Goal: Task Accomplishment & Management: Use online tool/utility

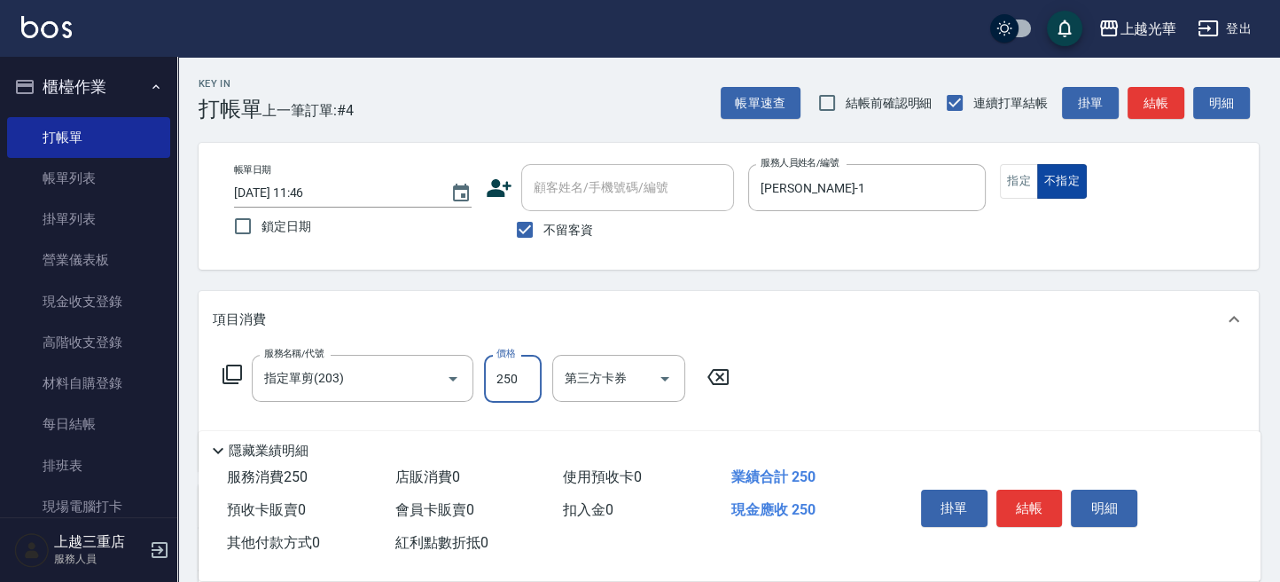
type input "250"
click at [1037, 183] on button "不指定" at bounding box center [1062, 181] width 50 height 35
click at [1021, 496] on button "結帳" at bounding box center [1029, 507] width 66 height 37
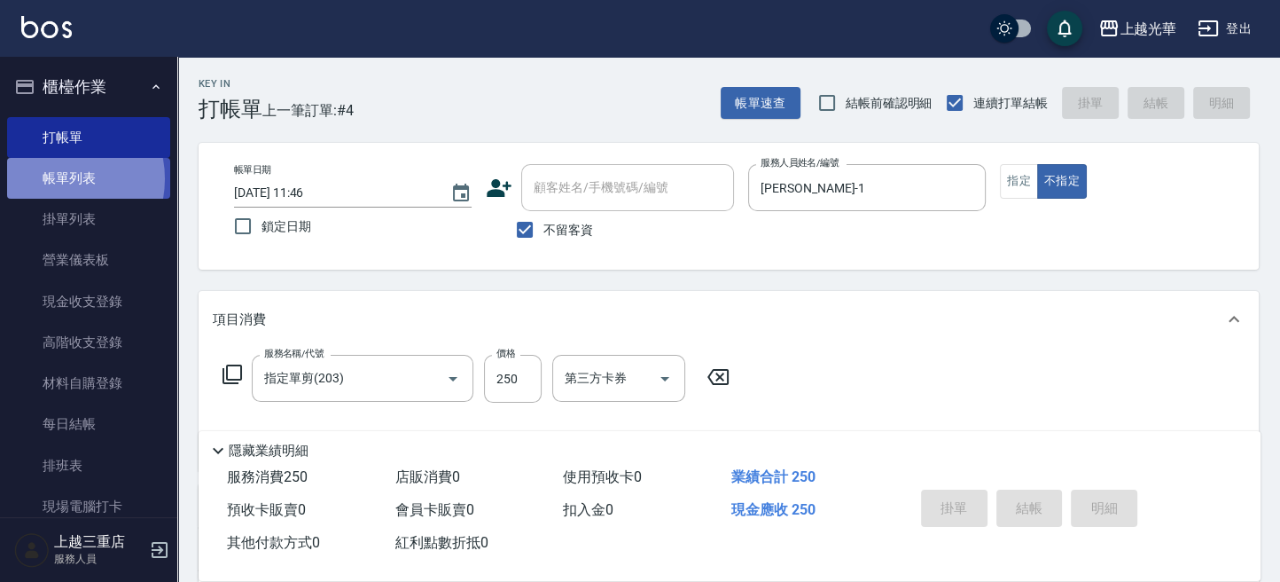
drag, startPoint x: 51, startPoint y: 179, endPoint x: 67, endPoint y: 189, distance: 18.7
click at [53, 179] on link "帳單列表" at bounding box center [88, 178] width 163 height 41
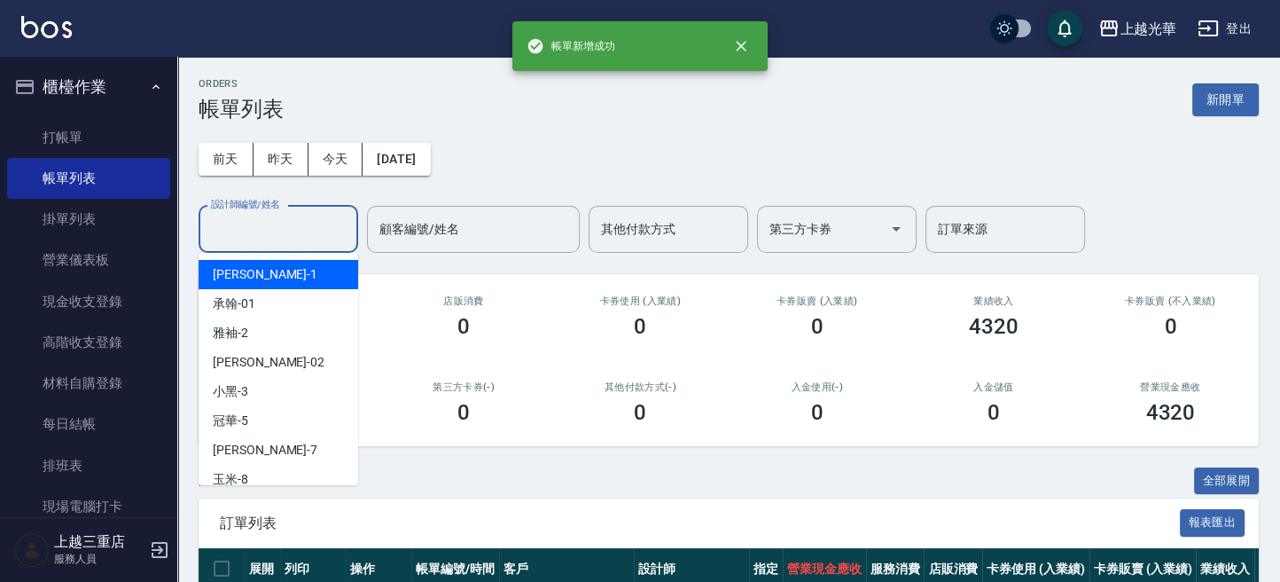
drag, startPoint x: 249, startPoint y: 223, endPoint x: 255, endPoint y: 269, distance: 45.6
click at [249, 226] on input "設計師編號/姓名" at bounding box center [279, 229] width 144 height 31
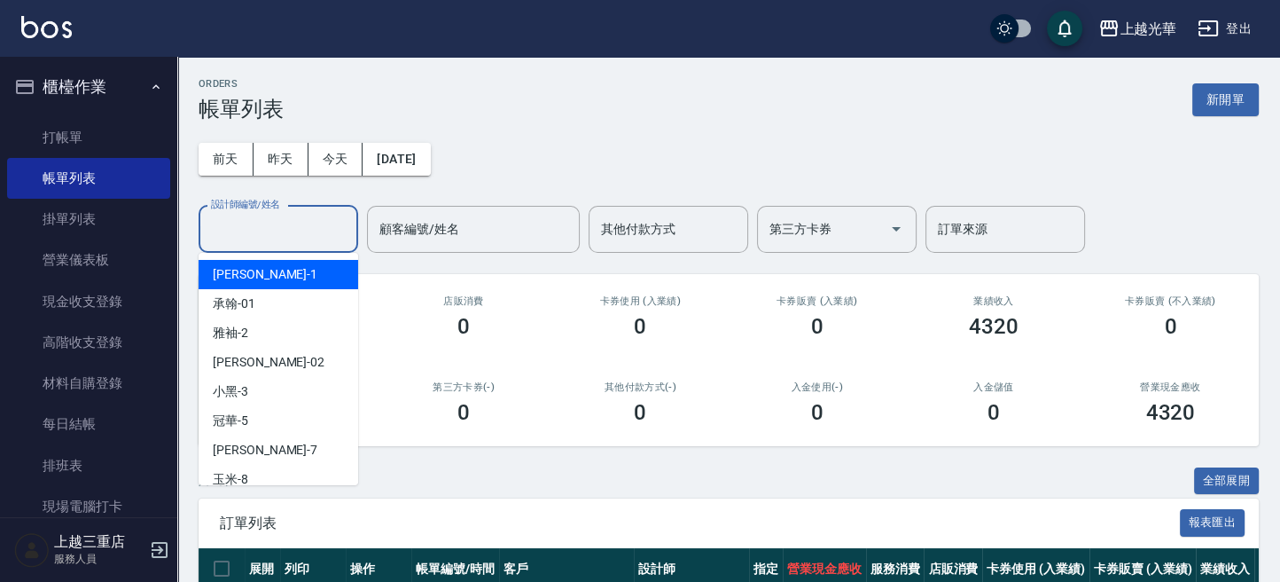
click at [253, 276] on div "小詹 -1" at bounding box center [279, 274] width 160 height 29
type input "小詹-1"
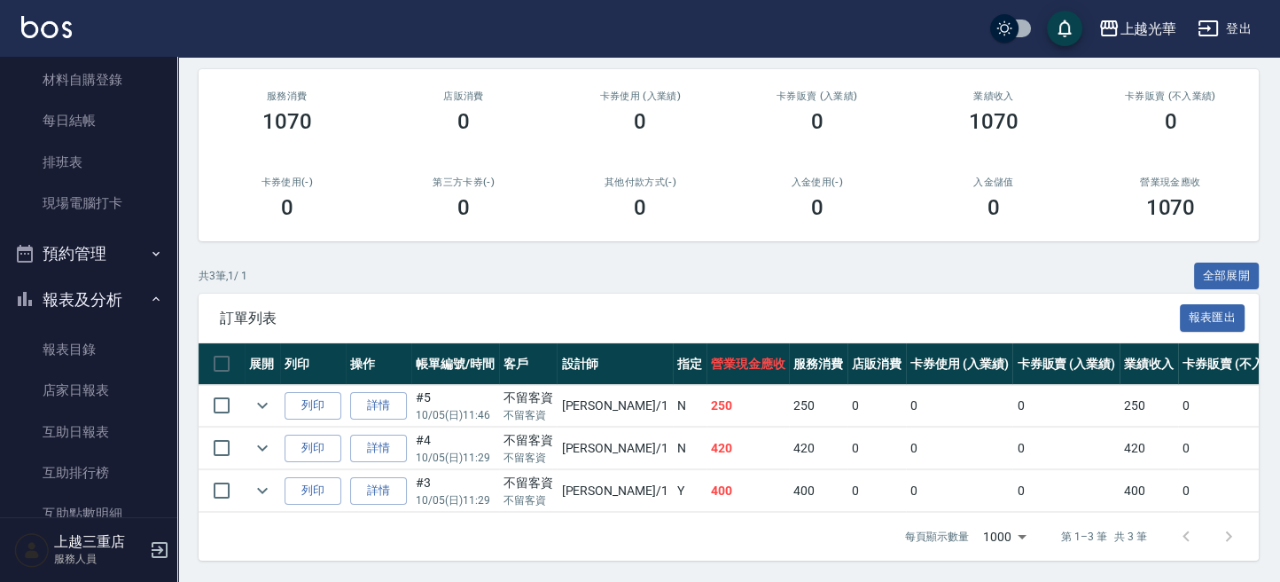
scroll to position [827, 0]
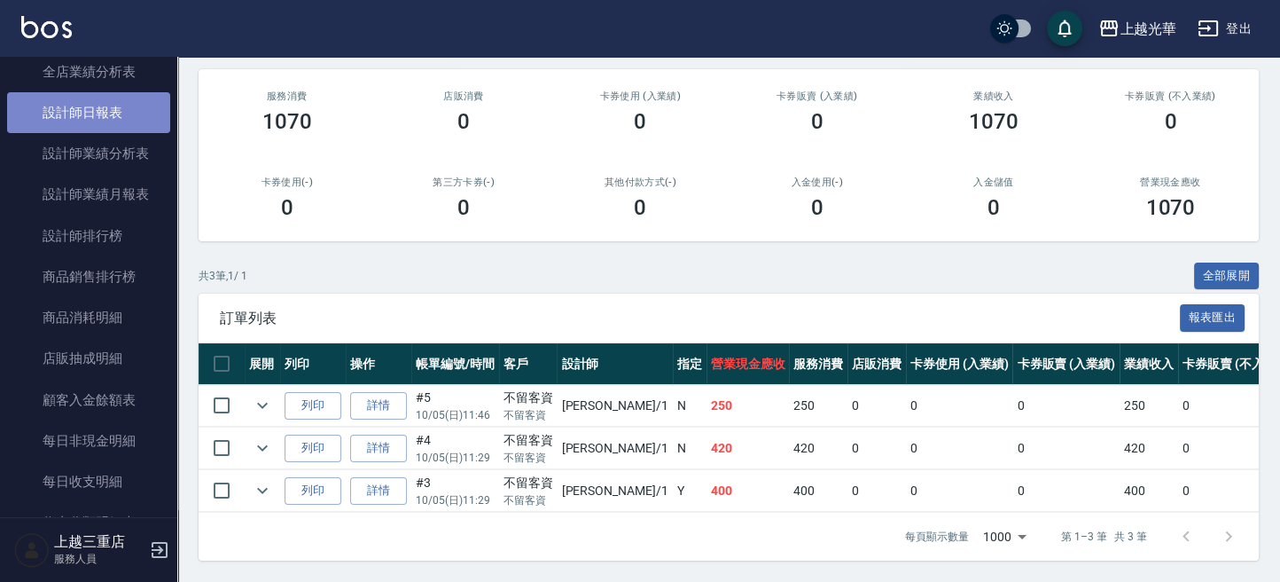
click at [113, 112] on link "設計師日報表" at bounding box center [88, 112] width 163 height 41
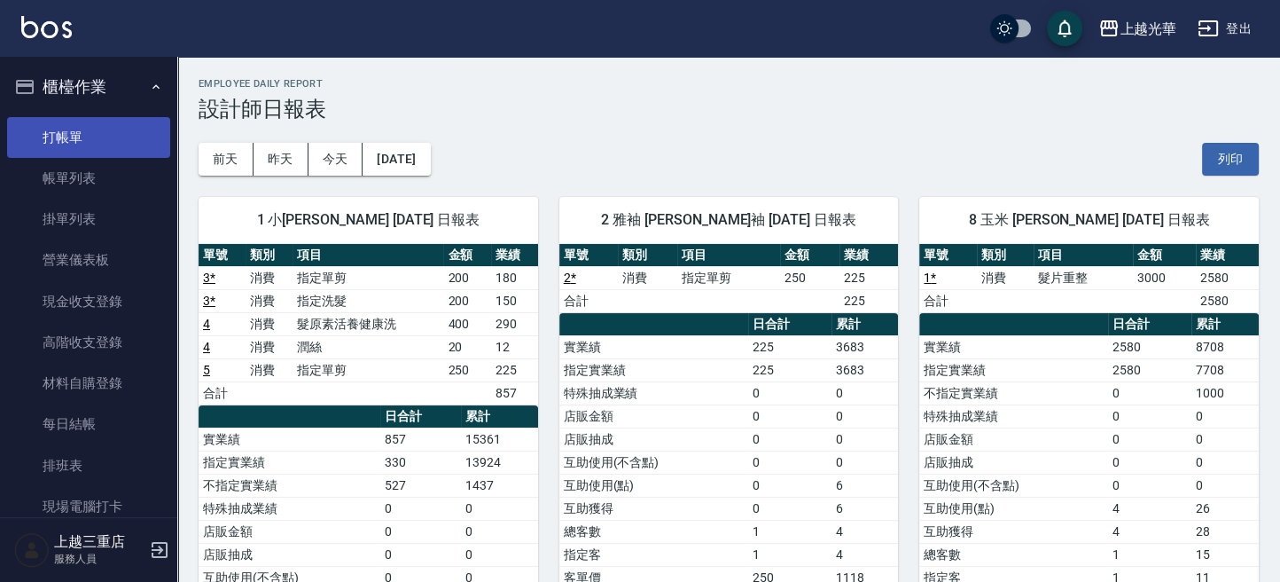
click at [84, 136] on link "打帳單" at bounding box center [88, 137] width 163 height 41
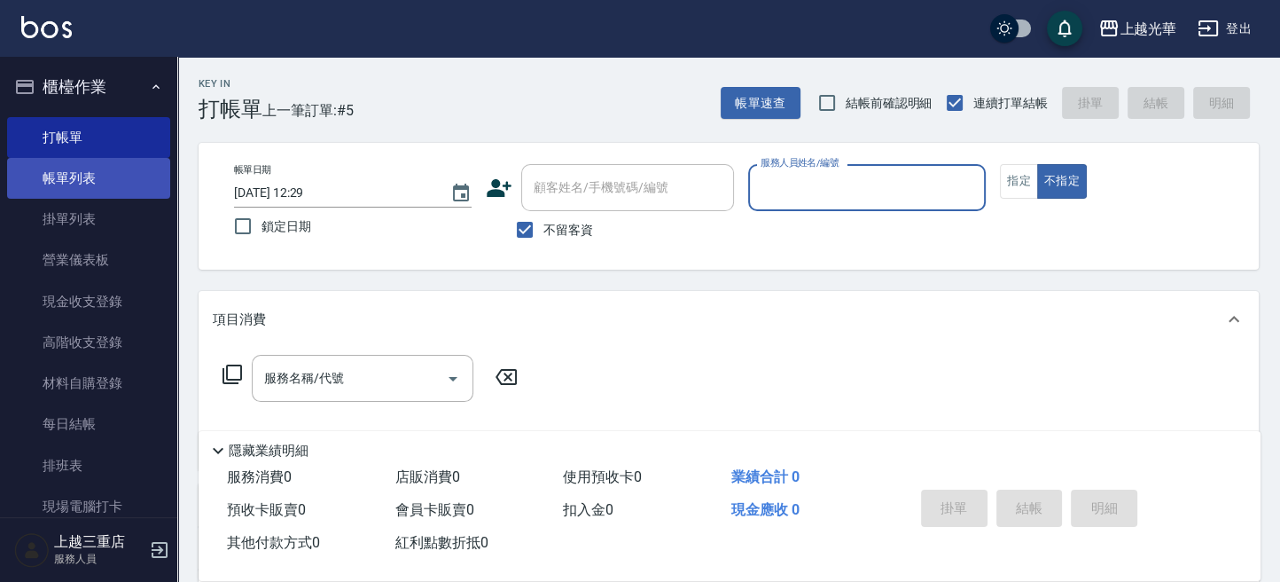
click at [104, 191] on link "帳單列表" at bounding box center [88, 178] width 163 height 41
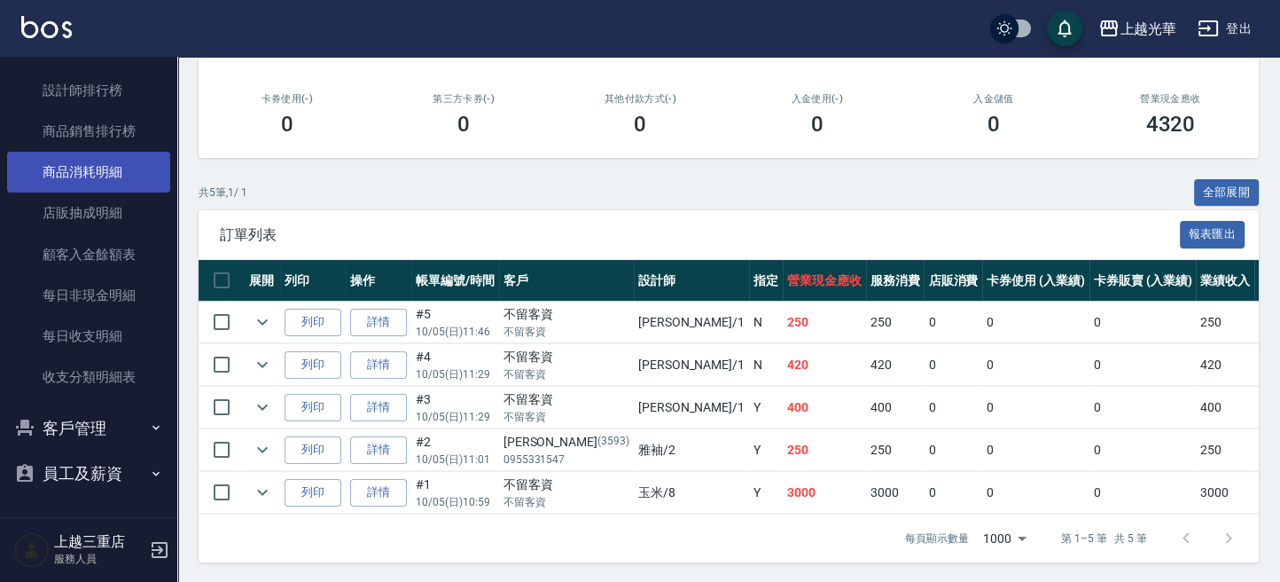
scroll to position [305, 0]
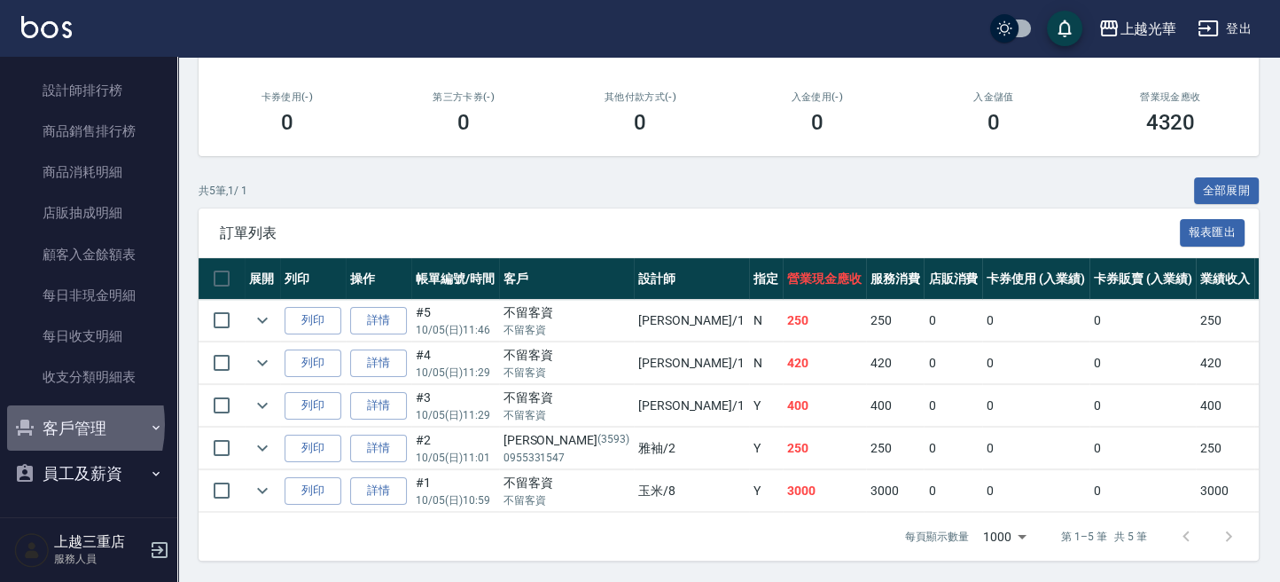
click at [34, 424] on icon "button" at bounding box center [24, 427] width 21 height 21
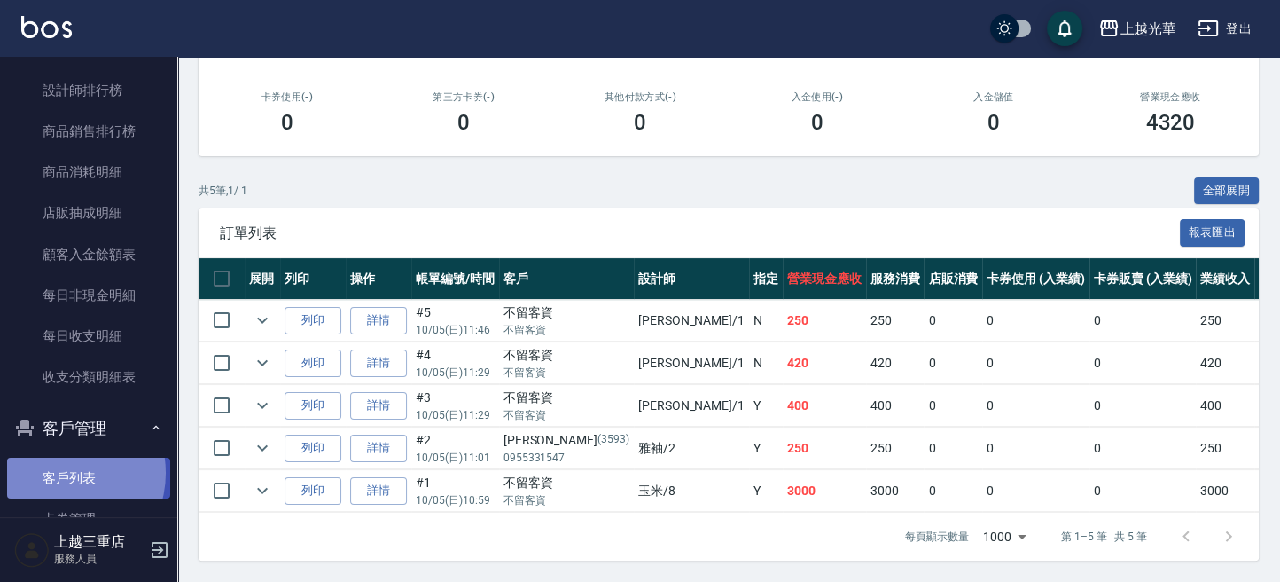
click at [60, 473] on link "客戶列表" at bounding box center [88, 477] width 163 height 41
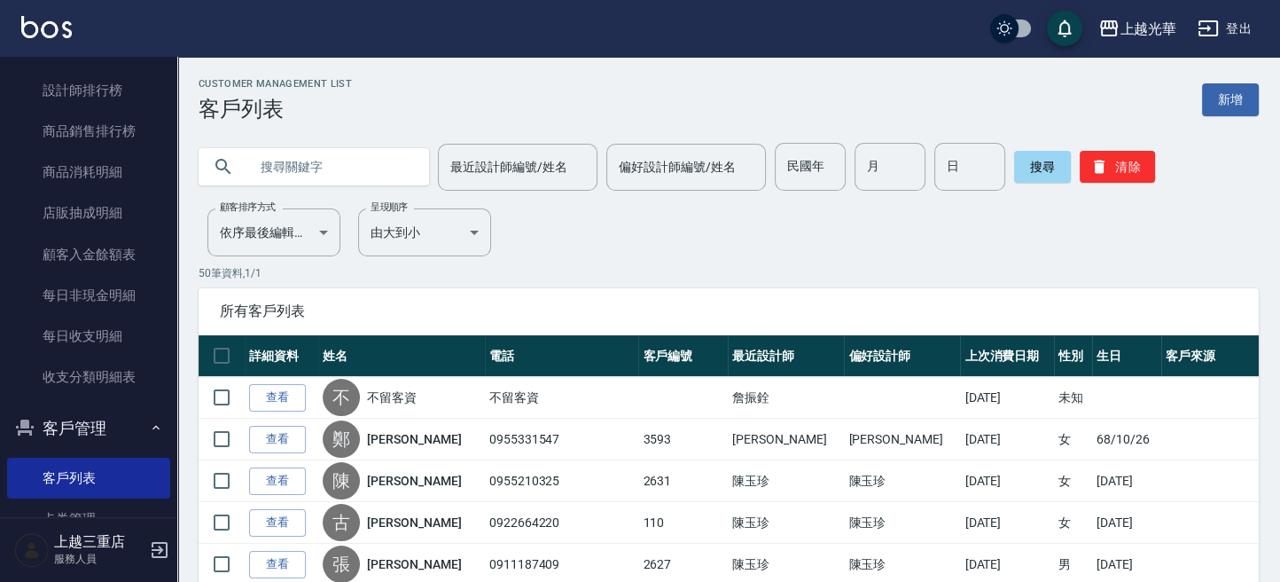
drag, startPoint x: 334, startPoint y: 160, endPoint x: 926, endPoint y: 273, distance: 602.1
type input "林柔"
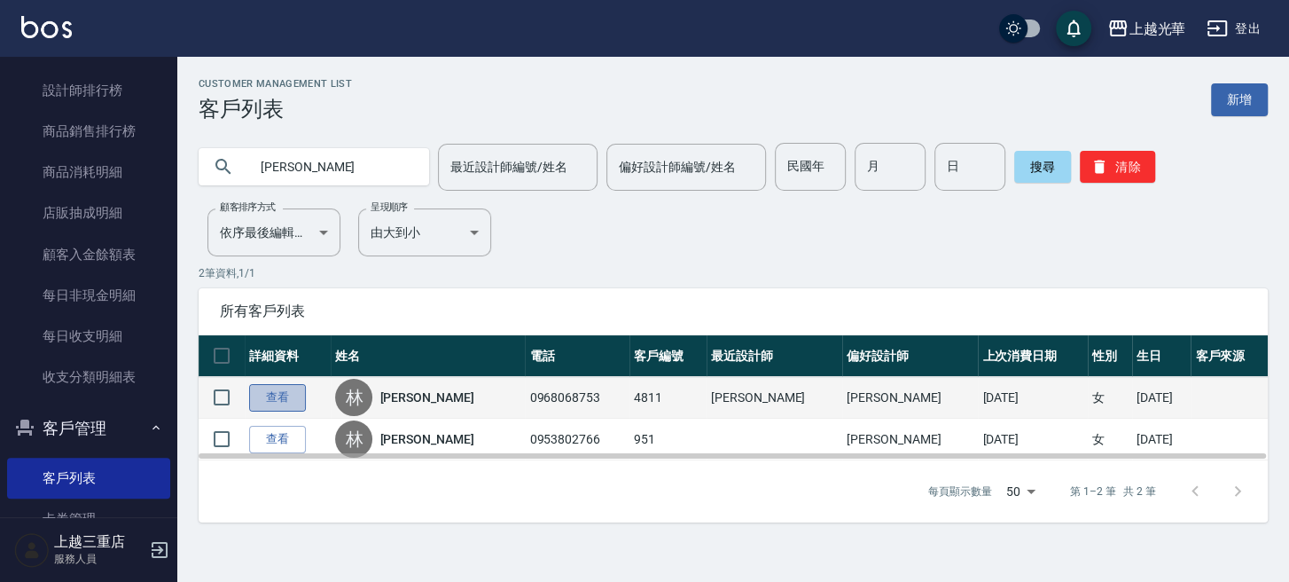
click at [287, 395] on link "查看" at bounding box center [277, 397] width 57 height 27
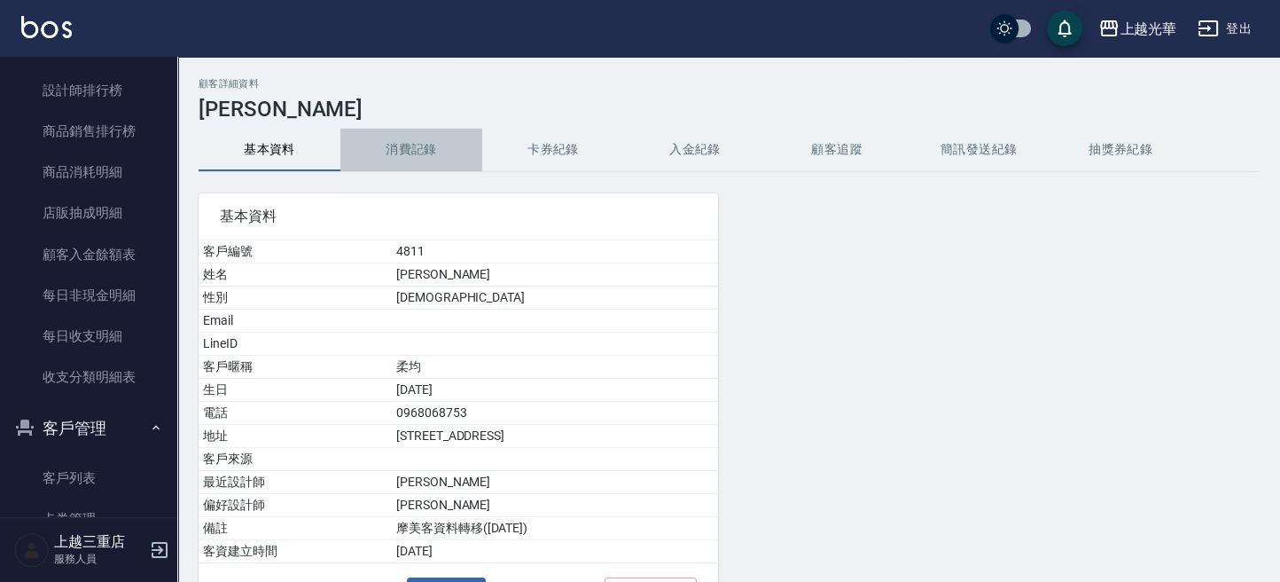
click at [422, 146] on button "消費記錄" at bounding box center [411, 150] width 142 height 43
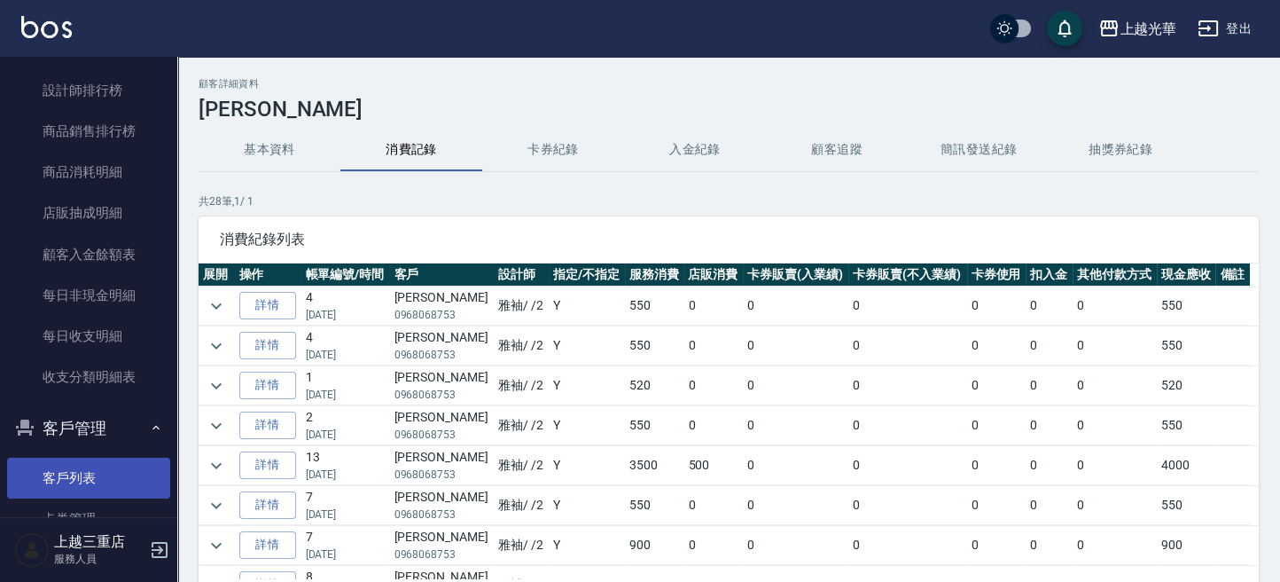
click at [87, 477] on link "客戶列表" at bounding box center [88, 477] width 163 height 41
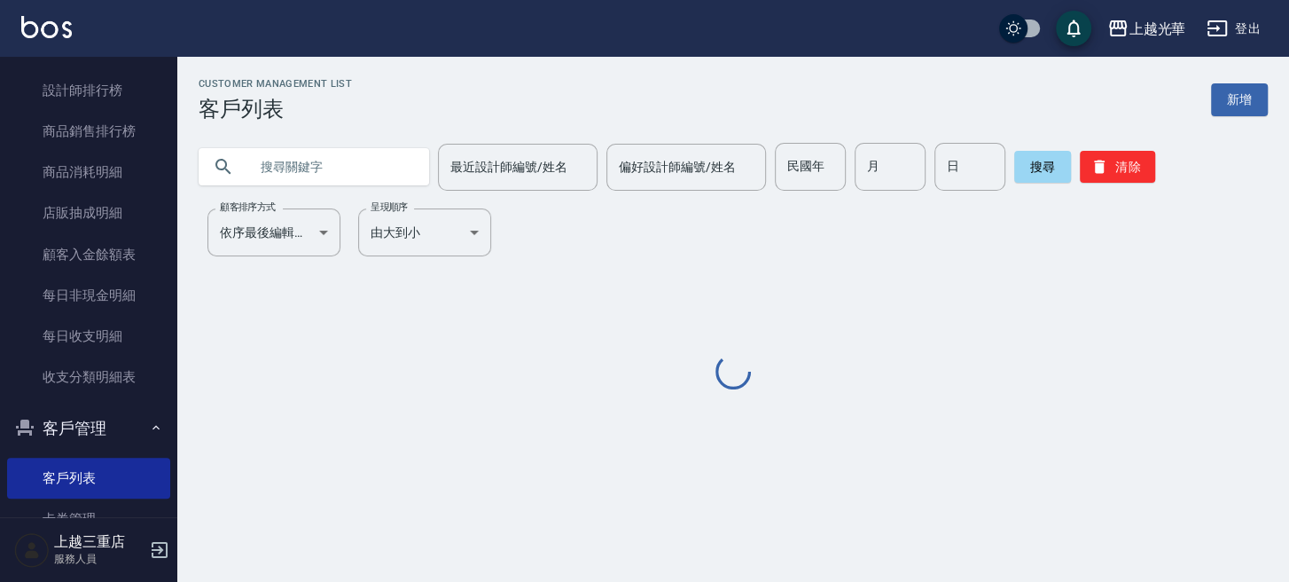
click at [295, 171] on input "text" at bounding box center [331, 167] width 167 height 48
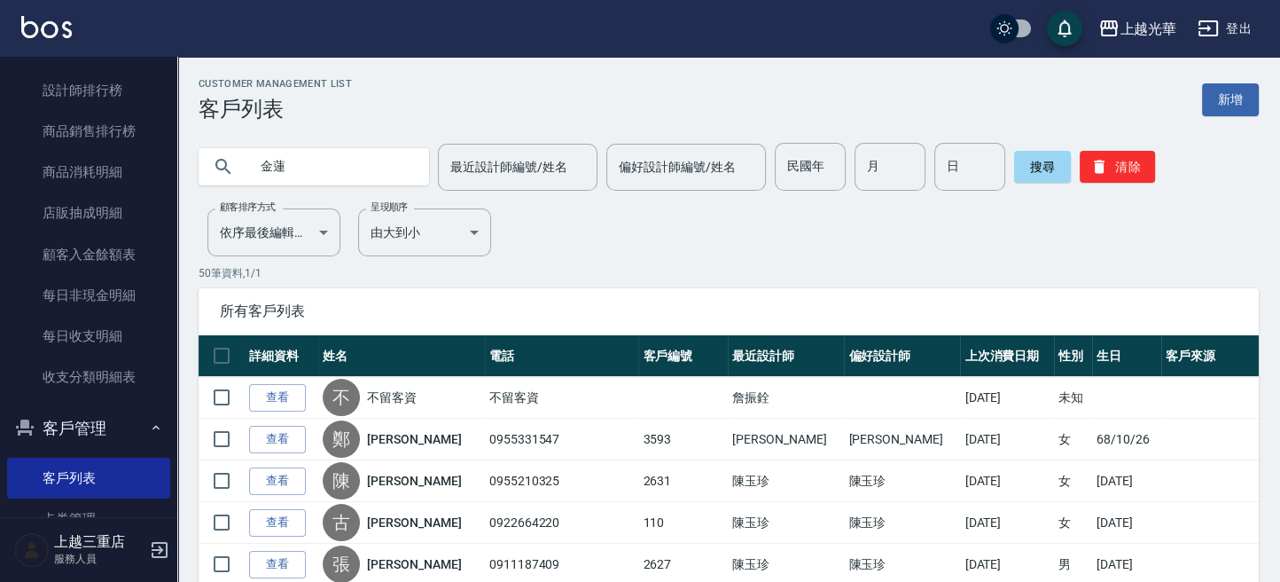
type input "金蓮"
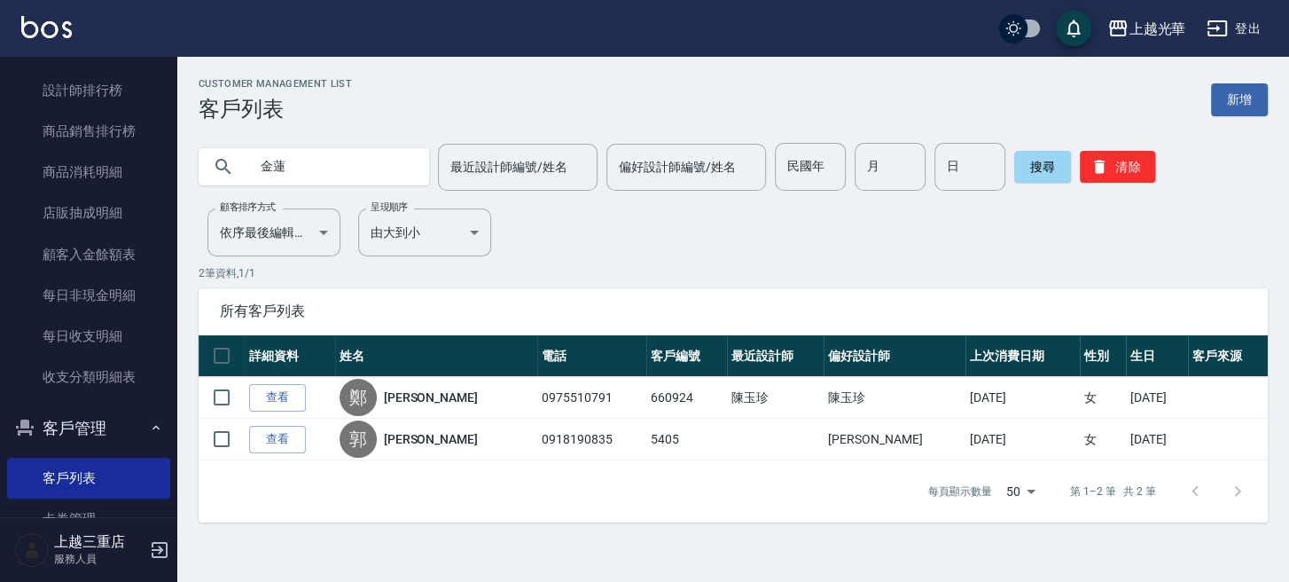
click at [33, 29] on img at bounding box center [46, 27] width 51 height 22
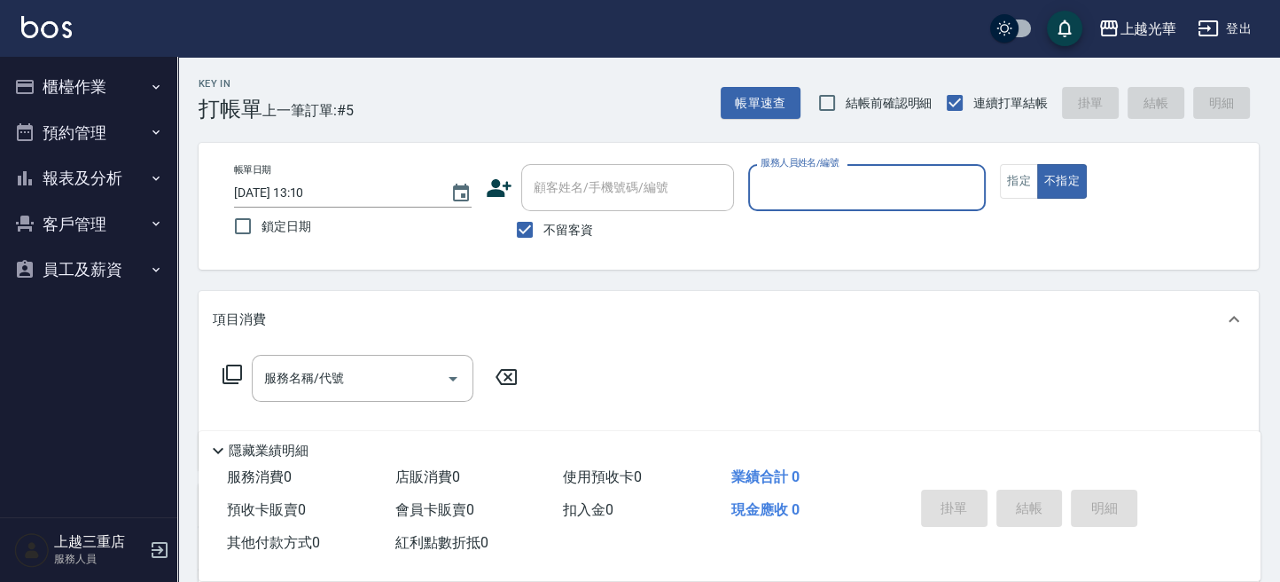
drag, startPoint x: 59, startPoint y: 212, endPoint x: 65, endPoint y: 260, distance: 48.2
click at [62, 215] on button "客戶管理" at bounding box center [88, 224] width 163 height 46
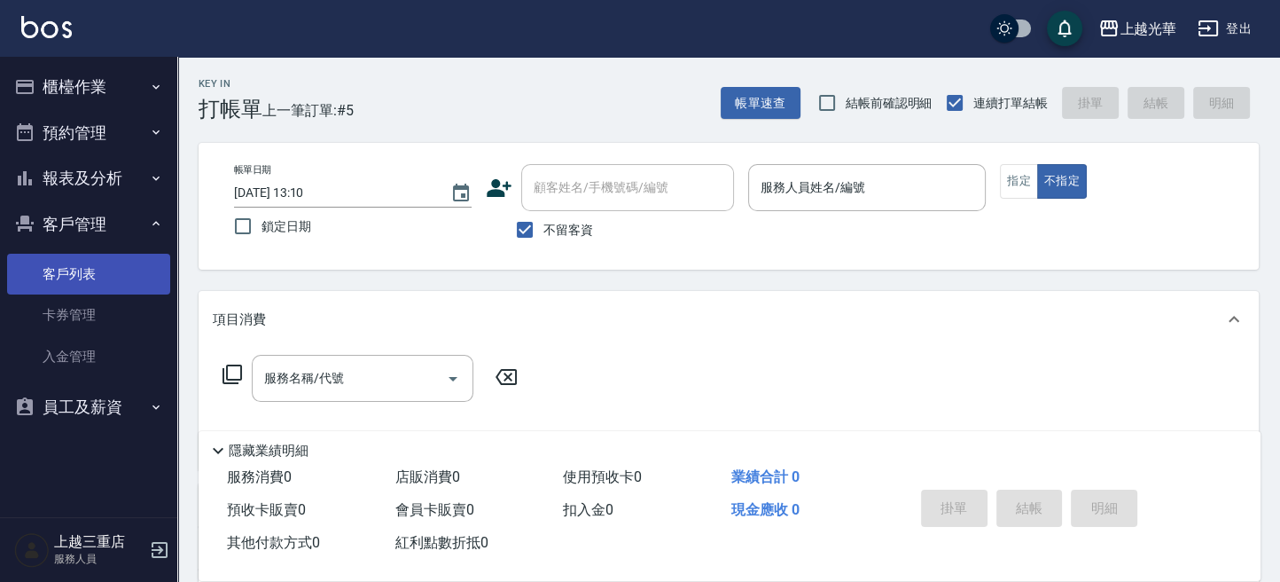
click at [71, 274] on link "客戶列表" at bounding box center [88, 274] width 163 height 41
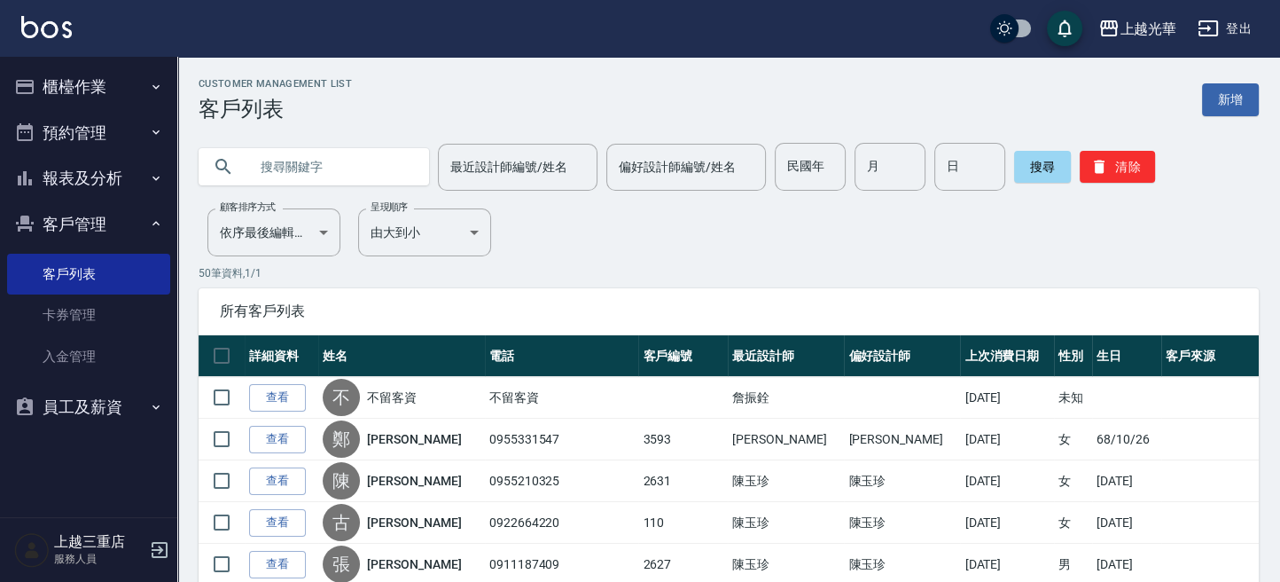
click at [344, 177] on input "text" at bounding box center [331, 167] width 167 height 48
type input "蔡慧"
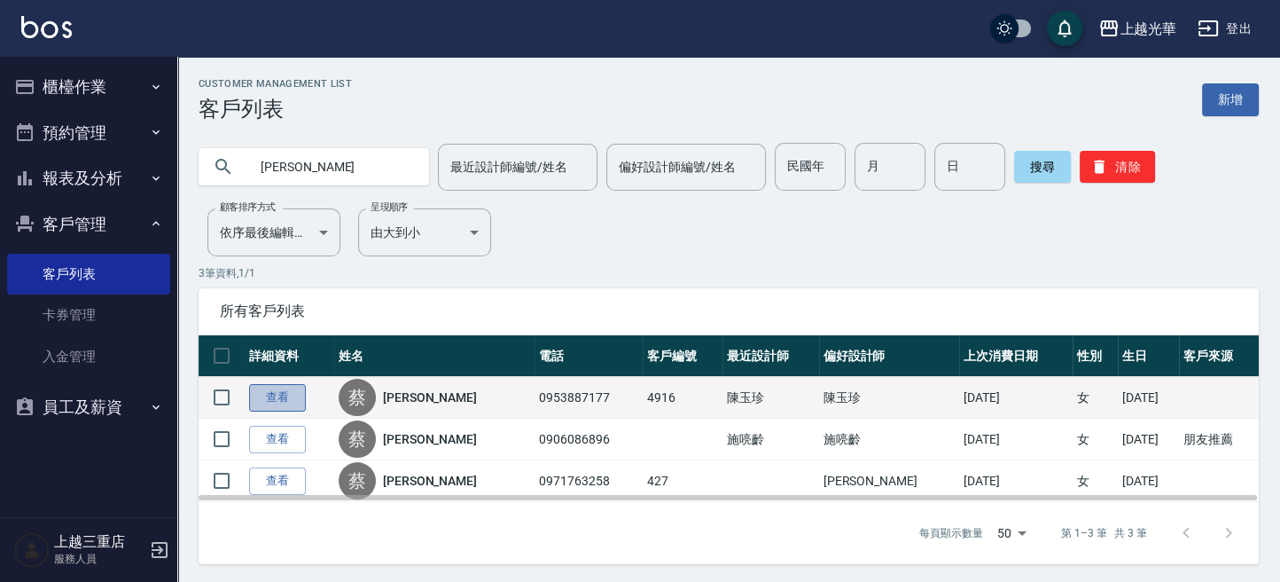
click at [286, 384] on link "查看" at bounding box center [277, 397] width 57 height 27
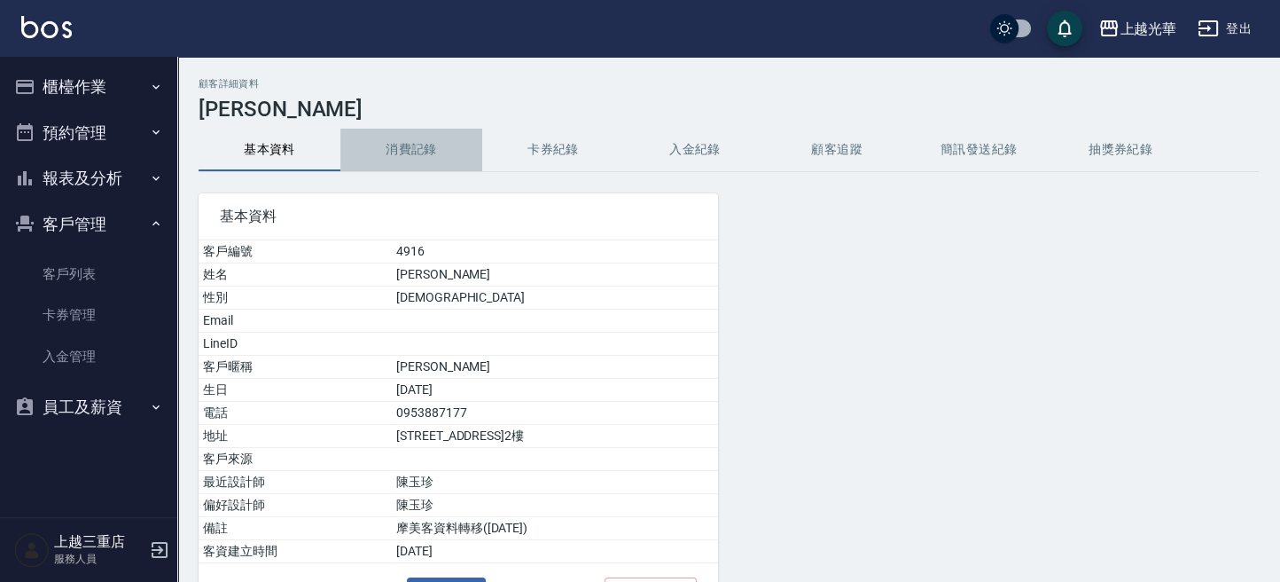
click at [422, 147] on button "消費記錄" at bounding box center [411, 150] width 142 height 43
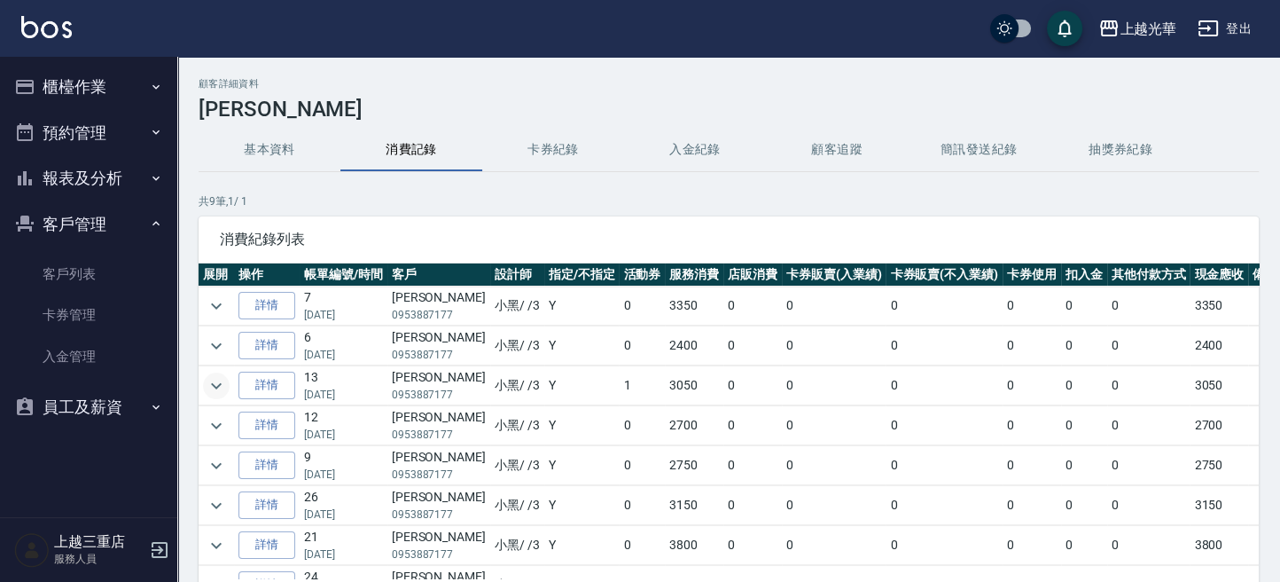
click at [223, 379] on icon "expand row" at bounding box center [216, 385] width 21 height 21
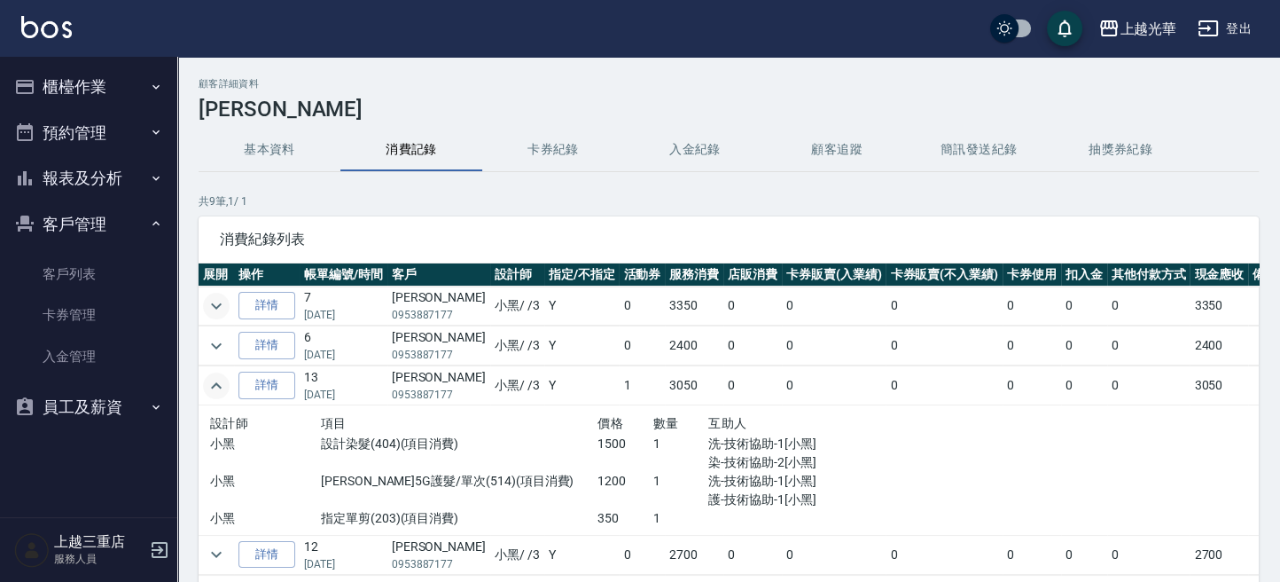
click at [217, 305] on icon "expand row" at bounding box center [216, 305] width 11 height 6
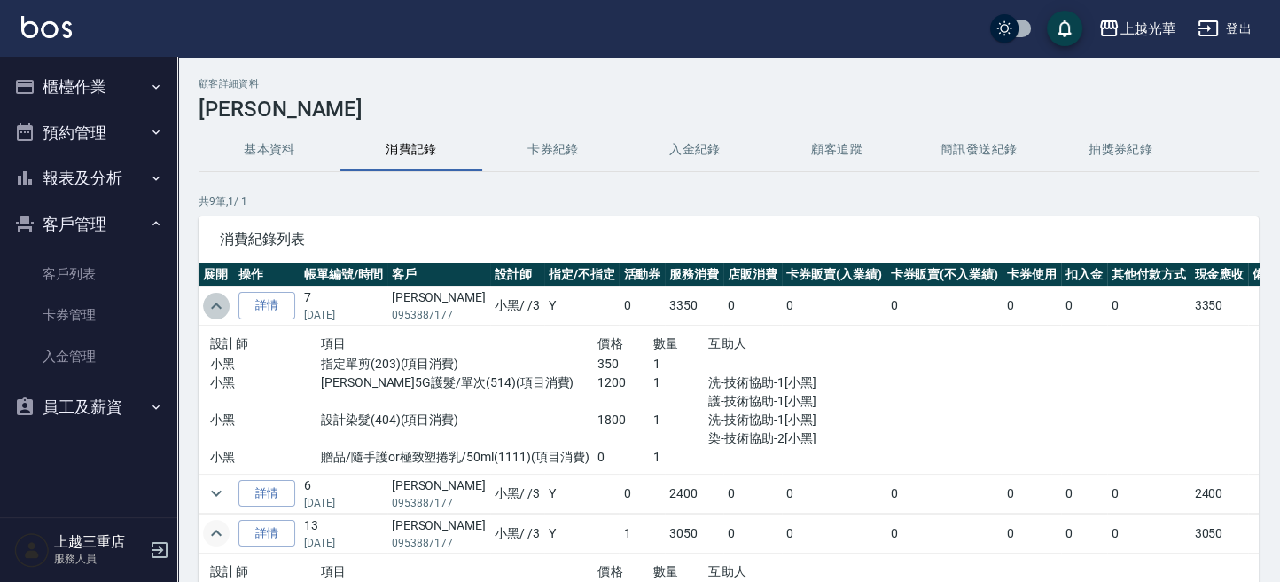
click at [216, 303] on icon "expand row" at bounding box center [216, 305] width 11 height 6
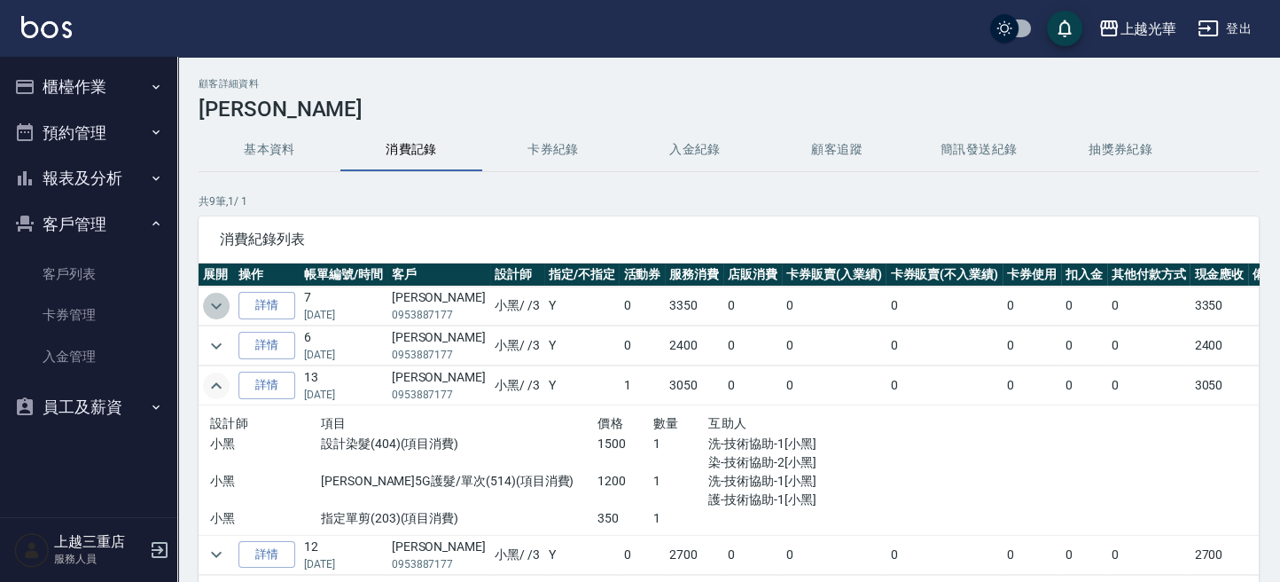
click at [215, 303] on icon "expand row" at bounding box center [216, 305] width 21 height 21
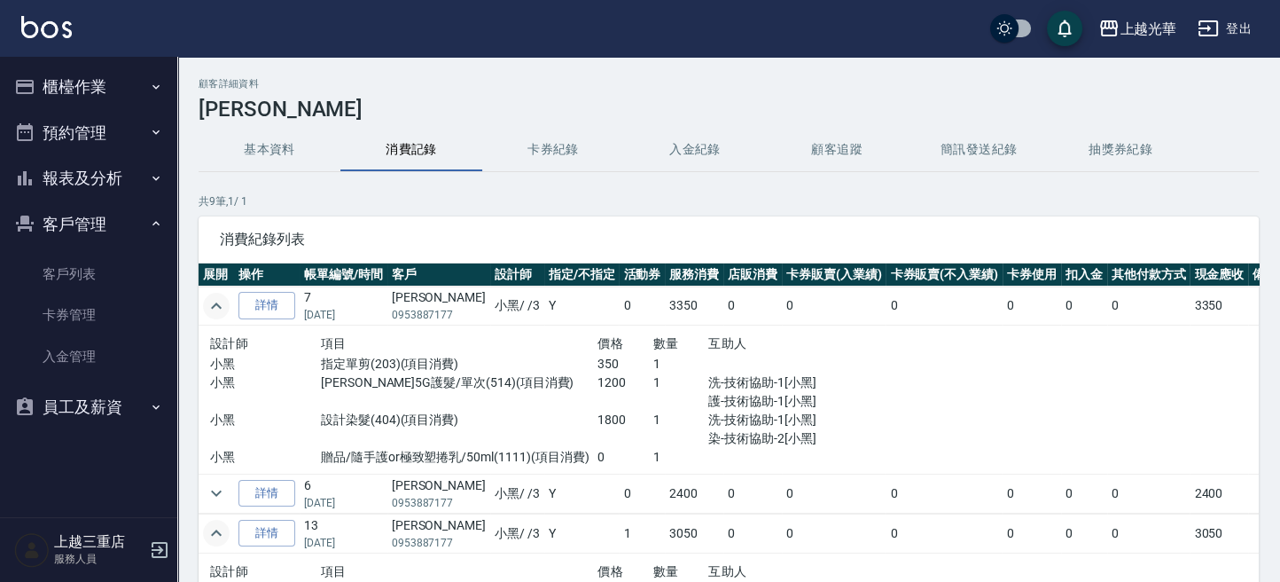
click at [215, 303] on icon "expand row" at bounding box center [216, 305] width 11 height 6
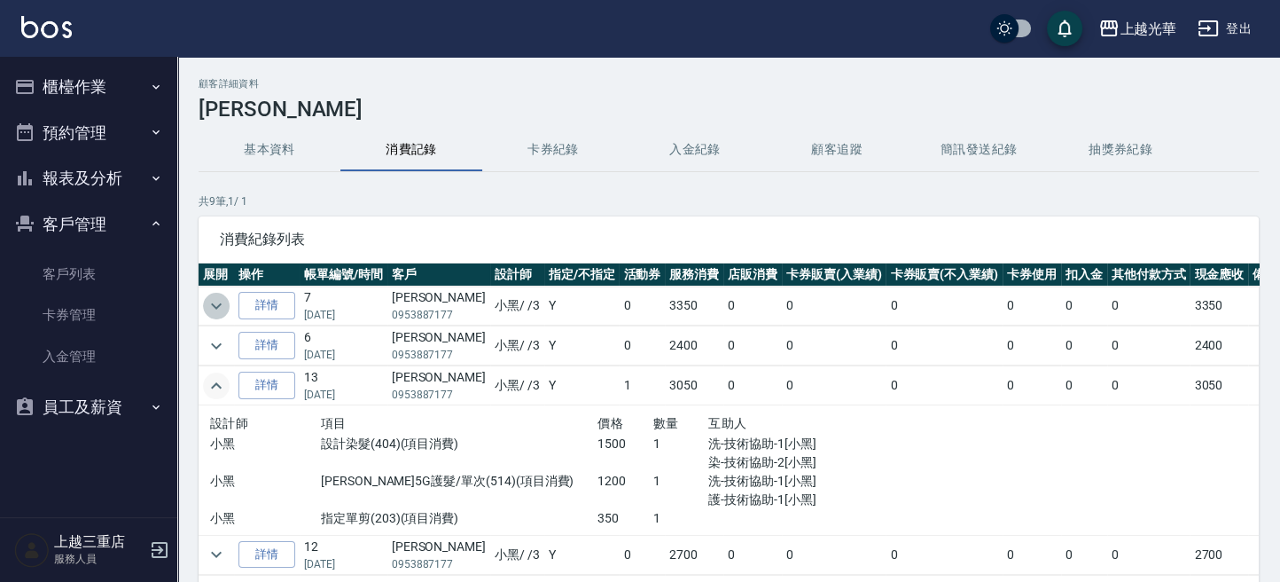
click at [215, 303] on icon "expand row" at bounding box center [216, 305] width 21 height 21
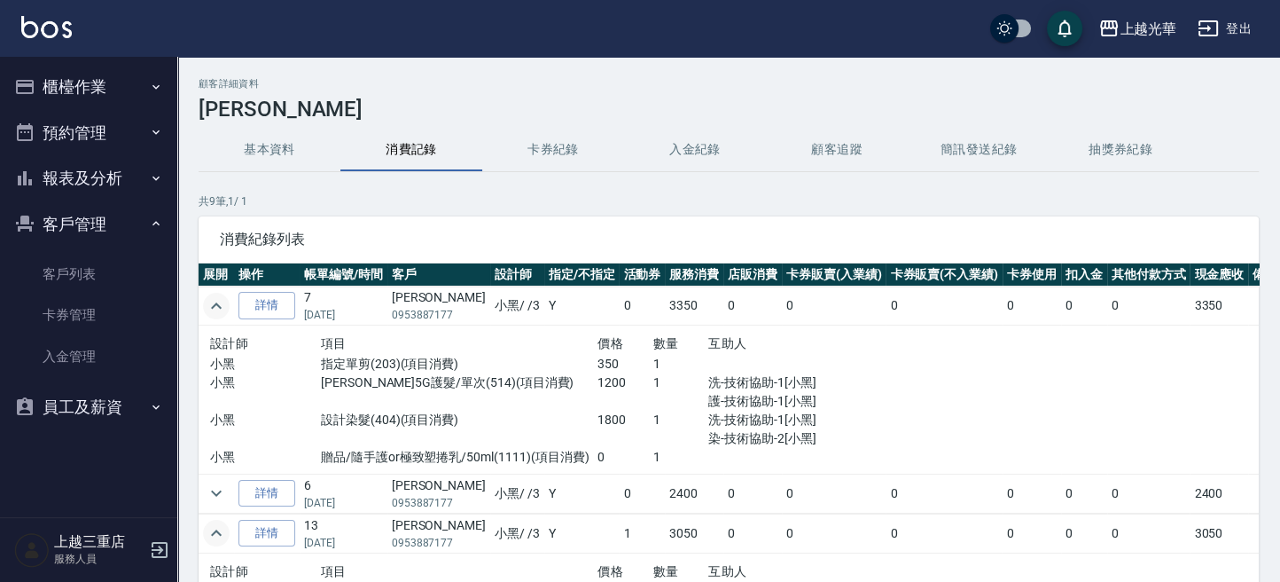
click at [73, 83] on button "櫃檯作業" at bounding box center [88, 87] width 163 height 46
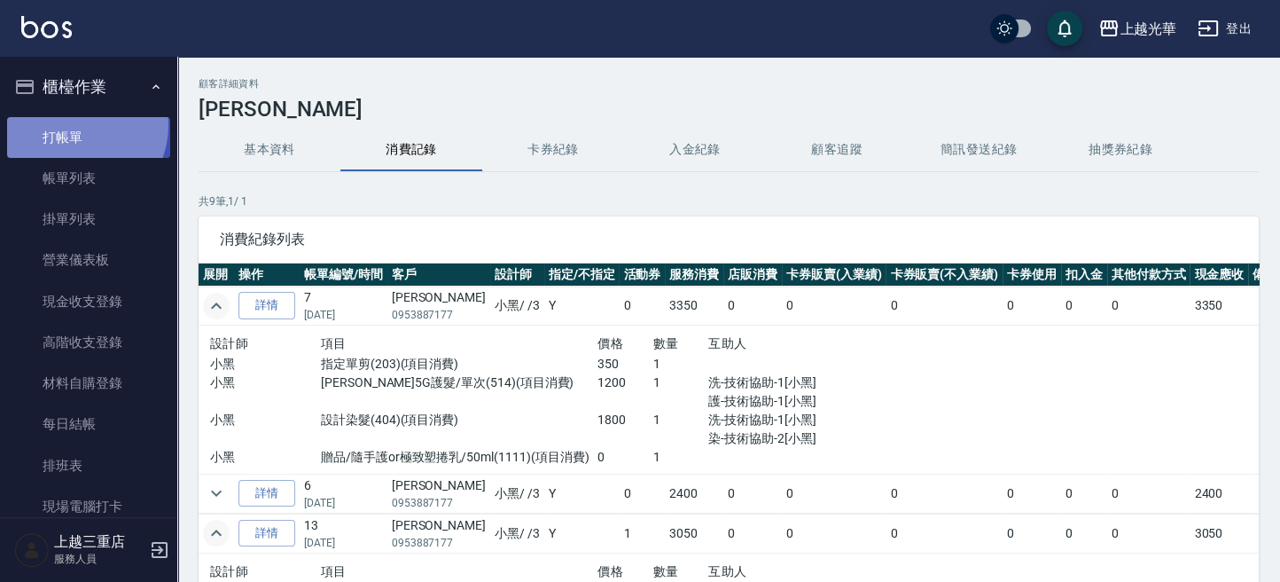
click at [74, 125] on link "打帳單" at bounding box center [88, 137] width 163 height 41
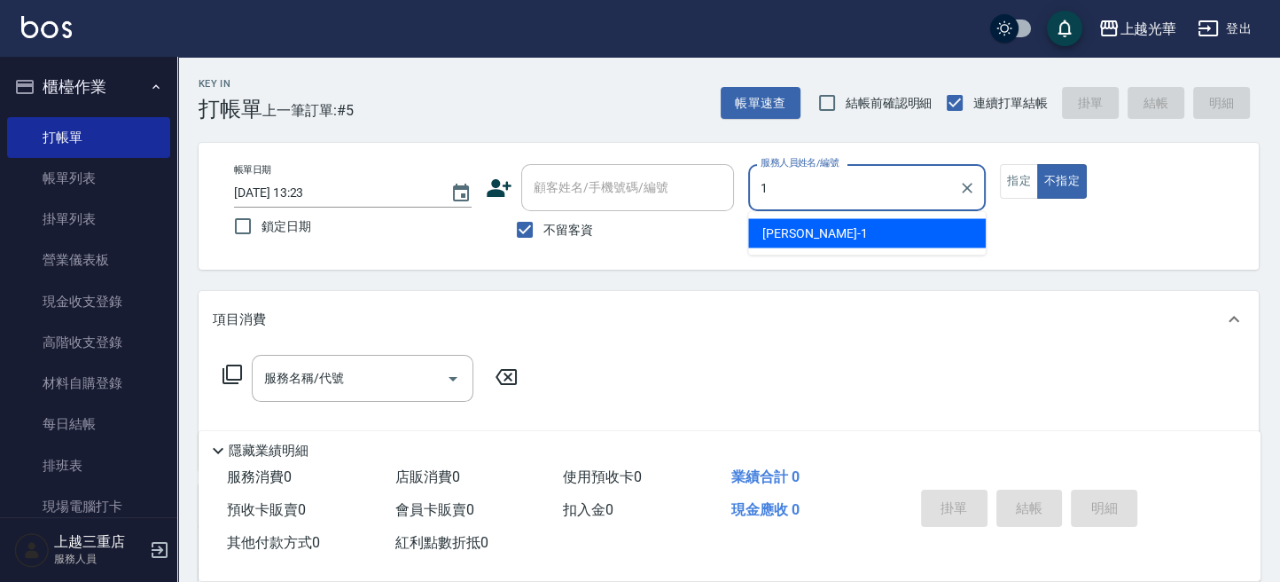
type input "1"
type button "false"
type input "小詹-1"
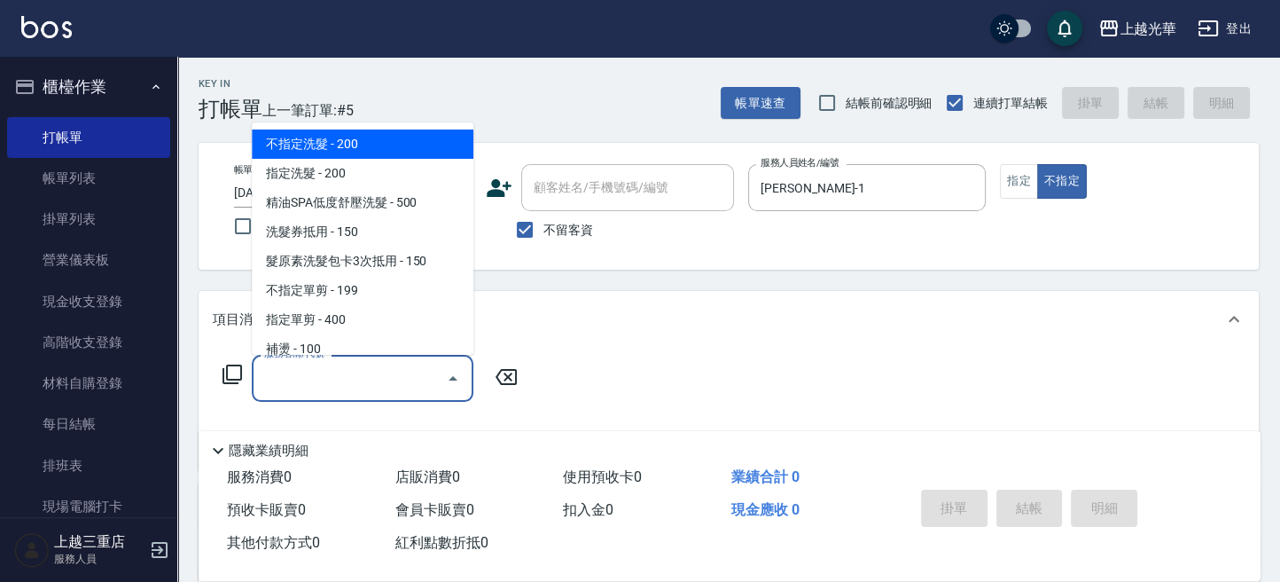
click at [379, 371] on input "服務名稱/代號" at bounding box center [349, 378] width 179 height 31
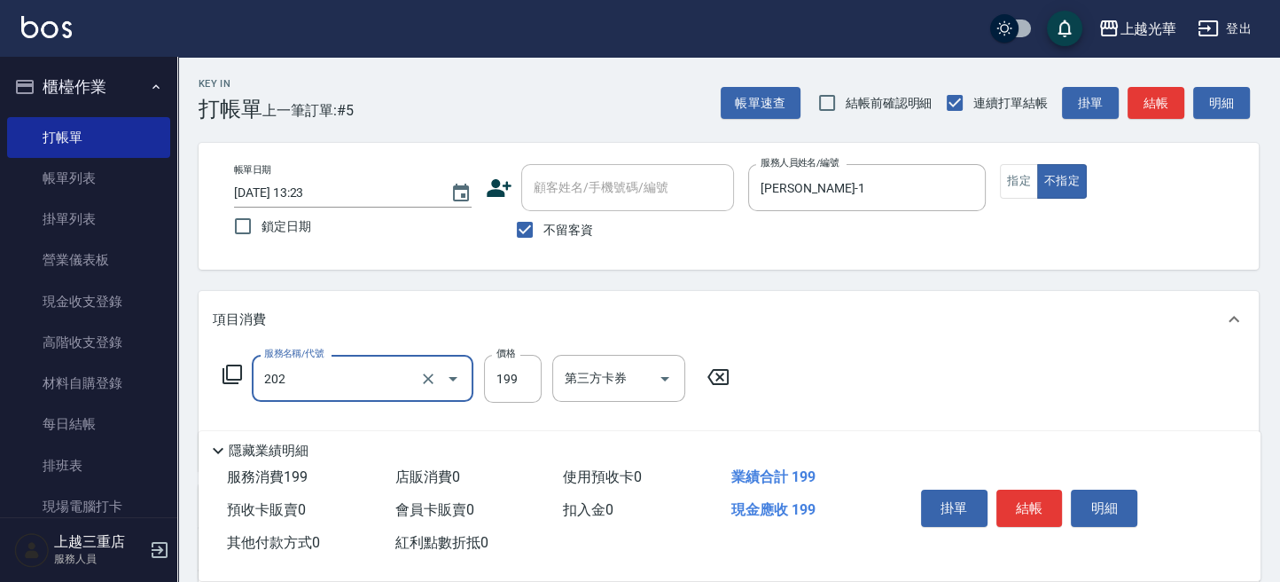
type input "不指定單剪(202)"
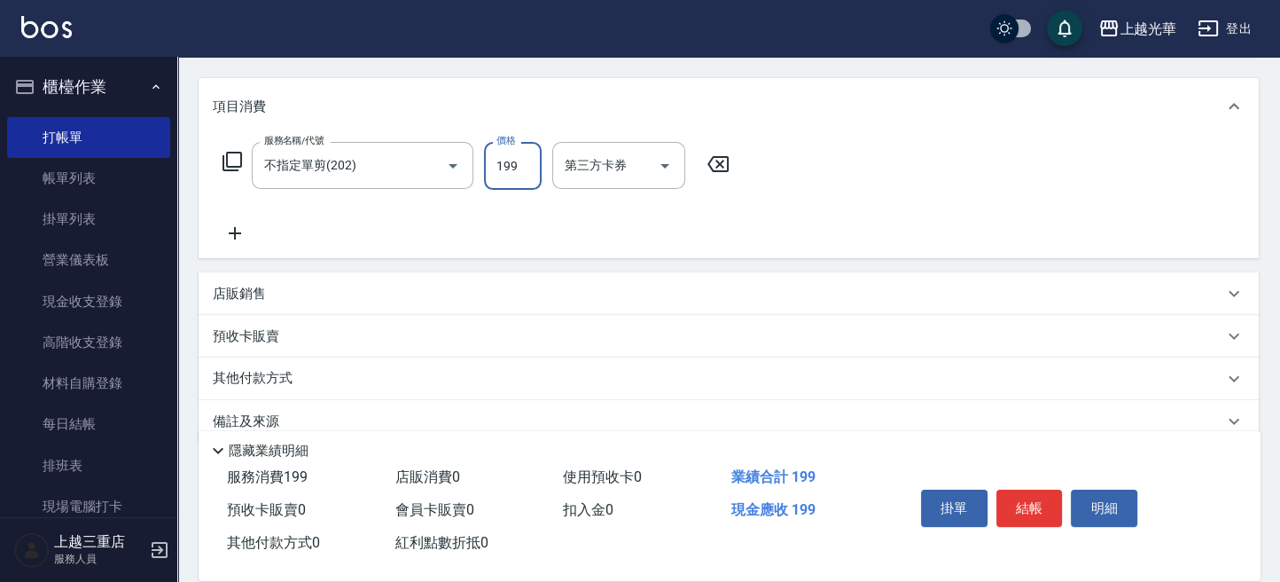
scroll to position [236, 0]
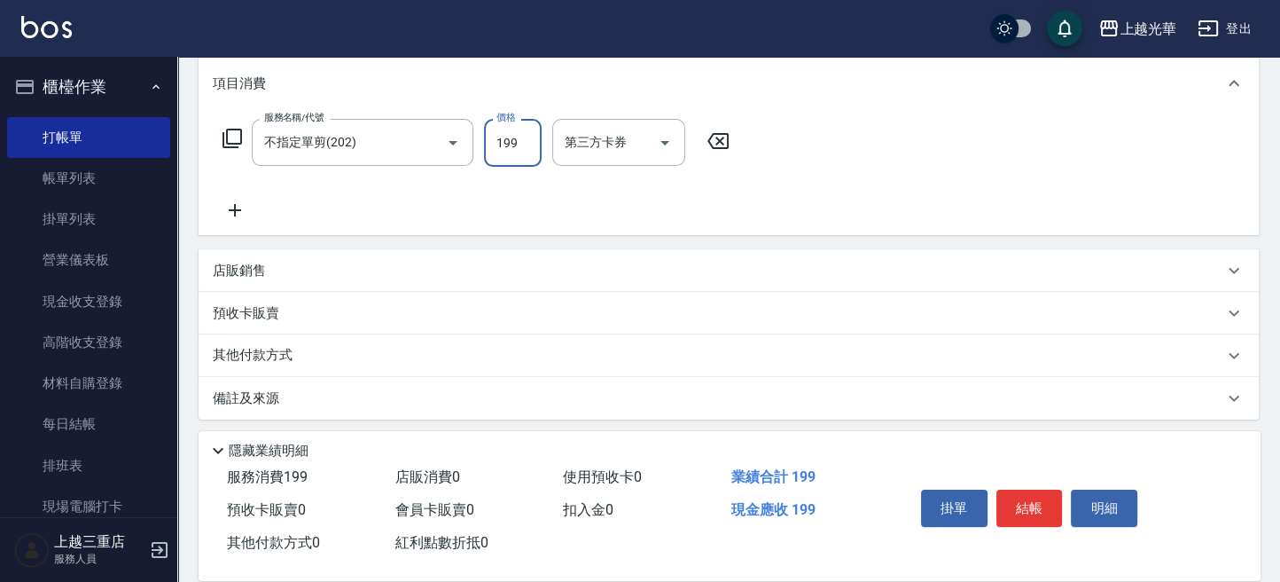
click at [224, 208] on icon at bounding box center [235, 209] width 44 height 21
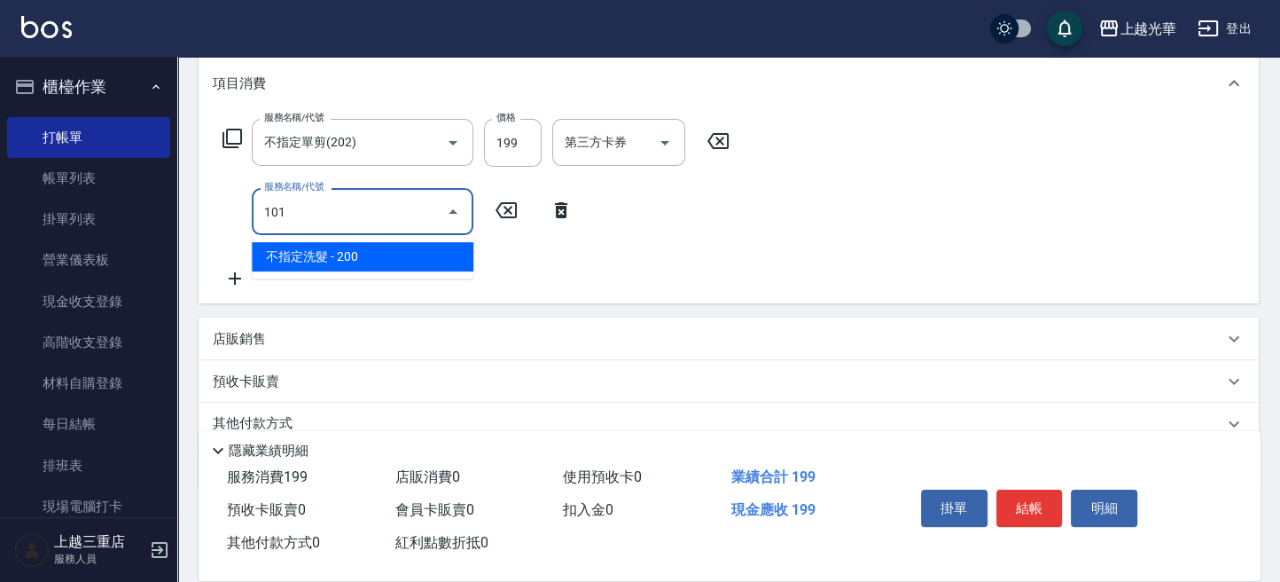
type input "不指定洗髮(101)"
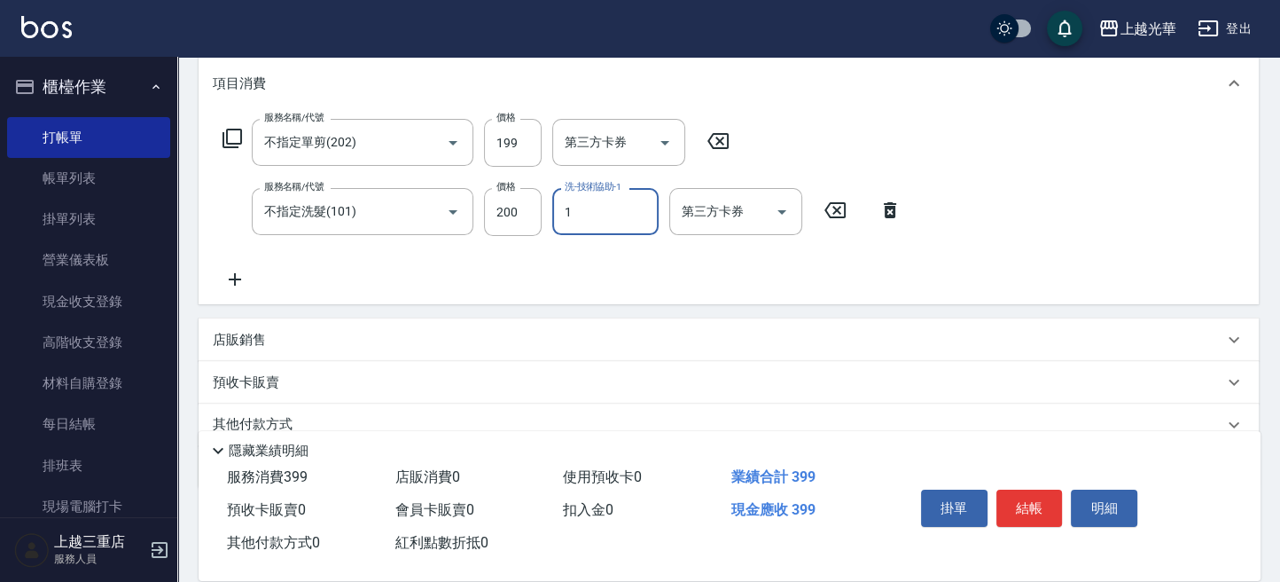
type input "小詹-1"
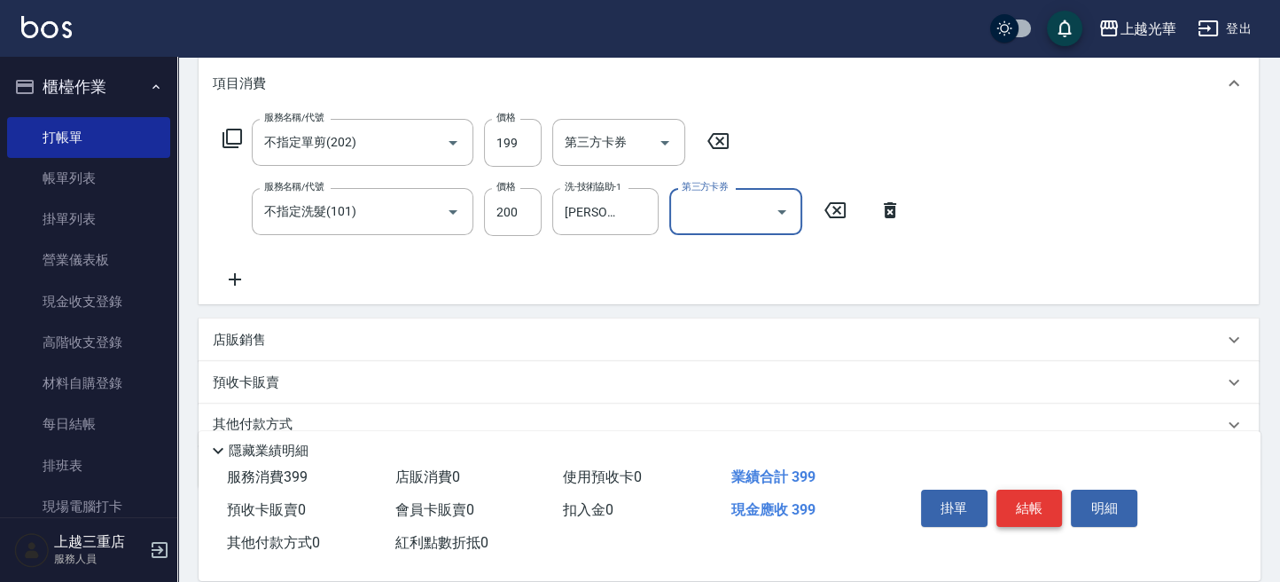
click at [1044, 498] on button "結帳" at bounding box center [1029, 507] width 66 height 37
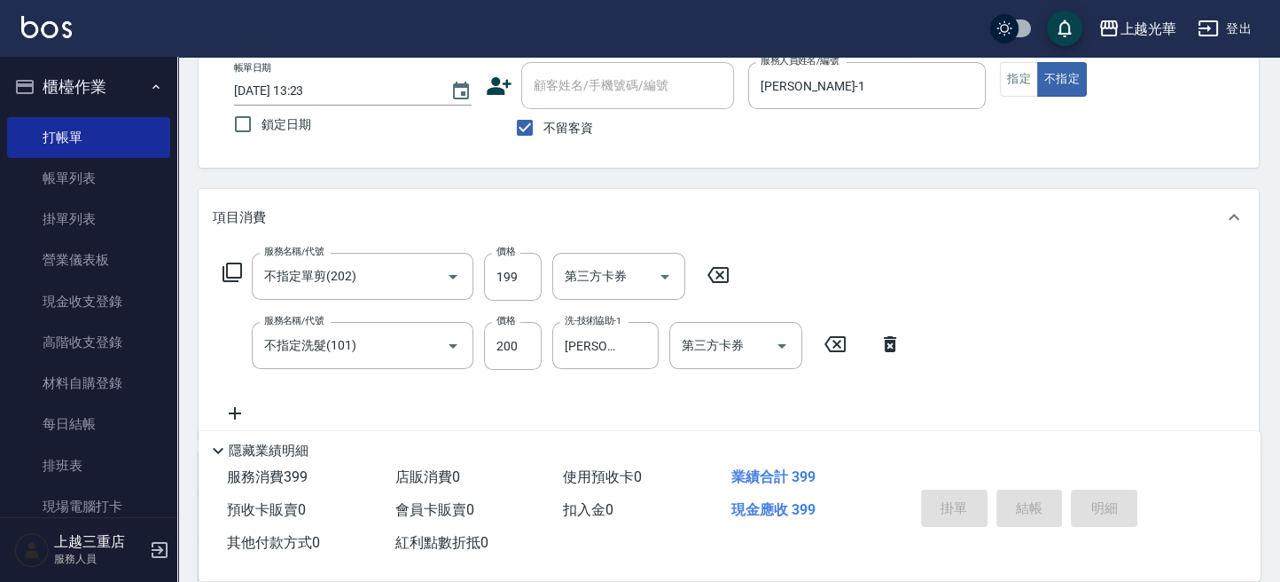
scroll to position [0, 0]
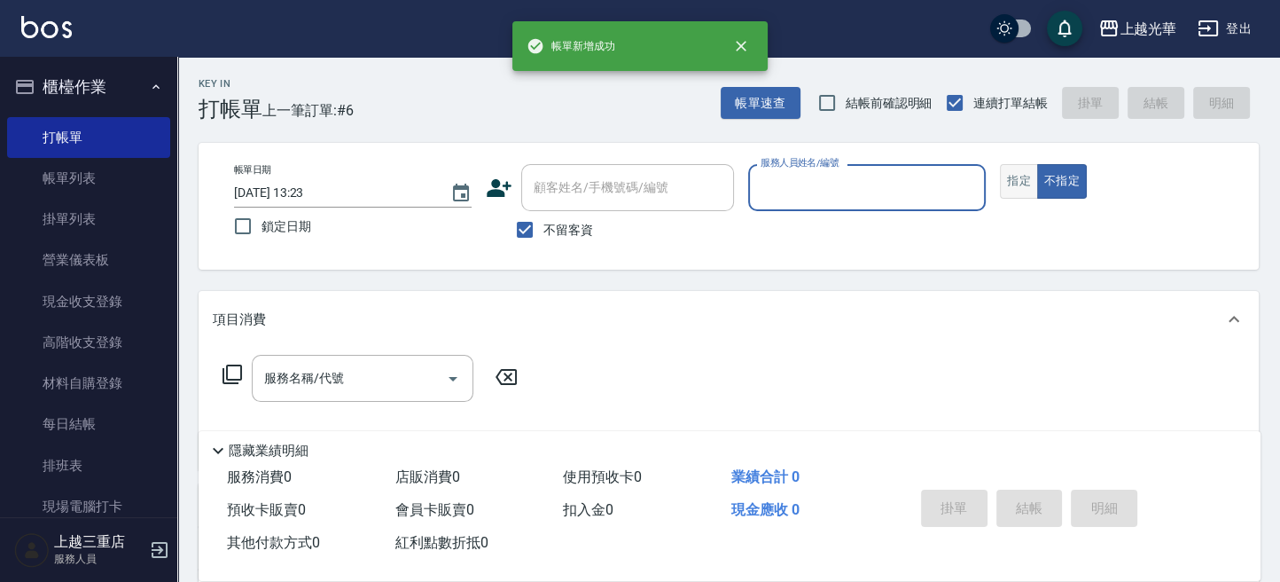
click at [1019, 177] on button "指定" at bounding box center [1019, 181] width 38 height 35
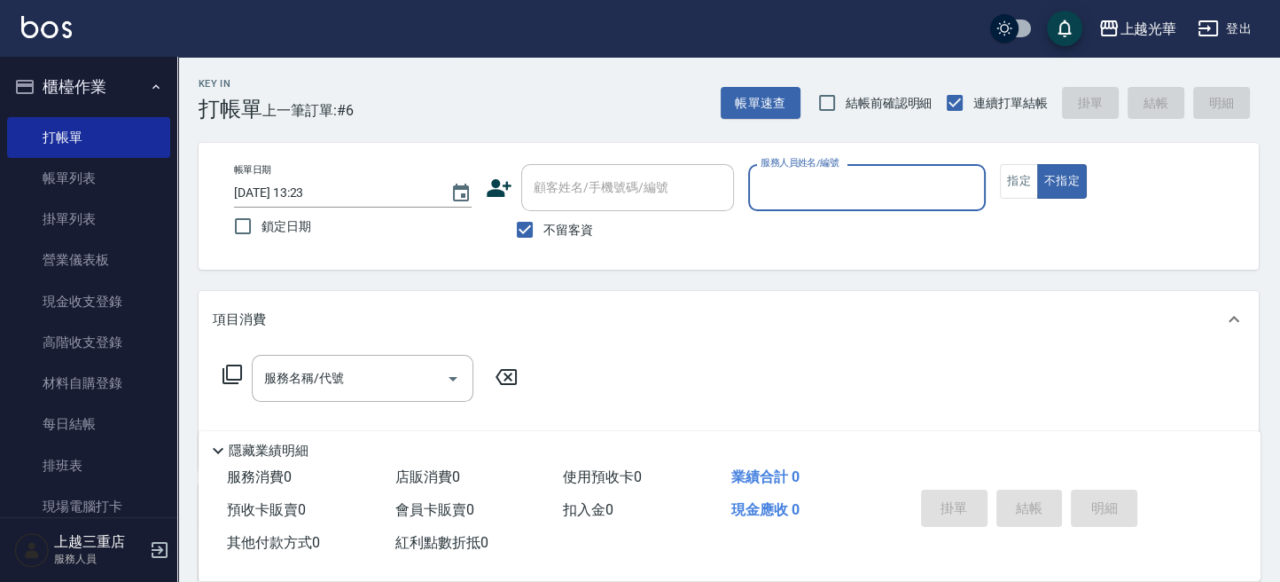
click at [887, 178] on input "服務人員姓名/編號" at bounding box center [867, 187] width 222 height 31
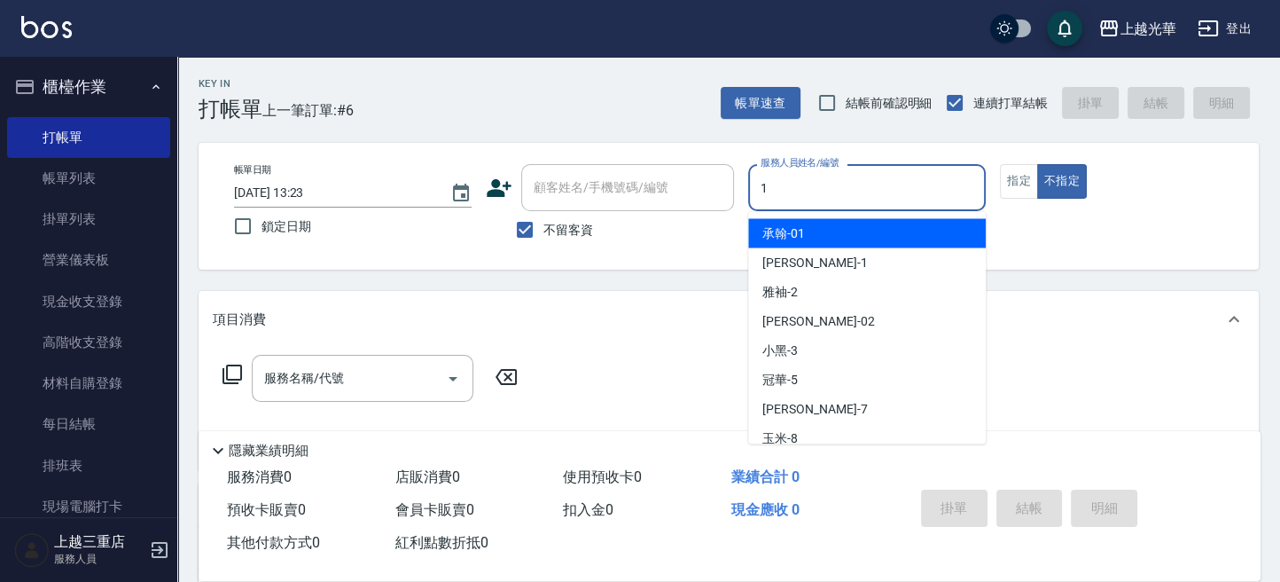
type input "小詹-1"
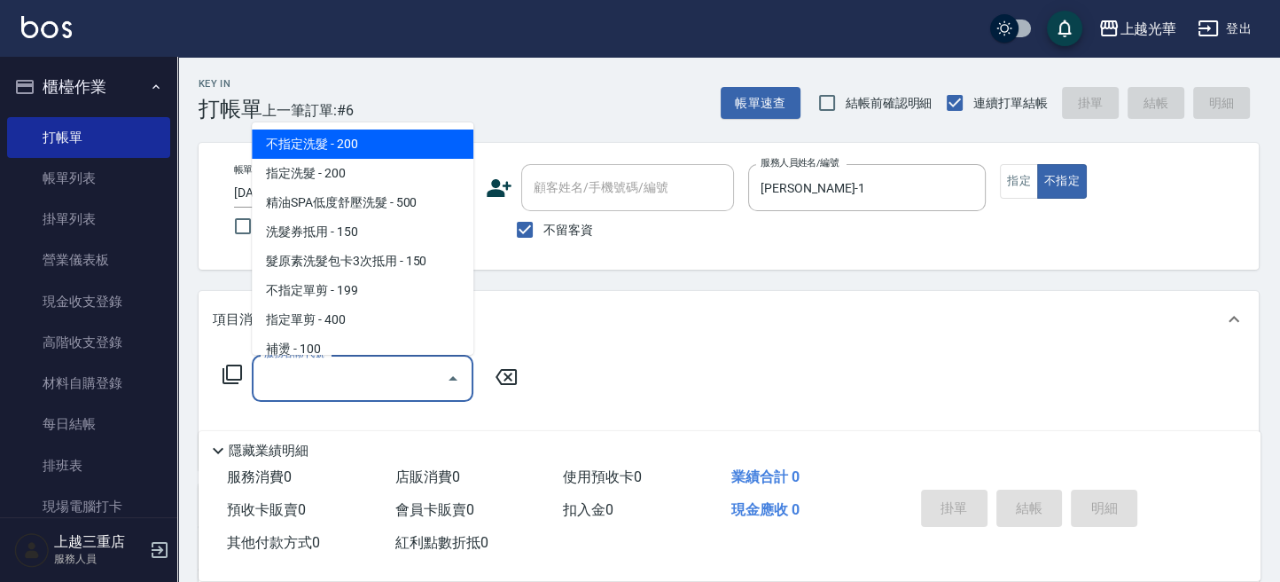
click at [292, 381] on input "服務名稱/代號" at bounding box center [349, 378] width 179 height 31
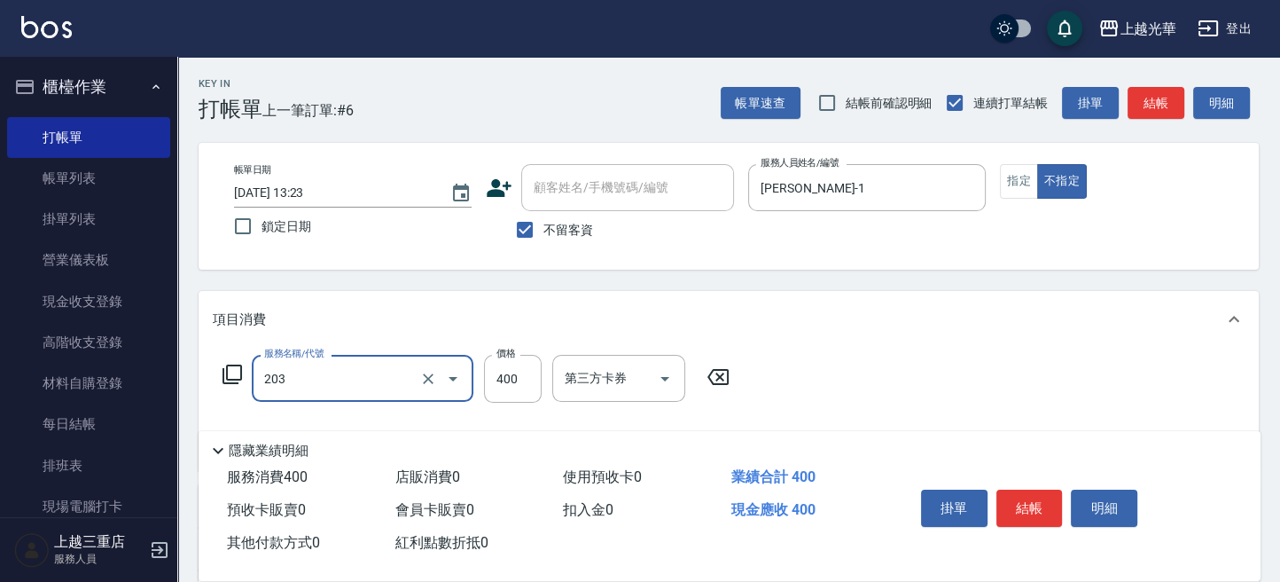
type input "指定單剪(203)"
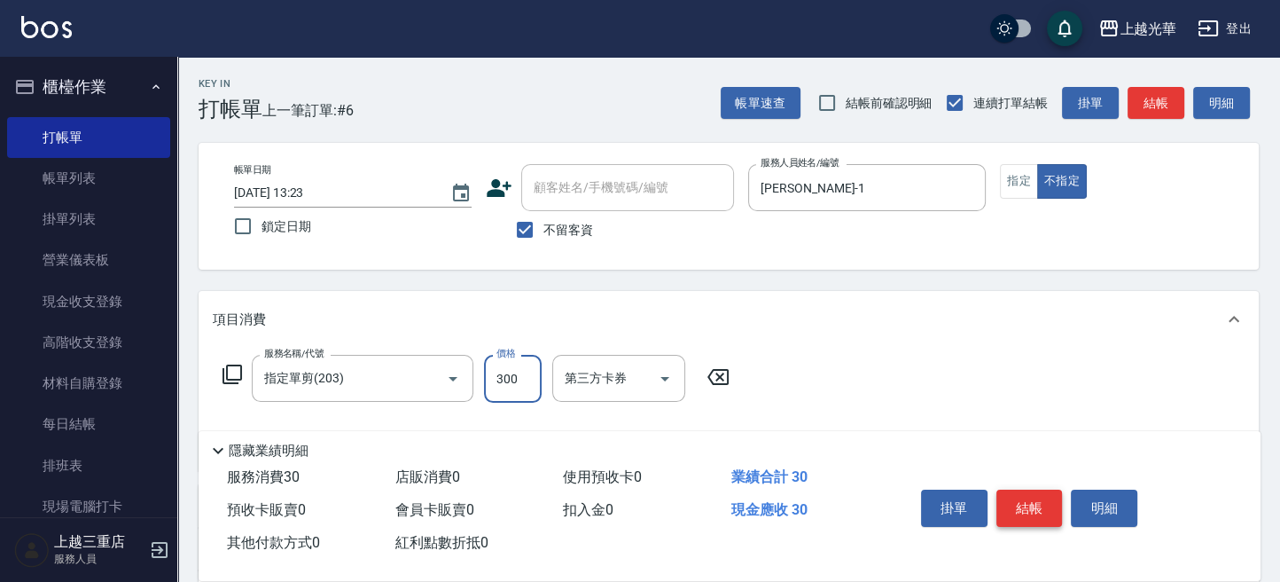
type input "300"
click at [1016, 501] on button "結帳" at bounding box center [1029, 507] width 66 height 37
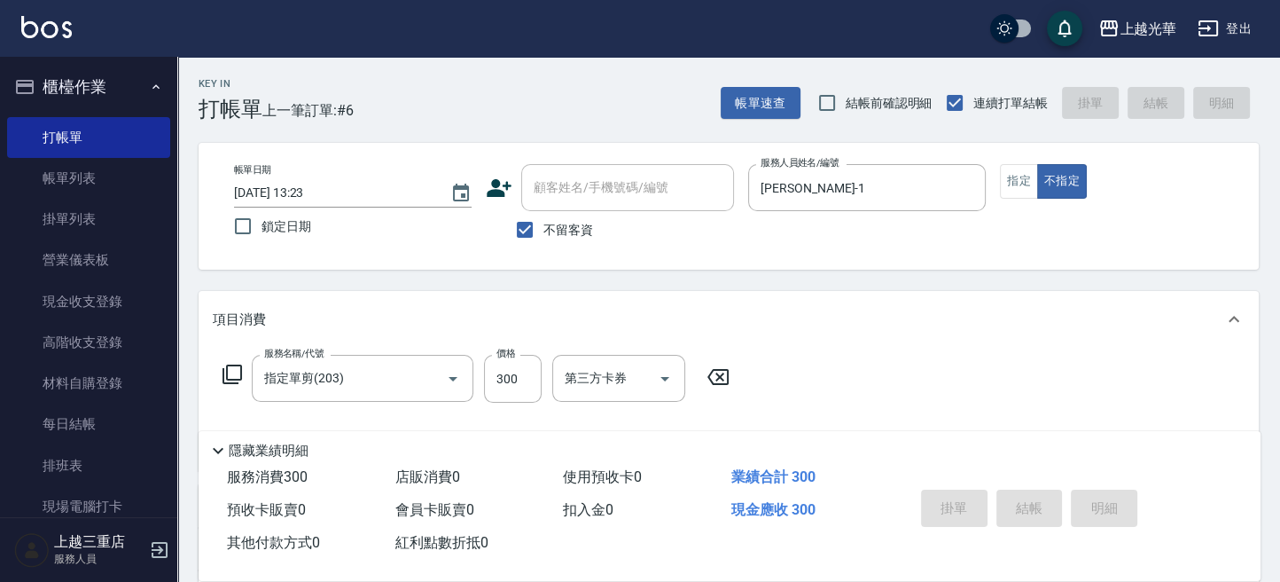
type input "2025/10/05 13:24"
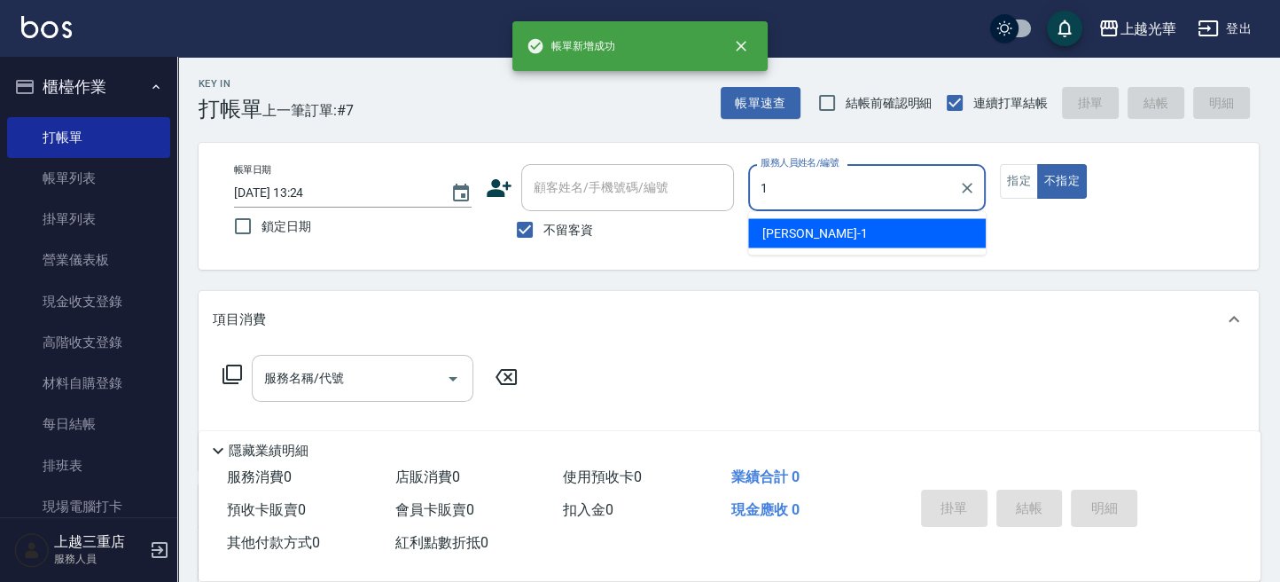
type input "小詹-1"
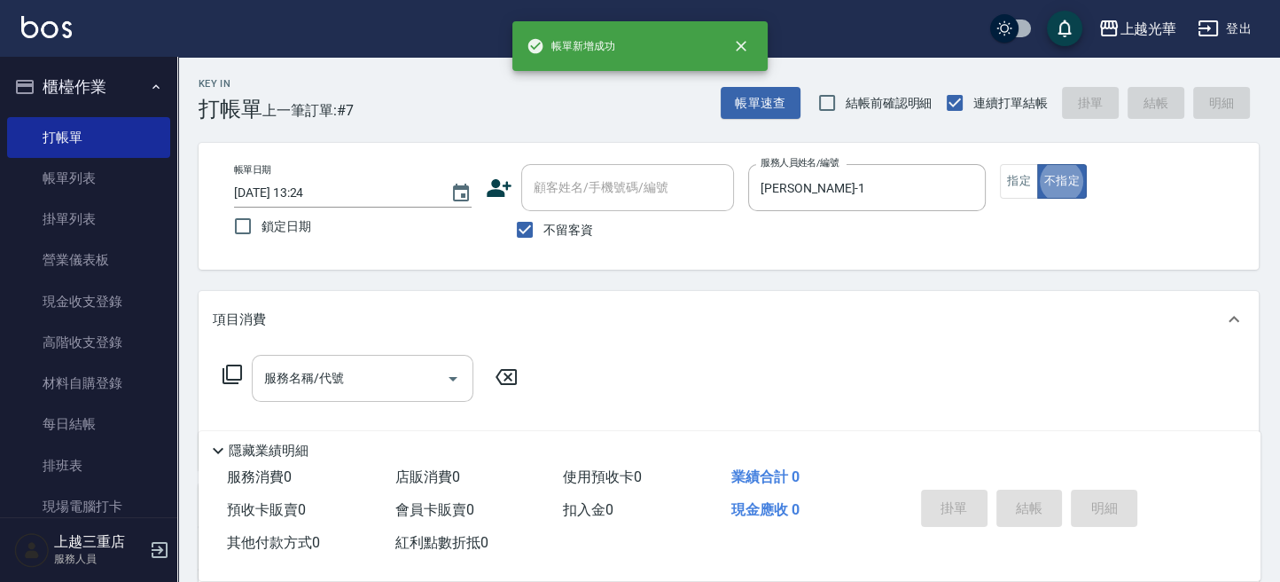
click at [373, 370] on input "服務名稱/代號" at bounding box center [349, 378] width 179 height 31
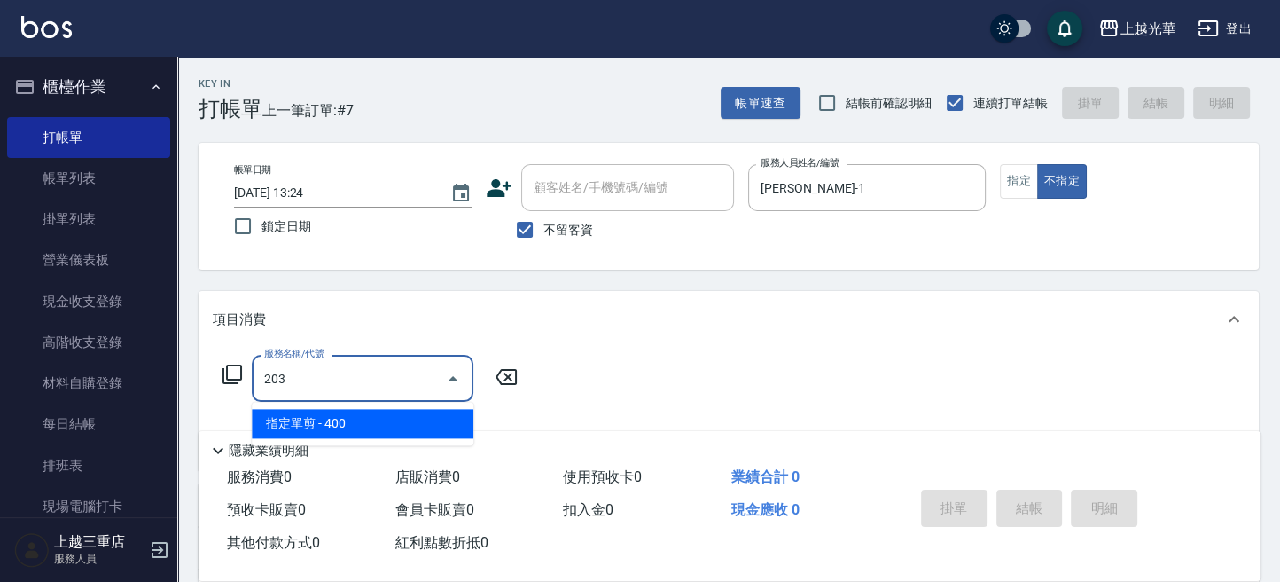
type input "指定單剪(203)"
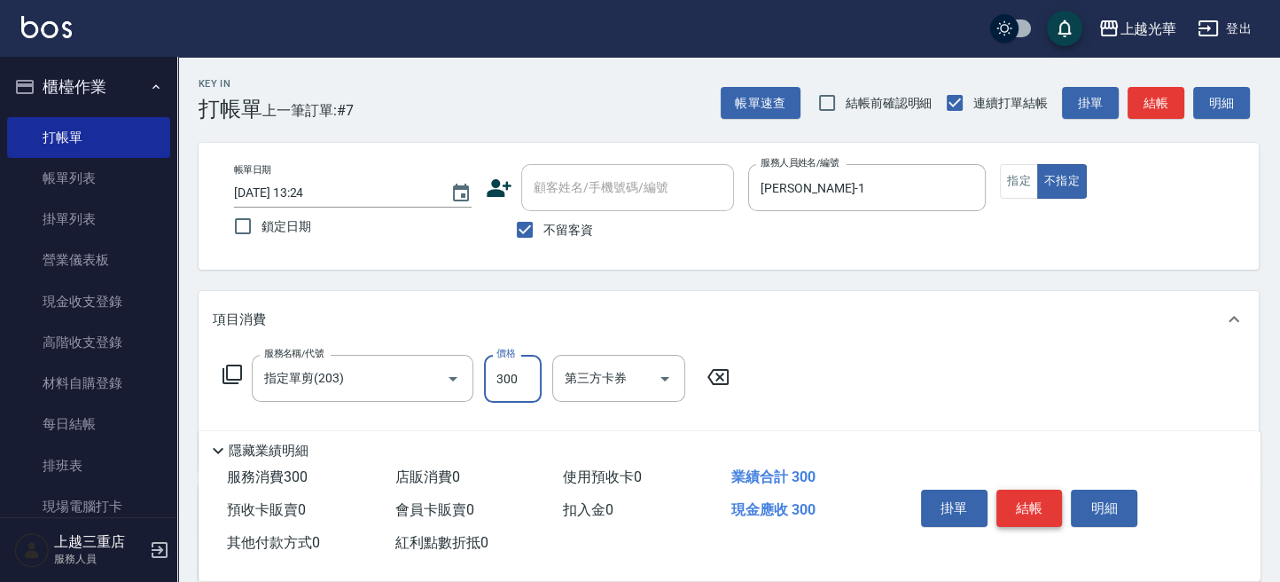
type input "300"
click at [1018, 497] on button "結帳" at bounding box center [1029, 507] width 66 height 37
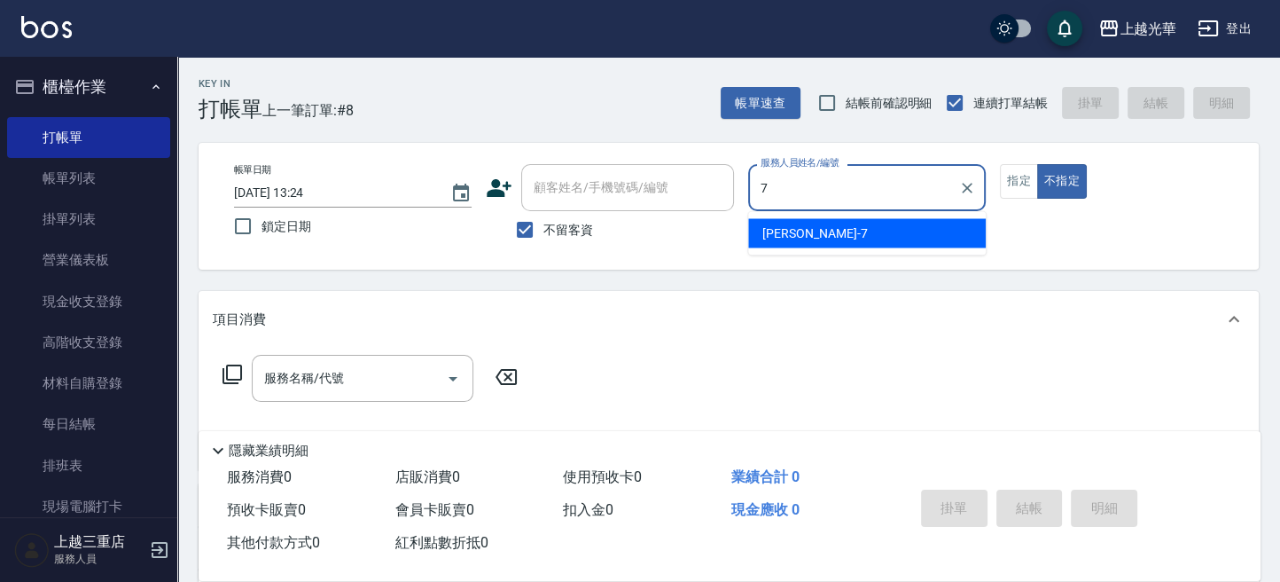
type input "小紫-7"
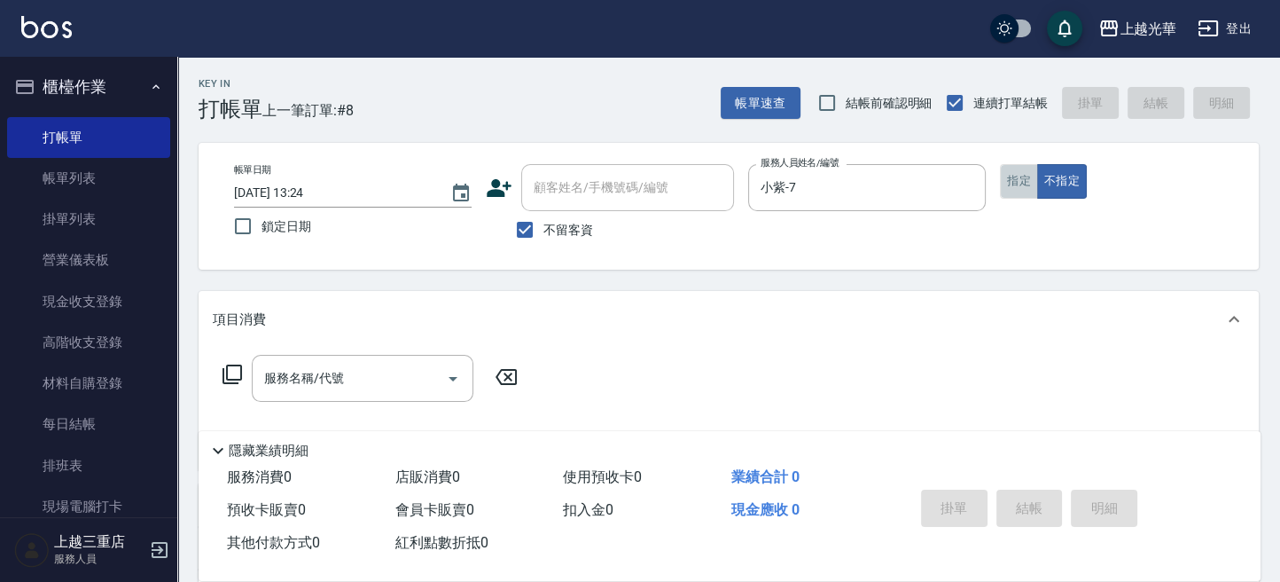
drag, startPoint x: 1029, startPoint y: 177, endPoint x: 869, endPoint y: 332, distance: 222.6
click at [1029, 180] on button "指定" at bounding box center [1019, 181] width 38 height 35
click at [397, 380] on input "服務名稱/代號" at bounding box center [349, 378] width 179 height 31
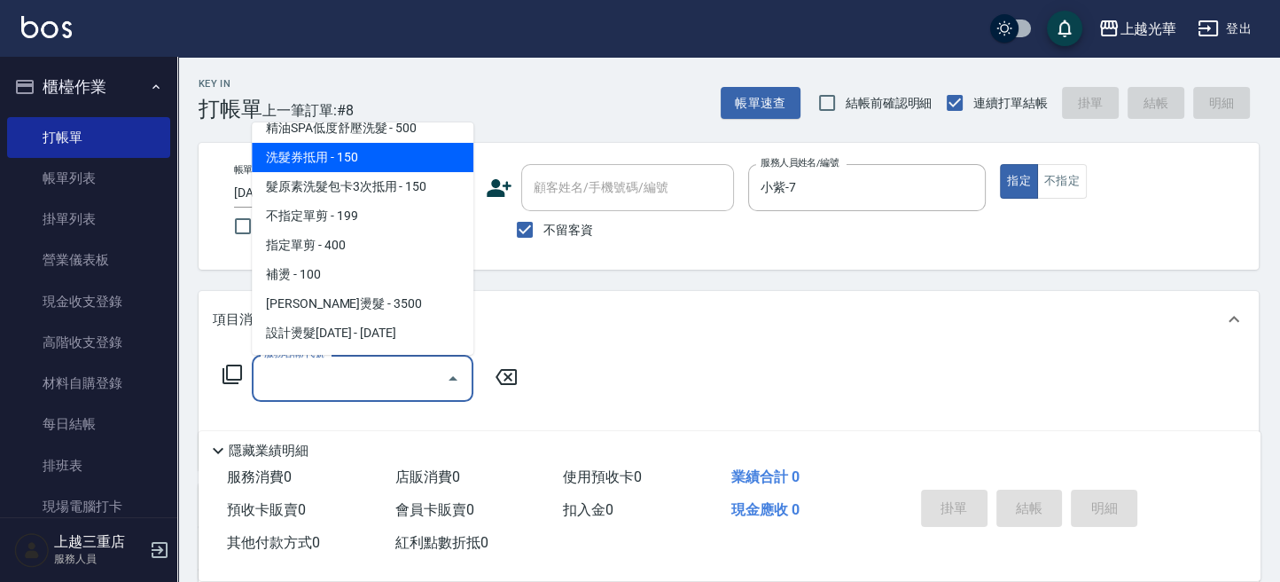
scroll to position [118, 0]
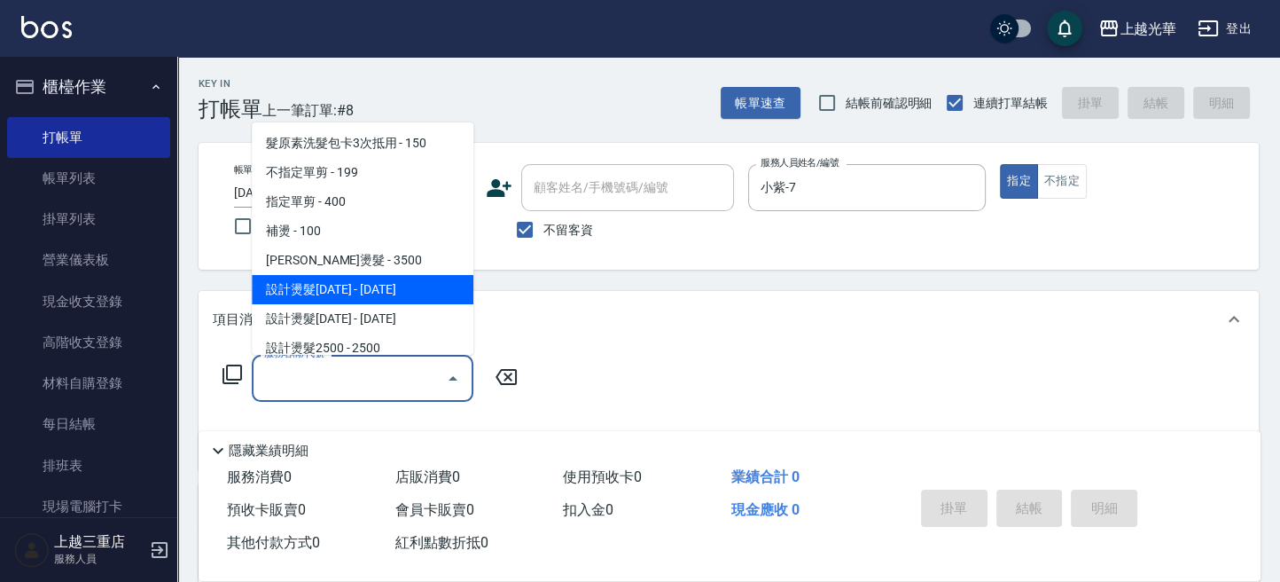
drag, startPoint x: 395, startPoint y: 281, endPoint x: 547, endPoint y: 368, distance: 174.7
click at [399, 284] on span "設計燙髮[DATE] - [DATE]" at bounding box center [363, 289] width 222 height 29
type input "設計燙髮1500(305)"
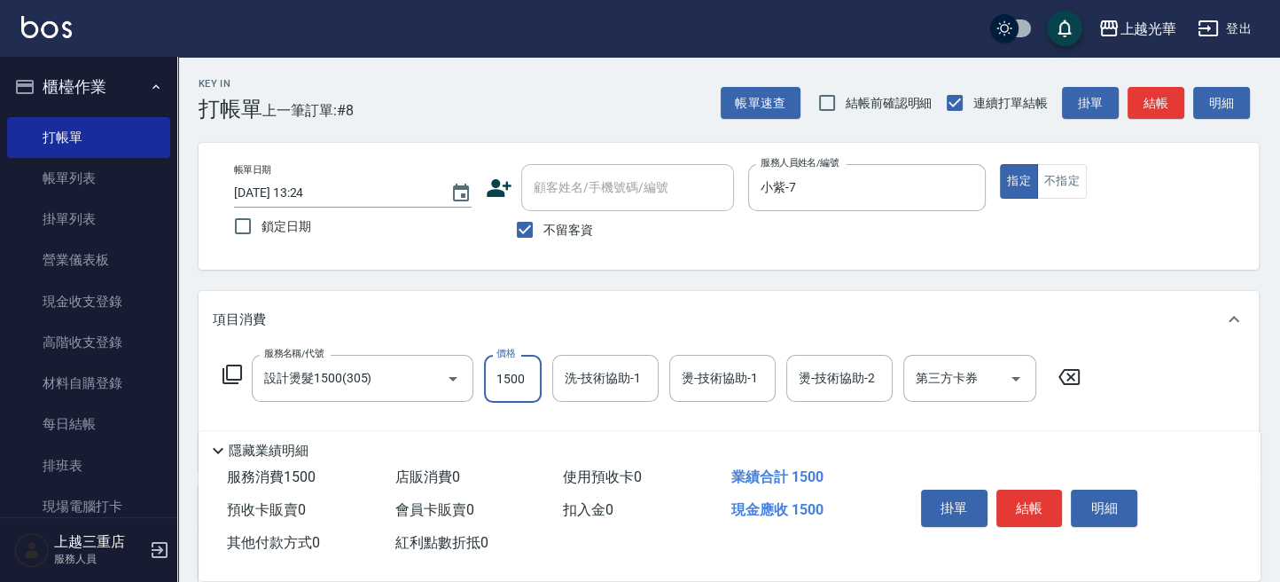
click at [533, 379] on input "1500" at bounding box center [513, 379] width 58 height 48
type input "888"
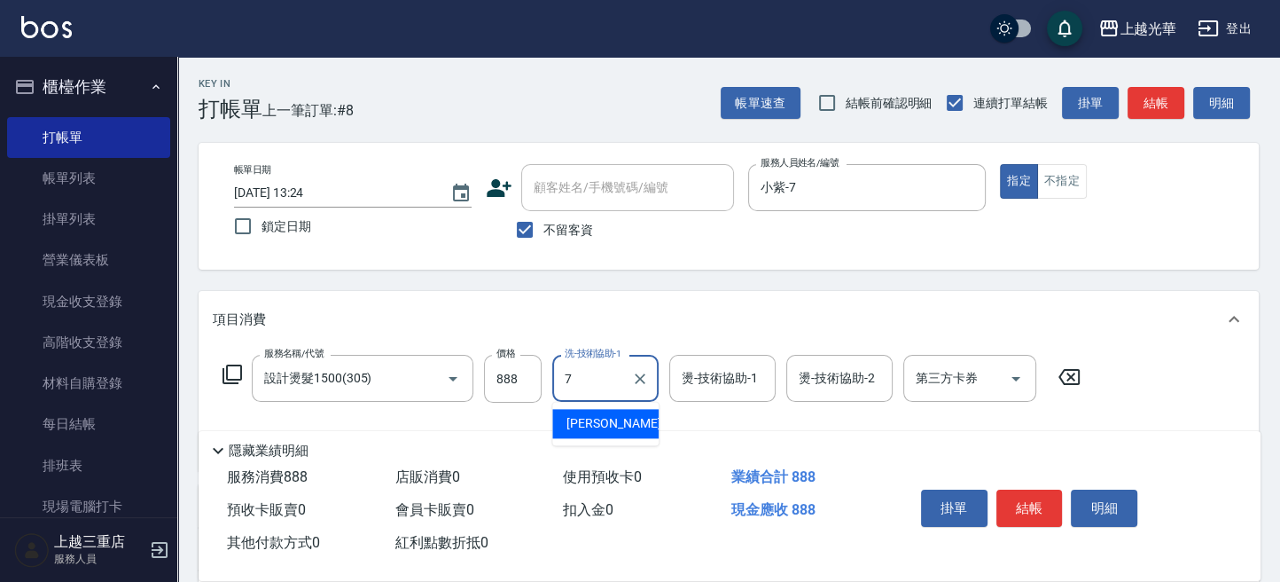
type input "小紫-7"
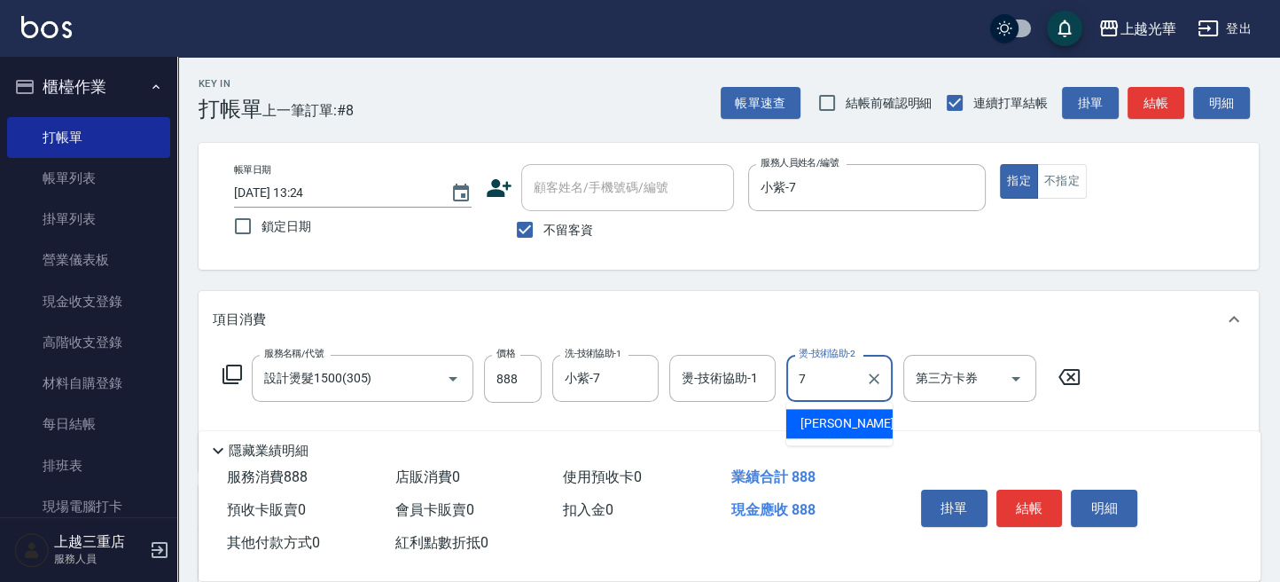
type input "小紫-7"
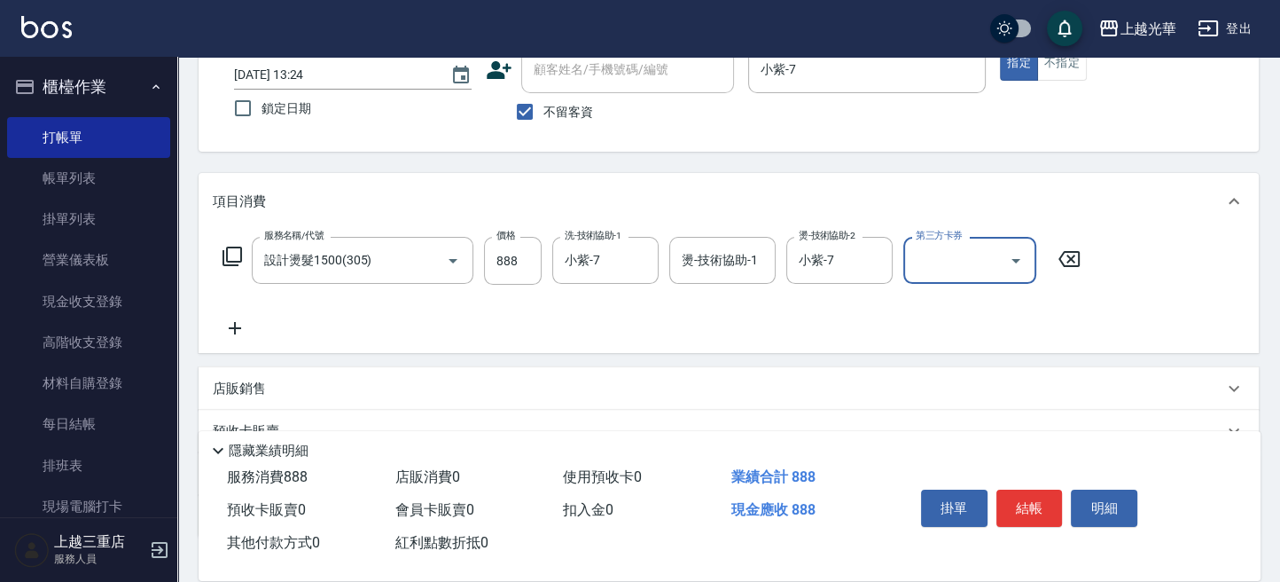
click at [227, 335] on icon at bounding box center [235, 327] width 44 height 21
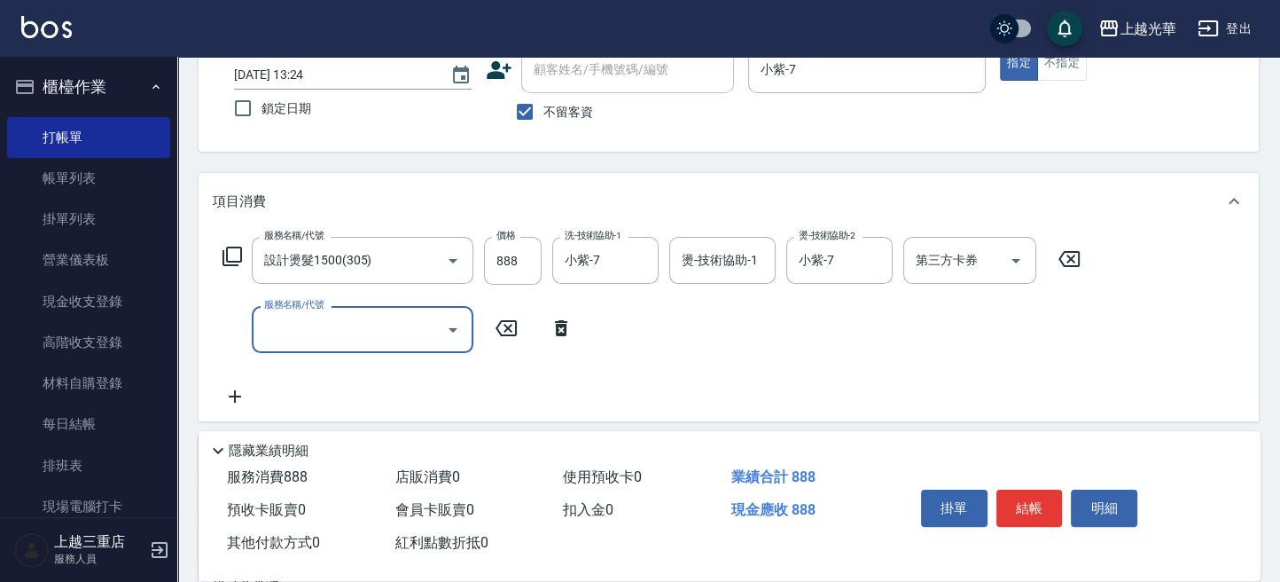
click at [262, 329] on input "服務名稱/代號" at bounding box center [349, 329] width 179 height 31
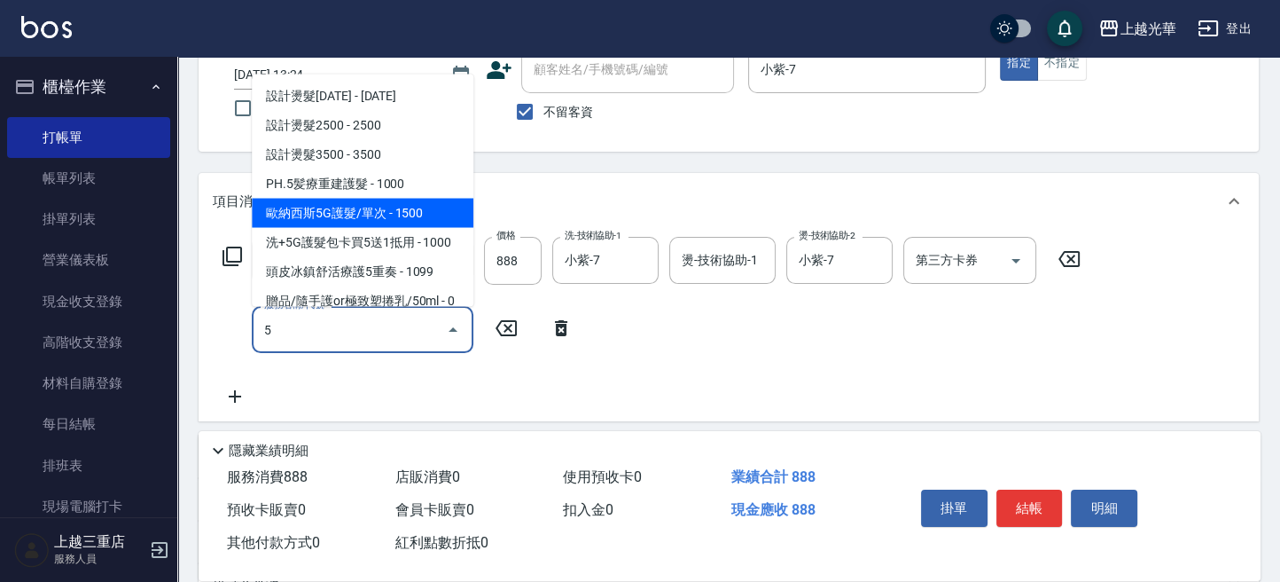
drag, startPoint x: 411, startPoint y: 199, endPoint x: 465, endPoint y: 273, distance: 90.8
click at [413, 199] on span "歐納西斯5G護髮/單次 - 1500" at bounding box center [363, 212] width 222 height 29
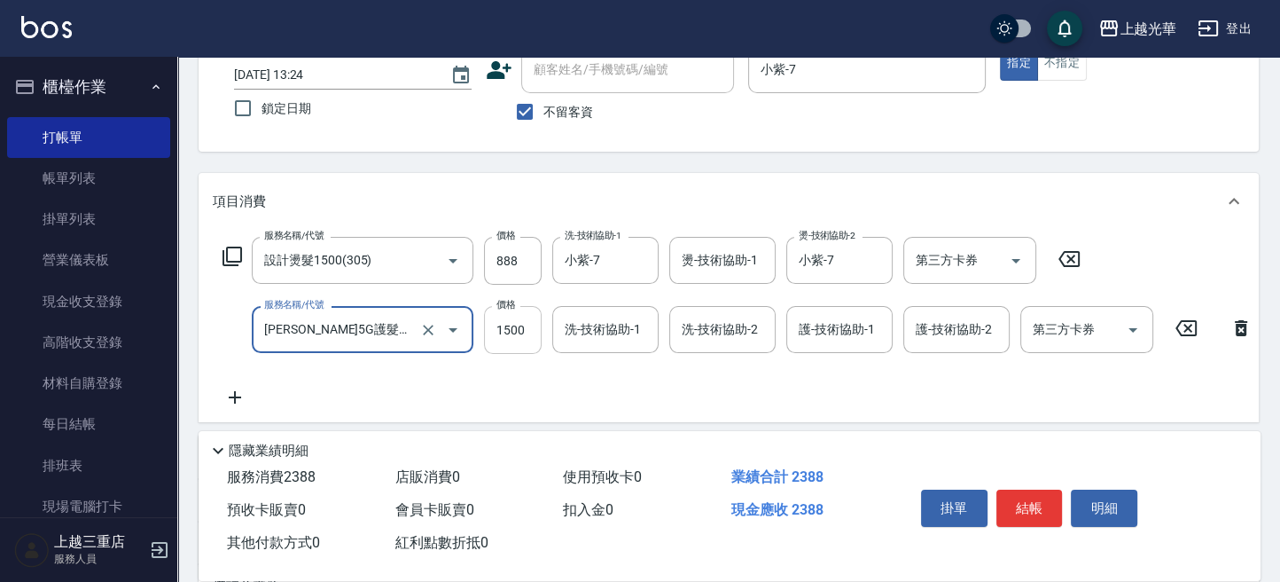
type input "歐納西斯5G護髮/單次(514)"
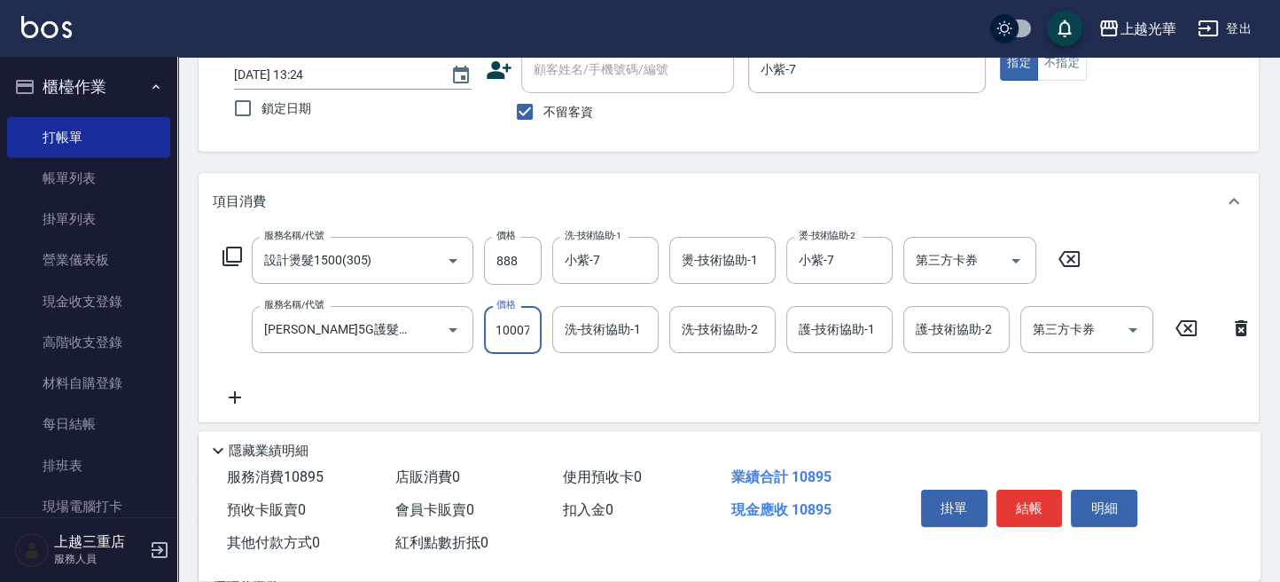
scroll to position [0, 0]
drag, startPoint x: 528, startPoint y: 324, endPoint x: 502, endPoint y: 327, distance: 26.7
click at [502, 327] on input "10007" at bounding box center [513, 330] width 58 height 48
type input "1000"
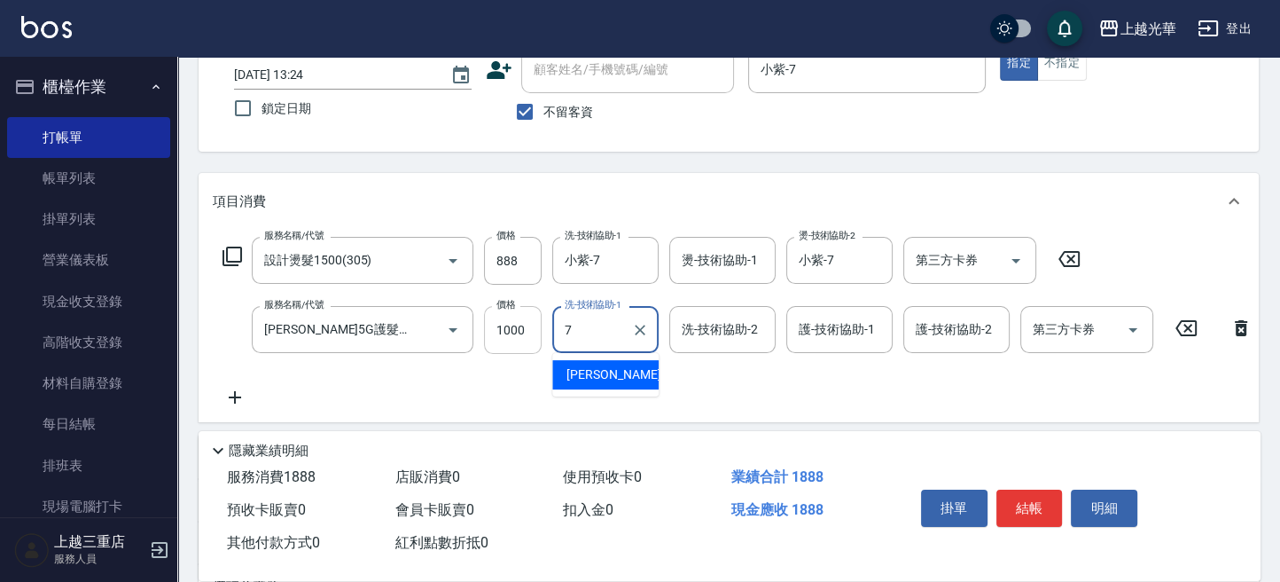
type input "小紫-7"
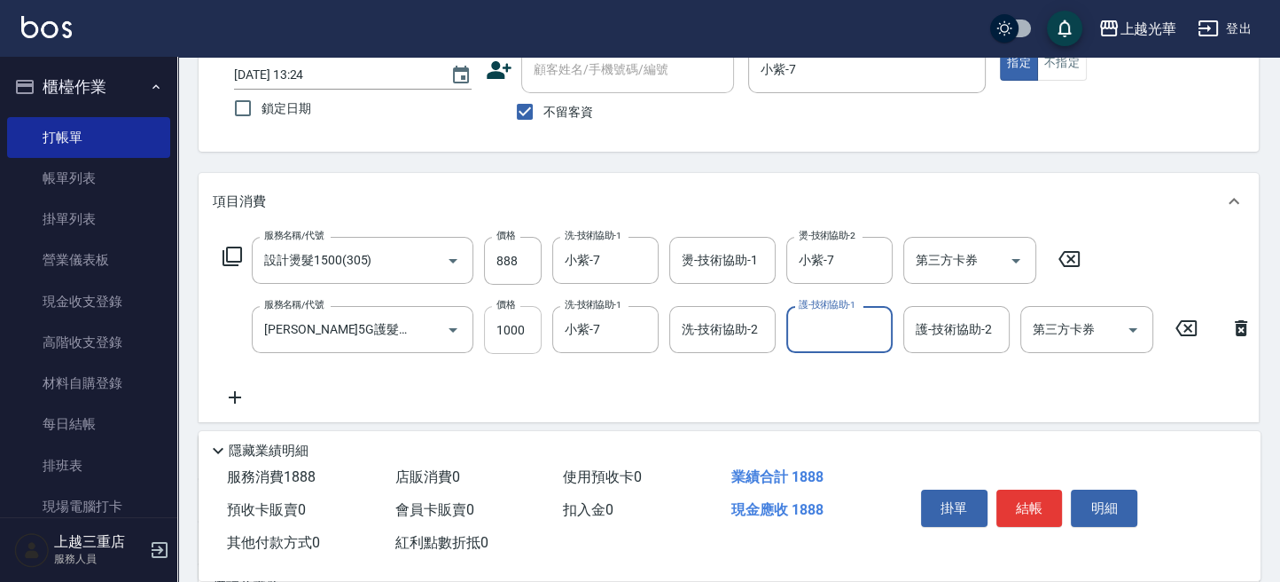
type input "8"
type input "小紫-7"
click at [674, 401] on div "服務名稱/代號 設計燙髮1500(305) 服務名稱/代號 價格 888 價格 洗-技術協助-1 小紫-7 洗-技術協助-1 燙-技術協助-1 燙-技術協助-…" at bounding box center [738, 322] width 1051 height 171
click at [1046, 496] on button "結帳" at bounding box center [1029, 507] width 66 height 37
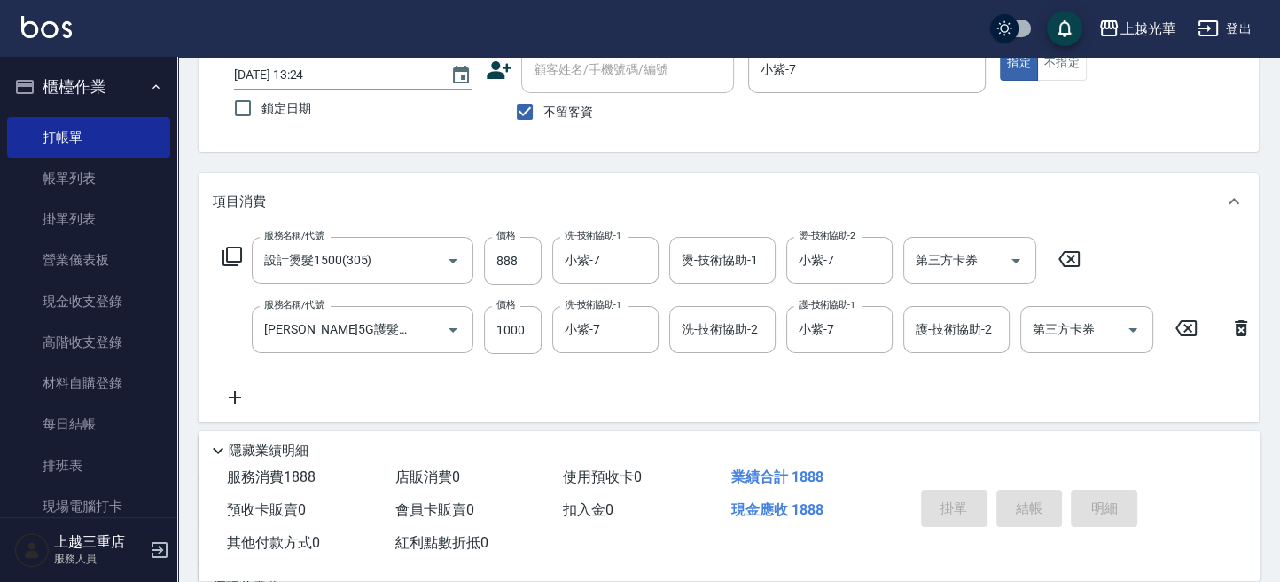
type input "2025/10/05 13:29"
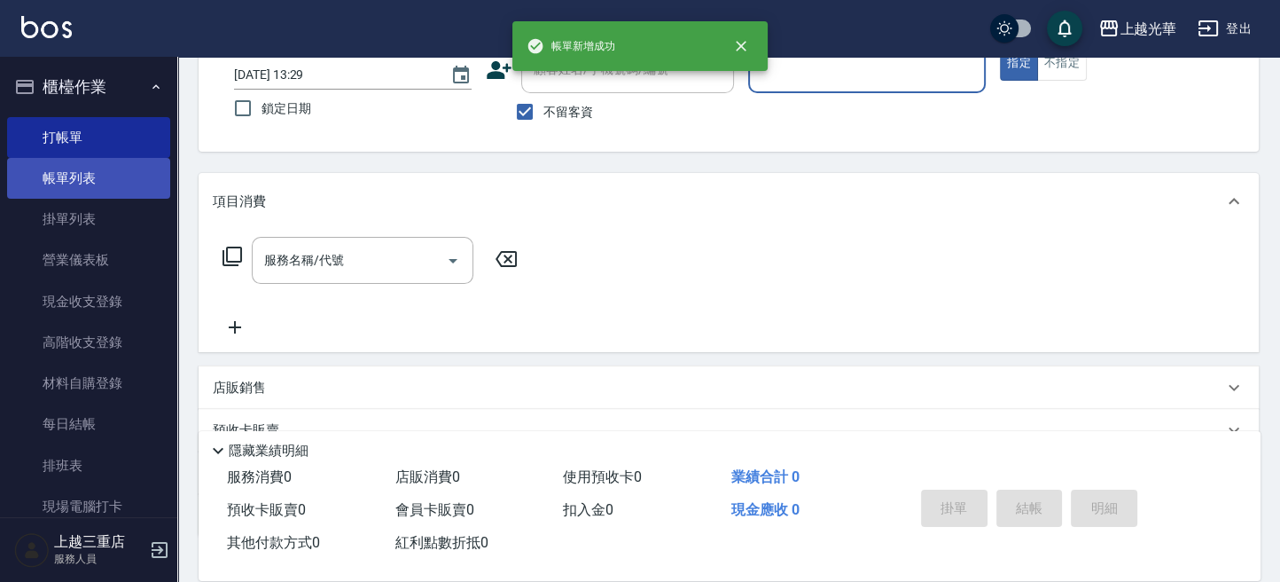
click at [90, 185] on link "帳單列表" at bounding box center [88, 178] width 163 height 41
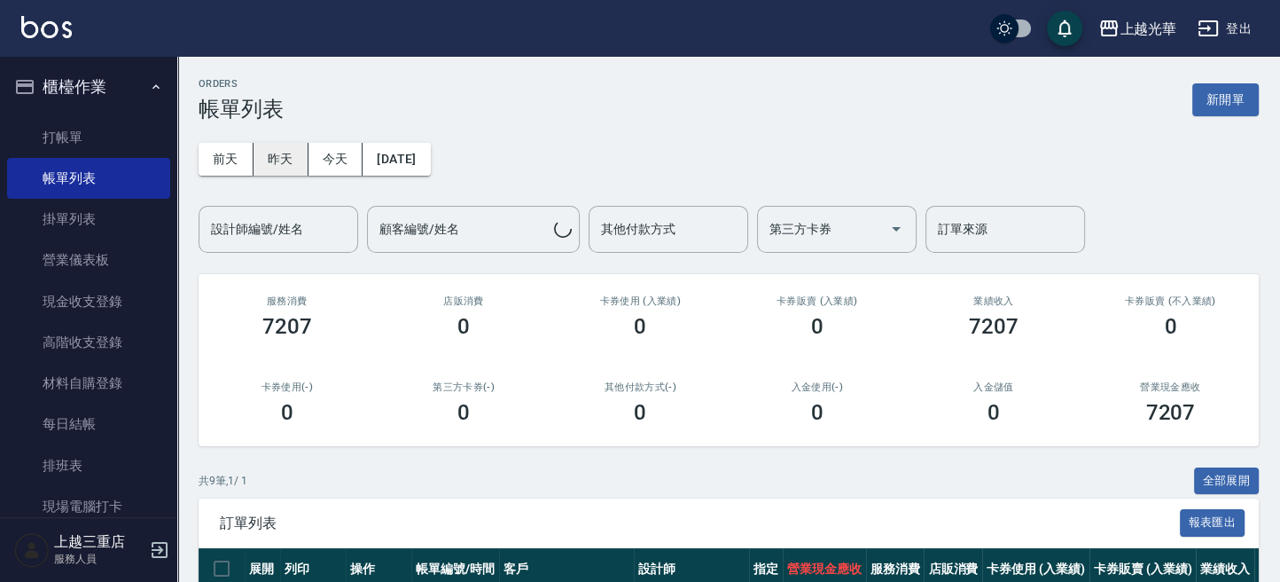
click at [268, 152] on button "昨天" at bounding box center [281, 159] width 55 height 33
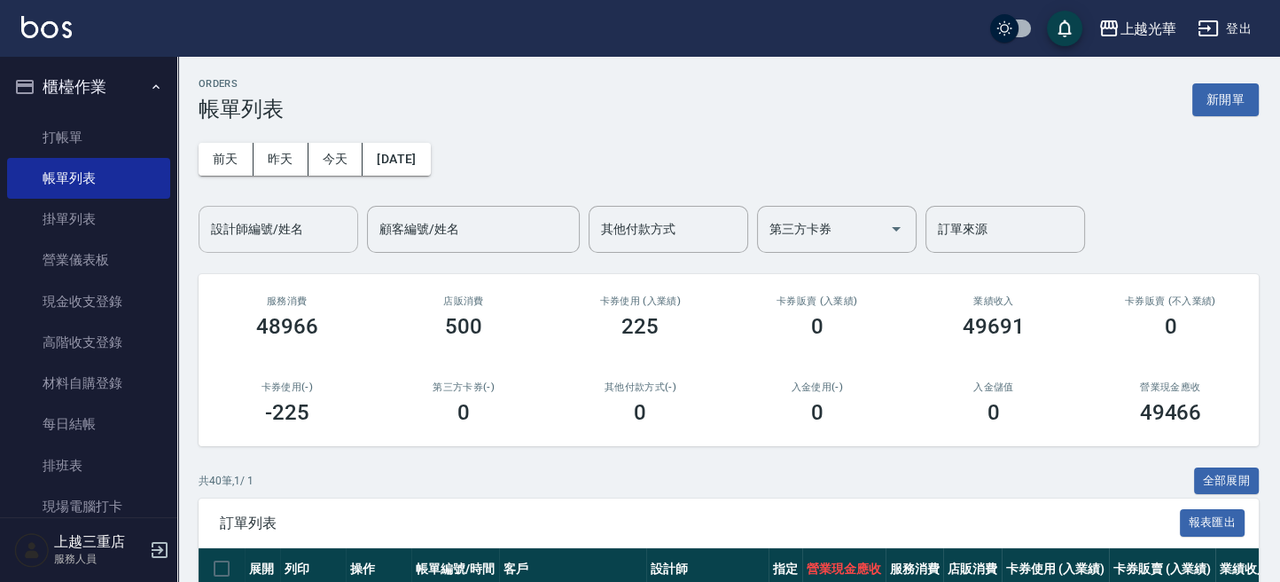
click at [320, 160] on button "今天" at bounding box center [336, 159] width 55 height 33
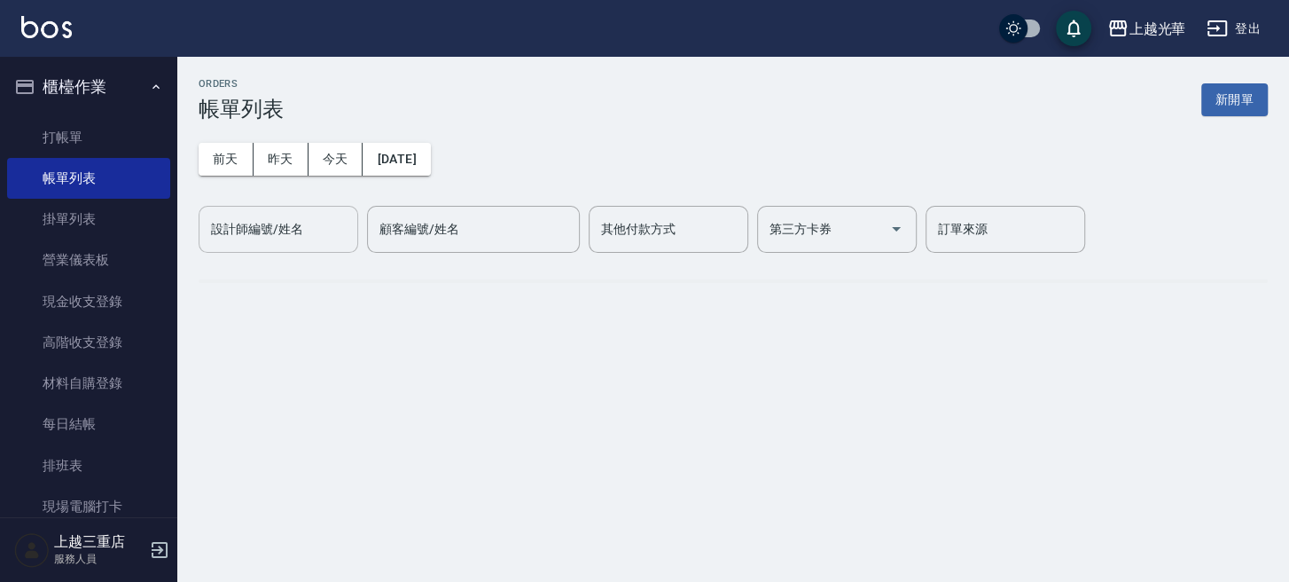
click at [316, 239] on input "設計師編號/姓名" at bounding box center [279, 229] width 144 height 31
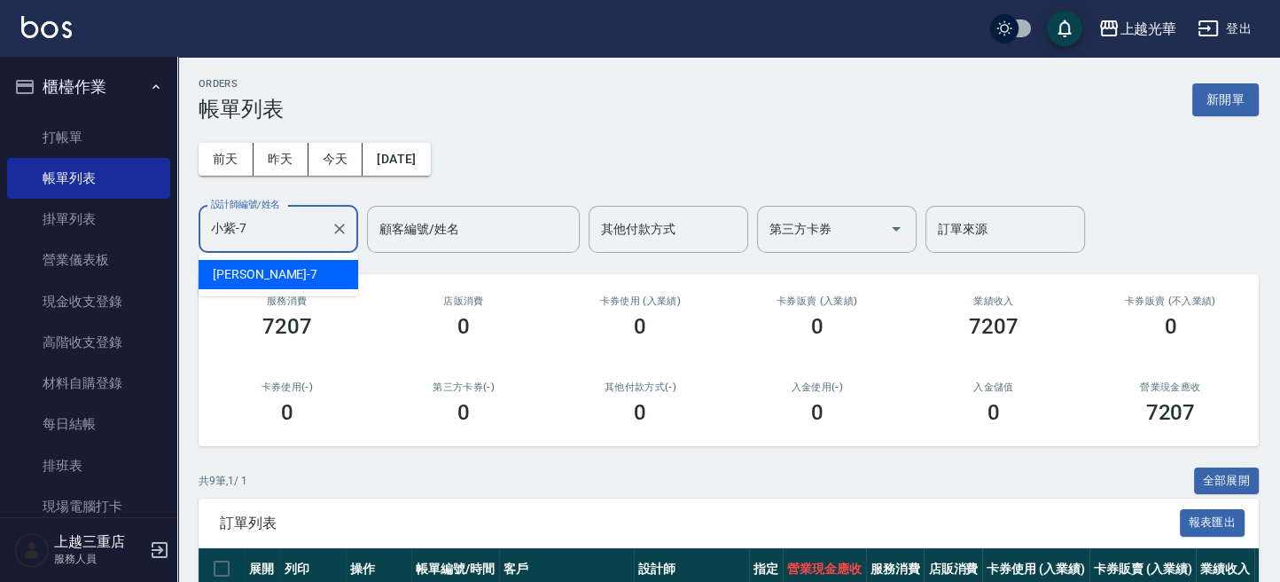
click at [313, 251] on div "小紫-7 設計師編號/姓名" at bounding box center [279, 229] width 160 height 47
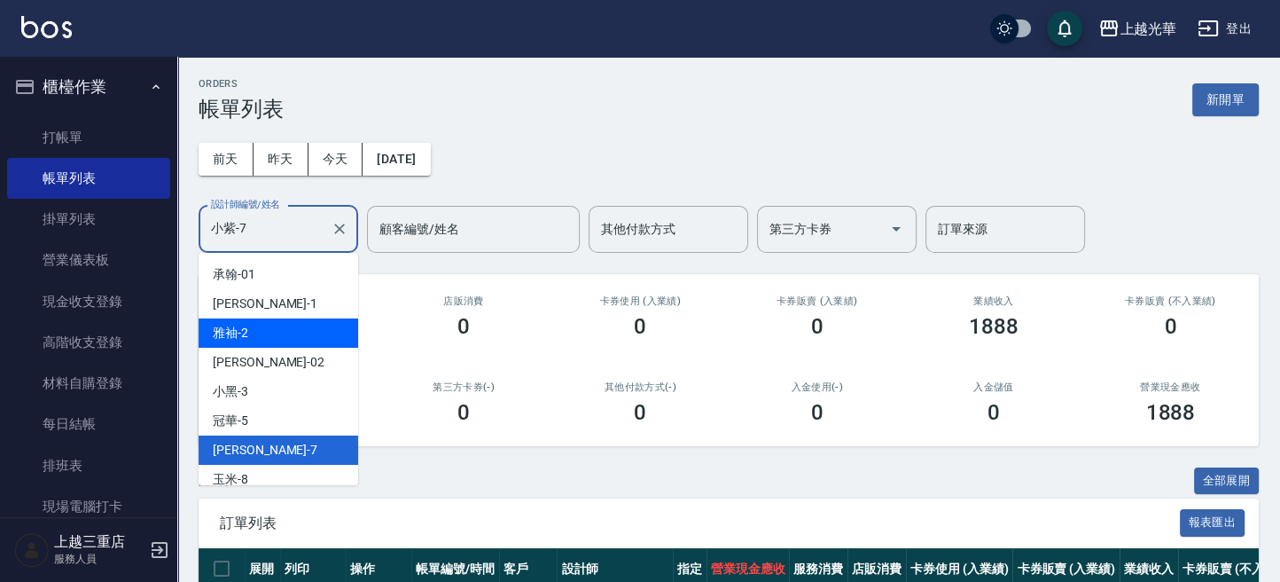
type input "小紫-7"
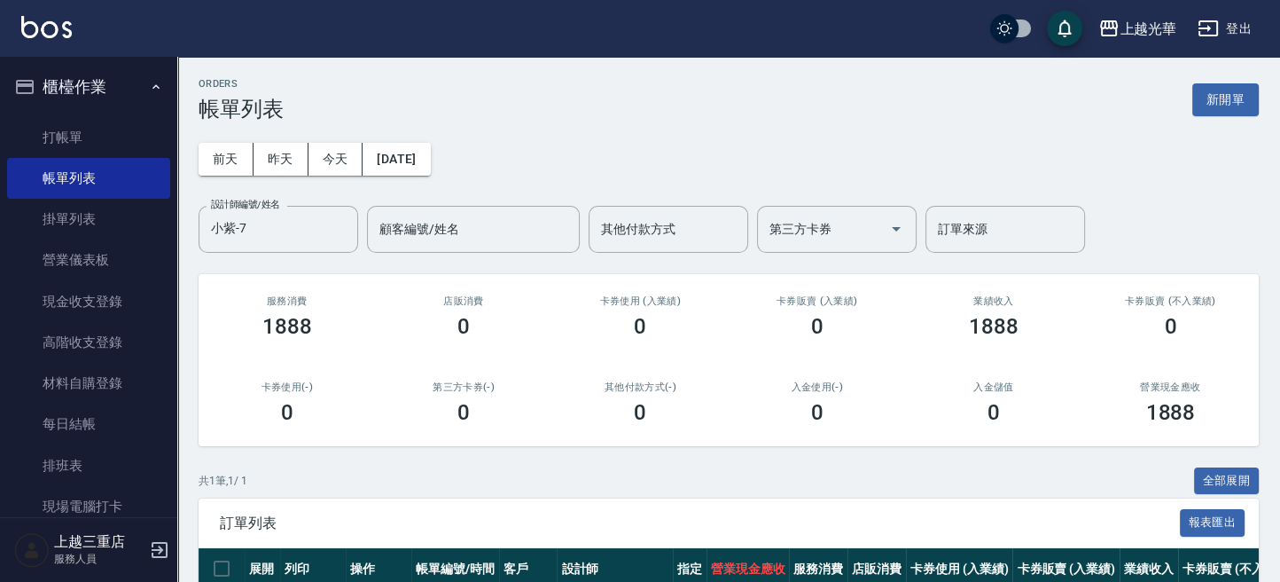
click at [515, 141] on div "前天 昨天 今天 2025/10/05 設計師編號/姓名 小紫-7 設計師編號/姓名 顧客編號/姓名 顧客編號/姓名 其他付款方式 其他付款方式 第三方卡券 …" at bounding box center [729, 186] width 1060 height 131
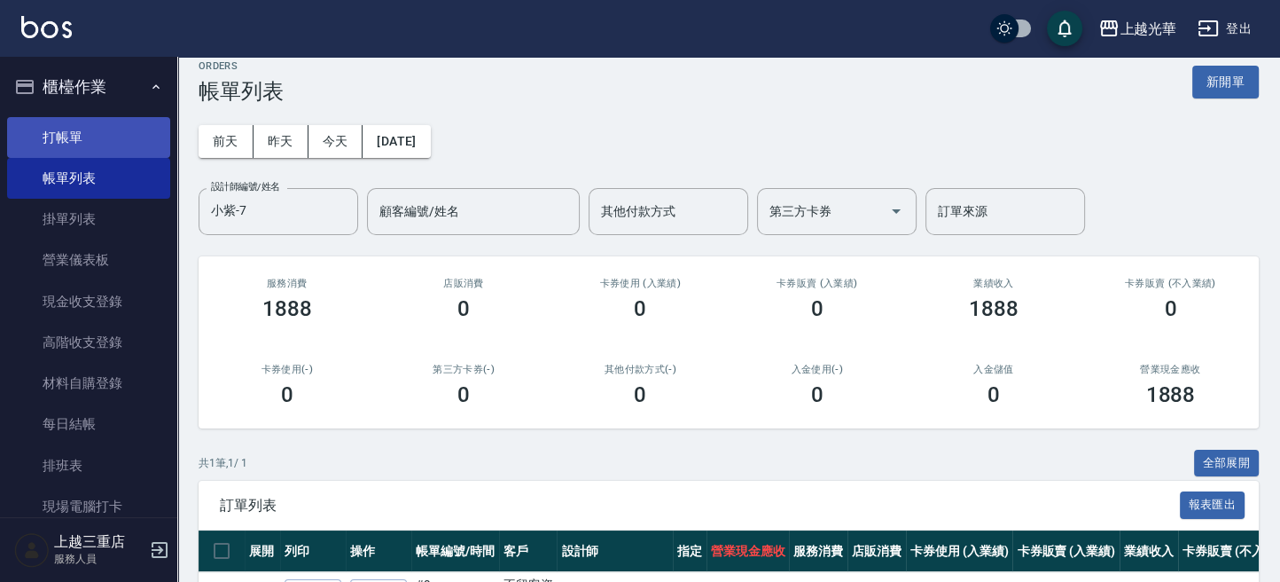
click at [68, 121] on link "打帳單" at bounding box center [88, 137] width 163 height 41
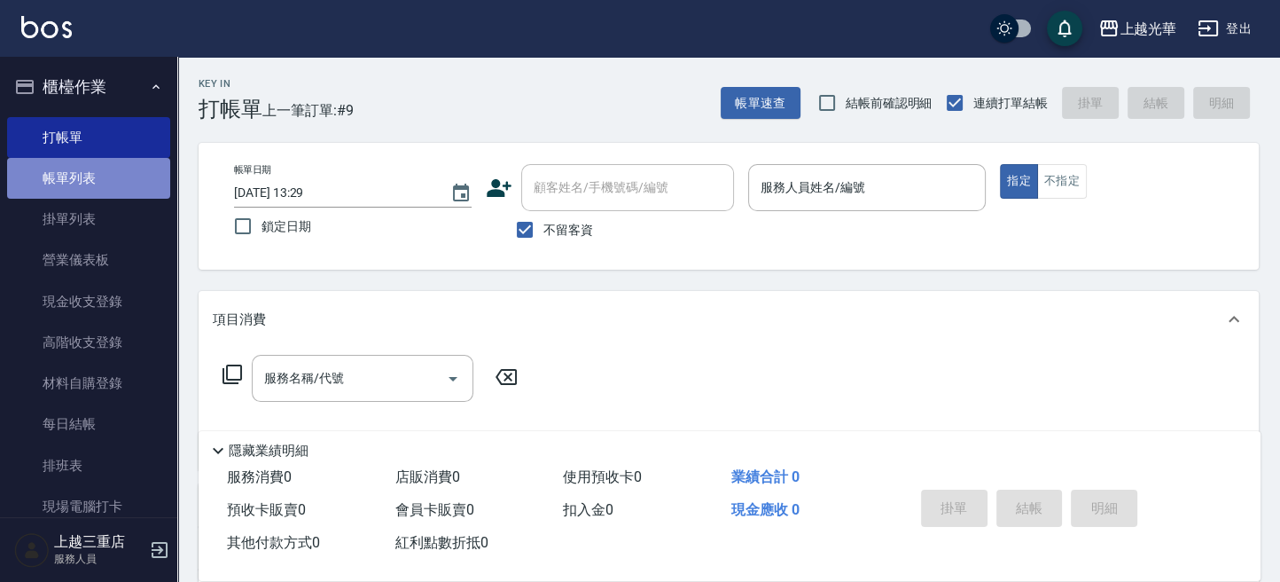
click at [94, 192] on link "帳單列表" at bounding box center [88, 178] width 163 height 41
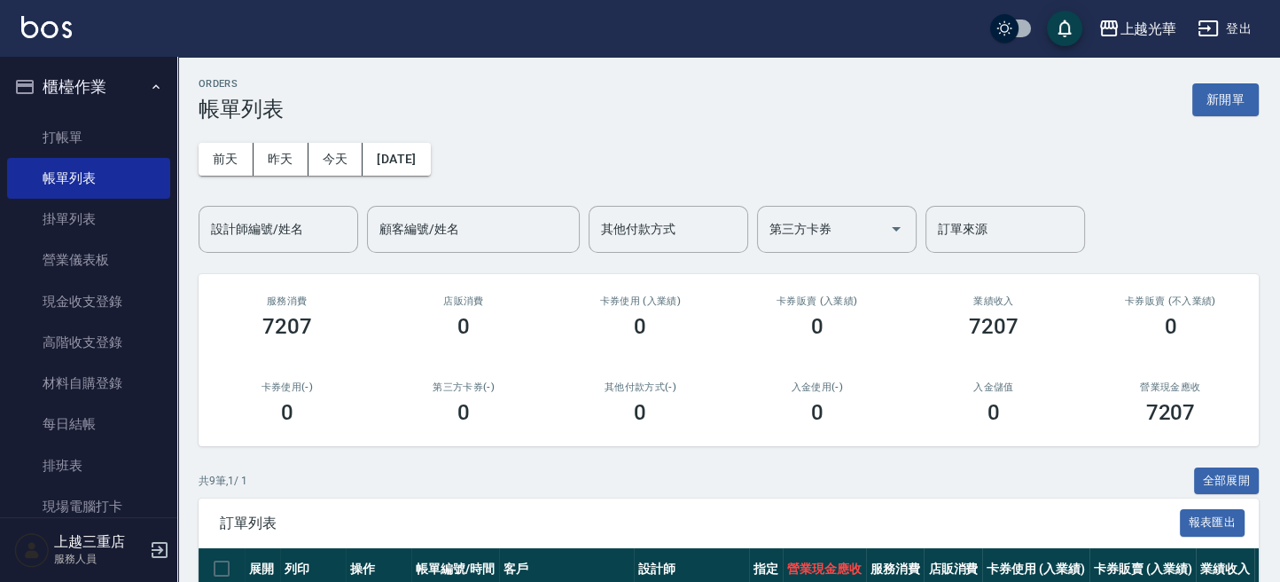
click at [282, 229] on input "設計師編號/姓名" at bounding box center [279, 229] width 144 height 31
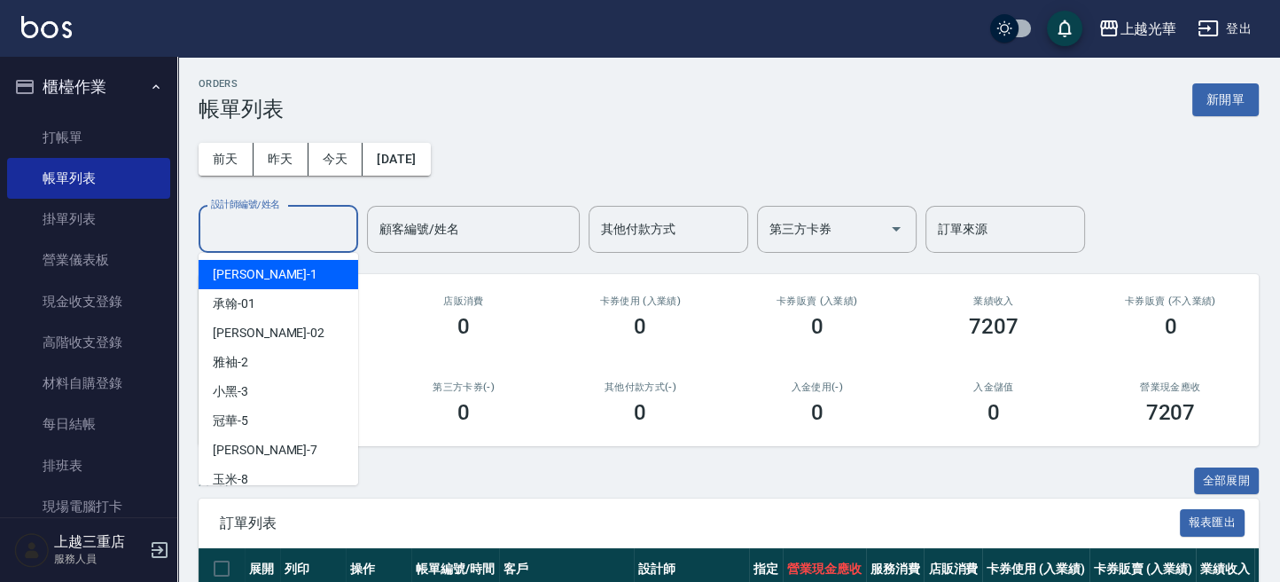
click at [268, 273] on div "小詹 -1" at bounding box center [279, 274] width 160 height 29
type input "小詹-1"
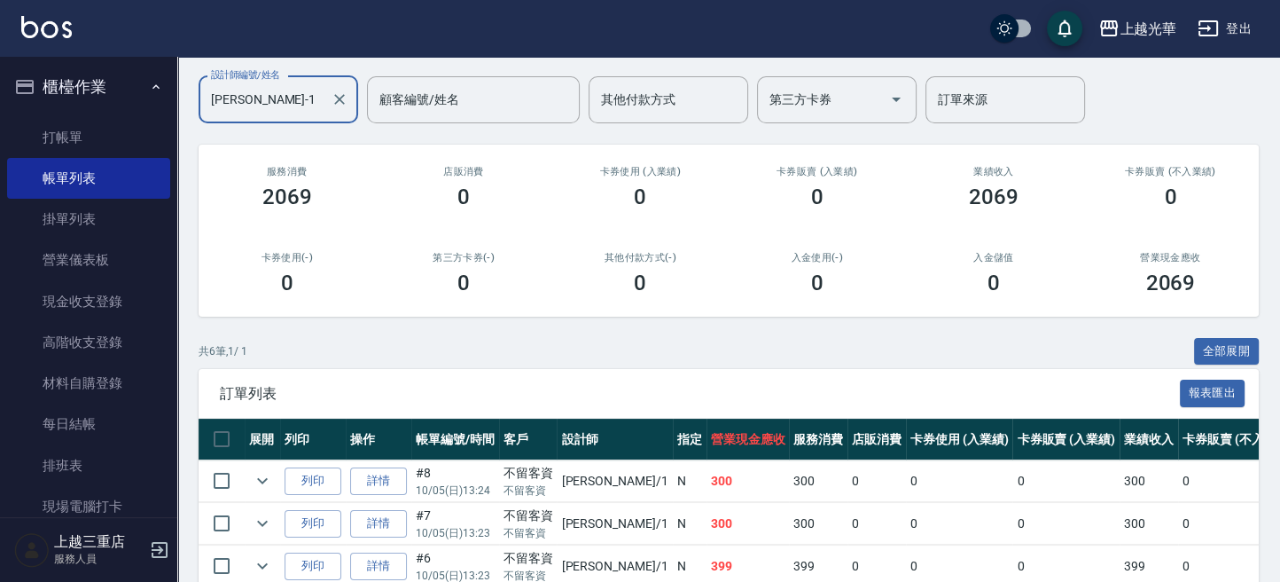
scroll to position [236, 0]
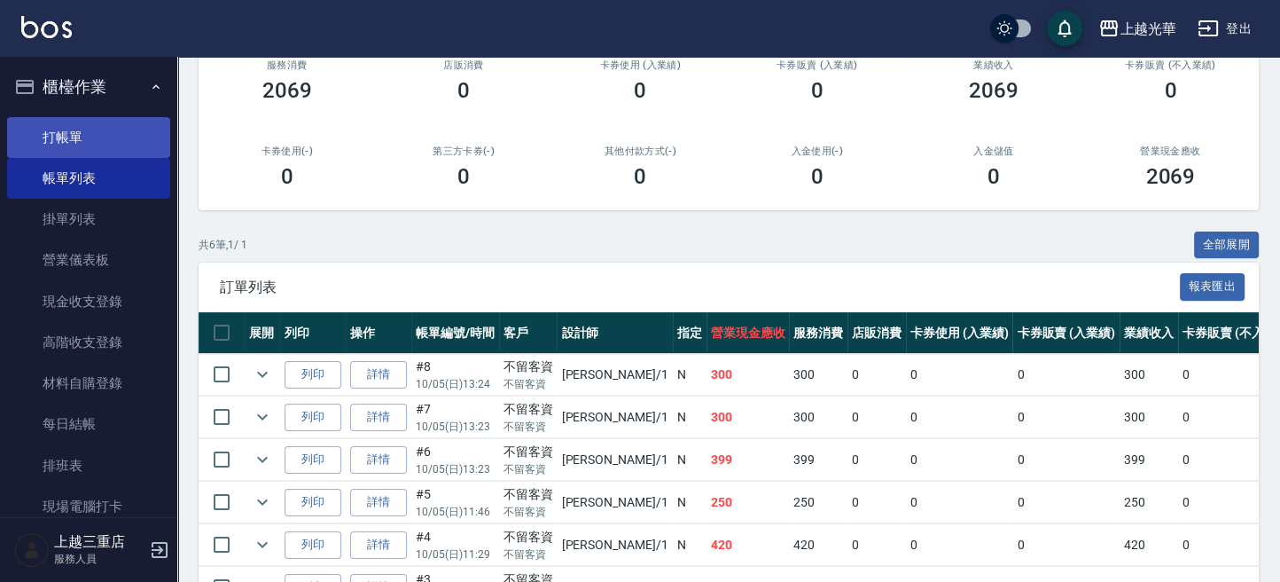
click at [105, 137] on link "打帳單" at bounding box center [88, 137] width 163 height 41
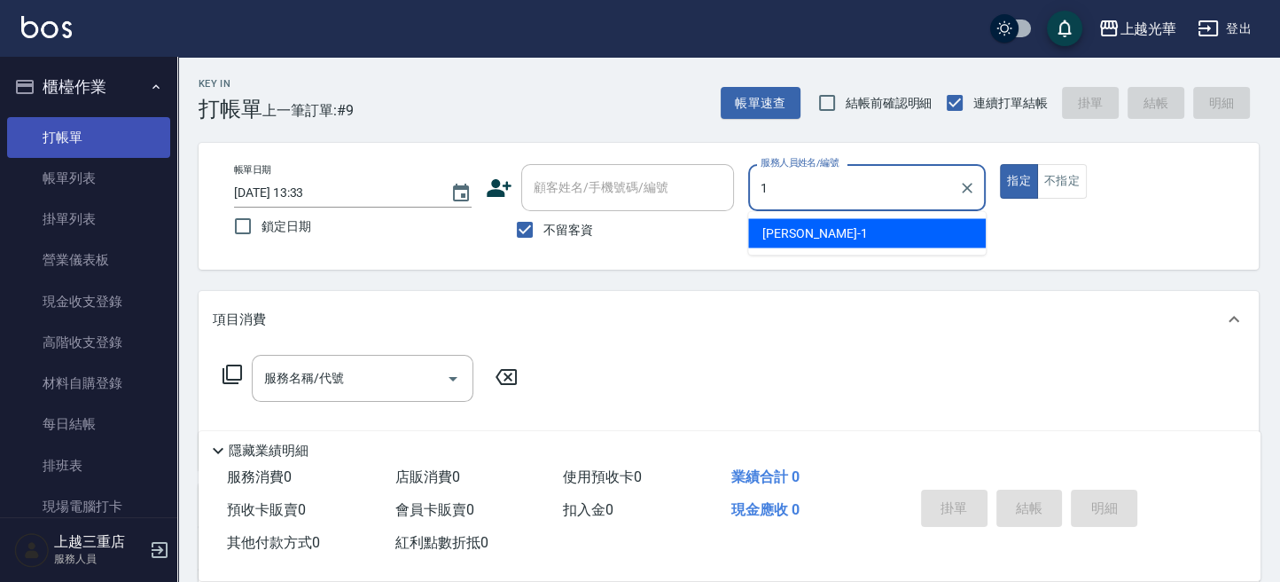
type input "小詹-1"
type button "true"
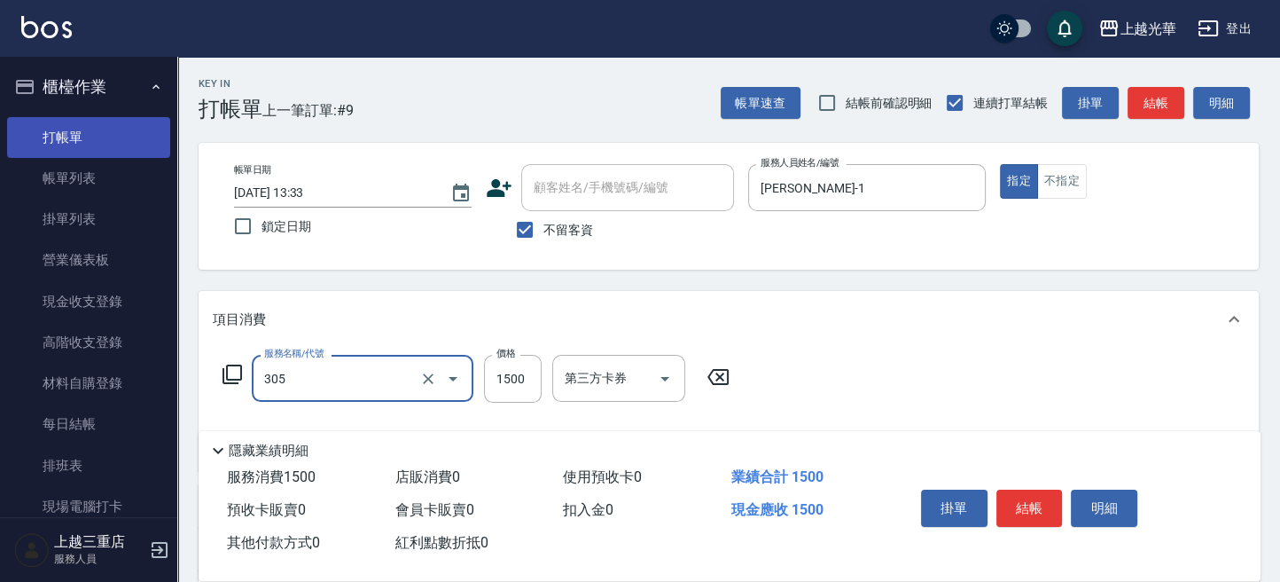
type input "設計燙髮1500(305)"
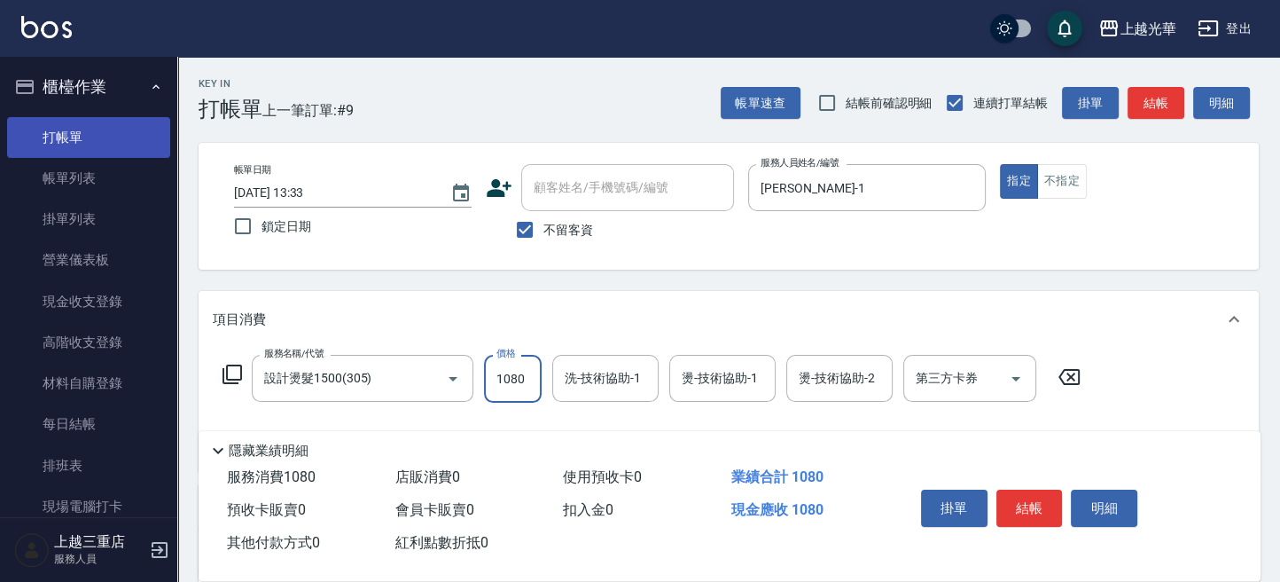
type input "1080"
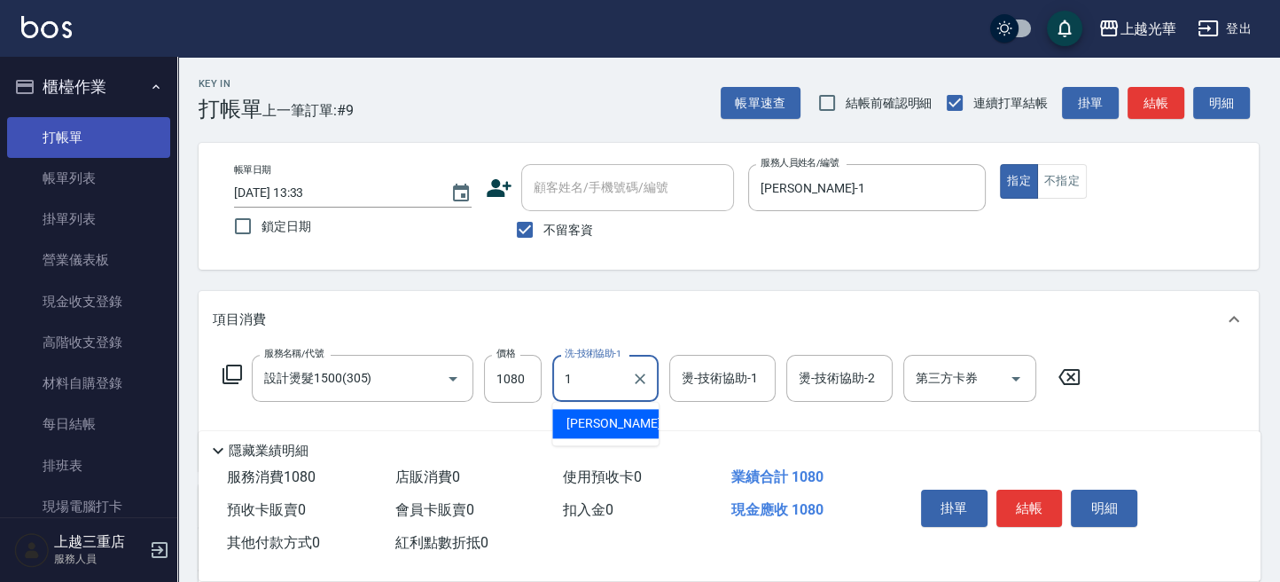
type input "小詹-1"
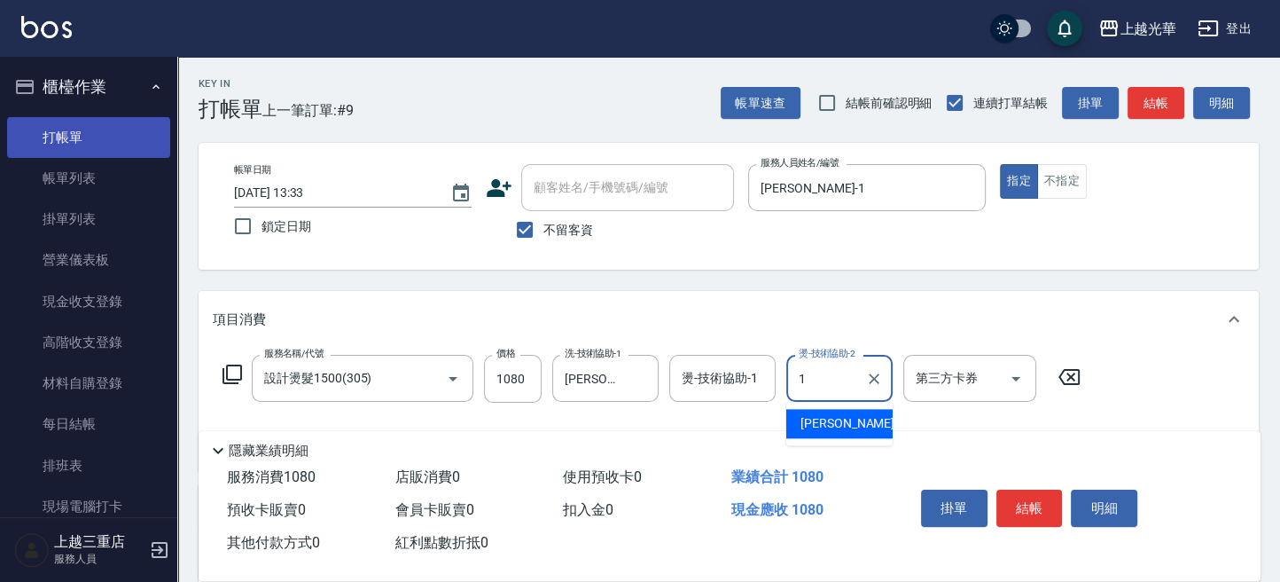
type input "小詹-1"
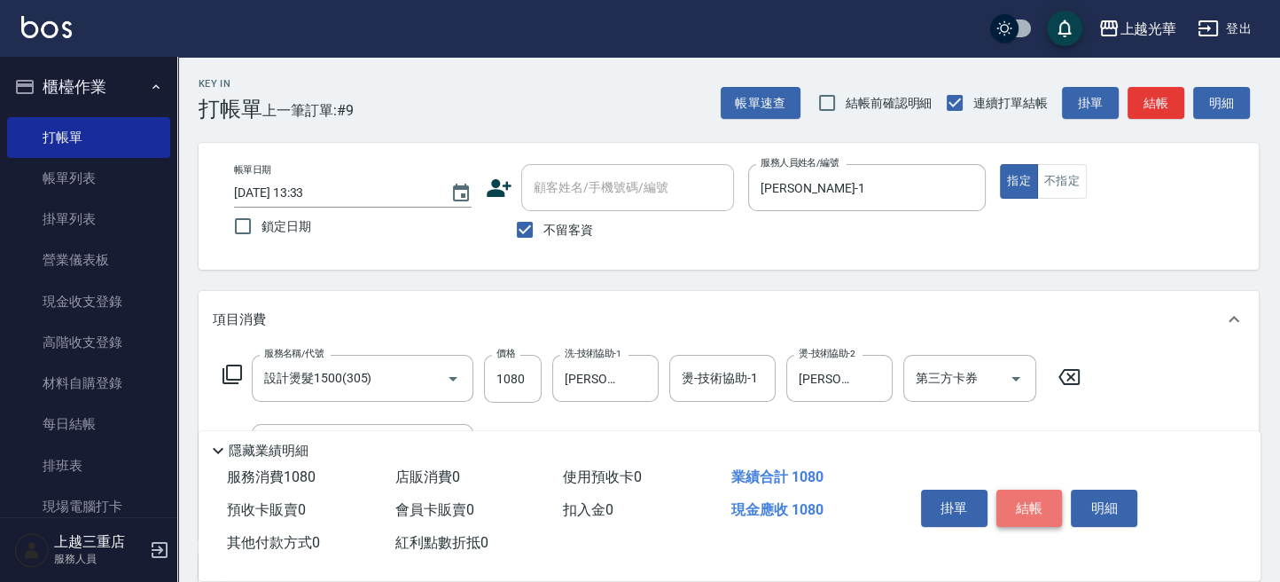
click at [1035, 511] on button "結帳" at bounding box center [1029, 507] width 66 height 37
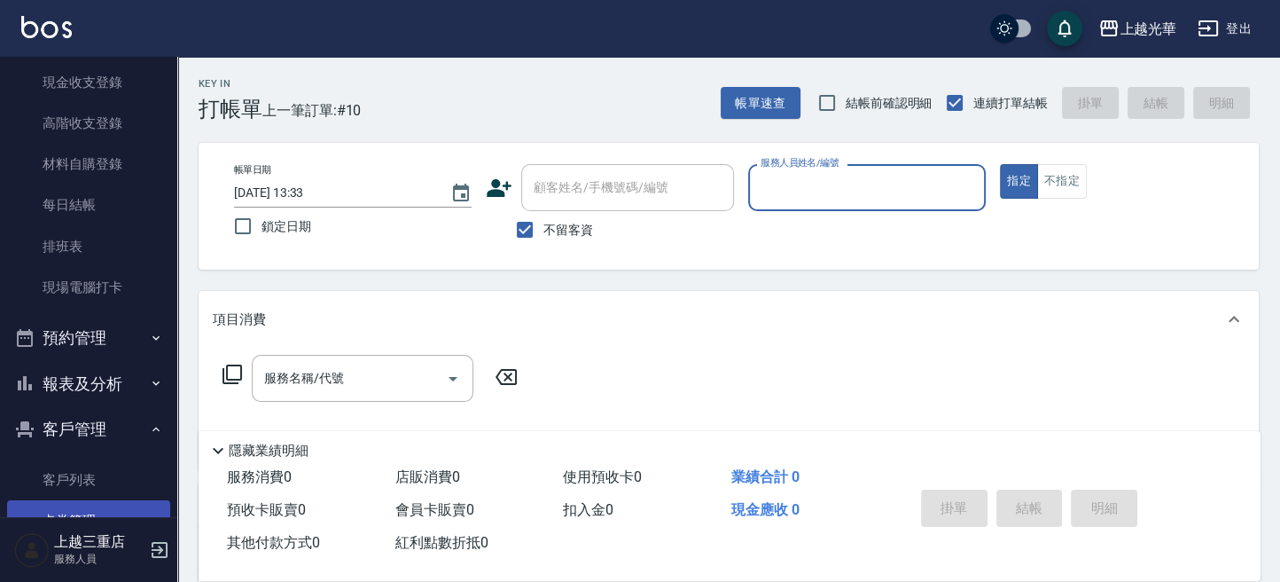
scroll to position [357, 0]
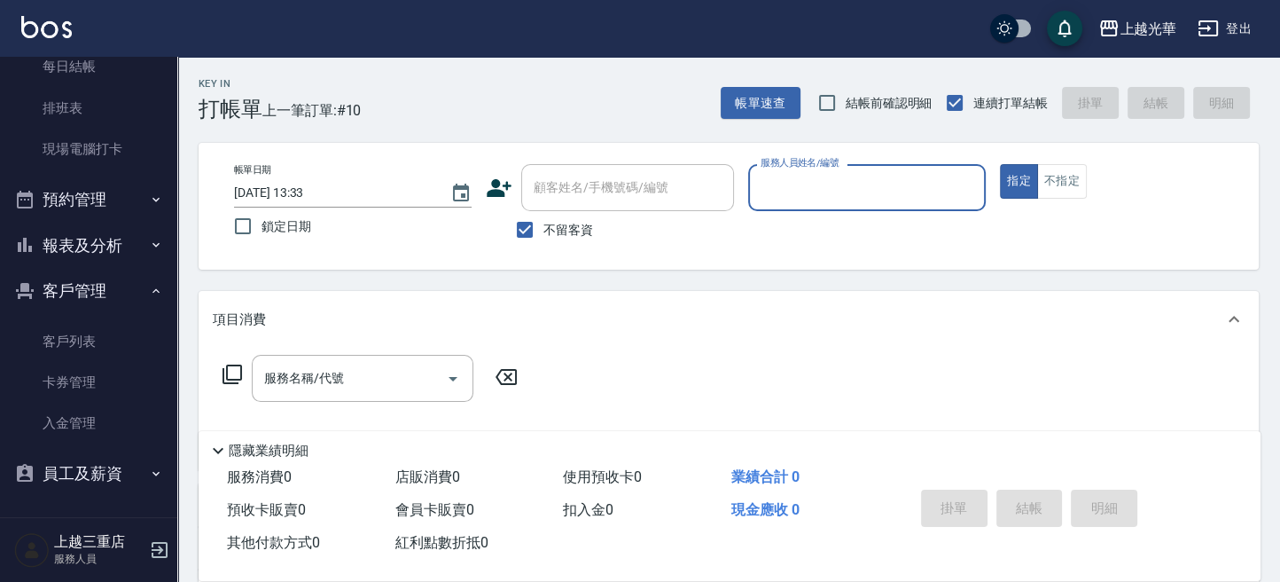
click at [104, 253] on button "報表及分析" at bounding box center [88, 246] width 163 height 46
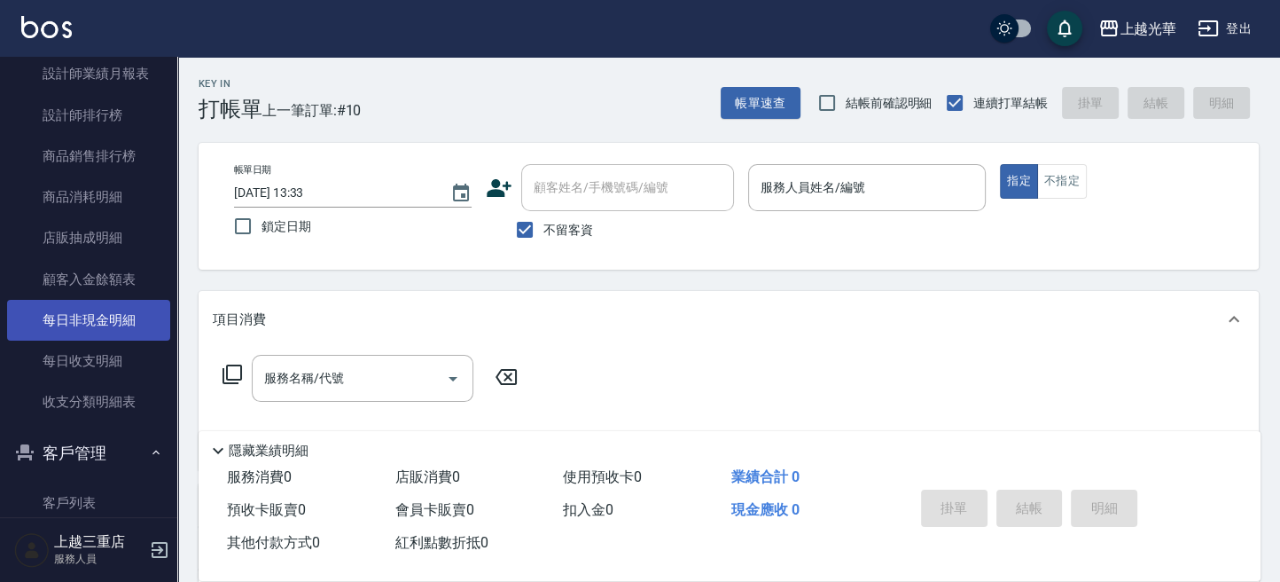
scroll to position [830, 0]
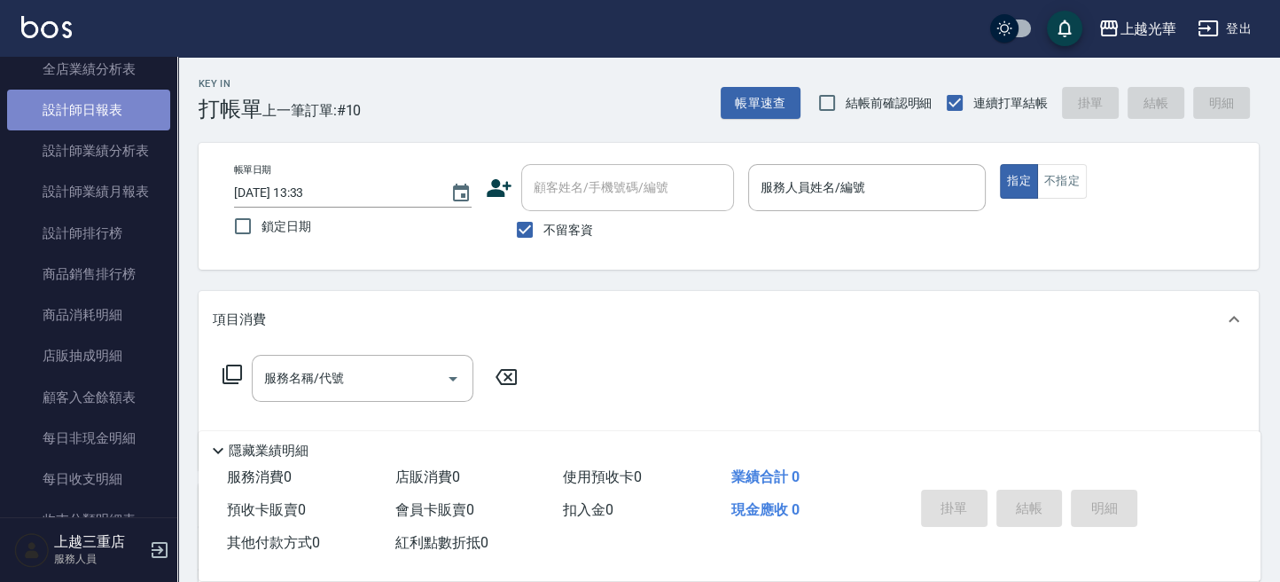
click at [93, 117] on link "設計師日報表" at bounding box center [88, 110] width 163 height 41
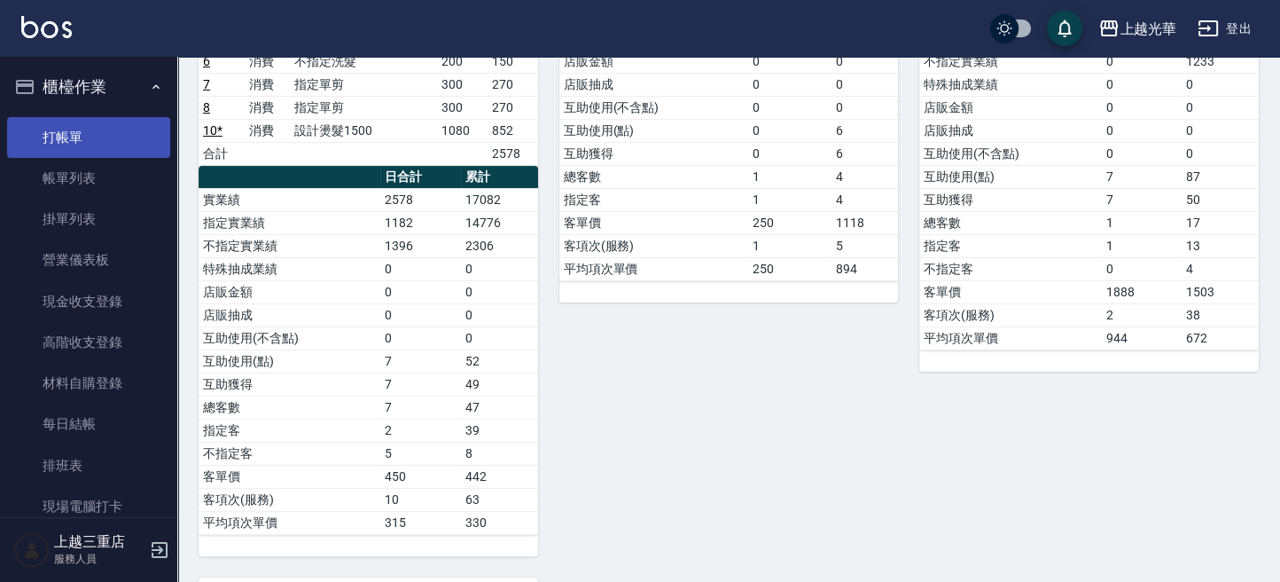
click at [77, 141] on link "打帳單" at bounding box center [88, 137] width 163 height 41
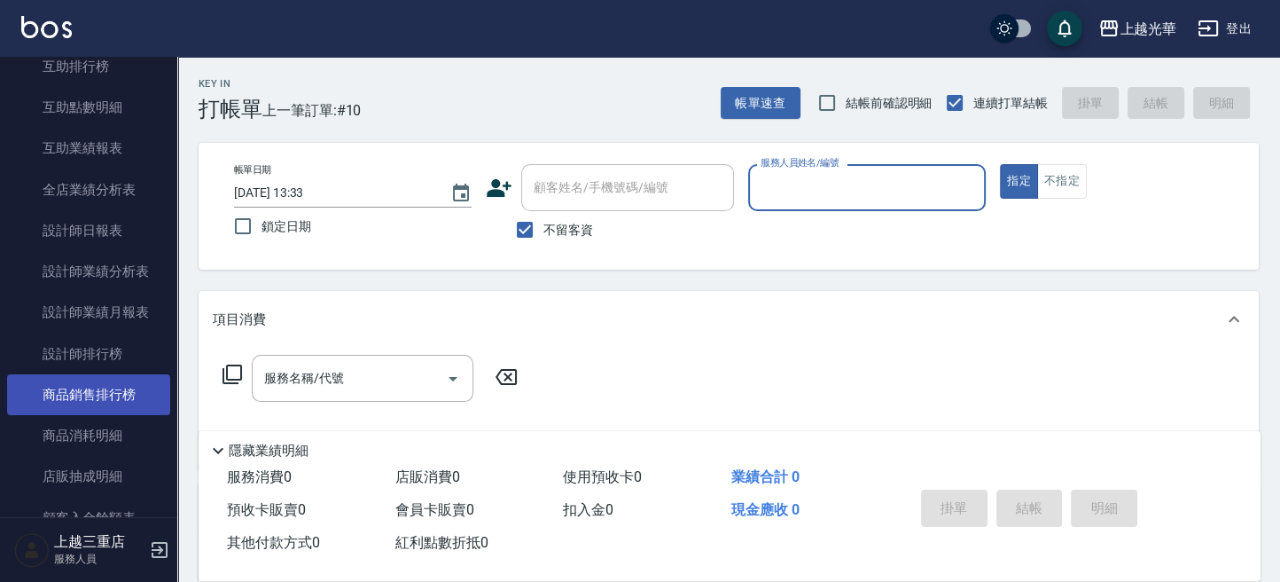
scroll to position [1064, 0]
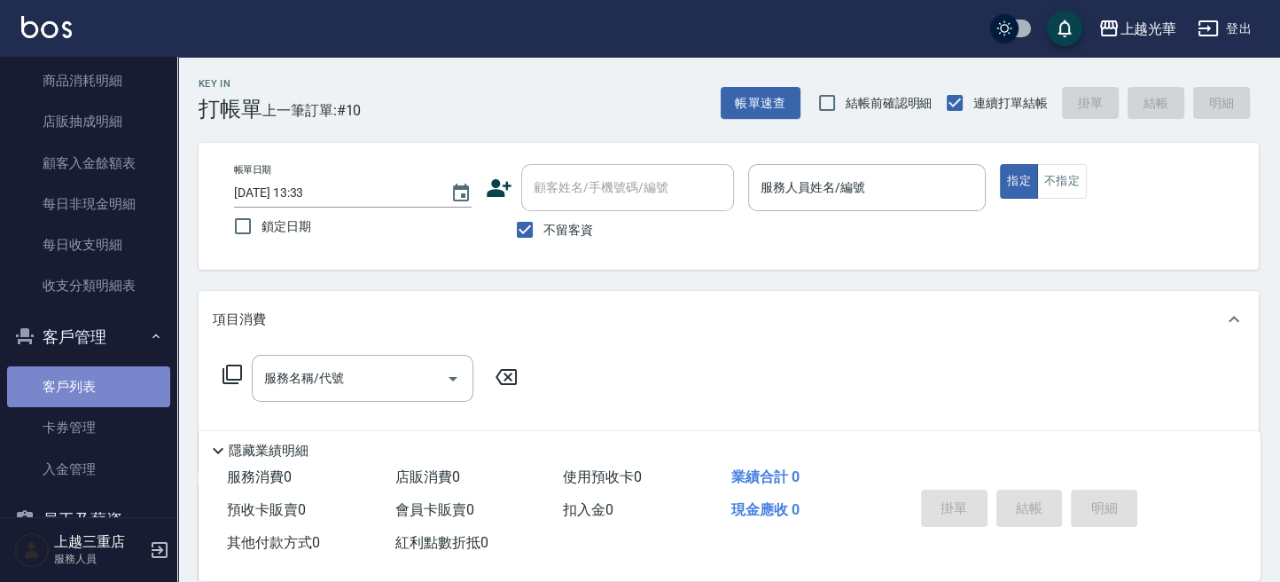
click at [95, 379] on link "客戶列表" at bounding box center [88, 386] width 163 height 41
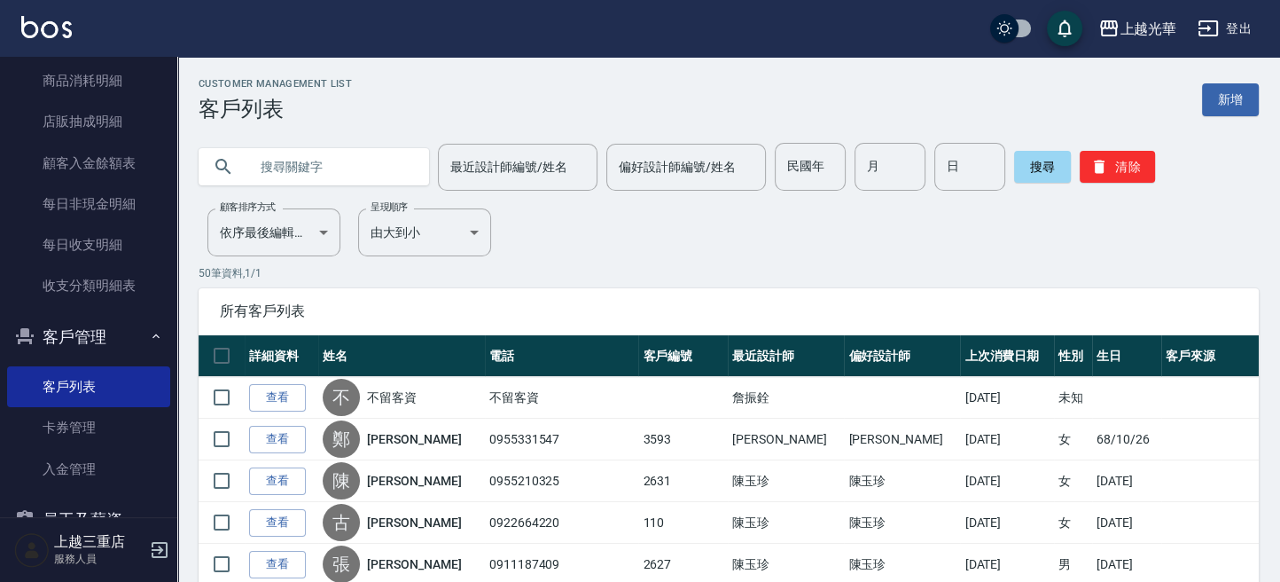
click at [271, 157] on input "text" at bounding box center [331, 167] width 167 height 48
type input "黃招"
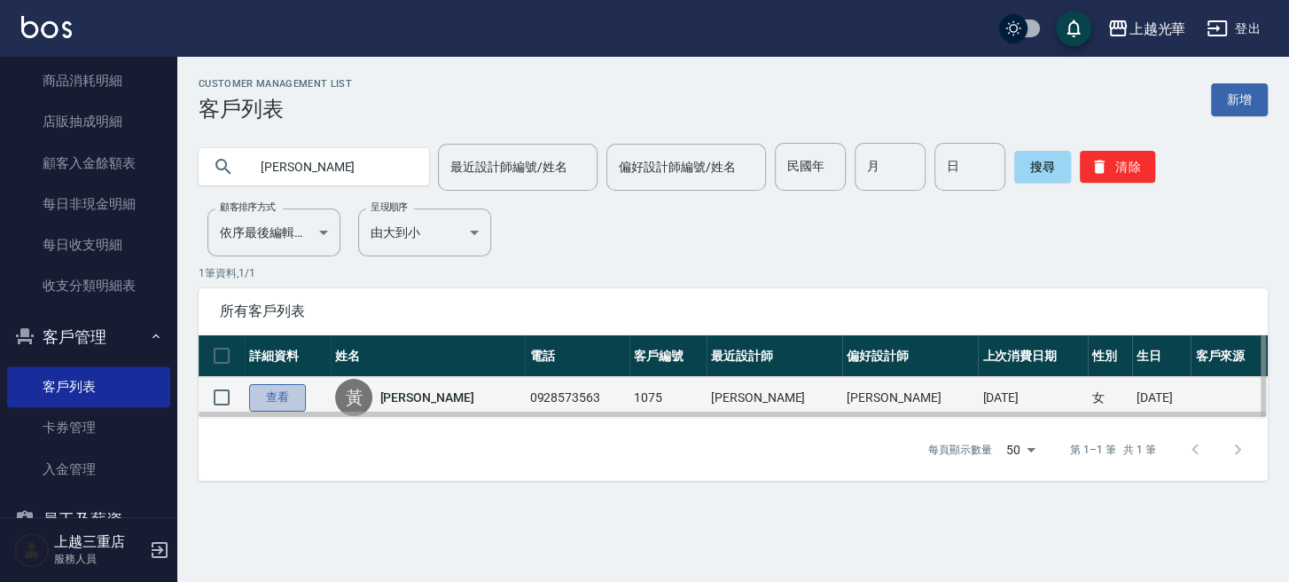
click at [262, 395] on link "查看" at bounding box center [277, 397] width 57 height 27
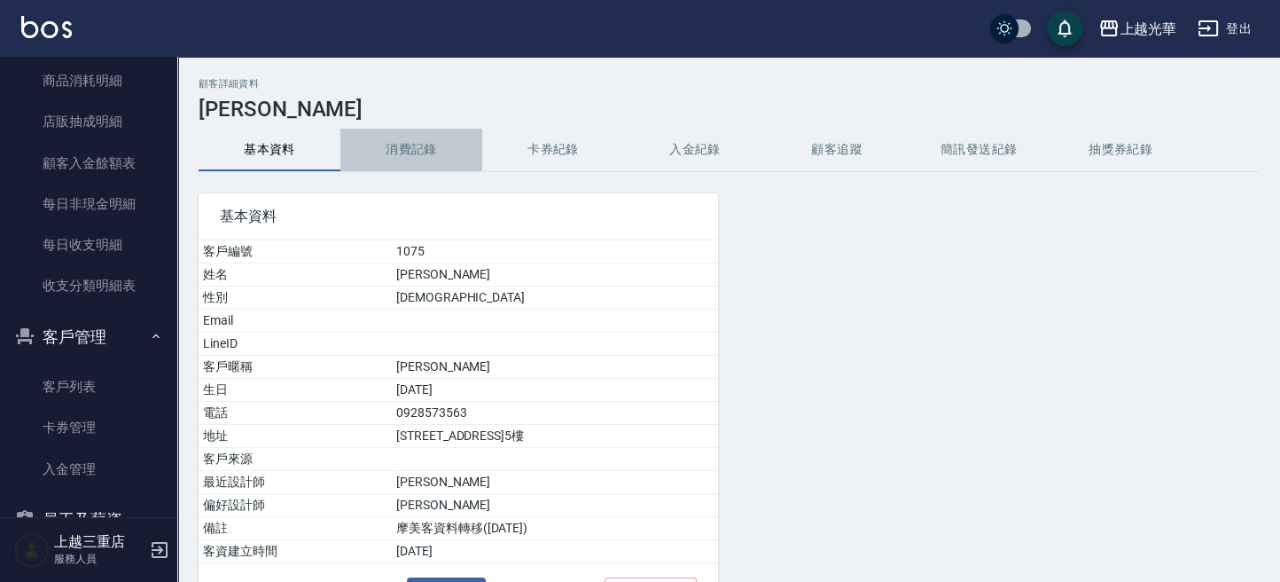
click at [395, 154] on button "消費記錄" at bounding box center [411, 150] width 142 height 43
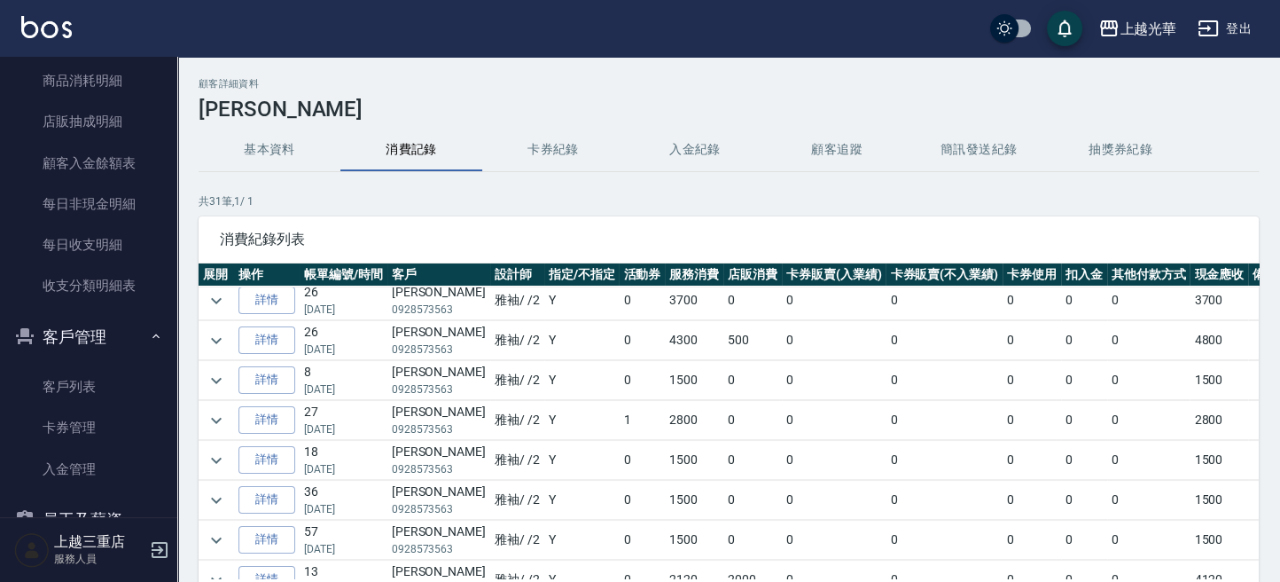
scroll to position [355, 0]
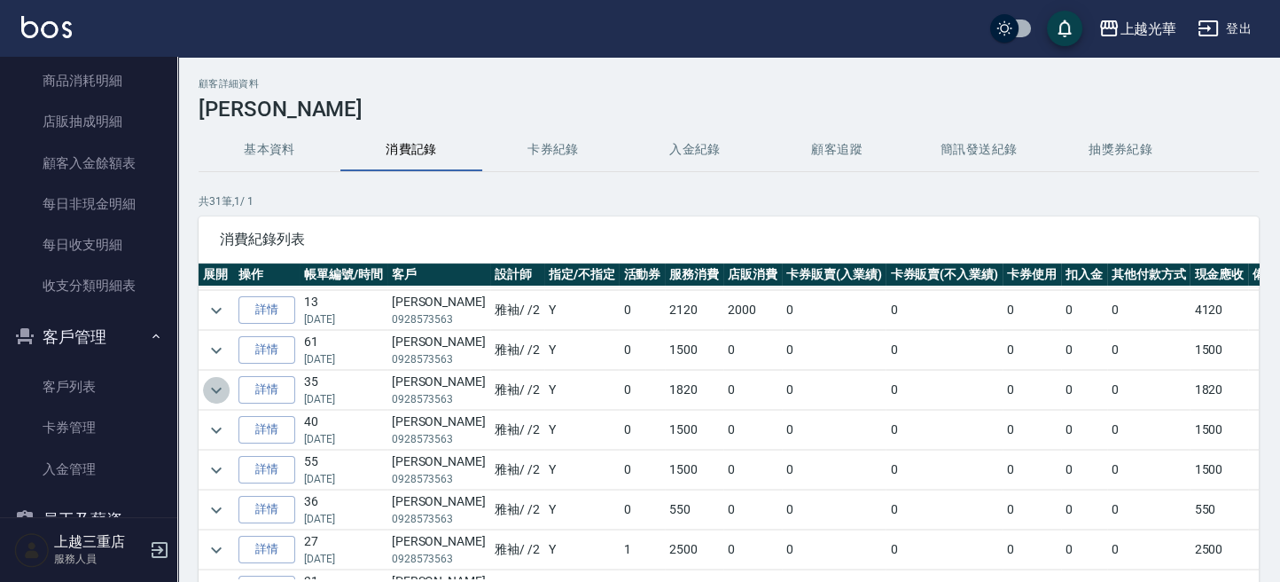
click at [218, 387] on icon "expand row" at bounding box center [216, 390] width 11 height 6
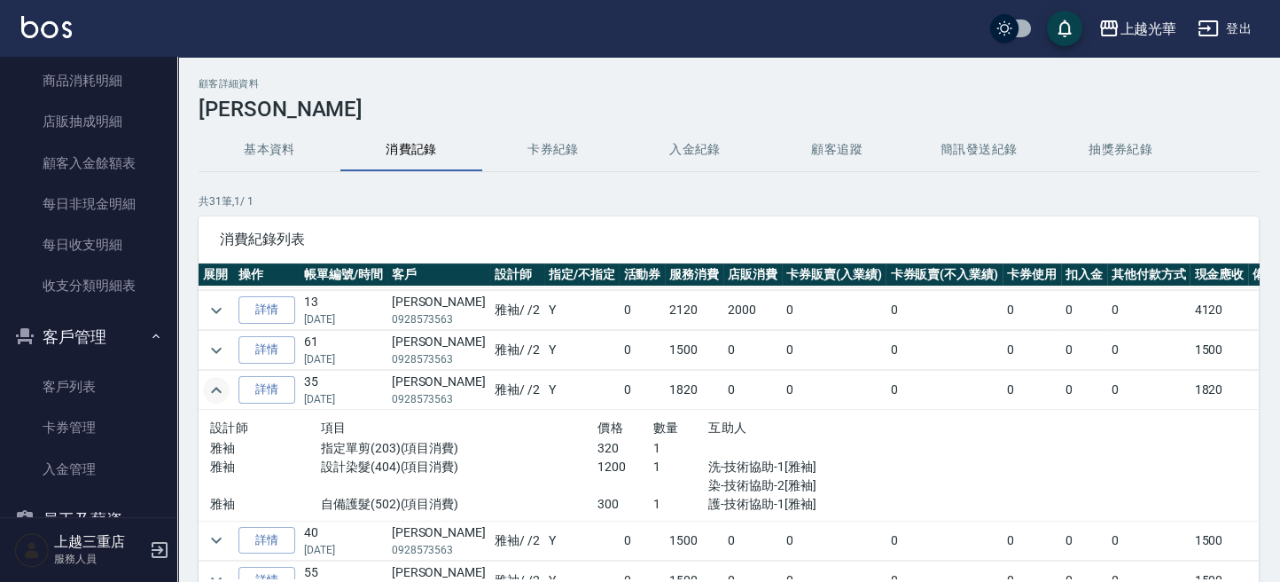
click at [41, 27] on img at bounding box center [46, 27] width 51 height 22
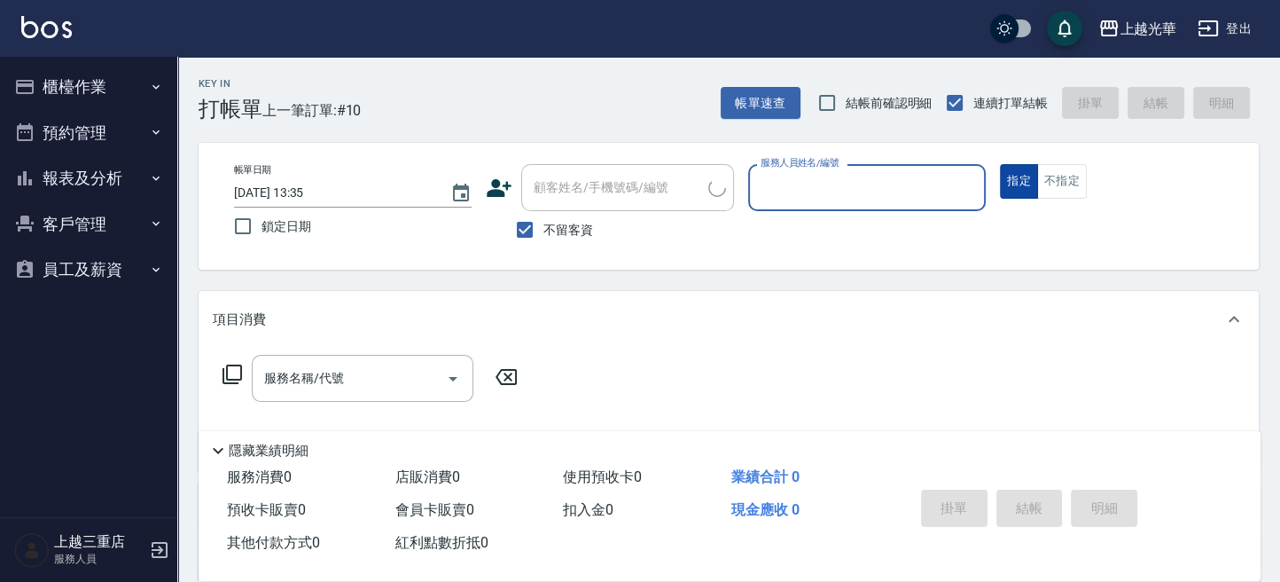
click at [1015, 180] on button "指定" at bounding box center [1019, 181] width 38 height 35
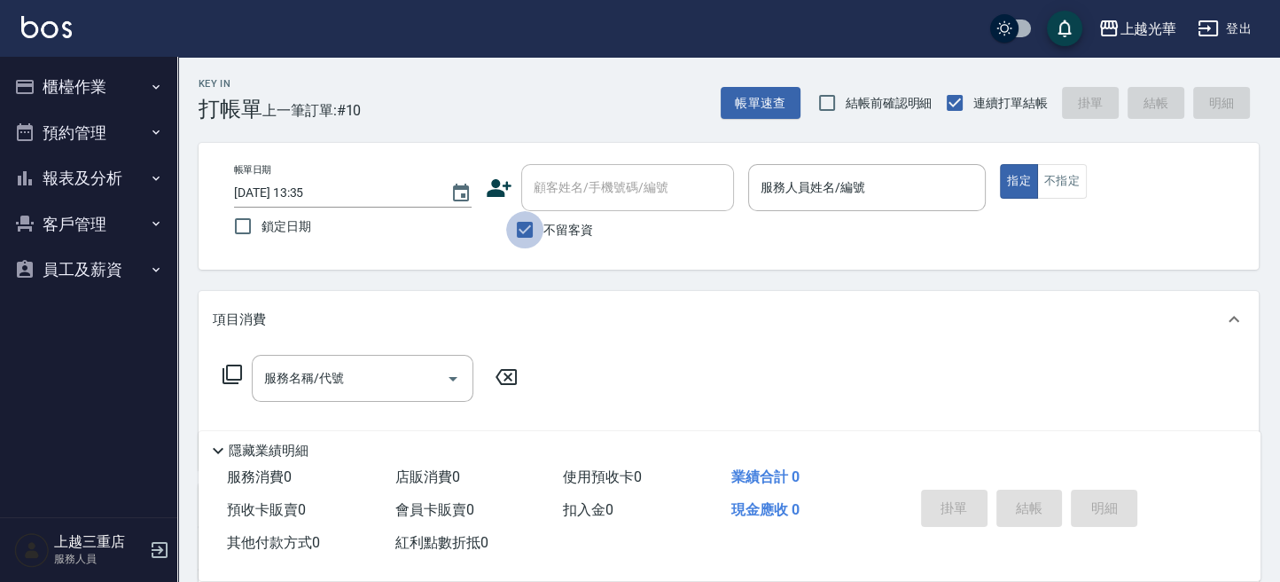
click at [533, 227] on input "不留客資" at bounding box center [524, 229] width 37 height 37
checkbox input "false"
click at [544, 196] on input "顧客姓名/手機號碼/編號" at bounding box center [614, 187] width 170 height 31
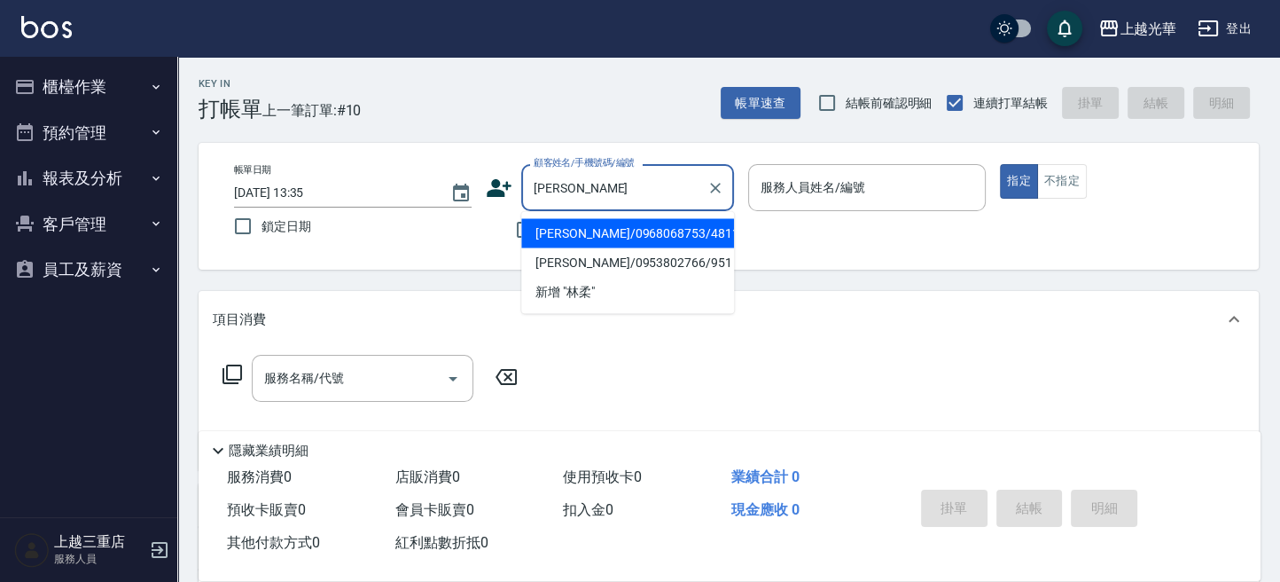
click at [672, 237] on li "林柔均/0968068753/4811" at bounding box center [627, 232] width 213 height 29
type input "林柔均/0968068753/4811"
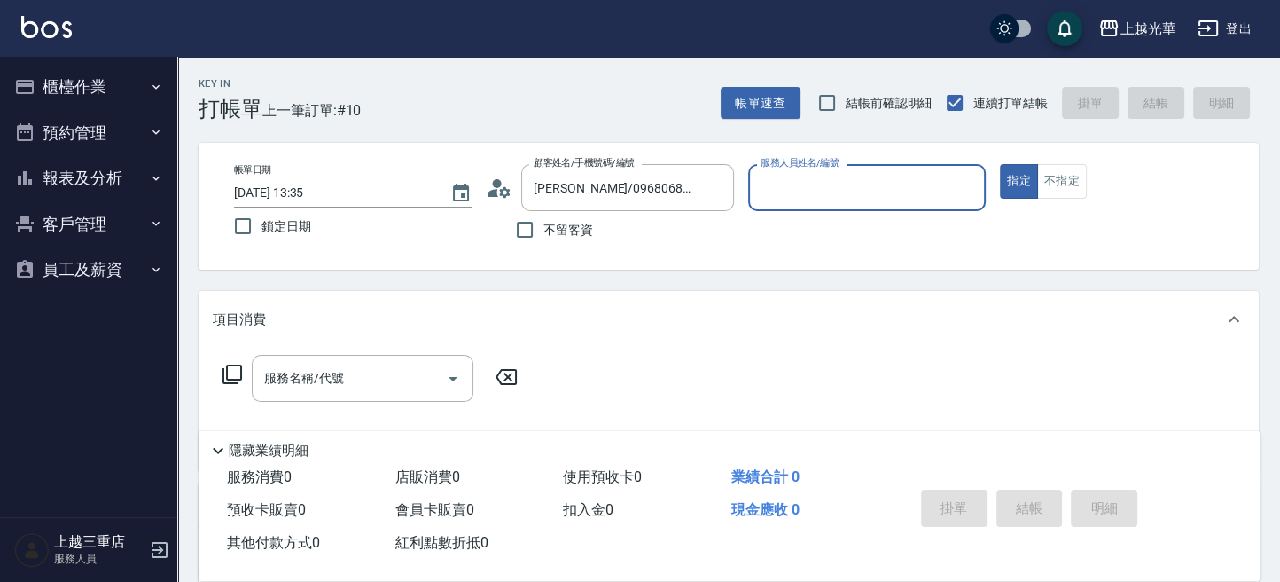
type input "雅袖-2"
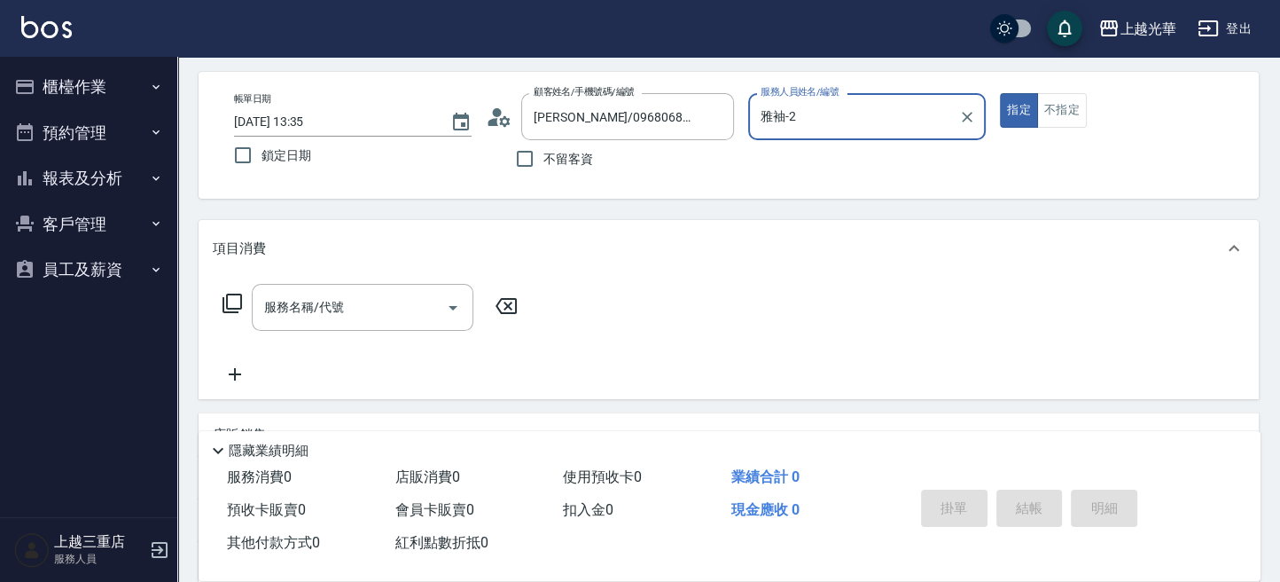
scroll to position [118, 0]
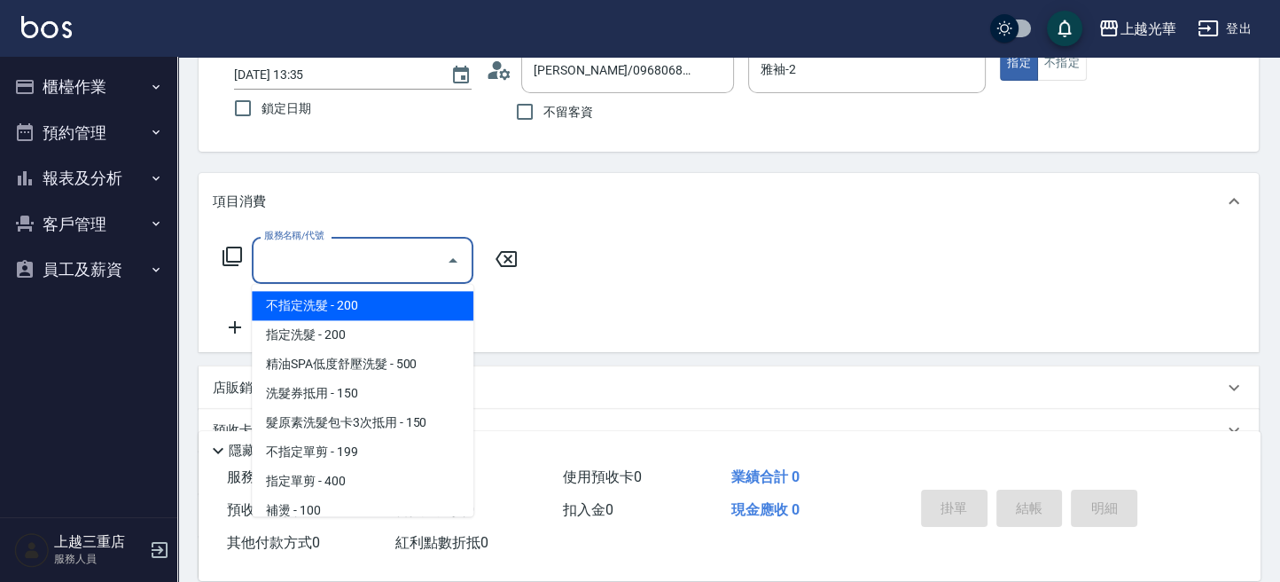
click at [306, 268] on input "服務名稱/代號" at bounding box center [349, 260] width 179 height 31
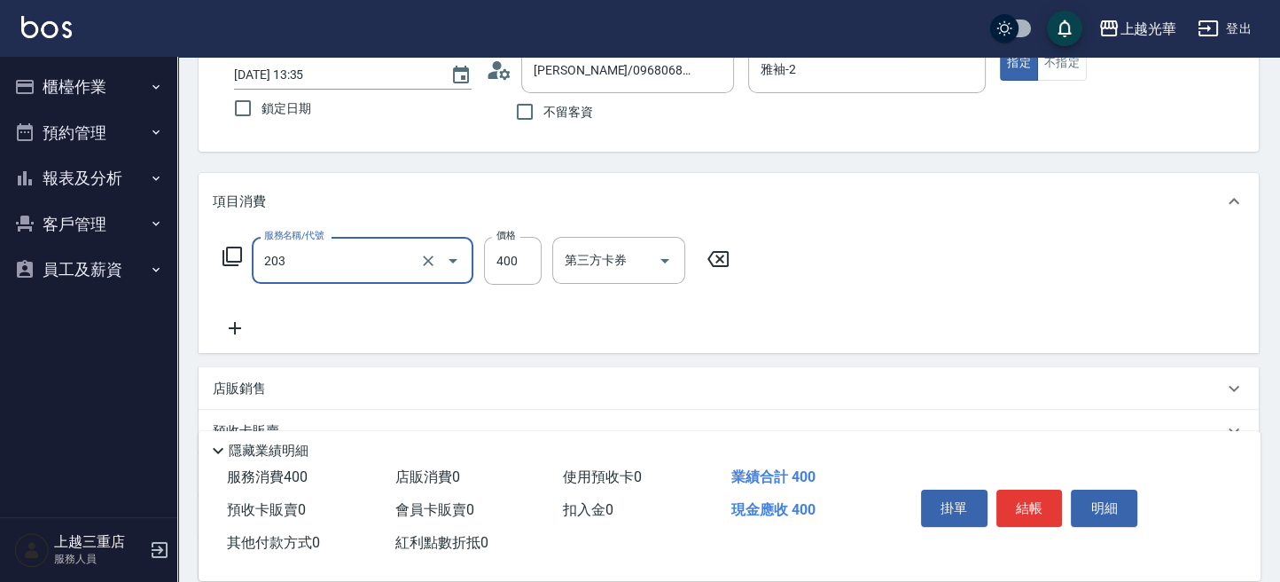
type input "指定單剪(203)"
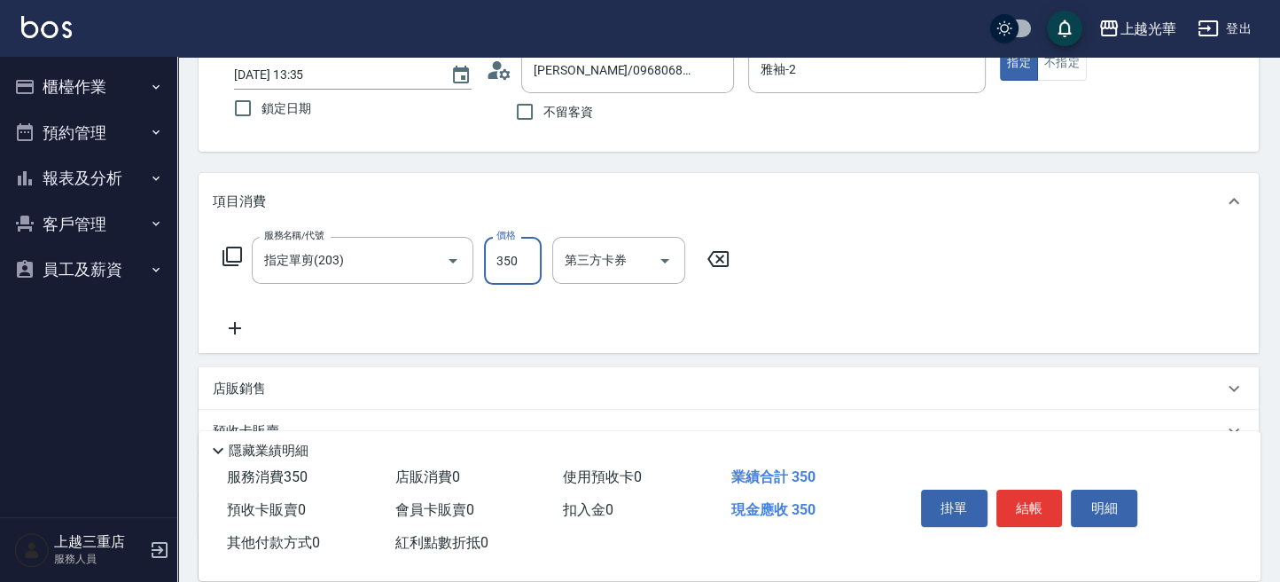
type input "350"
click at [240, 327] on icon at bounding box center [235, 328] width 12 height 12
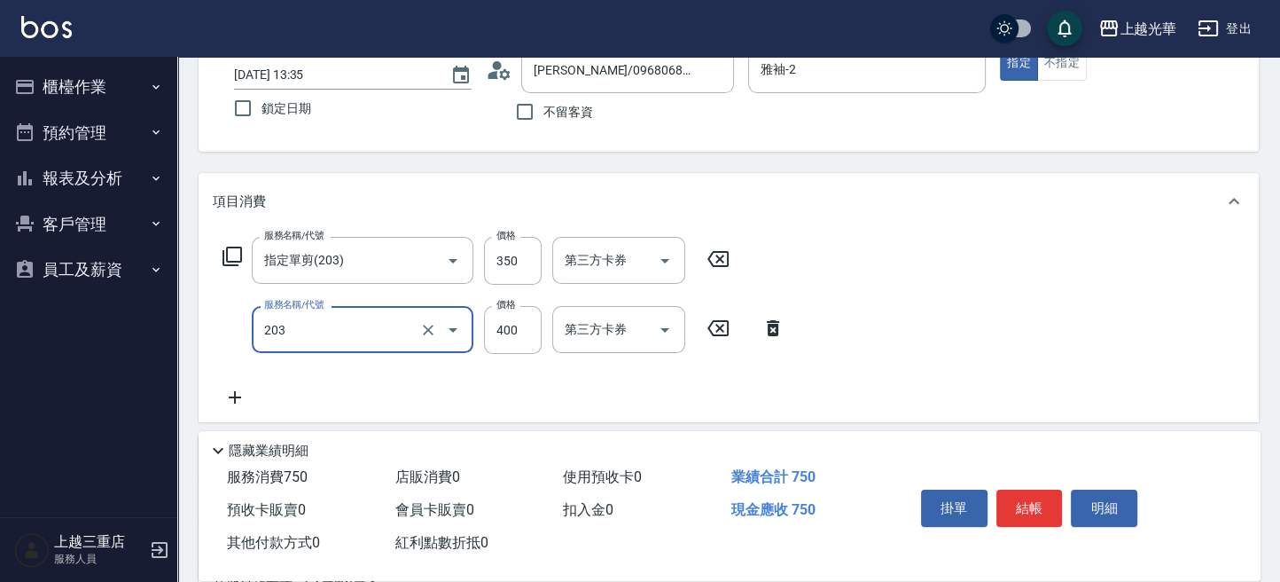
type input "指定單剪(203)"
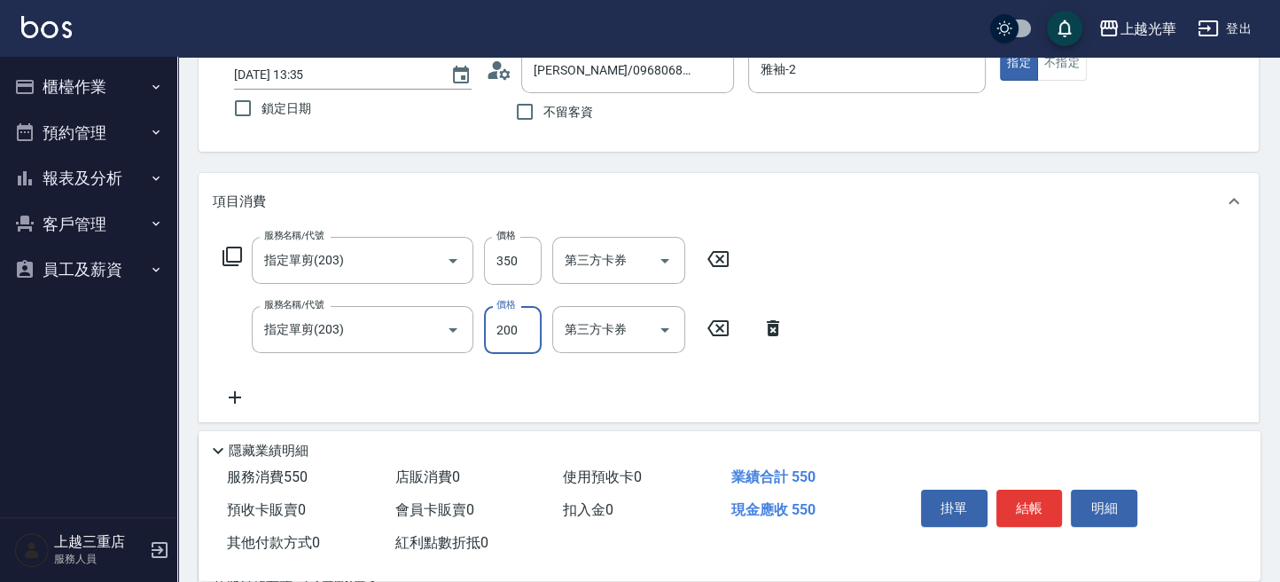
type input "200"
click at [1002, 505] on button "結帳" at bounding box center [1029, 507] width 66 height 37
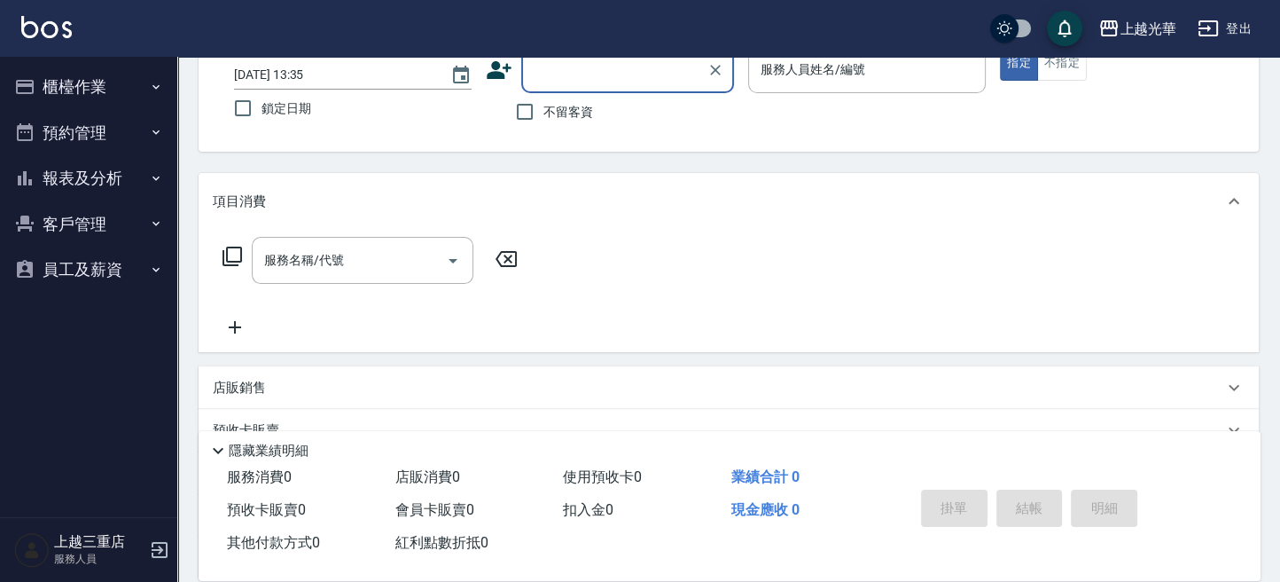
click at [57, 83] on button "櫃檯作業" at bounding box center [88, 87] width 163 height 46
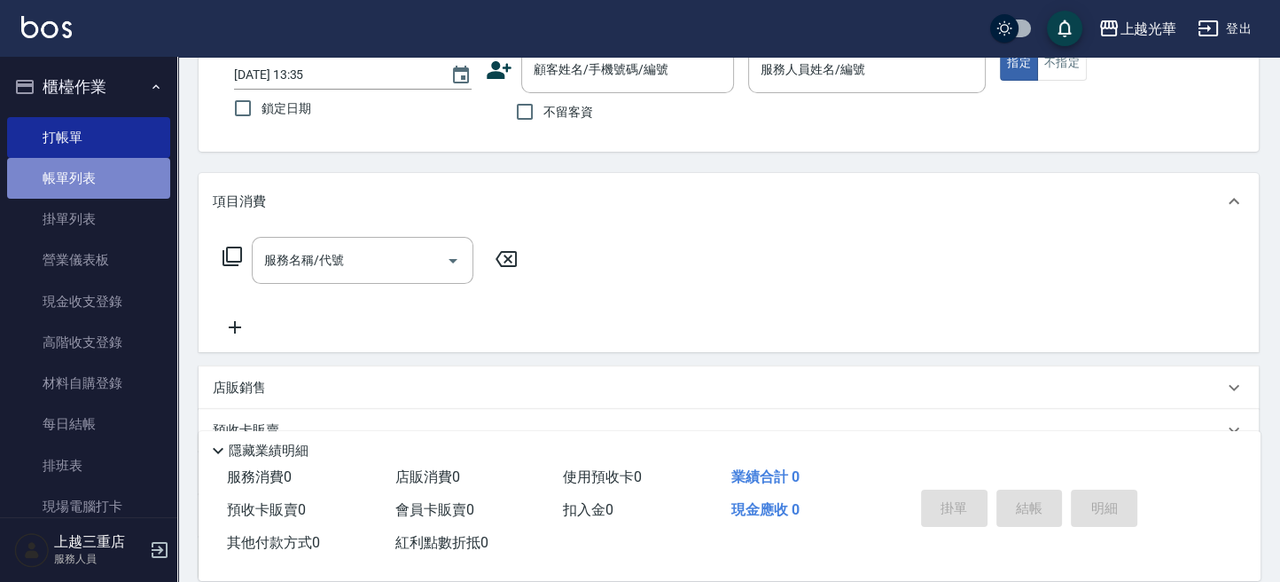
click at [88, 184] on link "帳單列表" at bounding box center [88, 178] width 163 height 41
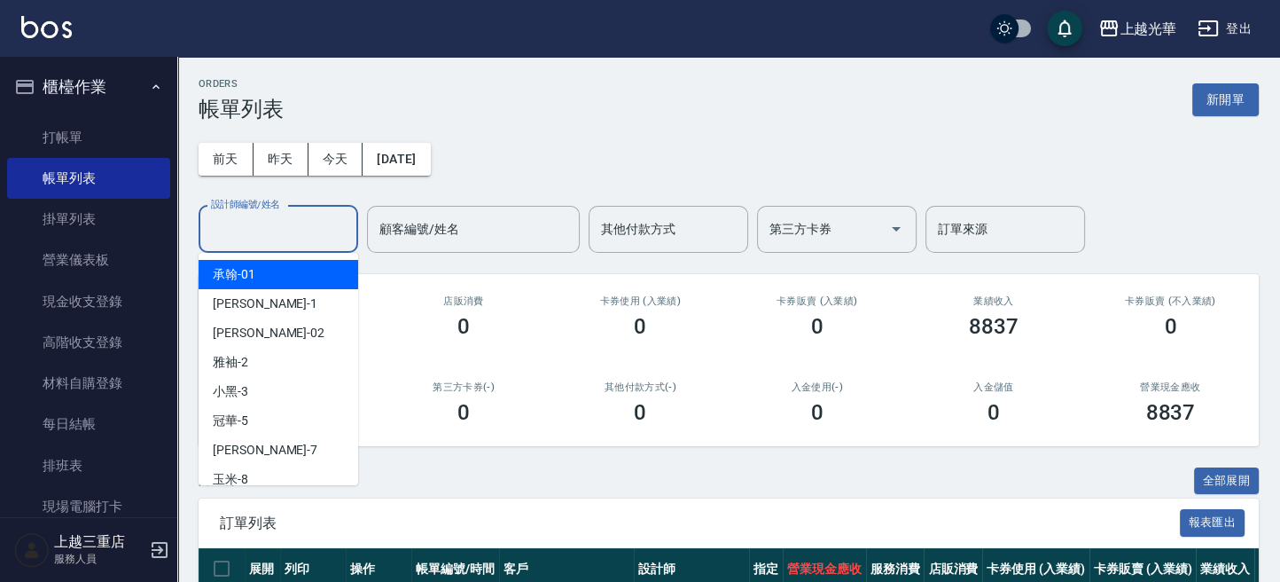
click at [243, 220] on input "設計師編號/姓名" at bounding box center [279, 229] width 144 height 31
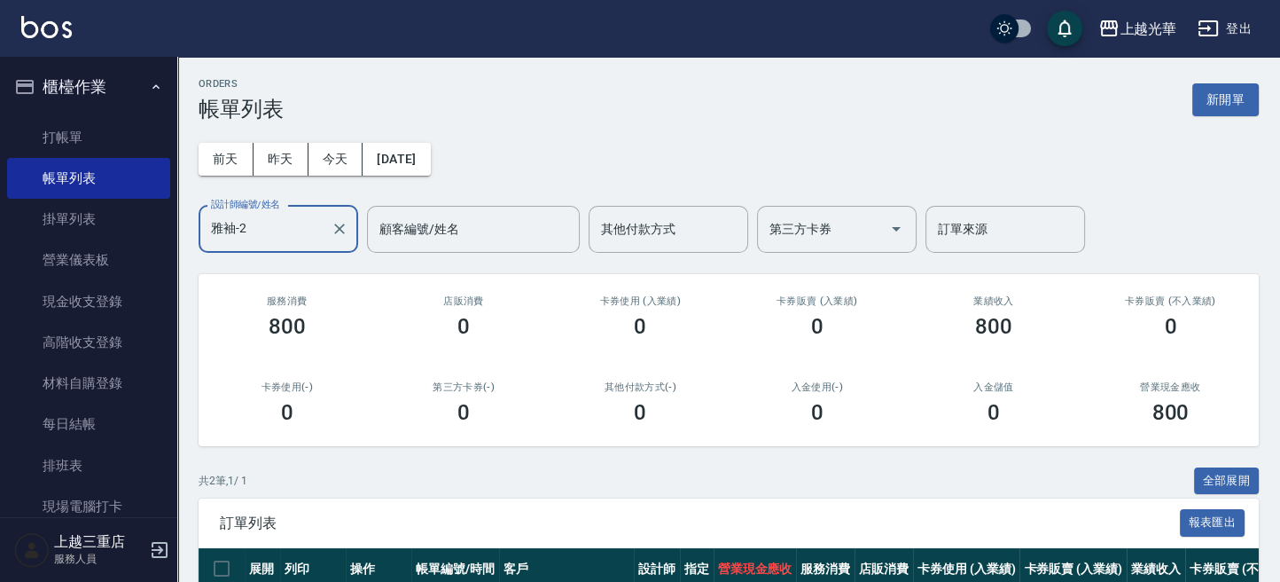
scroll to position [118, 0]
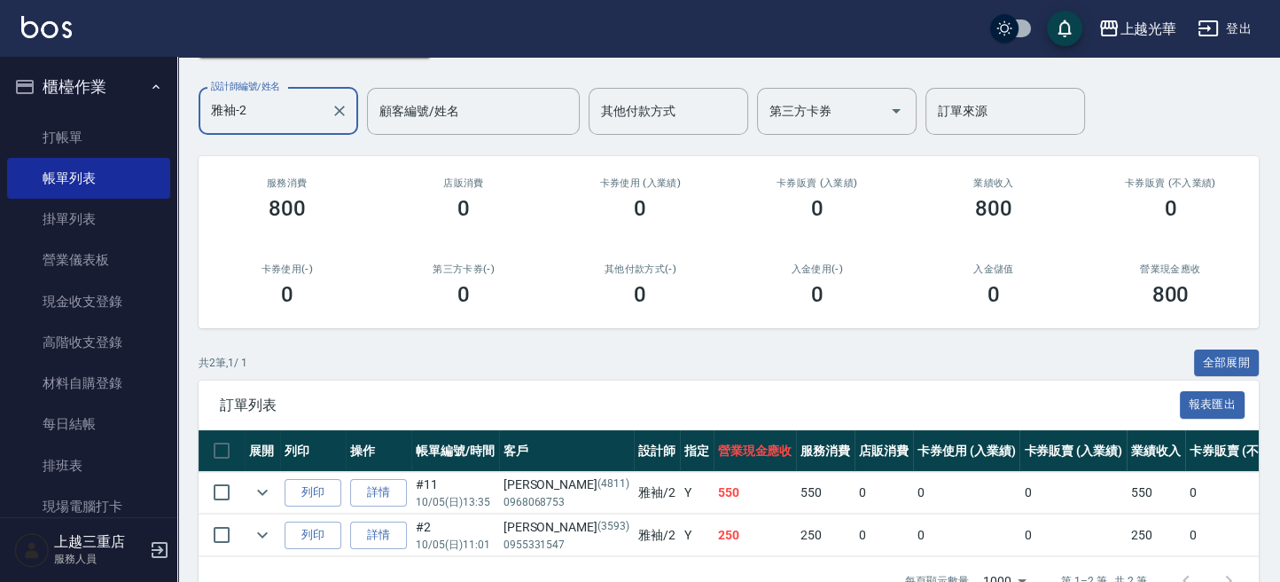
type input "雅袖-2"
click at [66, 32] on img at bounding box center [46, 27] width 51 height 22
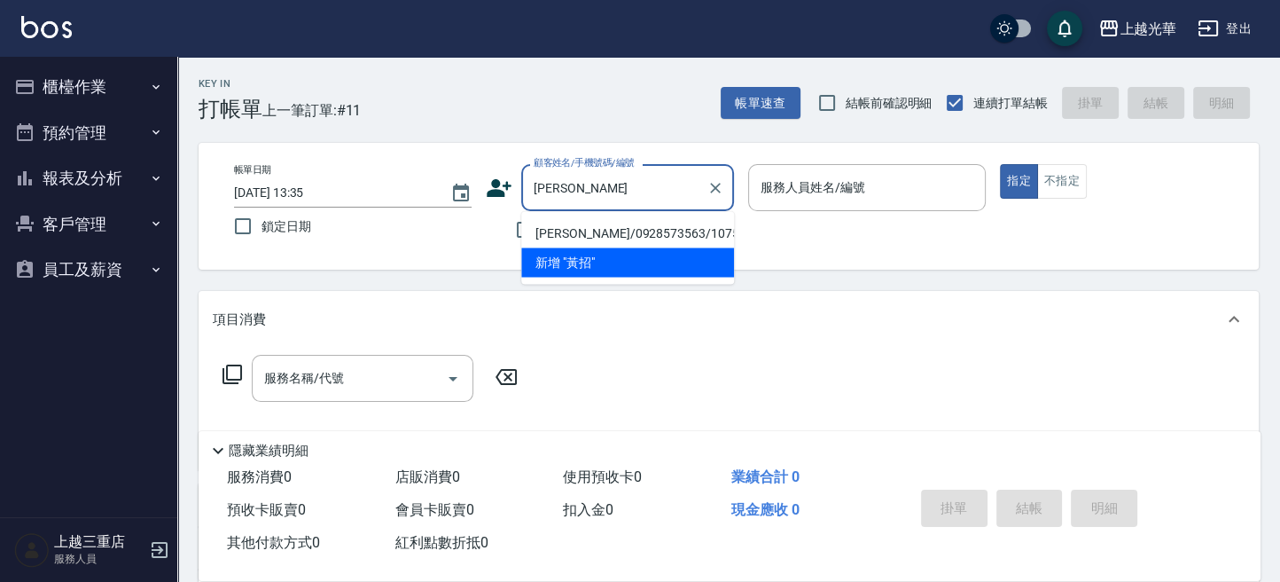
click at [659, 225] on li "黃招芬/0928573563/1075" at bounding box center [627, 232] width 213 height 29
type input "黃招芬/0928573563/1075"
type input "雅袖-2"
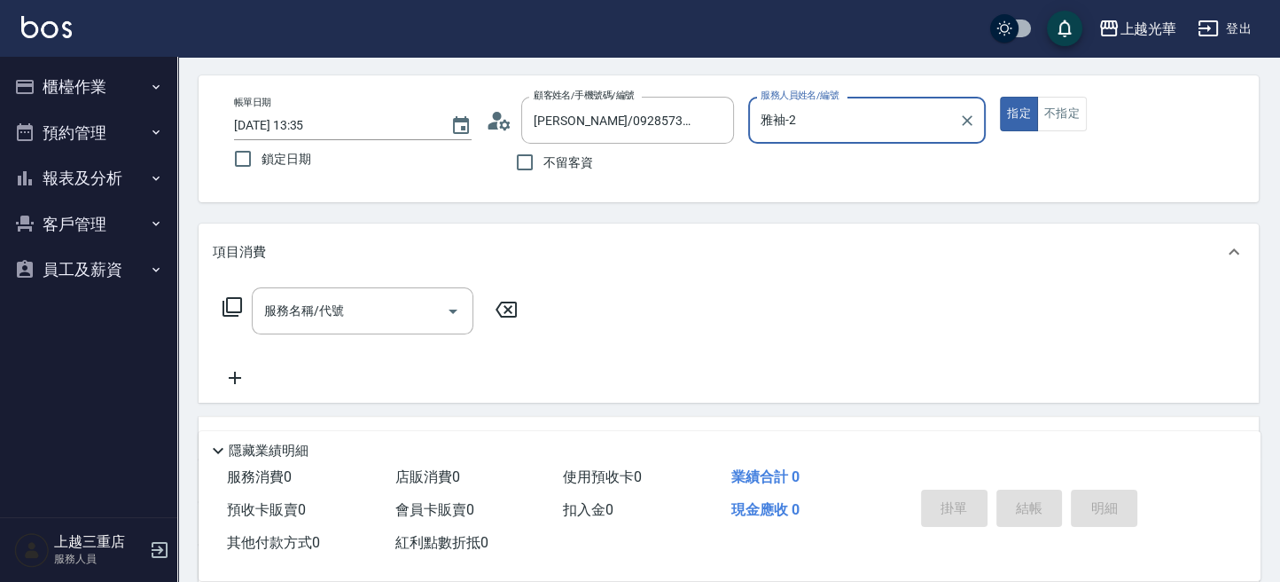
scroll to position [118, 0]
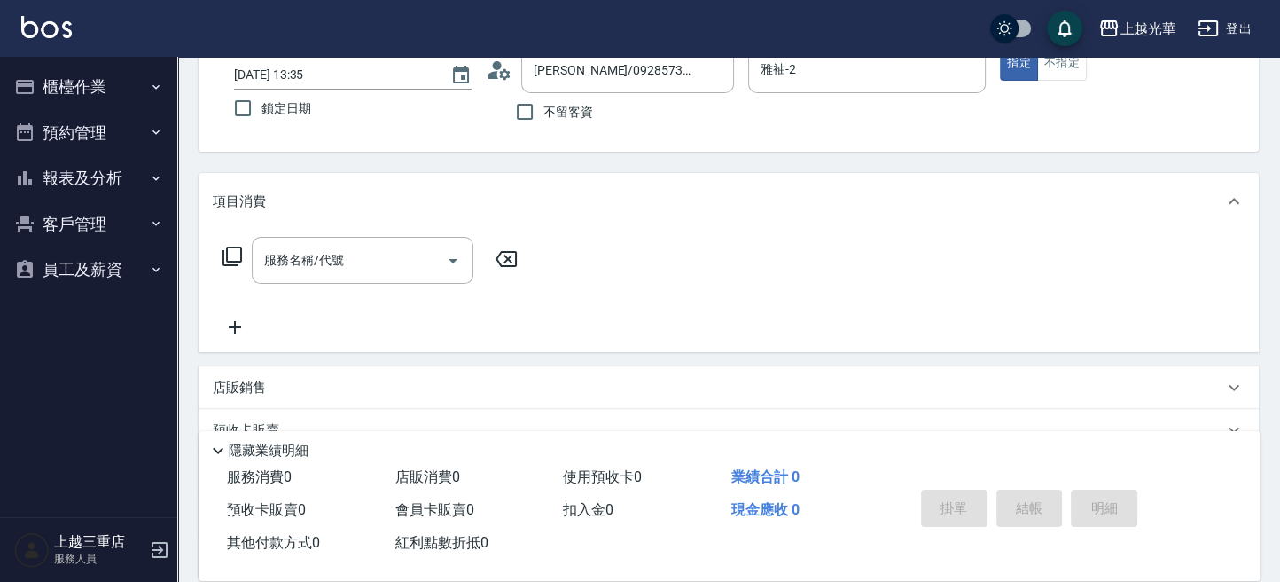
click at [232, 247] on icon at bounding box center [233, 256] width 20 height 20
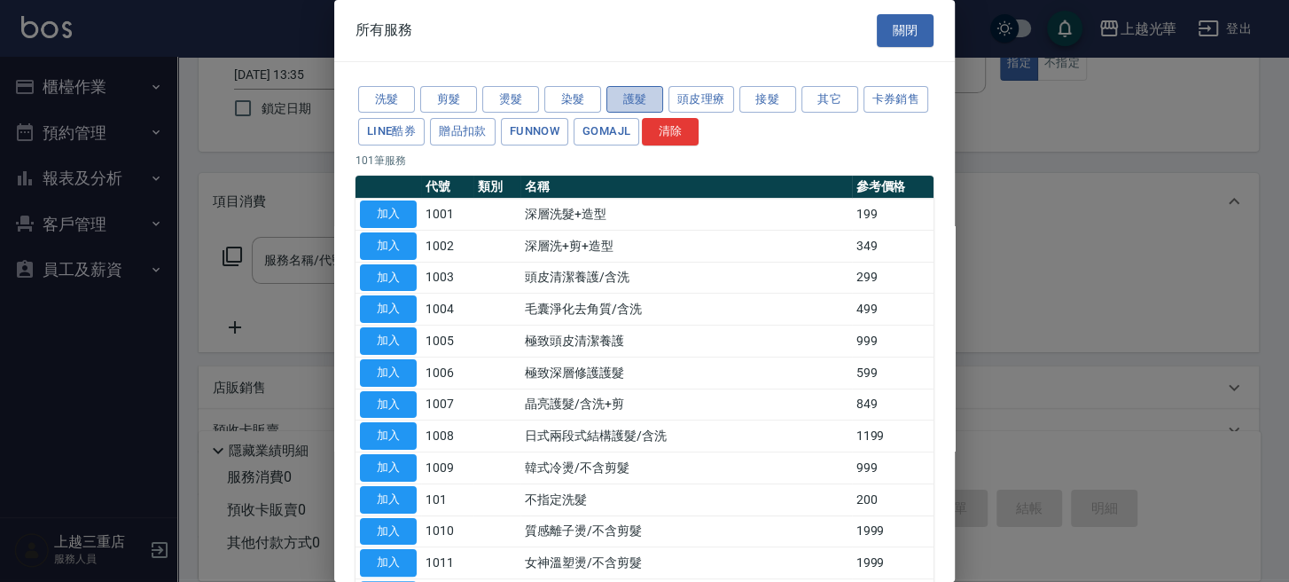
click at [641, 102] on button "護髮" at bounding box center [634, 99] width 57 height 27
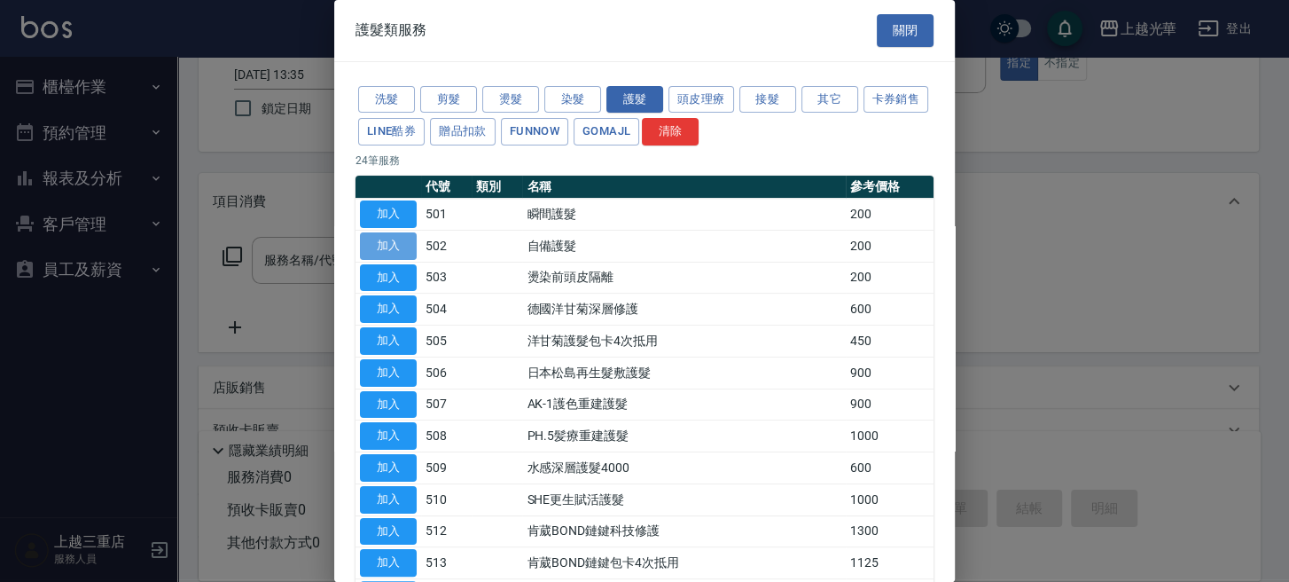
click at [374, 245] on button "加入" at bounding box center [388, 245] width 57 height 27
type input "自備護髮(502)"
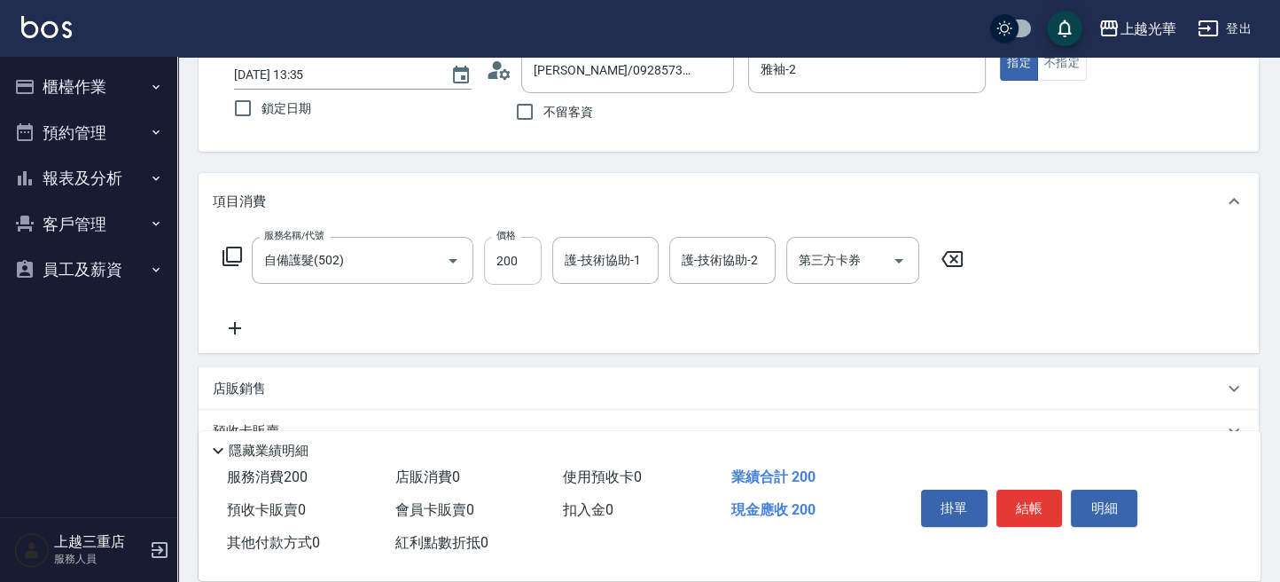
click at [530, 262] on input "200" at bounding box center [513, 261] width 58 height 48
type input "300"
type input "小胖-20"
click at [237, 331] on icon at bounding box center [235, 327] width 44 height 21
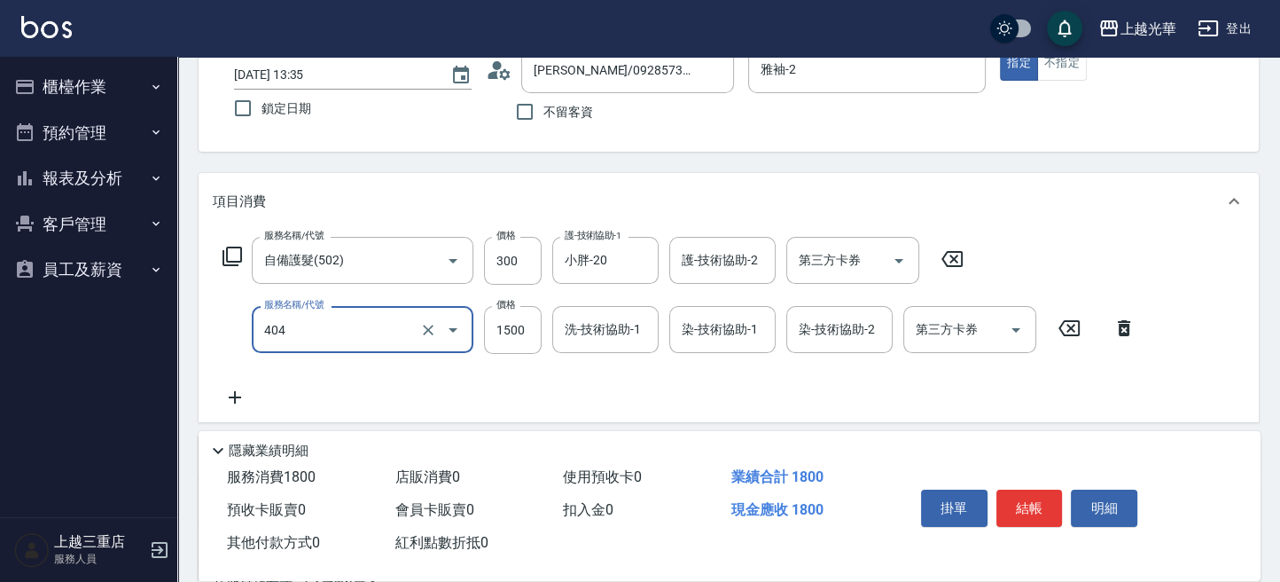
type input "設計染髮(404)"
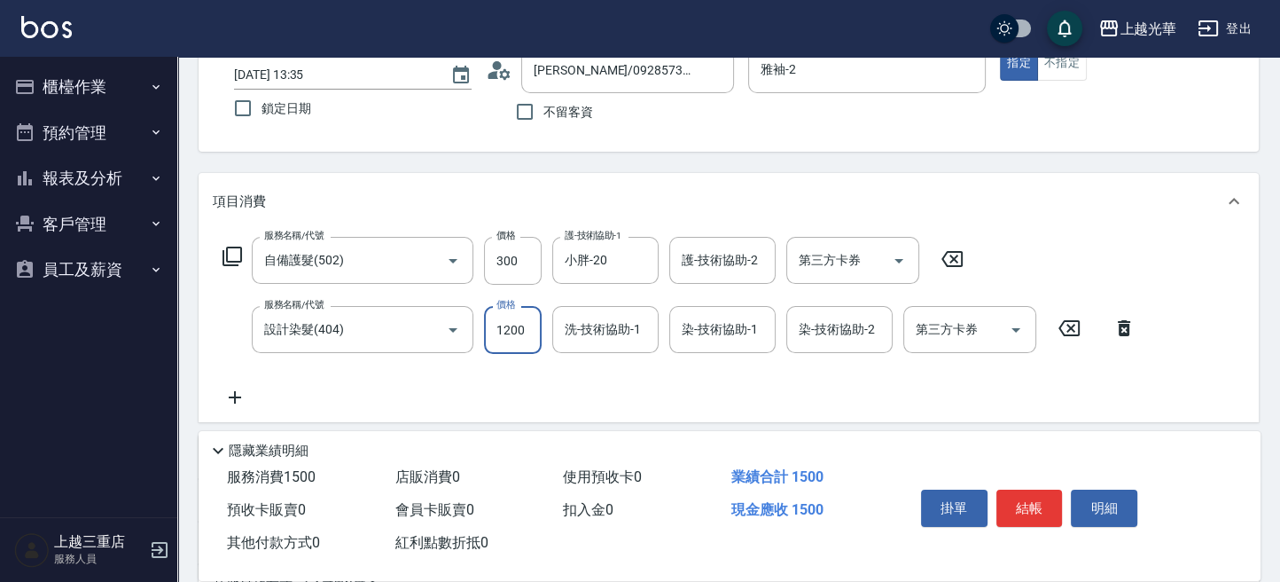
type input "1200"
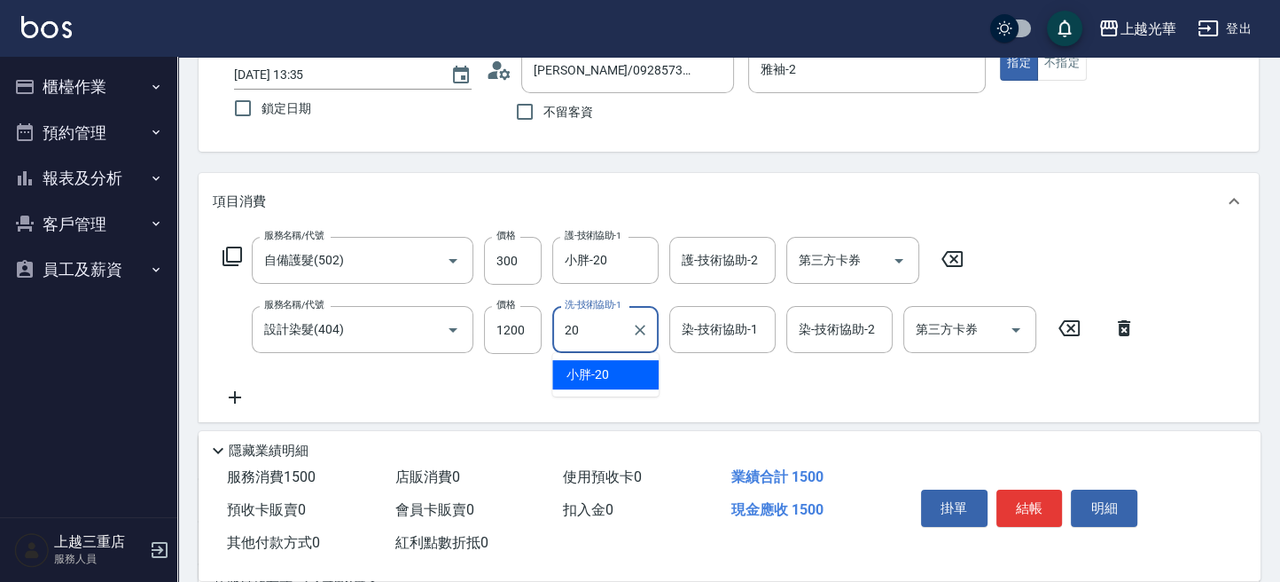
type input "小胖-20"
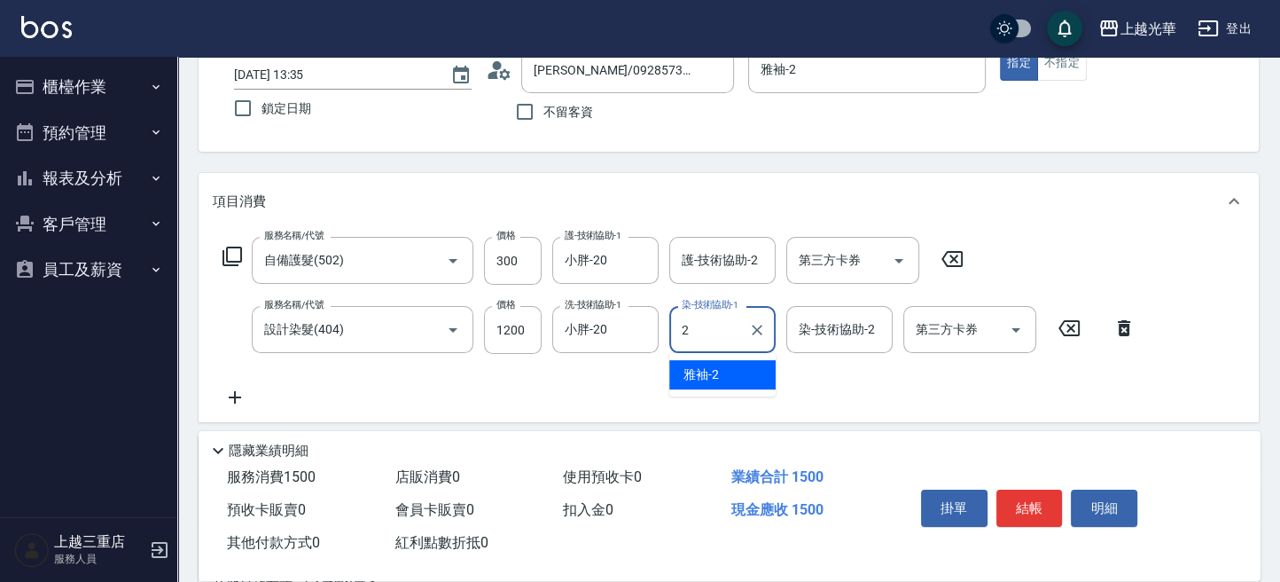
type input "雅袖-2"
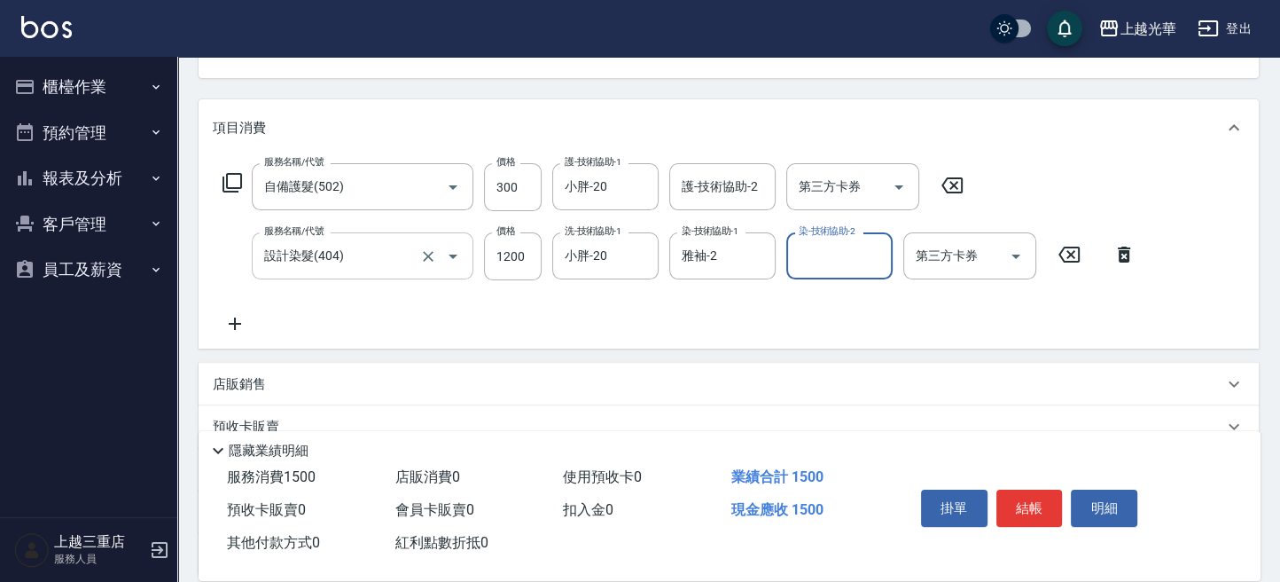
scroll to position [236, 0]
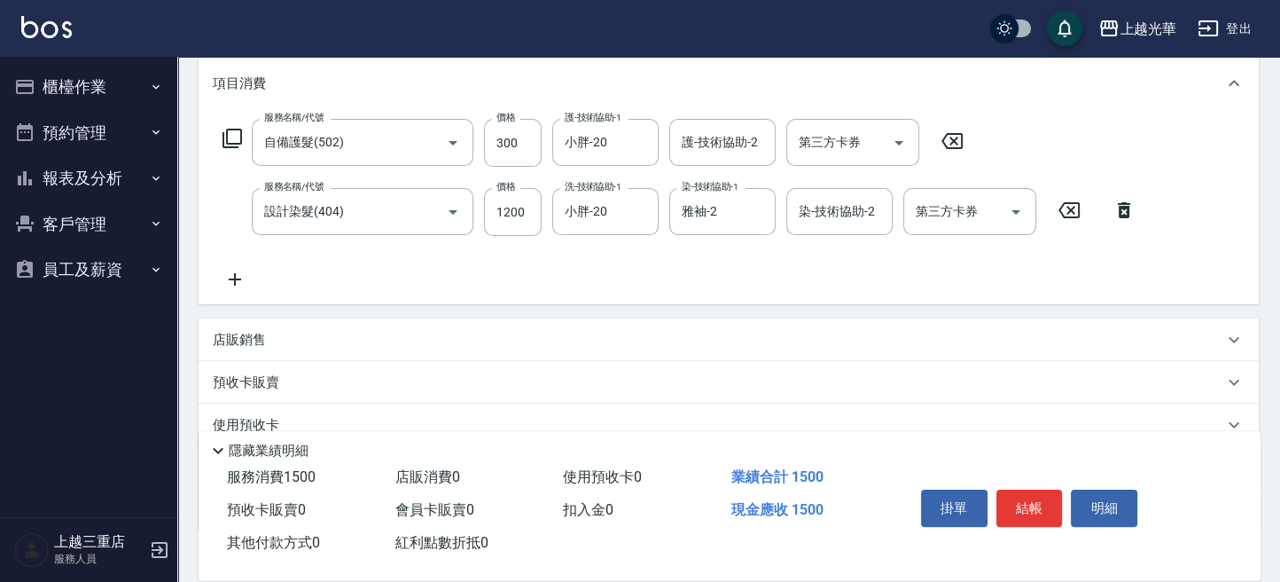
click at [239, 279] on icon at bounding box center [235, 279] width 12 height 12
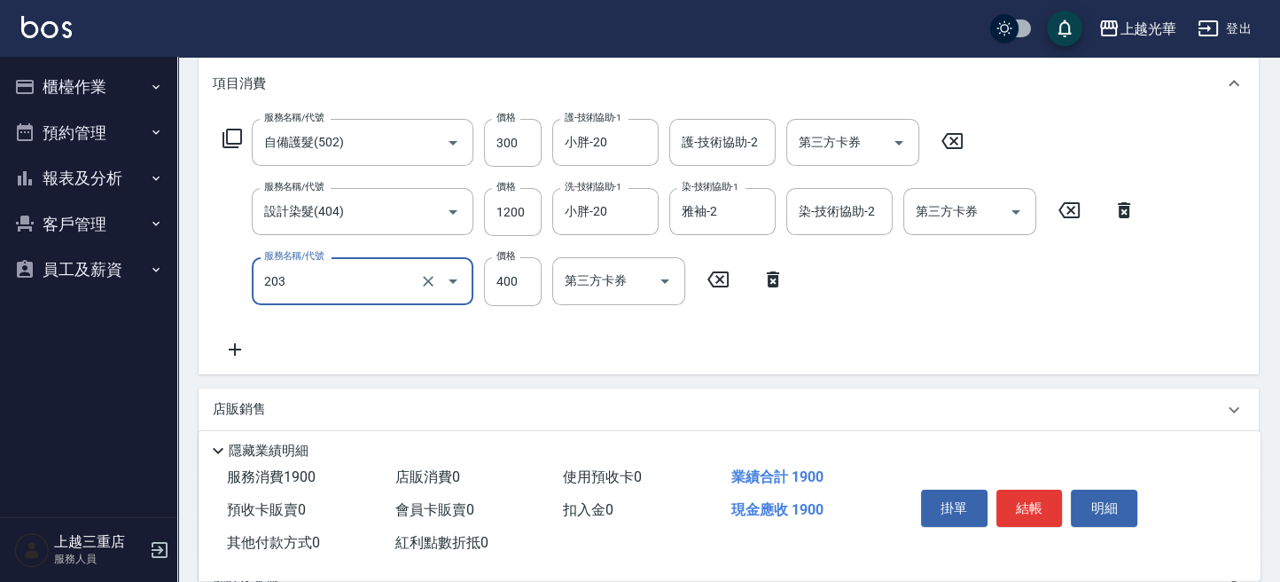
type input "指定單剪(203)"
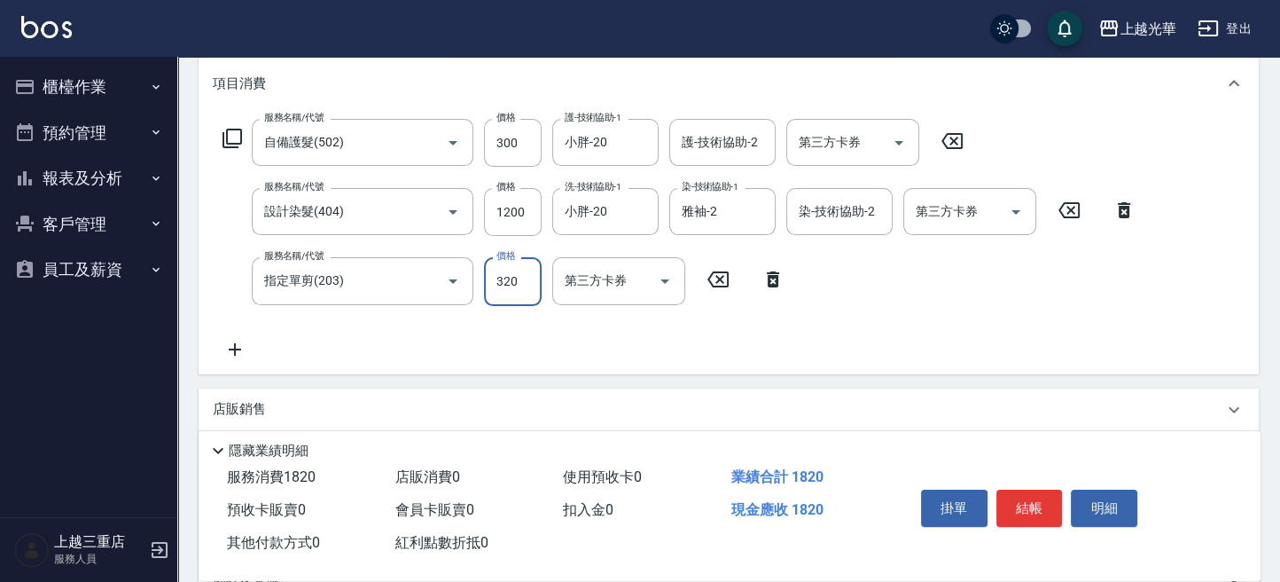
type input "320"
click at [1050, 498] on button "結帳" at bounding box center [1029, 507] width 66 height 37
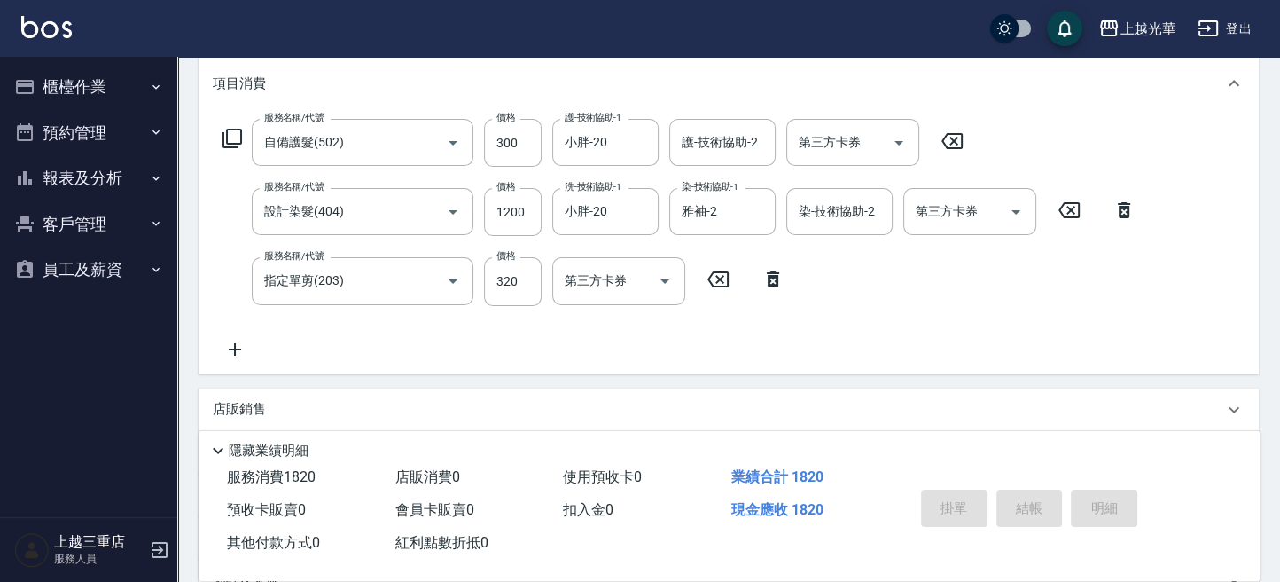
type input "2025/10/05 13:36"
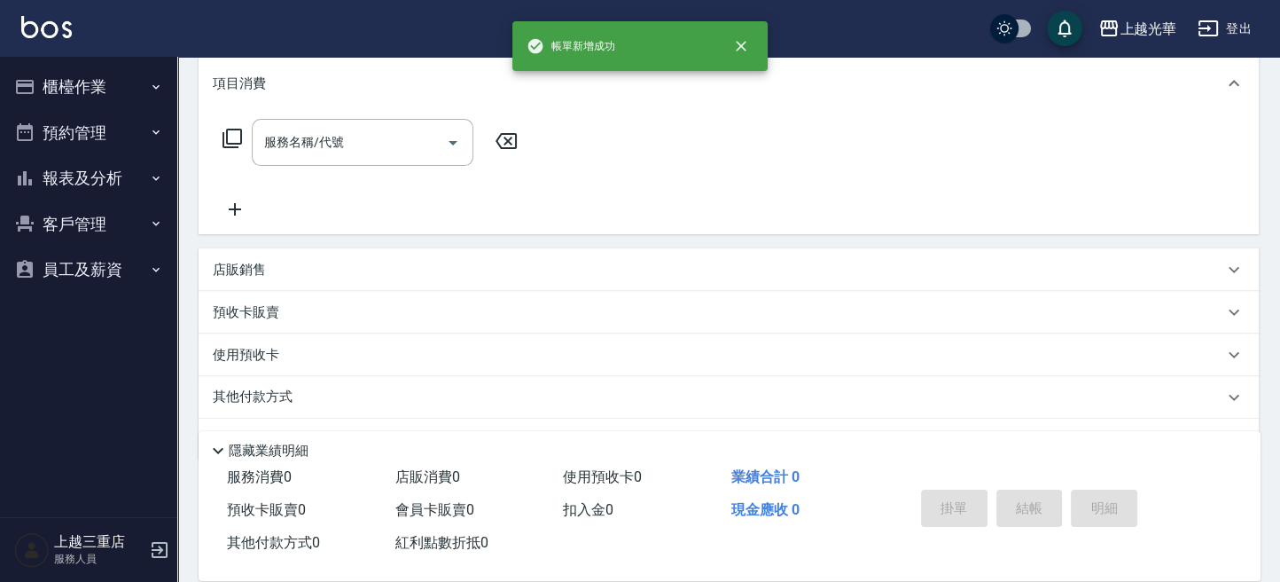
scroll to position [0, 0]
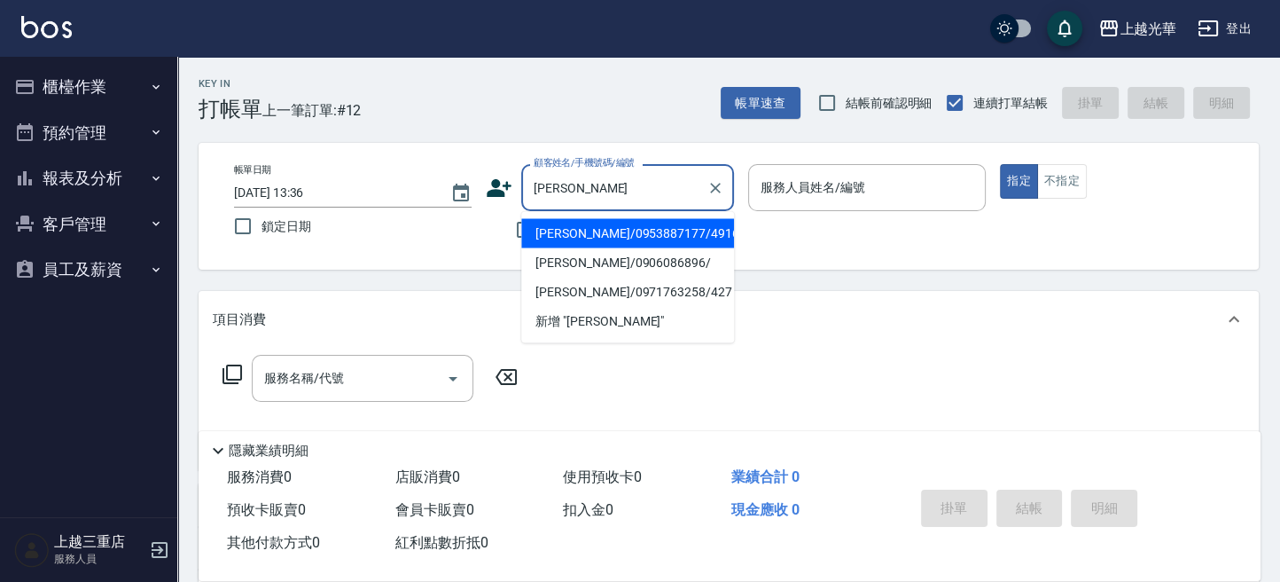
click at [611, 232] on li "蔡慧茹/0953887177/4916" at bounding box center [627, 232] width 213 height 29
type input "蔡慧茹/0953887177/4916"
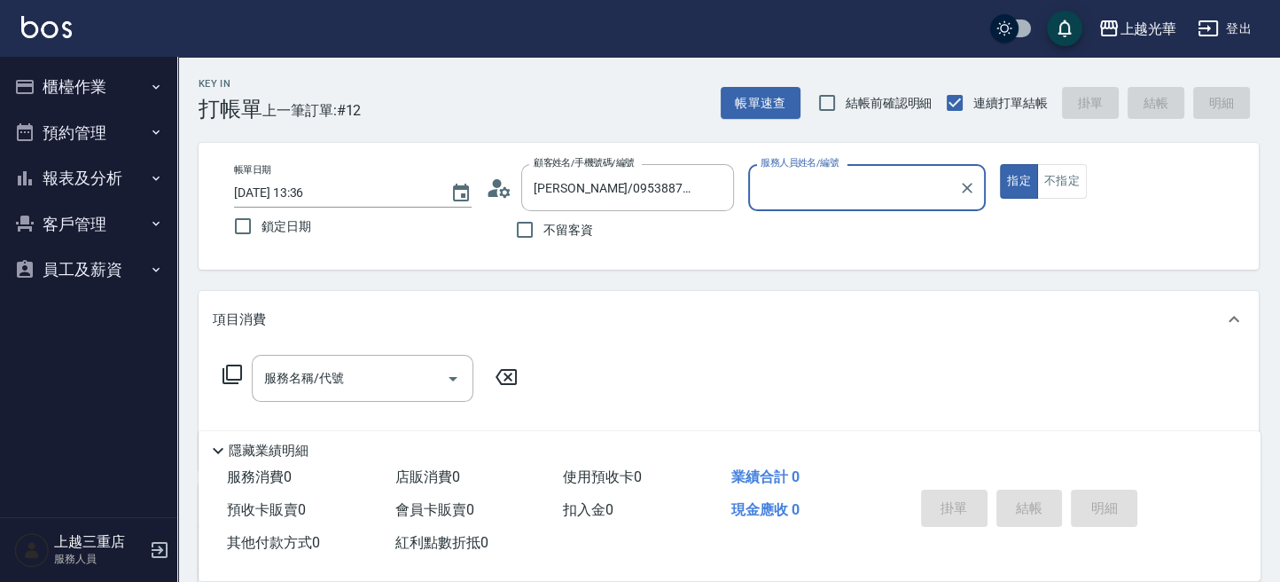
type input "小黑-3"
click at [362, 380] on input "服務名稱/代號" at bounding box center [349, 378] width 179 height 31
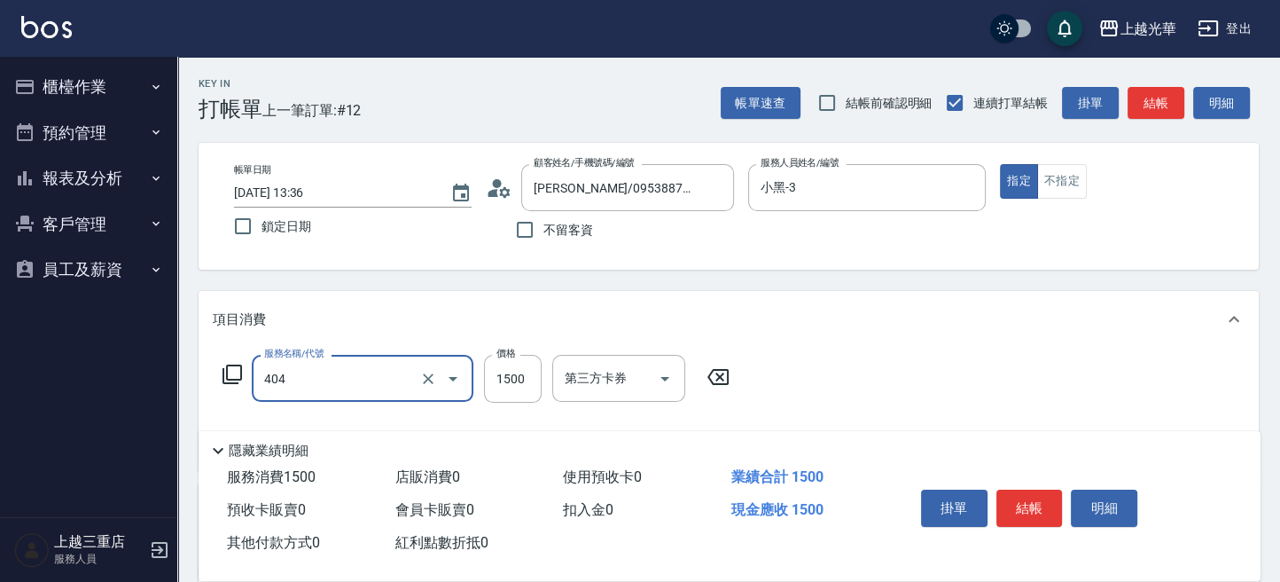
type input "設計染髮(404)"
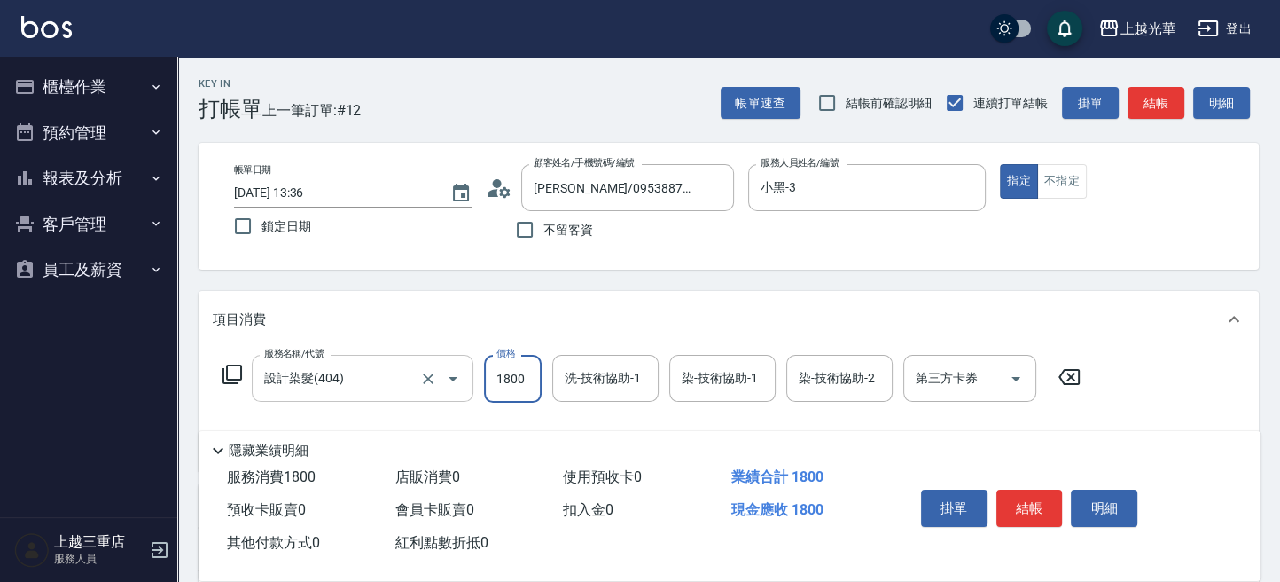
type input "1800"
type input "小黑-3"
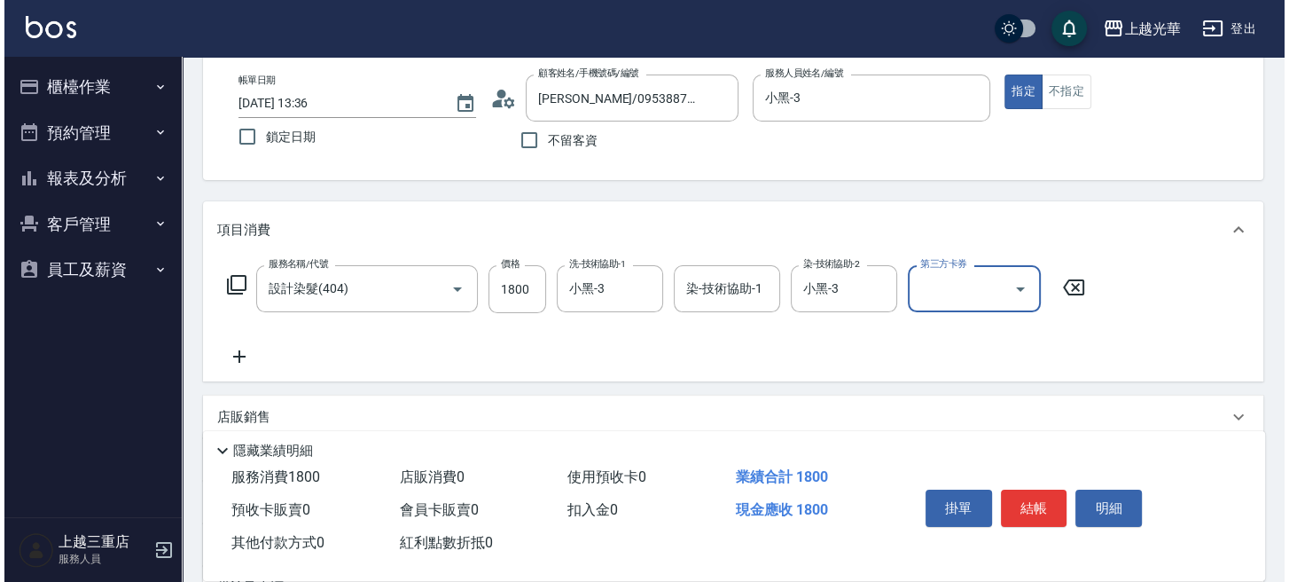
scroll to position [118, 0]
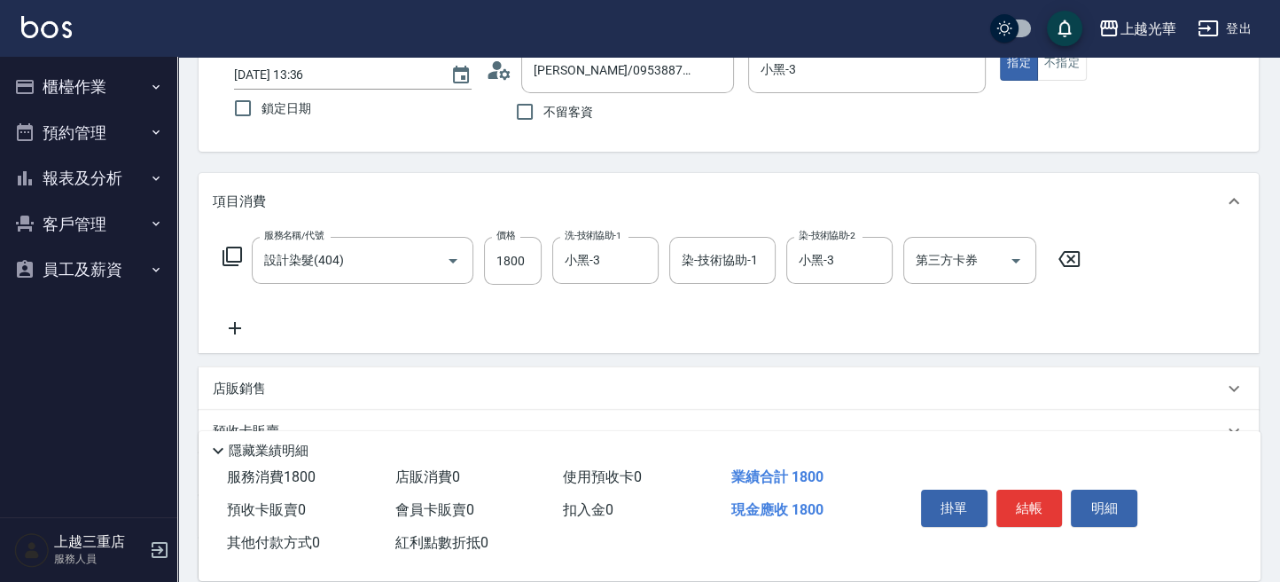
click at [225, 252] on icon at bounding box center [232, 256] width 21 height 21
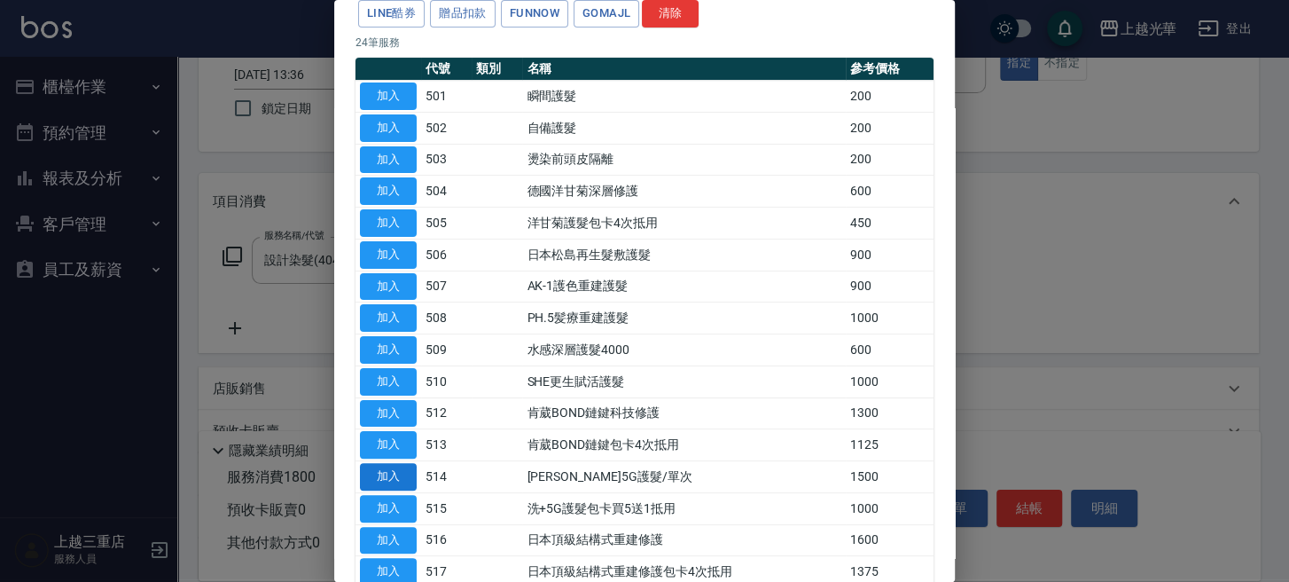
click at [388, 465] on button "加入" at bounding box center [388, 476] width 57 height 27
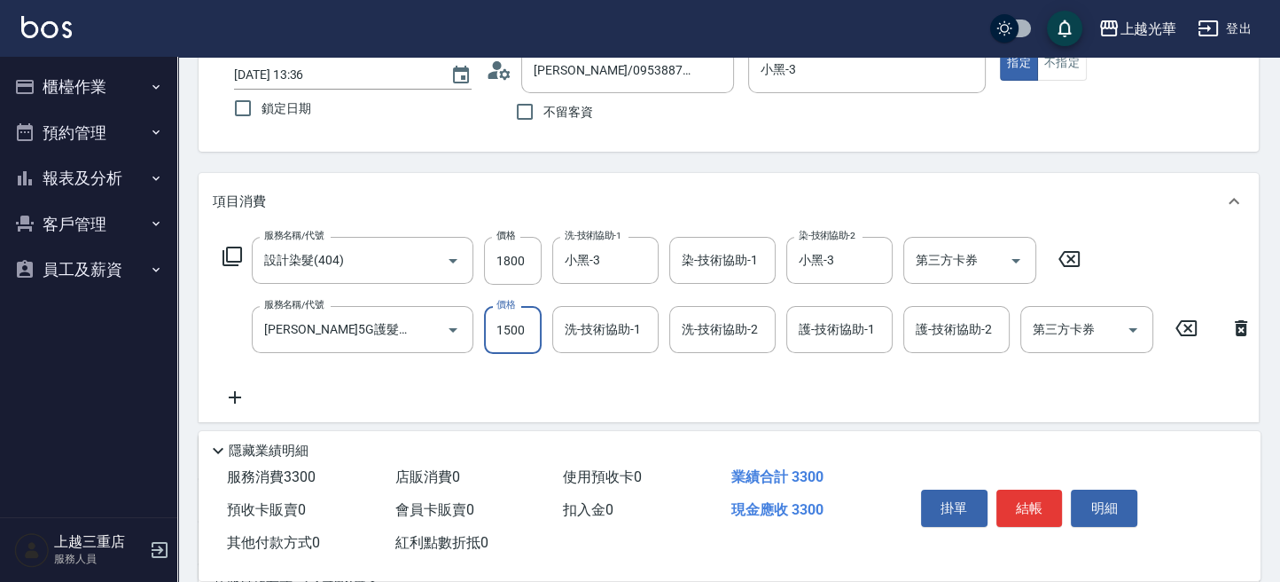
click at [493, 337] on input "1500" at bounding box center [513, 330] width 58 height 48
type input "1200"
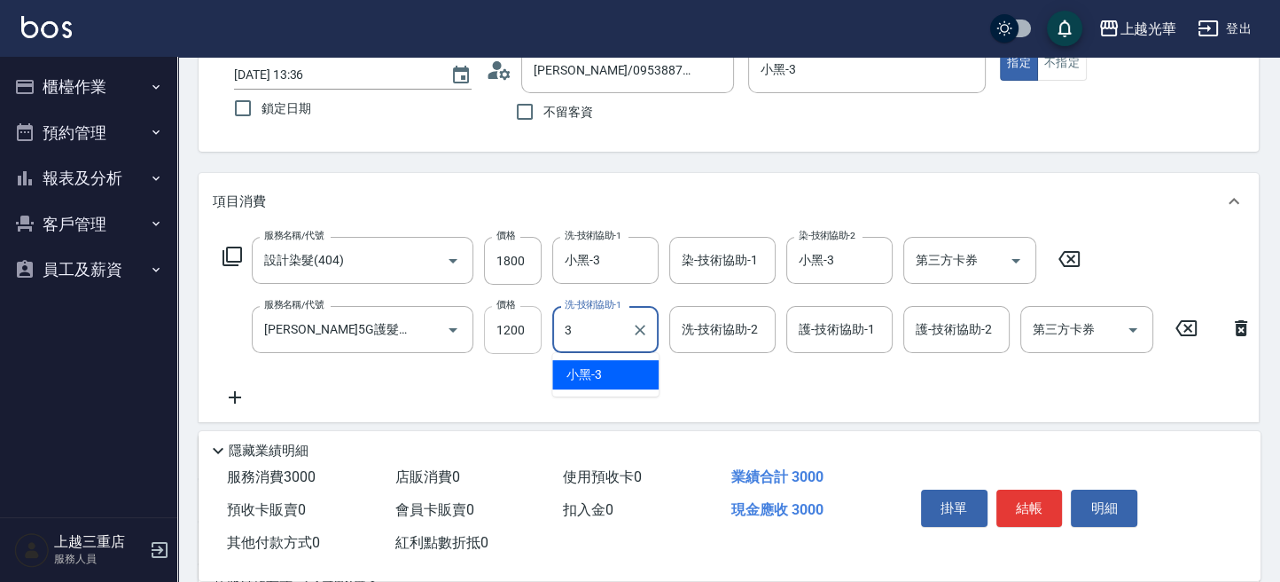
type input "小黑-3"
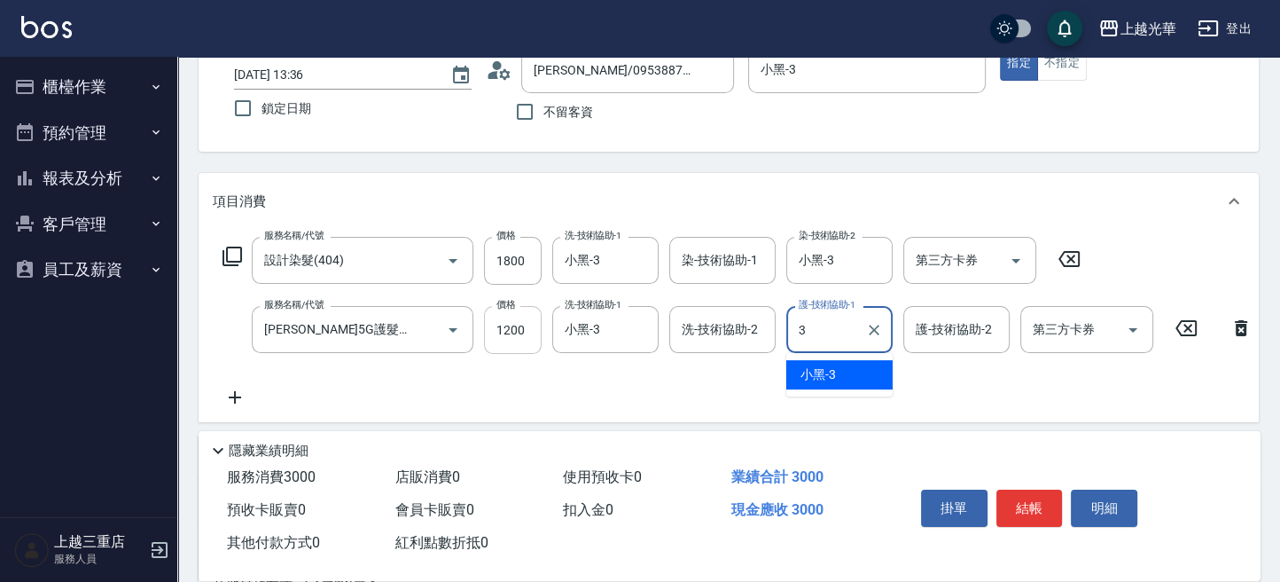
type input "小黑-3"
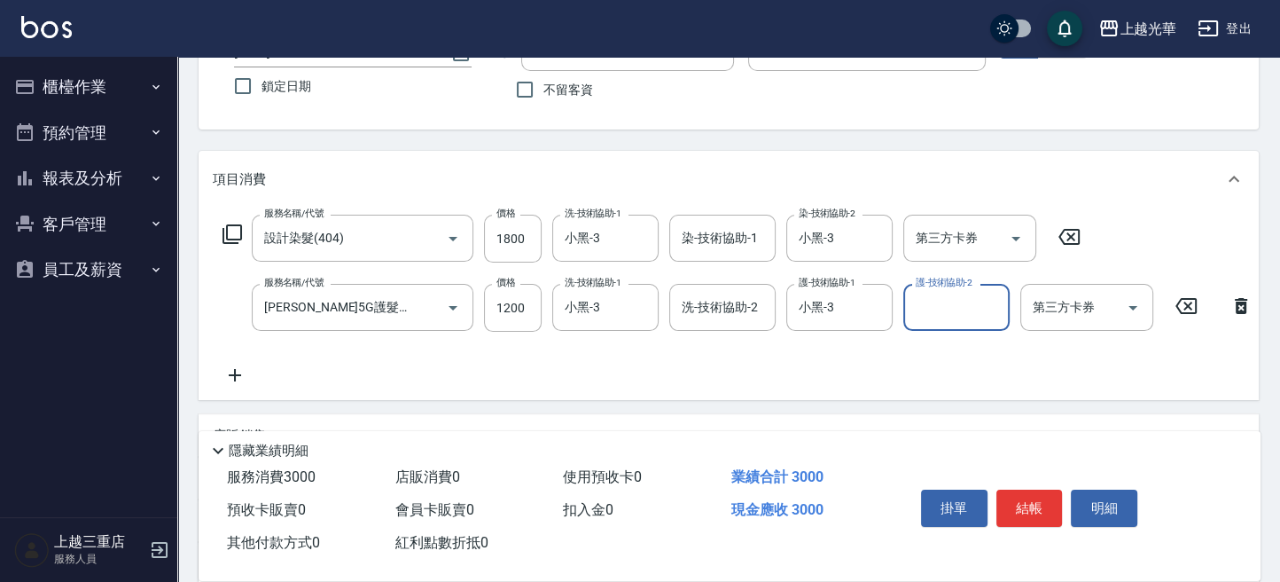
scroll to position [355, 0]
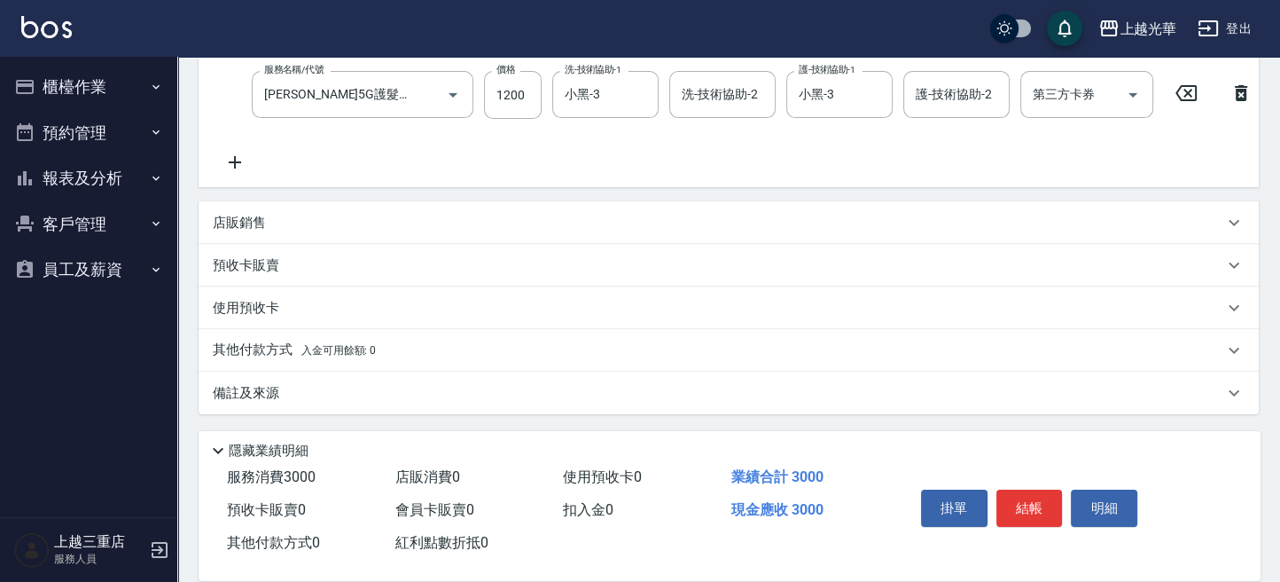
click at [235, 164] on icon at bounding box center [235, 162] width 12 height 12
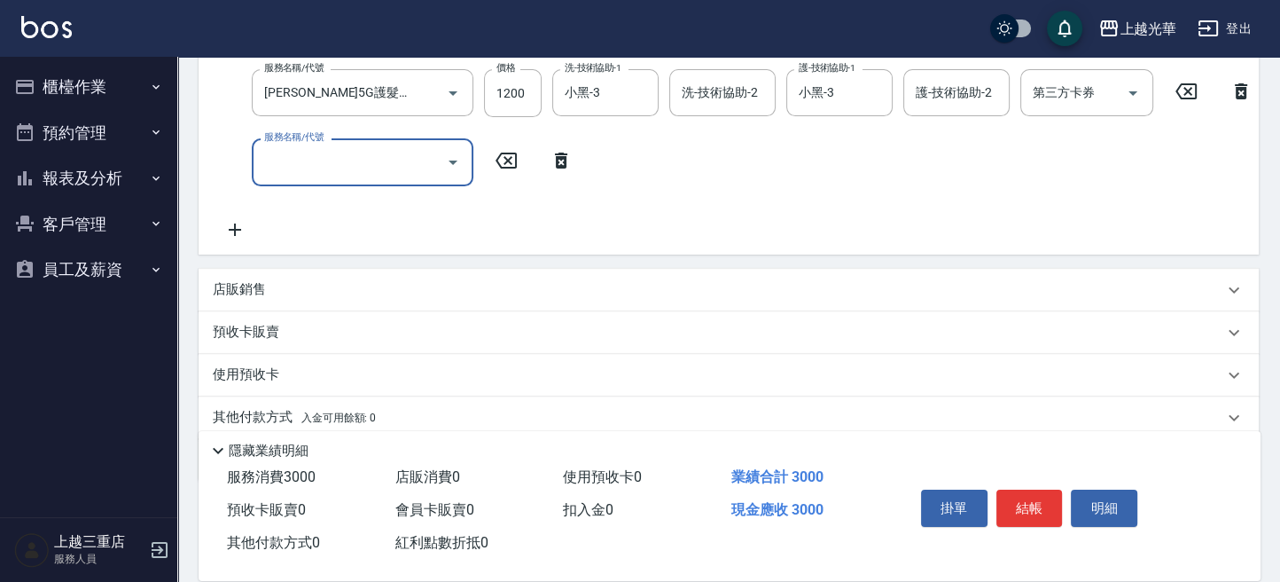
click at [431, 169] on input "服務名稱/代號" at bounding box center [349, 161] width 179 height 31
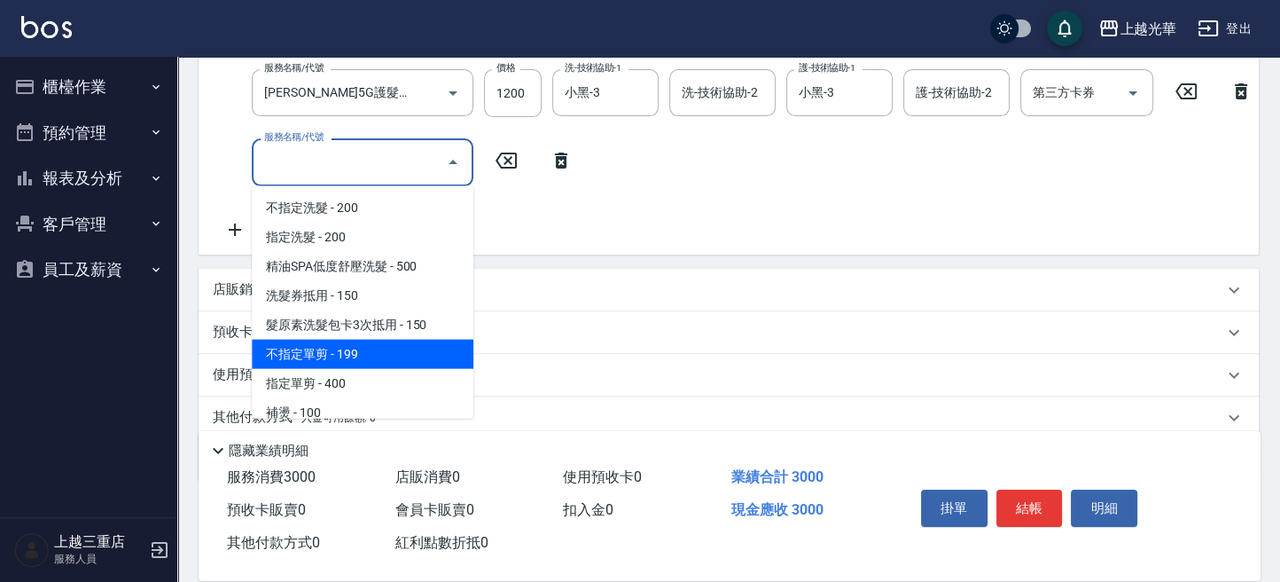
scroll to position [118, 0]
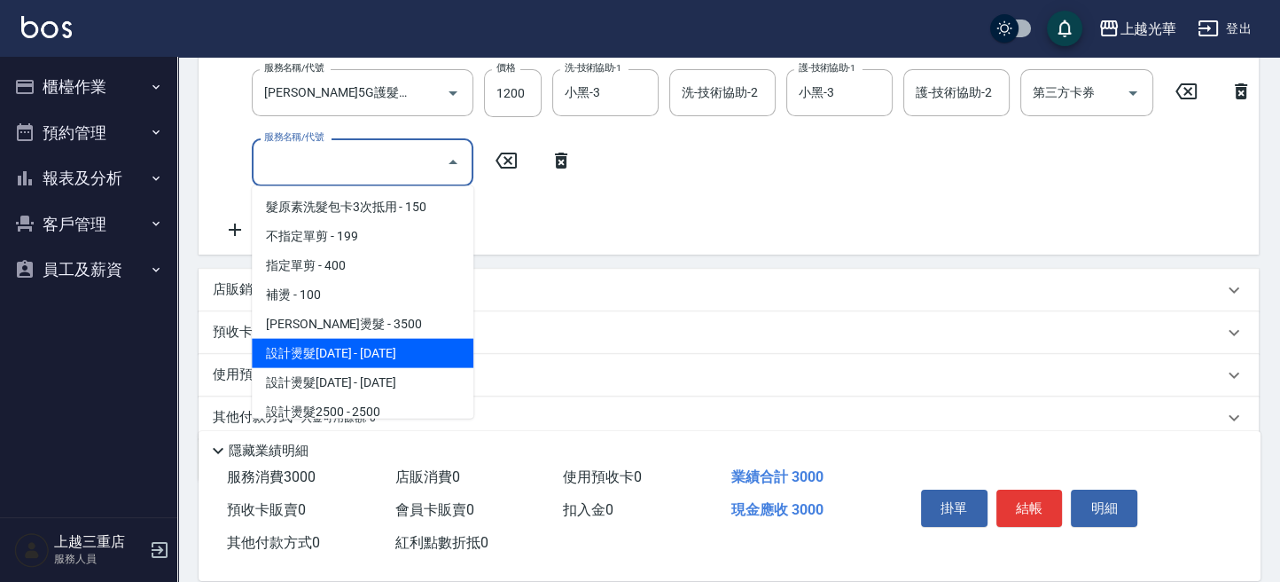
click at [368, 358] on span "設計燙髮1500 - 1500" at bounding box center [363, 353] width 222 height 29
type input "設計燙髮1500(305)"
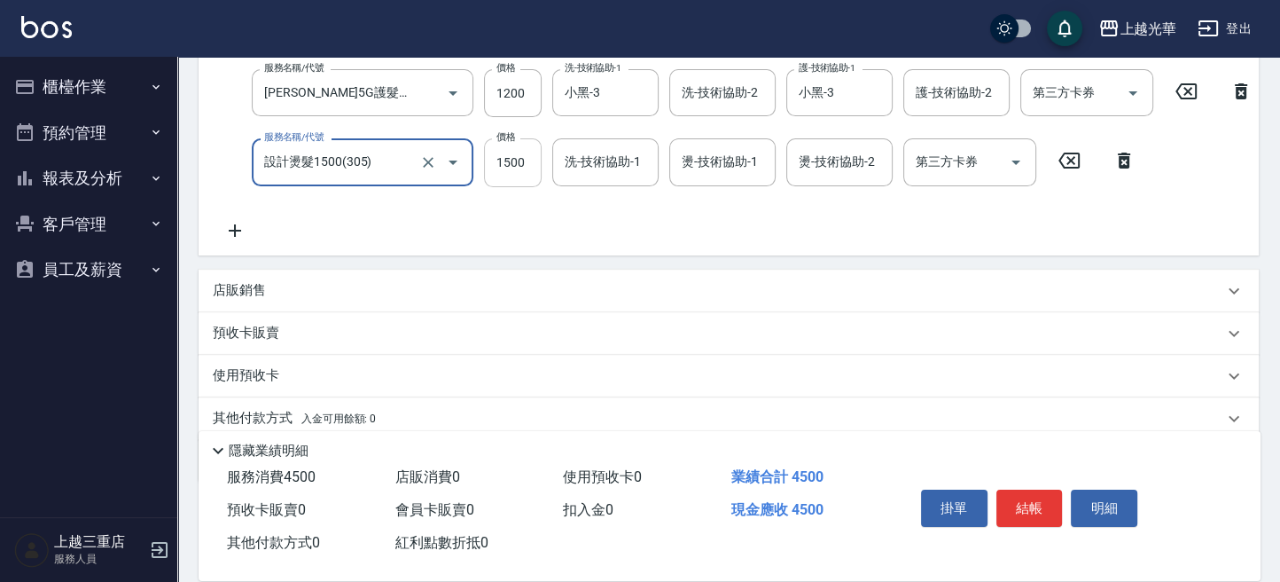
click at [506, 175] on input "1500" at bounding box center [513, 162] width 58 height 48
type input "1000"
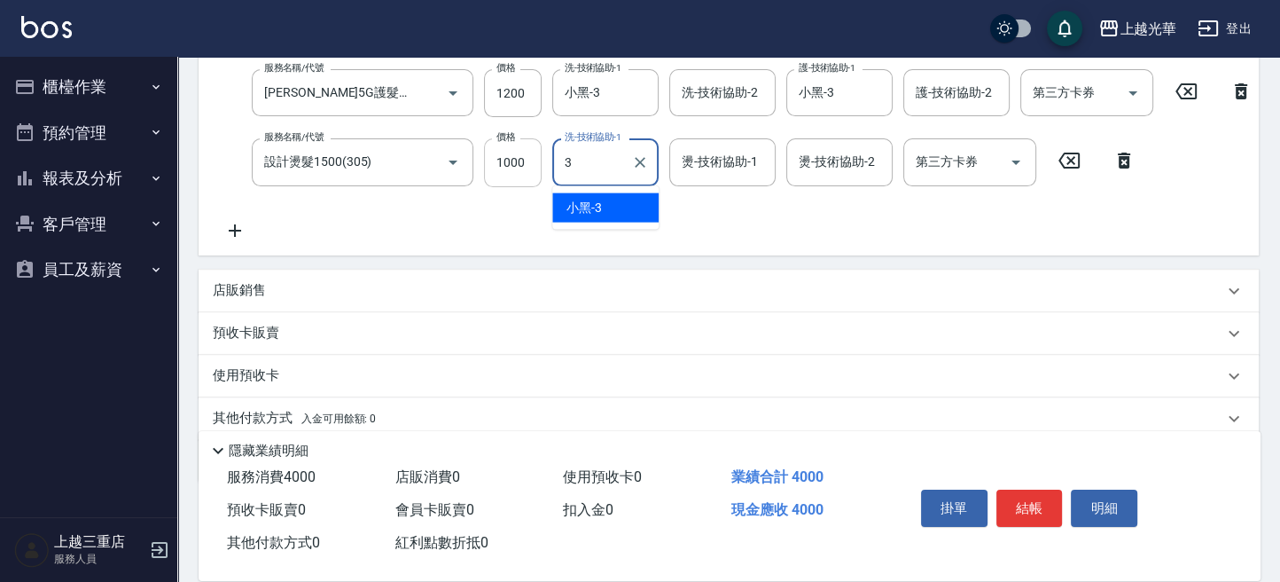
type input "小黑-3"
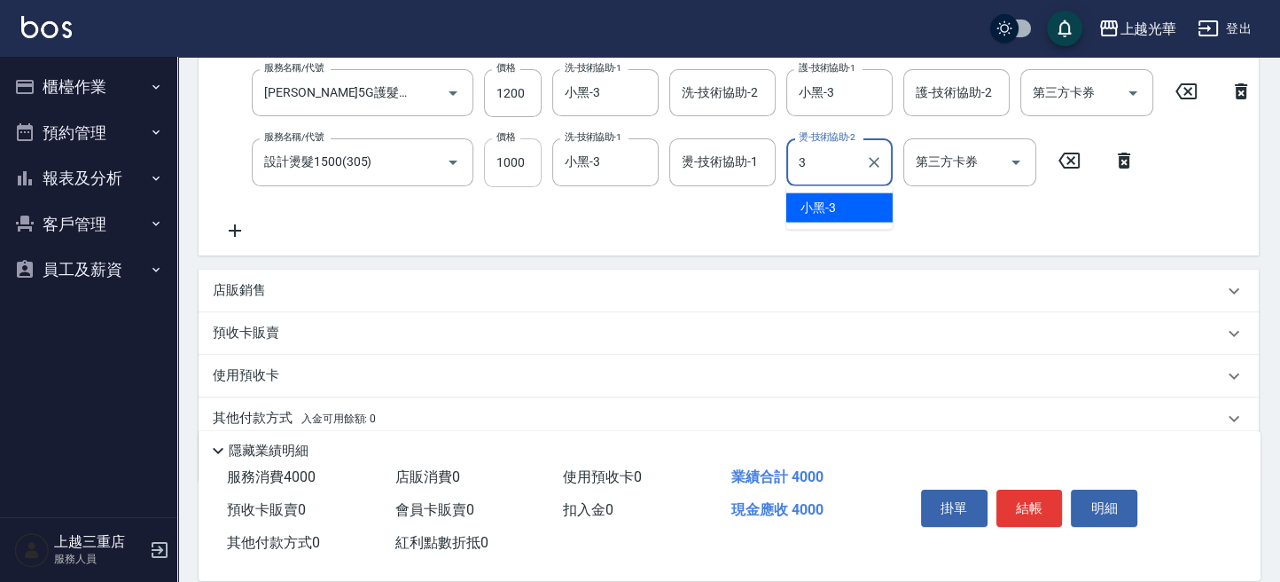
type input "小黑-3"
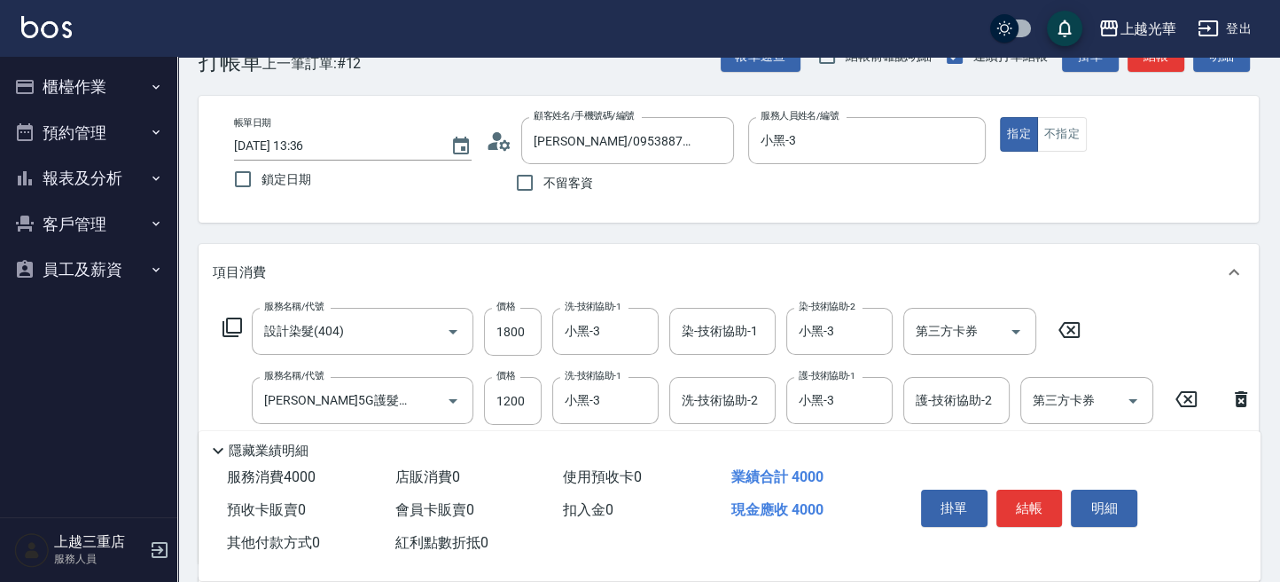
scroll to position [0, 0]
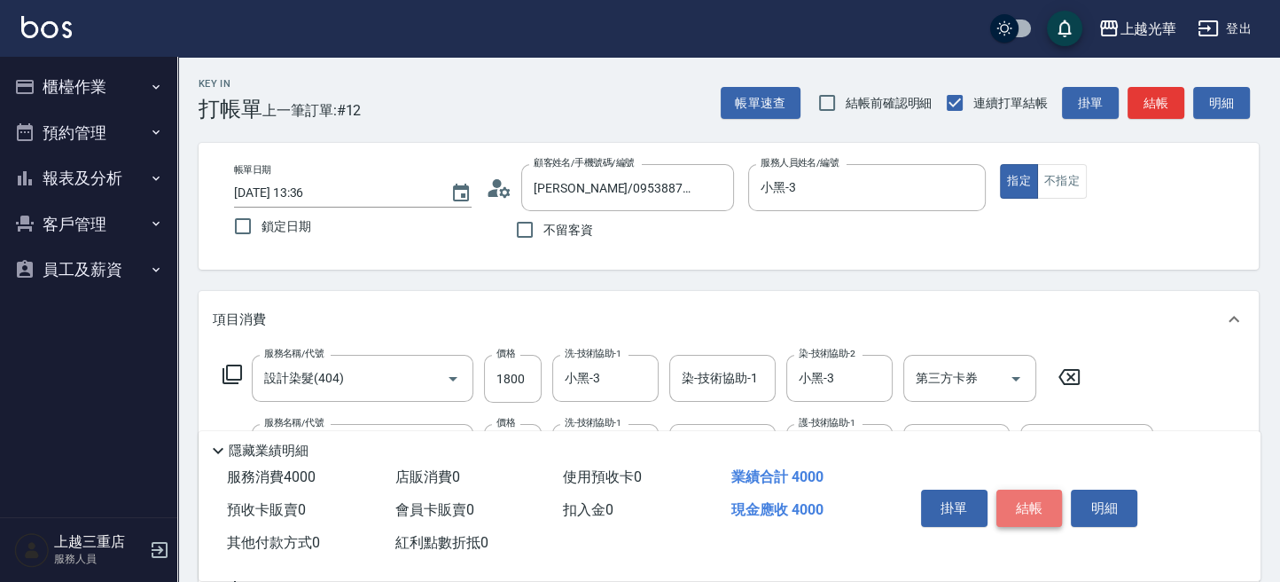
click at [1018, 504] on button "結帳" at bounding box center [1029, 507] width 66 height 37
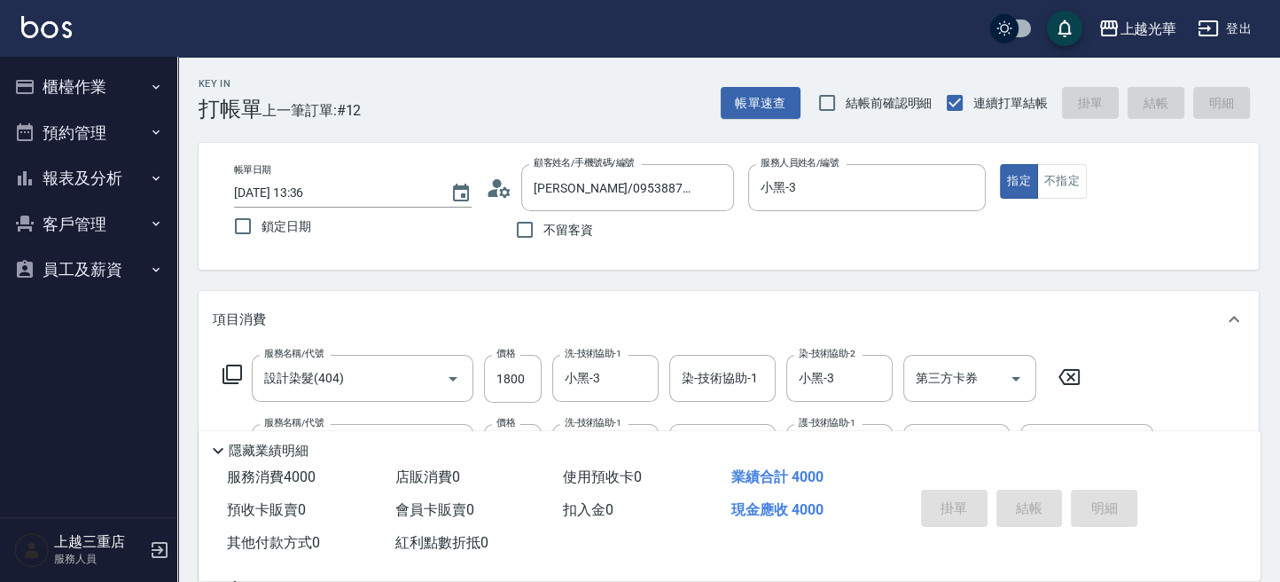
type input "2025/10/05 13:55"
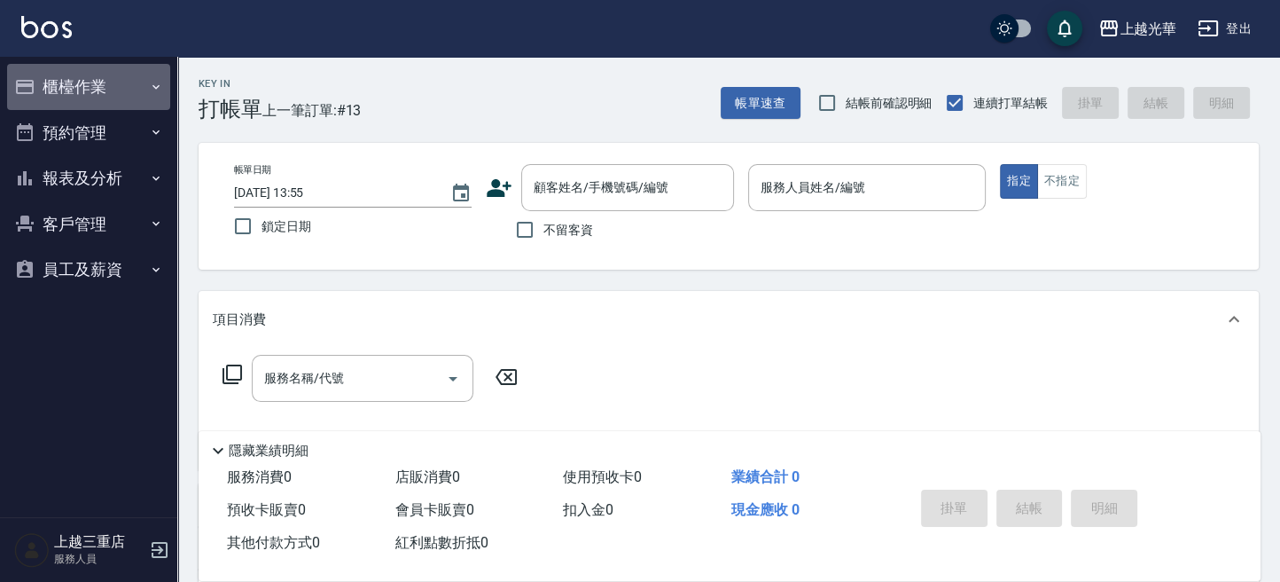
click at [86, 79] on button "櫃檯作業" at bounding box center [88, 87] width 163 height 46
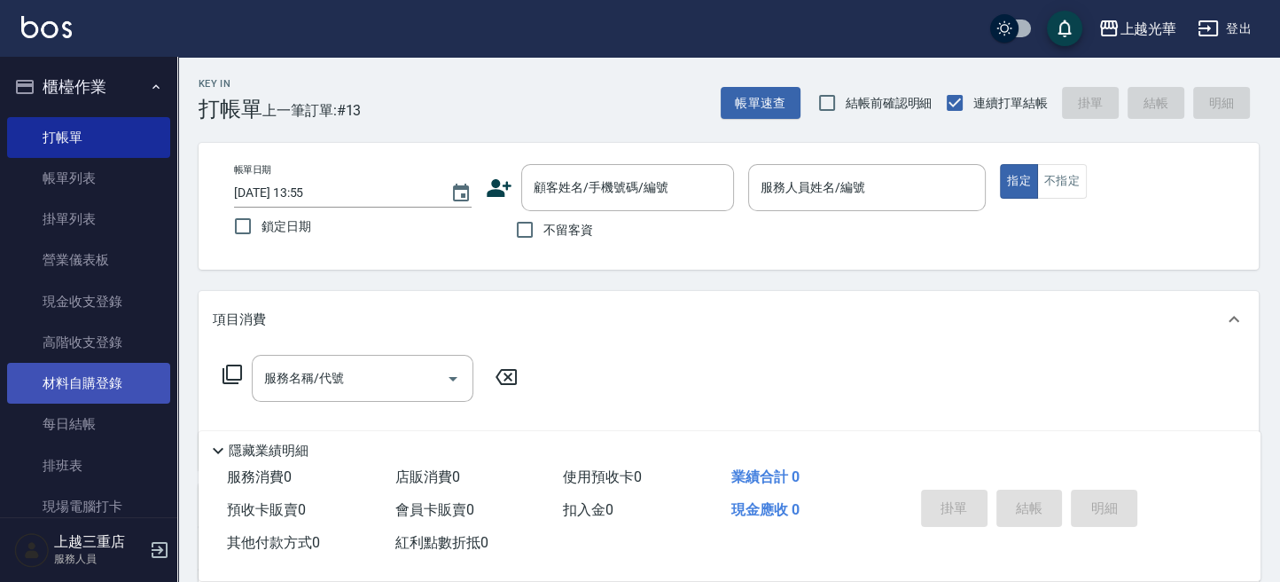
scroll to position [220, 0]
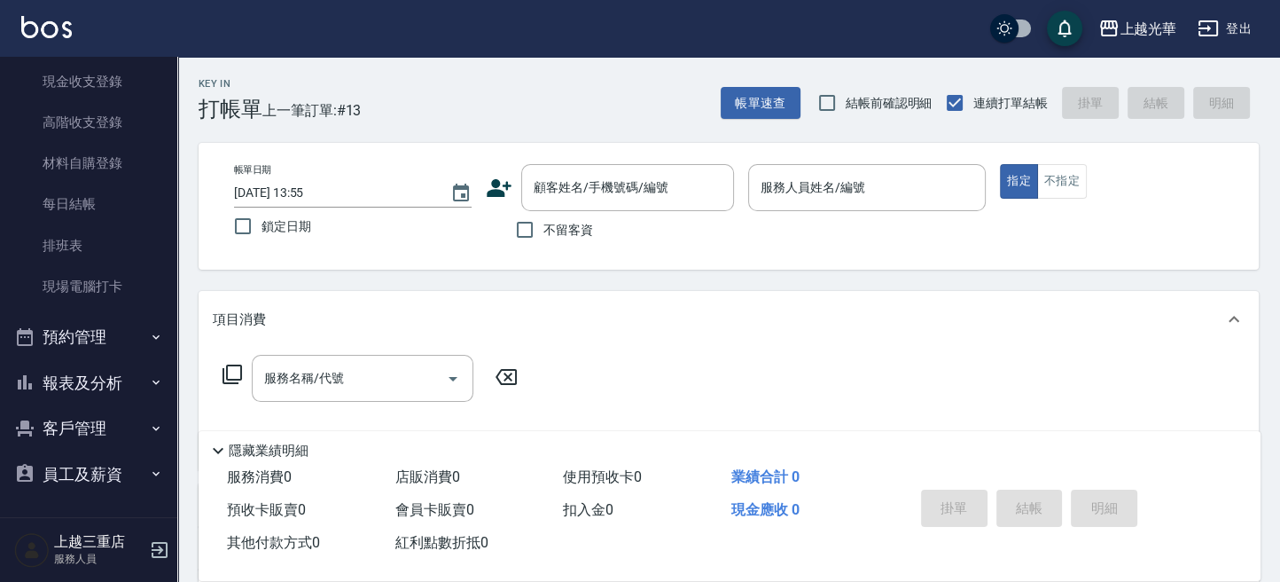
drag, startPoint x: 84, startPoint y: 424, endPoint x: 79, endPoint y: 472, distance: 48.2
click at [84, 426] on button "客戶管理" at bounding box center [88, 428] width 163 height 46
click at [79, 485] on link "客戶列表" at bounding box center [88, 478] width 163 height 41
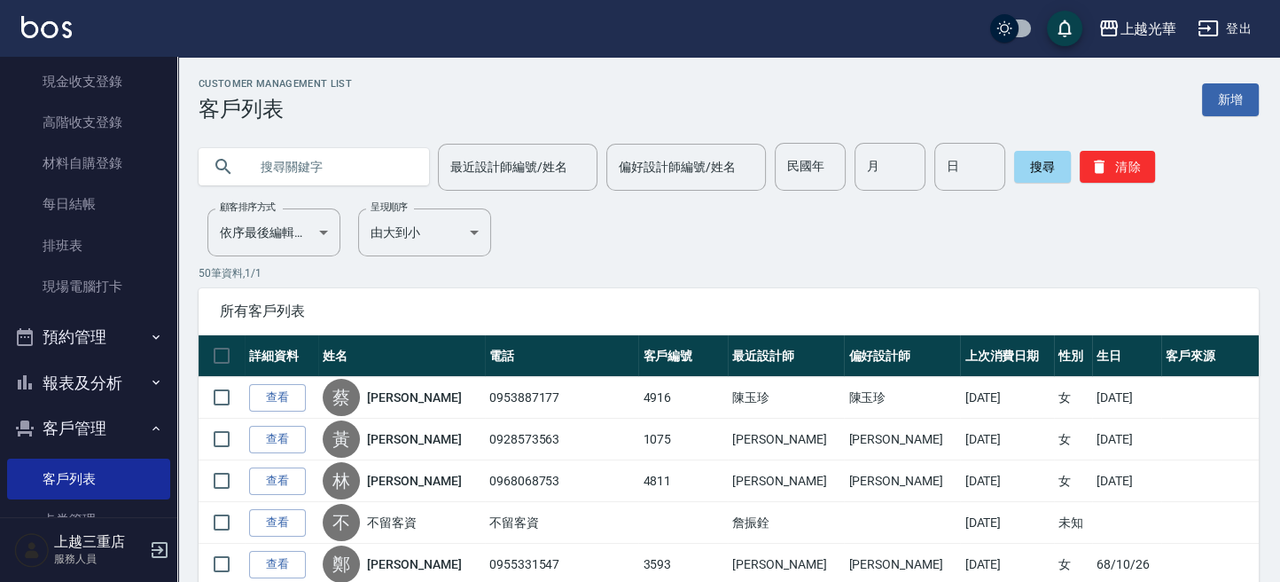
click at [343, 174] on input "text" at bounding box center [331, 167] width 167 height 48
type input "4916"
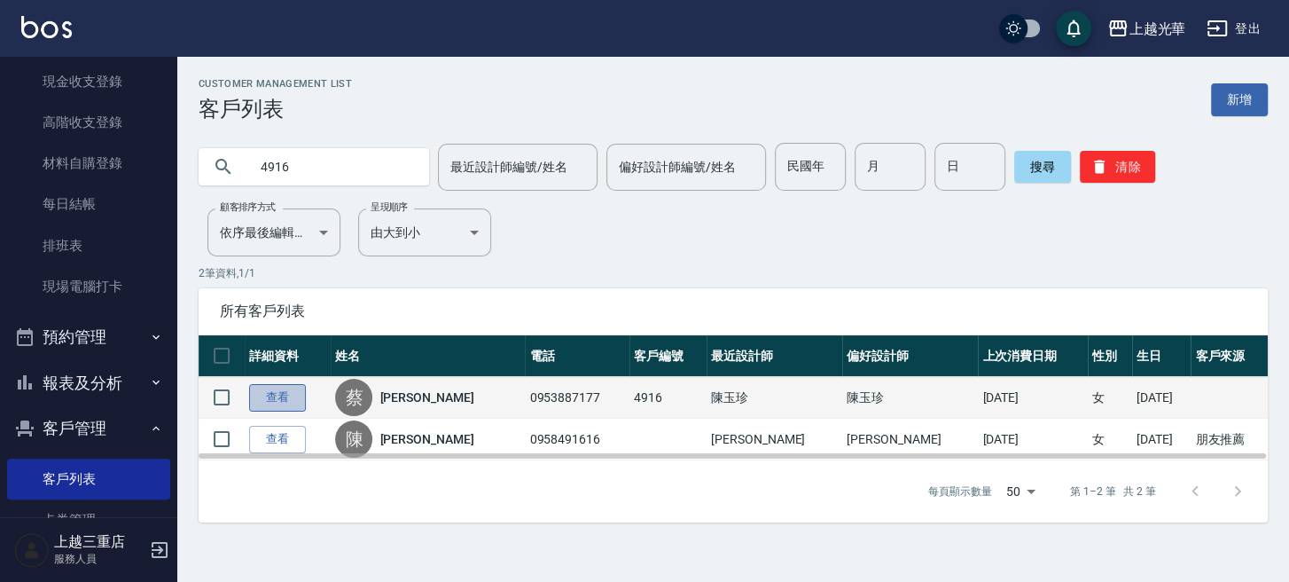
click at [301, 395] on link "查看" at bounding box center [277, 397] width 57 height 27
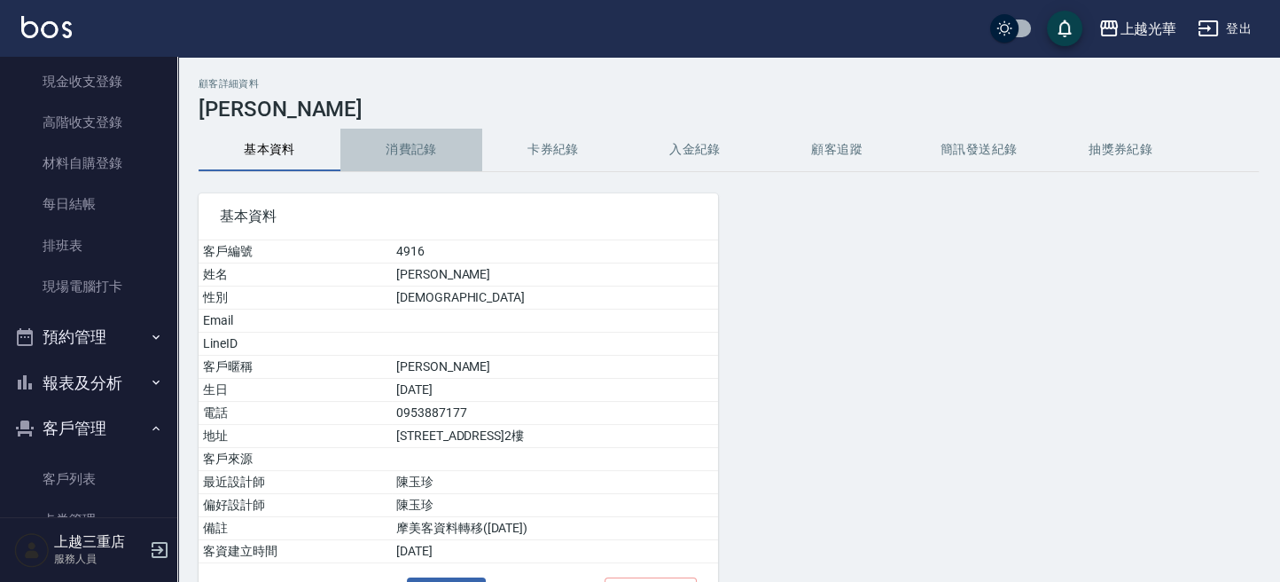
click at [410, 155] on button "消費記錄" at bounding box center [411, 150] width 142 height 43
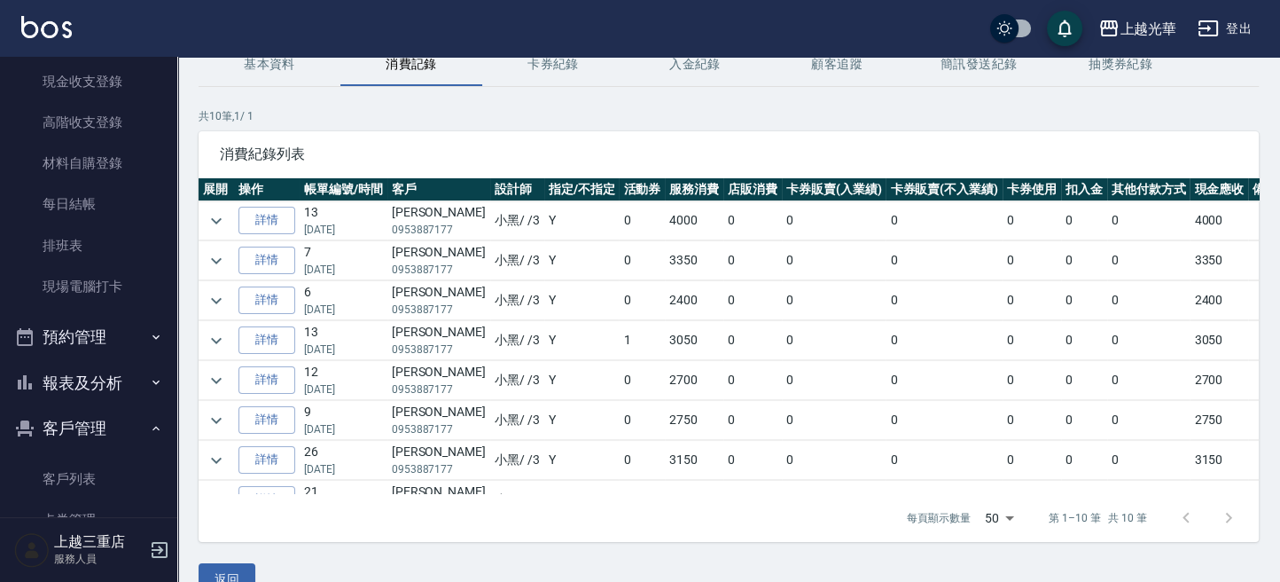
scroll to position [118, 0]
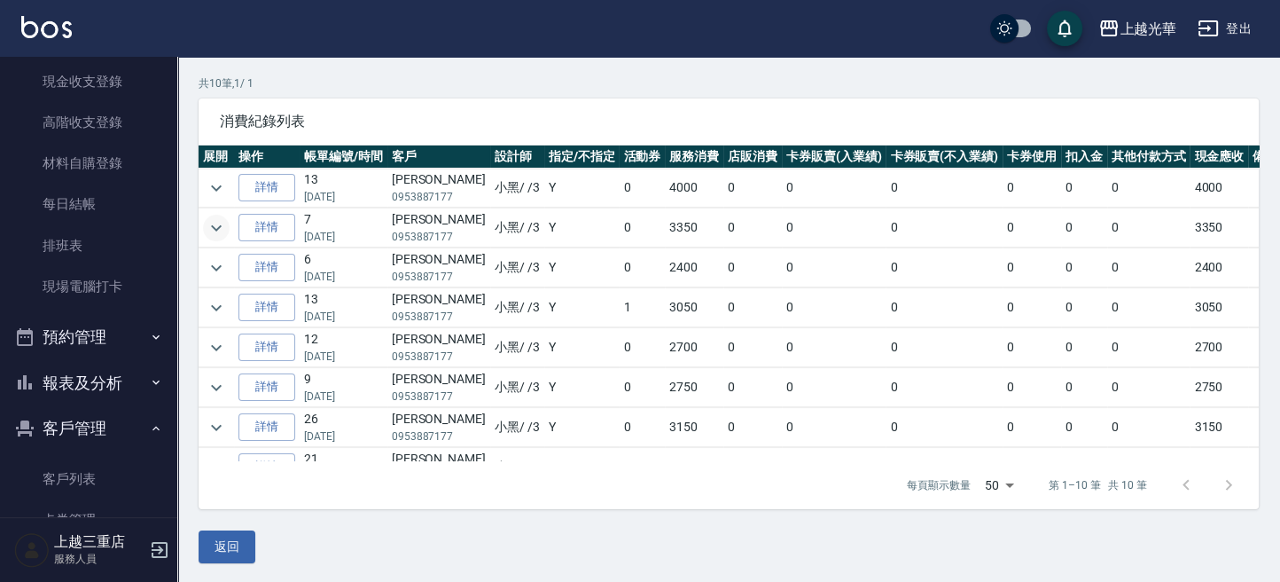
click at [226, 223] on icon "expand row" at bounding box center [216, 227] width 21 height 21
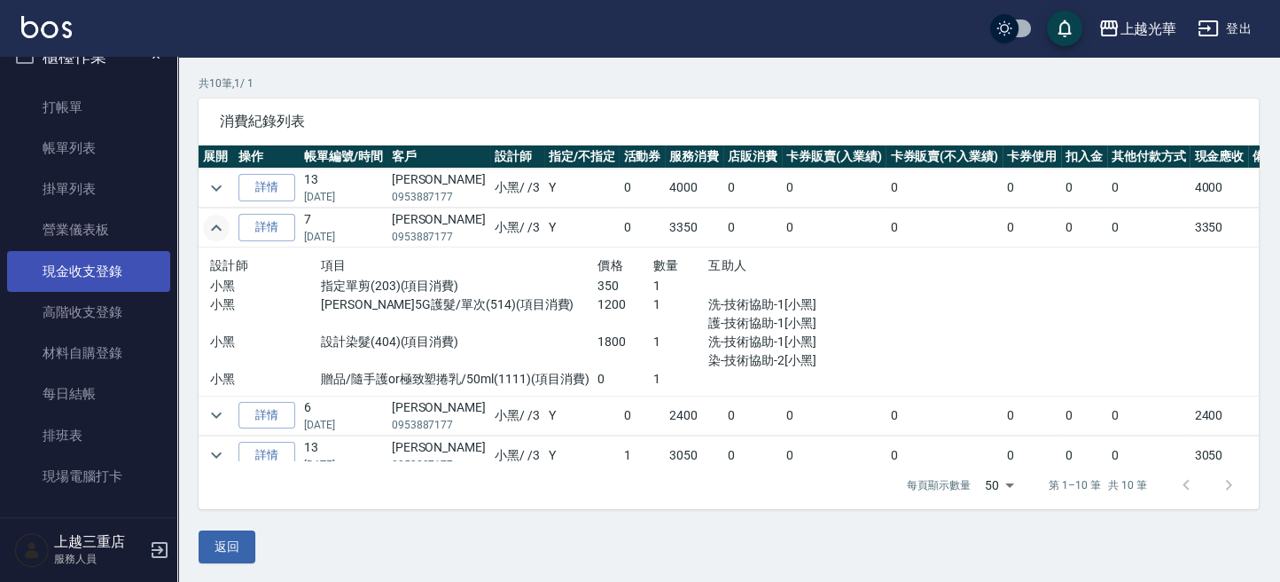
scroll to position [0, 0]
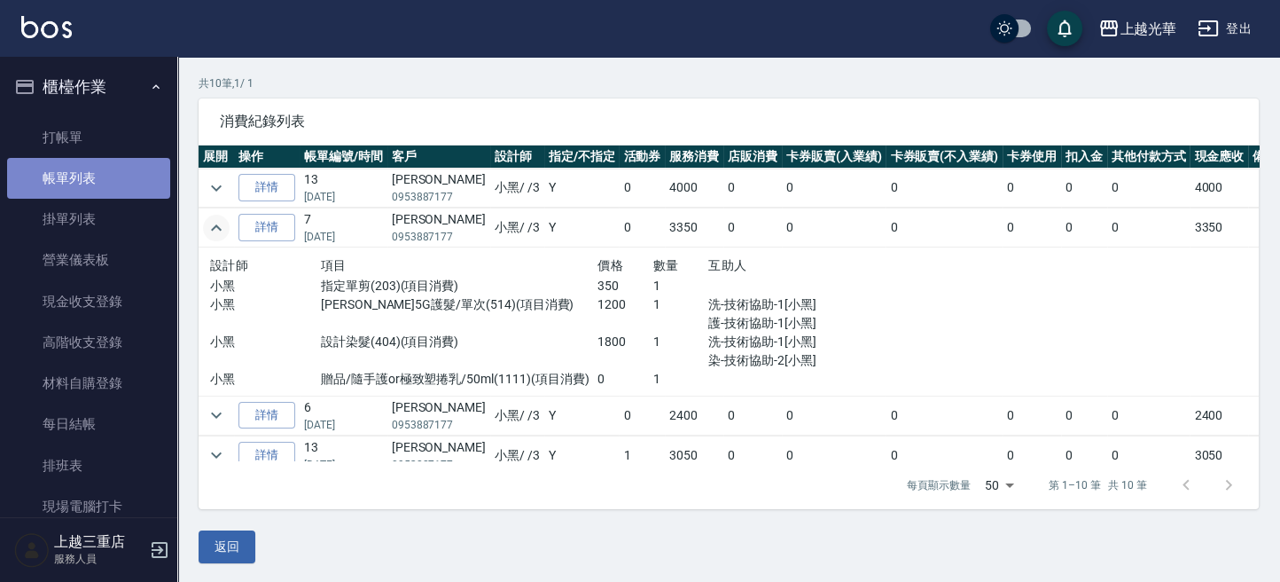
click at [121, 161] on link "帳單列表" at bounding box center [88, 178] width 163 height 41
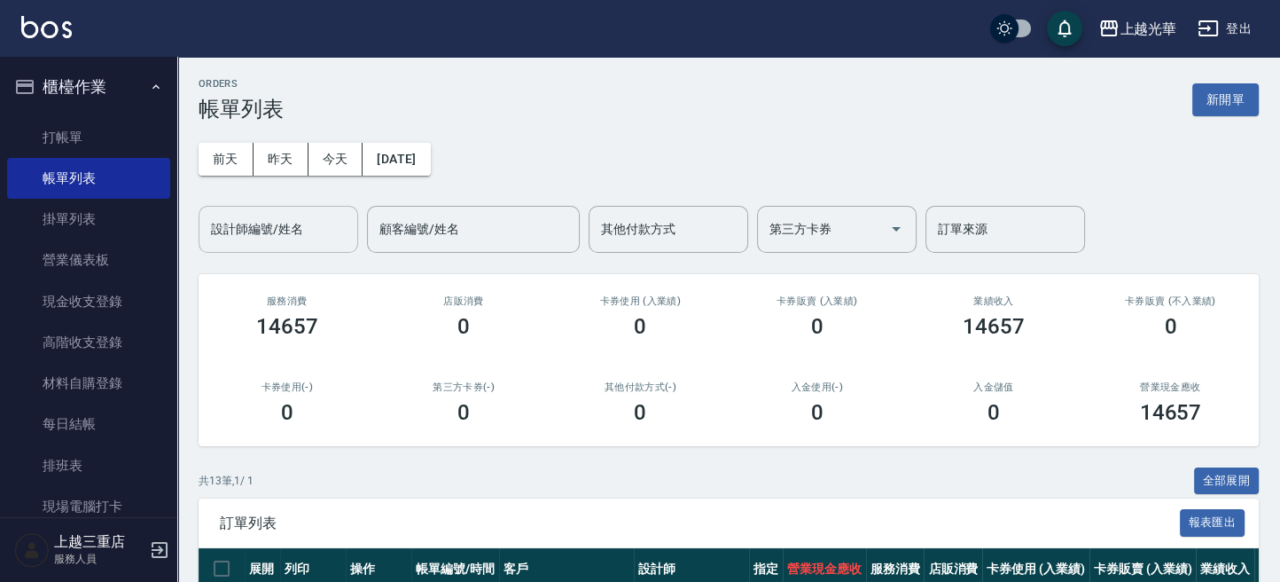
click at [311, 211] on div "設計師編號/姓名" at bounding box center [279, 229] width 160 height 47
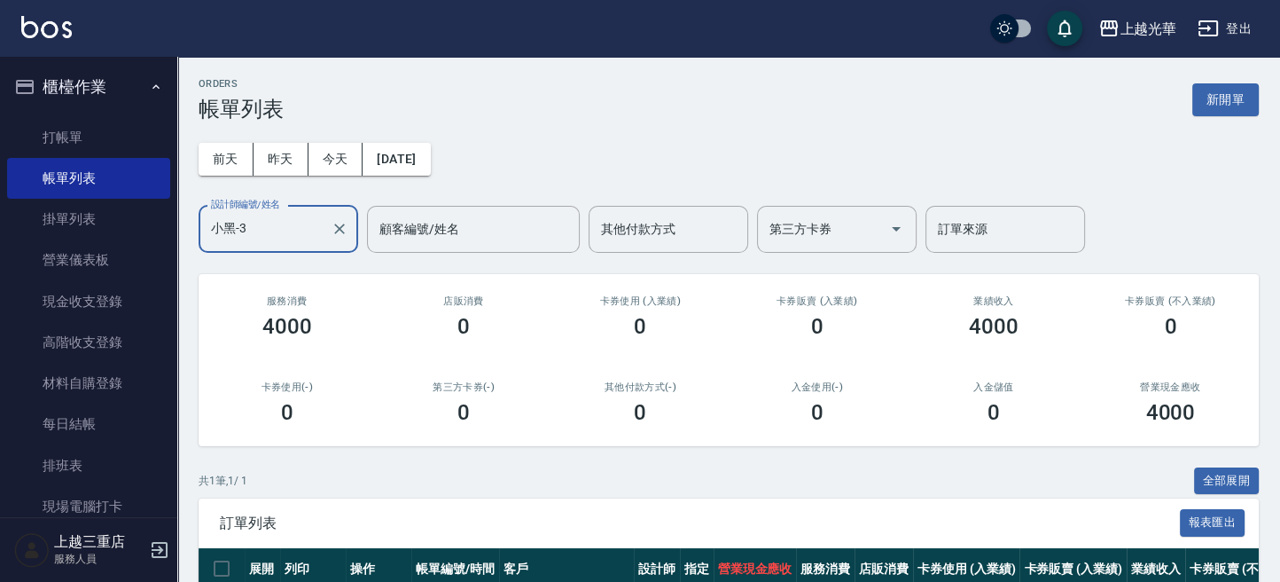
scroll to position [136, 0]
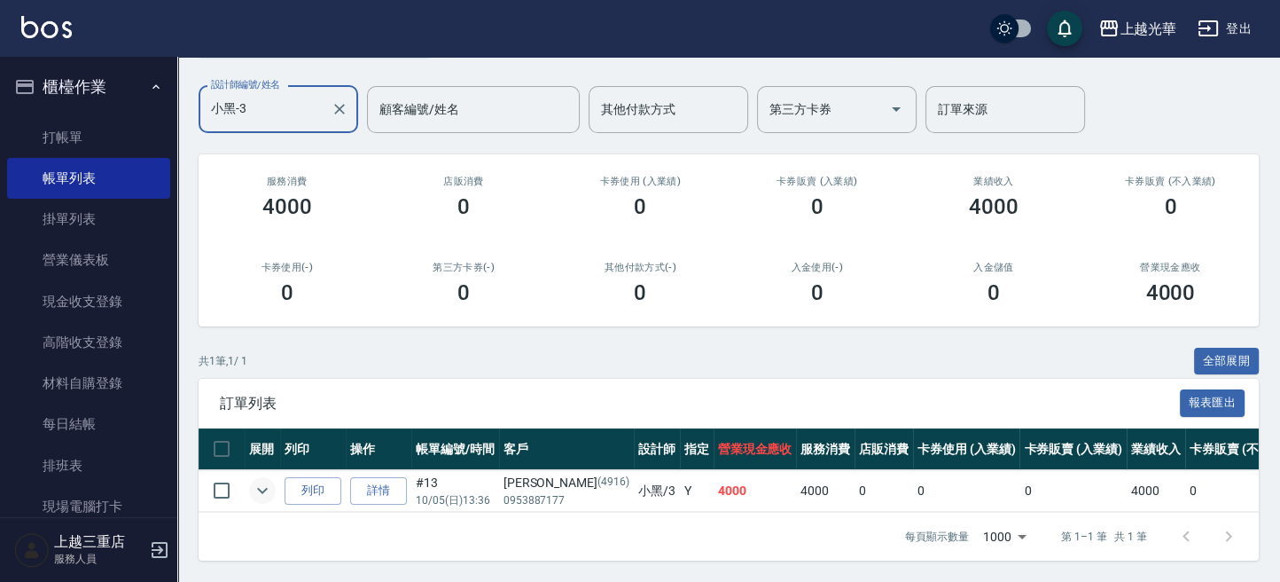
type input "小黑-3"
click at [262, 480] on icon "expand row" at bounding box center [262, 490] width 21 height 21
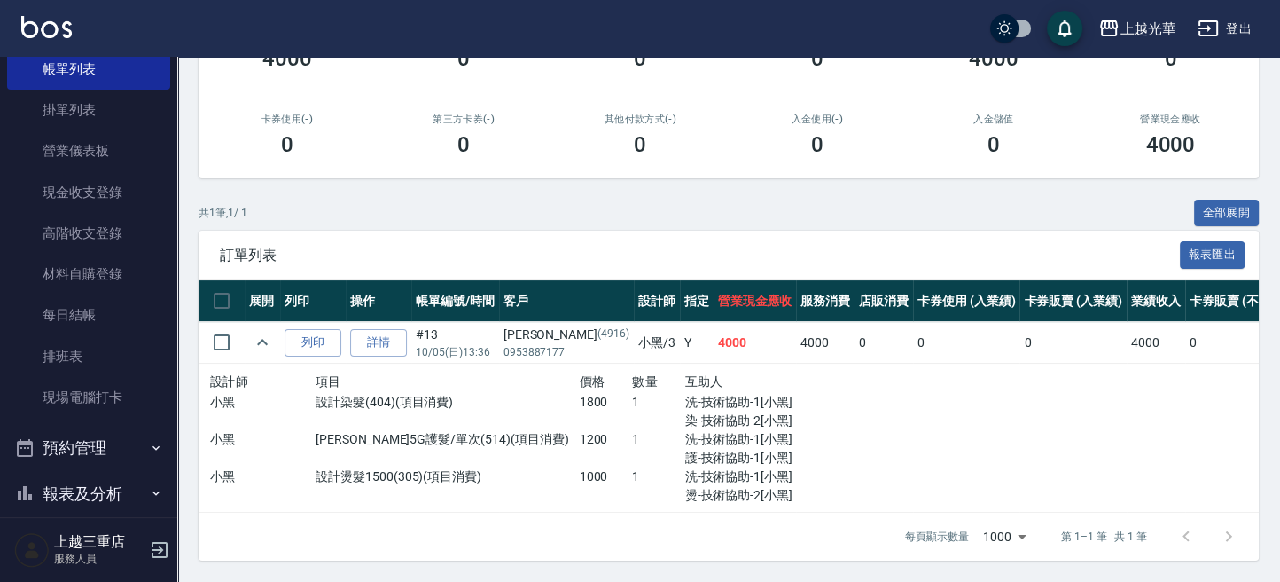
scroll to position [357, 0]
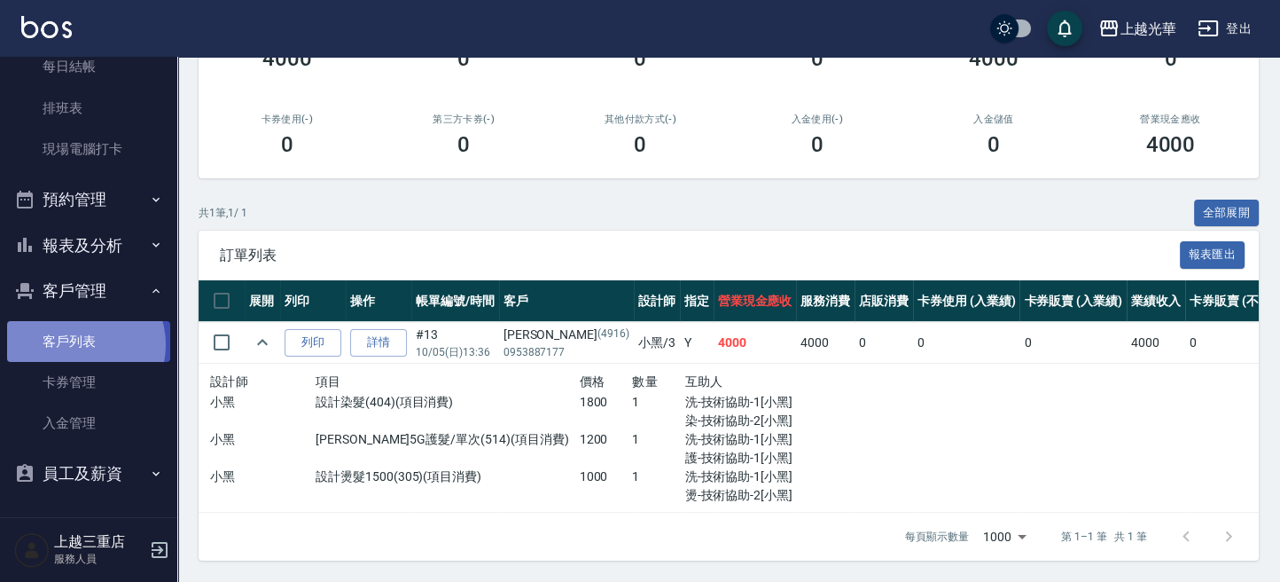
click at [82, 344] on link "客戶列表" at bounding box center [88, 341] width 163 height 41
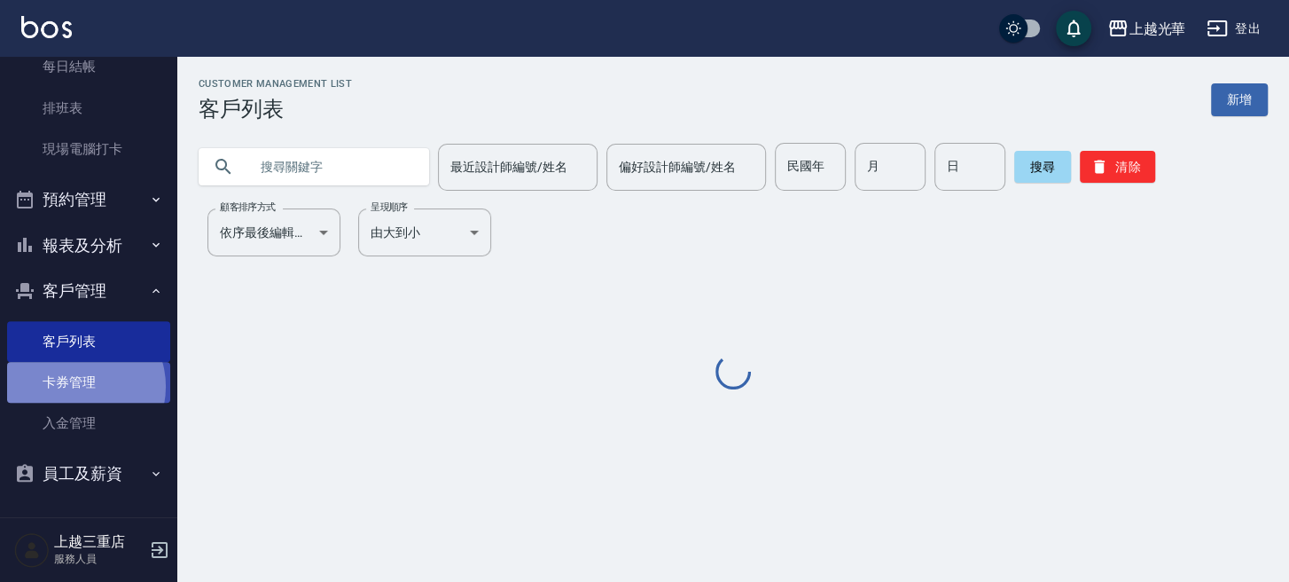
click at [79, 387] on link "卡券管理" at bounding box center [88, 382] width 163 height 41
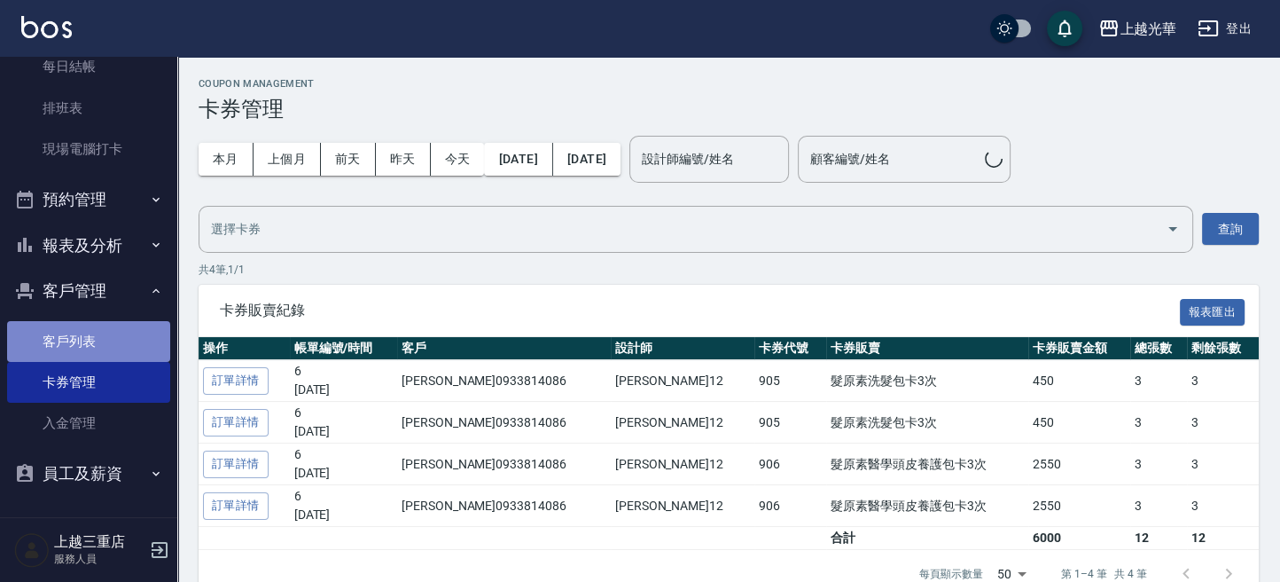
click at [99, 333] on link "客戶列表" at bounding box center [88, 341] width 163 height 41
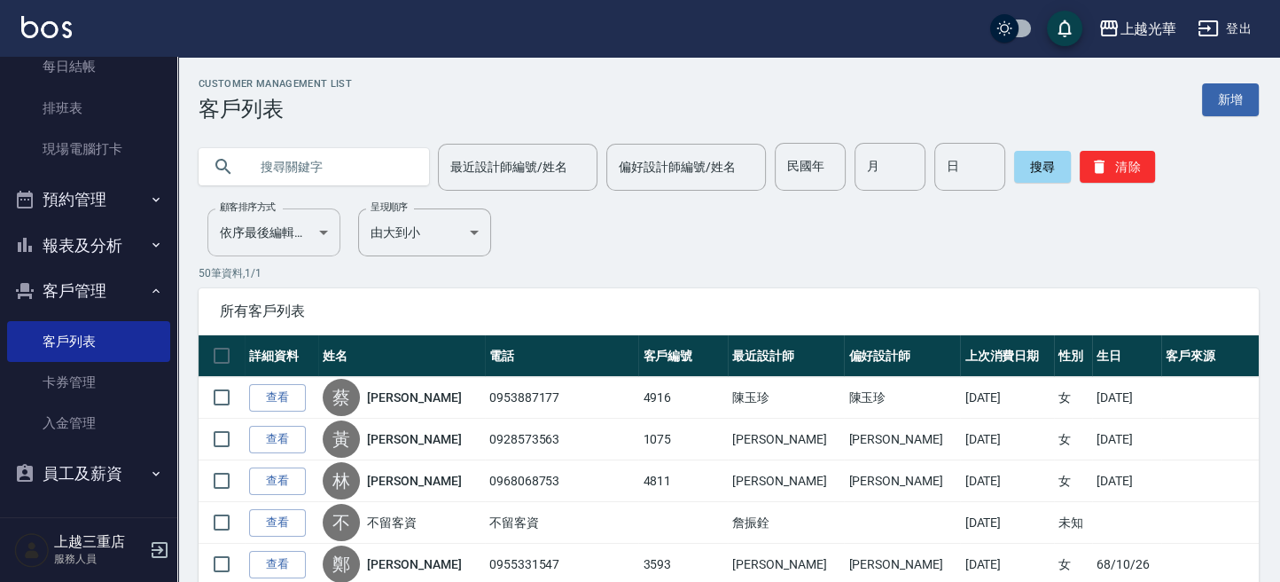
drag, startPoint x: 252, startPoint y: 167, endPoint x: 254, endPoint y: 228, distance: 61.2
type input "黃招"
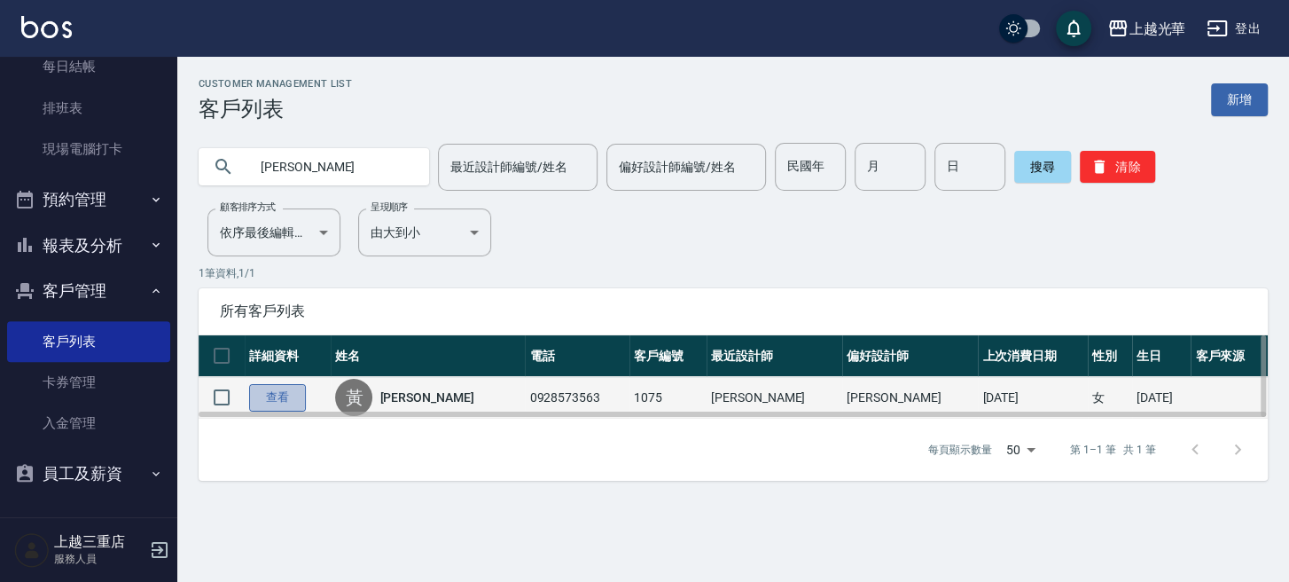
click at [296, 397] on link "查看" at bounding box center [277, 397] width 57 height 27
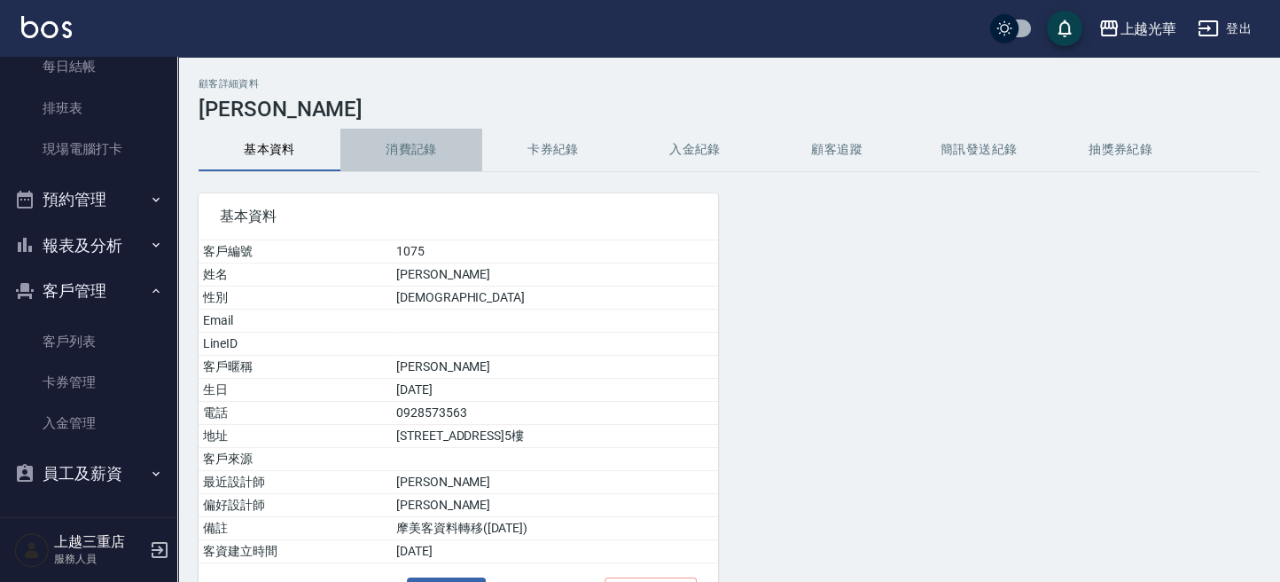
click at [410, 141] on button "消費記錄" at bounding box center [411, 150] width 142 height 43
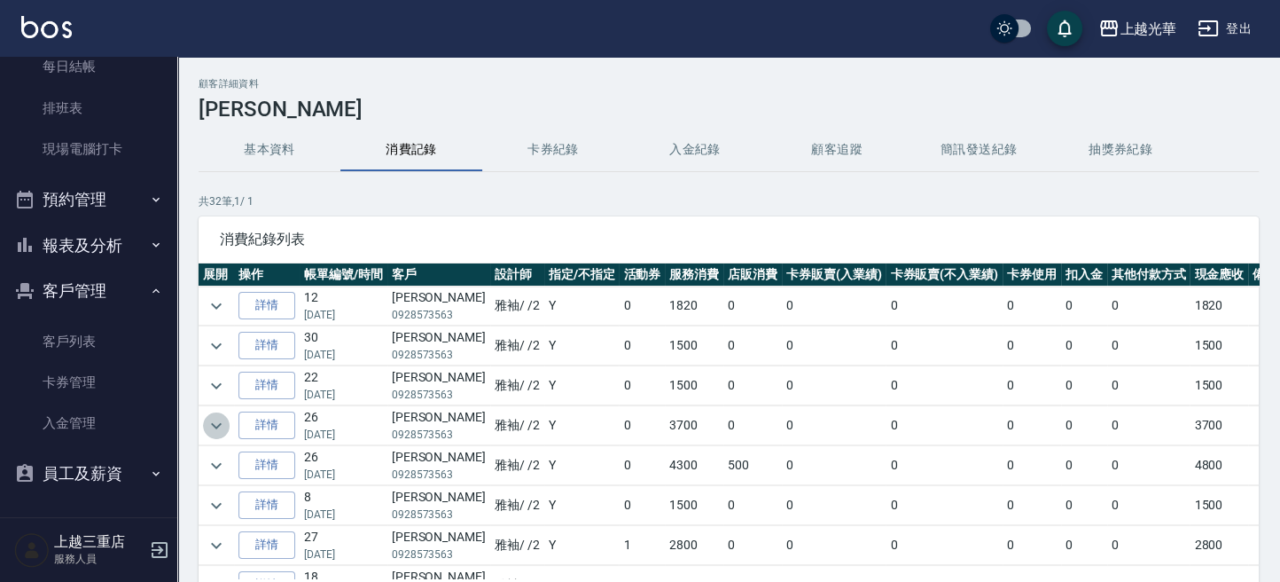
click at [217, 424] on icon "expand row" at bounding box center [216, 425] width 11 height 6
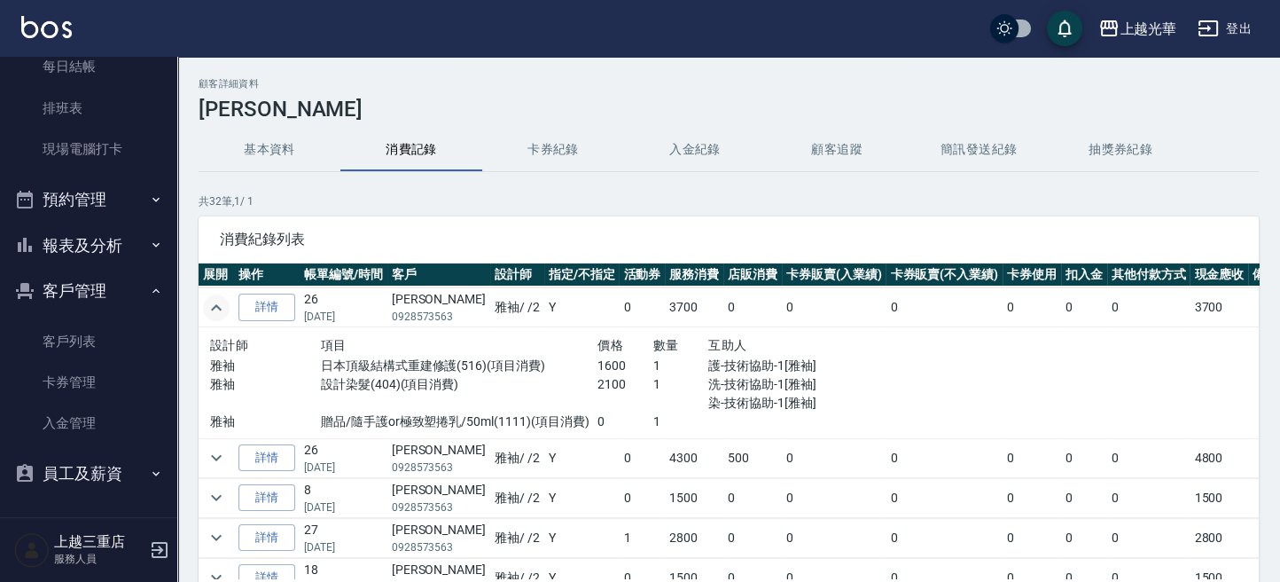
scroll to position [236, 0]
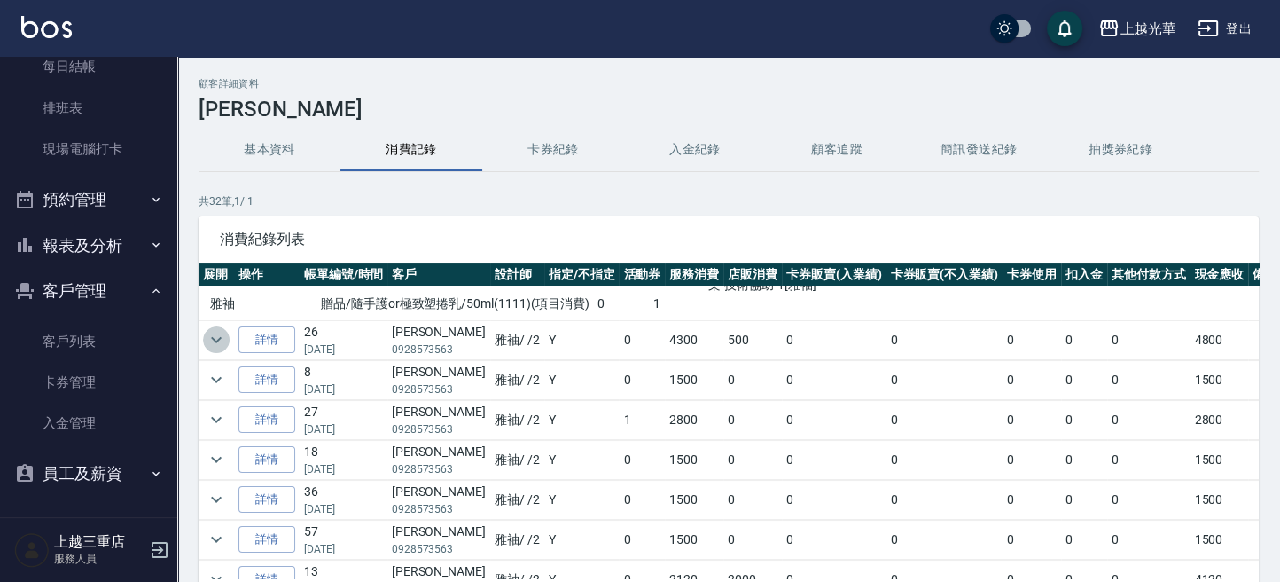
click at [209, 333] on icon "expand row" at bounding box center [216, 339] width 21 height 21
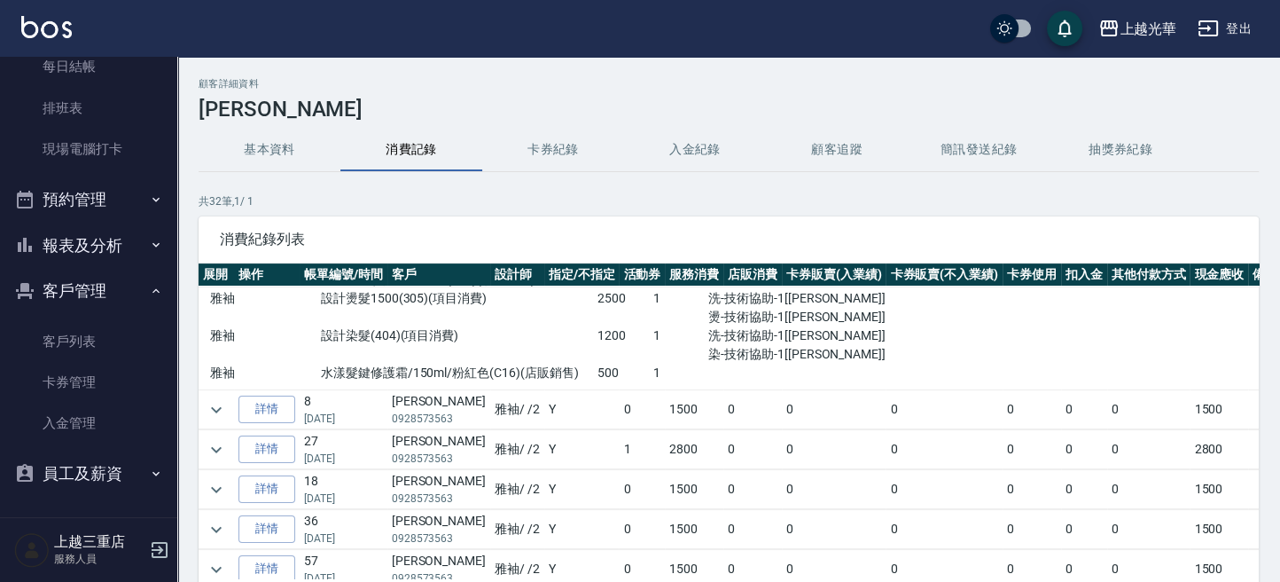
scroll to position [473, 0]
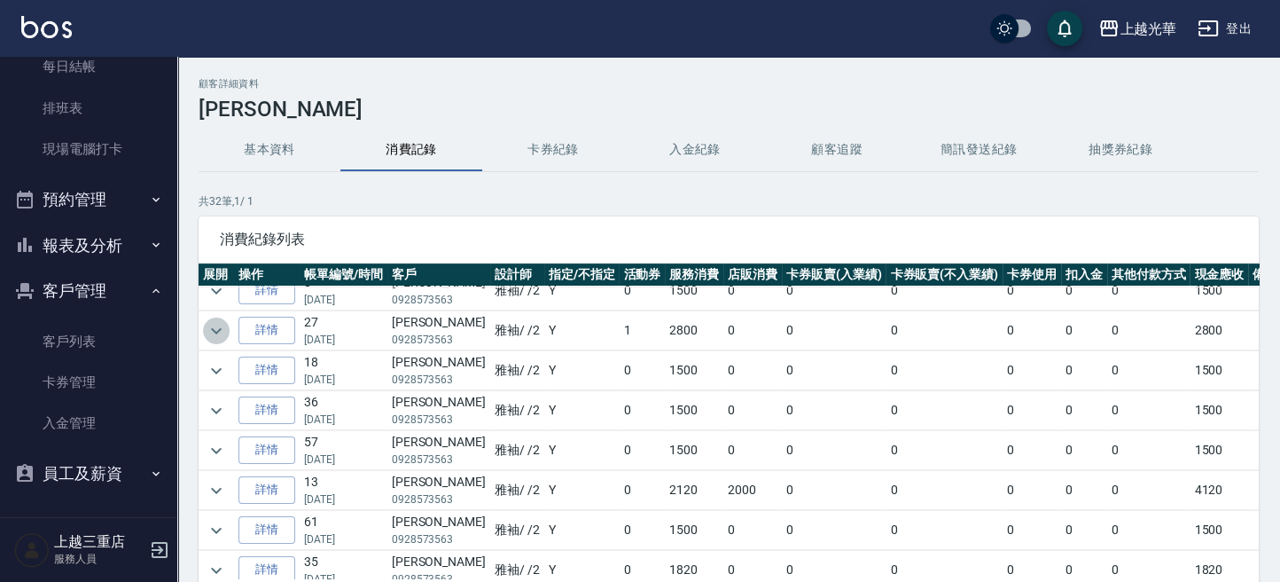
click at [217, 330] on icon "expand row" at bounding box center [216, 330] width 21 height 21
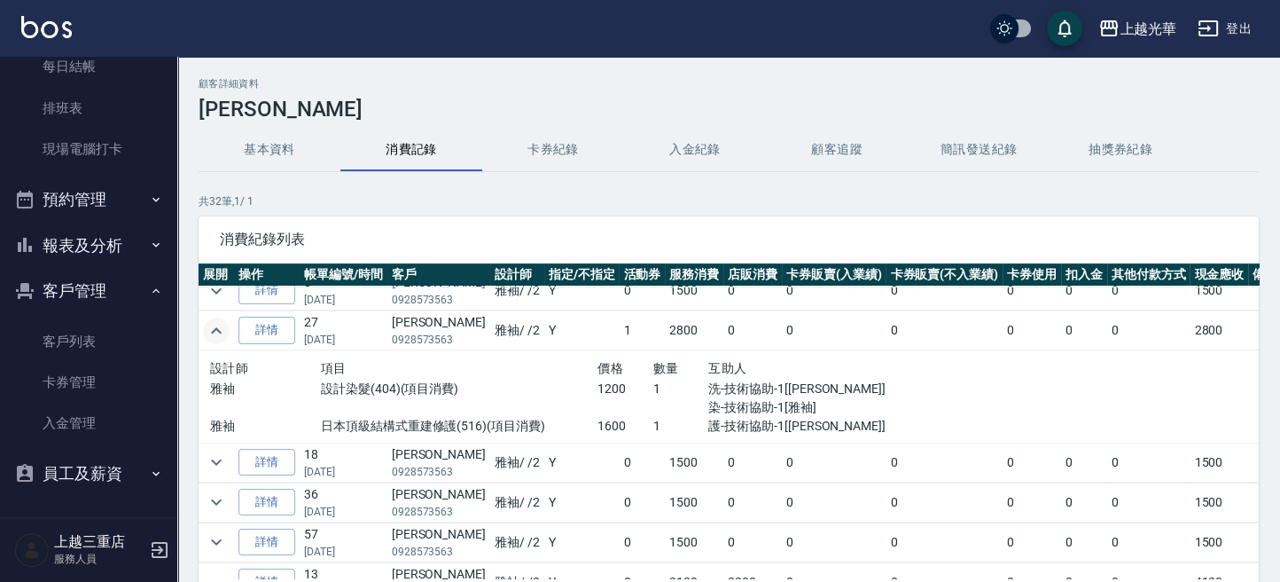
click at [29, 31] on img at bounding box center [46, 27] width 51 height 22
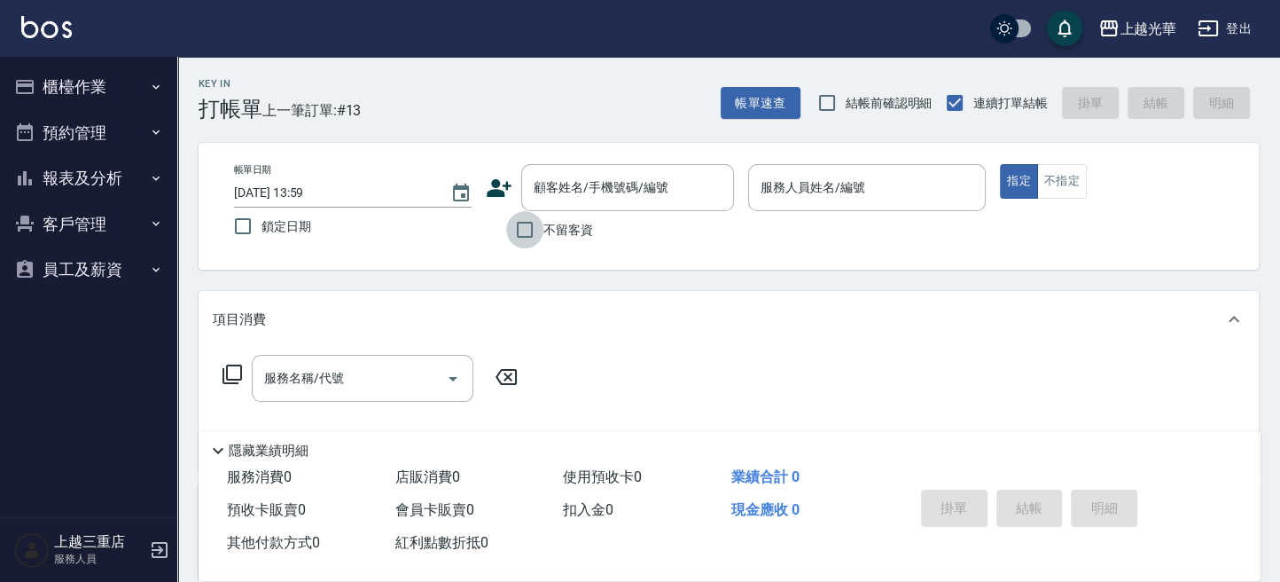
drag, startPoint x: 535, startPoint y: 226, endPoint x: 621, endPoint y: 233, distance: 86.3
click at [534, 228] on input "不留客資" at bounding box center [524, 229] width 37 height 37
checkbox input "true"
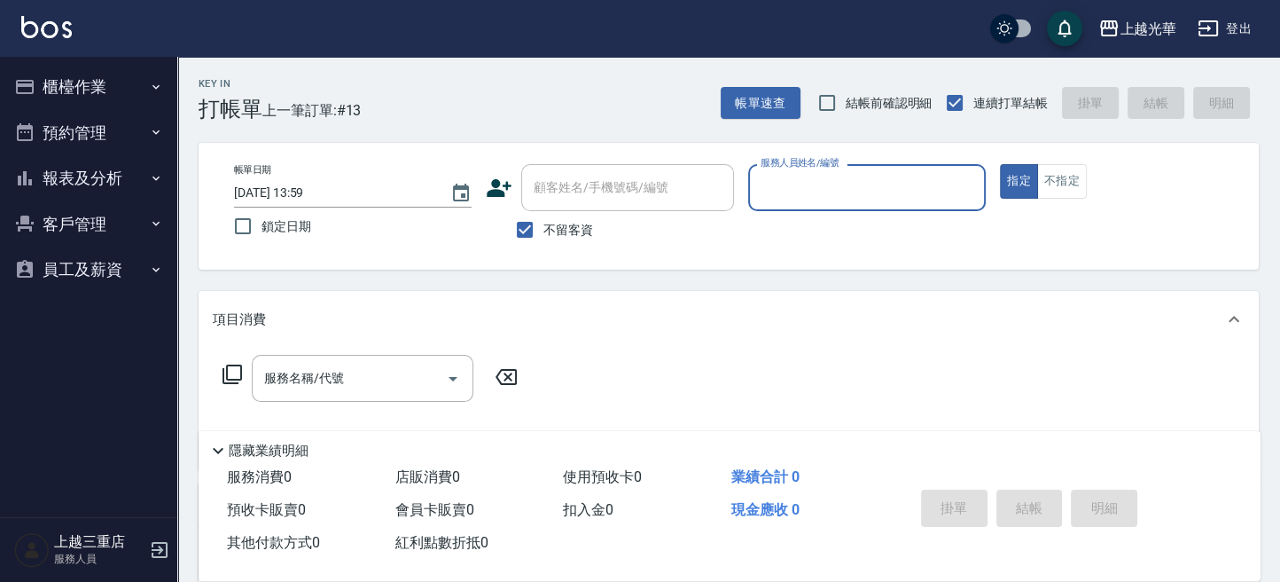
click at [822, 190] on input "服務人員姓名/編號" at bounding box center [867, 187] width 222 height 31
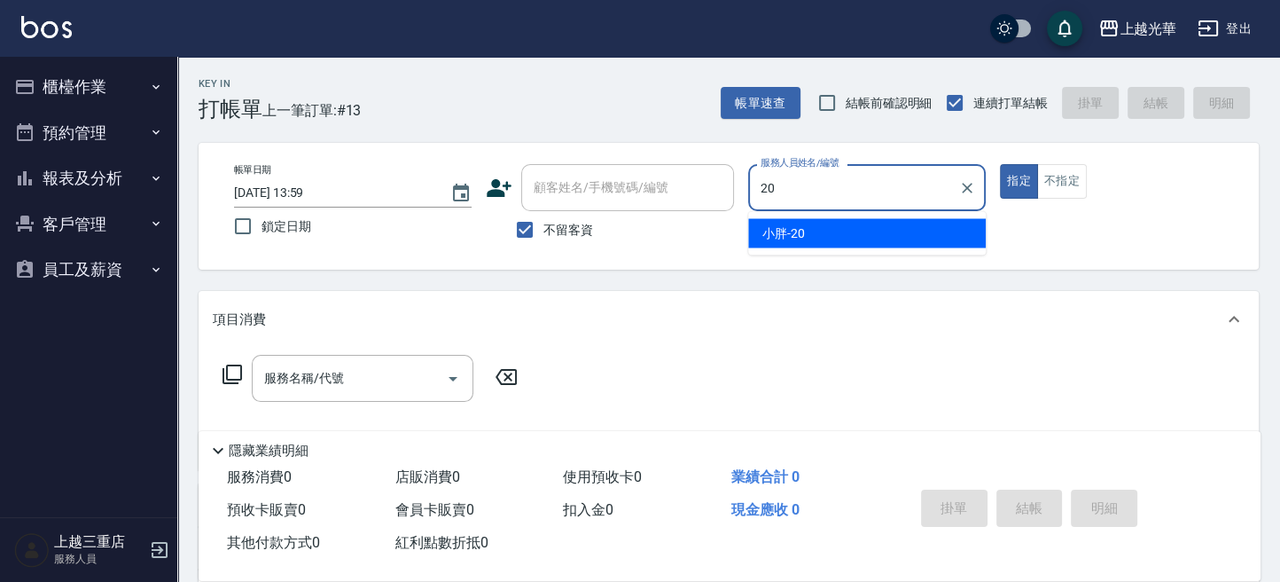
type input "2"
type input "冠華-5"
type button "true"
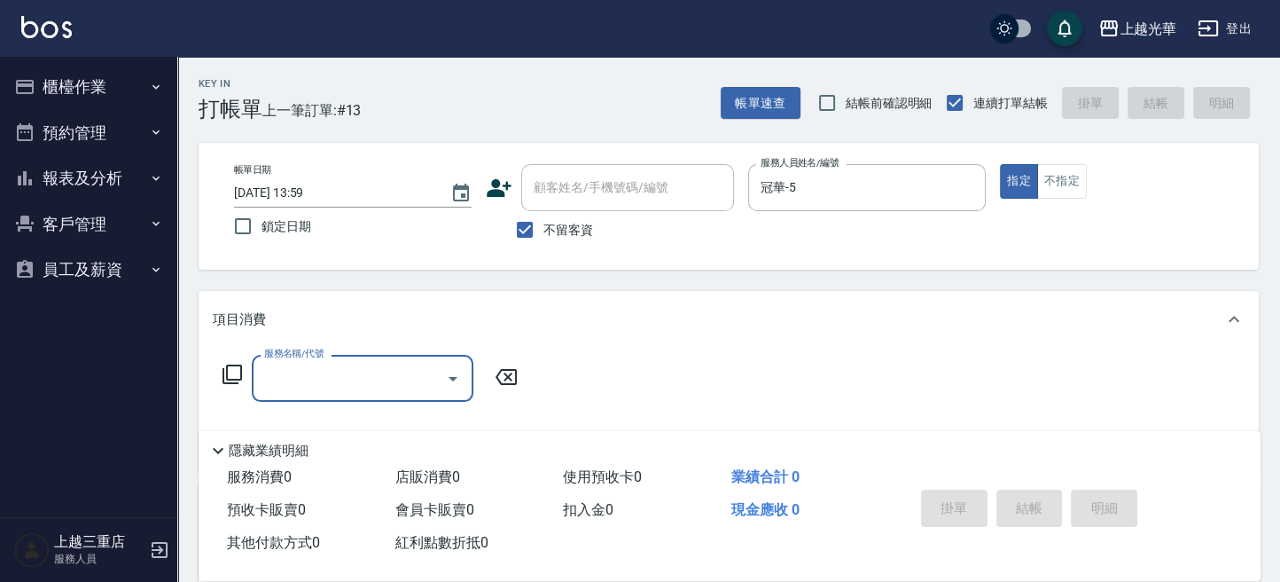
click at [374, 371] on input "服務名稱/代號" at bounding box center [349, 378] width 179 height 31
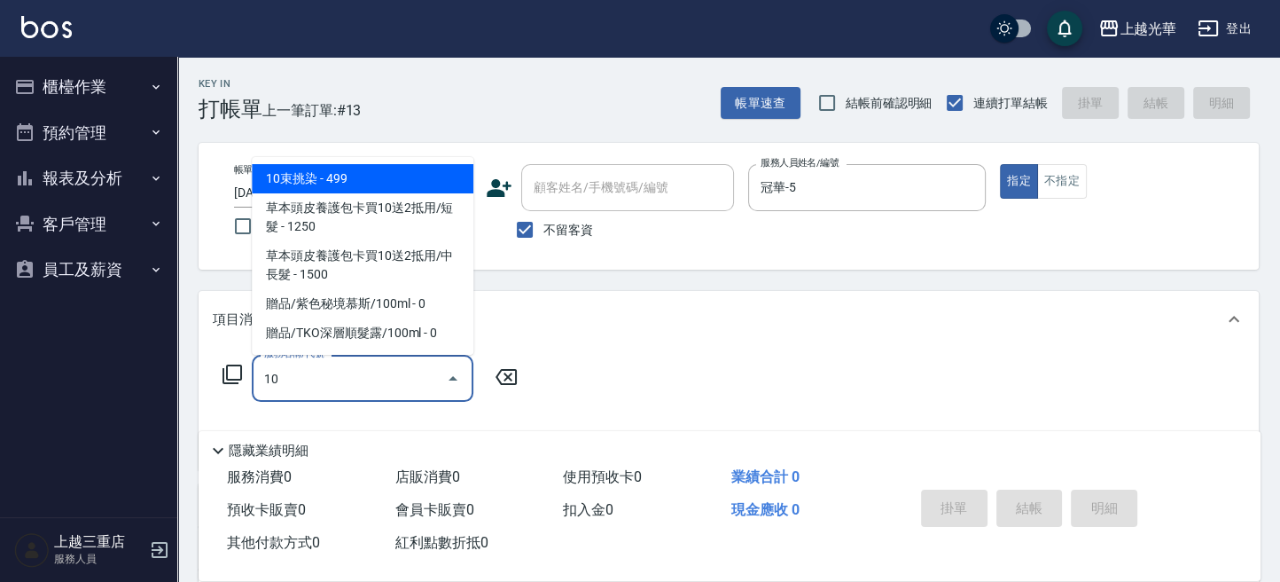
type input "1"
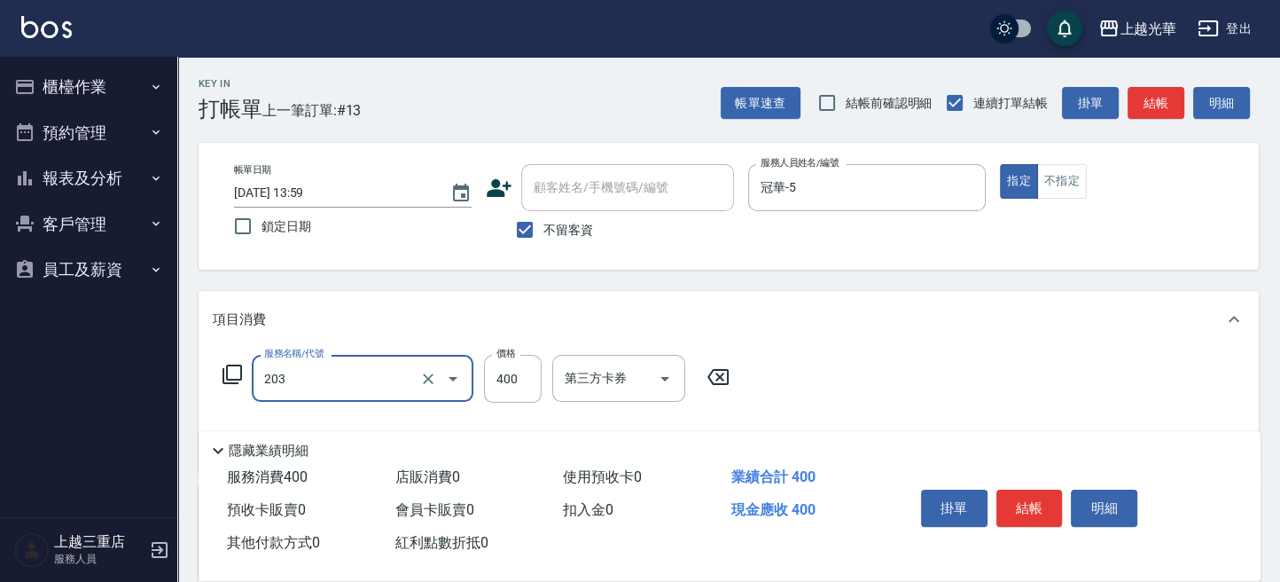
type input "指定單剪(203)"
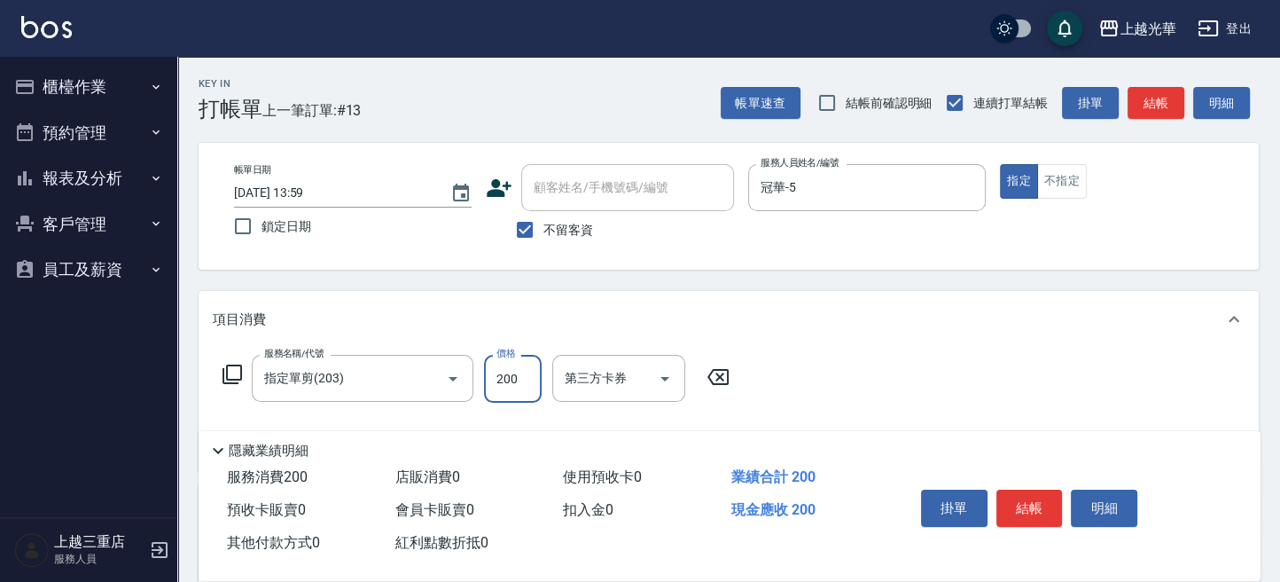
type input "200"
click at [969, 223] on p at bounding box center [867, 220] width 238 height 19
click at [1152, 98] on button "結帳" at bounding box center [1156, 103] width 57 height 33
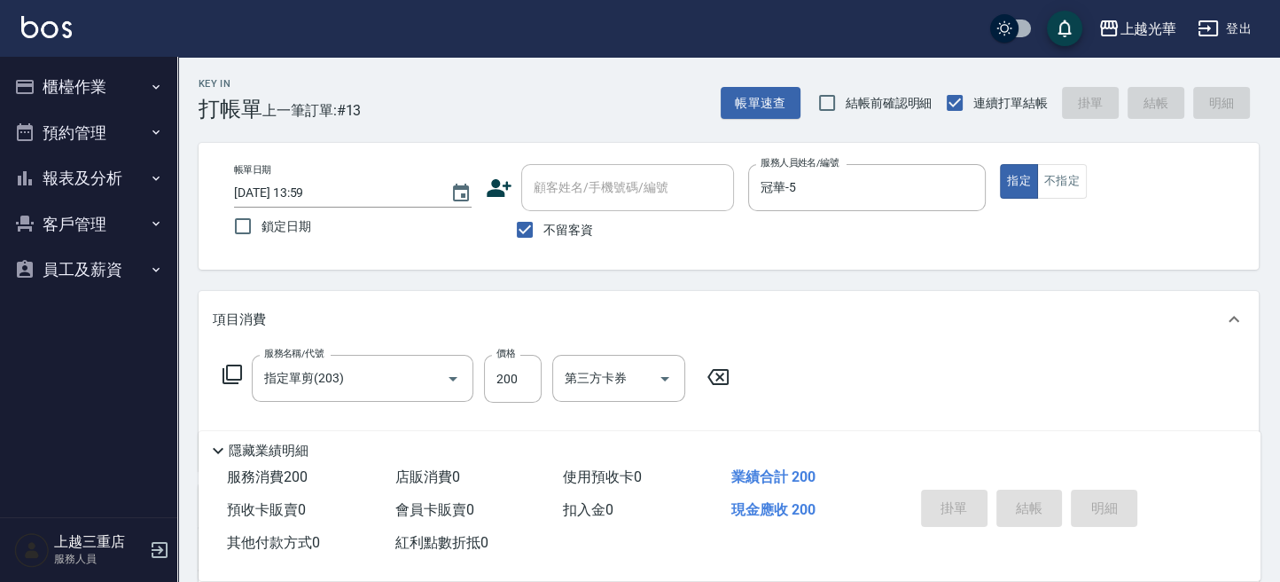
type input "2025/10/05 14:25"
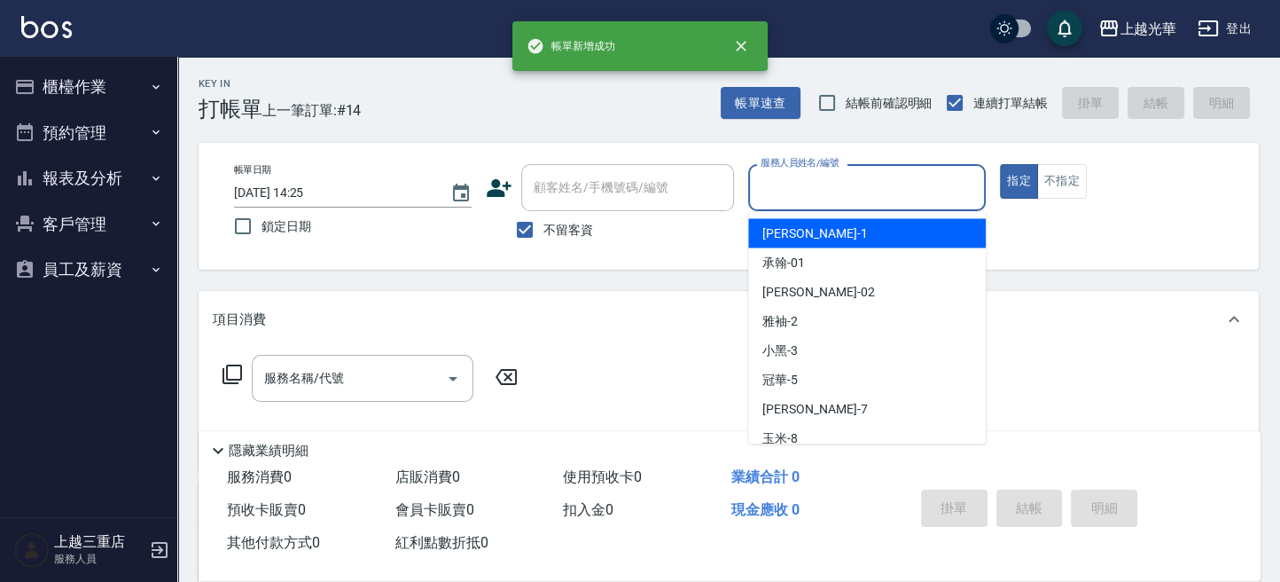
click at [824, 179] on input "服務人員姓名/編號" at bounding box center [867, 187] width 222 height 31
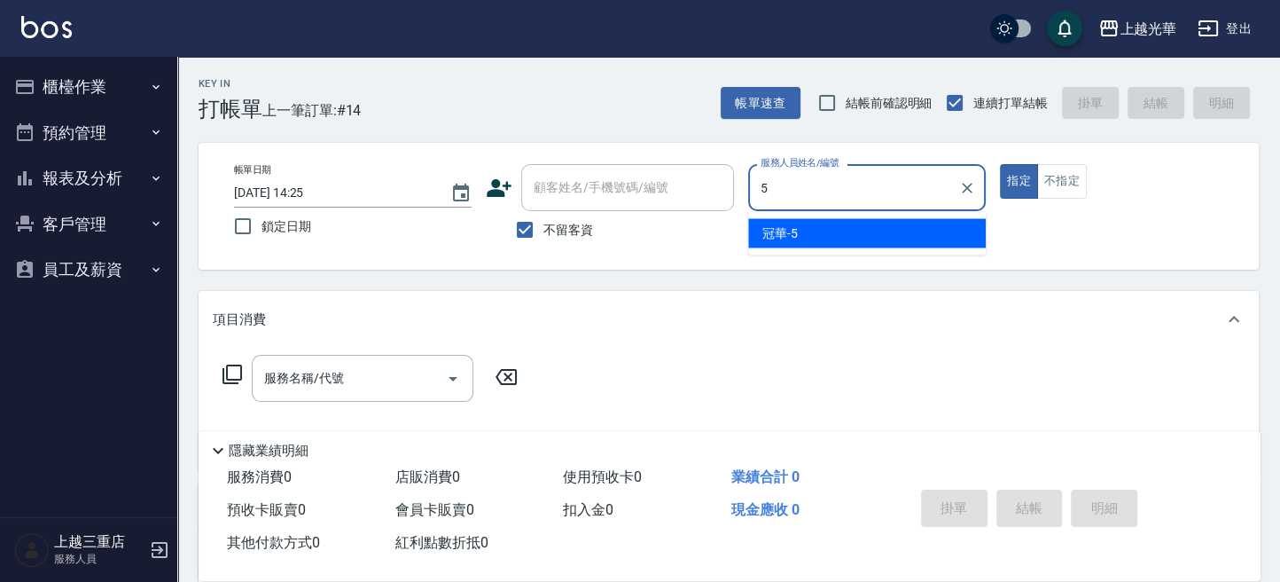
type input "冠華-5"
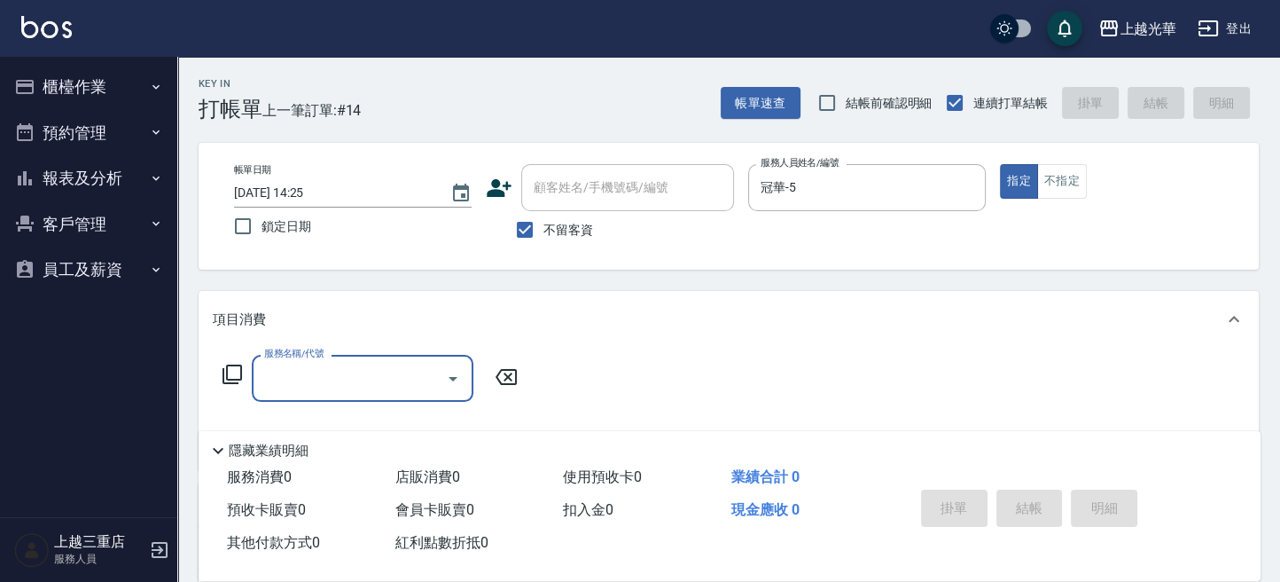
click at [701, 225] on div "不留客資" at bounding box center [610, 229] width 248 height 37
click at [116, 82] on button "櫃檯作業" at bounding box center [88, 87] width 163 height 46
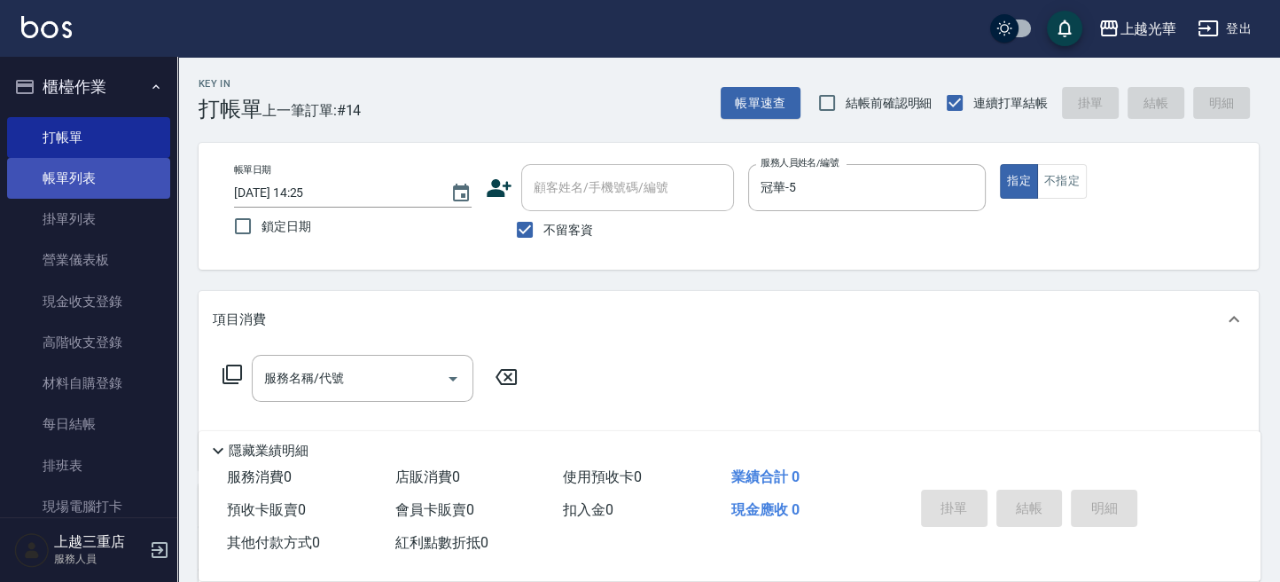
click at [101, 169] on link "帳單列表" at bounding box center [88, 178] width 163 height 41
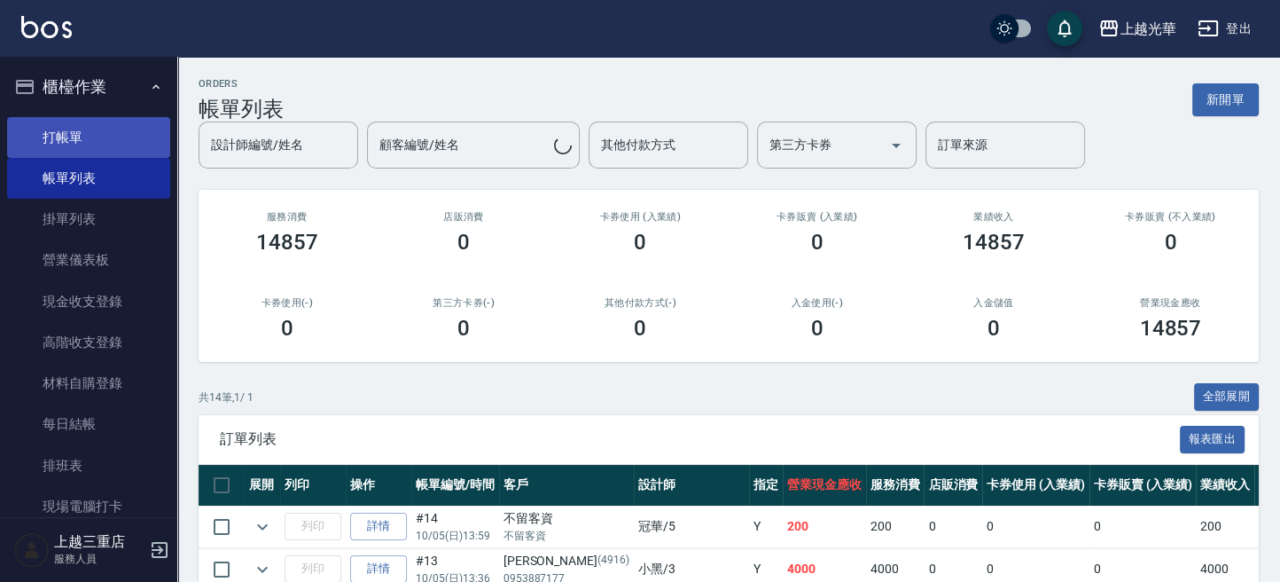
click at [113, 136] on link "打帳單" at bounding box center [88, 137] width 163 height 41
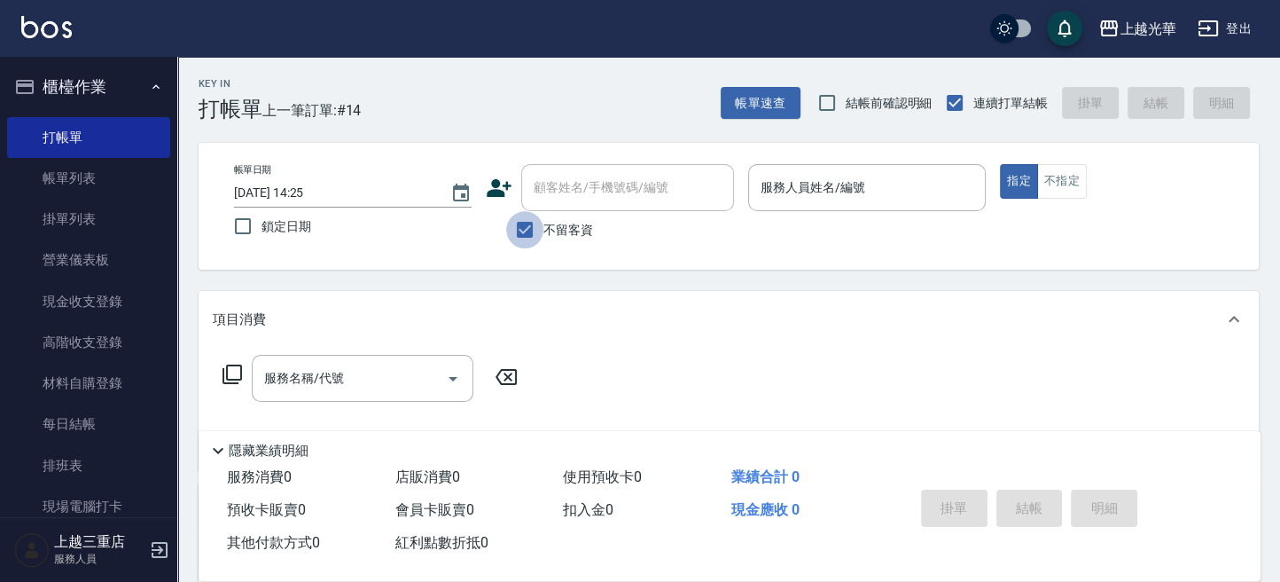
click at [535, 221] on input "不留客資" at bounding box center [524, 229] width 37 height 37
checkbox input "false"
click at [556, 198] on input "顧客姓名/手機號碼/編號" at bounding box center [614, 187] width 170 height 31
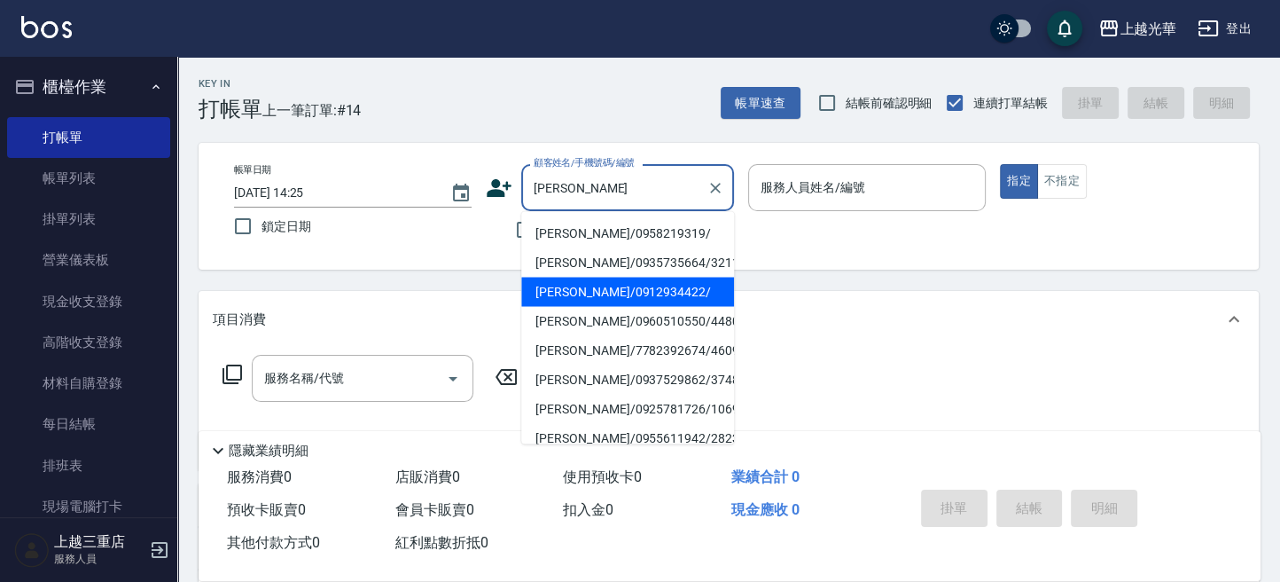
click at [682, 293] on li "吳秀梅/0912934422/" at bounding box center [627, 291] width 213 height 29
type input "吳秀梅/0912934422/"
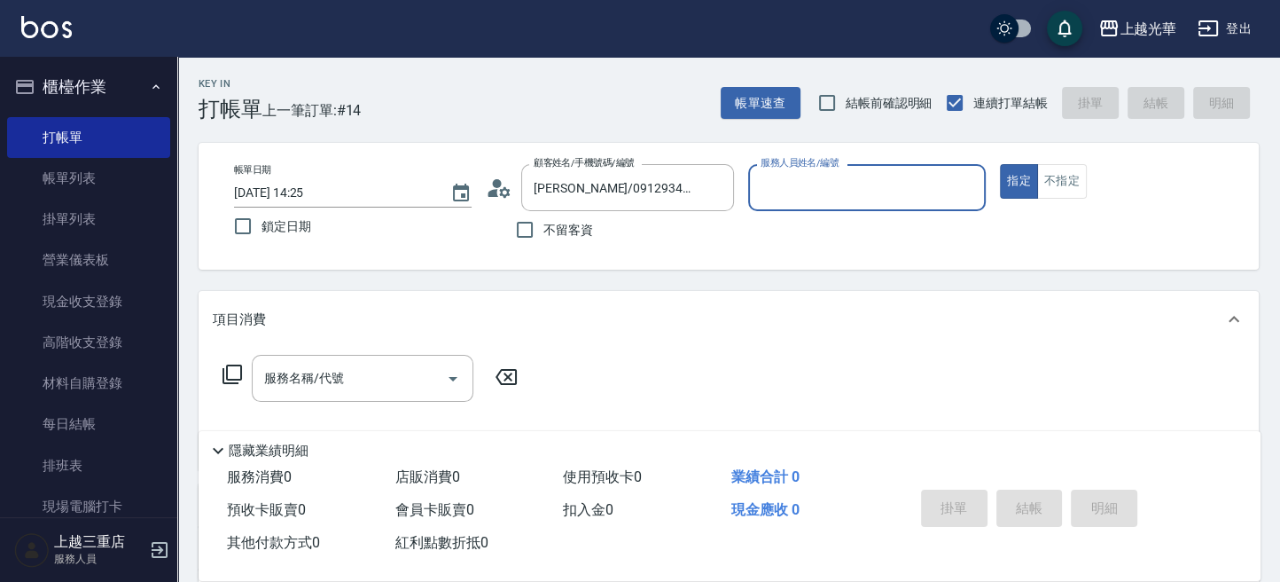
type input "喨喨-9"
click at [323, 364] on div "服務名稱/代號 服務名稱/代號" at bounding box center [363, 378] width 222 height 47
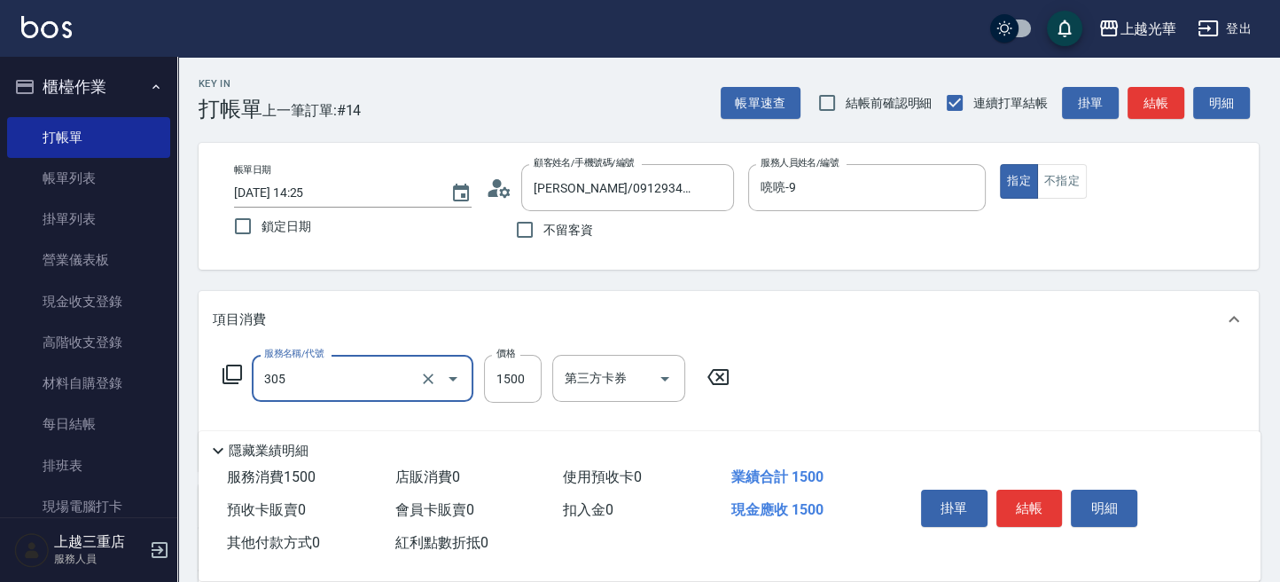
type input "設計燙髮1500(305)"
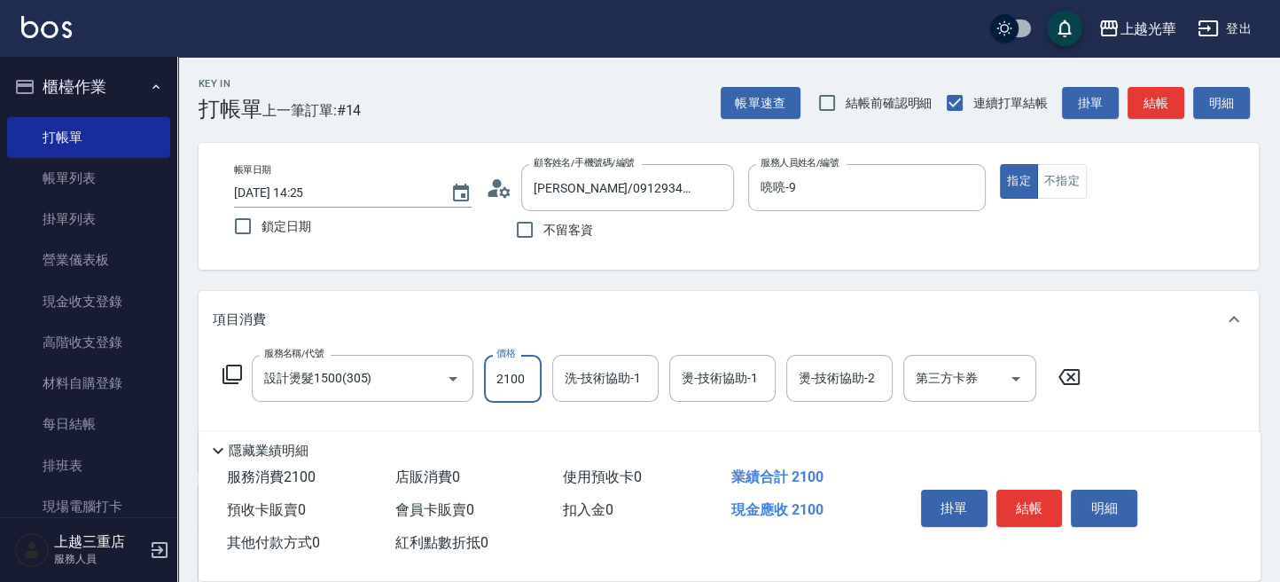
type input "2100"
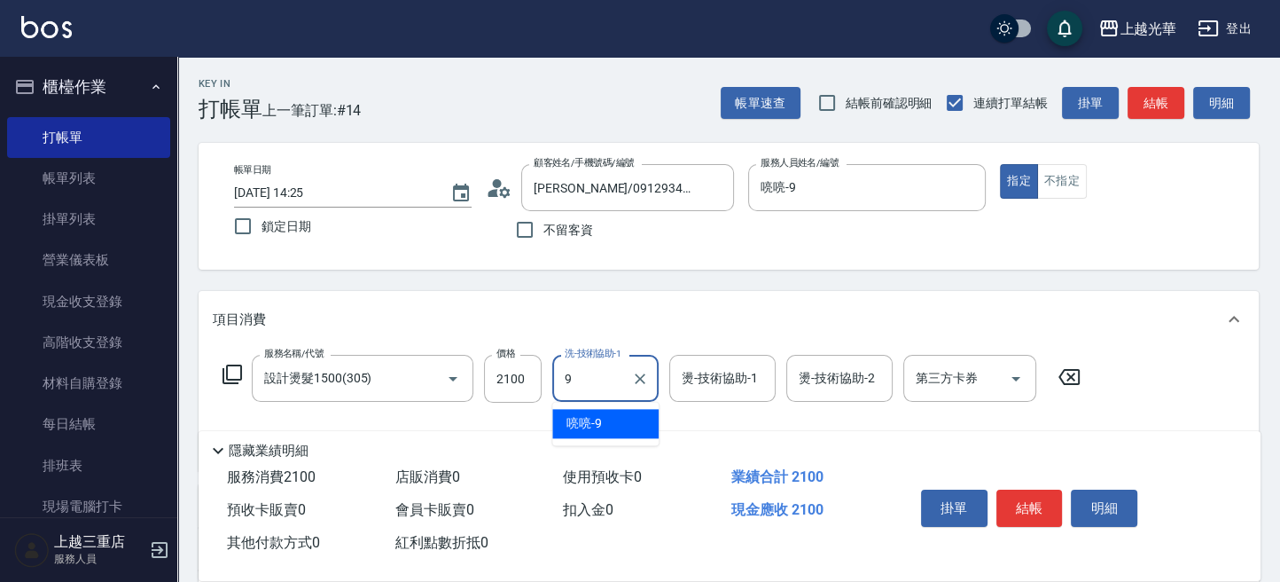
type input "喨喨-9"
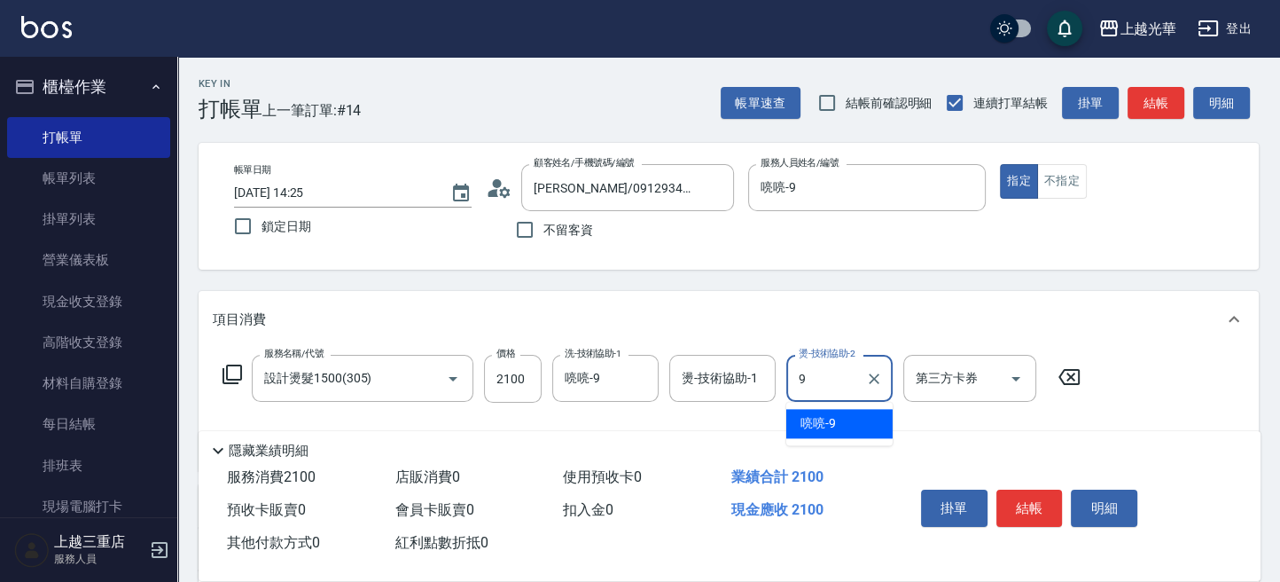
type input "喨喨-9"
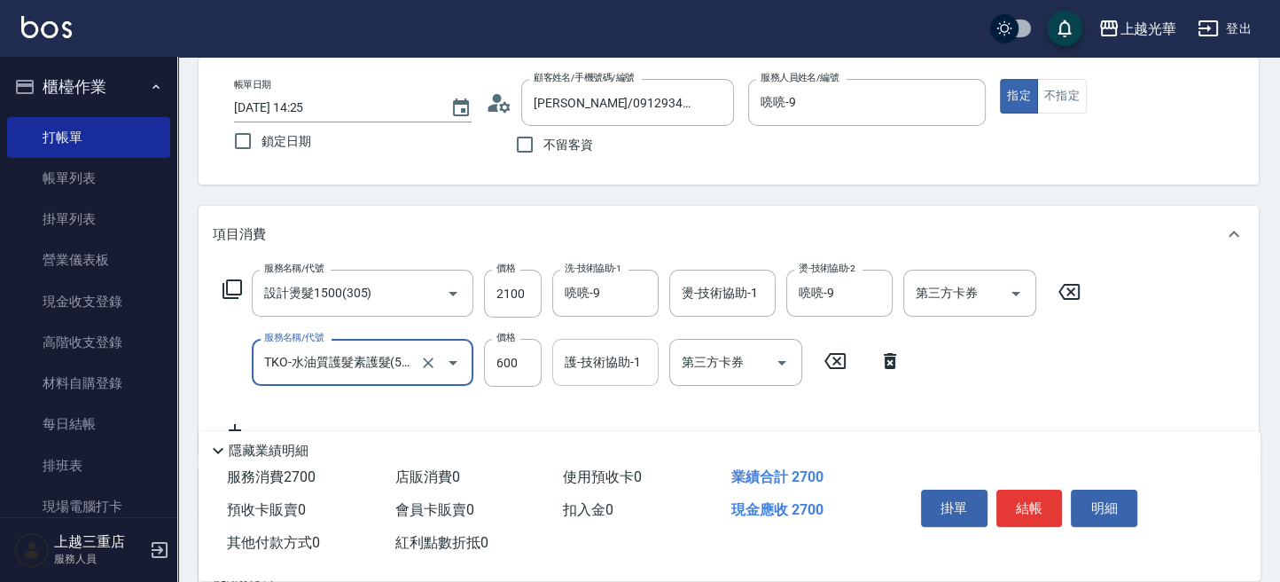
scroll to position [118, 0]
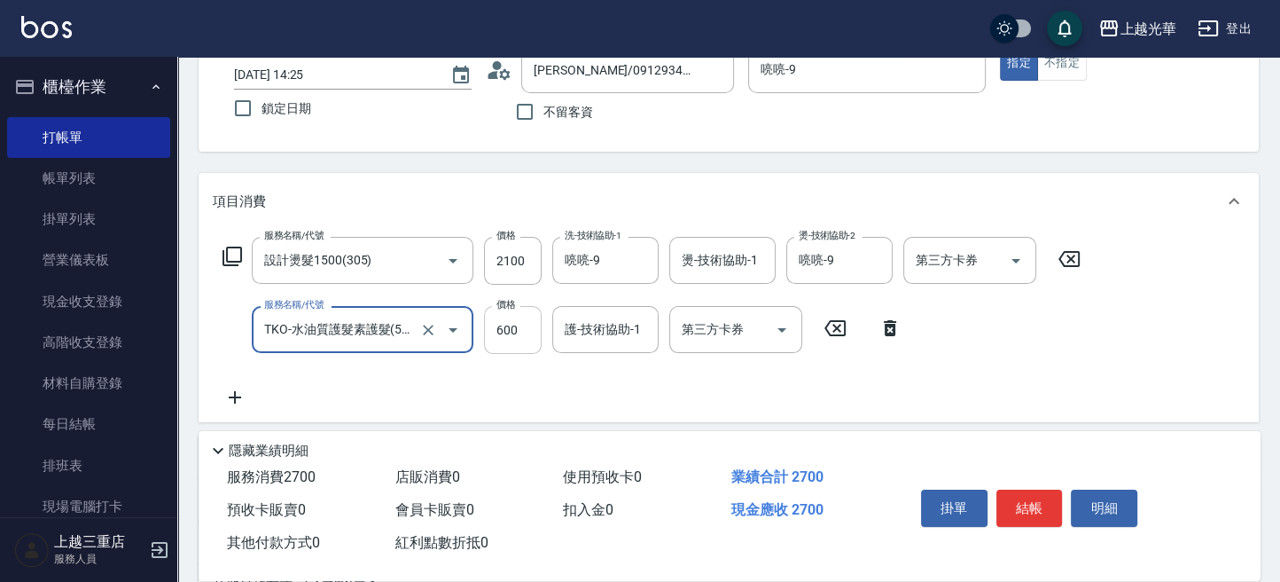
type input "TKO-水油質護髮素護髮(521)"
click at [527, 340] on input "600" at bounding box center [513, 330] width 58 height 48
click at [582, 324] on div "護-技術協助-1 護-技術協助-1" at bounding box center [605, 329] width 106 height 47
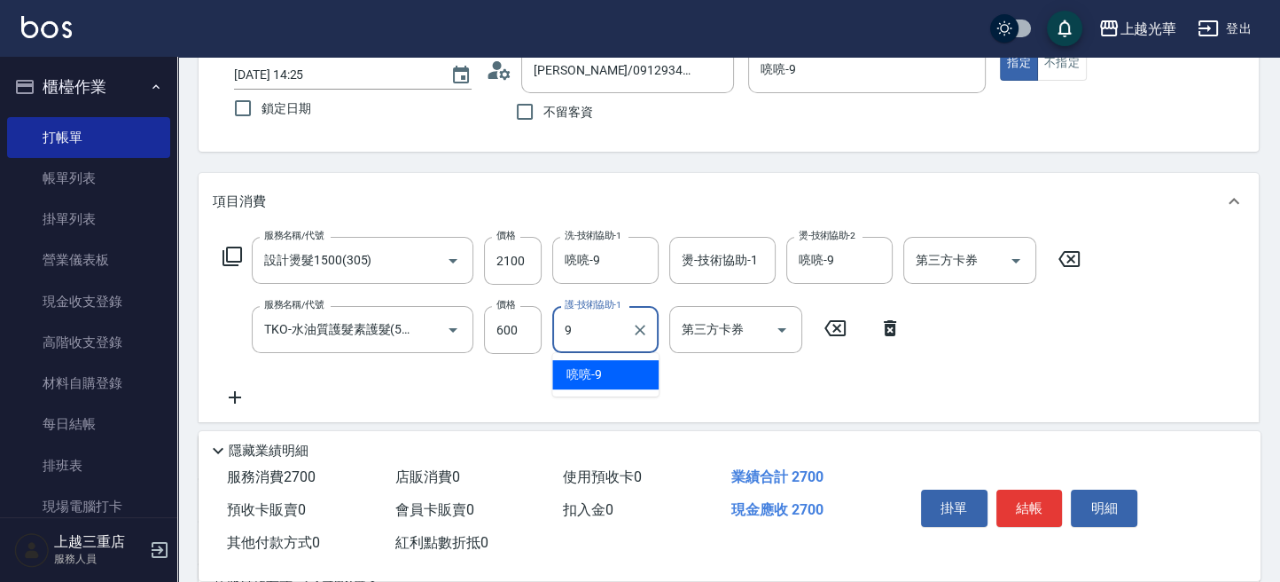
type input "喨喨-9"
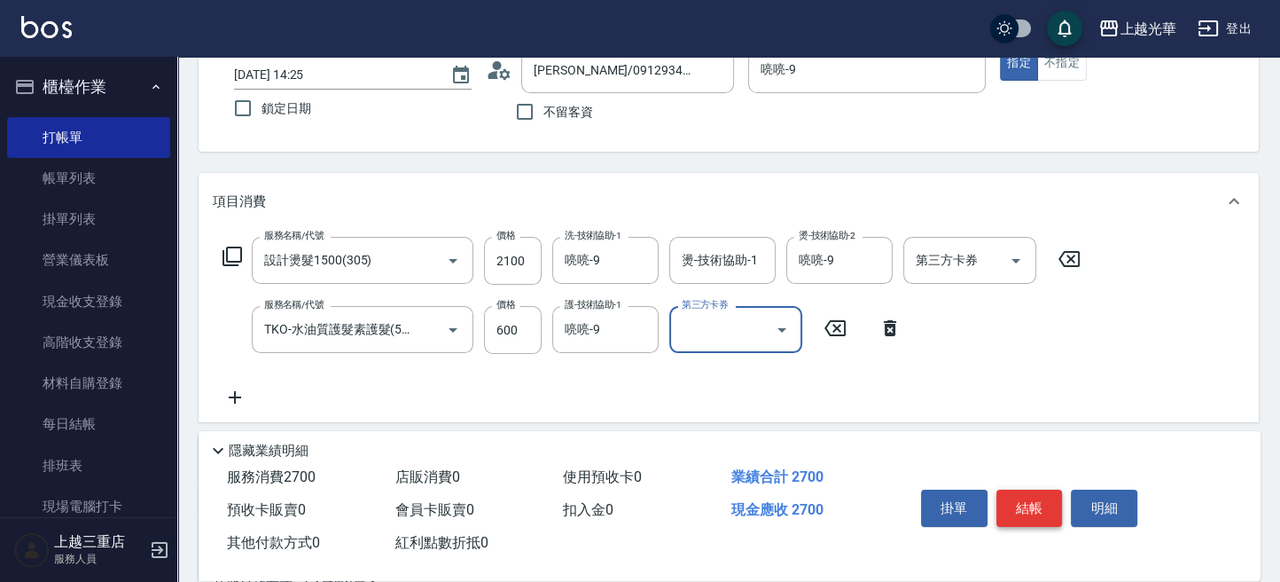
click at [1046, 508] on button "結帳" at bounding box center [1029, 507] width 66 height 37
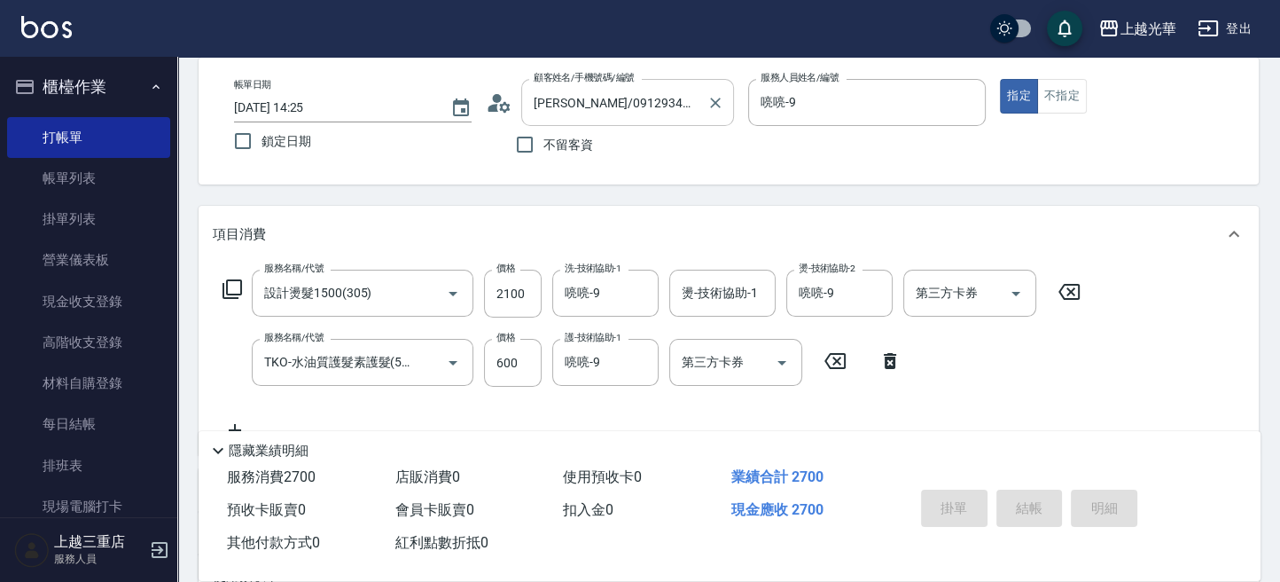
scroll to position [0, 0]
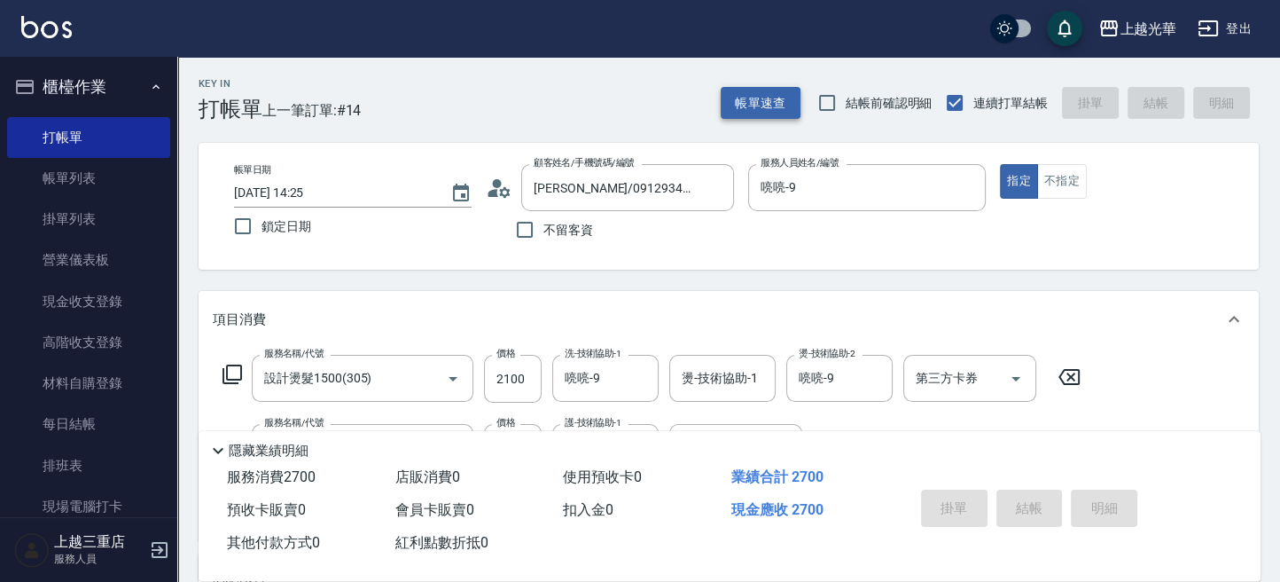
type input "2025/10/05 14:33"
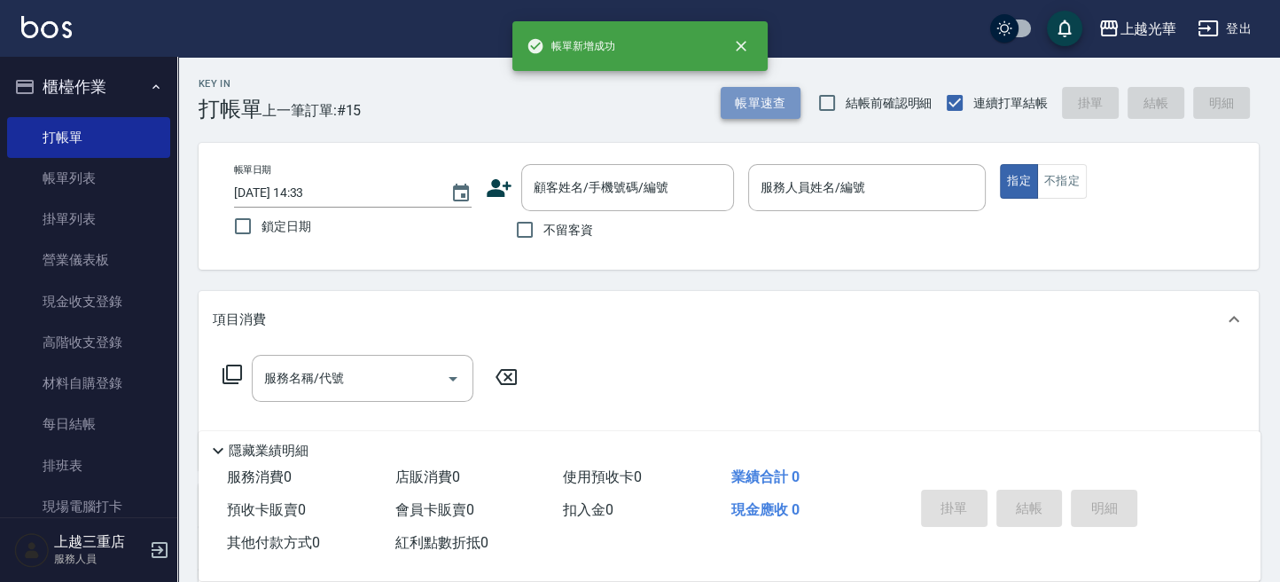
drag, startPoint x: 764, startPoint y: 98, endPoint x: 752, endPoint y: 98, distance: 12.4
click at [752, 98] on button "帳單速查" at bounding box center [761, 103] width 80 height 33
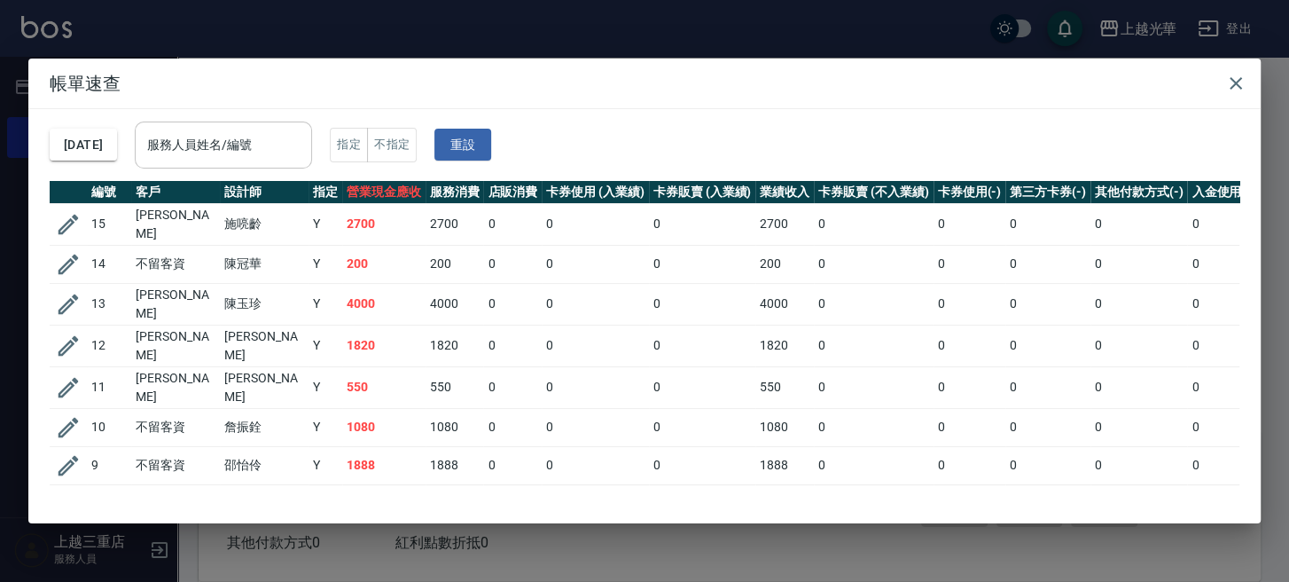
click at [255, 163] on div "服務人員姓名/編號" at bounding box center [223, 144] width 177 height 47
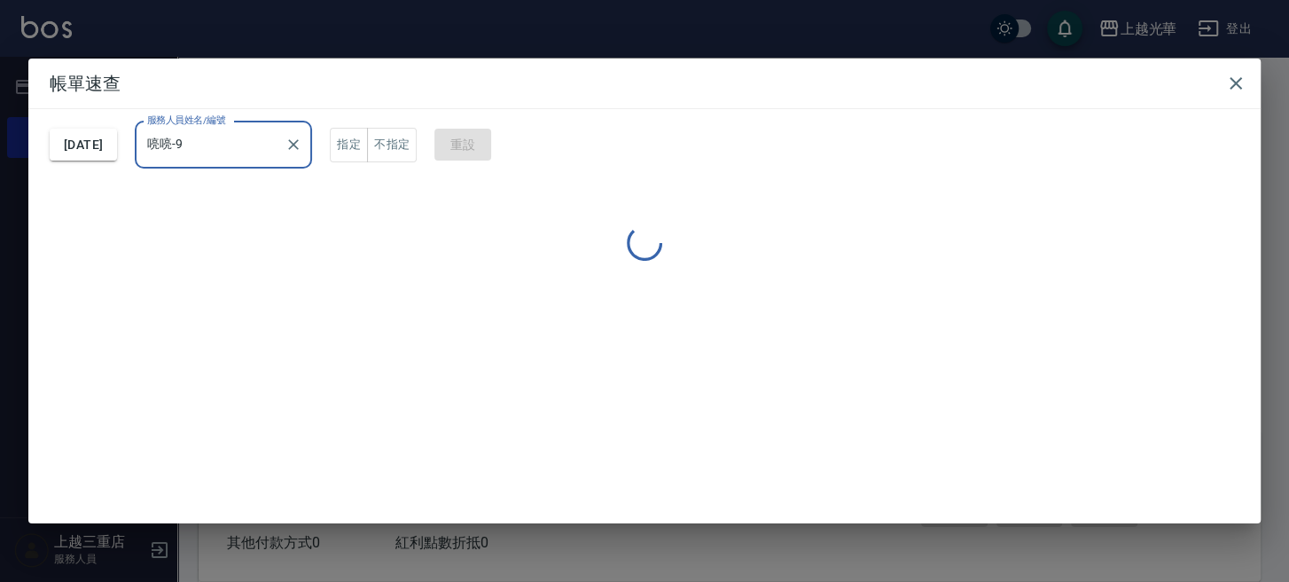
type input "喨喨-9"
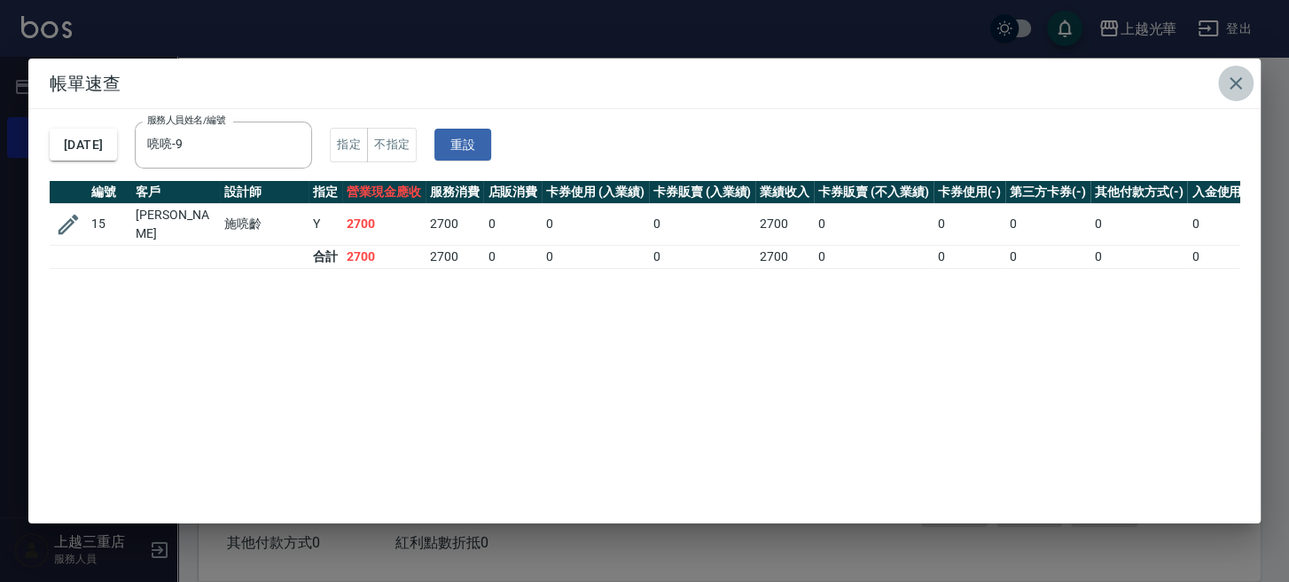
click at [1242, 82] on icon "button" at bounding box center [1235, 83] width 21 height 21
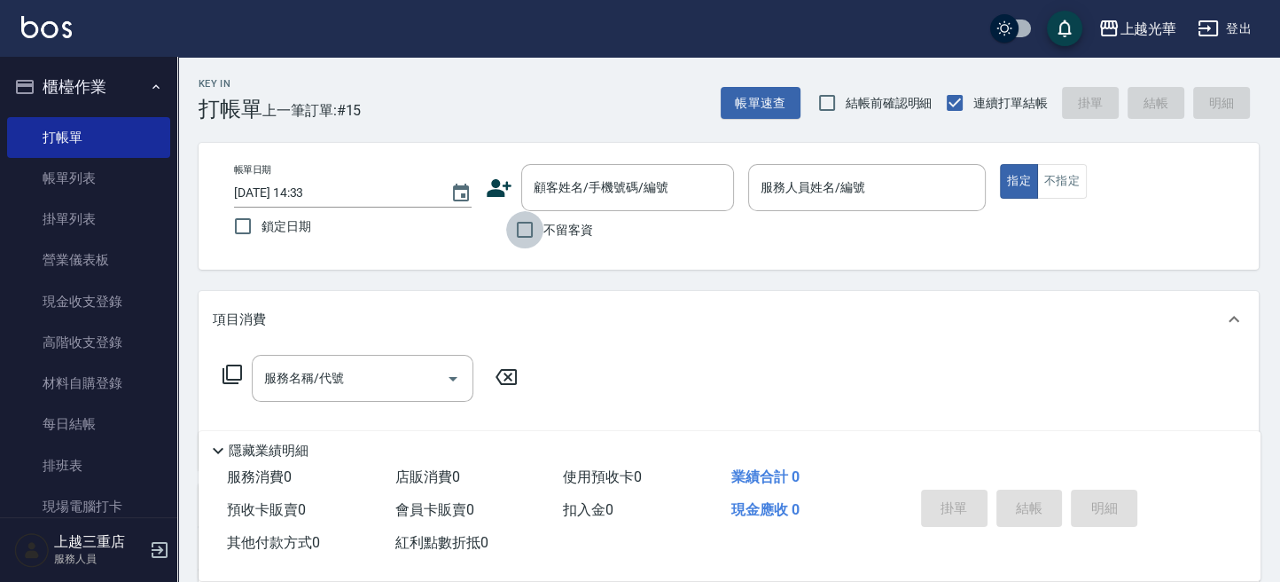
click at [514, 223] on input "不留客資" at bounding box center [524, 229] width 37 height 37
checkbox input "true"
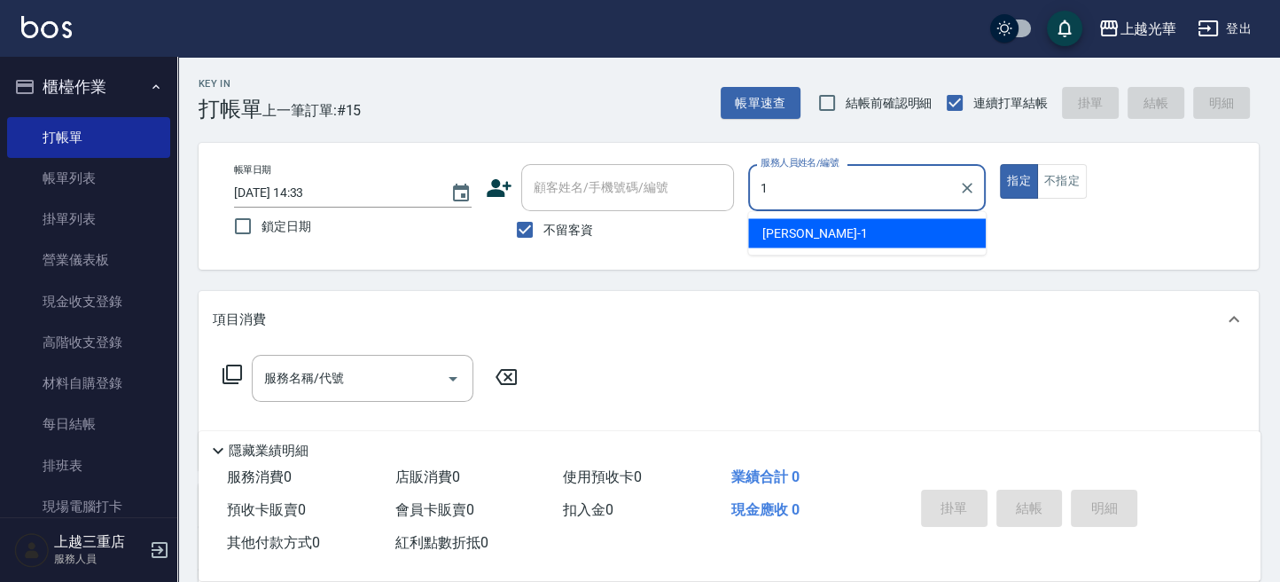
type input "1"
type button "true"
type input "小詹-1"
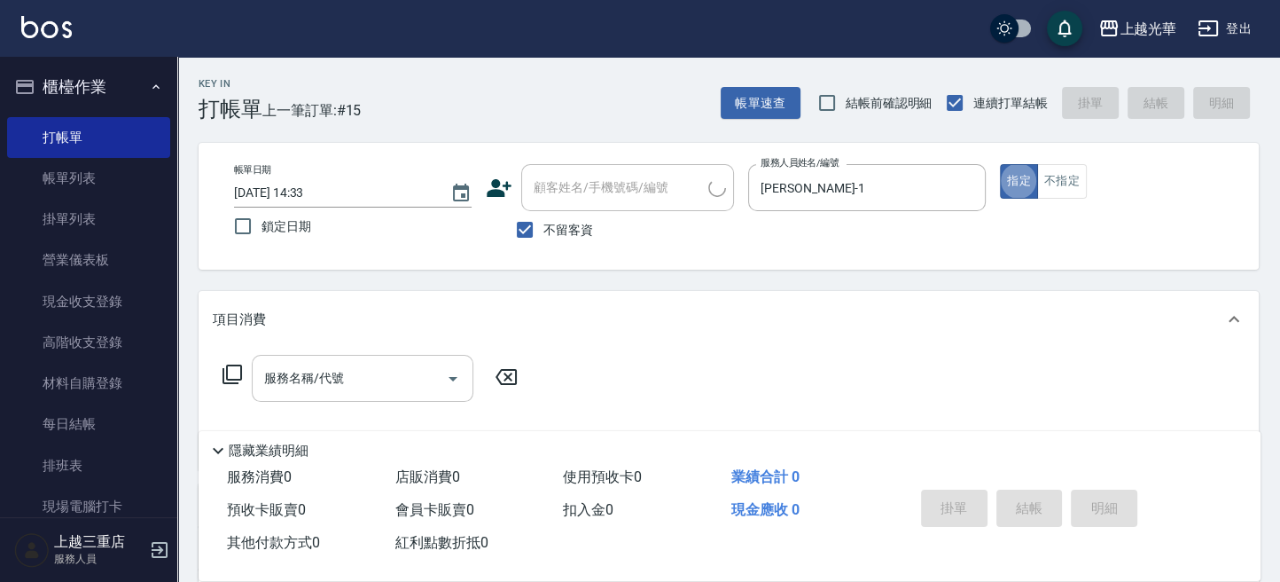
click at [357, 395] on div "服務名稱/代號" at bounding box center [363, 378] width 222 height 47
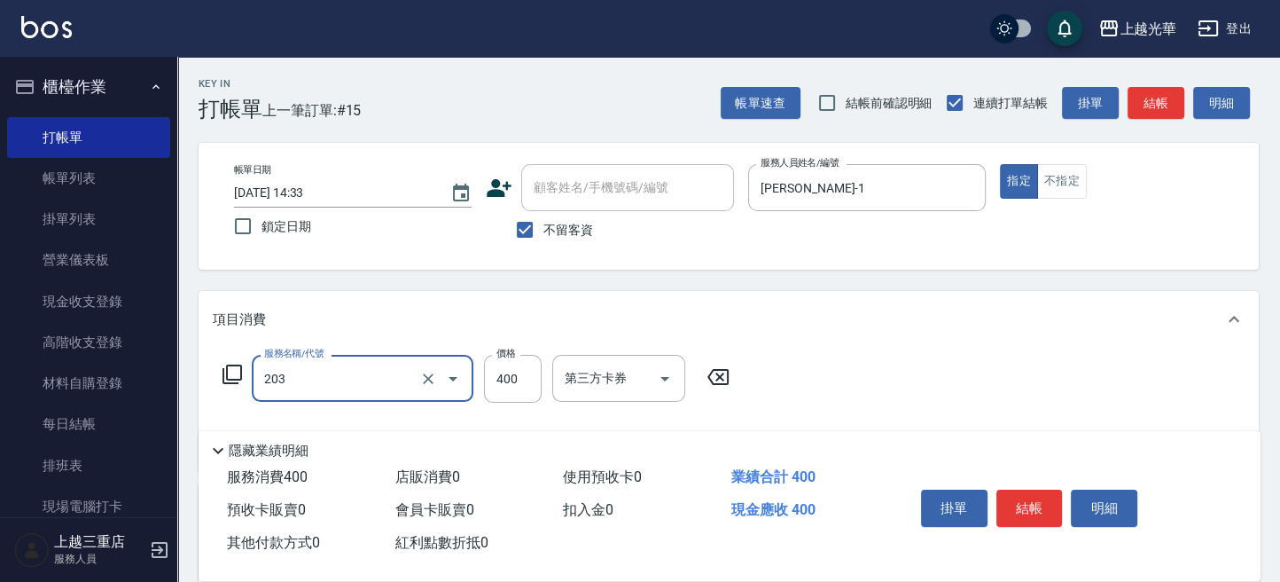
type input "指定單剪(203)"
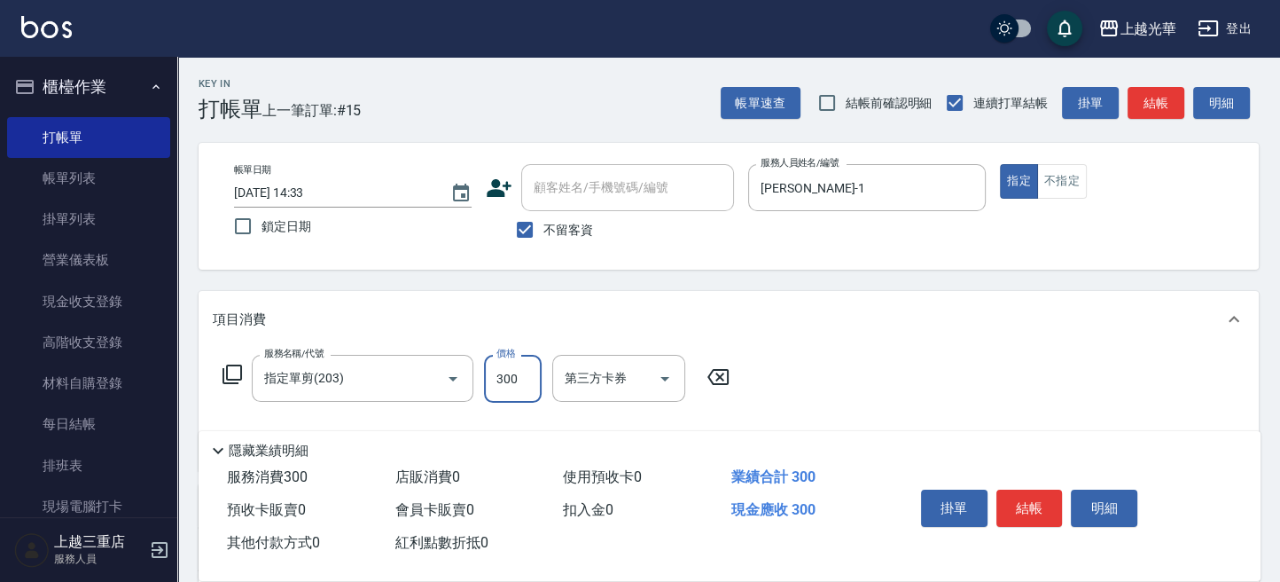
scroll to position [118, 0]
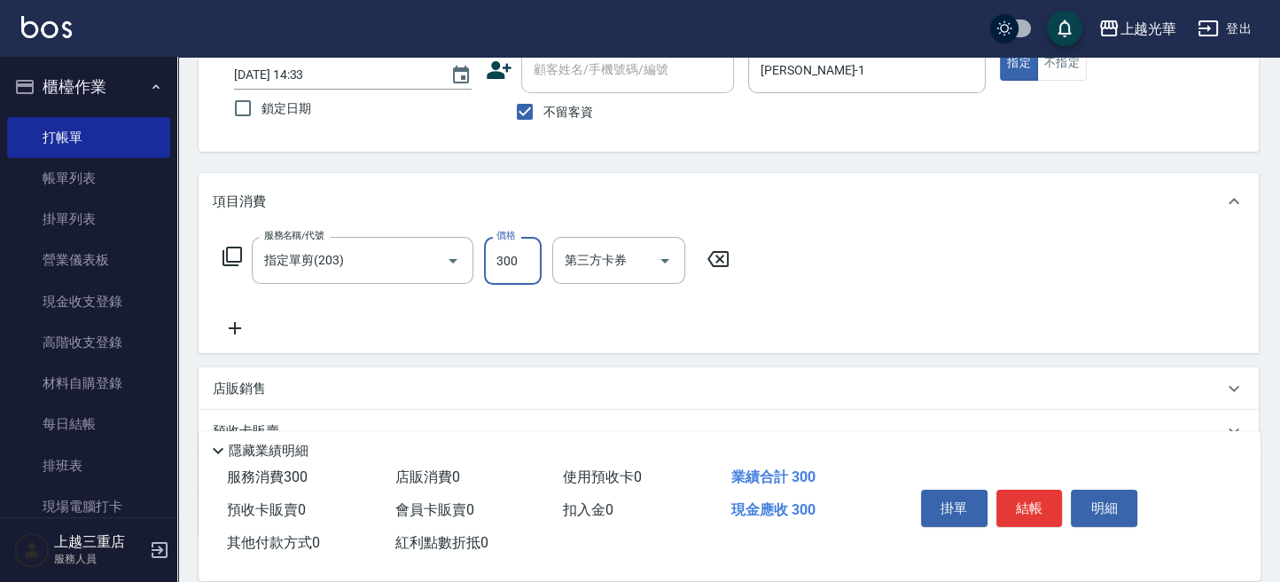
type input "300"
click at [233, 324] on icon at bounding box center [235, 327] width 44 height 21
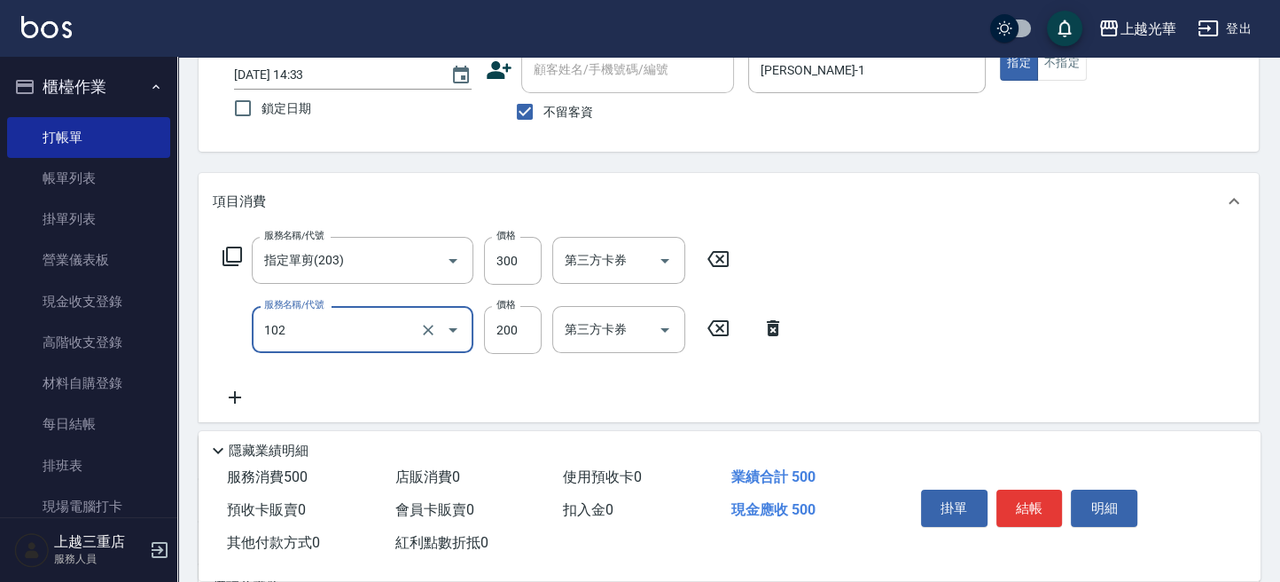
type input "指定洗髮(102)"
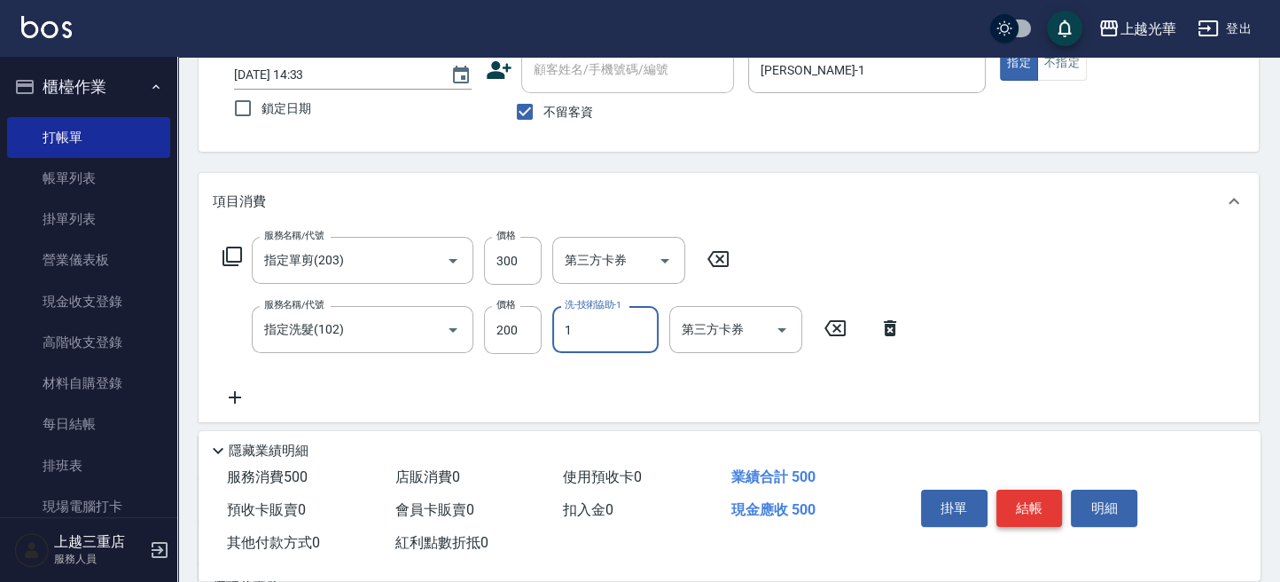
type input "小詹-1"
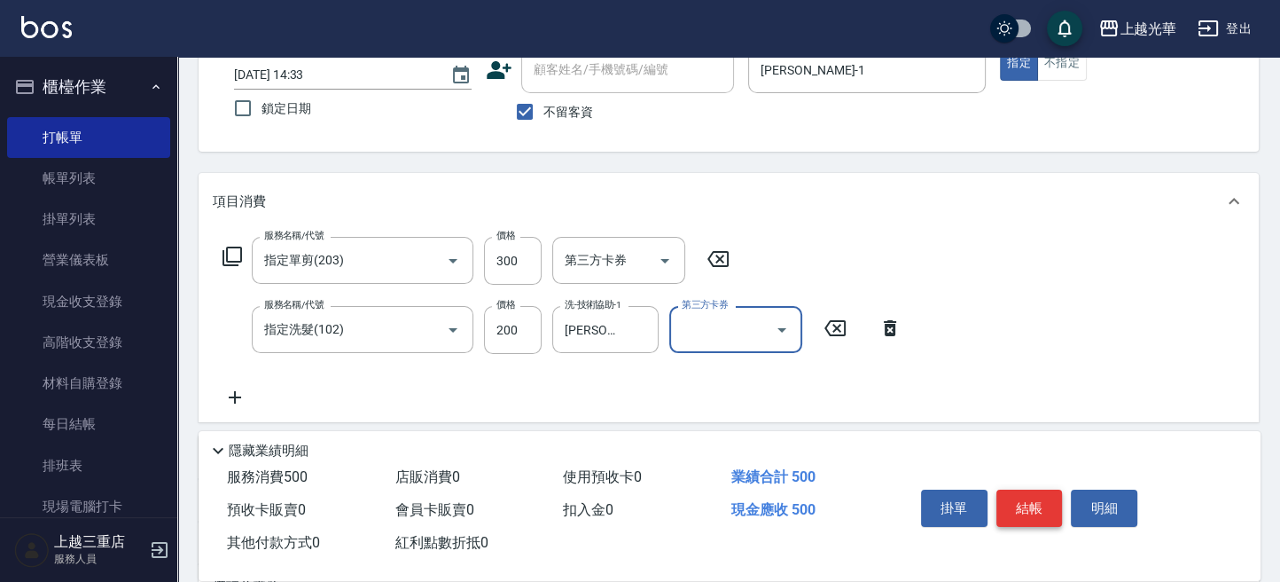
click at [1041, 504] on button "結帳" at bounding box center [1029, 507] width 66 height 37
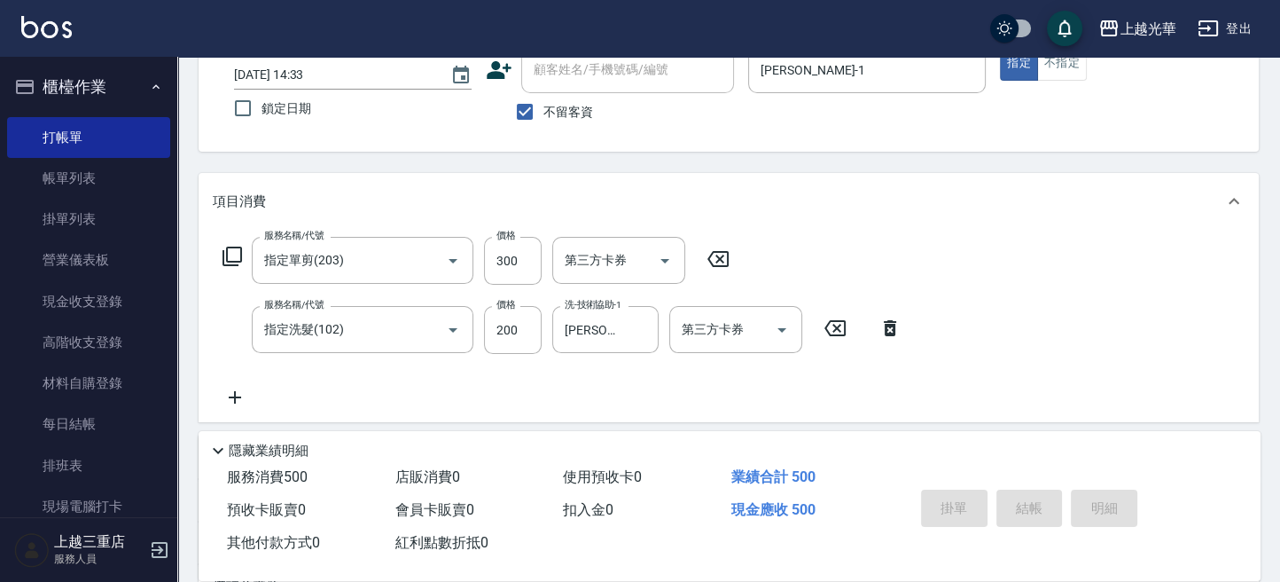
type input "2025/10/05 14:43"
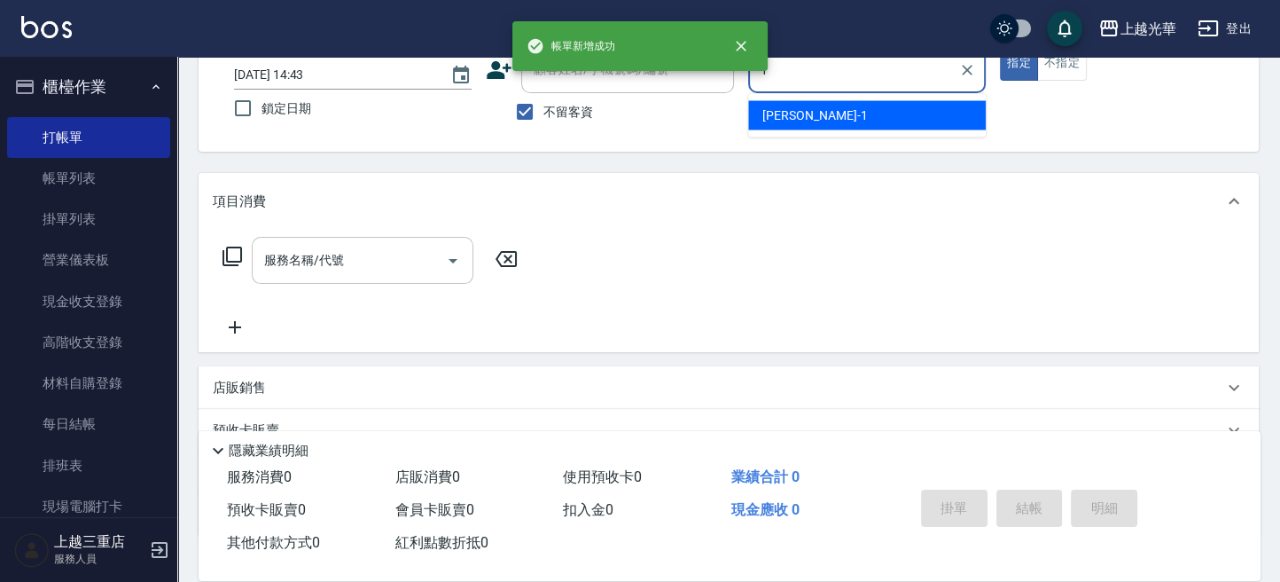
type input "小詹-1"
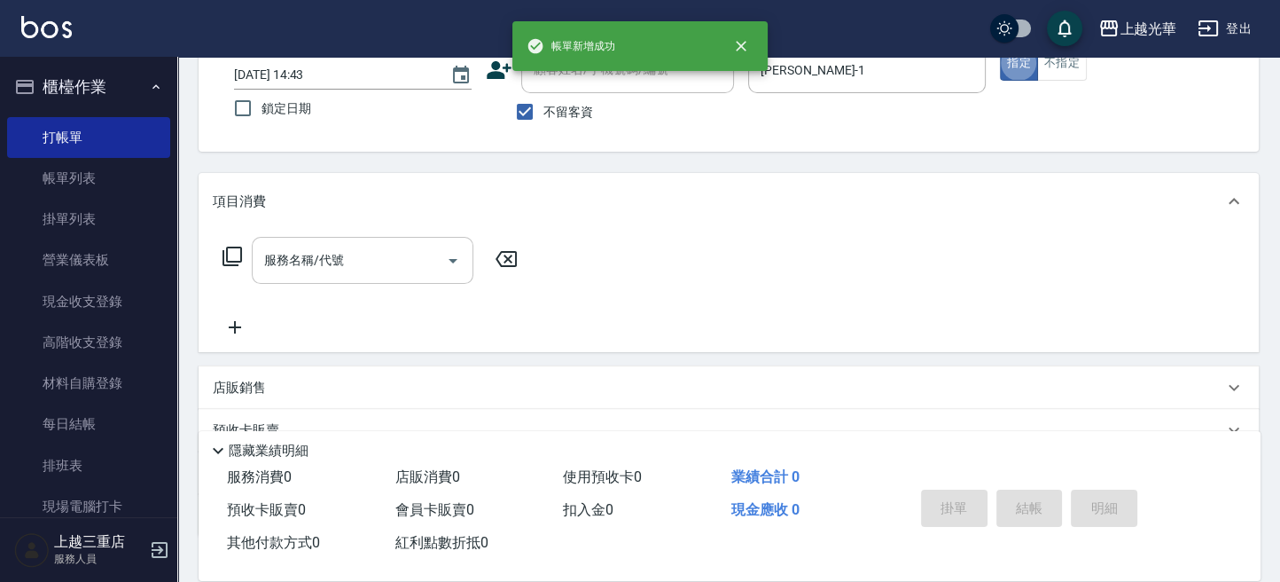
click at [359, 279] on div "服務名稱/代號" at bounding box center [363, 260] width 222 height 47
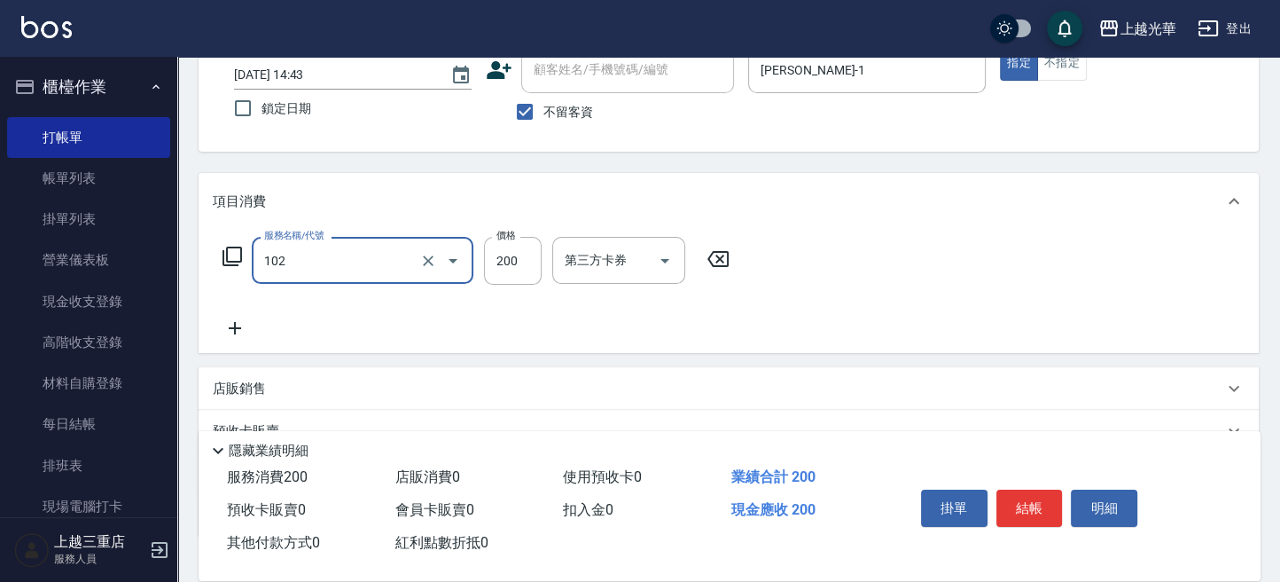
type input "指定洗髮(102)"
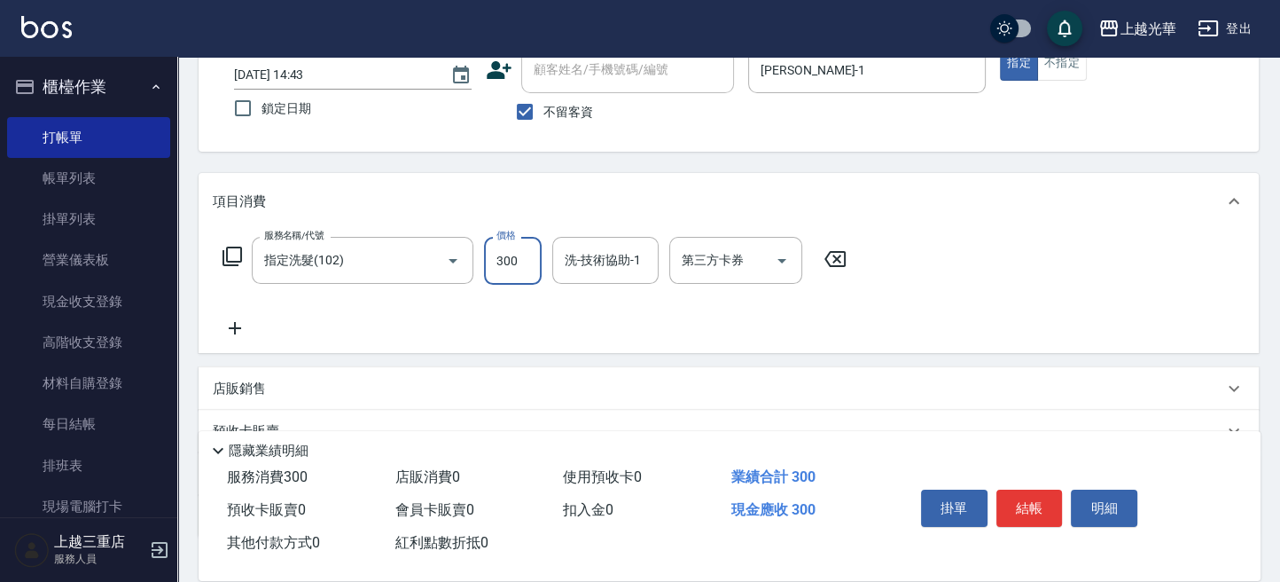
type input "300"
click at [219, 323] on icon at bounding box center [235, 327] width 44 height 21
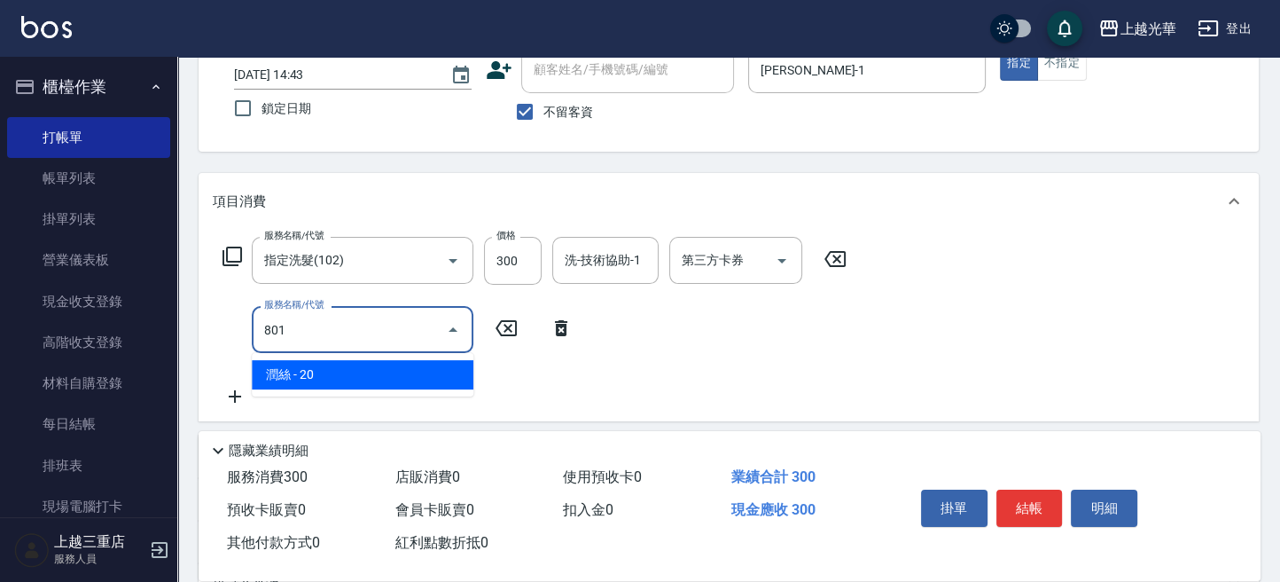
type input "潤絲(801)"
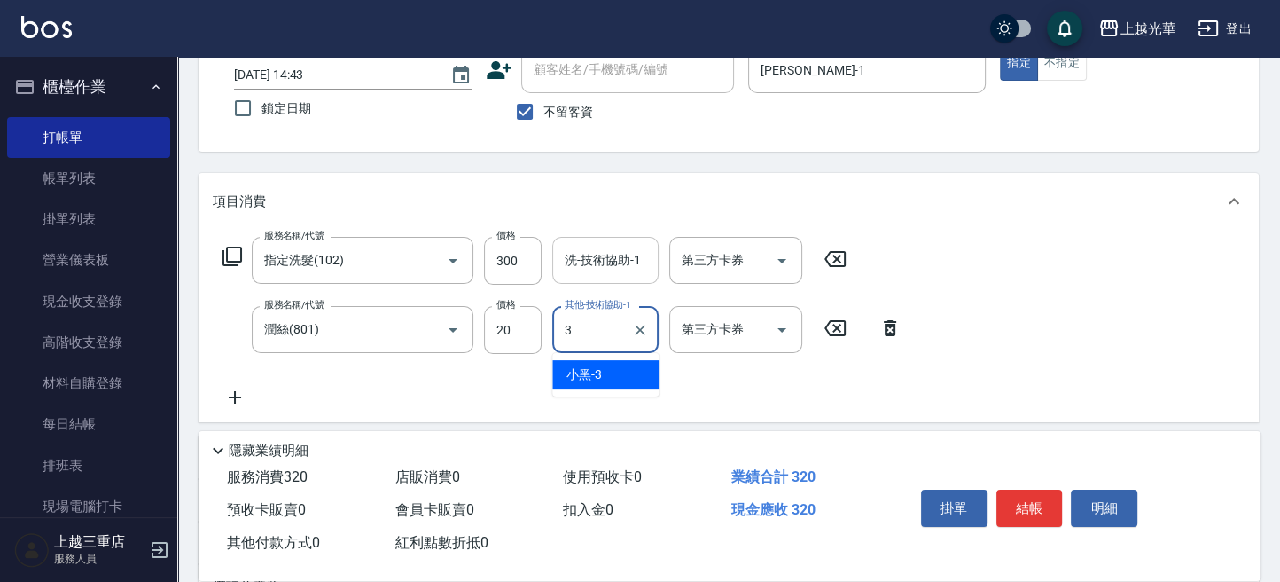
type input "小黑-3"
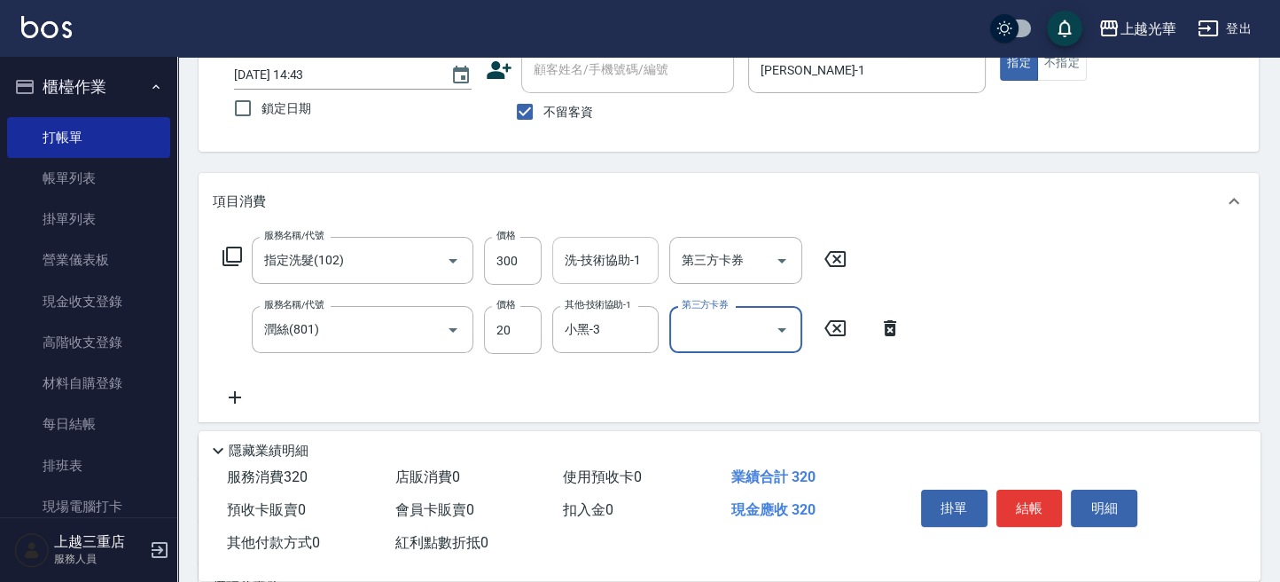
click at [621, 259] on input "洗-技術協助-1" at bounding box center [605, 260] width 90 height 31
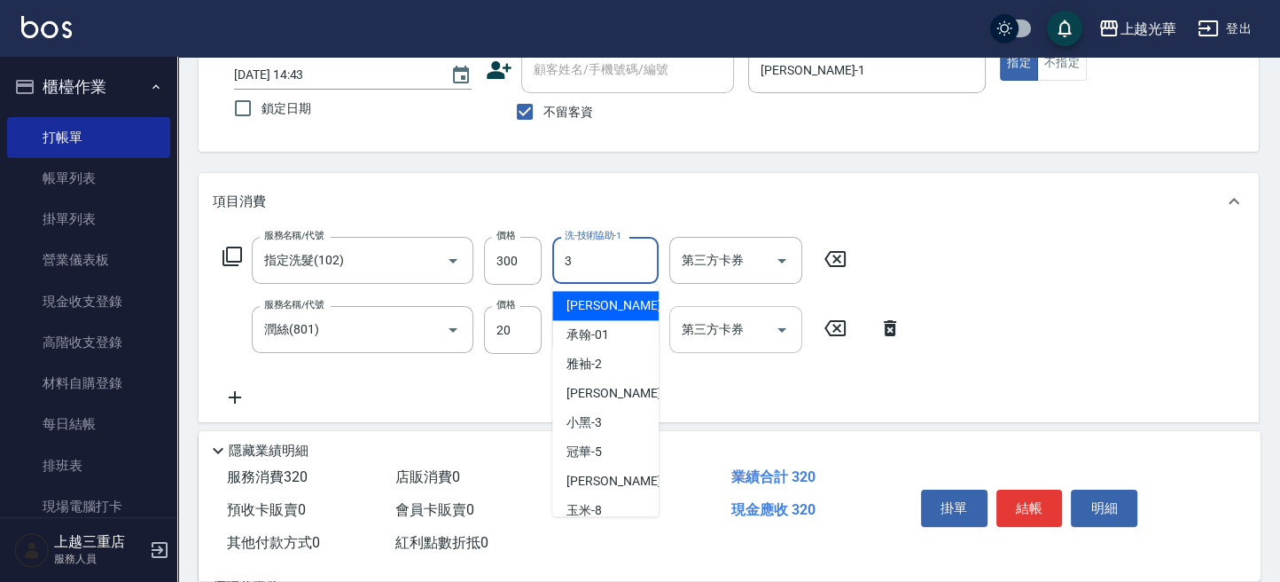
type input "小黑-3"
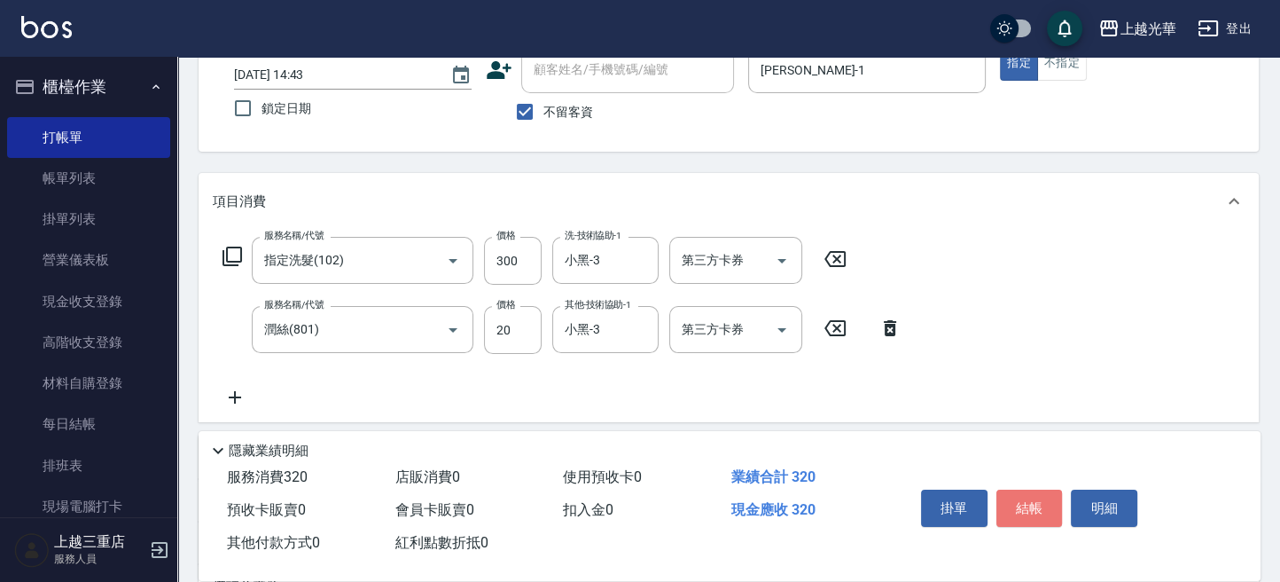
click at [1027, 500] on button "結帳" at bounding box center [1029, 507] width 66 height 37
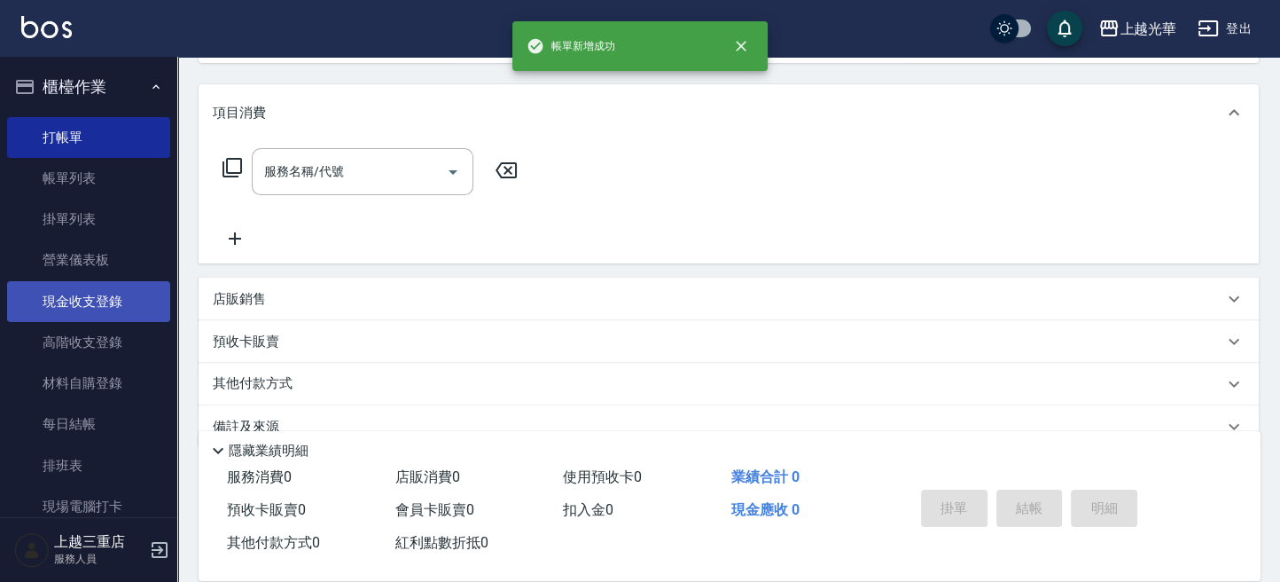
scroll to position [236, 0]
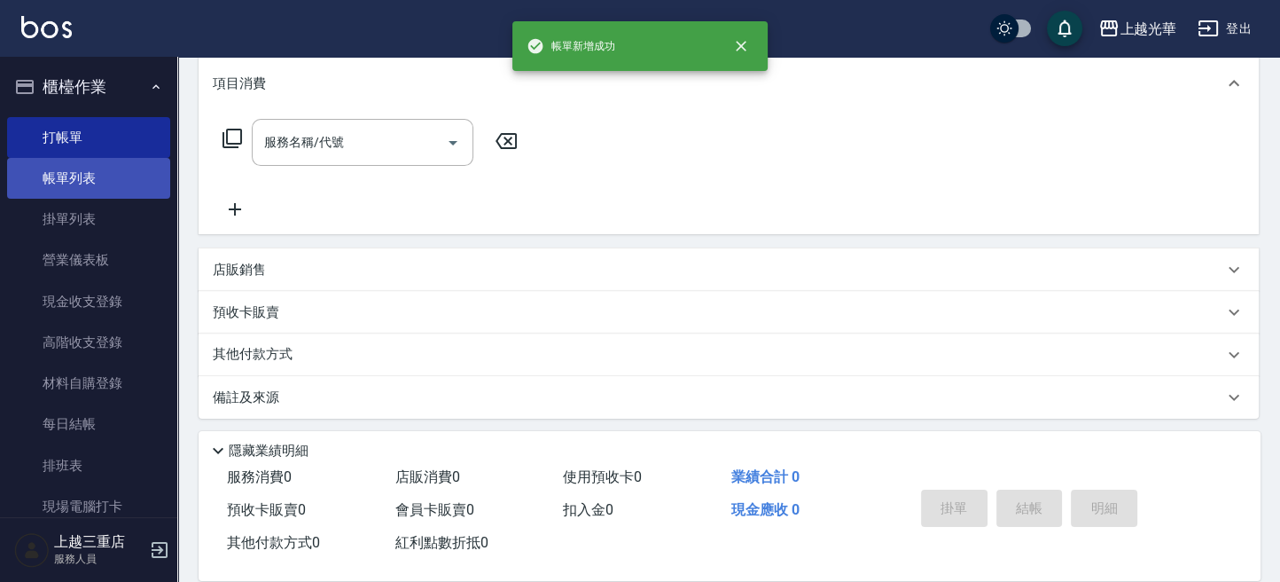
click at [96, 187] on link "帳單列表" at bounding box center [88, 178] width 163 height 41
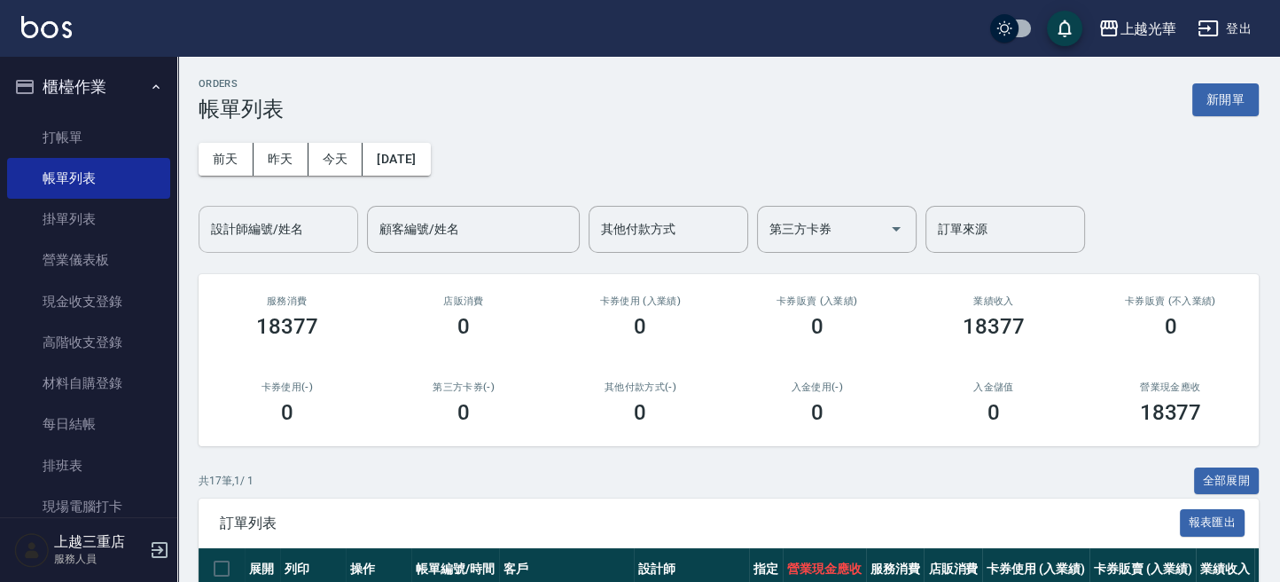
click at [272, 208] on div "設計師編號/姓名" at bounding box center [279, 229] width 160 height 47
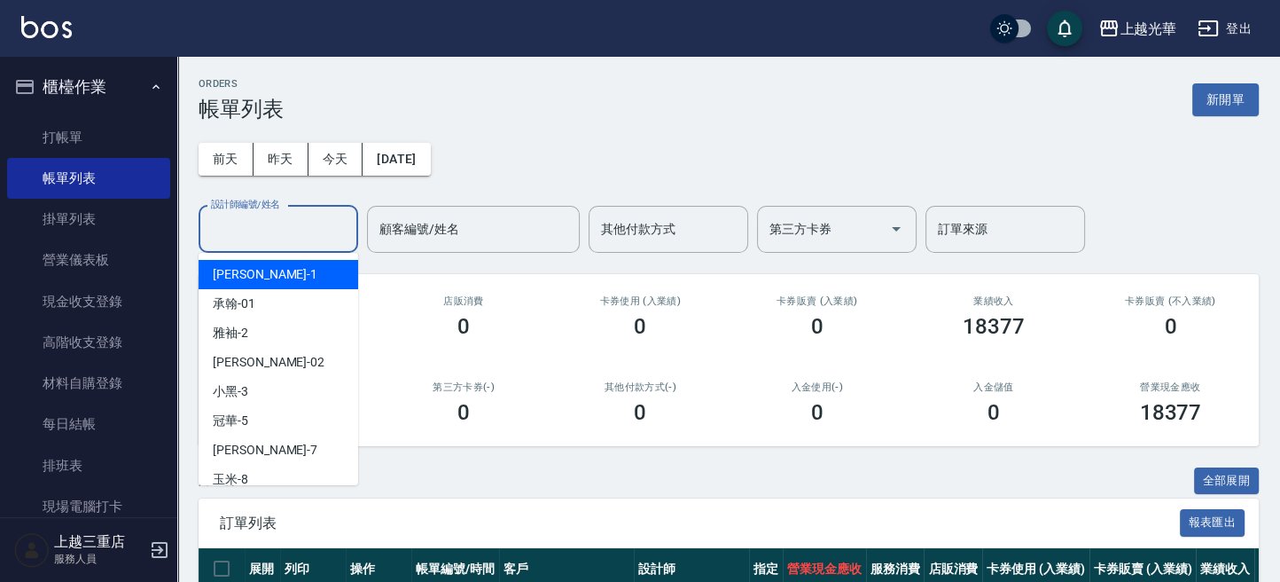
type input "小詹-1"
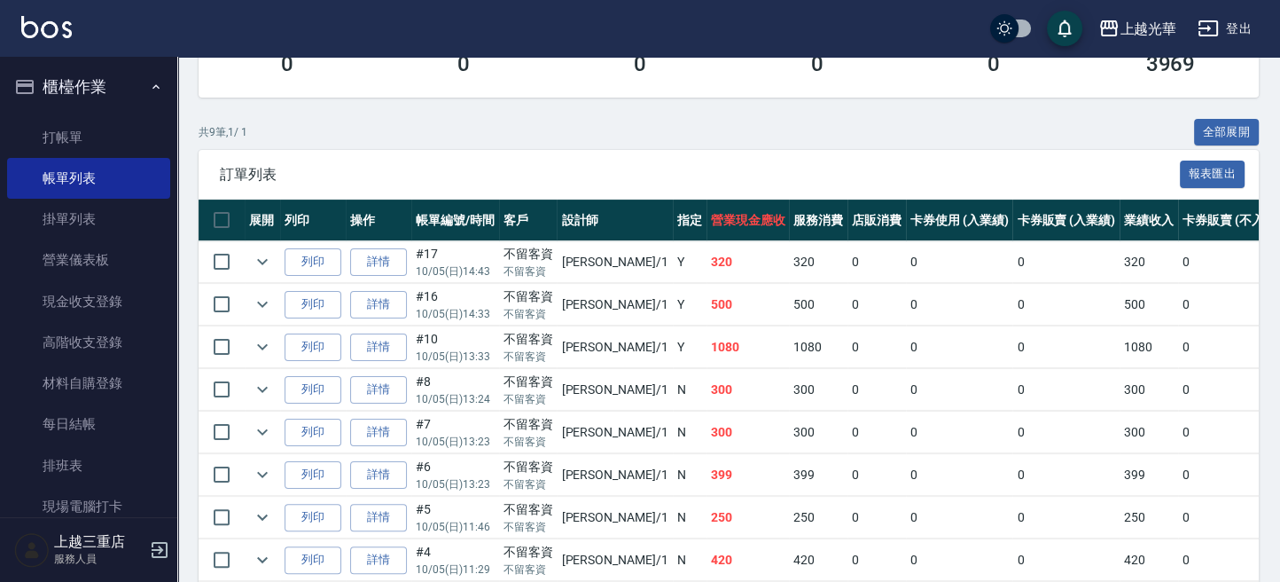
scroll to position [355, 0]
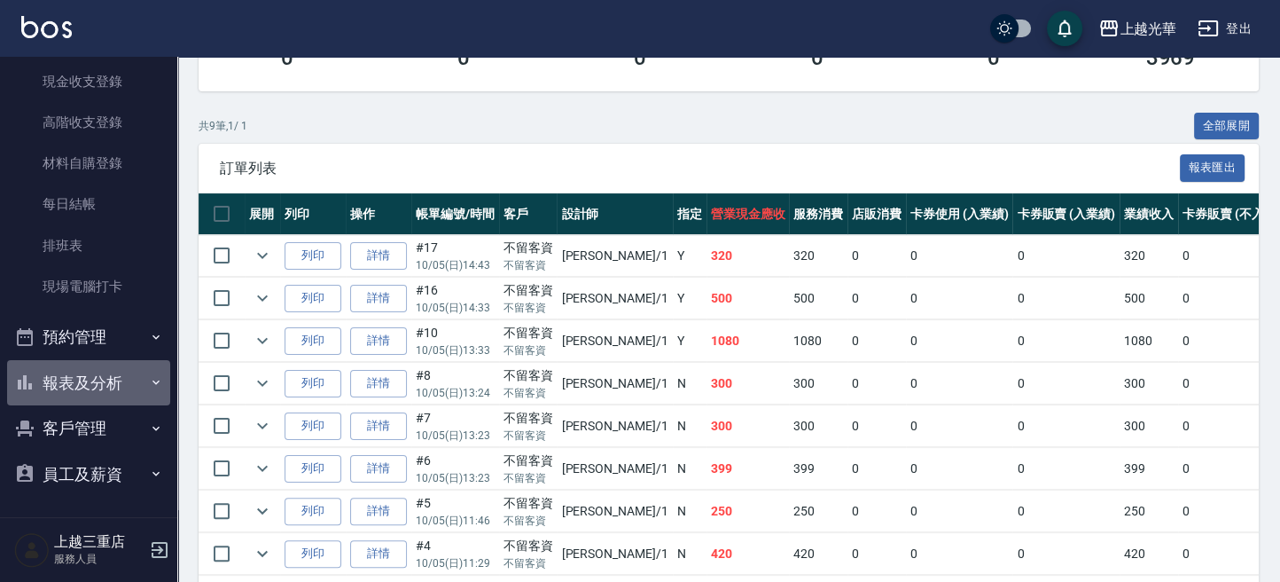
click at [141, 364] on button "報表及分析" at bounding box center [88, 383] width 163 height 46
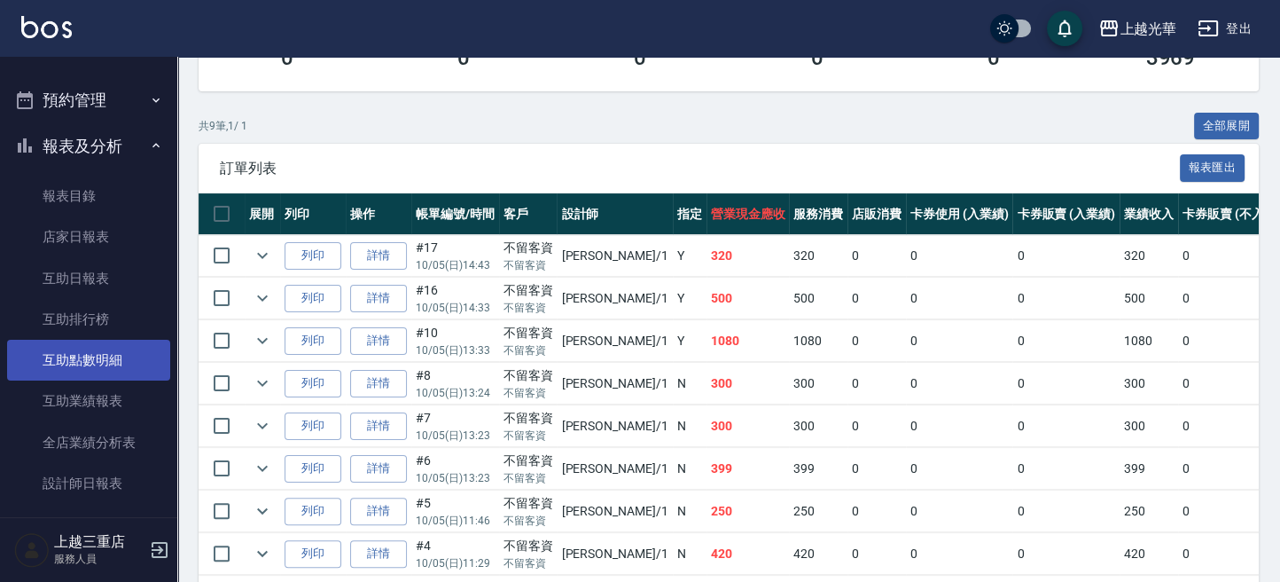
scroll to position [574, 0]
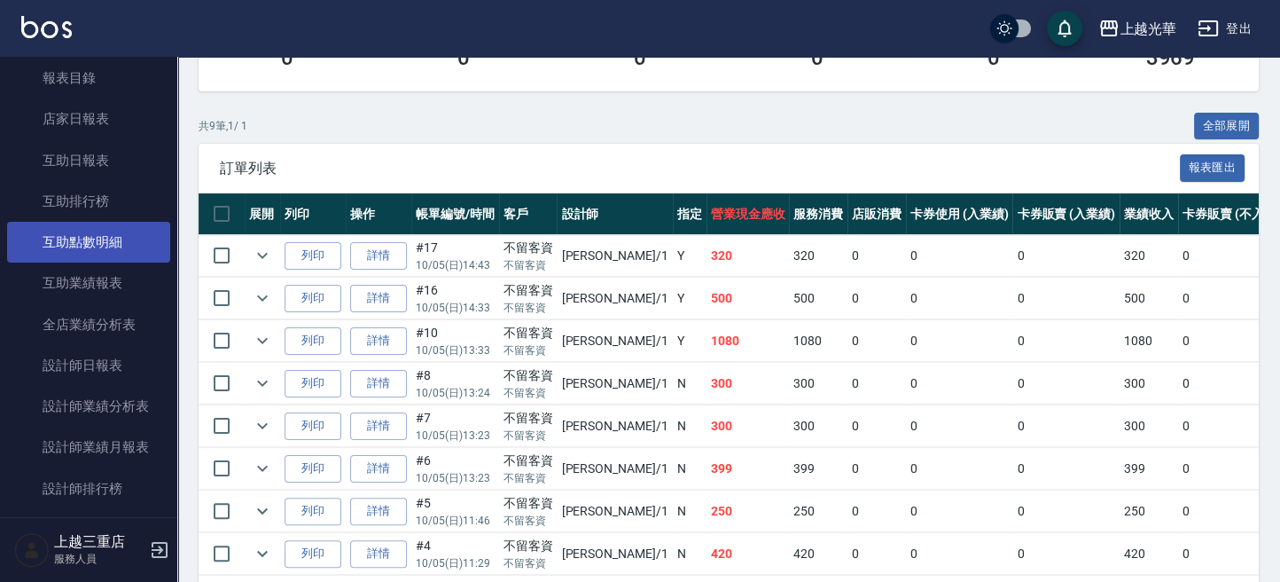
click at [142, 346] on link "設計師日報表" at bounding box center [88, 365] width 163 height 41
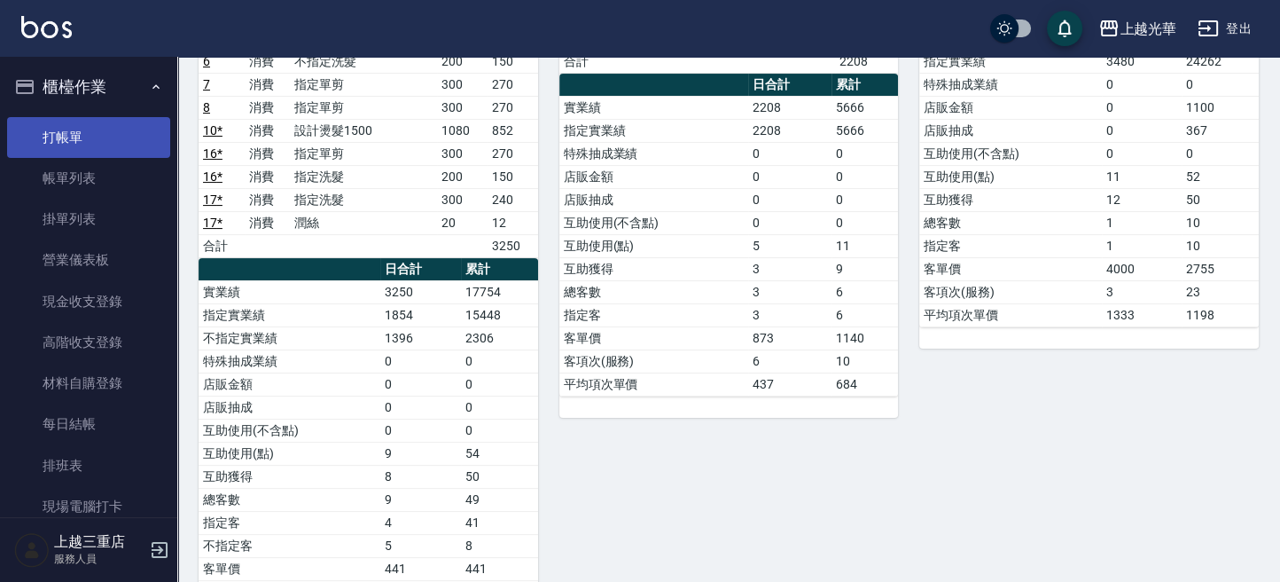
click at [95, 135] on link "打帳單" at bounding box center [88, 137] width 163 height 41
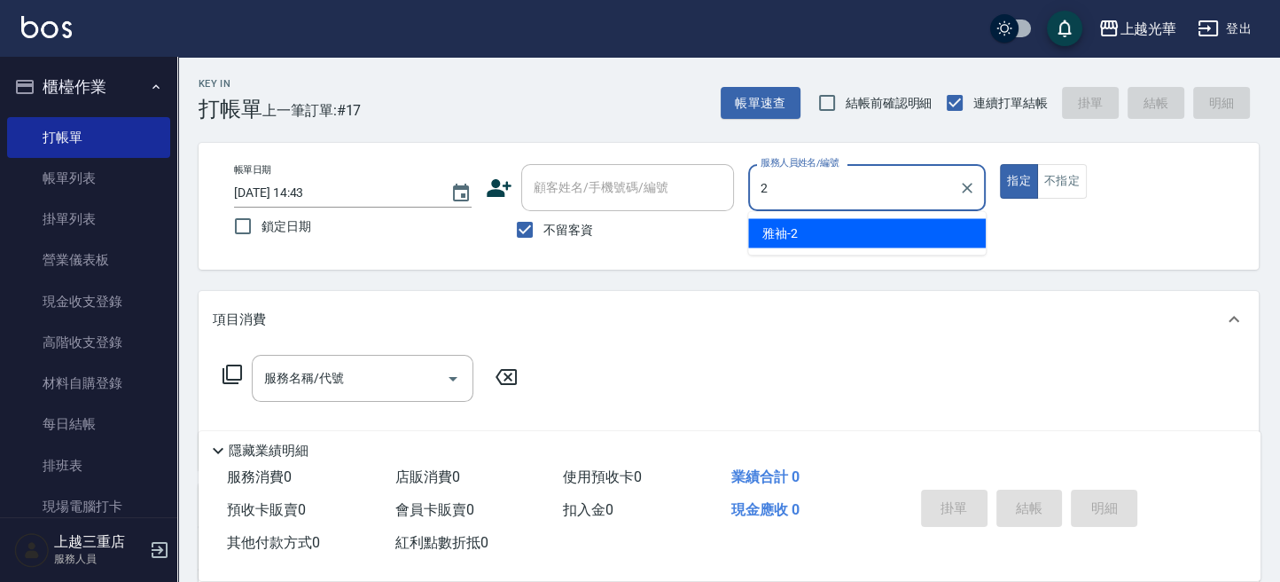
type input "雅袖-2"
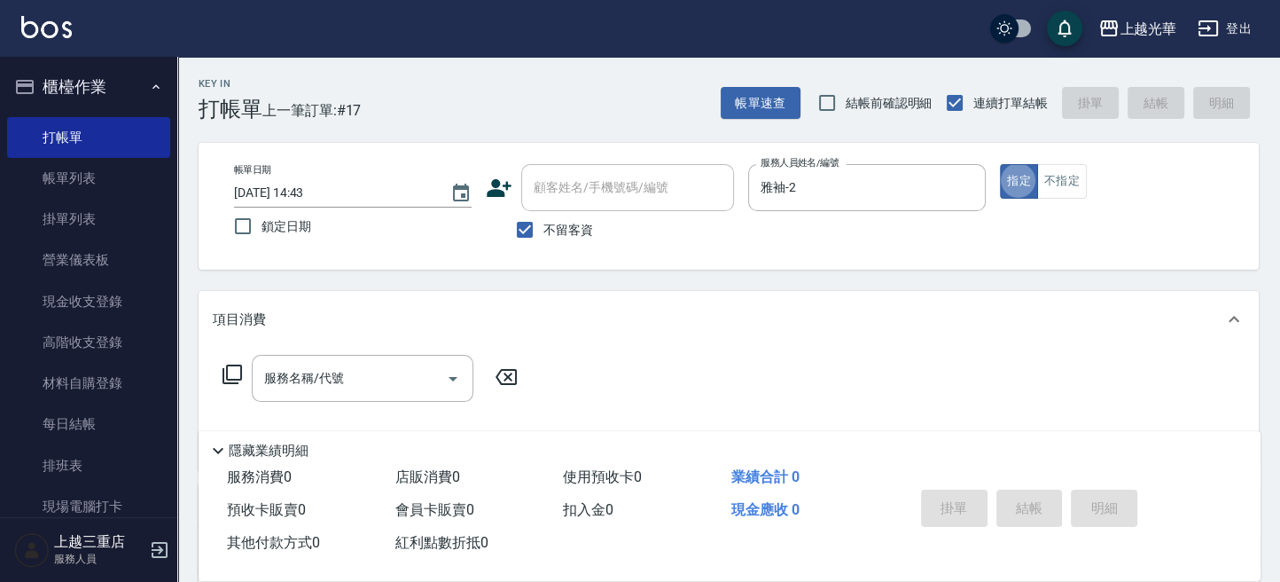
type button "true"
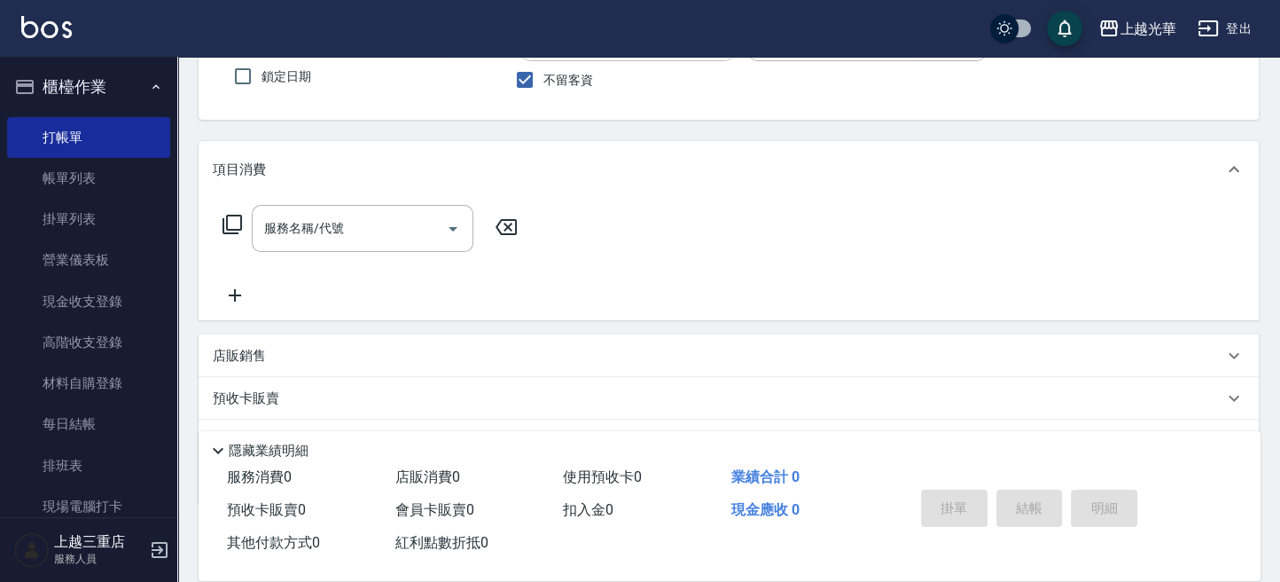
scroll to position [118, 0]
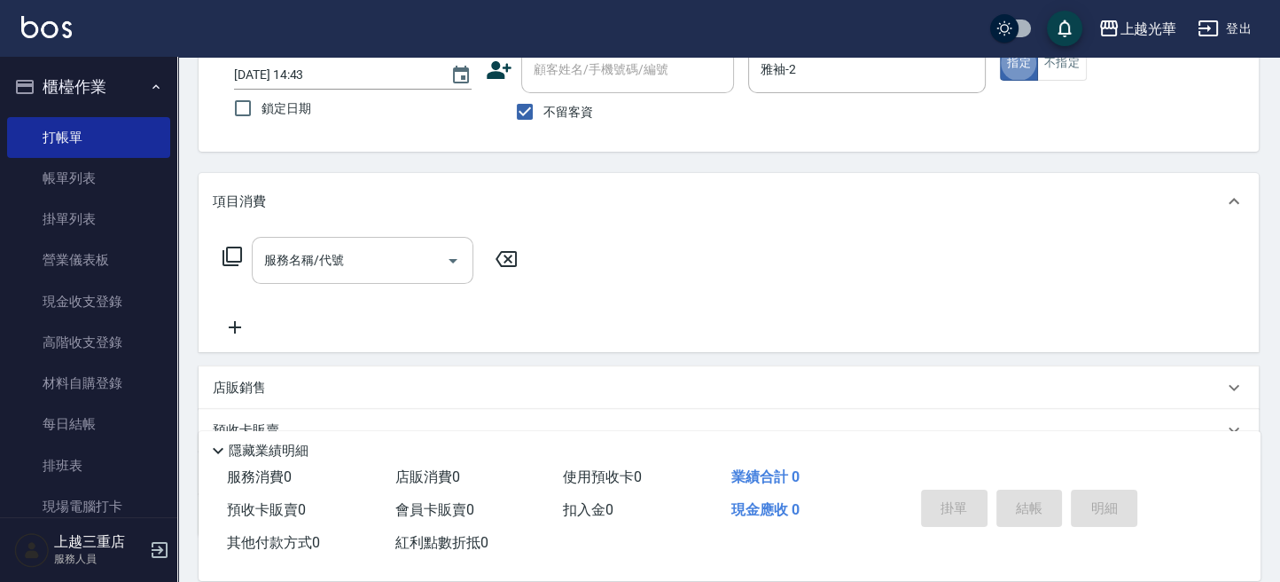
click at [269, 264] on input "服務名稱/代號" at bounding box center [349, 260] width 179 height 31
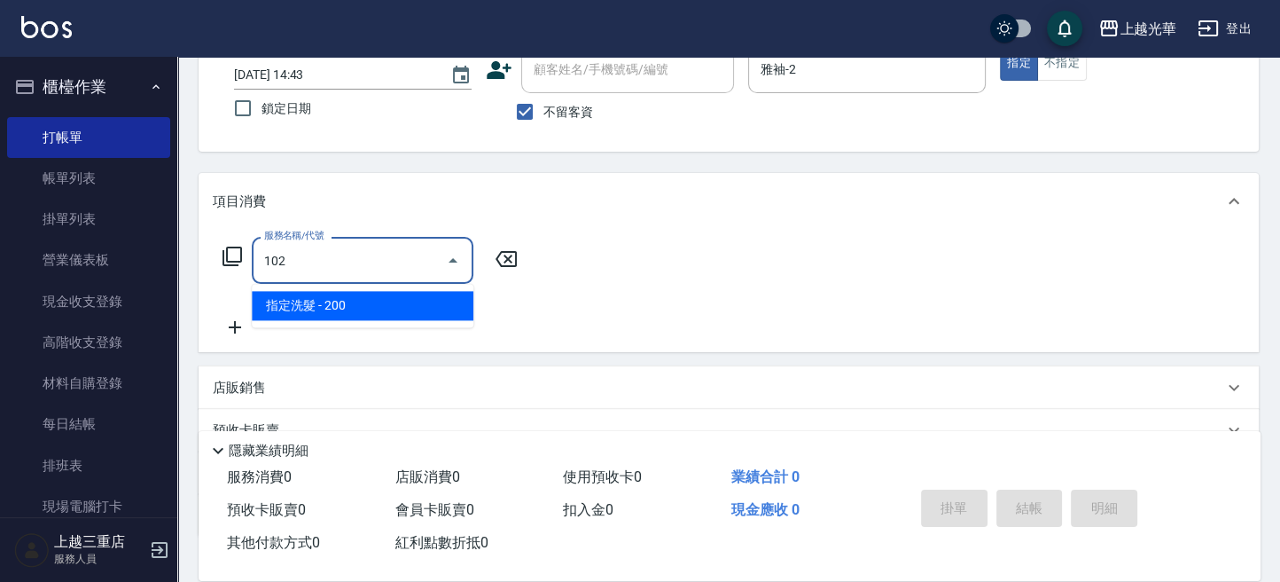
type input "指定洗髮(102)"
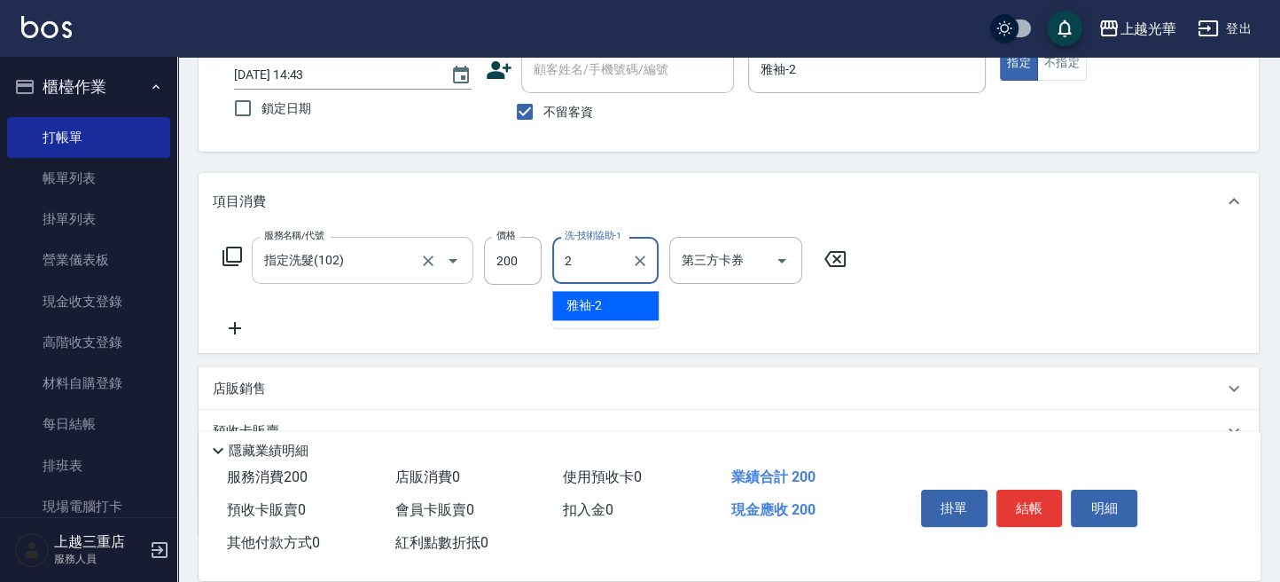
type input "雅袖-2"
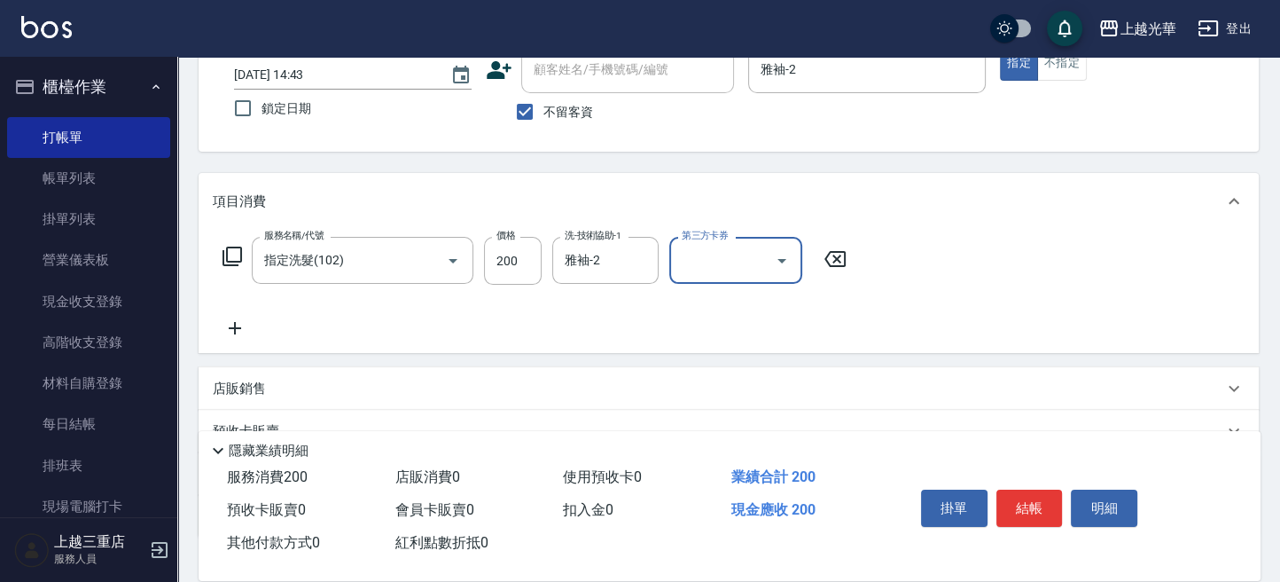
click at [232, 326] on icon at bounding box center [235, 327] width 44 height 21
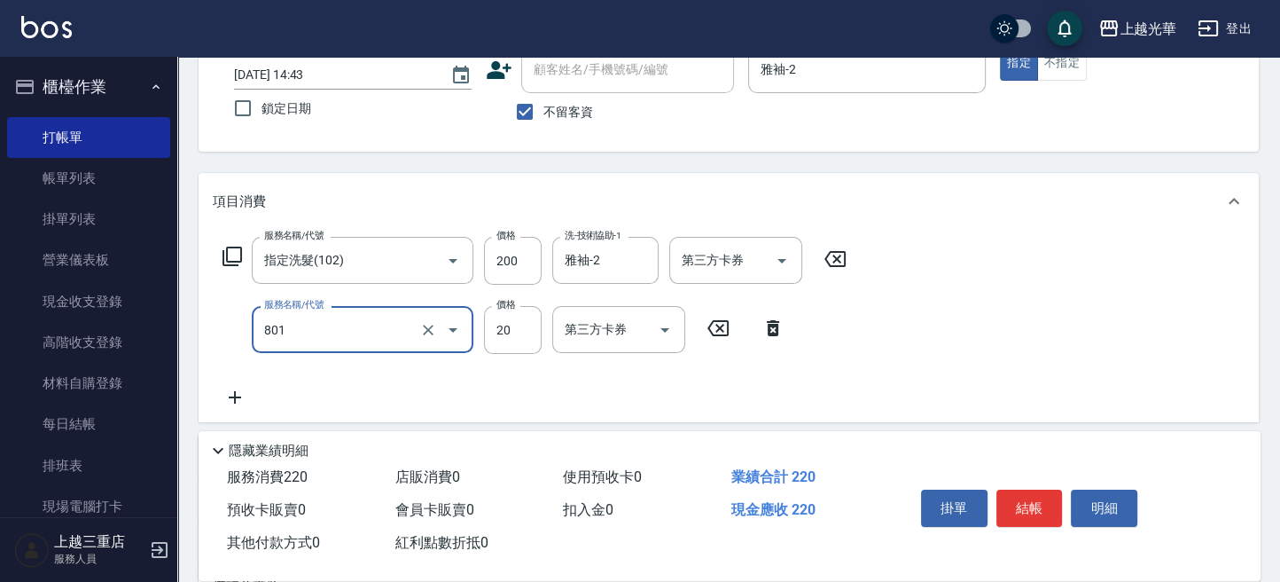
type input "潤絲(801)"
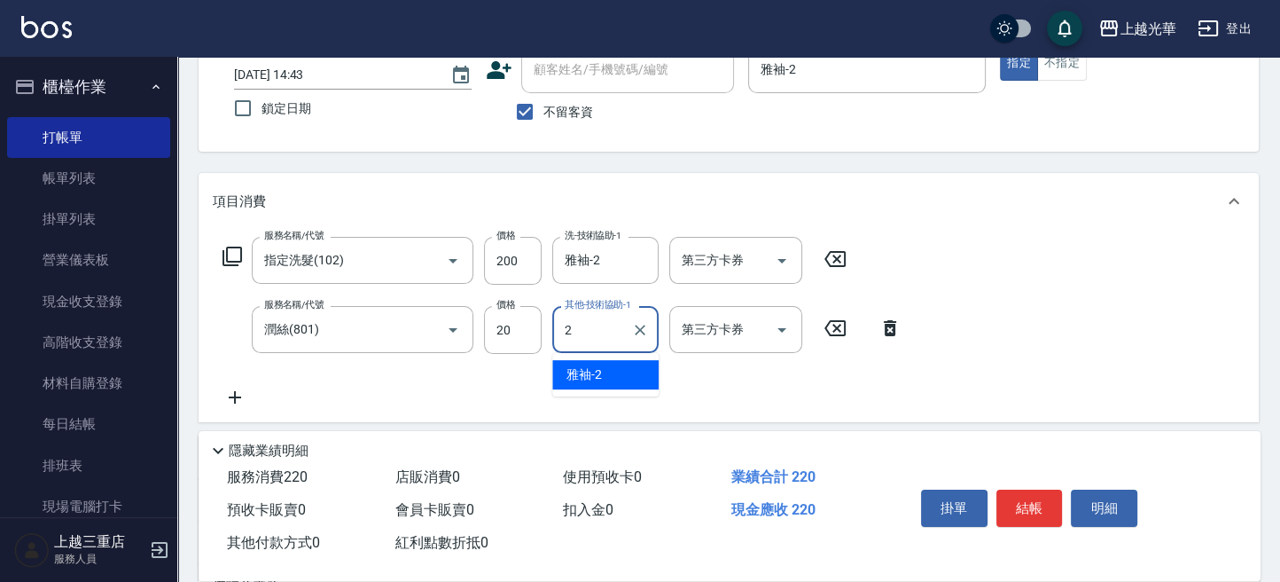
type input "雅袖-2"
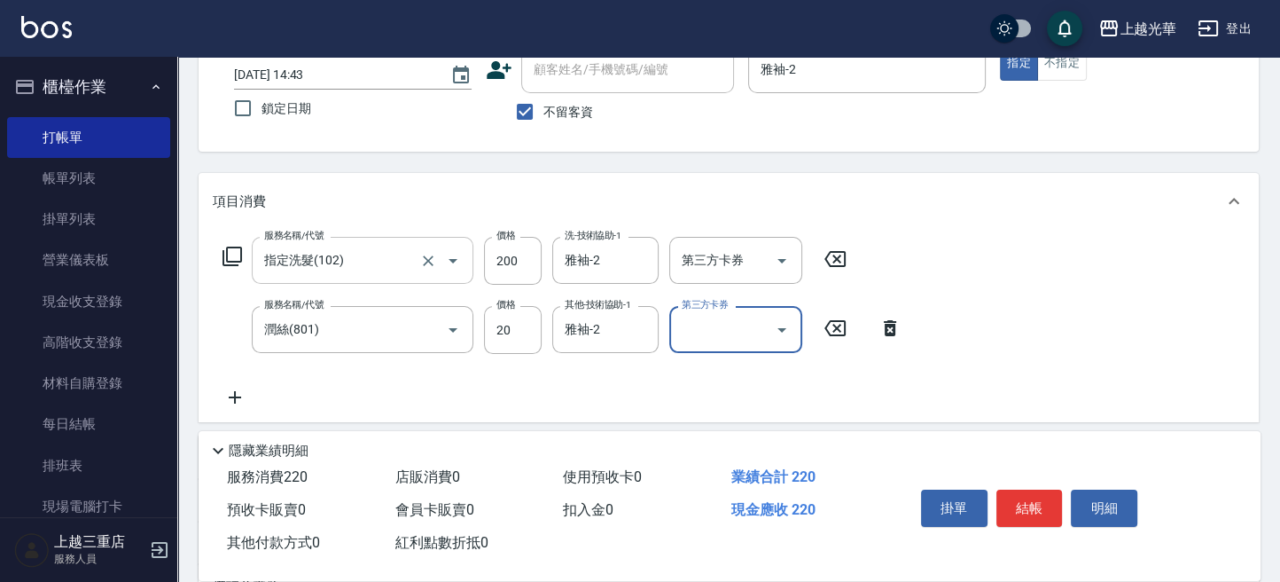
scroll to position [310, 0]
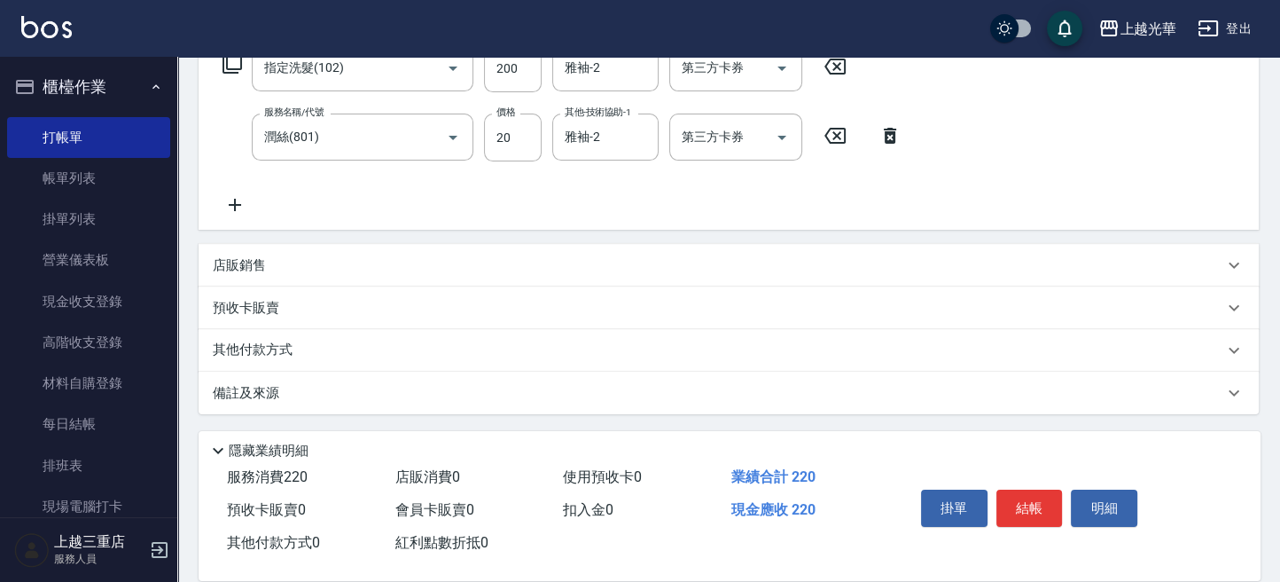
click at [230, 202] on icon at bounding box center [235, 204] width 44 height 21
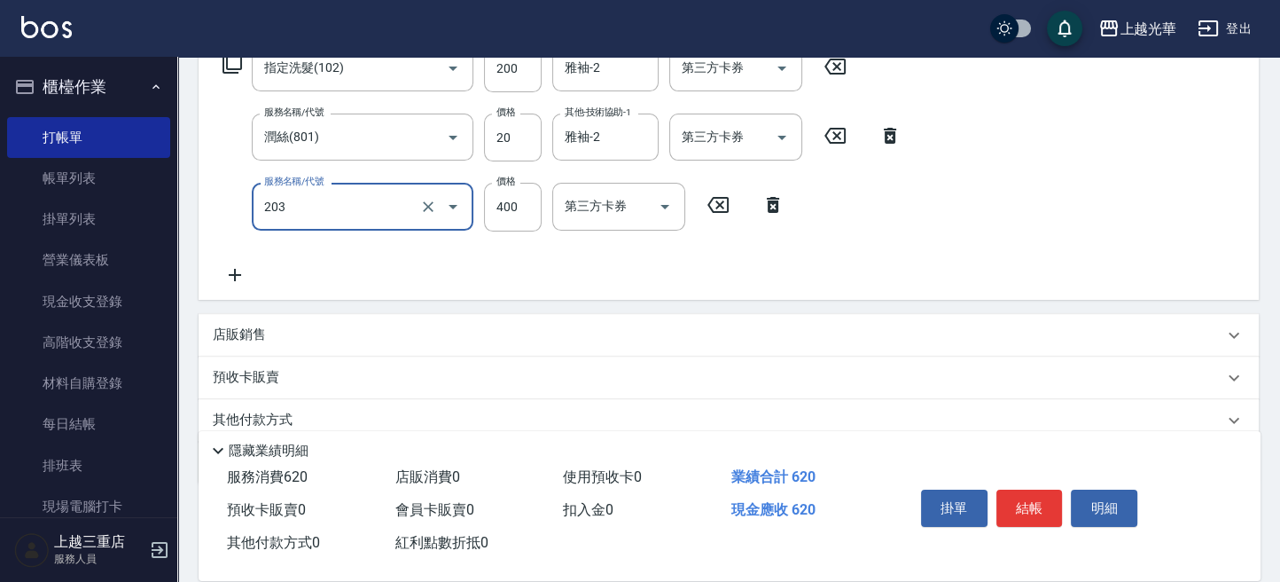
type input "指定單剪(203)"
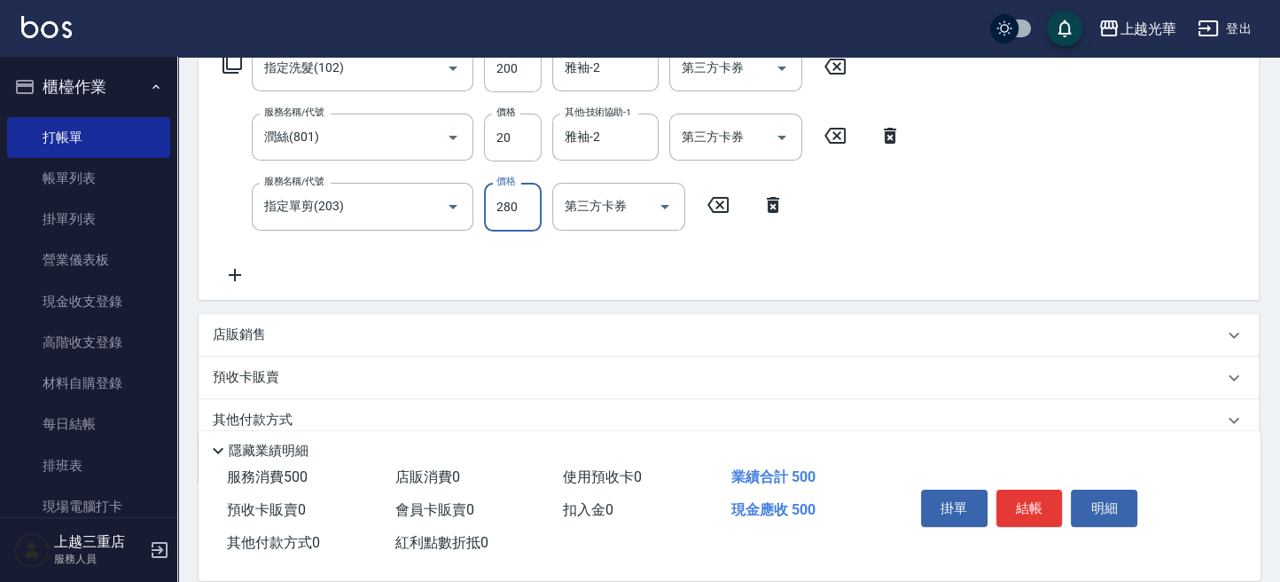
type input "280"
click at [1035, 506] on button "結帳" at bounding box center [1029, 507] width 66 height 37
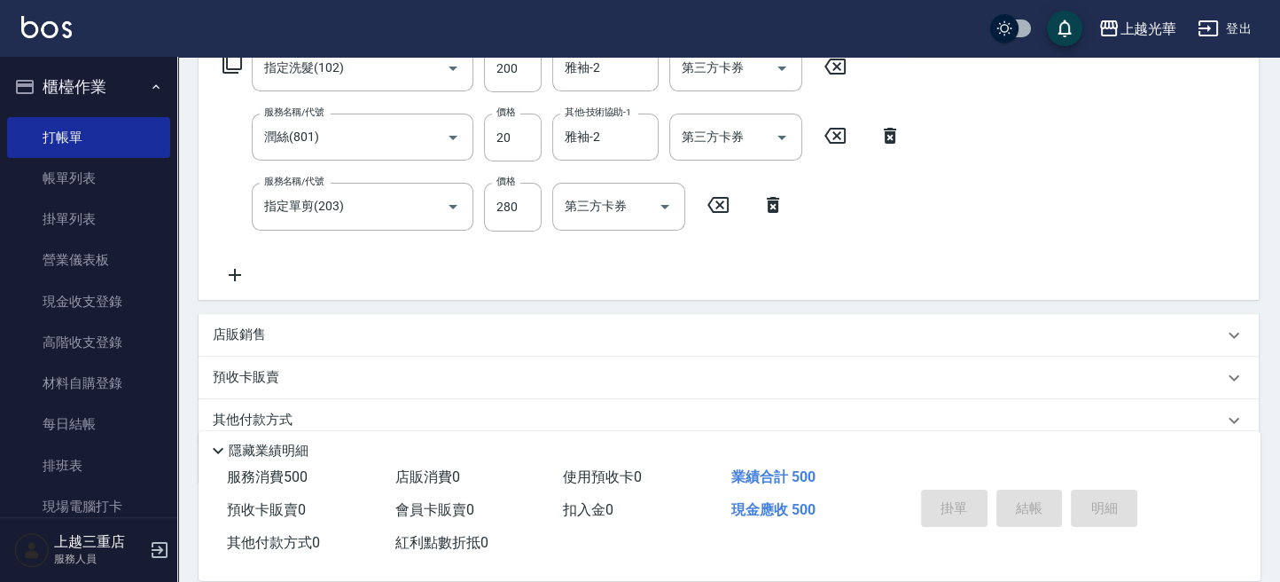
type input "2025/10/05 15:03"
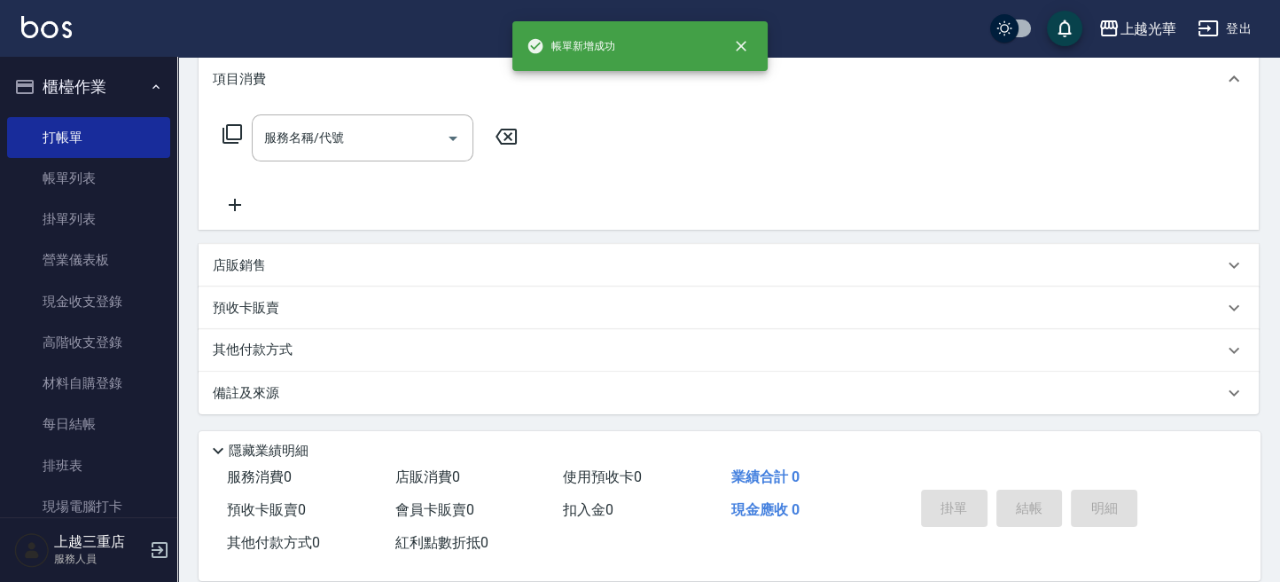
scroll to position [0, 0]
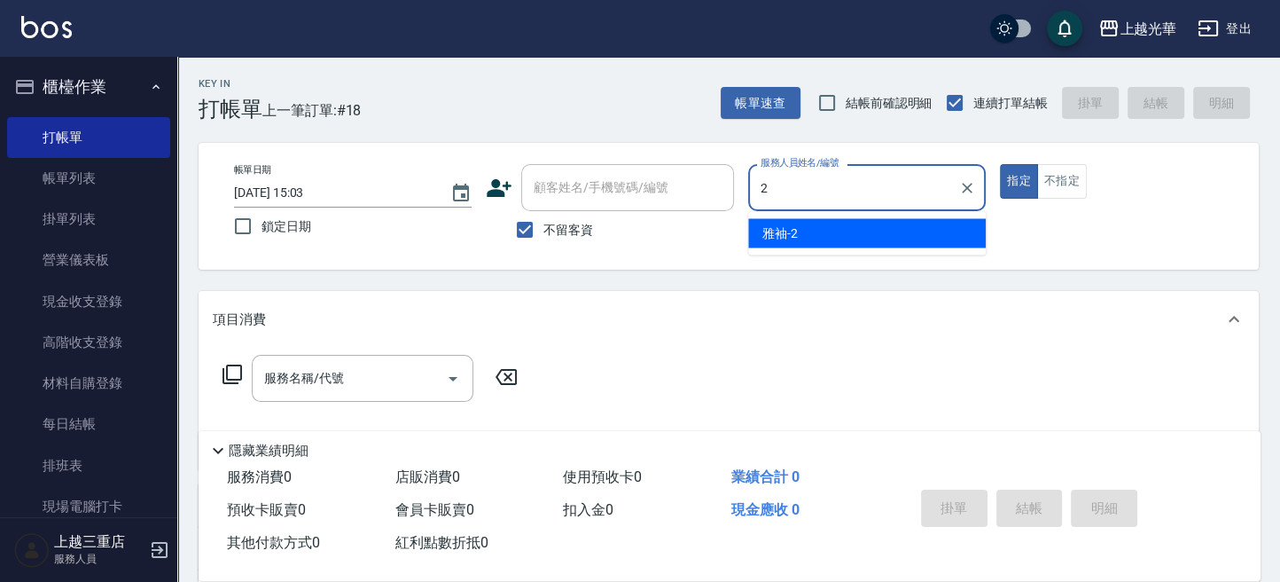
type input "雅袖-2"
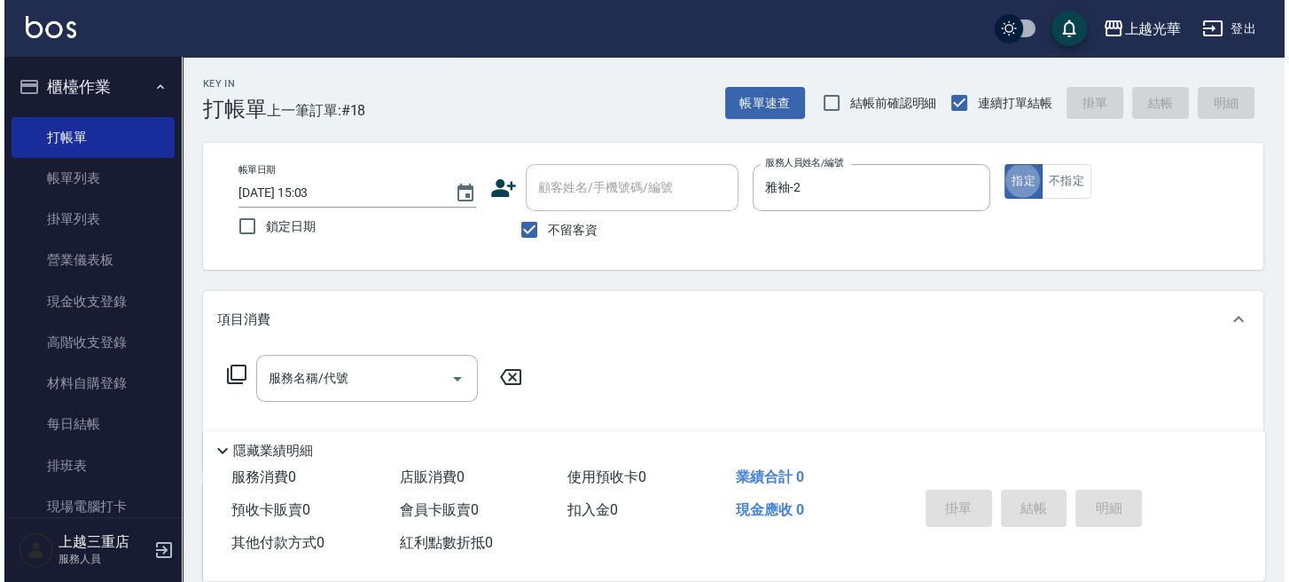
scroll to position [118, 0]
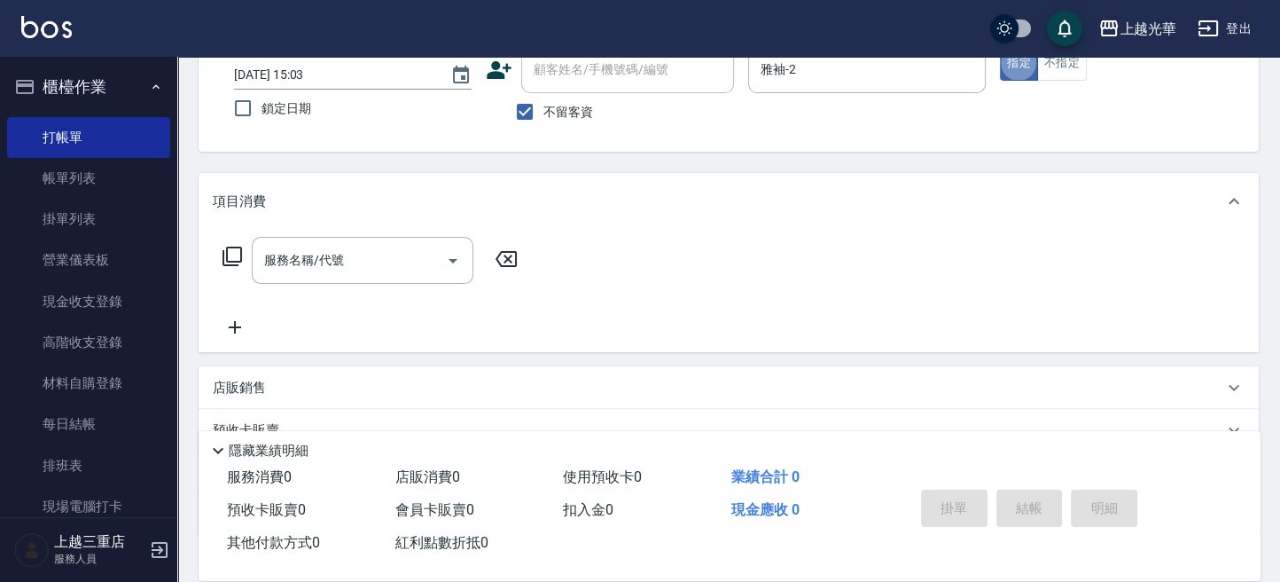
click at [227, 262] on icon at bounding box center [232, 256] width 21 height 21
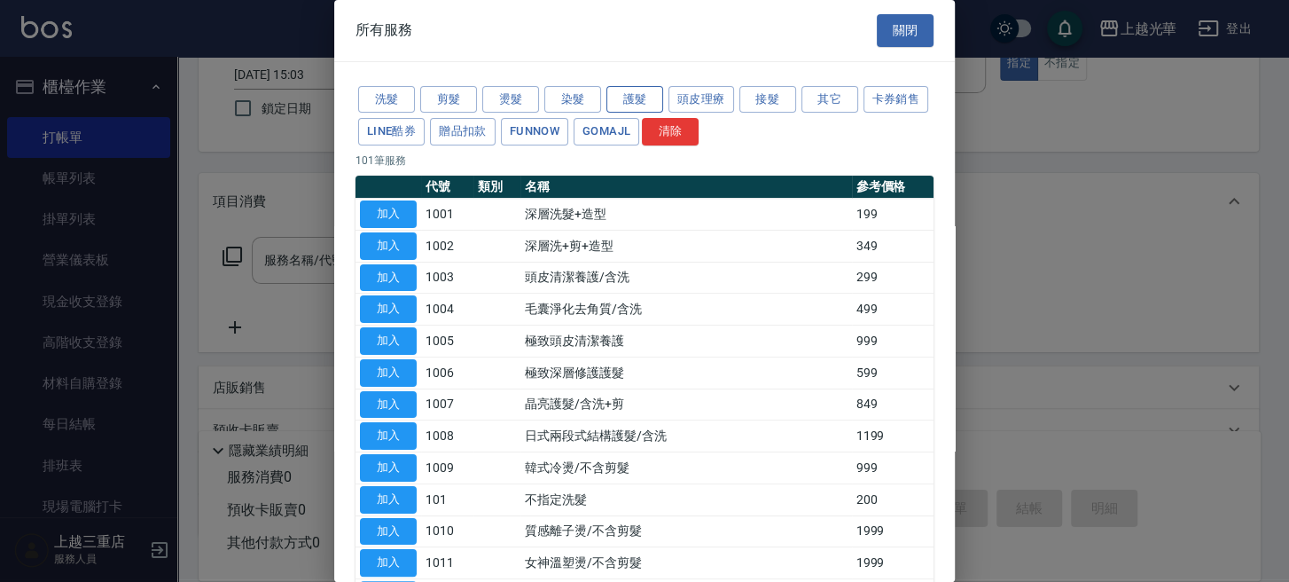
click at [647, 99] on button "護髮" at bounding box center [634, 99] width 57 height 27
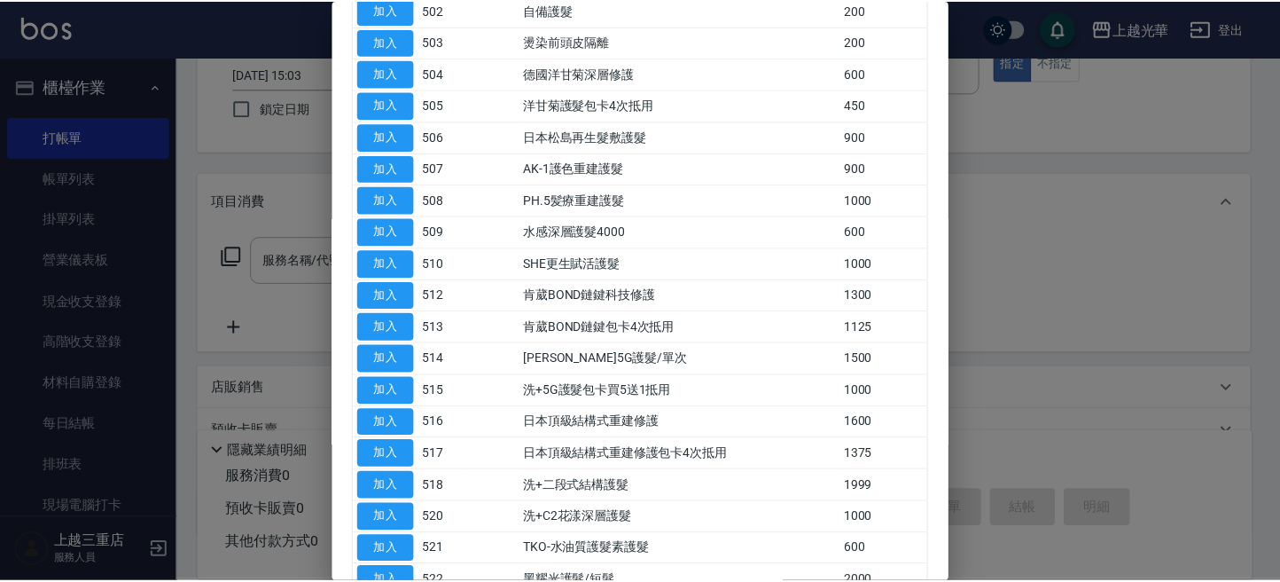
scroll to position [468, 0]
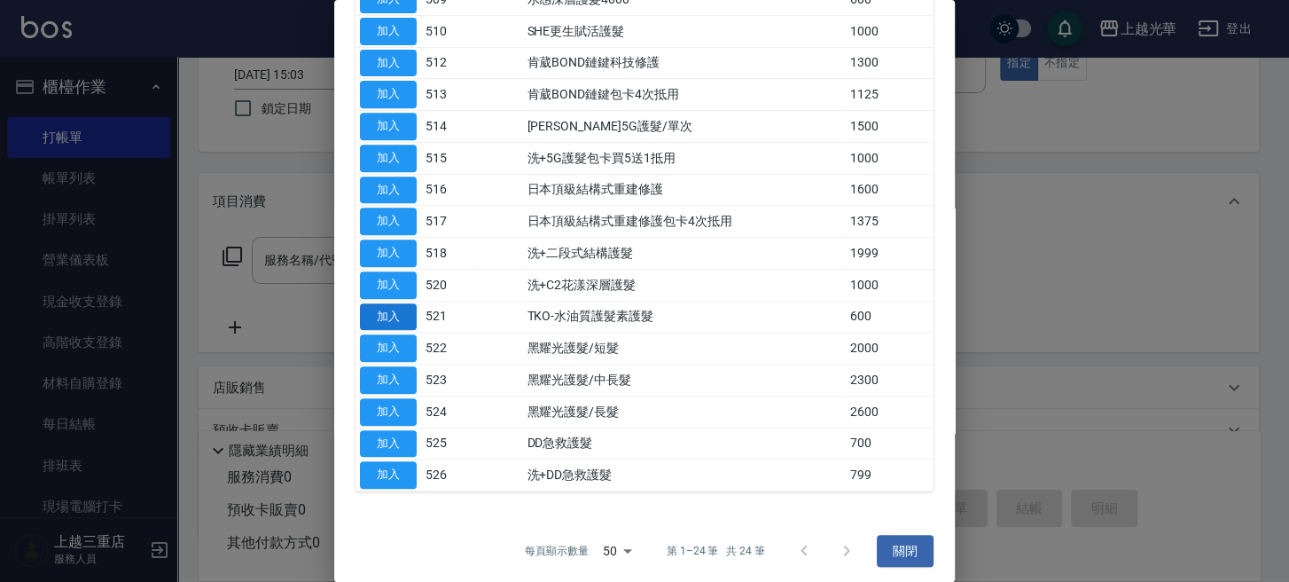
click at [379, 310] on button "加入" at bounding box center [388, 316] width 57 height 27
type input "TKO-水油質護髮素護髮(521)"
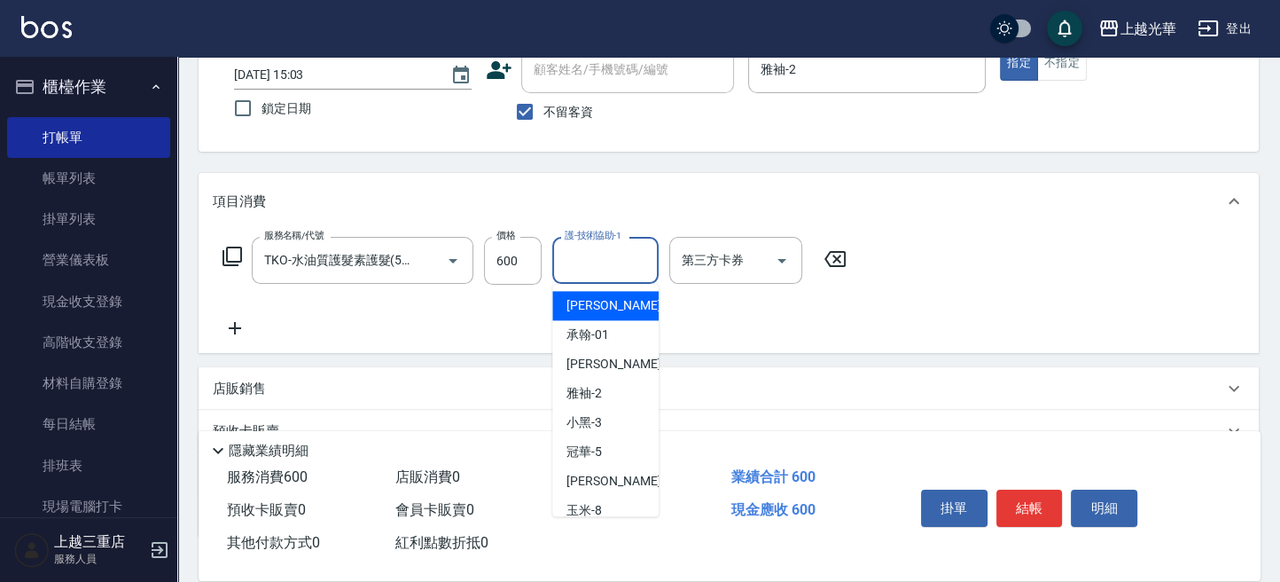
click at [598, 264] on input "護-技術協助-1" at bounding box center [605, 260] width 90 height 31
type input "小胖-20"
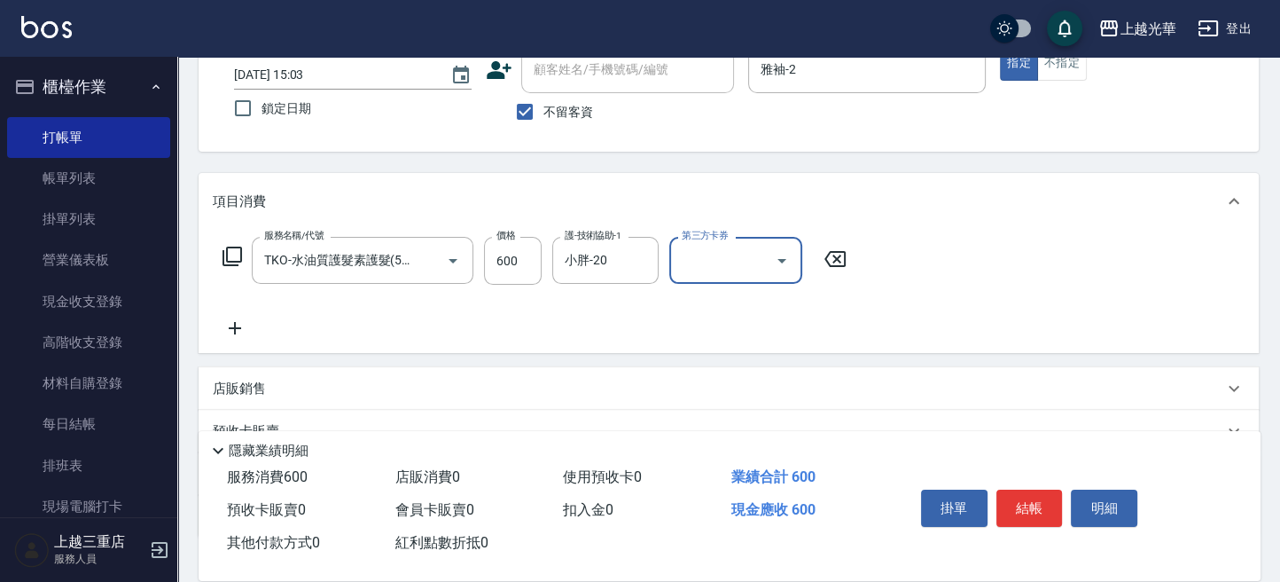
click at [235, 330] on icon at bounding box center [235, 328] width 12 height 12
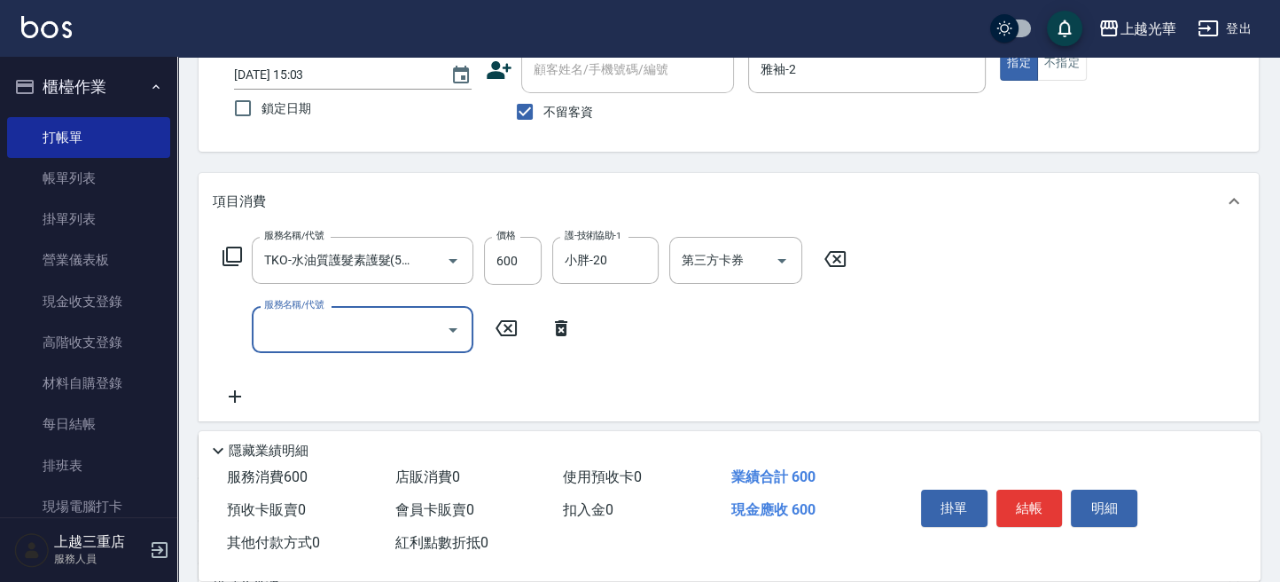
scroll to position [0, 0]
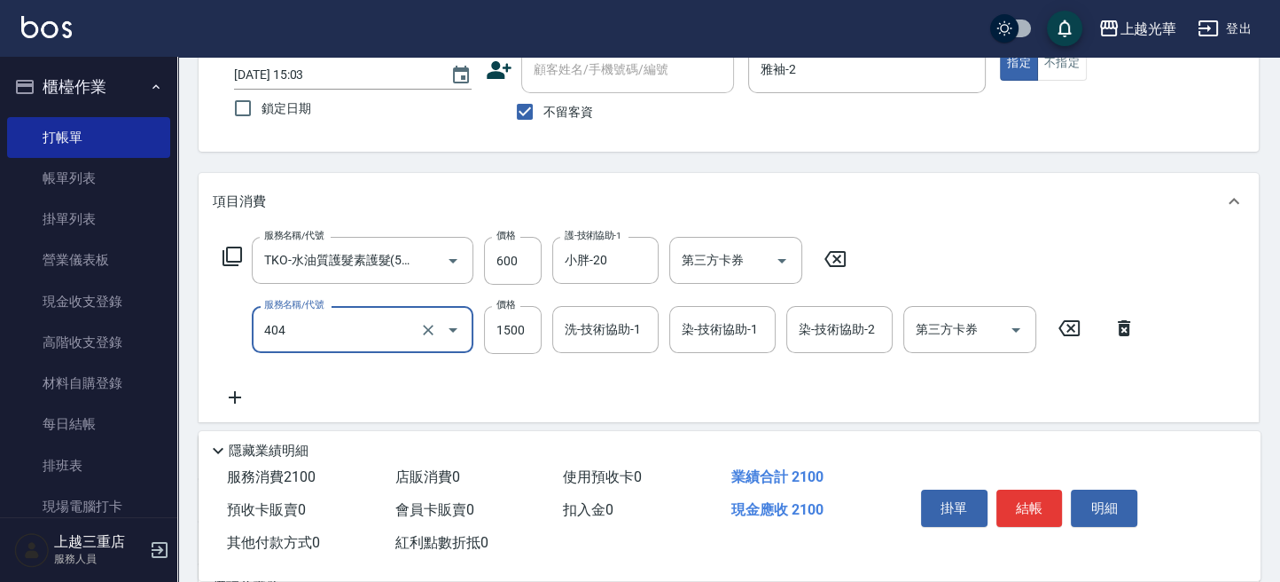
type input "設計染髮(404)"
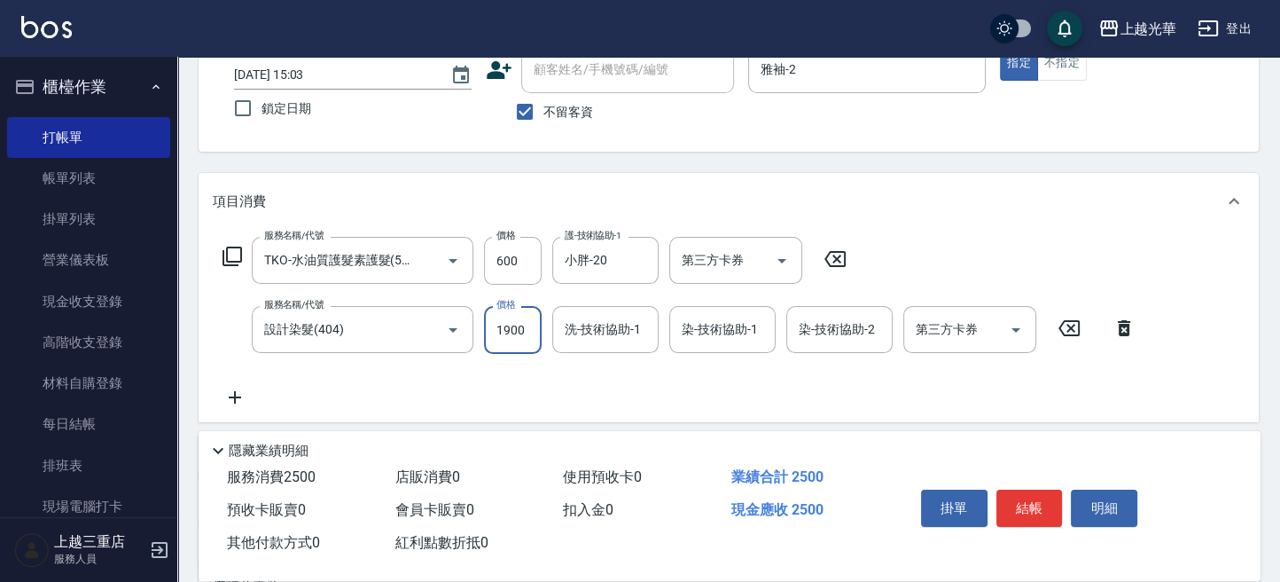
type input "1900"
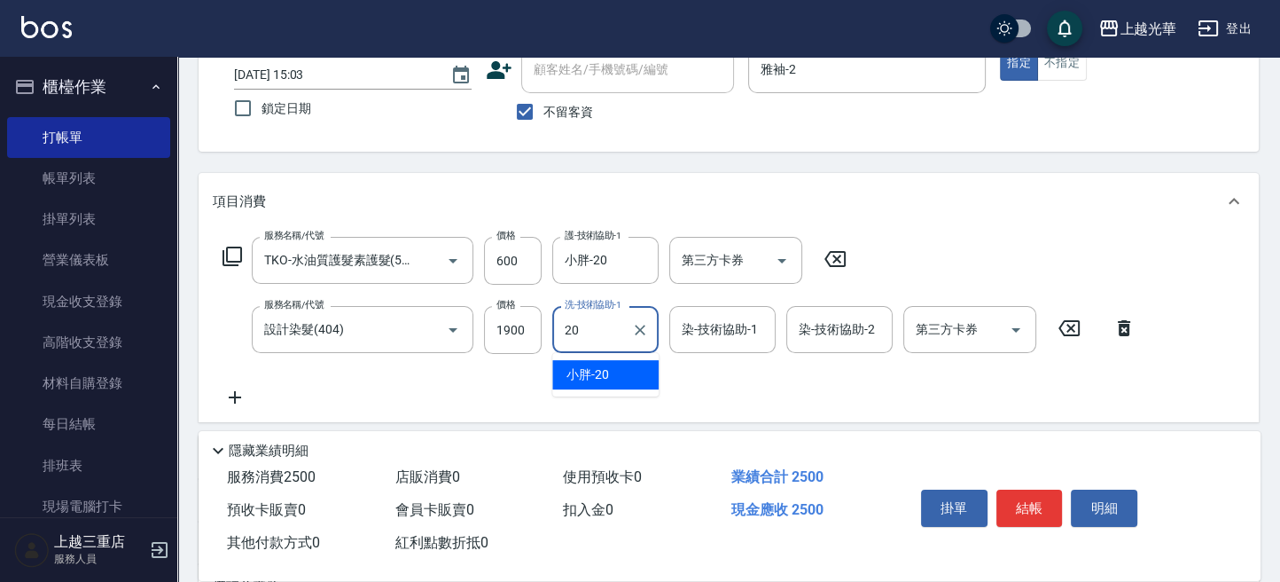
type input "小胖-20"
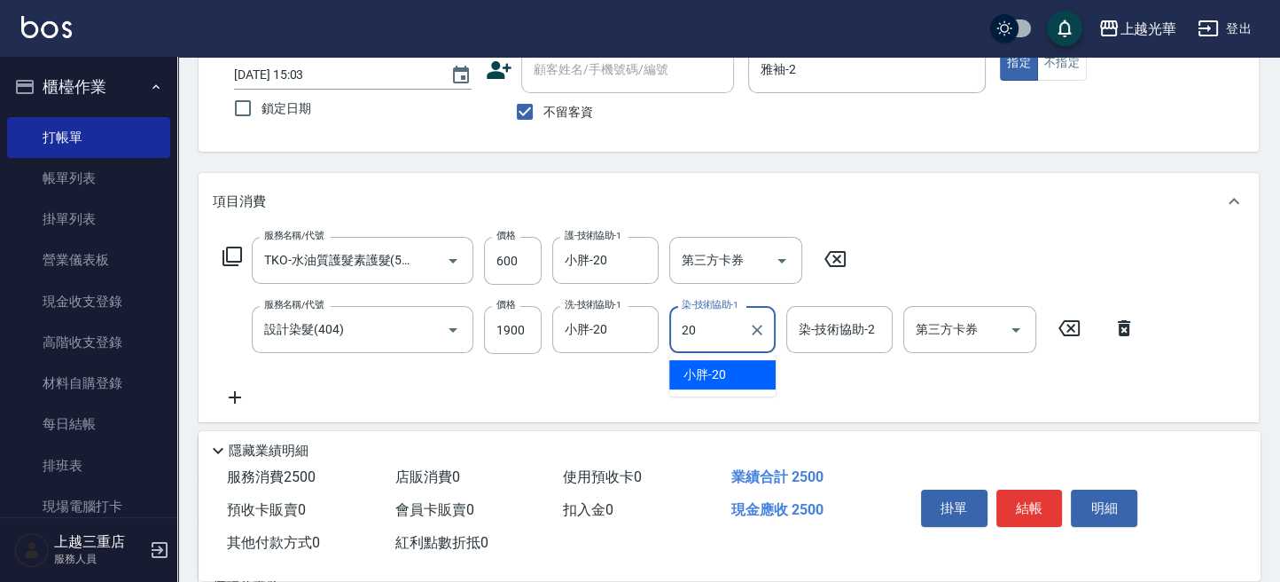
type input "小胖-20"
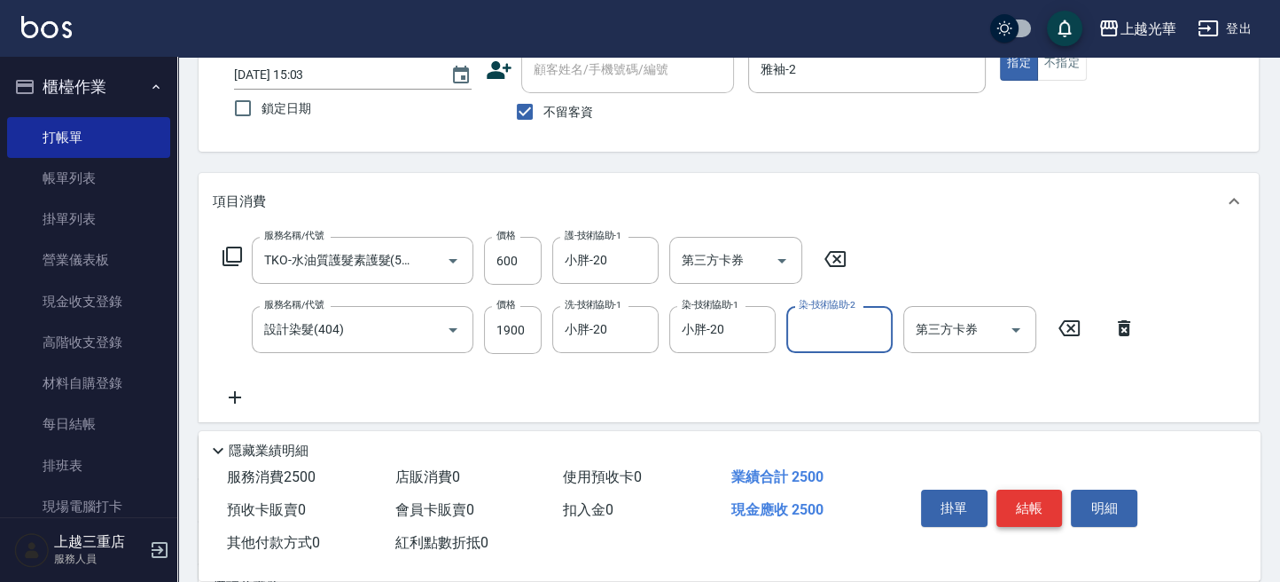
click at [1021, 503] on button "結帳" at bounding box center [1029, 507] width 66 height 37
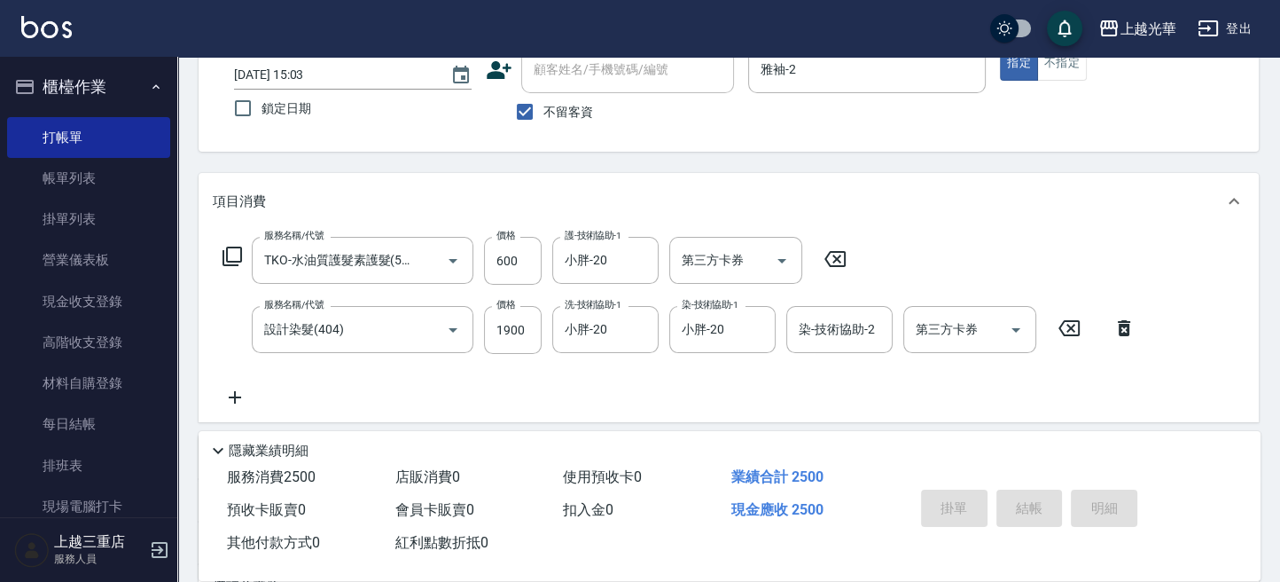
type input "2025/10/05 15:04"
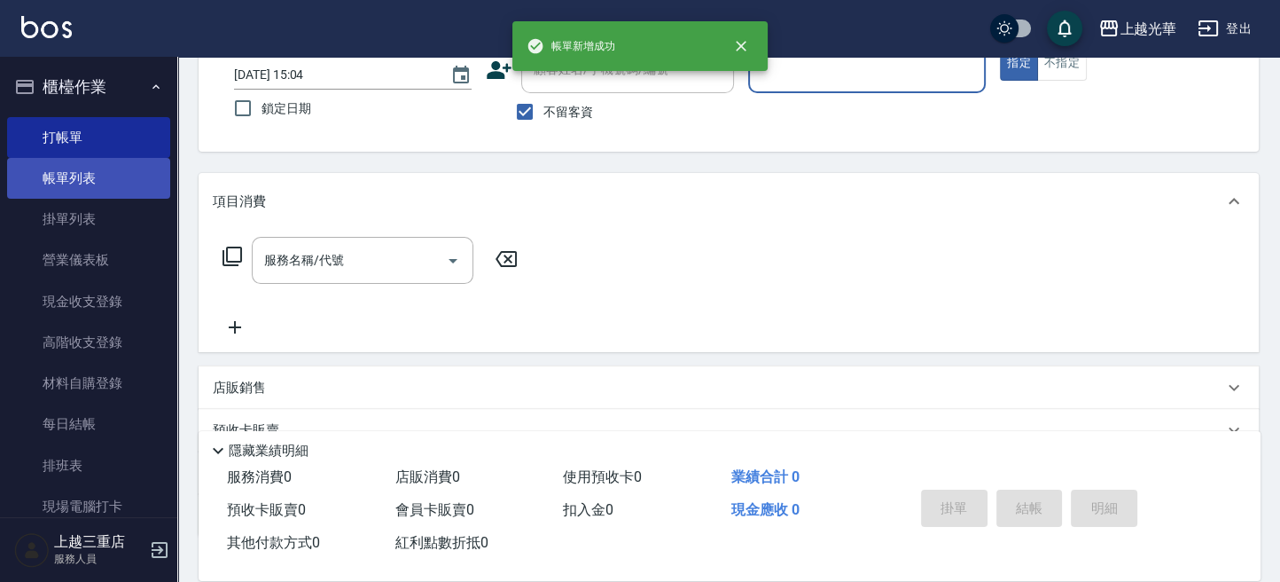
click at [121, 180] on link "帳單列表" at bounding box center [88, 178] width 163 height 41
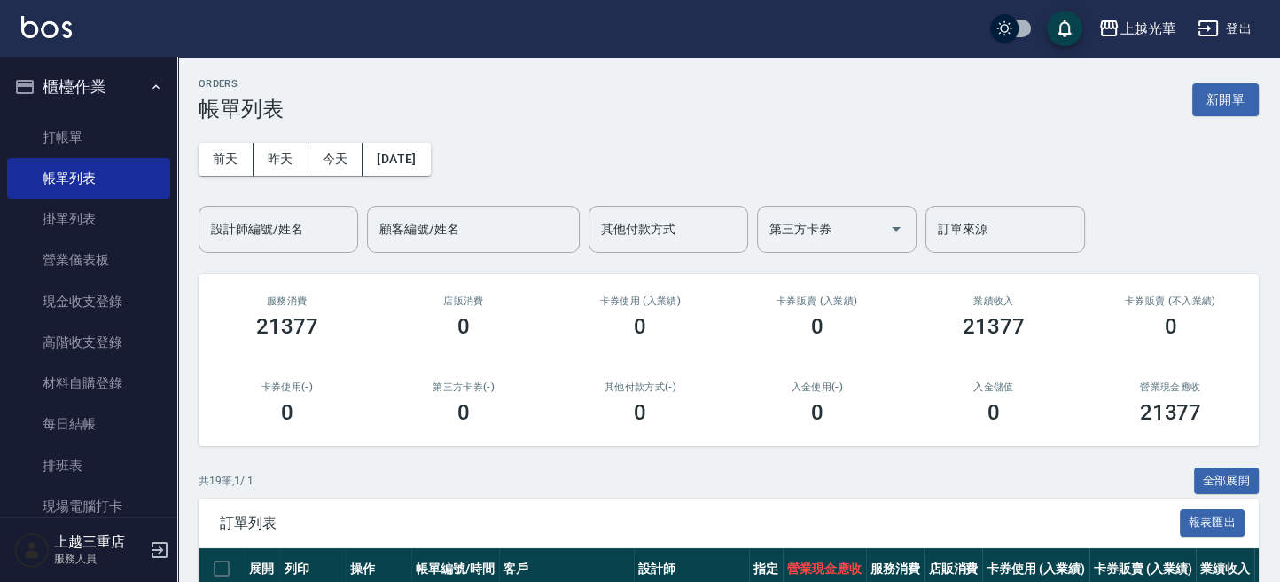
click at [266, 229] on input "設計師編號/姓名" at bounding box center [279, 229] width 144 height 31
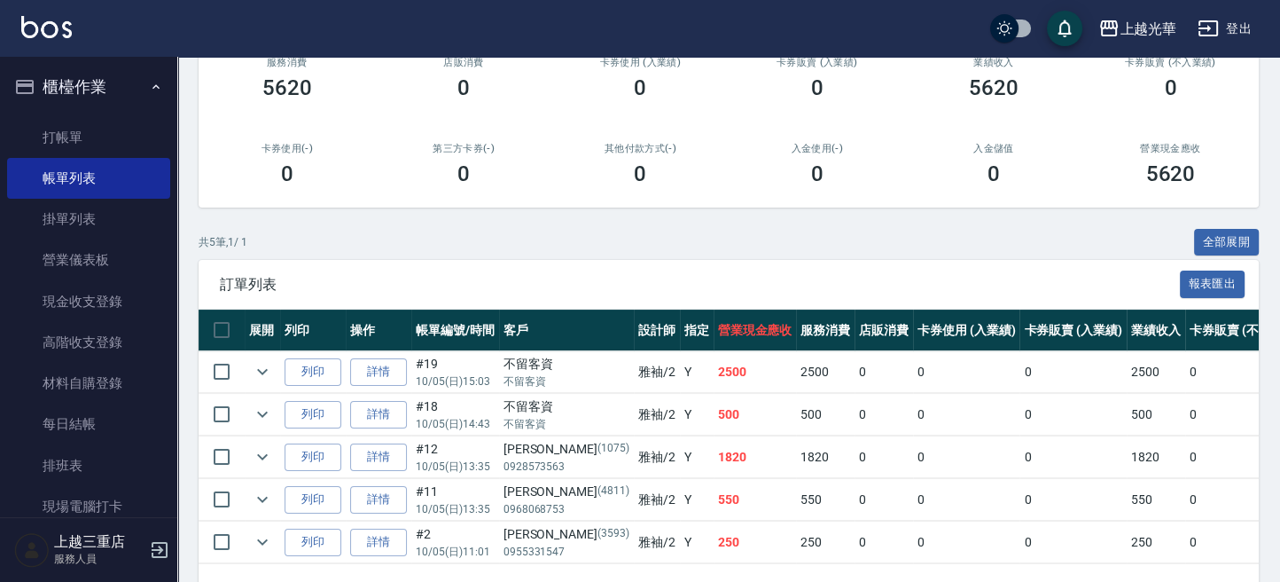
scroll to position [305, 0]
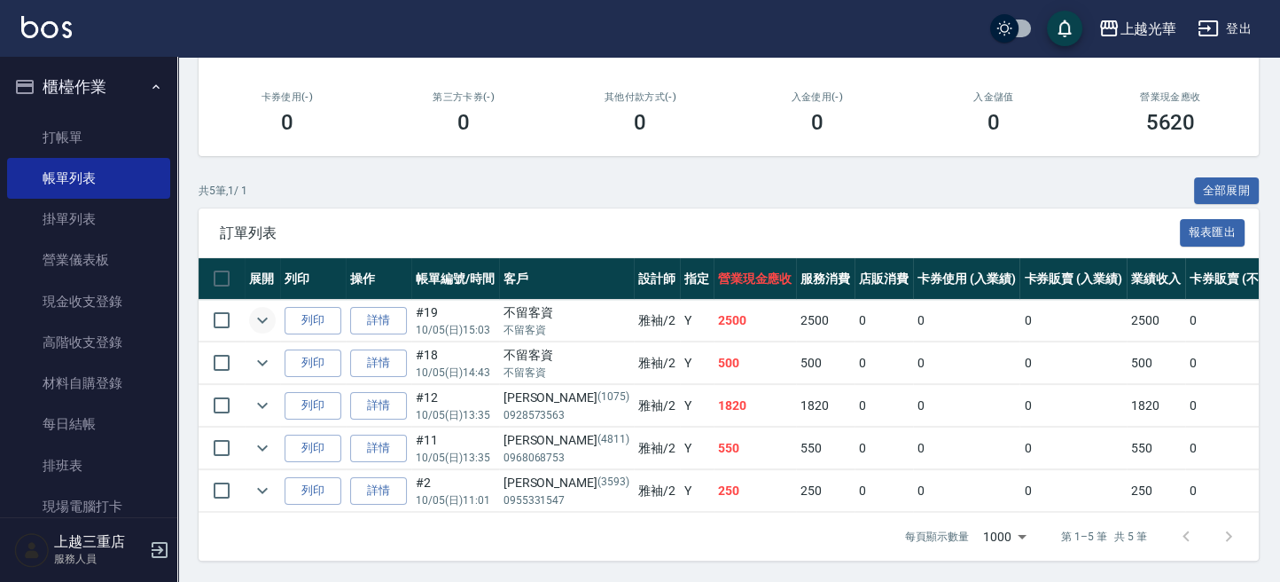
type input "雅袖-2"
click at [266, 309] on icon "expand row" at bounding box center [262, 319] width 21 height 21
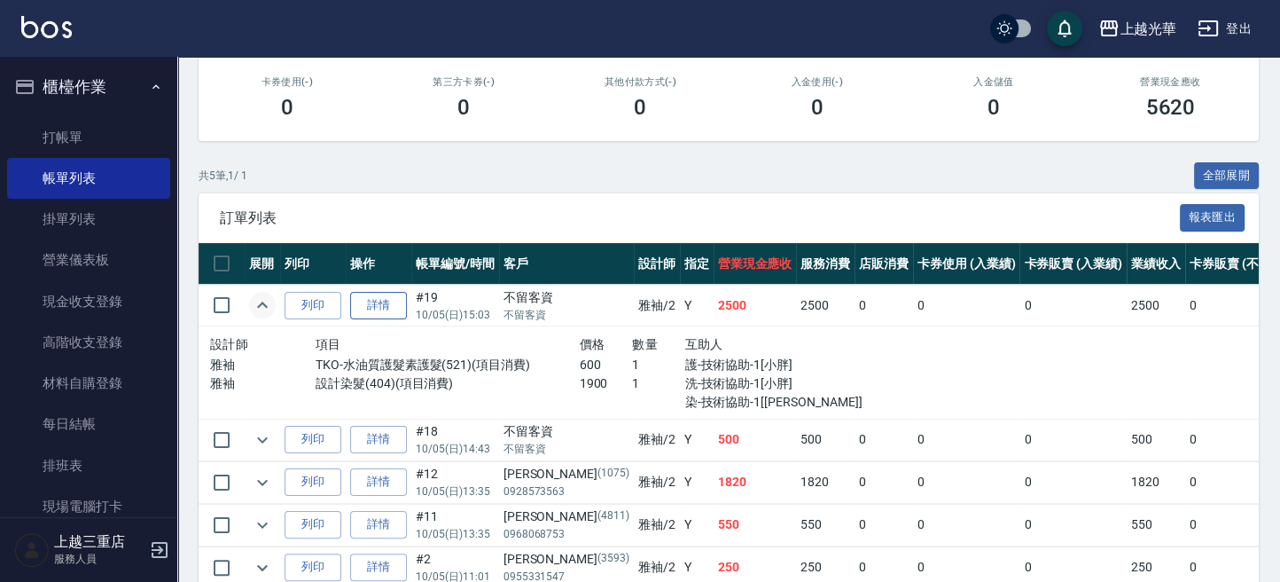
click at [366, 298] on link "詳情" at bounding box center [378, 305] width 57 height 27
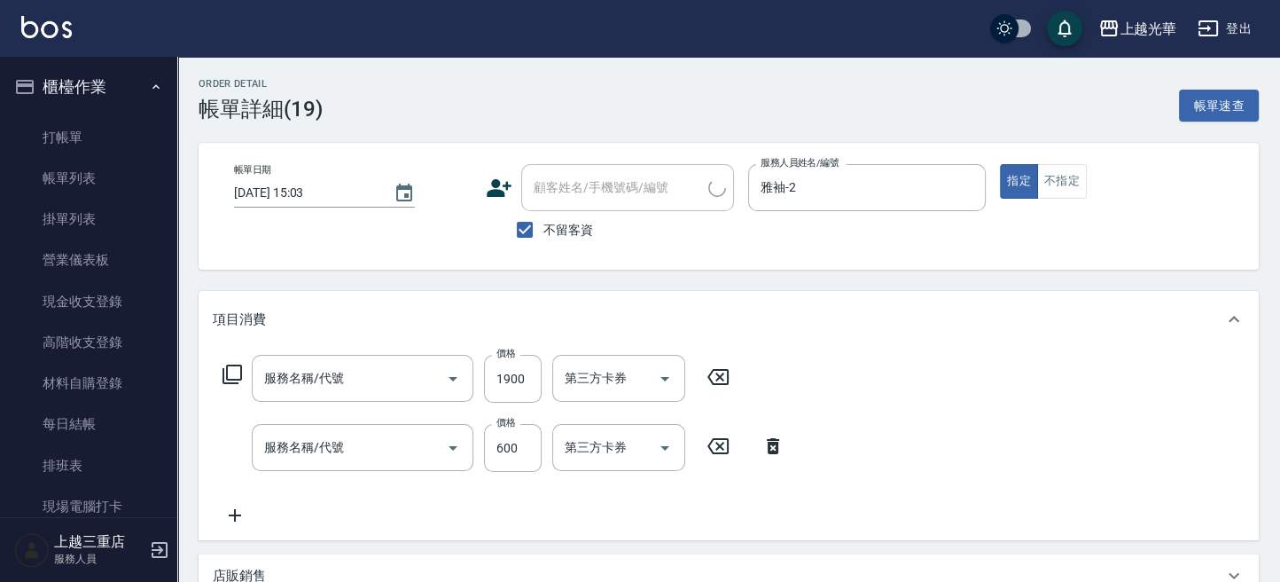
type input "2025/10/05 15:03"
checkbox input "true"
type input "雅袖-2"
type input "設計染髮(404)"
type input "TKO-水油質護髮素護髮(521)"
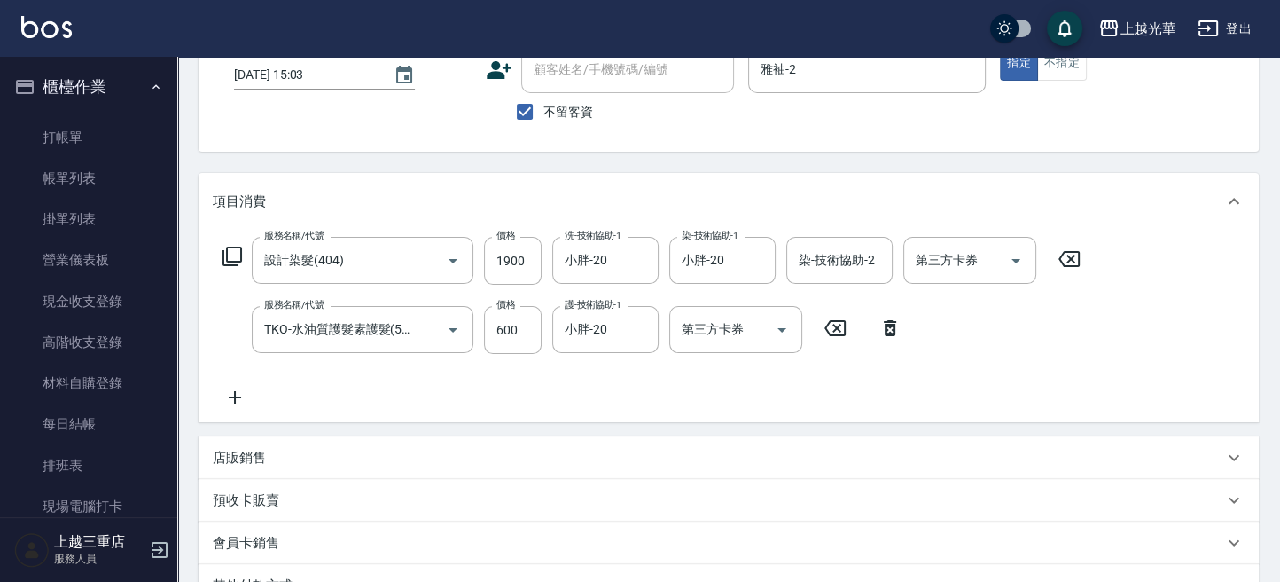
scroll to position [236, 0]
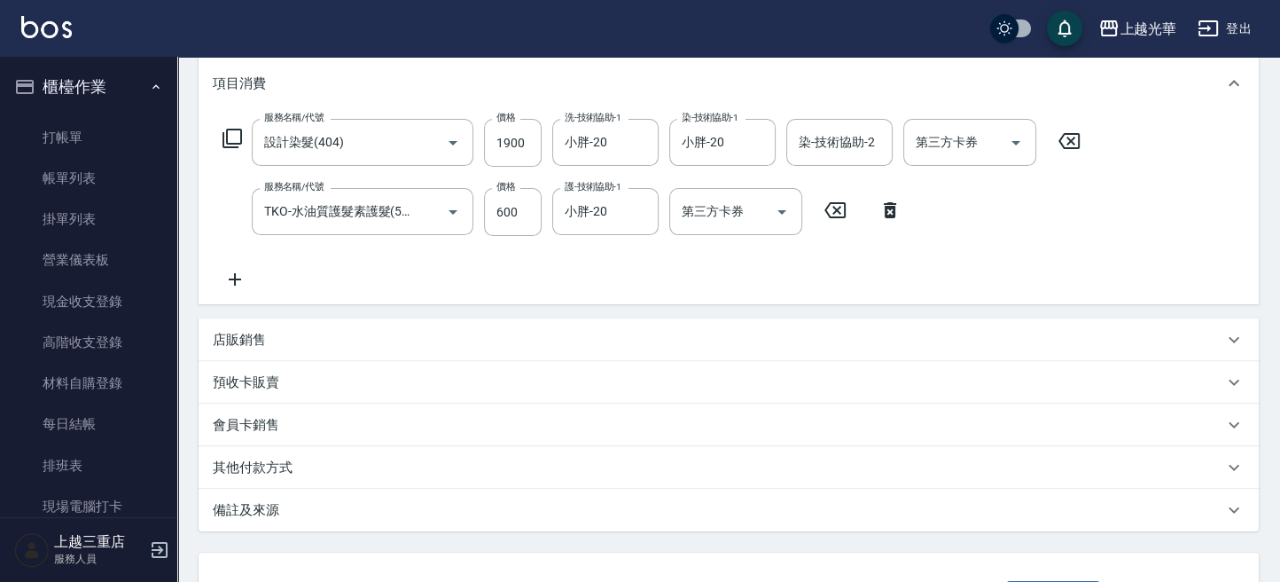
click at [223, 344] on p "店販銷售" at bounding box center [239, 340] width 53 height 19
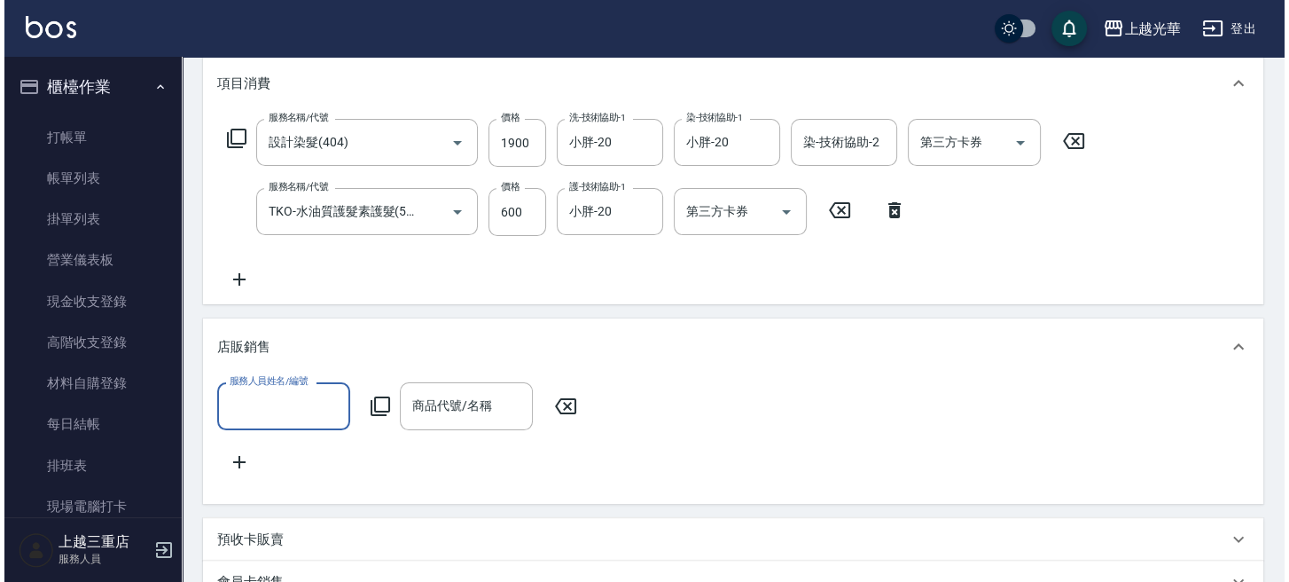
scroll to position [0, 0]
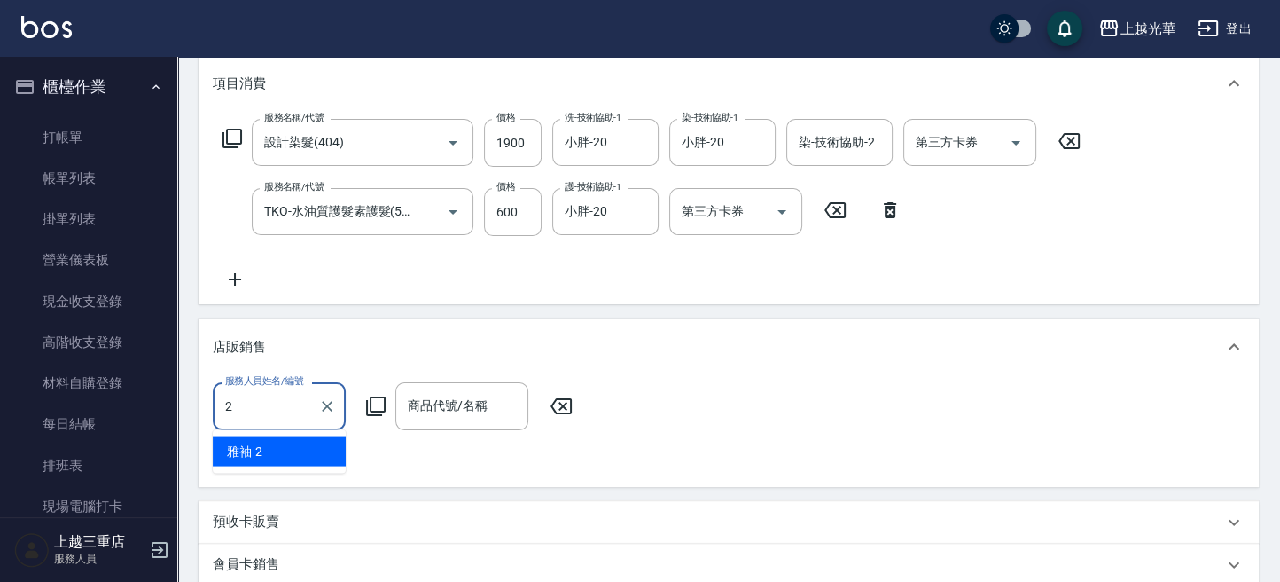
type input "雅袖-2"
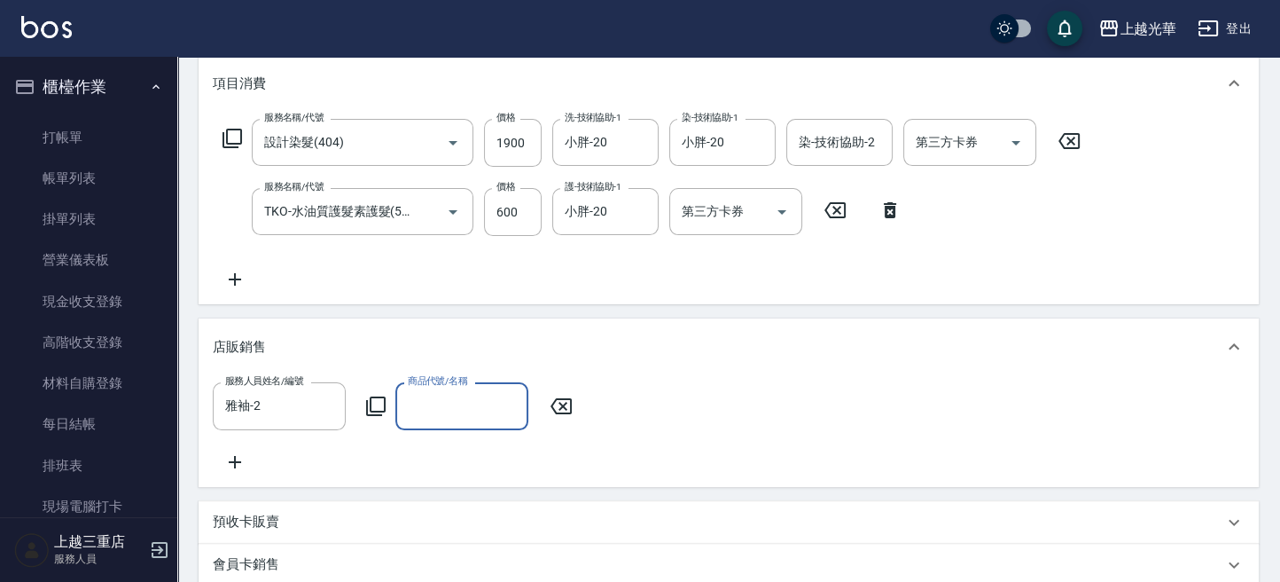
click at [372, 407] on icon at bounding box center [375, 405] width 21 height 21
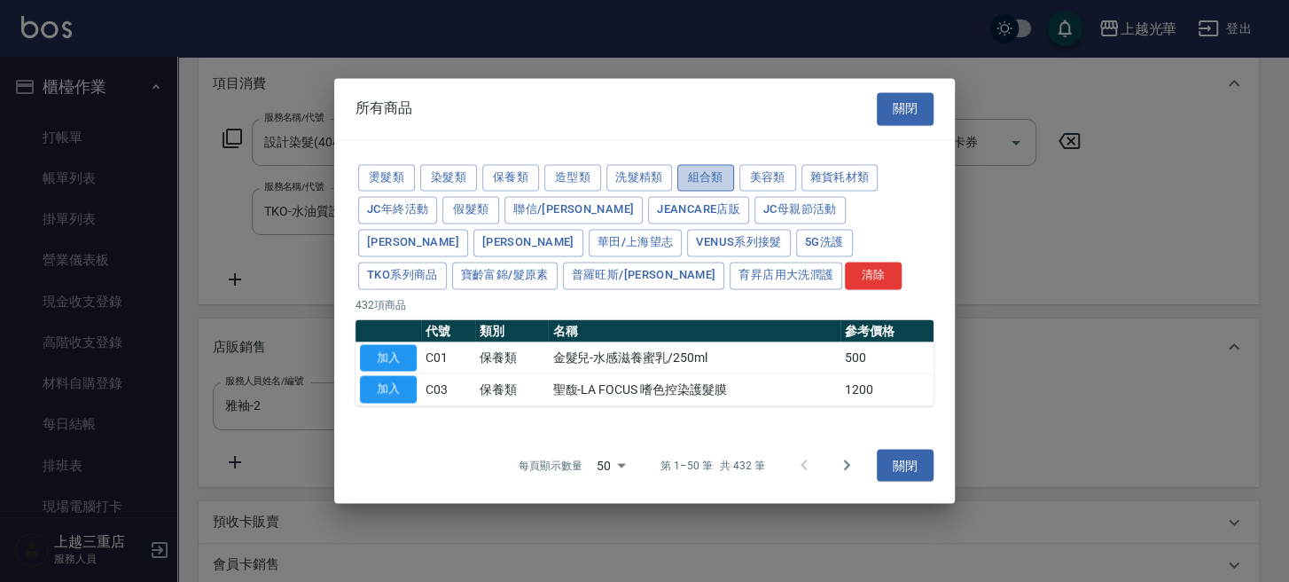
click at [708, 171] on button "組合類" at bounding box center [705, 177] width 57 height 27
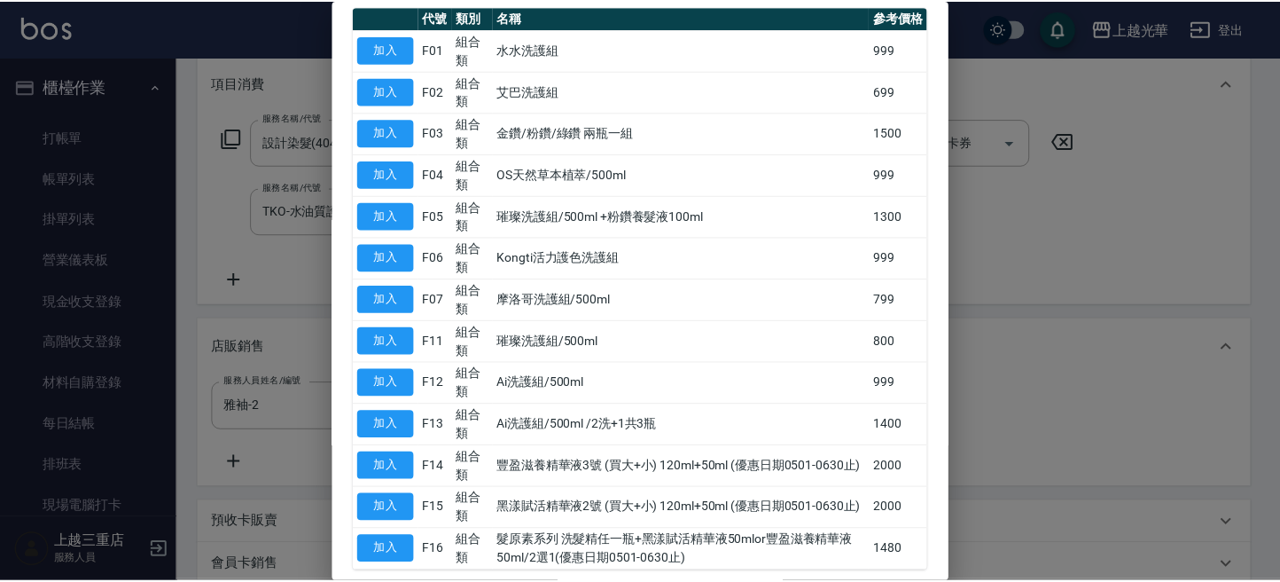
scroll to position [236, 0]
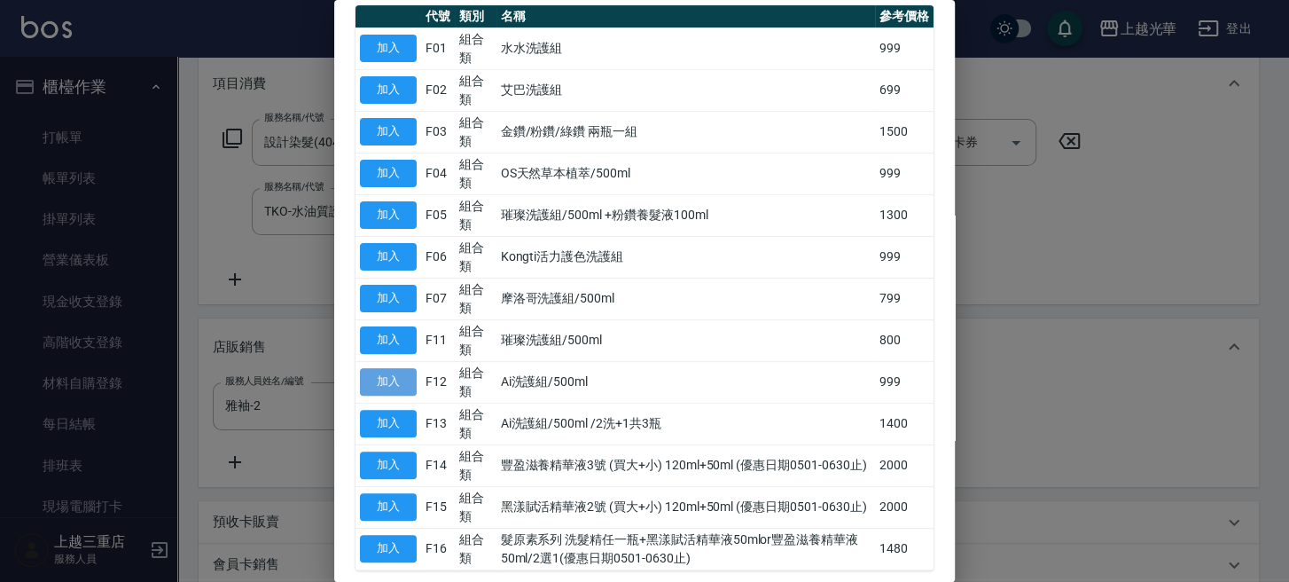
click at [377, 379] on button "加入" at bounding box center [388, 381] width 57 height 27
type input "Ai洗護組/500ml"
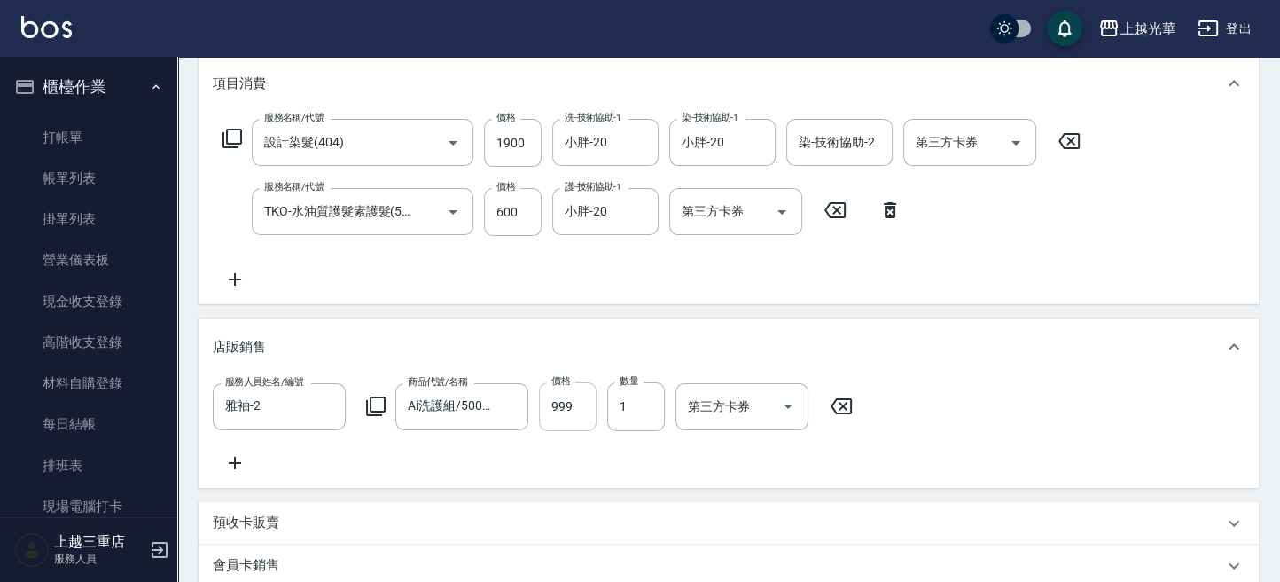
click at [581, 398] on input "999" at bounding box center [568, 406] width 58 height 48
type input "1000"
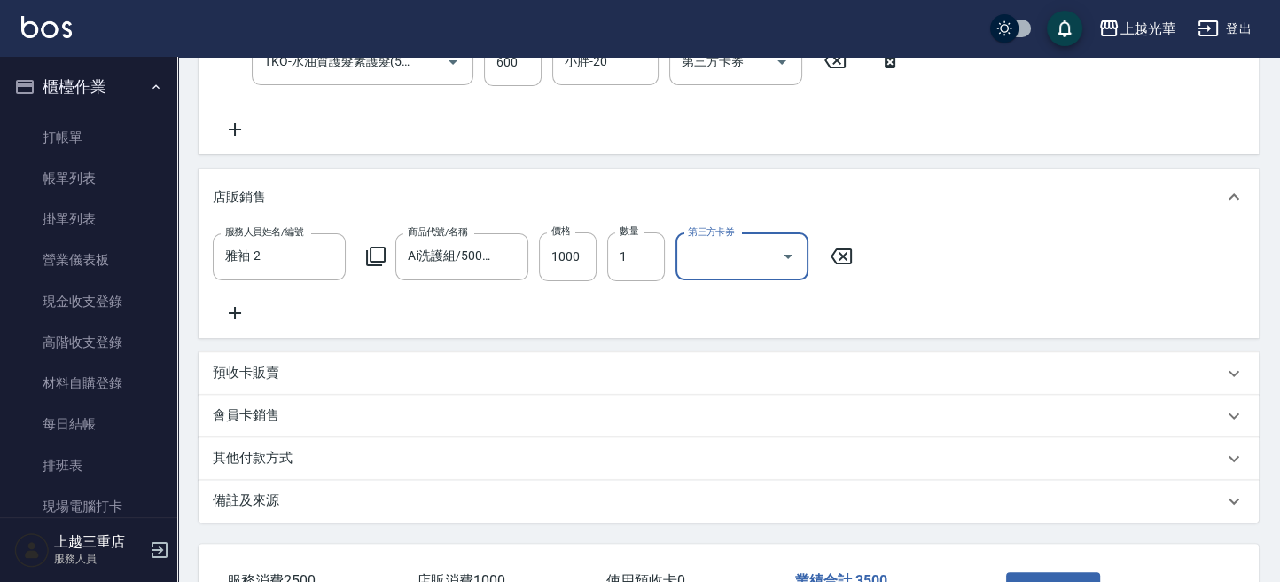
scroll to position [473, 0]
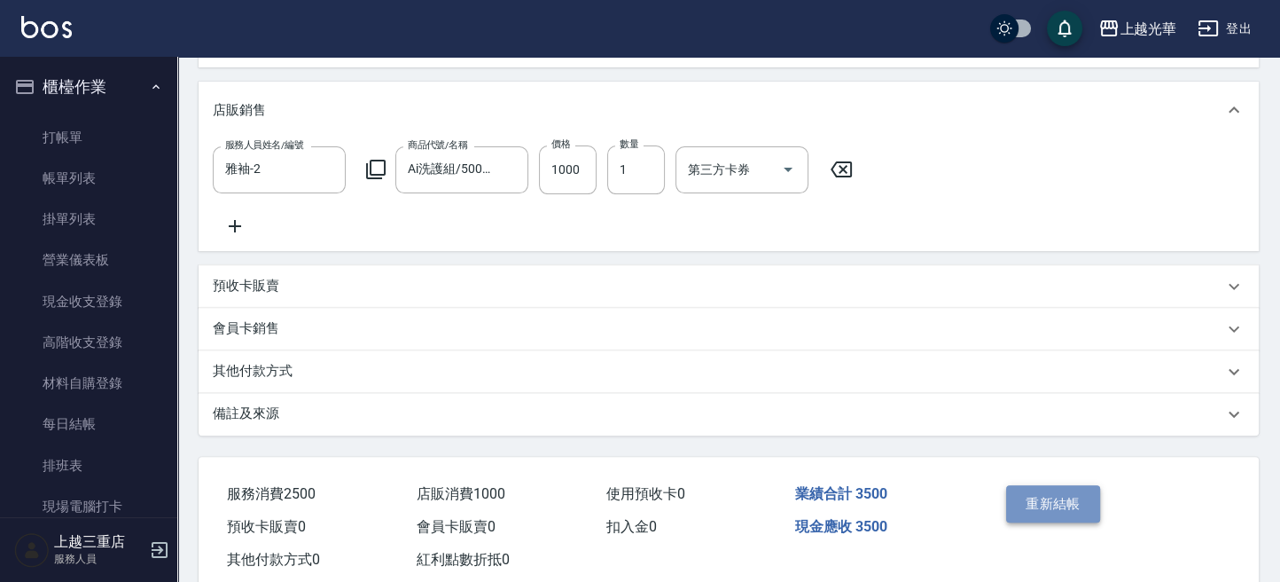
click at [1051, 522] on button "重新結帳" at bounding box center [1053, 503] width 94 height 37
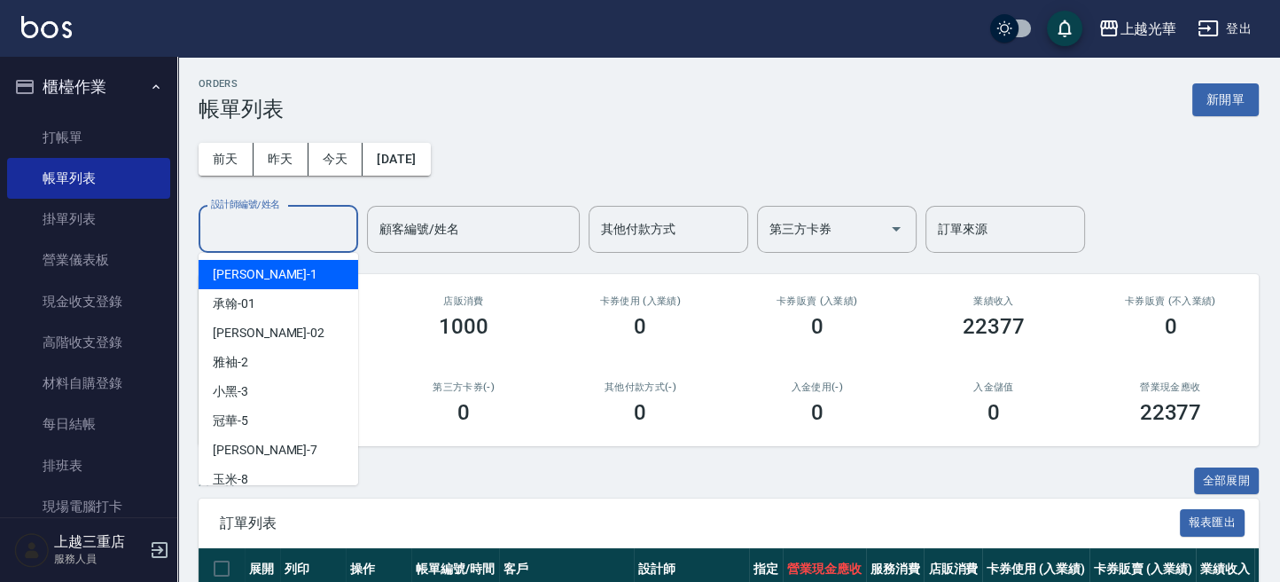
click at [252, 230] on input "設計師編號/姓名" at bounding box center [279, 229] width 144 height 31
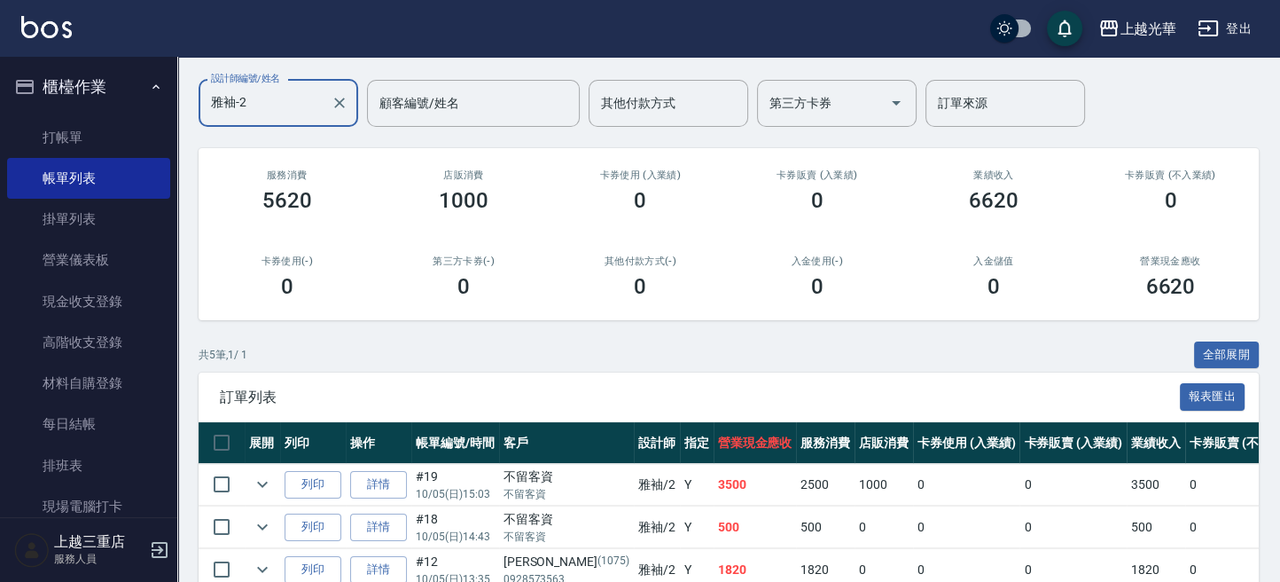
scroll to position [305, 0]
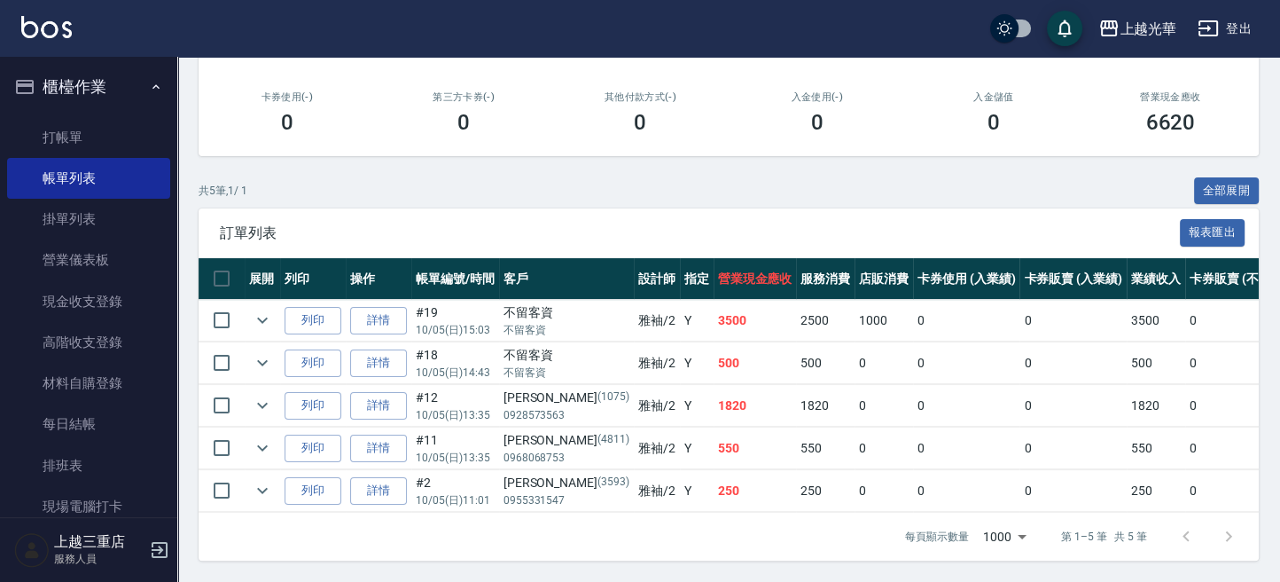
type input "雅袖-2"
click at [28, 25] on img at bounding box center [46, 27] width 51 height 22
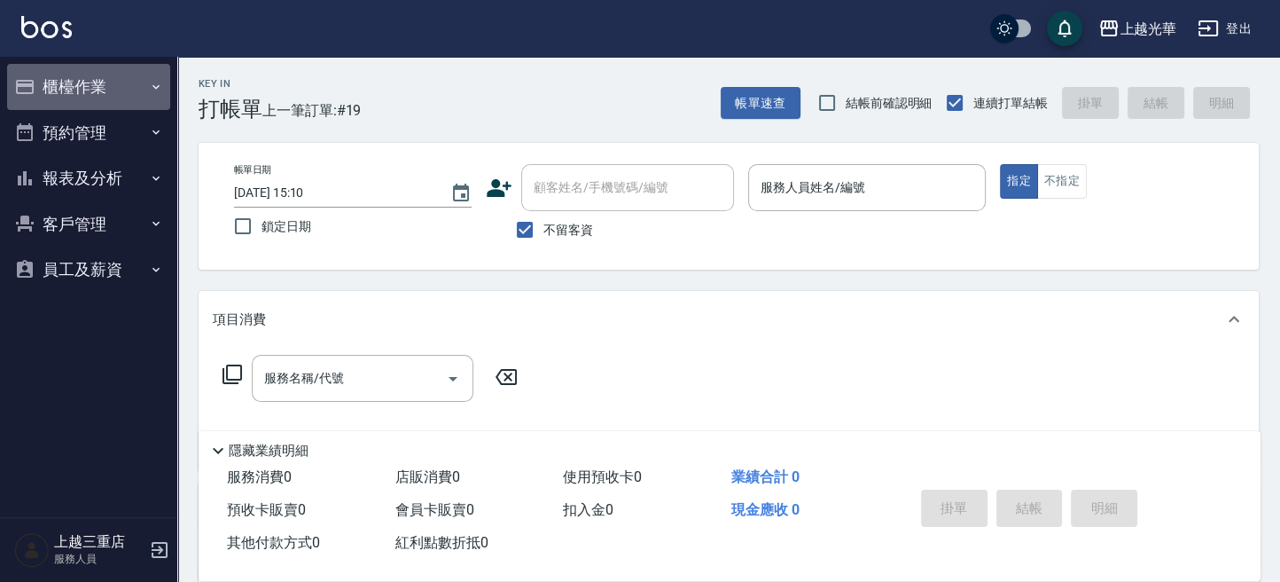
click at [80, 95] on button "櫃檯作業" at bounding box center [88, 87] width 163 height 46
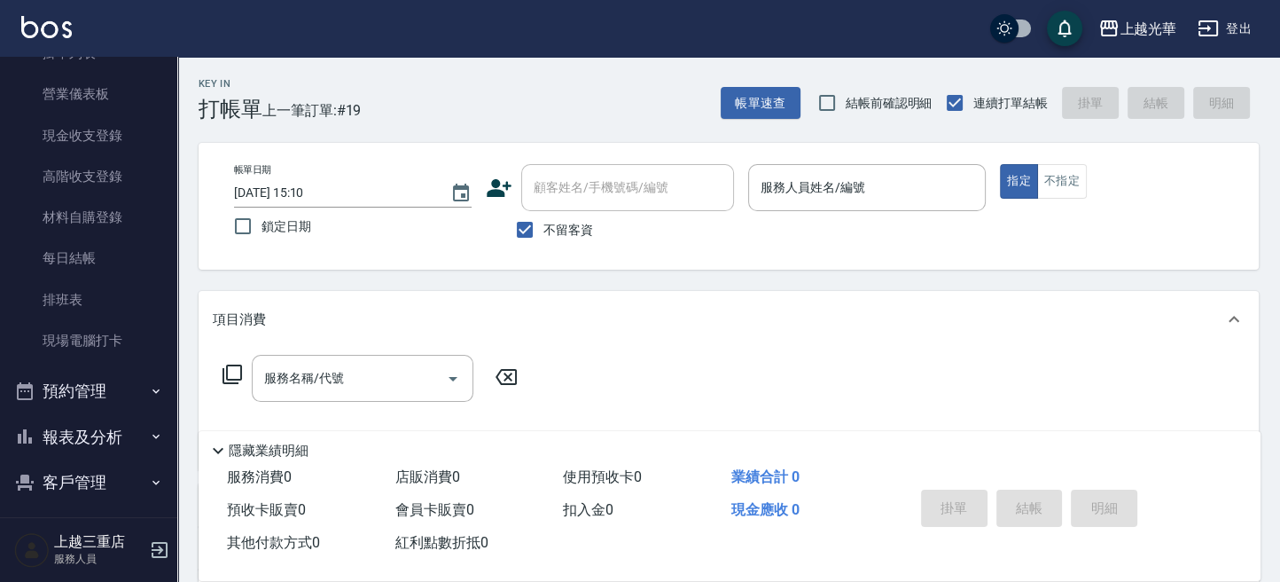
scroll to position [220, 0]
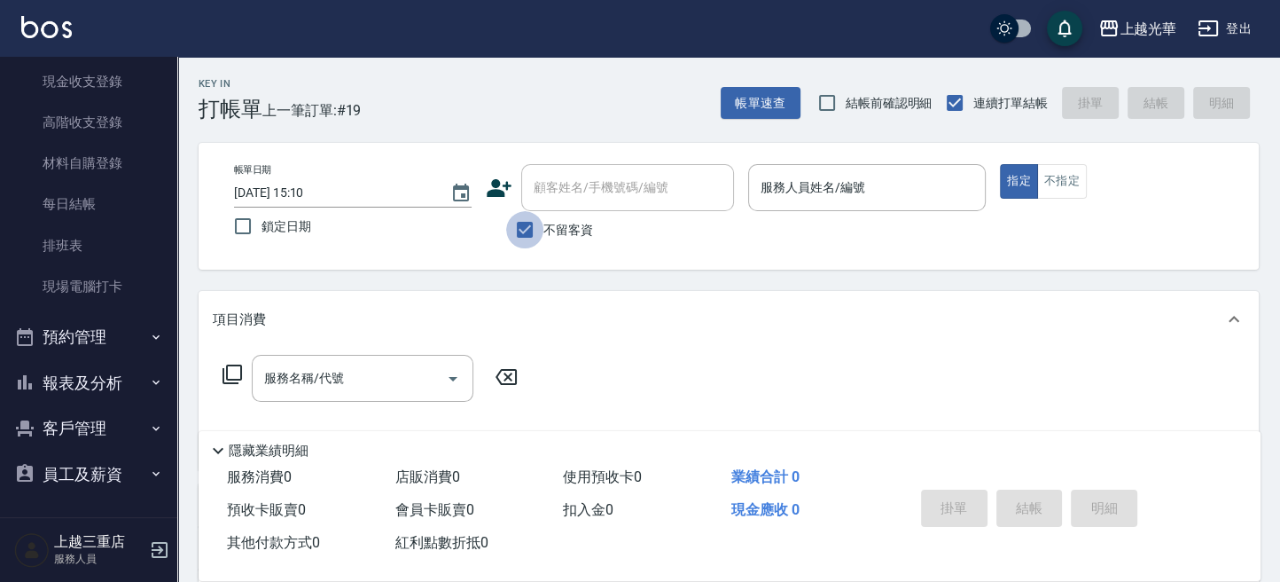
click at [532, 214] on input "不留客資" at bounding box center [524, 229] width 37 height 37
checkbox input "false"
click at [546, 198] on input "顧客姓名/手機號碼/編號" at bounding box center [614, 187] width 170 height 31
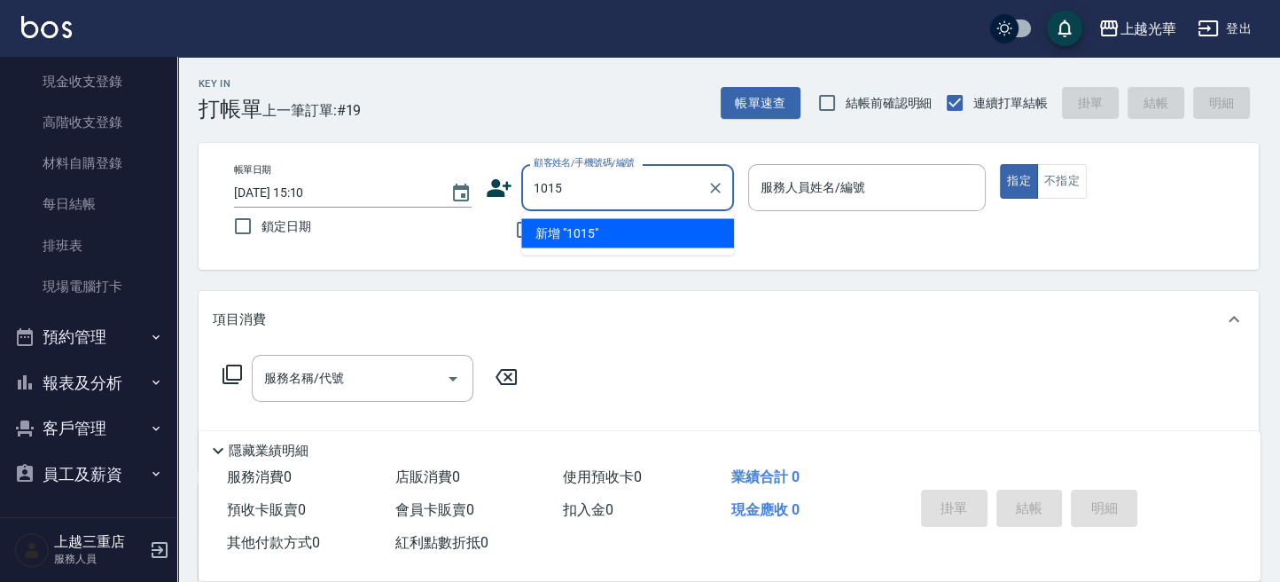
type input "1015"
click at [1000, 164] on button "指定" at bounding box center [1019, 181] width 38 height 35
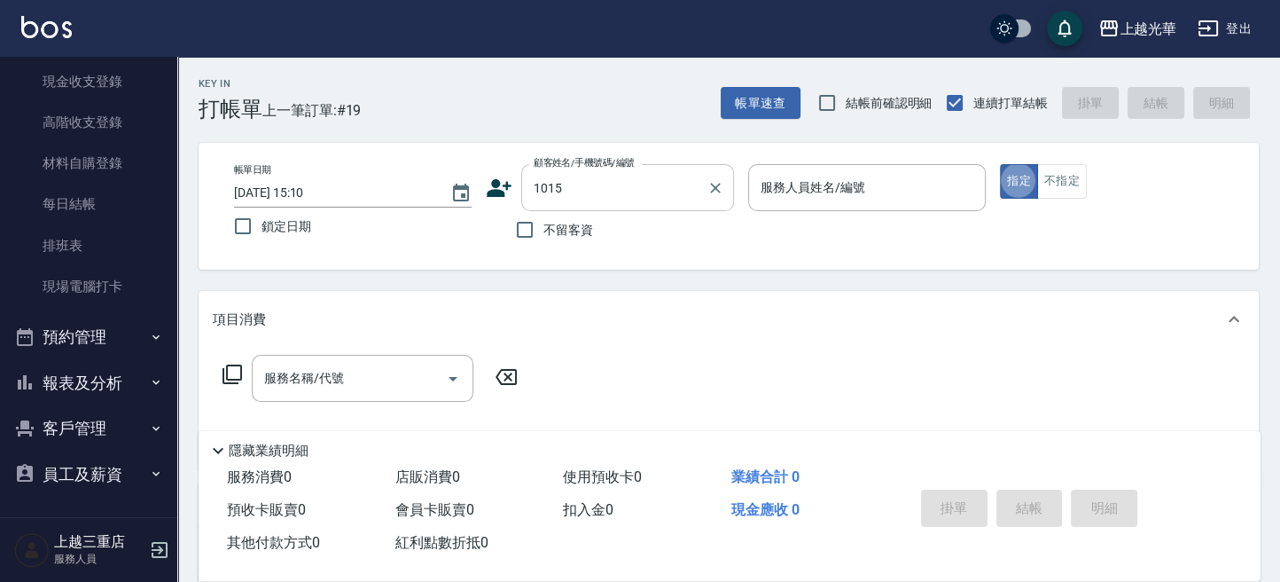
type button "true"
type input "高鈺惠/0911265559/1015"
type input "小黑-3"
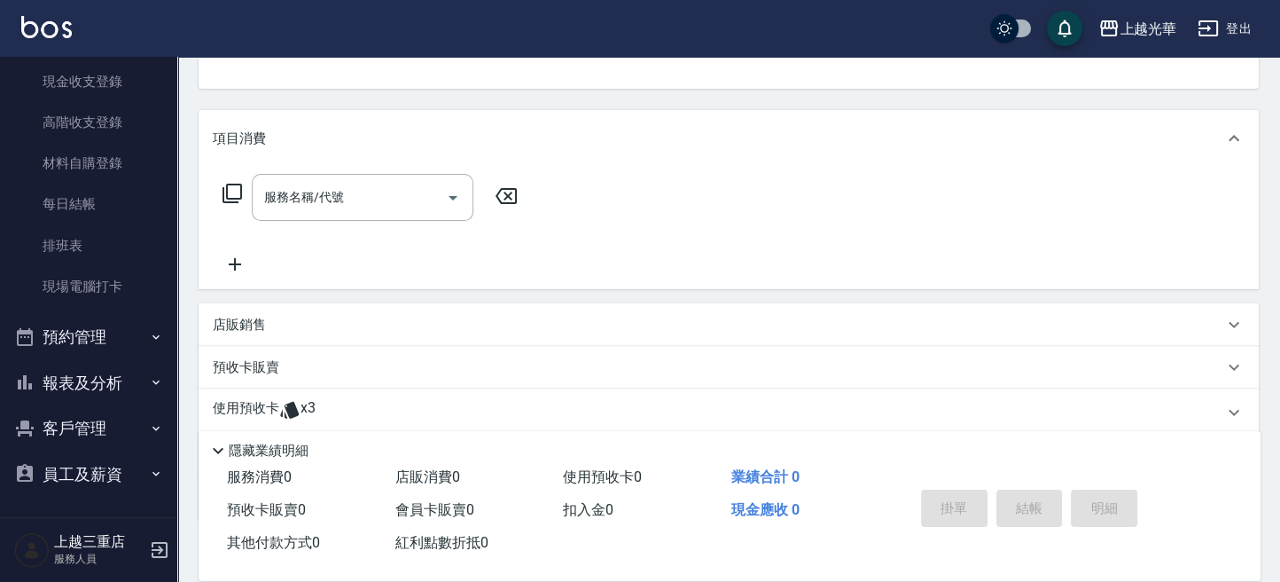
scroll to position [236, 0]
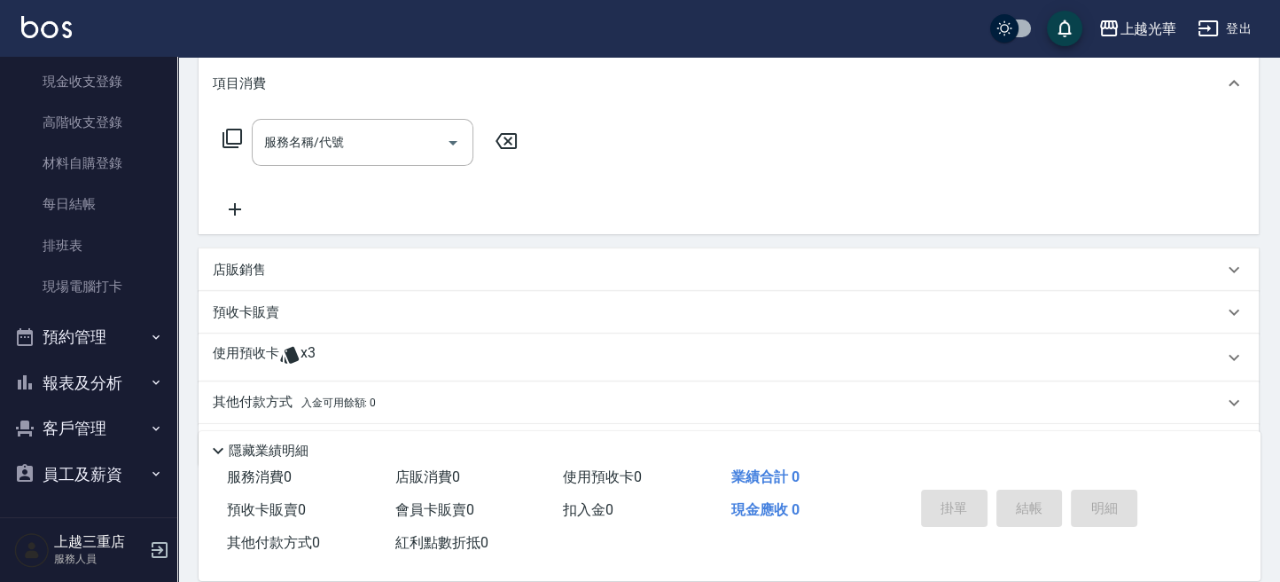
click at [273, 373] on div "使用預收卡 x3" at bounding box center [729, 357] width 1060 height 48
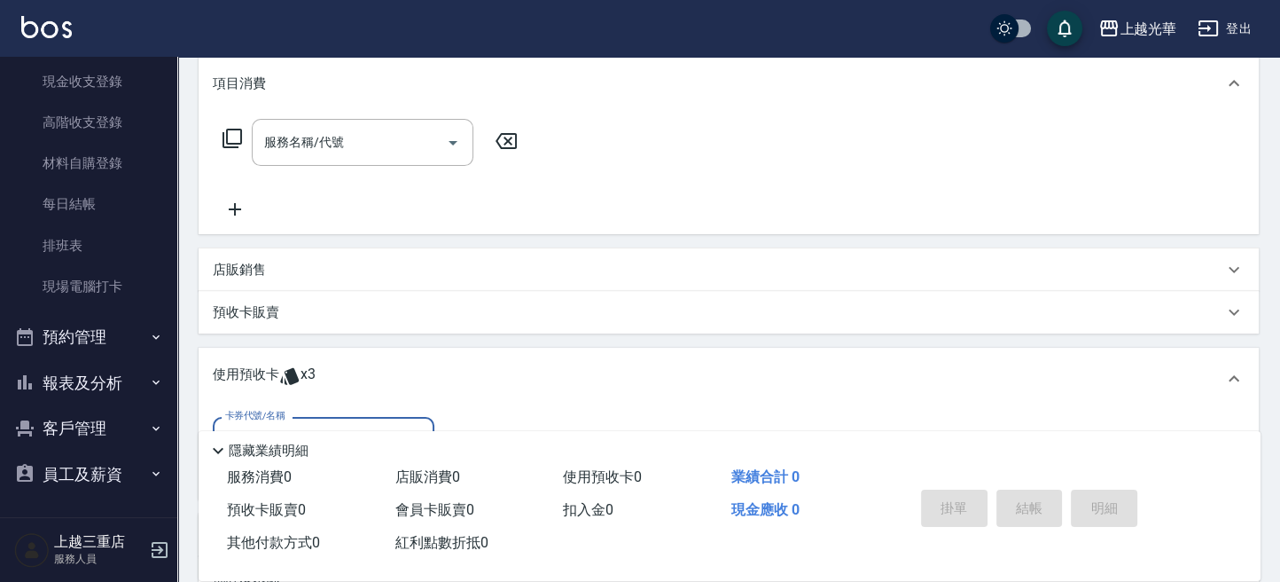
scroll to position [419, 0]
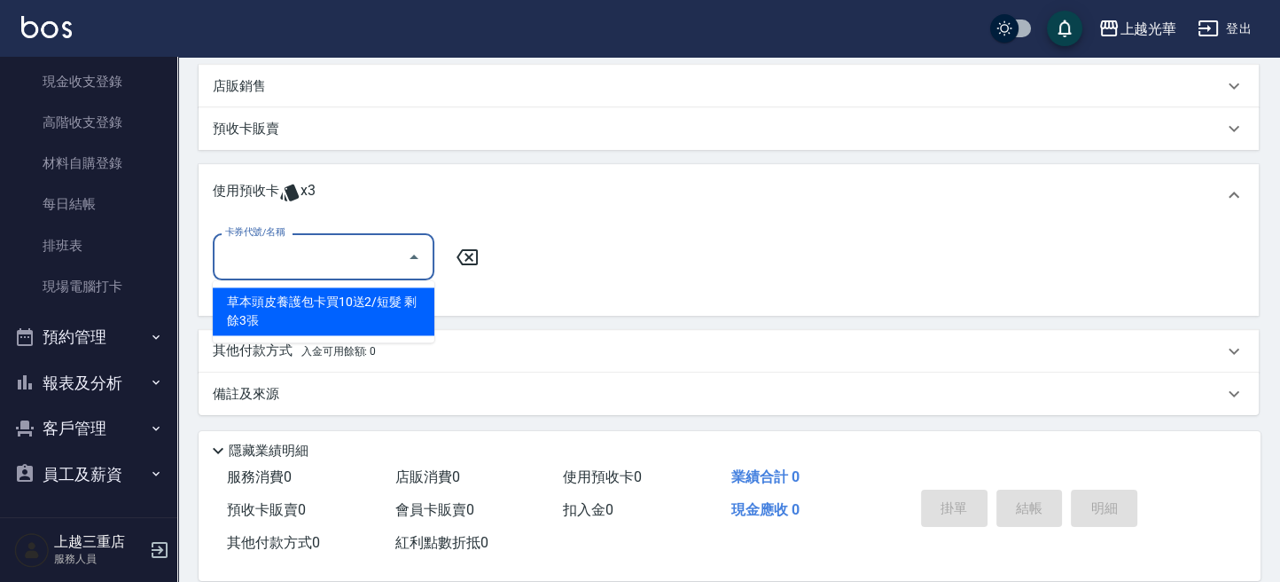
click at [308, 267] on input "卡券代號/名稱" at bounding box center [310, 256] width 179 height 31
click at [340, 295] on div "草本頭皮養護包卡買10送2/短髮 剩餘3張" at bounding box center [324, 311] width 222 height 48
type input "草本頭皮養護包卡買10送2/短髮"
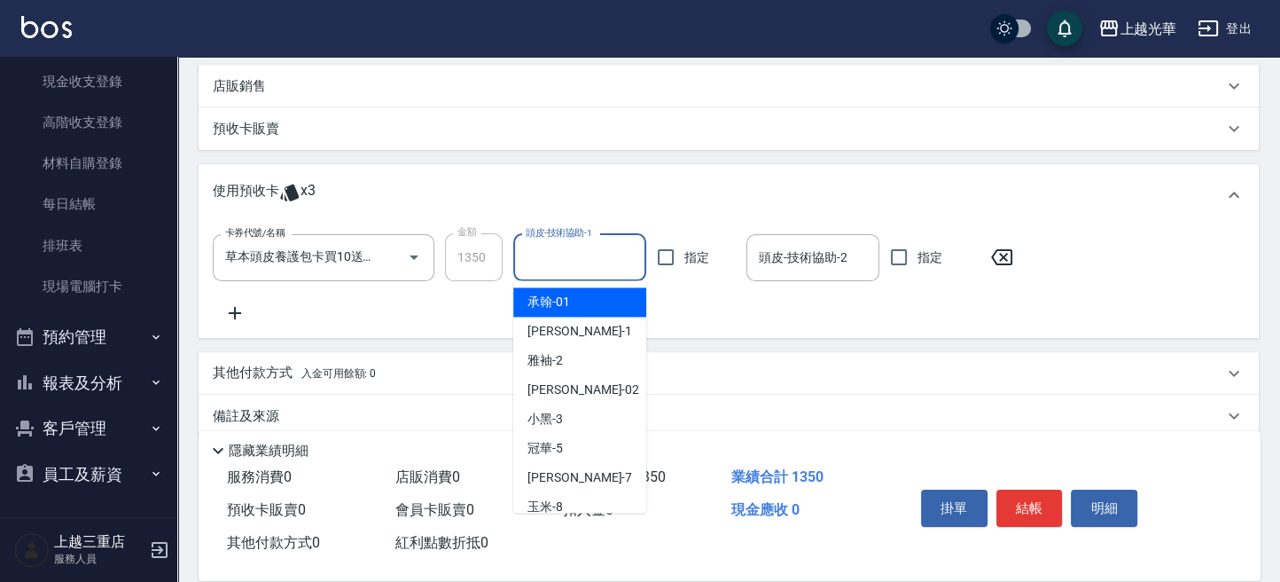
click at [573, 259] on input "頭皮-技術協助-1" at bounding box center [579, 257] width 117 height 31
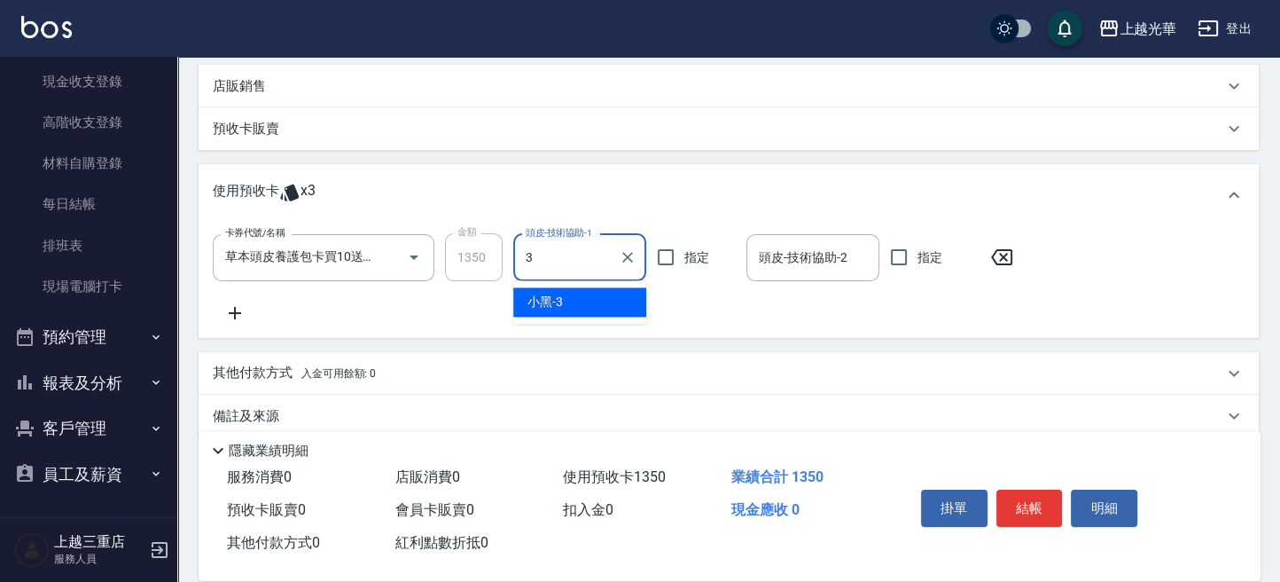
type input "小黑-3"
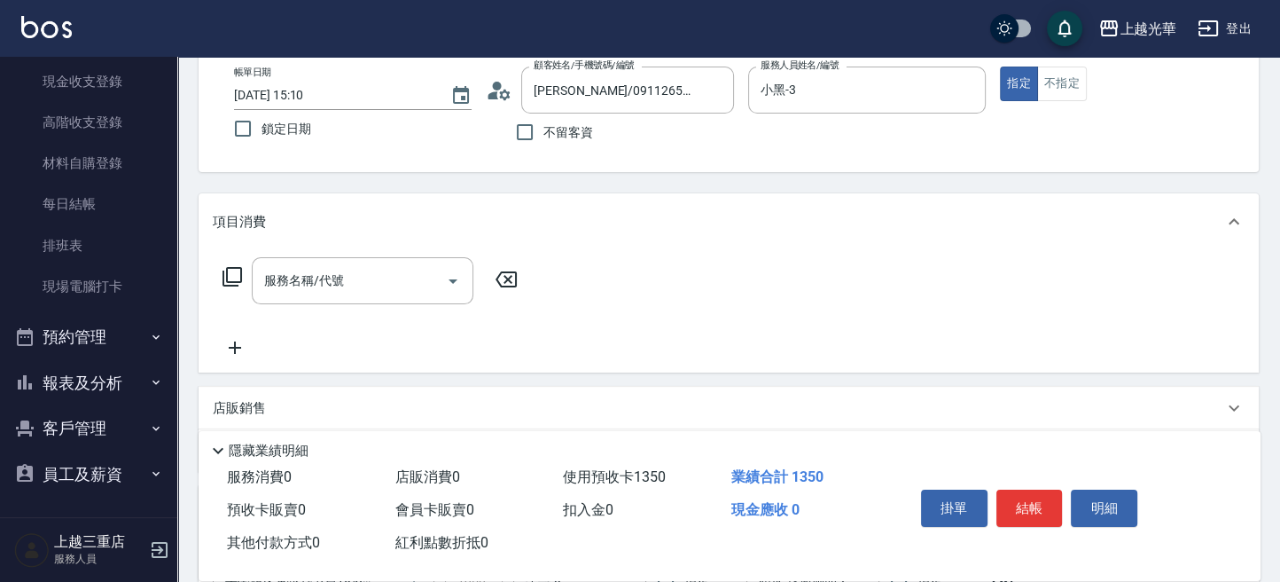
scroll to position [65, 0]
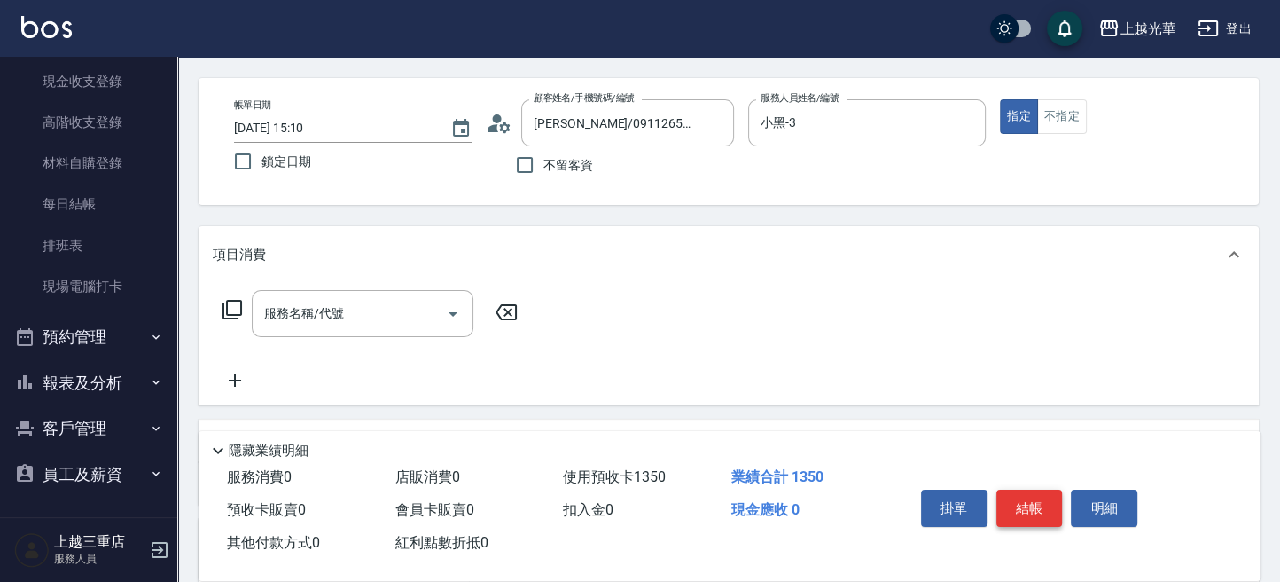
click at [1057, 504] on button "結帳" at bounding box center [1029, 507] width 66 height 37
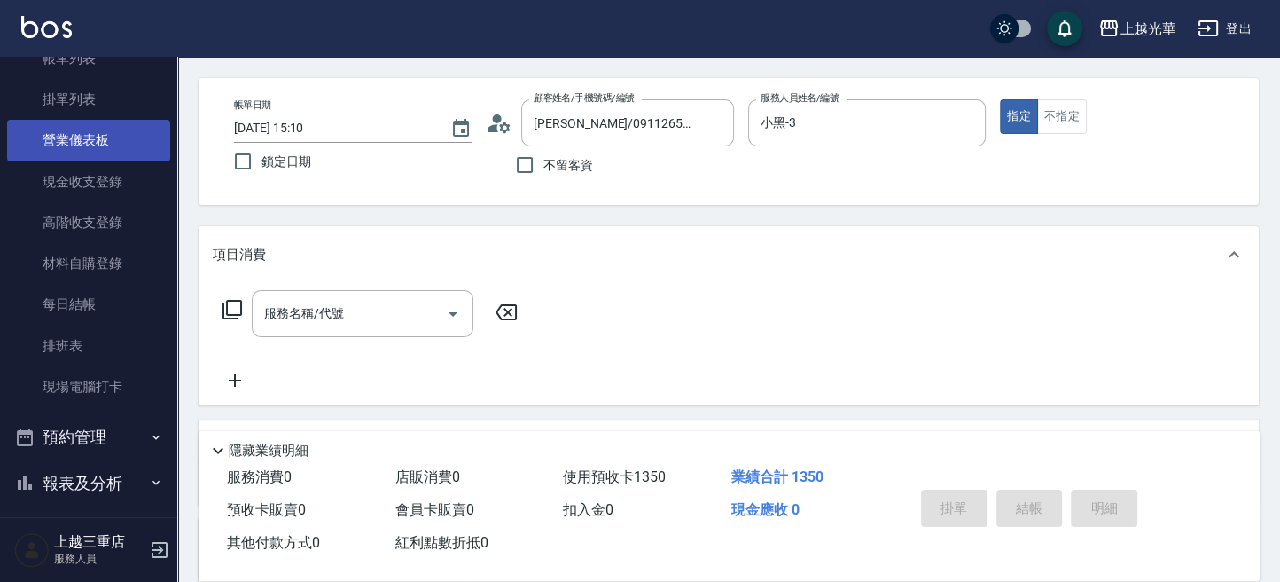
scroll to position [102, 0]
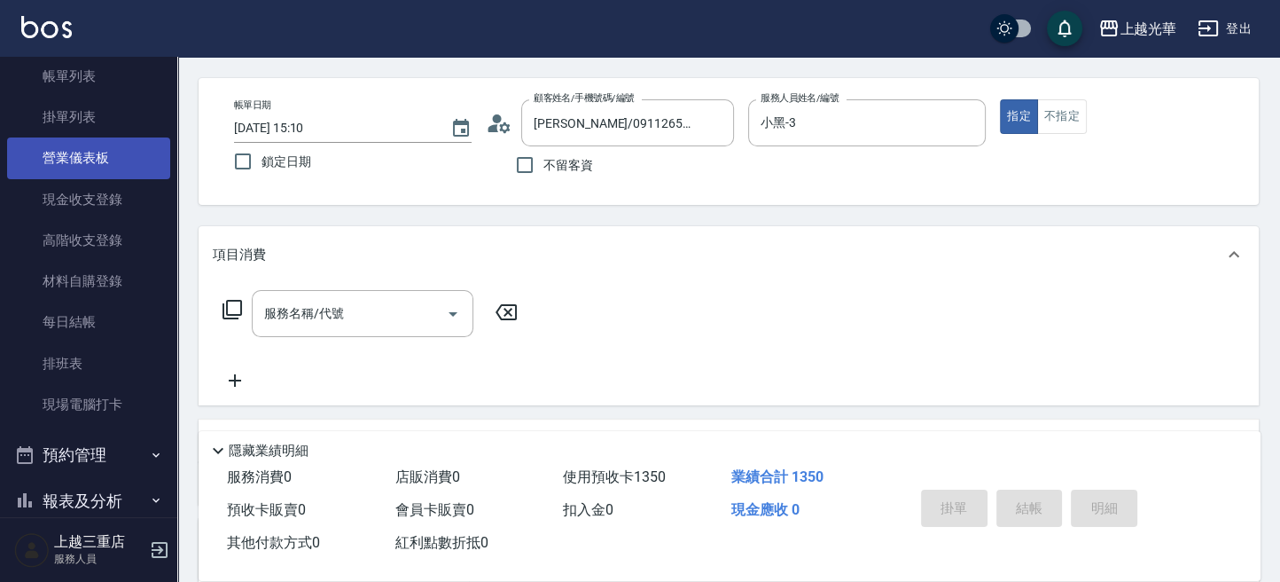
type input "2025/10/05 15:14"
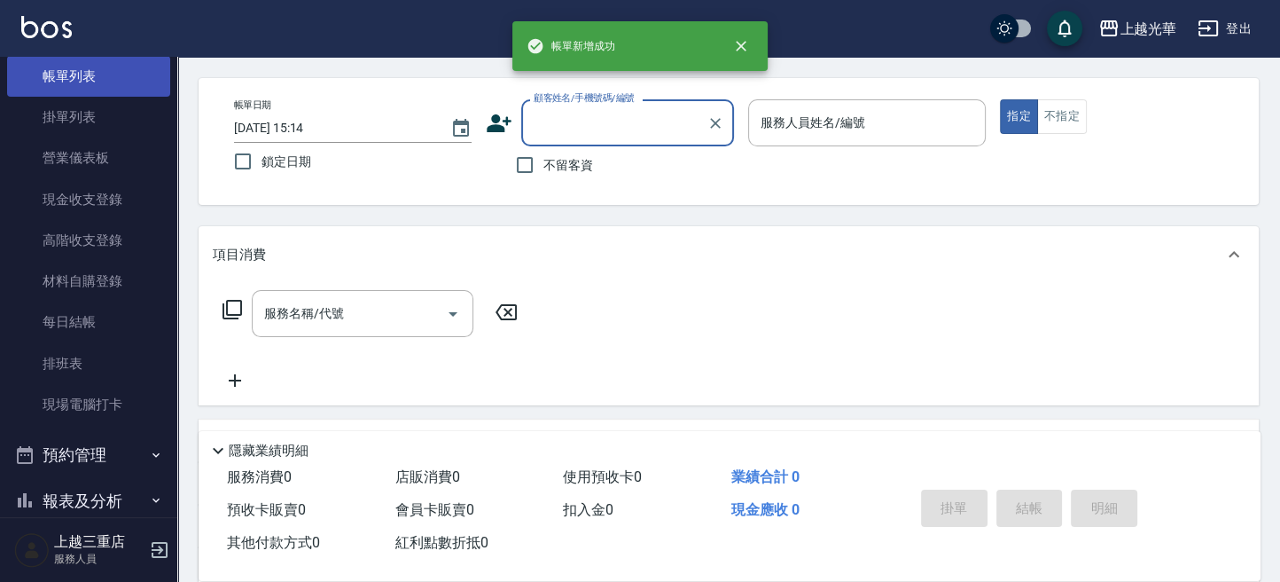
scroll to position [0, 0]
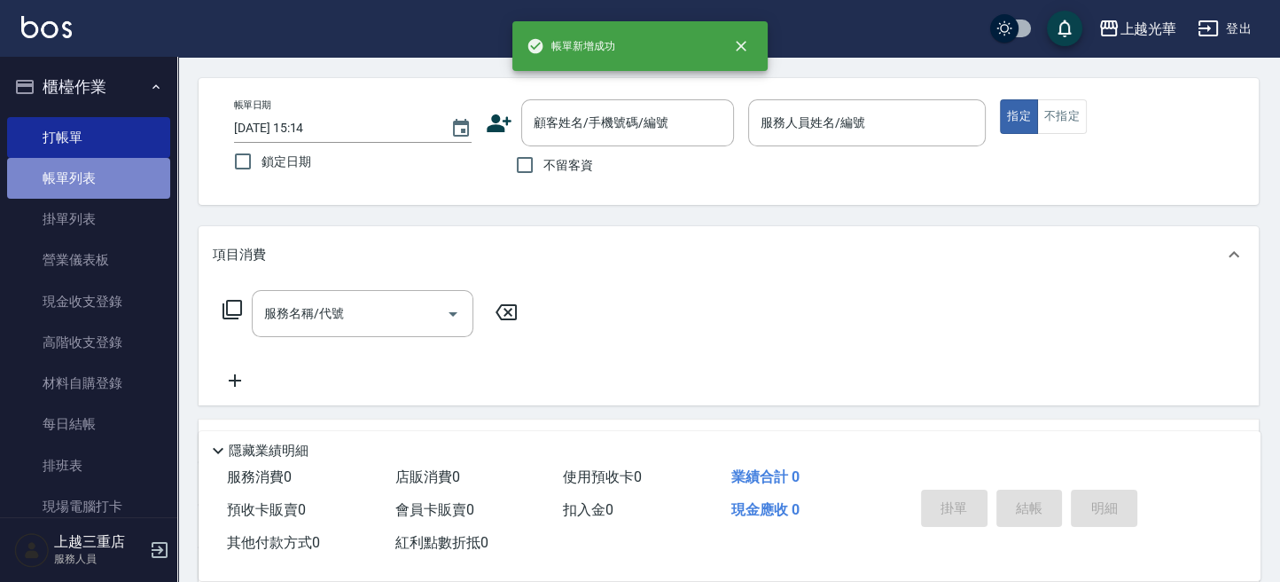
click at [105, 165] on link "帳單列表" at bounding box center [88, 178] width 163 height 41
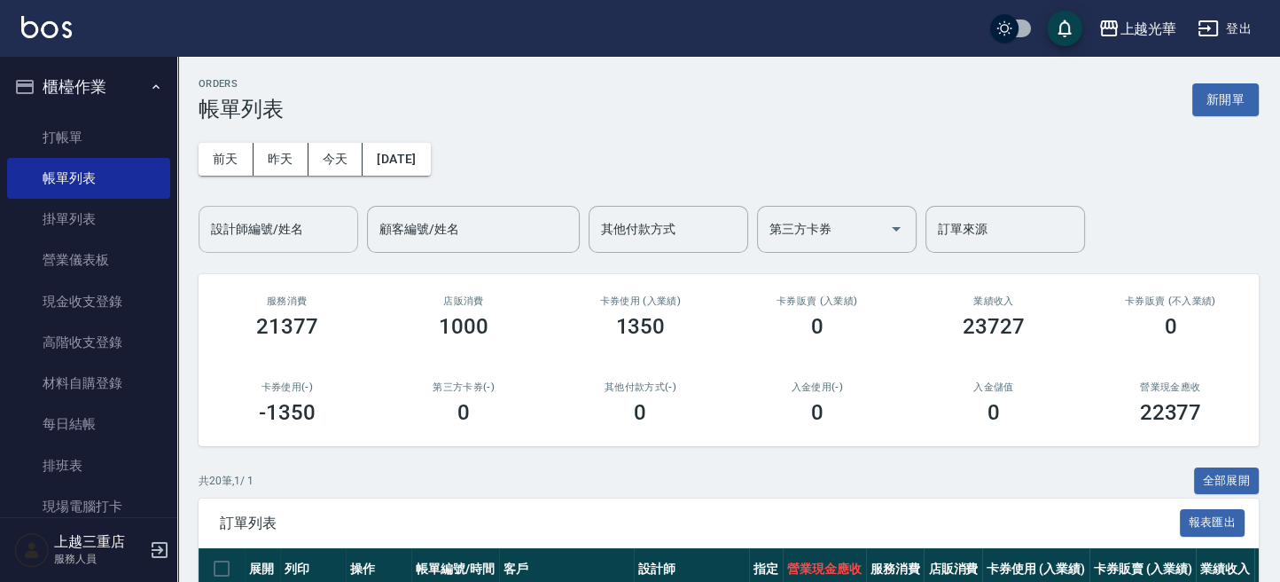
click at [309, 217] on input "設計師編號/姓名" at bounding box center [279, 229] width 144 height 31
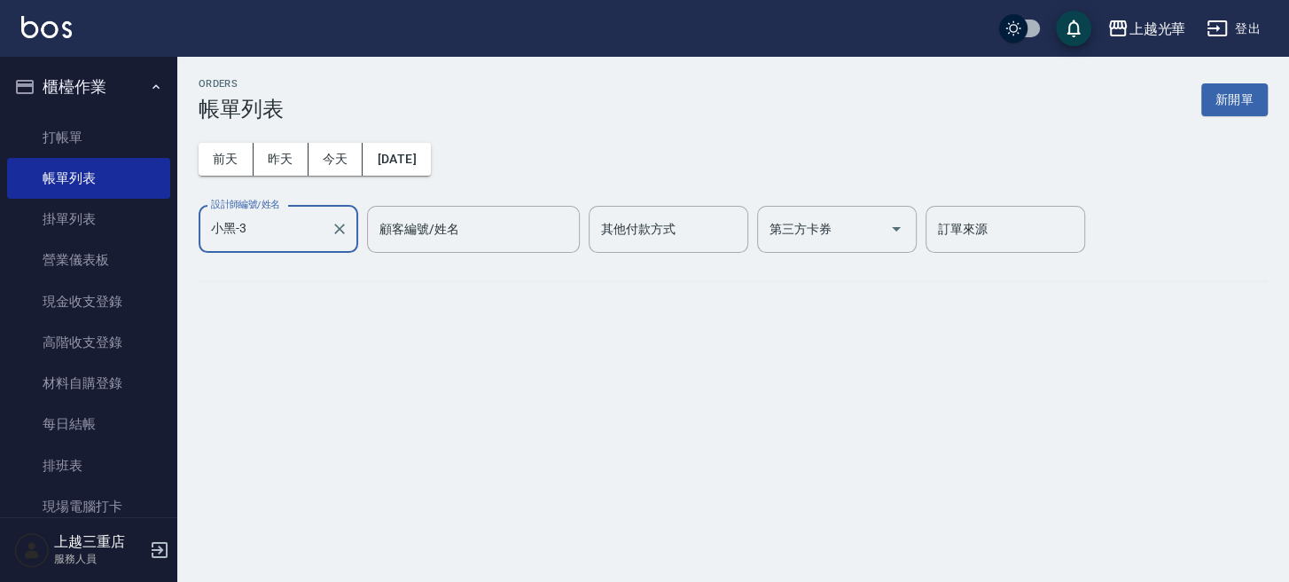
type input "小黑-3"
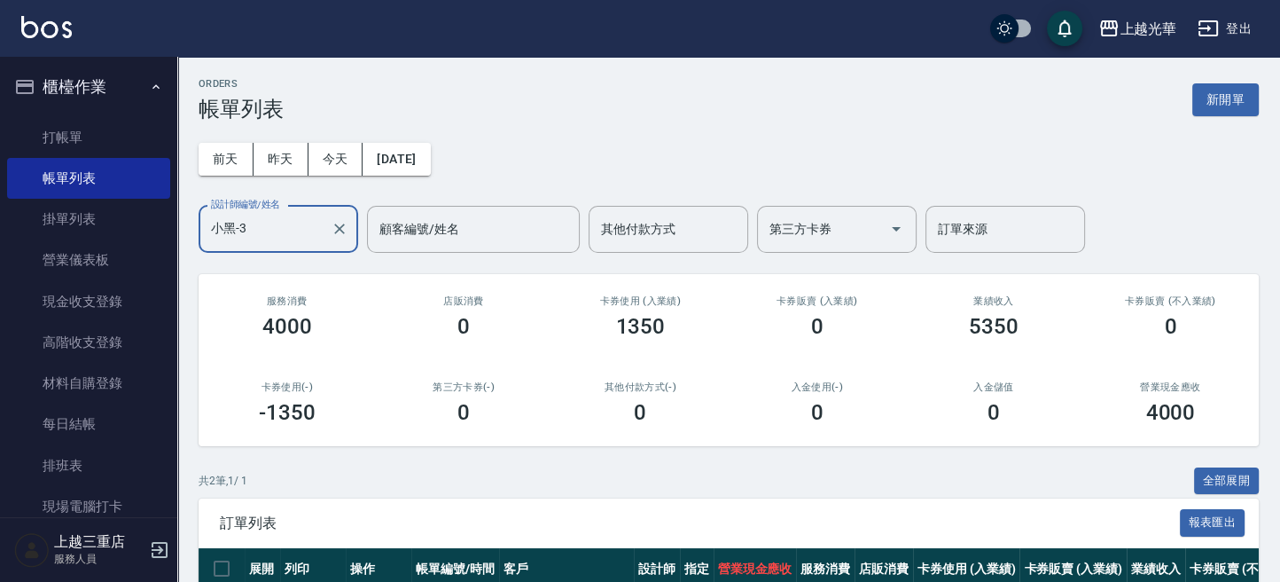
scroll to position [178, 0]
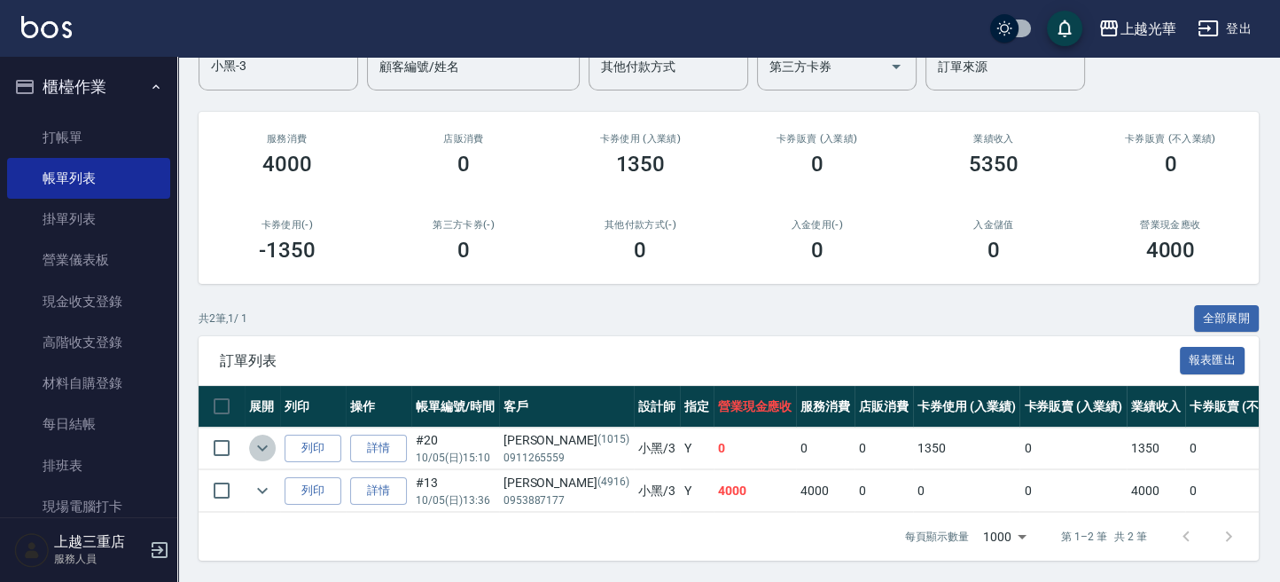
click at [258, 445] on icon "expand row" at bounding box center [262, 448] width 11 height 6
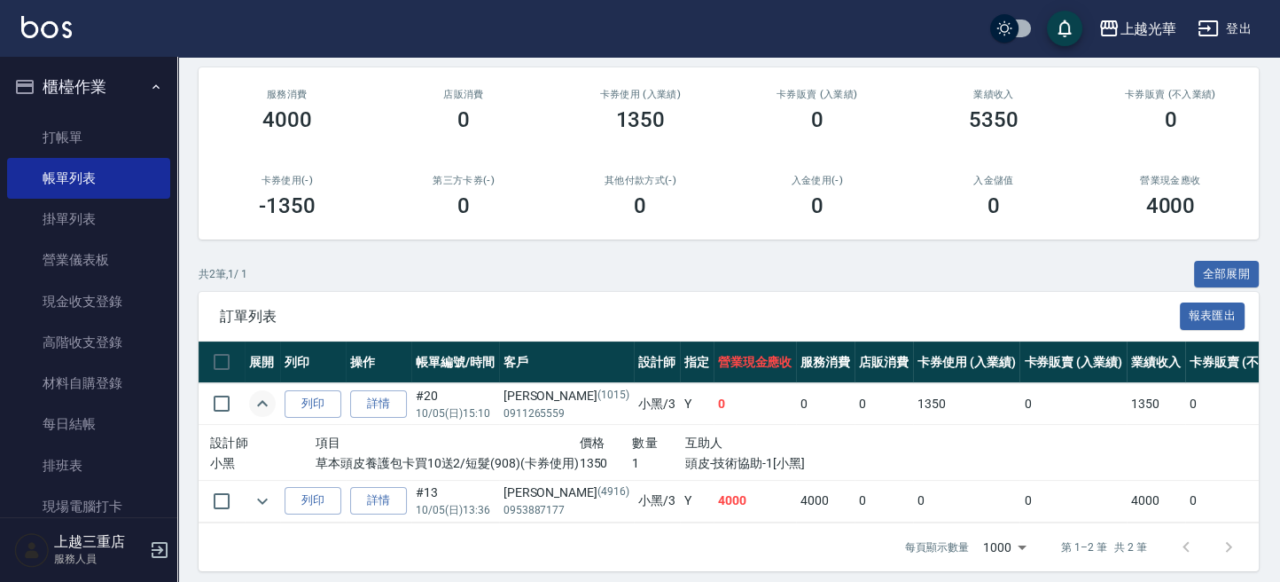
scroll to position [232, 0]
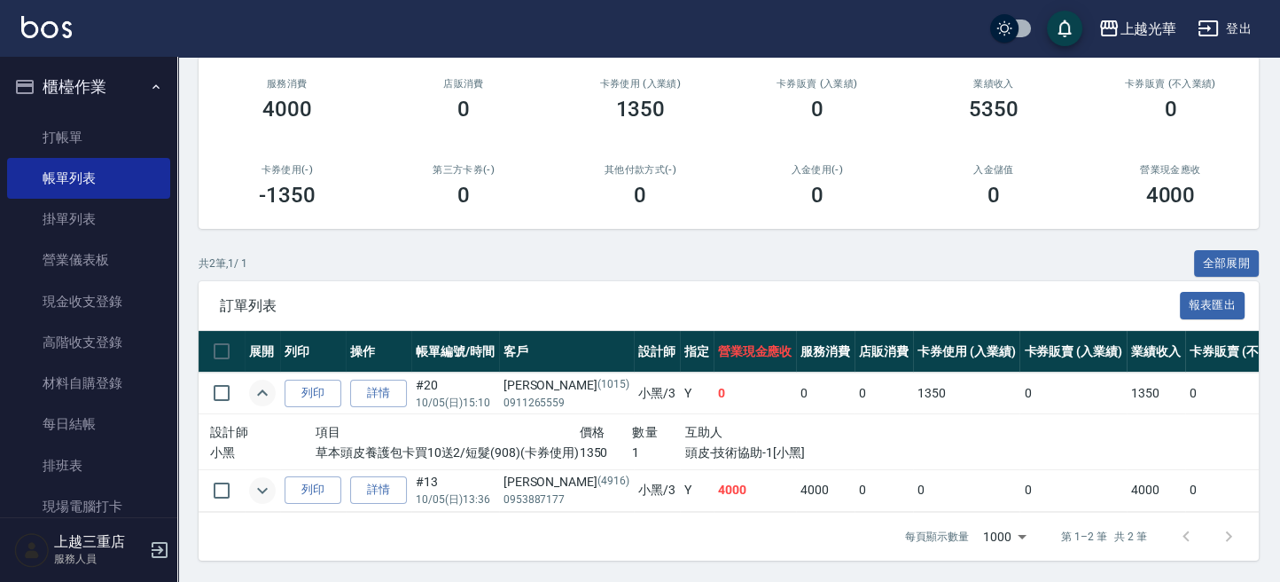
click at [250, 477] on button "expand row" at bounding box center [262, 490] width 27 height 27
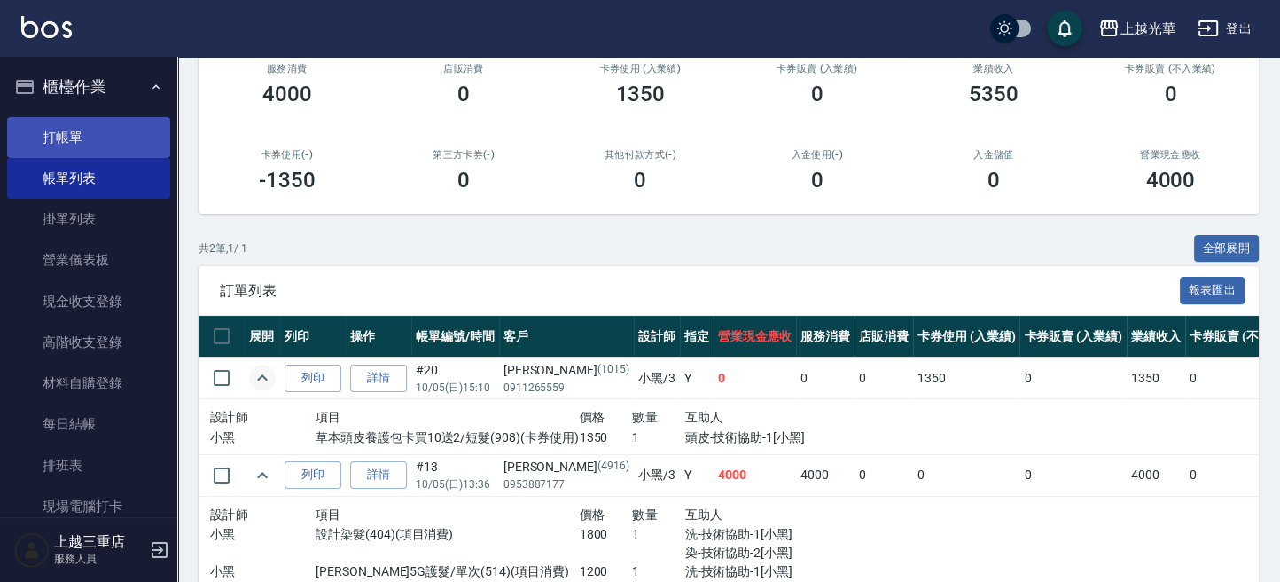
click at [27, 145] on link "打帳單" at bounding box center [88, 137] width 163 height 41
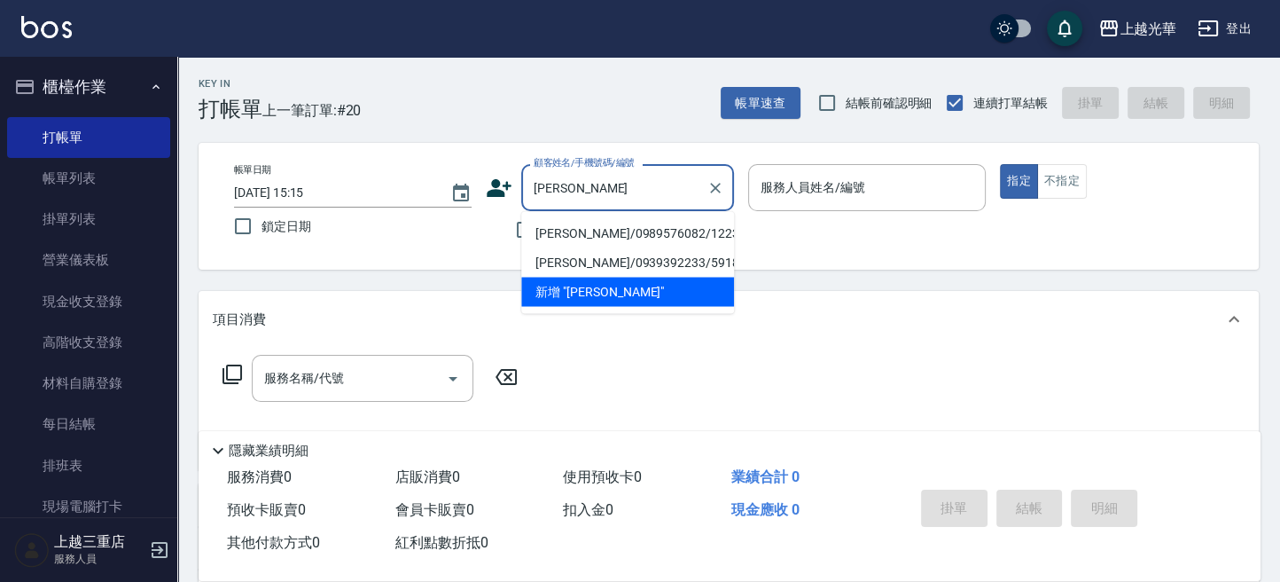
click at [583, 237] on li "陳黃平/0989576082/1223" at bounding box center [627, 232] width 213 height 29
type input "陳黃平/0989576082/1223"
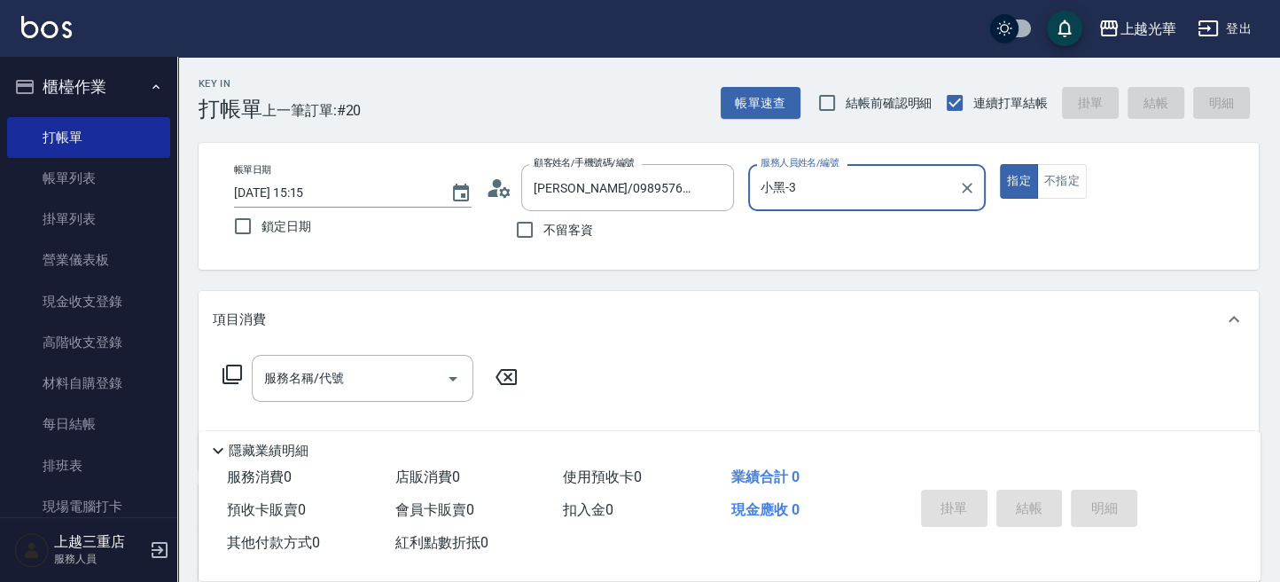
type input "小黑-3"
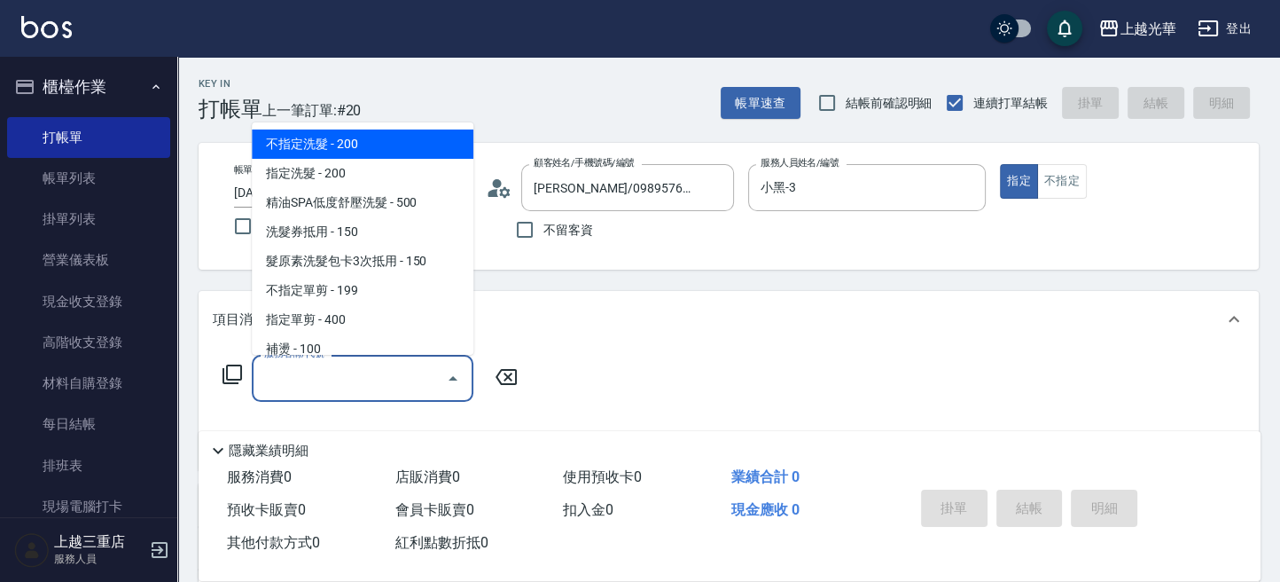
click at [417, 389] on input "服務名稱/代號" at bounding box center [349, 378] width 179 height 31
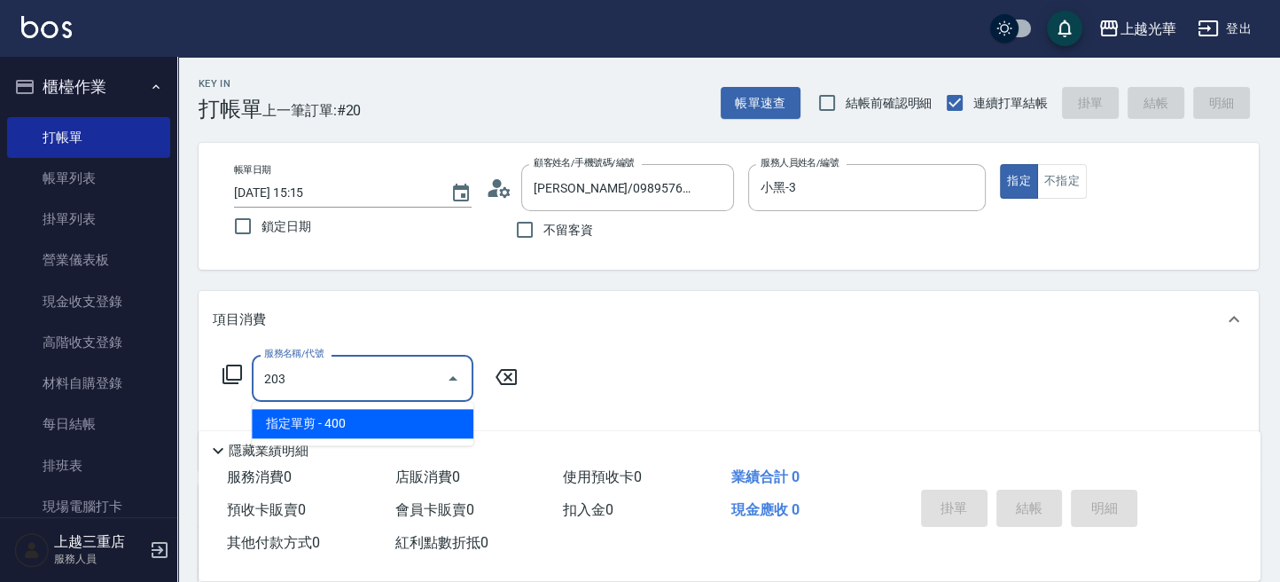
type input "指定單剪(203)"
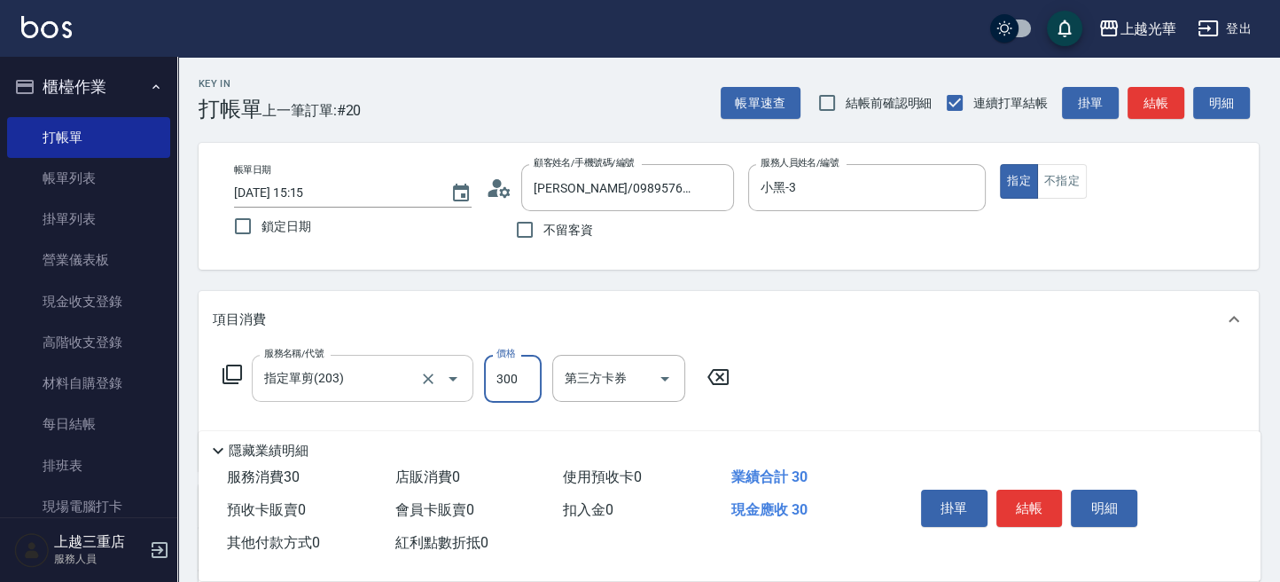
type input "300"
click at [1002, 496] on button "結帳" at bounding box center [1029, 507] width 66 height 37
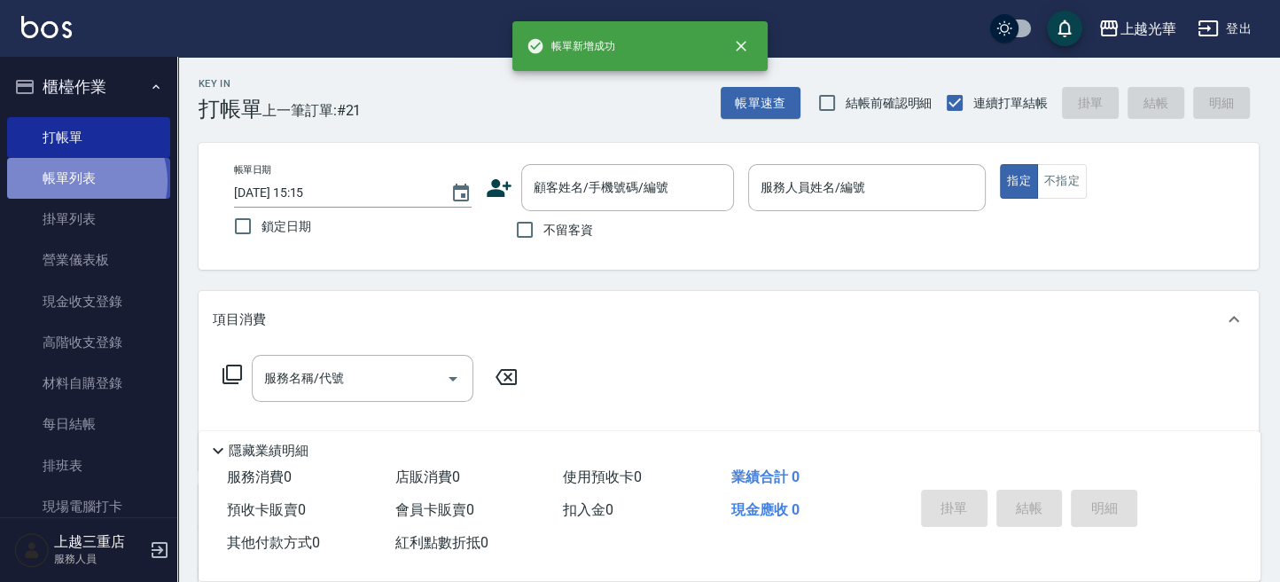
click at [85, 182] on link "帳單列表" at bounding box center [88, 178] width 163 height 41
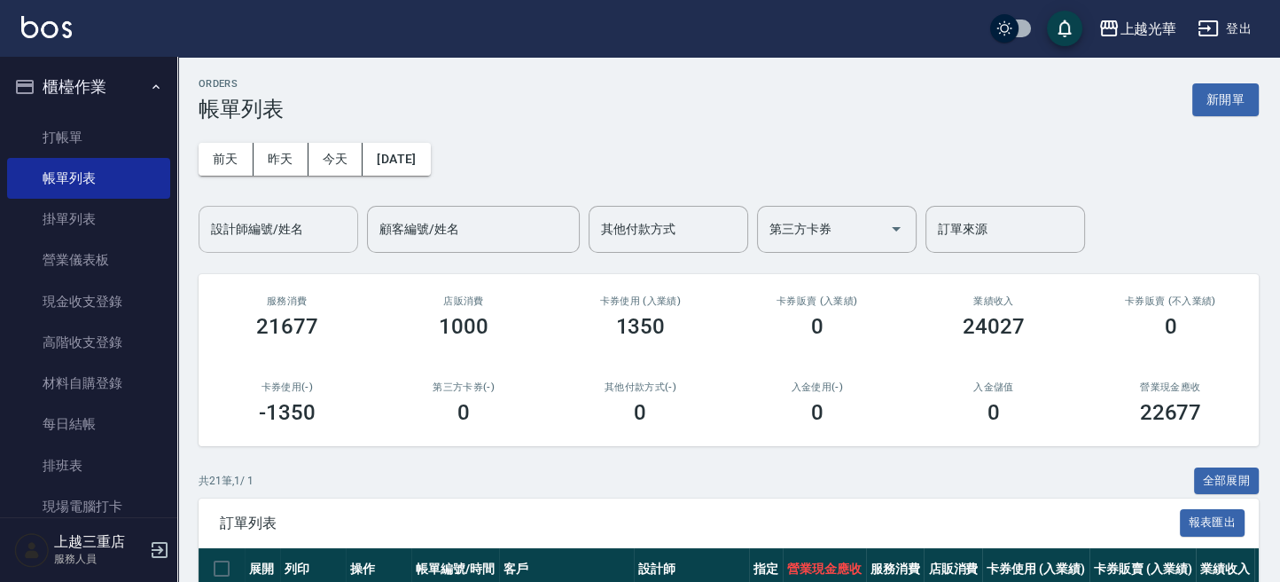
click at [316, 245] on div "設計師編號/姓名" at bounding box center [279, 229] width 160 height 47
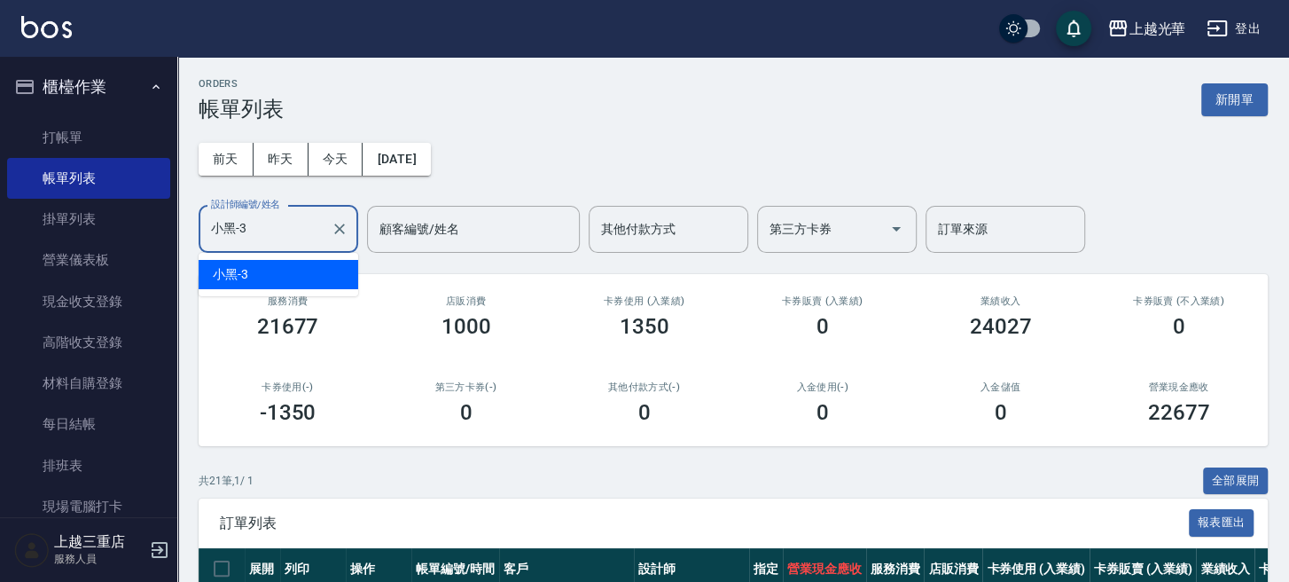
type input "小黑-3"
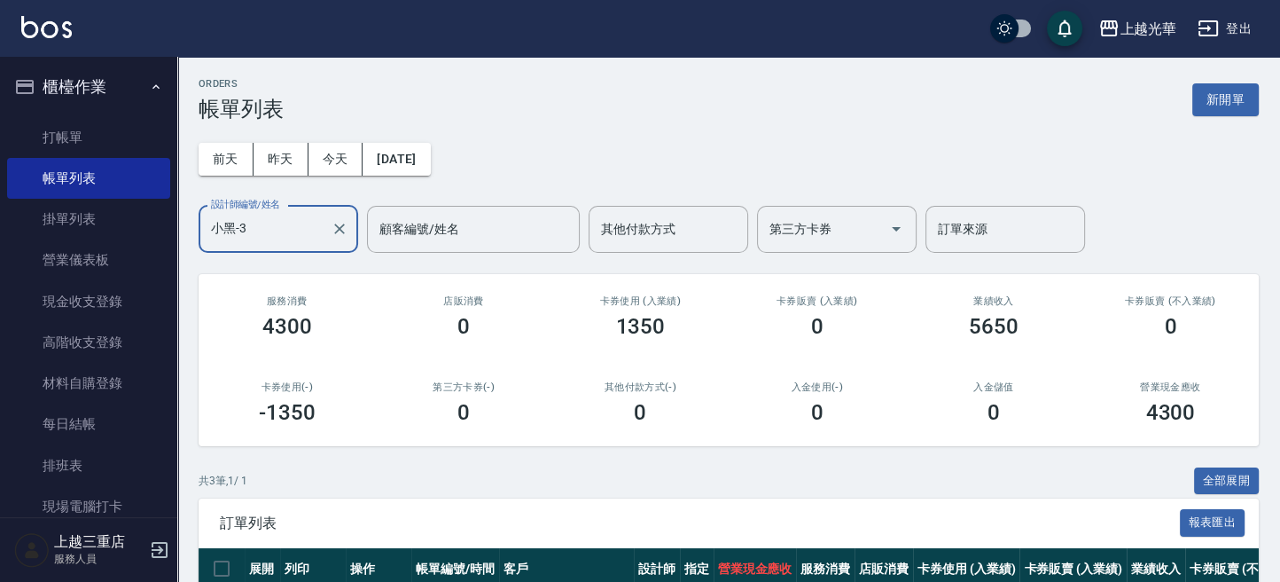
scroll to position [221, 0]
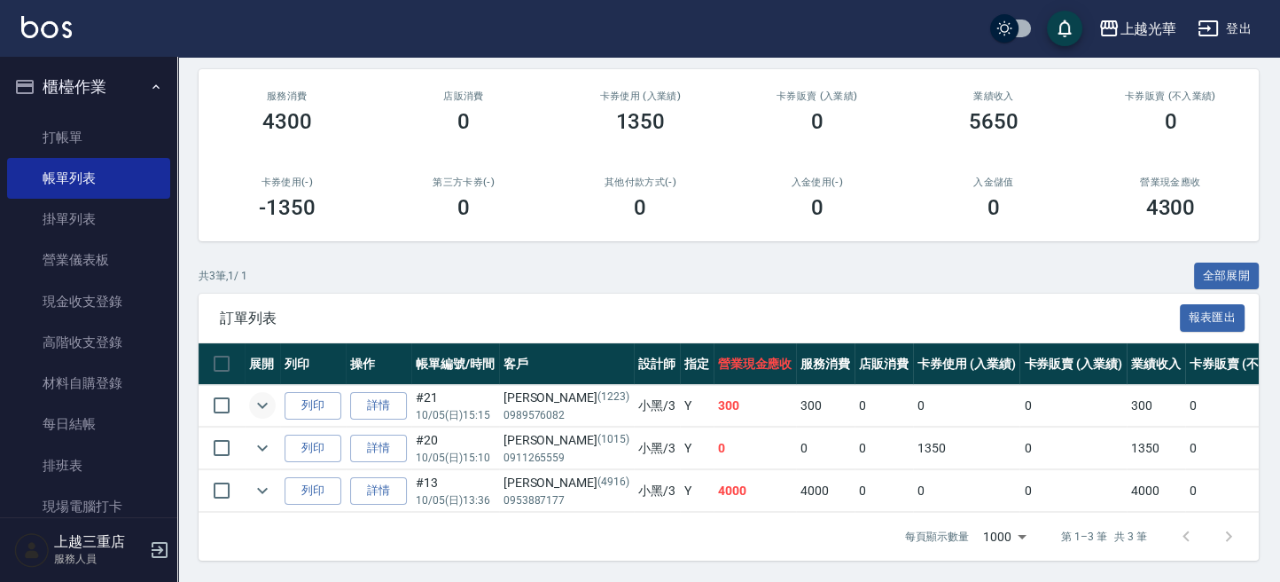
click at [266, 395] on icon "expand row" at bounding box center [262, 405] width 21 height 21
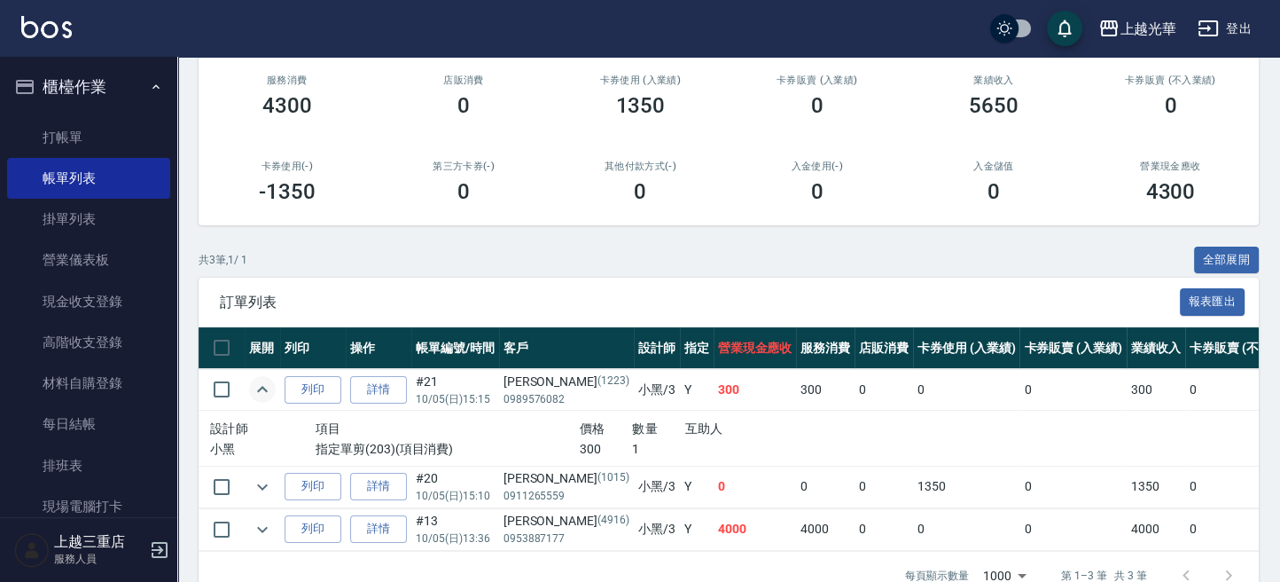
scroll to position [275, 0]
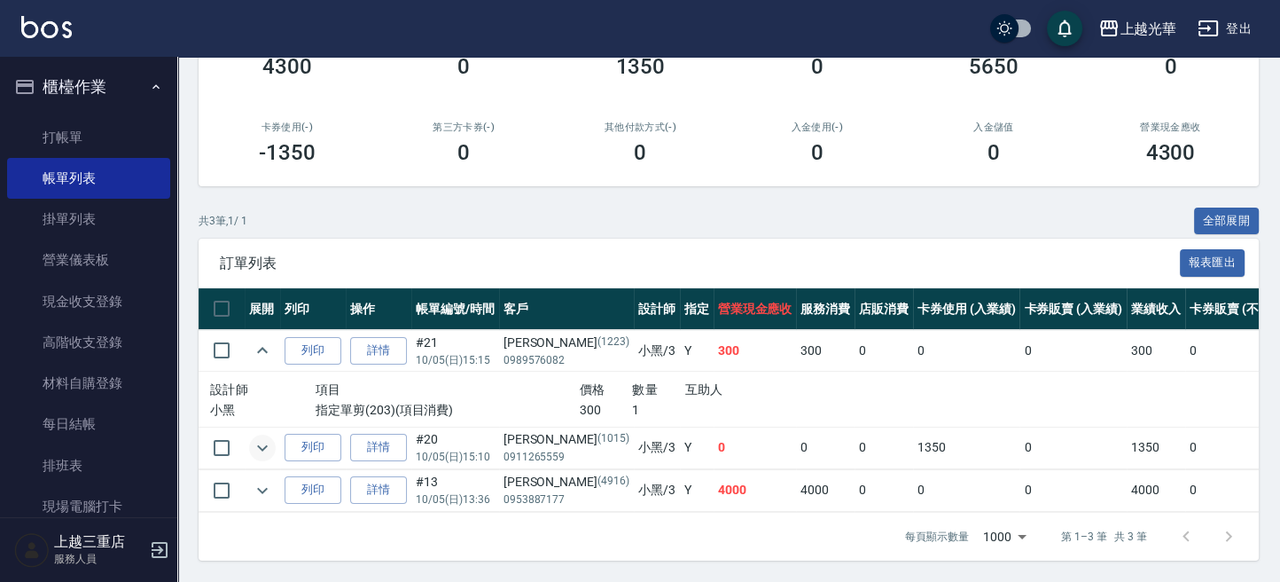
click at [259, 437] on icon "expand row" at bounding box center [262, 447] width 21 height 21
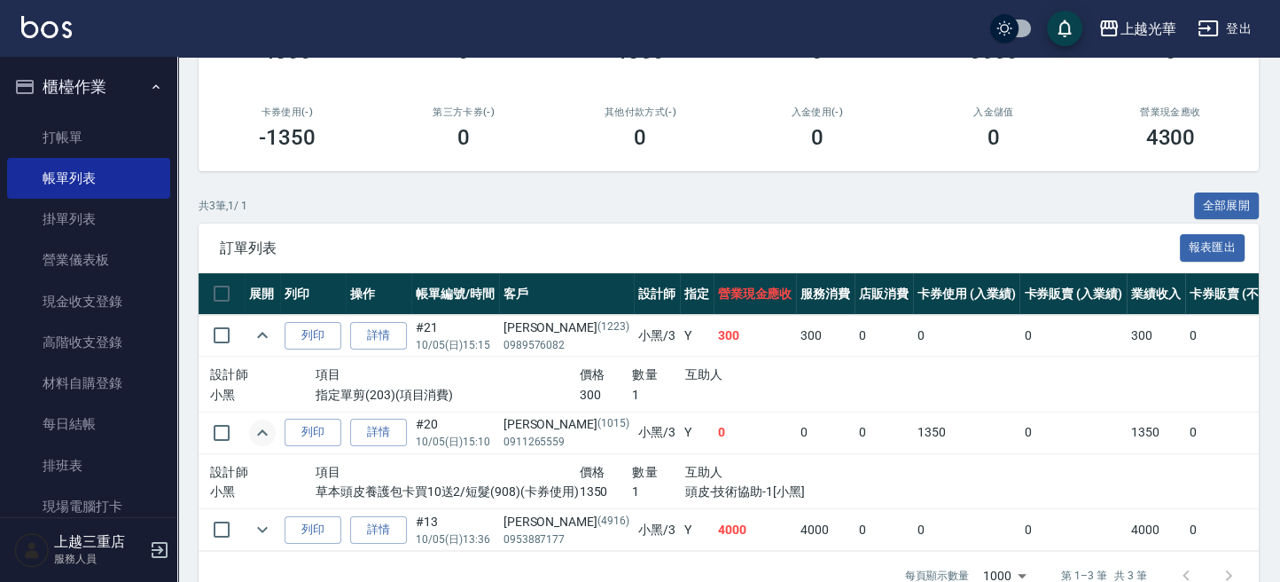
scroll to position [329, 0]
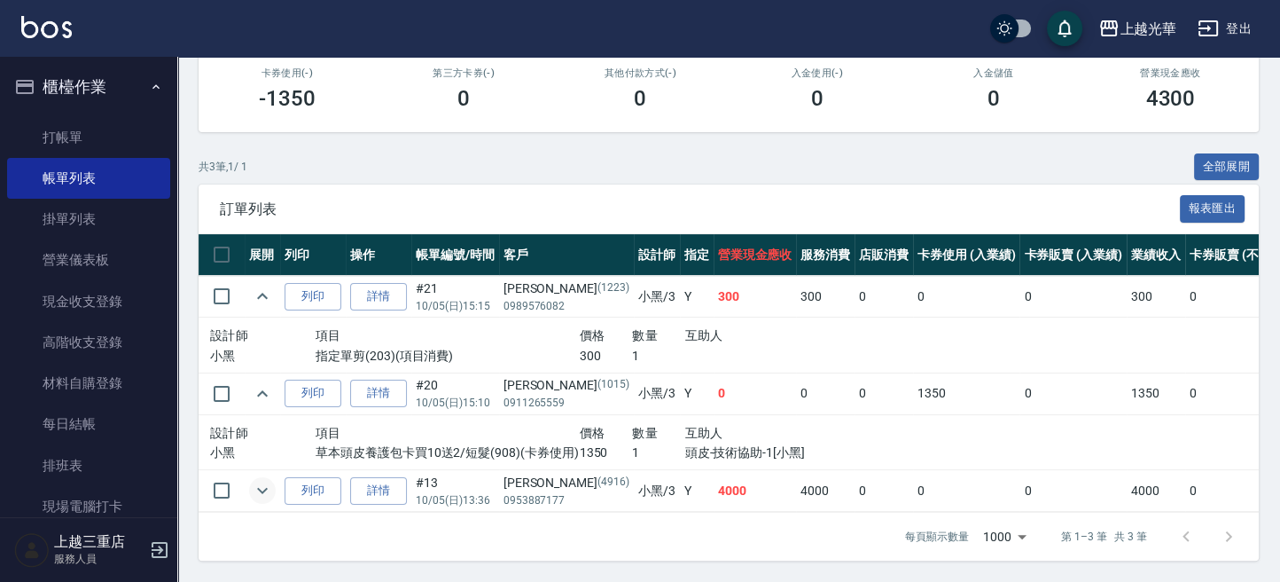
click at [261, 480] on icon "expand row" at bounding box center [262, 490] width 21 height 21
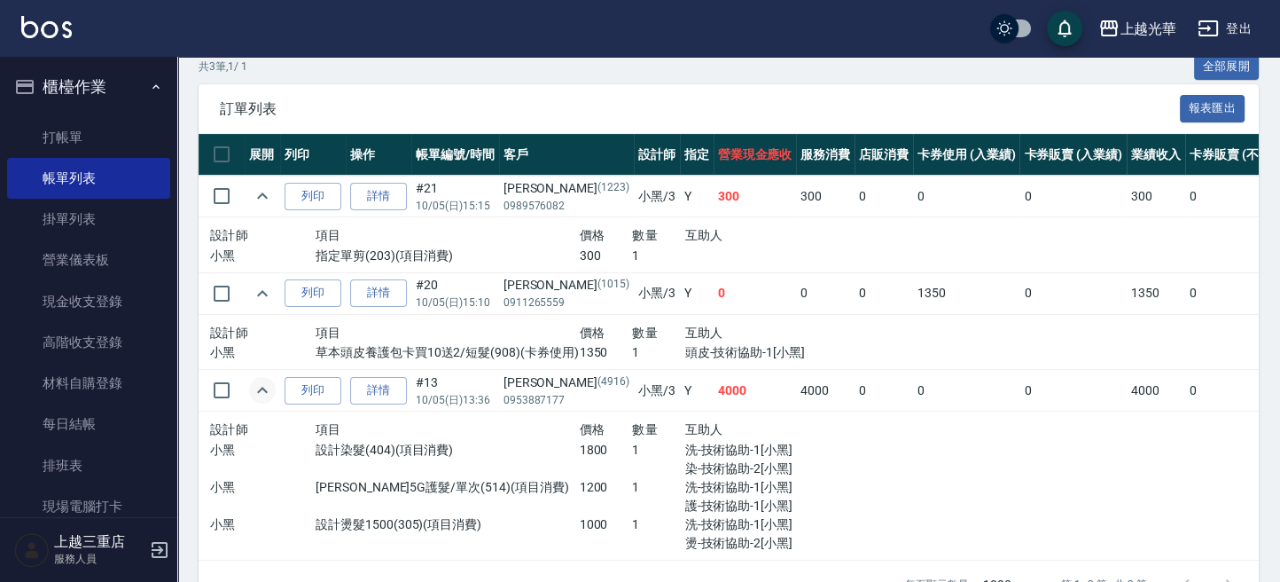
scroll to position [448, 0]
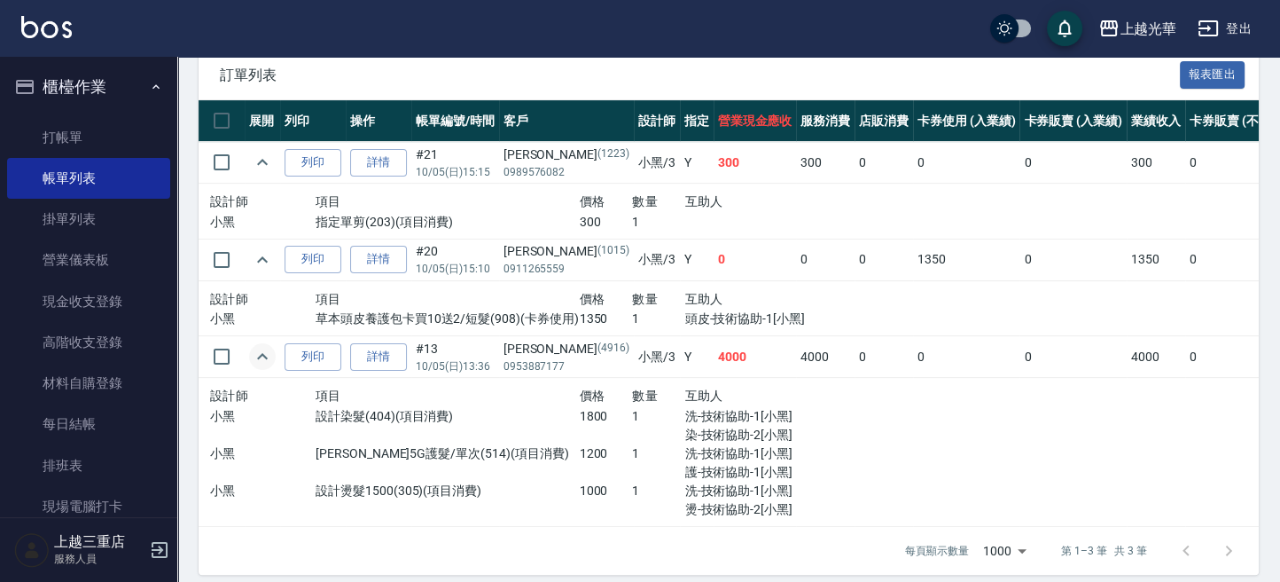
click at [51, 85] on button "櫃檯作業" at bounding box center [88, 87] width 163 height 46
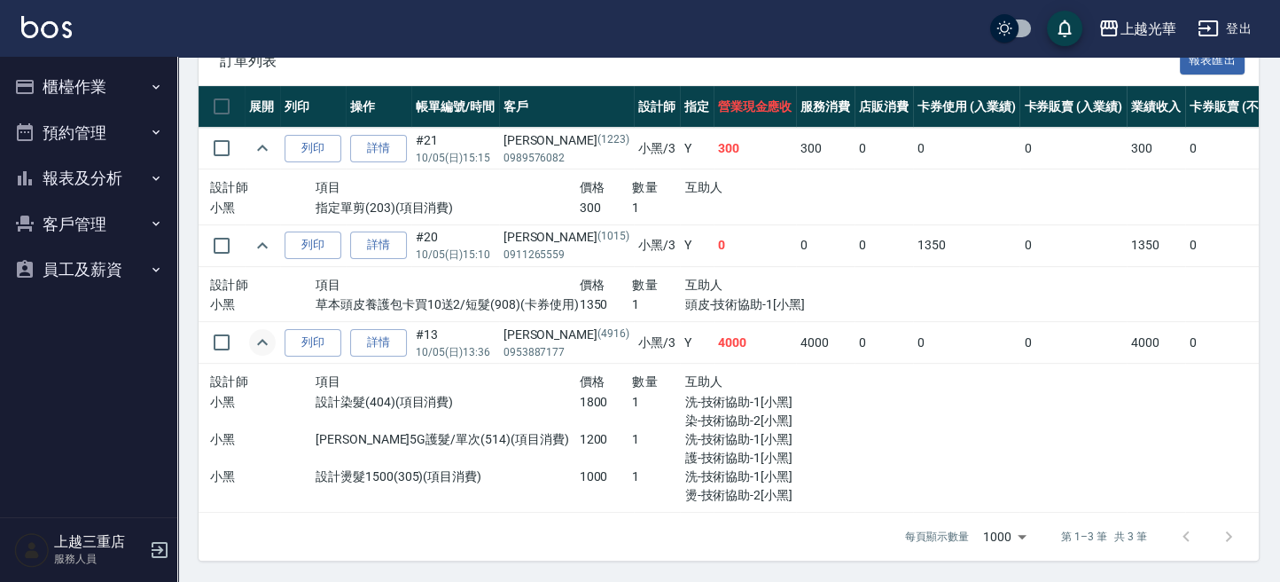
scroll to position [477, 0]
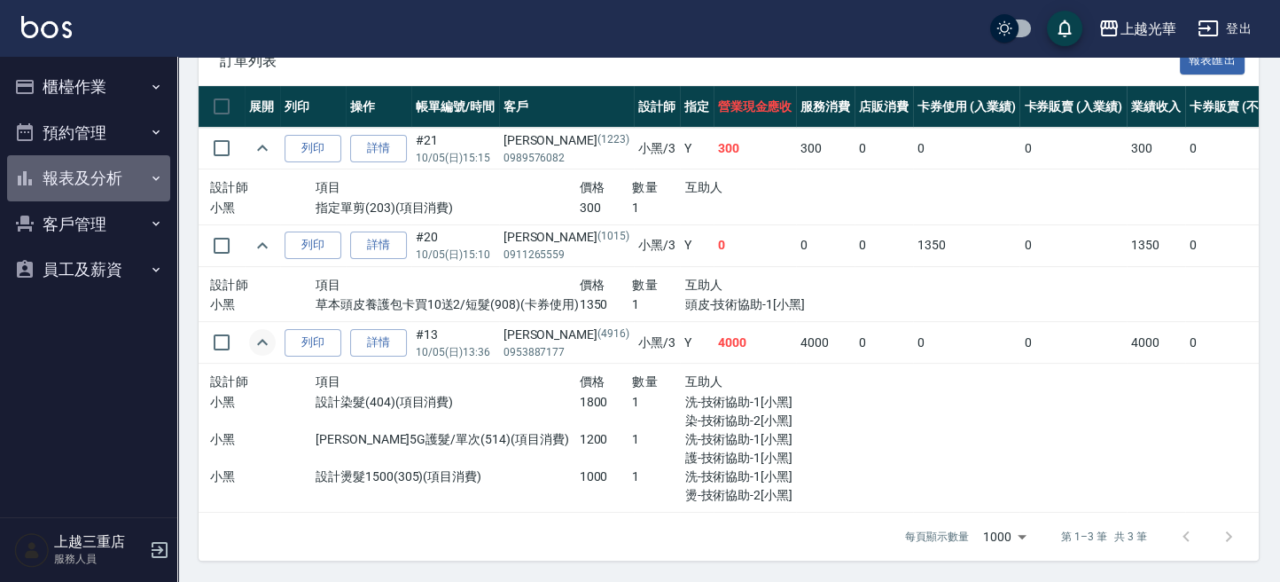
click at [90, 199] on button "報表及分析" at bounding box center [88, 178] width 163 height 46
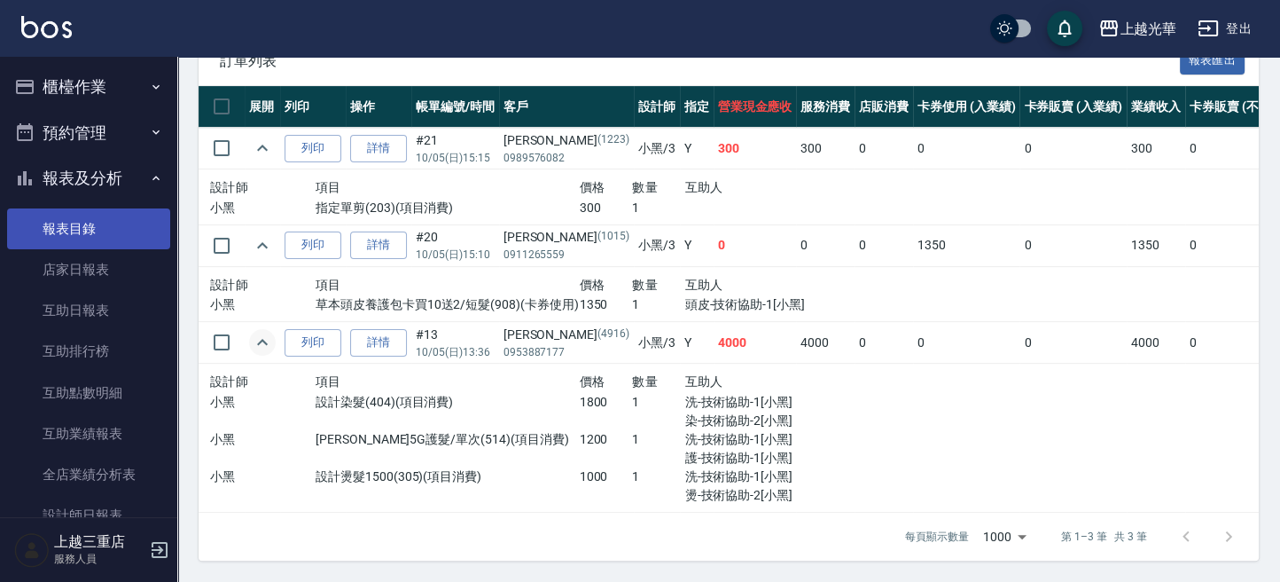
click at [90, 208] on link "報表目錄" at bounding box center [88, 228] width 163 height 41
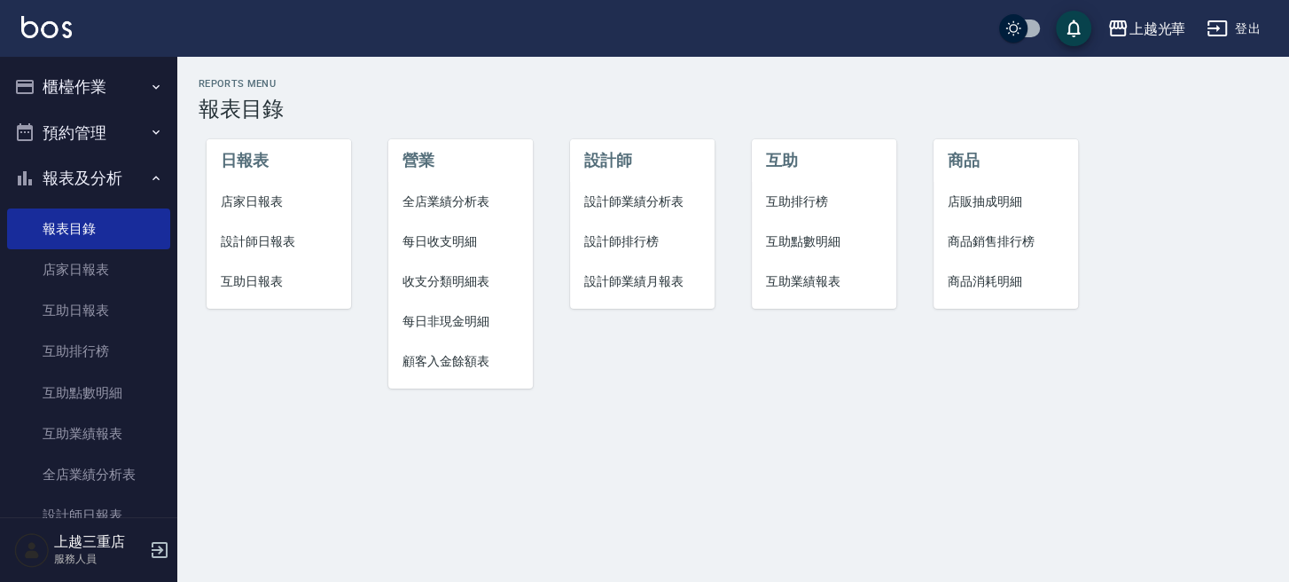
click at [97, 183] on button "報表及分析" at bounding box center [88, 178] width 163 height 46
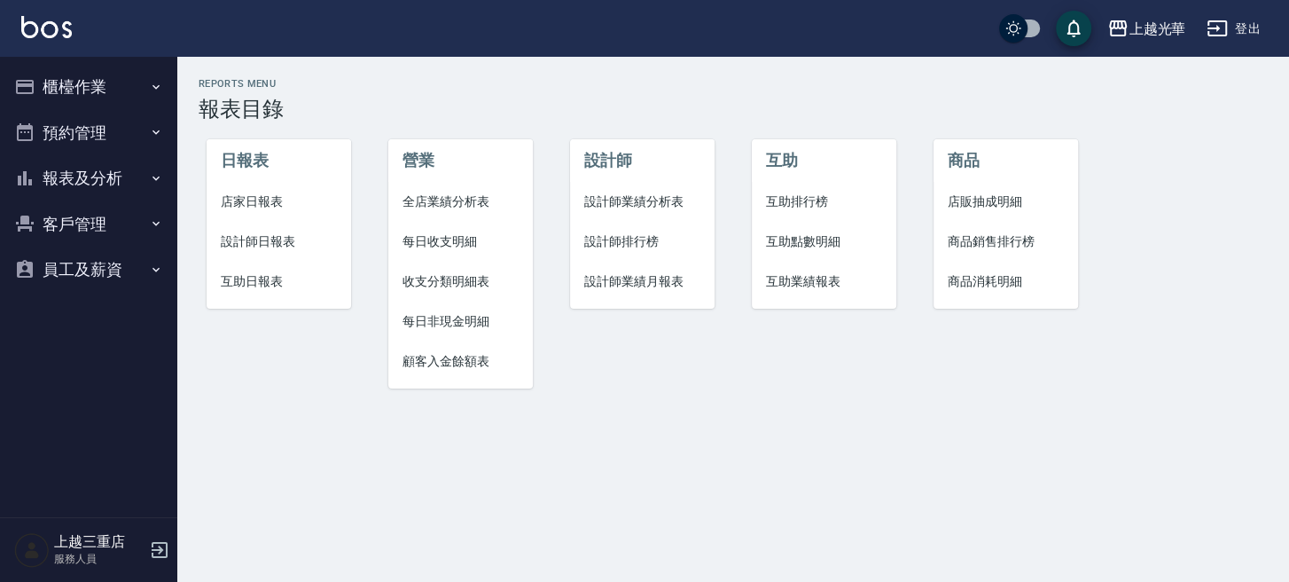
click at [88, 229] on button "客戶管理" at bounding box center [88, 224] width 163 height 46
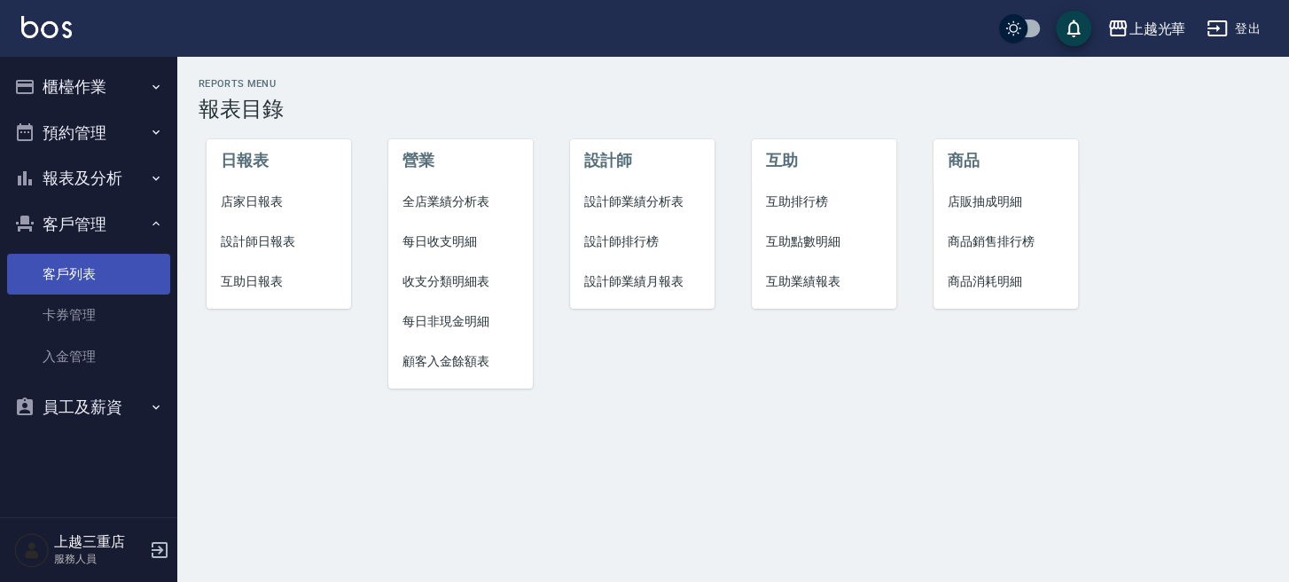
click at [90, 277] on link "客戶列表" at bounding box center [88, 274] width 163 height 41
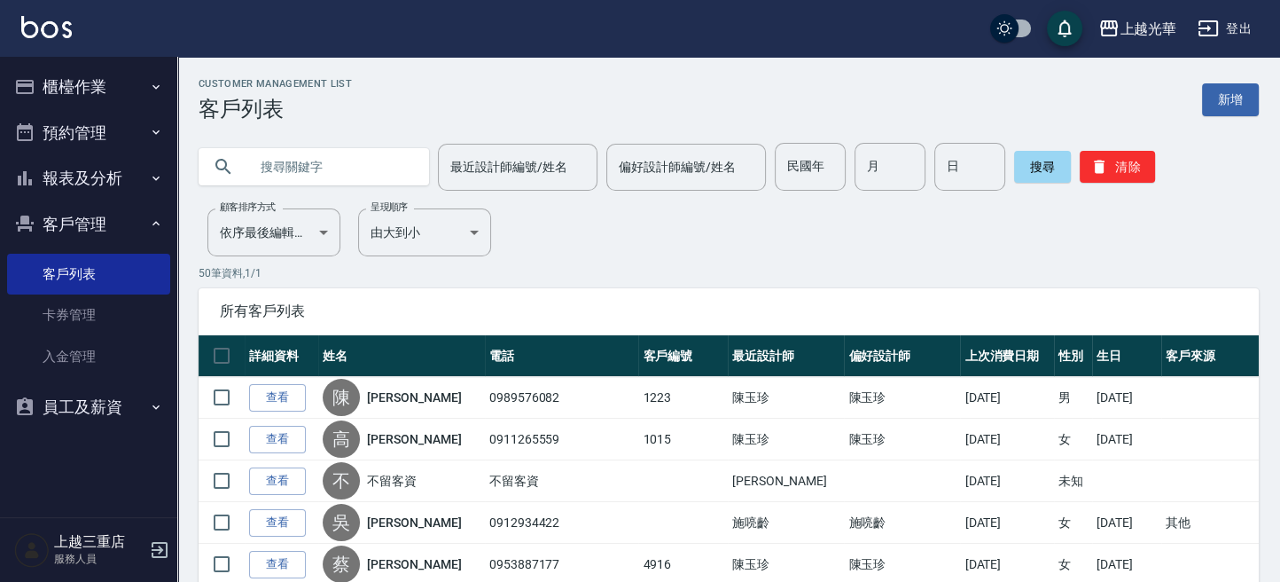
click at [340, 179] on input "text" at bounding box center [331, 167] width 167 height 48
type input "葉楚"
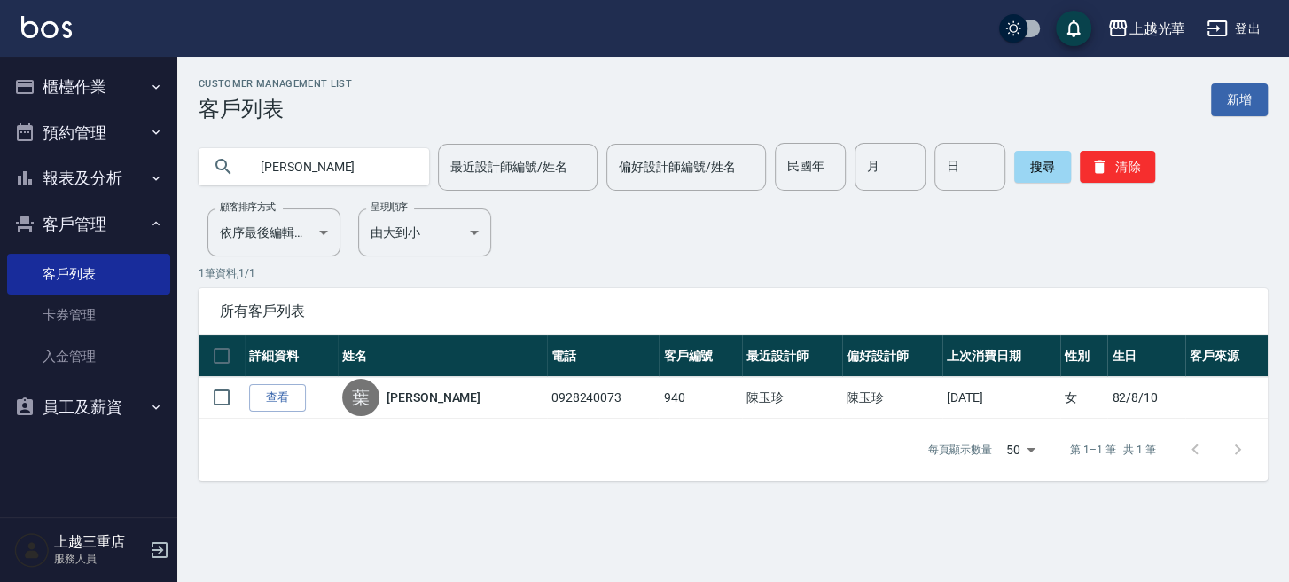
click at [292, 393] on link "查看" at bounding box center [277, 397] width 57 height 27
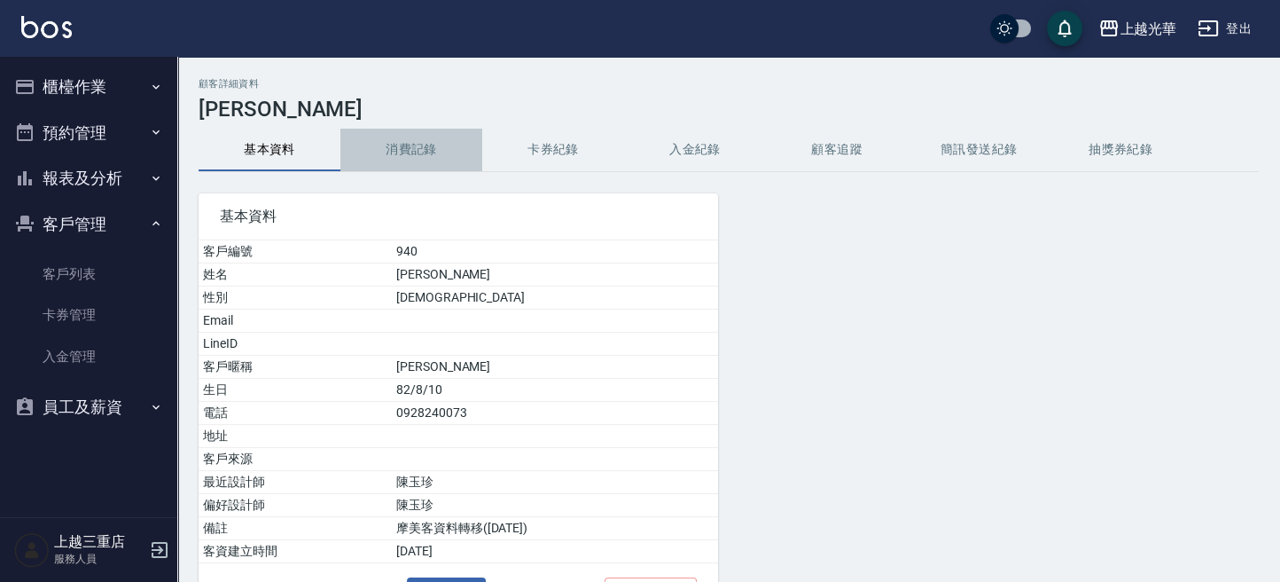
click at [389, 137] on button "消費記錄" at bounding box center [411, 150] width 142 height 43
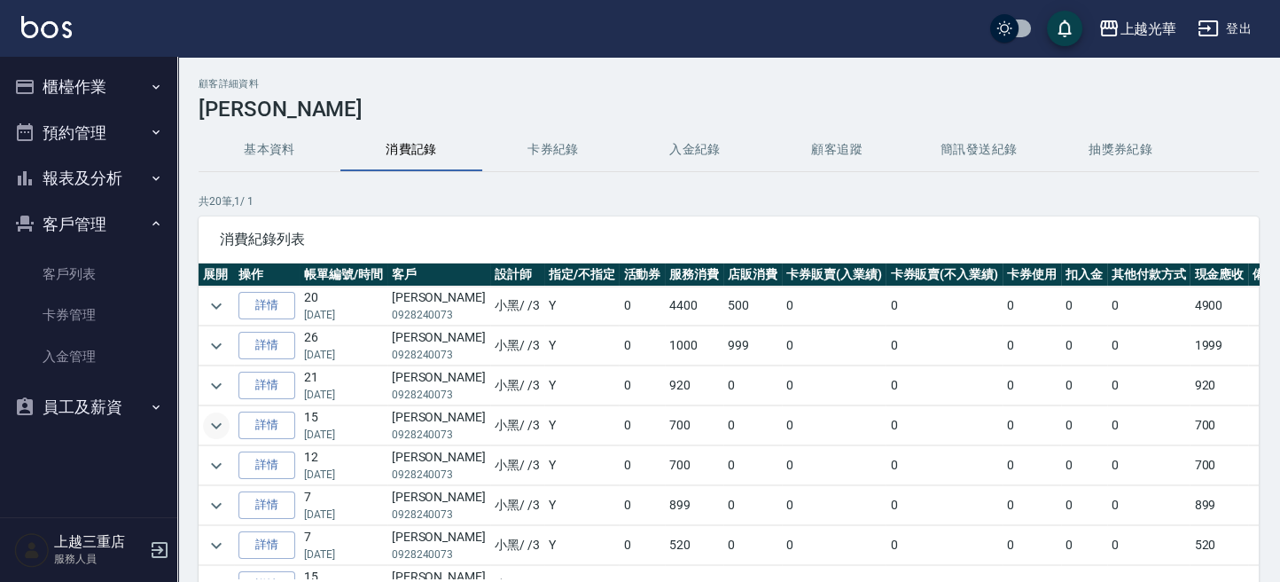
click at [219, 418] on icon "expand row" at bounding box center [216, 425] width 21 height 21
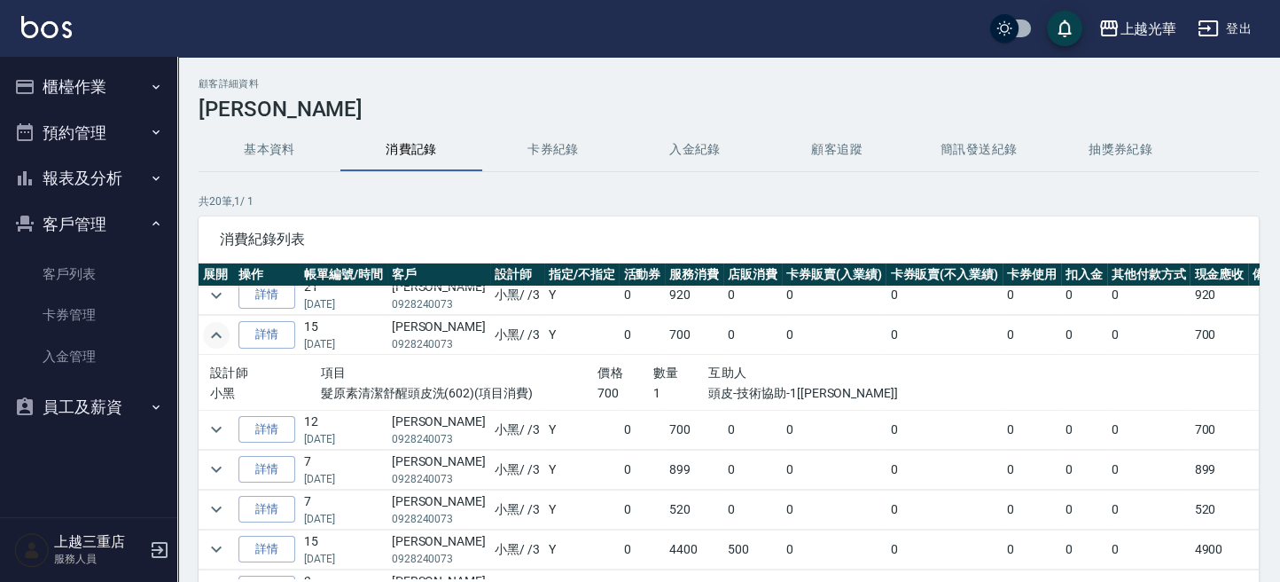
scroll to position [118, 0]
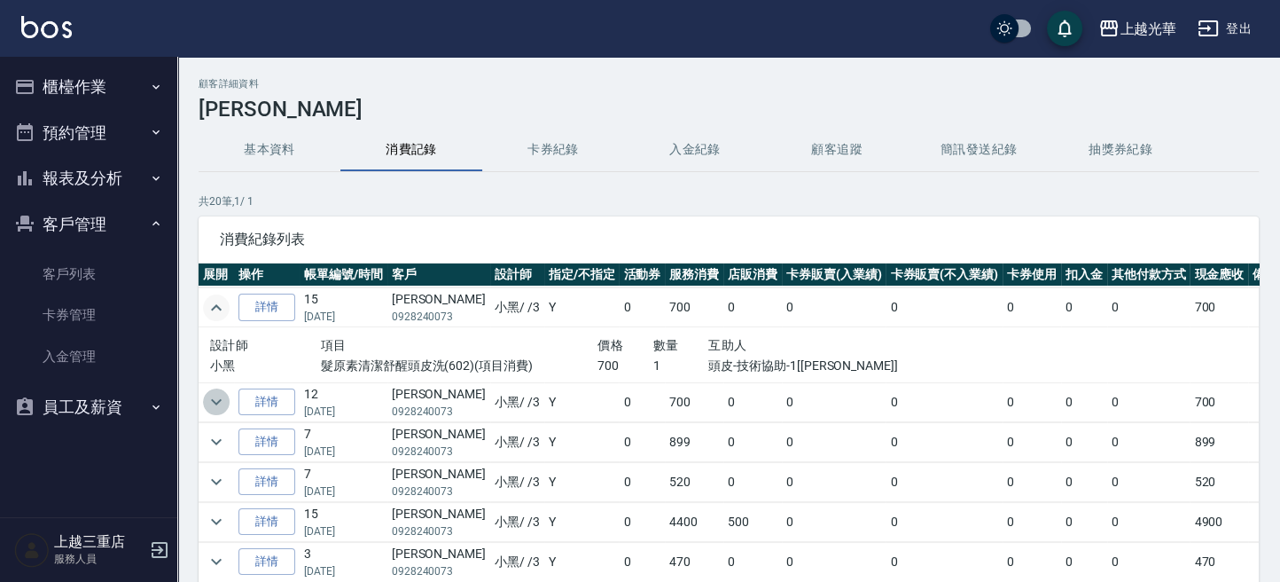
click at [225, 394] on icon "expand row" at bounding box center [216, 401] width 21 height 21
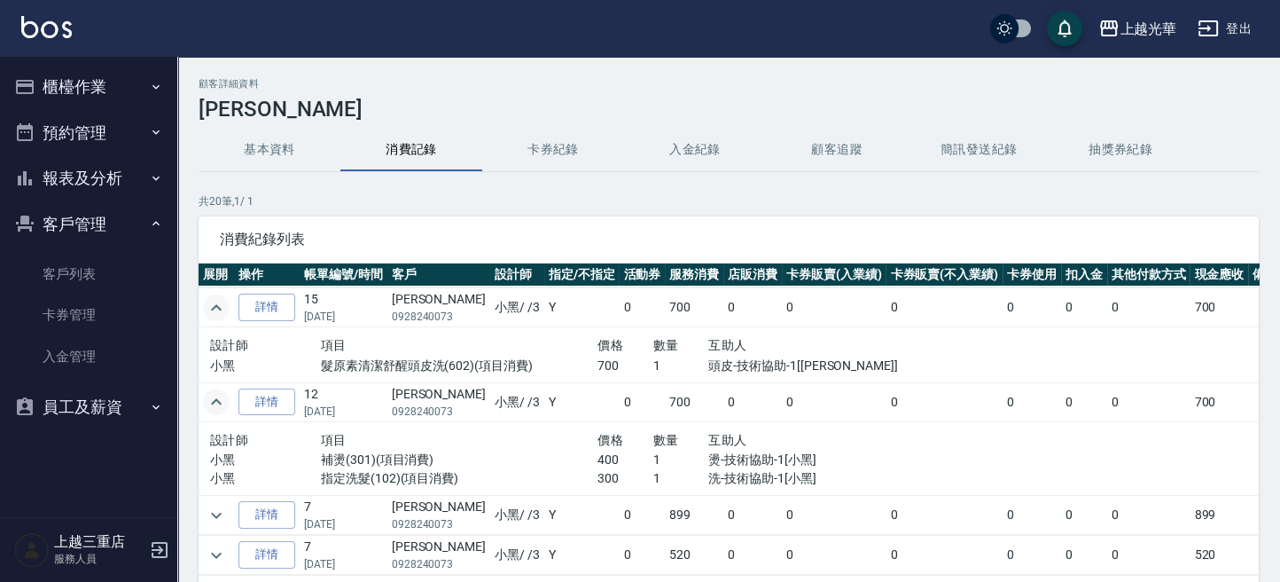
scroll to position [0, 0]
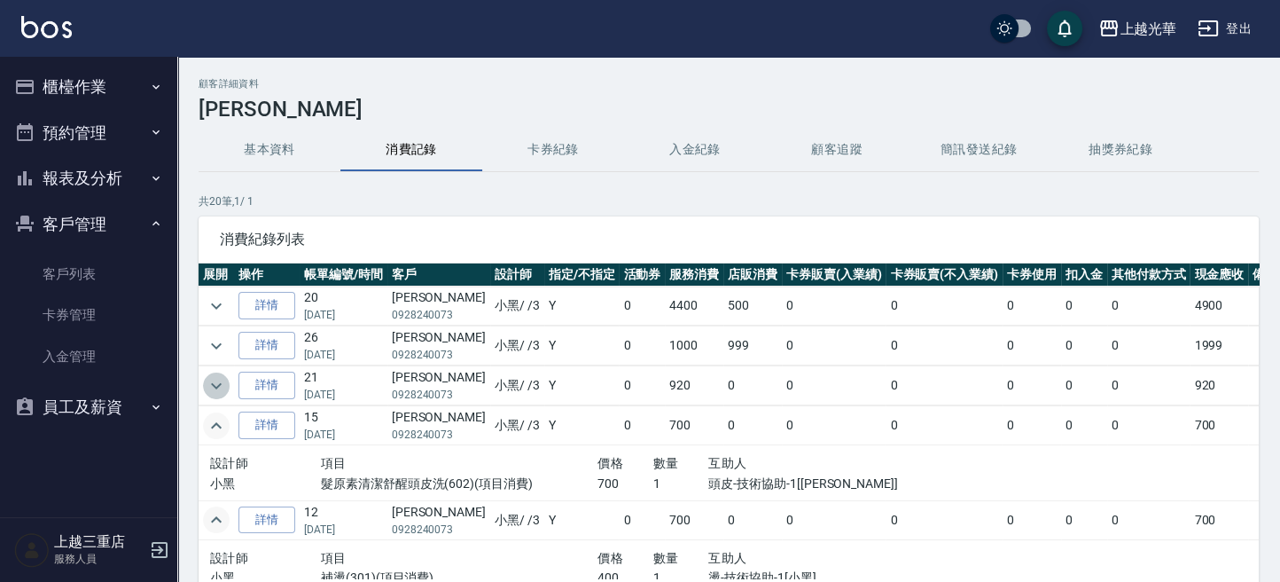
click at [222, 384] on icon "expand row" at bounding box center [216, 385] width 21 height 21
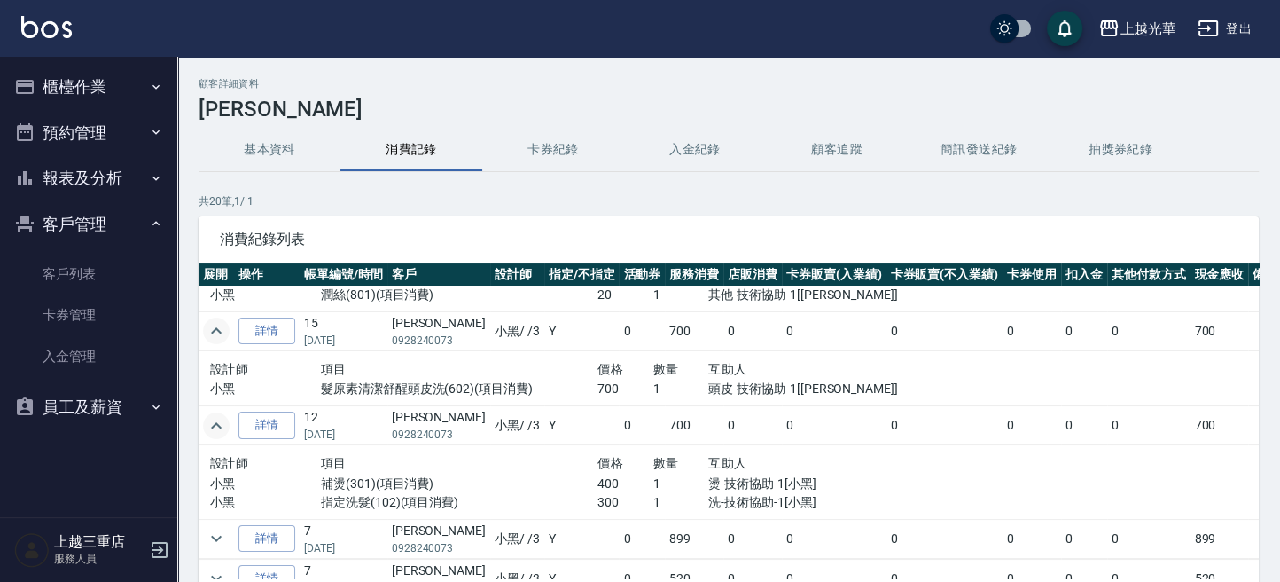
scroll to position [355, 0]
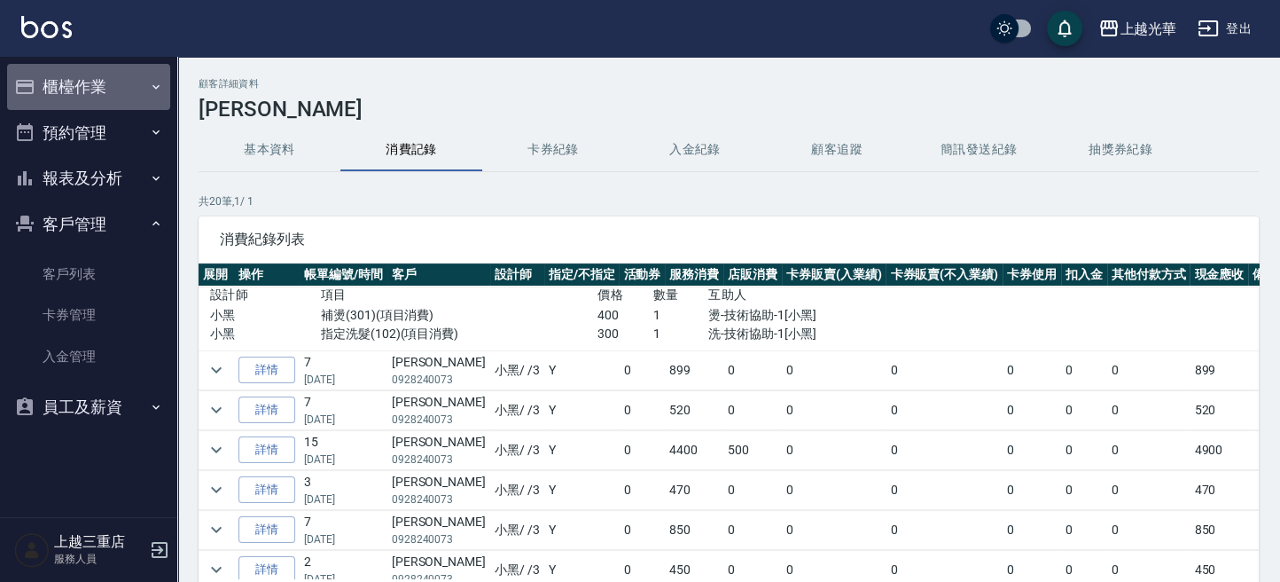
drag, startPoint x: 82, startPoint y: 87, endPoint x: 80, endPoint y: 129, distance: 42.6
click at [82, 88] on button "櫃檯作業" at bounding box center [88, 87] width 163 height 46
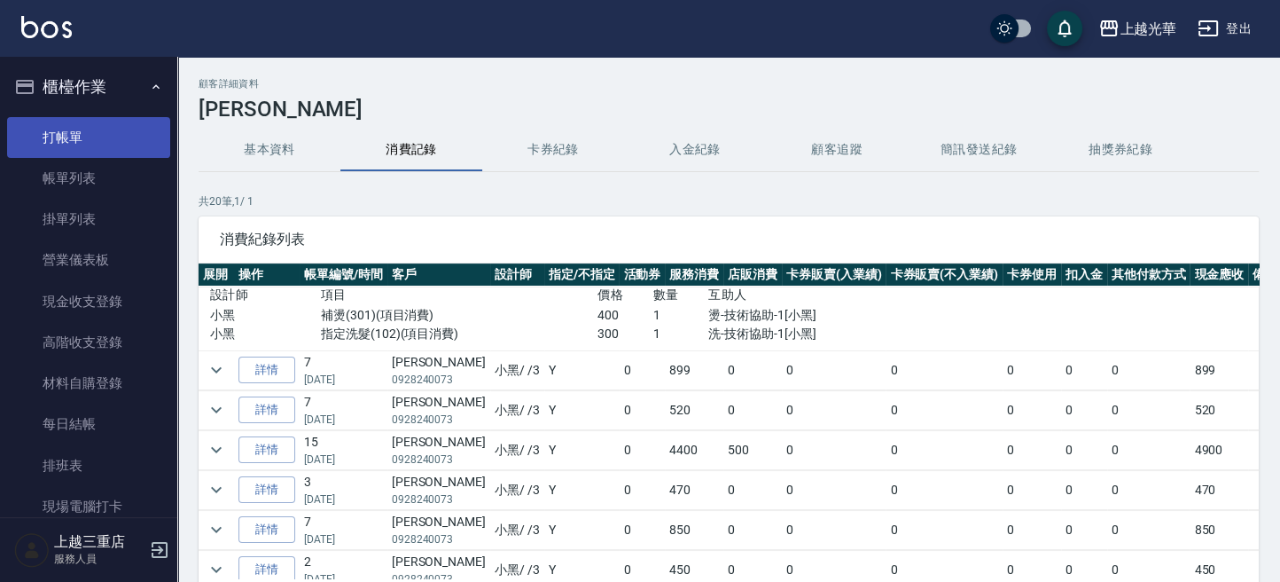
click at [79, 131] on link "打帳單" at bounding box center [88, 137] width 163 height 41
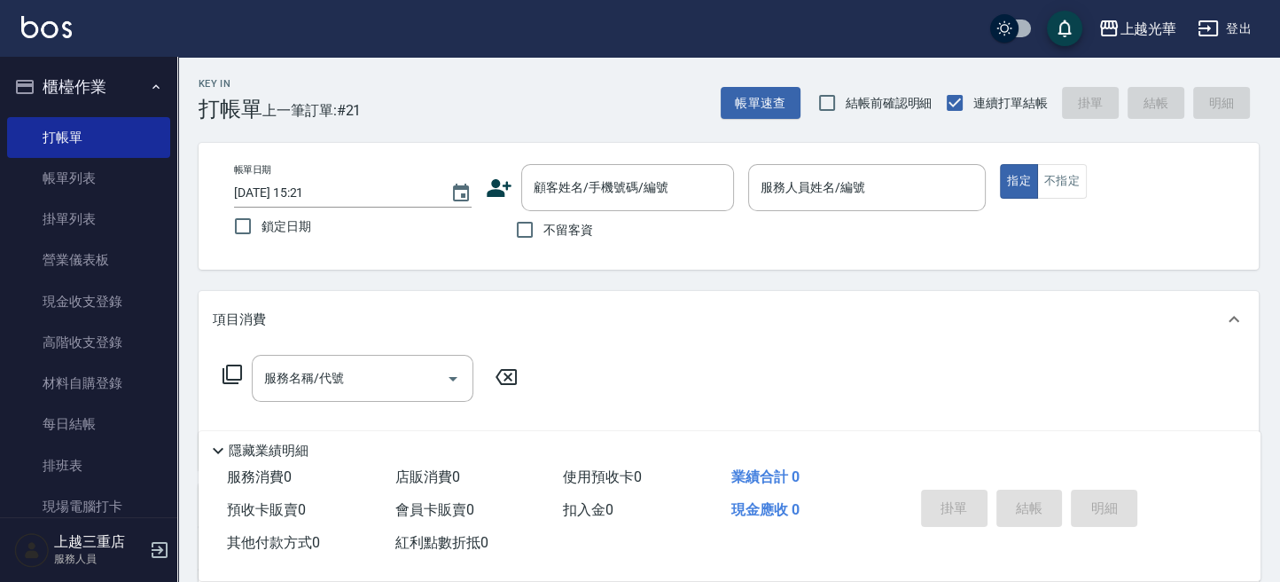
click at [554, 259] on div "帳單日期 2025/10/05 15:21 鎖定日期 顧客姓名/手機號碼/編號 顧客姓名/手機號碼/編號 不留客資 服務人員姓名/編號 服務人員姓名/編號 指…" at bounding box center [729, 206] width 1060 height 127
click at [551, 237] on span "不留客資" at bounding box center [568, 230] width 50 height 19
click at [543, 237] on input "不留客資" at bounding box center [524, 229] width 37 height 37
checkbox input "true"
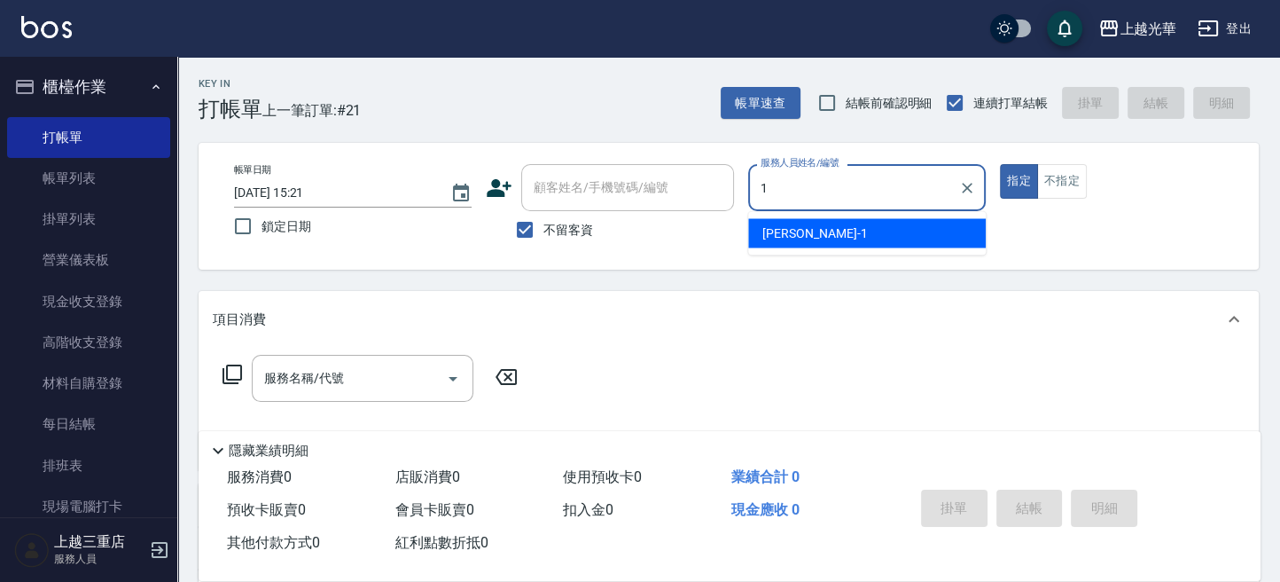
type input "小詹-1"
type button "true"
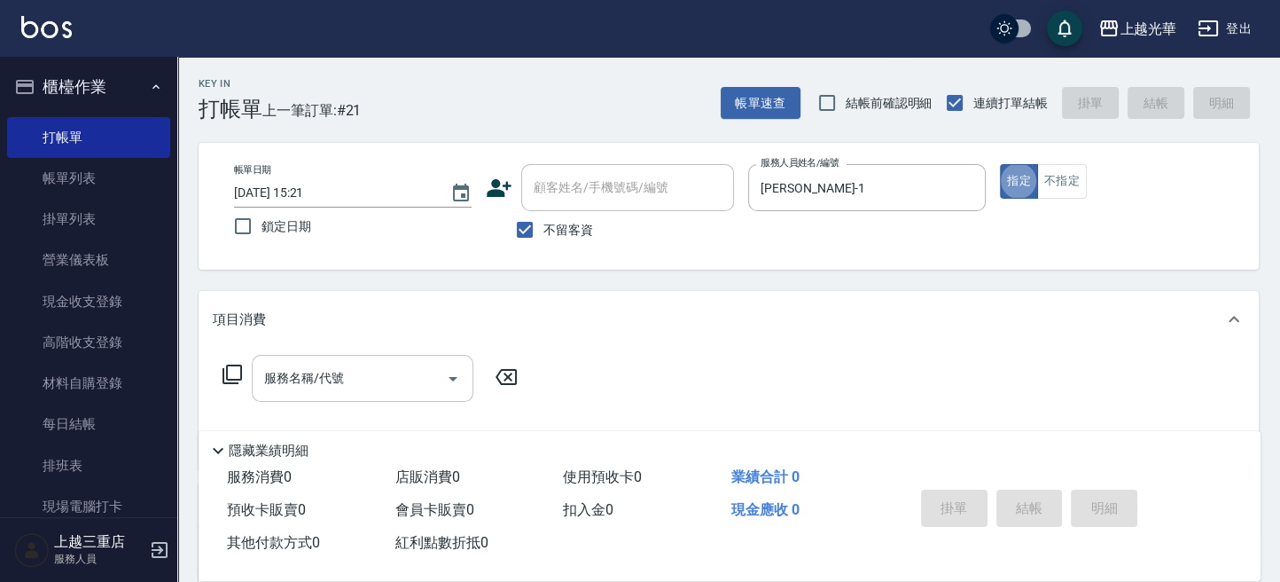
click at [367, 382] on input "服務名稱/代號" at bounding box center [349, 378] width 179 height 31
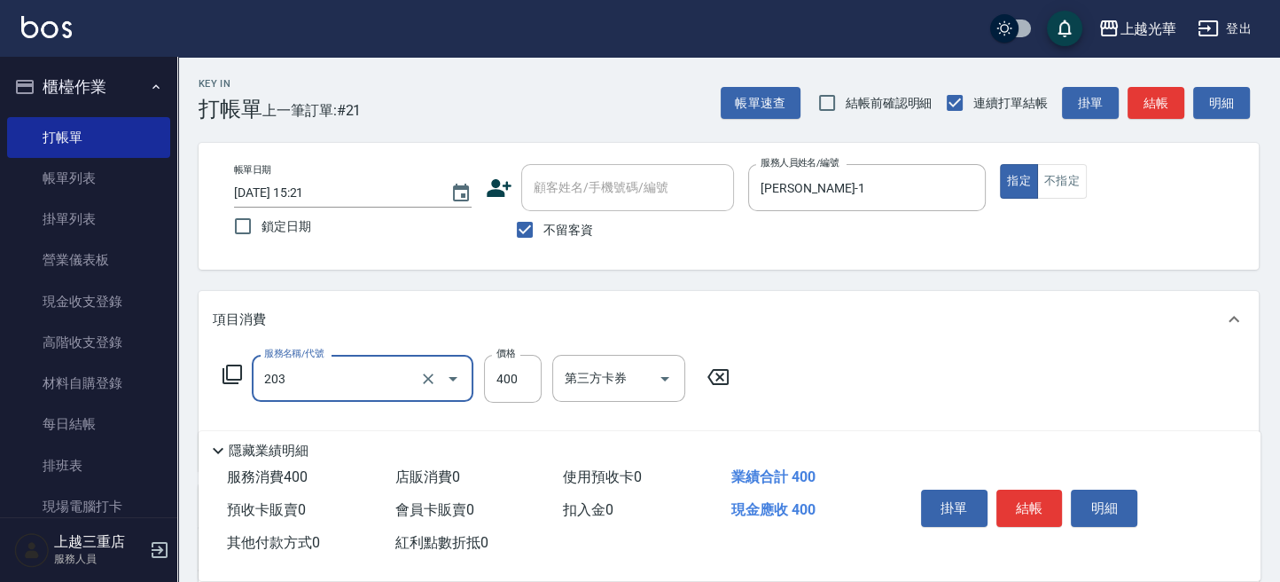
type input "指定單剪(203)"
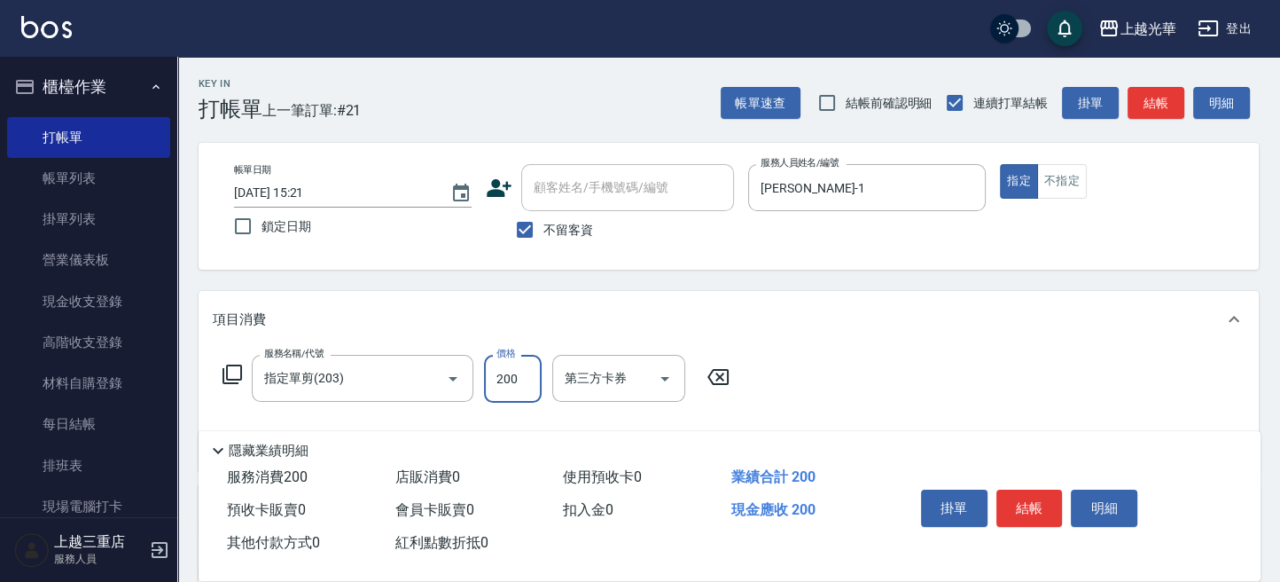
scroll to position [241, 0]
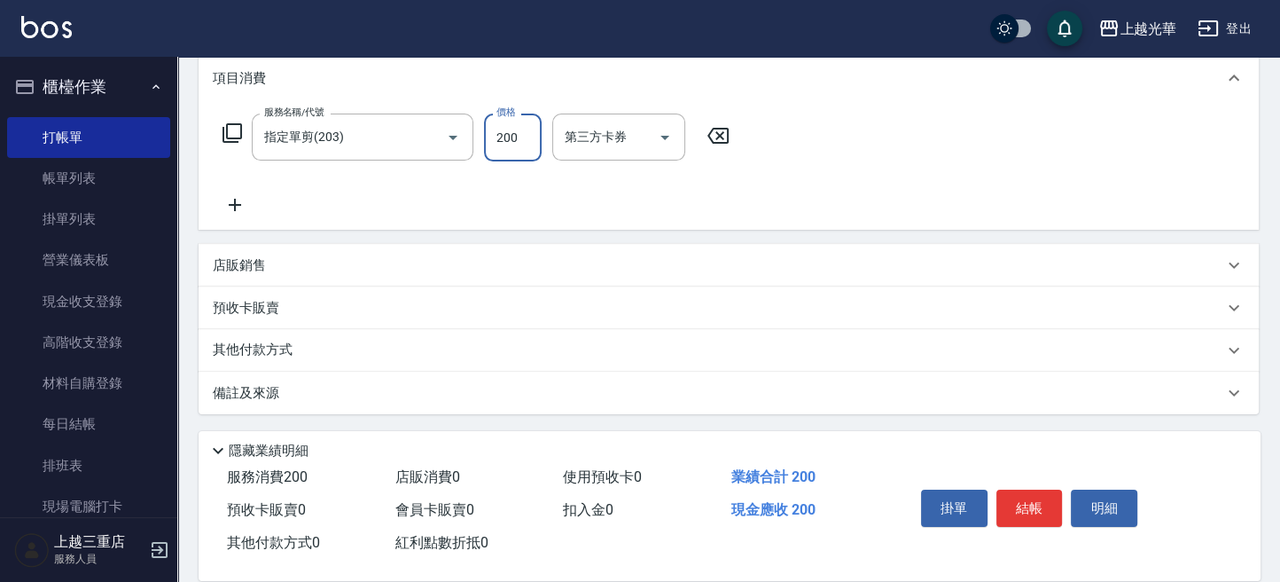
type input "200"
click at [246, 208] on icon at bounding box center [235, 204] width 44 height 21
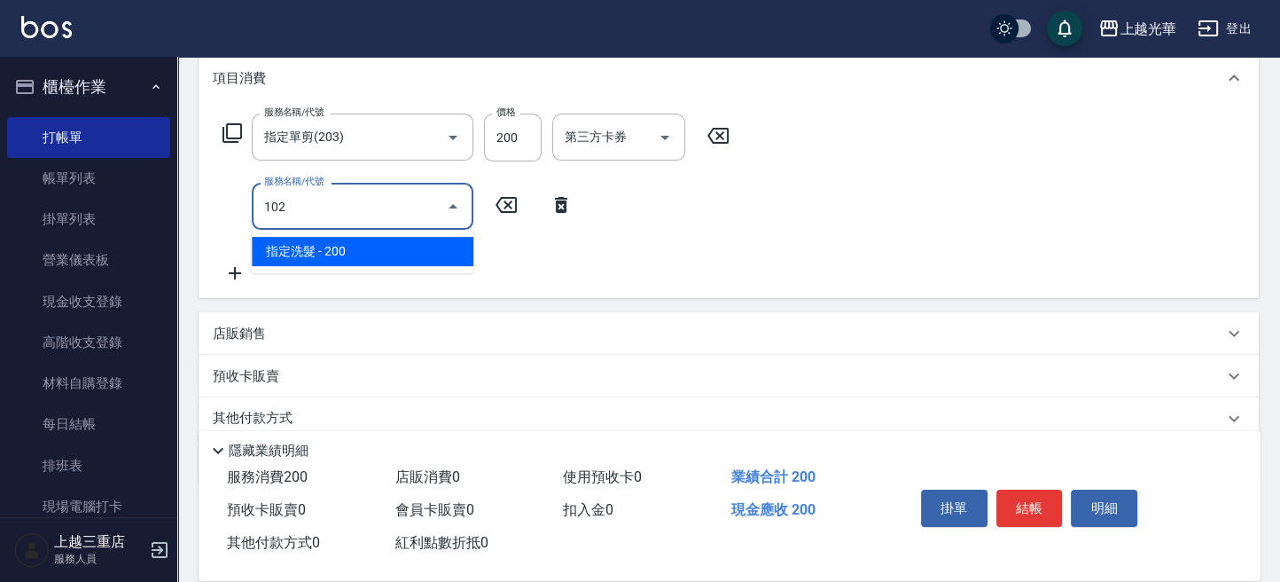
type input "指定洗髮(102)"
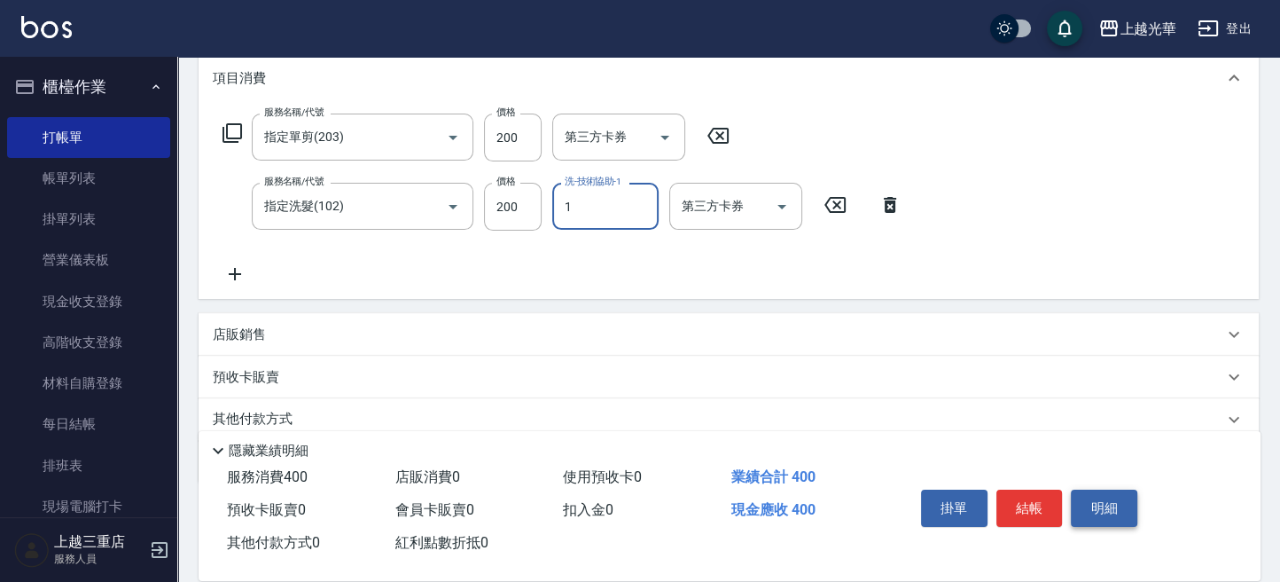
type input "小詹-1"
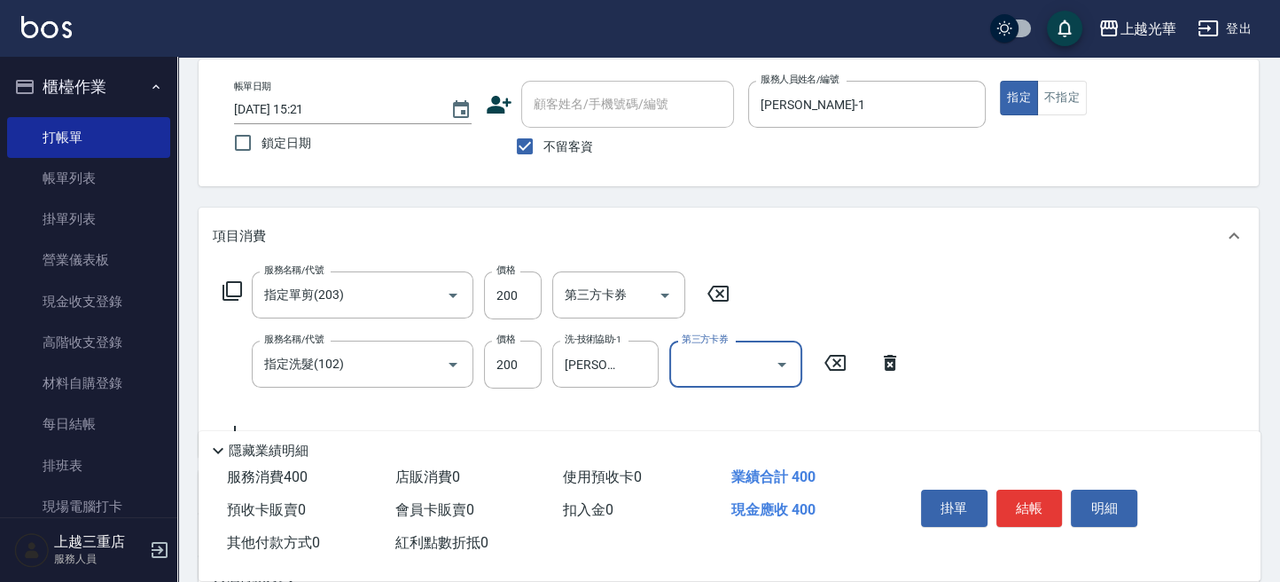
scroll to position [0, 0]
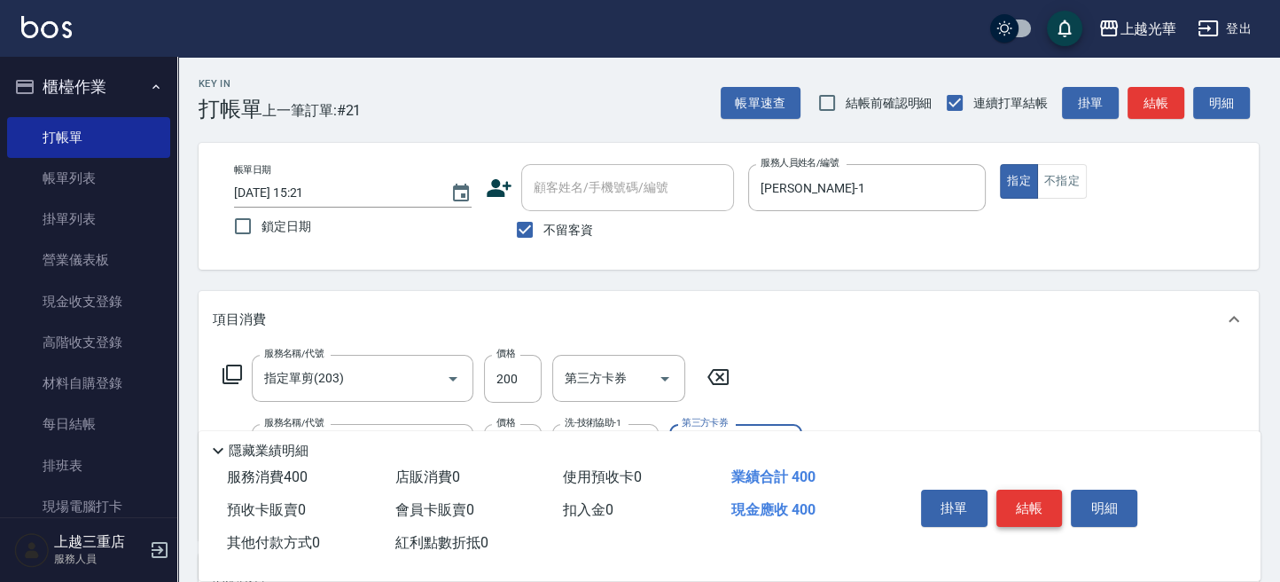
click at [1035, 493] on button "結帳" at bounding box center [1029, 507] width 66 height 37
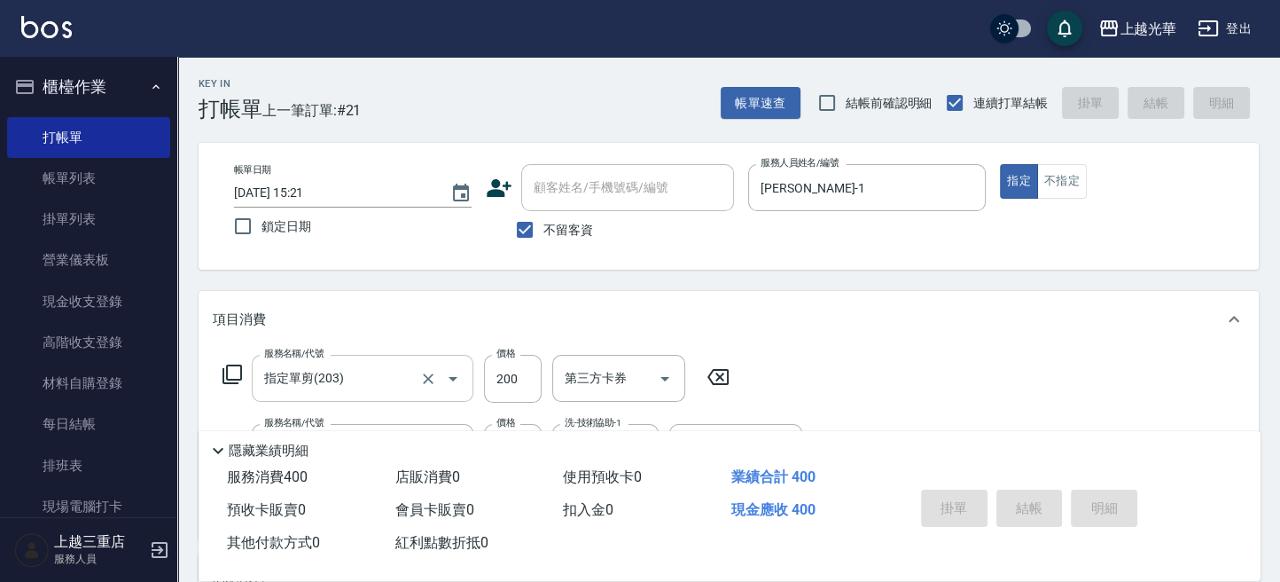
type input "2025/10/05 15:22"
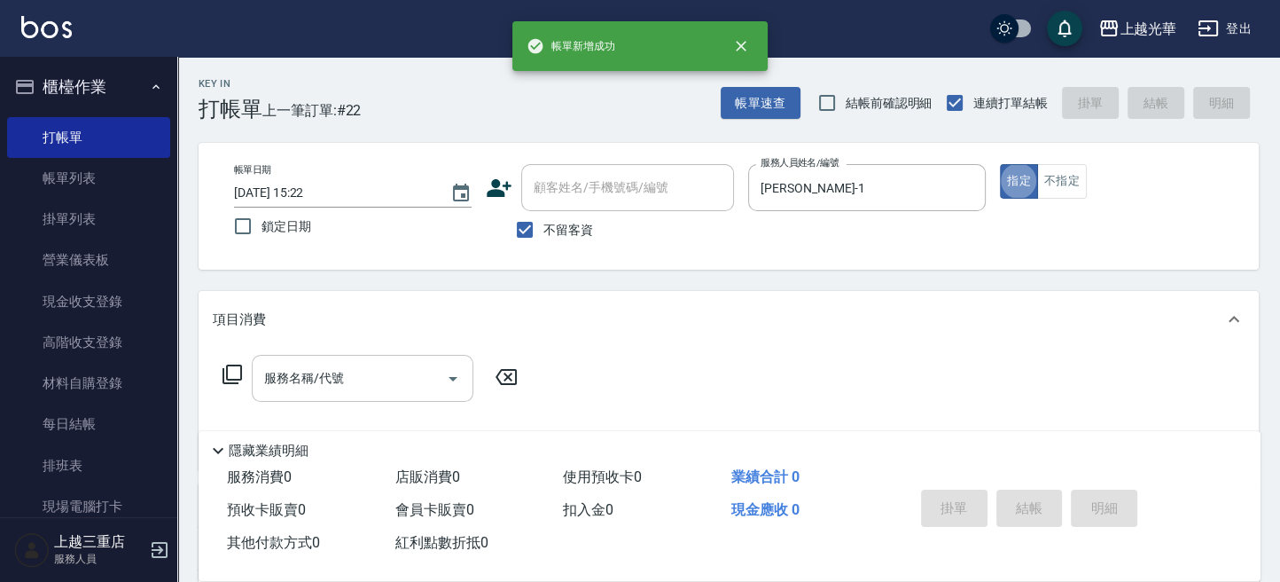
click at [340, 373] on input "服務名稱/代號" at bounding box center [349, 378] width 179 height 31
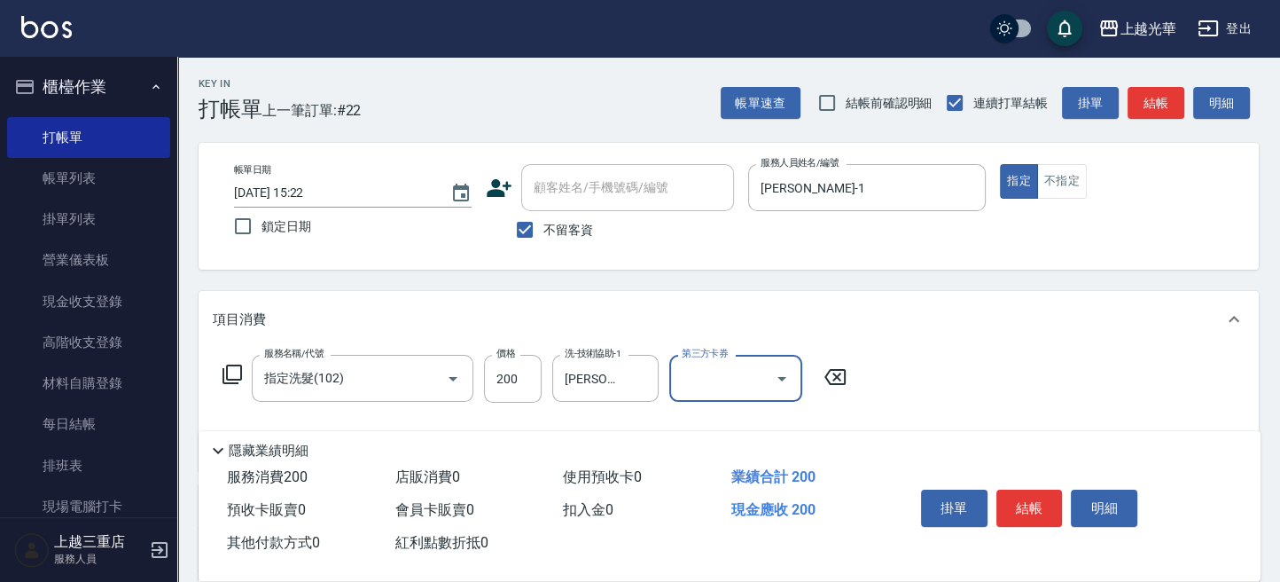
scroll to position [118, 0]
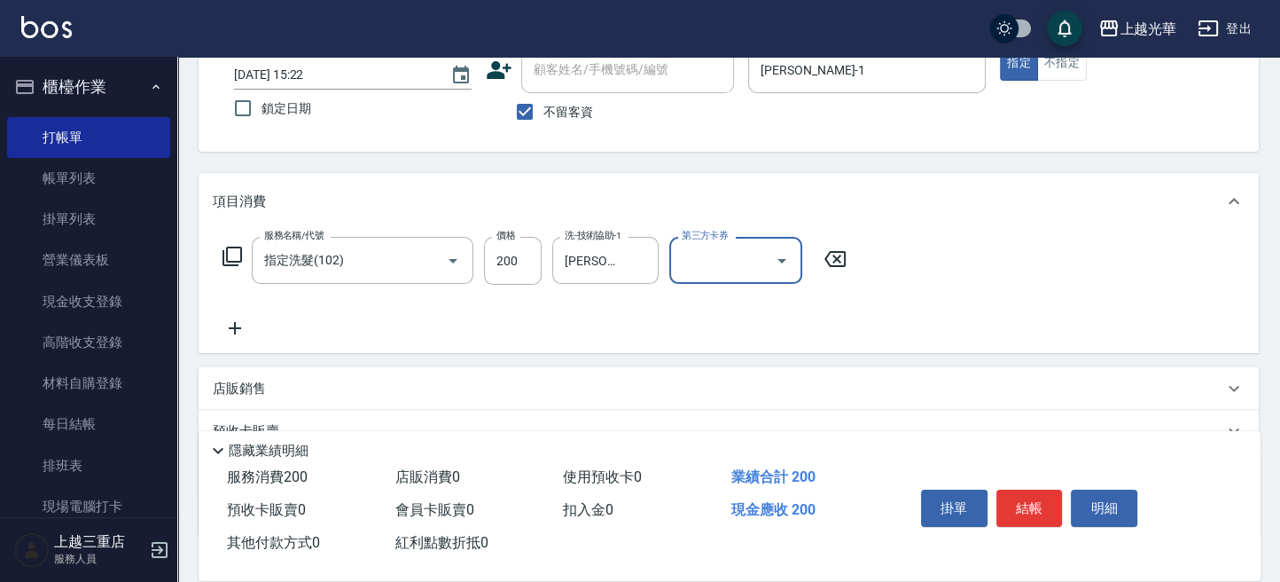
click at [246, 248] on div "服務名稱/代號 指定洗髮(102) 服務名稱/代號 價格 200 價格 洗-技術協助-1 小詹-1 洗-技術協助-1 第三方卡券 第三方卡券" at bounding box center [535, 261] width 645 height 48
click at [244, 318] on div "服務名稱/代號 指定洗髮(102) 服務名稱/代號 價格 200 價格 洗-技術協助-1 小詹-1 洗-技術協助-1 第三方卡券 第三方卡券" at bounding box center [535, 288] width 645 height 102
click at [251, 319] on icon at bounding box center [235, 327] width 44 height 21
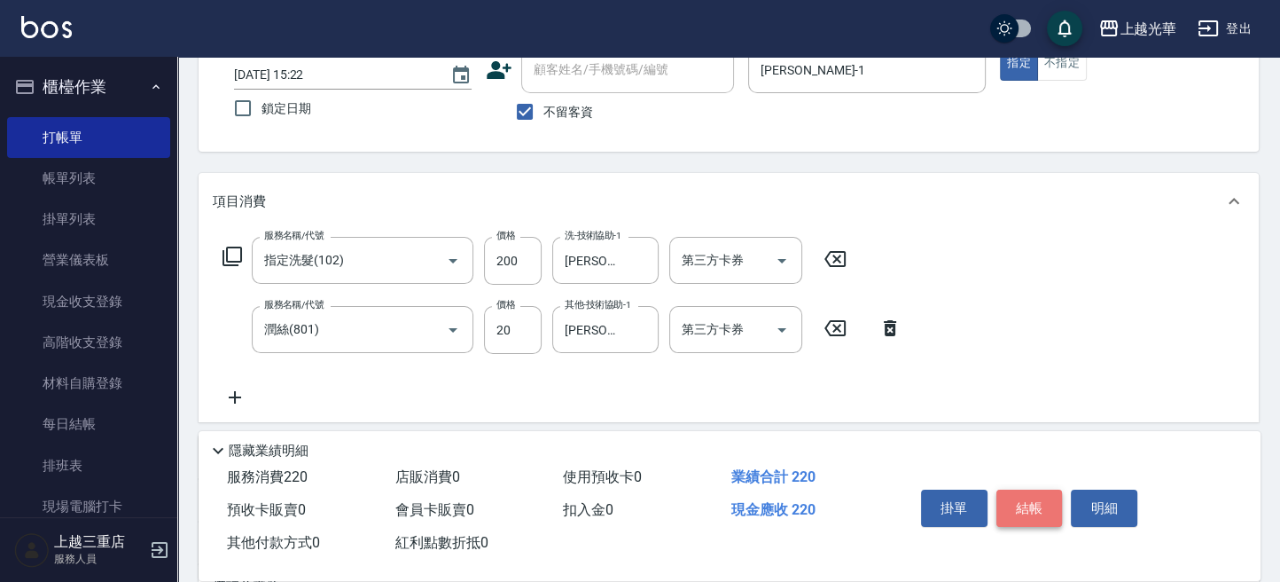
click at [1013, 500] on button "結帳" at bounding box center [1029, 507] width 66 height 37
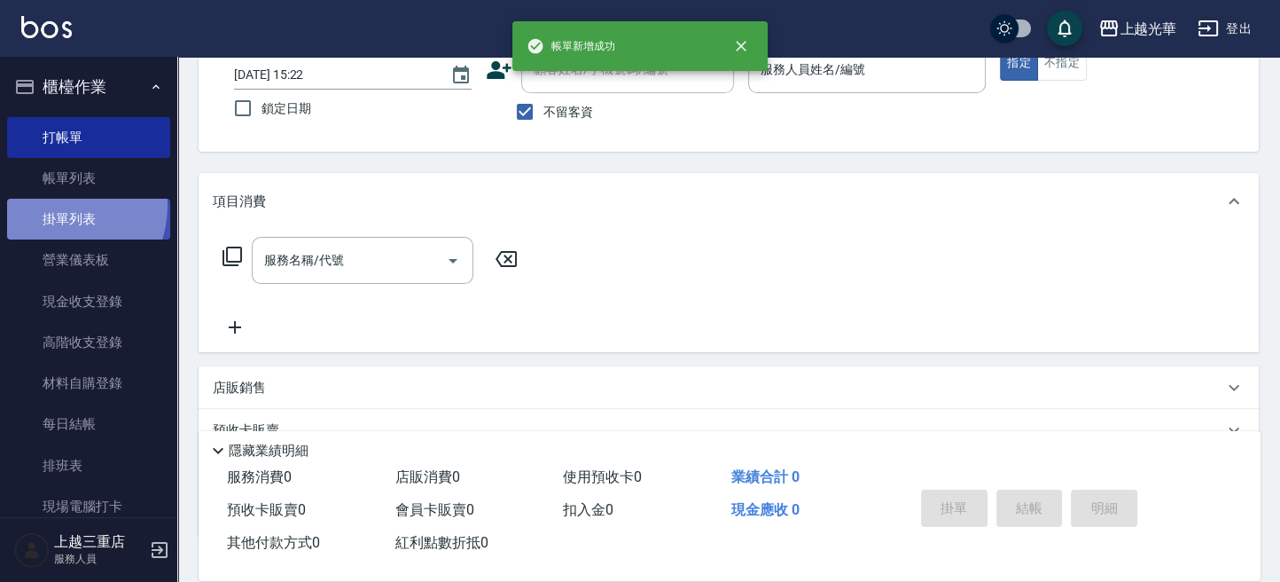
click at [57, 206] on link "掛單列表" at bounding box center [88, 219] width 163 height 41
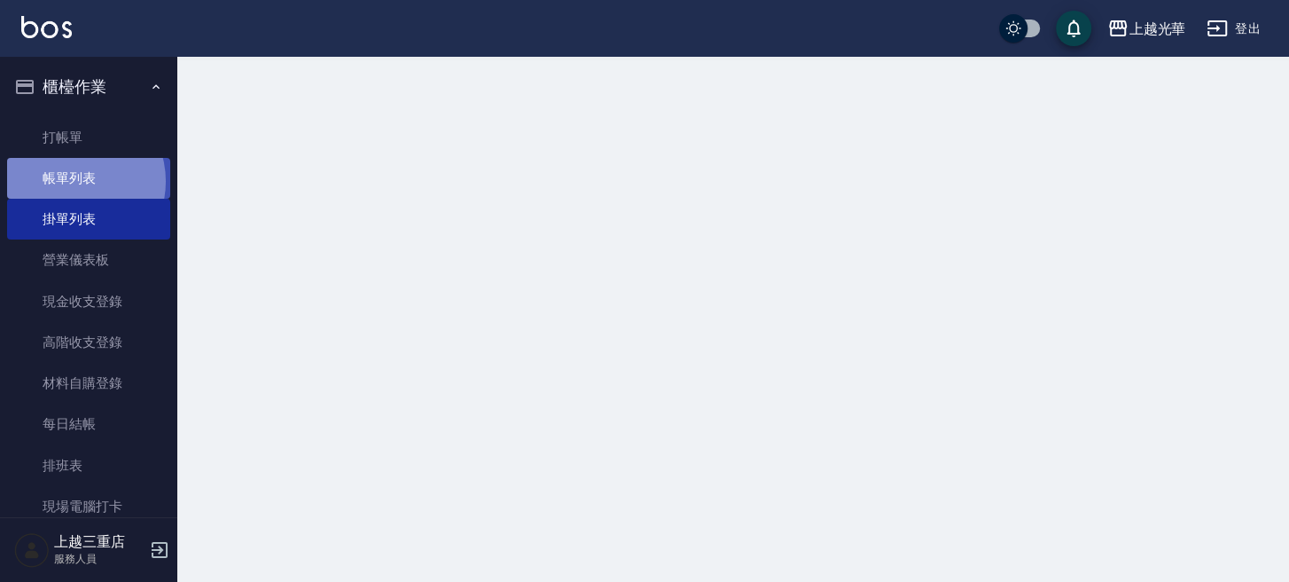
click at [69, 182] on link "帳單列表" at bounding box center [88, 178] width 163 height 41
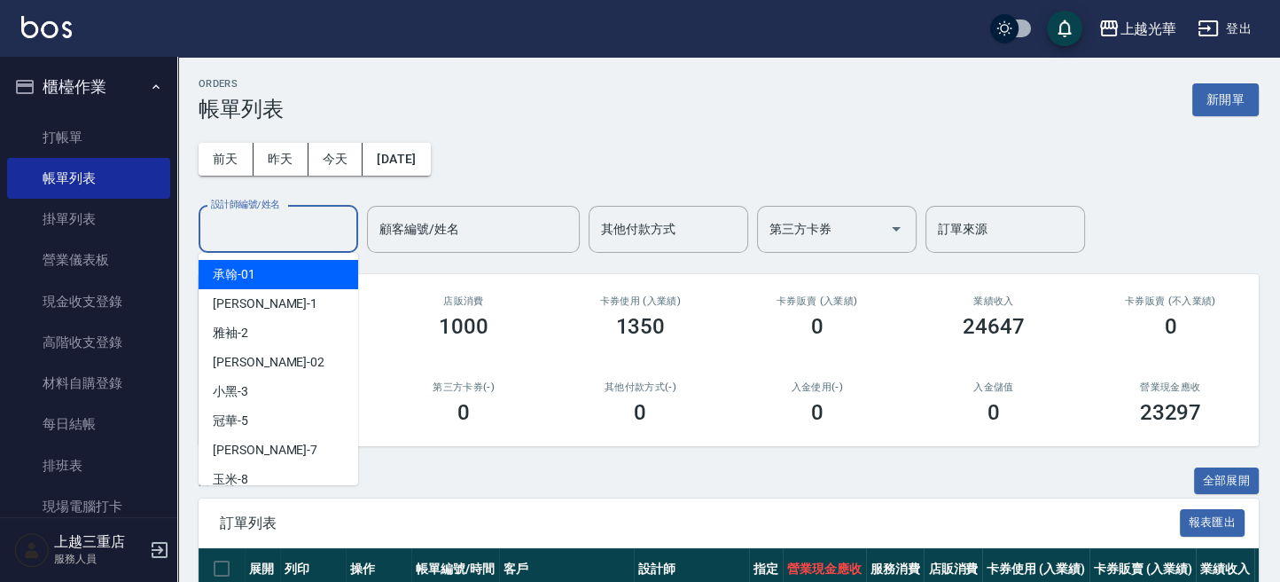
click at [265, 223] on input "設計師編號/姓名" at bounding box center [279, 229] width 144 height 31
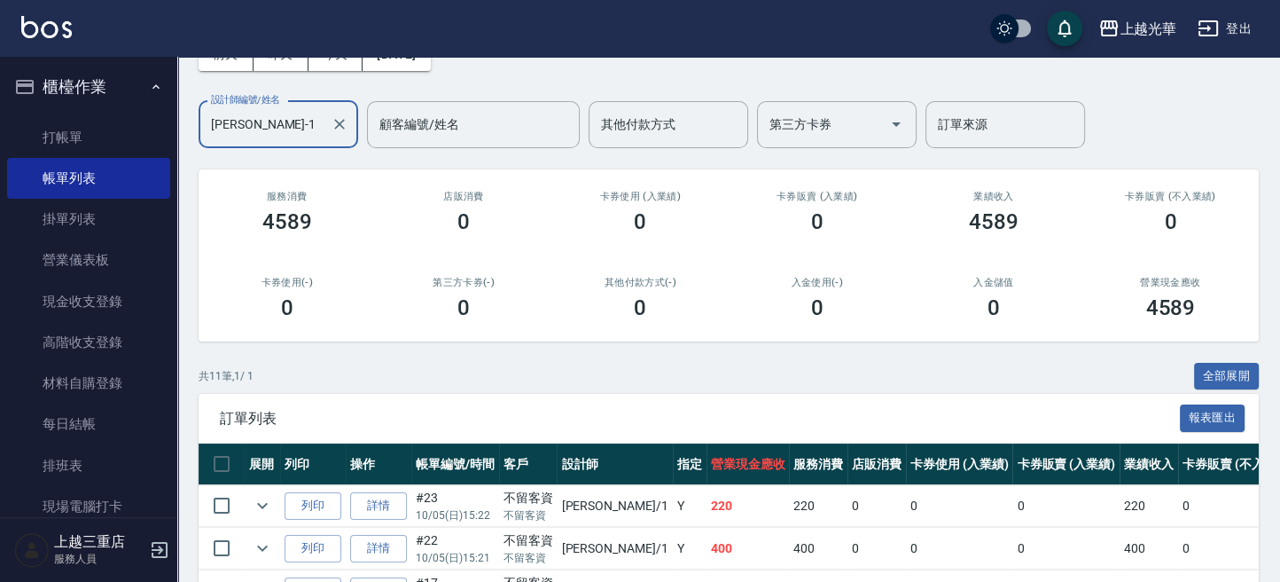
scroll to position [236, 0]
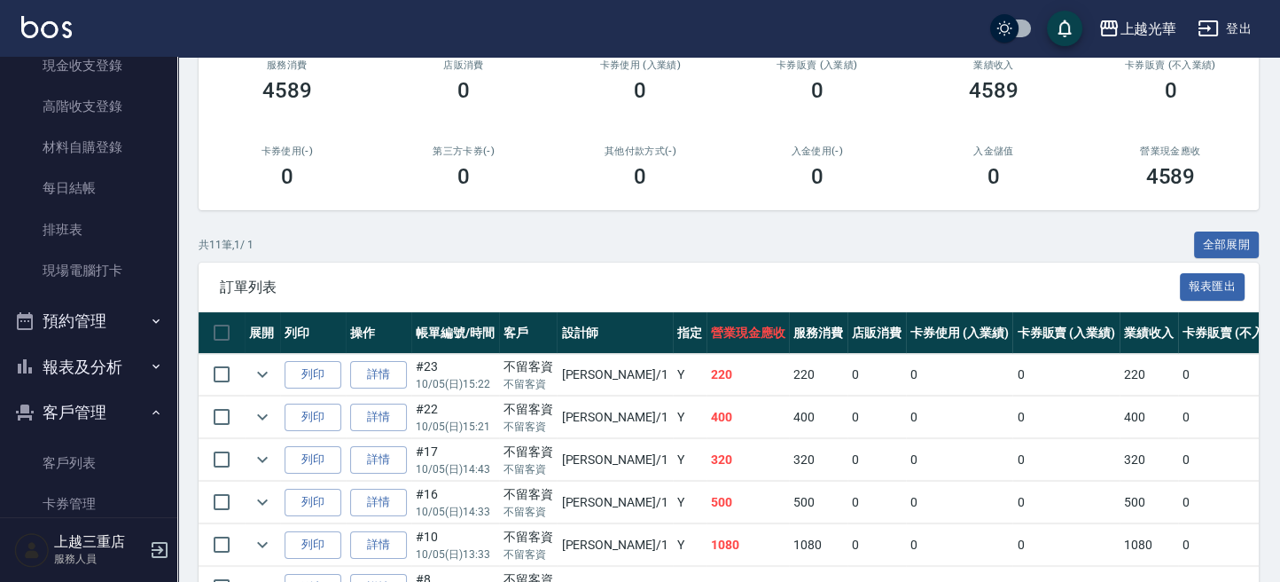
click at [111, 358] on button "報表及分析" at bounding box center [88, 367] width 163 height 46
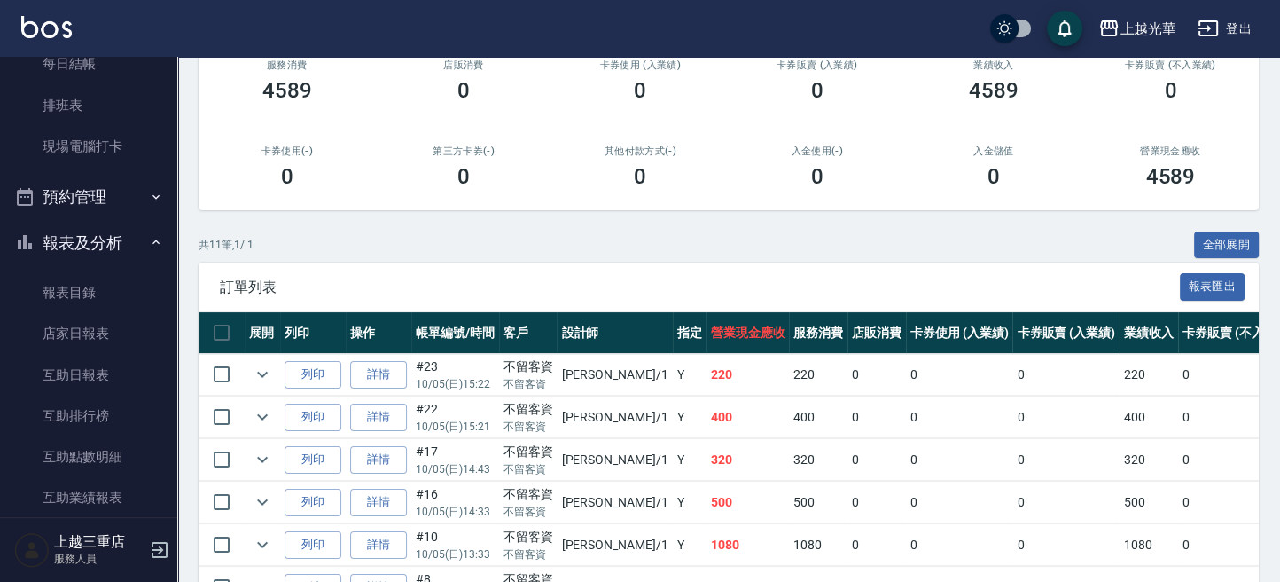
scroll to position [590, 0]
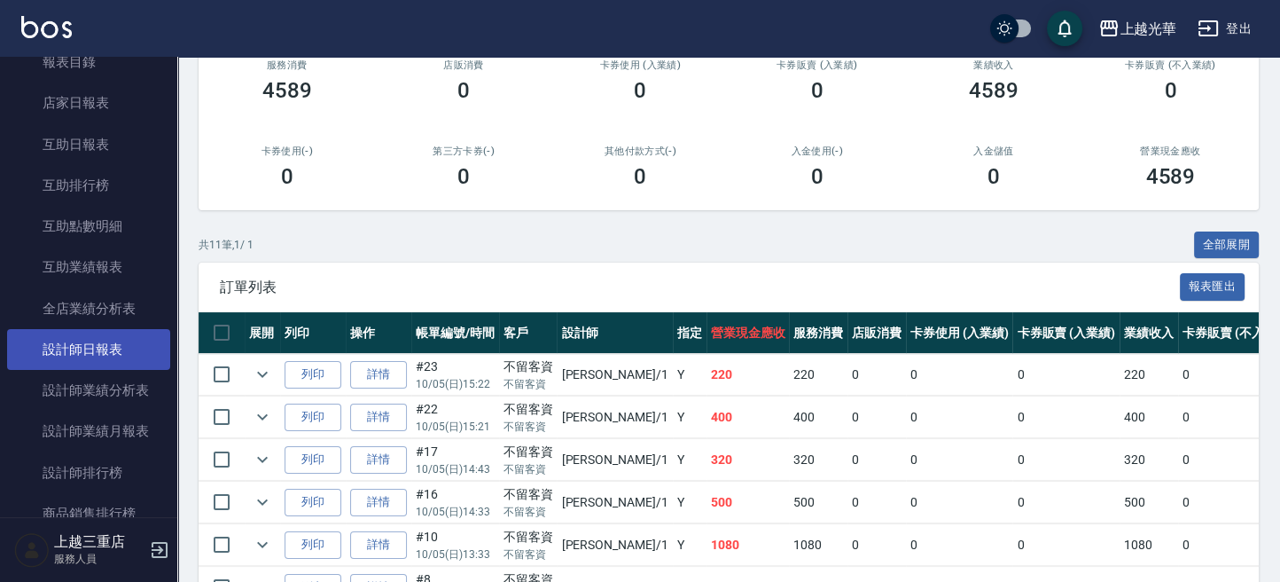
click at [120, 361] on link "設計師日報表" at bounding box center [88, 349] width 163 height 41
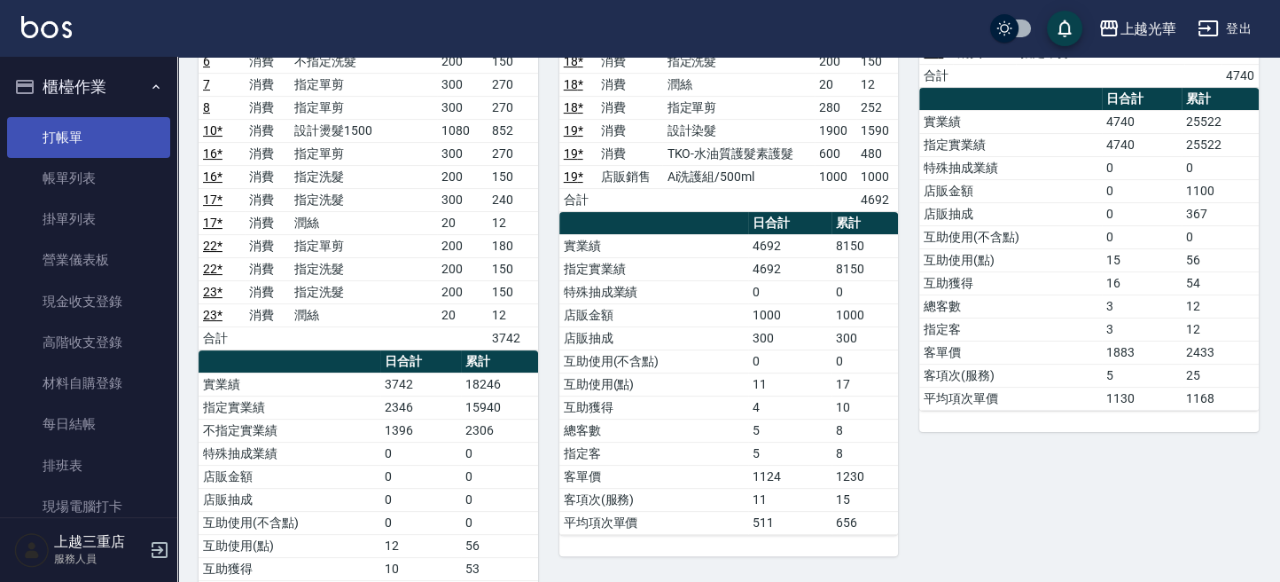
click at [79, 126] on link "打帳單" at bounding box center [88, 137] width 163 height 41
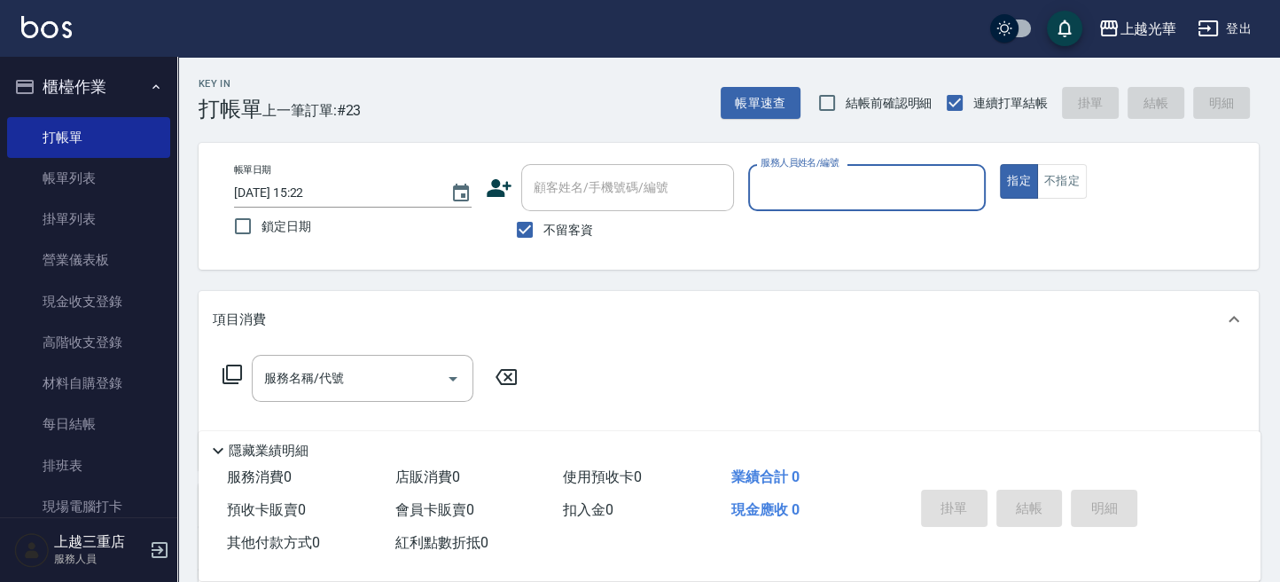
click at [504, 195] on icon at bounding box center [499, 188] width 27 height 27
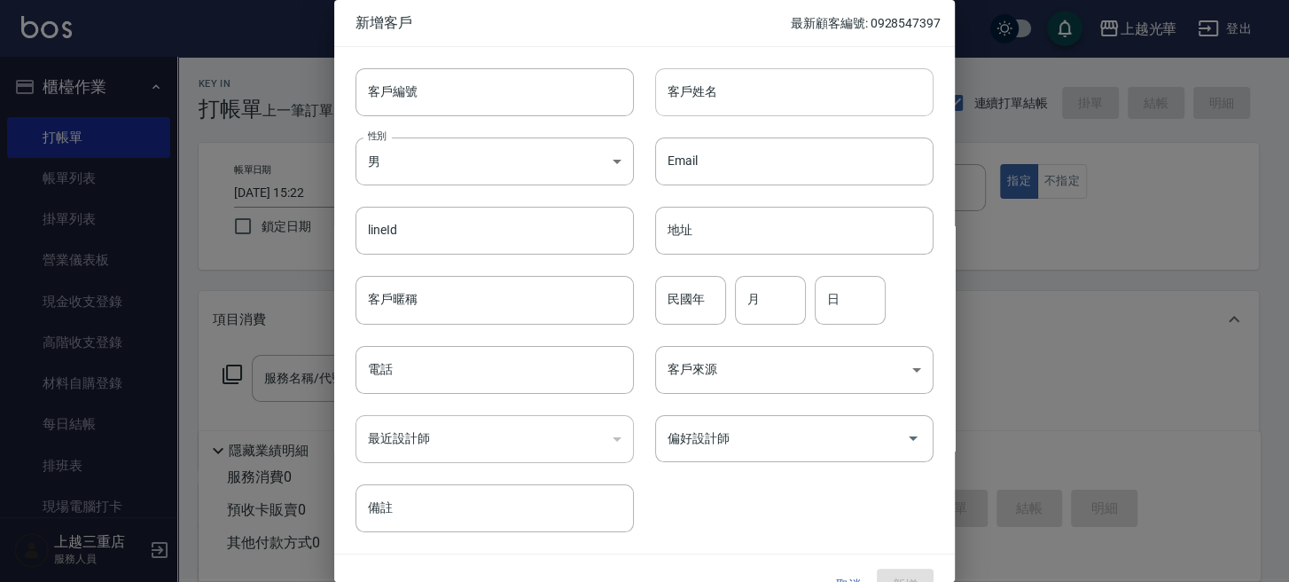
click at [659, 87] on input "客戶姓名" at bounding box center [794, 92] width 278 height 48
click at [516, 160] on body "上越光華 登出 櫃檯作業 打帳單 帳單列表 掛單列表 營業儀表板 現金收支登錄 高階收支登錄 材料自購登錄 每日結帳 排班表 現場電腦打卡 預約管理 預約管理…" at bounding box center [644, 411] width 1289 height 822
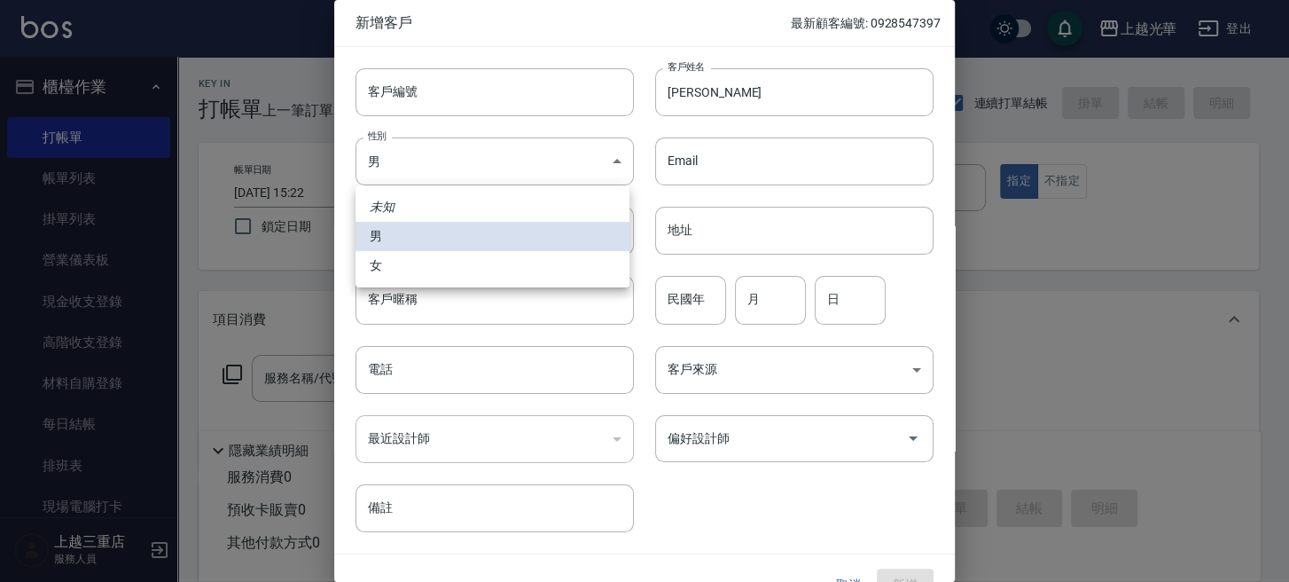
click at [436, 260] on li "女" at bounding box center [492, 265] width 274 height 29
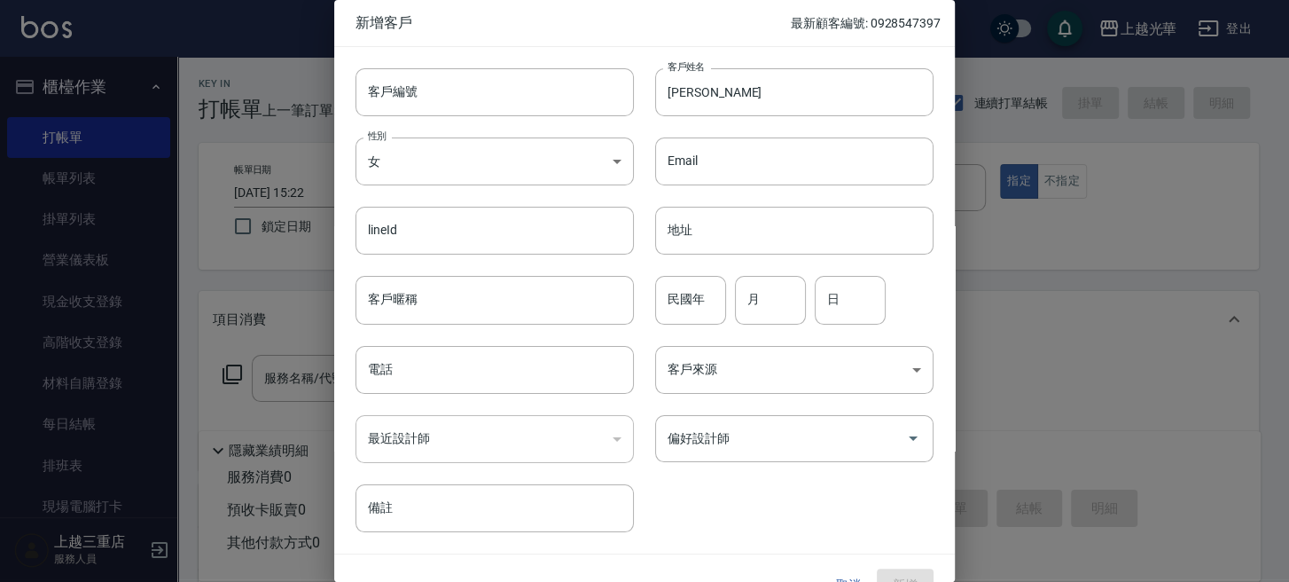
drag, startPoint x: 677, startPoint y: 301, endPoint x: 82, endPoint y: 313, distance: 595.0
click at [634, 305] on div "民國年 民國年 月 月 日 日" at bounding box center [784, 288] width 300 height 69
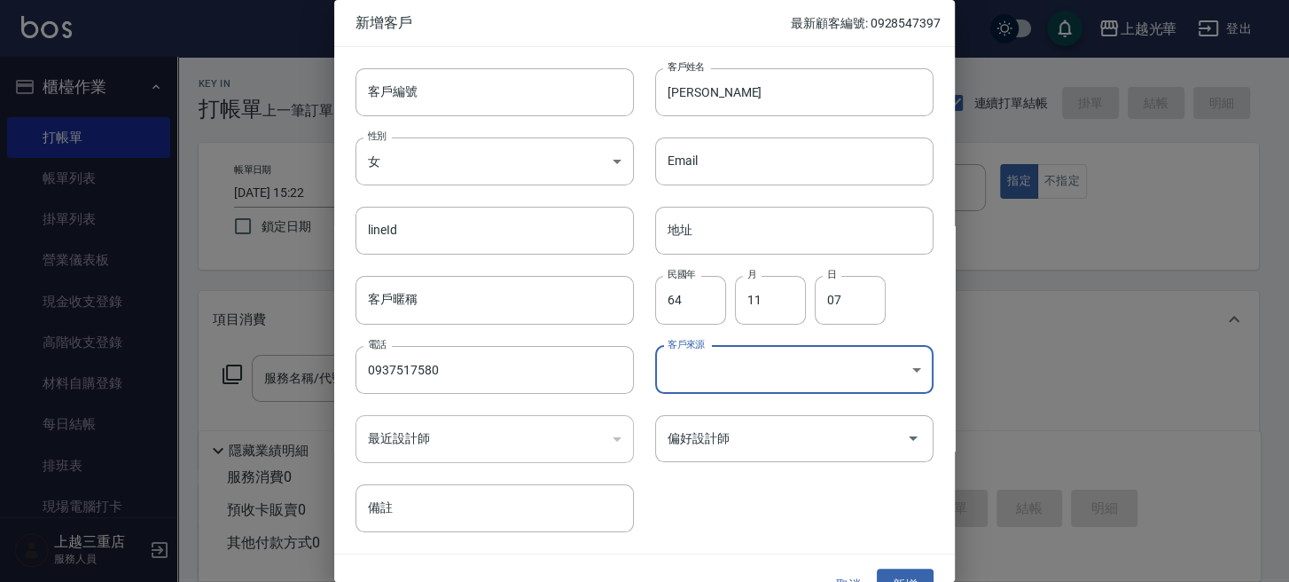
click at [782, 371] on body "上越光華 登出 櫃檯作業 打帳單 帳單列表 掛單列表 營業儀表板 現金收支登錄 高階收支登錄 材料自購登錄 每日結帳 排班表 現場電腦打卡 預約管理 預約管理…" at bounding box center [644, 411] width 1289 height 822
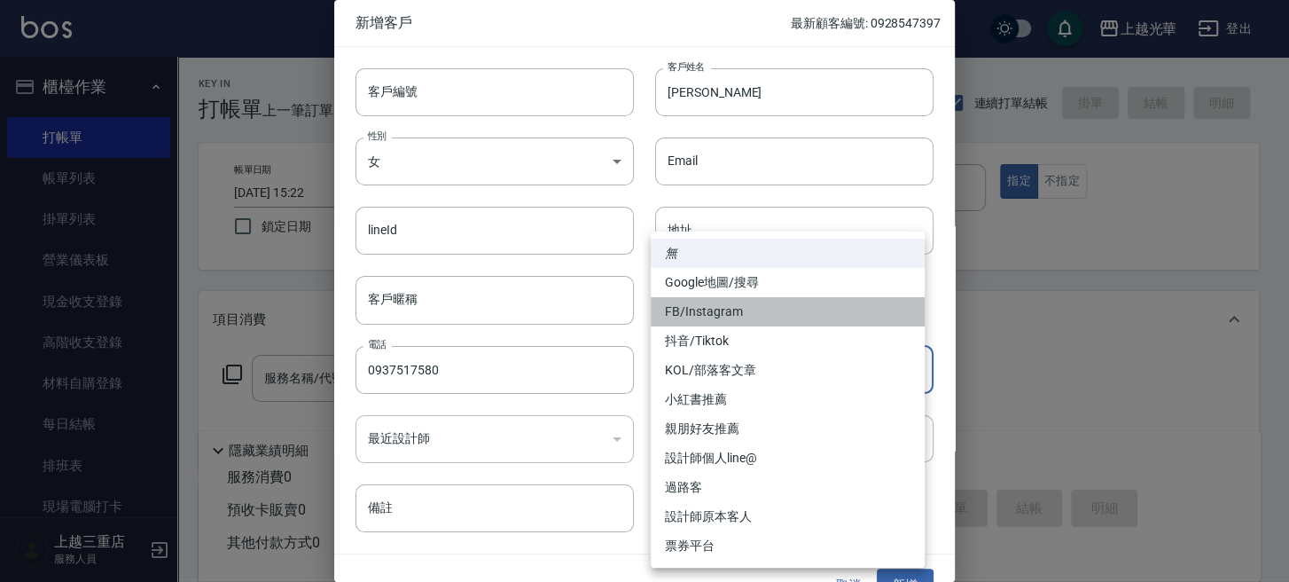
click at [739, 310] on li "FB/Instagram" at bounding box center [788, 311] width 274 height 29
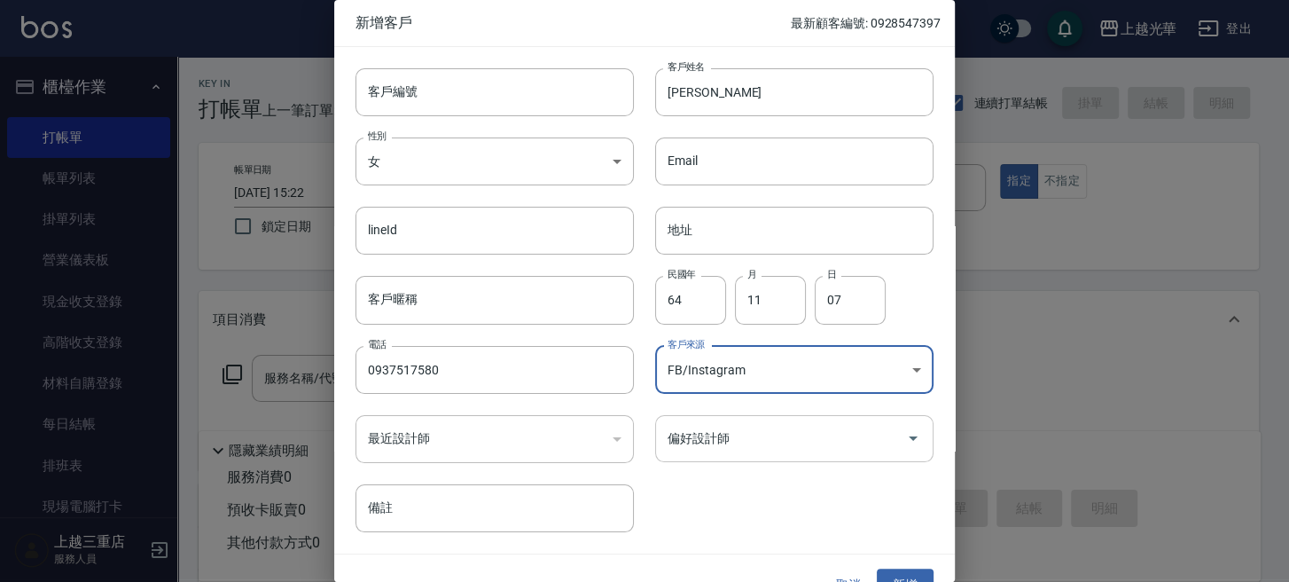
click at [758, 457] on div "偏好設計師" at bounding box center [794, 438] width 278 height 47
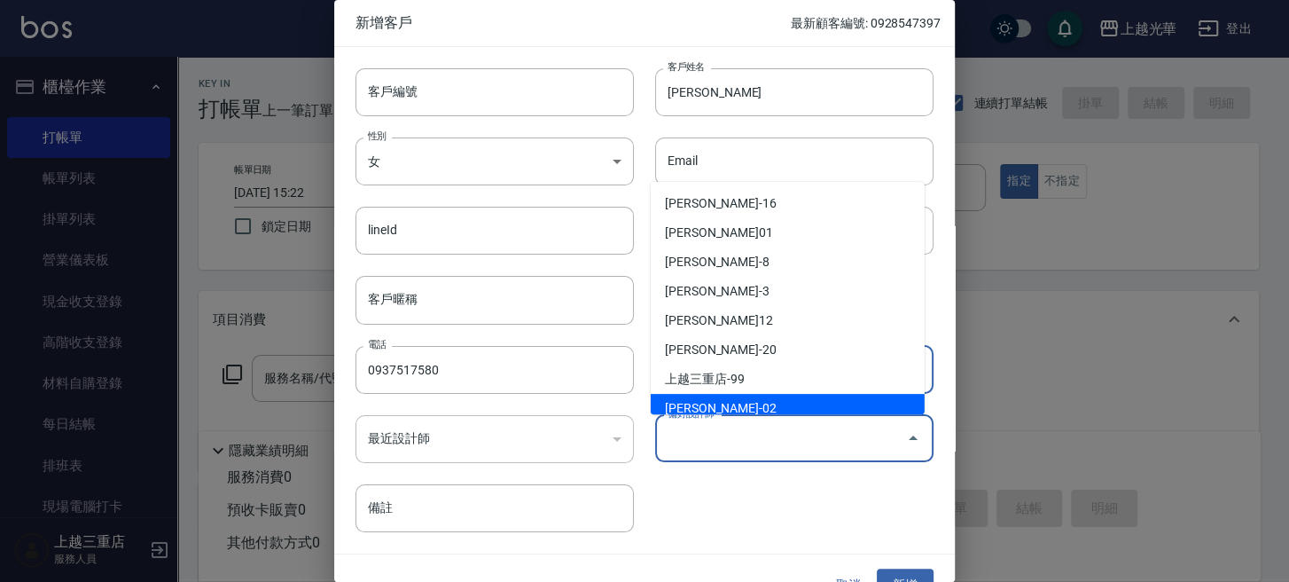
scroll to position [118, 0]
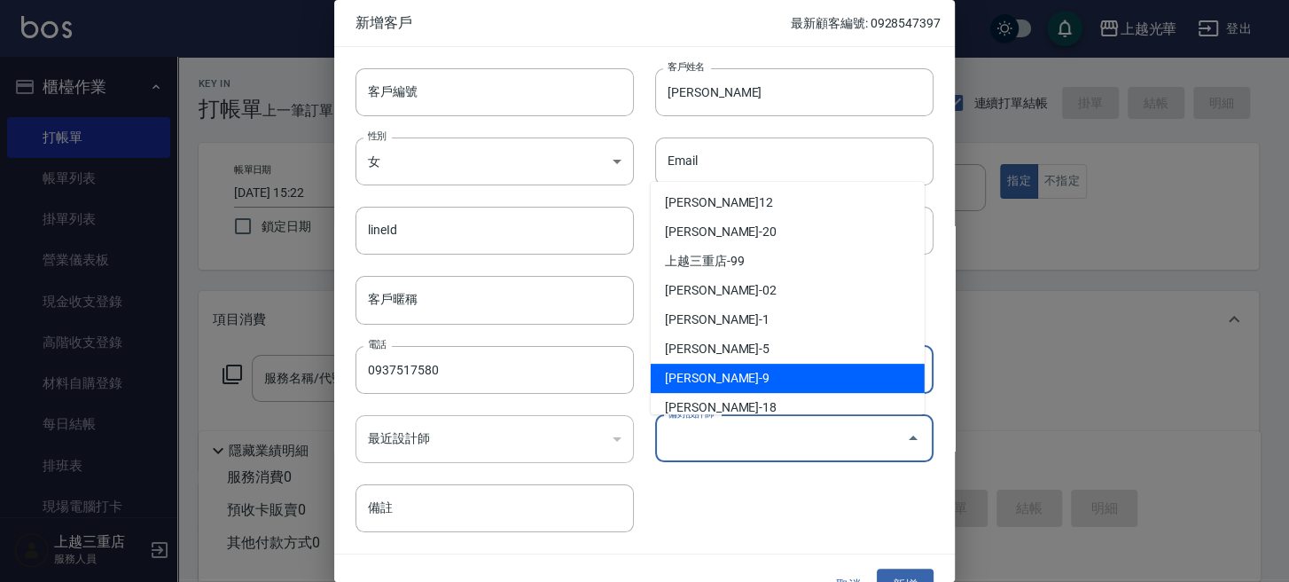
click at [720, 376] on li "施喨齡-9" at bounding box center [788, 377] width 274 height 29
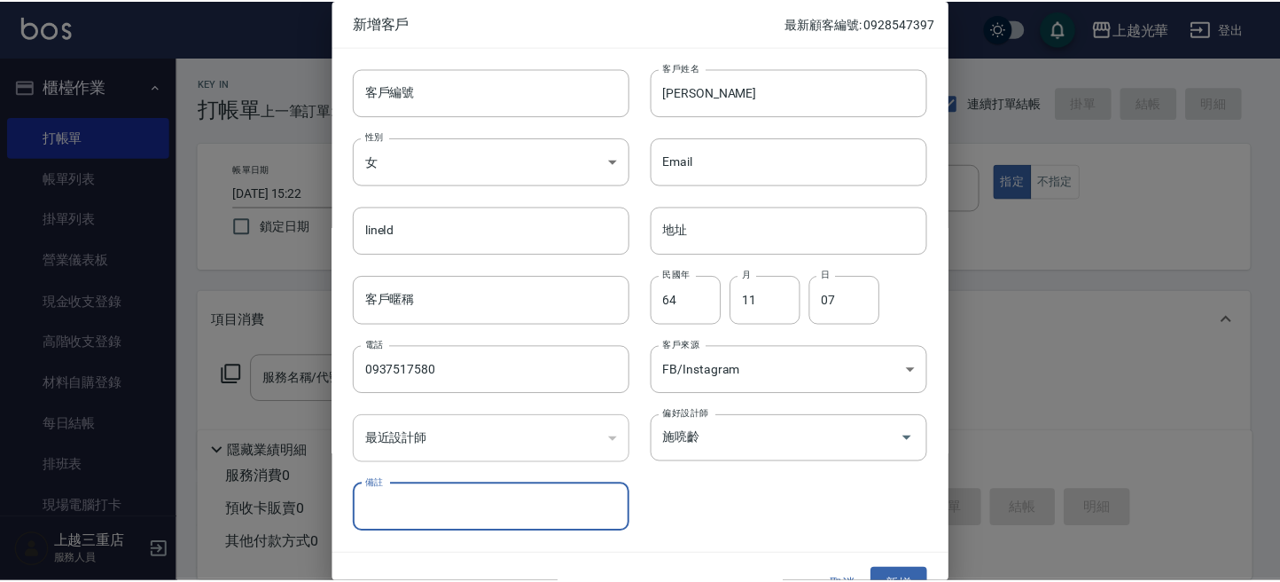
scroll to position [32, 0]
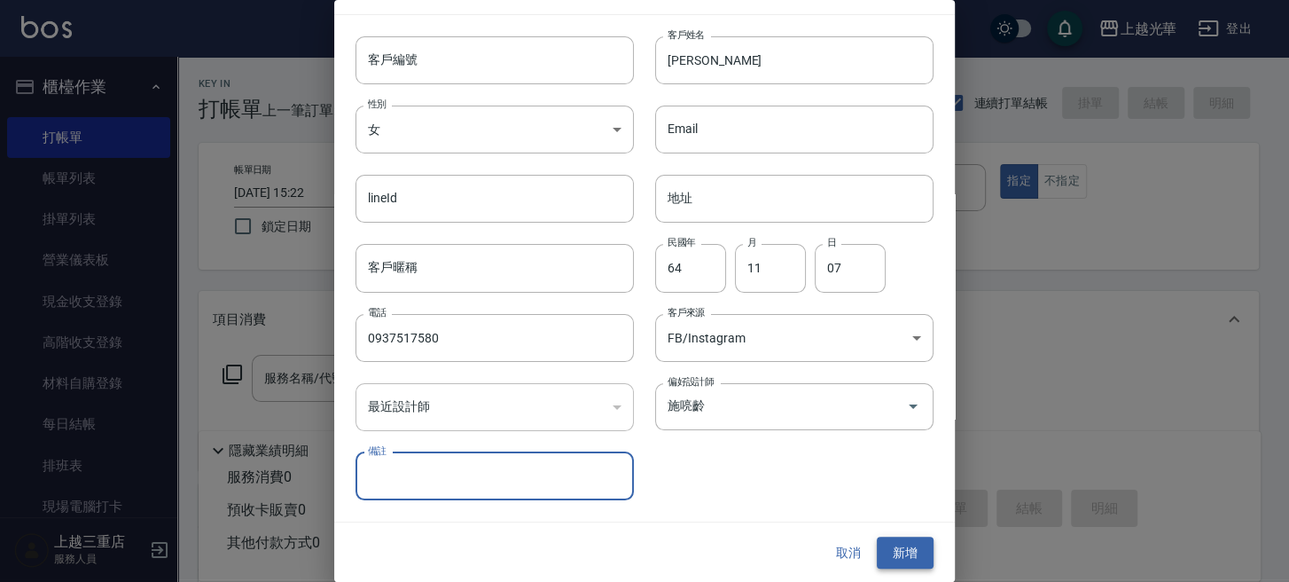
click at [890, 544] on button "新增" at bounding box center [905, 552] width 57 height 33
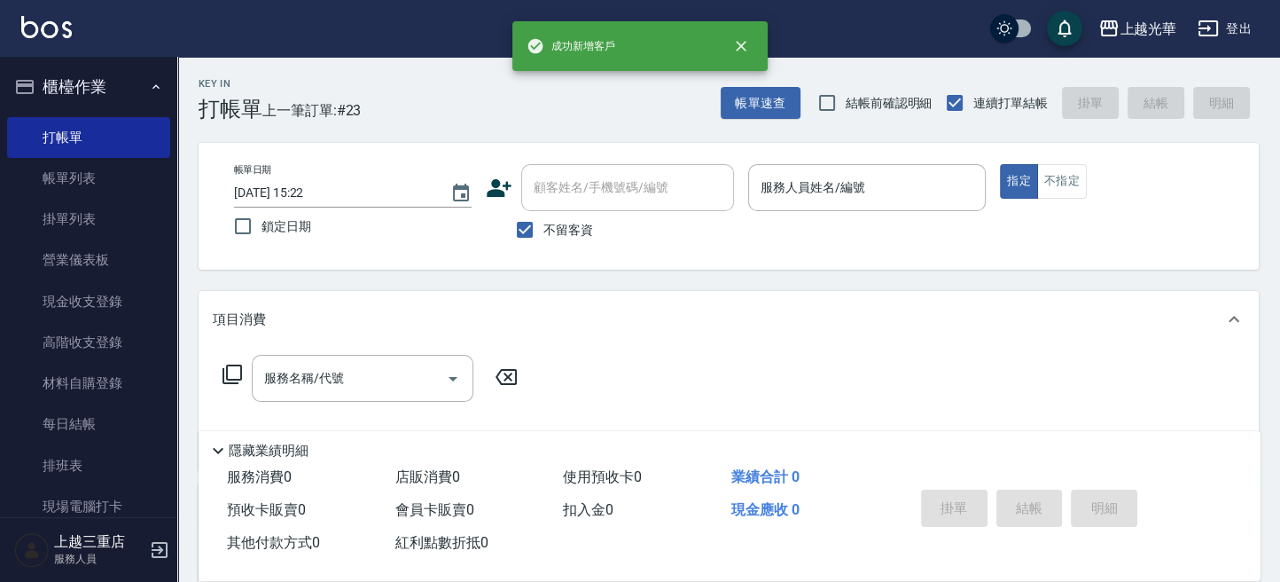
drag, startPoint x: 524, startPoint y: 230, endPoint x: 539, endPoint y: 209, distance: 25.4
click at [524, 228] on input "不留客資" at bounding box center [524, 229] width 37 height 37
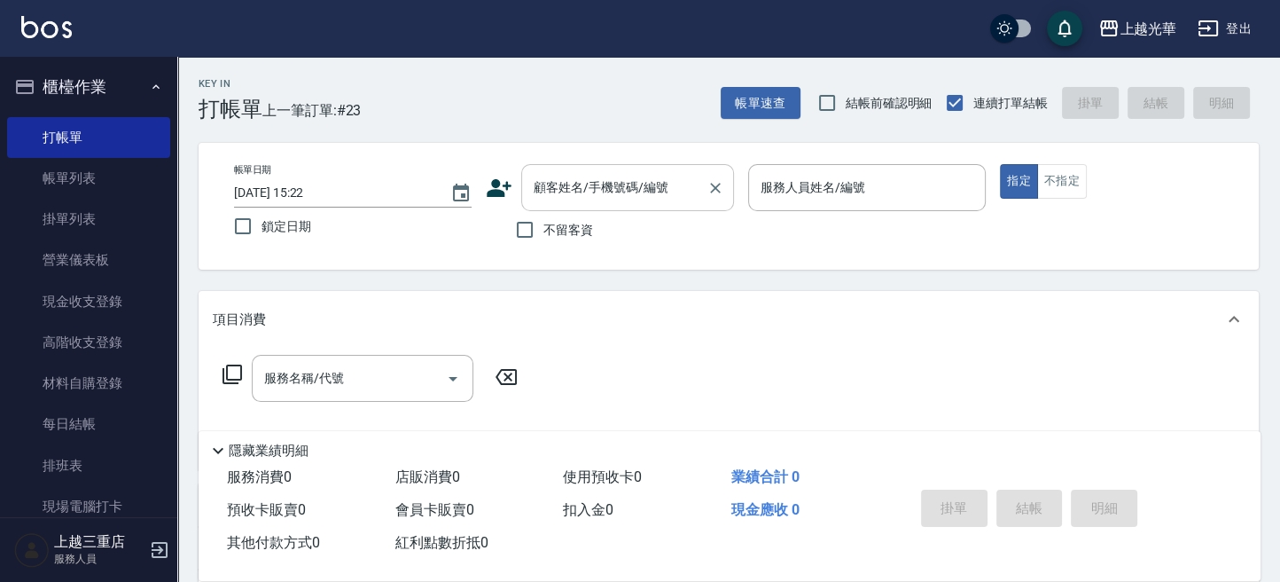
click at [557, 186] on input "顧客姓名/手機號碼/編號" at bounding box center [614, 187] width 170 height 31
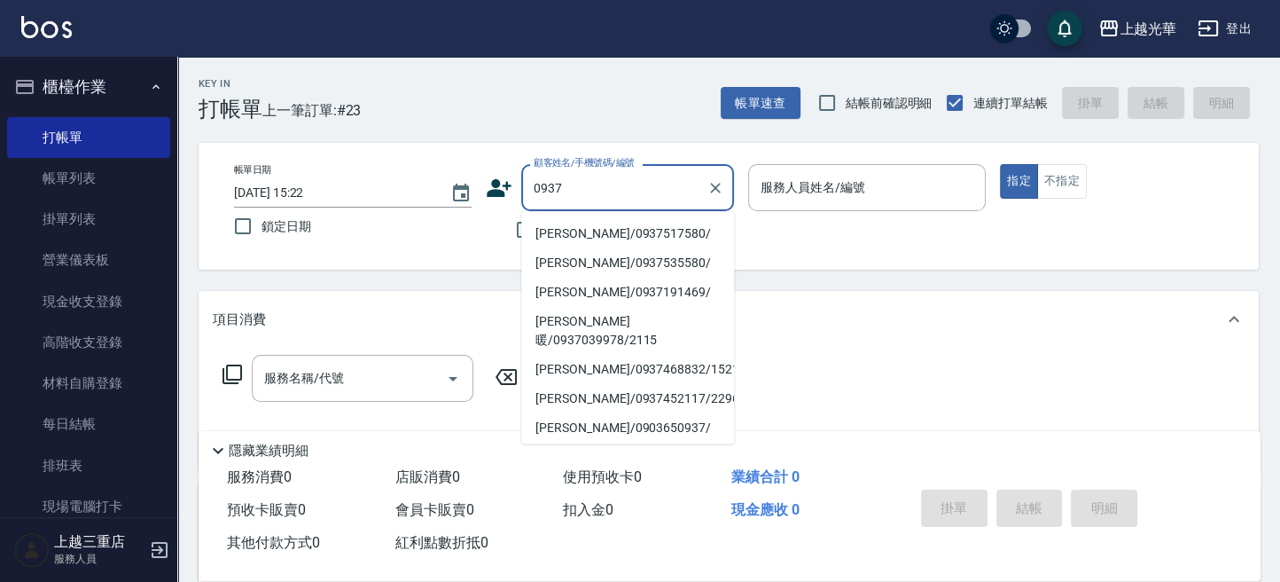
click at [603, 223] on li "張惠芳/0937517580/" at bounding box center [627, 232] width 213 height 29
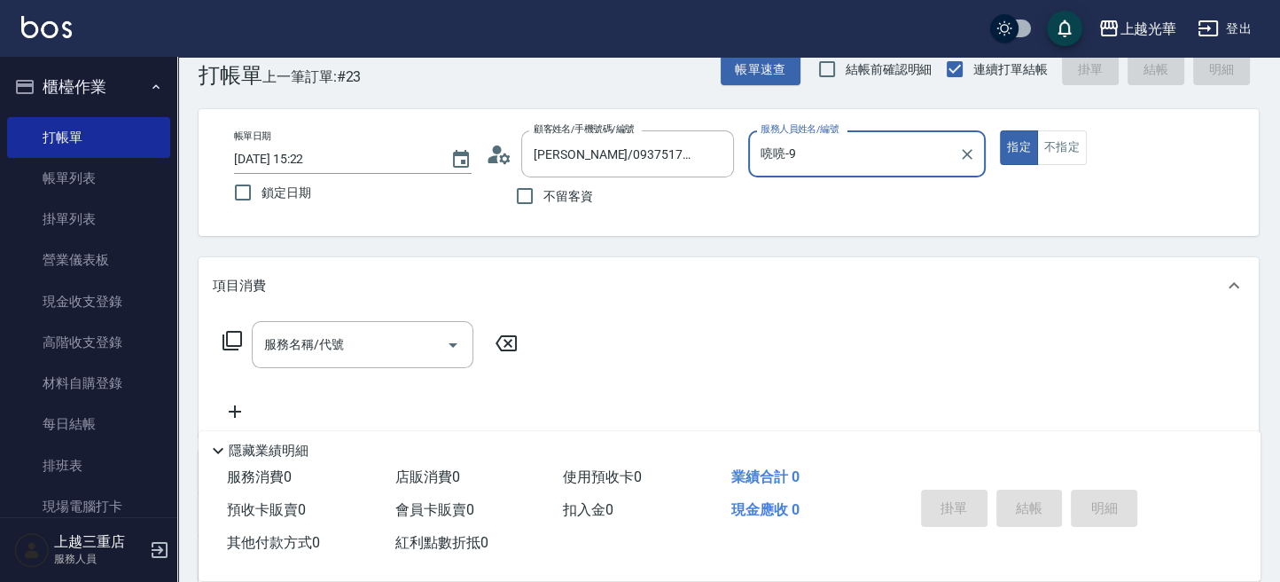
scroll to position [118, 0]
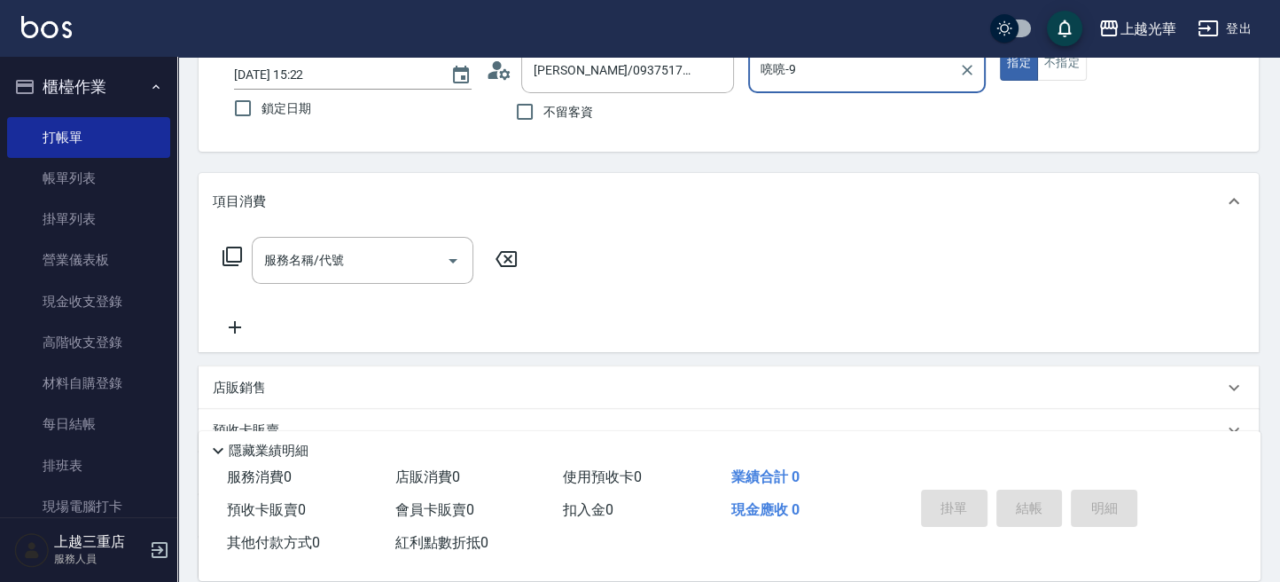
drag, startPoint x: 272, startPoint y: 262, endPoint x: 238, endPoint y: 265, distance: 34.8
click at [271, 262] on input "服務名稱/代號" at bounding box center [349, 260] width 179 height 31
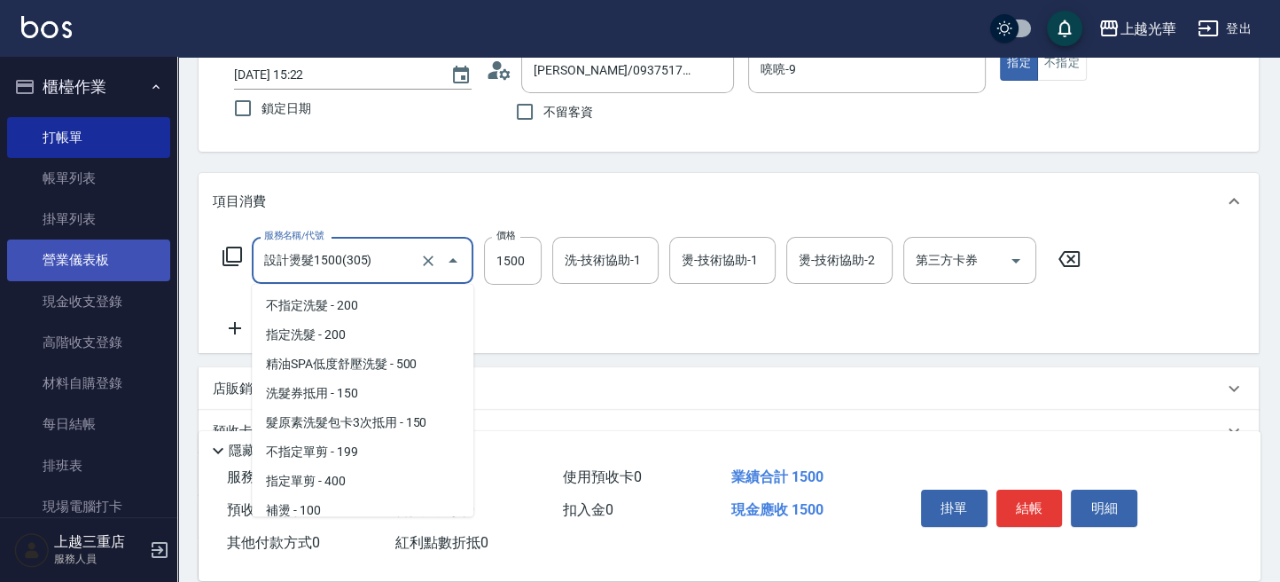
drag, startPoint x: 388, startPoint y: 256, endPoint x: 108, endPoint y: 254, distance: 280.2
click at [113, 254] on div "上越光華 登出 櫃檯作業 打帳單 帳單列表 掛單列表 營業儀表板 現金收支登錄 高階收支登錄 材料自購登錄 每日結帳 排班表 現場電腦打卡 預約管理 預約管理…" at bounding box center [640, 314] width 1280 height 865
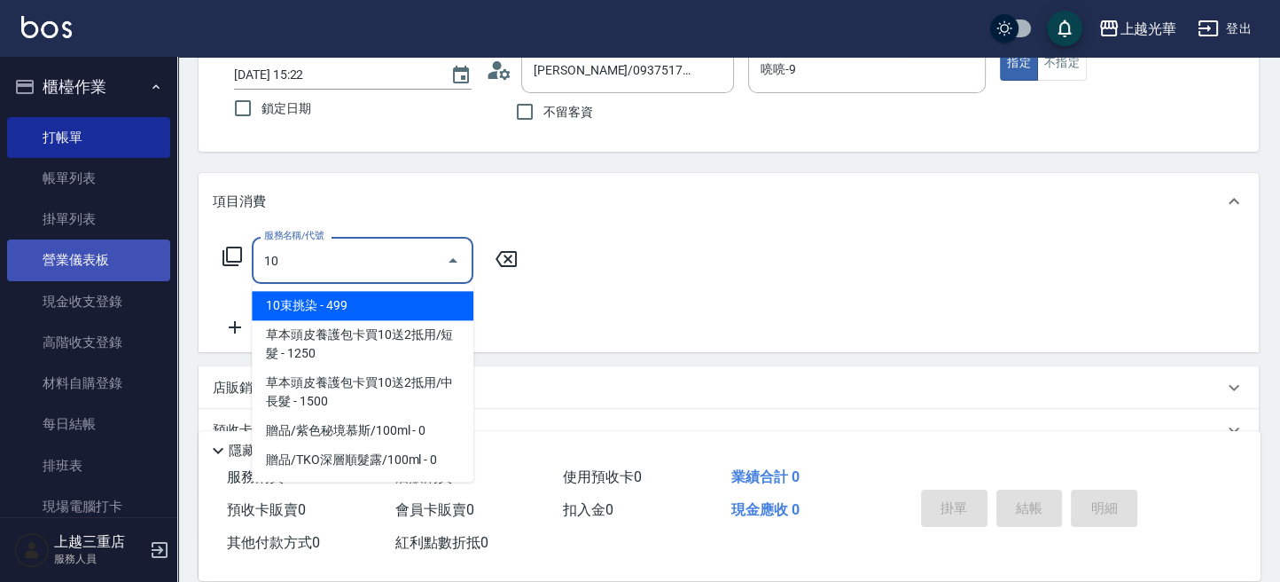
scroll to position [0, 0]
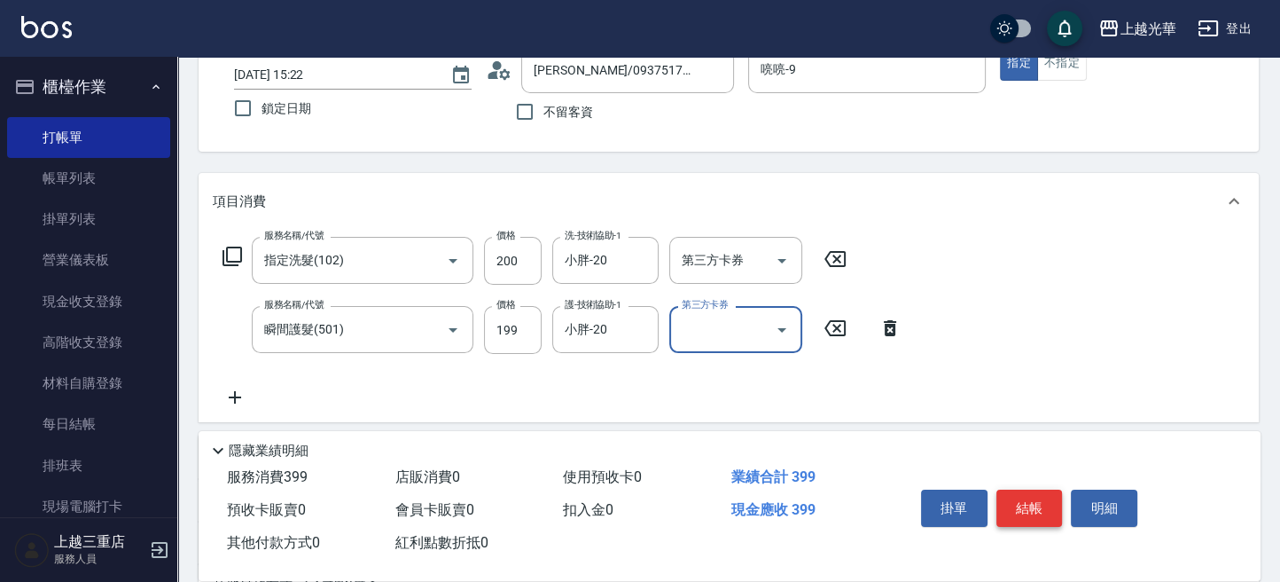
click at [1022, 505] on button "結帳" at bounding box center [1029, 507] width 66 height 37
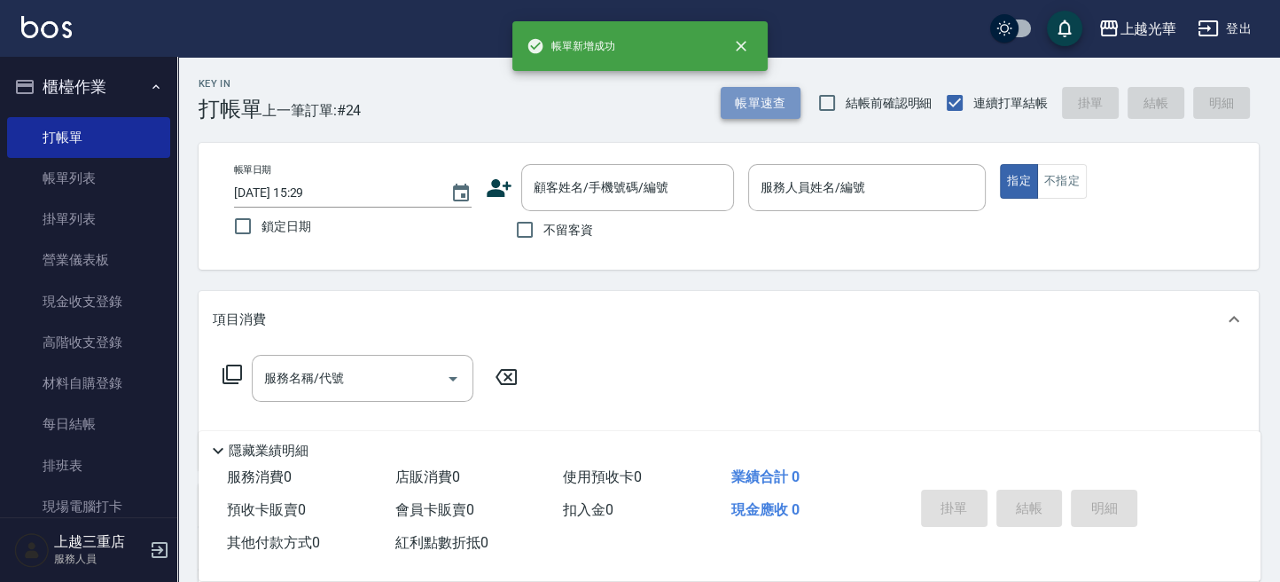
click at [771, 106] on button "帳單速查" at bounding box center [761, 103] width 80 height 33
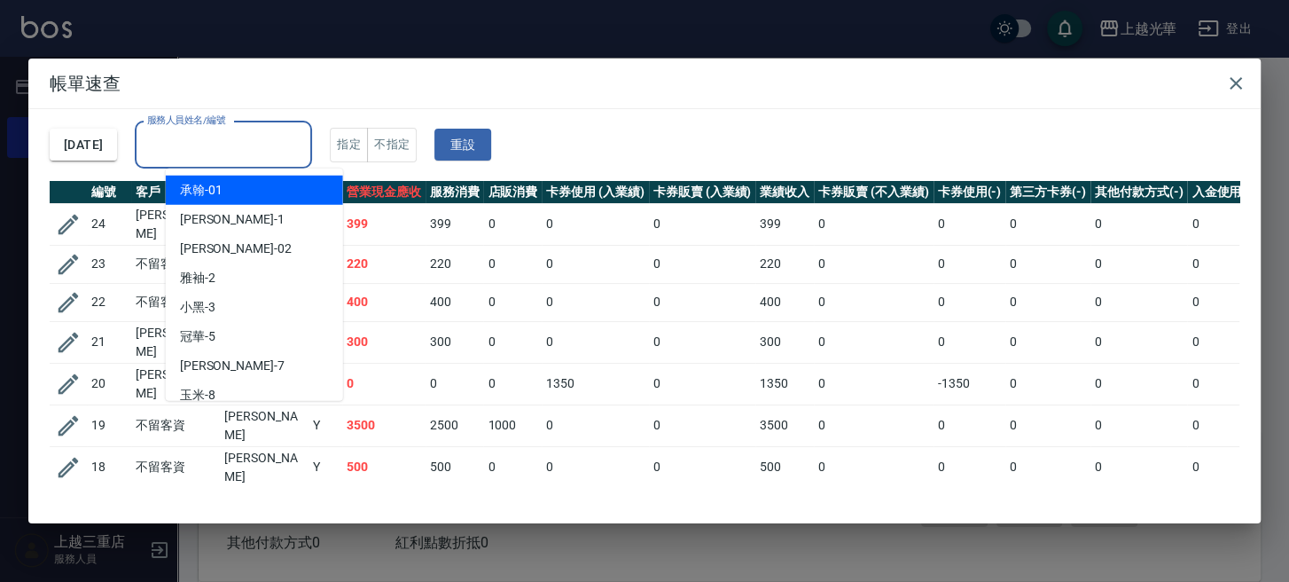
click at [267, 143] on input "服務人員姓名/編號" at bounding box center [223, 144] width 161 height 31
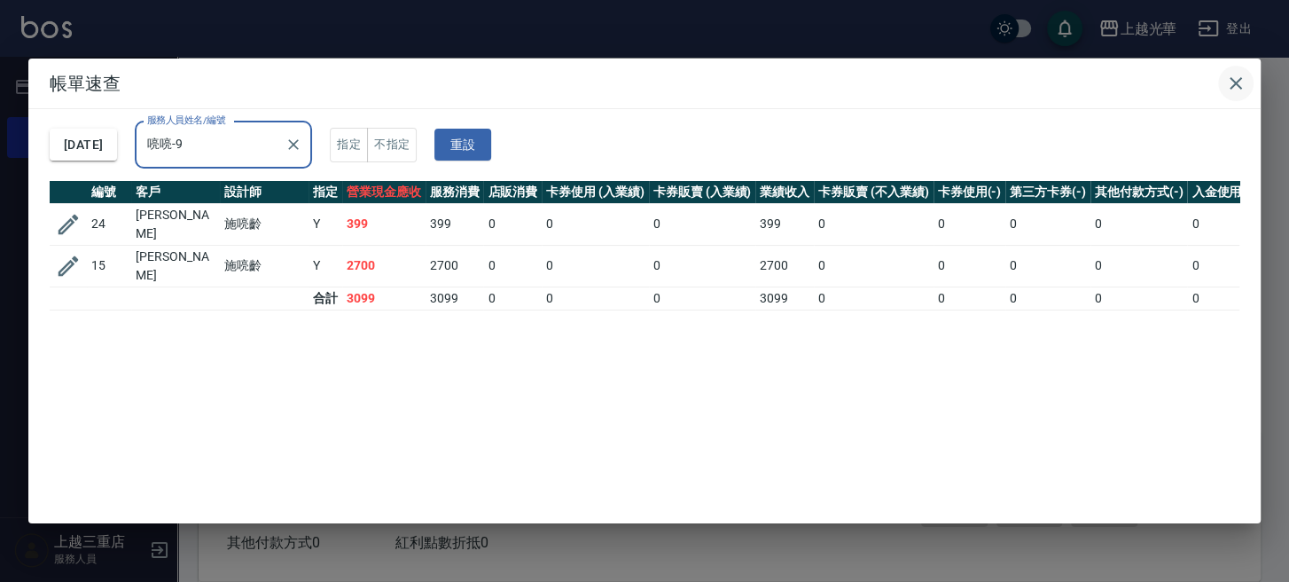
click at [1233, 91] on icon "button" at bounding box center [1235, 83] width 21 height 21
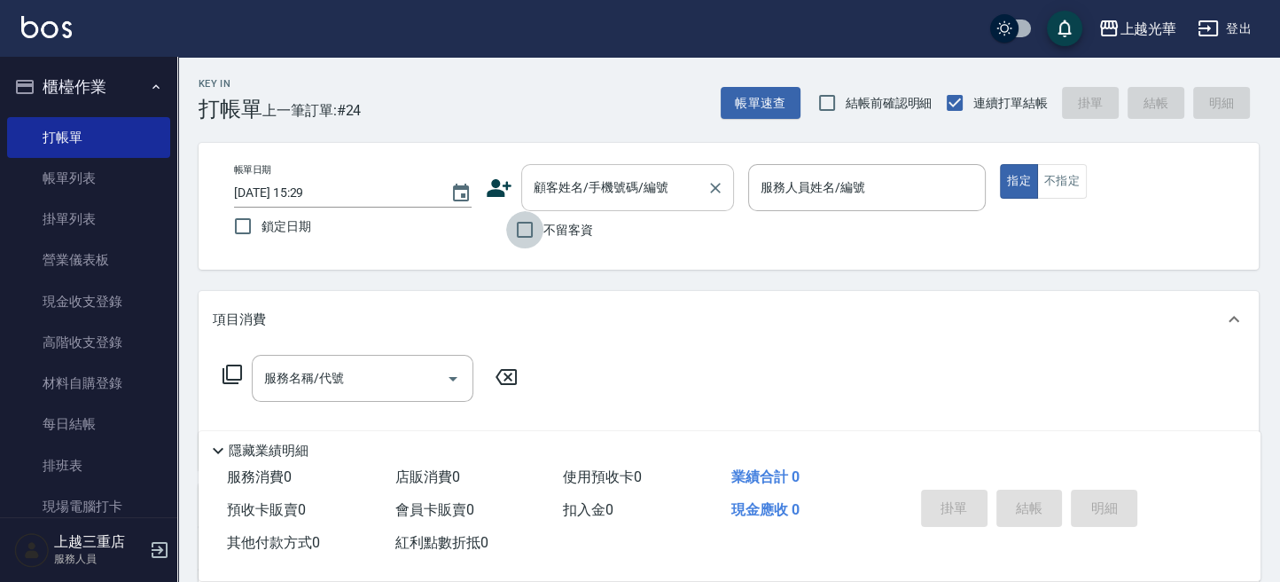
drag, startPoint x: 525, startPoint y: 228, endPoint x: 673, endPoint y: 168, distance: 159.5
click at [527, 228] on input "不留客資" at bounding box center [524, 229] width 37 height 37
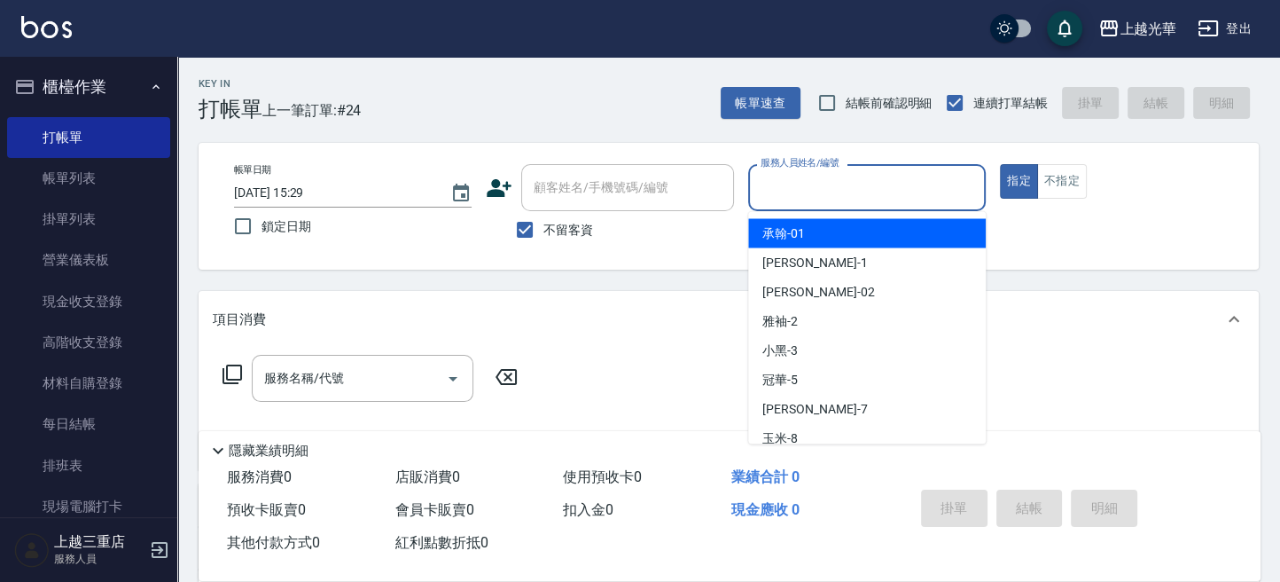
click at [785, 191] on input "服務人員姓名/編號" at bounding box center [867, 187] width 222 height 31
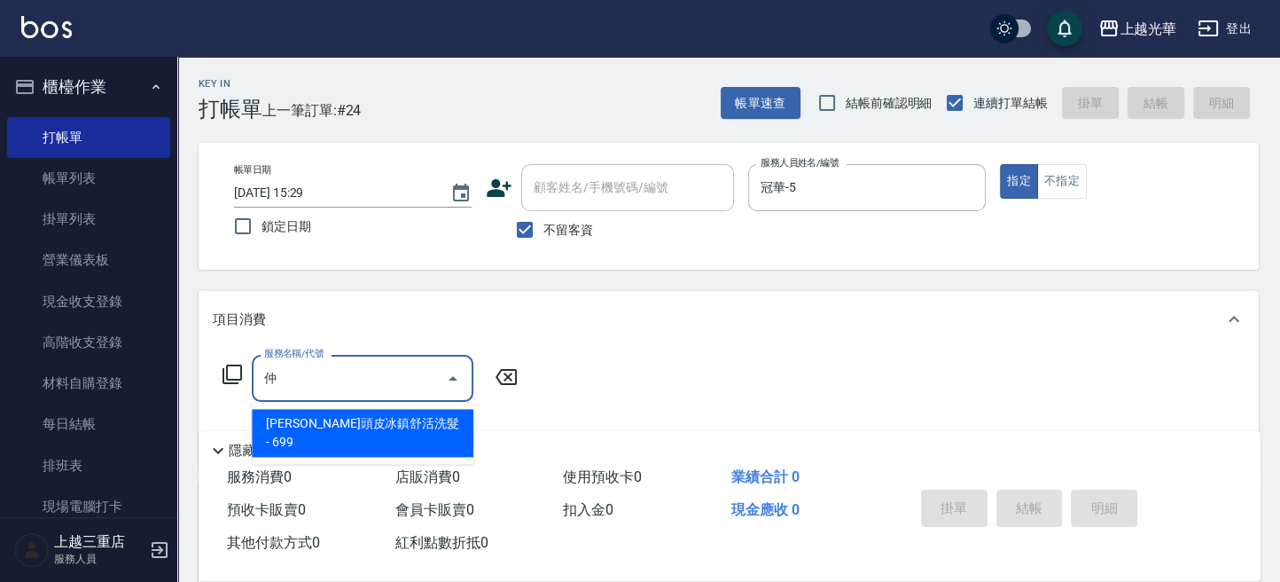
click at [415, 421] on span "仲夏頭皮冰鎮舒活洗髮 - 699" at bounding box center [363, 433] width 222 height 48
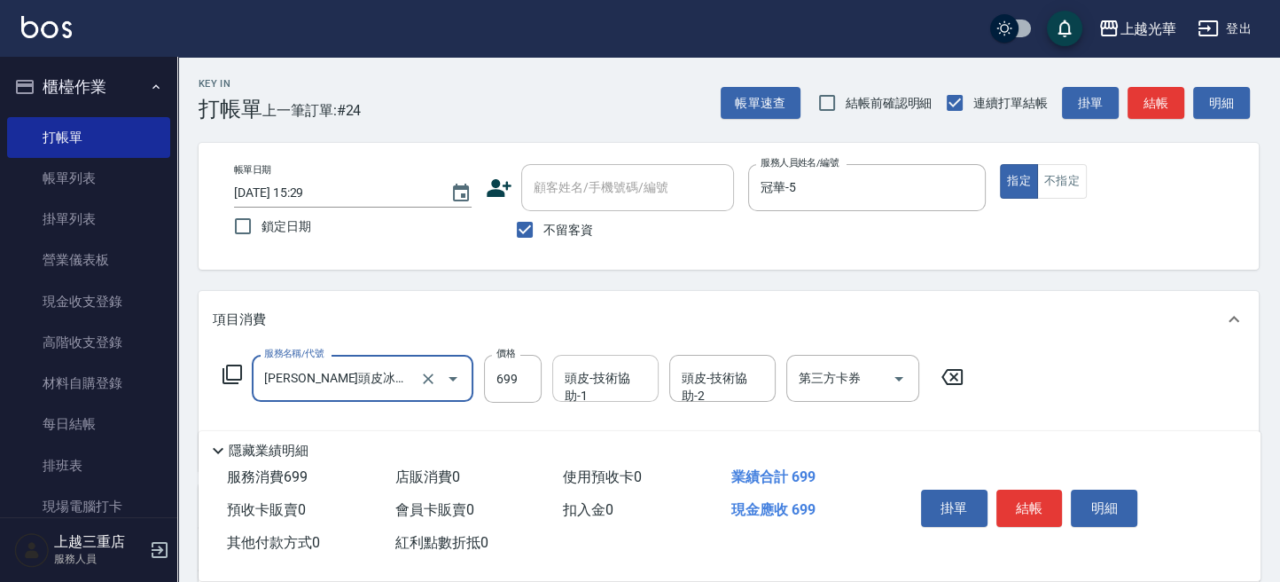
click at [613, 370] on div "頭皮-技術協助-1 頭皮-技術協助-1" at bounding box center [605, 378] width 106 height 47
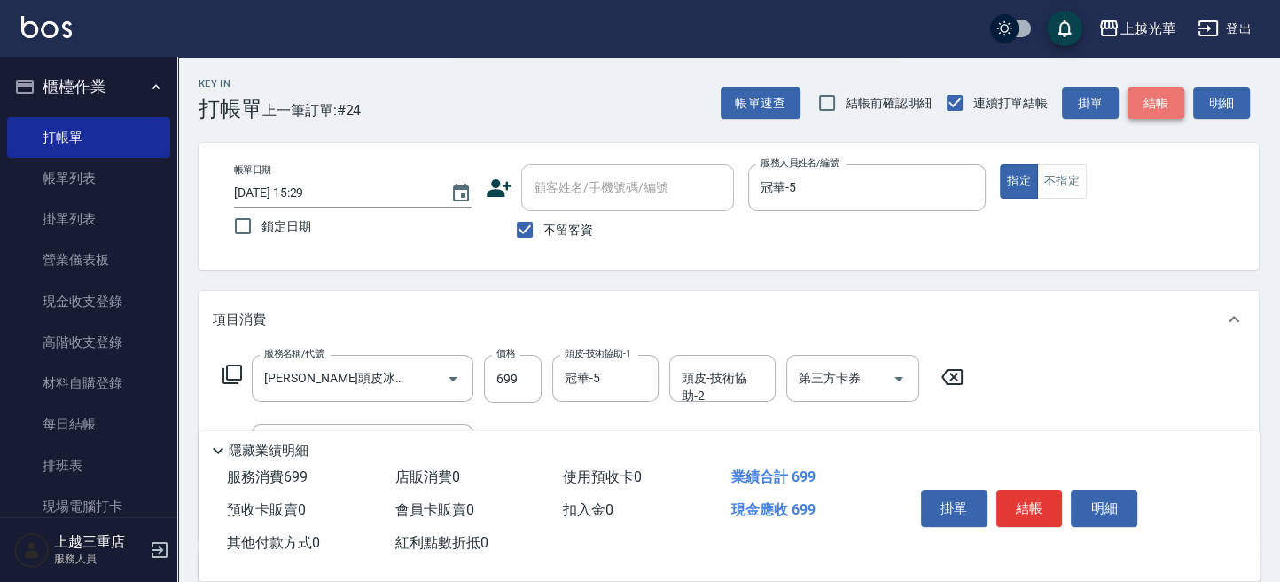
click at [1146, 105] on button "結帳" at bounding box center [1156, 103] width 57 height 33
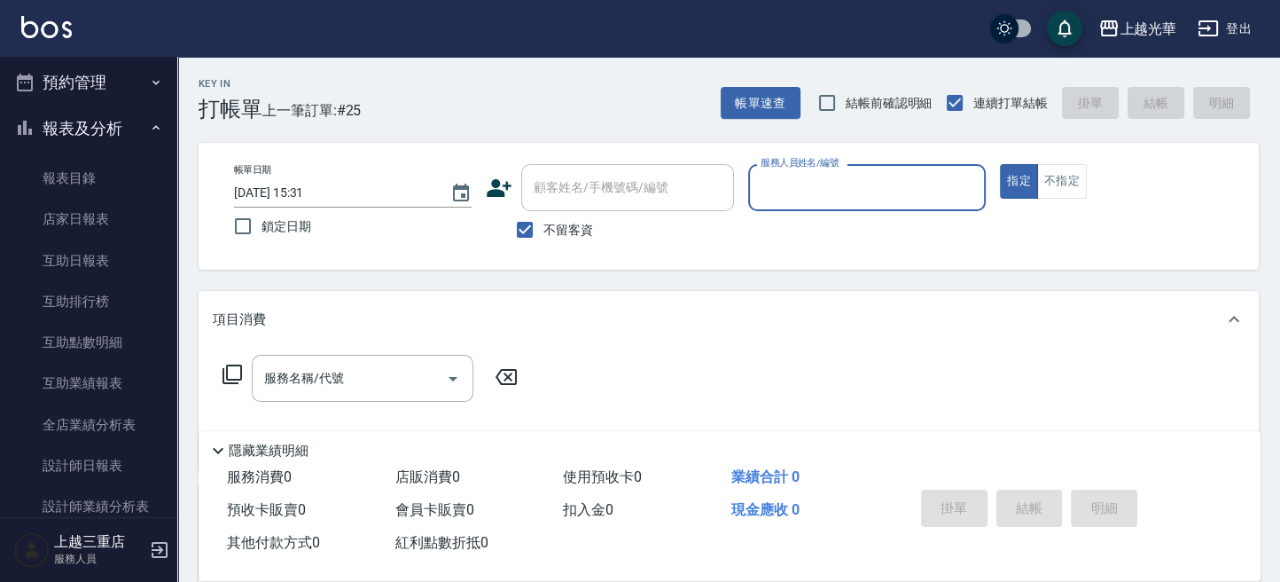
scroll to position [473, 0]
click at [126, 255] on link "互助日報表" at bounding box center [88, 262] width 163 height 41
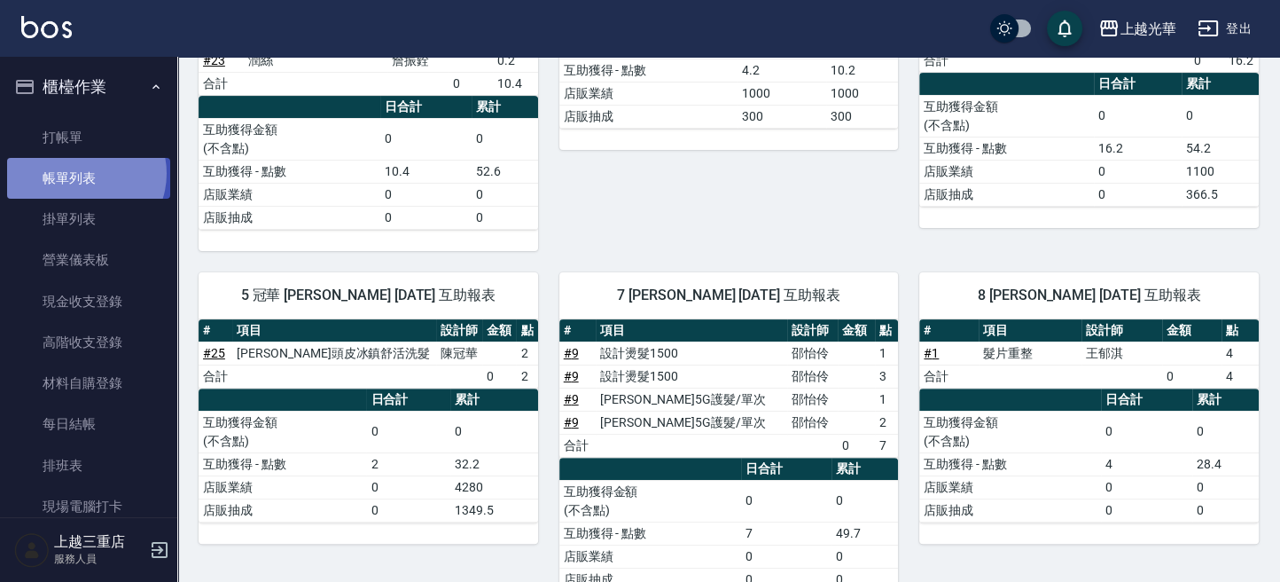
click at [82, 174] on link "帳單列表" at bounding box center [88, 178] width 163 height 41
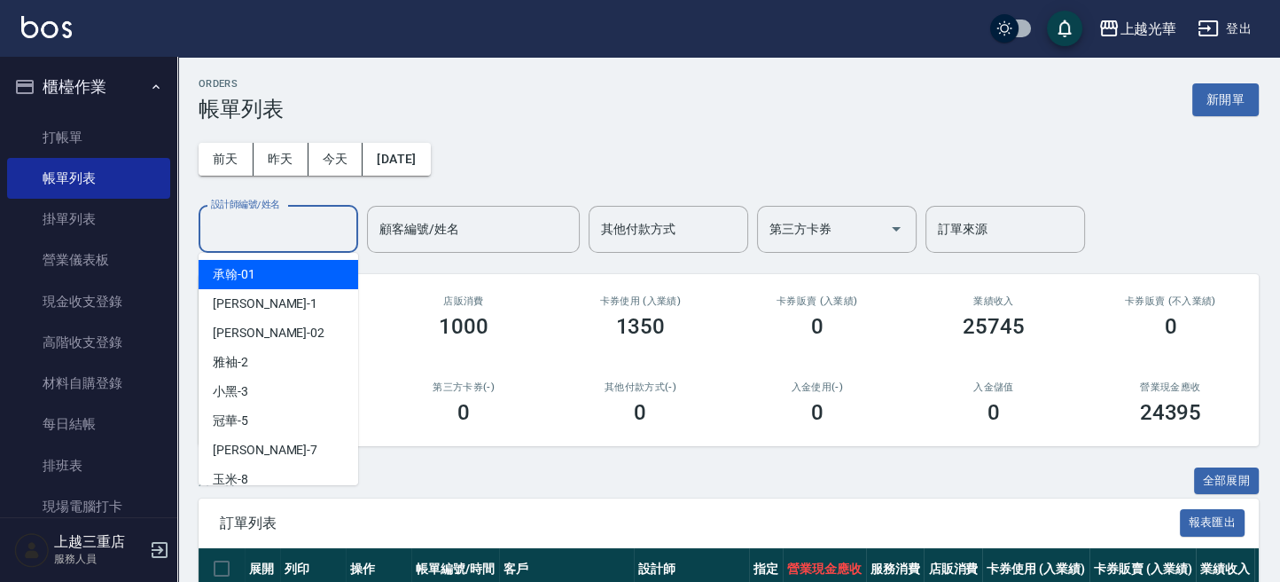
drag, startPoint x: 290, startPoint y: 229, endPoint x: 283, endPoint y: 214, distance: 16.7
click at [289, 225] on input "設計師編號/姓名" at bounding box center [279, 229] width 144 height 31
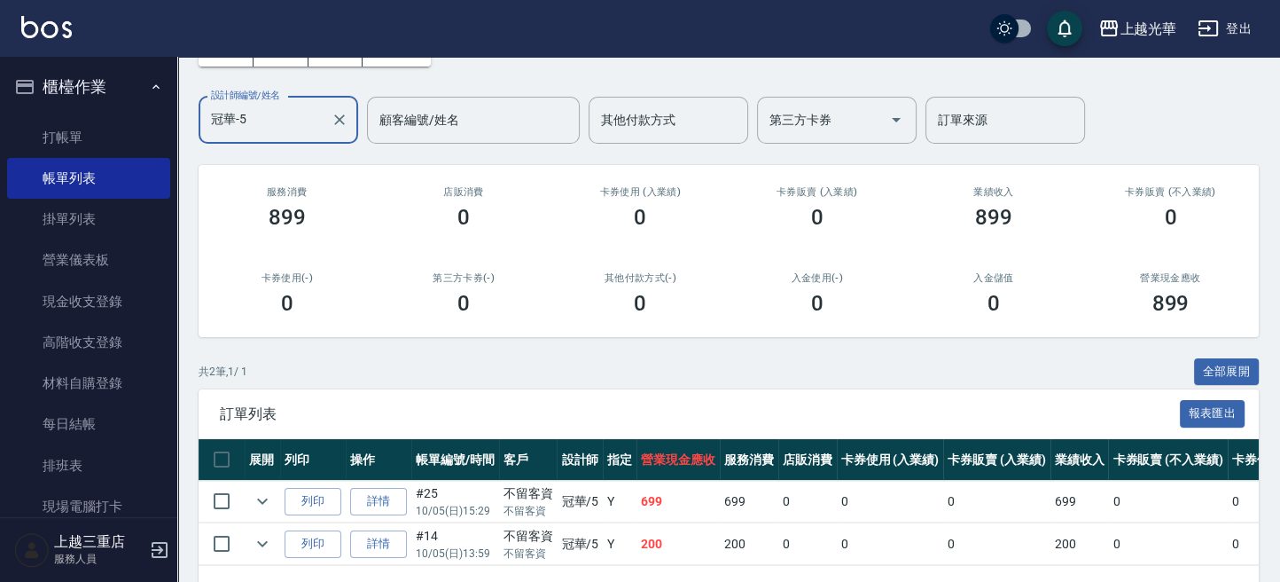
scroll to position [178, 0]
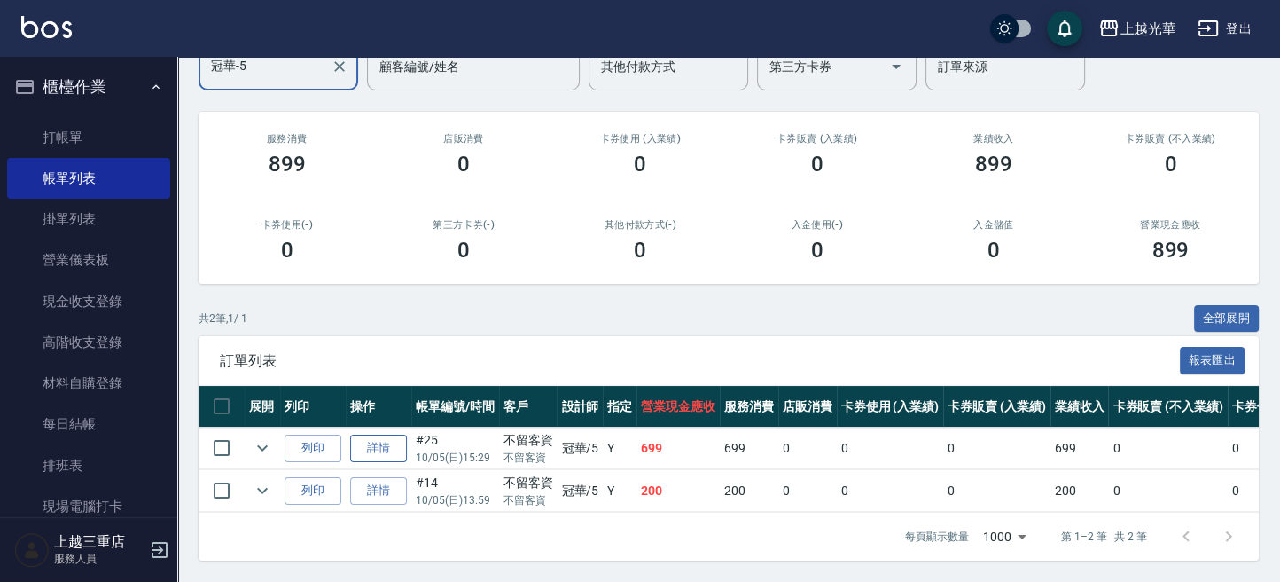
click at [378, 434] on link "詳情" at bounding box center [378, 447] width 57 height 27
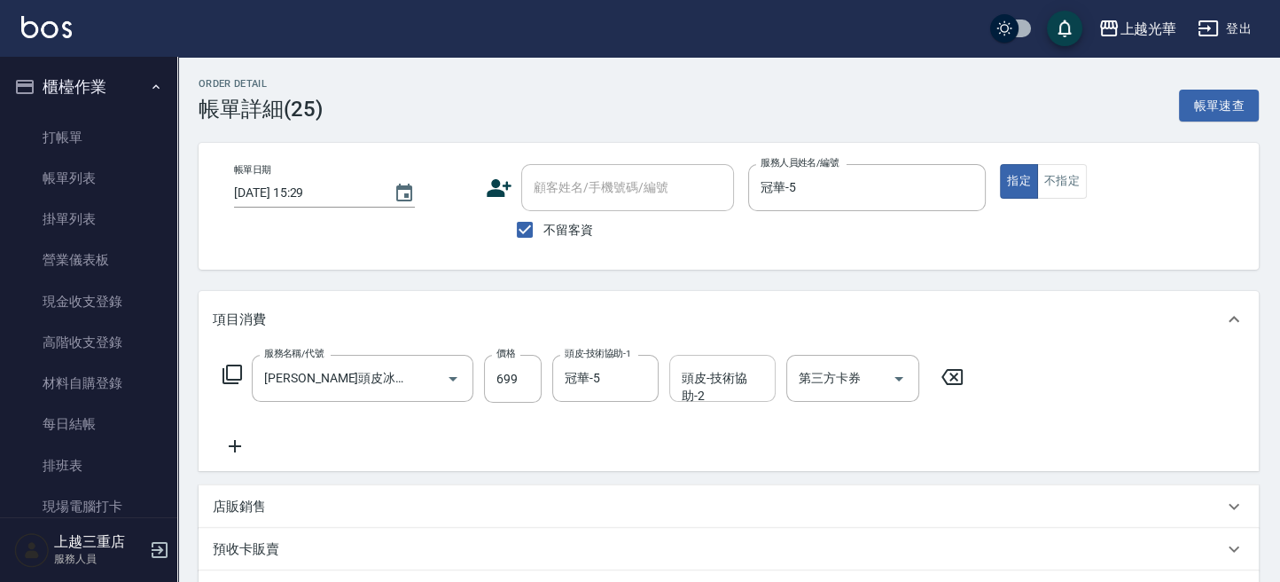
click at [713, 376] on input "頭皮-技術協助-2" at bounding box center [722, 378] width 90 height 31
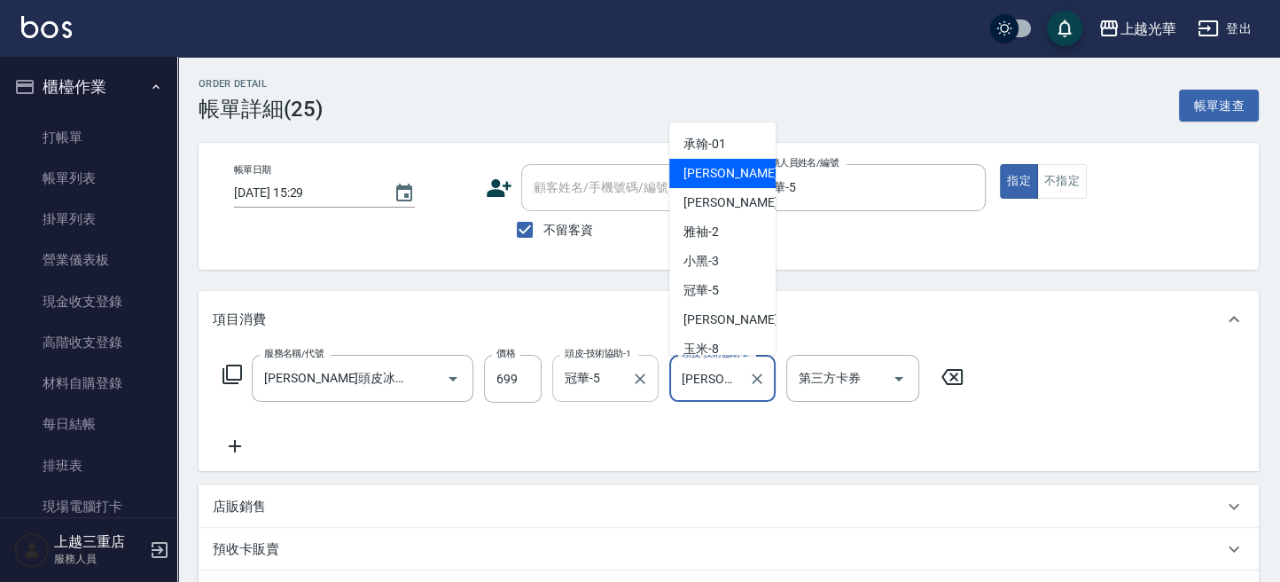
drag, startPoint x: 730, startPoint y: 382, endPoint x: 543, endPoint y: 379, distance: 187.1
click at [551, 379] on div "服務名稱/代號 仲夏頭皮冰鎮舒活洗髮(605) 服務名稱/代號 價格 699 價格 頭皮-技術協助-1 冠華-5 頭皮-技術協助-1 頭皮-技術協助-2 小詹…" at bounding box center [594, 379] width 762 height 48
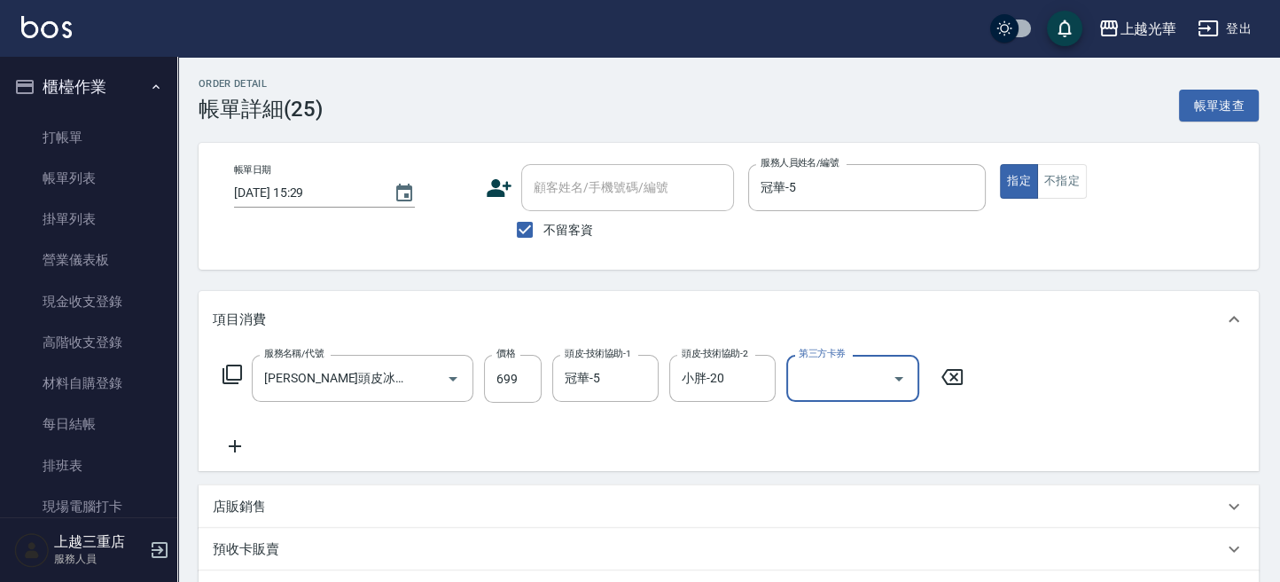
click at [1137, 239] on div "帳單日期 2025/10/05 15:29 顧客姓名/手機號碼/編號 顧客姓名/手機號碼/編號 不留客資 服務人員姓名/編號 冠華-5 服務人員姓名/編號 指…" at bounding box center [729, 206] width 1018 height 84
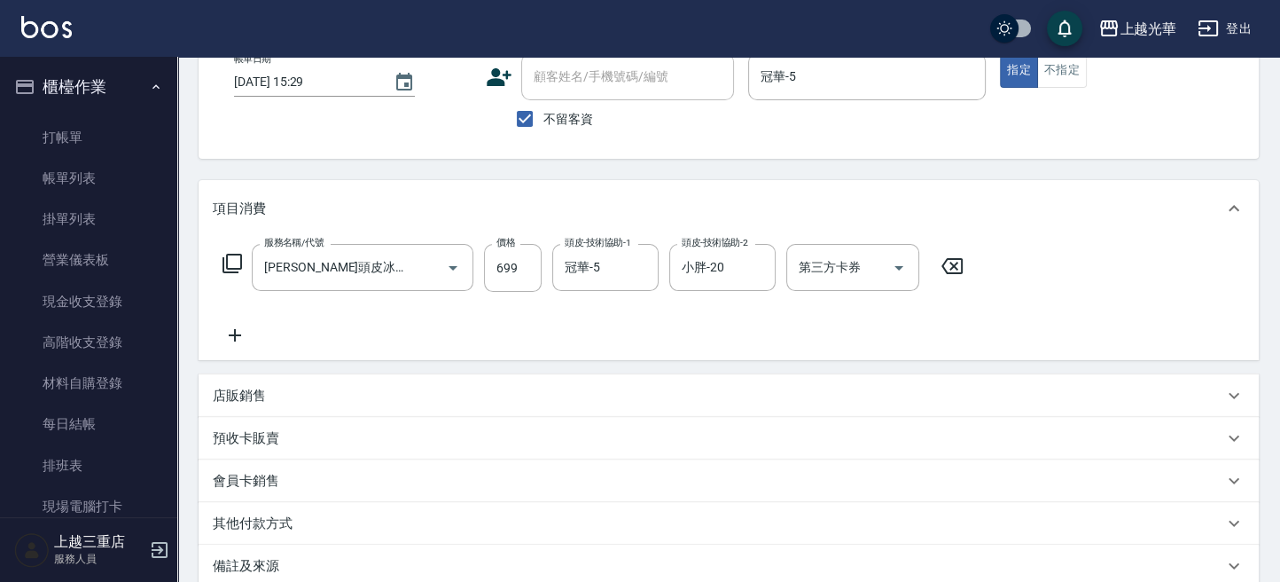
scroll to position [236, 0]
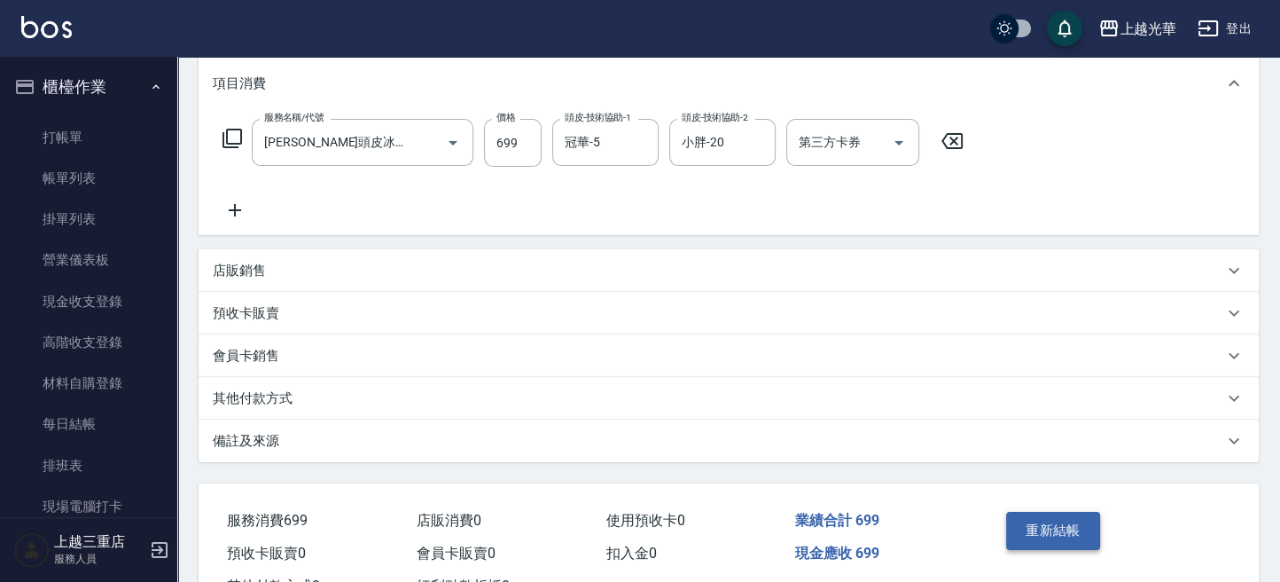
click at [1059, 528] on button "重新結帳" at bounding box center [1053, 530] width 94 height 37
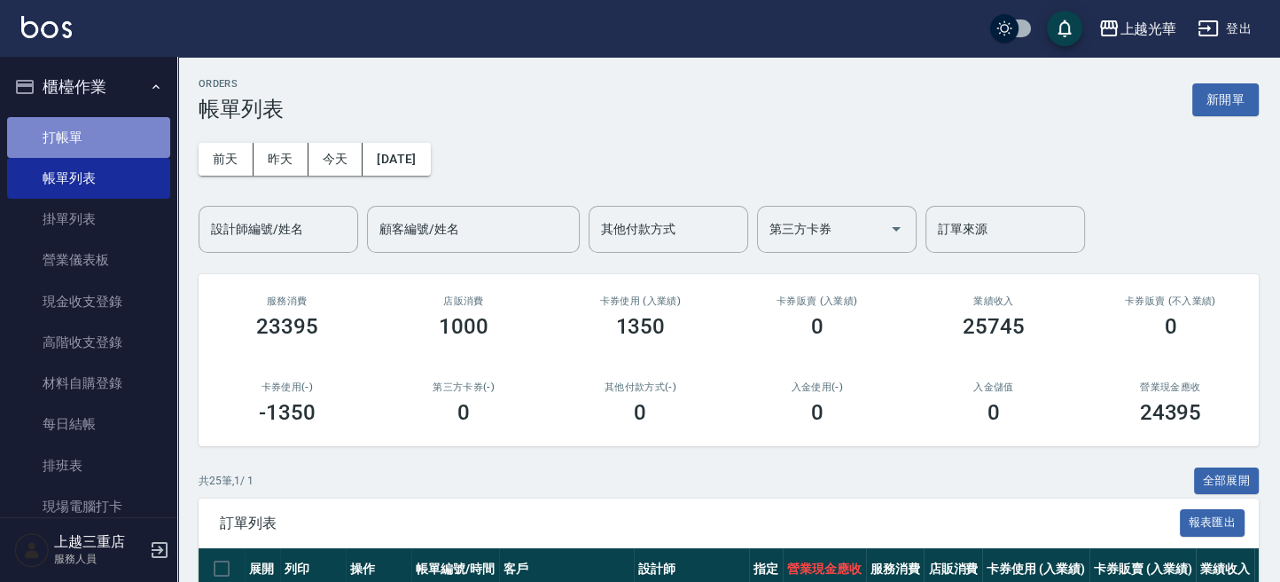
click at [136, 129] on link "打帳單" at bounding box center [88, 137] width 163 height 41
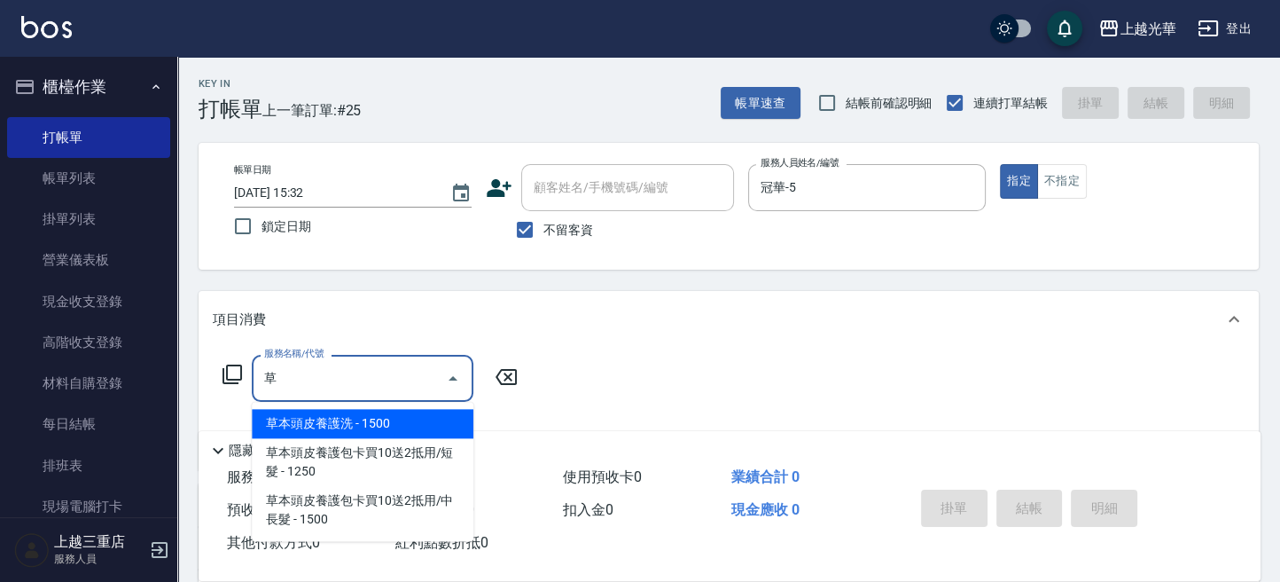
click at [387, 431] on span "草本頭皮養護洗 - 1500" at bounding box center [363, 423] width 222 height 29
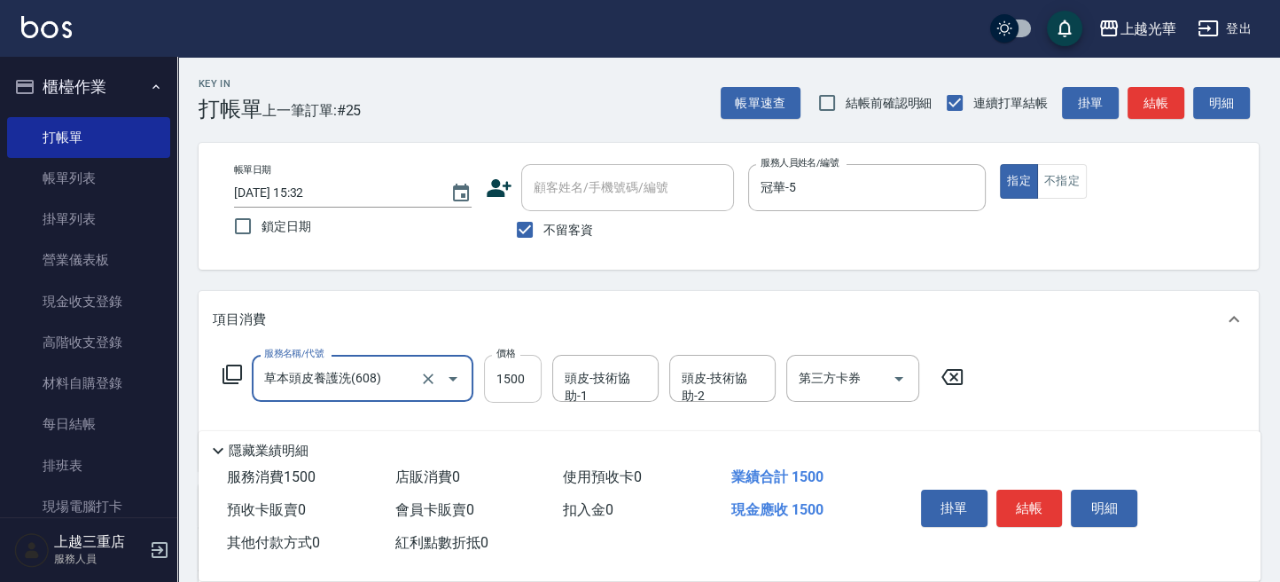
click at [507, 376] on input "1500" at bounding box center [513, 379] width 58 height 48
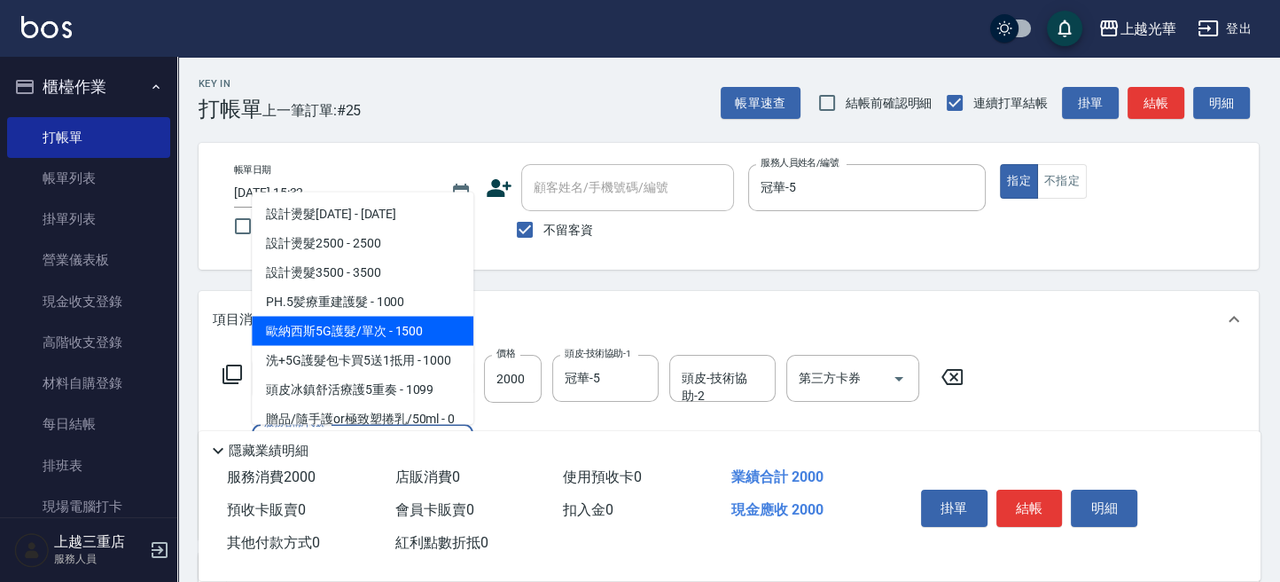
drag, startPoint x: 365, startPoint y: 325, endPoint x: 457, endPoint y: 361, distance: 98.0
click at [377, 327] on span "歐納西斯5G護髮/單次 - 1500" at bounding box center [363, 330] width 222 height 29
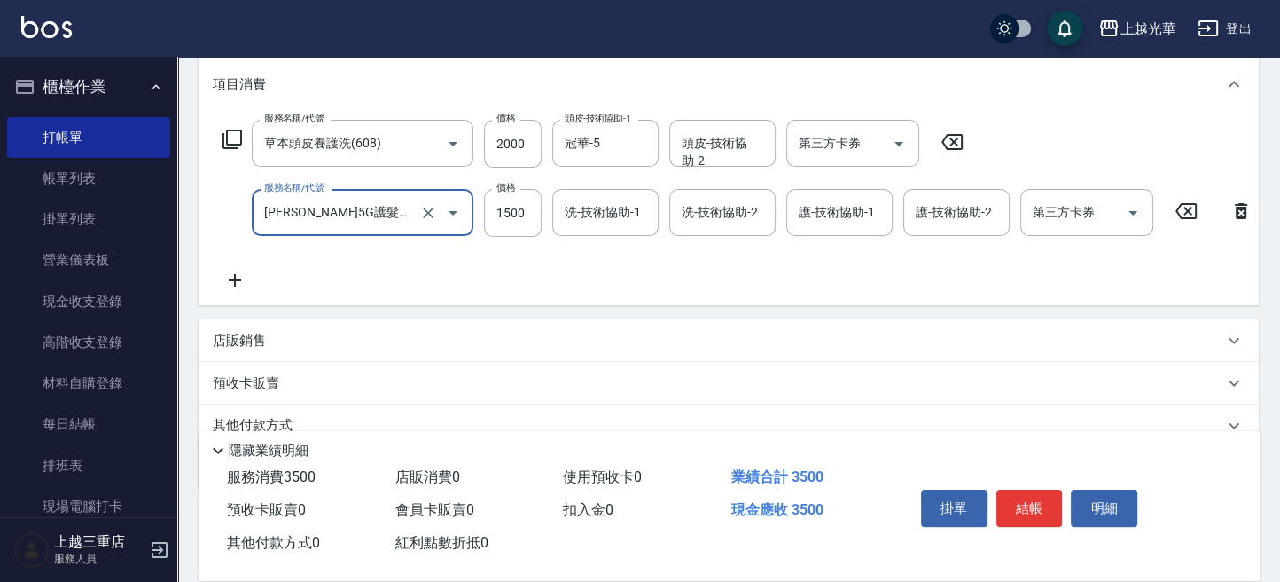
scroll to position [236, 0]
click at [513, 203] on input "1500" at bounding box center [513, 212] width 58 height 48
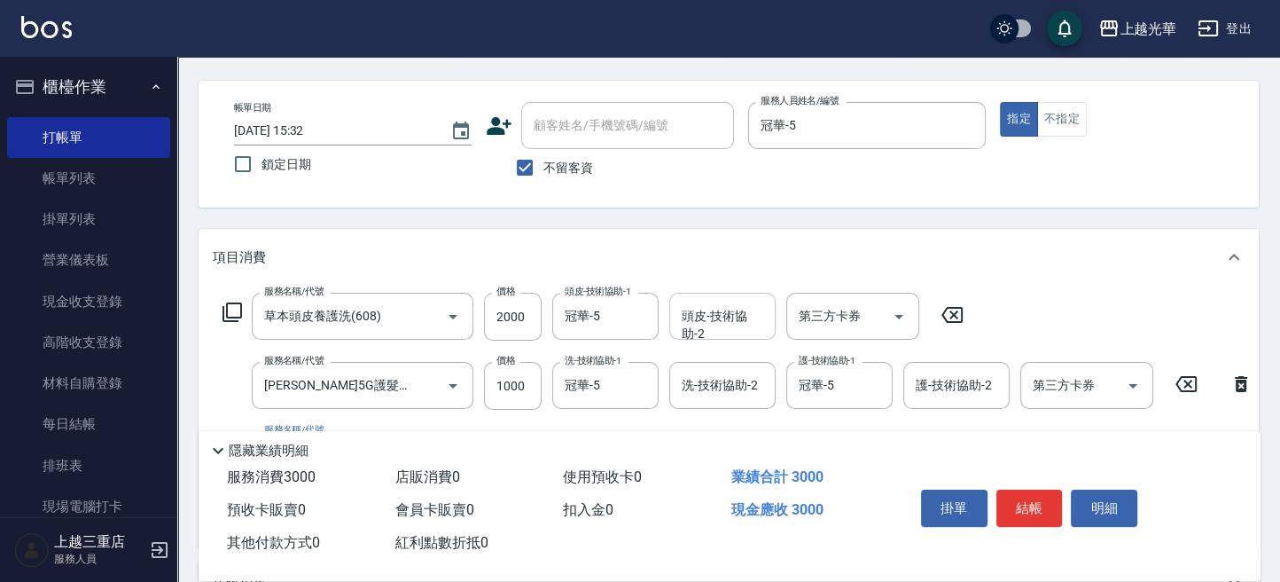
scroll to position [0, 0]
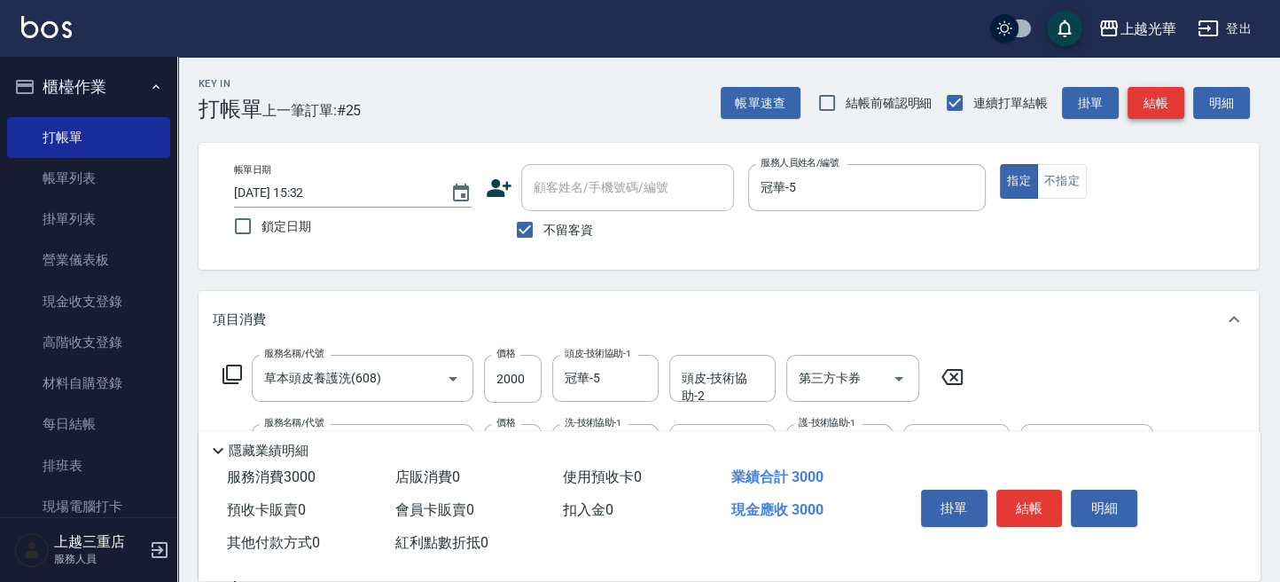
click at [1154, 103] on button "結帳" at bounding box center [1156, 103] width 57 height 33
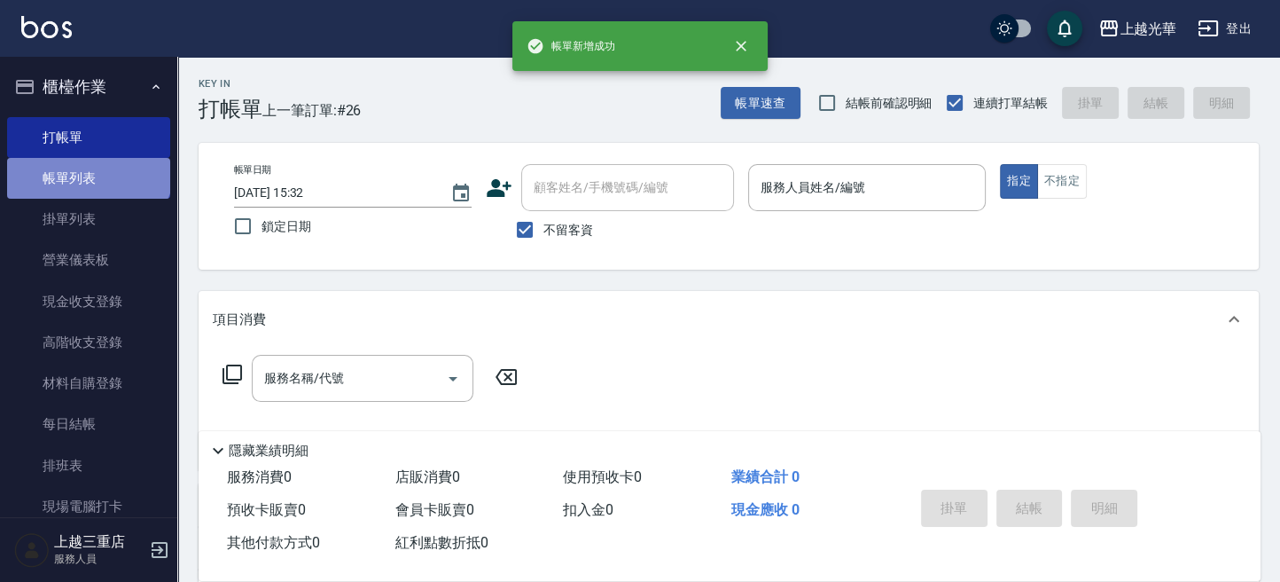
click at [87, 166] on link "帳單列表" at bounding box center [88, 178] width 163 height 41
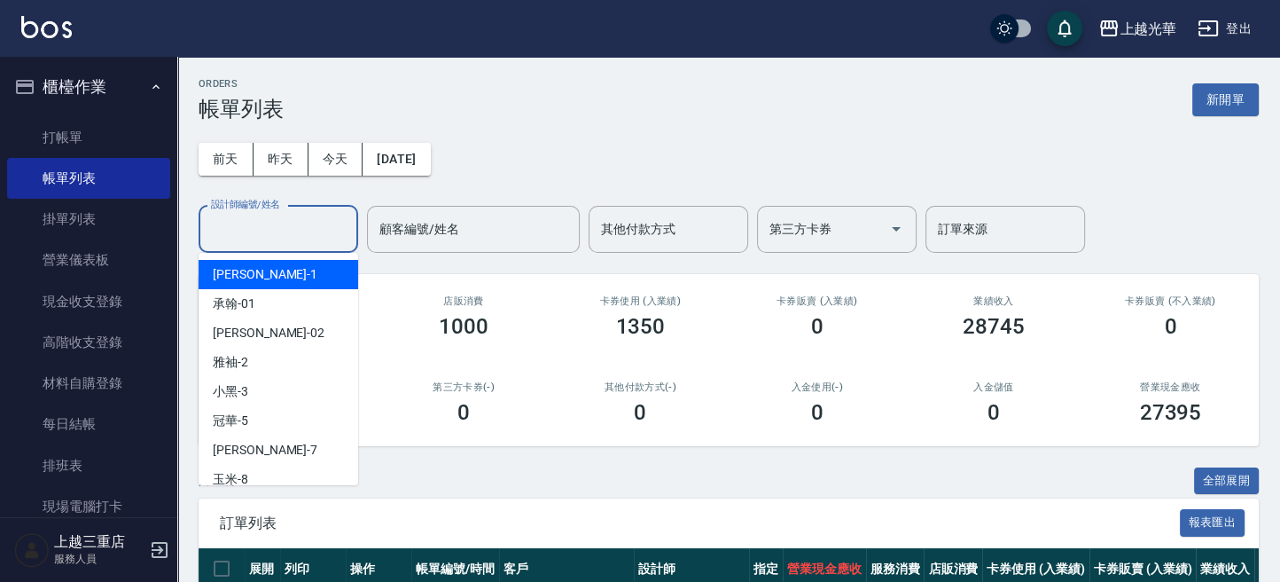
click at [303, 227] on input "設計師編號/姓名" at bounding box center [279, 229] width 144 height 31
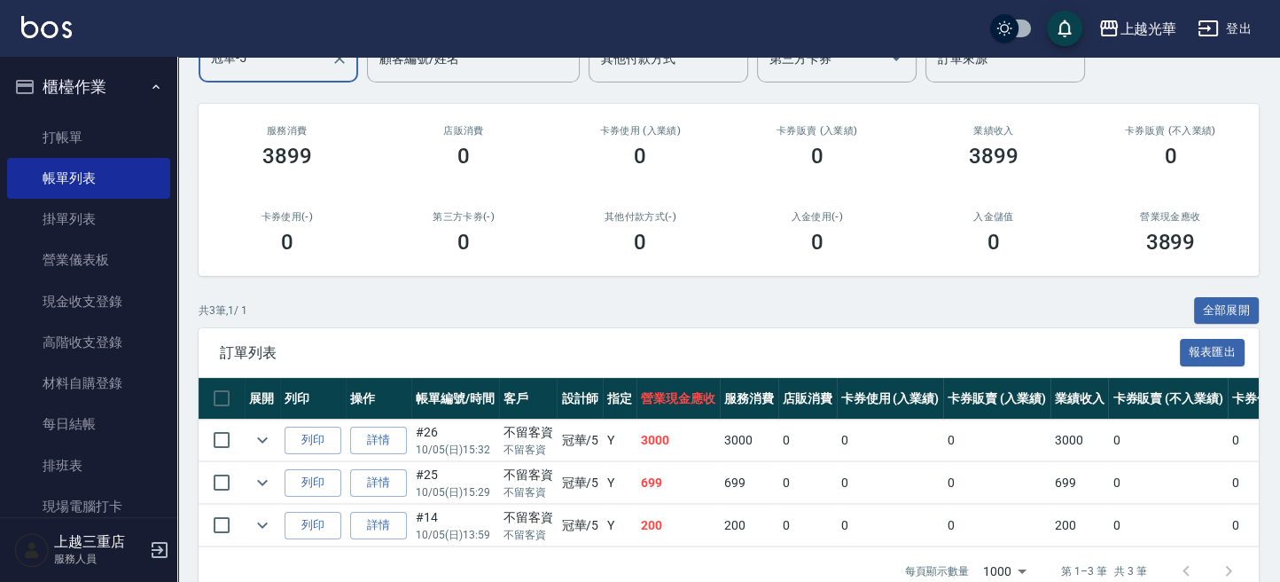
scroll to position [221, 0]
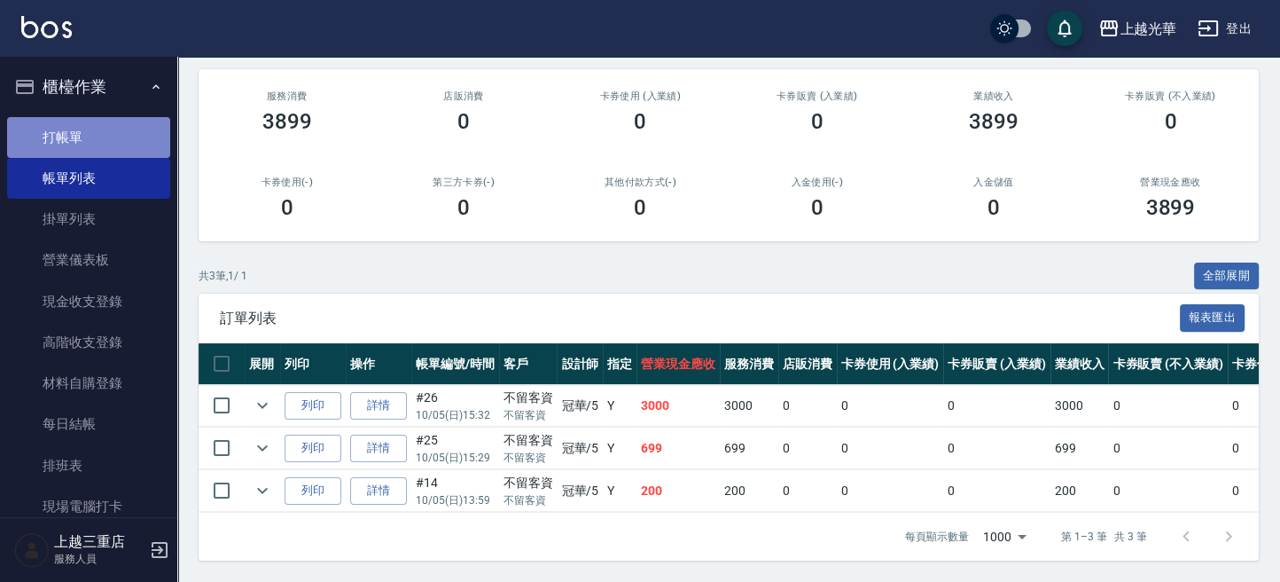
click at [98, 137] on link "打帳單" at bounding box center [88, 137] width 163 height 41
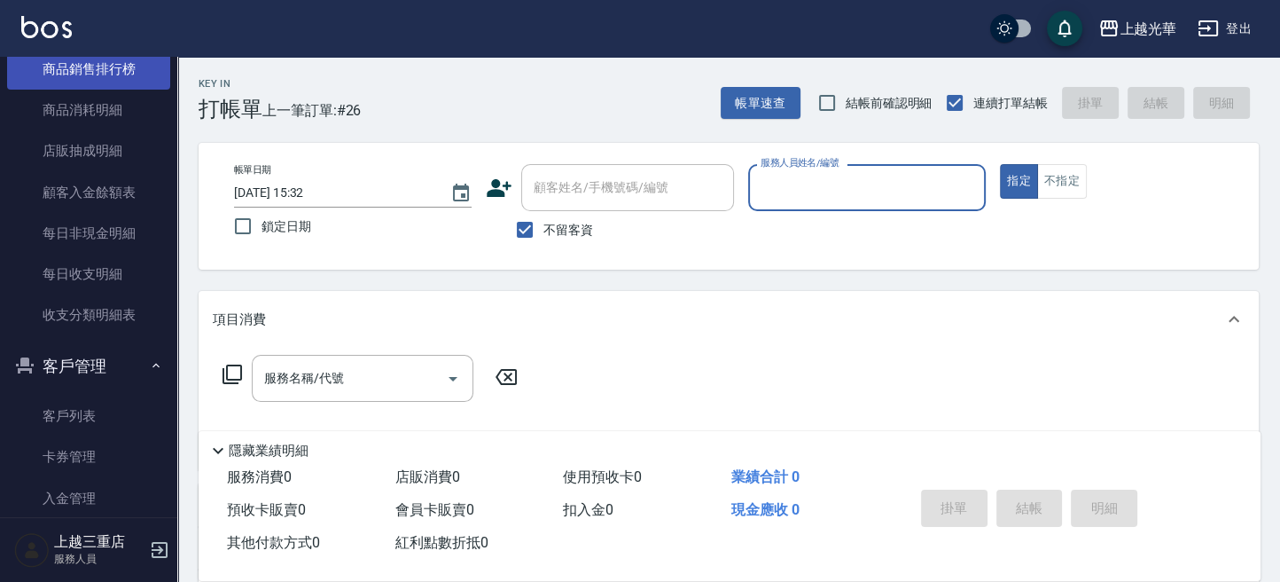
scroll to position [1064, 0]
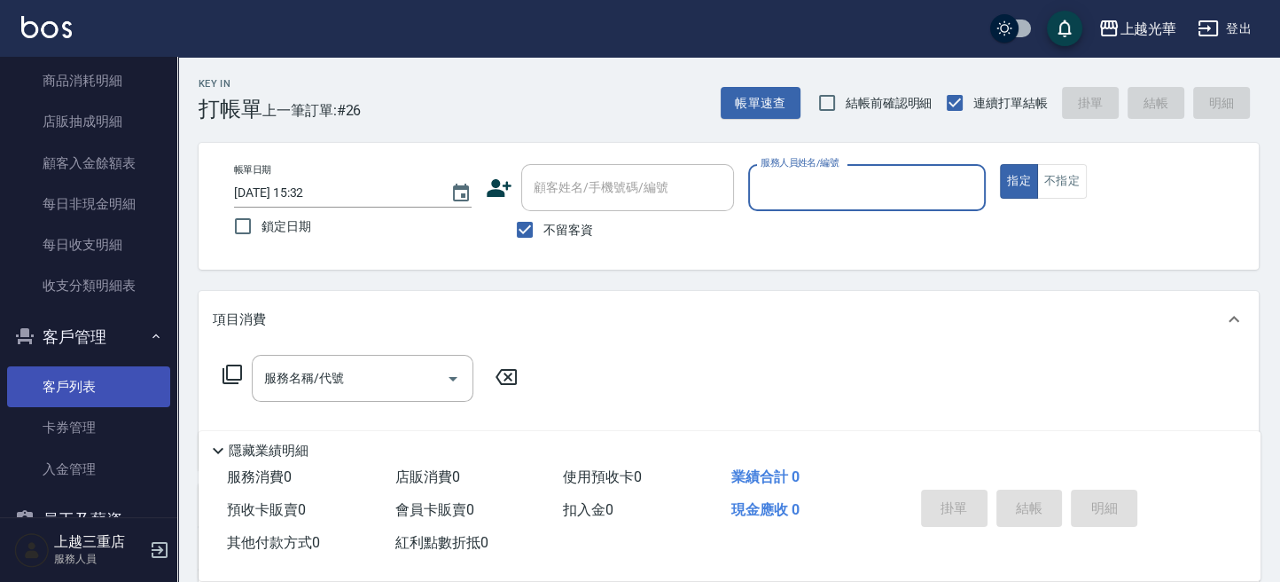
click at [87, 395] on link "客戶列表" at bounding box center [88, 386] width 163 height 41
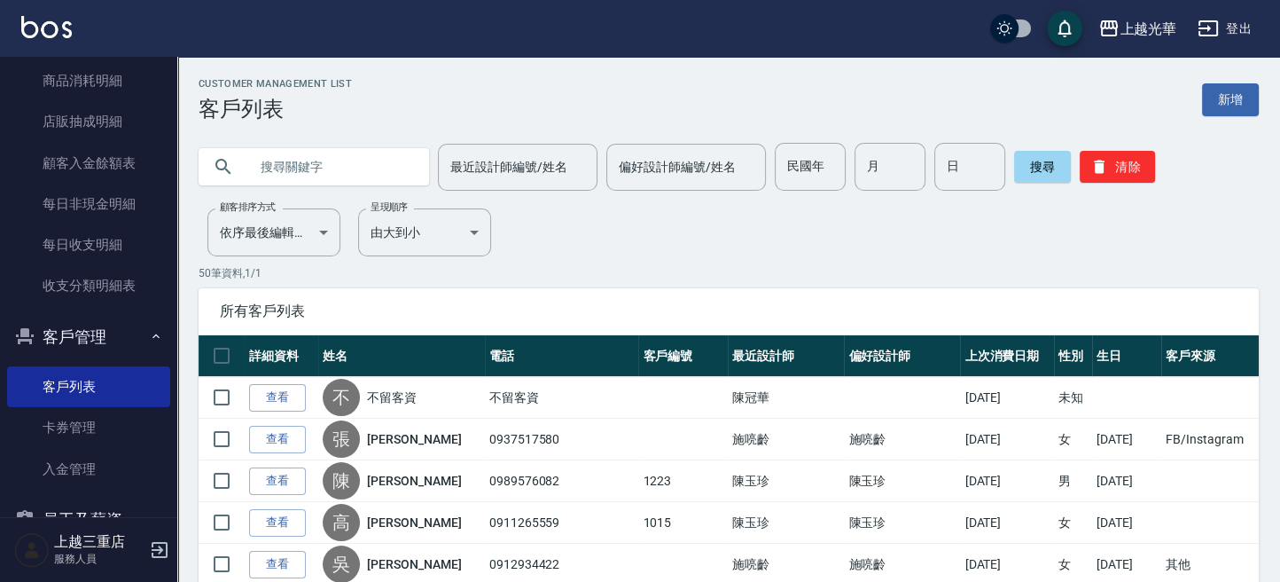
drag, startPoint x: 314, startPoint y: 156, endPoint x: 376, endPoint y: 157, distance: 62.1
click at [320, 157] on input "text" at bounding box center [331, 167] width 167 height 48
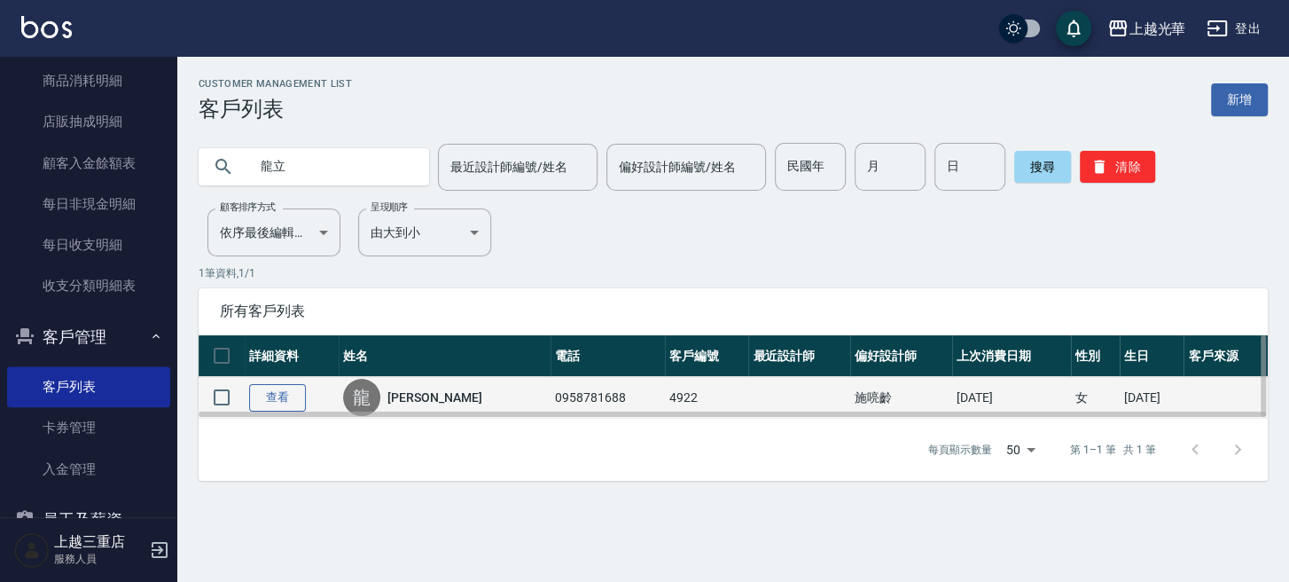
click at [250, 391] on link "查看" at bounding box center [277, 397] width 57 height 27
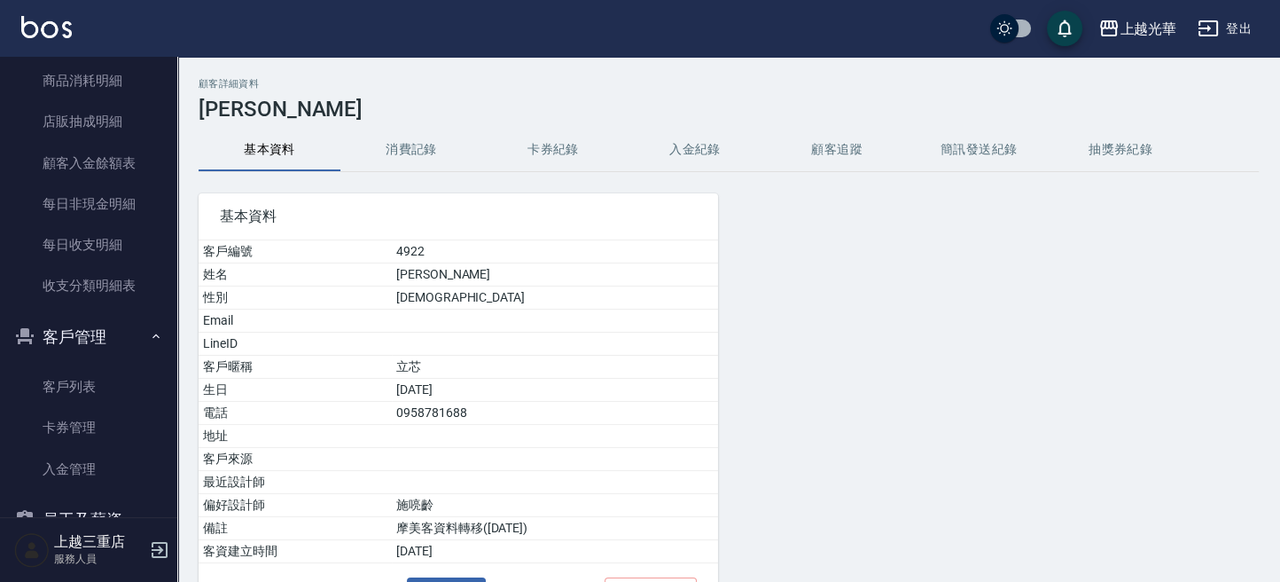
click at [427, 138] on button "消費記錄" at bounding box center [411, 150] width 142 height 43
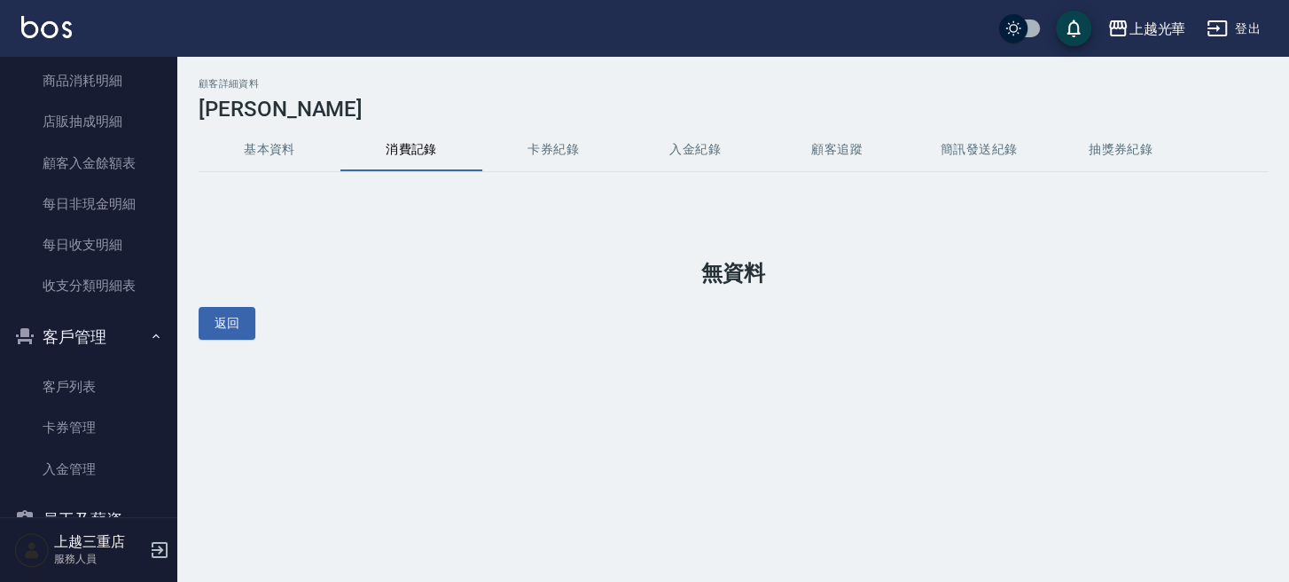
drag, startPoint x: 565, startPoint y: 137, endPoint x: 369, endPoint y: 177, distance: 199.9
click at [559, 140] on button "卡券紀錄" at bounding box center [553, 150] width 142 height 43
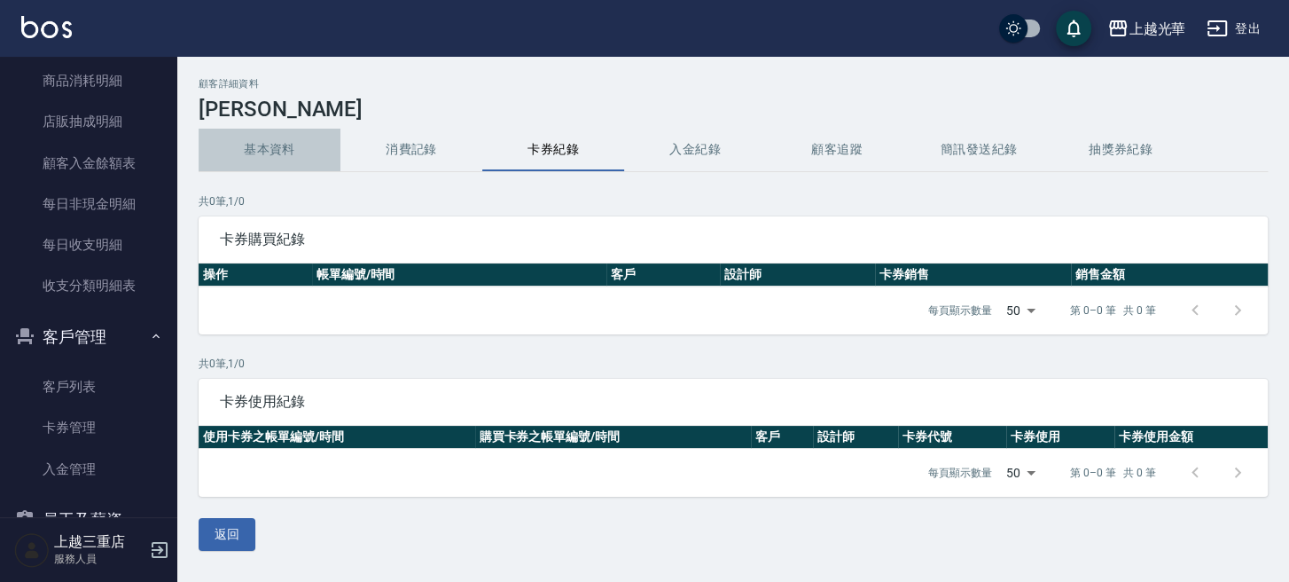
click at [271, 163] on button "基本資料" at bounding box center [270, 150] width 142 height 43
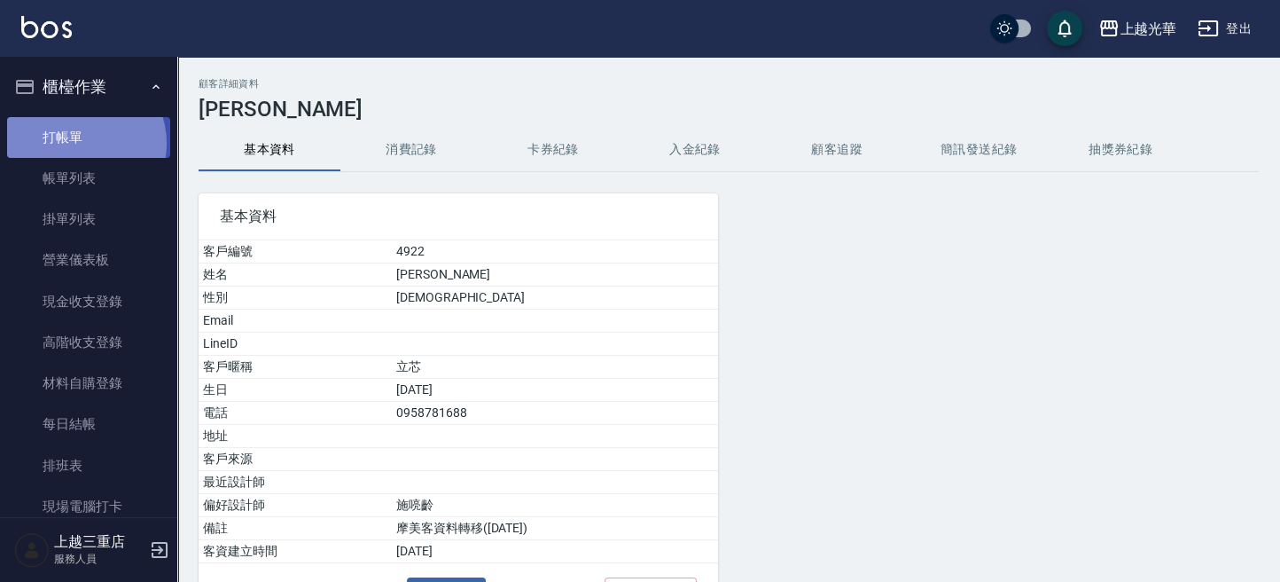
click at [81, 143] on link "打帳單" at bounding box center [88, 137] width 163 height 41
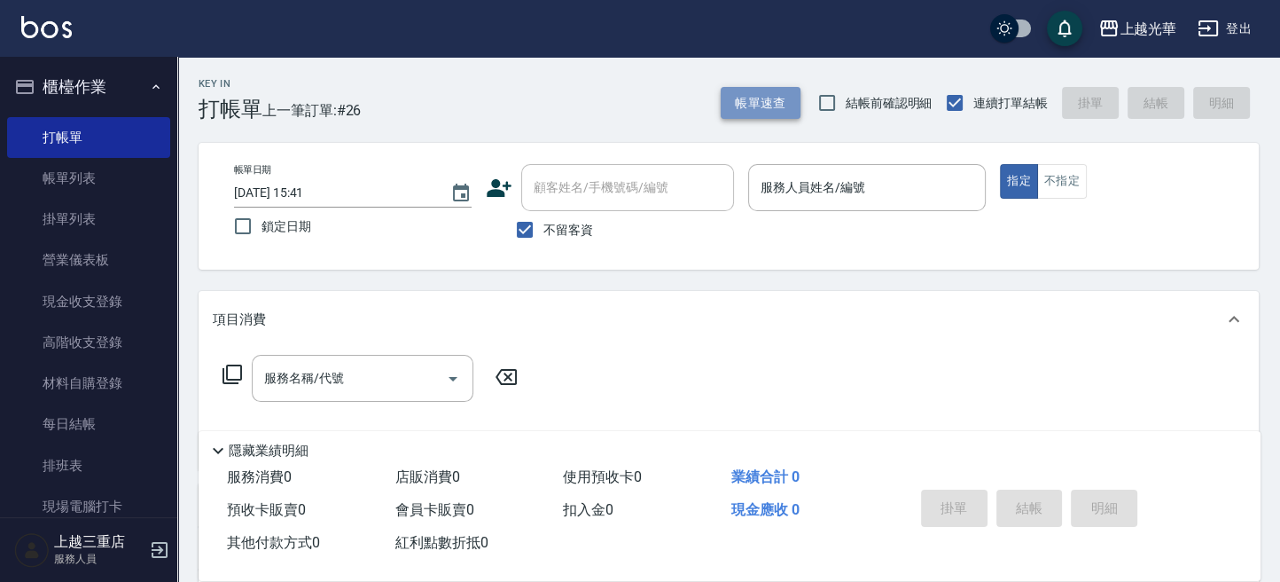
click at [773, 98] on button "帳單速查" at bounding box center [761, 103] width 80 height 33
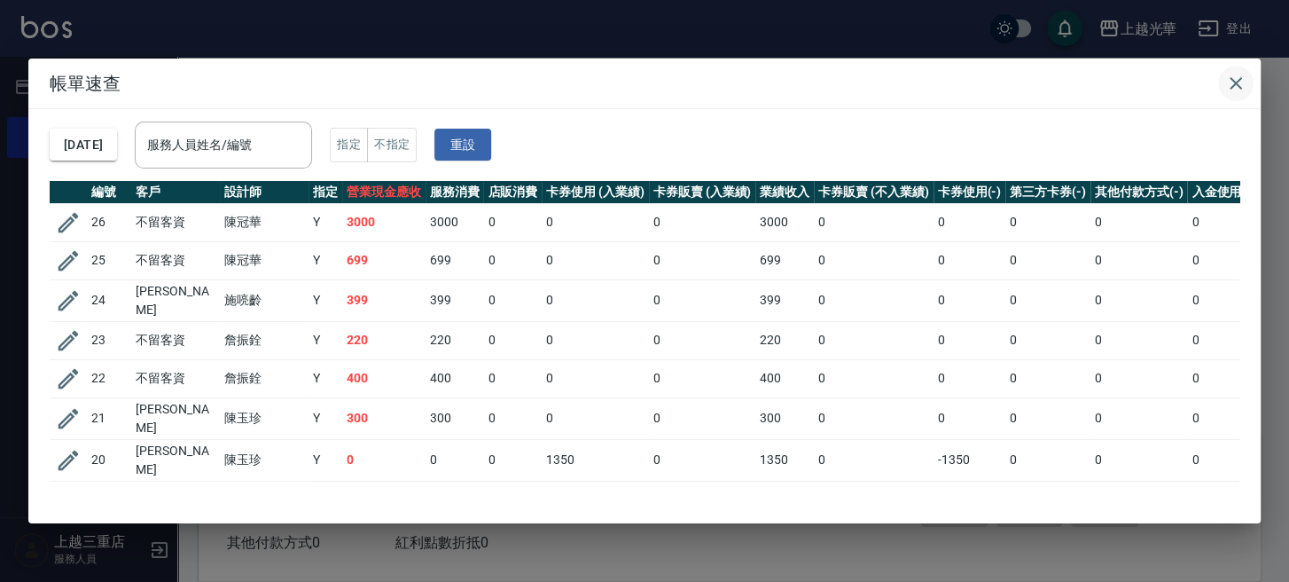
click at [1238, 90] on icon "button" at bounding box center [1235, 83] width 21 height 21
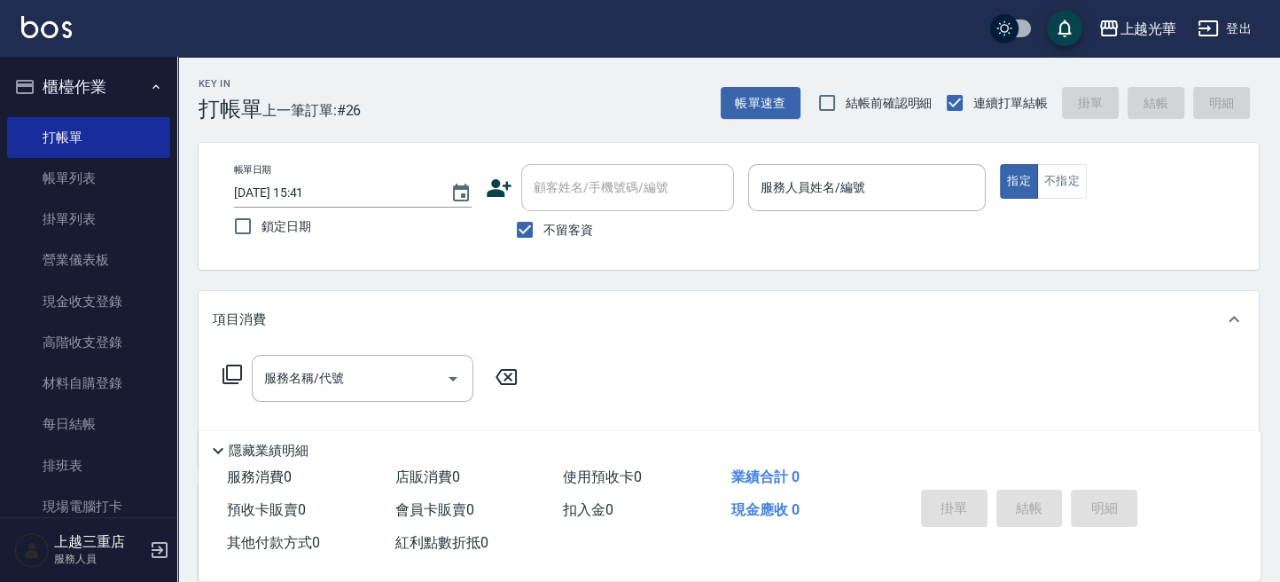
click at [486, 190] on icon at bounding box center [499, 188] width 27 height 27
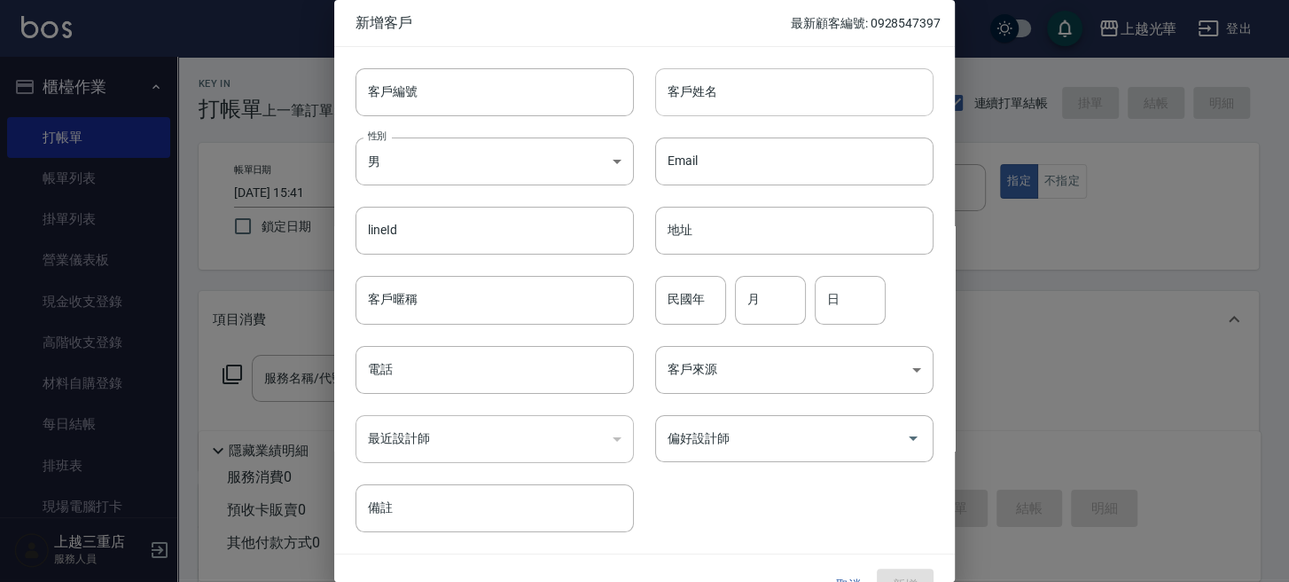
click at [743, 74] on input "客戶姓名" at bounding box center [794, 92] width 278 height 48
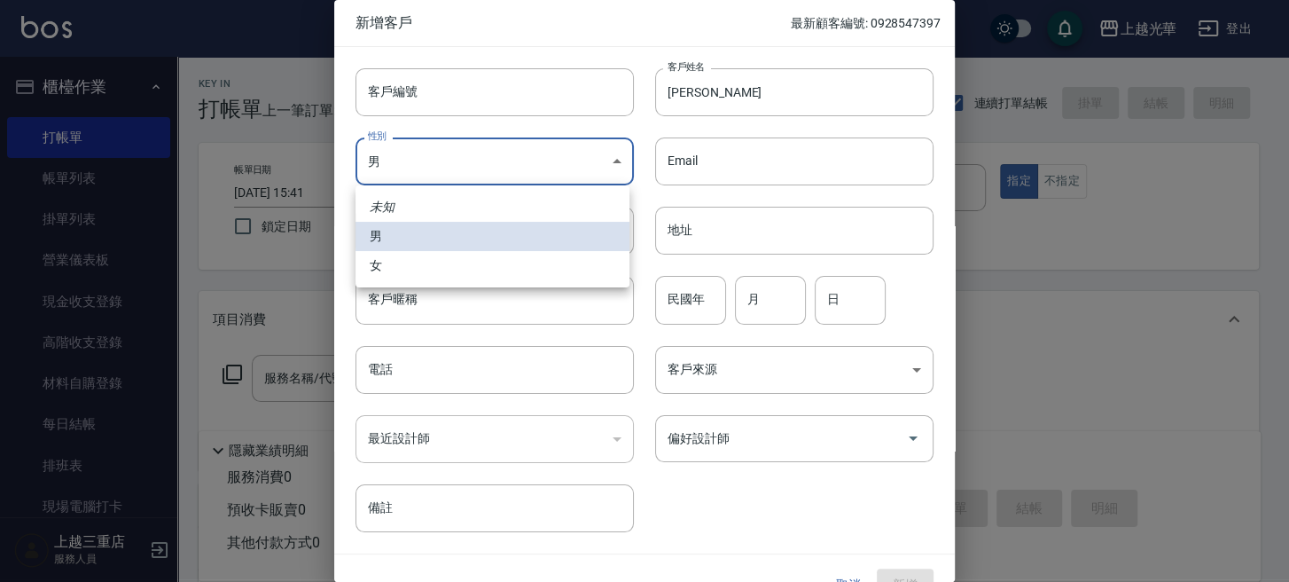
click at [486, 158] on body "上越光華 登出 櫃檯作業 打帳單 帳單列表 掛單列表 營業儀表板 現金收支登錄 高階收支登錄 材料自購登錄 每日結帳 排班表 現場電腦打卡 預約管理 預約管理…" at bounding box center [644, 411] width 1289 height 822
click at [487, 266] on li "女" at bounding box center [492, 265] width 274 height 29
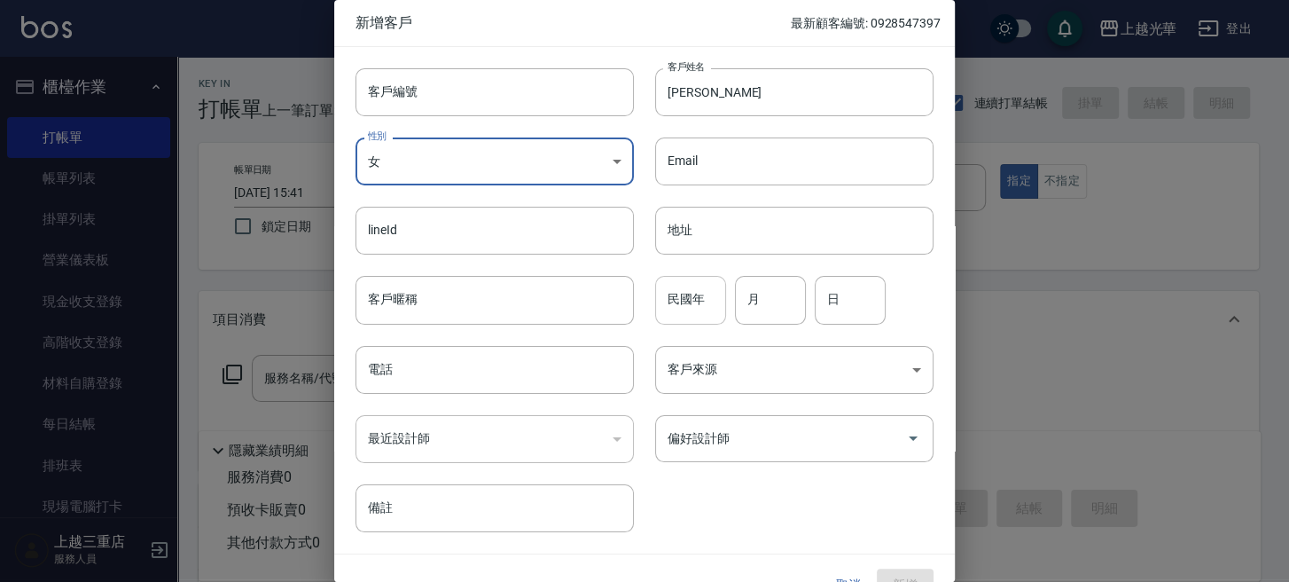
click at [695, 322] on input "民國年" at bounding box center [690, 300] width 71 height 48
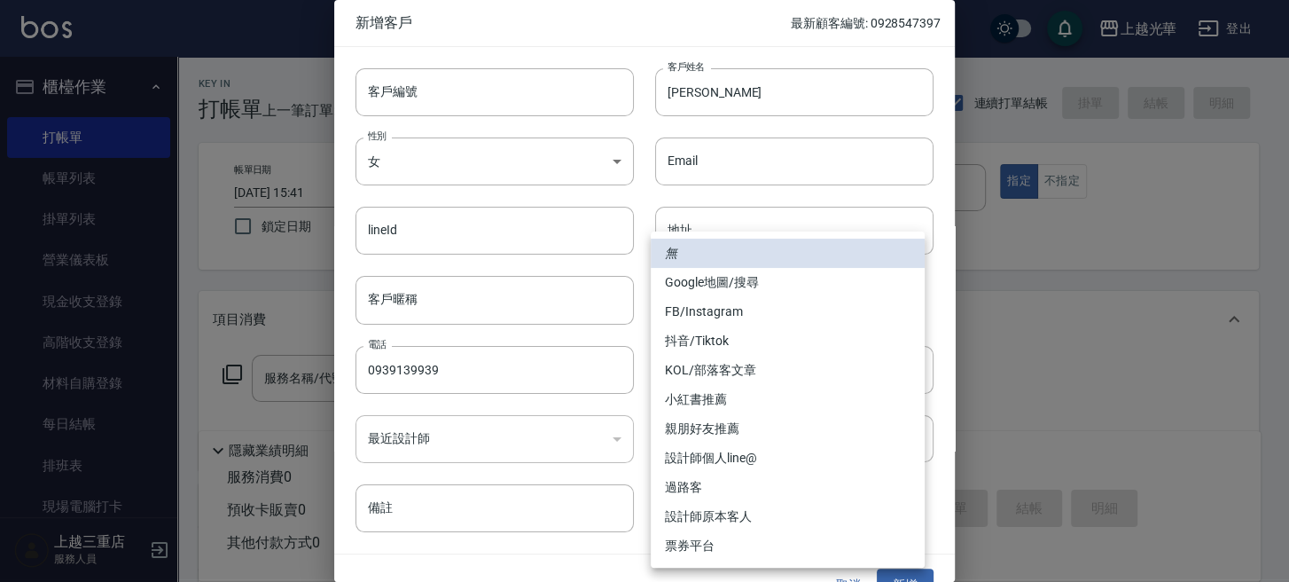
drag, startPoint x: 745, startPoint y: 387, endPoint x: 720, endPoint y: 379, distance: 26.1
click at [743, 387] on body "上越光華 登出 櫃檯作業 打帳單 帳單列表 掛單列表 營業儀表板 現金收支登錄 高階收支登錄 材料自購登錄 每日結帳 排班表 現場電腦打卡 預約管理 預約管理…" at bounding box center [644, 411] width 1289 height 822
click at [713, 316] on li "FB/Instagram" at bounding box center [788, 311] width 274 height 29
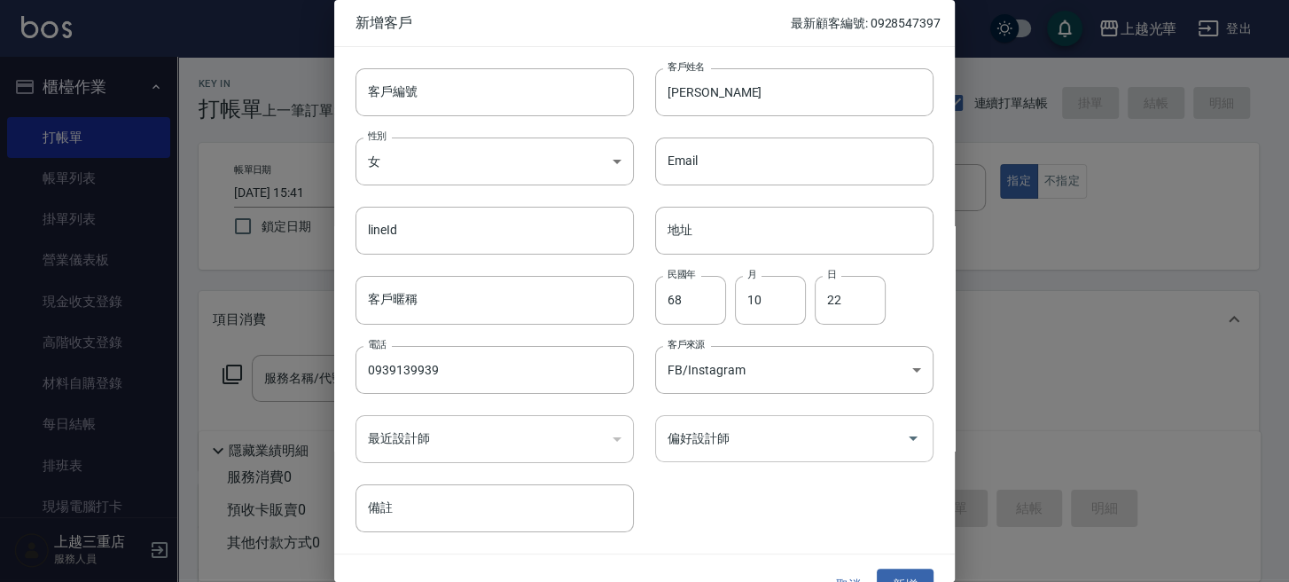
click at [800, 434] on input "偏好設計師" at bounding box center [781, 438] width 236 height 31
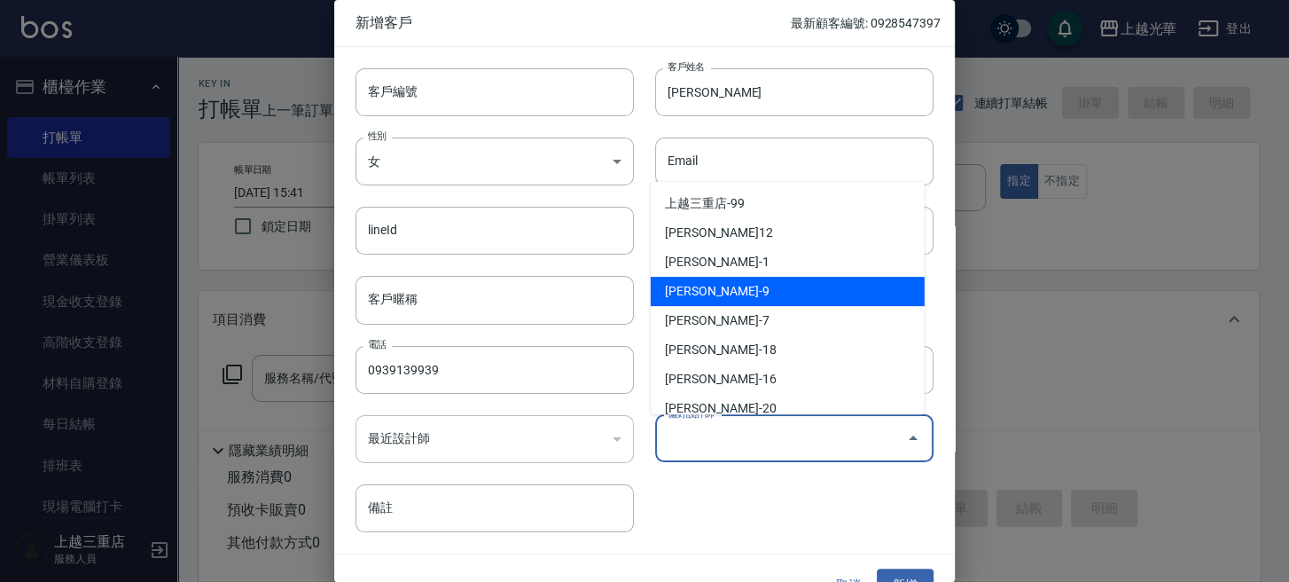
click at [709, 288] on li "施喨齡-9" at bounding box center [788, 291] width 274 height 29
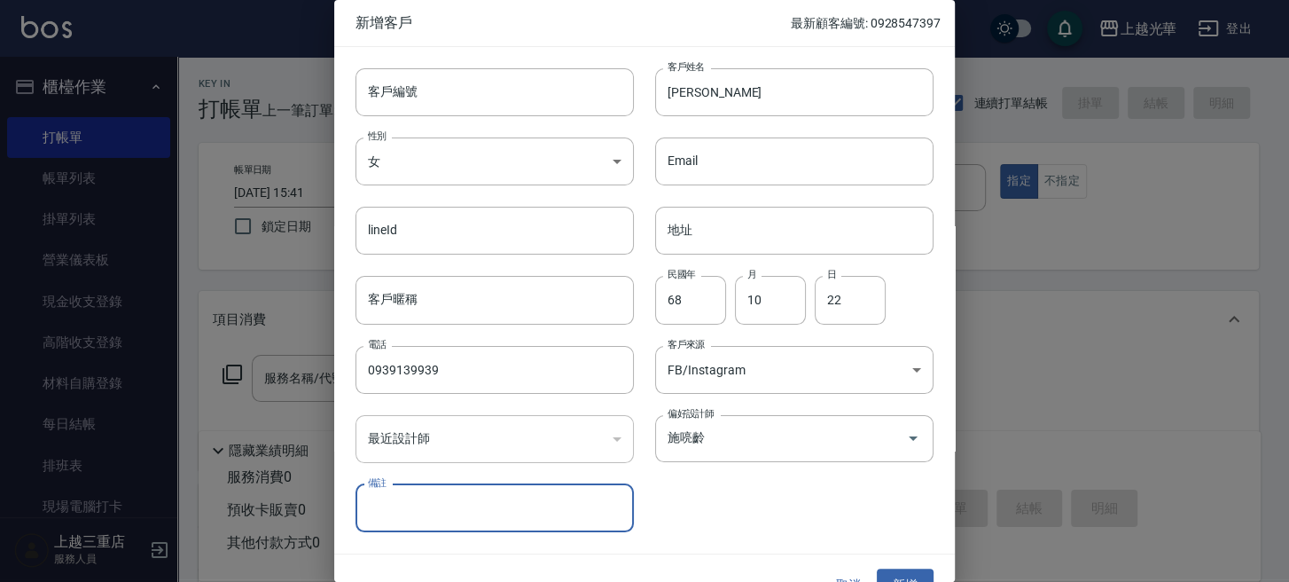
click at [909, 569] on button "新增" at bounding box center [905, 584] width 57 height 33
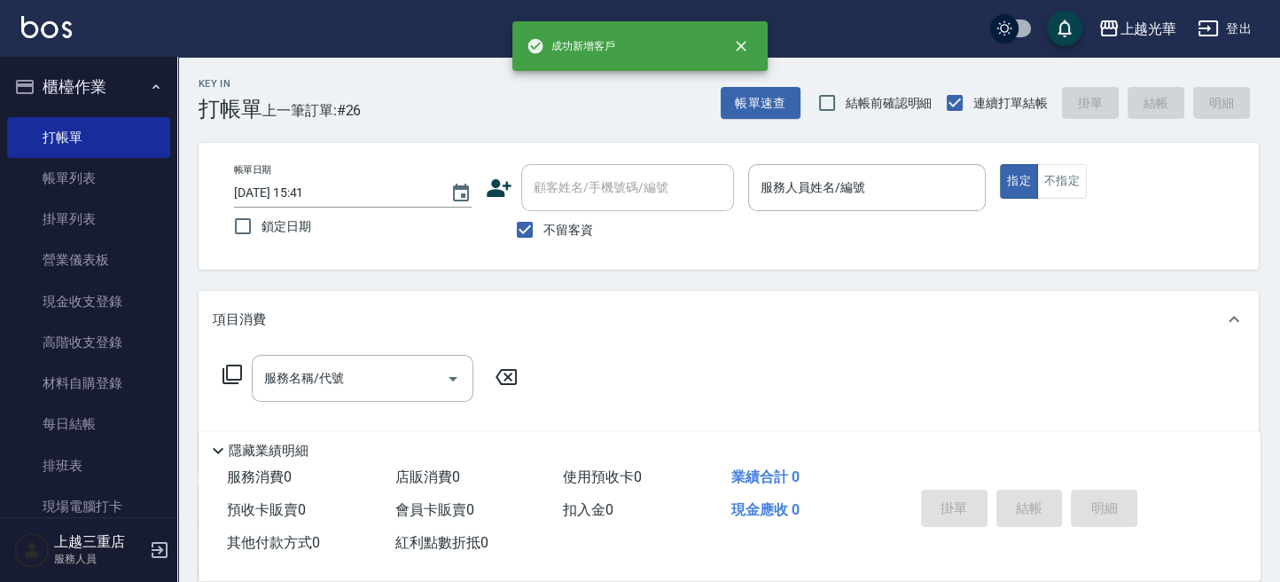
click at [559, 218] on label "不留客資" at bounding box center [549, 229] width 87 height 37
click at [543, 218] on input "不留客資" at bounding box center [524, 229] width 37 height 37
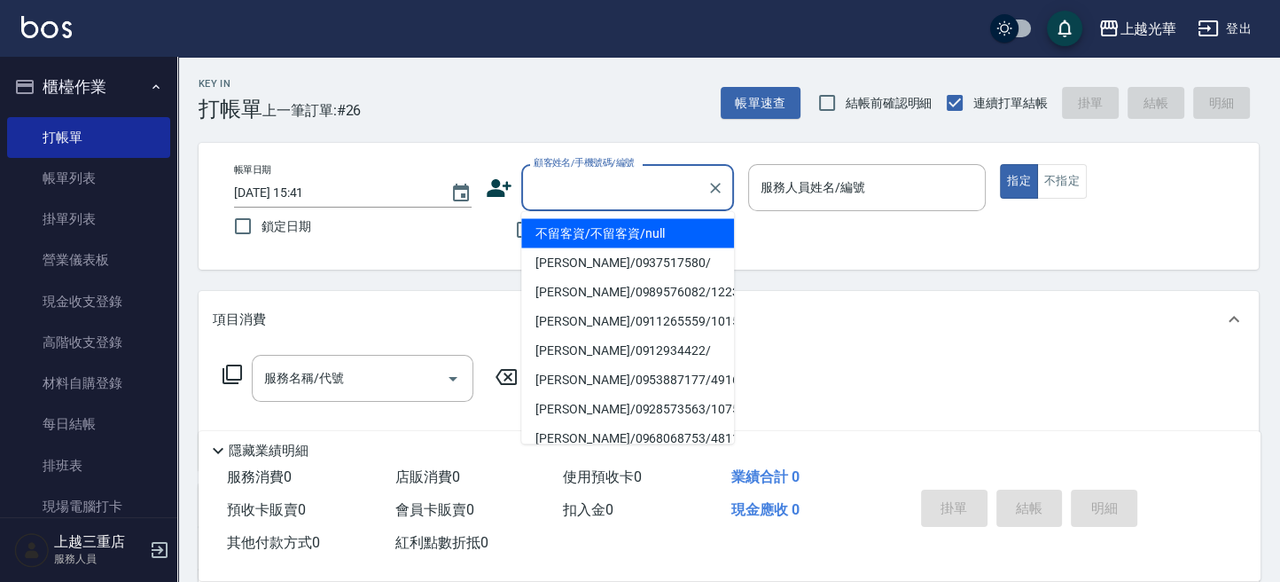
drag, startPoint x: 575, startPoint y: 197, endPoint x: 632, endPoint y: 194, distance: 56.8
click at [578, 197] on input "顧客姓名/手機號碼/編號" at bounding box center [614, 187] width 170 height 31
click at [637, 235] on li "林秋玲/0939139939/" at bounding box center [627, 232] width 213 height 29
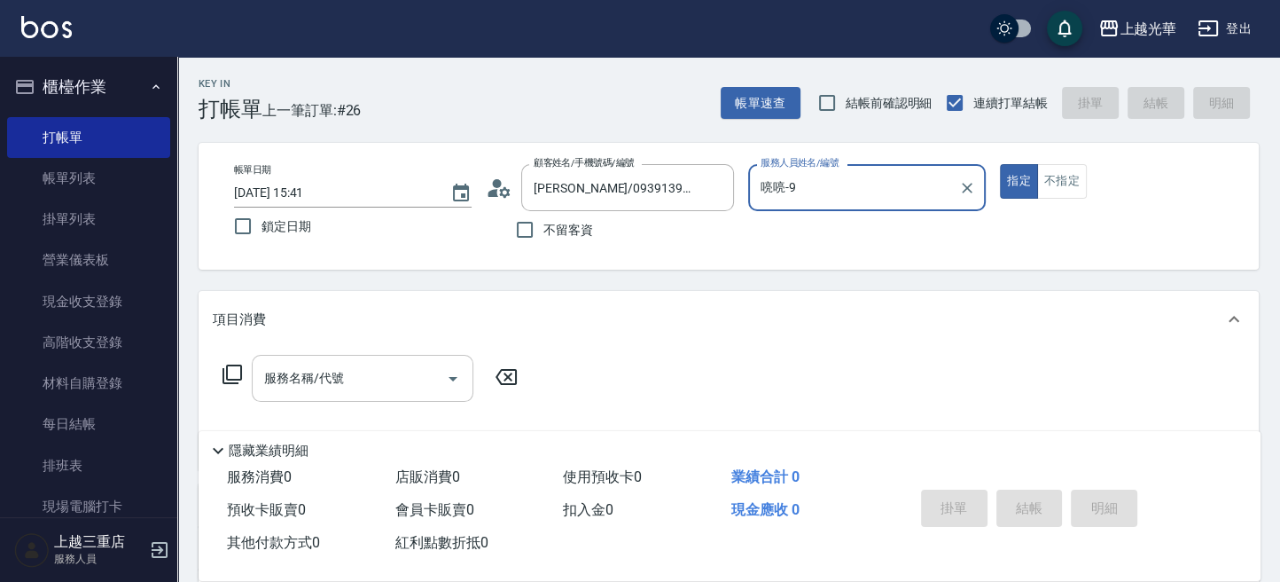
drag, startPoint x: 273, startPoint y: 372, endPoint x: 301, endPoint y: 375, distance: 28.5
click at [263, 375] on input "服務名稱/代號" at bounding box center [349, 378] width 179 height 31
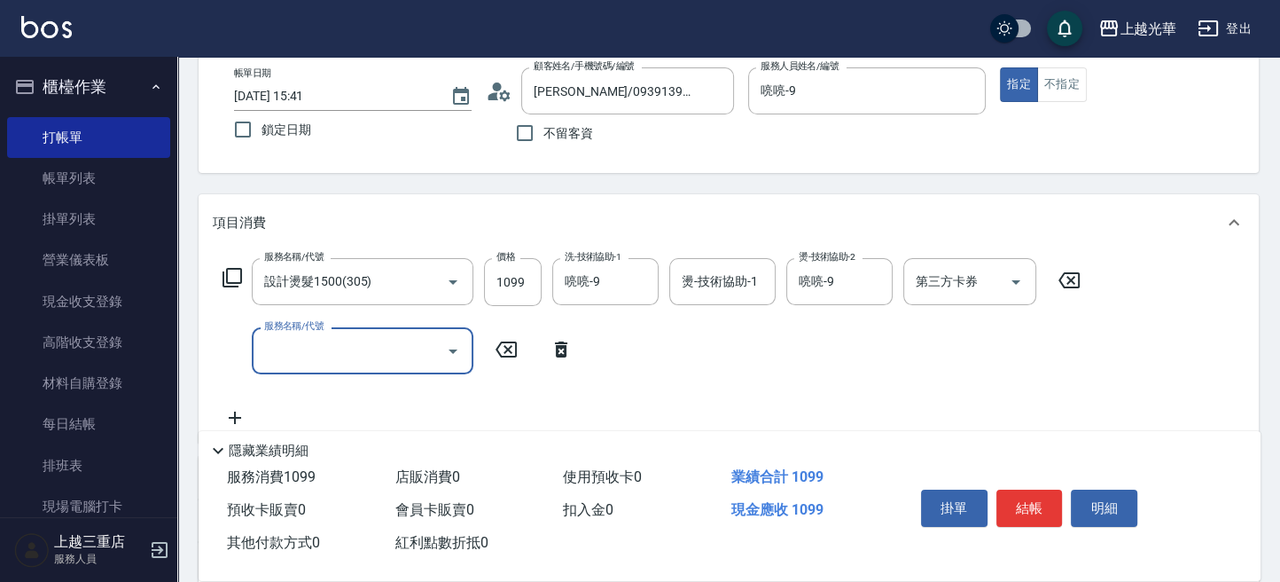
scroll to position [236, 0]
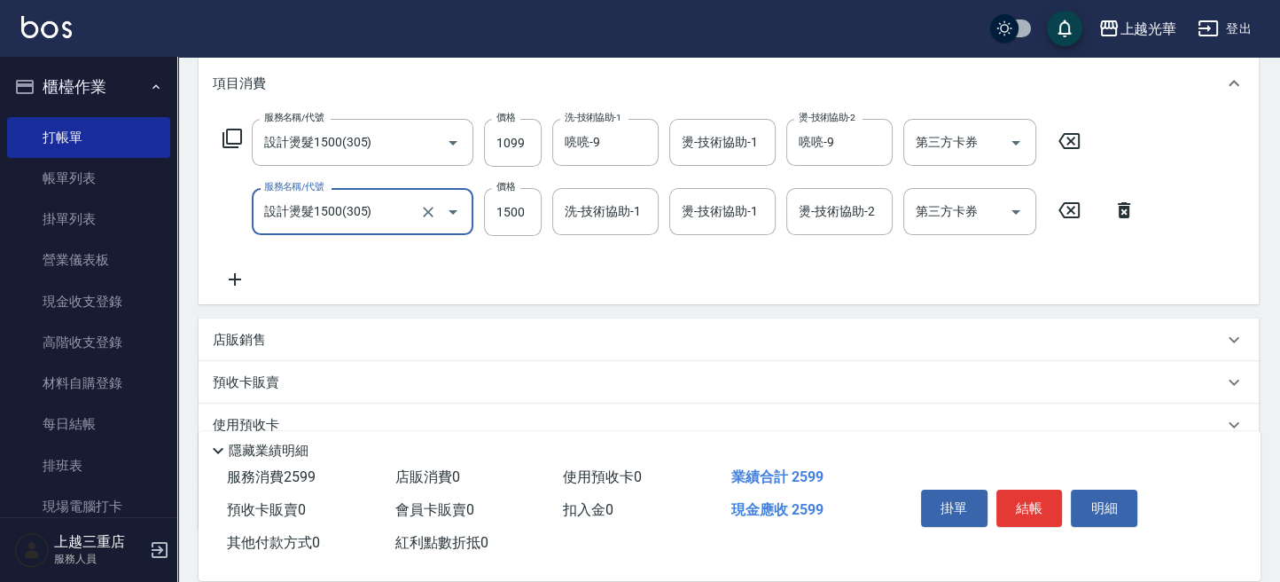
drag, startPoint x: 243, startPoint y: 214, endPoint x: 217, endPoint y: 232, distance: 31.7
click at [51, 207] on div "上越光華 登出 櫃檯作業 打帳單 帳單列表 掛單列表 營業儀表板 現金收支登錄 高階收支登錄 材料自購登錄 每日結帳 排班表 現場電腦打卡 預約管理 預約管理…" at bounding box center [640, 231] width 1280 height 934
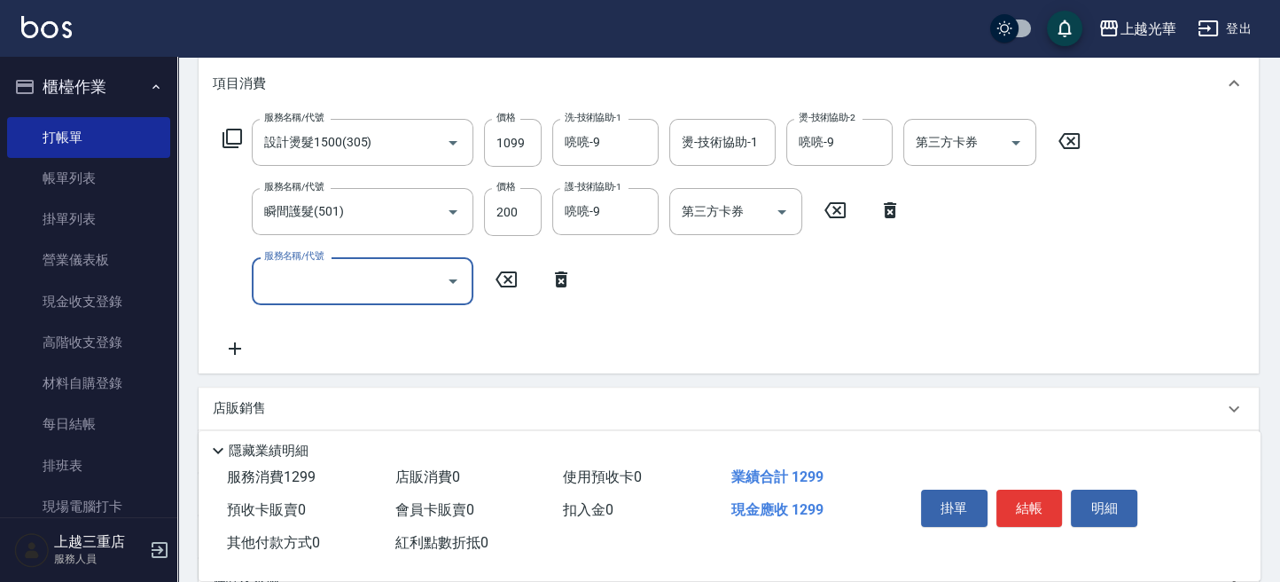
click at [1042, 499] on button "結帳" at bounding box center [1029, 507] width 66 height 37
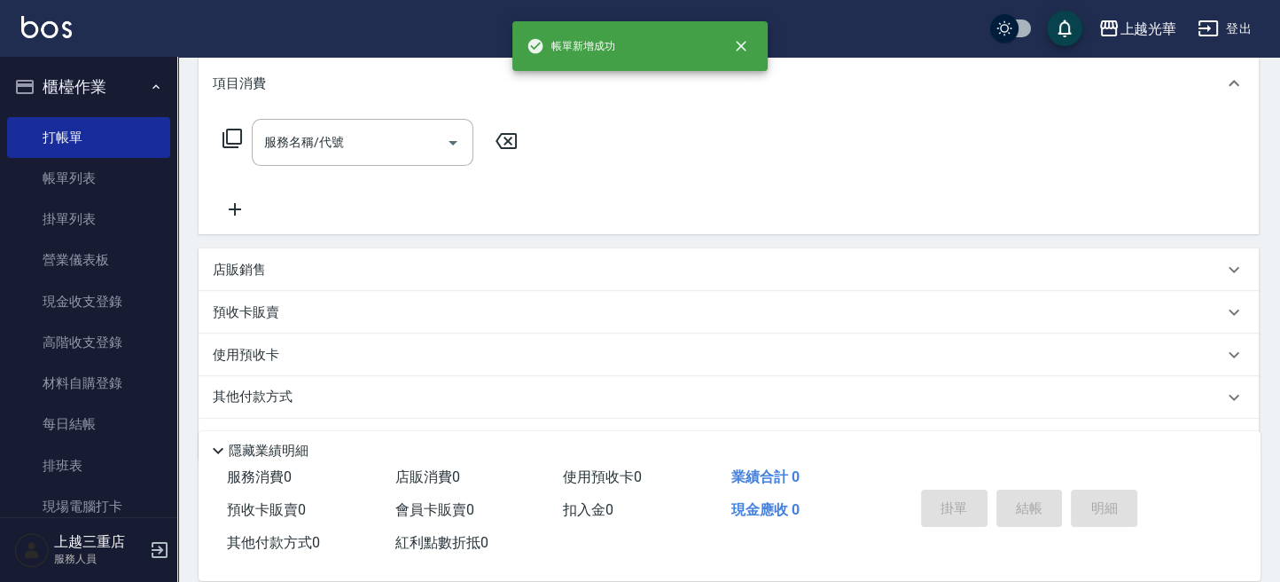
scroll to position [0, 0]
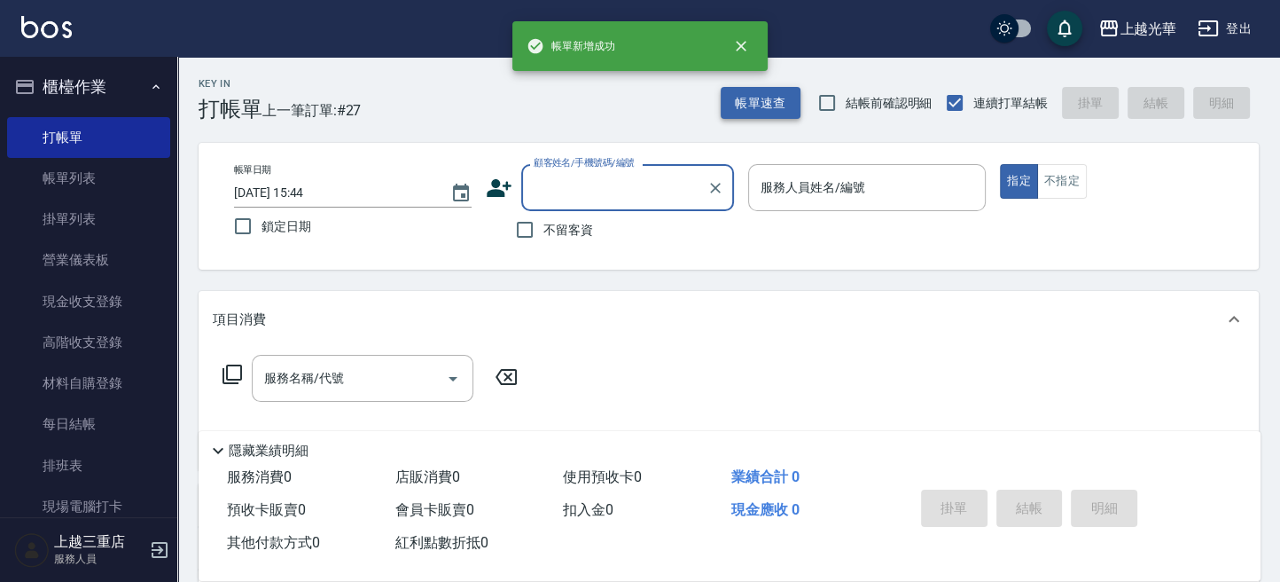
click at [766, 99] on button "帳單速查" at bounding box center [761, 103] width 80 height 33
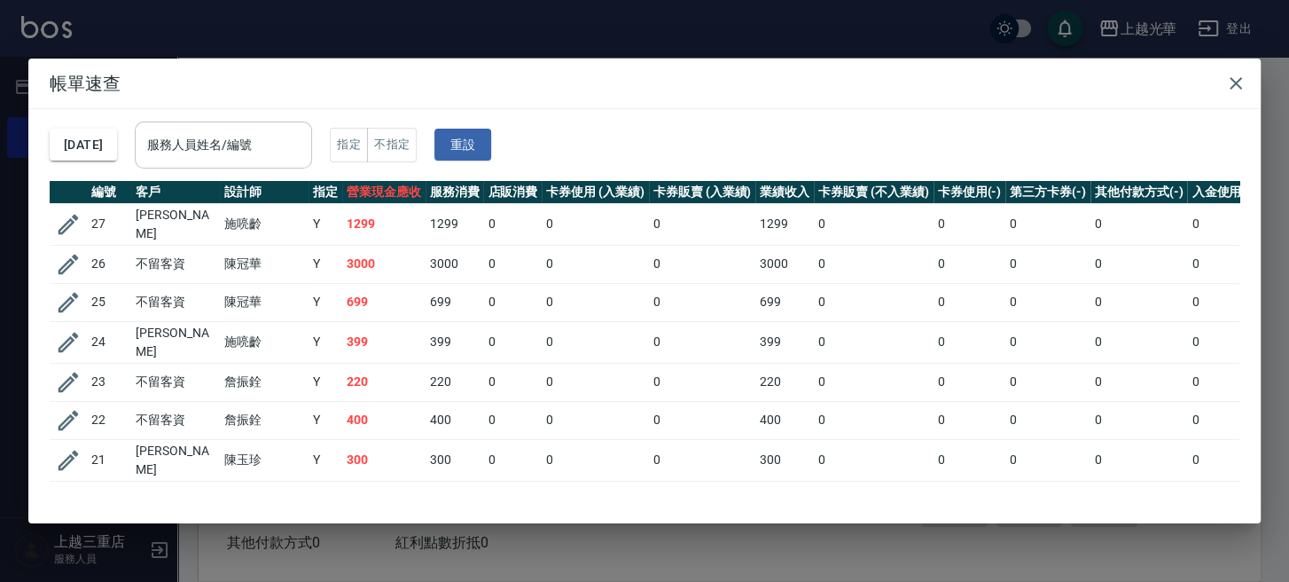
drag, startPoint x: 317, startPoint y: 124, endPoint x: 333, endPoint y: 152, distance: 31.8
click at [312, 133] on div "服務人員姓名/編號" at bounding box center [223, 144] width 177 height 47
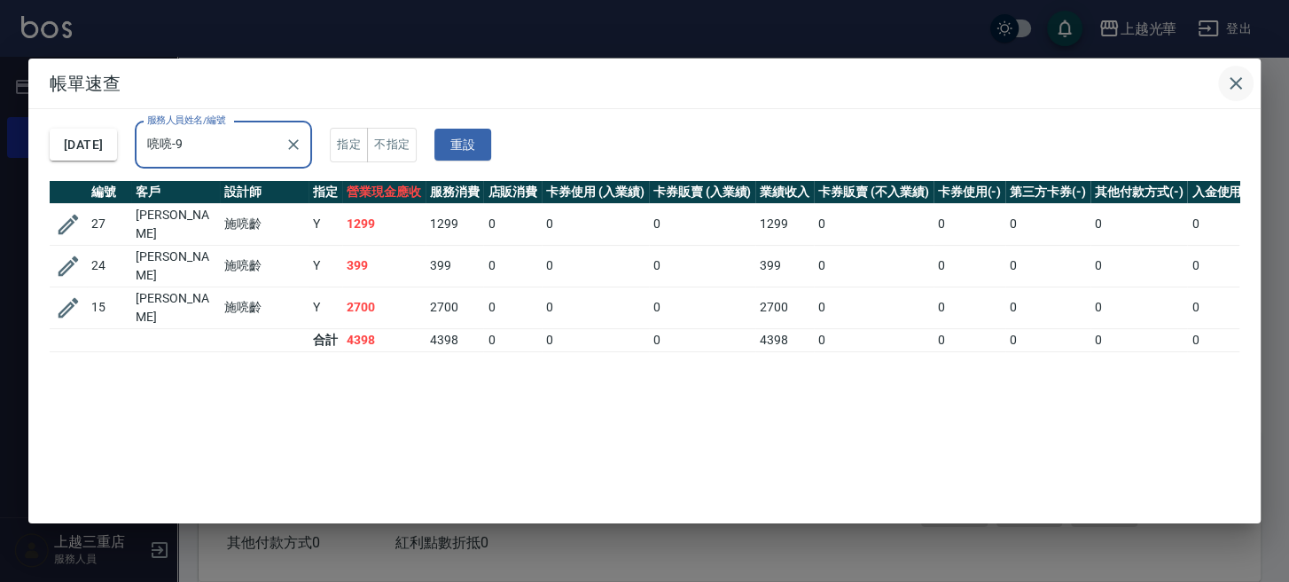
click at [1251, 80] on button "button" at bounding box center [1235, 83] width 35 height 35
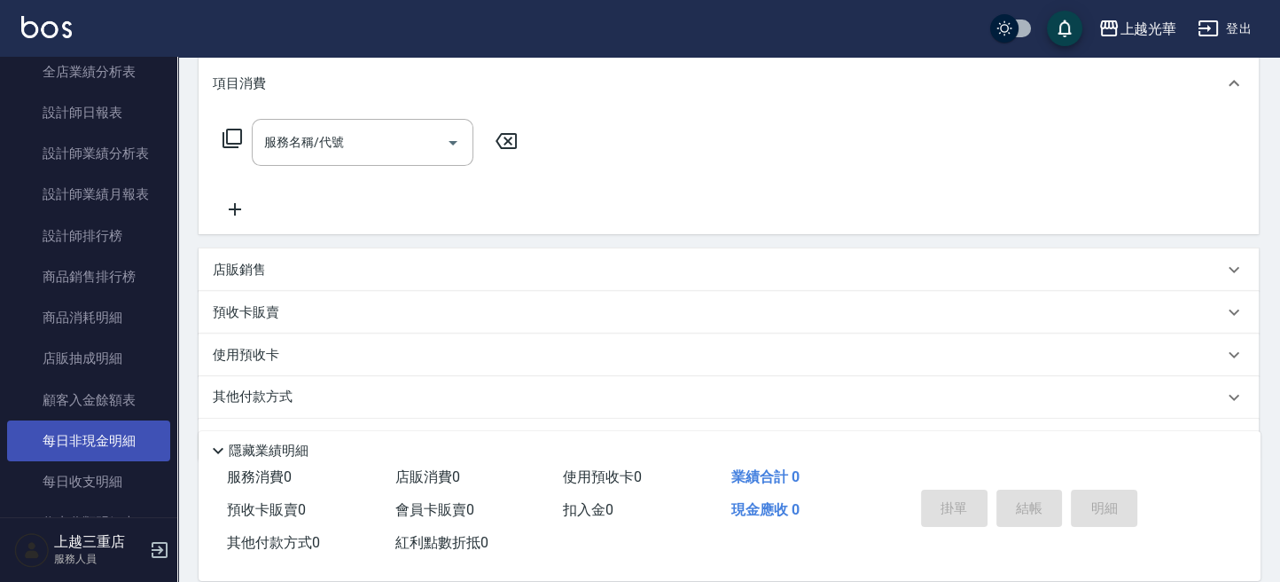
scroll to position [1064, 0]
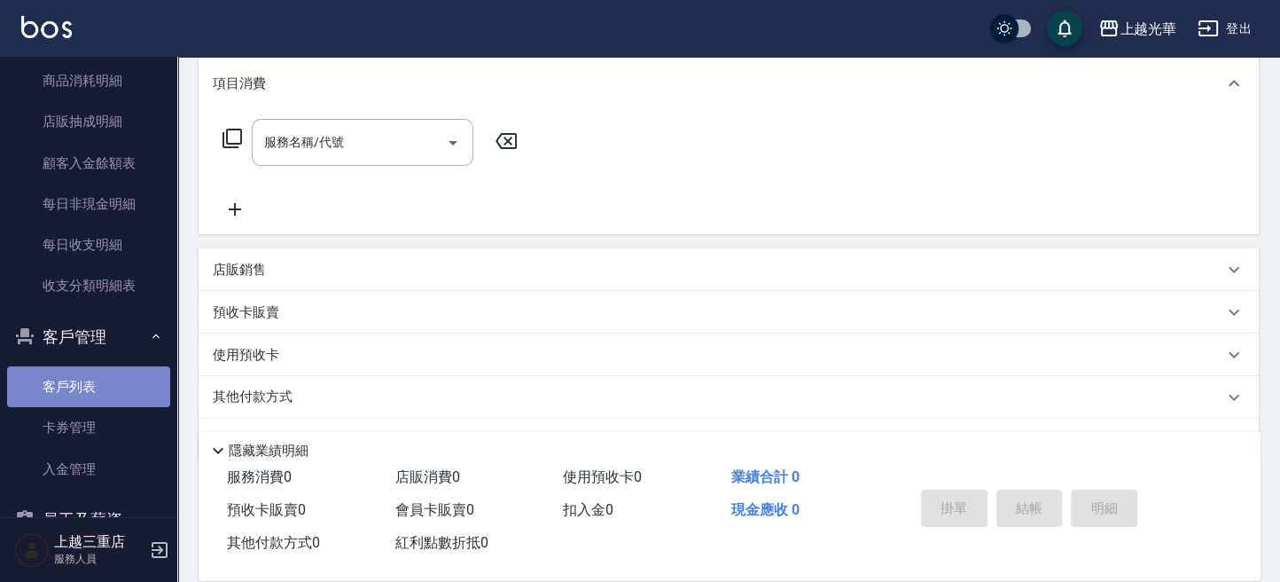
click at [88, 389] on link "客戶列表" at bounding box center [88, 386] width 163 height 41
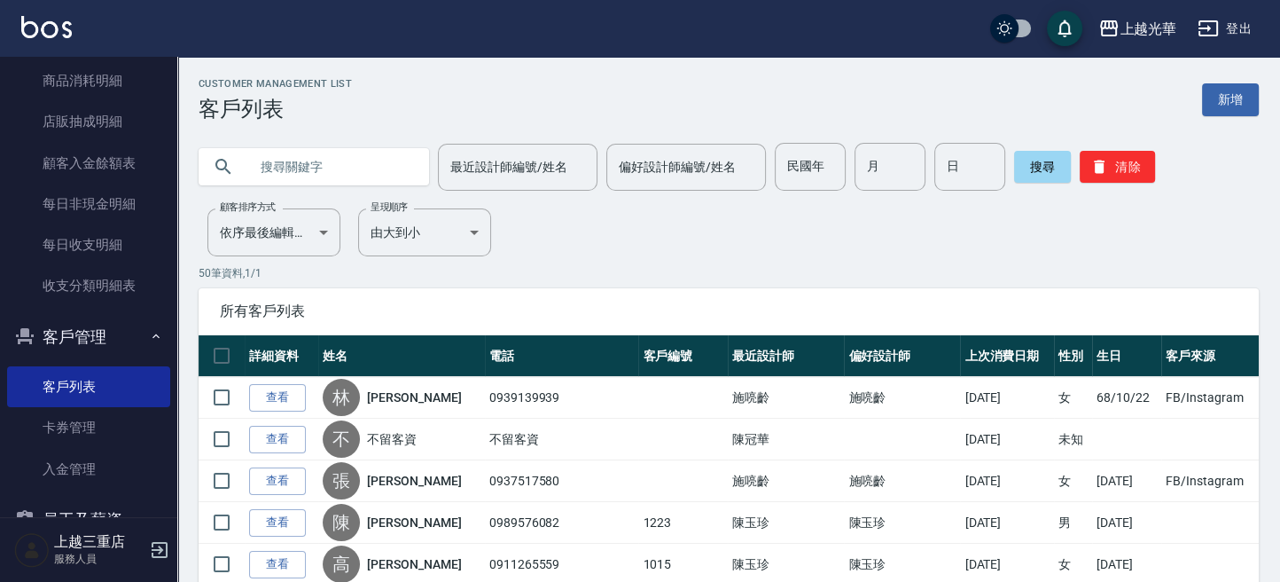
click at [312, 167] on input "text" at bounding box center [331, 167] width 167 height 48
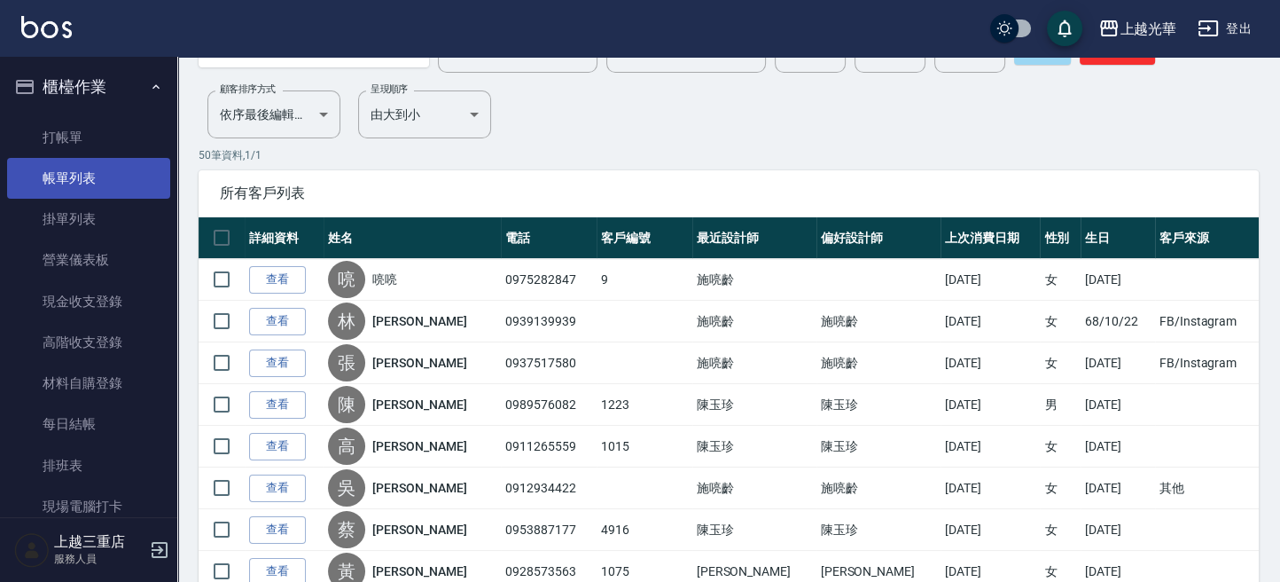
click at [105, 185] on link "帳單列表" at bounding box center [88, 178] width 163 height 41
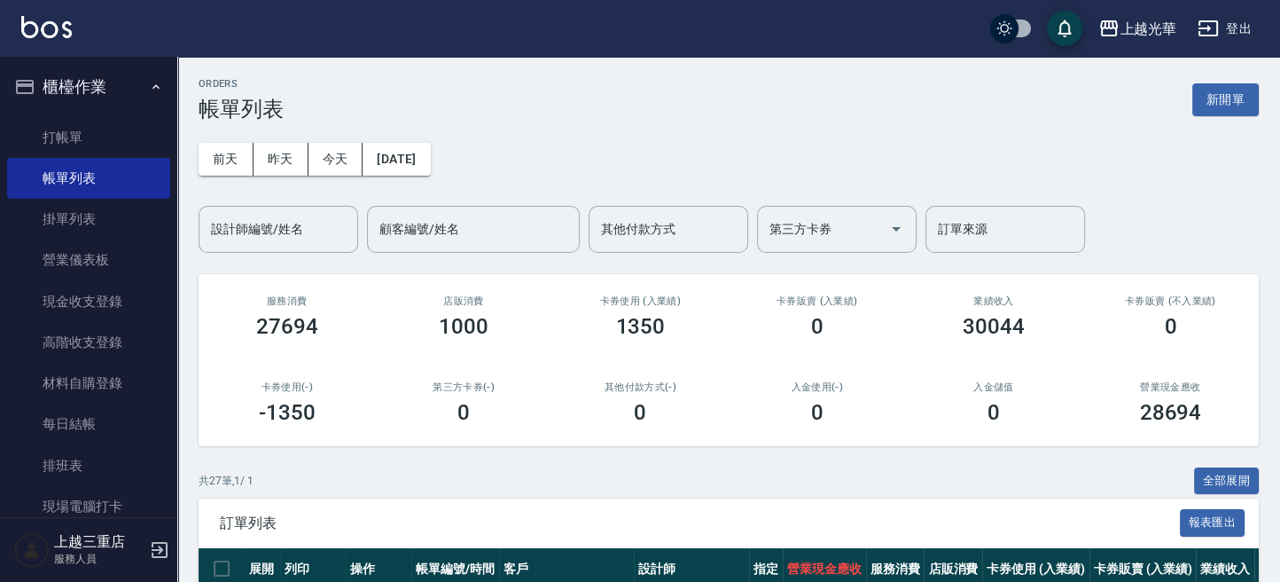
scroll to position [236, 0]
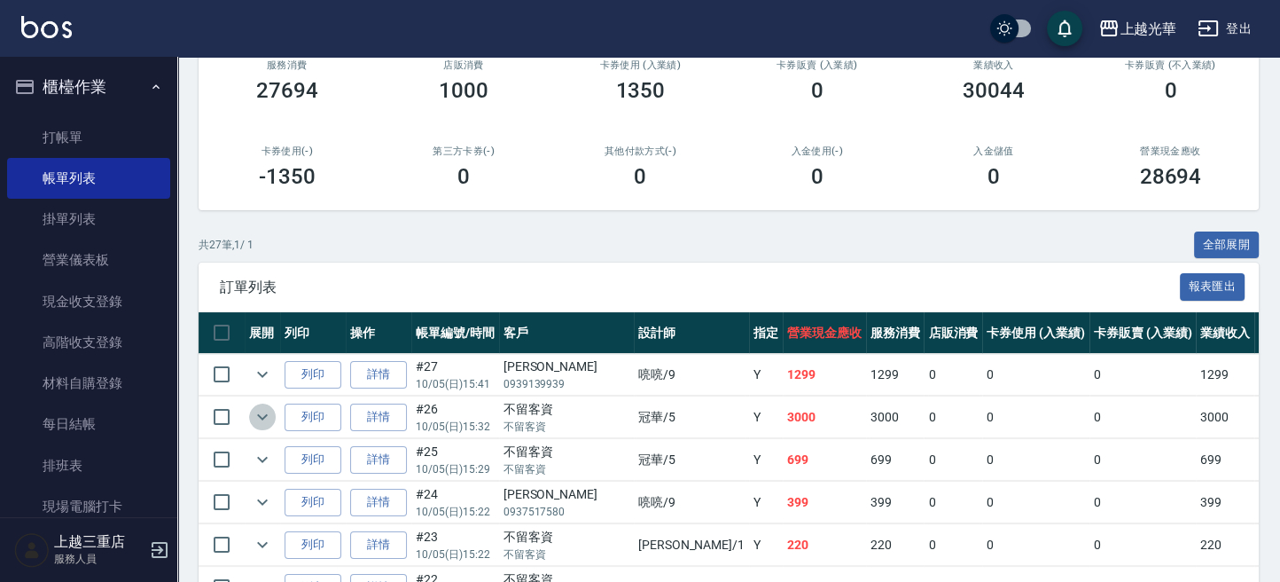
click at [264, 417] on icon "expand row" at bounding box center [262, 416] width 21 height 21
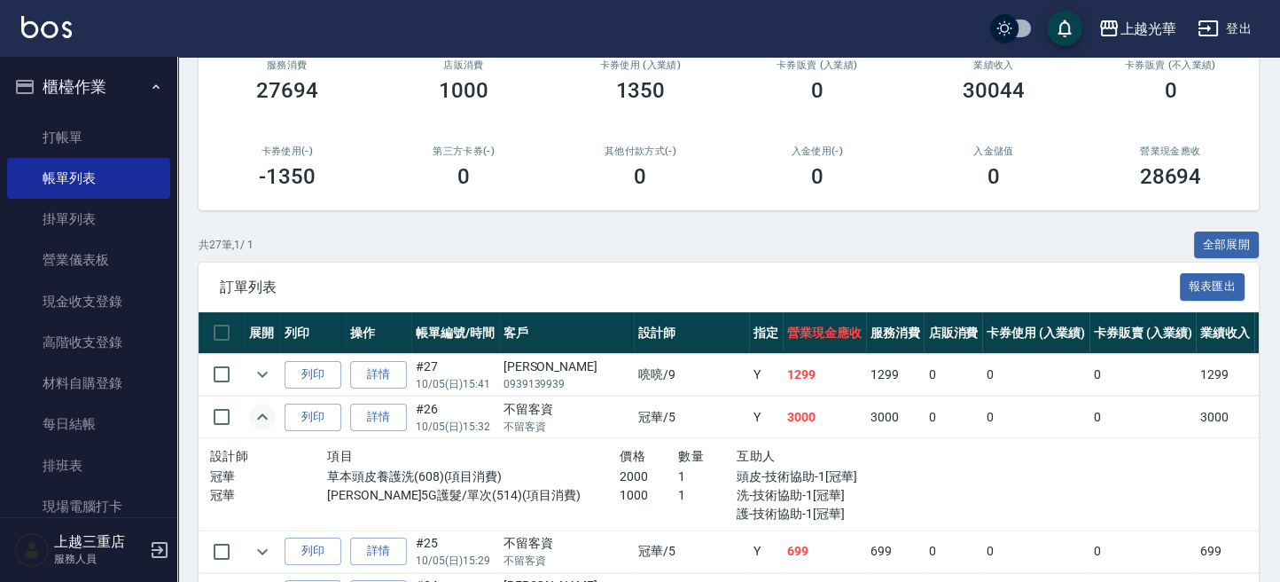
click at [266, 415] on icon "expand row" at bounding box center [262, 416] width 11 height 6
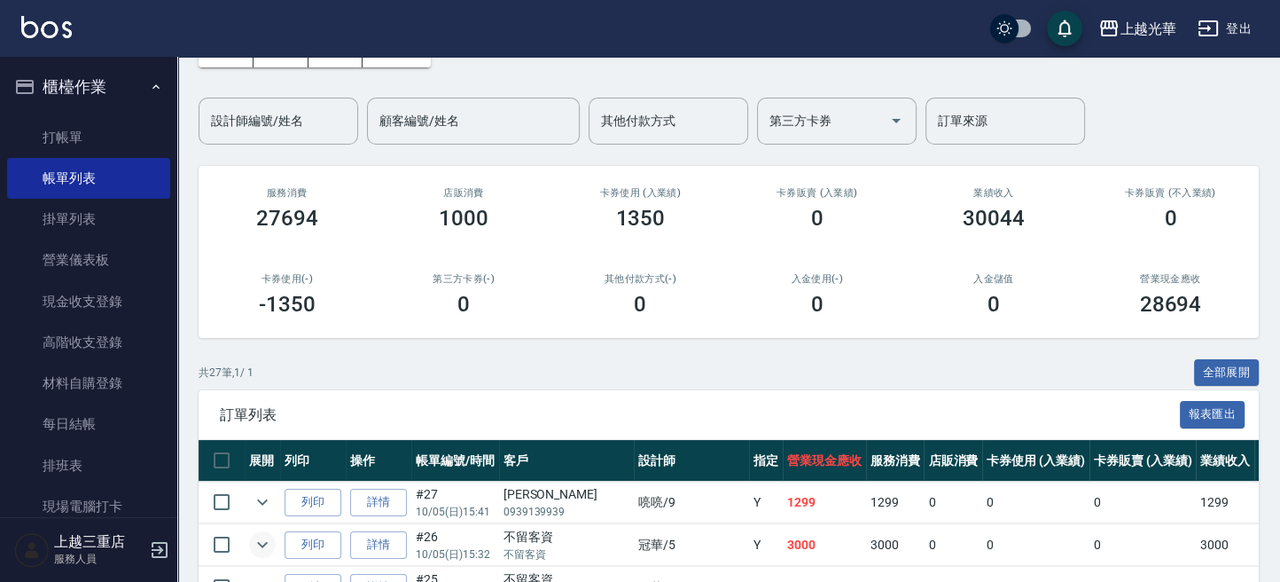
scroll to position [0, 0]
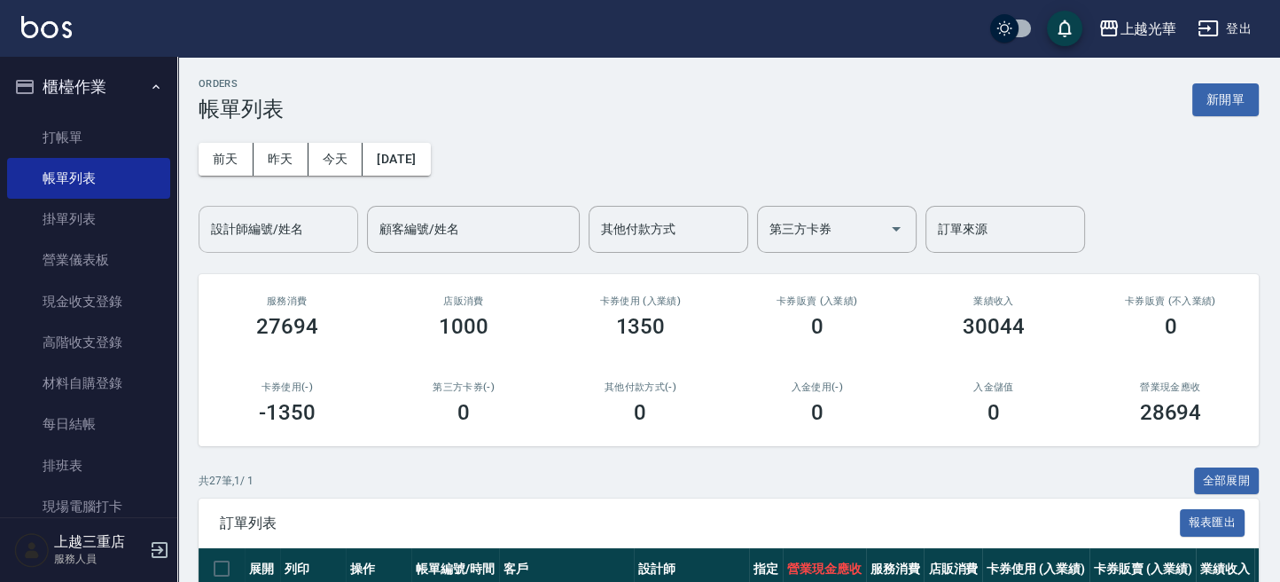
drag, startPoint x: 284, startPoint y: 217, endPoint x: 277, endPoint y: 242, distance: 25.8
click at [282, 223] on input "設計師編號/姓名" at bounding box center [279, 229] width 144 height 31
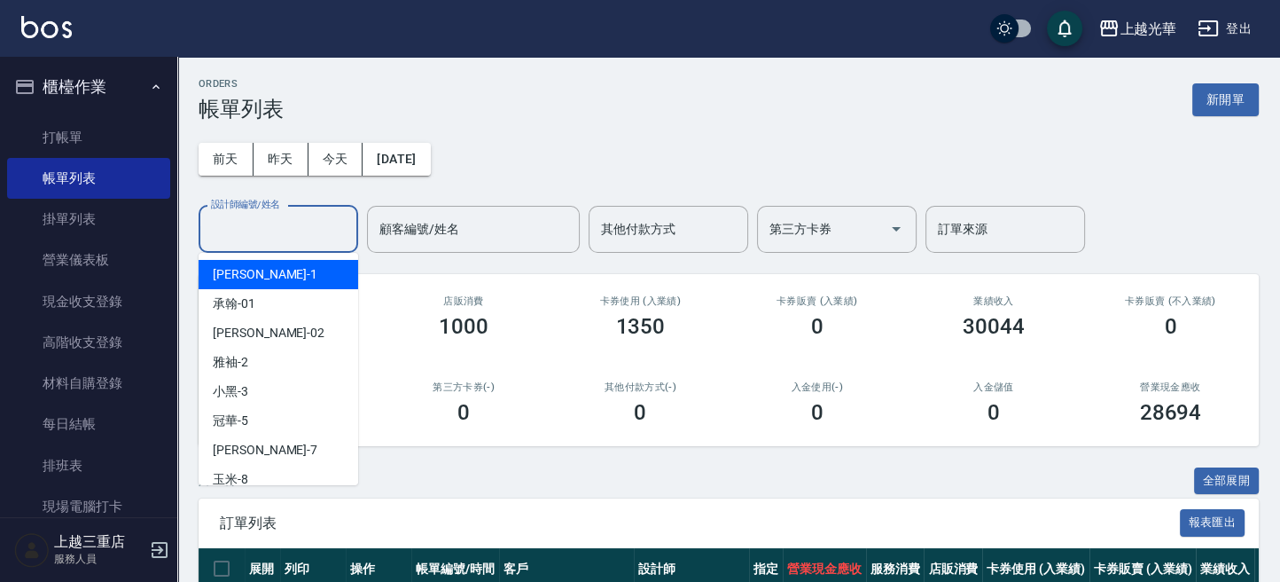
click at [276, 280] on div "小詹 -1" at bounding box center [279, 274] width 160 height 29
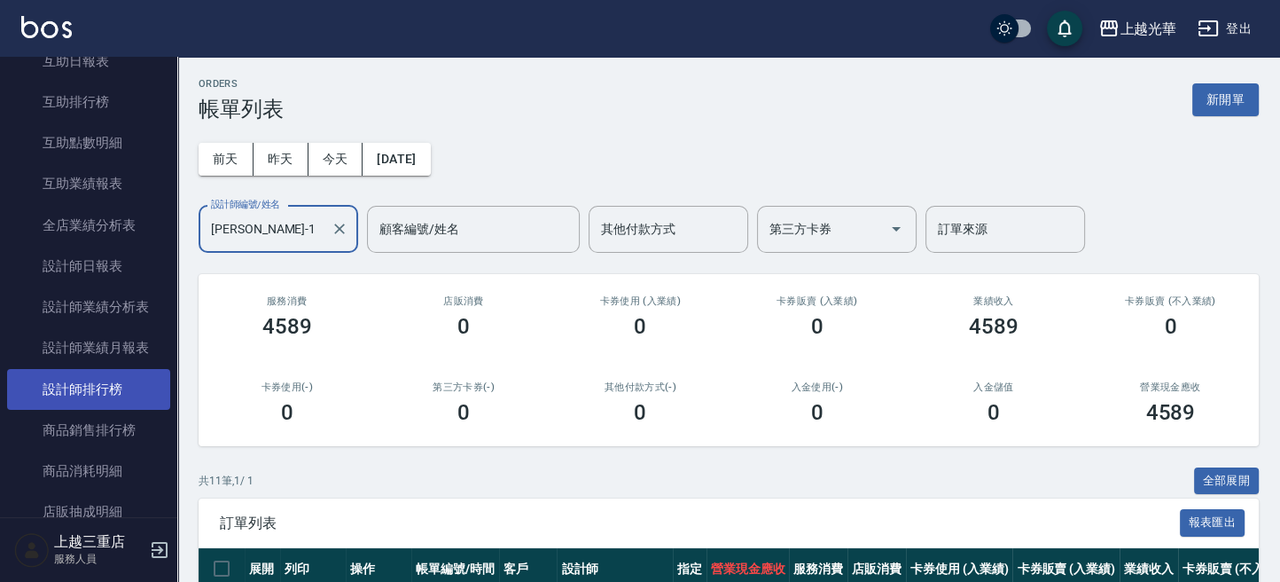
scroll to position [590, 0]
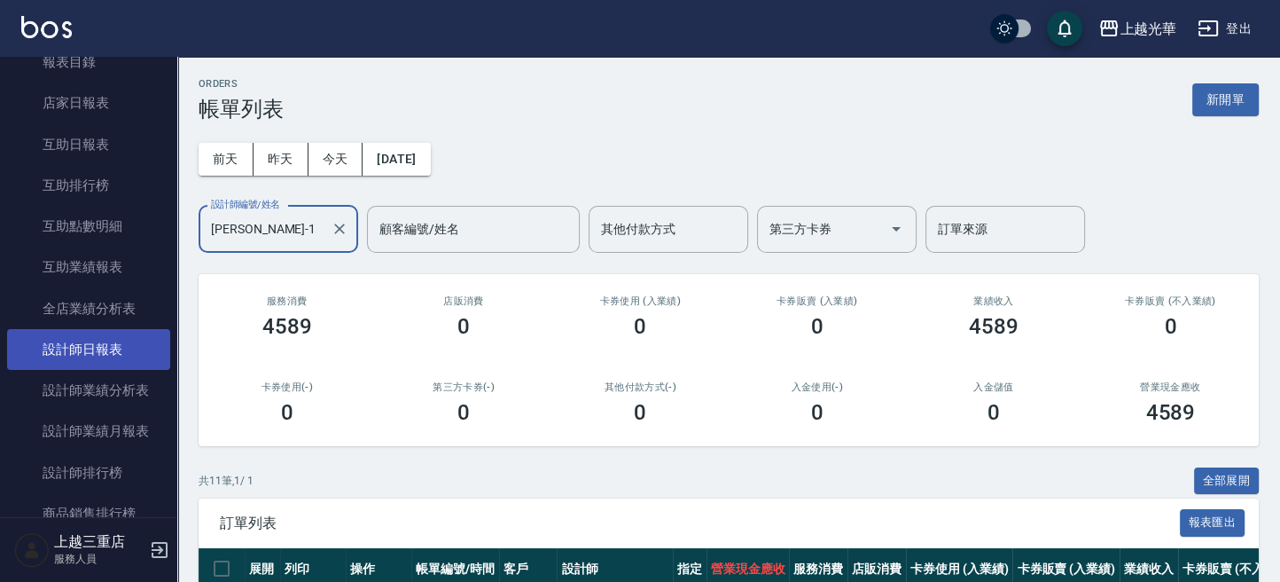
click at [116, 339] on link "設計師日報表" at bounding box center [88, 349] width 163 height 41
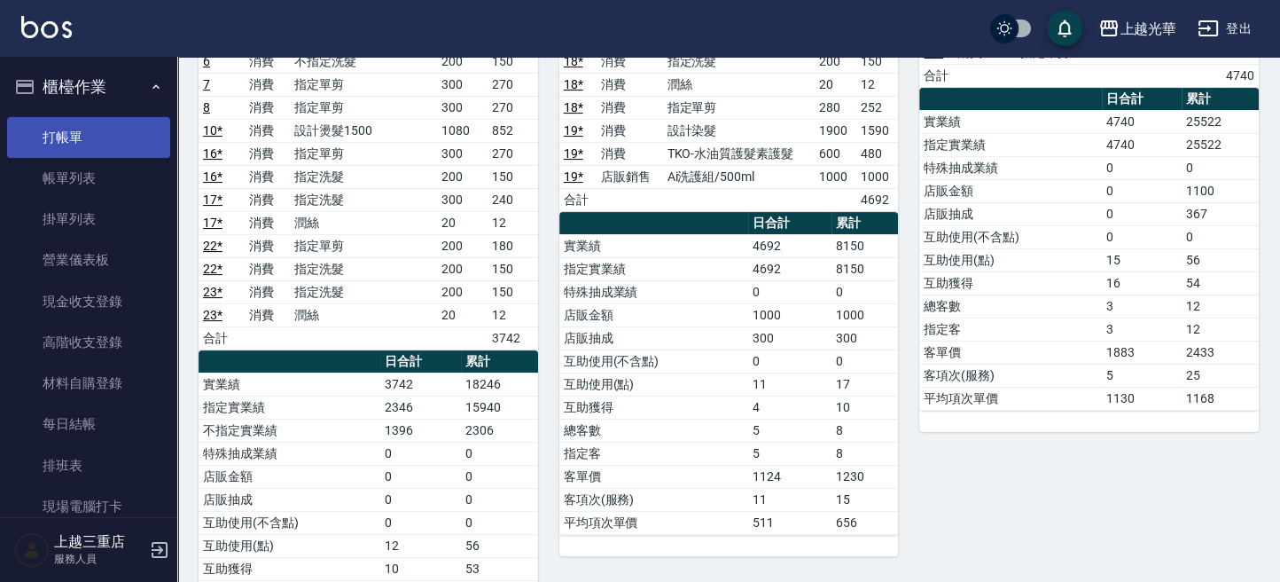
click at [53, 131] on link "打帳單" at bounding box center [88, 137] width 163 height 41
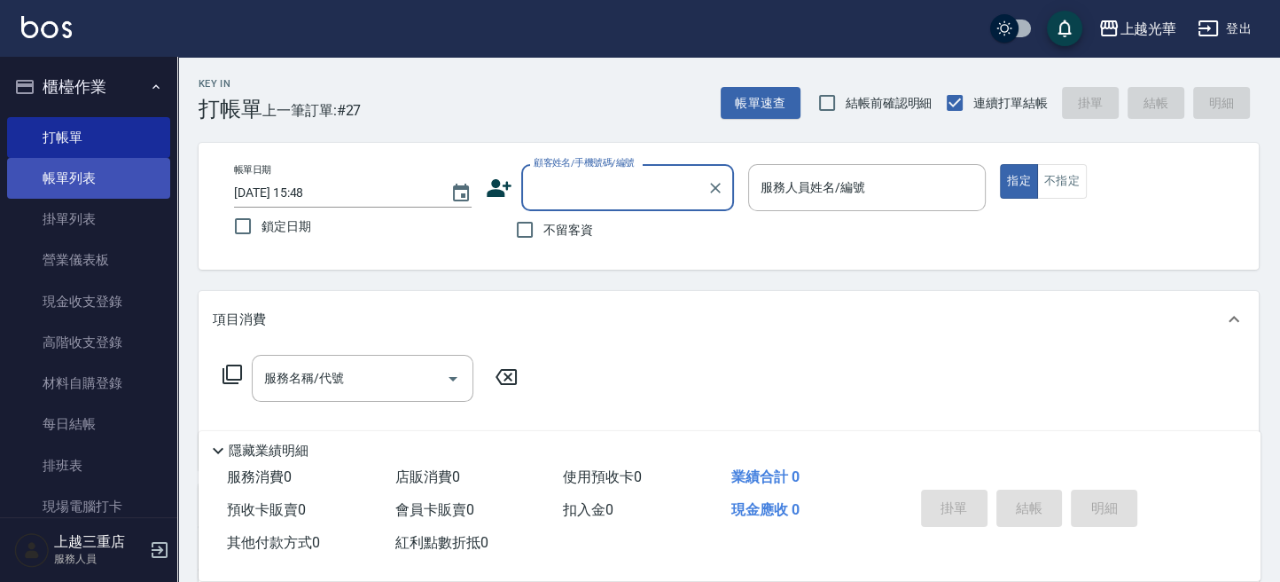
click at [93, 187] on link "帳單列表" at bounding box center [88, 178] width 163 height 41
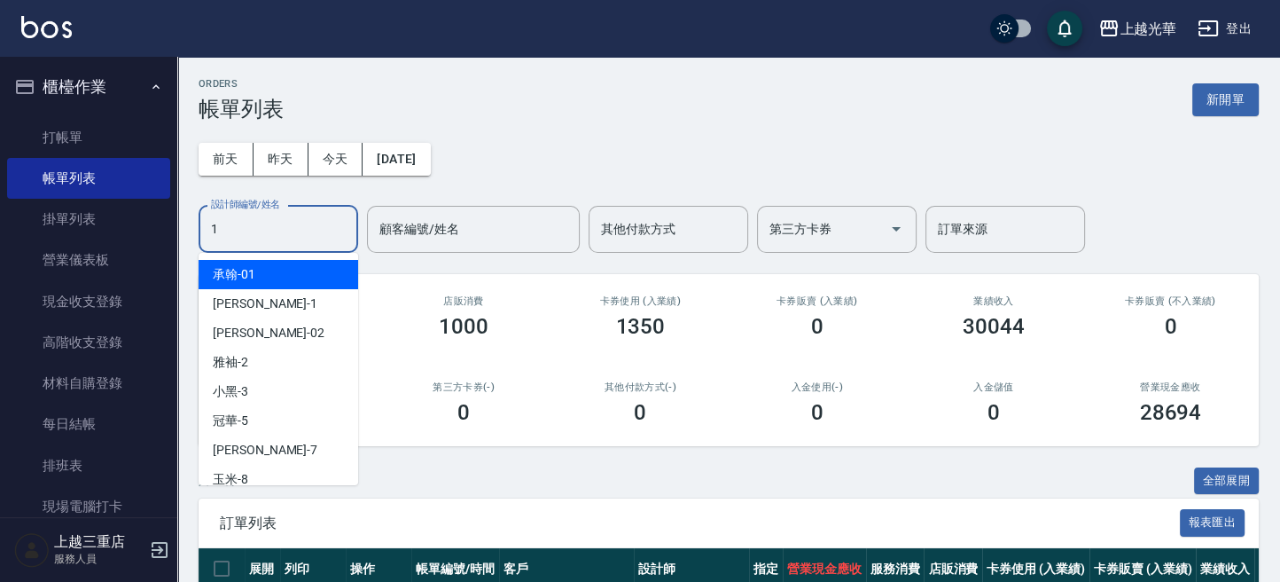
click at [265, 232] on input "1" at bounding box center [279, 229] width 144 height 31
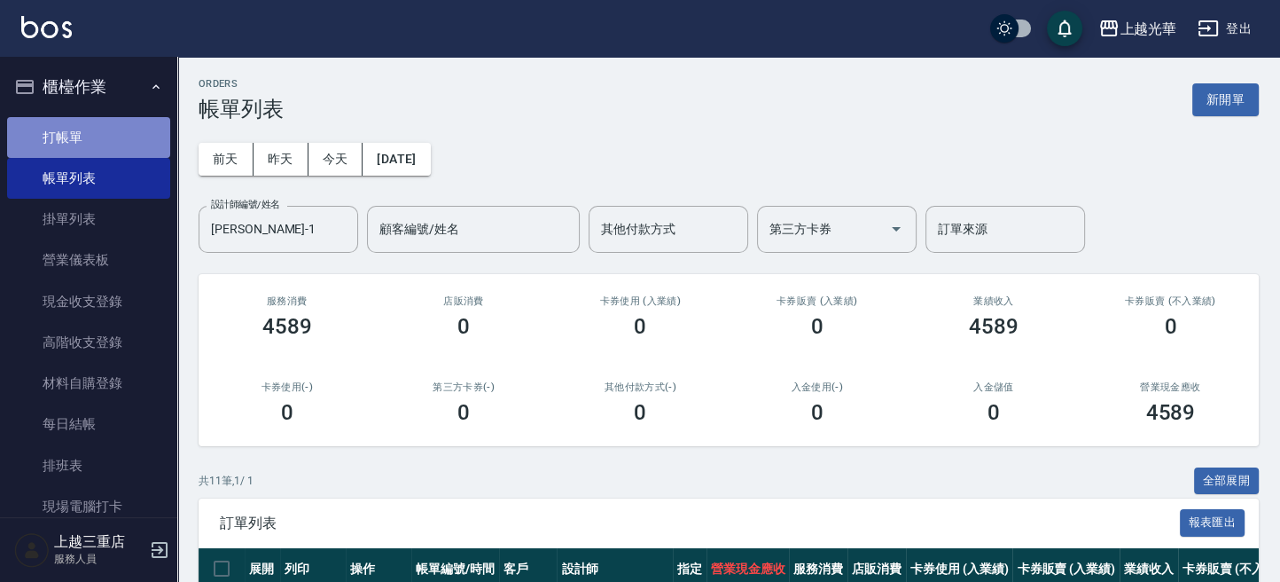
click at [90, 132] on link "打帳單" at bounding box center [88, 137] width 163 height 41
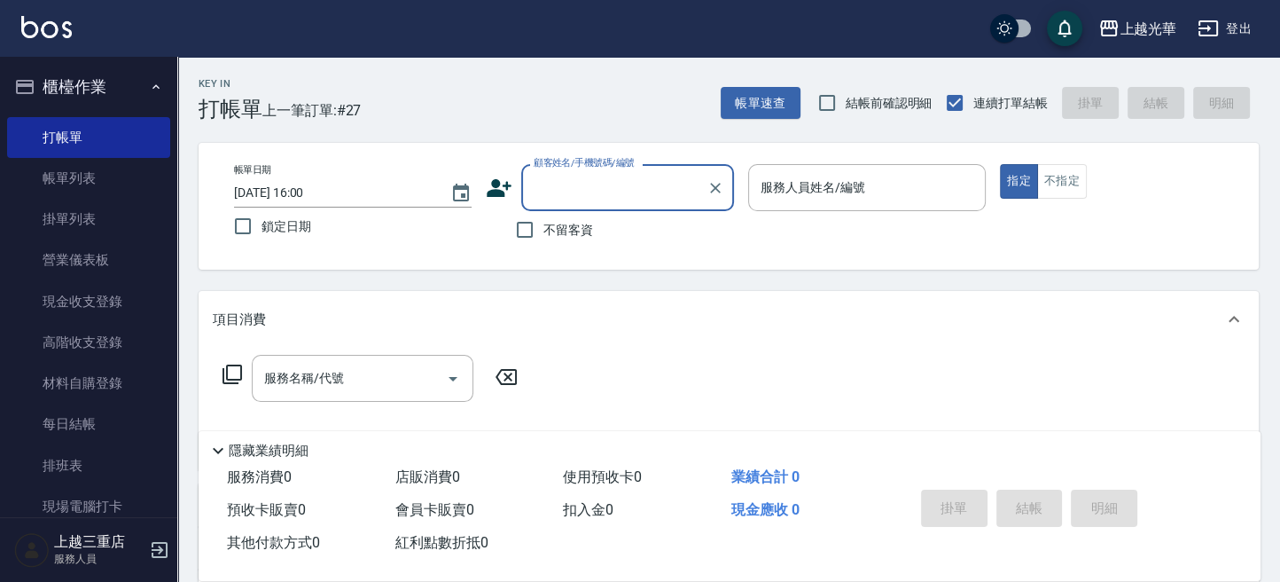
click at [554, 224] on span "不留客資" at bounding box center [568, 230] width 50 height 19
click at [543, 224] on input "不留客資" at bounding box center [524, 229] width 37 height 37
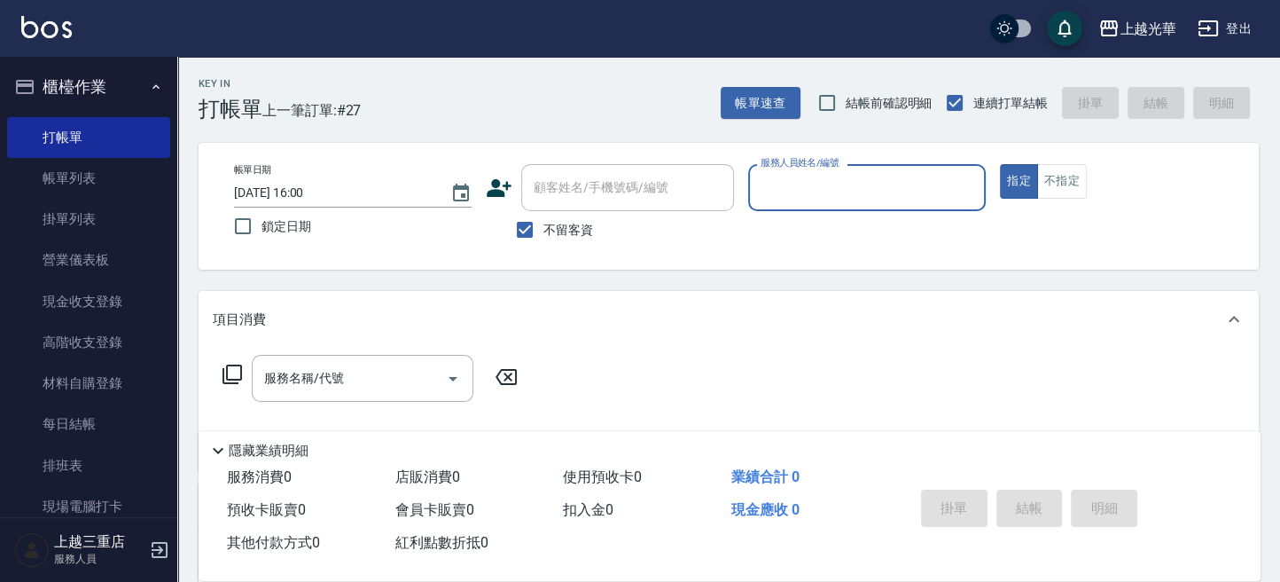
click at [1000, 164] on button "指定" at bounding box center [1019, 181] width 38 height 35
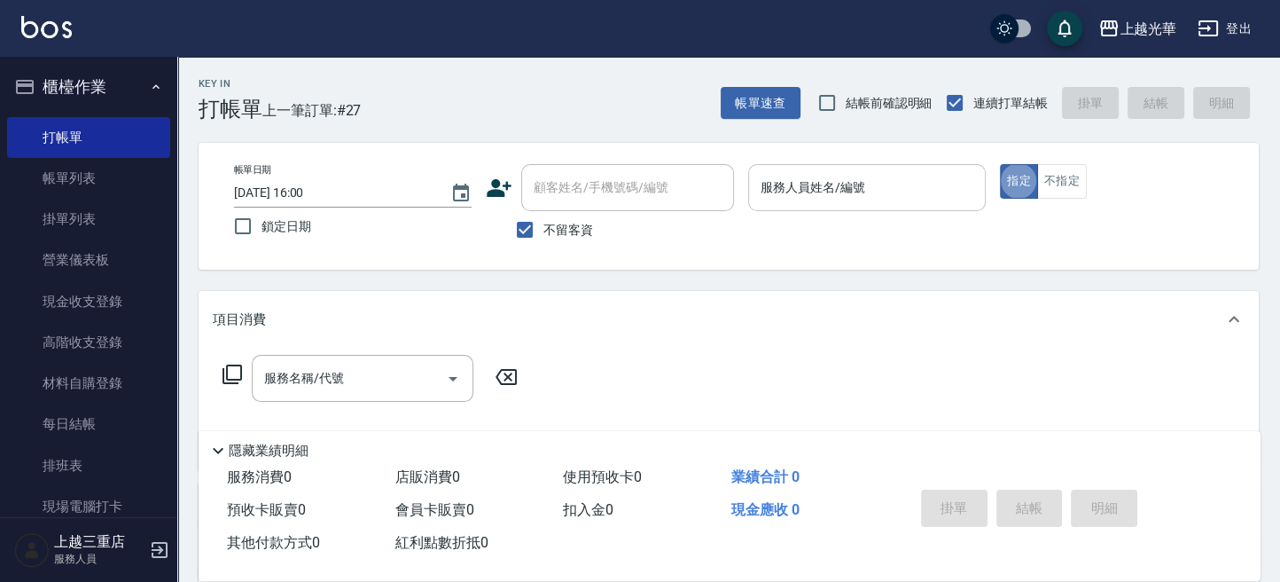
click at [851, 199] on input "服務人員姓名/編號" at bounding box center [867, 187] width 222 height 31
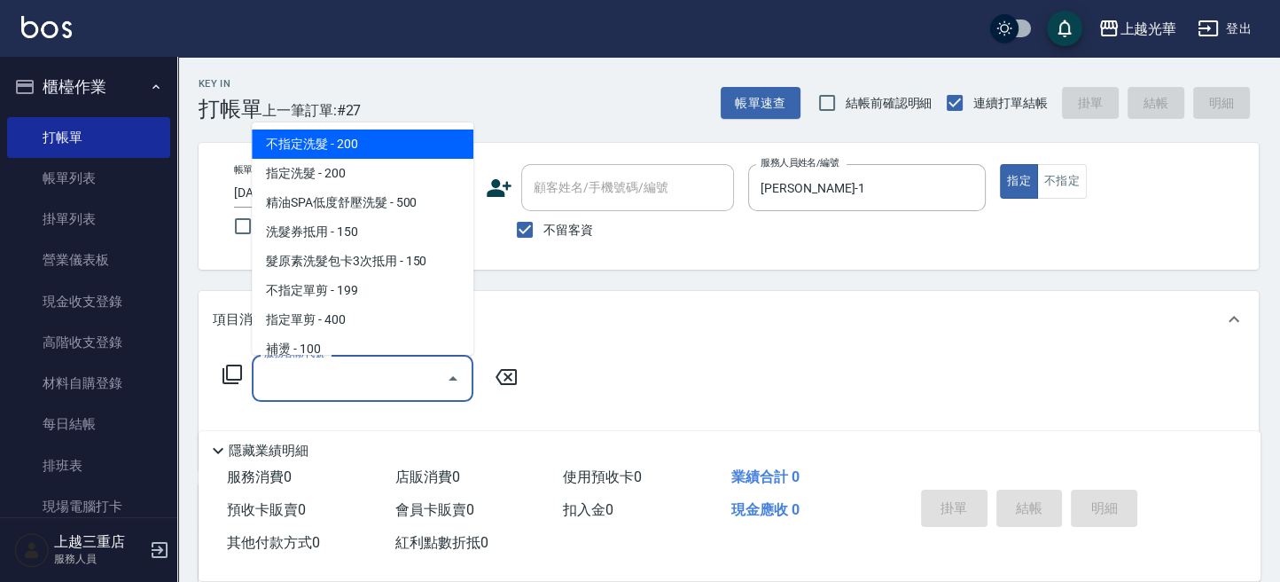
click at [386, 375] on input "服務名稱/代號" at bounding box center [349, 378] width 179 height 31
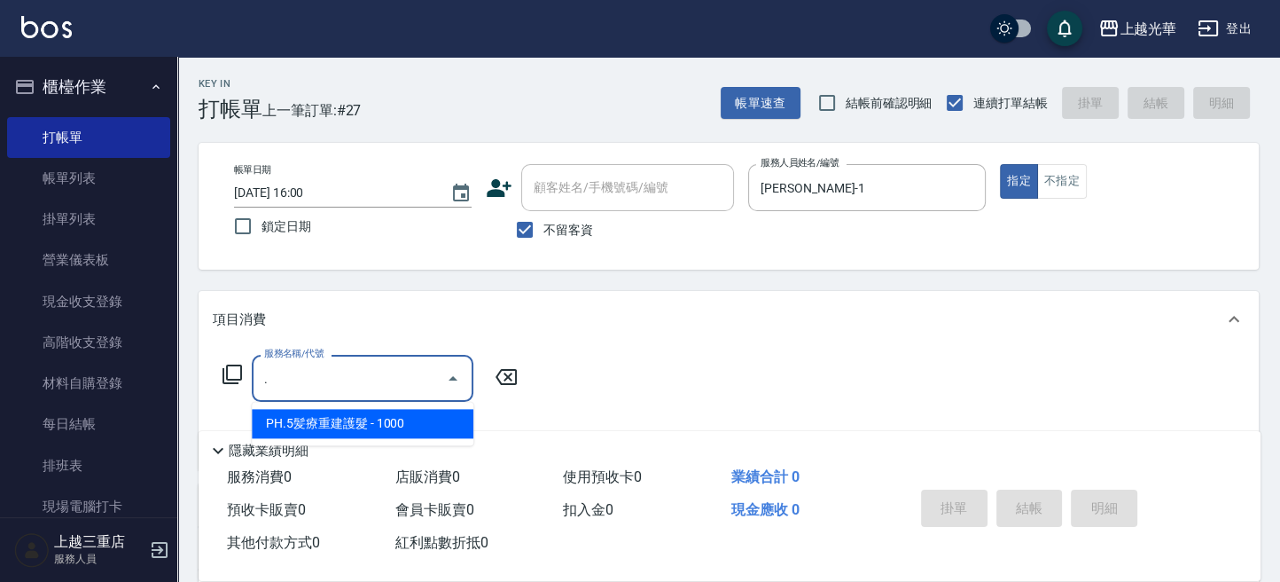
drag, startPoint x: 403, startPoint y: 367, endPoint x: 223, endPoint y: 381, distance: 181.4
click at [223, 381] on div "服務名稱/代號 . 服務名稱/代號" at bounding box center [371, 378] width 316 height 47
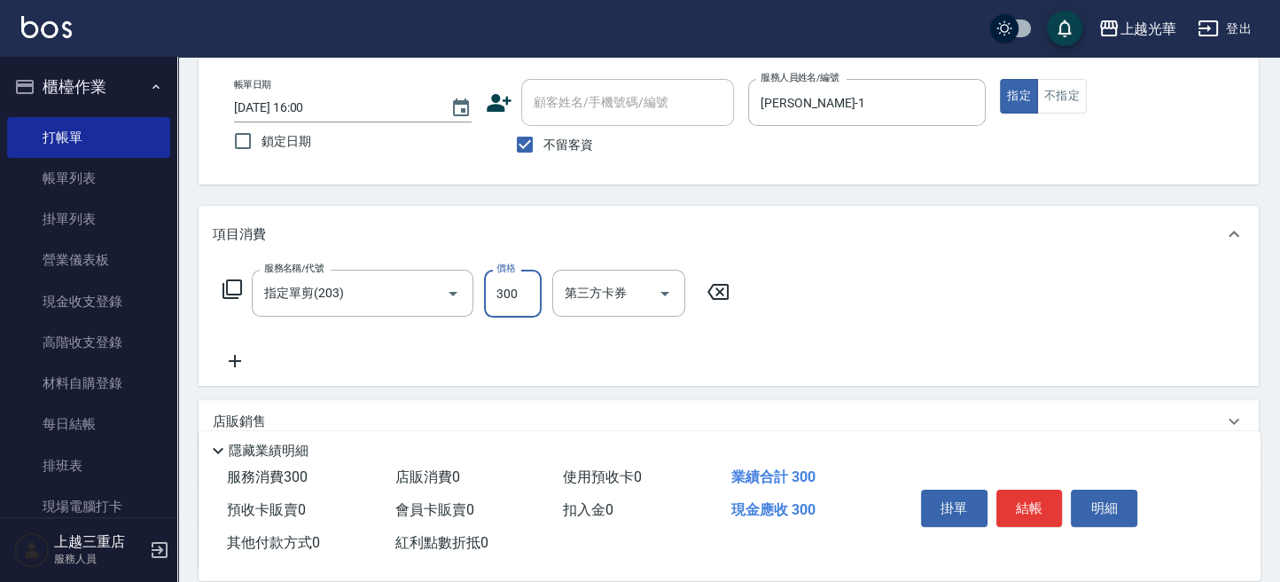
scroll to position [118, 0]
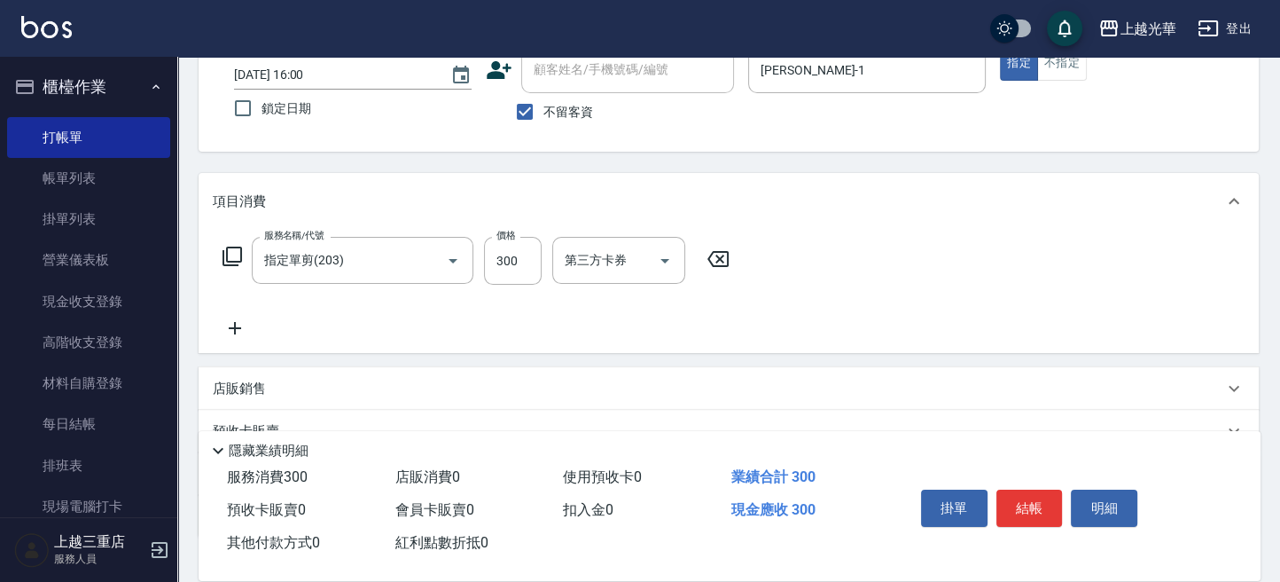
click at [249, 330] on icon at bounding box center [235, 327] width 44 height 21
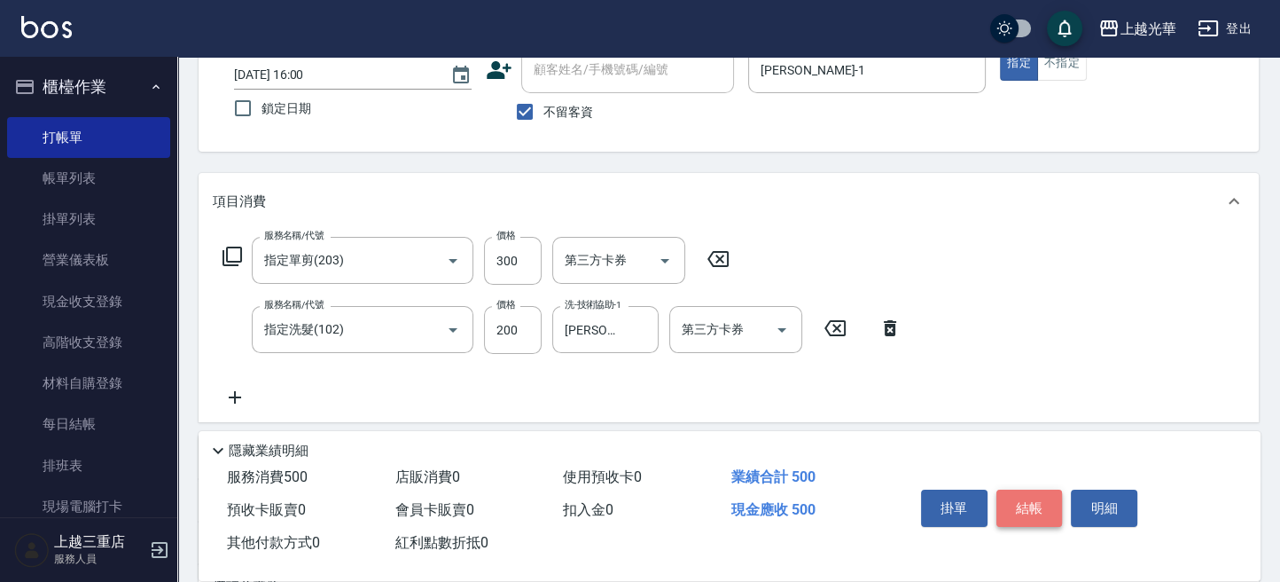
click at [1019, 518] on button "結帳" at bounding box center [1029, 507] width 66 height 37
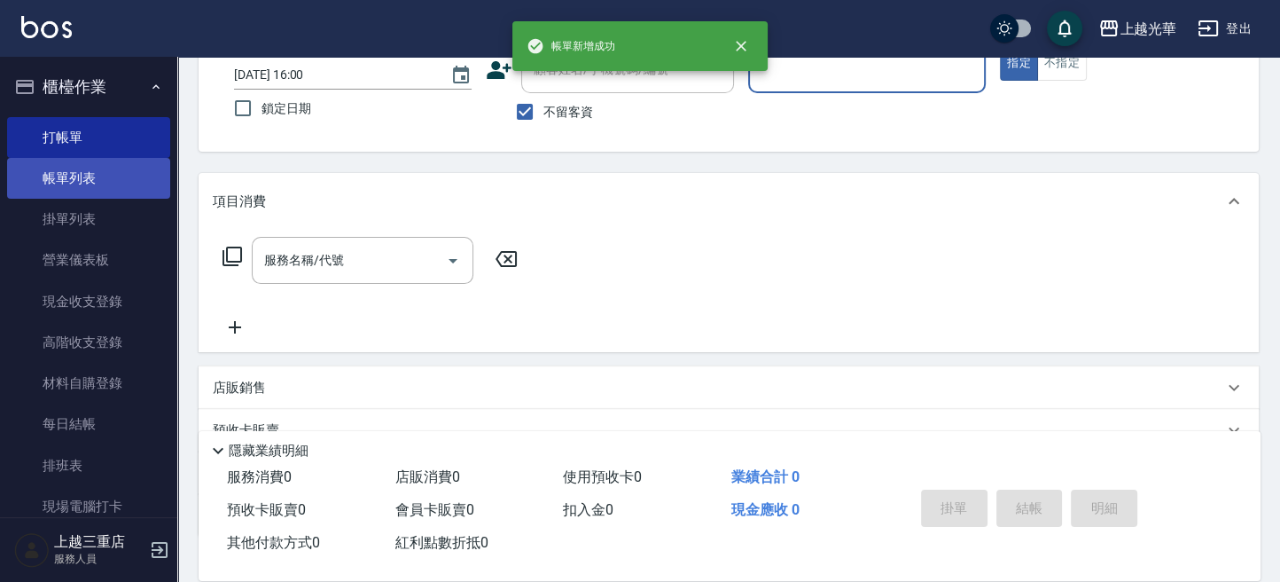
click at [76, 185] on link "帳單列表" at bounding box center [88, 178] width 163 height 41
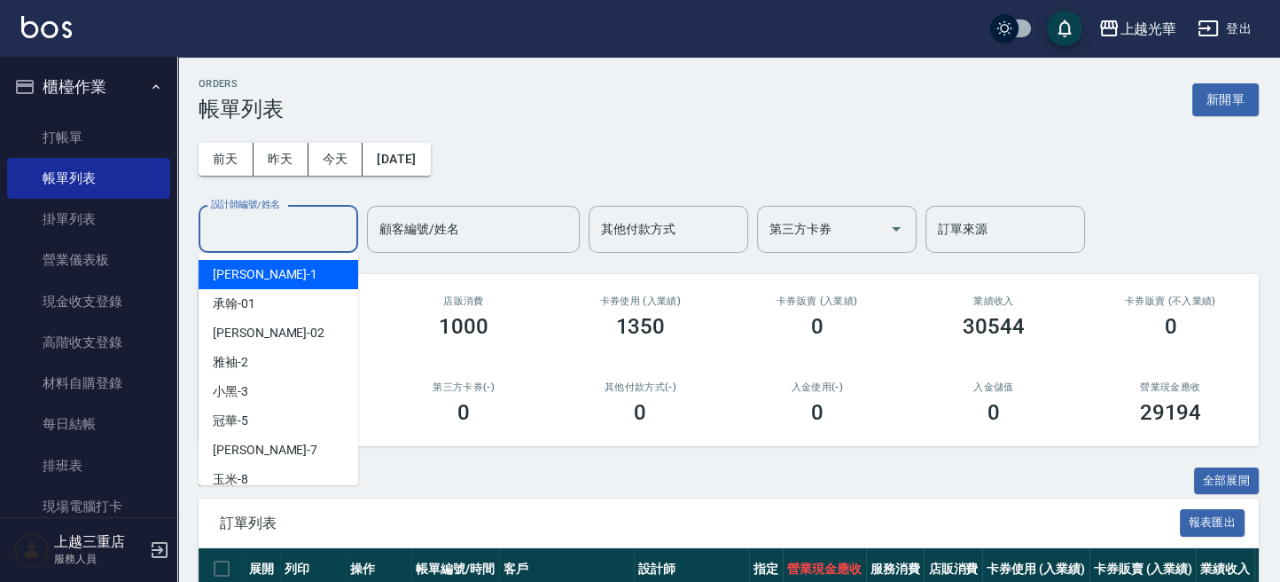
click at [302, 219] on input "設計師編號/姓名" at bounding box center [279, 229] width 144 height 31
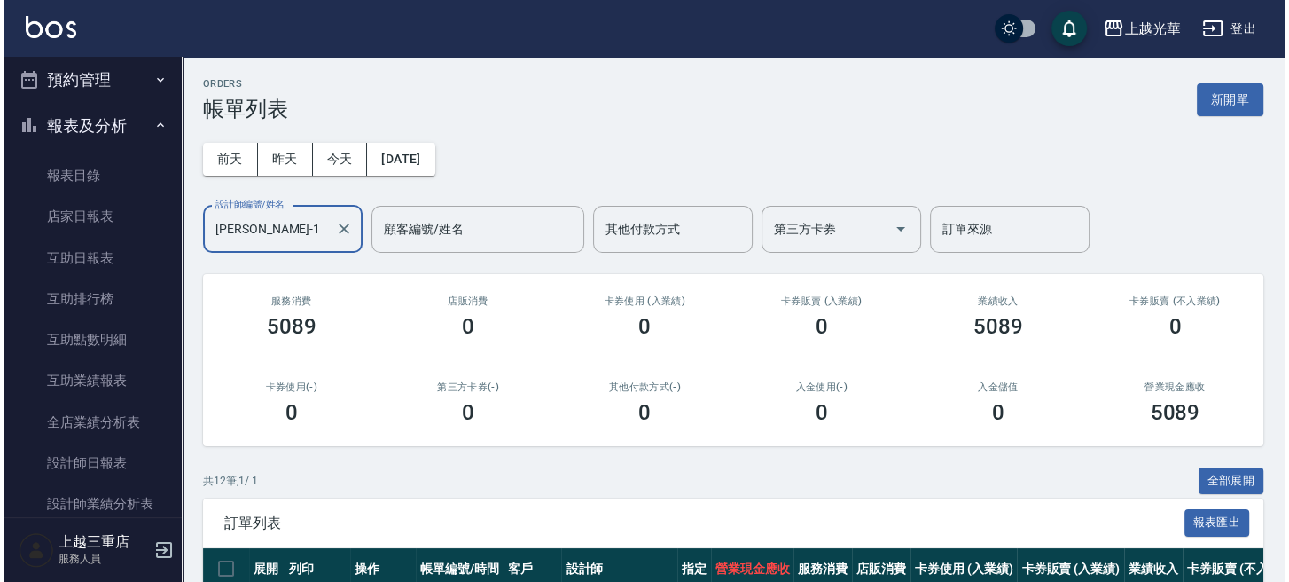
scroll to position [709, 0]
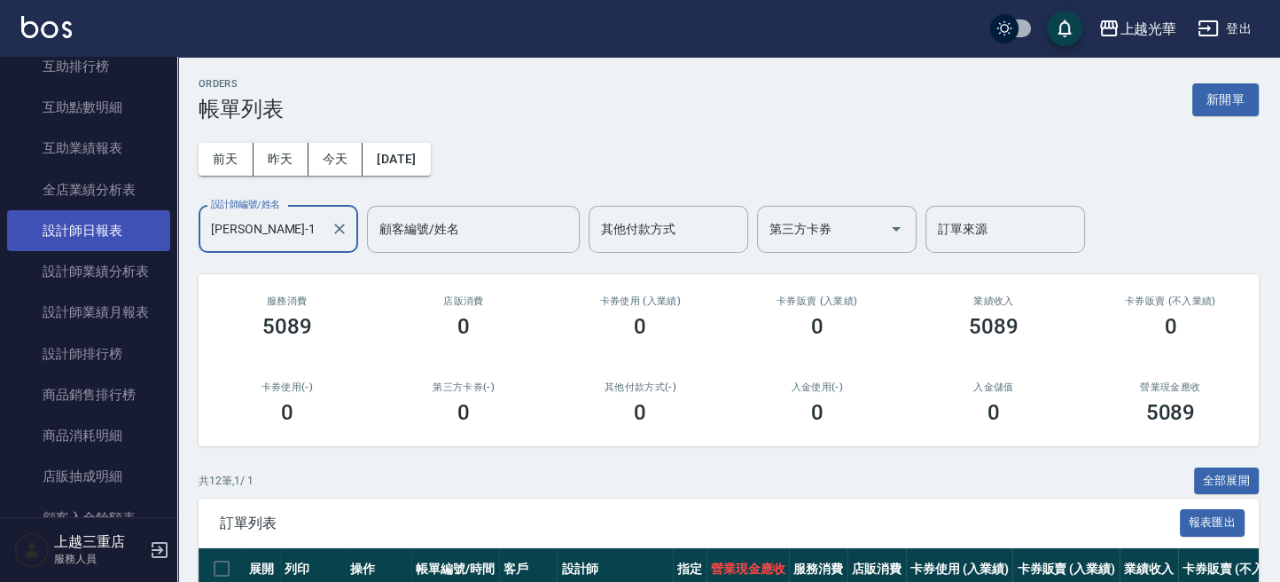
click at [107, 220] on link "設計師日報表" at bounding box center [88, 230] width 163 height 41
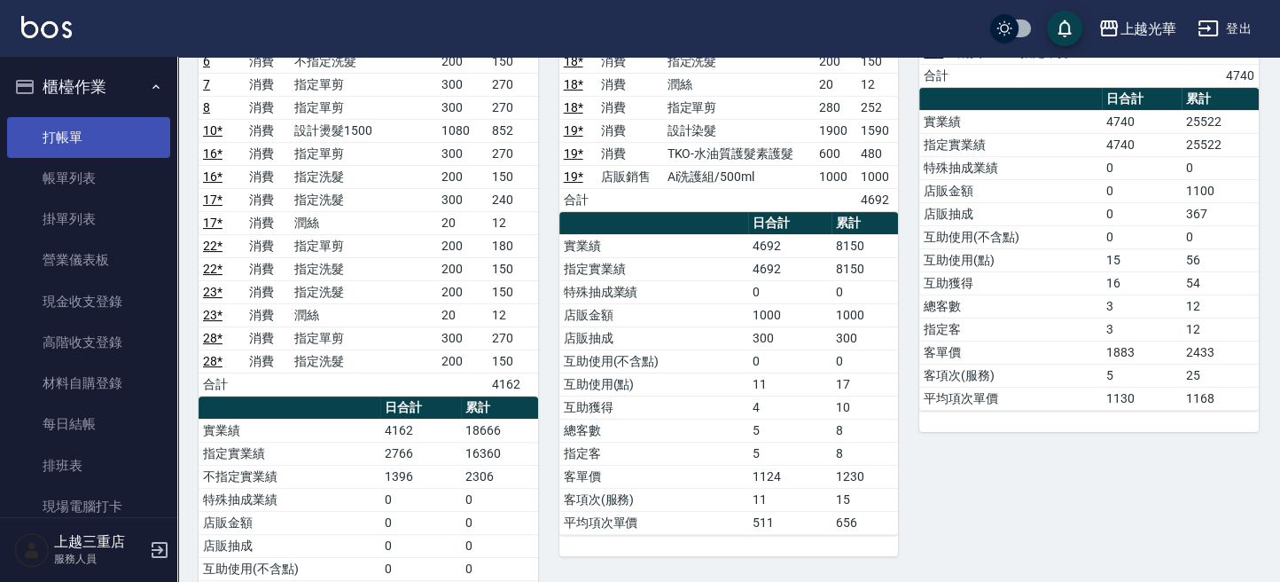
click at [104, 140] on link "打帳單" at bounding box center [88, 137] width 163 height 41
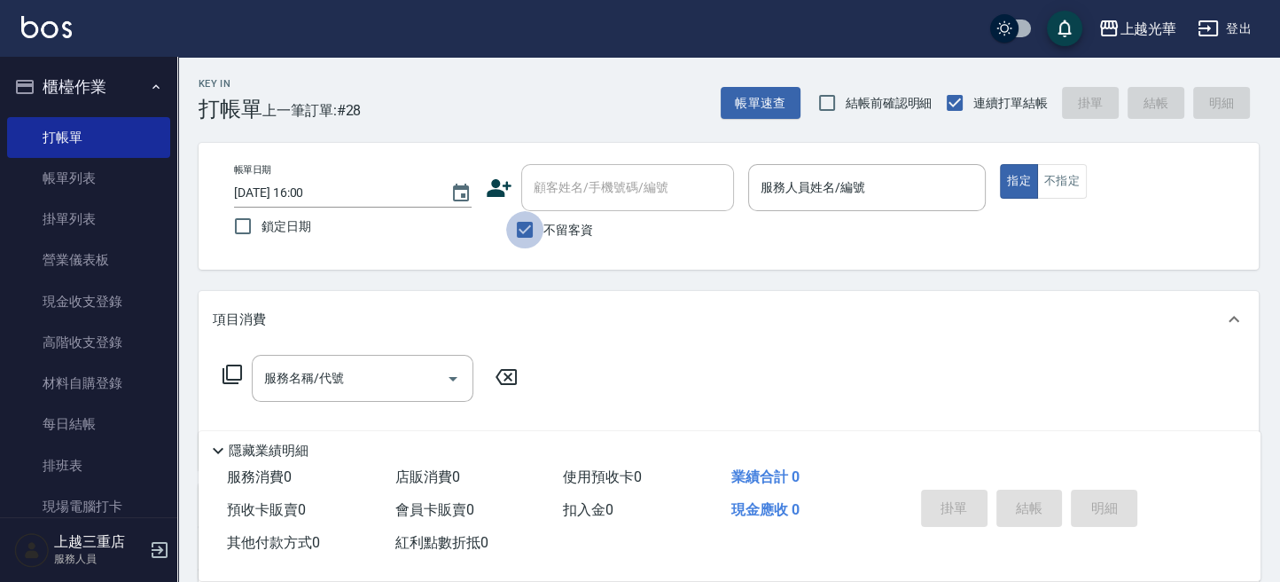
click at [530, 228] on input "不留客資" at bounding box center [524, 229] width 37 height 37
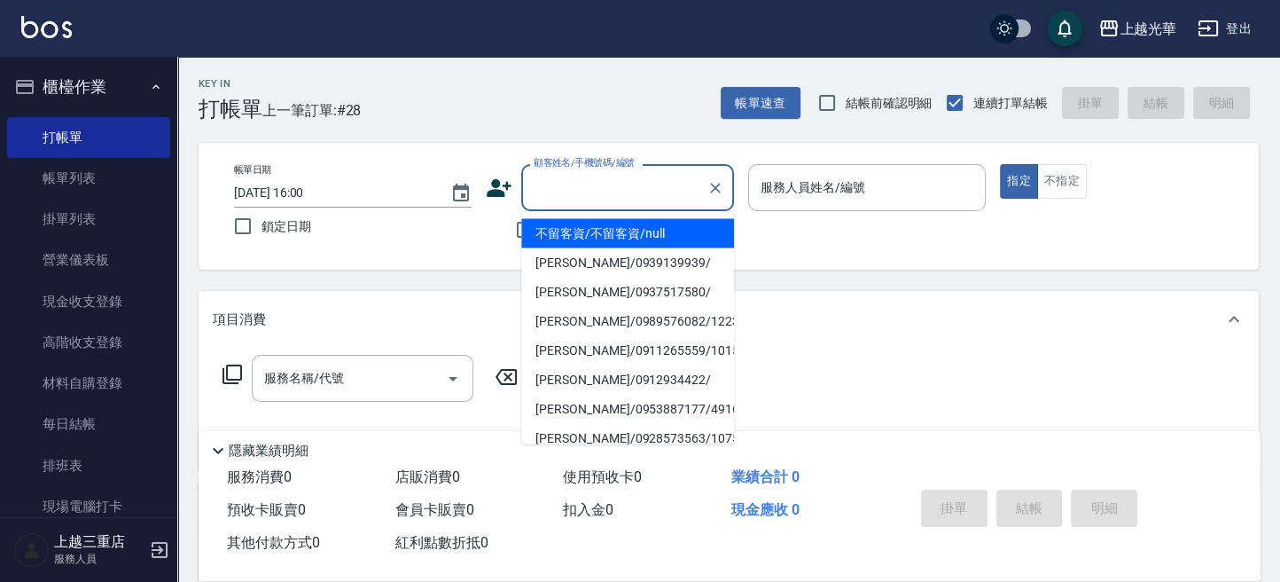
click at [532, 186] on input "顧客姓名/手機號碼/編號" at bounding box center [614, 187] width 170 height 31
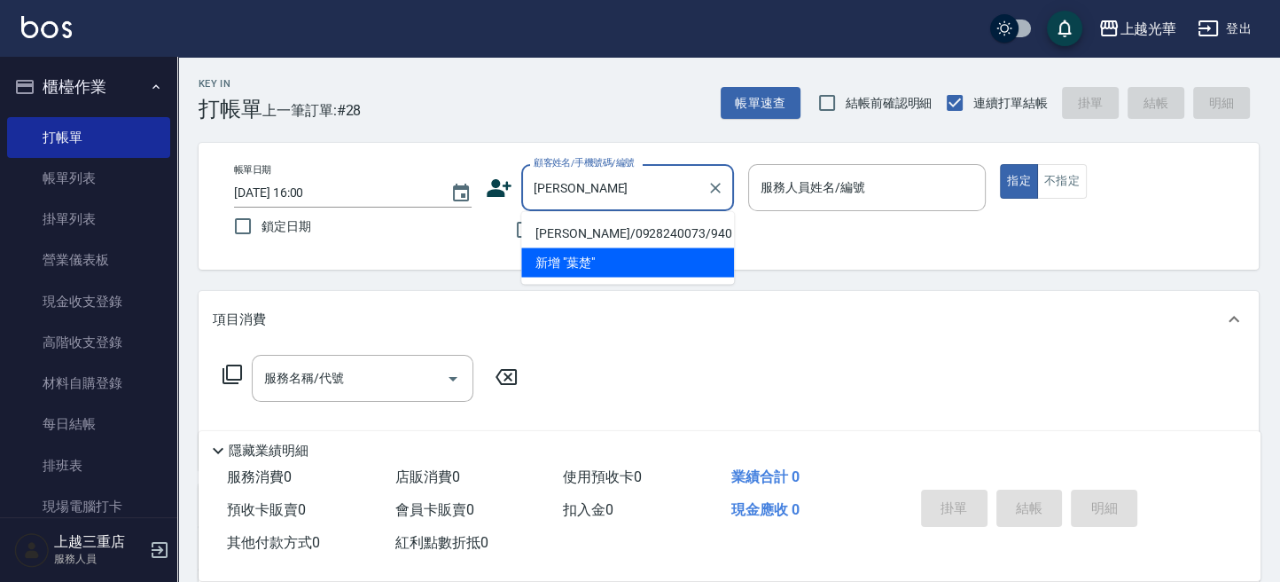
click at [656, 239] on li "葉楚煖/0928240073/940" at bounding box center [627, 232] width 213 height 29
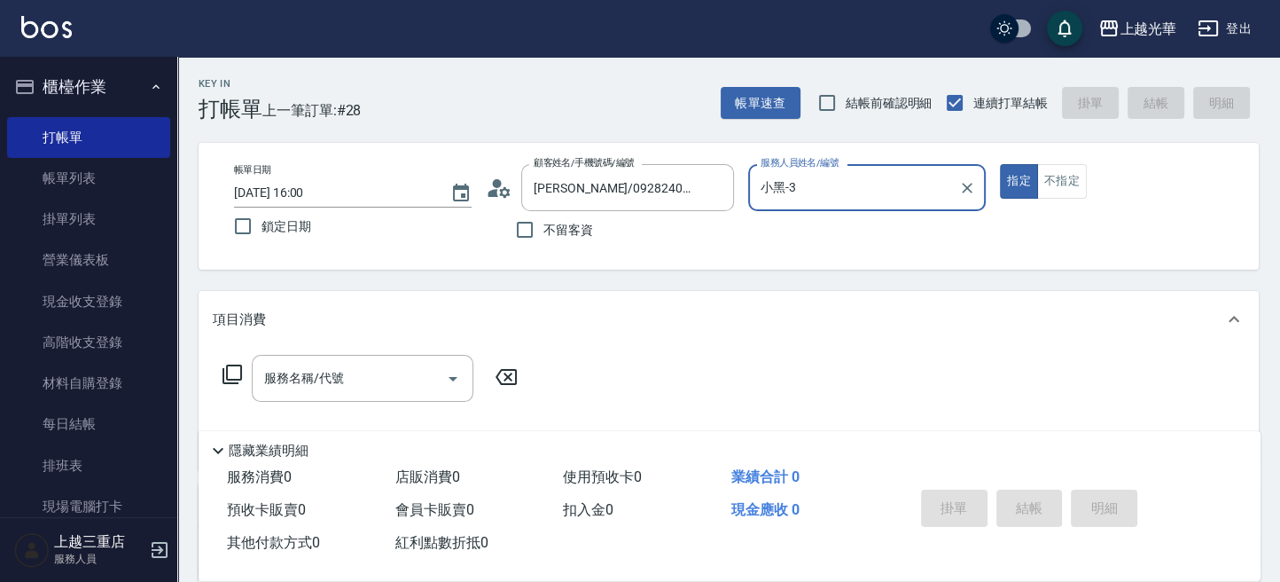
click at [223, 372] on icon at bounding box center [233, 374] width 20 height 20
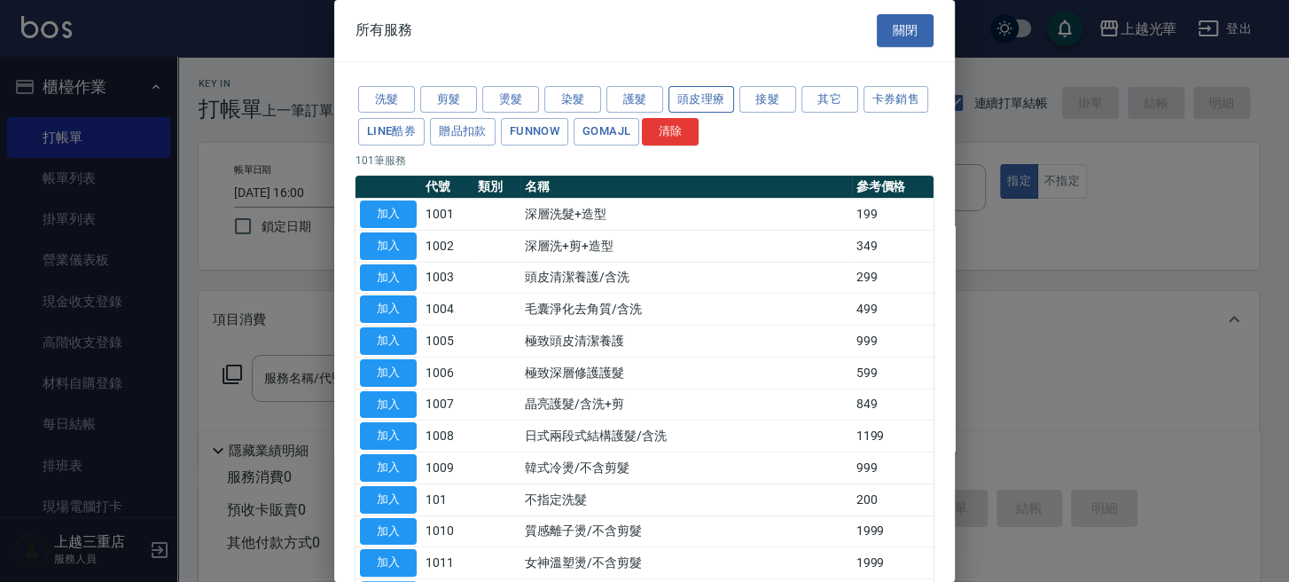
click at [728, 98] on button "頭皮理療" at bounding box center [701, 99] width 66 height 27
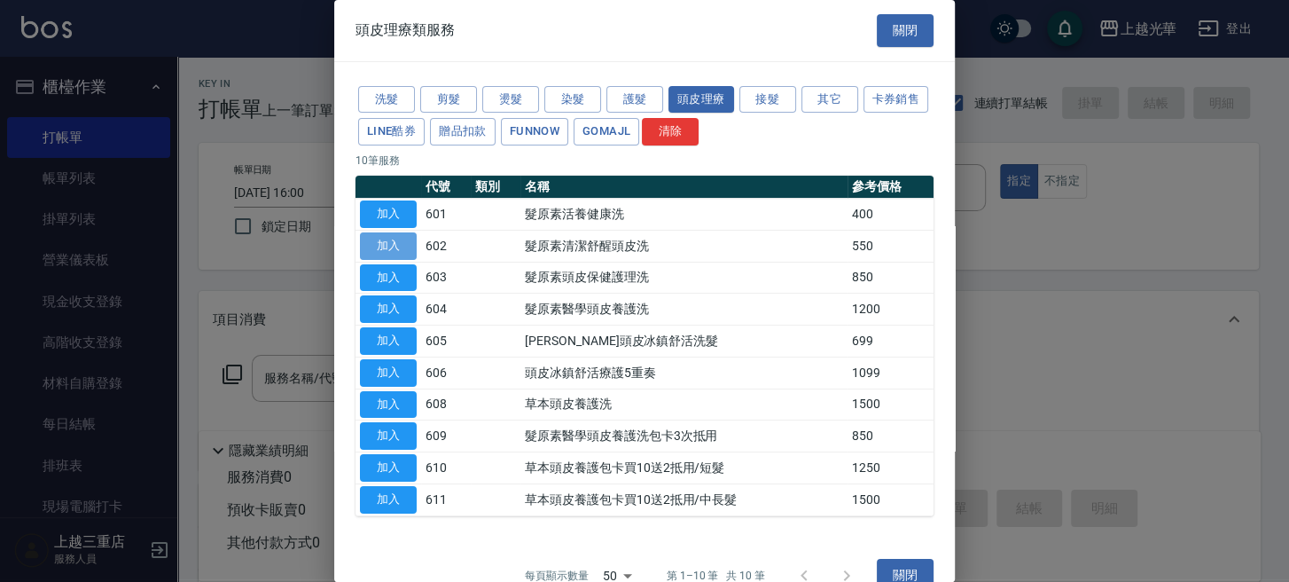
click at [370, 251] on button "加入" at bounding box center [388, 245] width 57 height 27
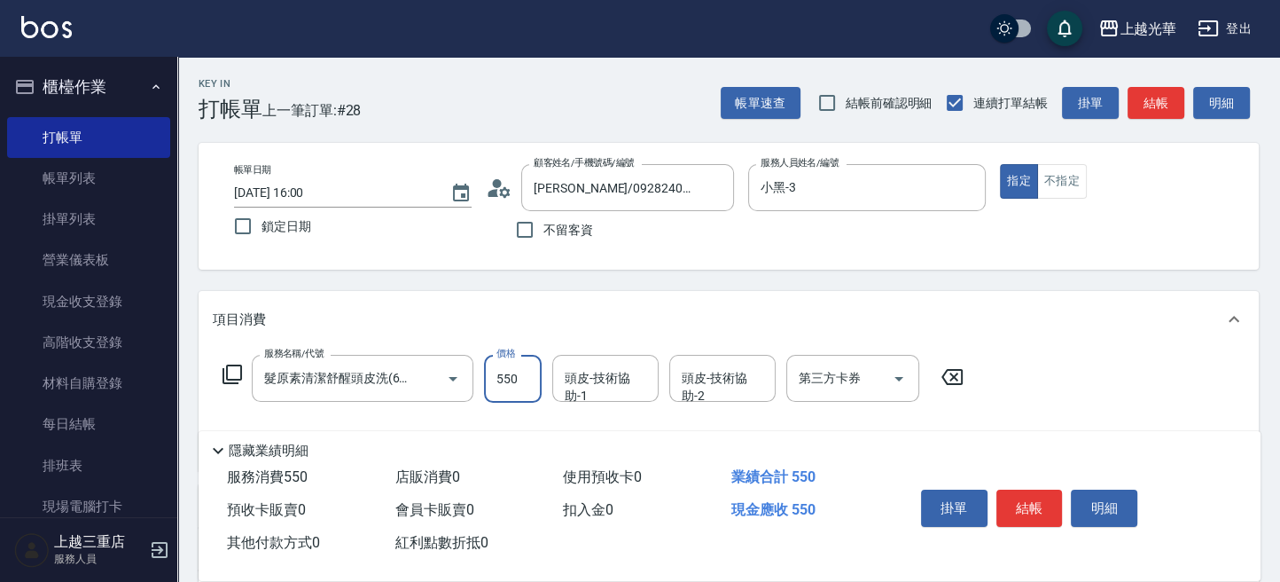
click at [529, 393] on input "550" at bounding box center [513, 379] width 58 height 48
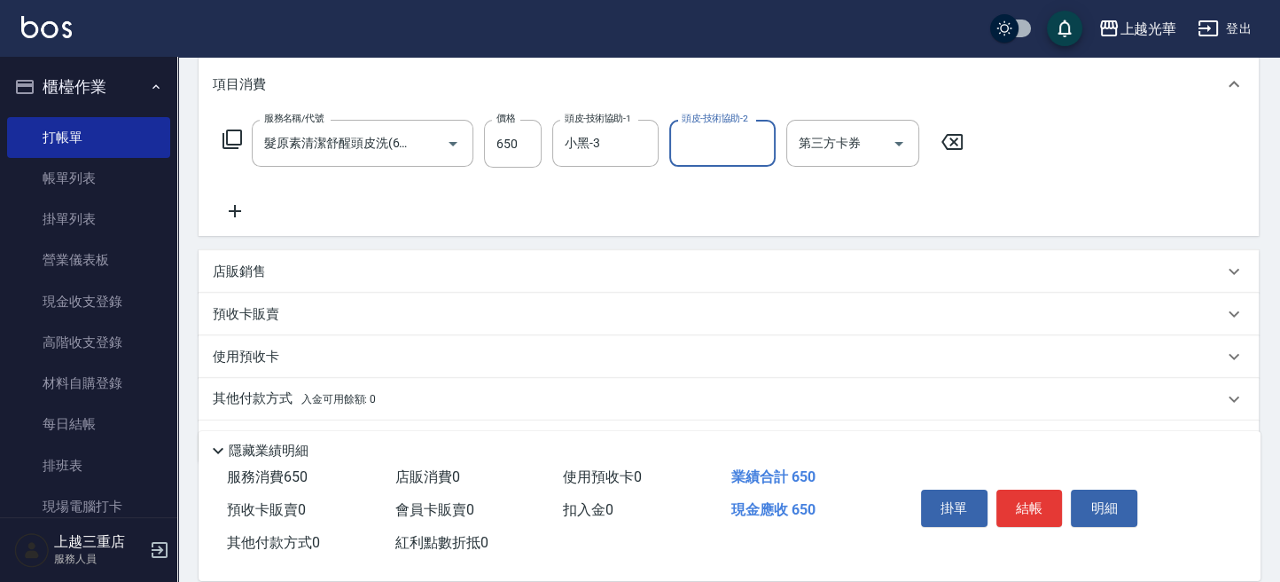
scroll to position [236, 0]
click at [228, 216] on icon at bounding box center [235, 209] width 44 height 21
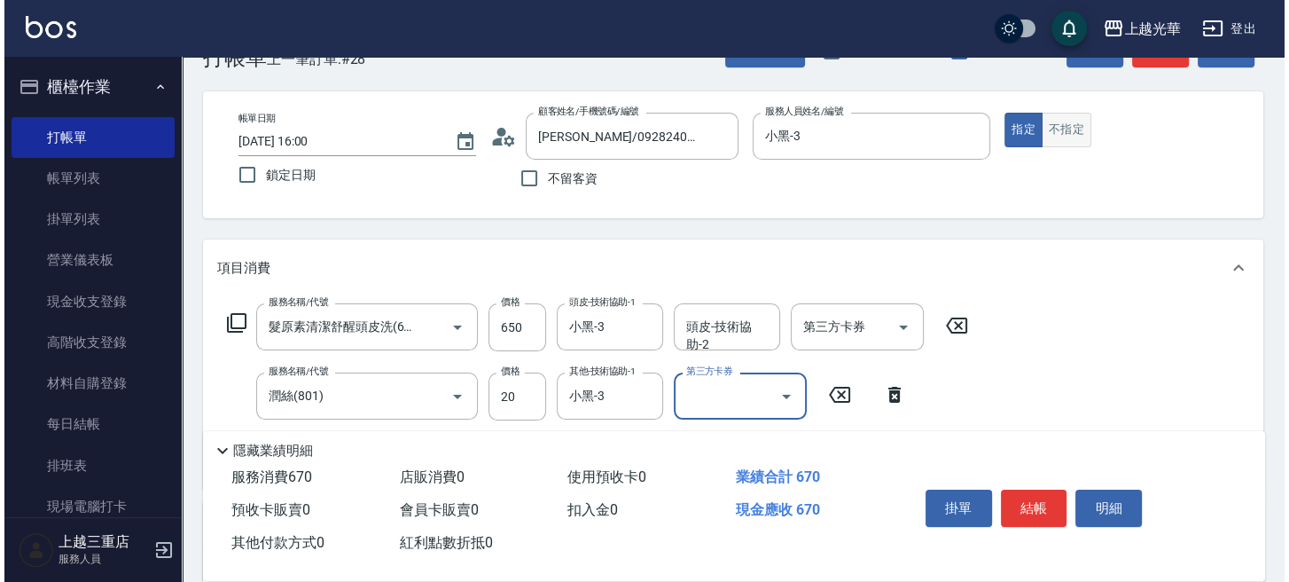
scroll to position [0, 0]
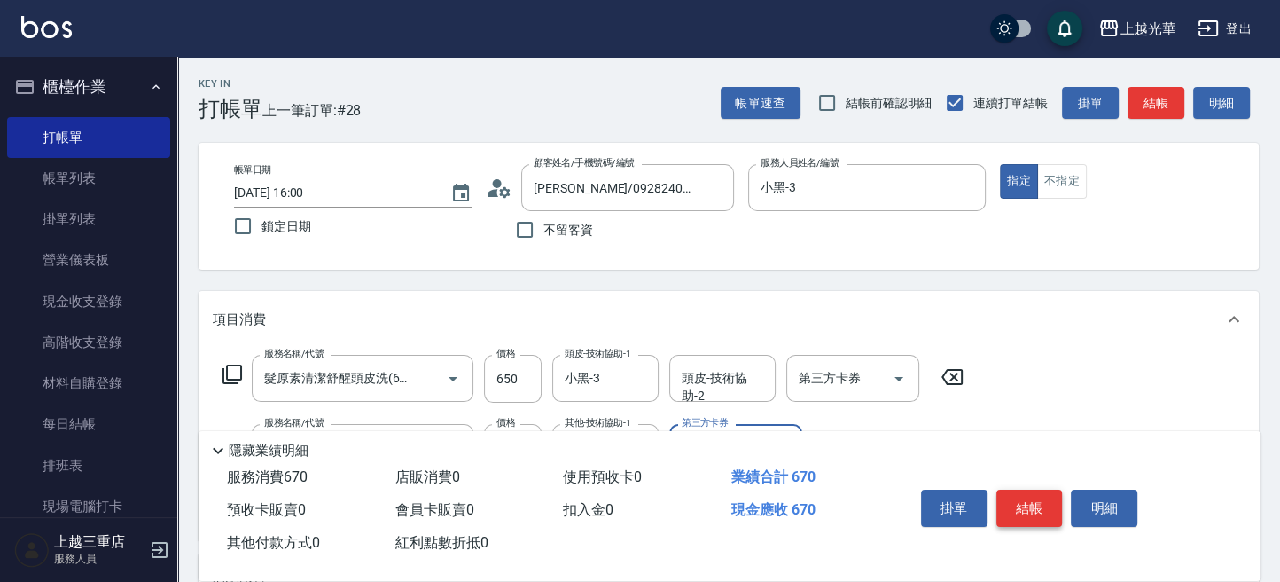
click at [1046, 496] on button "結帳" at bounding box center [1029, 507] width 66 height 37
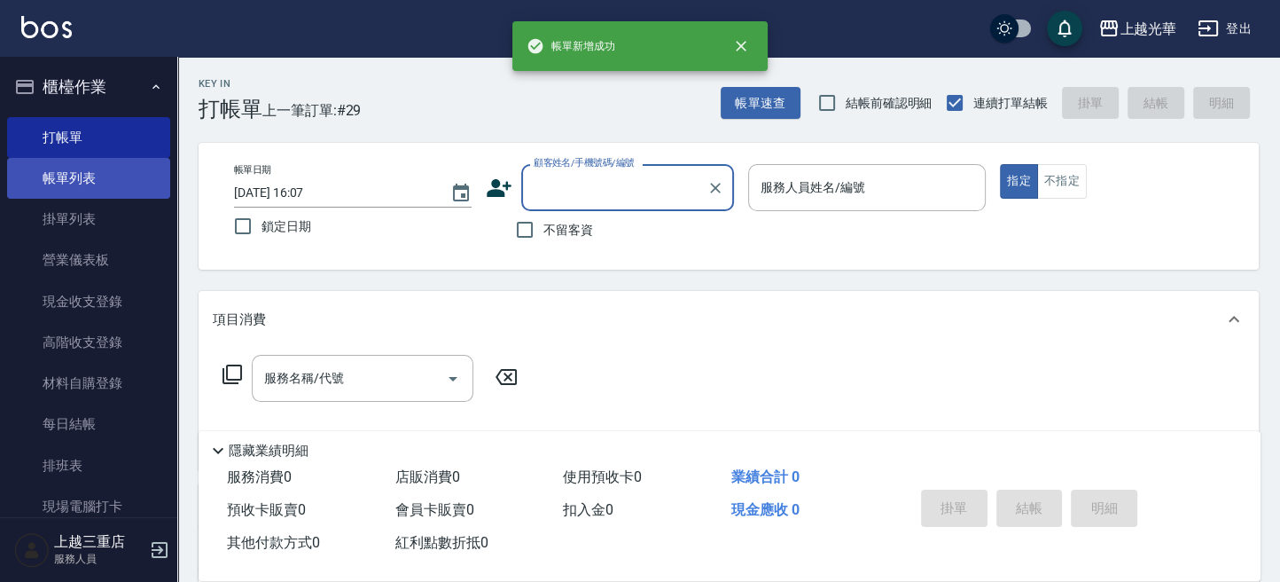
click at [71, 185] on link "帳單列表" at bounding box center [88, 178] width 163 height 41
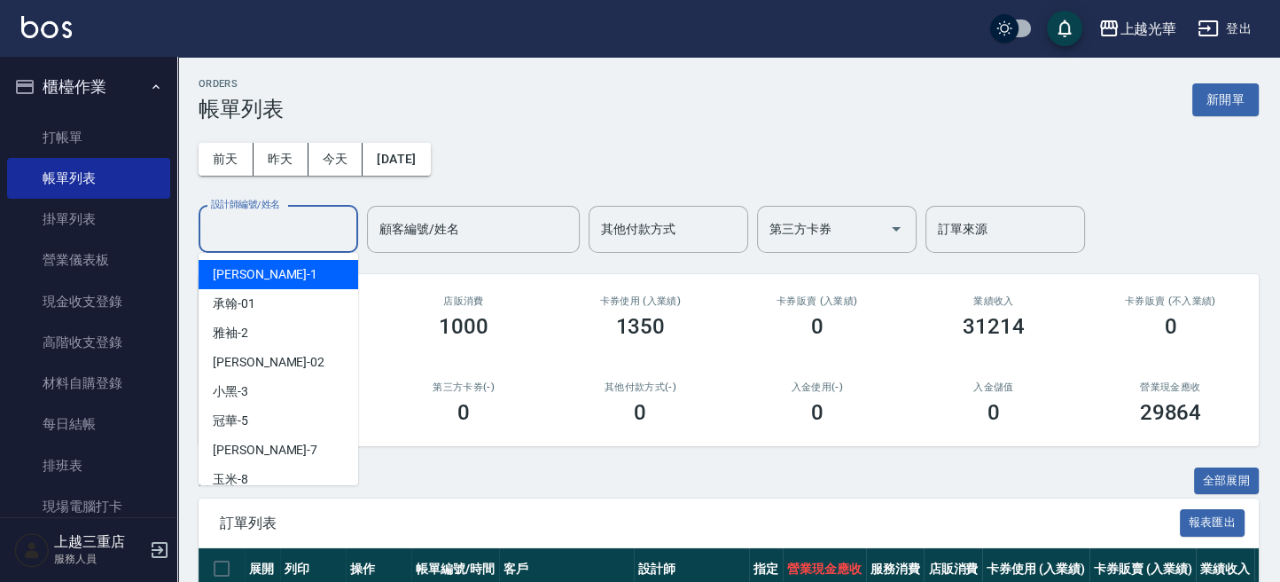
click at [333, 220] on input "設計師編號/姓名" at bounding box center [279, 229] width 144 height 31
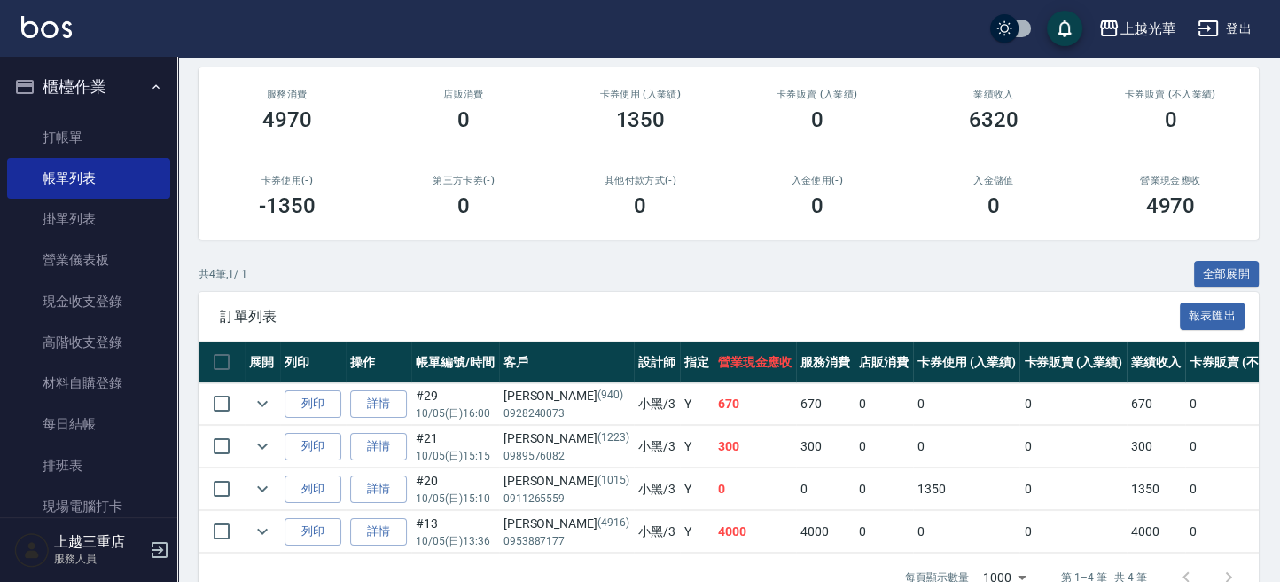
scroll to position [262, 0]
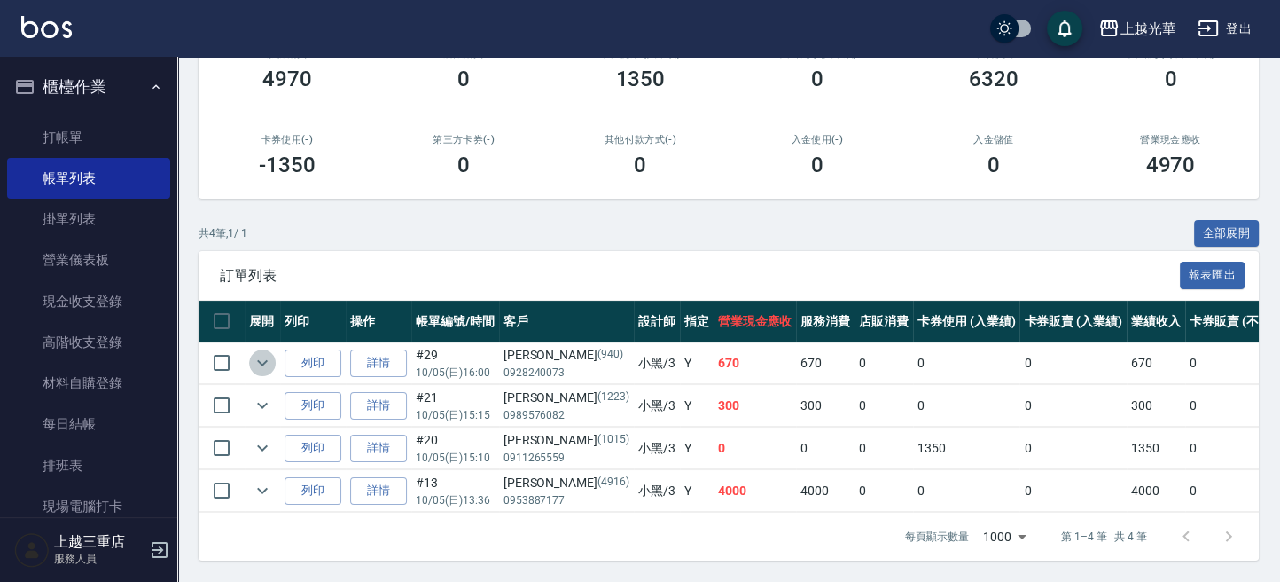
click at [266, 352] on icon "expand row" at bounding box center [262, 362] width 21 height 21
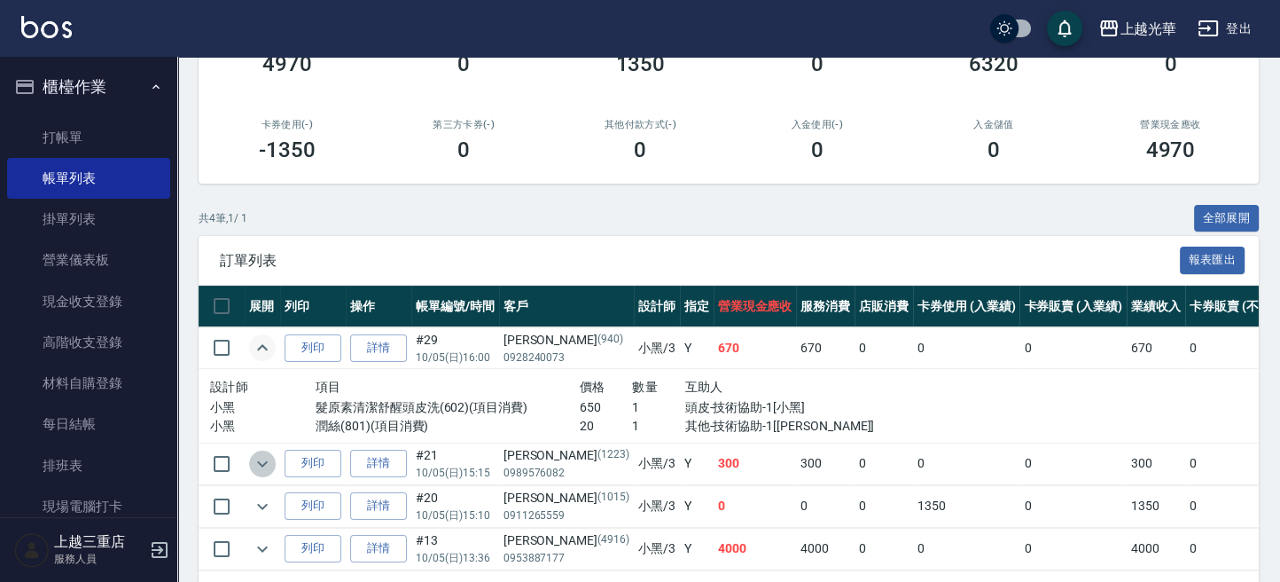
click at [265, 466] on icon "expand row" at bounding box center [262, 463] width 21 height 21
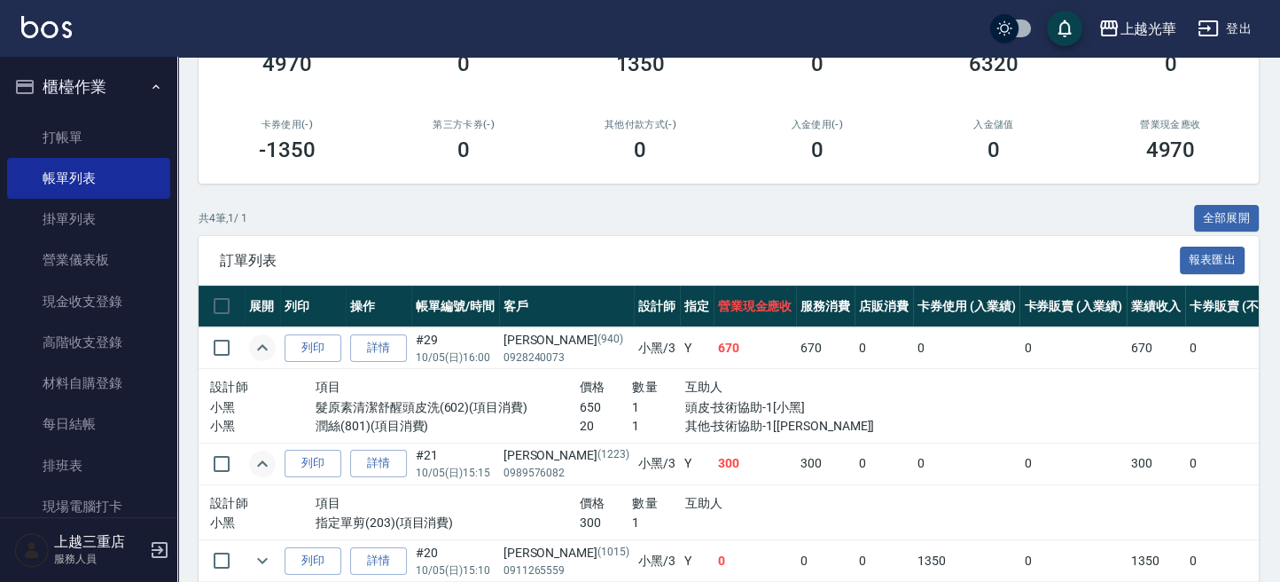
scroll to position [390, 0]
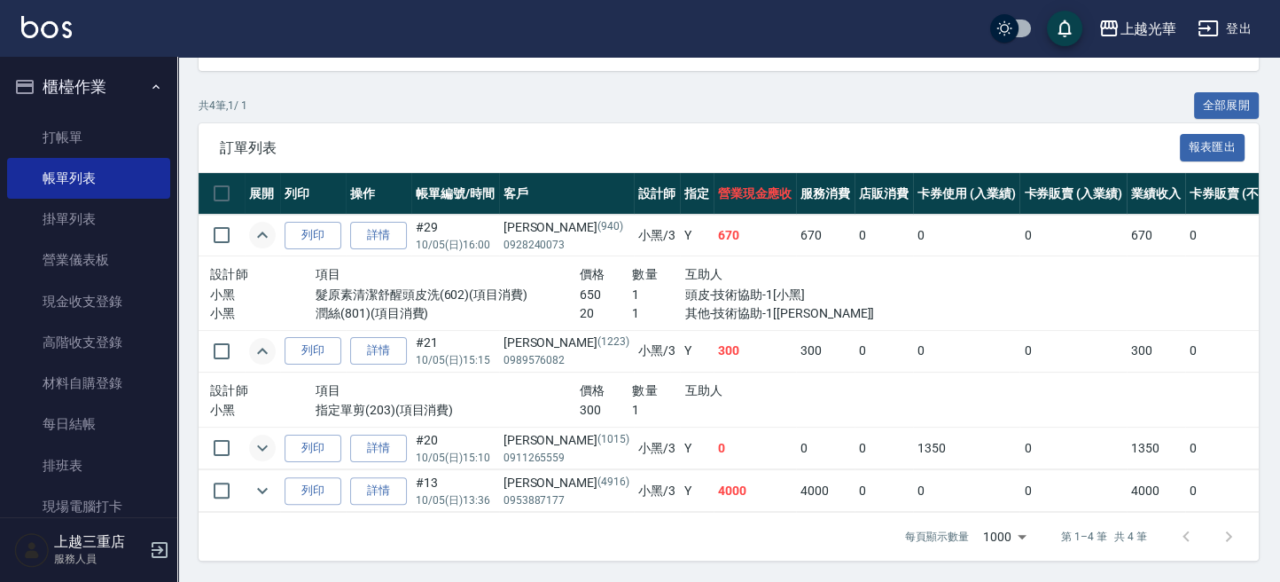
click at [270, 437] on icon "expand row" at bounding box center [262, 447] width 21 height 21
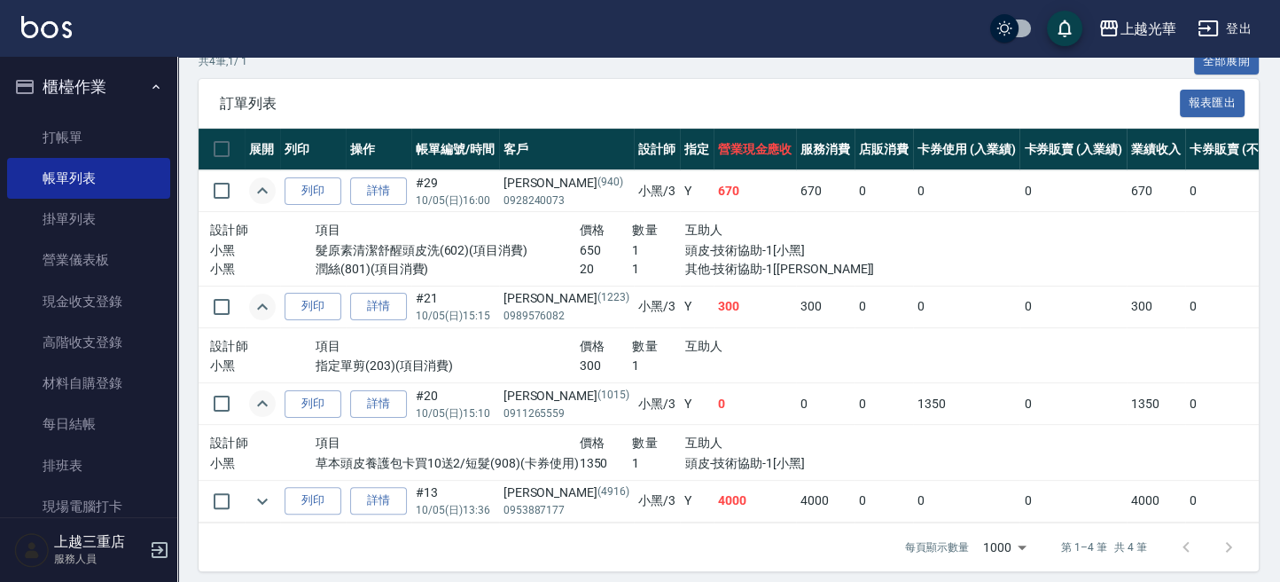
scroll to position [445, 0]
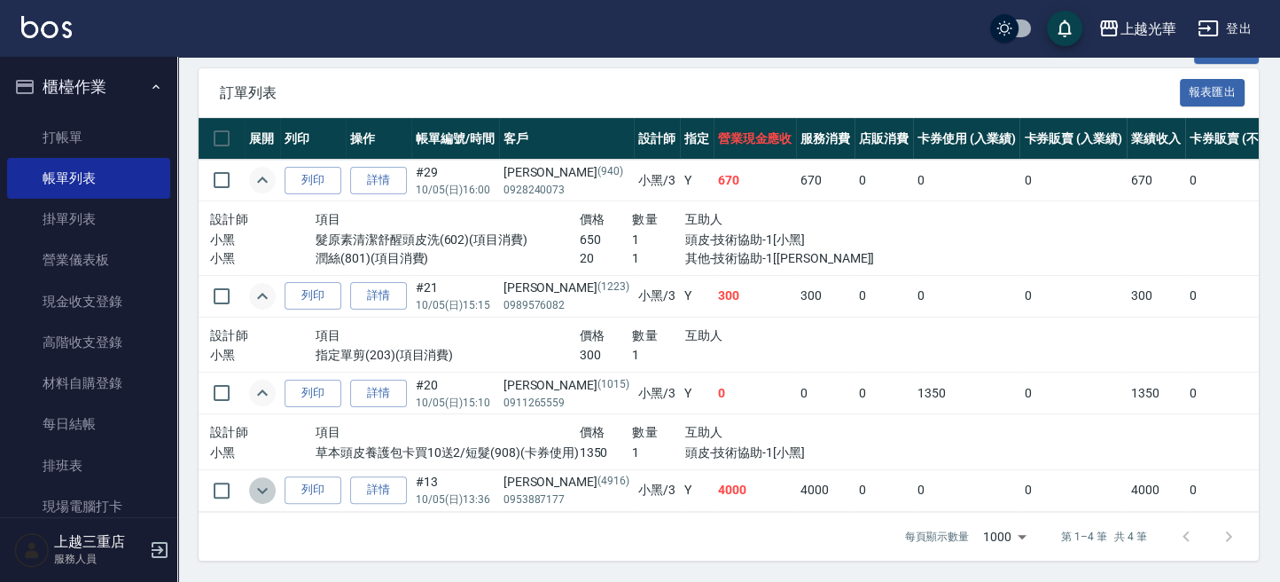
click at [263, 480] on icon "expand row" at bounding box center [262, 490] width 21 height 21
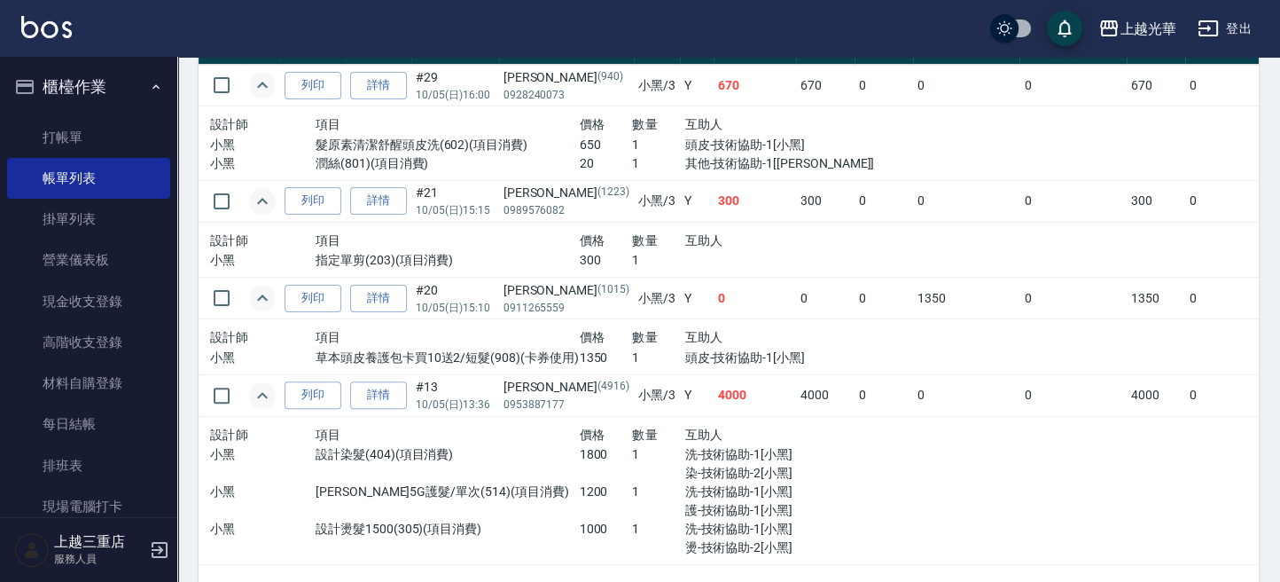
scroll to position [592, 0]
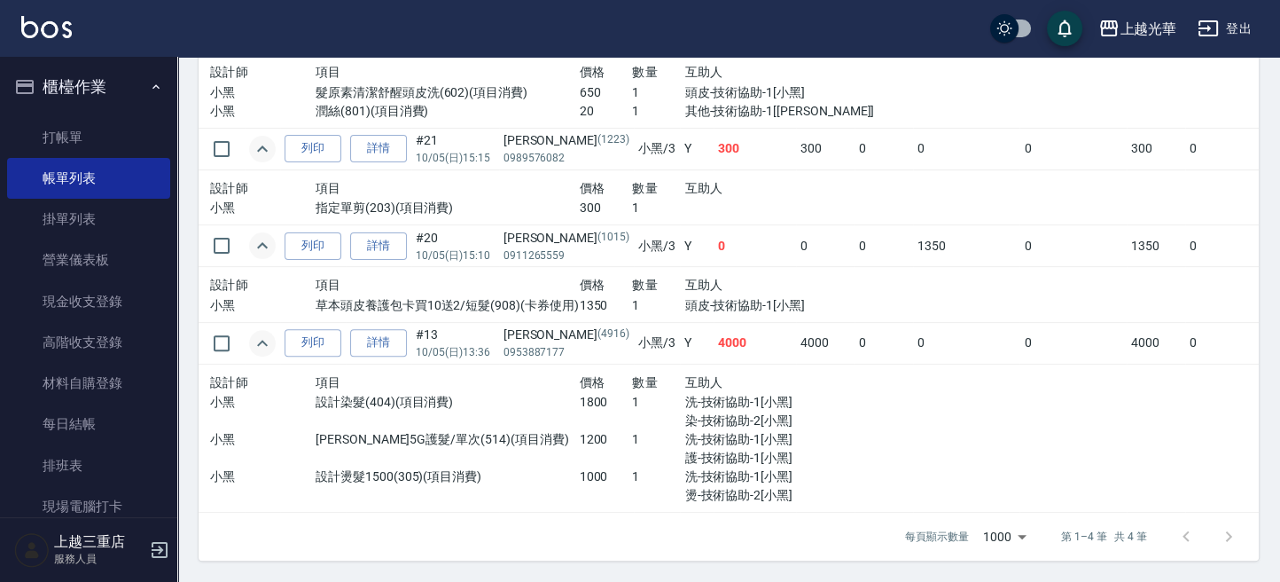
drag, startPoint x: 254, startPoint y: 400, endPoint x: 269, endPoint y: 363, distance: 39.8
drag, startPoint x: 269, startPoint y: 363, endPoint x: 845, endPoint y: 546, distance: 604.8
click at [845, 546] on div "每頁顯示數量 1000 1000 第 1–4 筆 共 4 筆" at bounding box center [729, 536] width 1060 height 48
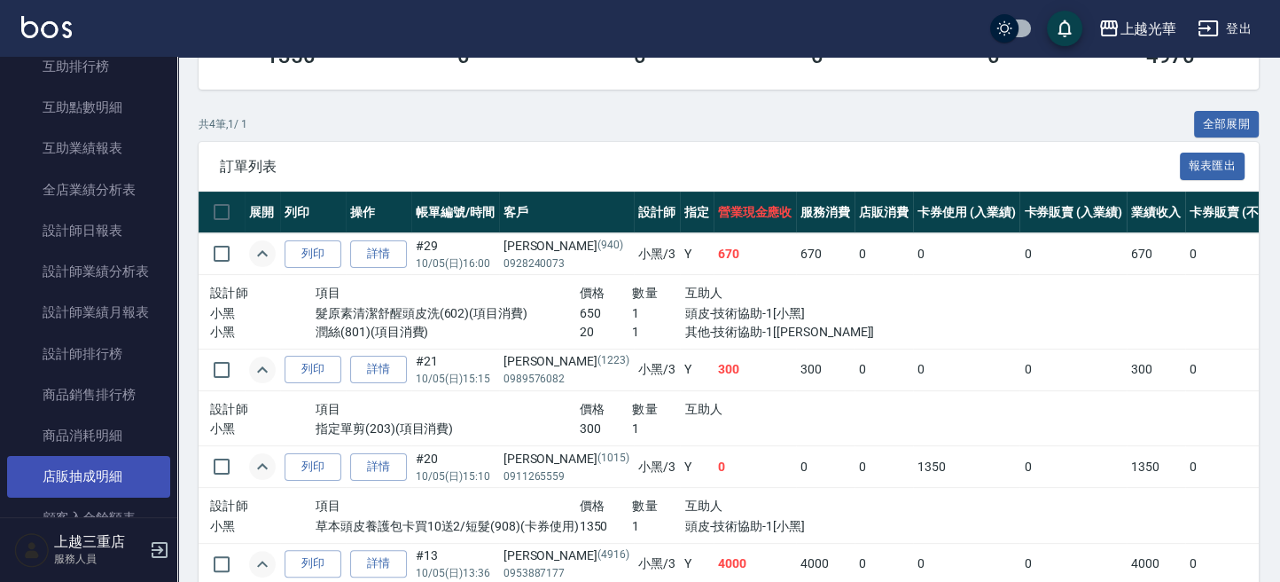
scroll to position [827, 0]
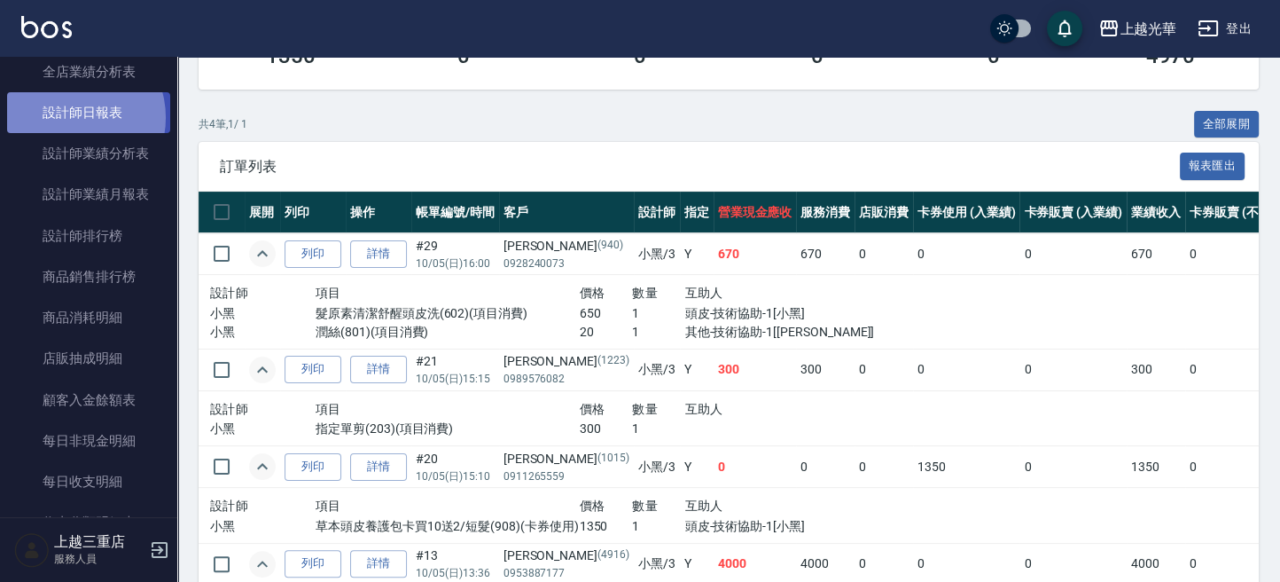
click at [72, 117] on link "設計師日報表" at bounding box center [88, 112] width 163 height 41
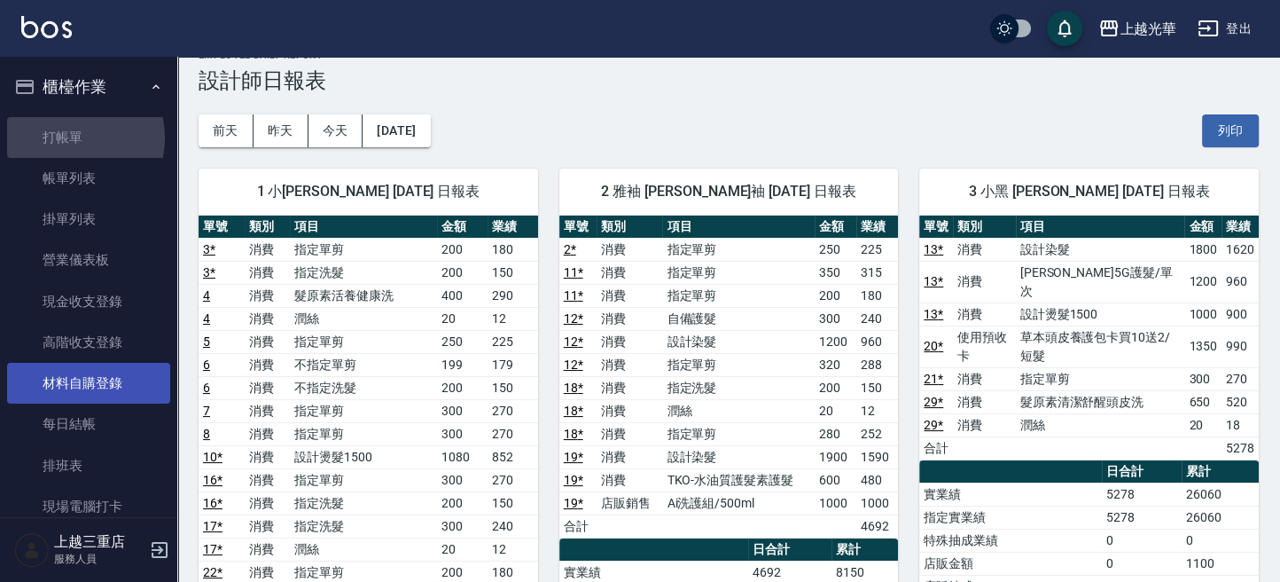
click at [72, 137] on link "打帳單" at bounding box center [88, 137] width 163 height 41
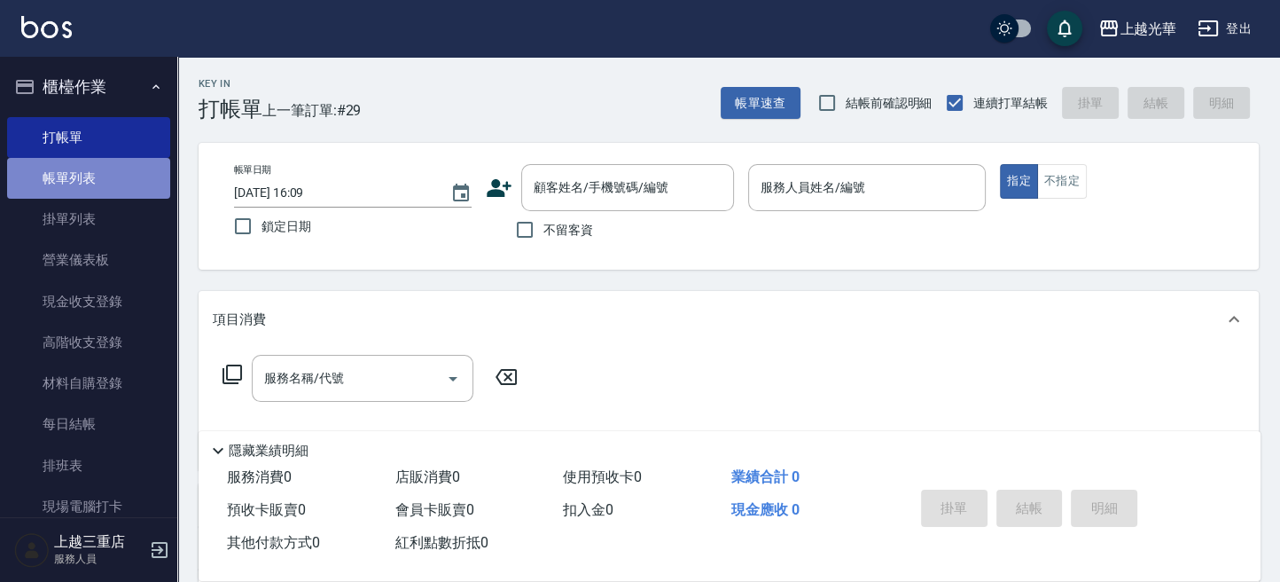
click at [97, 181] on link "帳單列表" at bounding box center [88, 178] width 163 height 41
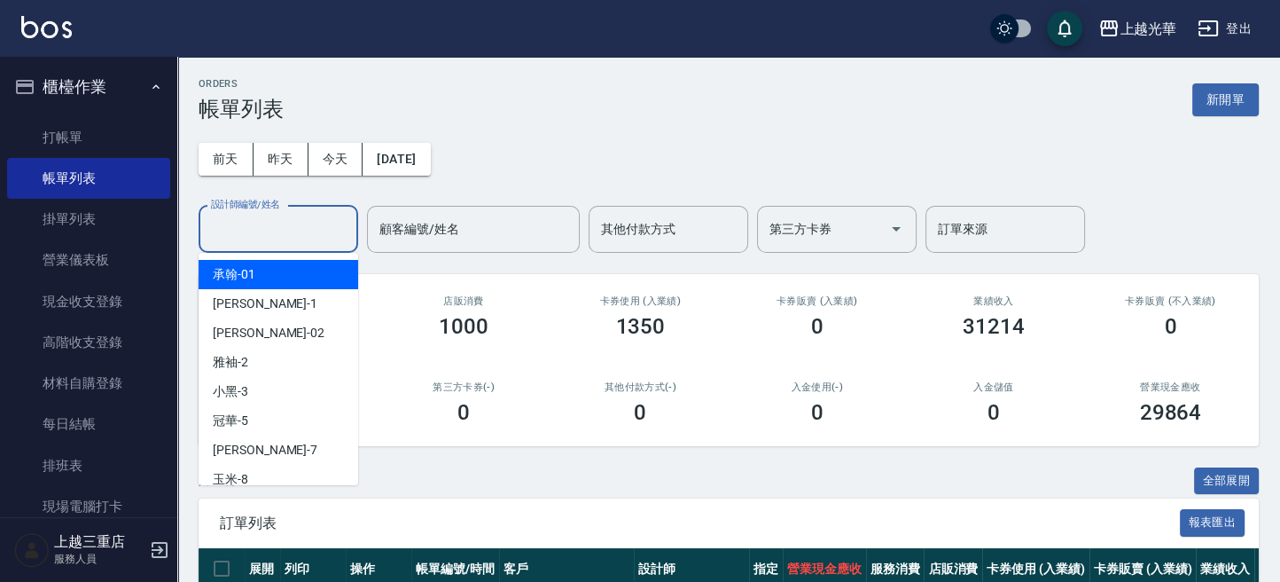
click at [285, 236] on input "設計師編號/姓名" at bounding box center [279, 229] width 144 height 31
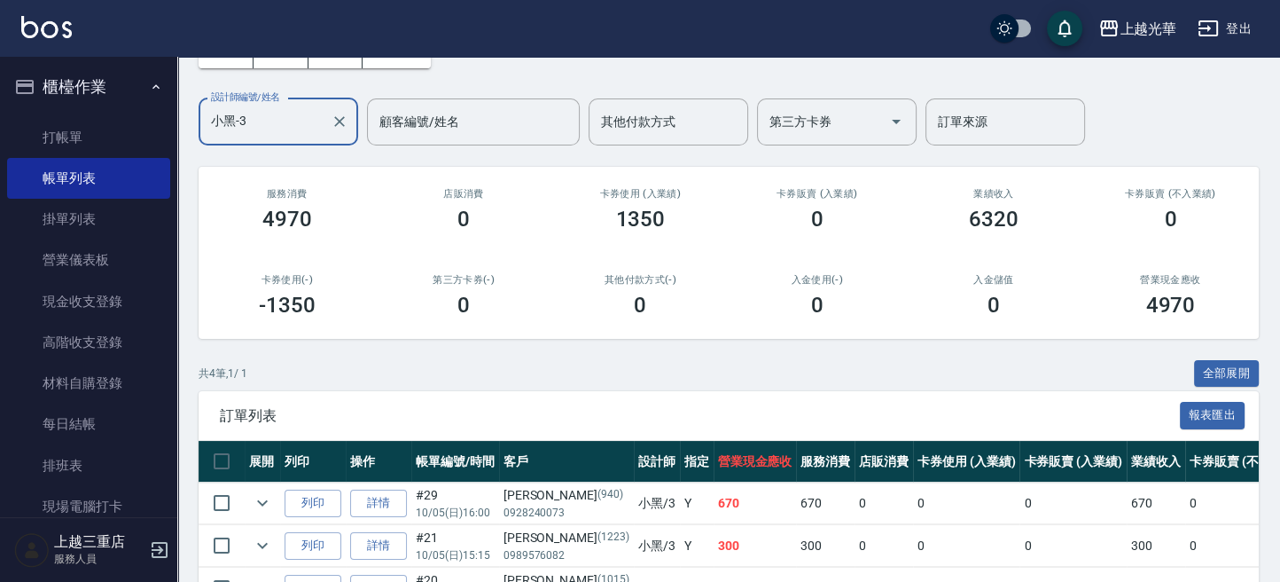
scroll to position [236, 0]
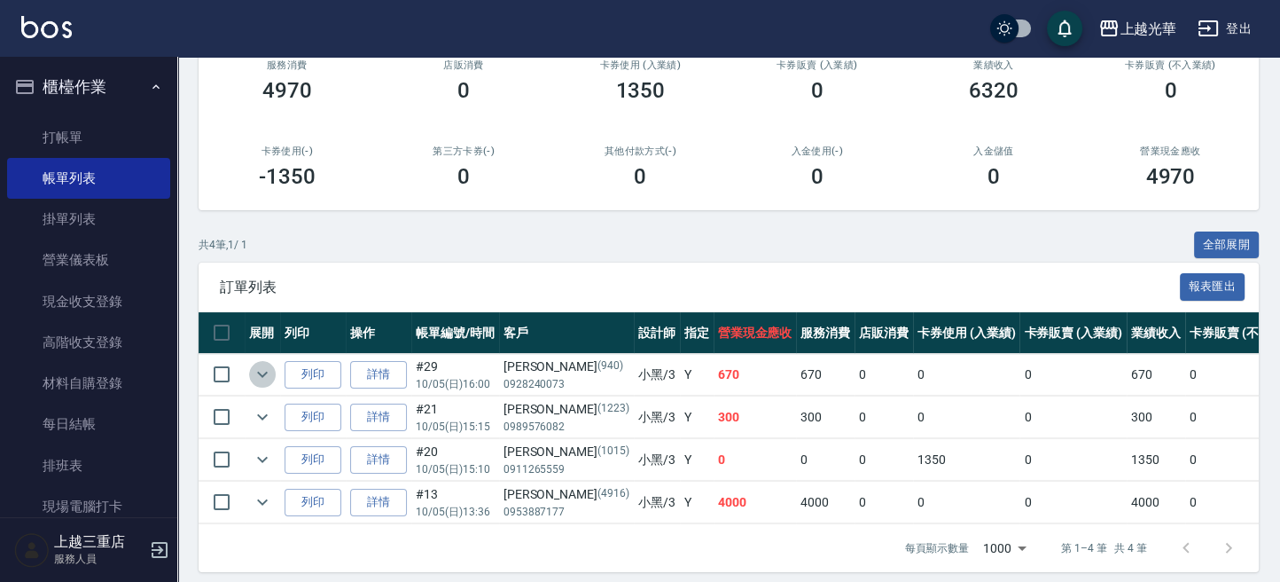
click at [274, 373] on button "expand row" at bounding box center [262, 374] width 27 height 27
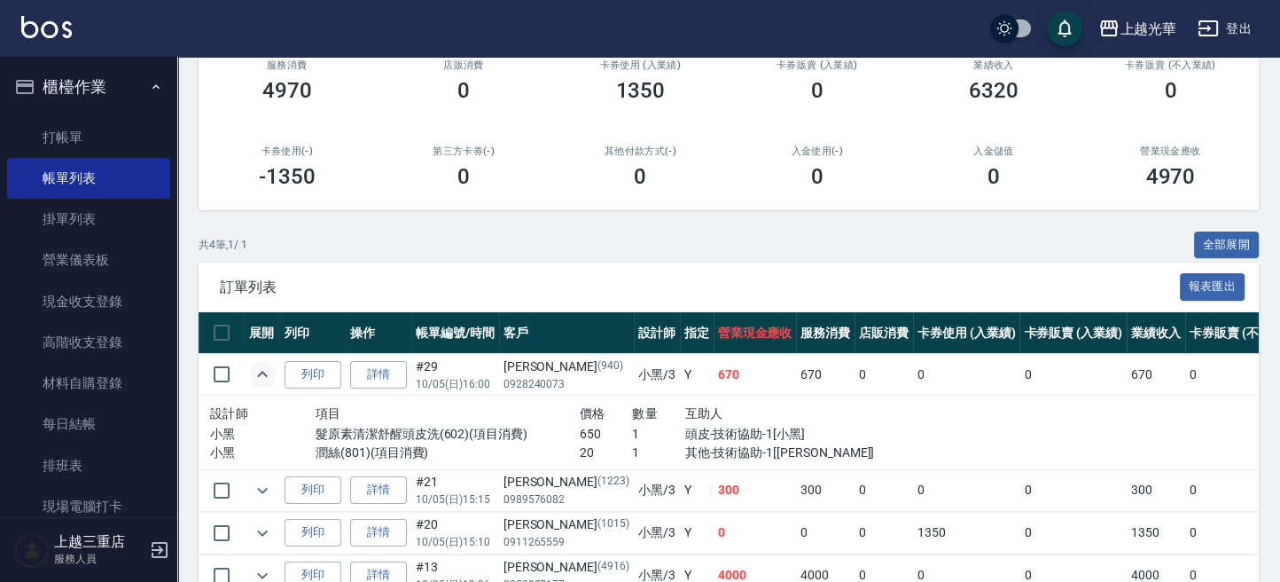
scroll to position [336, 0]
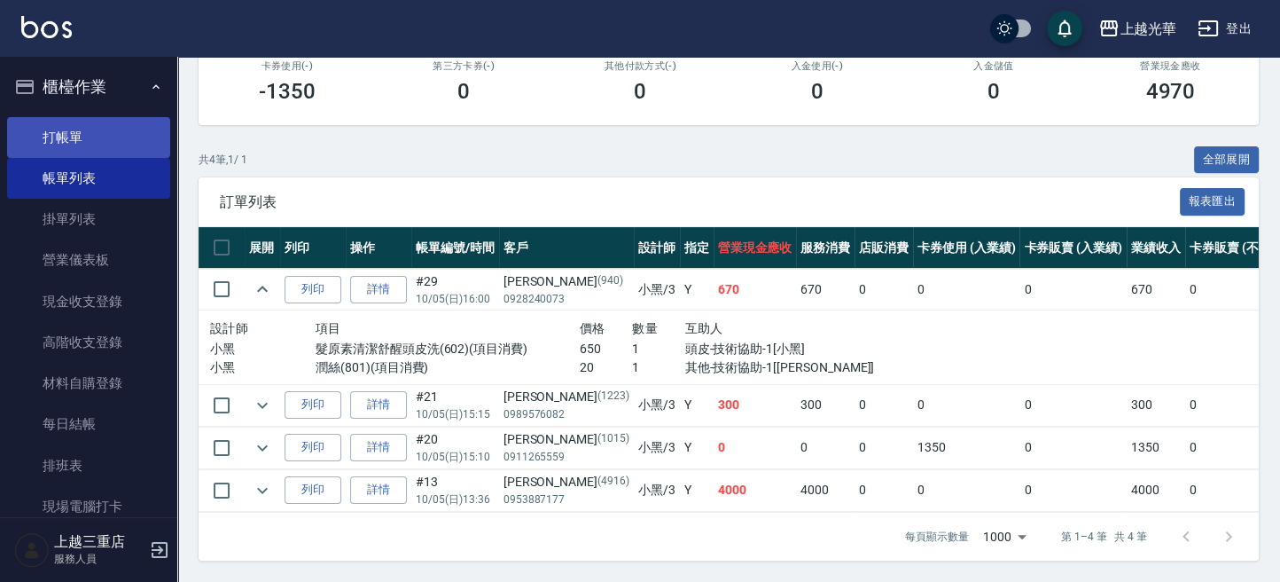
click at [54, 123] on link "打帳單" at bounding box center [88, 137] width 163 height 41
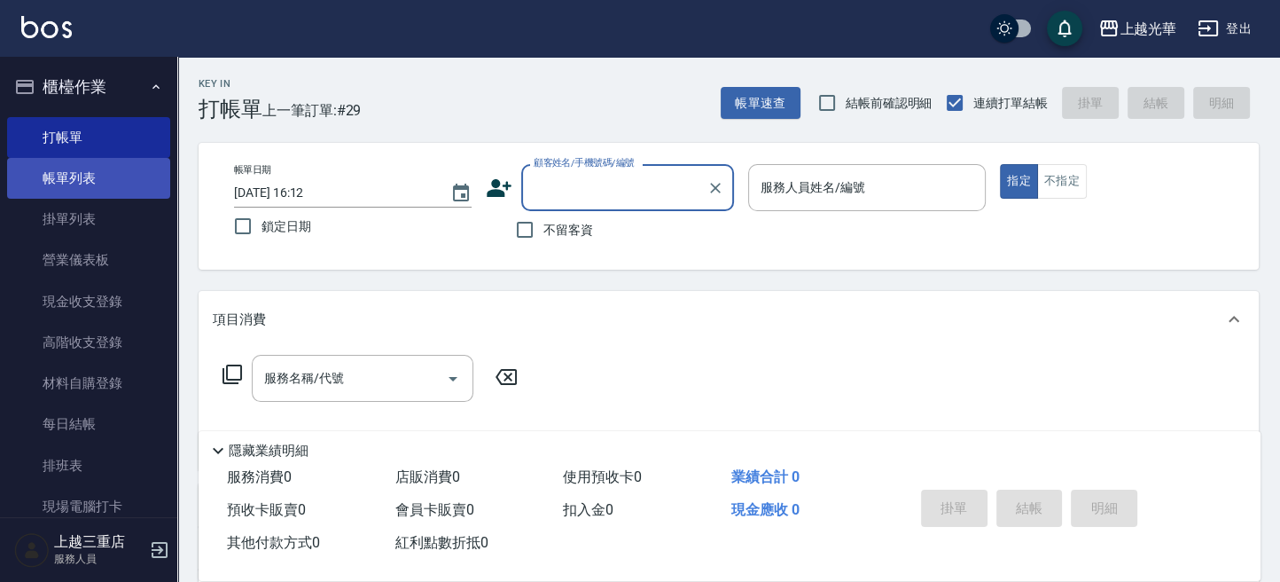
click at [68, 180] on link "帳單列表" at bounding box center [88, 178] width 163 height 41
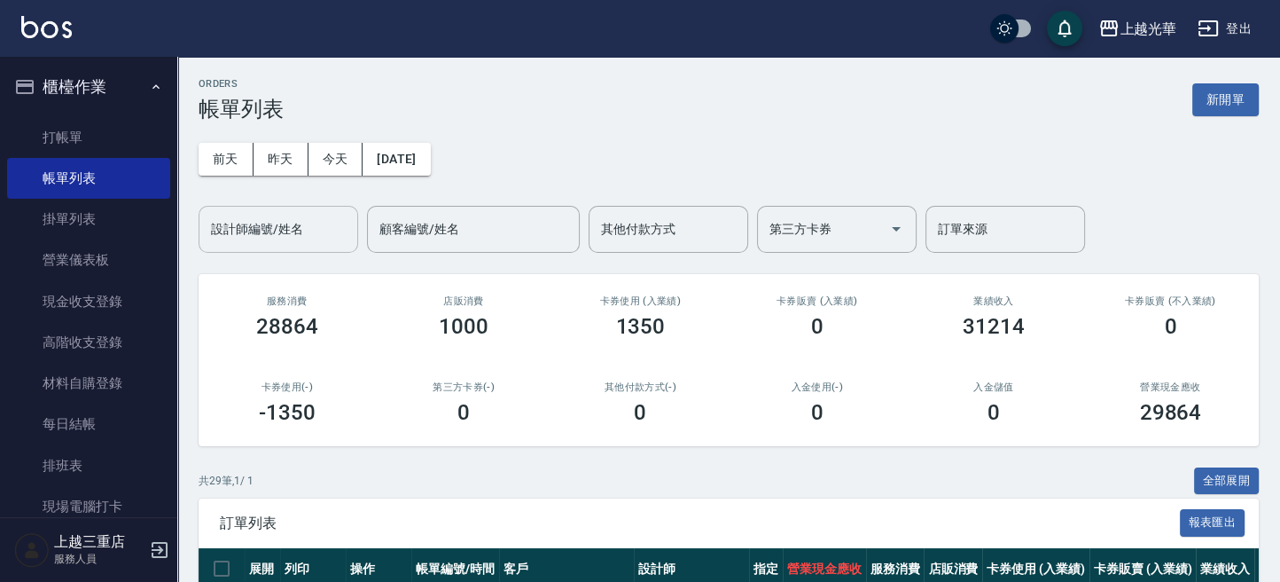
click at [238, 223] on input "設計師編號/姓名" at bounding box center [279, 229] width 144 height 31
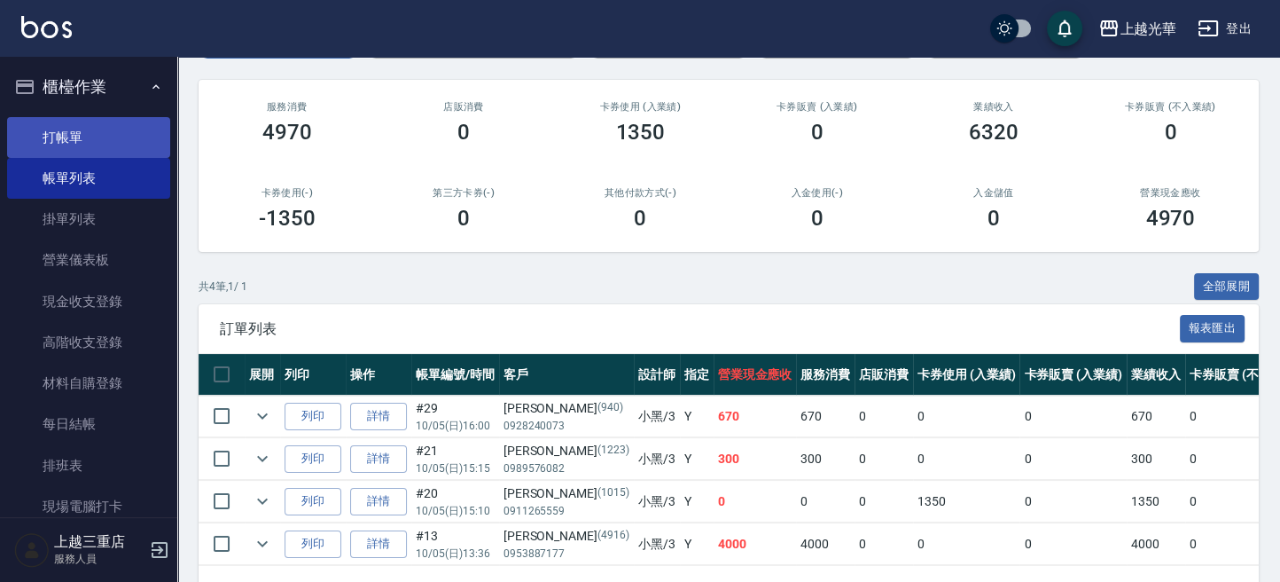
scroll to position [145, 0]
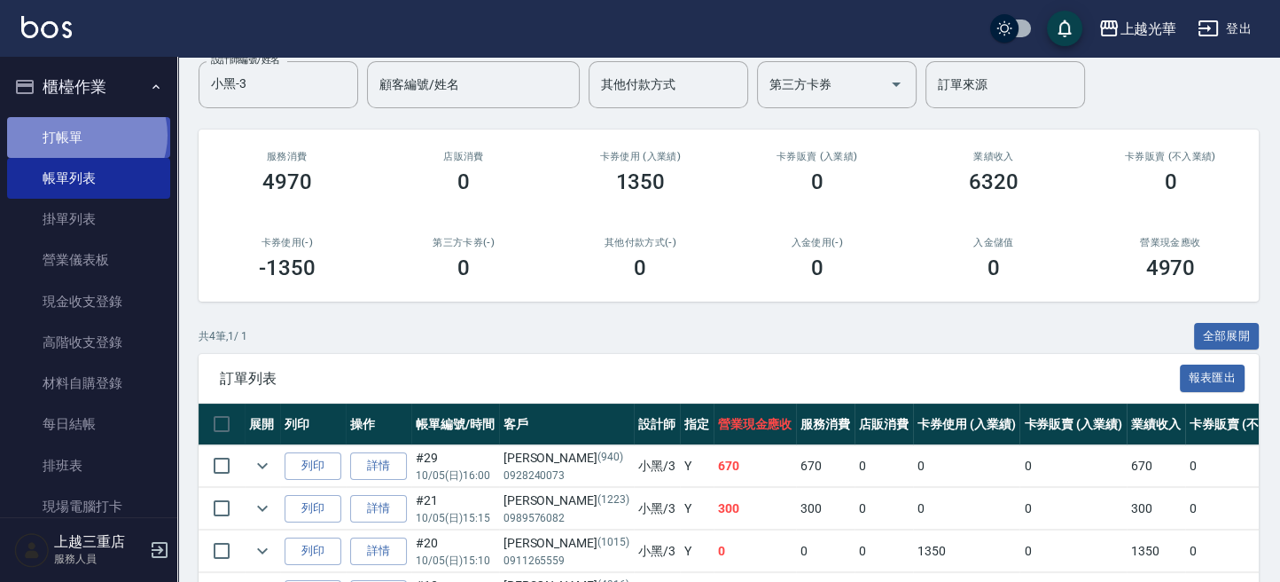
click at [85, 135] on link "打帳單" at bounding box center [88, 137] width 163 height 41
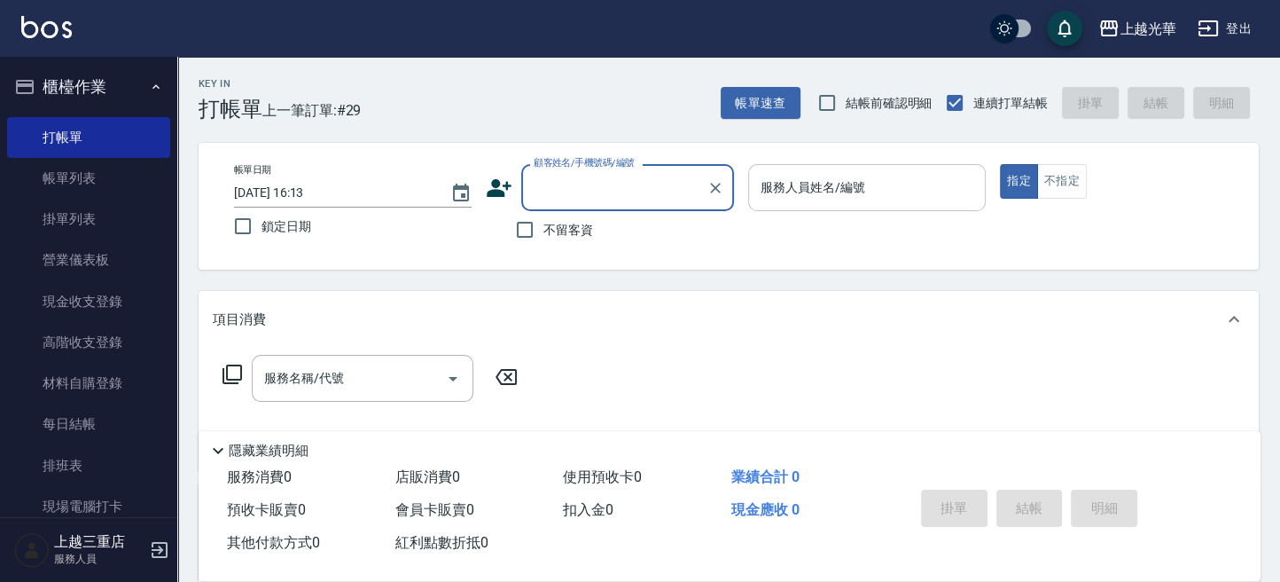
click at [849, 202] on input "服務人員姓名/編號" at bounding box center [867, 187] width 222 height 31
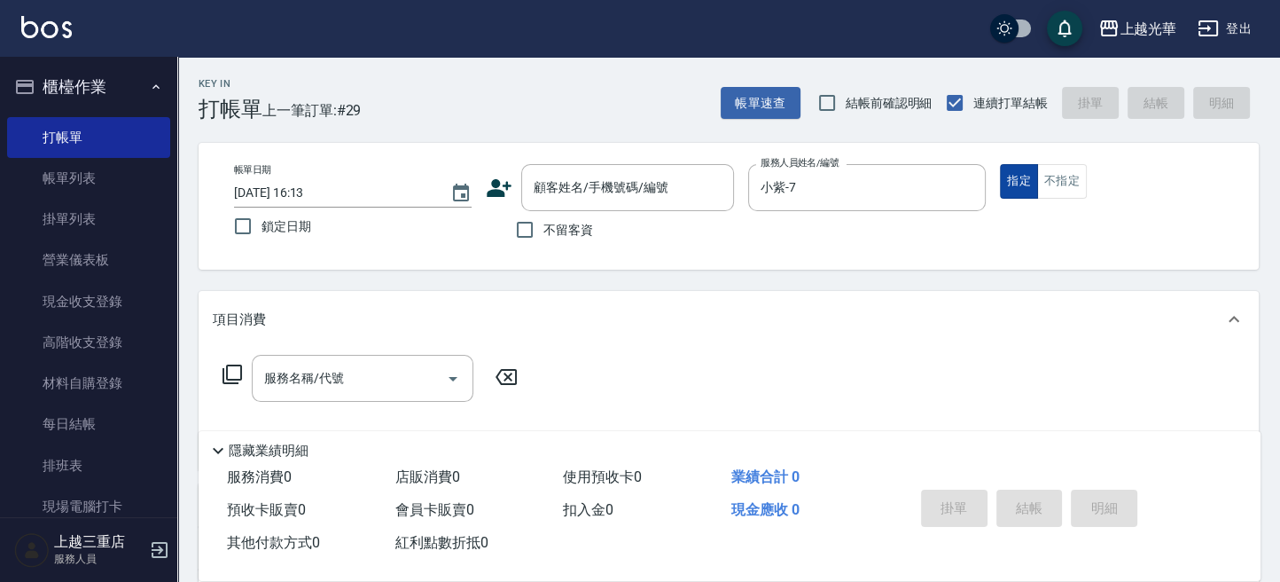
click at [1019, 182] on button "指定" at bounding box center [1019, 181] width 38 height 35
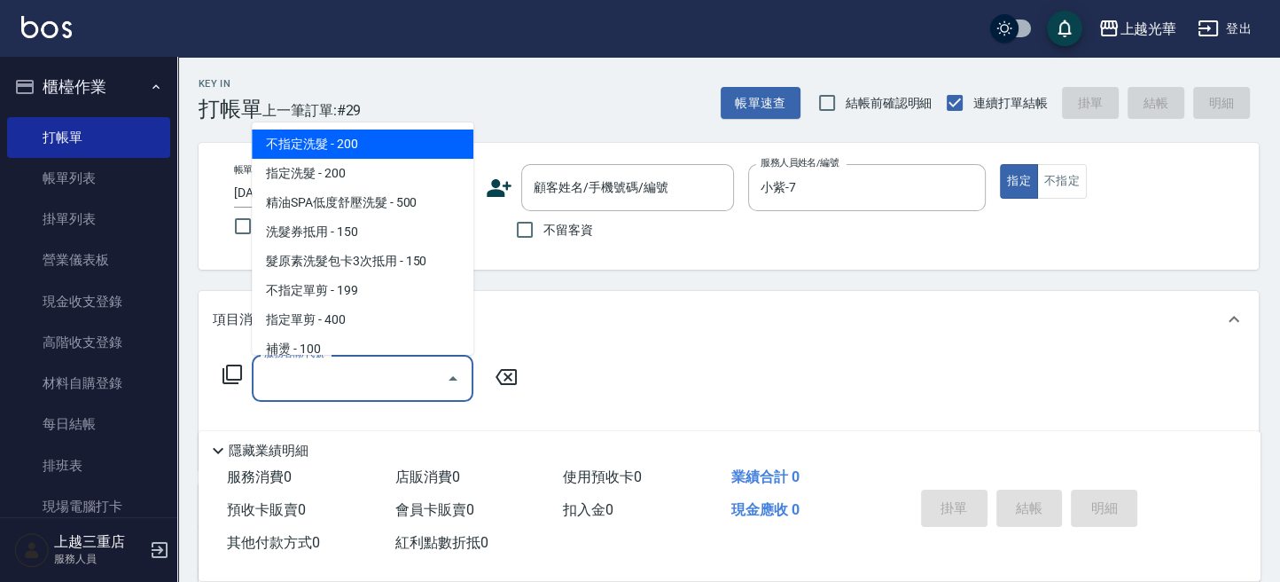
click at [404, 369] on input "服務名稱/代號" at bounding box center [349, 378] width 179 height 31
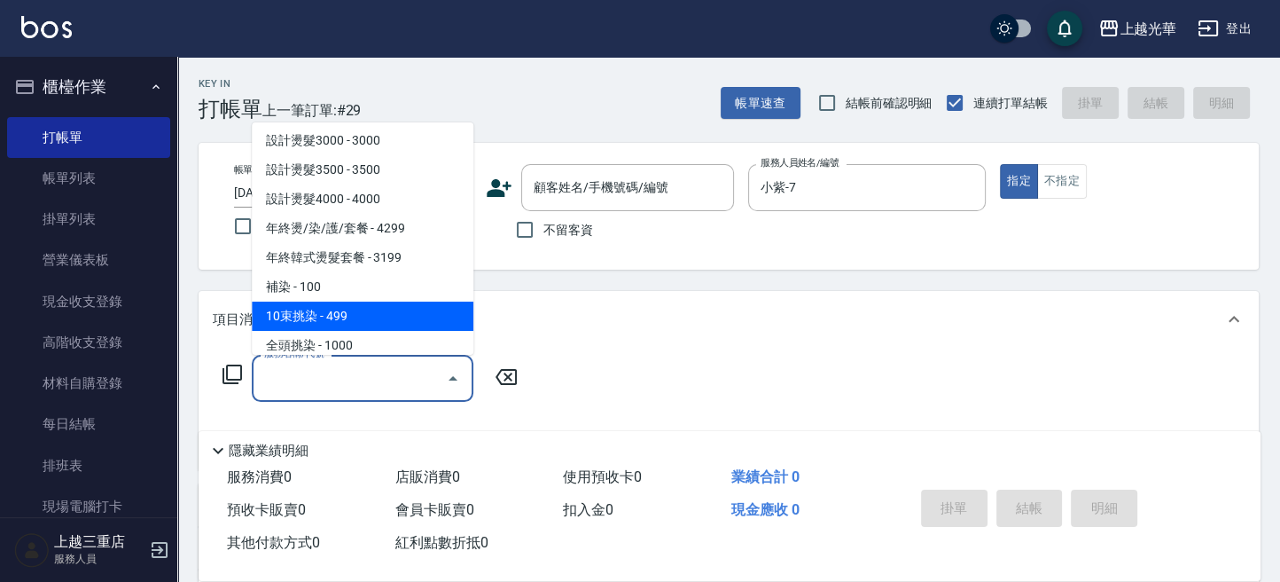
scroll to position [473, 0]
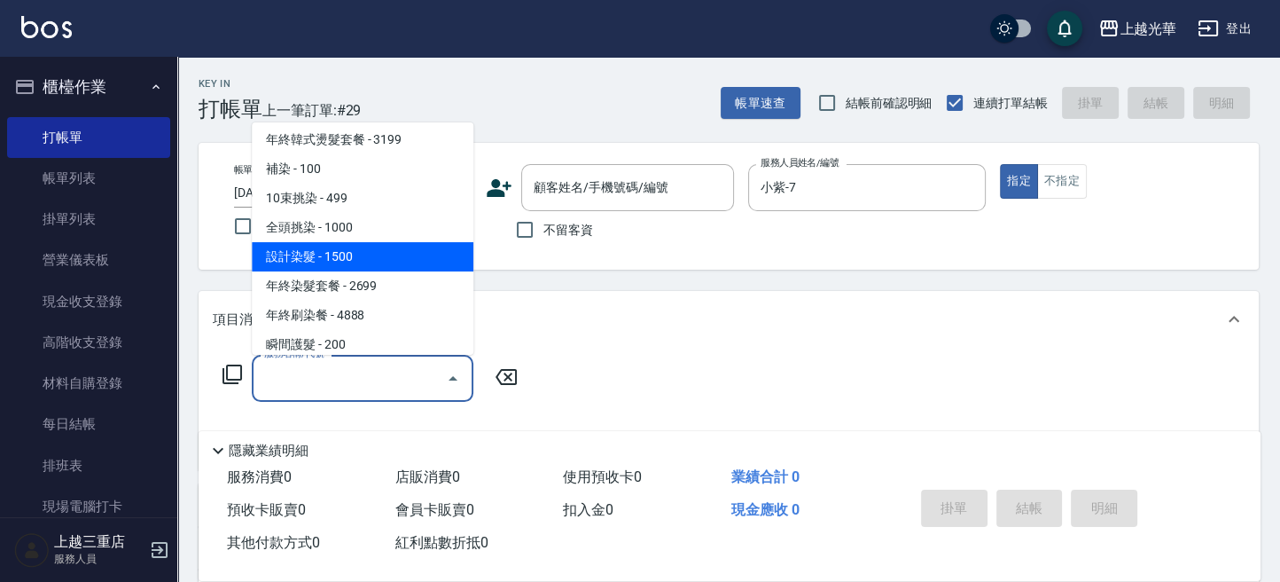
click at [408, 246] on span "設計染髮 - 1500" at bounding box center [363, 256] width 222 height 29
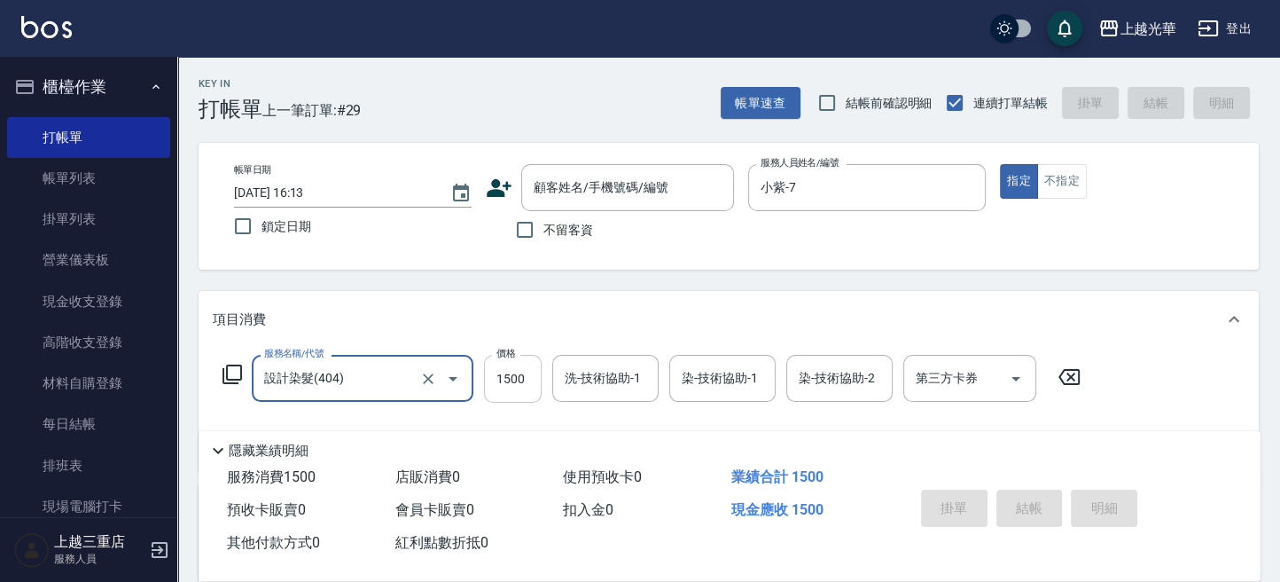
click at [516, 366] on input "1500" at bounding box center [513, 379] width 58 height 48
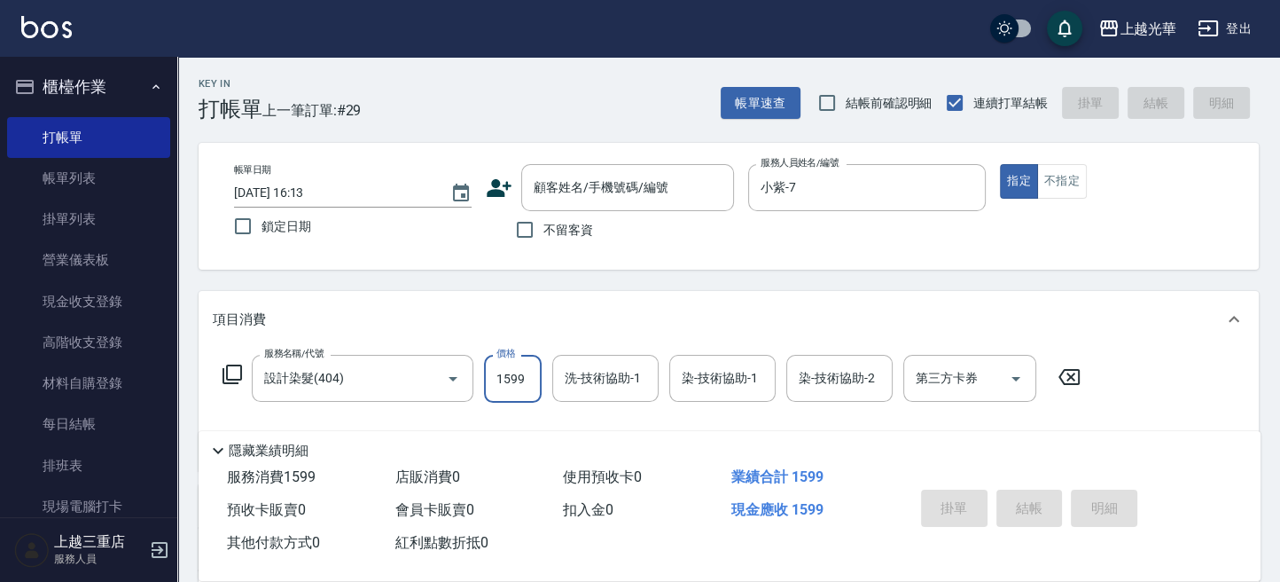
click at [602, 374] on div "洗-技術協助-1 洗-技術協助-1" at bounding box center [605, 378] width 106 height 47
click at [644, 377] on icon "Clear" at bounding box center [640, 379] width 18 height 18
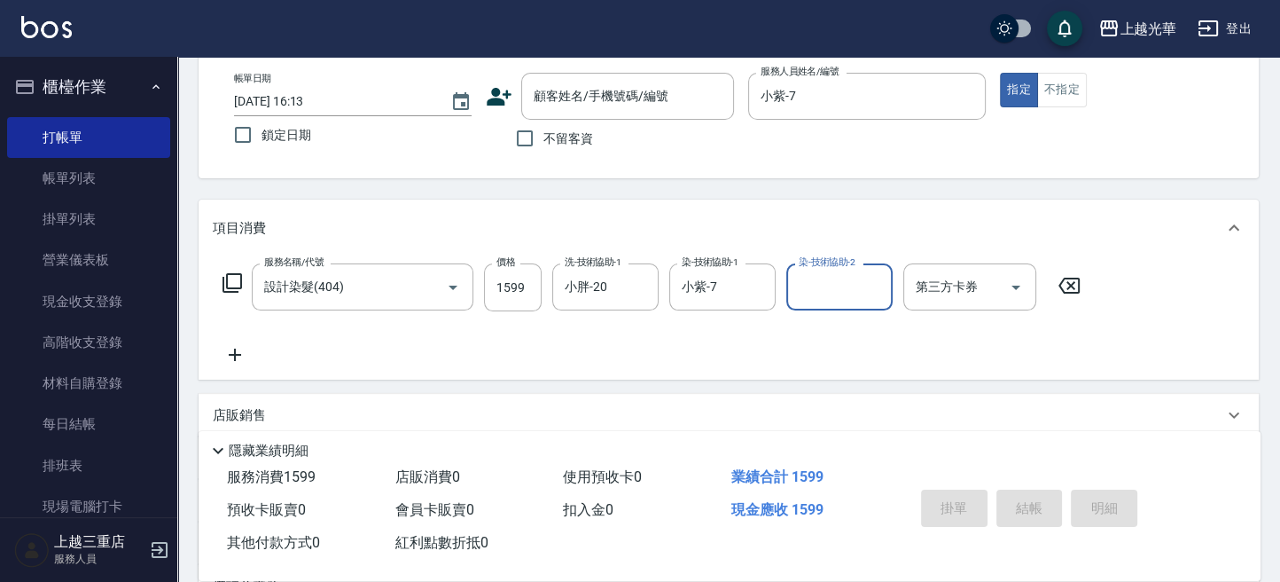
scroll to position [118, 0]
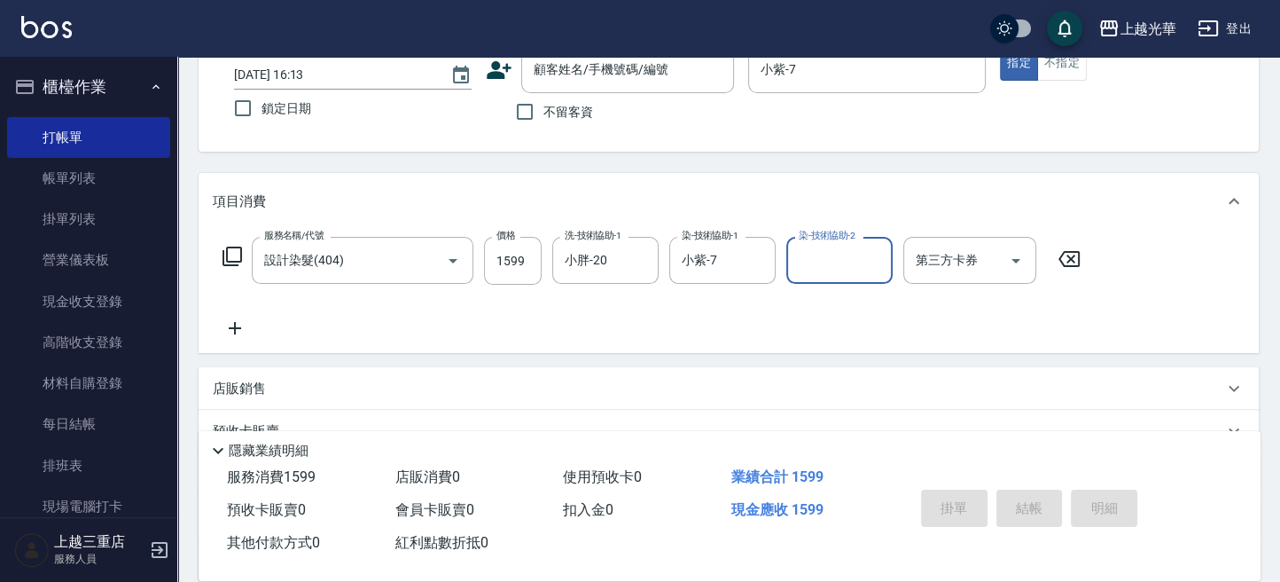
click at [237, 319] on icon at bounding box center [235, 327] width 44 height 21
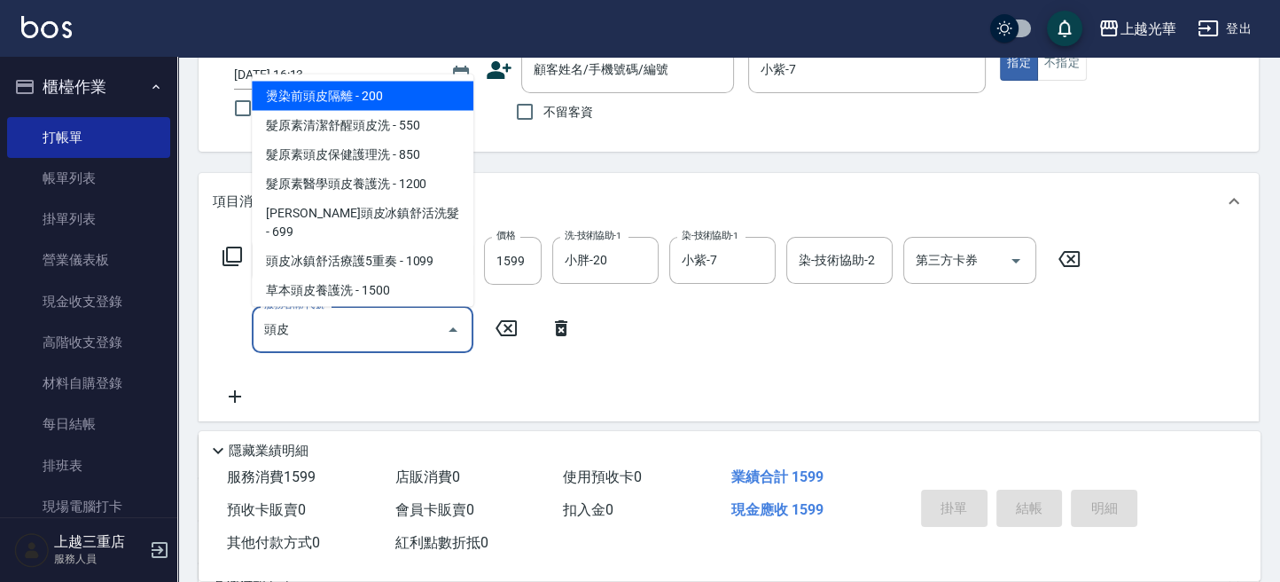
click at [402, 93] on span "燙染前頭皮隔離 - 200" at bounding box center [363, 95] width 222 height 29
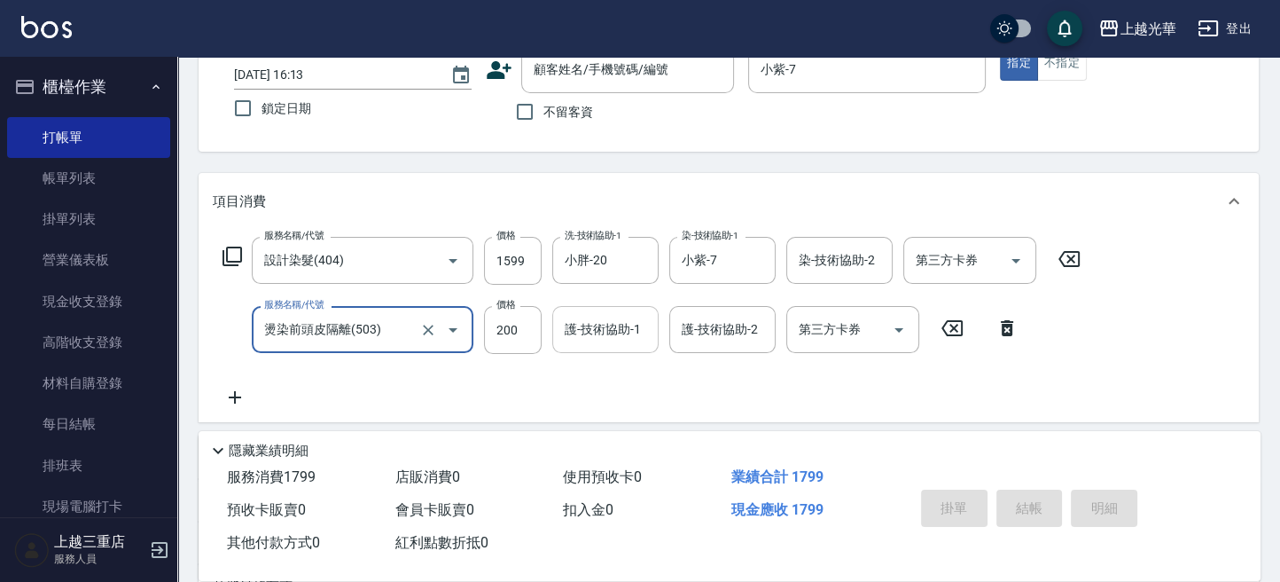
click at [613, 321] on div "護-技術協助-1 護-技術協助-1" at bounding box center [605, 329] width 106 height 47
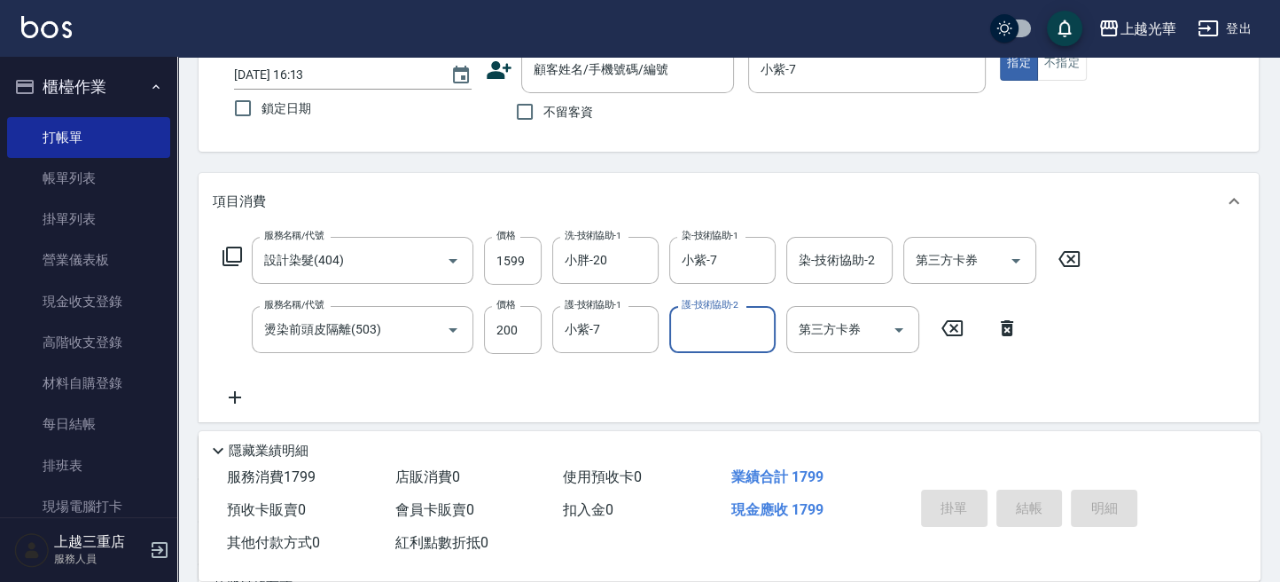
click at [608, 398] on div "服務名稱/代號 設計染髮(404) 服務名稱/代號 價格 1599 價格 洗-技術協助-1 小胖-20 洗-技術協助-1 染-技術協助-1 小紫-7 染-技術…" at bounding box center [652, 322] width 879 height 171
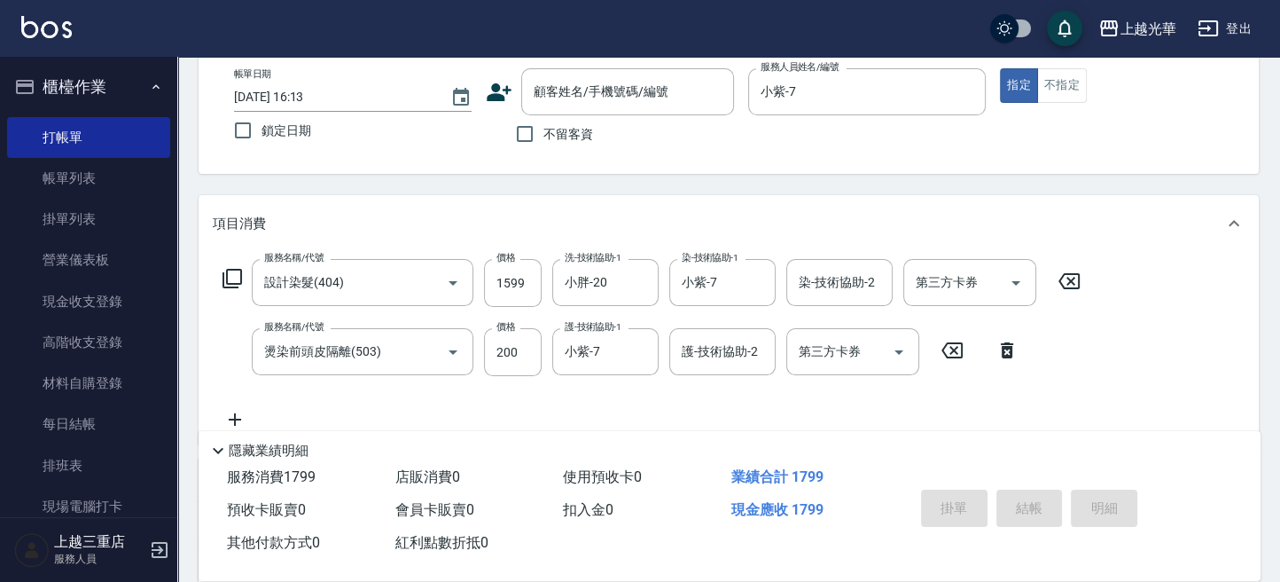
scroll to position [0, 0]
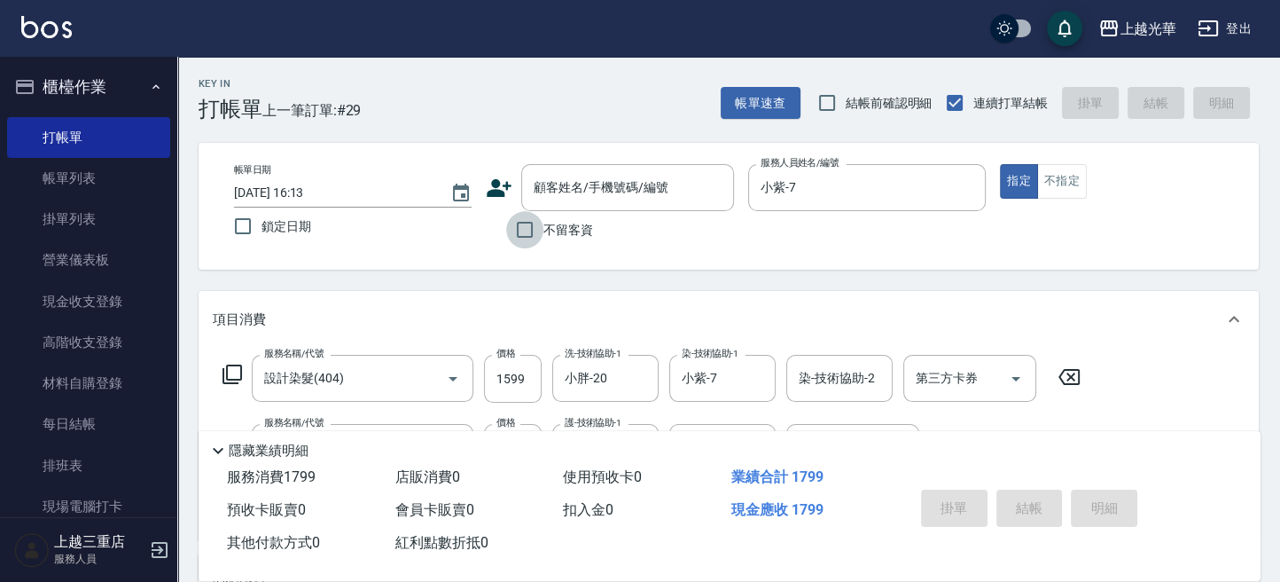
drag, startPoint x: 533, startPoint y: 227, endPoint x: 568, endPoint y: 263, distance: 50.8
click at [532, 228] on input "不留客資" at bounding box center [524, 229] width 37 height 37
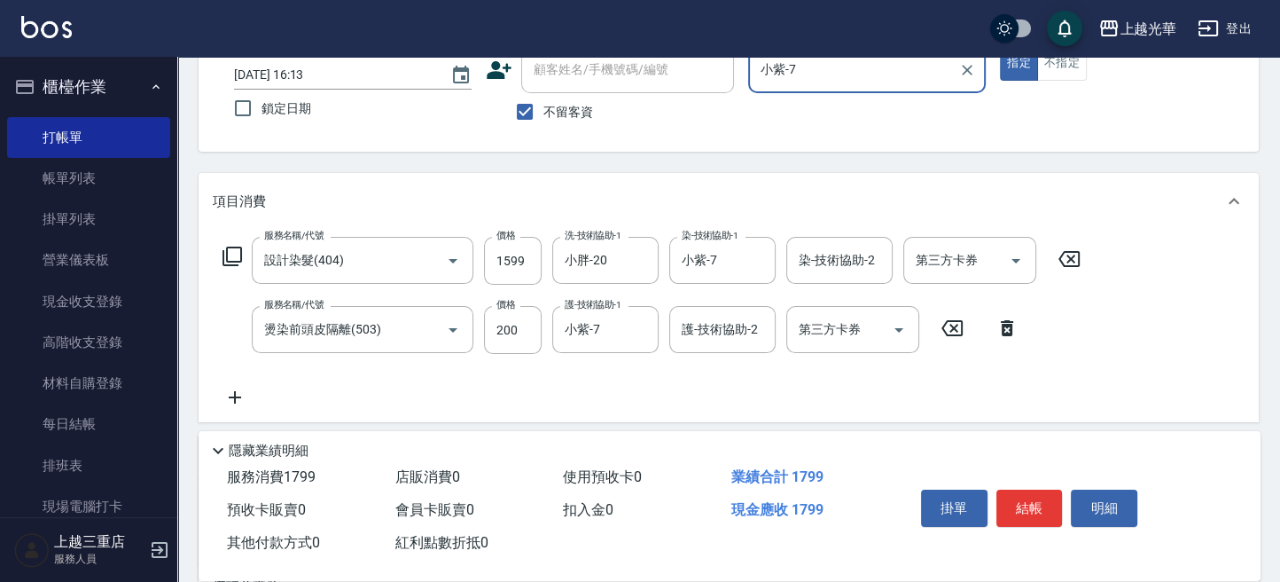
scroll to position [236, 0]
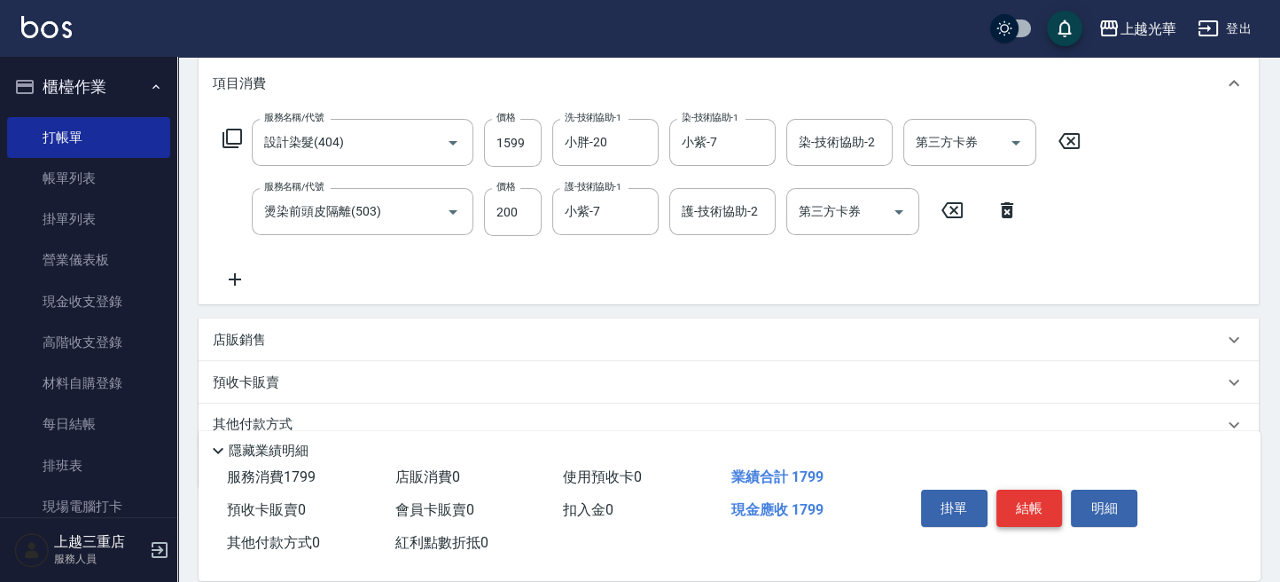
click at [1037, 506] on button "結帳" at bounding box center [1029, 507] width 66 height 37
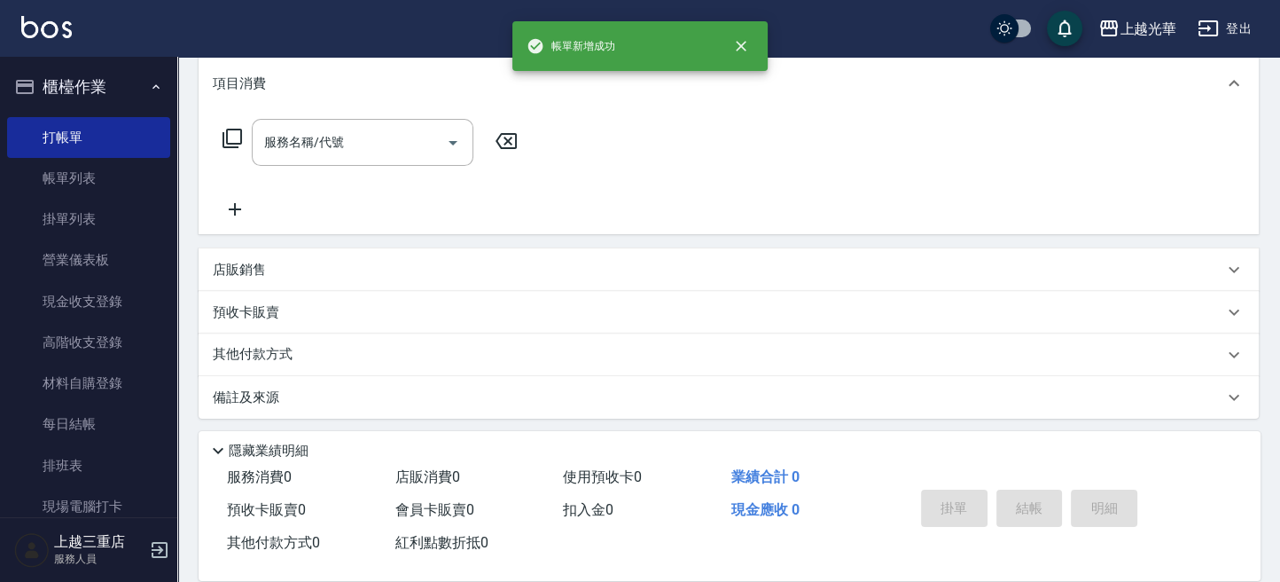
scroll to position [0, 0]
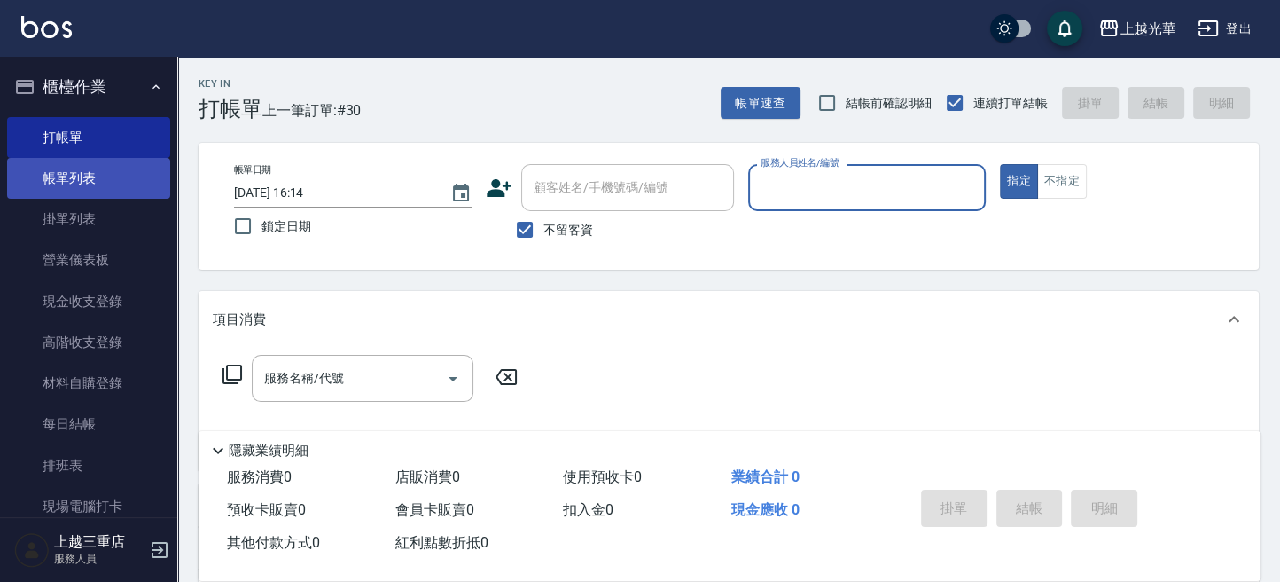
click at [111, 183] on link "帳單列表" at bounding box center [88, 178] width 163 height 41
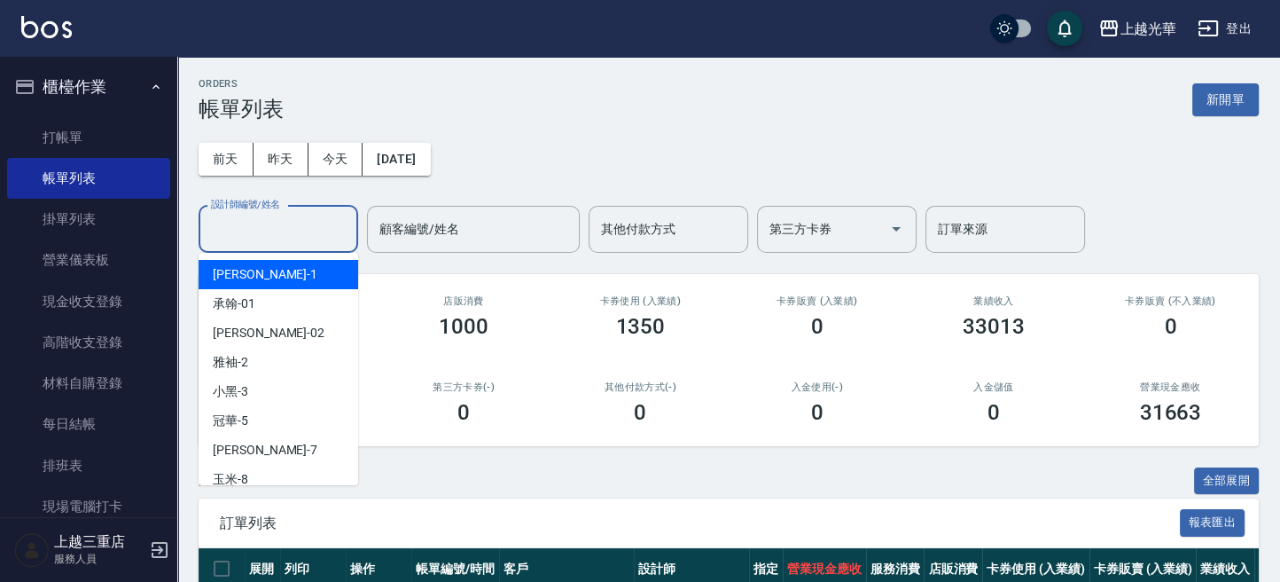
click at [258, 240] on input "設計師編號/姓名" at bounding box center [279, 229] width 144 height 31
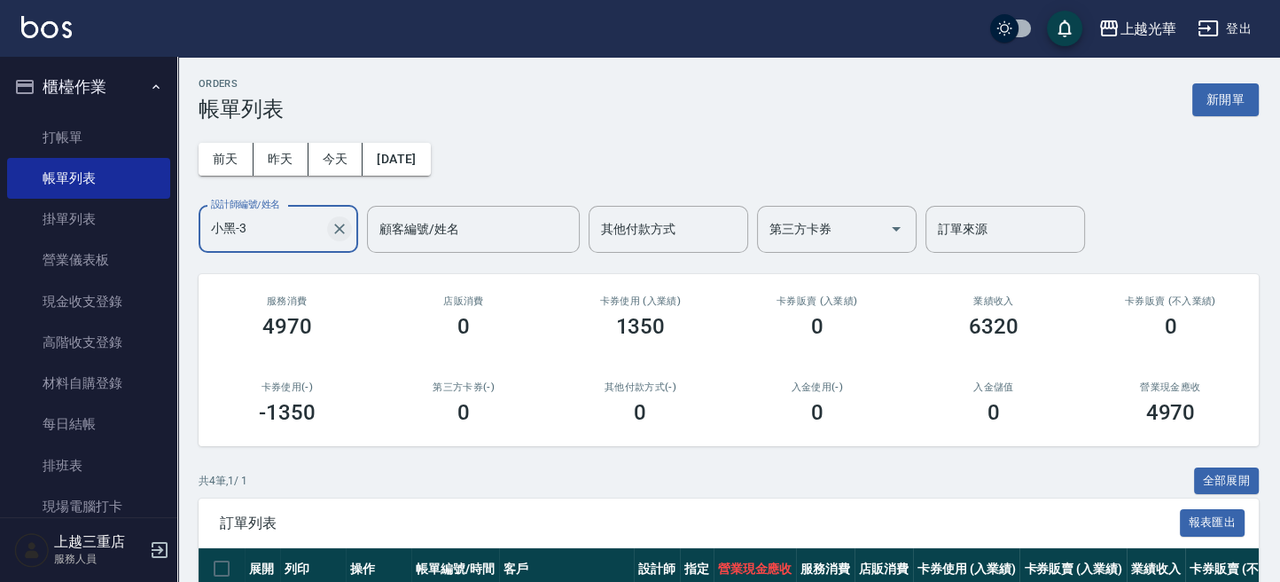
click at [343, 227] on icon "Clear" at bounding box center [340, 229] width 18 height 18
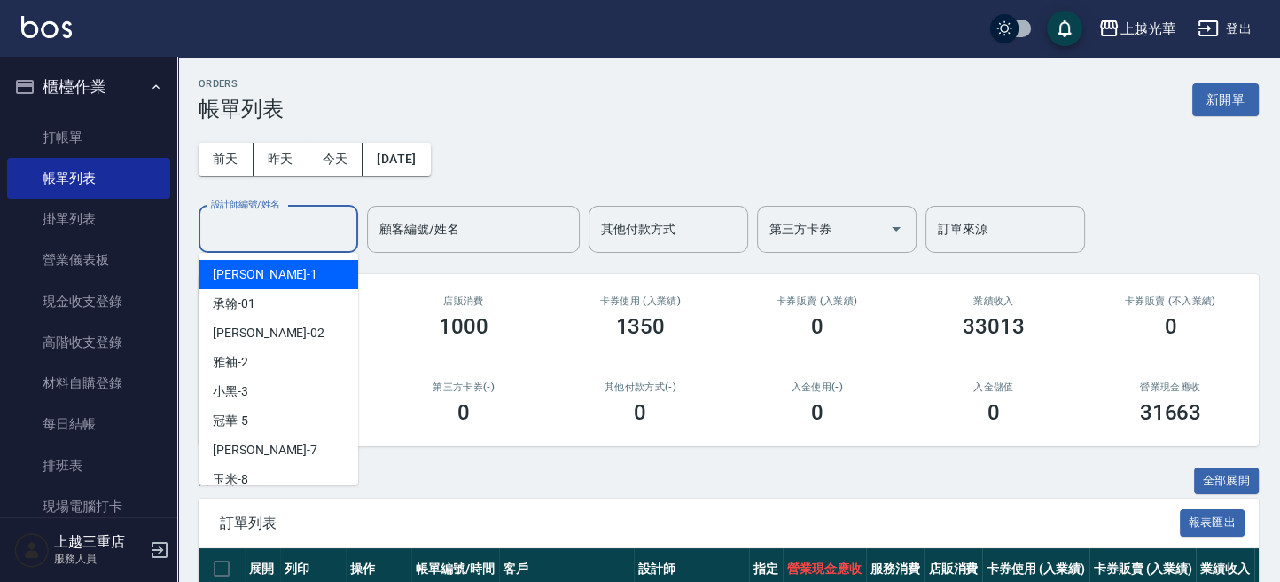
drag, startPoint x: 310, startPoint y: 231, endPoint x: 306, endPoint y: 274, distance: 42.8
click at [309, 232] on input "設計師編號/姓名" at bounding box center [279, 229] width 144 height 31
click at [306, 275] on div "小詹 -1" at bounding box center [279, 274] width 160 height 29
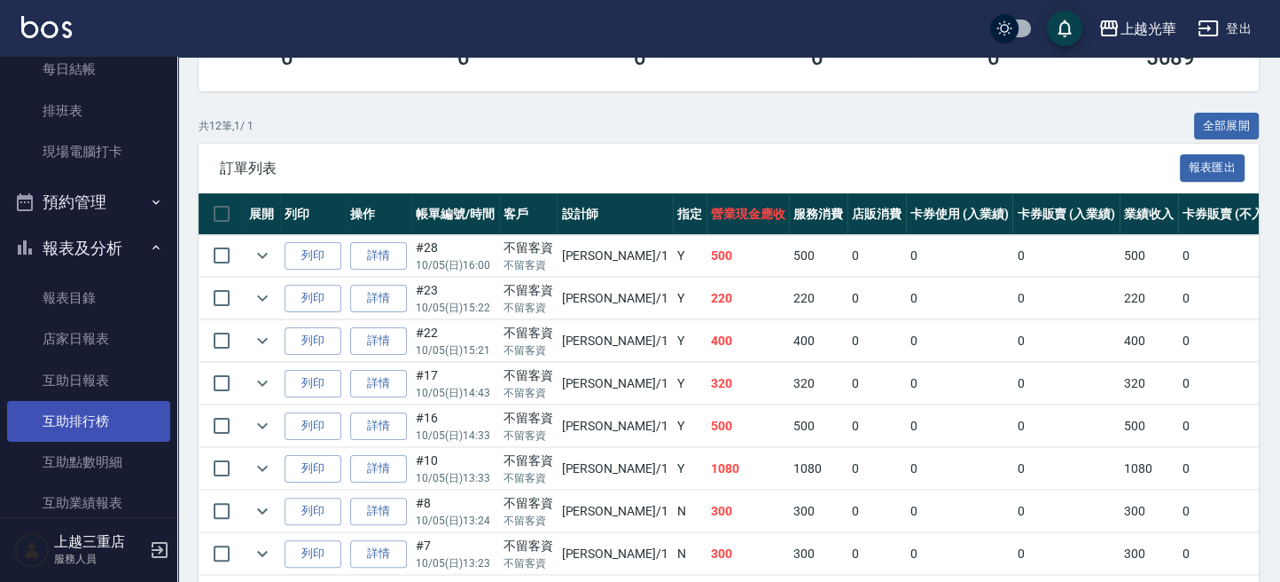
scroll to position [590, 0]
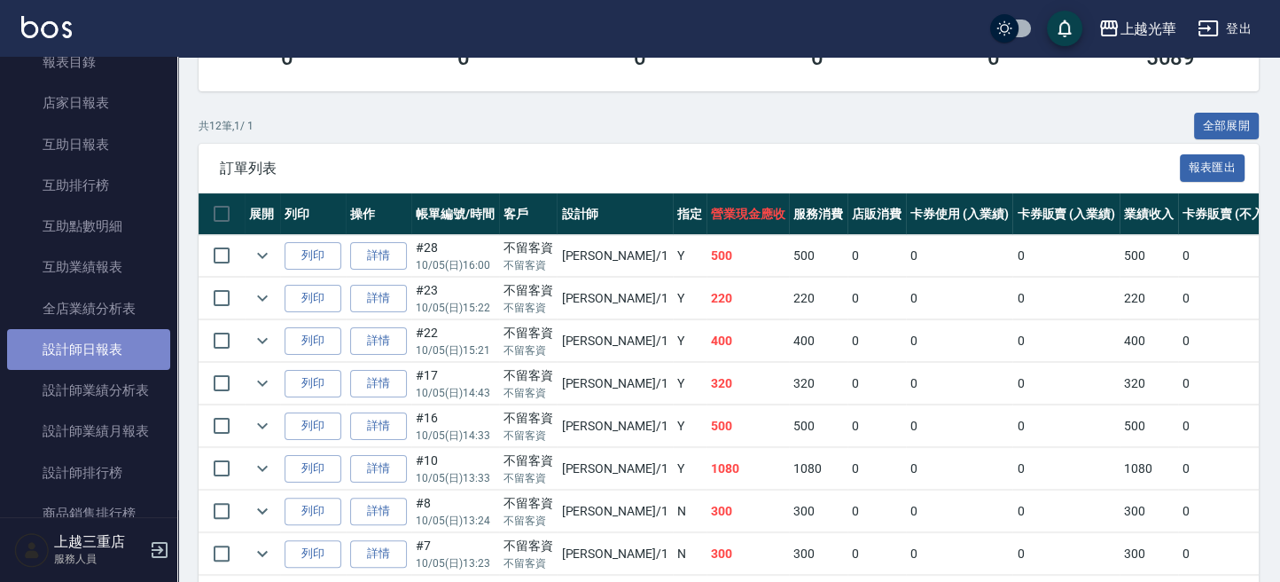
click at [113, 353] on link "設計師日報表" at bounding box center [88, 349] width 163 height 41
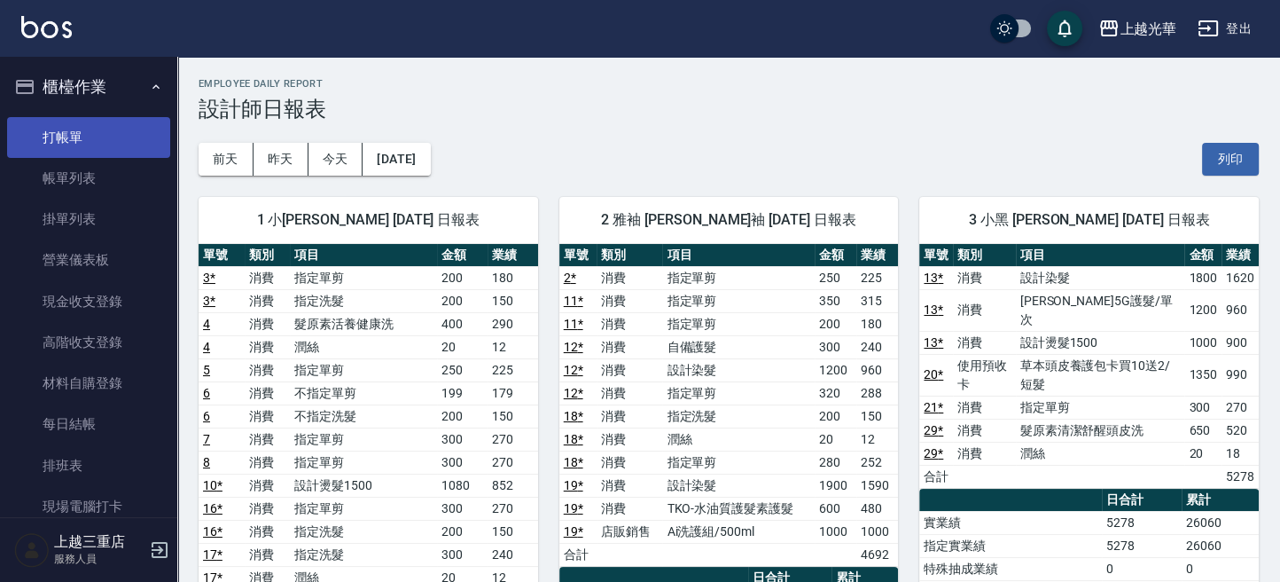
click at [105, 142] on link "打帳單" at bounding box center [88, 137] width 163 height 41
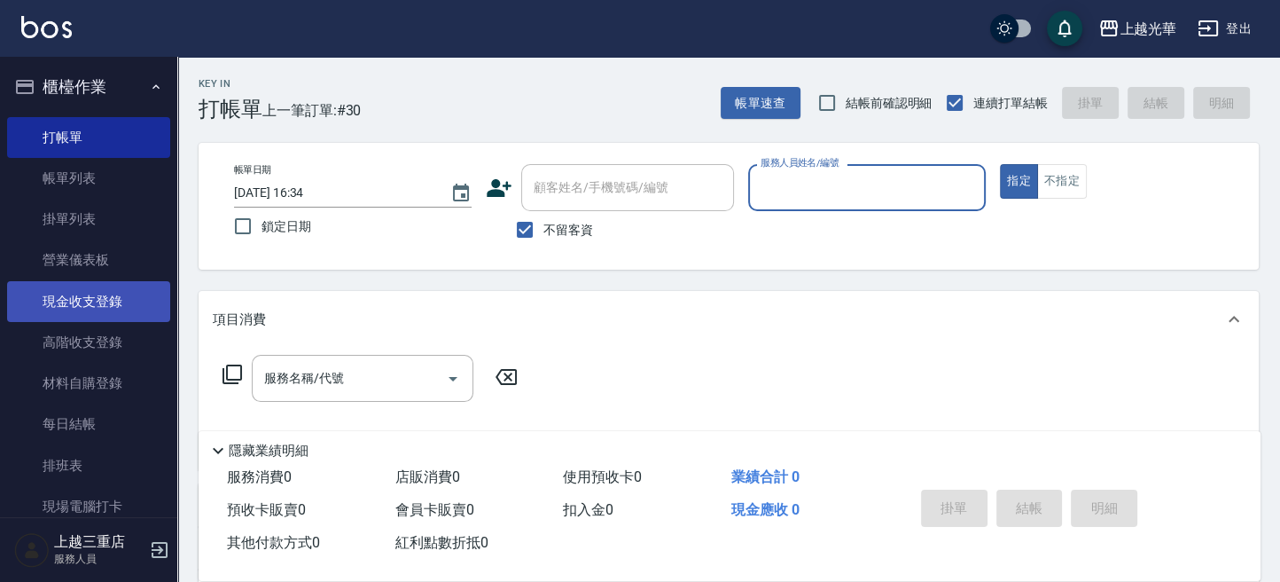
click at [83, 304] on link "現金收支登錄" at bounding box center [88, 301] width 163 height 41
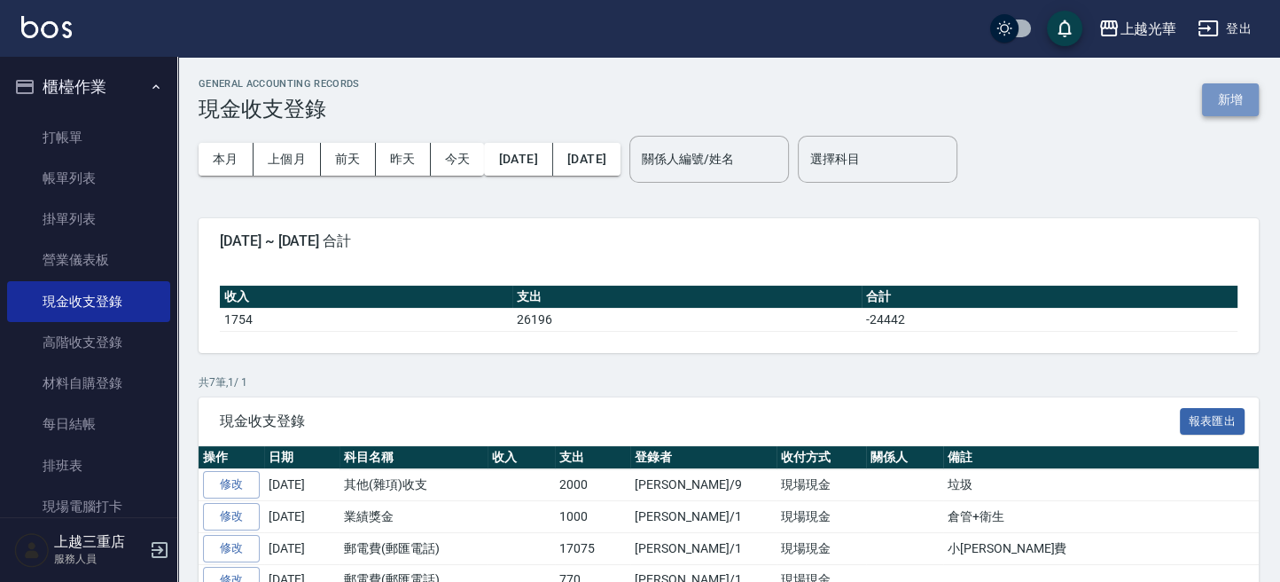
click at [1240, 86] on button "新增" at bounding box center [1230, 99] width 57 height 33
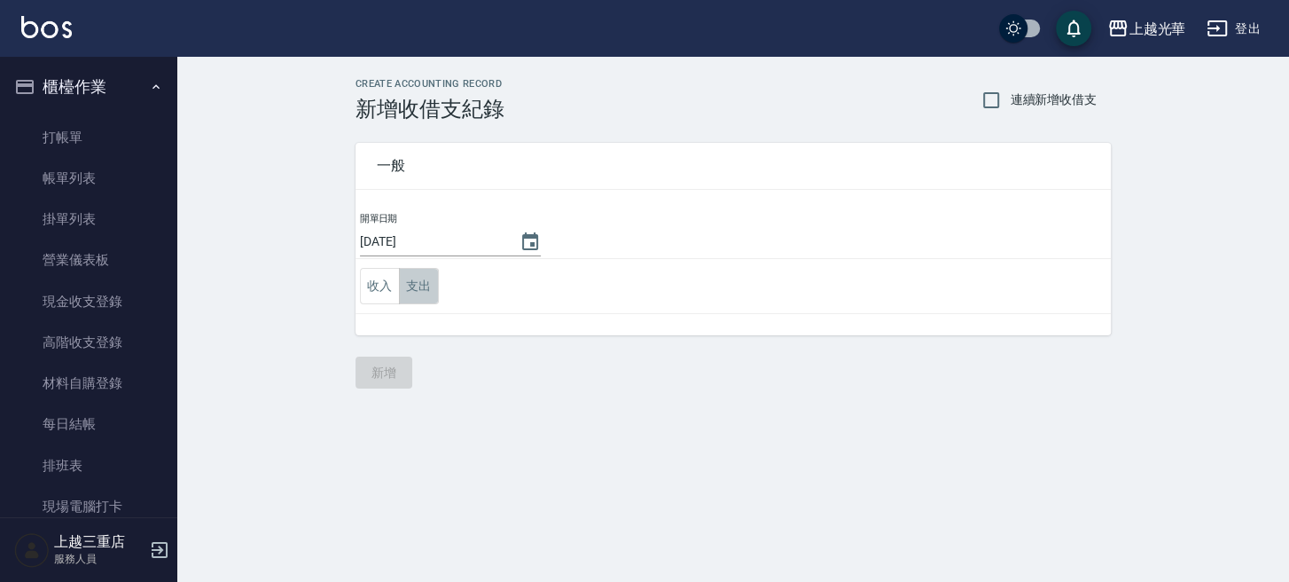
click at [412, 282] on button "支出" at bounding box center [419, 286] width 40 height 36
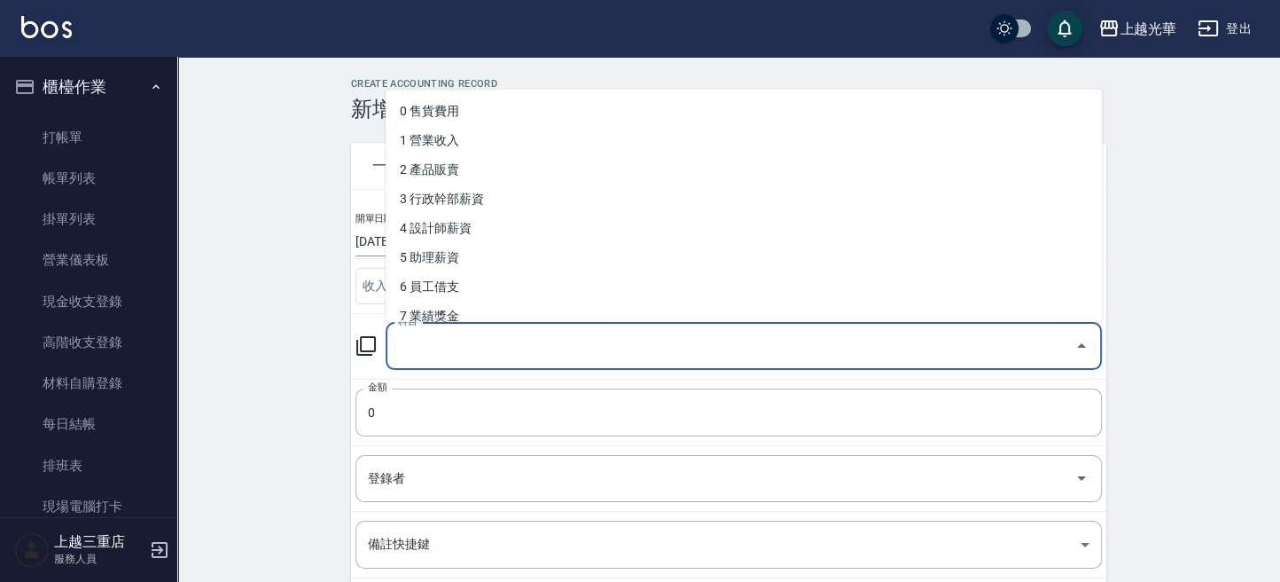
click at [419, 348] on input "科目" at bounding box center [731, 346] width 674 height 31
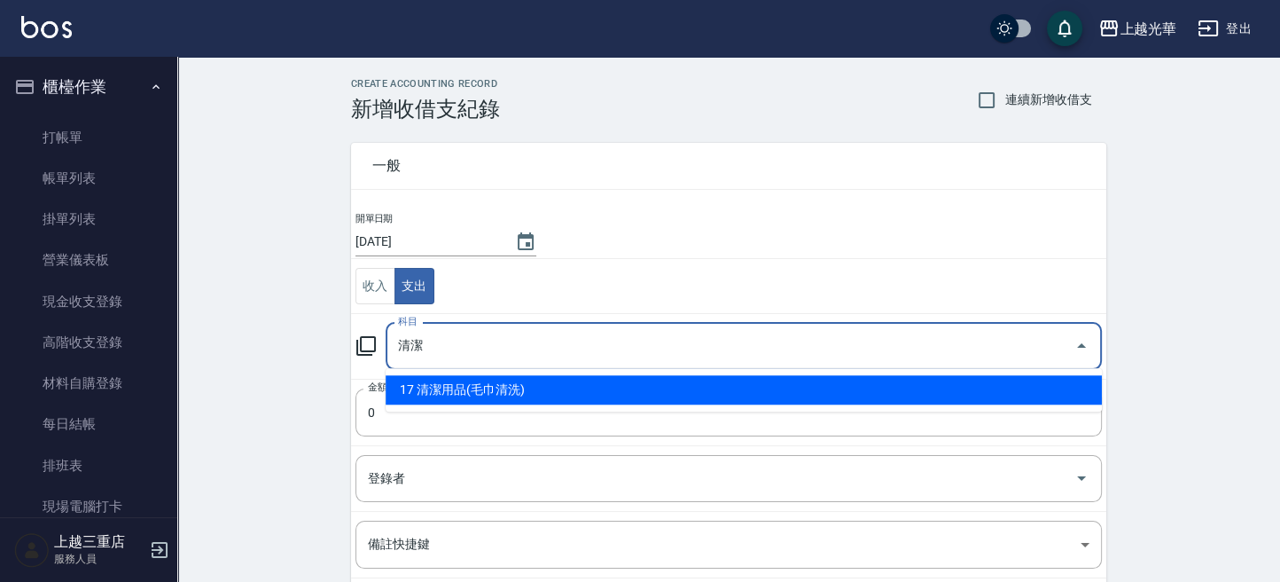
click at [520, 402] on li "17 清潔用品(毛巾清洗)" at bounding box center [744, 389] width 716 height 29
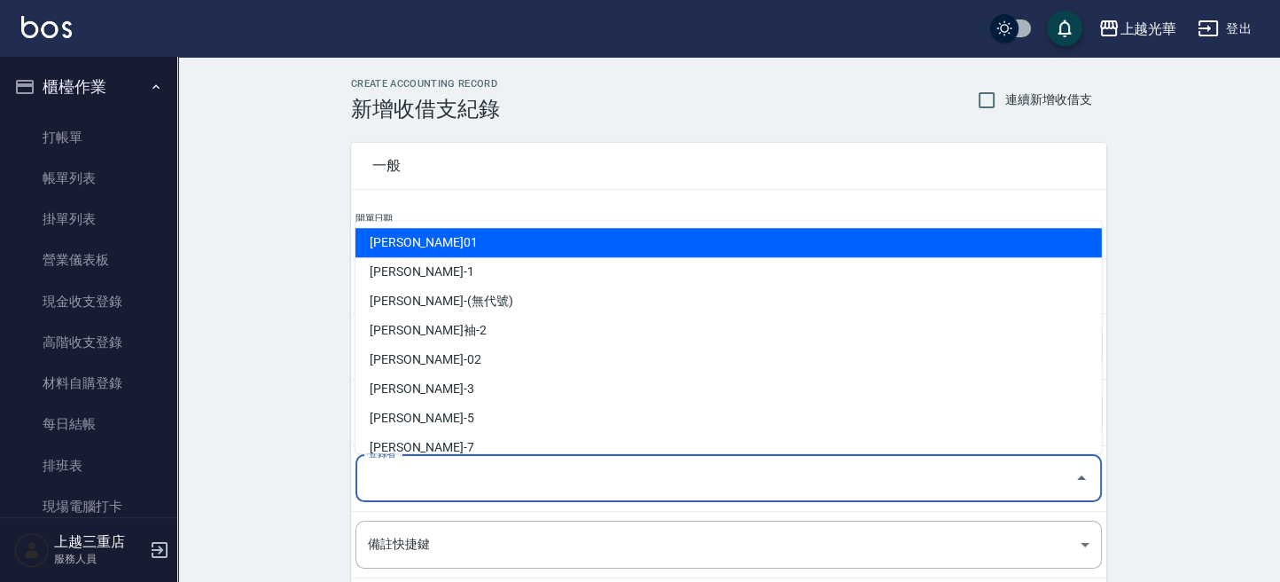
drag, startPoint x: 429, startPoint y: 474, endPoint x: 428, endPoint y: 364, distance: 109.9
click at [428, 471] on input "登錄者" at bounding box center [715, 478] width 704 height 31
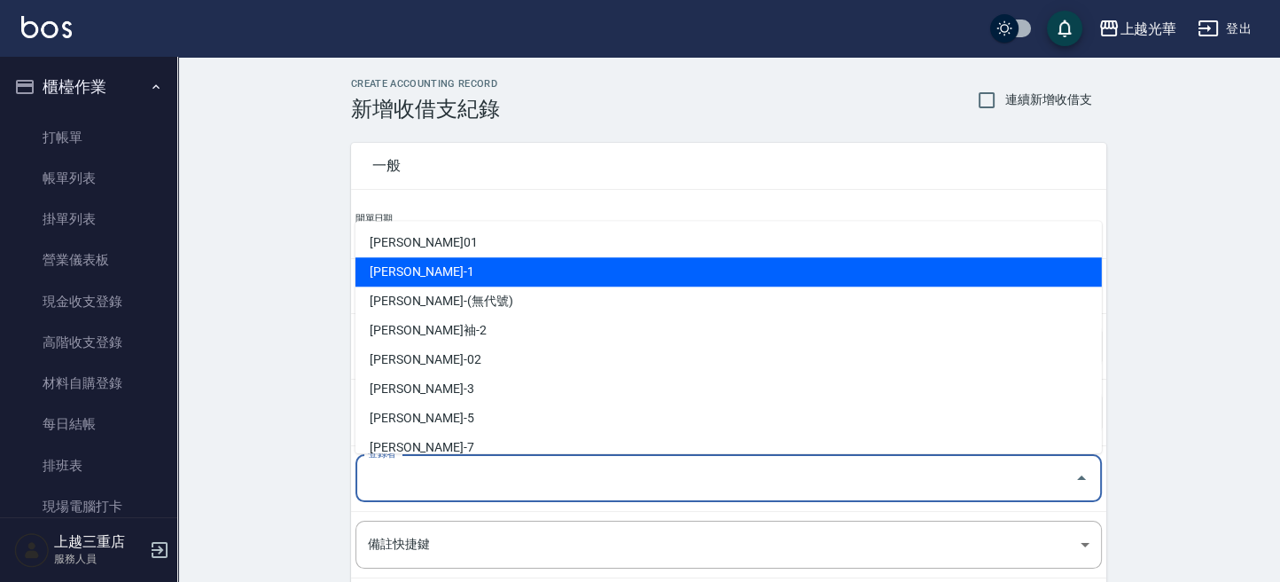
click at [427, 277] on li "詹振銓-1" at bounding box center [728, 271] width 746 height 29
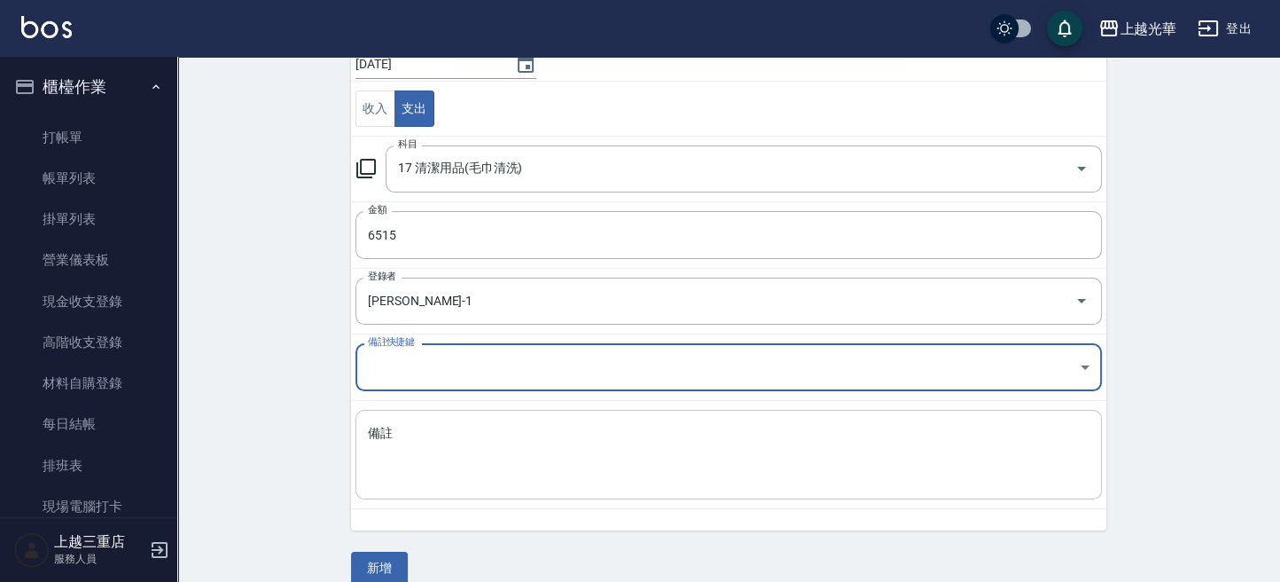
scroll to position [199, 0]
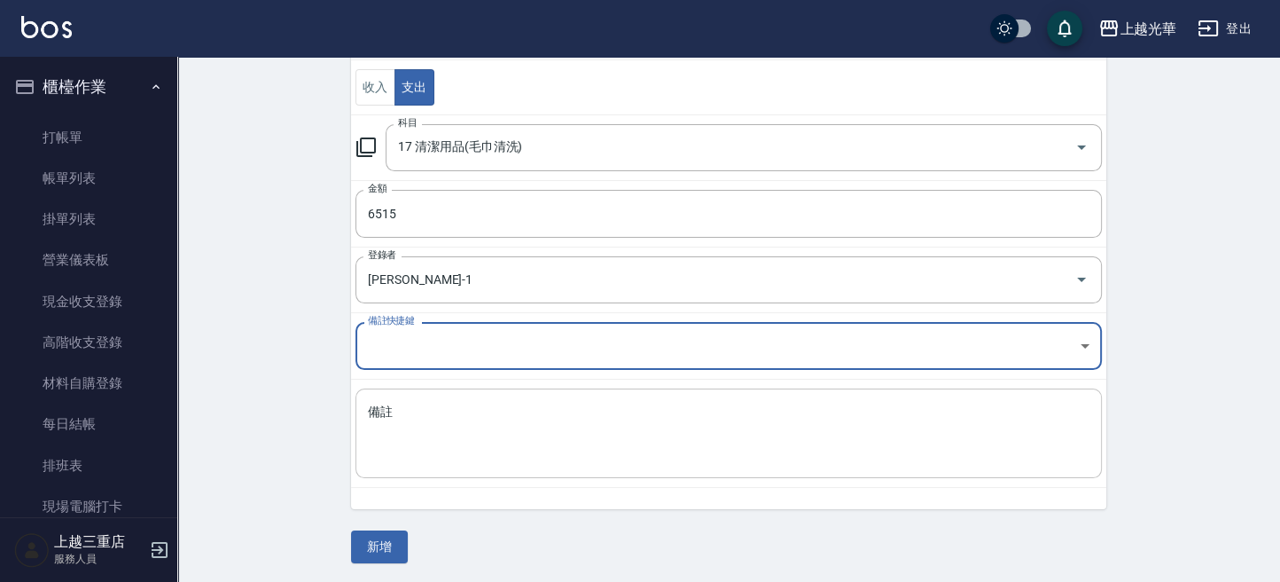
click at [457, 409] on textarea "備註" at bounding box center [729, 433] width 722 height 60
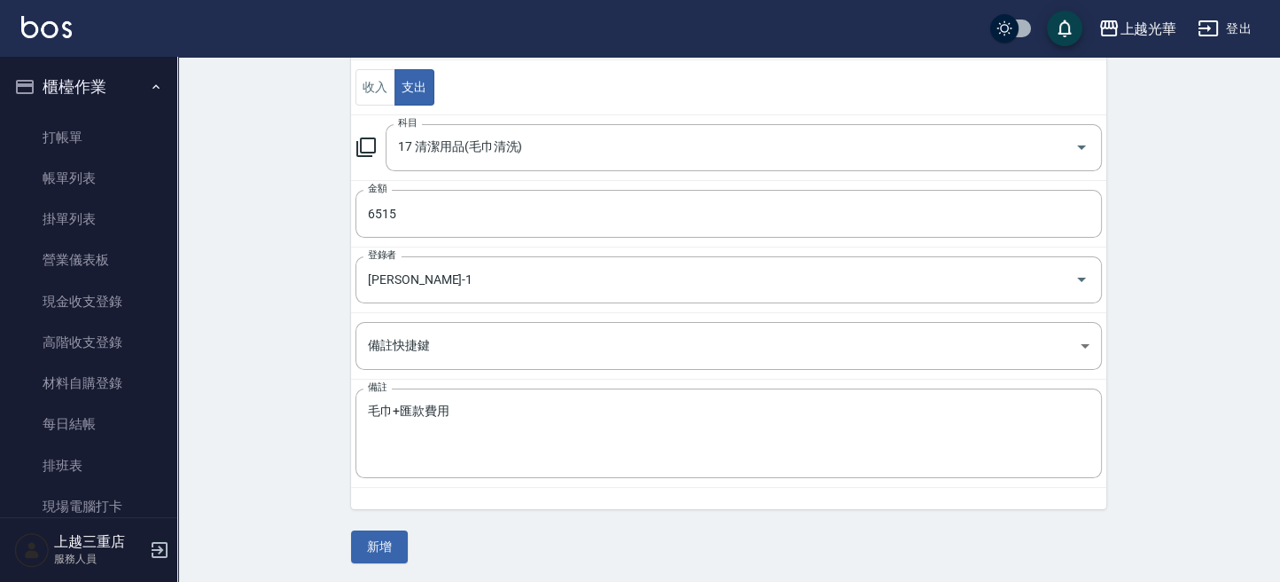
click at [397, 522] on div "一般 開單日期 2025/10/05 收入 支出 科目 17 清潔用品(毛巾清洗) 科目 金額 6515 金額 登錄者 詹振銓-1 登錄者 備註快捷鍵 ​ 備…" at bounding box center [728, 243] width 755 height 640
click at [393, 535] on button "新增" at bounding box center [379, 546] width 57 height 33
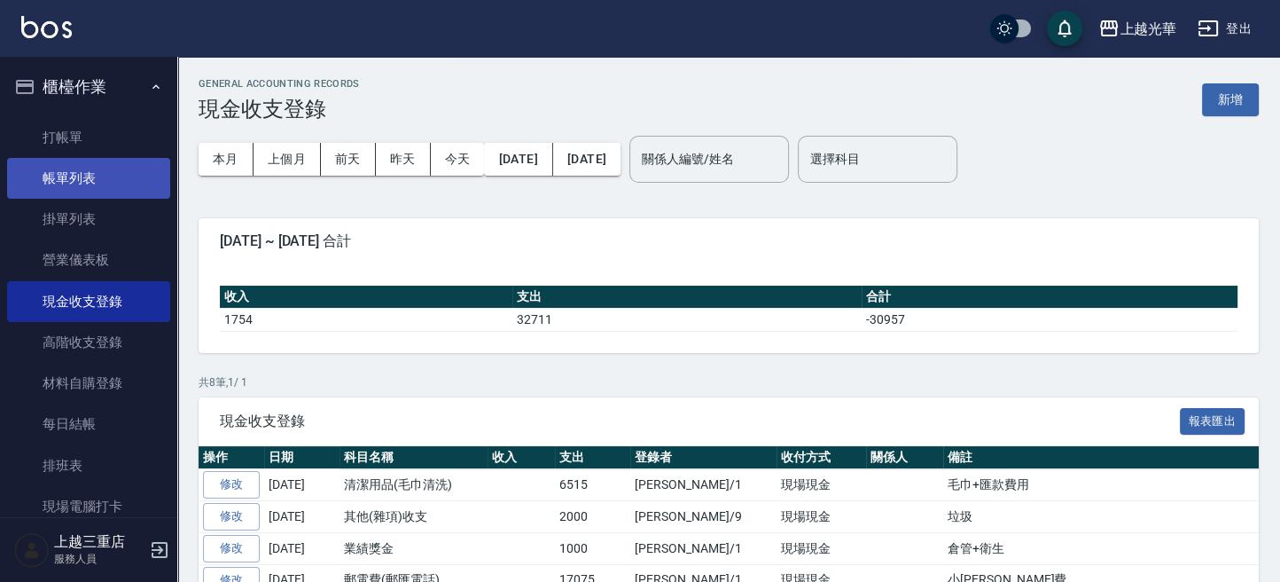
click at [103, 184] on link "帳單列表" at bounding box center [88, 178] width 163 height 41
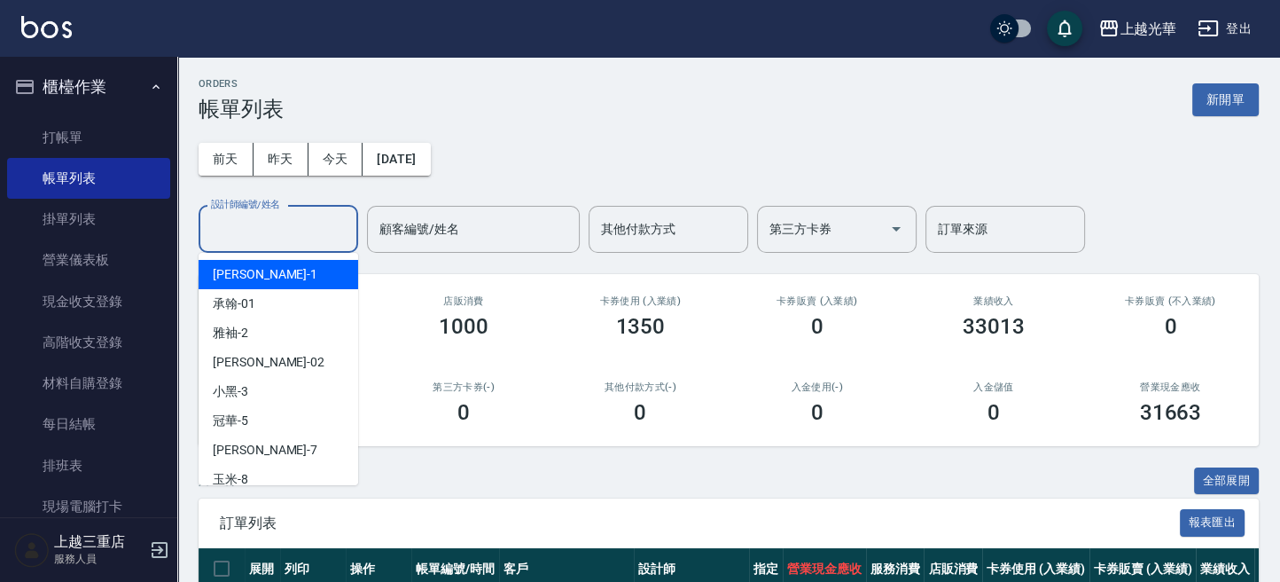
click at [320, 230] on input "設計師編號/姓名" at bounding box center [279, 229] width 144 height 31
click at [306, 281] on div "小詹 -1" at bounding box center [279, 274] width 160 height 29
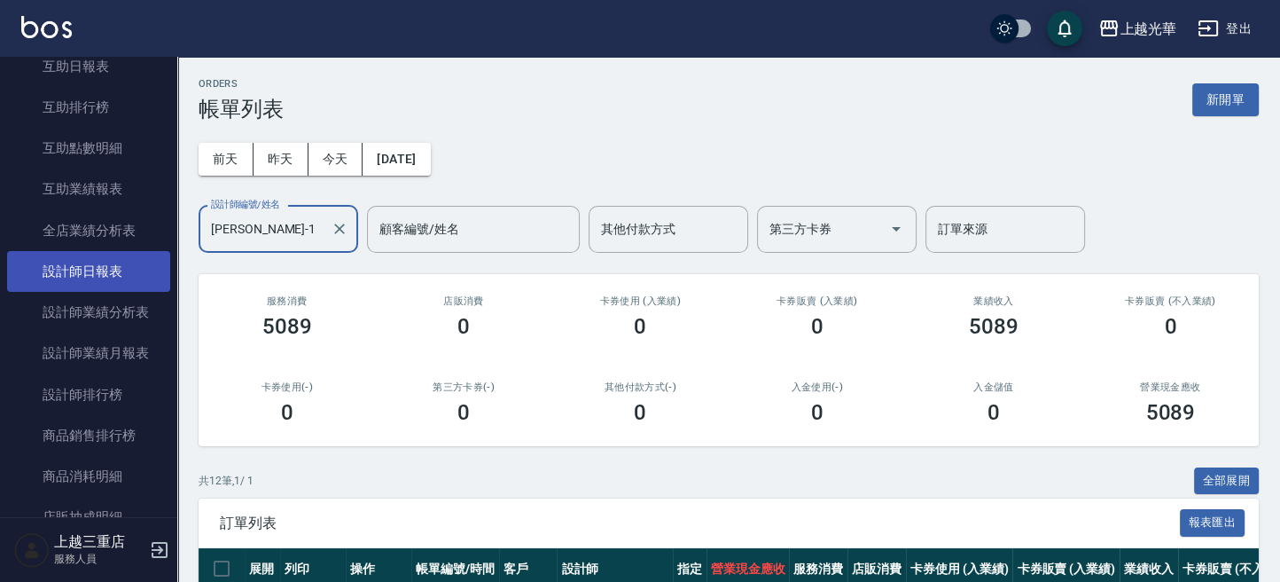
scroll to position [637, 0]
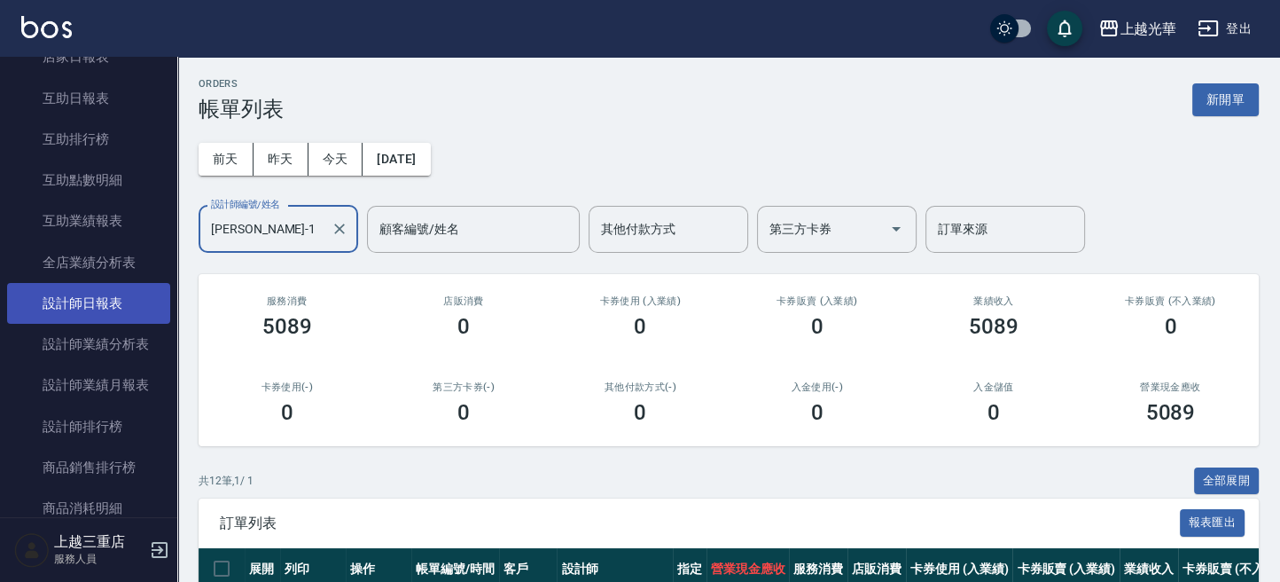
click at [87, 311] on link "設計師日報表" at bounding box center [88, 303] width 163 height 41
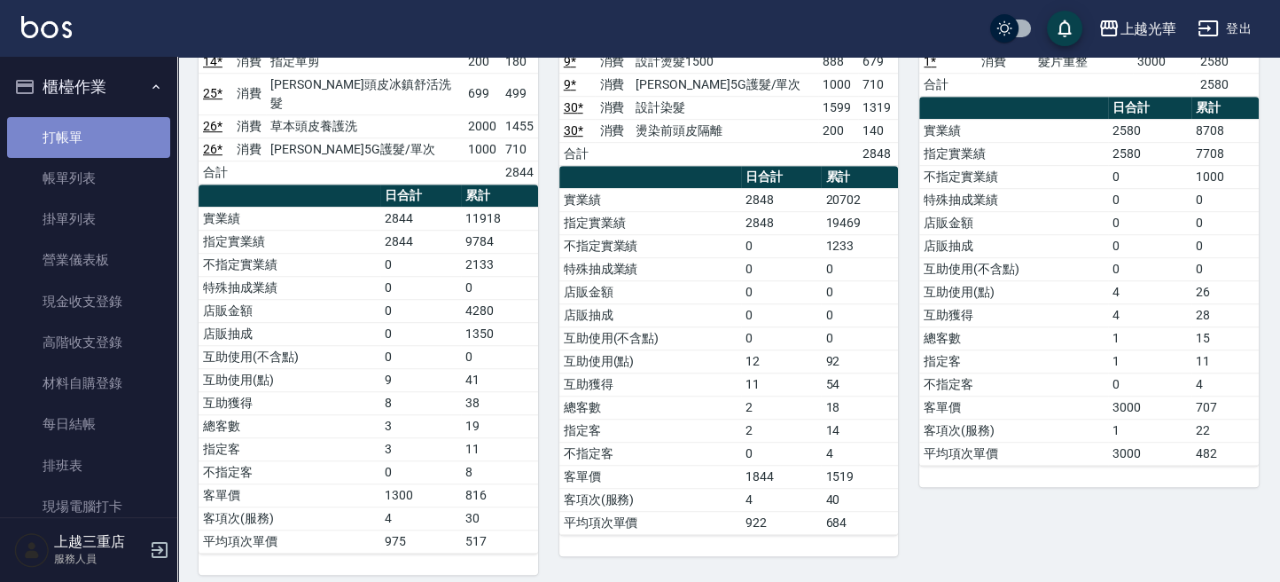
click at [91, 137] on link "打帳單" at bounding box center [88, 137] width 163 height 41
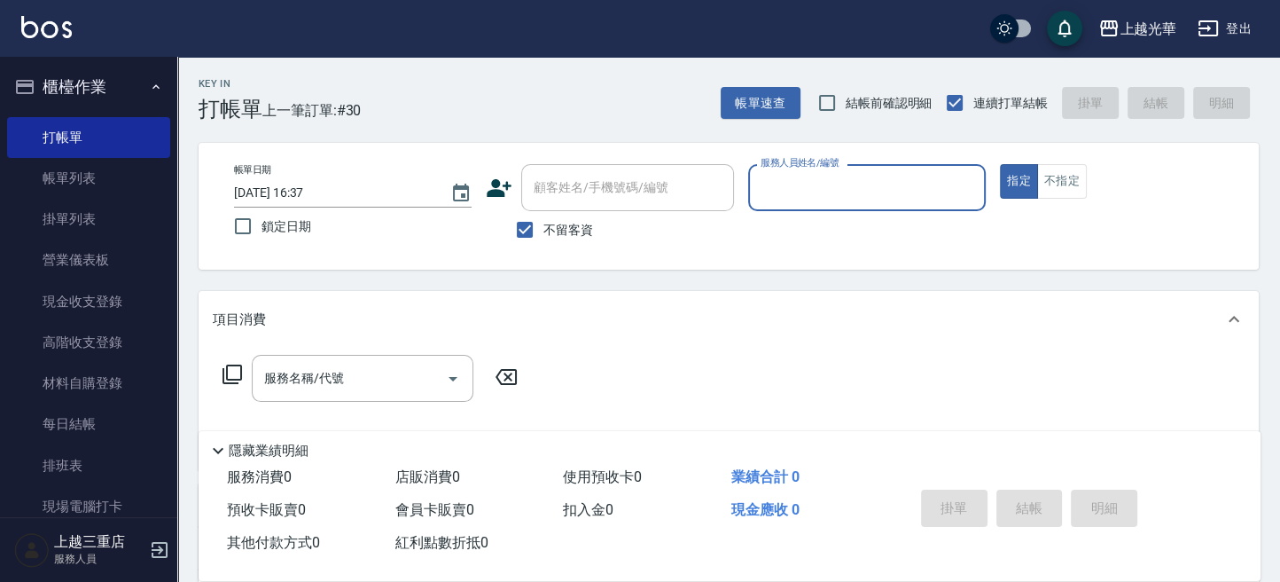
click at [1235, 15] on button "登出" at bounding box center [1225, 28] width 68 height 33
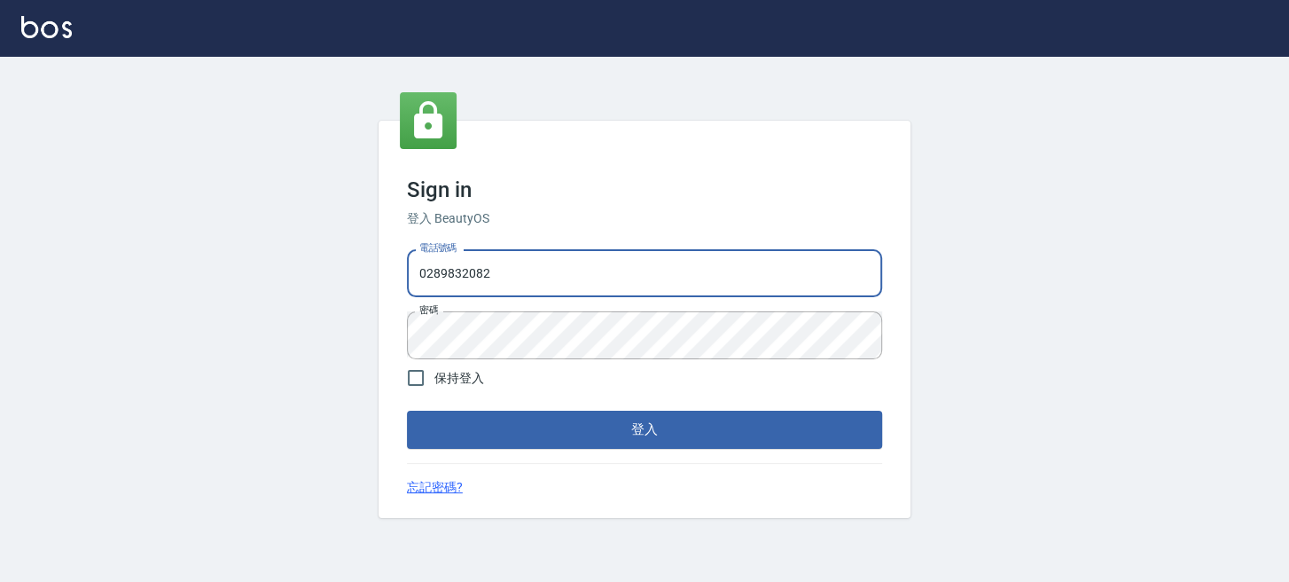
drag, startPoint x: 0, startPoint y: 0, endPoint x: 0, endPoint y: 344, distance: 344.0
click at [0, 344] on html "Sign in 登入 BeautyOS 電話號碼 [PHONE_NUMBER] 電話號碼 密碼 密碼 保持登入 登入 忘記密碼?" at bounding box center [644, 291] width 1289 height 582
drag, startPoint x: 329, startPoint y: 311, endPoint x: 97, endPoint y: 331, distance: 233.1
click at [97, 331] on div "Sign in 登入 BeautyOS 電話號碼 [PHONE_NUMBER] 電話號碼 密碼 密碼 保持登入 登入 忘記密碼?" at bounding box center [644, 319] width 1289 height 525
type input "0955332100"
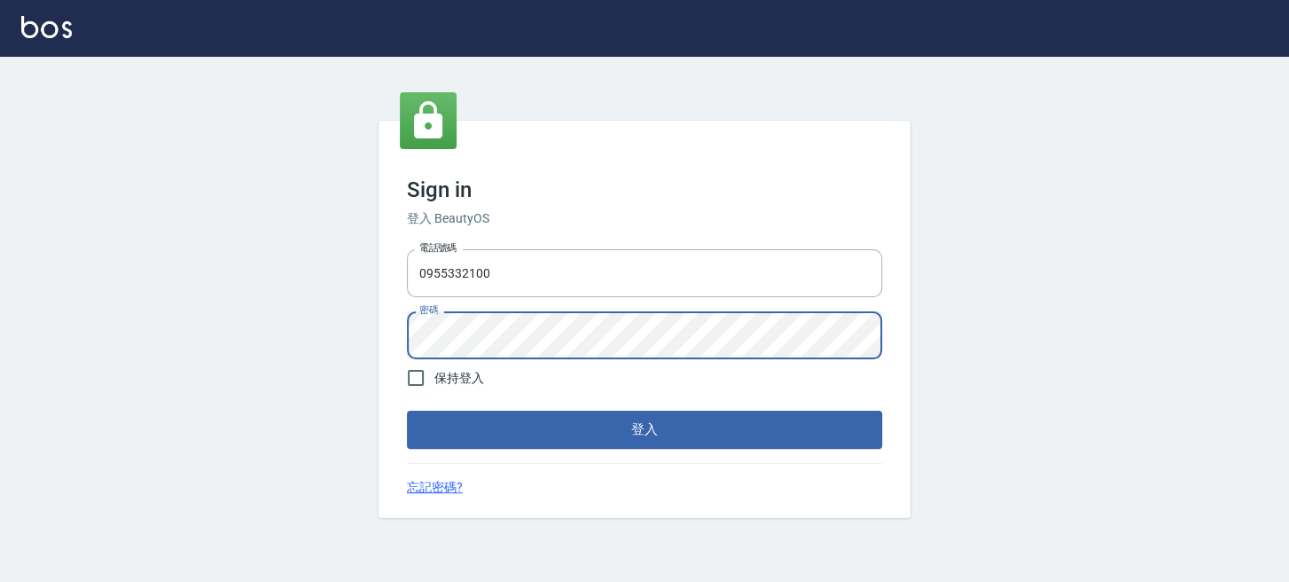
click at [124, 350] on div "Sign in 登入 BeautyOS 電話號碼 [PHONE_NUMBER] 電話號碼 密碼 密碼 保持登入 登入 忘記密碼?" at bounding box center [644, 319] width 1289 height 525
click at [431, 431] on button "登入" at bounding box center [644, 428] width 475 height 37
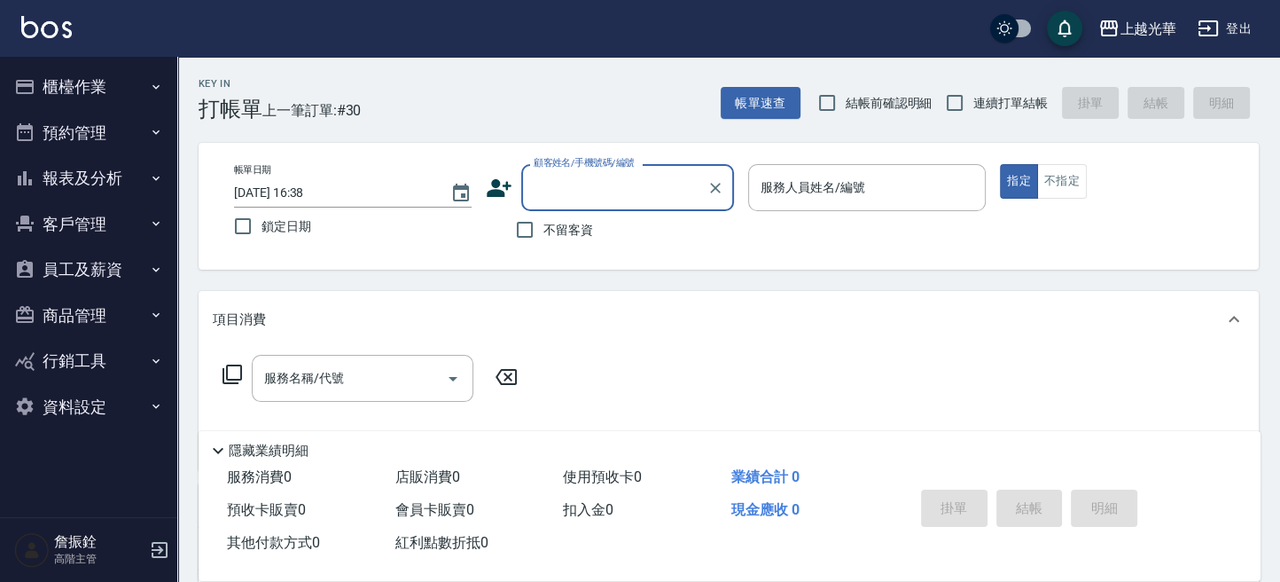
click at [1244, 20] on button "登出" at bounding box center [1225, 28] width 68 height 33
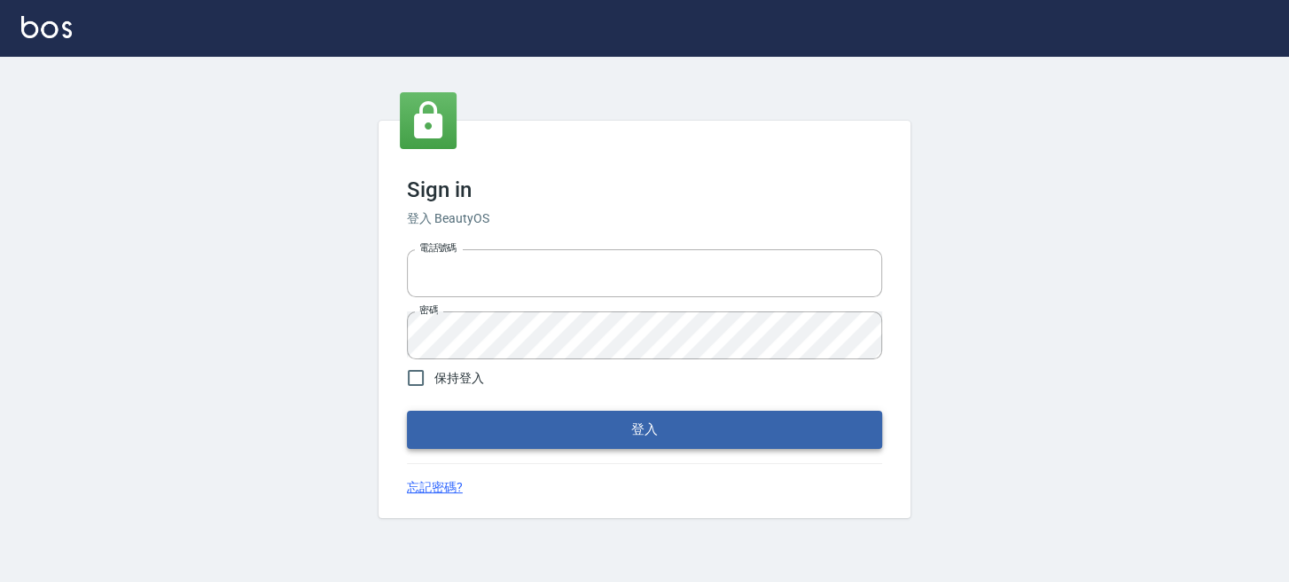
type input "0289832082"
click at [790, 426] on button "登入" at bounding box center [644, 428] width 475 height 37
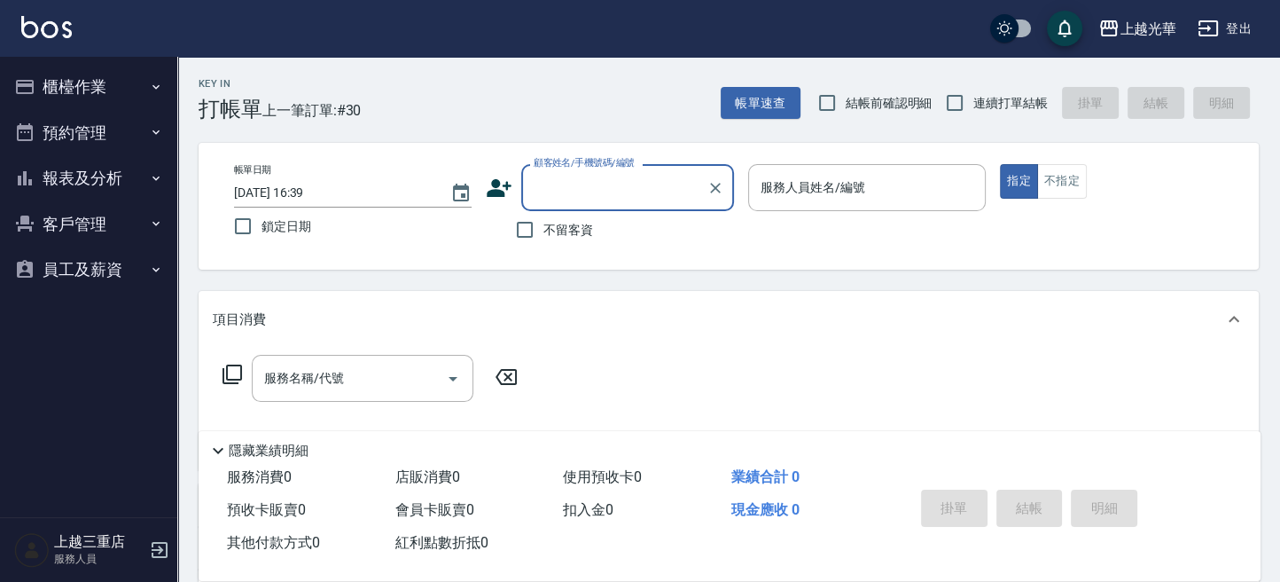
click at [578, 238] on span "不留客資" at bounding box center [568, 230] width 50 height 19
click at [543, 238] on input "不留客資" at bounding box center [524, 229] width 37 height 37
checkbox input "true"
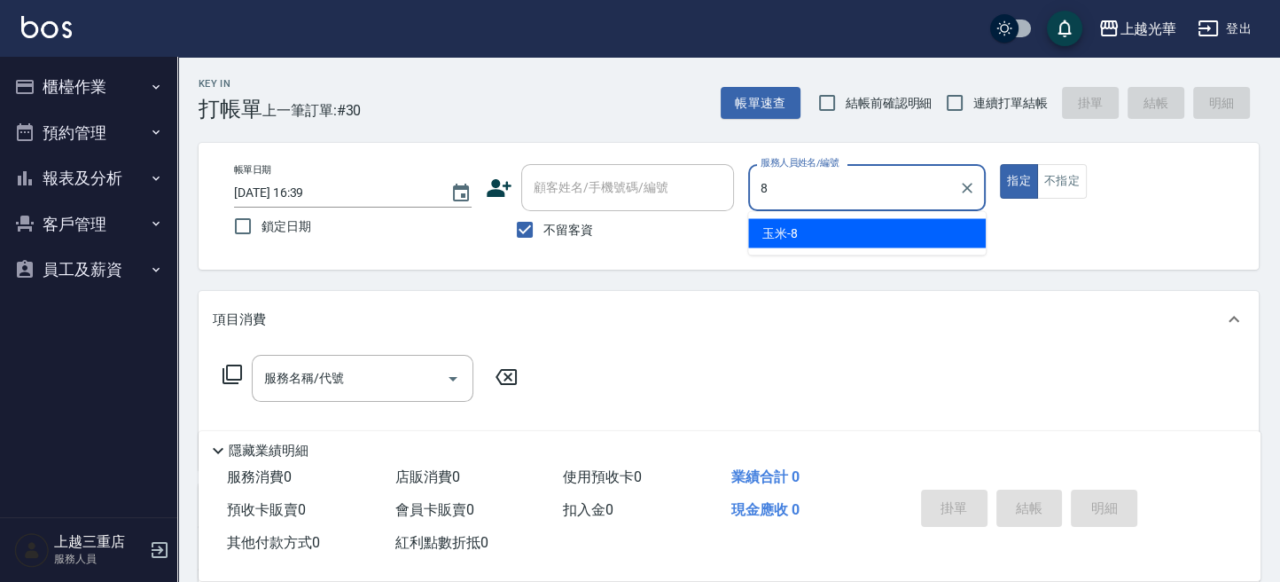
type input "玉米-8"
type button "true"
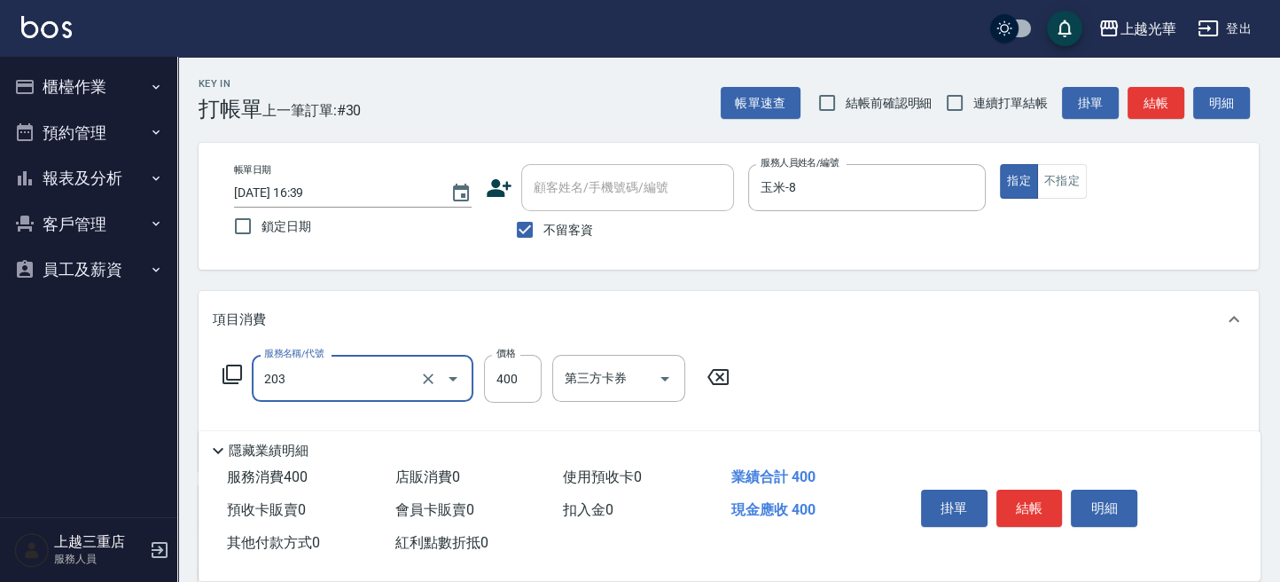
type input "指定單剪(203)"
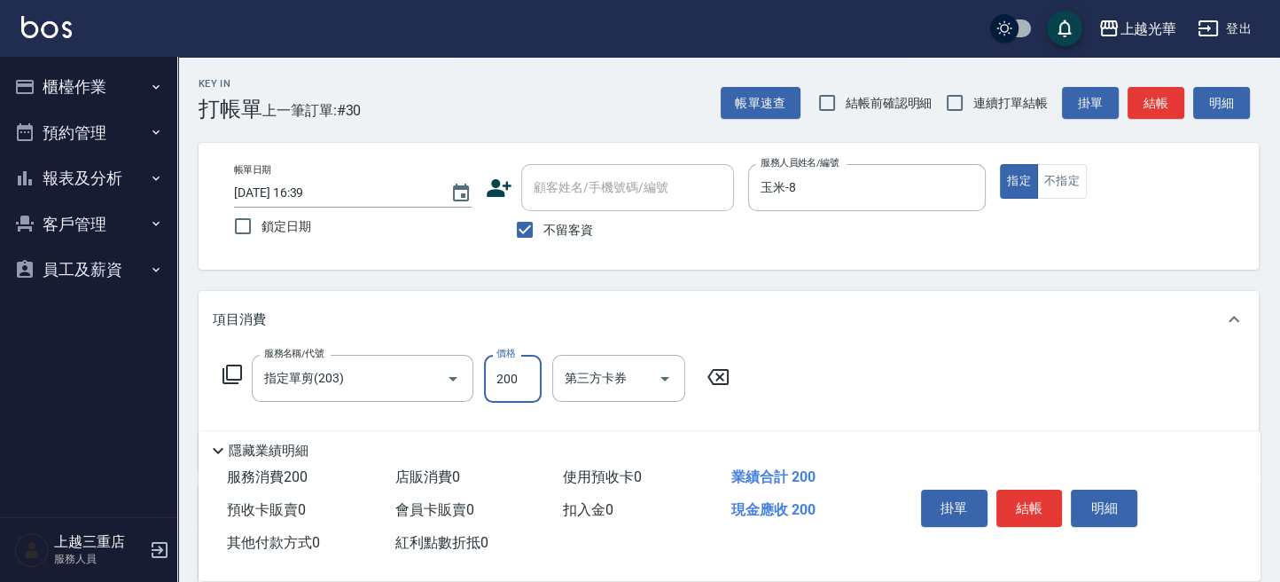
type input "200"
click at [1137, 103] on button "結帳" at bounding box center [1156, 103] width 57 height 33
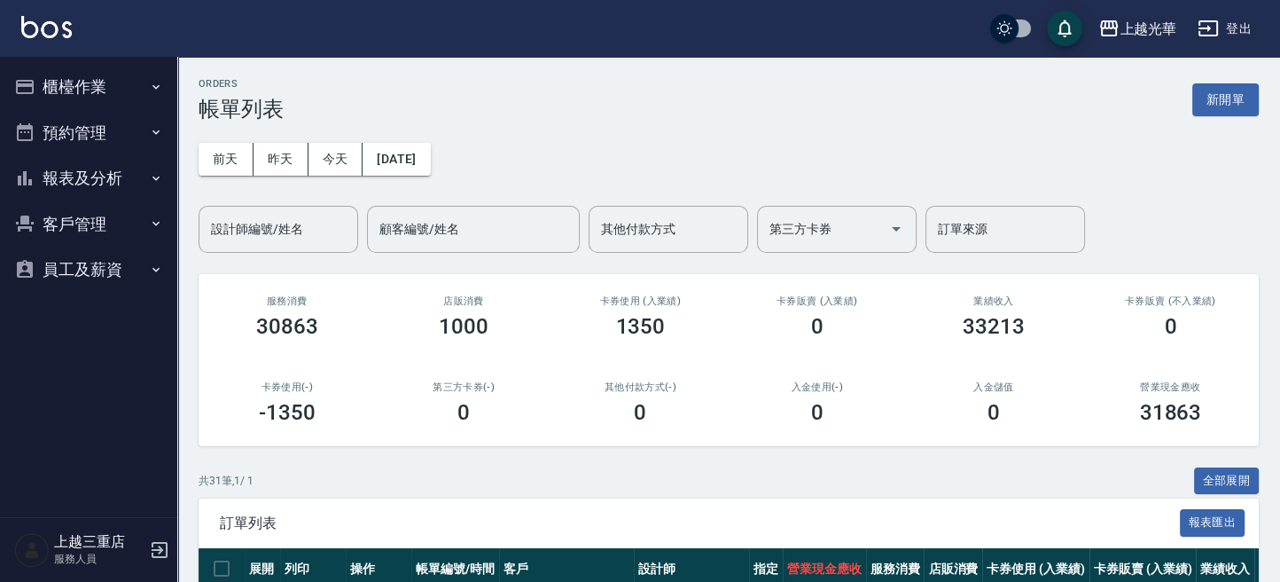
click at [87, 73] on button "櫃檯作業" at bounding box center [88, 87] width 163 height 46
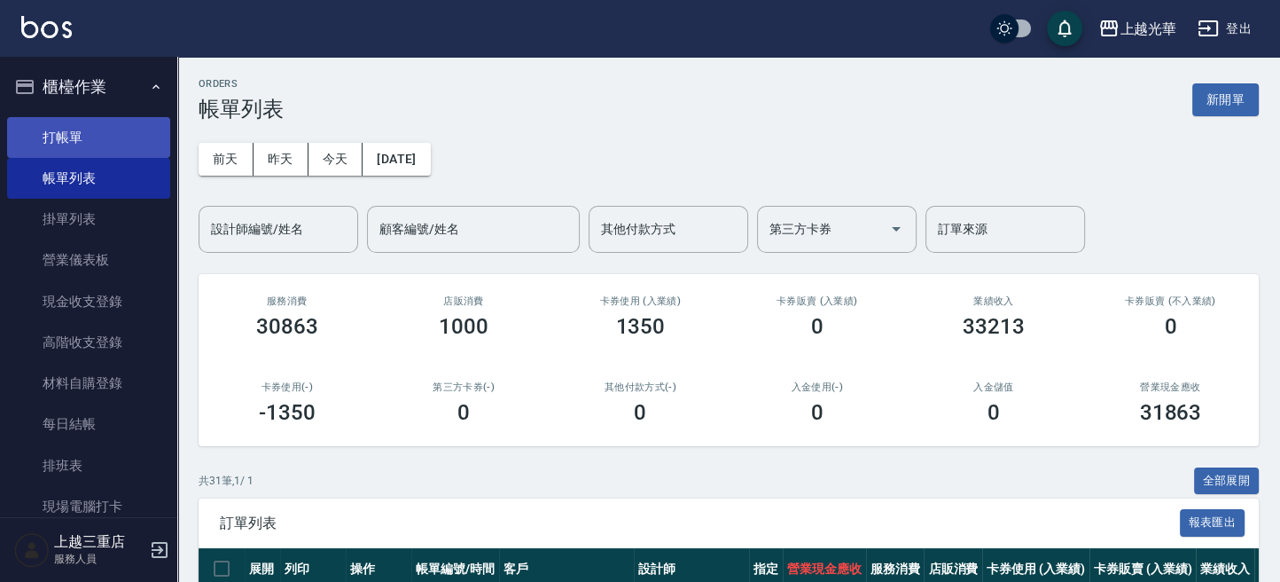
click at [85, 121] on link "打帳單" at bounding box center [88, 137] width 163 height 41
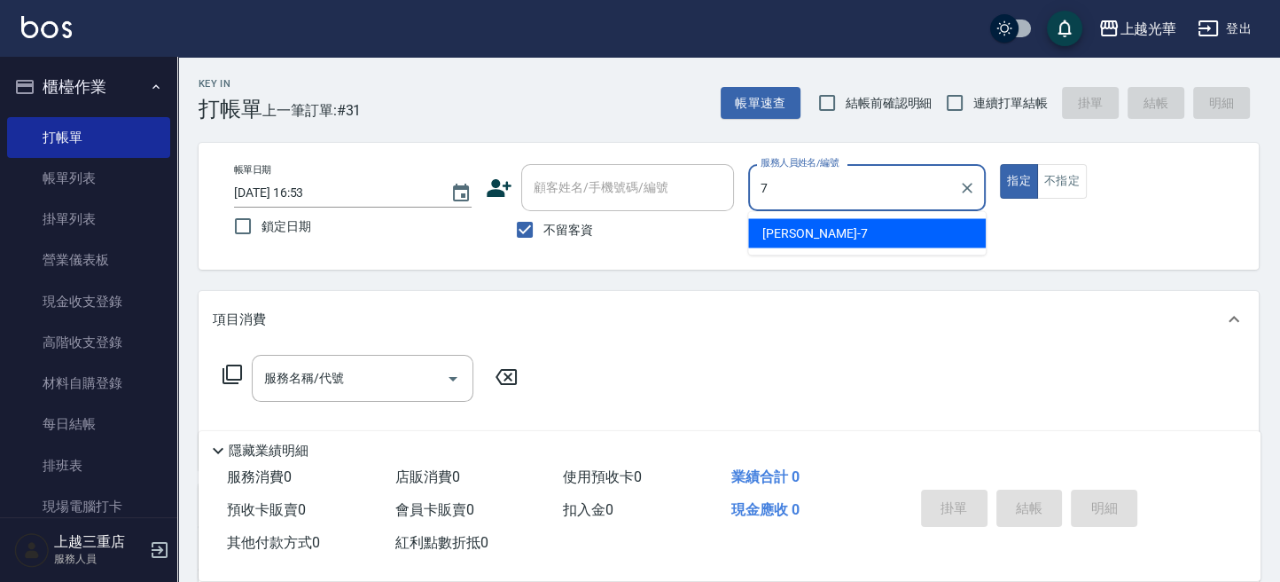
type input "小紫-7"
type button "true"
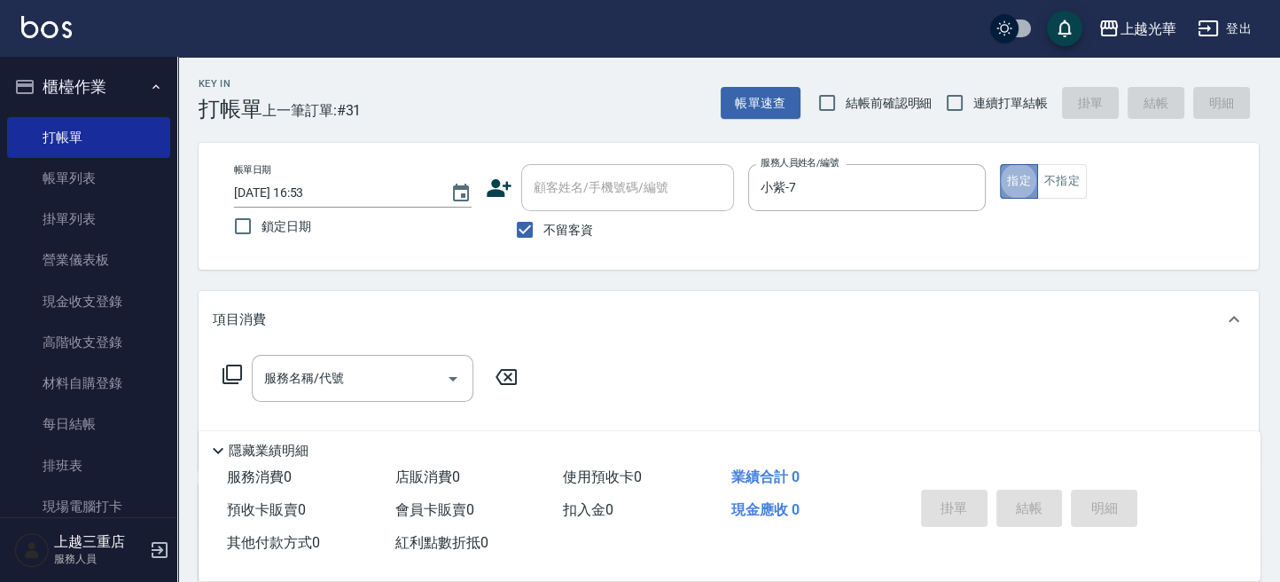
drag, startPoint x: 1015, startPoint y: 183, endPoint x: 840, endPoint y: 258, distance: 191.0
click at [1013, 184] on button "指定" at bounding box center [1019, 181] width 38 height 35
click at [333, 378] on div "服務名稱/代號 服務名稱/代號" at bounding box center [363, 378] width 222 height 47
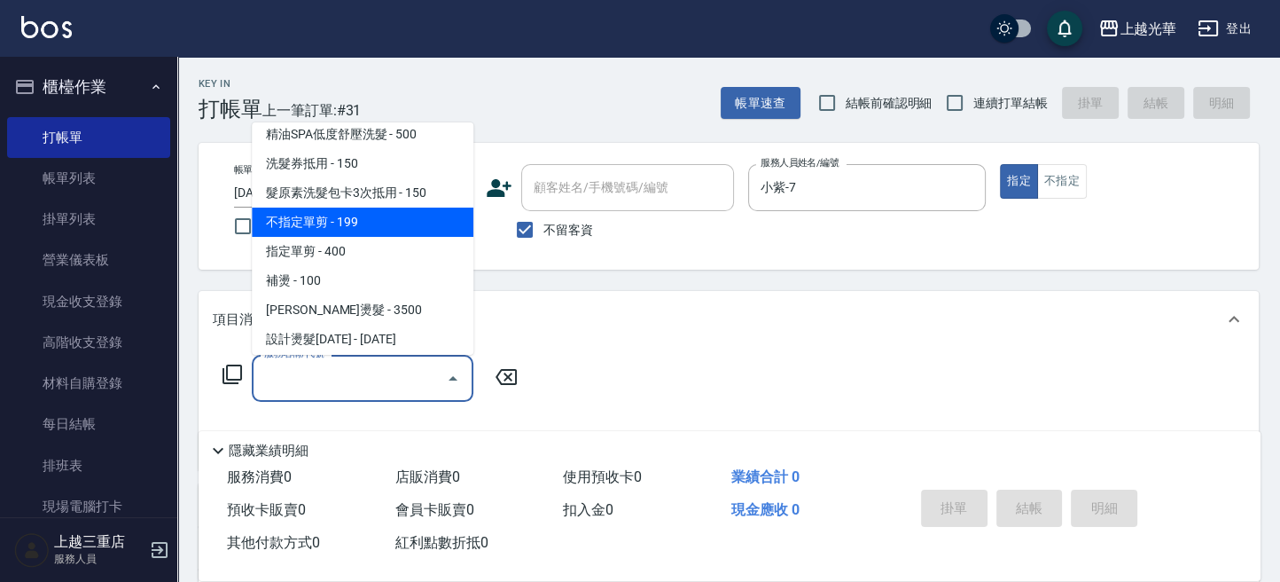
scroll to position [118, 0]
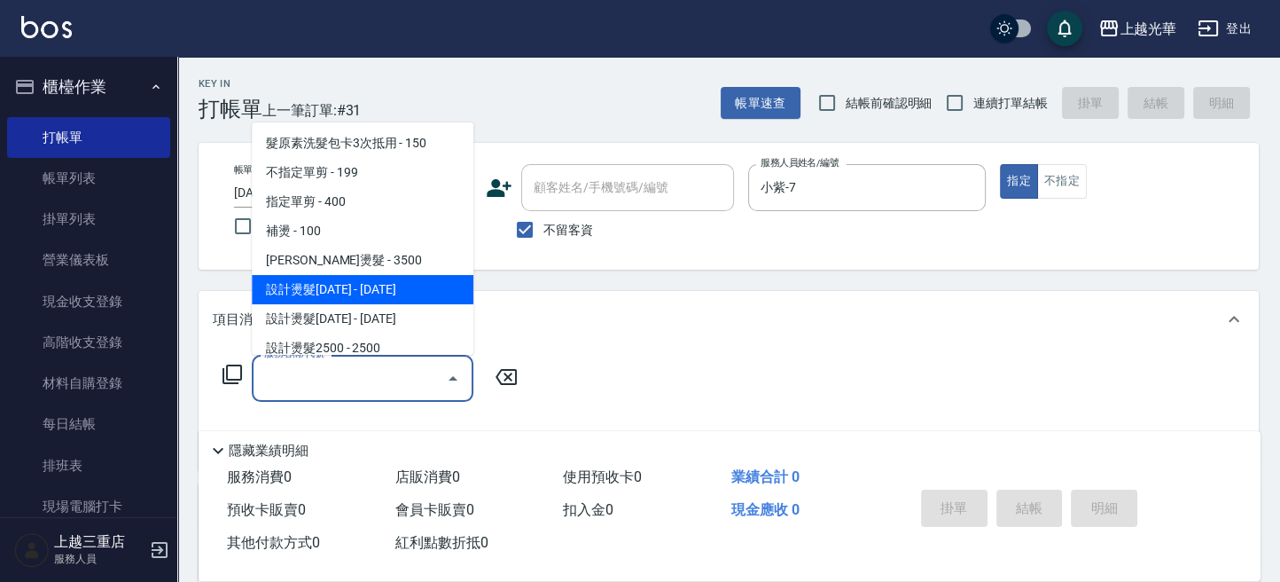
drag, startPoint x: 363, startPoint y: 298, endPoint x: 488, endPoint y: 351, distance: 135.8
click at [363, 300] on span "設計燙髮[DATE] - [DATE]" at bounding box center [363, 289] width 222 height 29
type input "設計燙髮1500(305)"
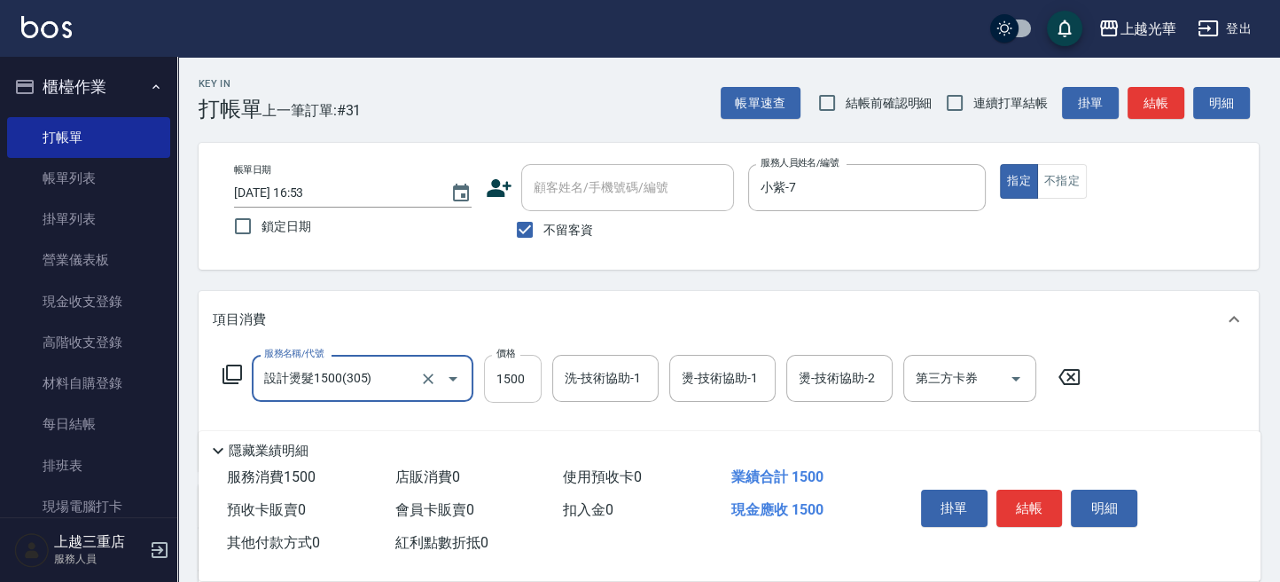
click at [511, 384] on input "1500" at bounding box center [513, 379] width 58 height 48
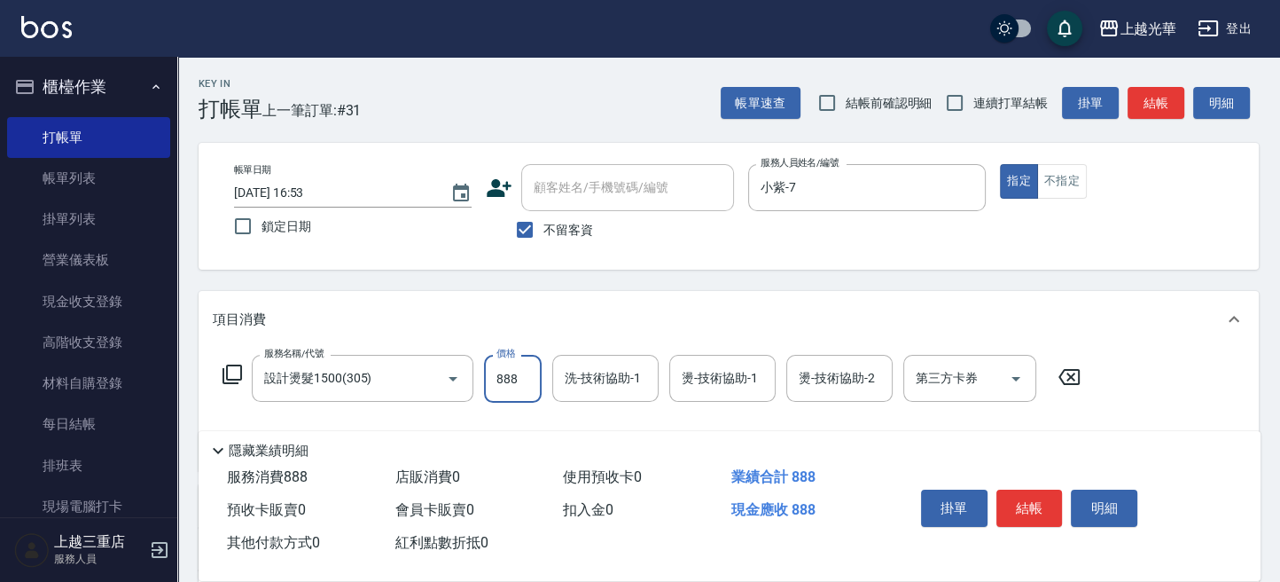
type input "888"
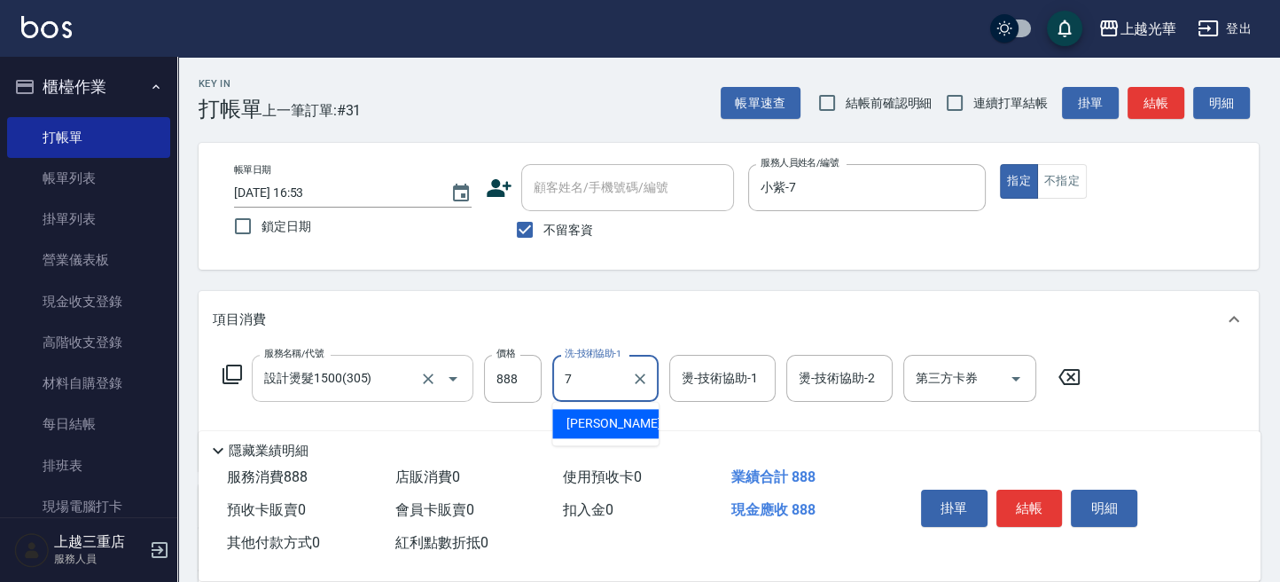
type input "小紫-7"
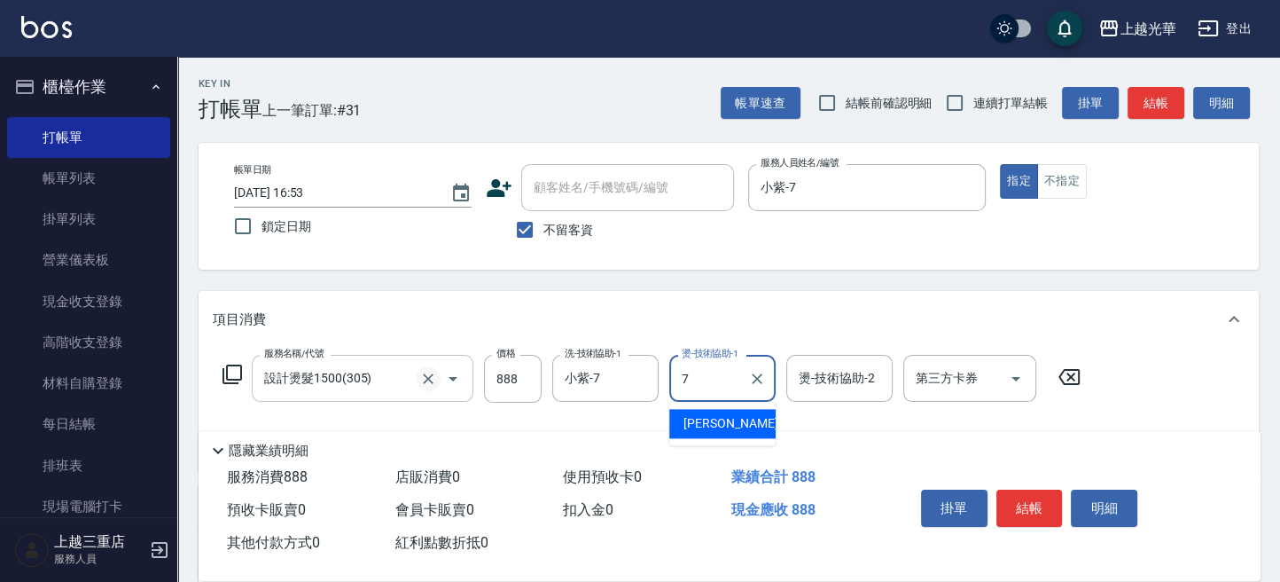
type input "小紫-7"
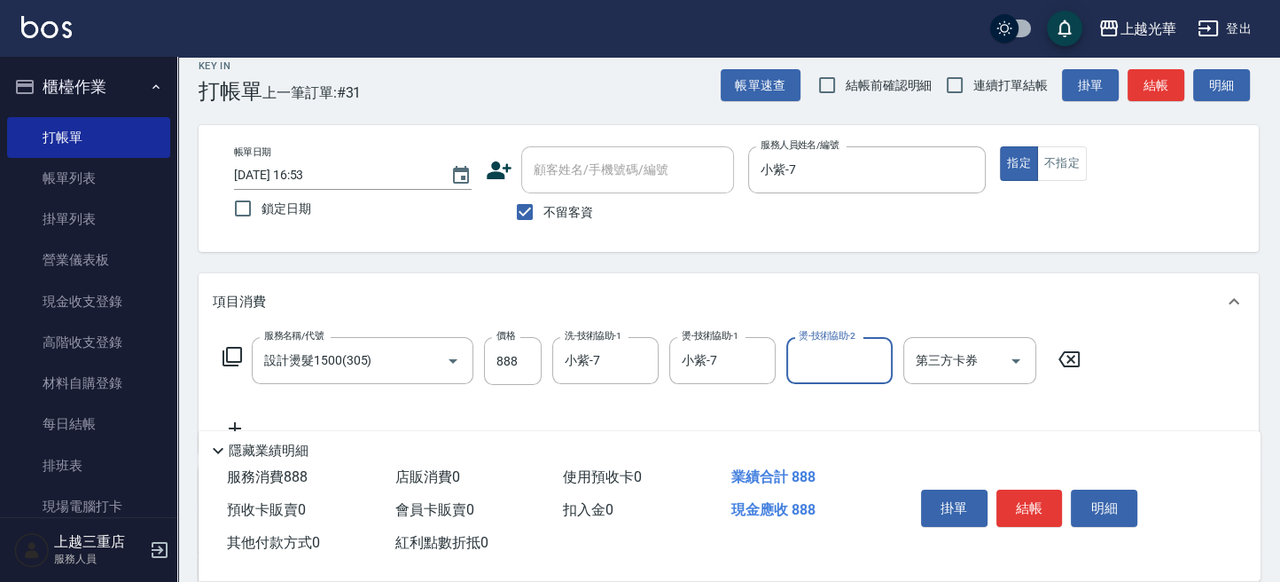
scroll to position [236, 0]
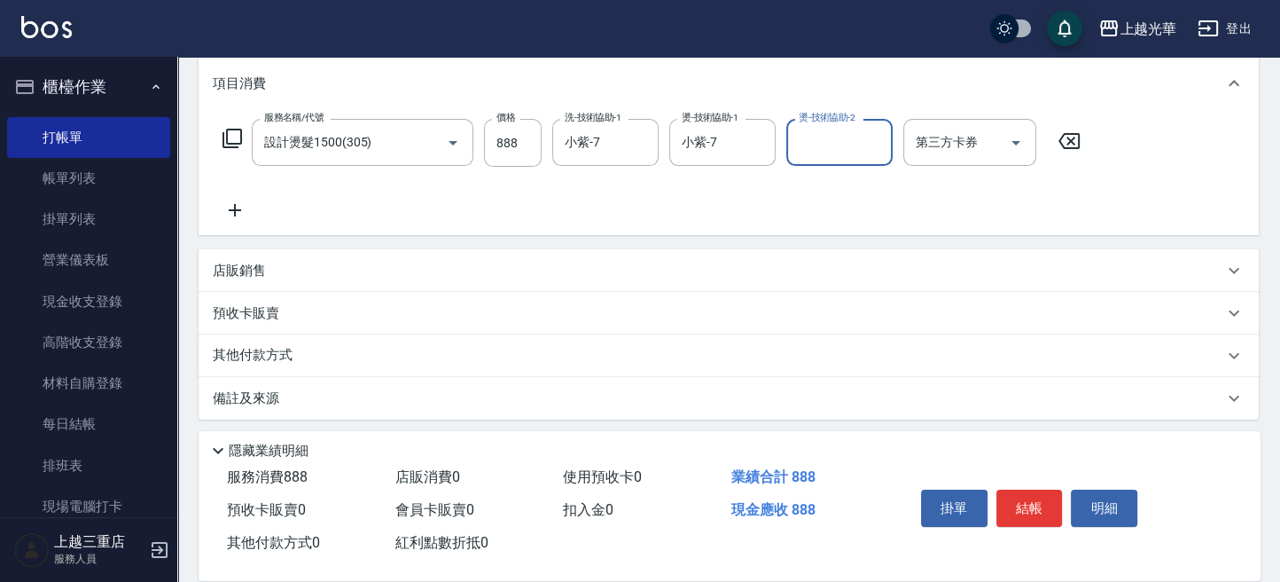
click at [246, 208] on icon at bounding box center [235, 209] width 44 height 21
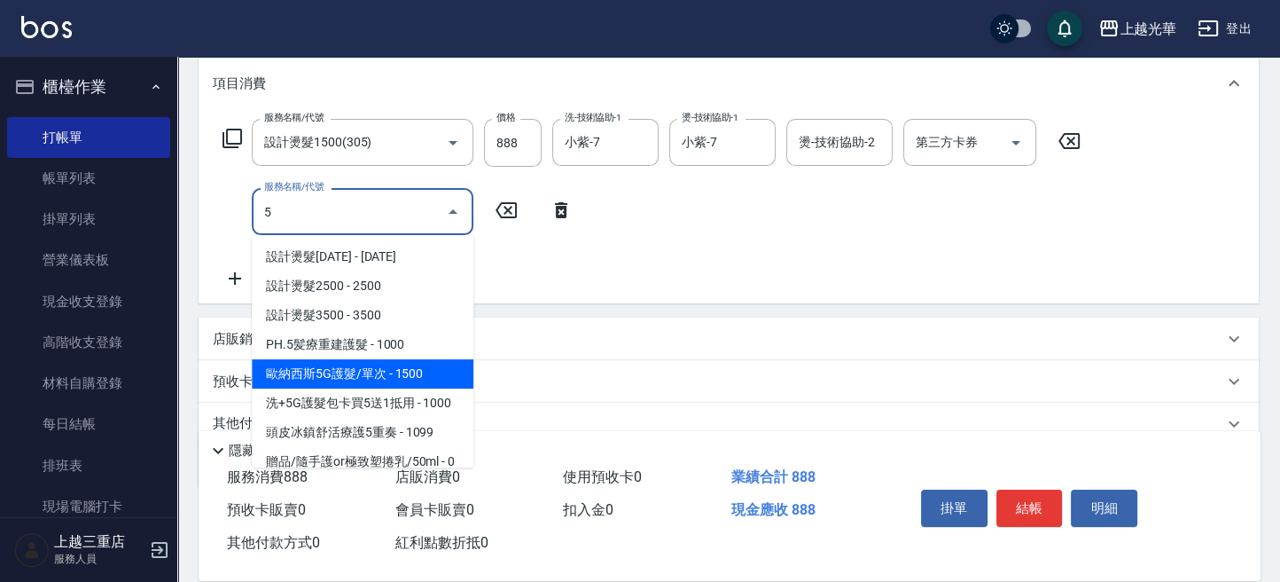
drag, startPoint x: 362, startPoint y: 382, endPoint x: 482, endPoint y: 327, distance: 132.5
click at [366, 379] on span "歐納西斯5G護髮/單次 - 1500" at bounding box center [363, 373] width 222 height 29
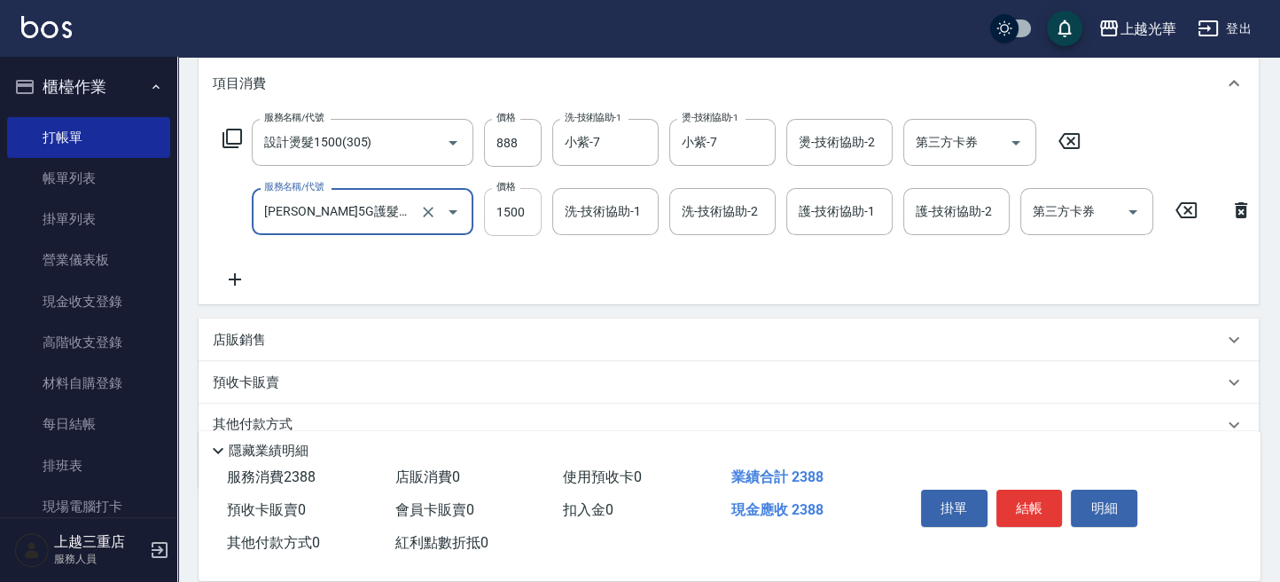
type input "歐納西斯5G護髮/單次(514)"
click at [505, 216] on input "1500" at bounding box center [513, 212] width 58 height 48
type input "1000"
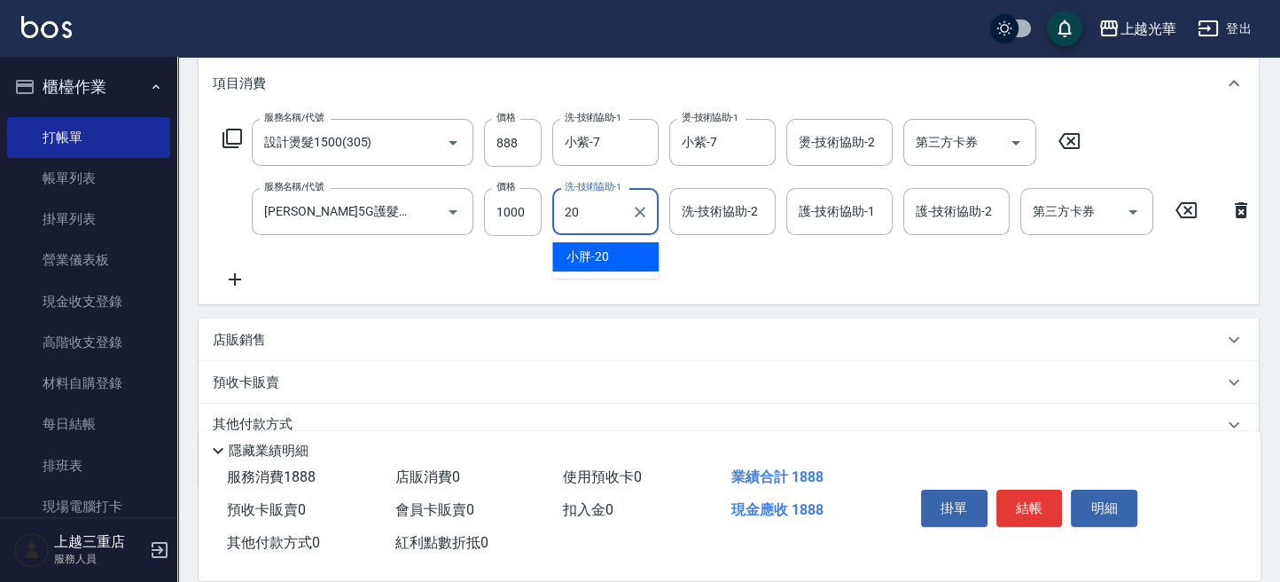
type input "小胖-20"
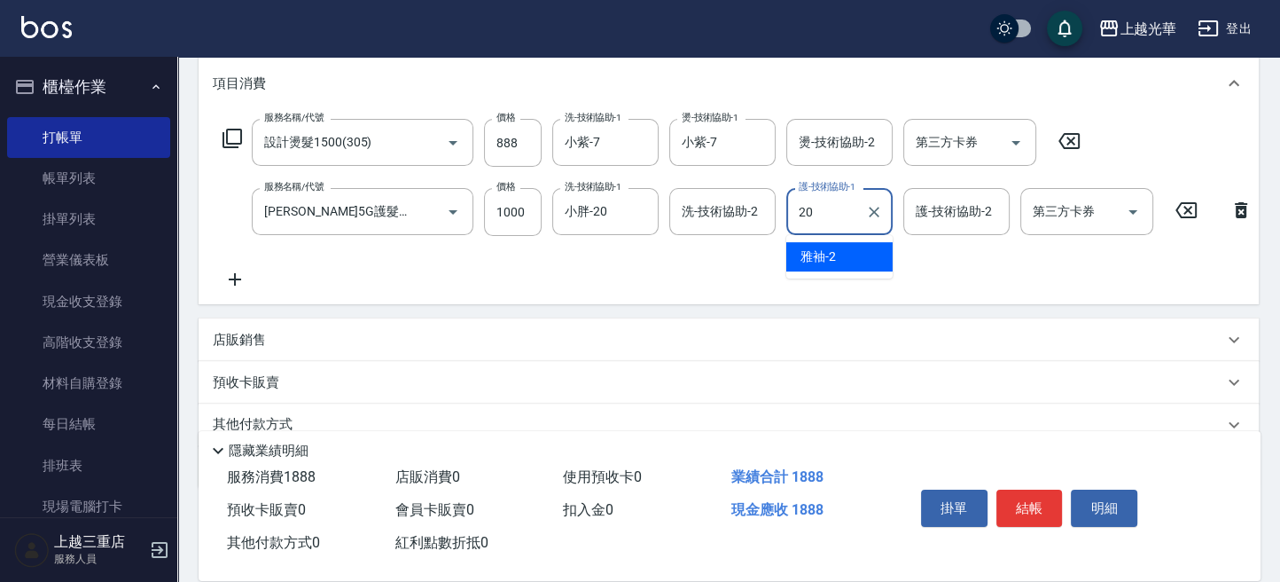
type input "小胖-20"
click at [619, 266] on div "服務名稱/代號 設計燙髮1500(305) 服務名稱/代號 價格 888 價格 洗-技術協助-1 小紫-7 洗-技術協助-1 燙-技術協助-1 小紫-7 燙-…" at bounding box center [738, 204] width 1051 height 171
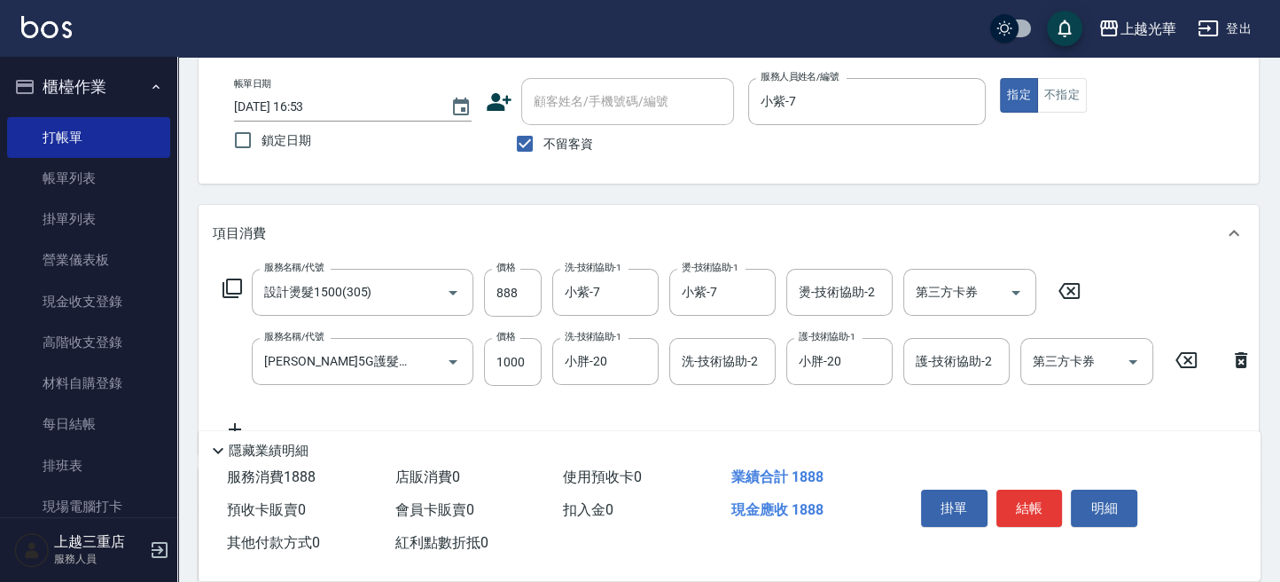
scroll to position [118, 0]
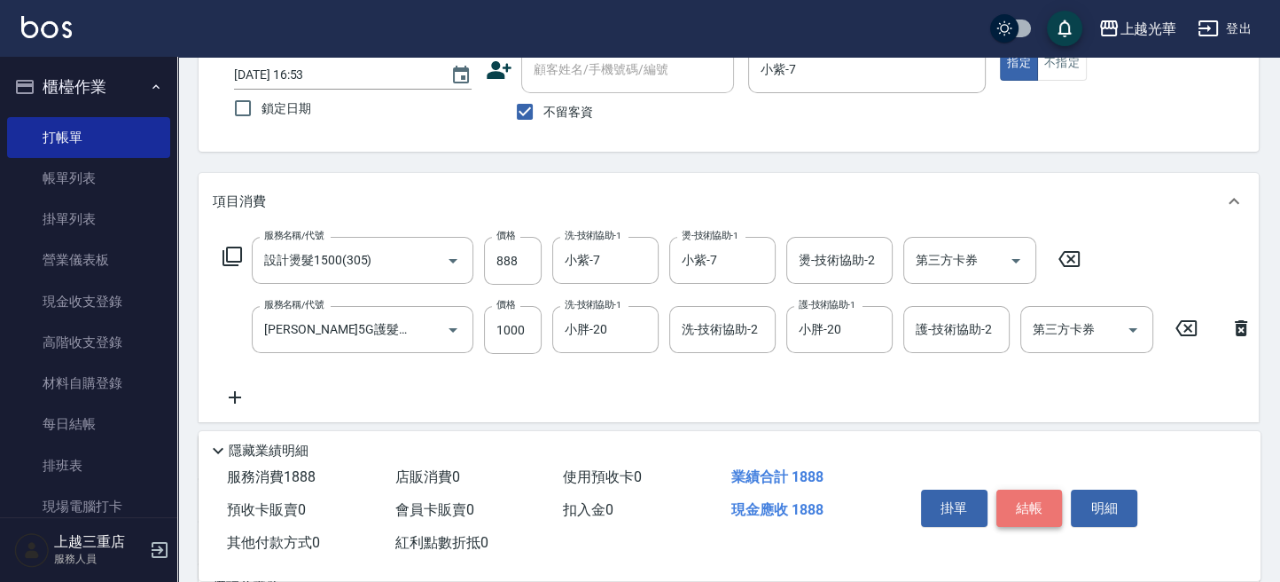
click at [1043, 509] on button "結帳" at bounding box center [1029, 507] width 66 height 37
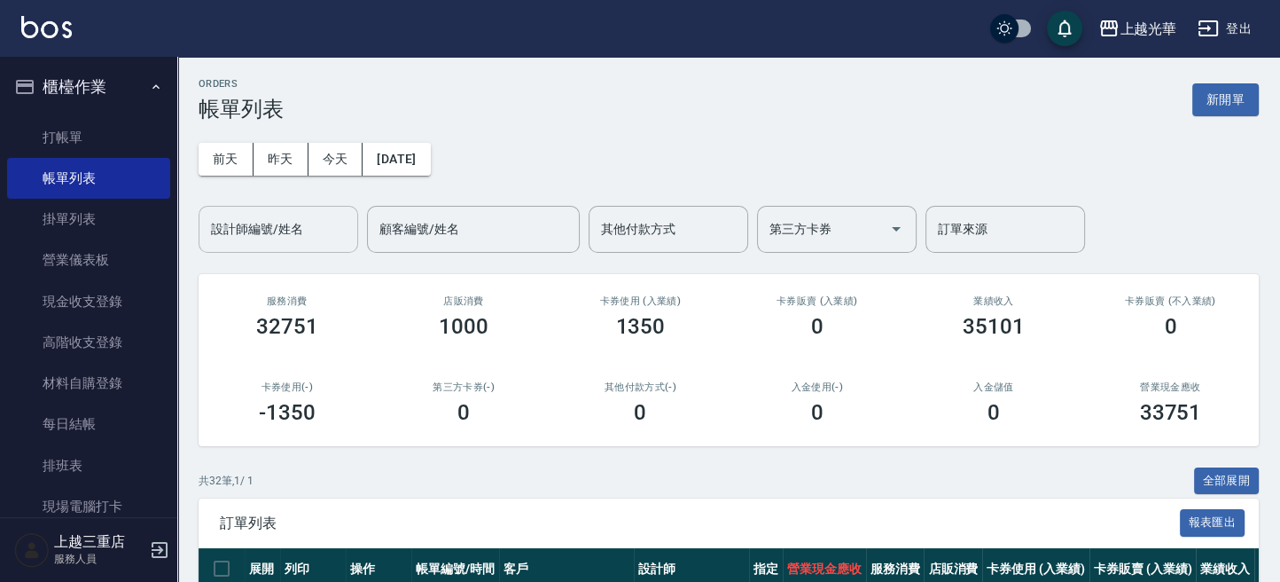
click at [245, 228] on div "設計師編號/姓名 設計師編號/姓名" at bounding box center [279, 229] width 160 height 47
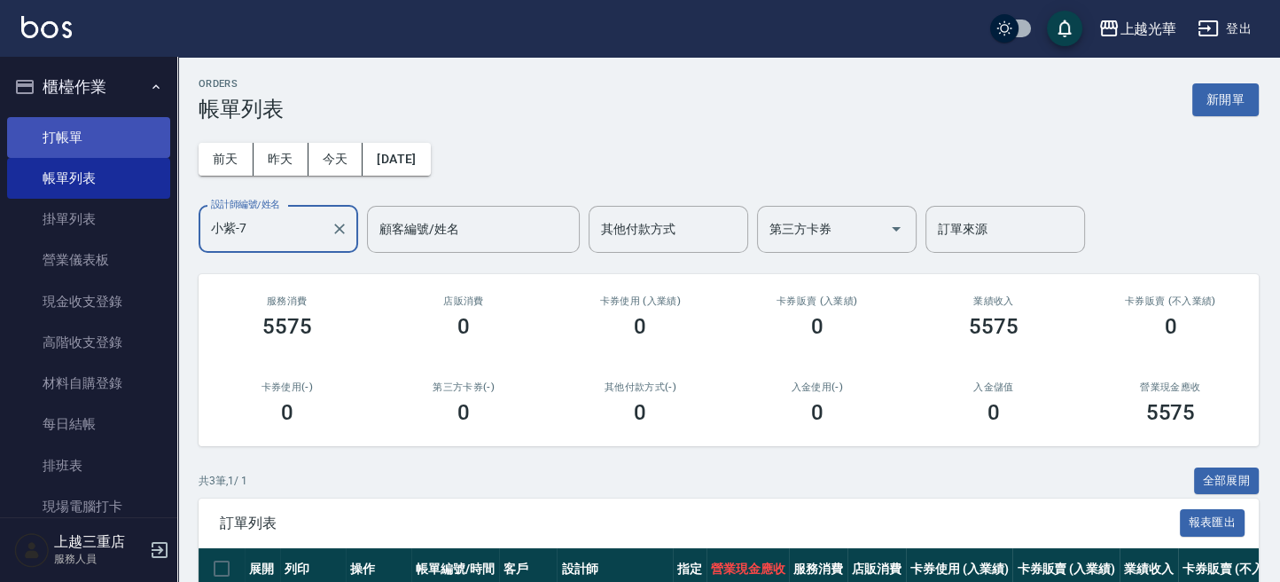
type input "小紫-7"
click at [65, 124] on link "打帳單" at bounding box center [88, 137] width 163 height 41
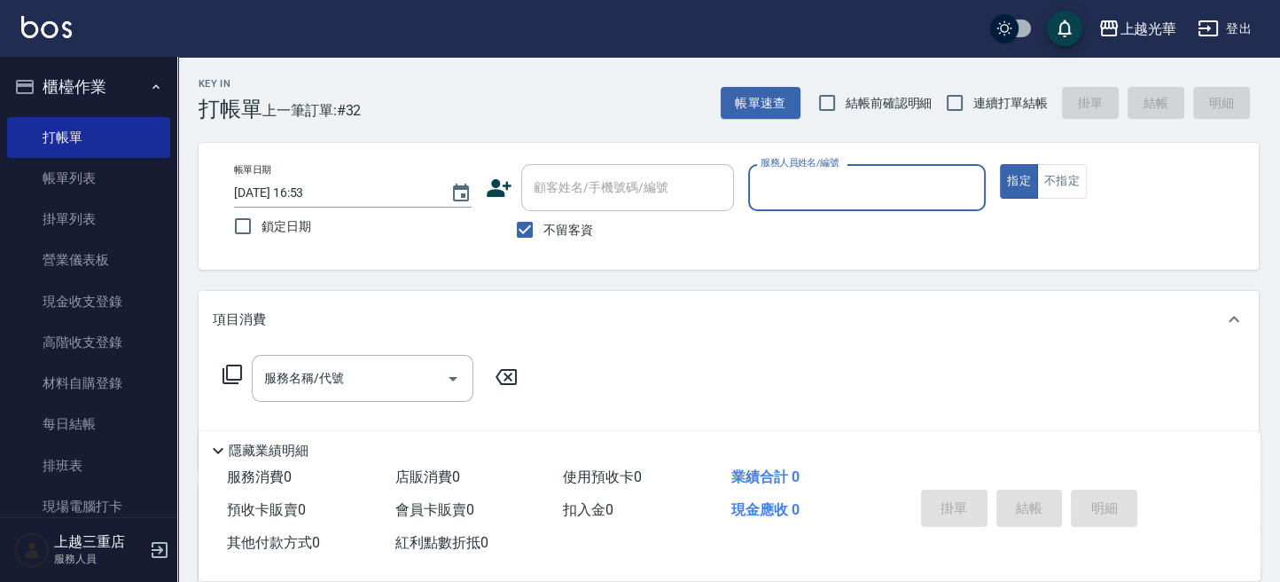
click at [1246, 24] on button "登出" at bounding box center [1225, 28] width 68 height 33
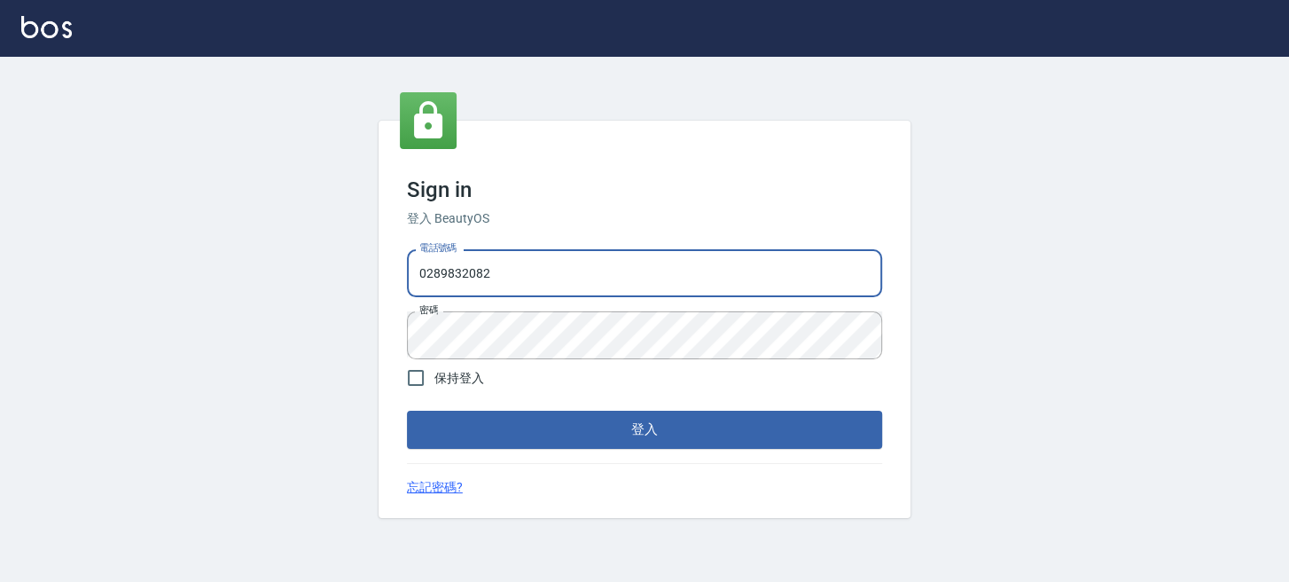
drag, startPoint x: 650, startPoint y: 271, endPoint x: 0, endPoint y: 307, distance: 650.8
click at [0, 312] on html "Sign in 登入 BeautyOS 電話號碼 0289832082 電話號碼 密碼 密碼 保持登入 登入 忘記密碼?" at bounding box center [644, 291] width 1289 height 582
type input "0955332100"
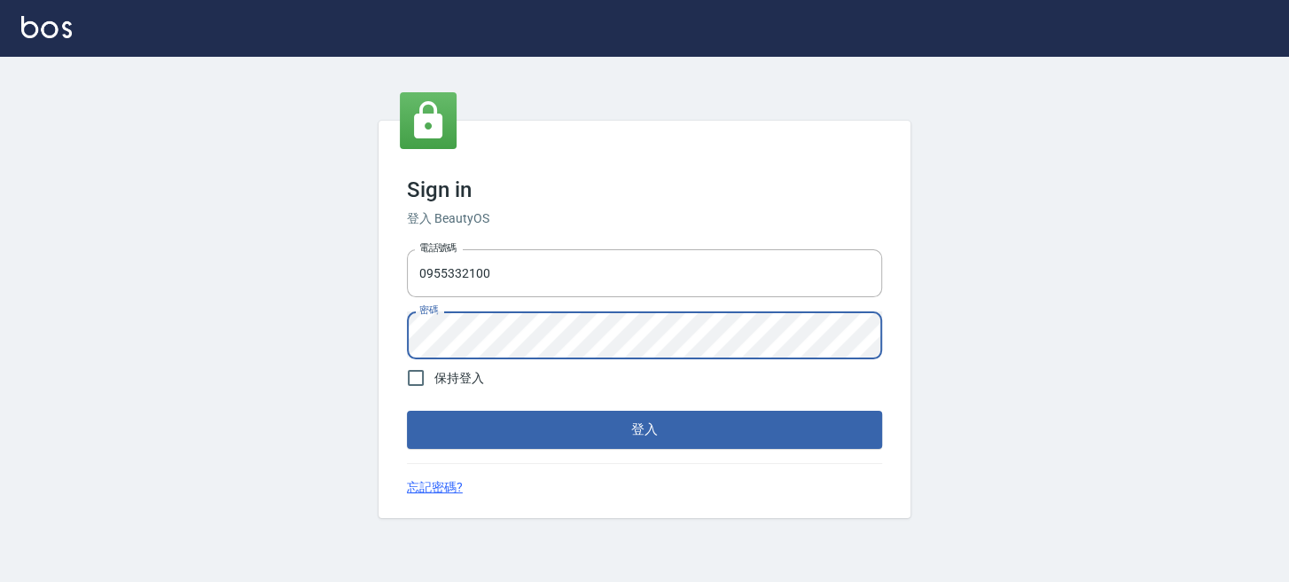
click at [162, 351] on div "Sign in 登入 BeautyOS 電話號碼 0955332100 電話號碼 密碼 密碼 保持登入 登入 忘記密碼?" at bounding box center [644, 319] width 1289 height 525
click at [403, 426] on div "Sign in 登入 BeautyOS 電話號碼 0955332100 電話號碼 密碼 密碼 保持登入 登入 忘記密碼?" at bounding box center [645, 319] width 532 height 396
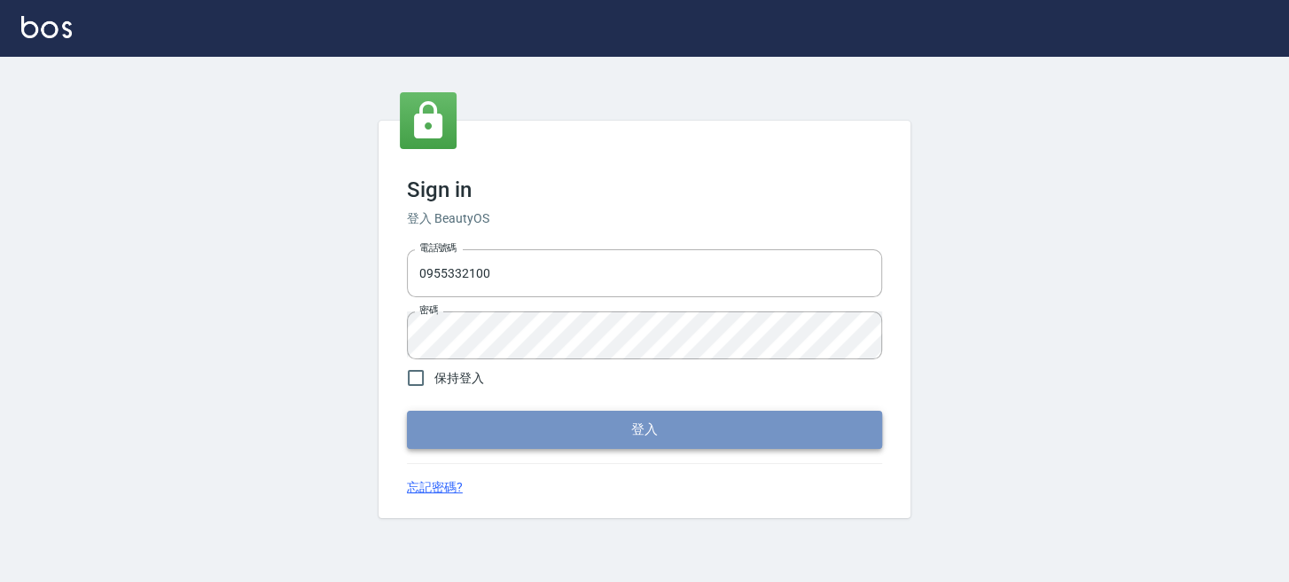
click at [440, 427] on button "登入" at bounding box center [644, 428] width 475 height 37
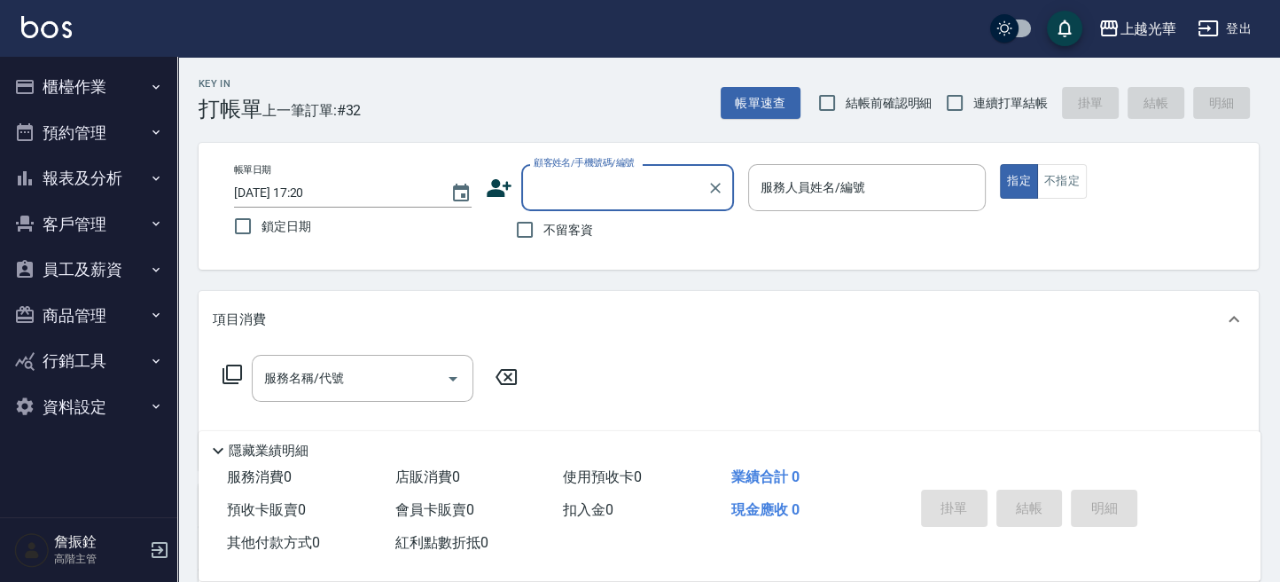
click at [102, 180] on button "報表及分析" at bounding box center [88, 178] width 163 height 46
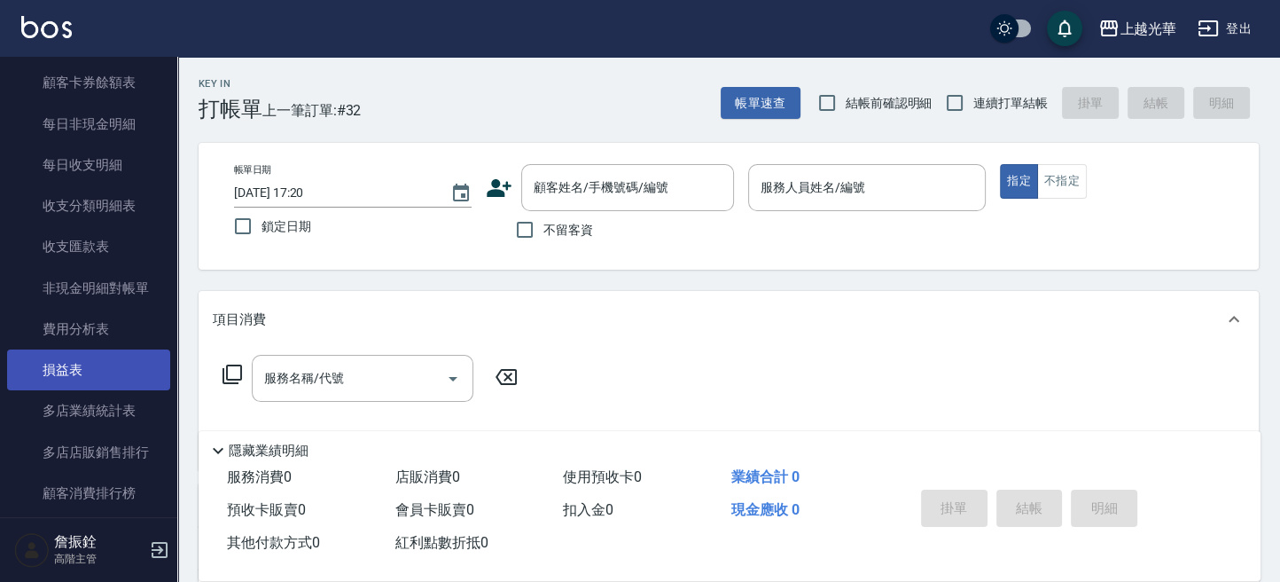
scroll to position [1418, 0]
click at [110, 353] on link "損益表" at bounding box center [88, 368] width 163 height 41
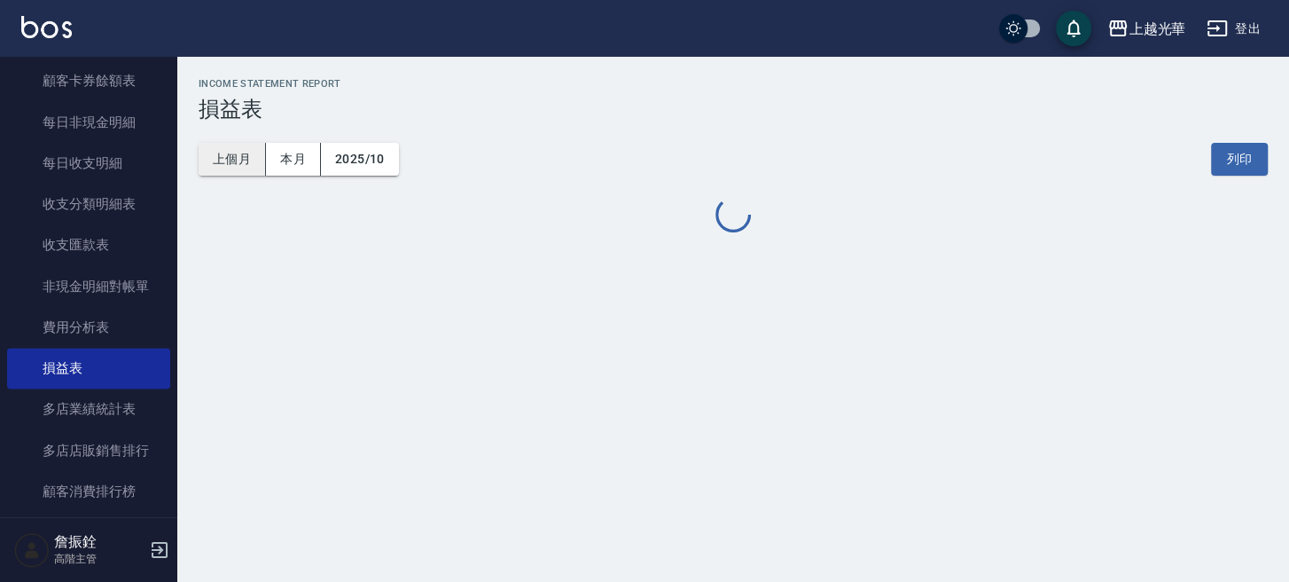
click at [238, 159] on button "上個月" at bounding box center [232, 159] width 67 height 33
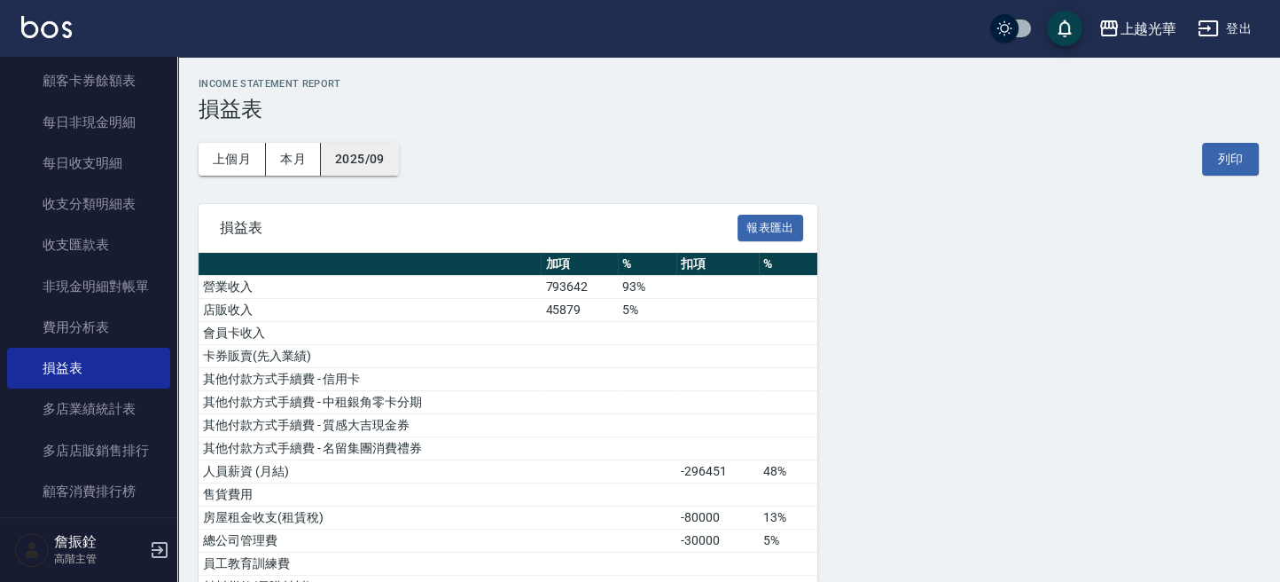
click at [371, 166] on button "2025/09" at bounding box center [360, 159] width 78 height 33
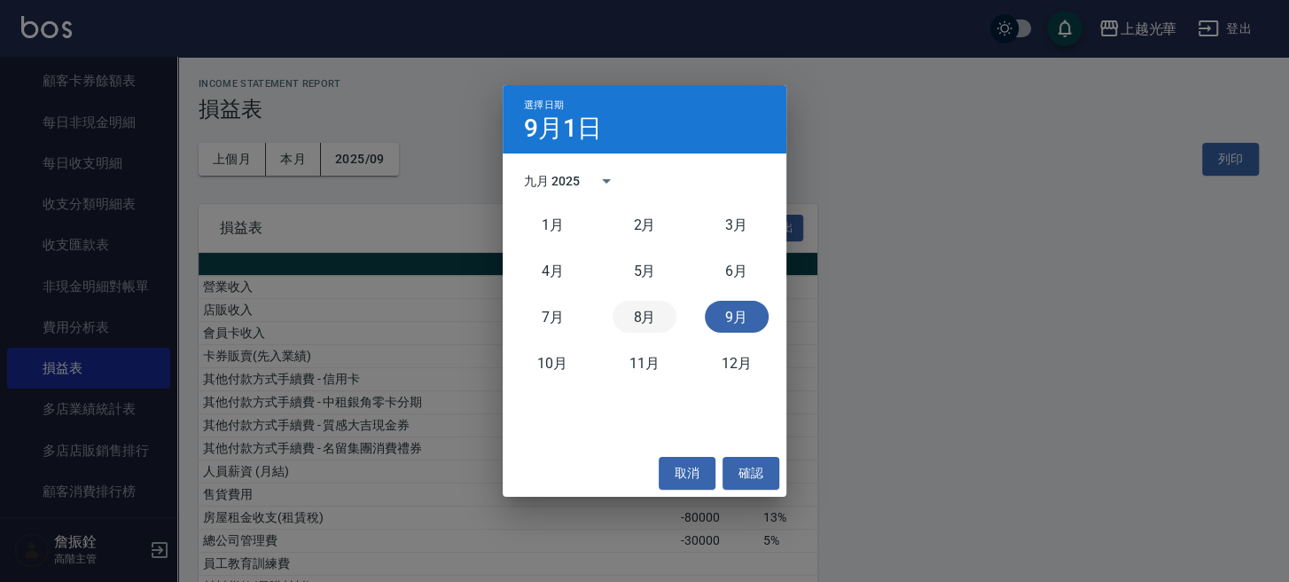
click at [635, 324] on button "8月" at bounding box center [645, 317] width 64 height 32
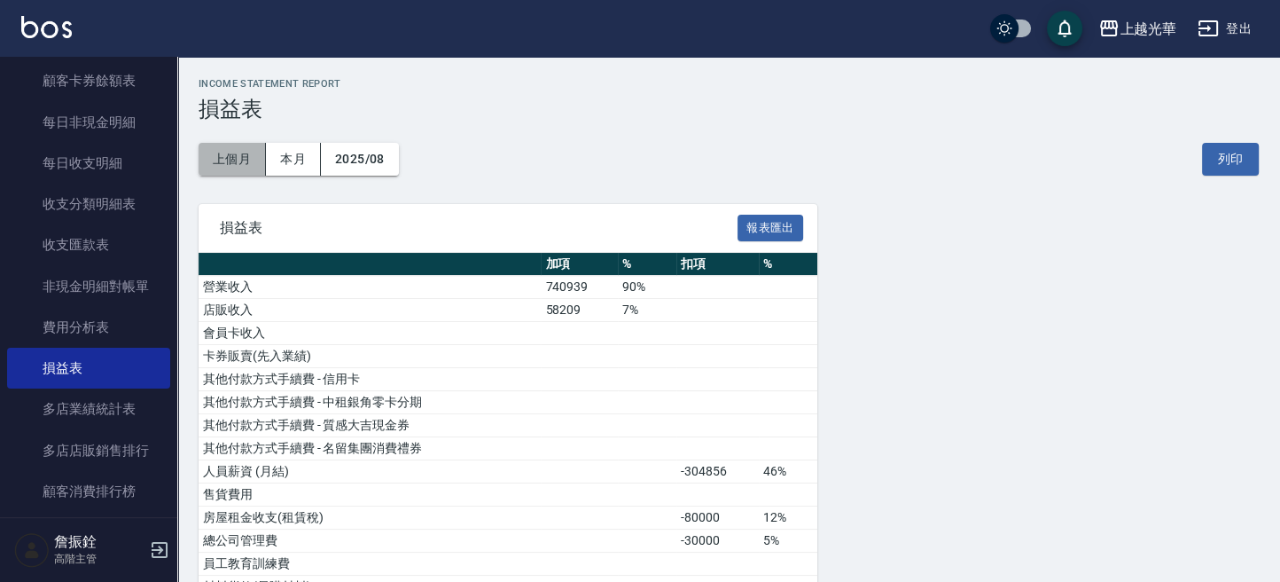
click at [238, 160] on button "上個月" at bounding box center [232, 159] width 67 height 33
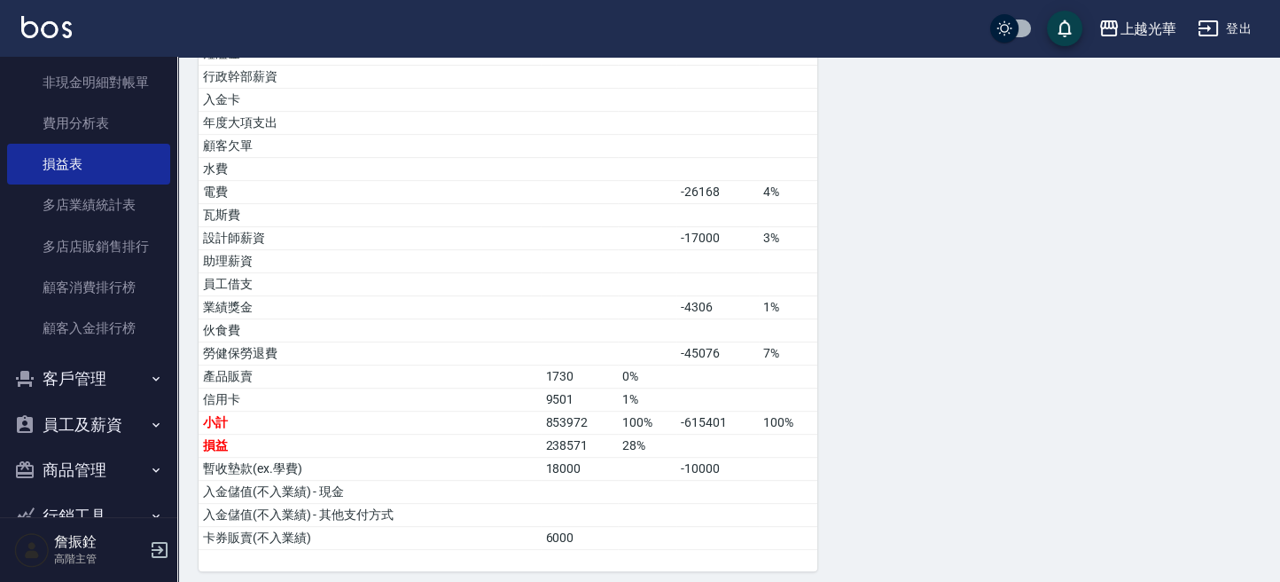
scroll to position [1654, 0]
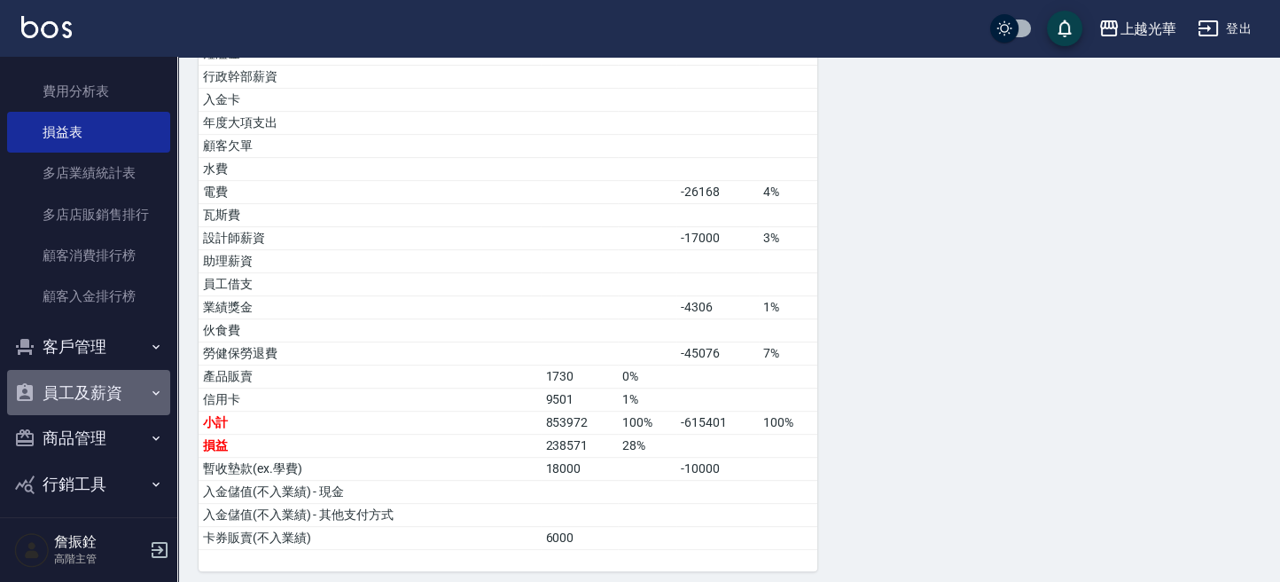
click at [109, 390] on button "員工及薪資" at bounding box center [88, 393] width 163 height 46
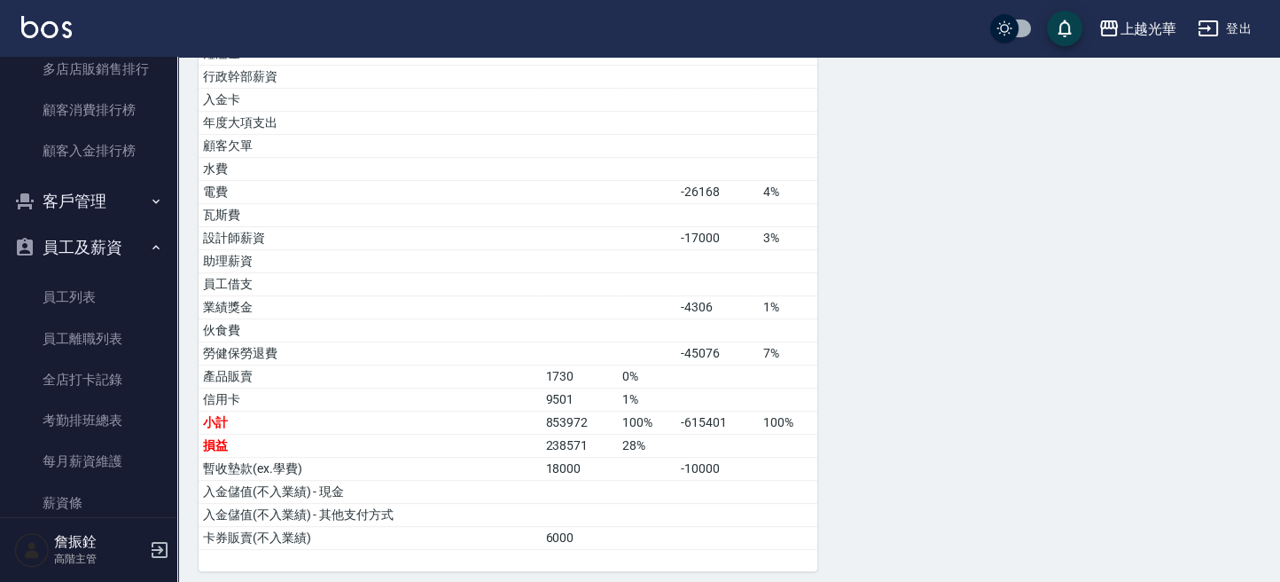
scroll to position [2009, 0]
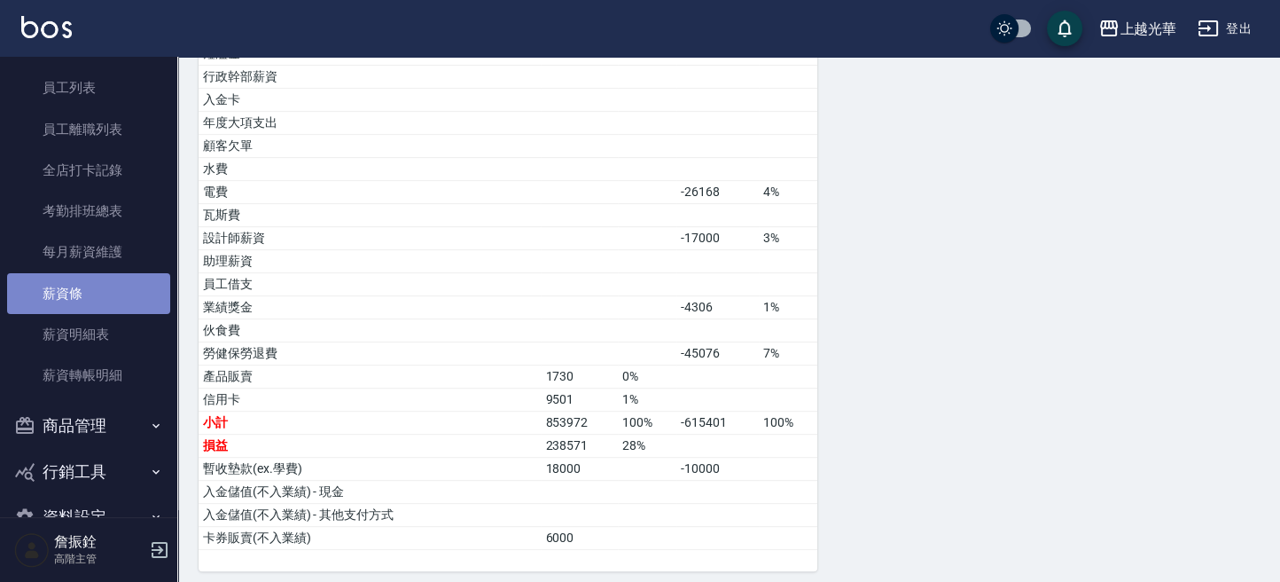
click at [130, 302] on link "薪資條" at bounding box center [88, 293] width 163 height 41
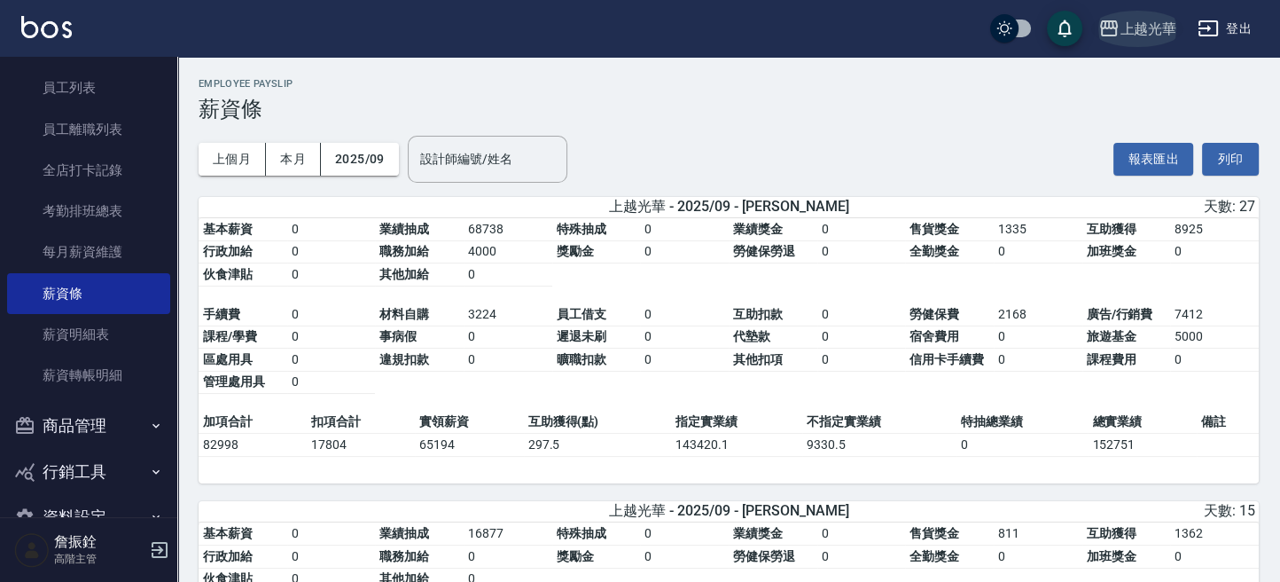
click at [1166, 35] on div "上越光華" at bounding box center [1148, 29] width 57 height 22
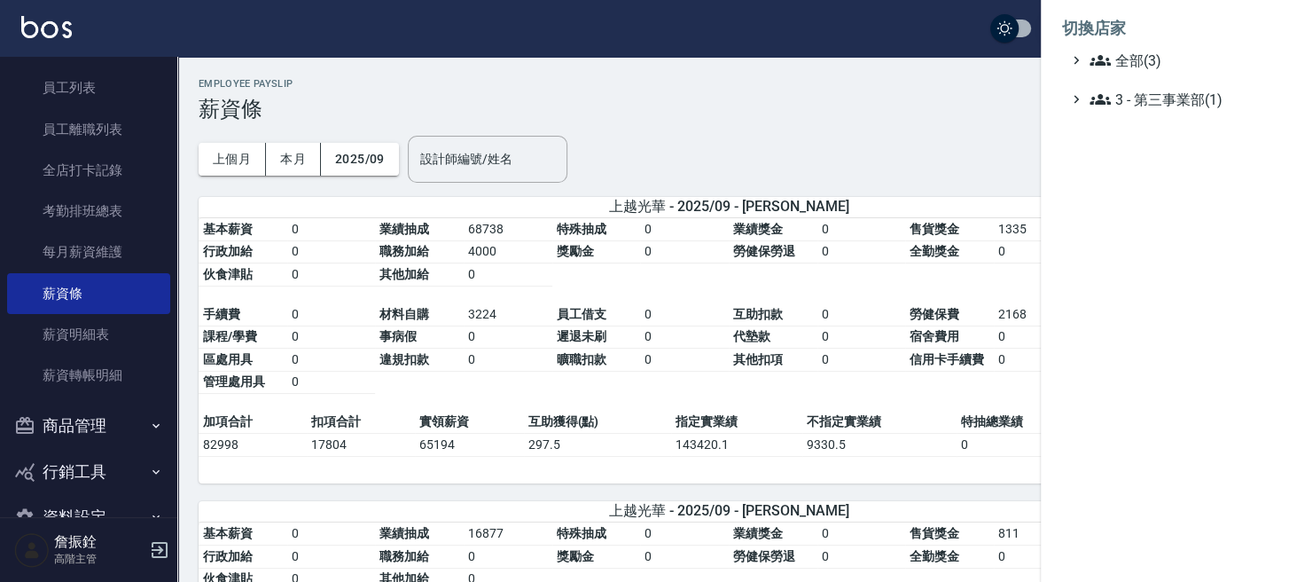
click at [1152, 48] on li "切換店家" at bounding box center [1165, 28] width 206 height 43
click at [1147, 60] on span "全部(3)" at bounding box center [1175, 60] width 171 height 21
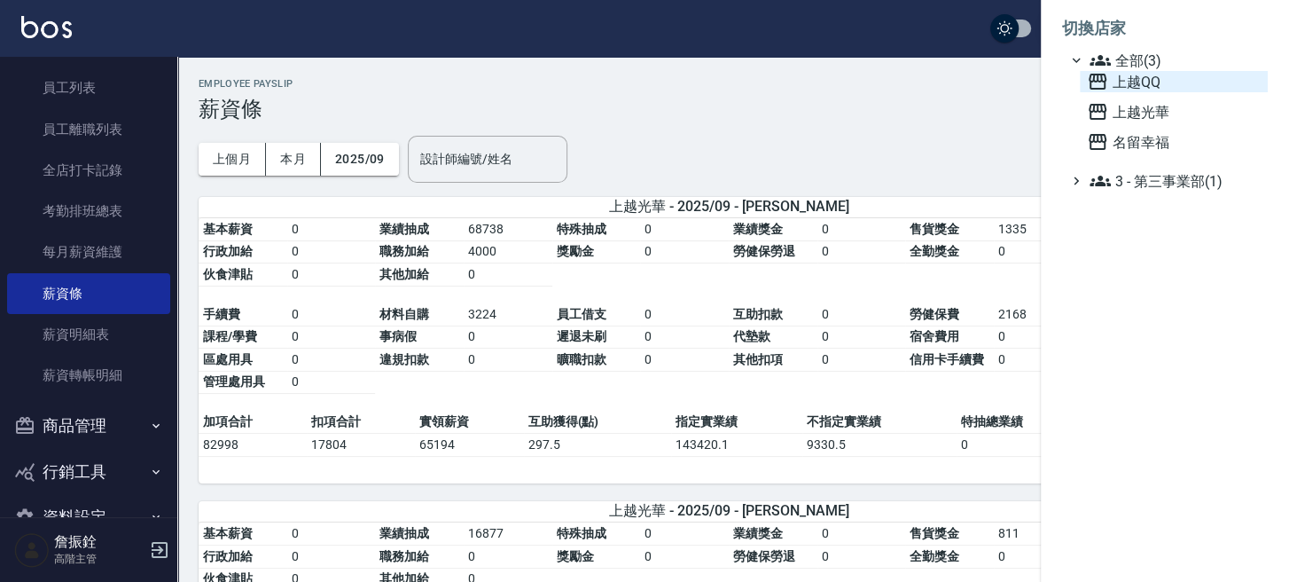
click at [1147, 78] on span "上越QQ" at bounding box center [1174, 81] width 174 height 21
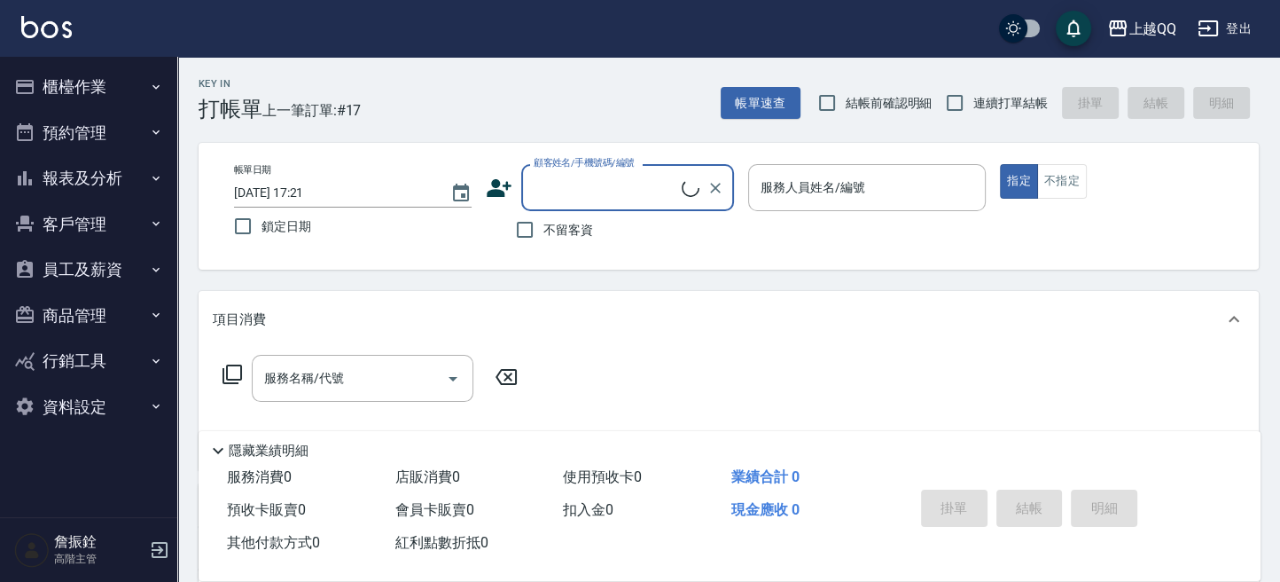
drag, startPoint x: 82, startPoint y: 174, endPoint x: 82, endPoint y: 191, distance: 16.8
click at [82, 174] on button "報表及分析" at bounding box center [88, 178] width 163 height 46
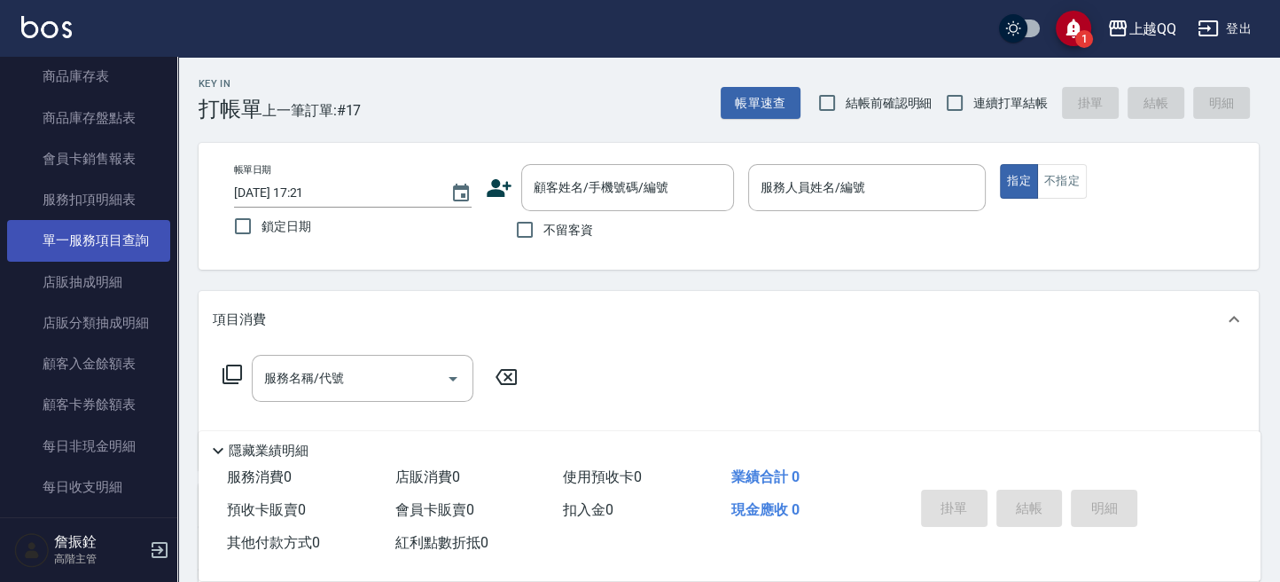
scroll to position [1418, 0]
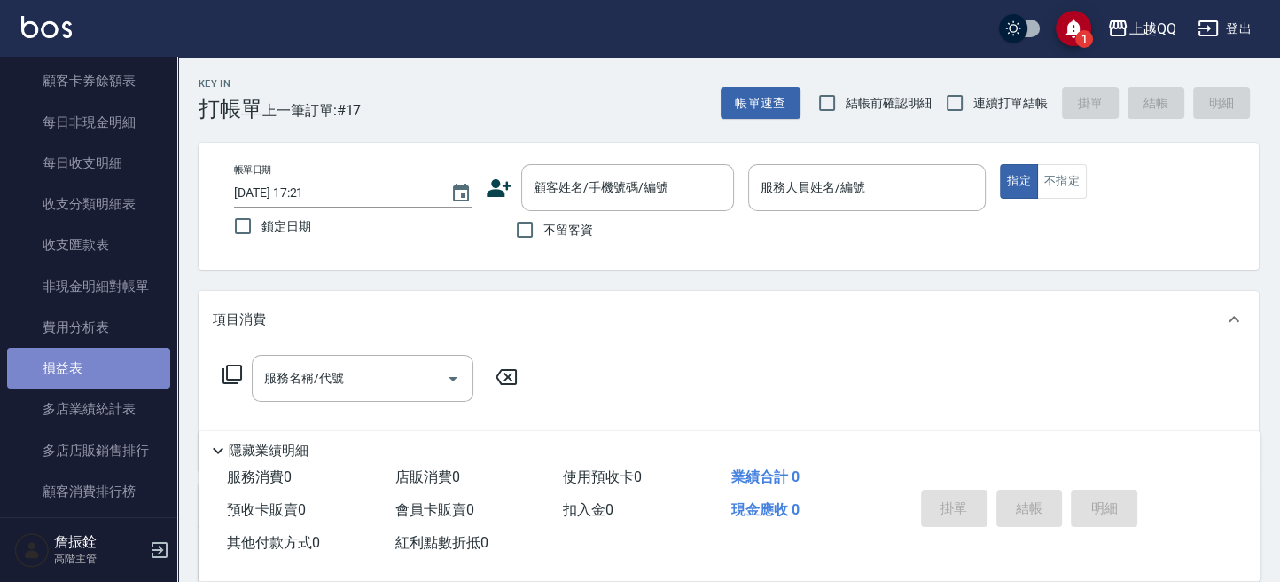
click at [99, 386] on link "損益表" at bounding box center [88, 368] width 163 height 41
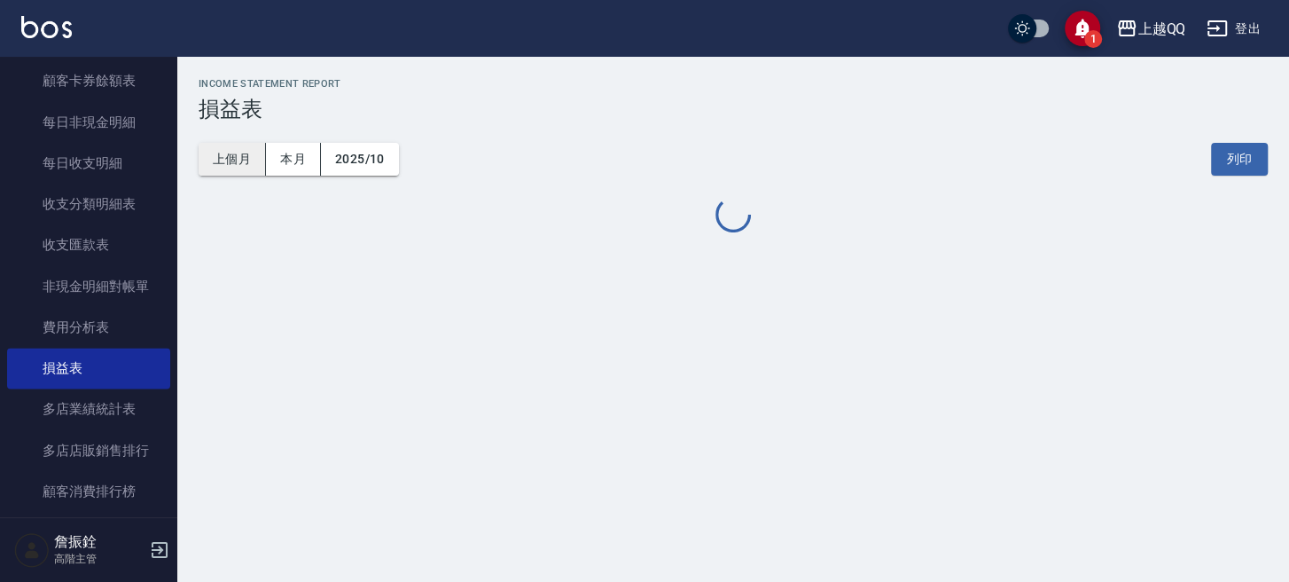
click at [218, 171] on button "上個月" at bounding box center [232, 159] width 67 height 33
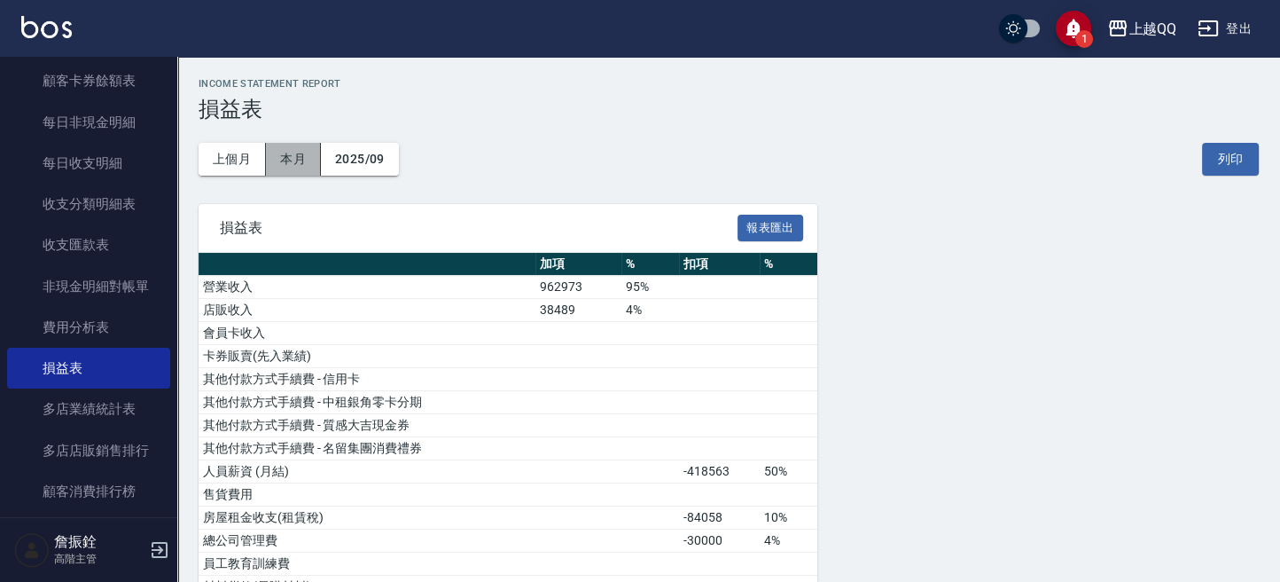
click at [304, 157] on button "本月" at bounding box center [293, 159] width 55 height 33
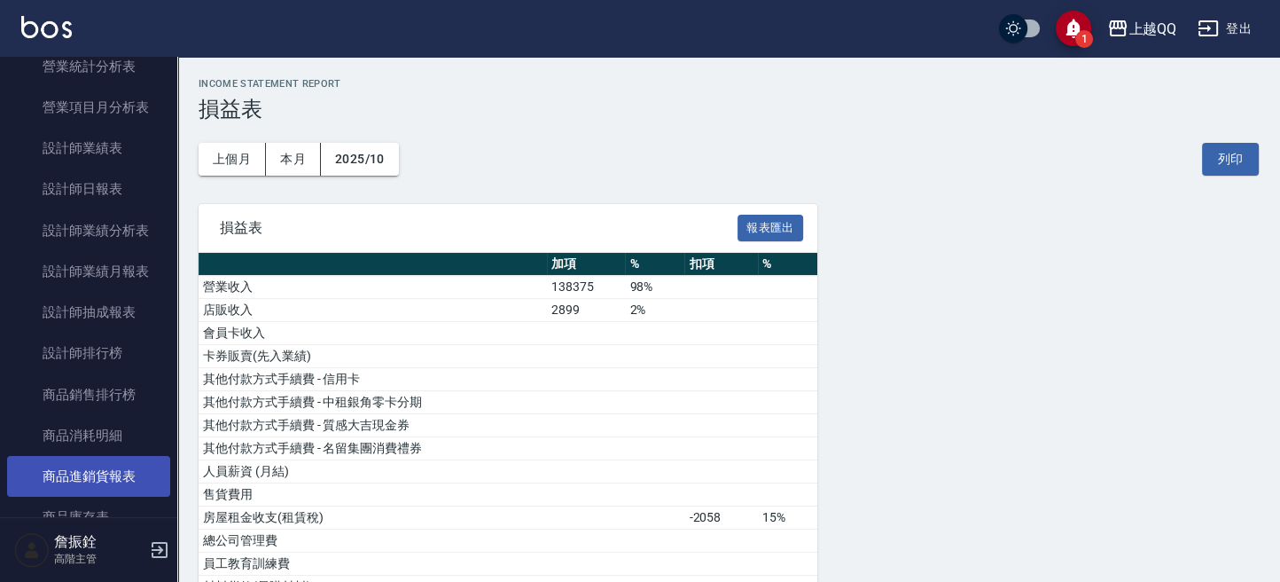
scroll to position [590, 0]
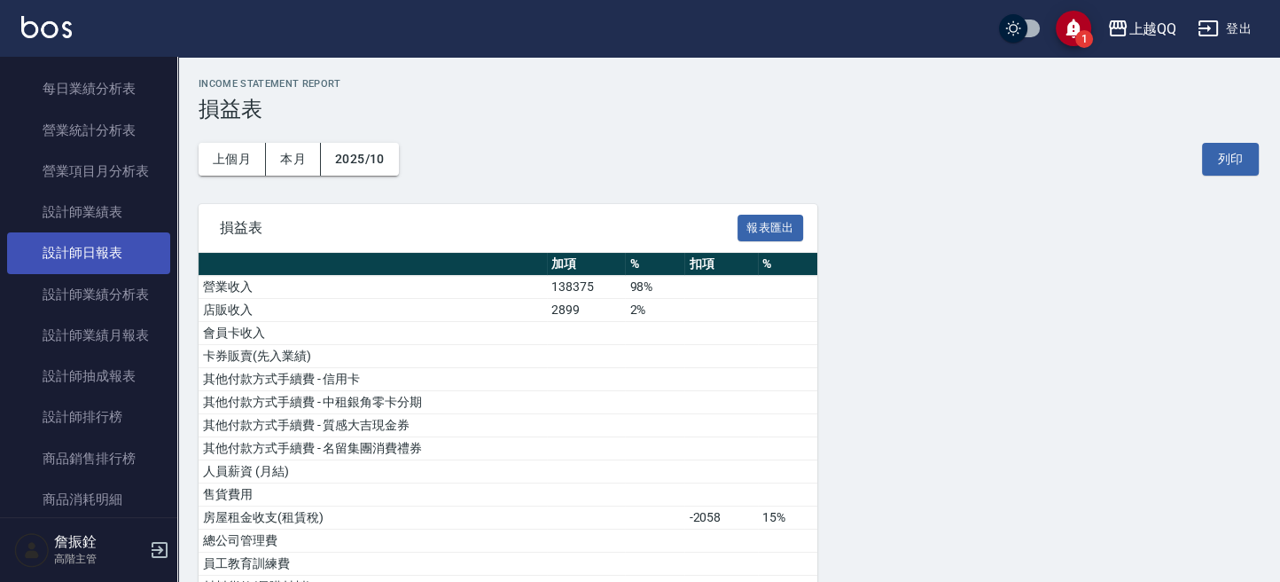
click at [128, 268] on link "設計師日報表" at bounding box center [88, 252] width 163 height 41
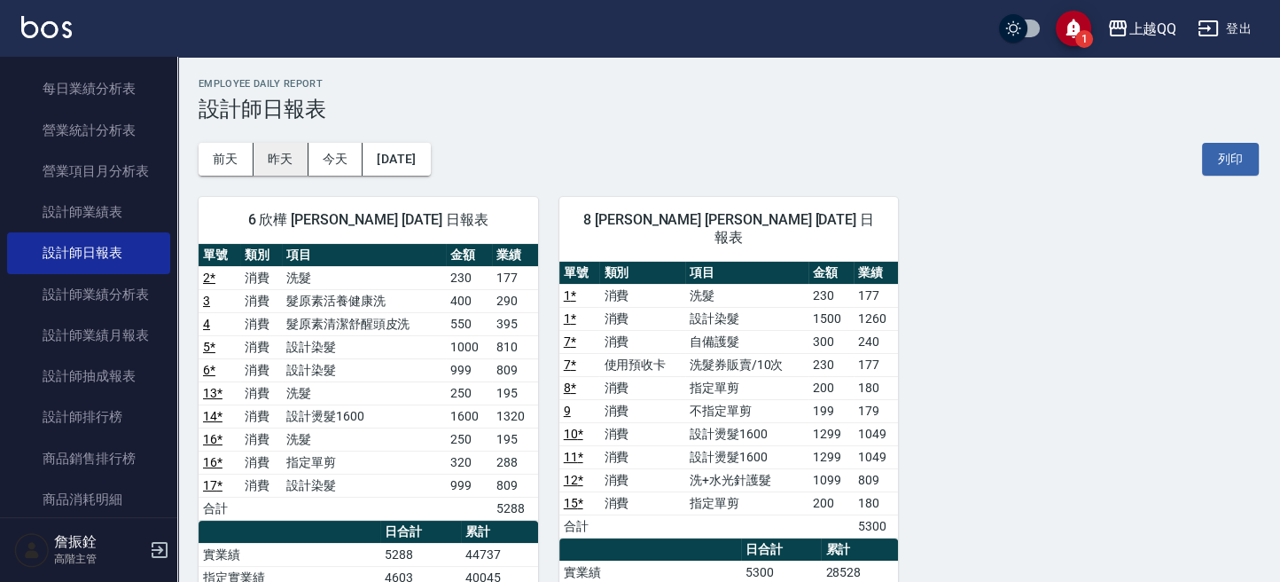
click at [298, 166] on button "昨天" at bounding box center [281, 159] width 55 height 33
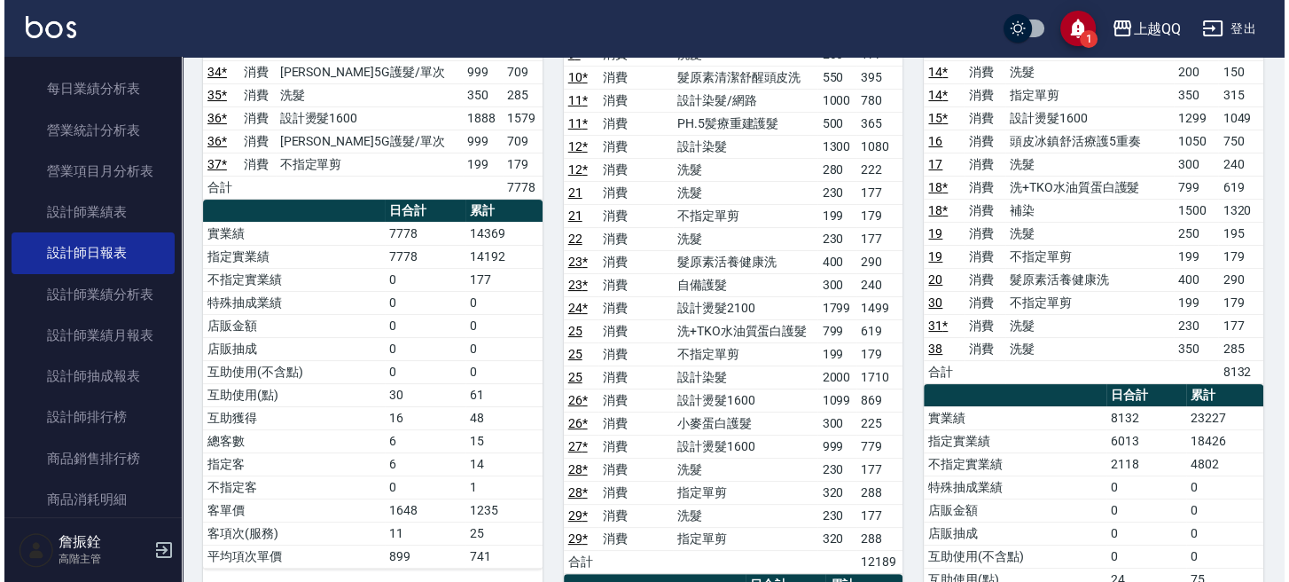
scroll to position [473, 0]
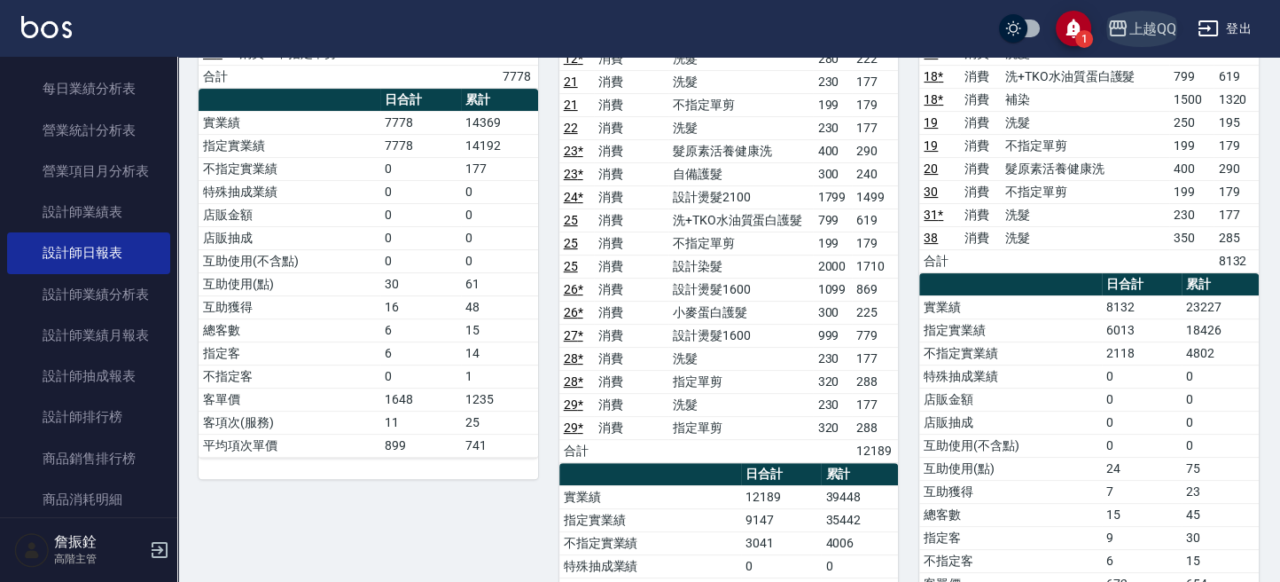
click at [1145, 43] on button "上越QQ" at bounding box center [1141, 29] width 83 height 36
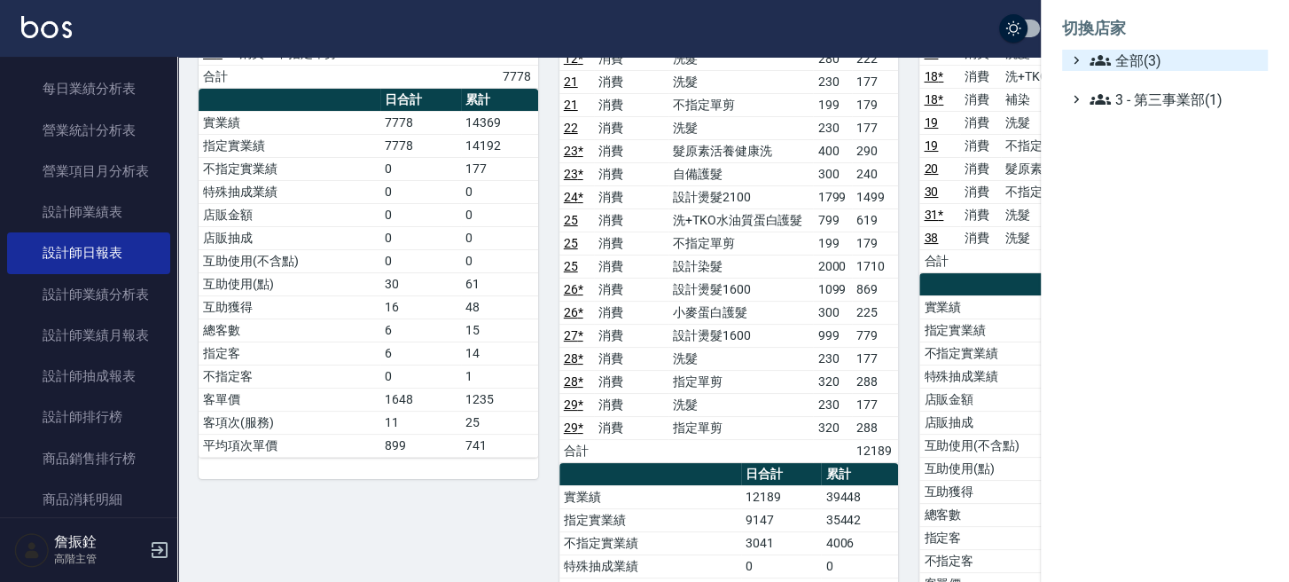
click at [1143, 58] on span "全部(3)" at bounding box center [1175, 60] width 171 height 21
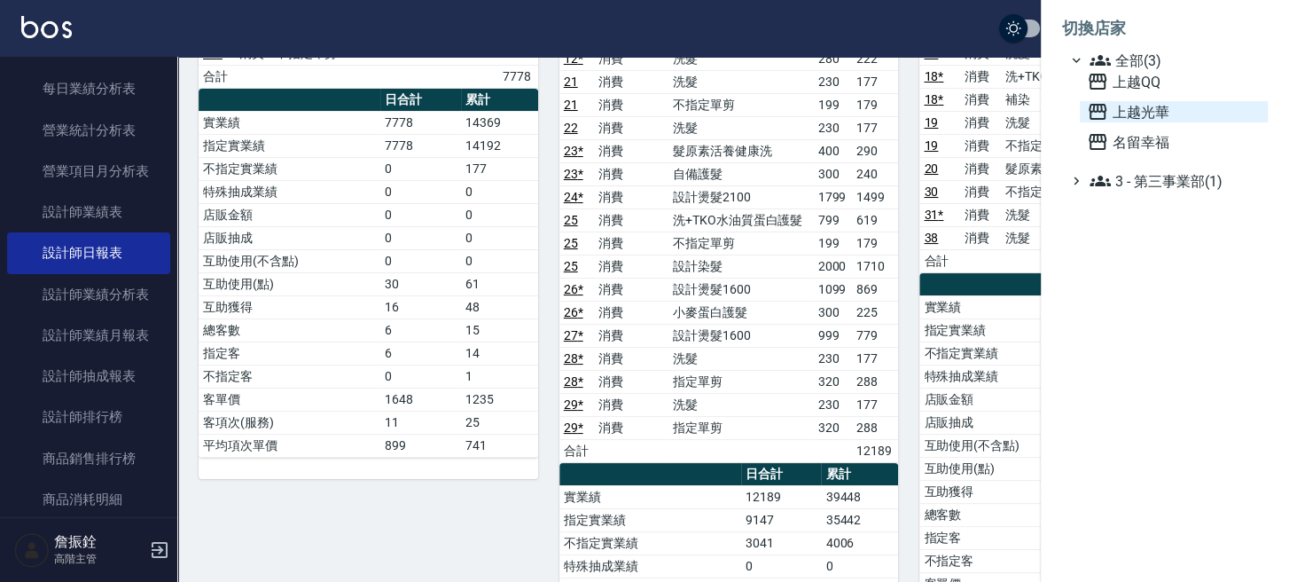
click at [1155, 110] on span "上越光華" at bounding box center [1174, 111] width 174 height 21
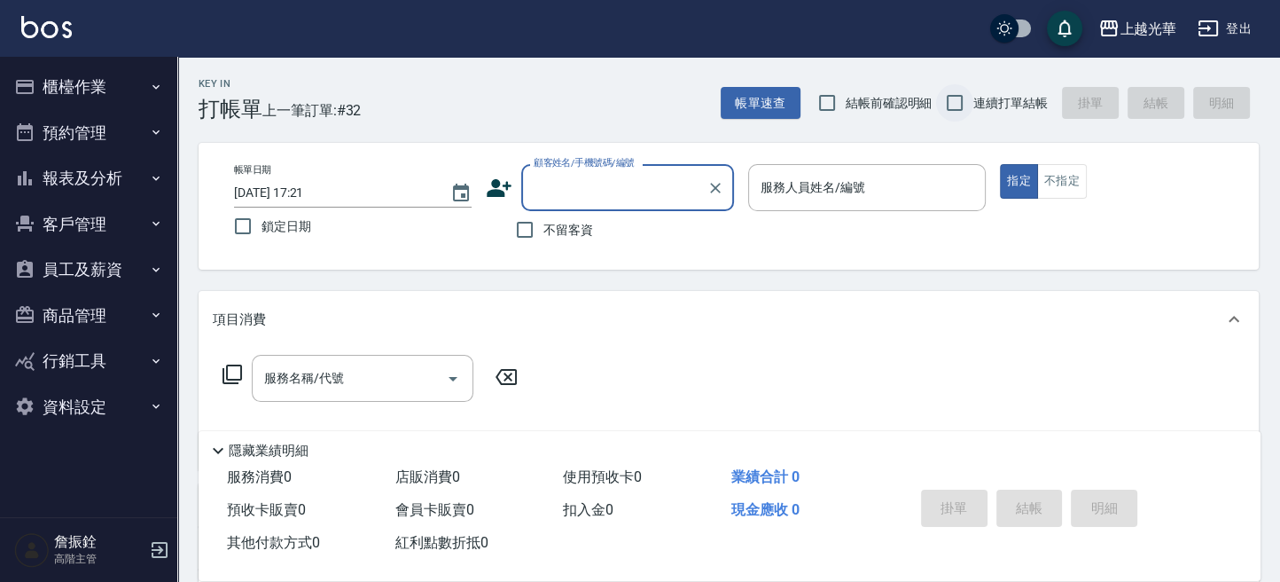
click at [951, 98] on input "連續打單結帳" at bounding box center [954, 102] width 37 height 37
checkbox input "true"
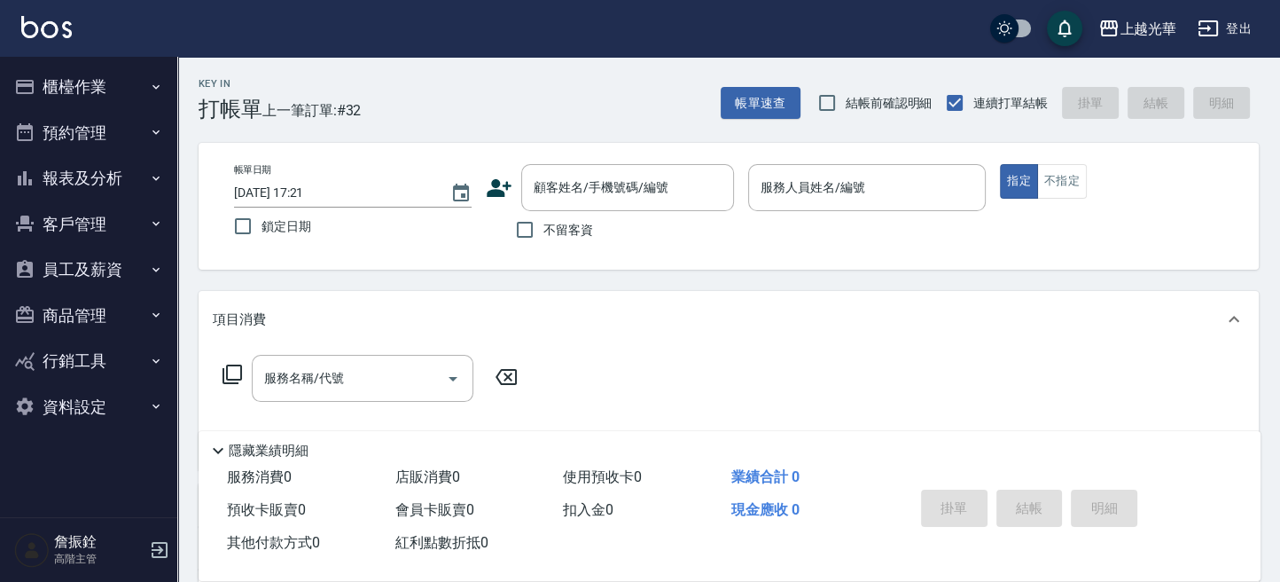
click at [564, 230] on span "不留客資" at bounding box center [568, 230] width 50 height 19
click at [543, 230] on input "不留客資" at bounding box center [524, 229] width 37 height 37
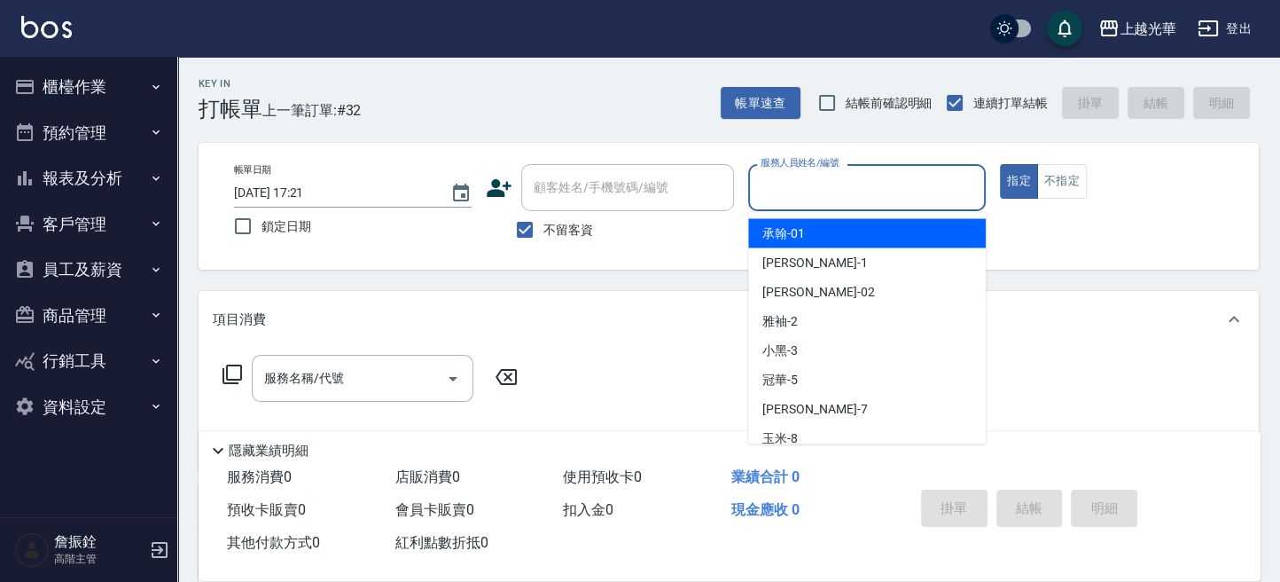
click at [910, 203] on div "服務人員姓名/編號" at bounding box center [867, 187] width 238 height 47
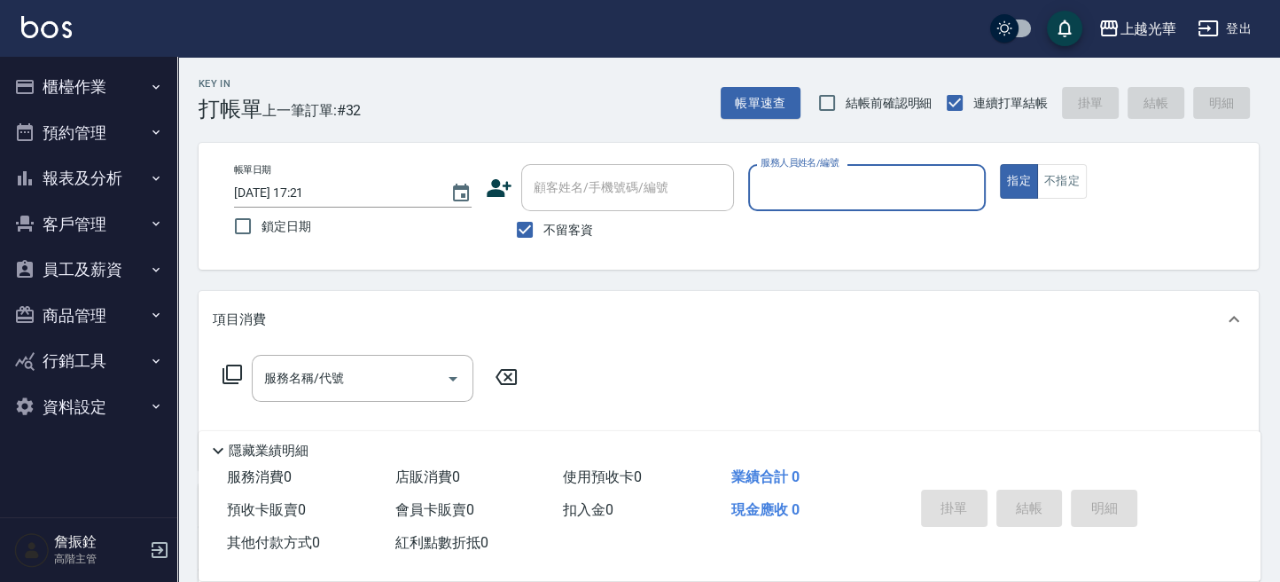
drag, startPoint x: 524, startPoint y: 223, endPoint x: 530, endPoint y: 206, distance: 18.0
click at [525, 221] on input "不留客資" at bounding box center [524, 229] width 37 height 37
checkbox input "false"
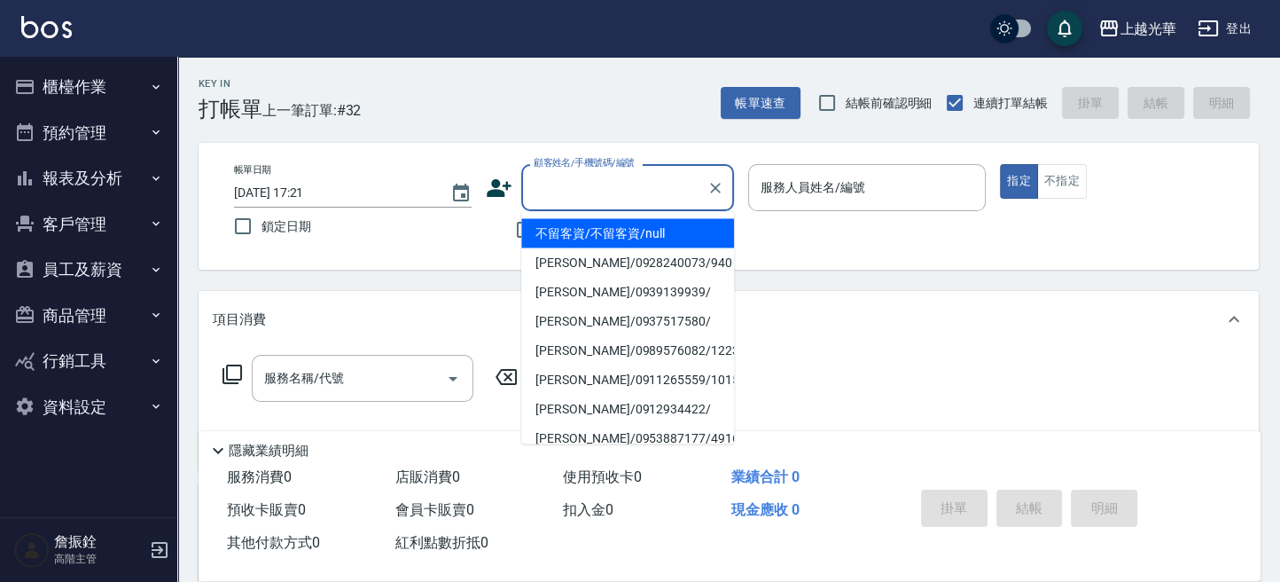
drag, startPoint x: 535, startPoint y: 188, endPoint x: 0, endPoint y: 359, distance: 562.1
click at [533, 189] on input "顧客姓名/手機號碼/編號" at bounding box center [614, 187] width 170 height 31
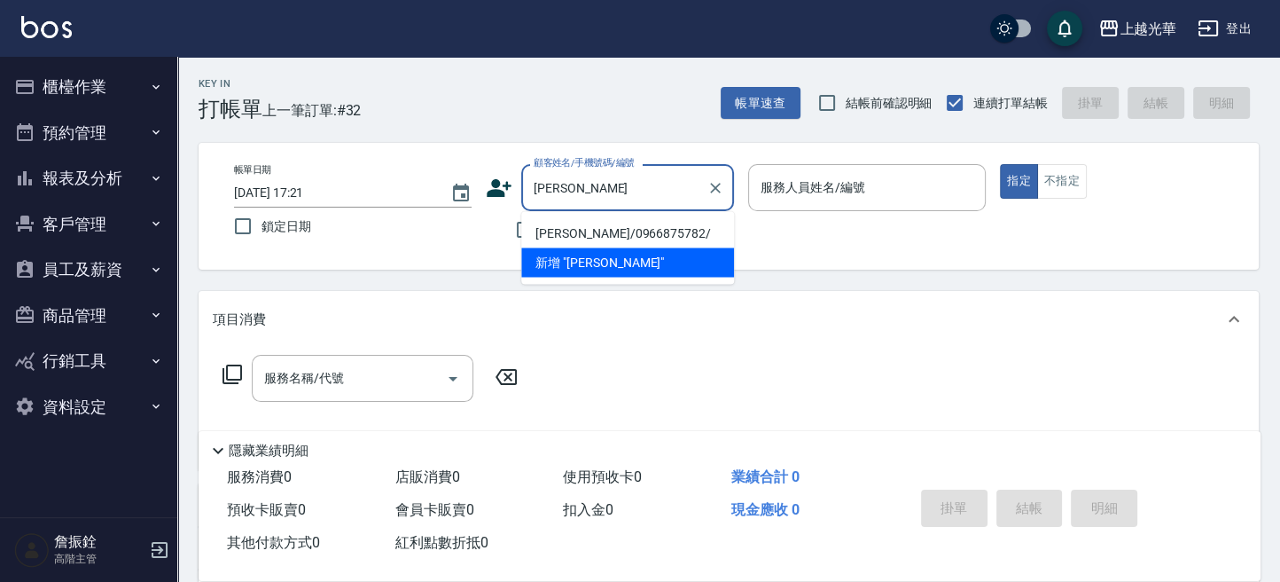
click at [649, 224] on li "[PERSON_NAME]/0966875782/" at bounding box center [627, 232] width 213 height 29
type input "[PERSON_NAME]/0966875782/"
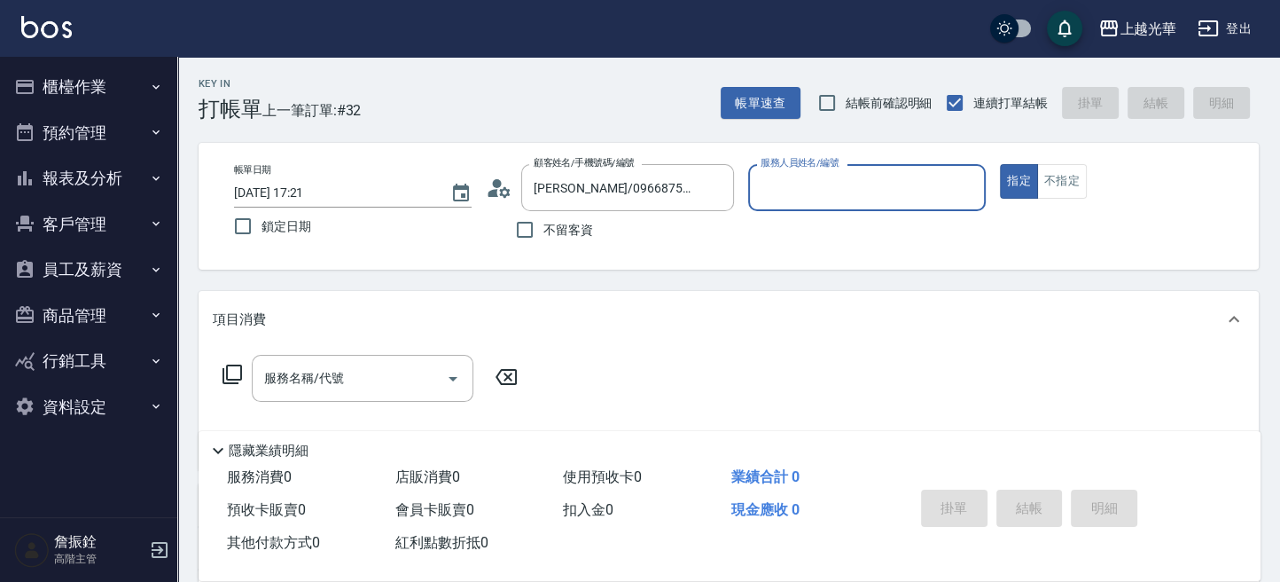
type input "喨喨-9"
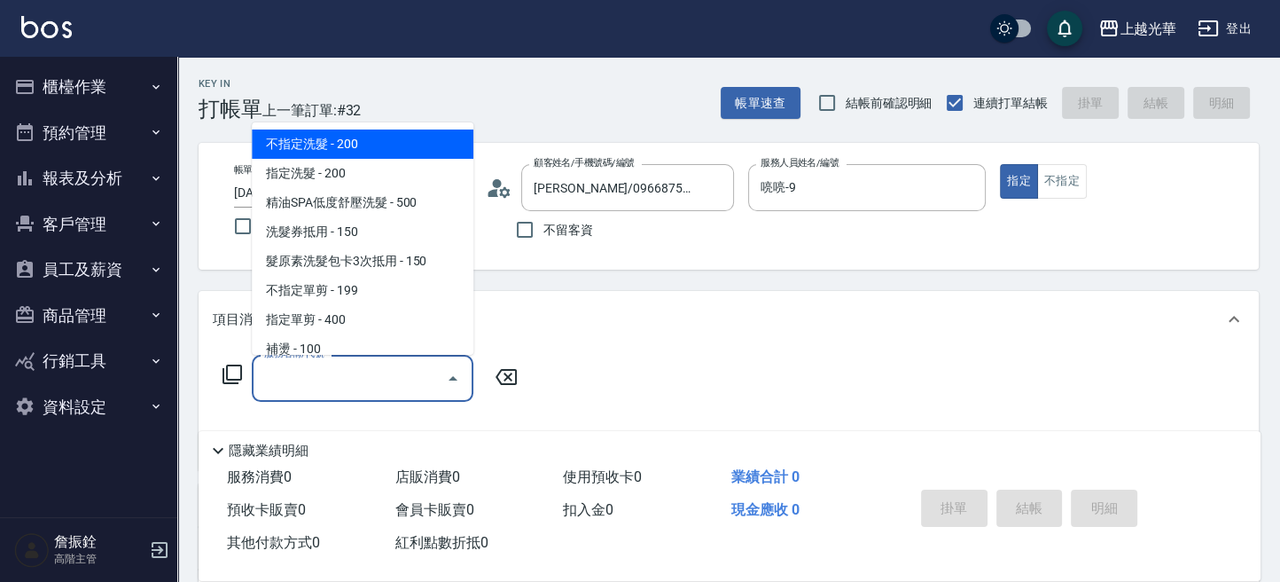
drag, startPoint x: 337, startPoint y: 392, endPoint x: 332, endPoint y: 325, distance: 66.7
click at [315, 382] on input "服務名稱/代號" at bounding box center [349, 378] width 179 height 31
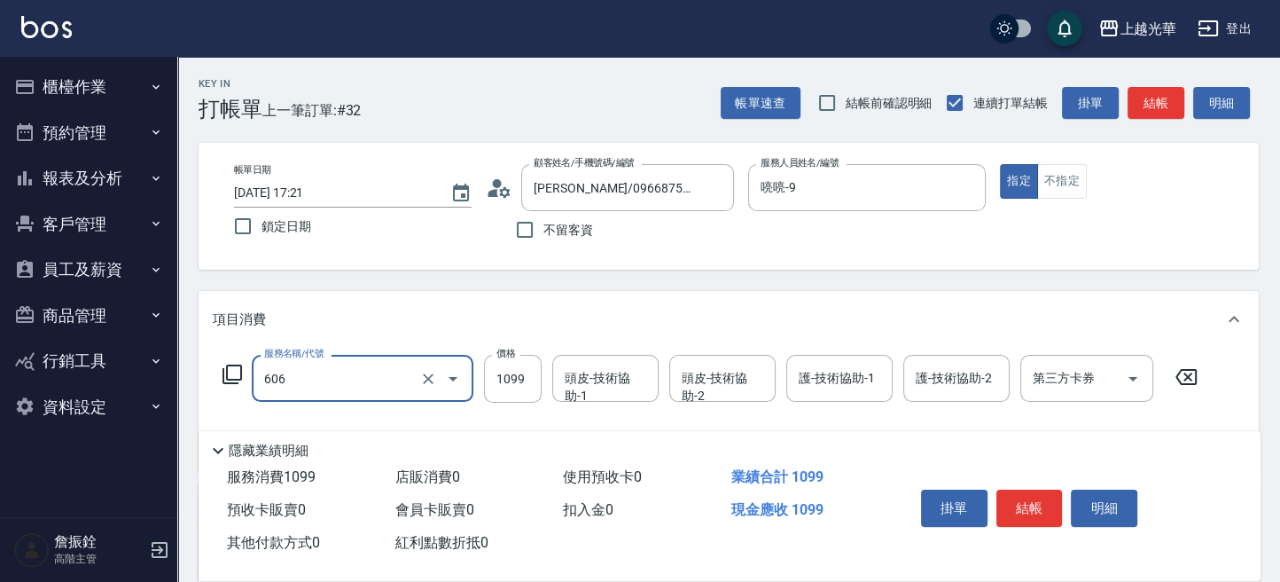
type input "頭皮冰鎮舒活療護5重奏(606)"
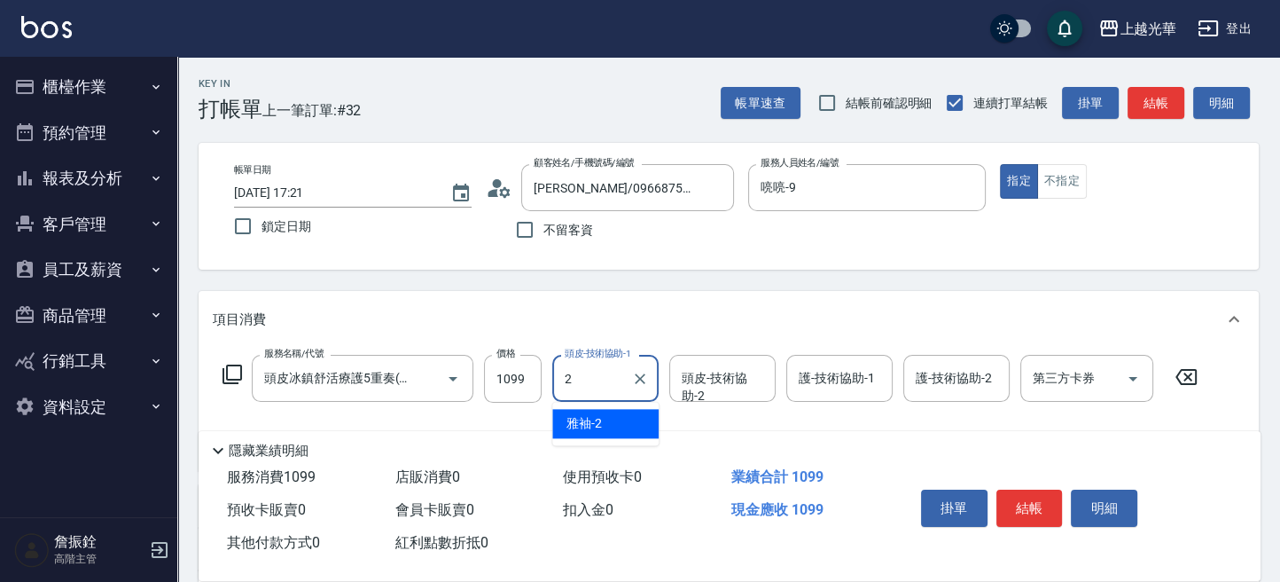
type input "雅袖-2"
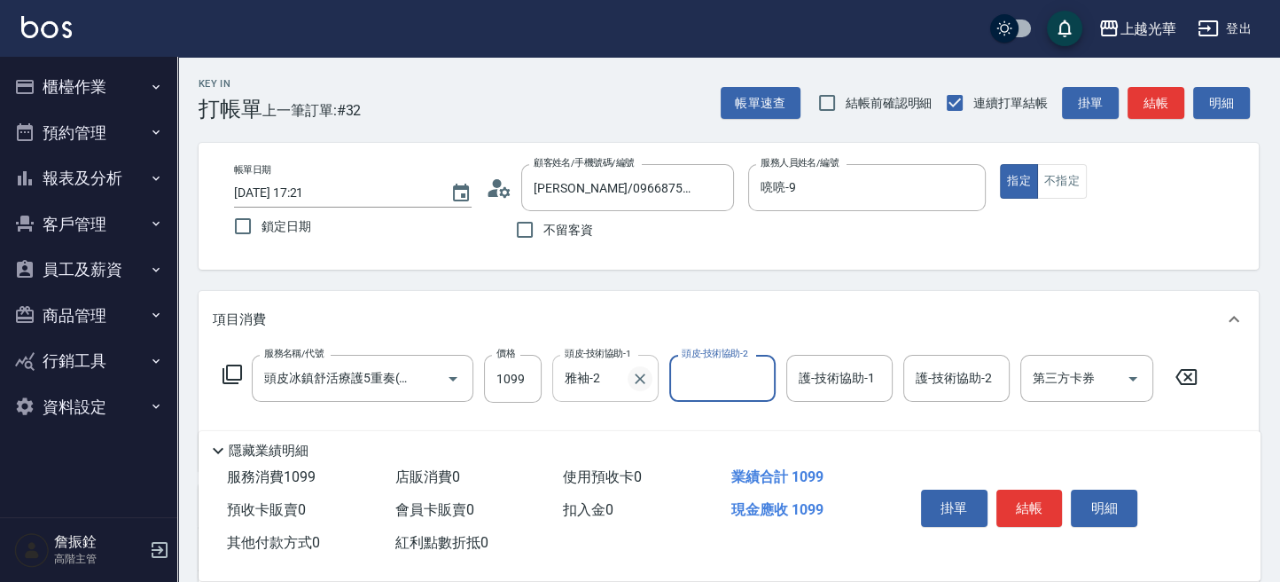
click at [641, 379] on icon "Clear" at bounding box center [640, 378] width 11 height 11
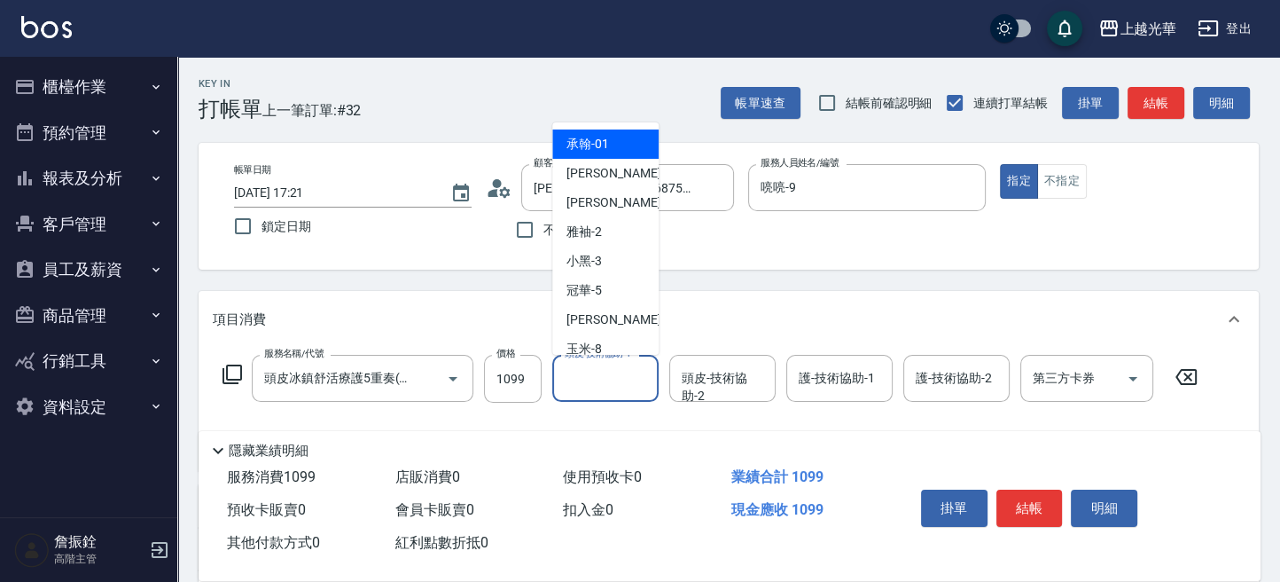
click at [604, 379] on input "頭皮-技術協助-1" at bounding box center [605, 378] width 90 height 31
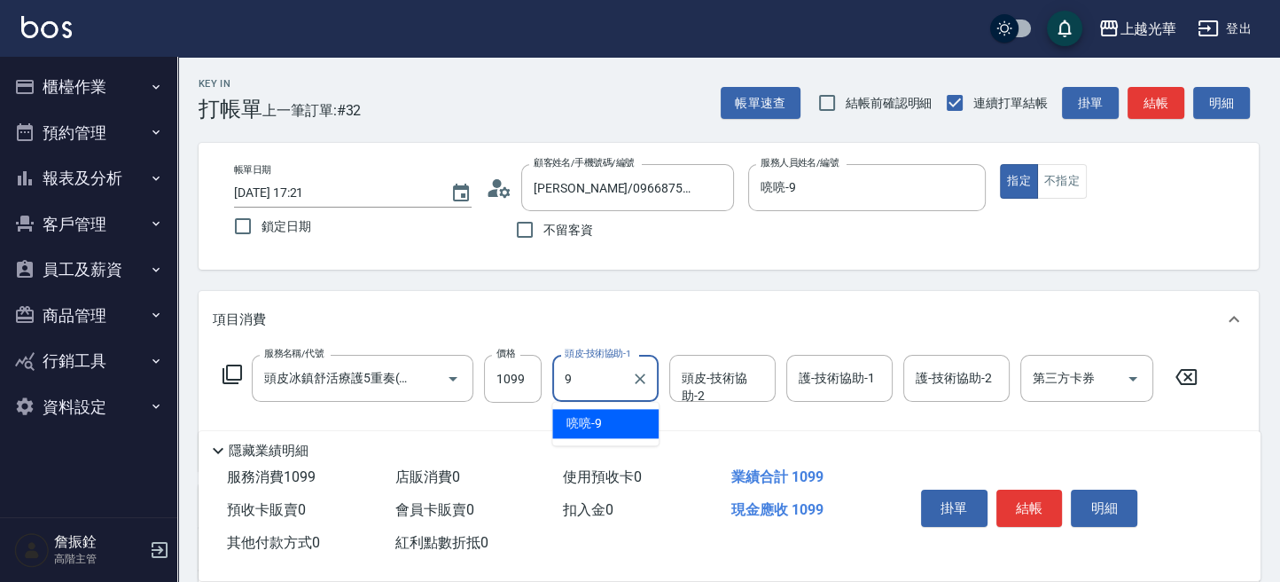
type input "喨喨-9"
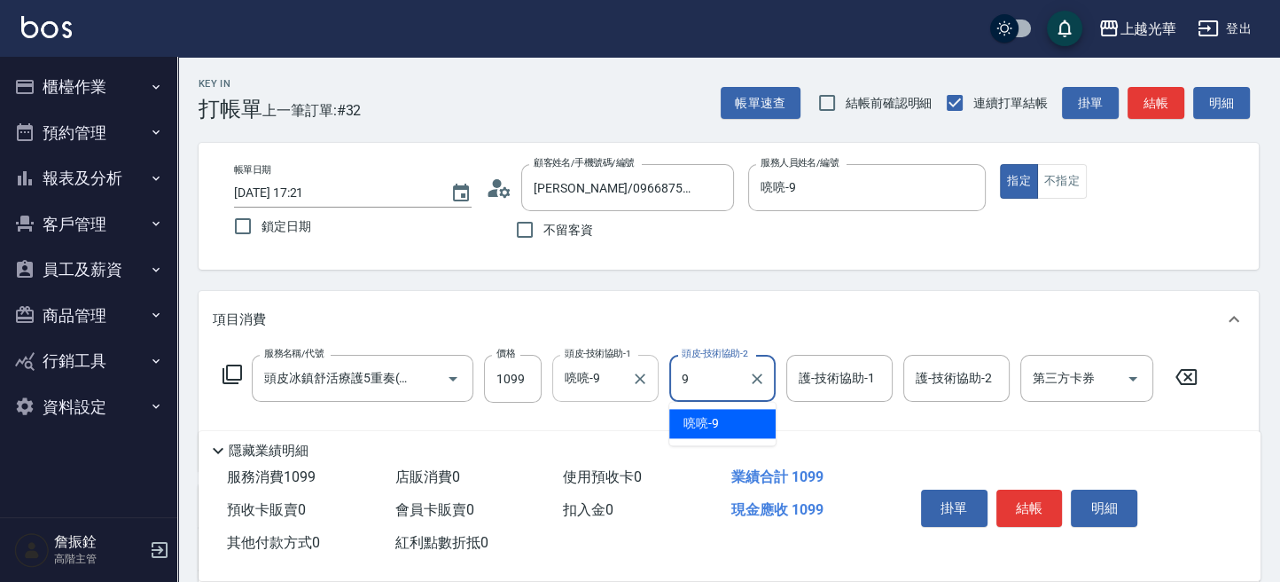
type input "喨喨-9"
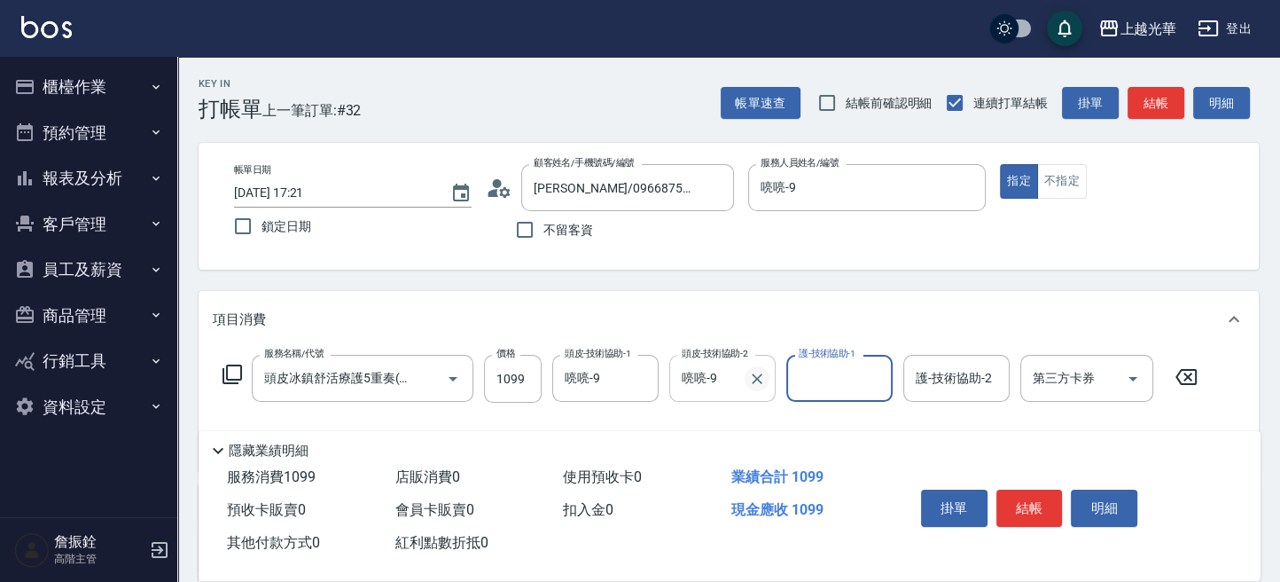
click at [752, 387] on icon "Clear" at bounding box center [757, 379] width 18 height 18
click at [829, 375] on div "護-技術協助-1 護-技術協助-1" at bounding box center [839, 378] width 106 height 47
type input "喨喨-9"
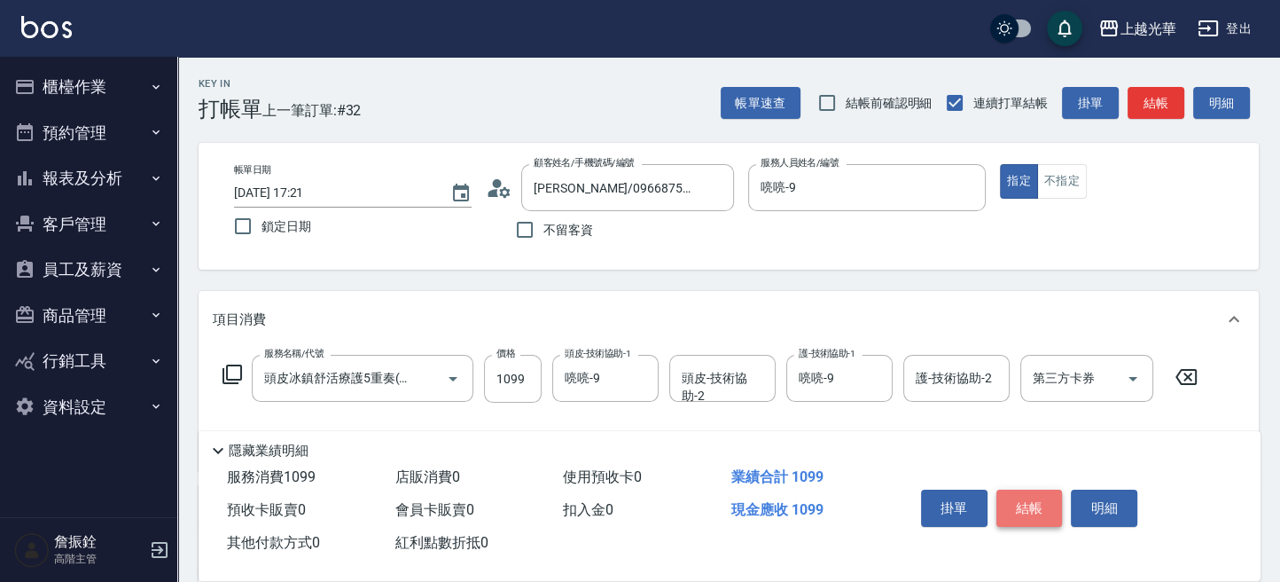
click at [1007, 504] on button "結帳" at bounding box center [1029, 507] width 66 height 37
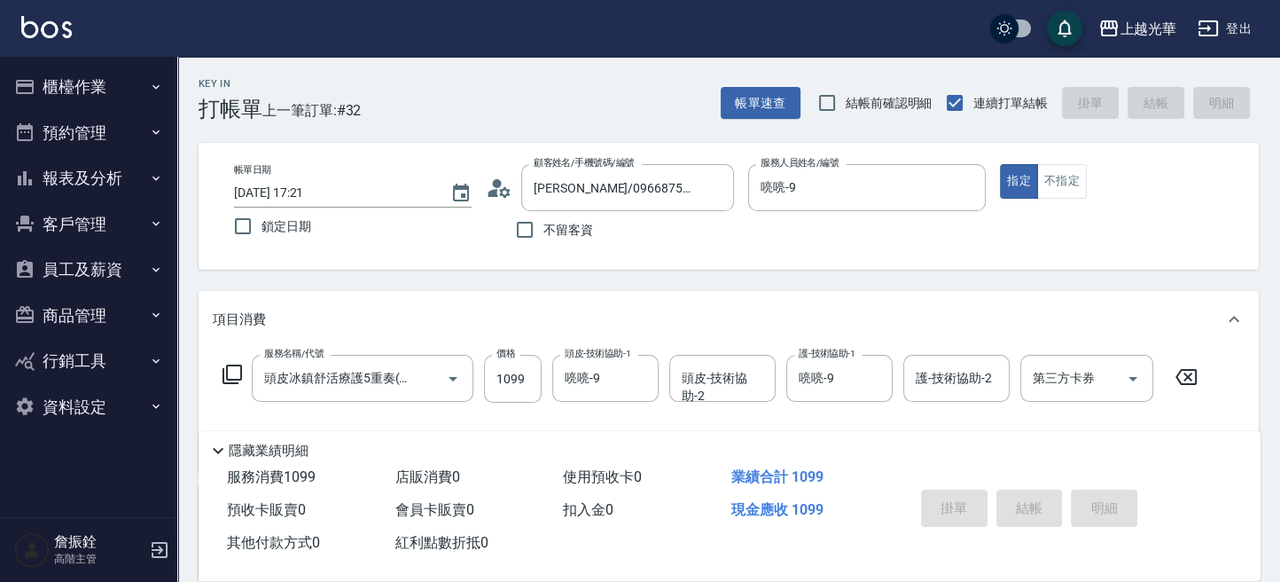
type input "[DATE] 17:22"
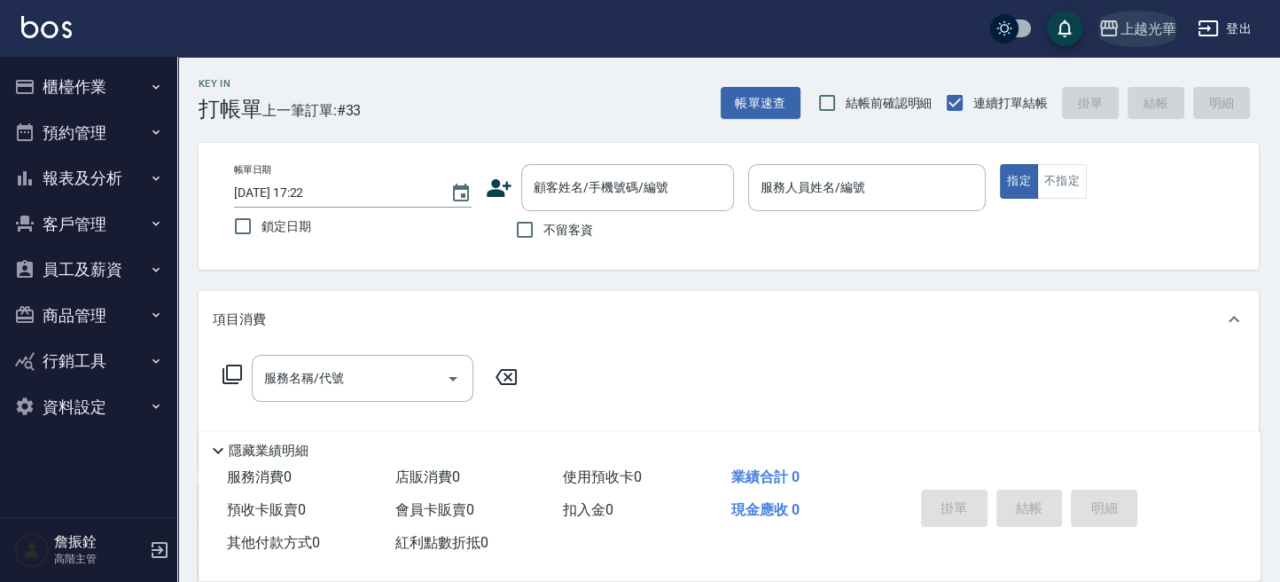
click at [1161, 27] on div "上越光華" at bounding box center [1148, 29] width 57 height 22
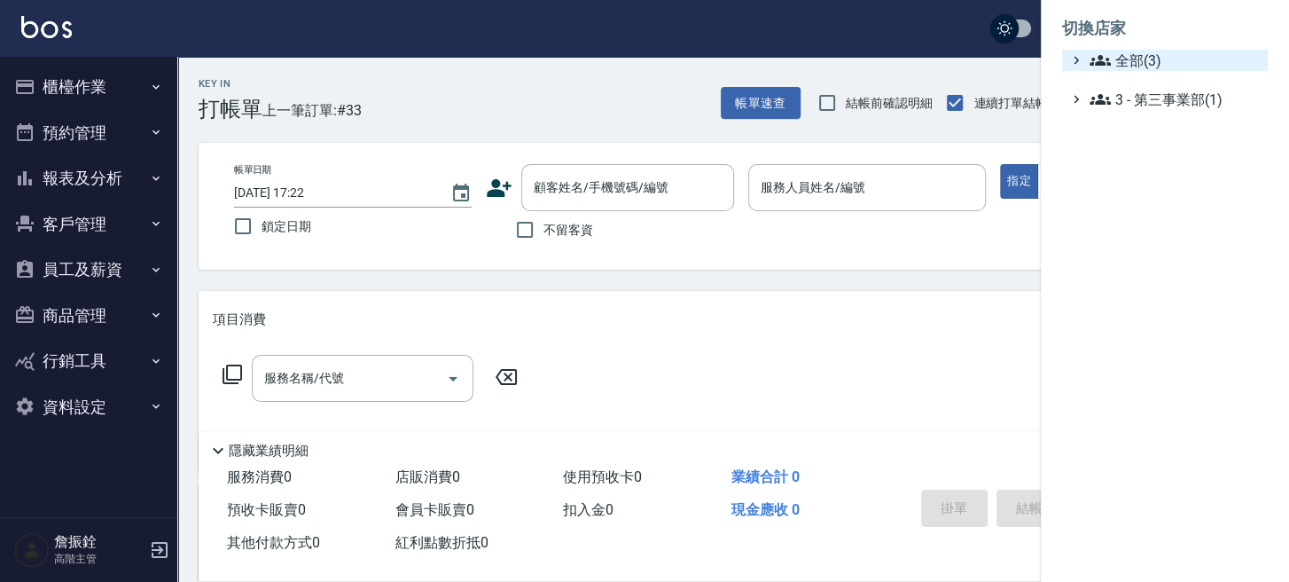
click at [1139, 59] on span "全部(3)" at bounding box center [1175, 60] width 171 height 21
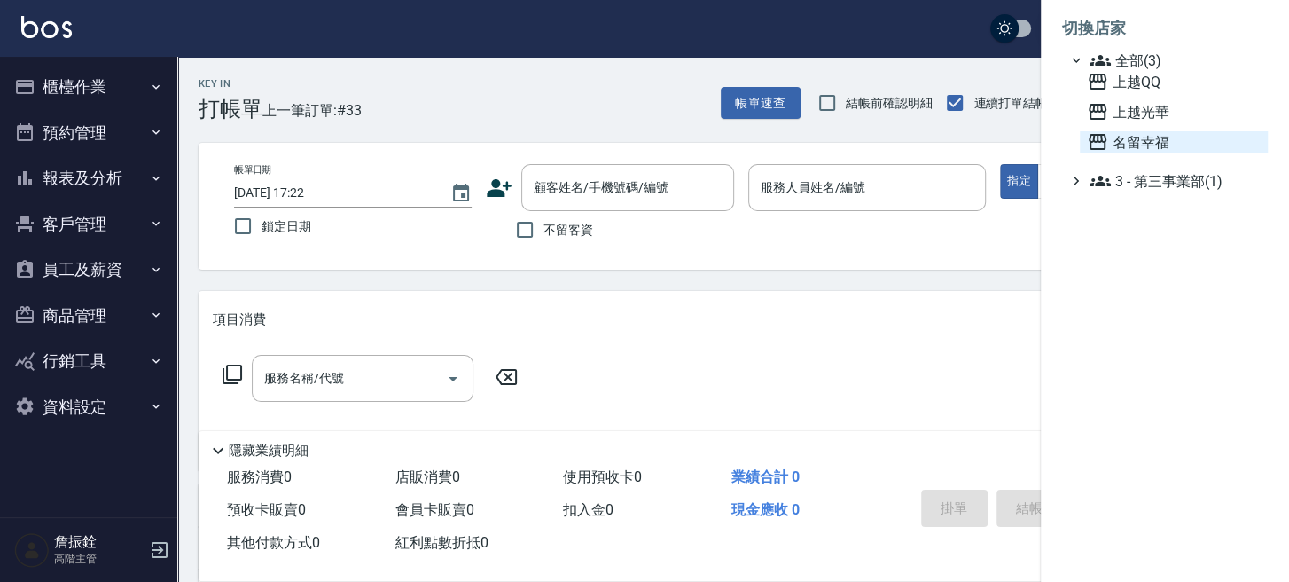
click at [1137, 145] on span "名留幸福" at bounding box center [1174, 141] width 174 height 21
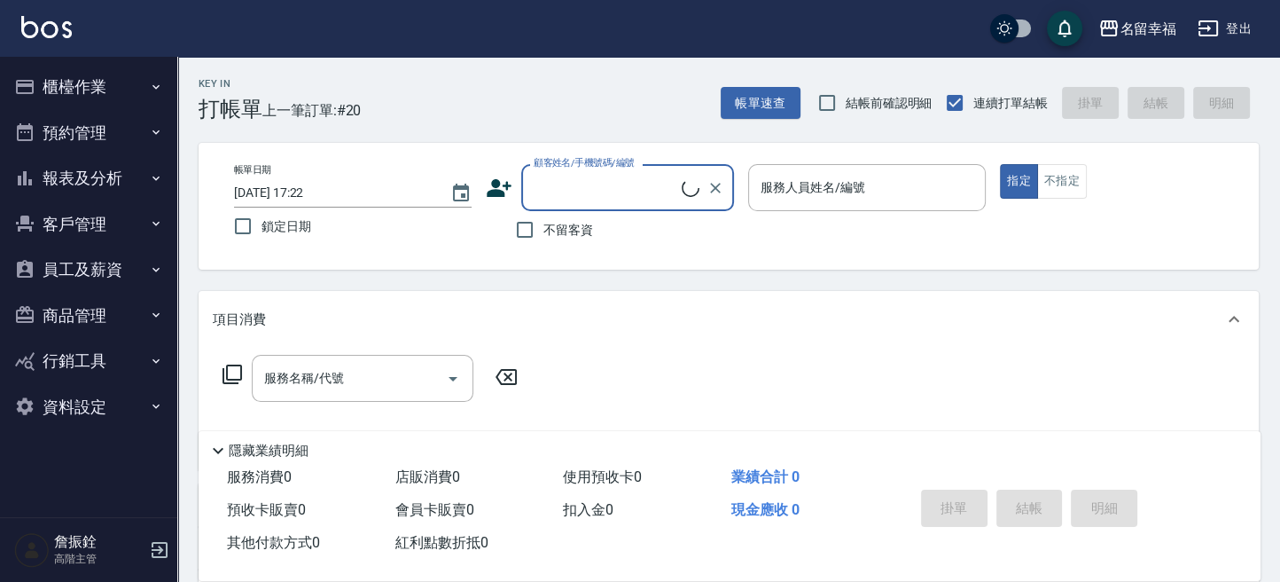
click at [24, 192] on button "報表及分析" at bounding box center [88, 178] width 163 height 46
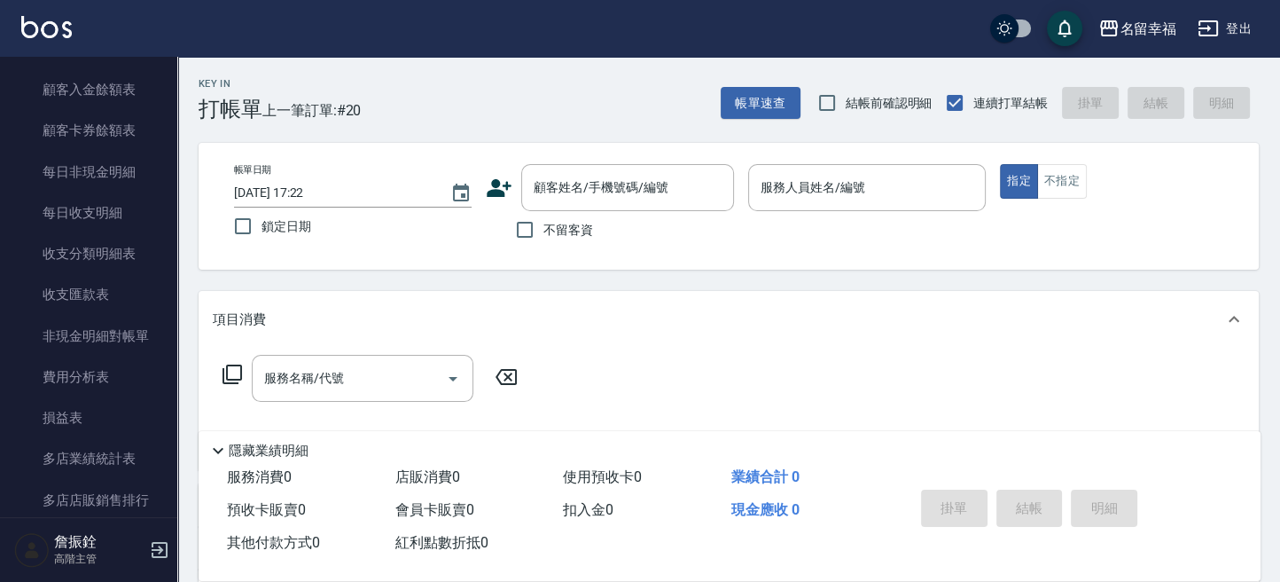
scroll to position [1654, 0]
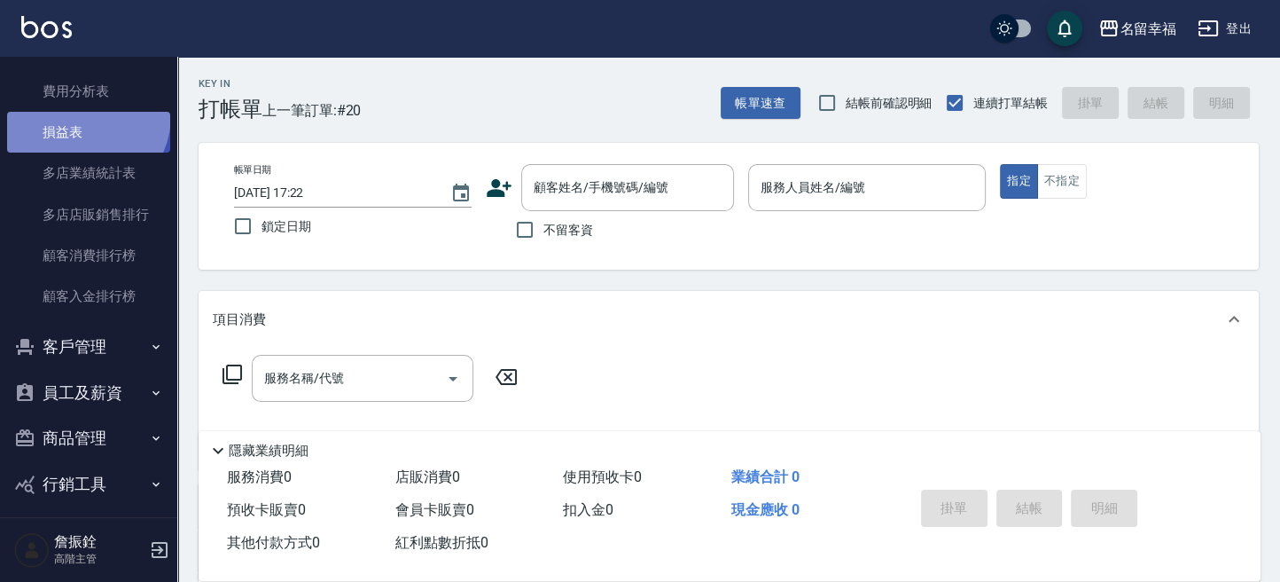
click at [82, 114] on link "損益表" at bounding box center [88, 132] width 163 height 41
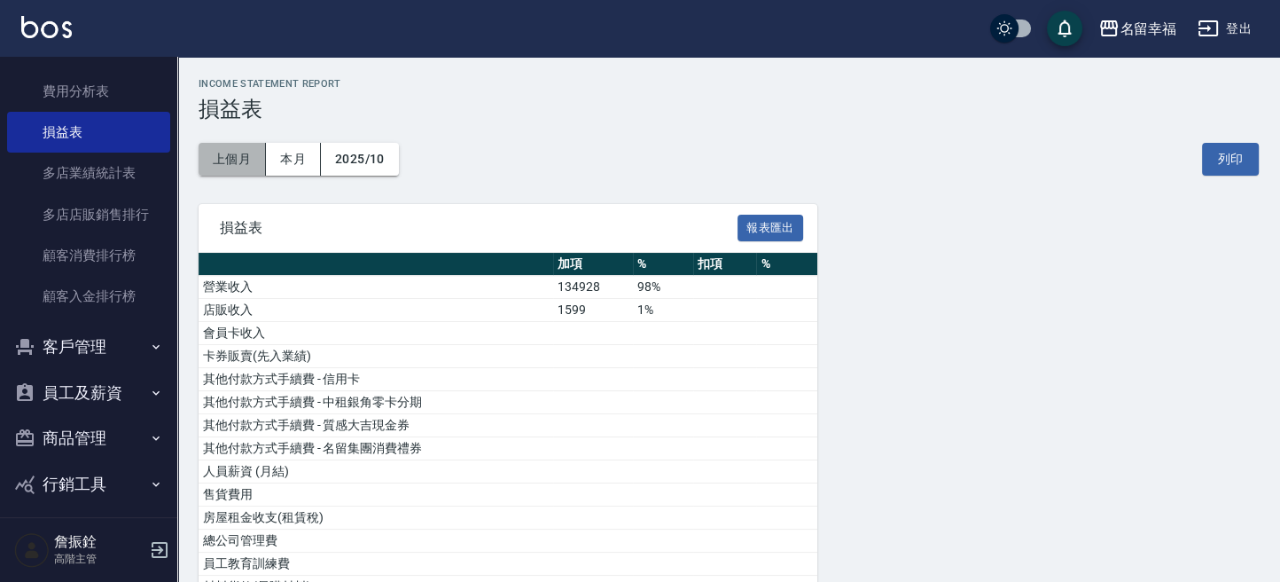
click at [236, 157] on button "上個月" at bounding box center [232, 159] width 67 height 33
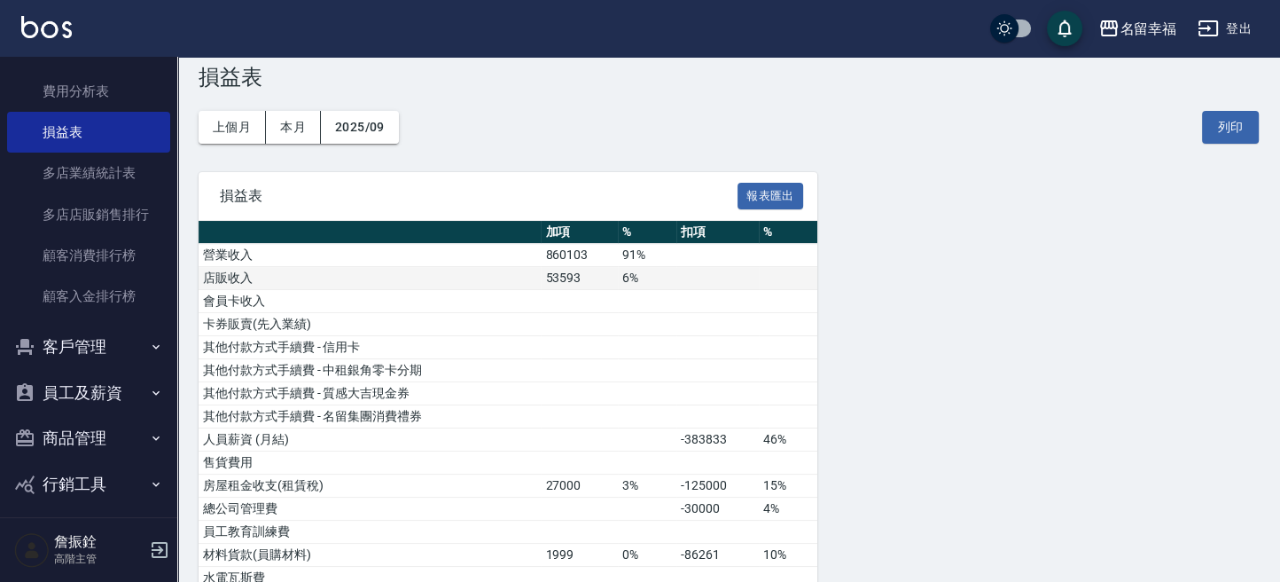
scroll to position [5, 0]
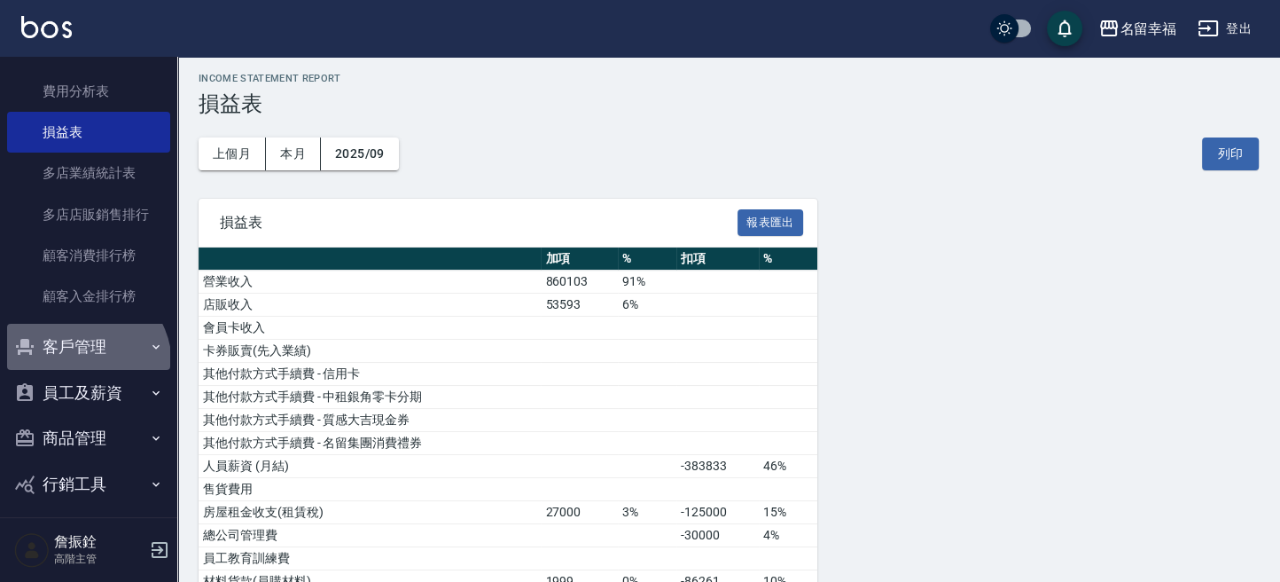
click at [80, 364] on button "客戶管理" at bounding box center [88, 347] width 163 height 46
click at [81, 361] on button "客戶管理" at bounding box center [88, 347] width 163 height 46
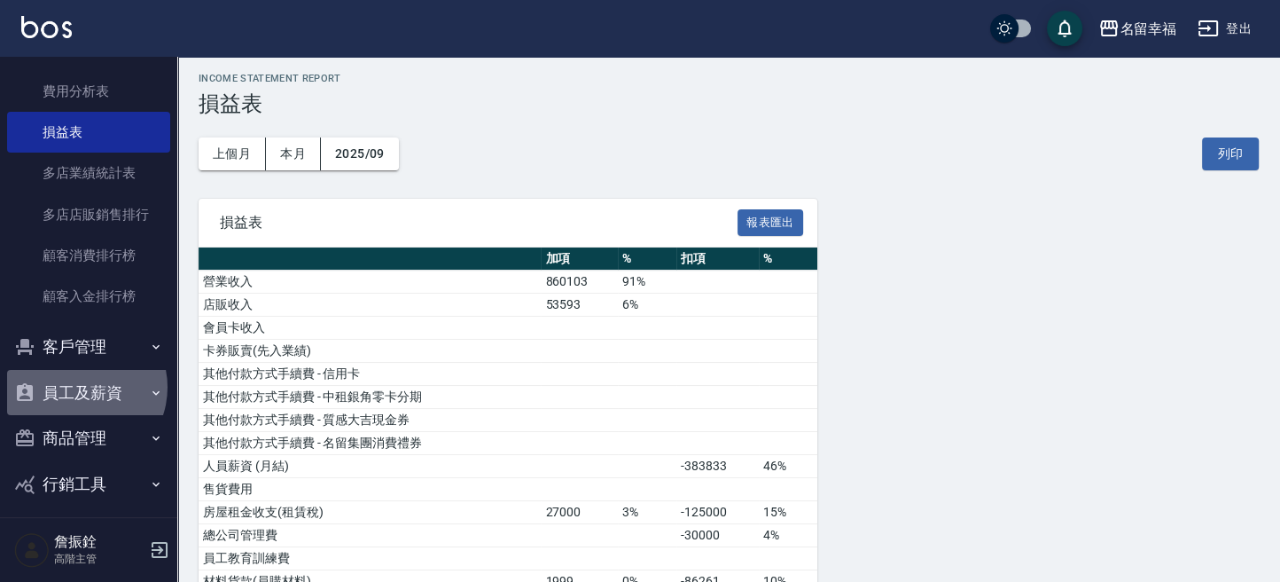
click at [78, 387] on button "員工及薪資" at bounding box center [88, 393] width 163 height 46
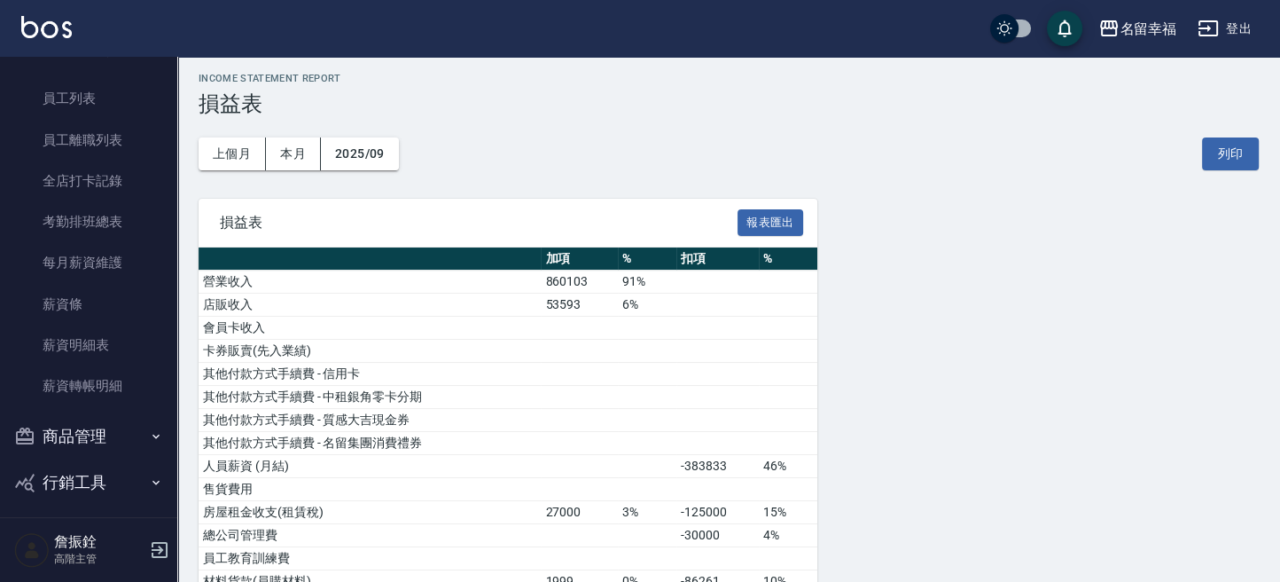
scroll to position [2034, 0]
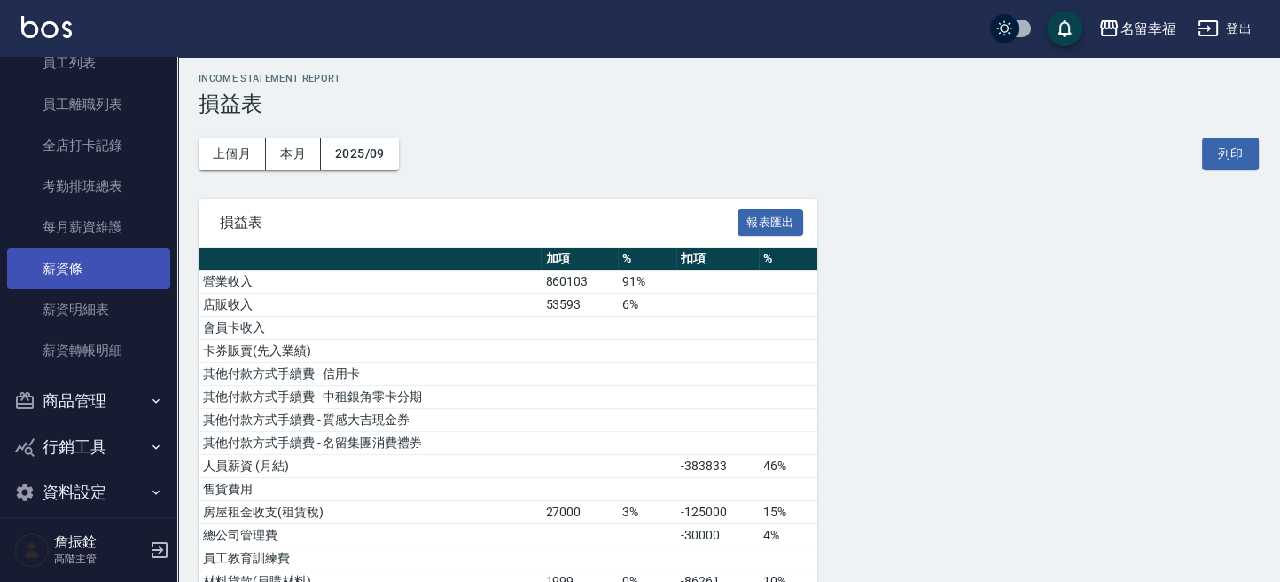
click at [82, 266] on link "薪資條" at bounding box center [88, 268] width 163 height 41
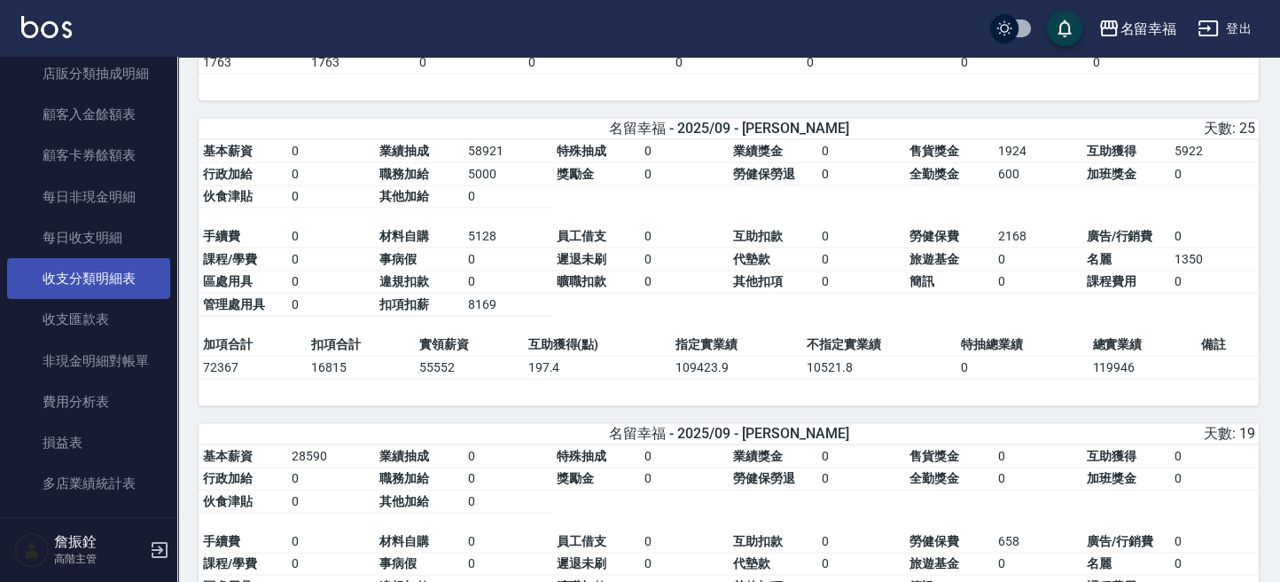
scroll to position [1343, 0]
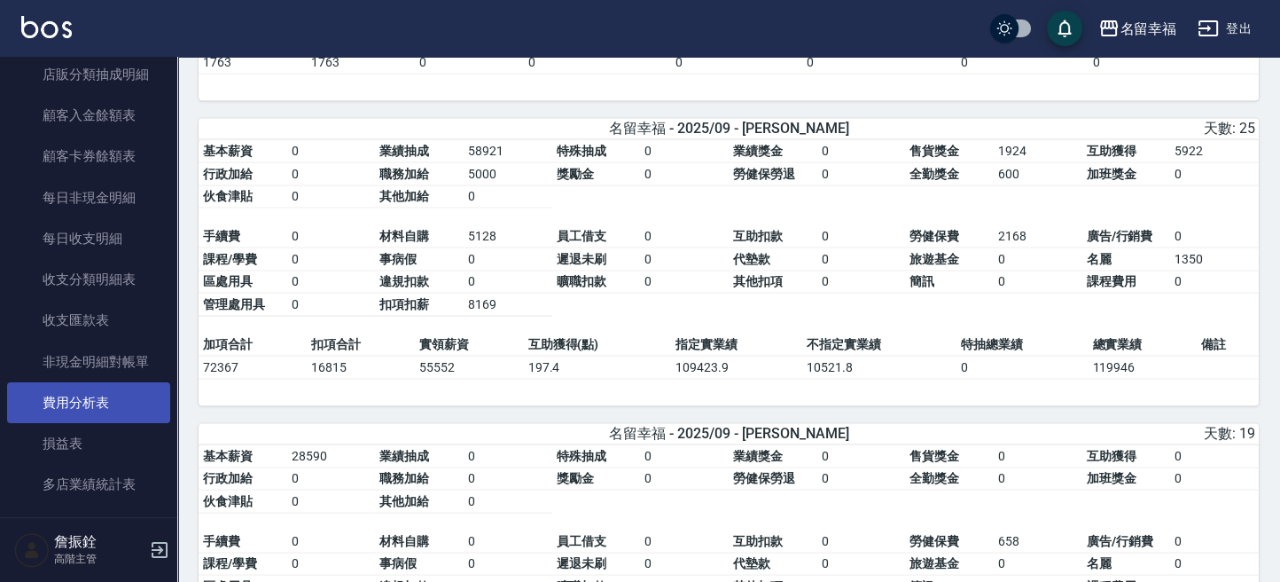
click at [106, 411] on link "費用分析表" at bounding box center [88, 402] width 163 height 41
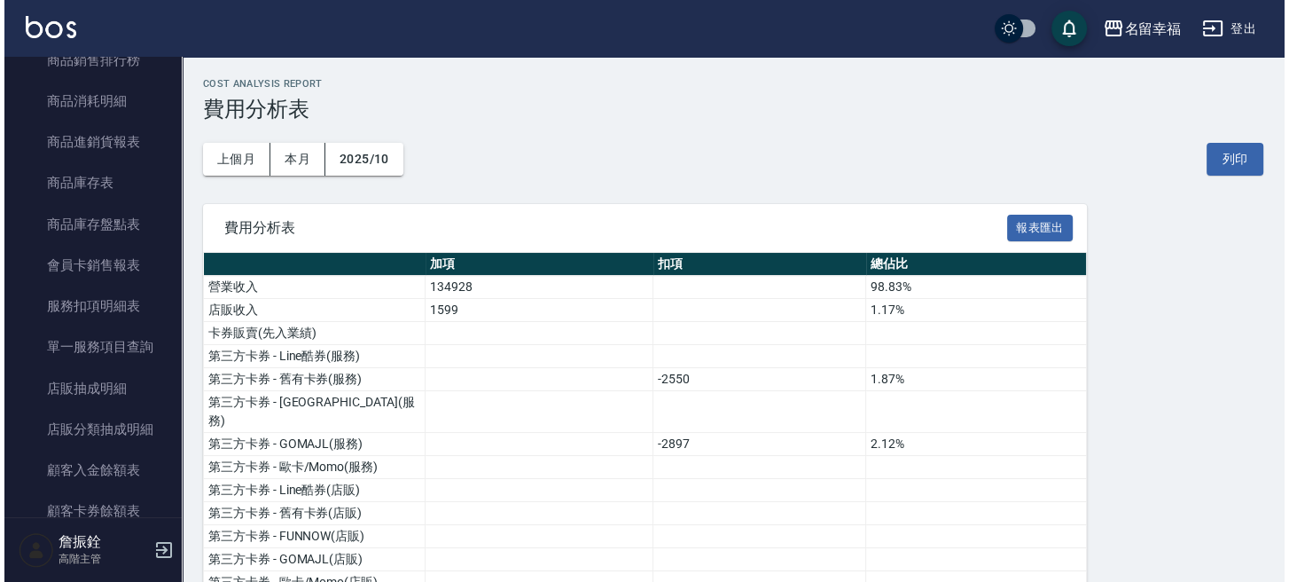
scroll to position [752, 0]
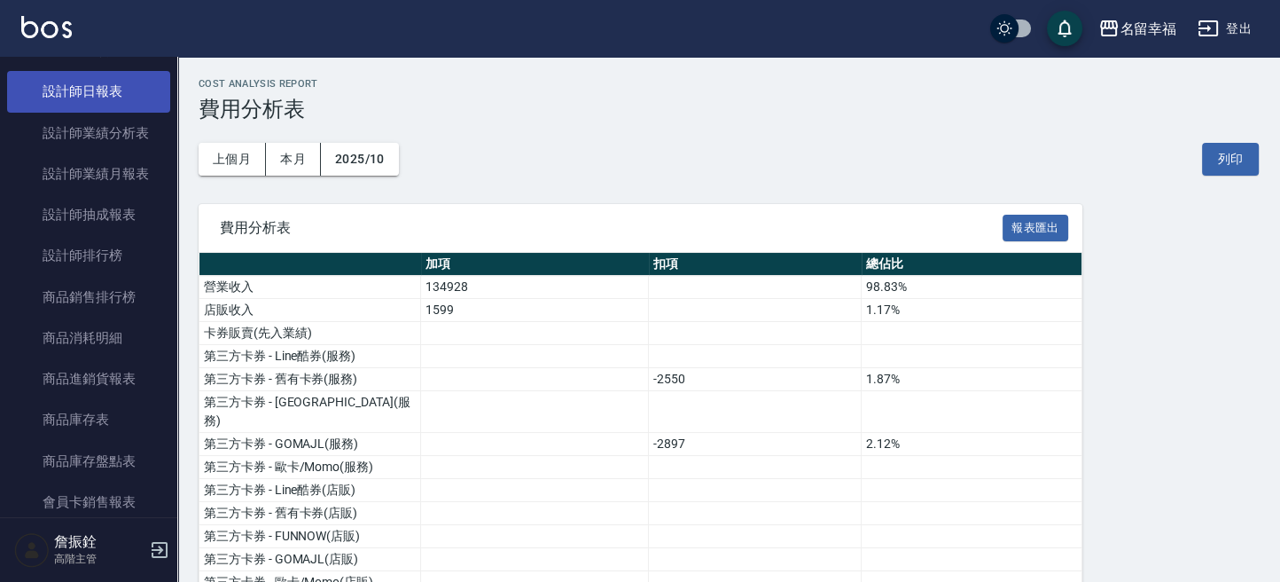
click at [93, 90] on link "設計師日報表" at bounding box center [88, 91] width 163 height 41
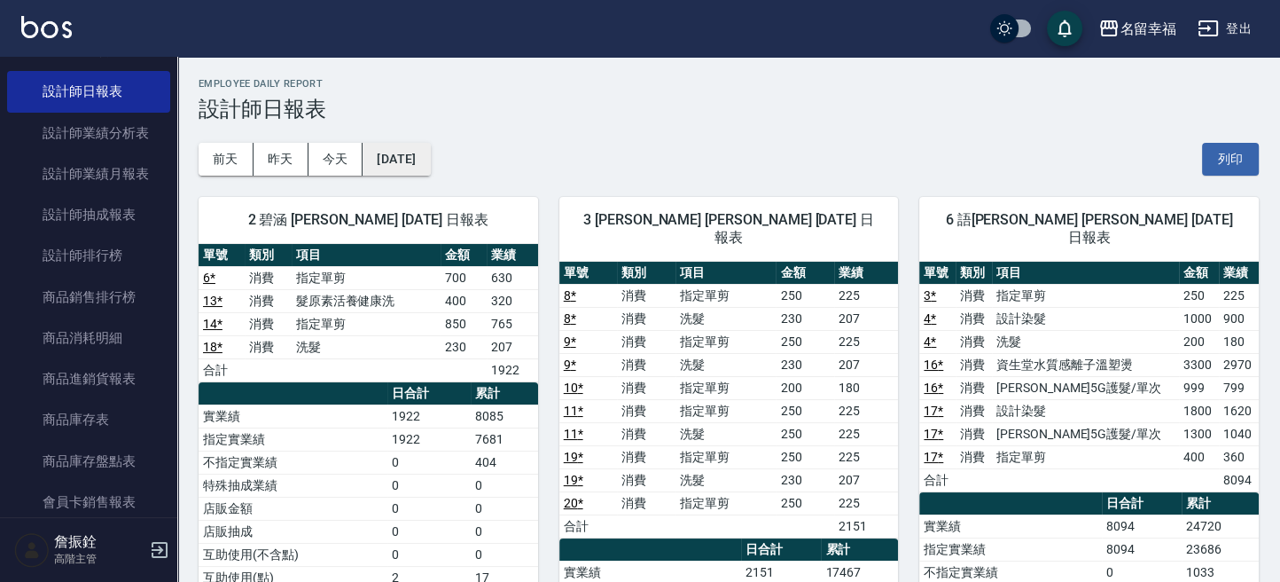
click at [391, 160] on button "[DATE]" at bounding box center [396, 159] width 67 height 33
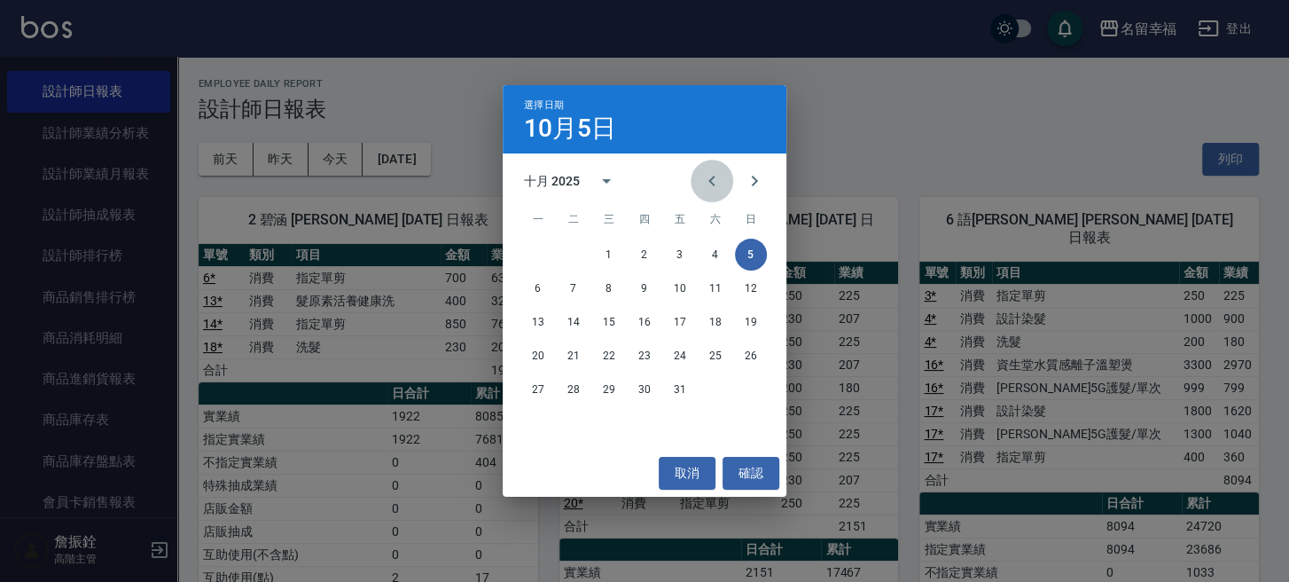
click at [709, 194] on button "Previous month" at bounding box center [712, 181] width 43 height 43
click at [579, 397] on button "30" at bounding box center [574, 389] width 32 height 32
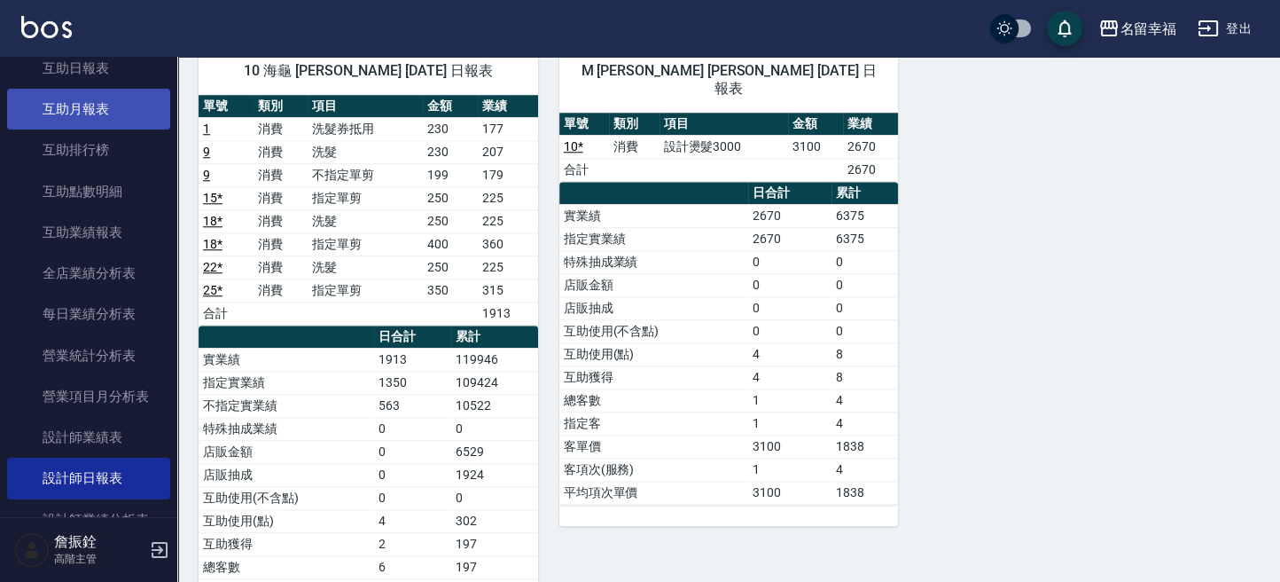
scroll to position [279, 0]
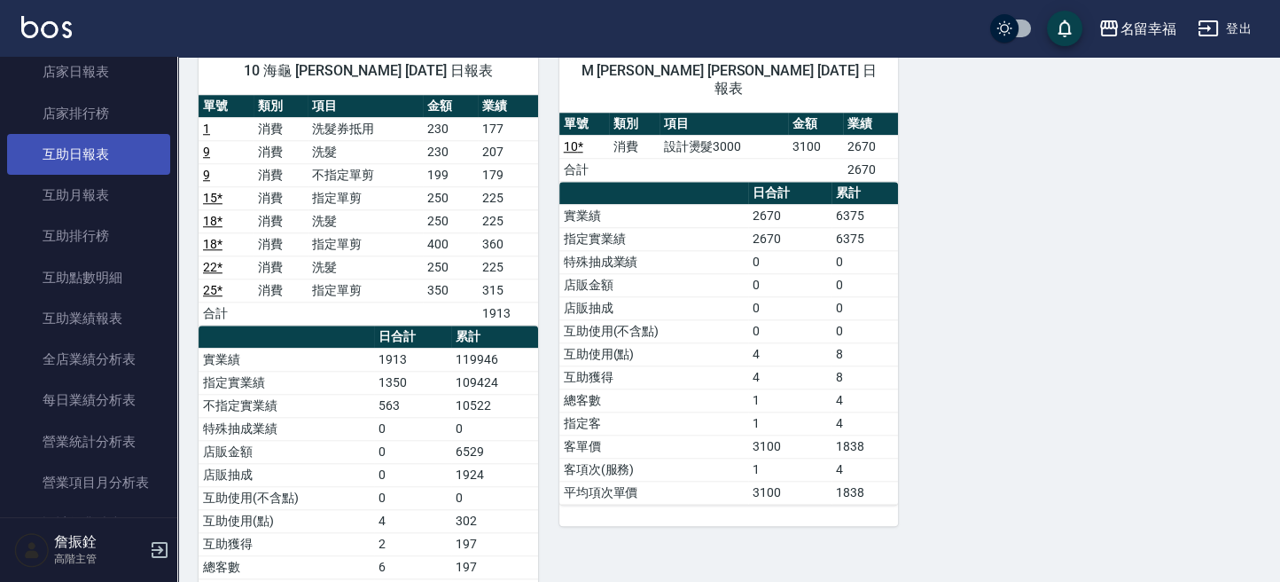
click at [90, 157] on link "互助日報表" at bounding box center [88, 154] width 163 height 41
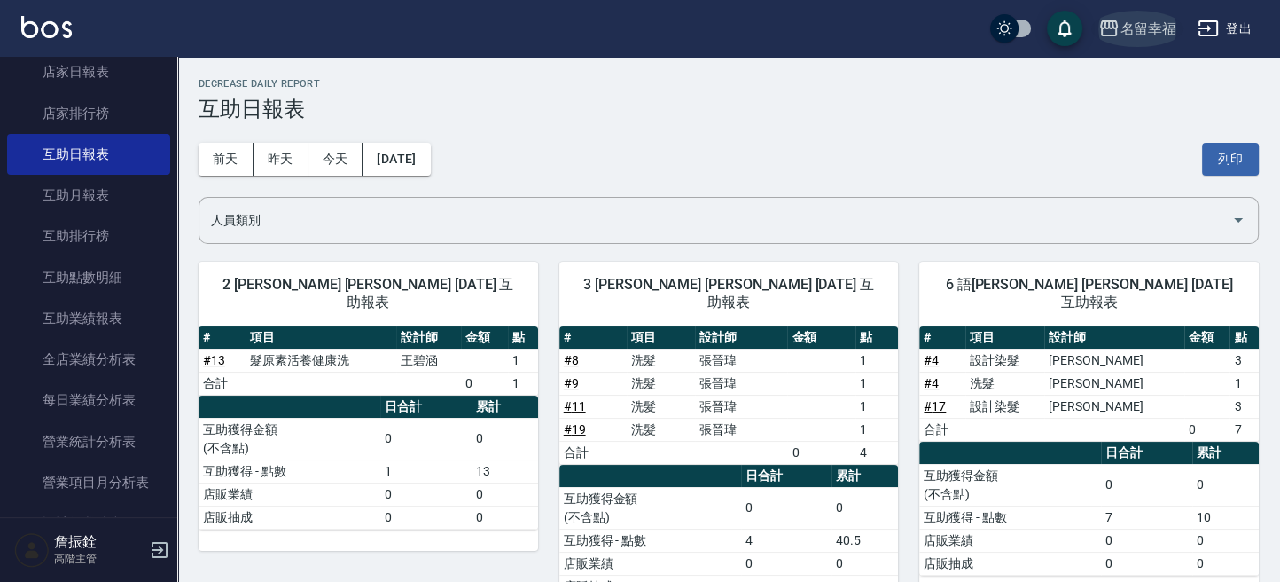
click at [1116, 32] on icon "button" at bounding box center [1109, 28] width 18 height 16
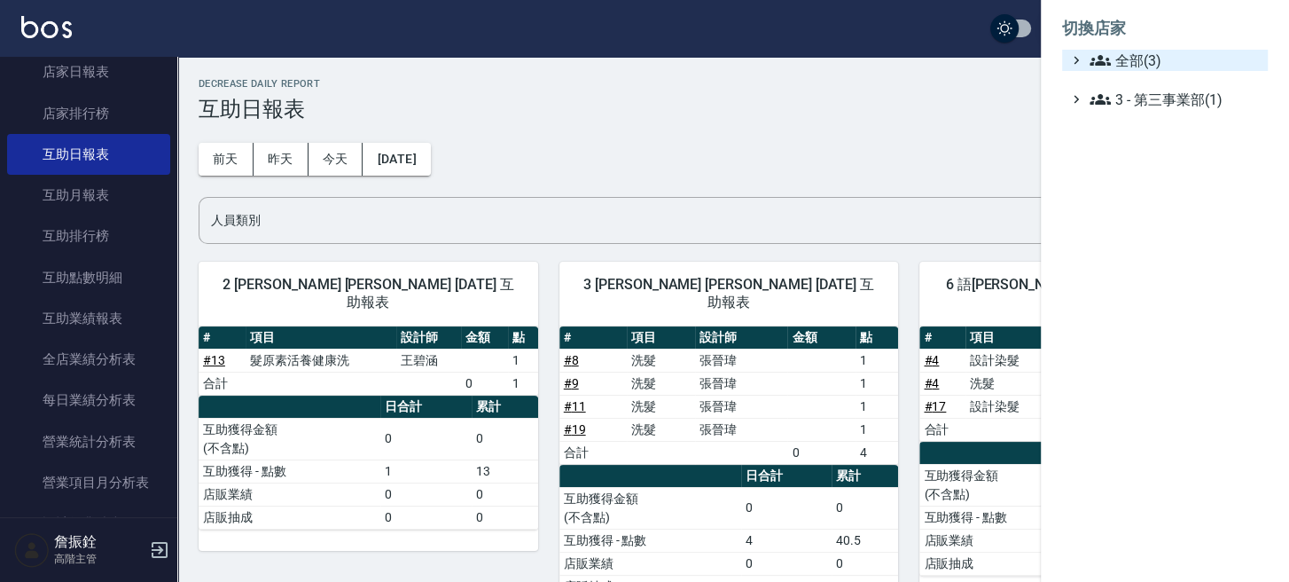
click at [1098, 69] on icon at bounding box center [1100, 60] width 21 height 21
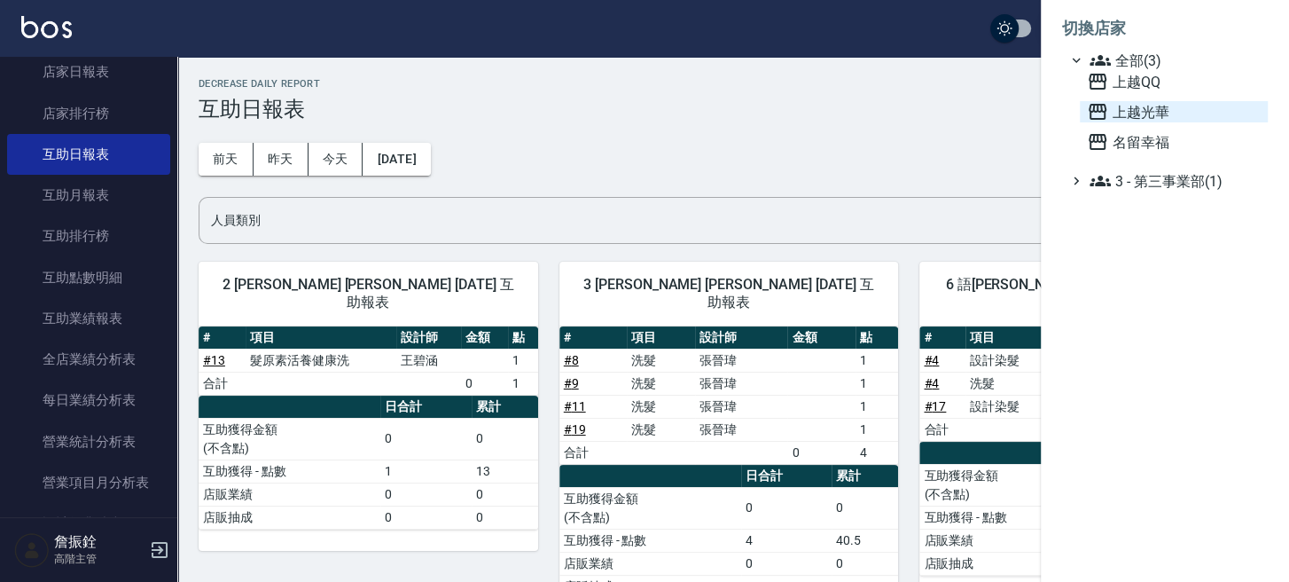
click at [1112, 114] on span "上越光華" at bounding box center [1174, 111] width 174 height 21
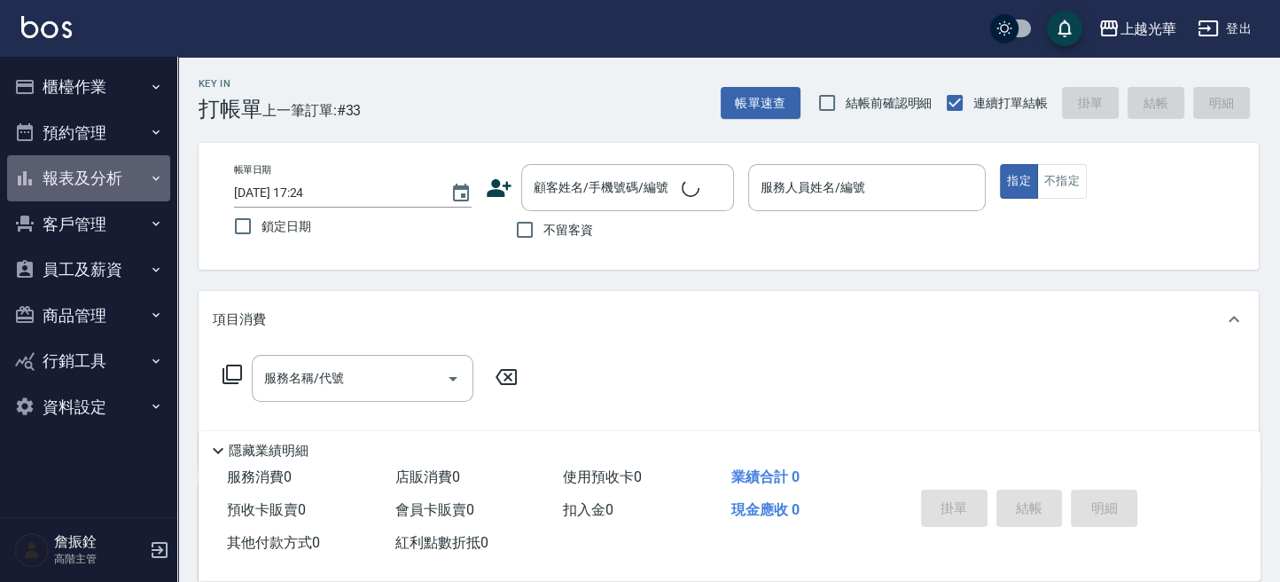
click at [90, 183] on button "報表及分析" at bounding box center [88, 178] width 163 height 46
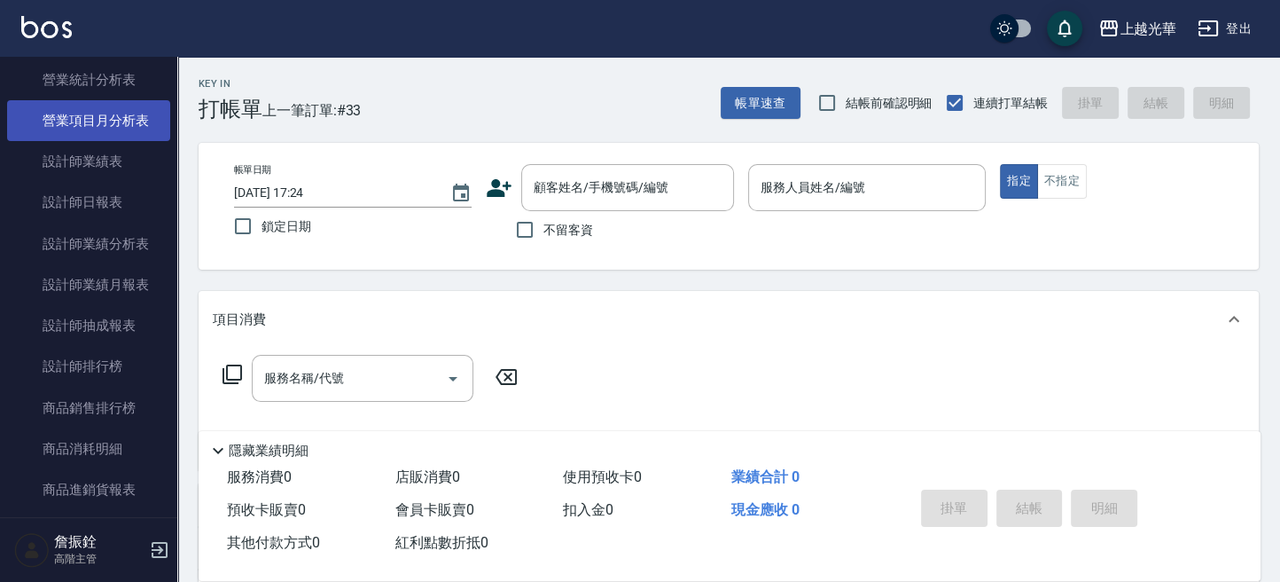
scroll to position [675, 0]
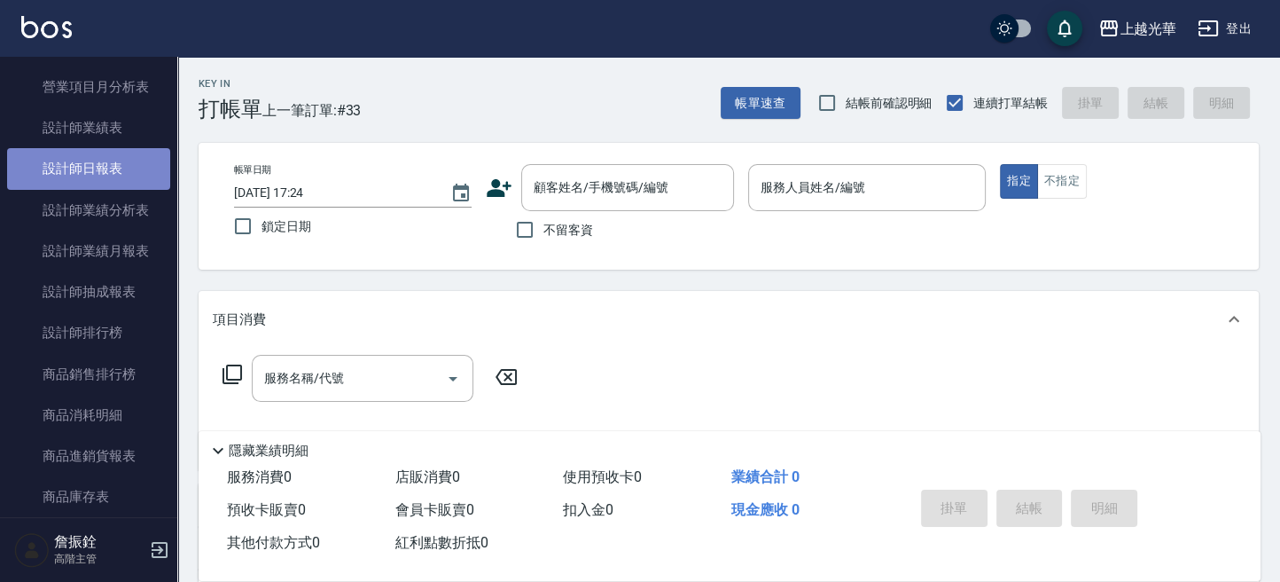
click at [97, 155] on link "設計師日報表" at bounding box center [88, 168] width 163 height 41
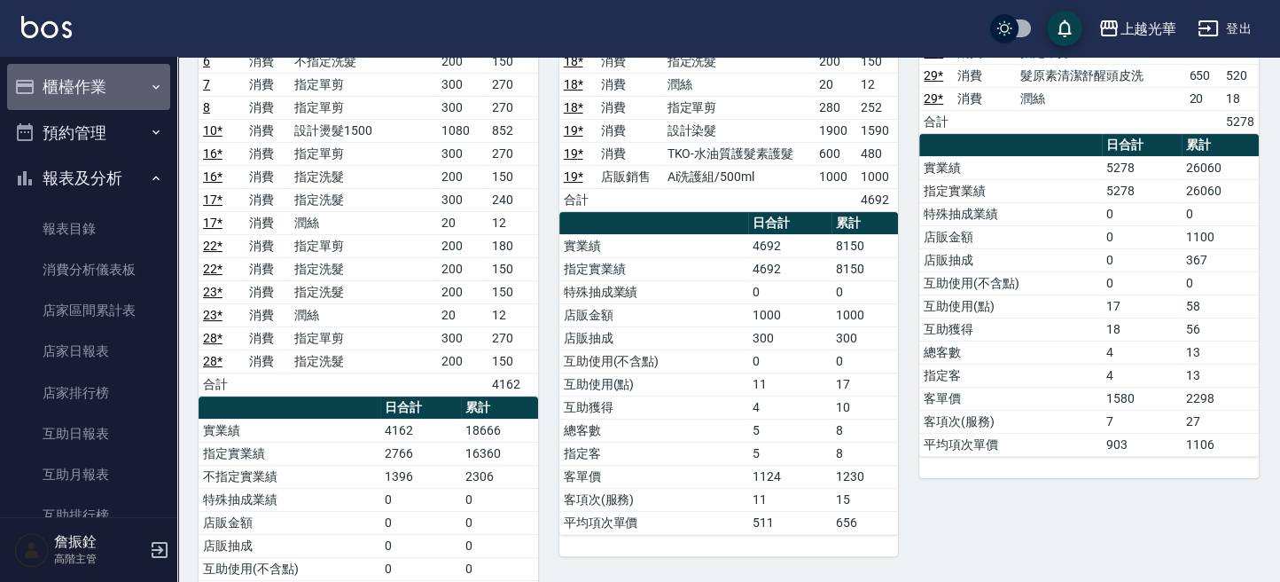
click at [96, 89] on button "櫃檯作業" at bounding box center [88, 87] width 163 height 46
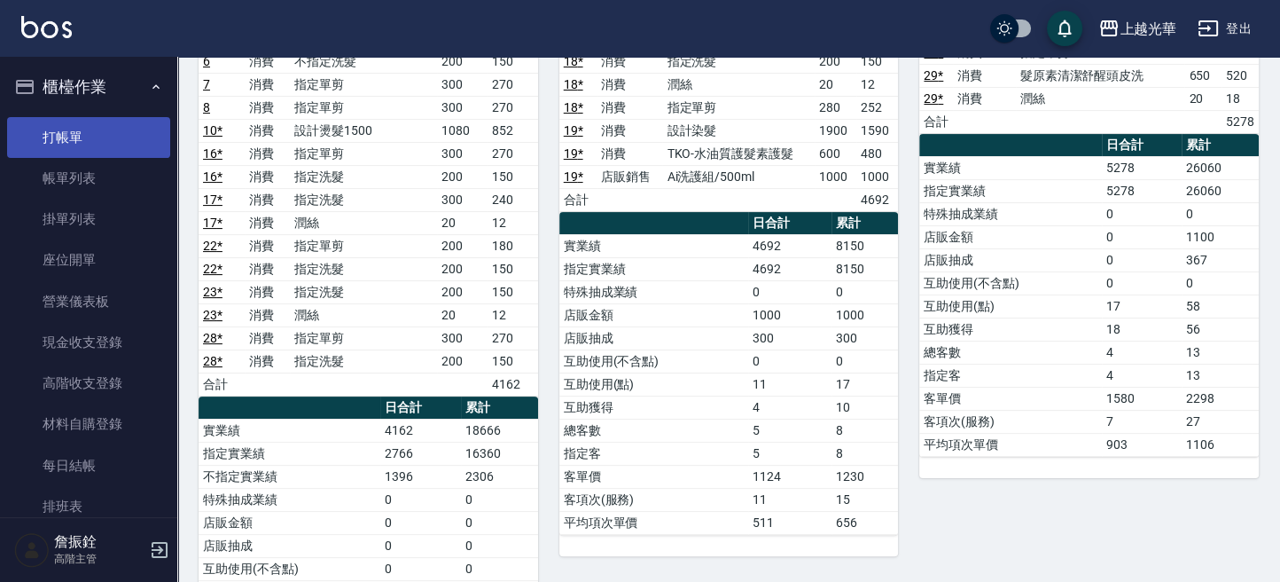
click at [90, 141] on link "打帳單" at bounding box center [88, 137] width 163 height 41
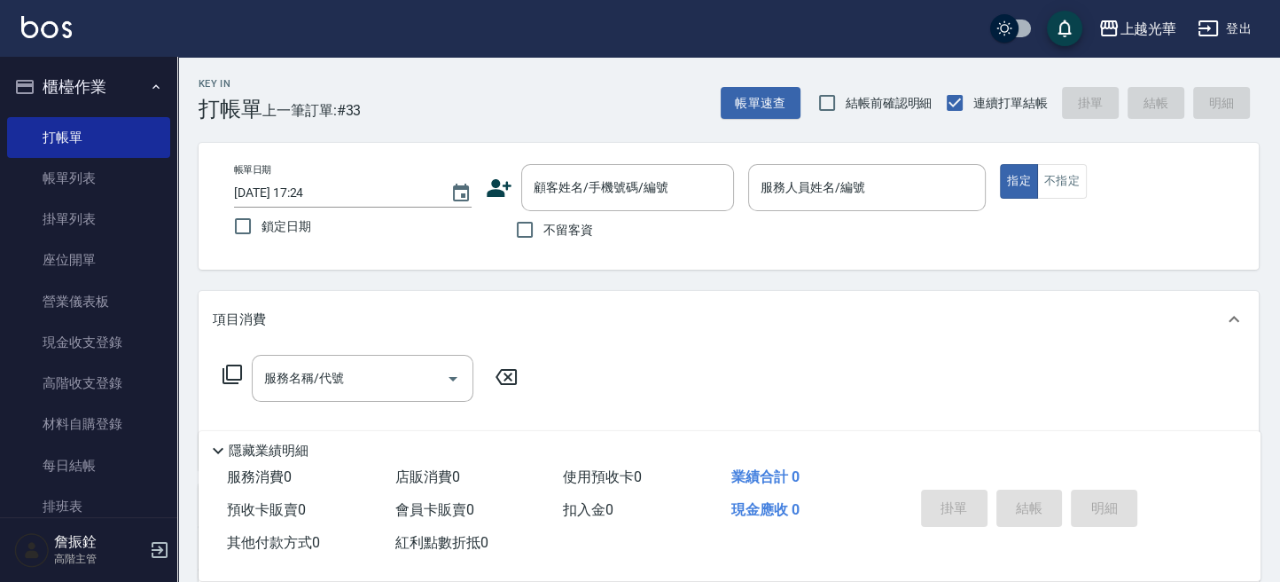
click at [574, 225] on span "不留客資" at bounding box center [568, 230] width 50 height 19
click at [543, 225] on input "不留客資" at bounding box center [524, 229] width 37 height 37
checkbox input "true"
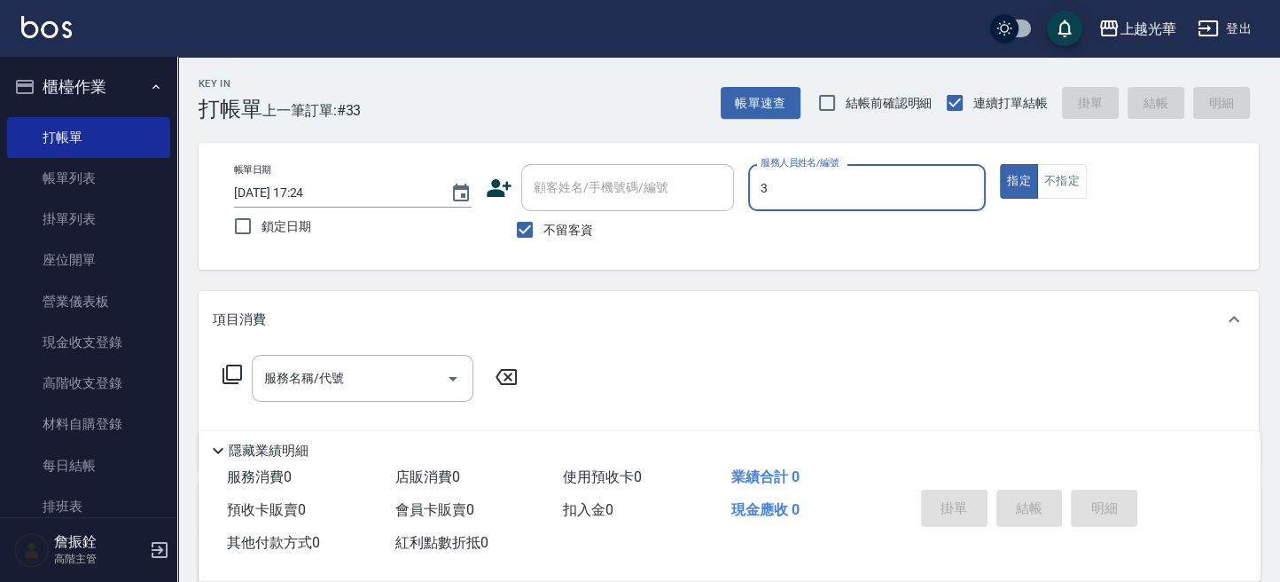
type input "小黑-3"
type button "true"
click at [1056, 191] on button "不指定" at bounding box center [1062, 181] width 50 height 35
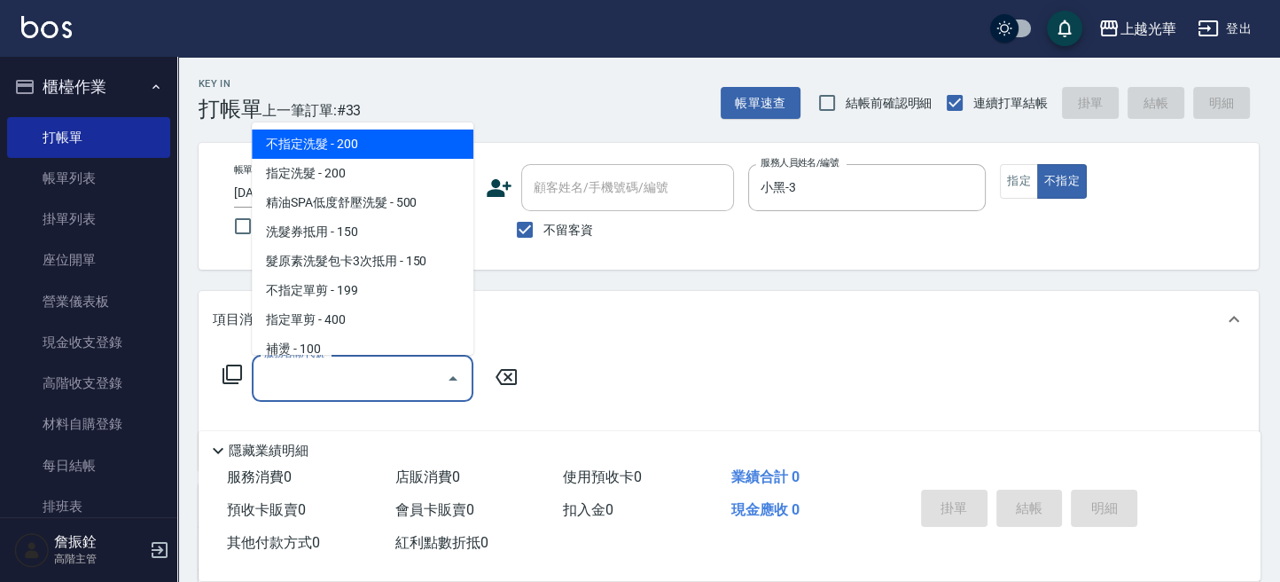
click at [280, 387] on input "服務名稱/代號" at bounding box center [349, 378] width 179 height 31
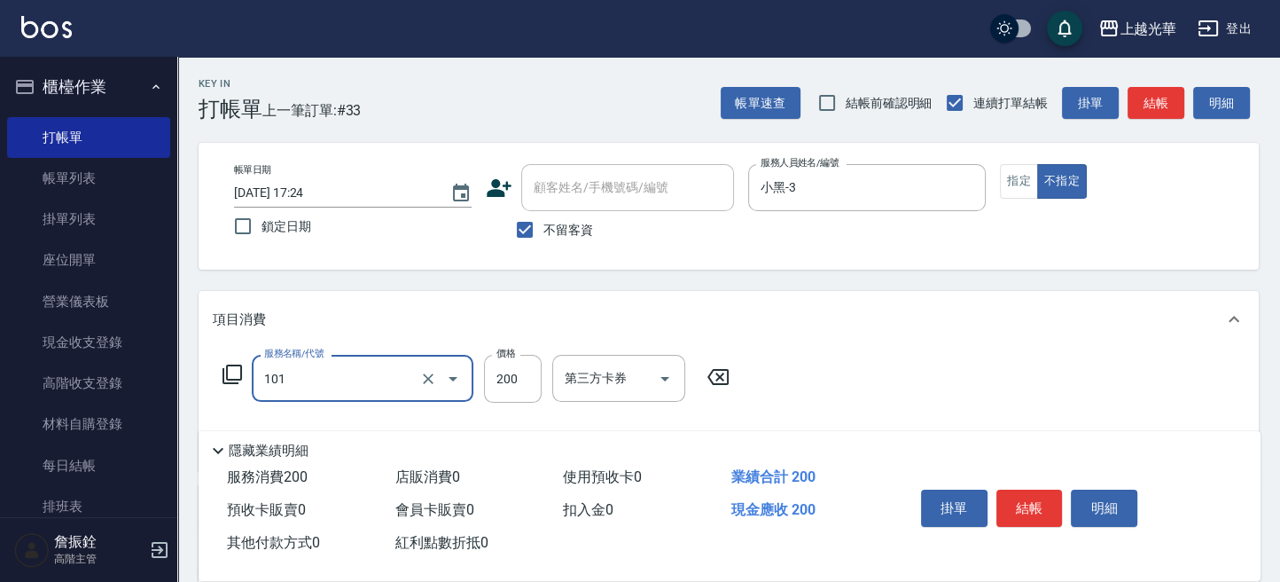
type input "不指定洗髮(101)"
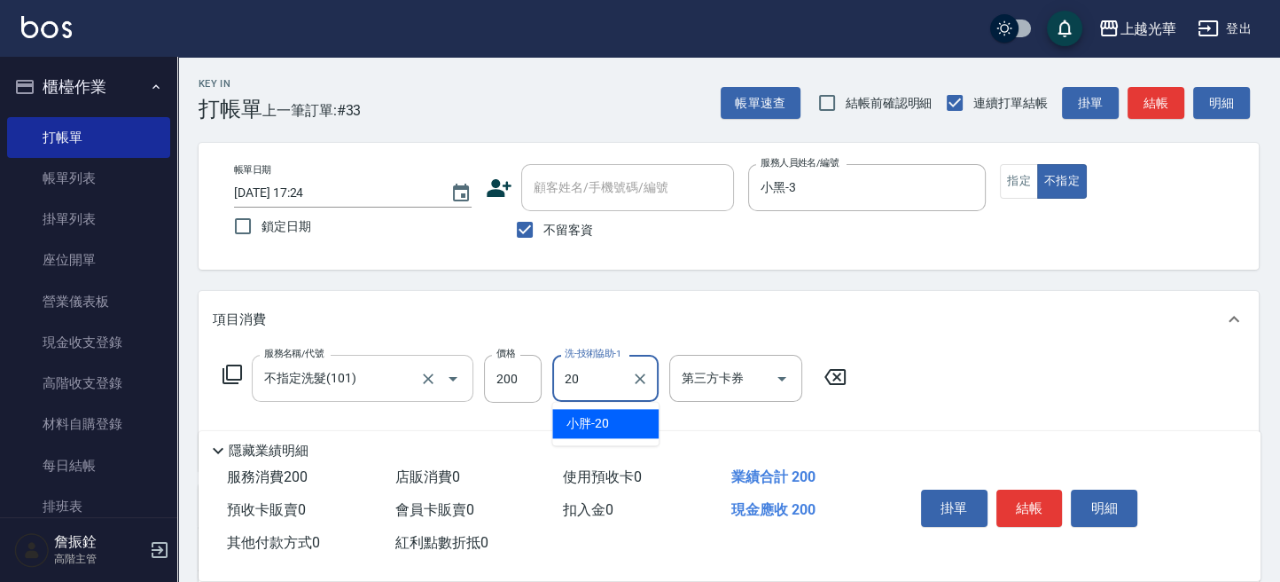
type input "小胖-20"
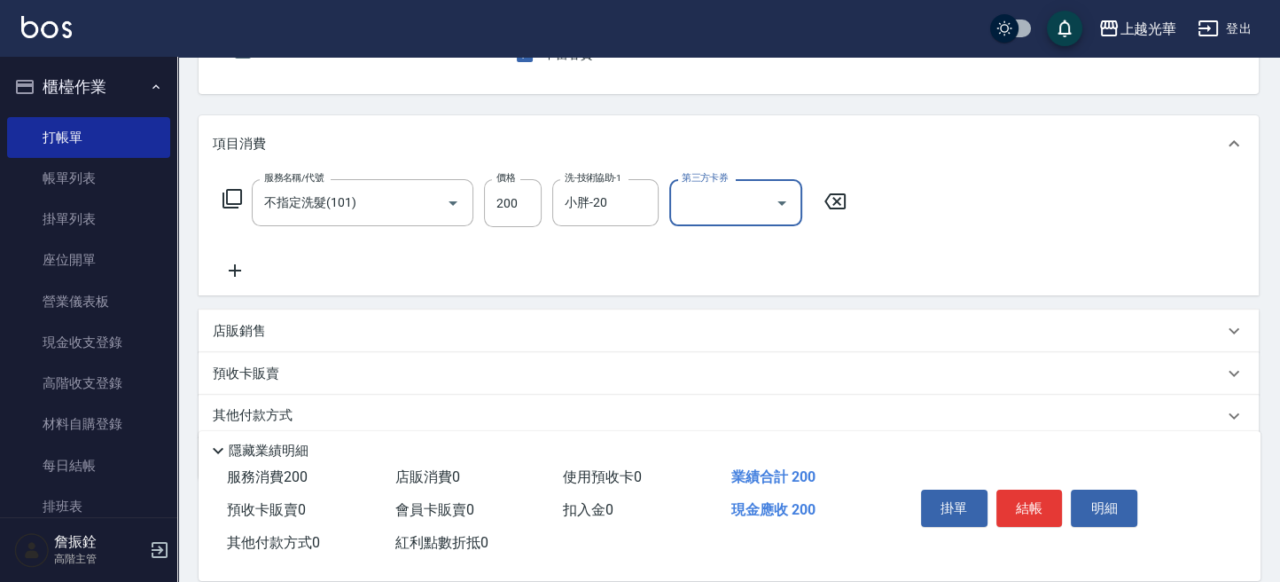
scroll to position [236, 0]
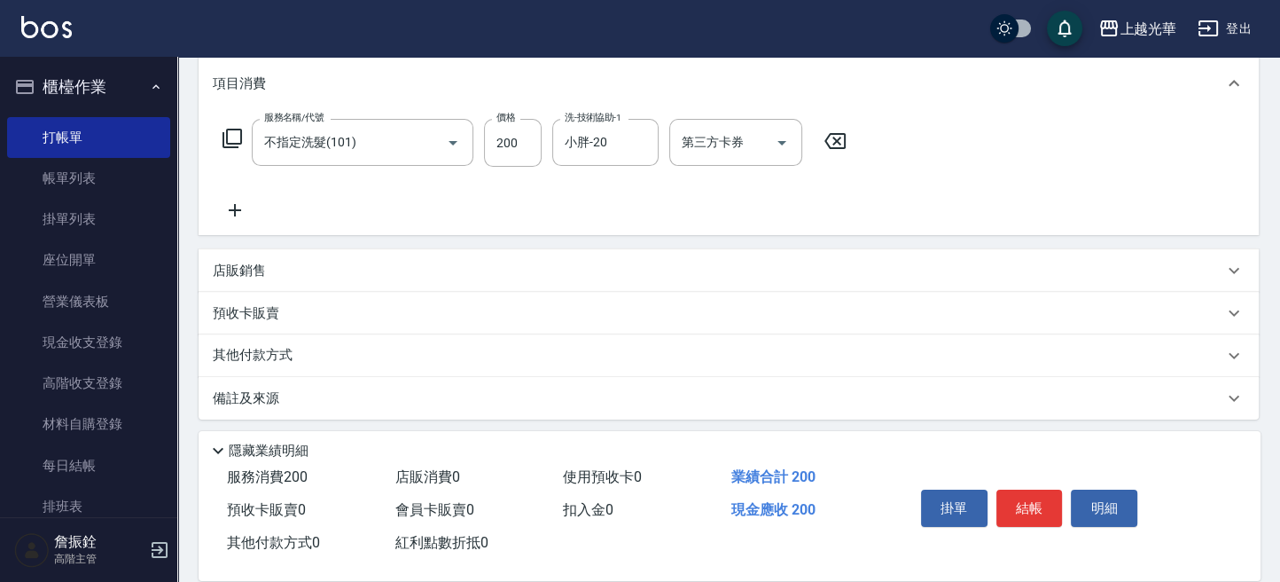
click at [246, 215] on icon at bounding box center [235, 209] width 44 height 21
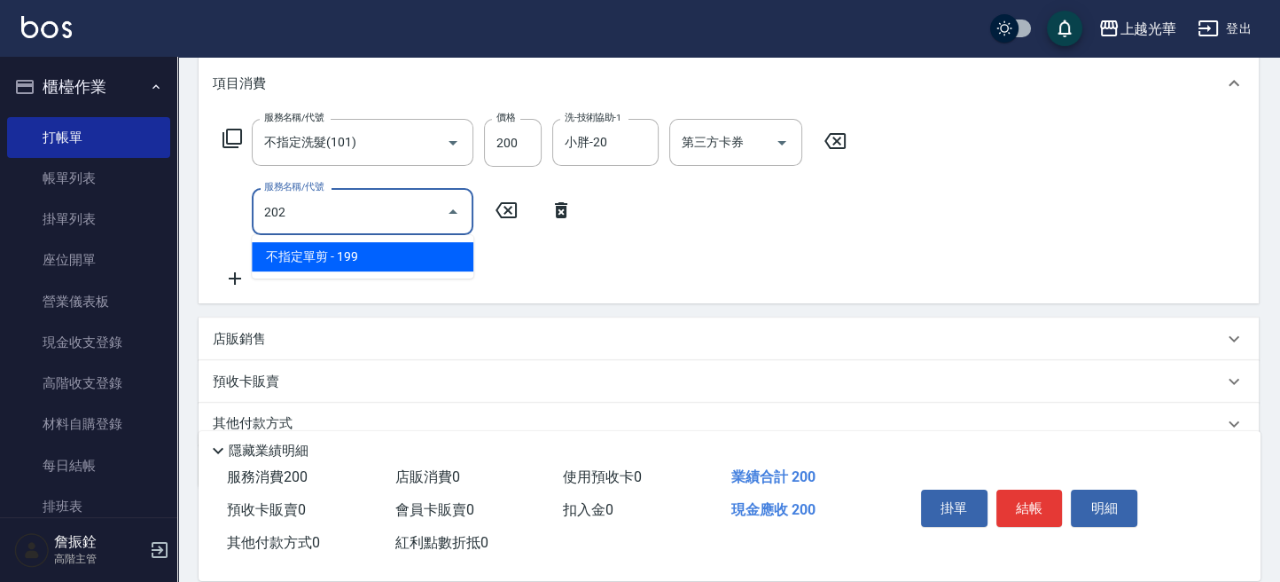
type input "不指定單剪(202)"
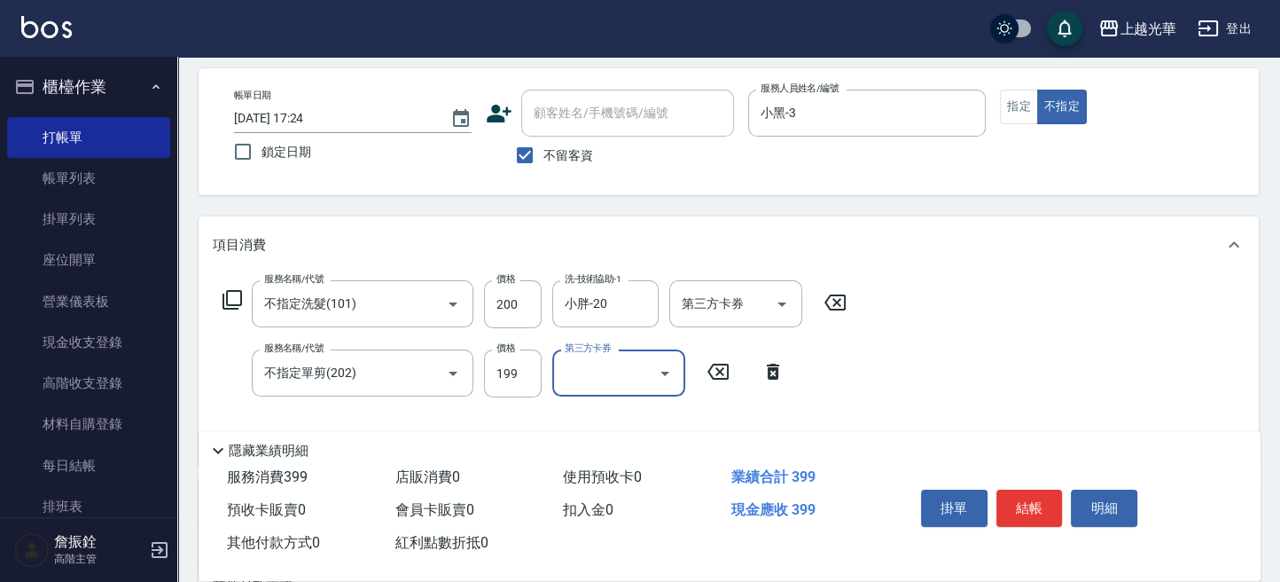
scroll to position [74, 0]
click at [1015, 500] on button "結帳" at bounding box center [1029, 507] width 66 height 37
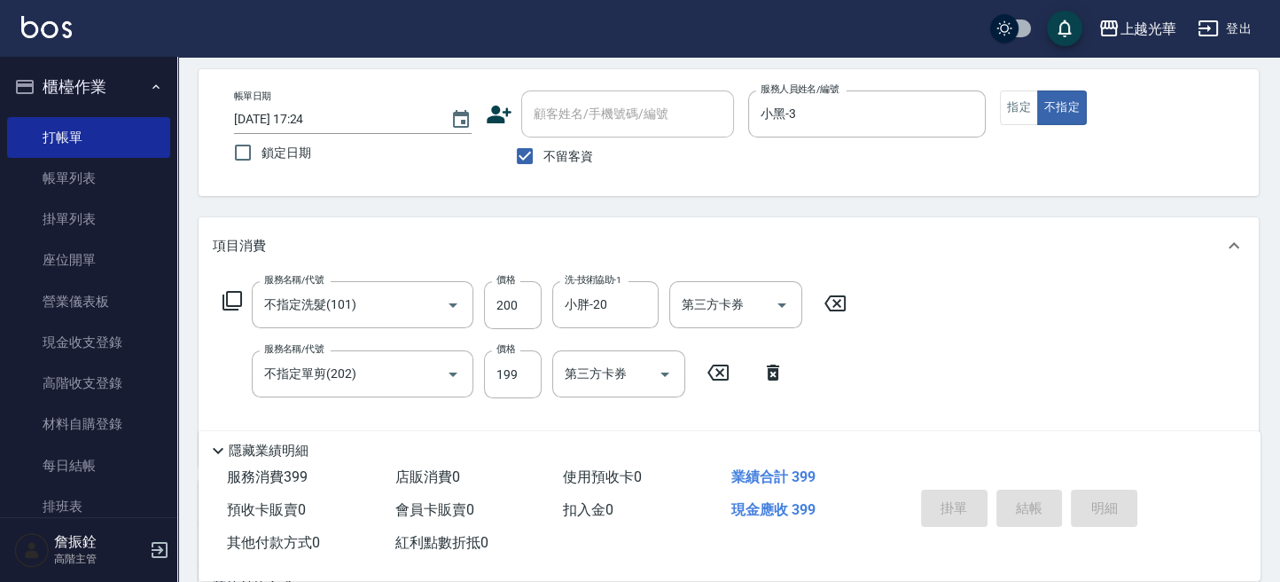
type input "2025/10/05 17:30"
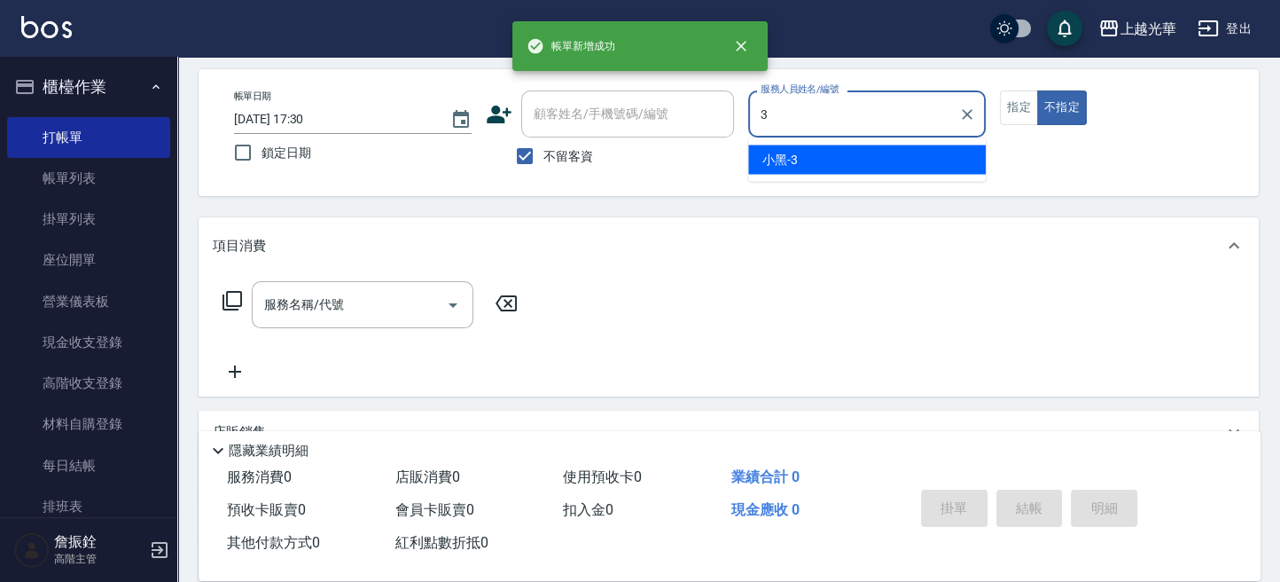
type input "小黑-3"
type button "false"
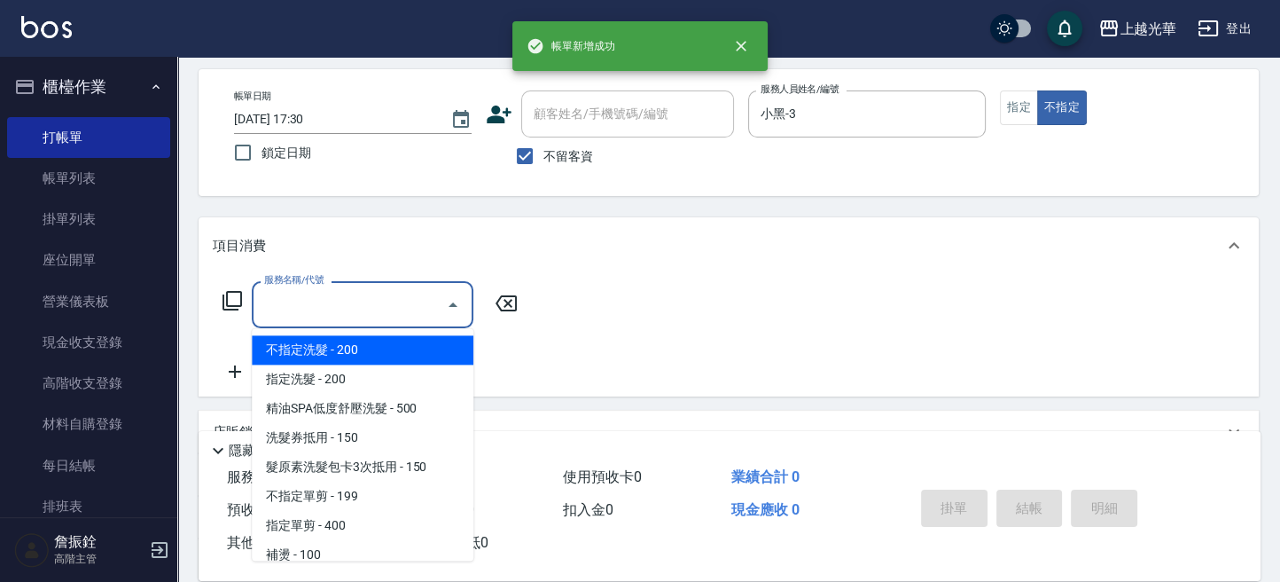
click at [360, 301] on input "服務名稱/代號" at bounding box center [349, 304] width 179 height 31
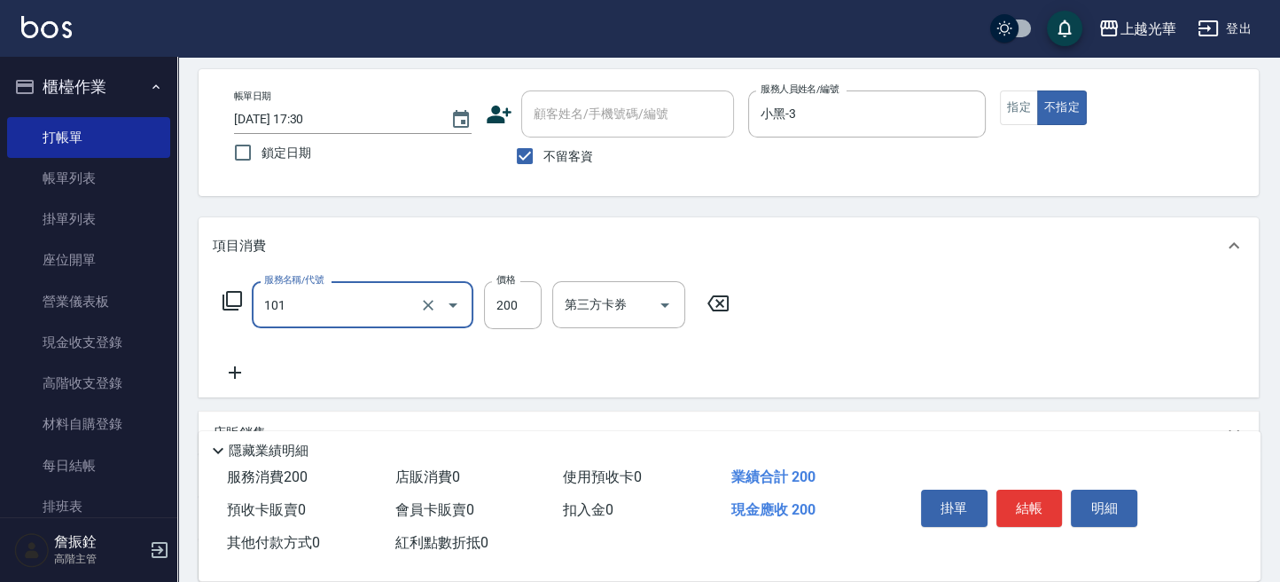
type input "不指定洗髮(101)"
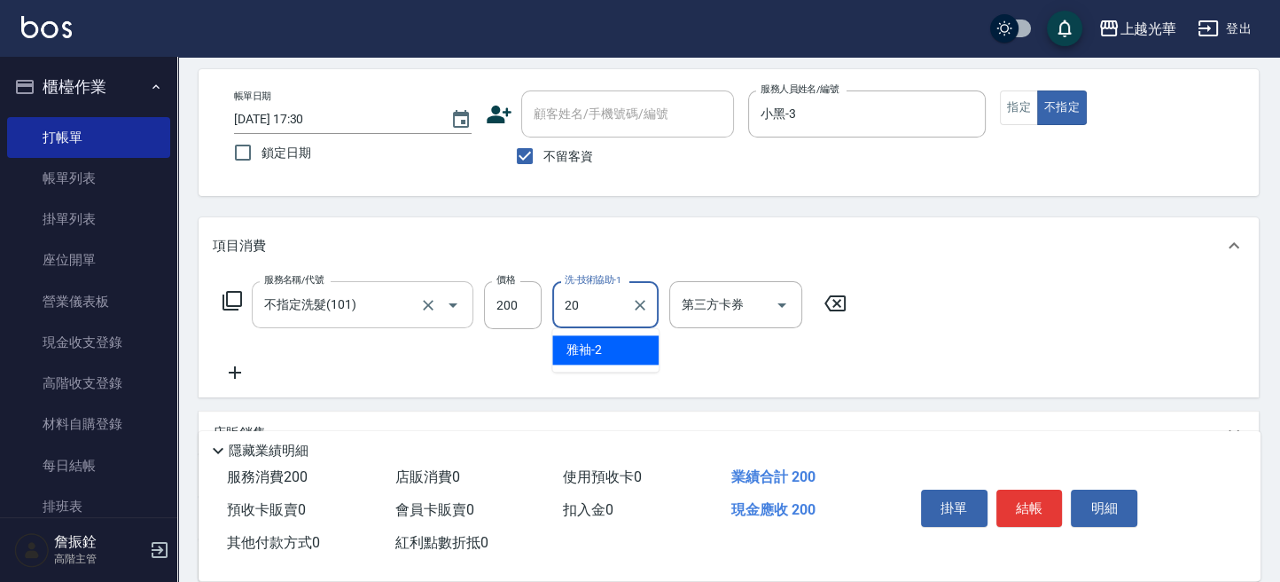
type input "小胖-20"
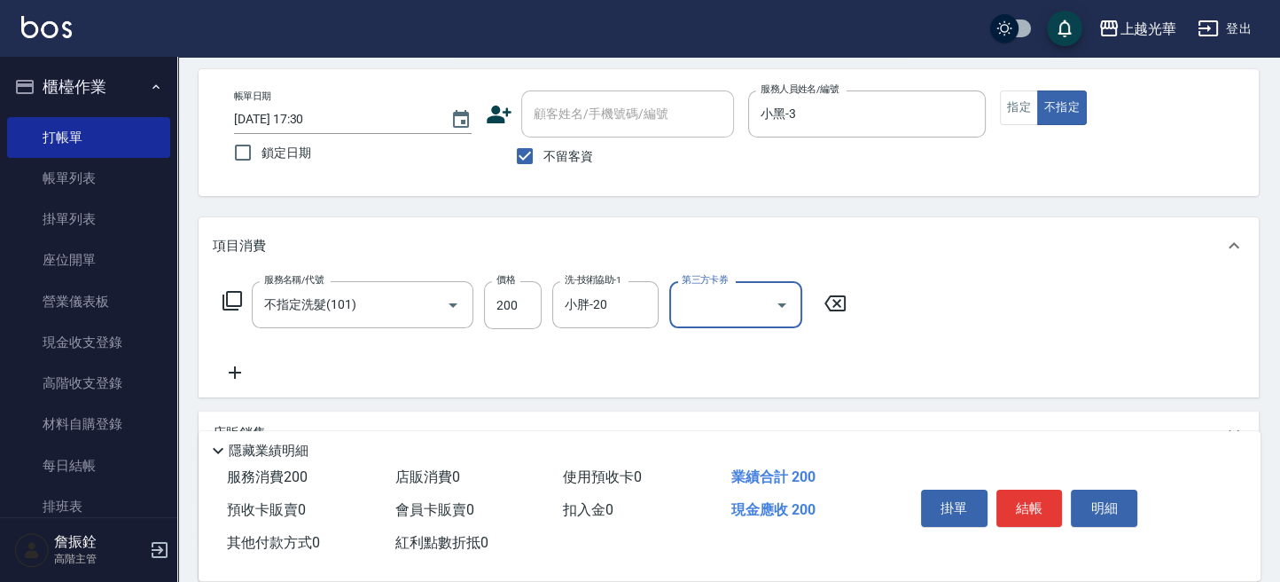
click at [229, 372] on icon at bounding box center [235, 372] width 12 height 12
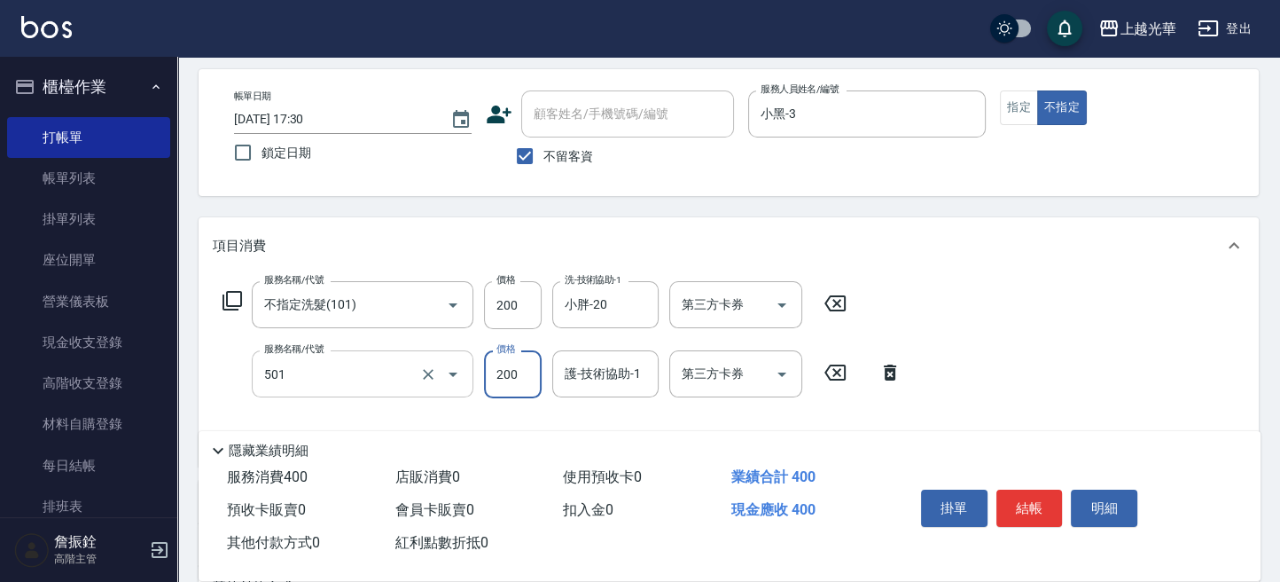
type input "瞬間護髮(501)"
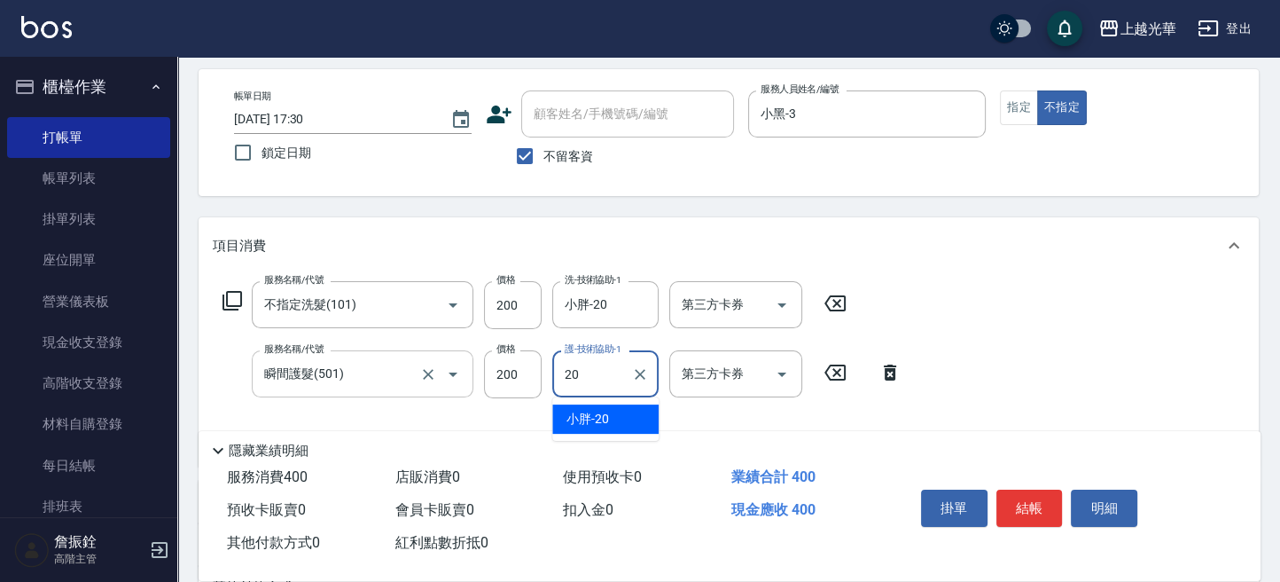
type input "小胖-20"
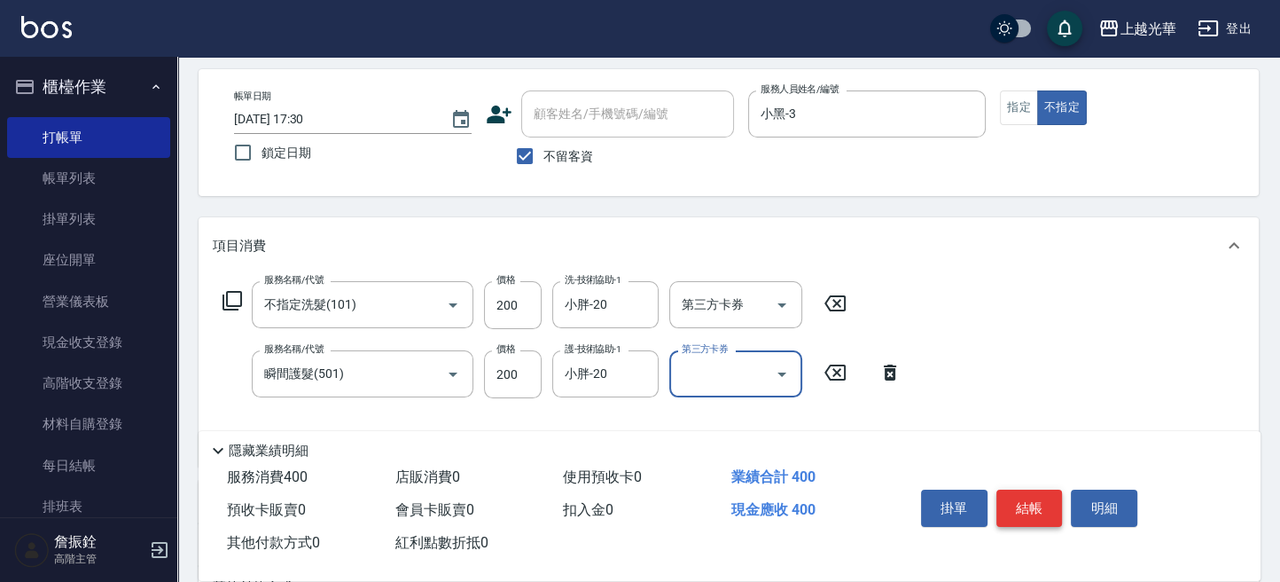
click at [1041, 505] on button "結帳" at bounding box center [1029, 507] width 66 height 37
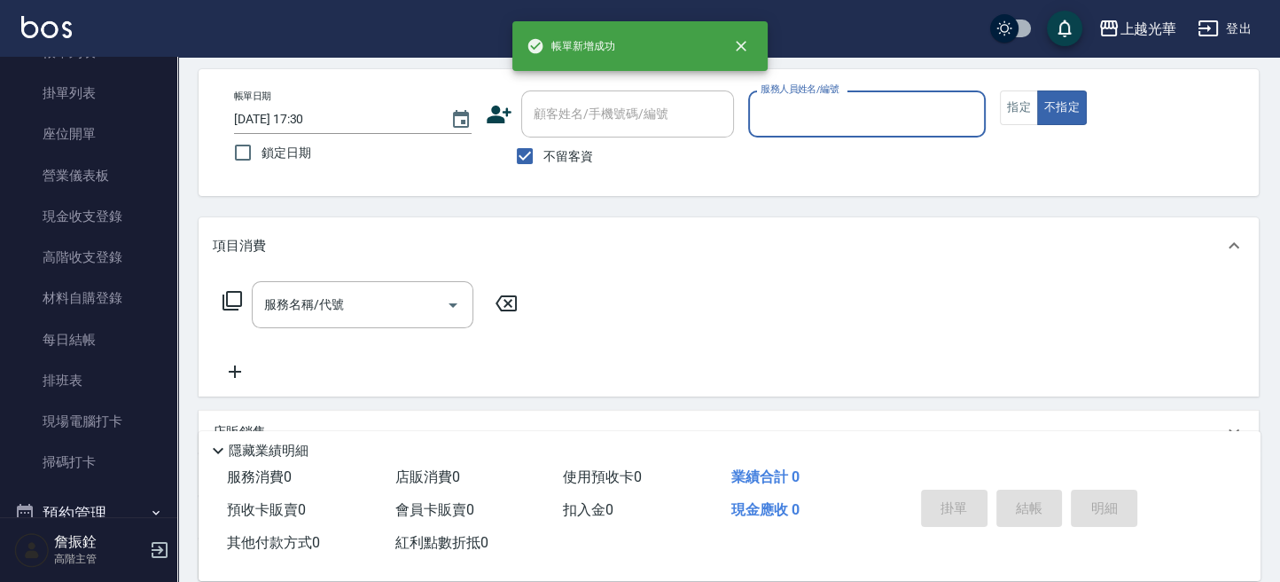
scroll to position [236, 0]
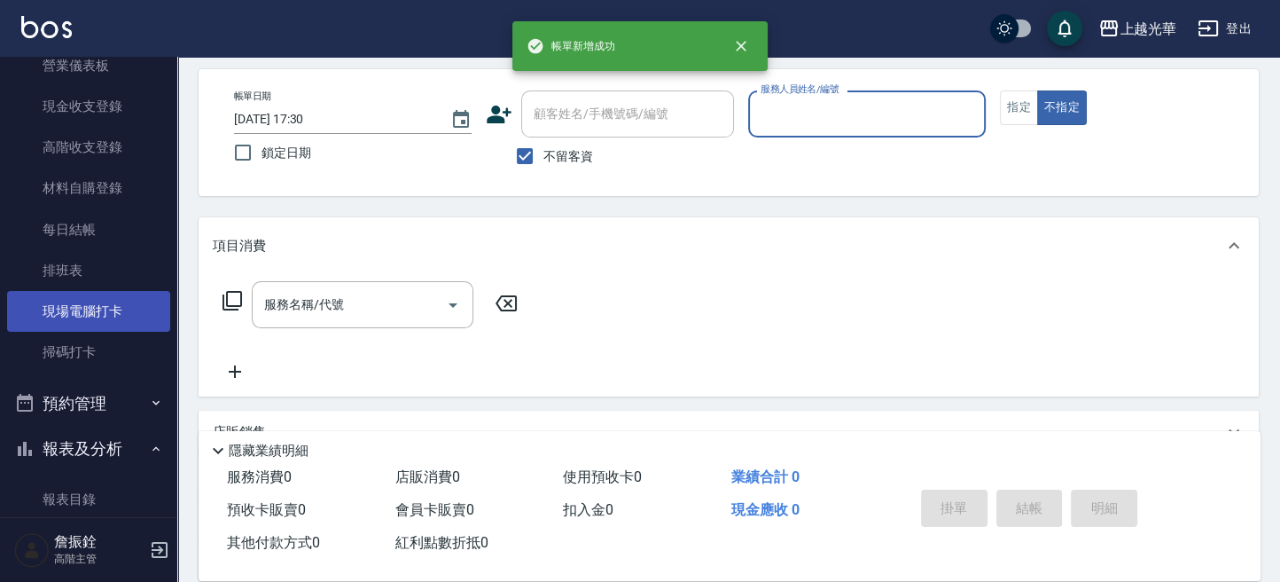
click at [104, 311] on link "現場電腦打卡" at bounding box center [88, 311] width 163 height 41
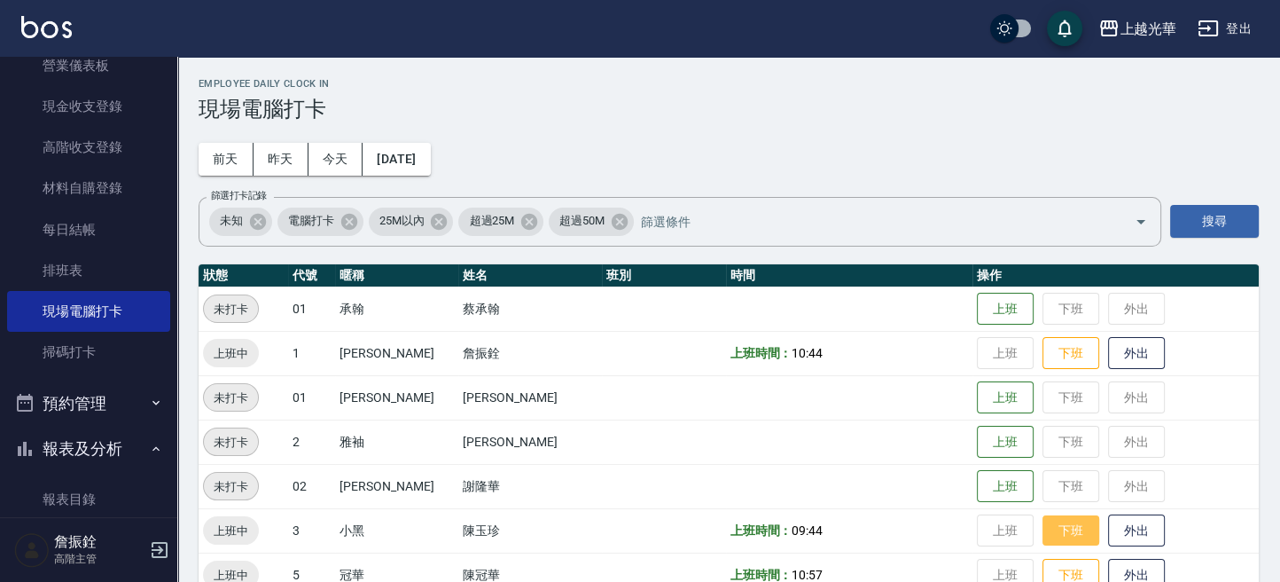
click at [1043, 526] on button "下班" at bounding box center [1071, 530] width 57 height 31
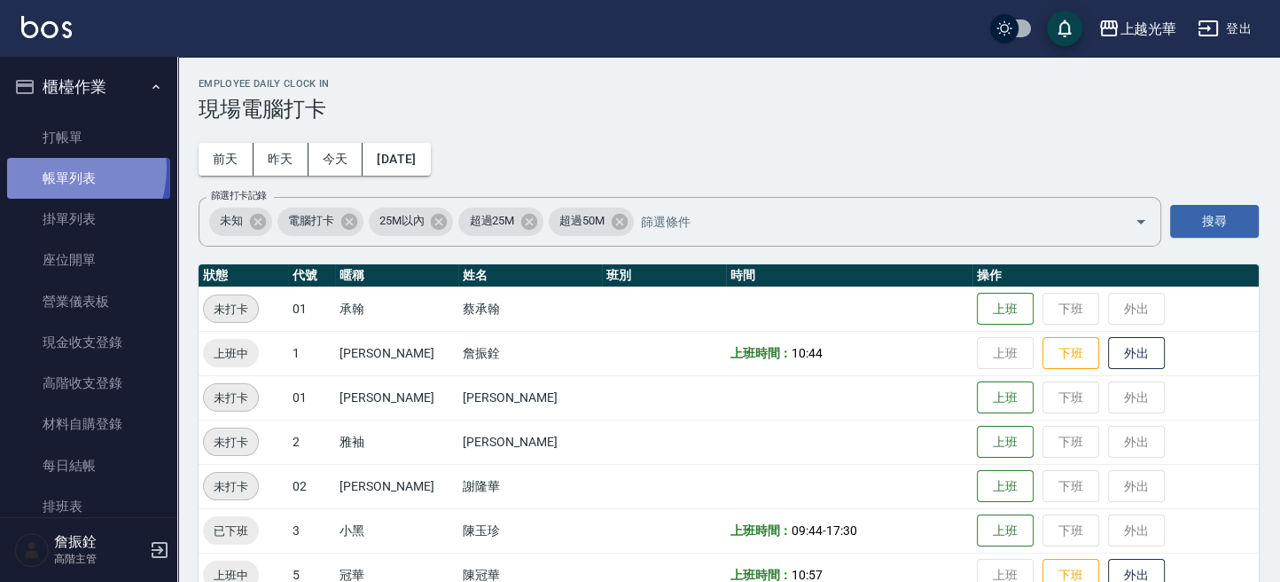
click at [56, 168] on link "帳單列表" at bounding box center [88, 178] width 163 height 41
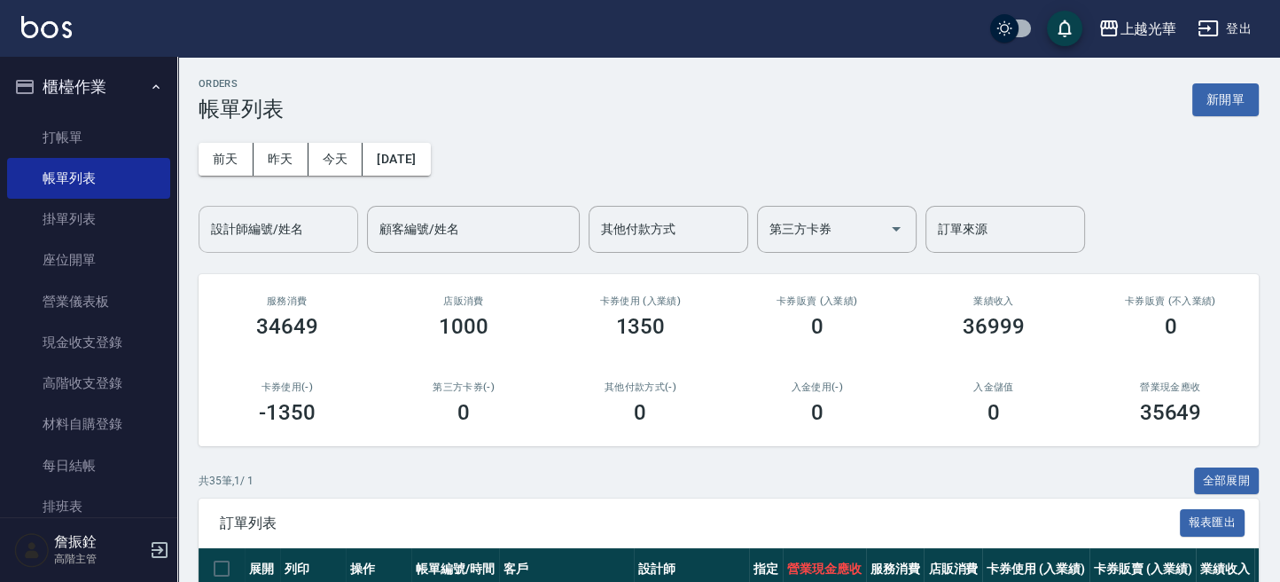
click at [326, 220] on input "設計師編號/姓名" at bounding box center [279, 229] width 144 height 31
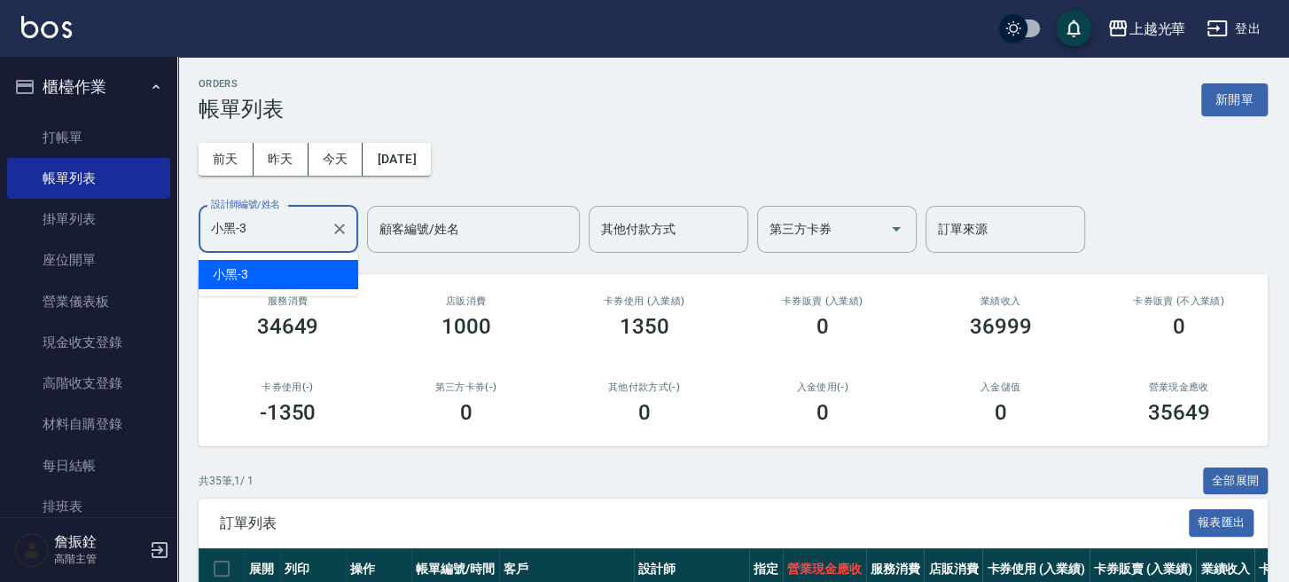
type input "小黑-3"
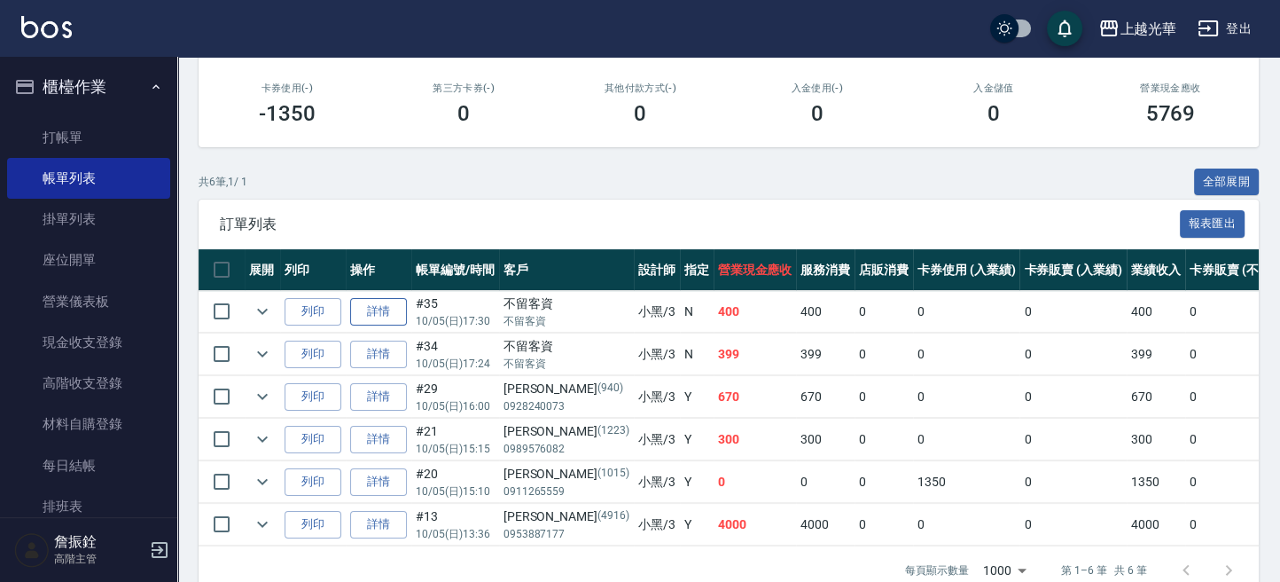
scroll to position [347, 0]
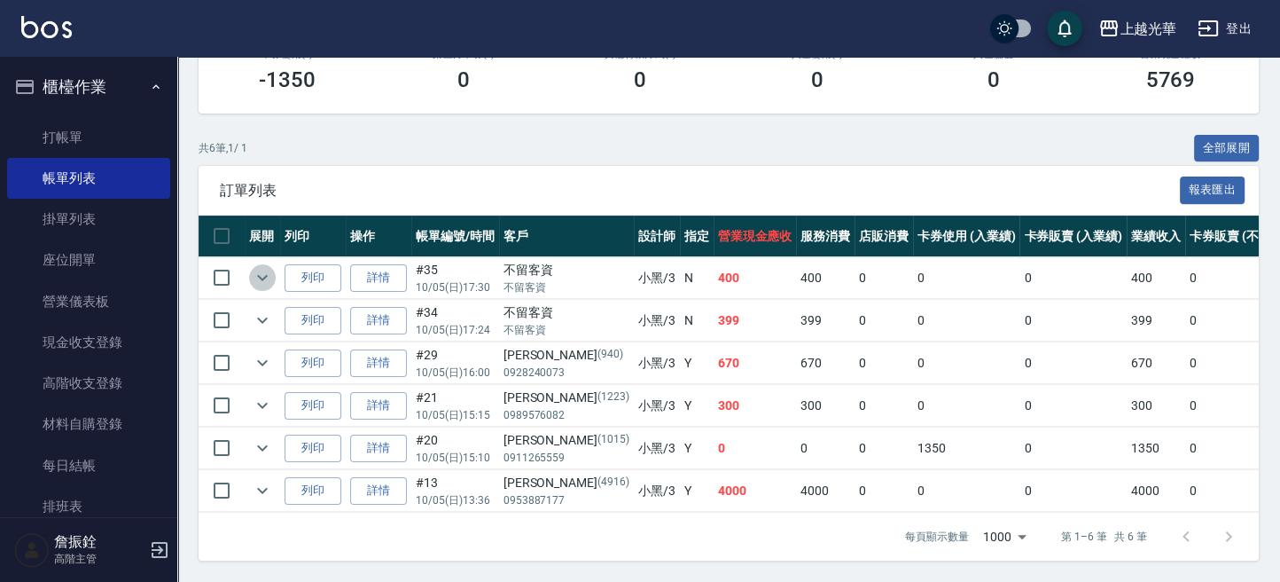
click at [275, 264] on button "expand row" at bounding box center [262, 277] width 27 height 27
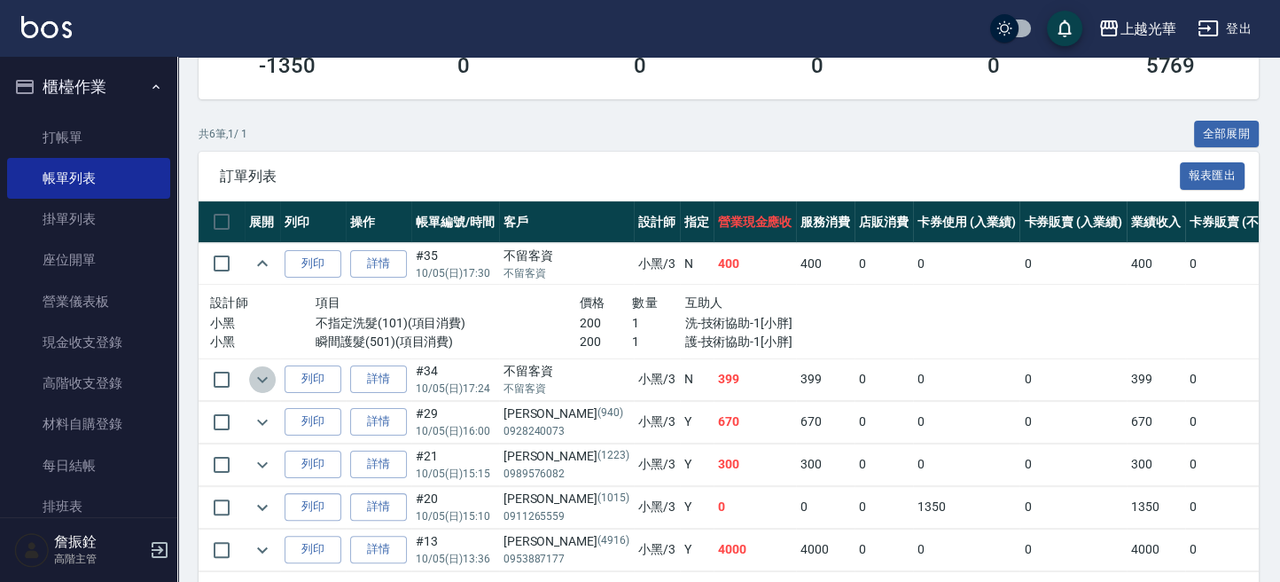
click at [259, 374] on icon "expand row" at bounding box center [262, 379] width 21 height 21
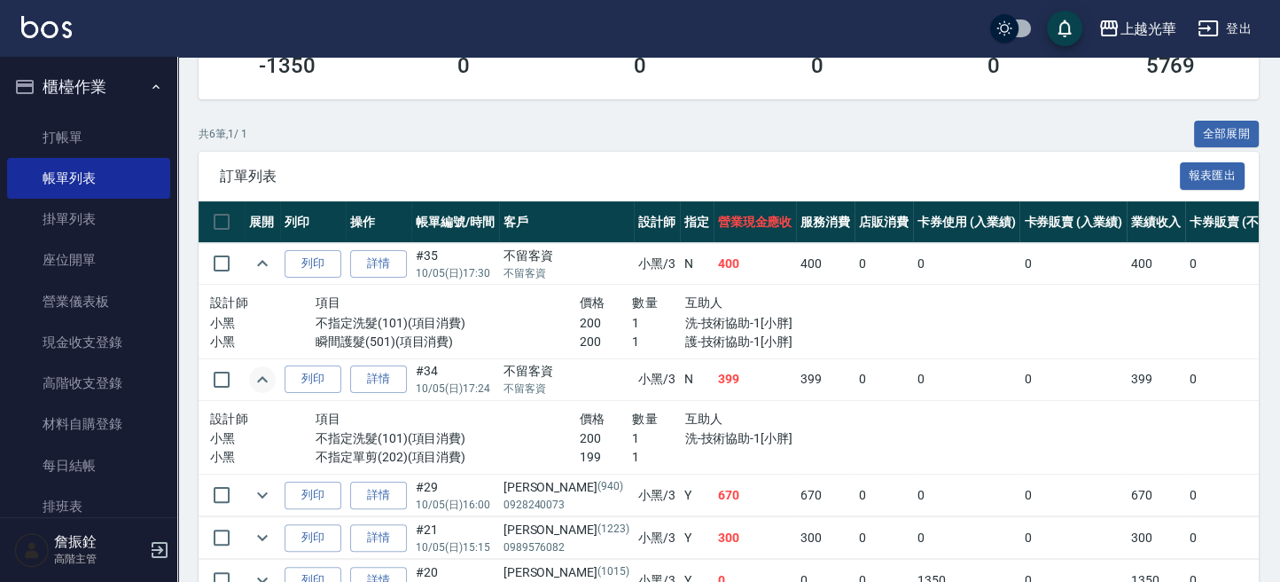
scroll to position [465, 0]
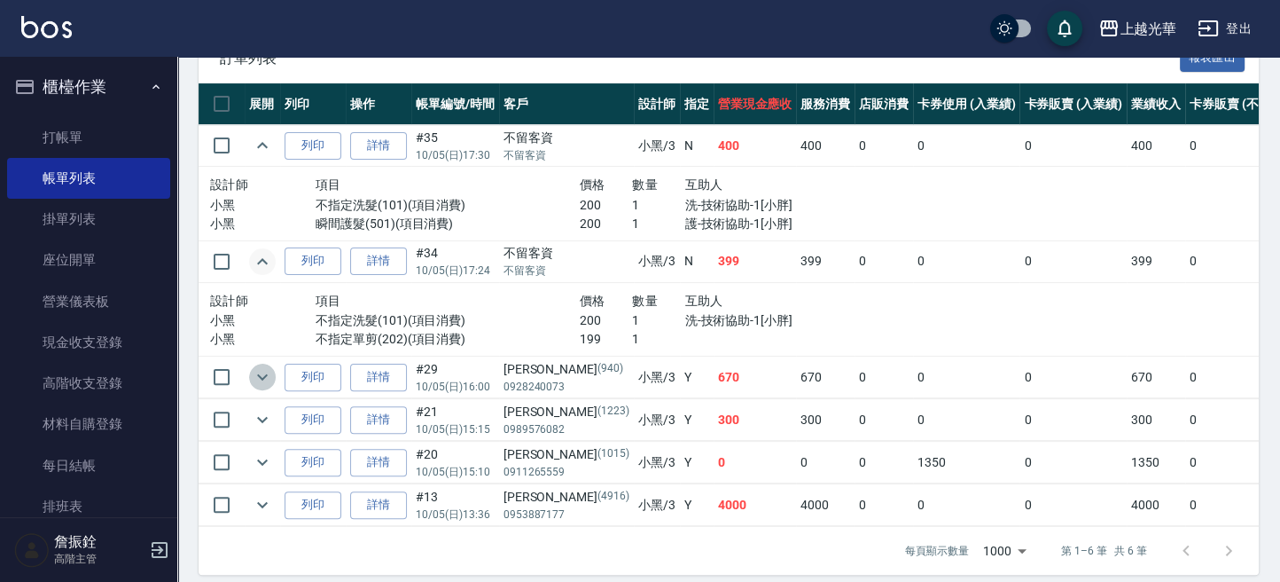
click at [266, 384] on icon "expand row" at bounding box center [262, 376] width 21 height 21
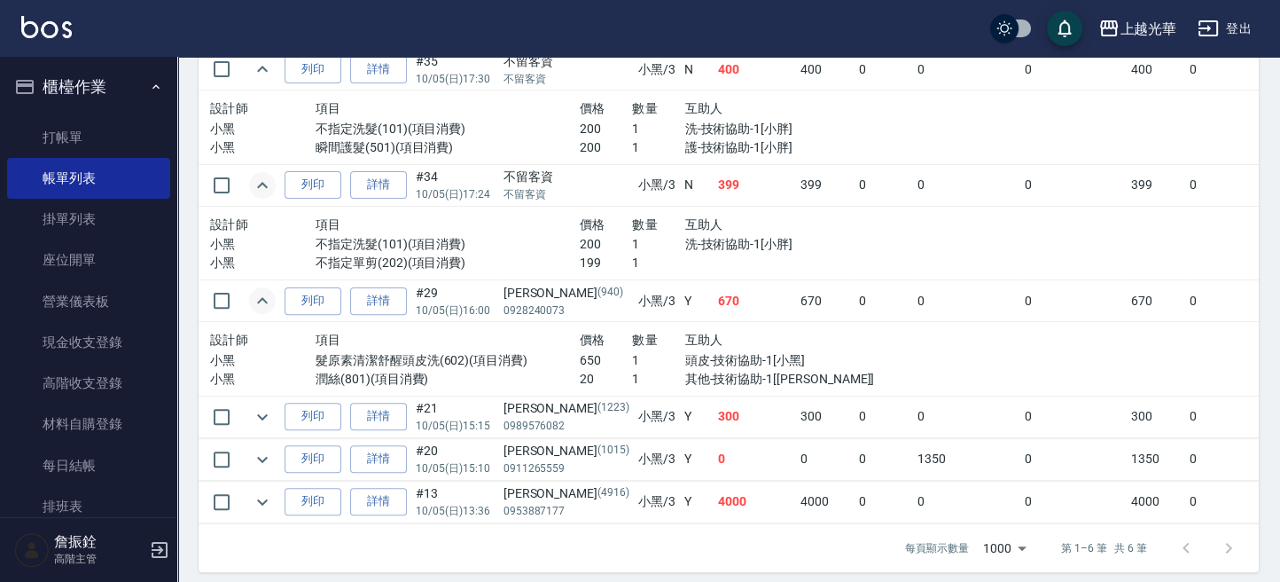
scroll to position [566, 0]
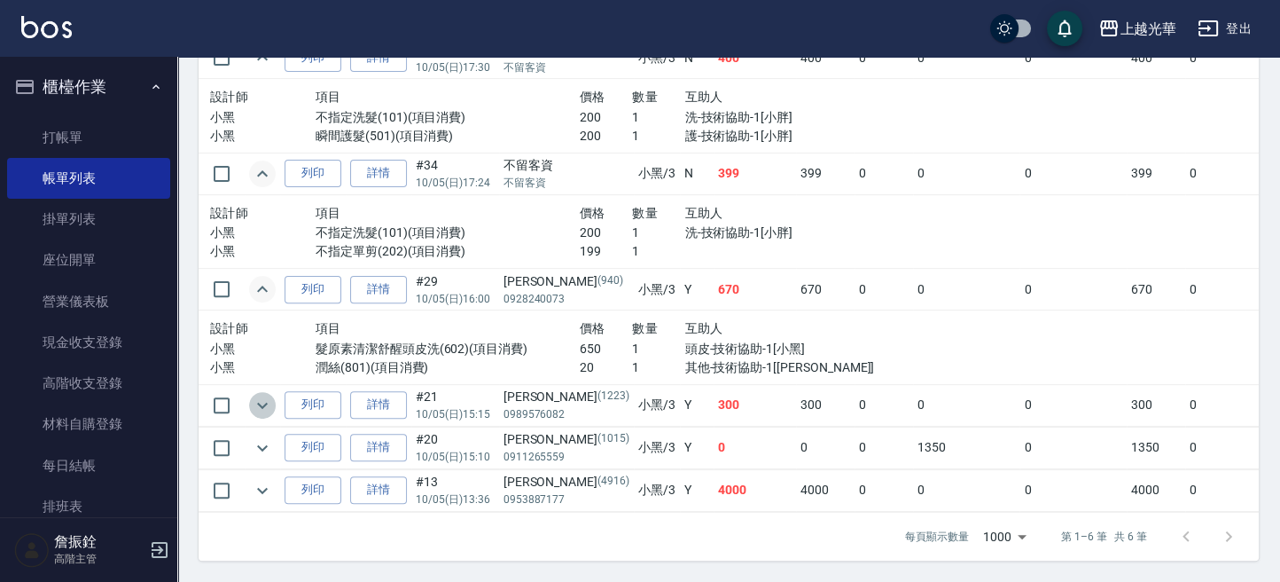
click at [253, 395] on icon "expand row" at bounding box center [262, 405] width 21 height 21
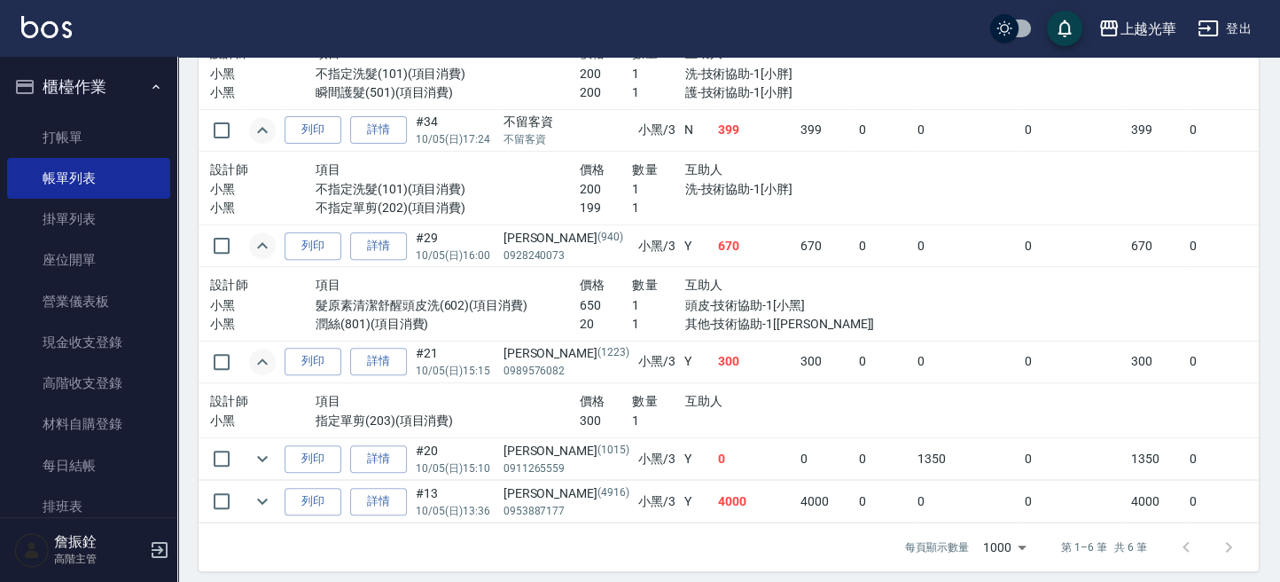
scroll to position [621, 0]
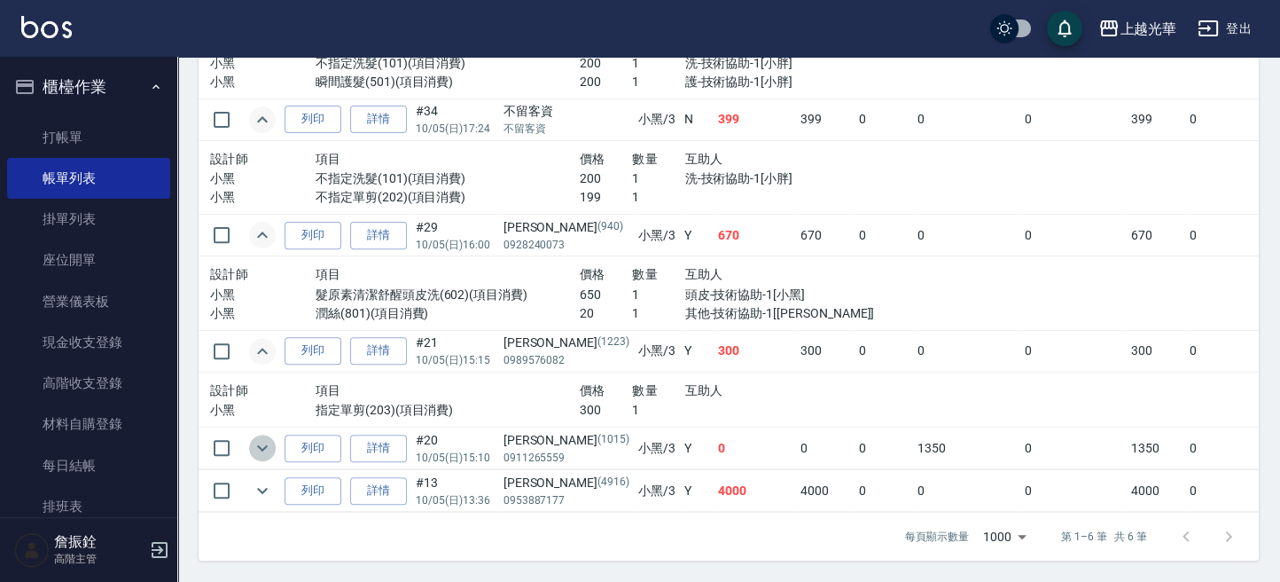
click at [269, 437] on icon "expand row" at bounding box center [262, 447] width 21 height 21
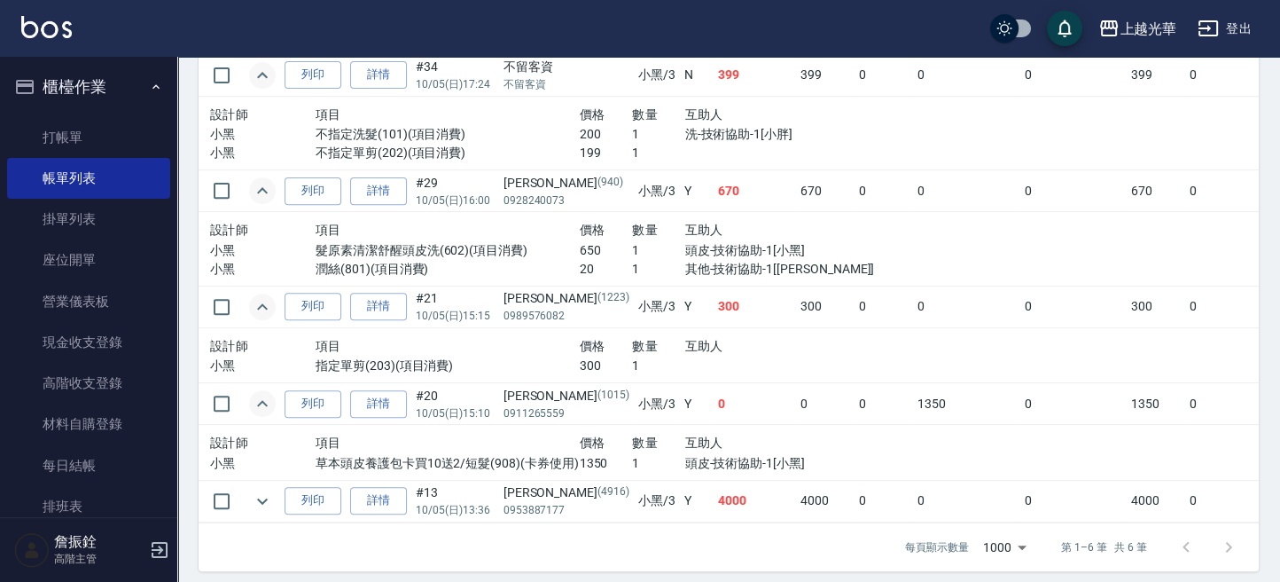
scroll to position [675, 0]
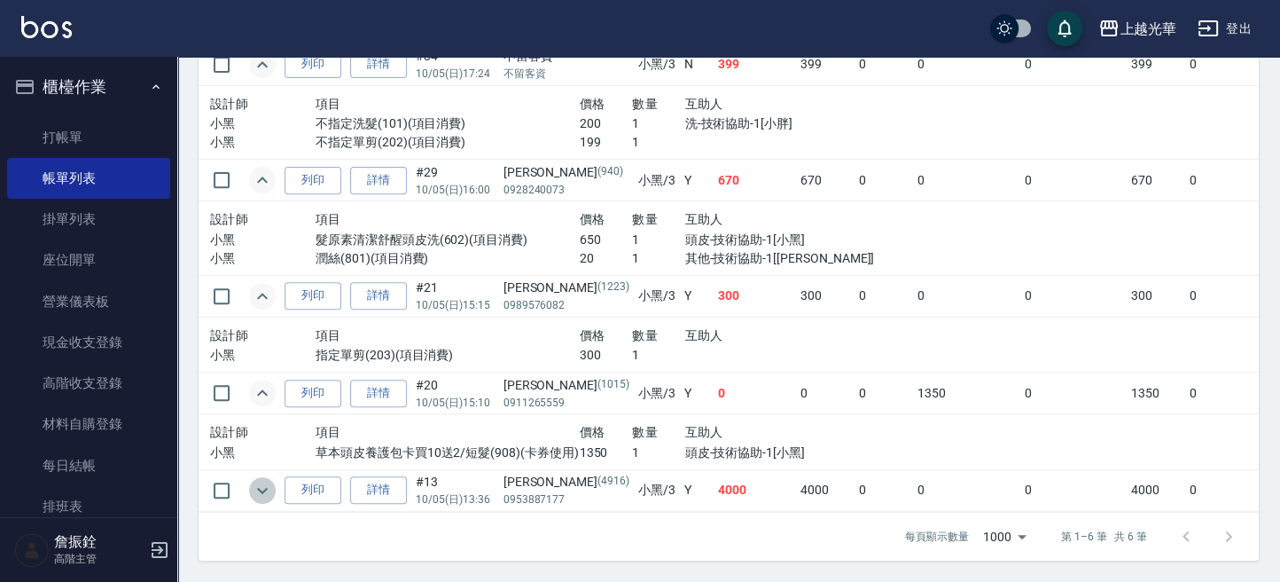
click at [262, 480] on icon "expand row" at bounding box center [262, 490] width 21 height 21
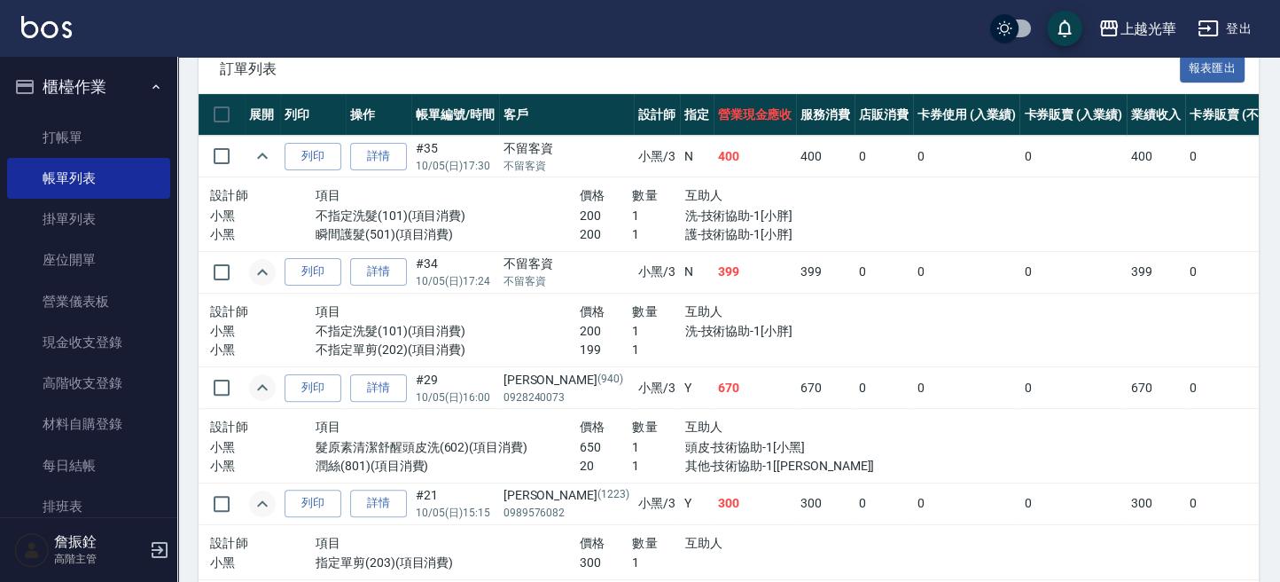
scroll to position [350, 0]
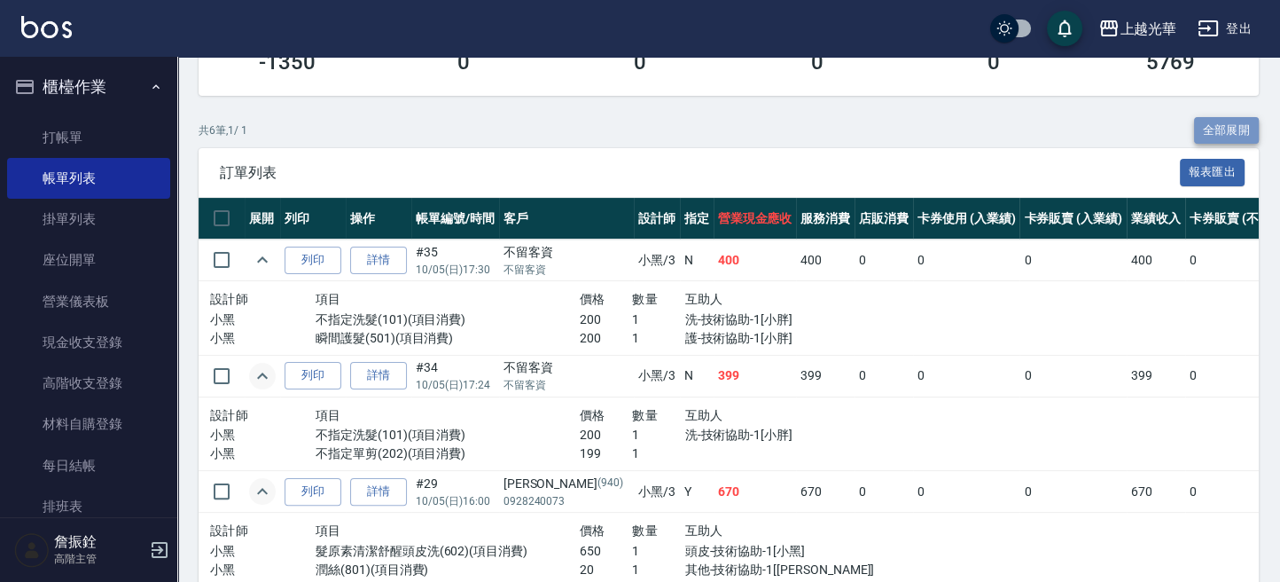
click at [1207, 128] on button "全部展開" at bounding box center [1227, 130] width 66 height 27
click at [1207, 124] on button "全部展開" at bounding box center [1227, 130] width 66 height 27
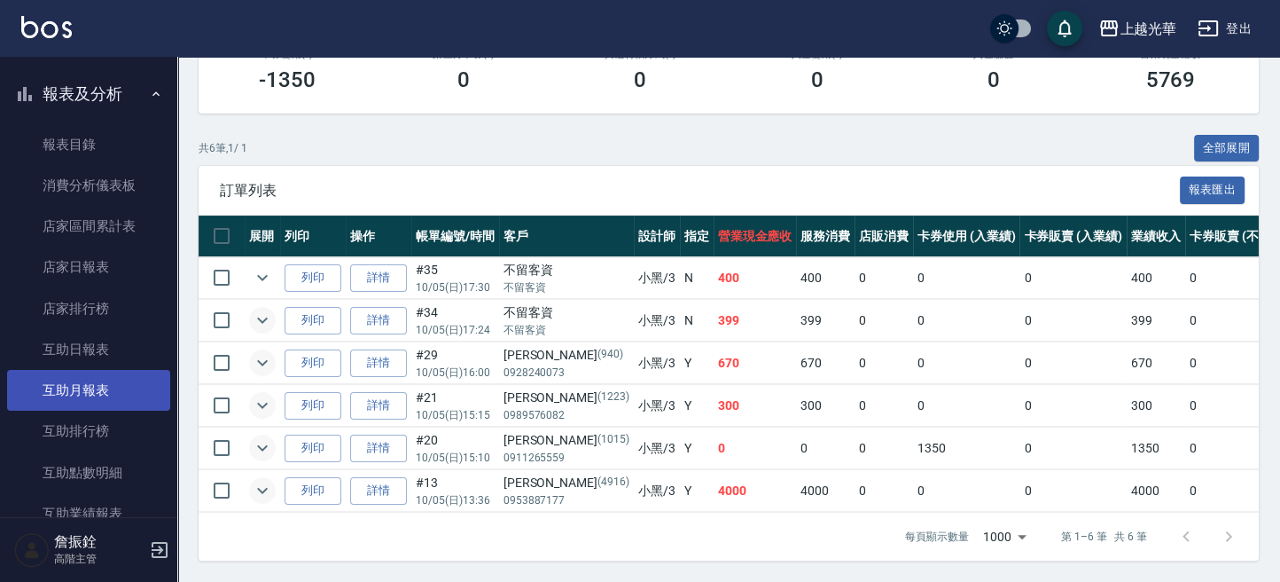
scroll to position [945, 0]
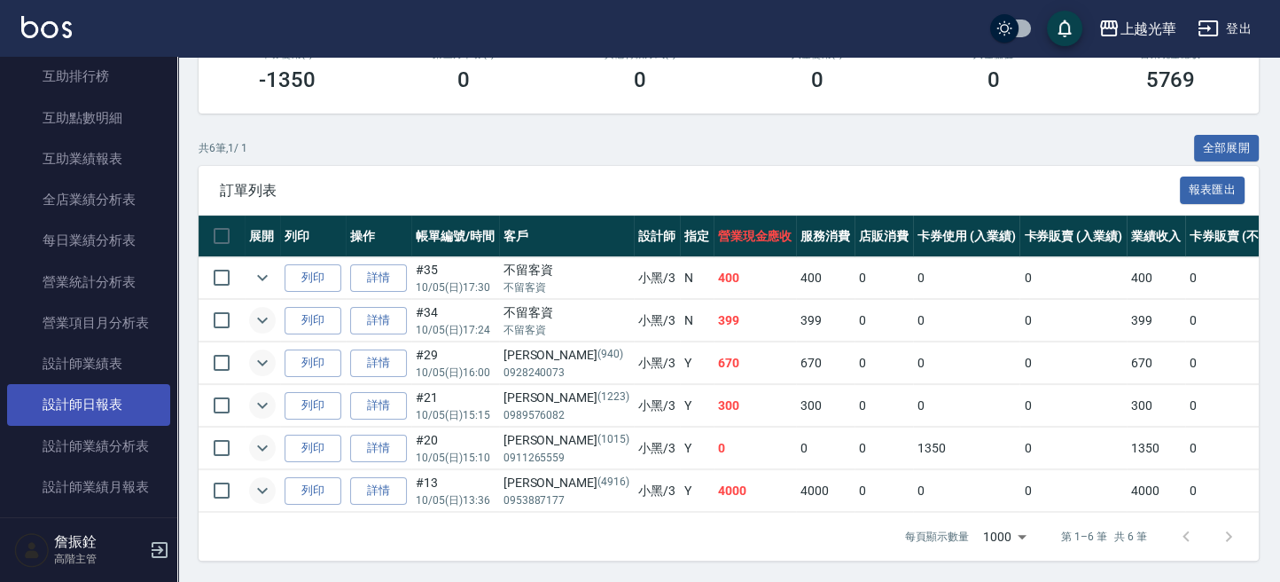
click at [58, 397] on link "設計師日報表" at bounding box center [88, 404] width 163 height 41
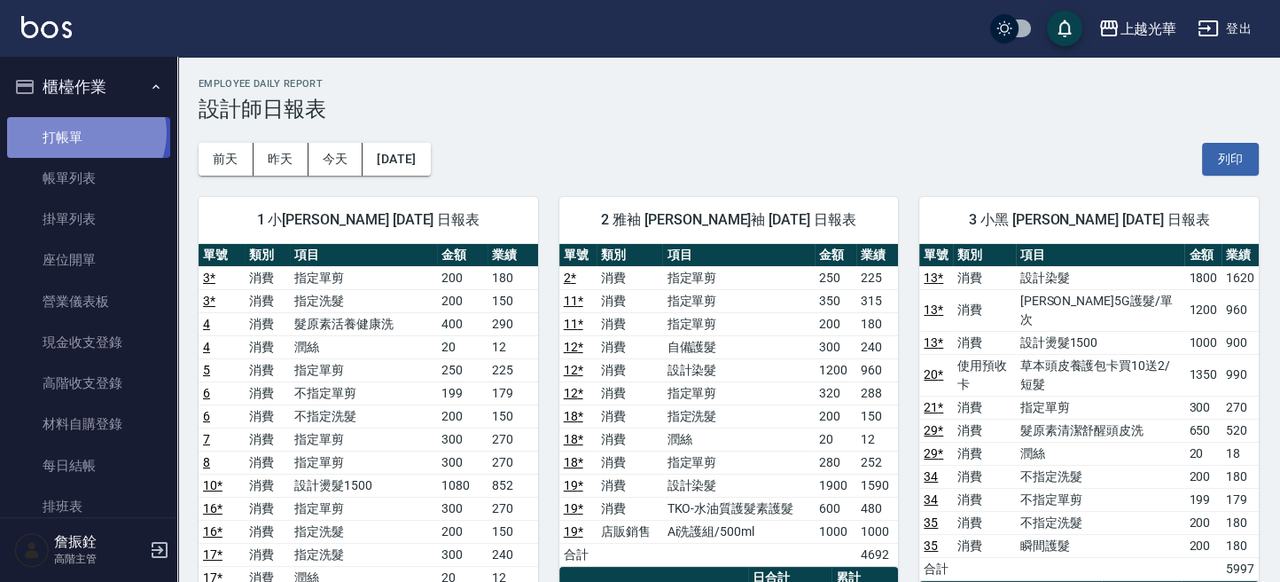
click at [84, 132] on link "打帳單" at bounding box center [88, 137] width 163 height 41
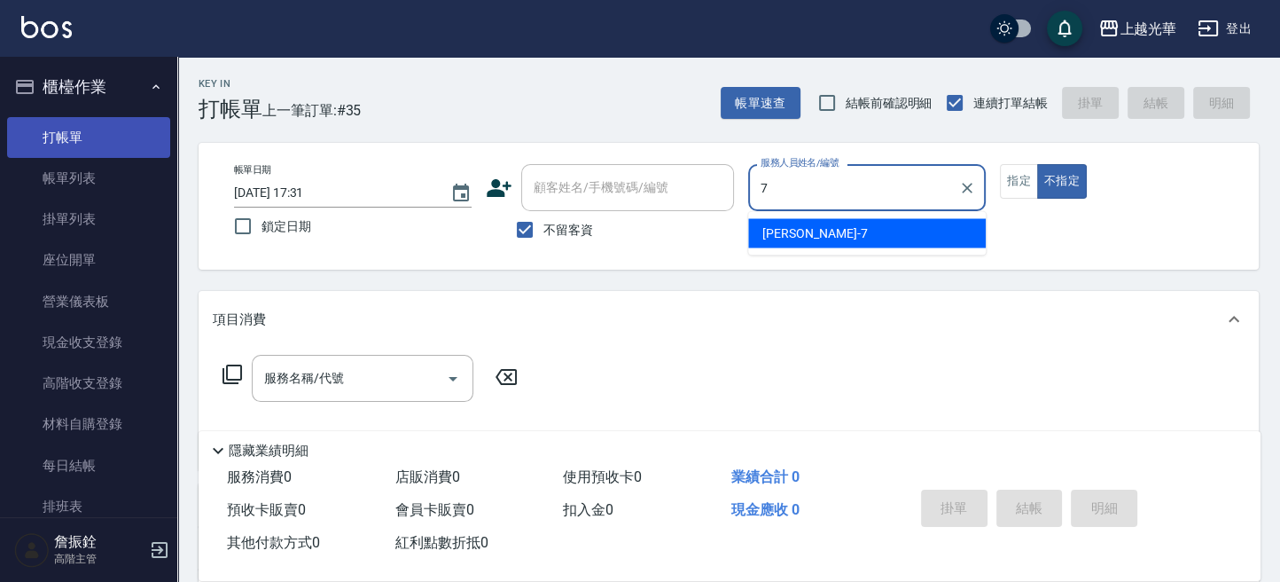
type input "小紫-7"
type button "false"
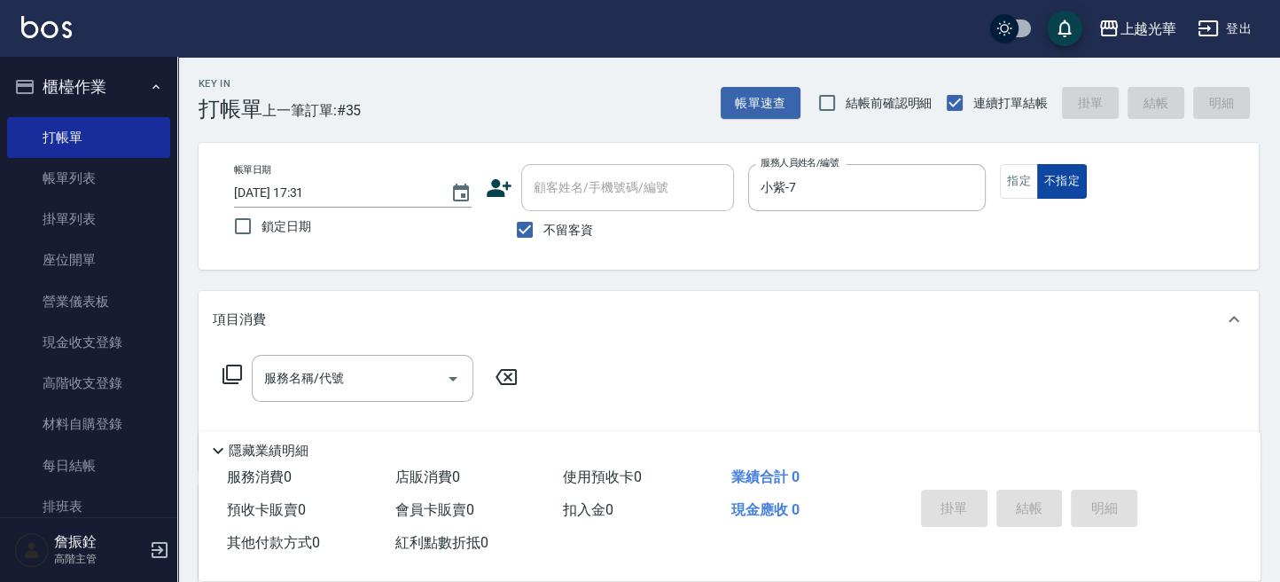
click at [1064, 180] on button "不指定" at bounding box center [1062, 181] width 50 height 35
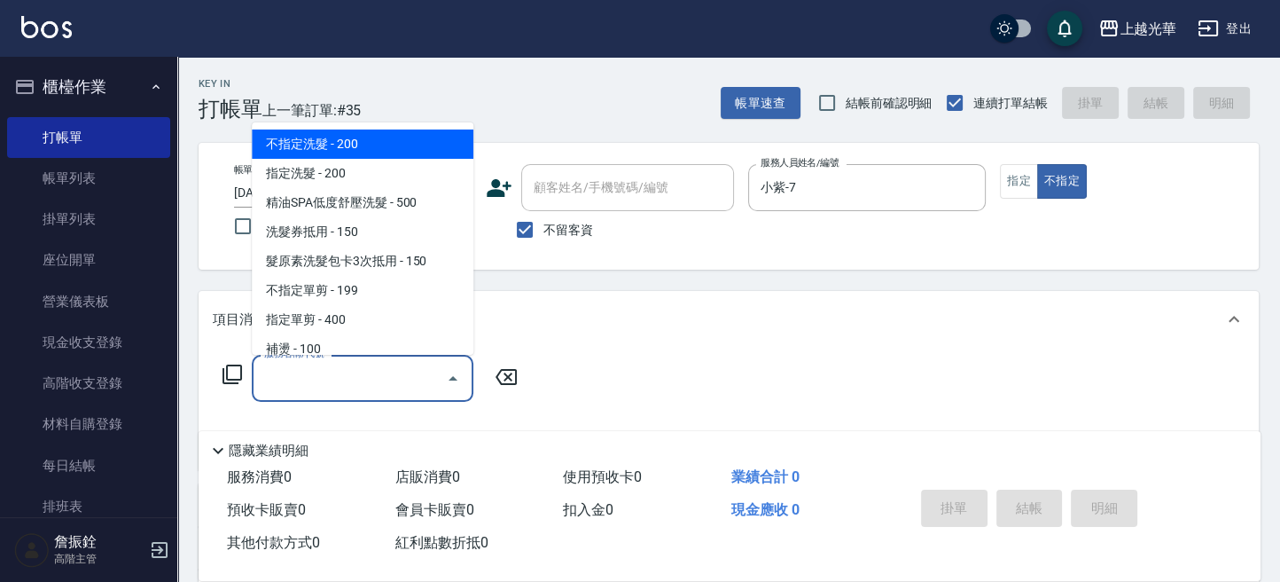
click at [413, 377] on input "服務名稱/代號" at bounding box center [349, 378] width 179 height 31
click at [402, 143] on span "不指定洗髮 - 200" at bounding box center [363, 143] width 222 height 29
type input "不指定洗髮(101)"
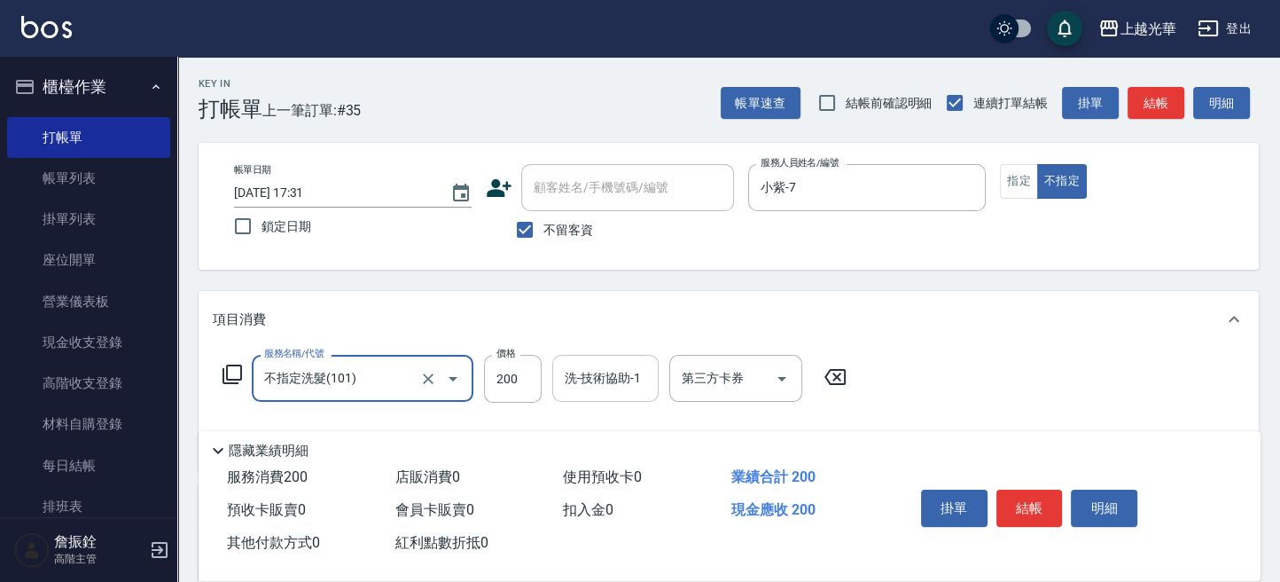
click at [579, 371] on div "洗-技術協助-1 洗-技術協助-1" at bounding box center [605, 378] width 106 height 47
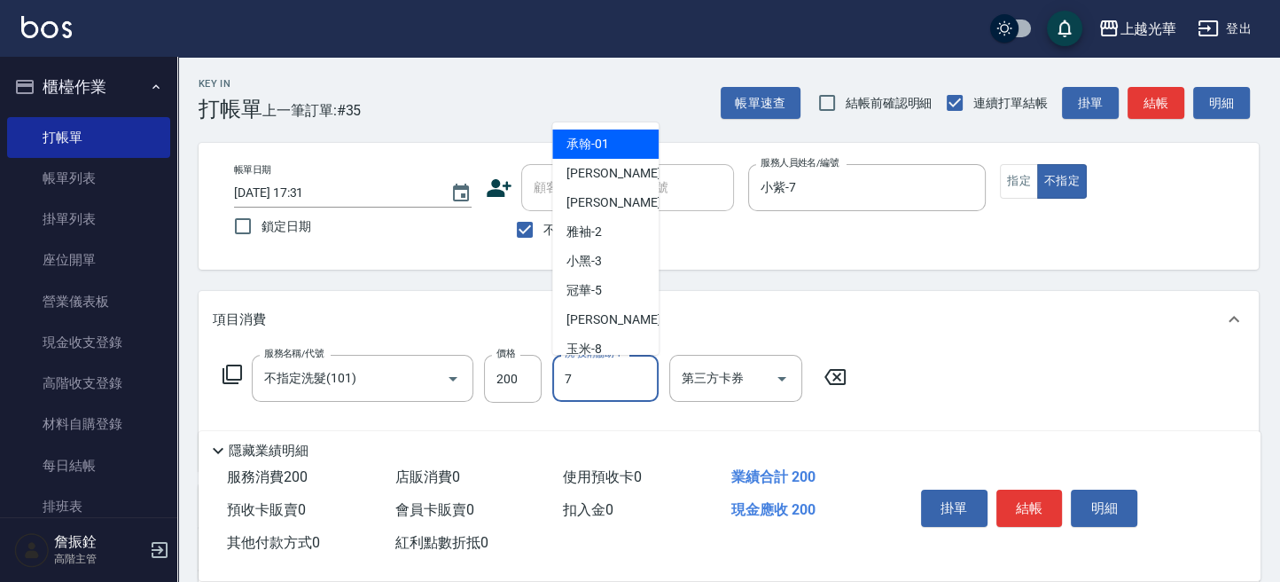
type input "小紫-7"
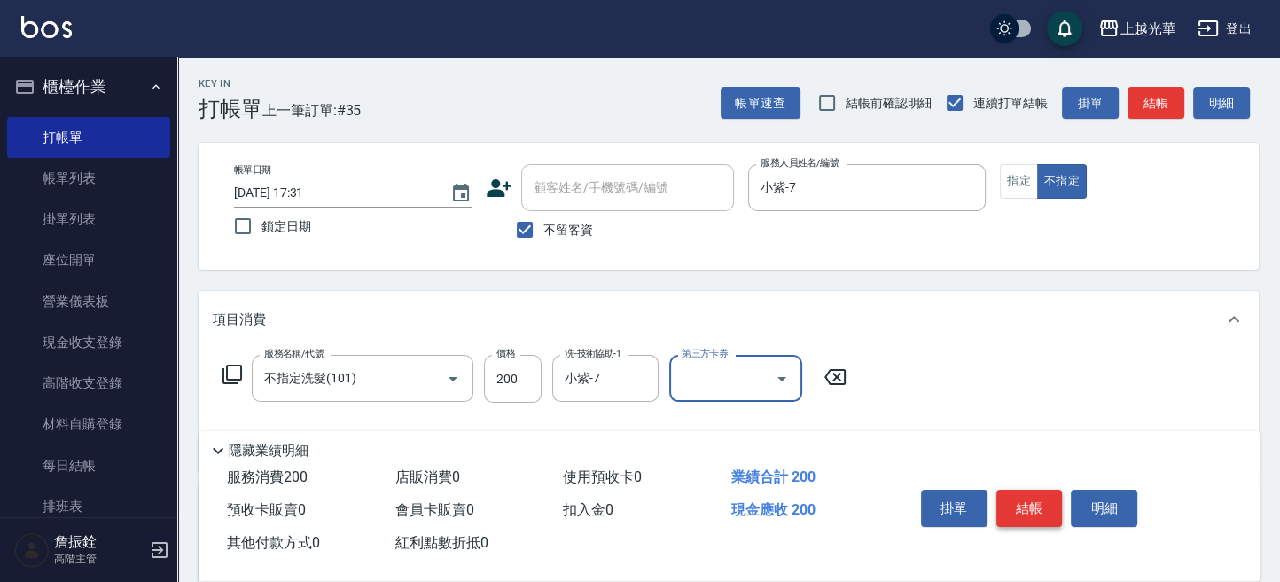
click at [1052, 503] on button "結帳" at bounding box center [1029, 507] width 66 height 37
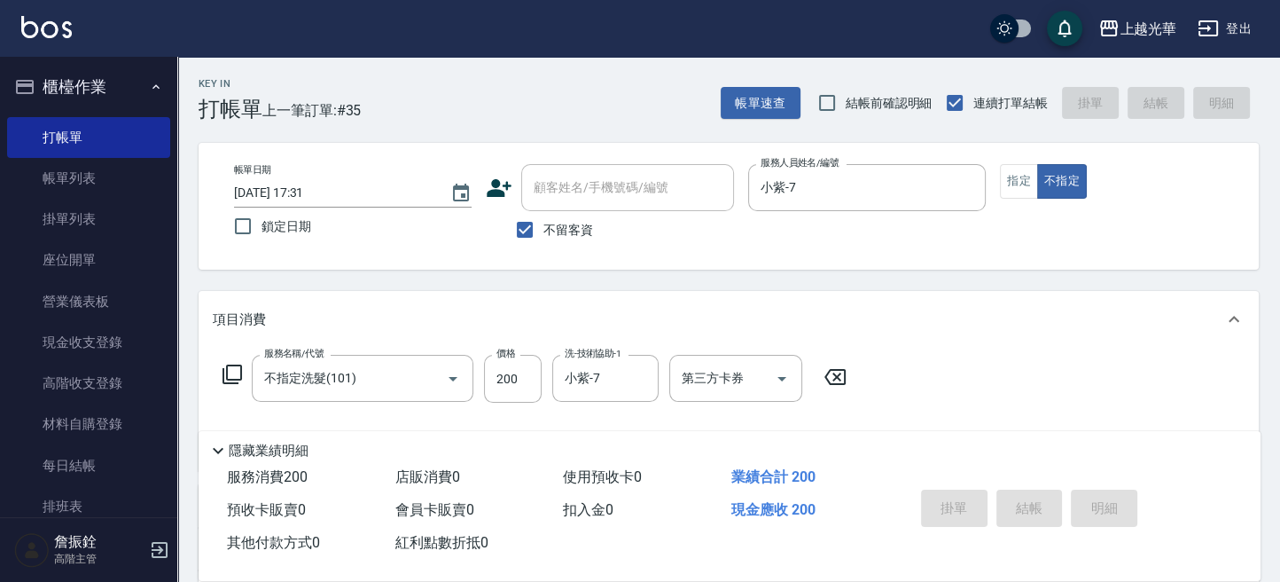
type input "2025/10/05 17:36"
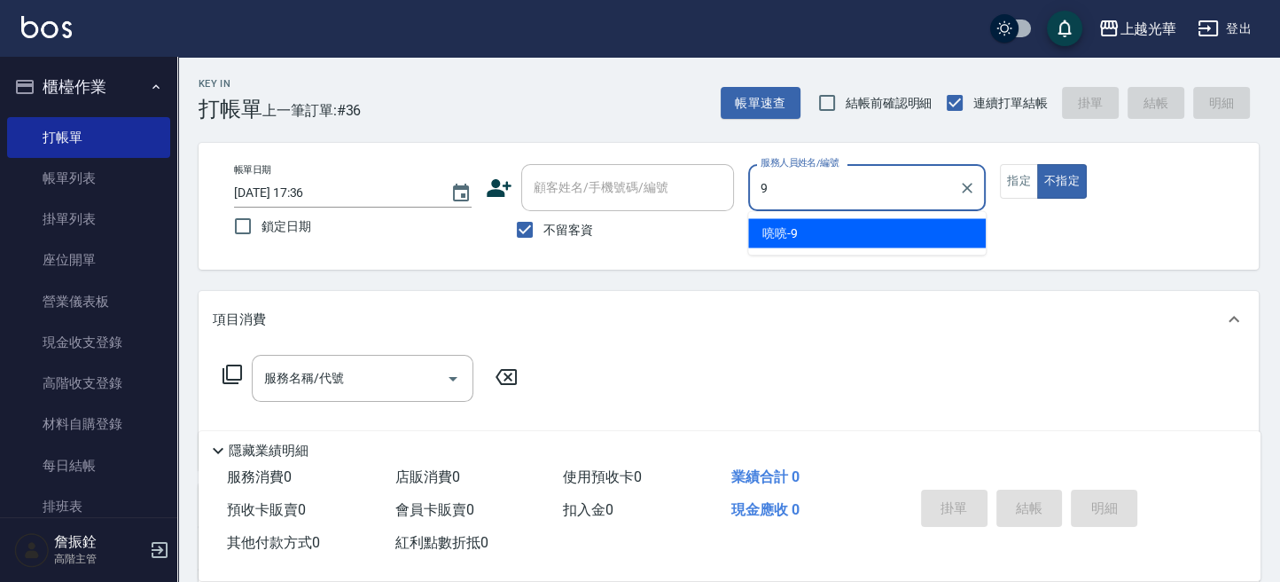
type input "喨喨-9"
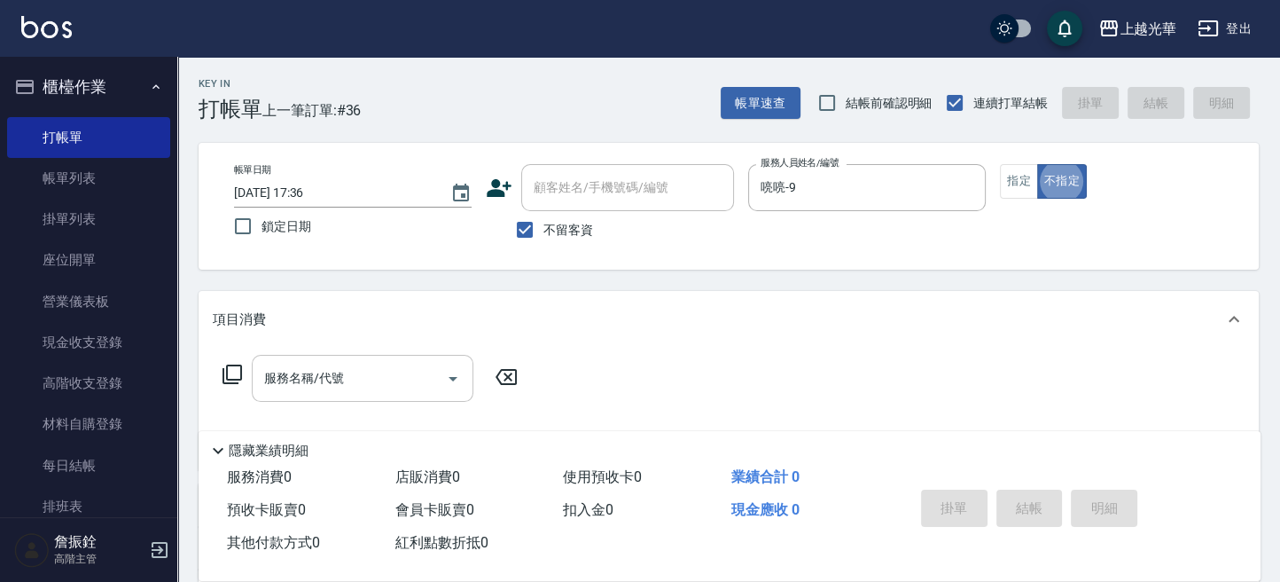
click at [416, 379] on input "服務名稱/代號" at bounding box center [349, 378] width 179 height 31
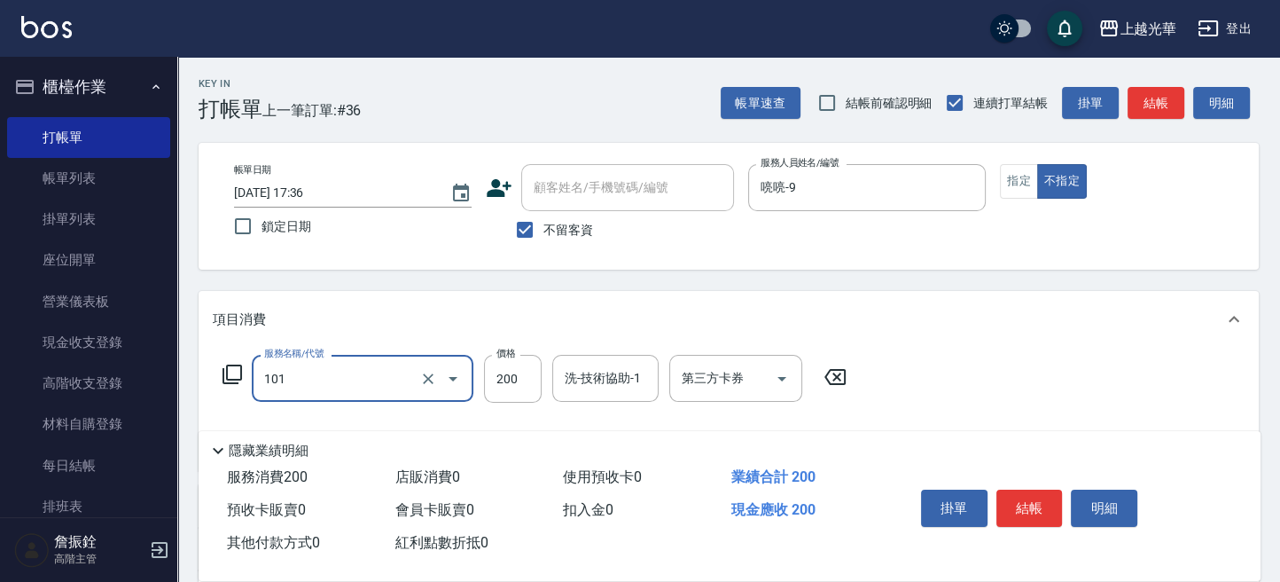
type input "不指定洗髮(101)"
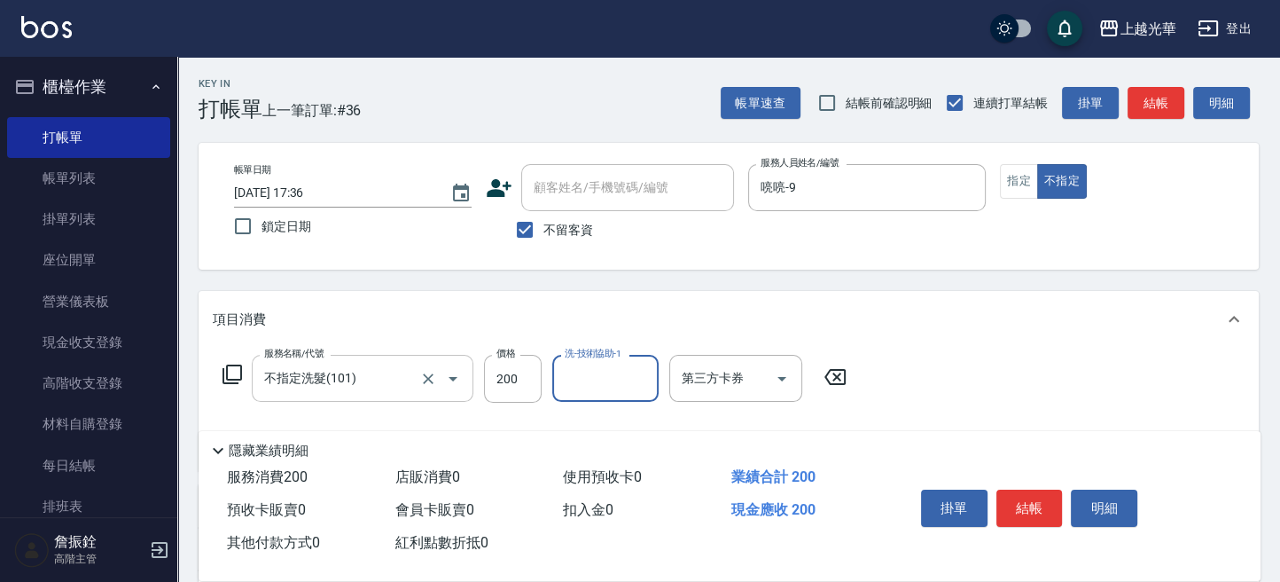
type input "9"
type input "小胖-20"
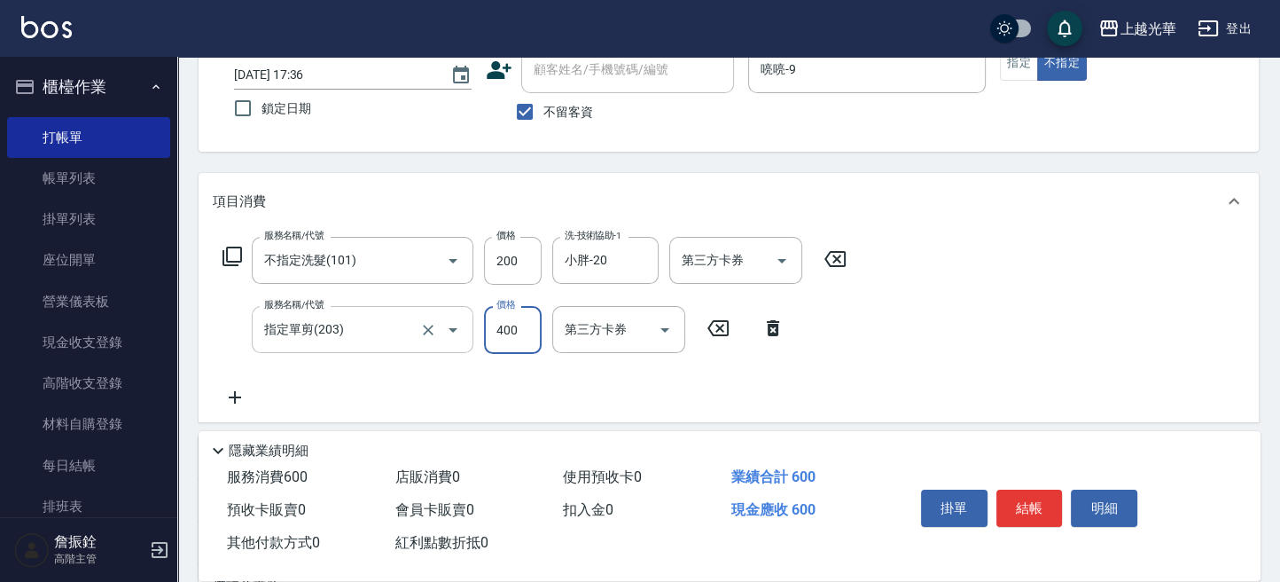
click at [357, 327] on input "指定單剪(203)" at bounding box center [338, 329] width 156 height 31
type input "不指定單剪(202)"
click at [1044, 507] on button "結帳" at bounding box center [1029, 507] width 66 height 37
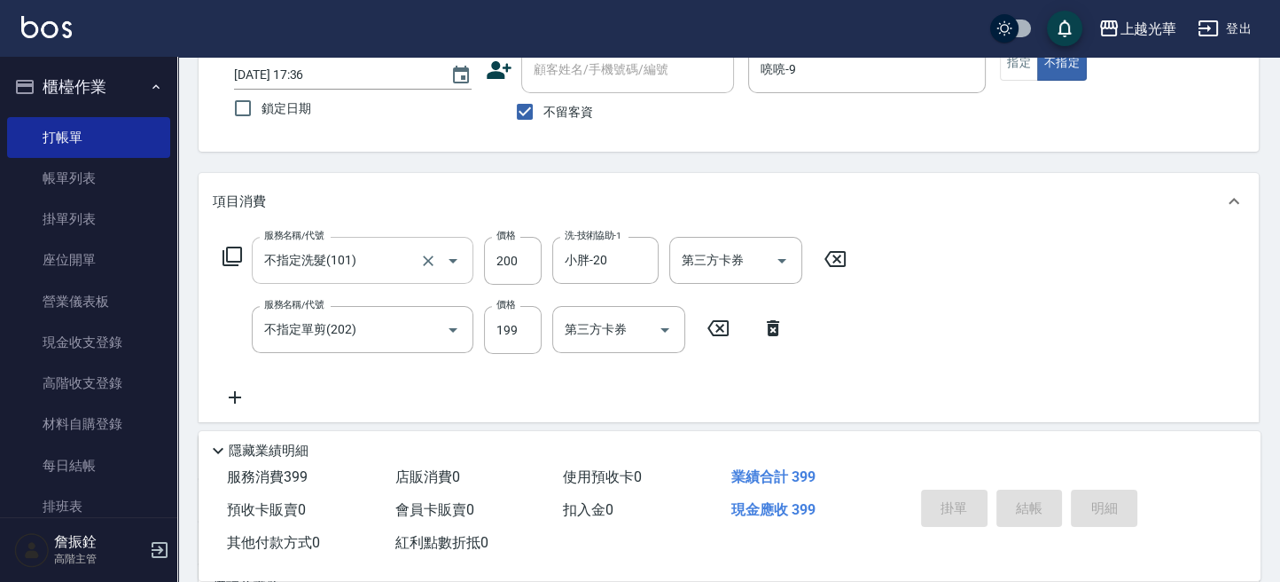
type input "2025/10/05 17:39"
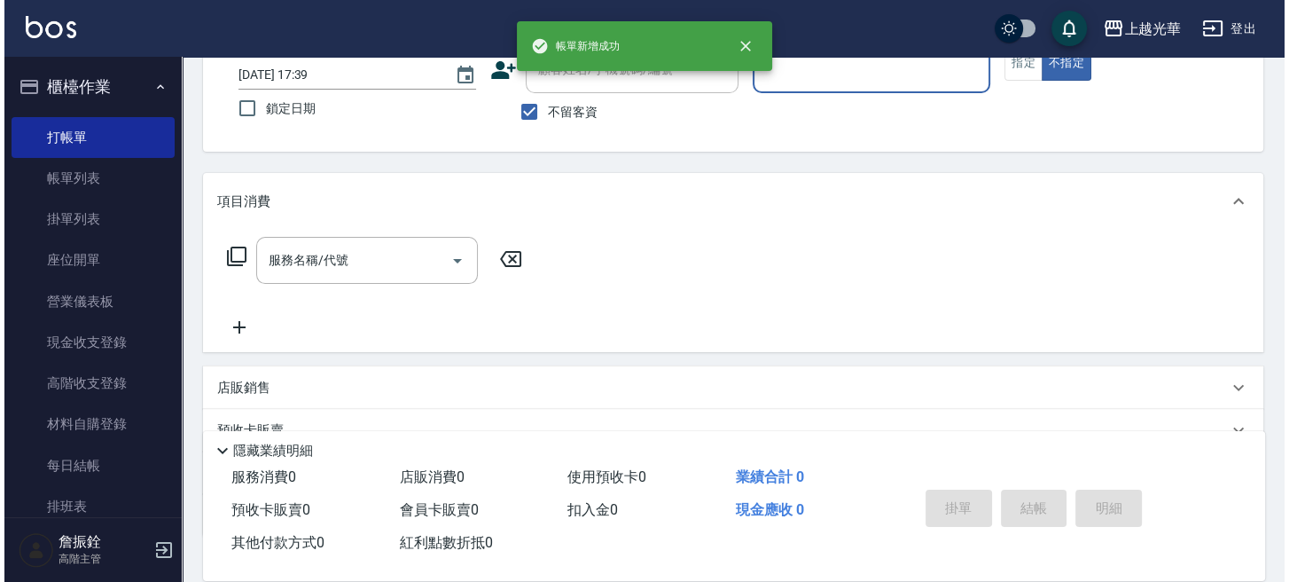
scroll to position [0, 0]
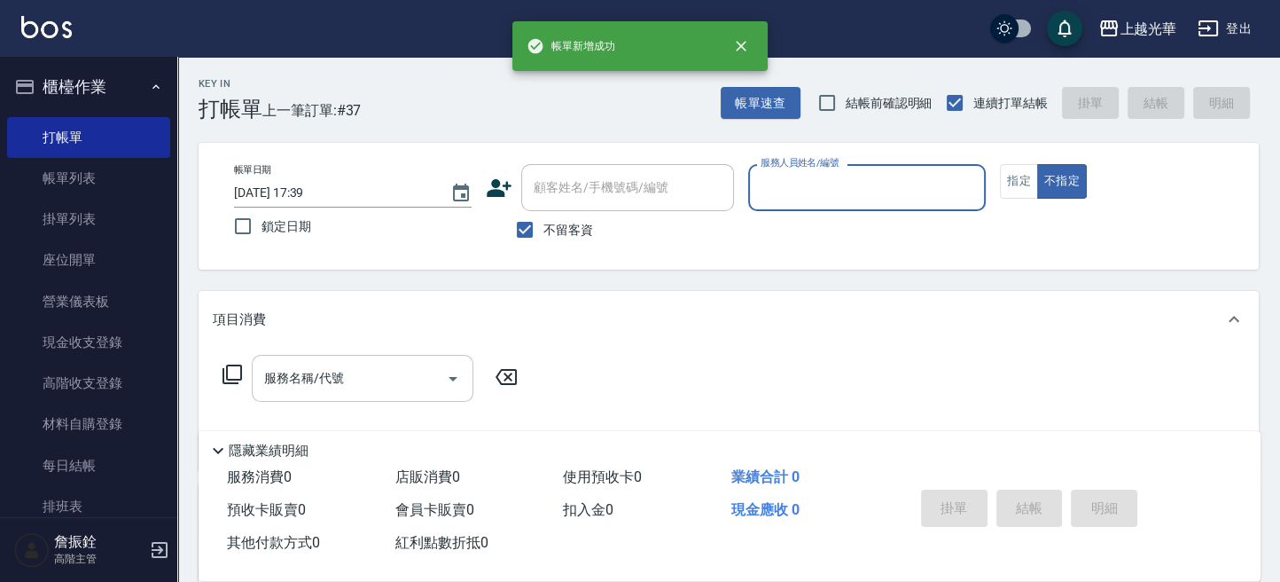
click at [390, 360] on div "服務名稱/代號" at bounding box center [363, 378] width 222 height 47
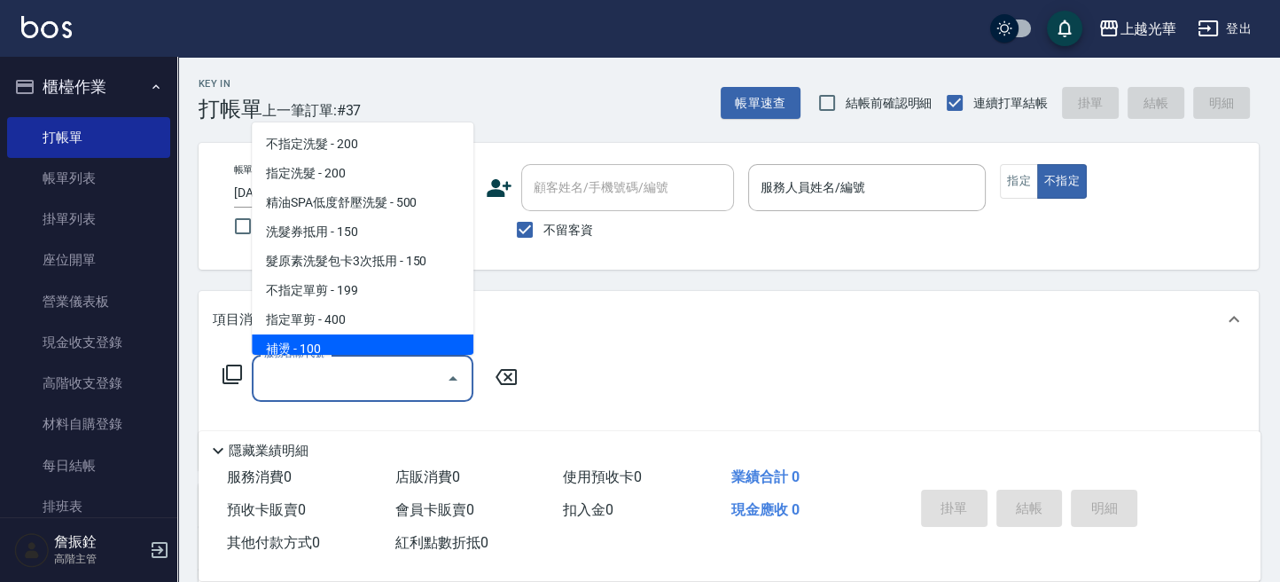
type input "1"
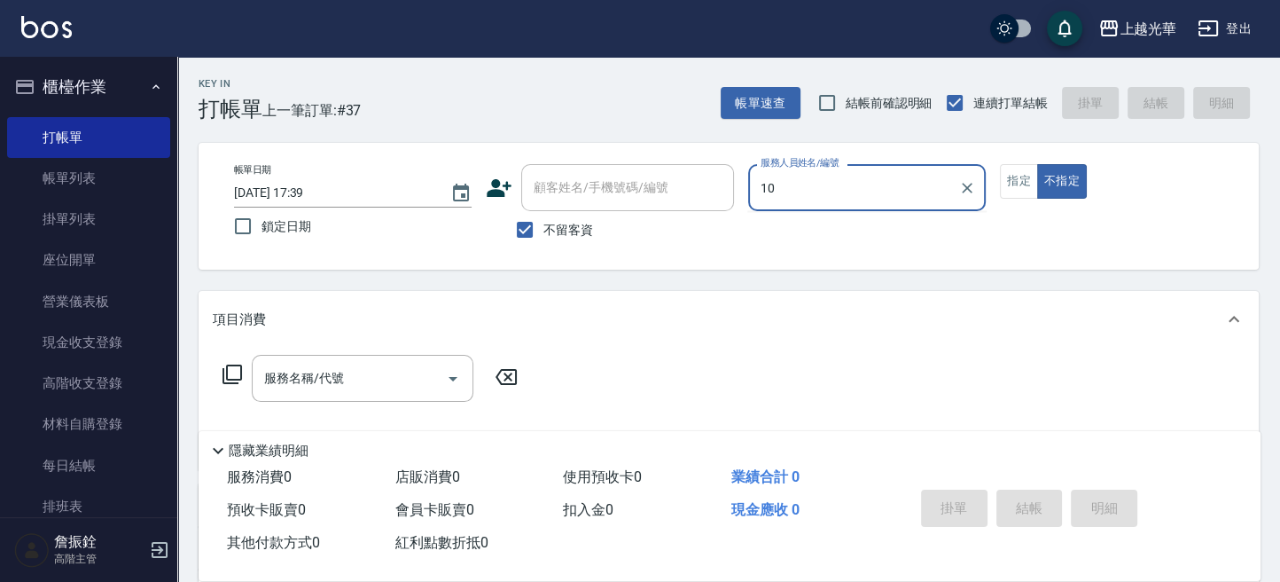
type input "1"
drag, startPoint x: 1082, startPoint y: 239, endPoint x: 973, endPoint y: 232, distance: 110.2
click at [1072, 239] on div "帳單日期 2025/10/05 17:39 鎖定日期 顧客姓名/手機號碼/編號 顧客姓名/手機號碼/編號 不留客資 服務人員姓名/編號 服務人員姓名/編號 指…" at bounding box center [729, 206] width 1018 height 84
click at [828, 199] on input "服務人員姓名/編號" at bounding box center [867, 187] width 222 height 31
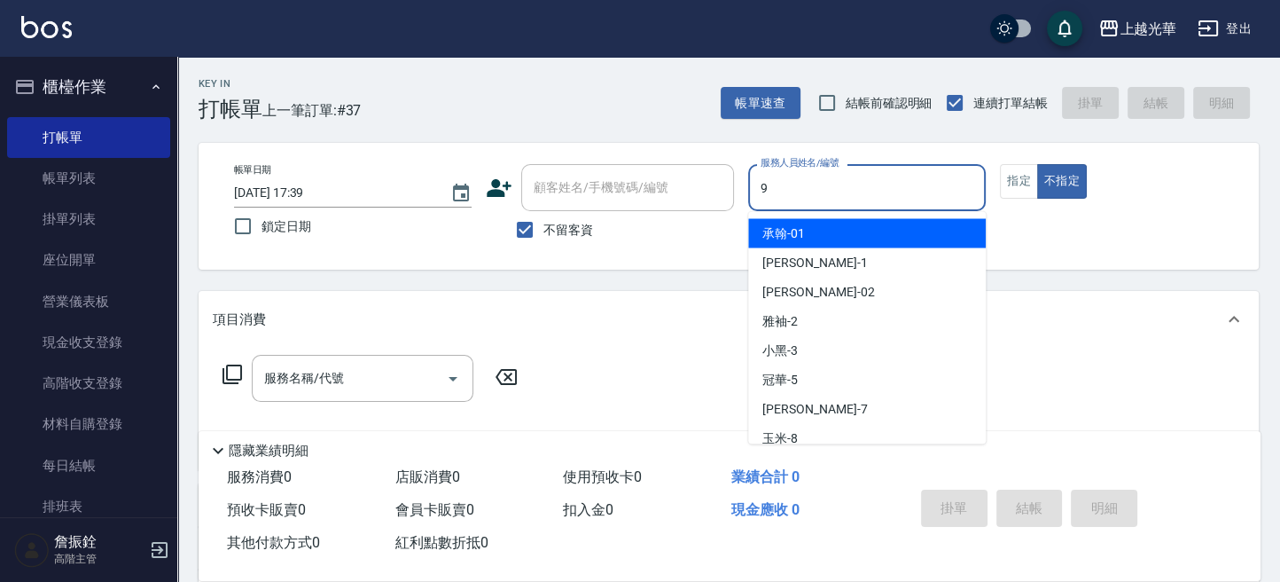
type input "喨喨-9"
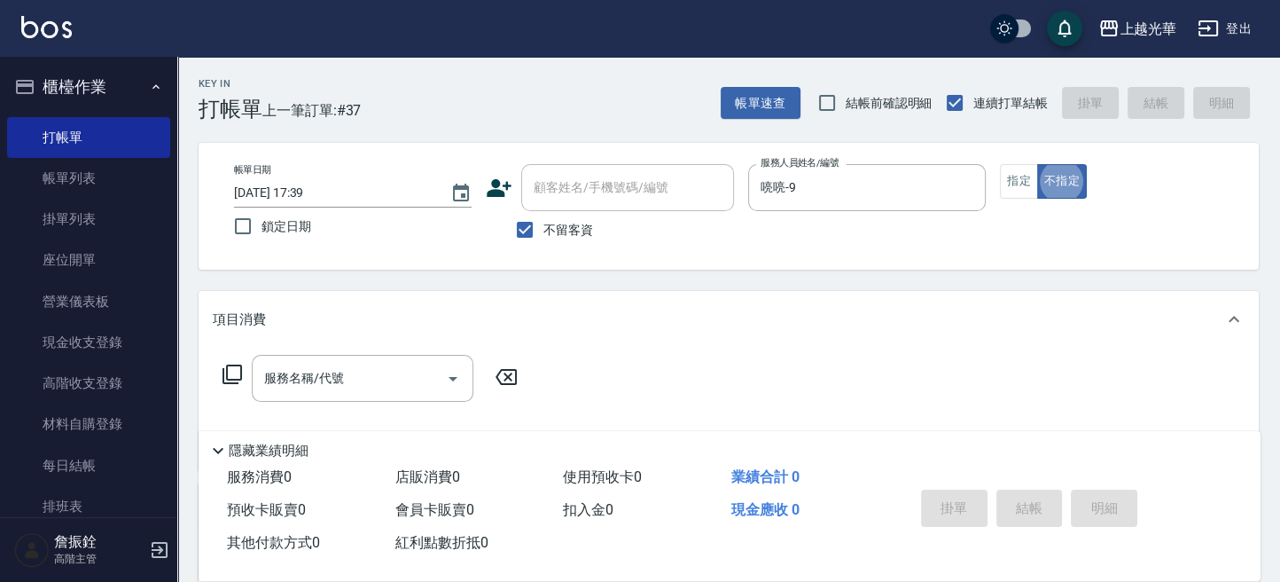
drag, startPoint x: 270, startPoint y: 373, endPoint x: 311, endPoint y: 355, distance: 45.3
click at [273, 372] on input "服務名稱/代號" at bounding box center [349, 378] width 179 height 31
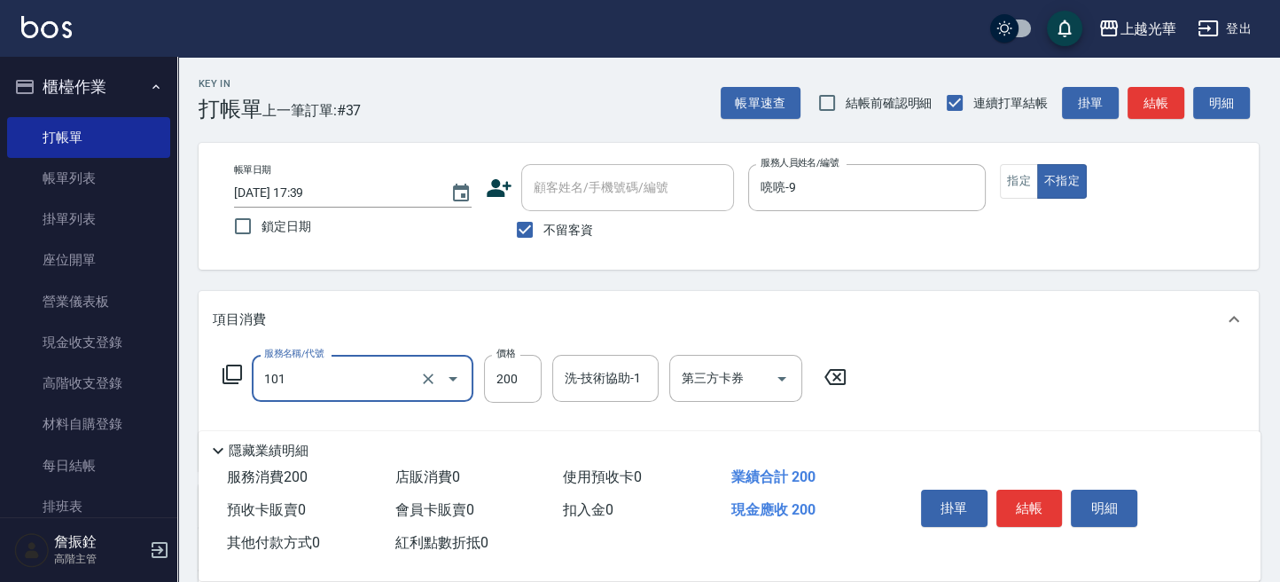
type input "不指定洗髮(101)"
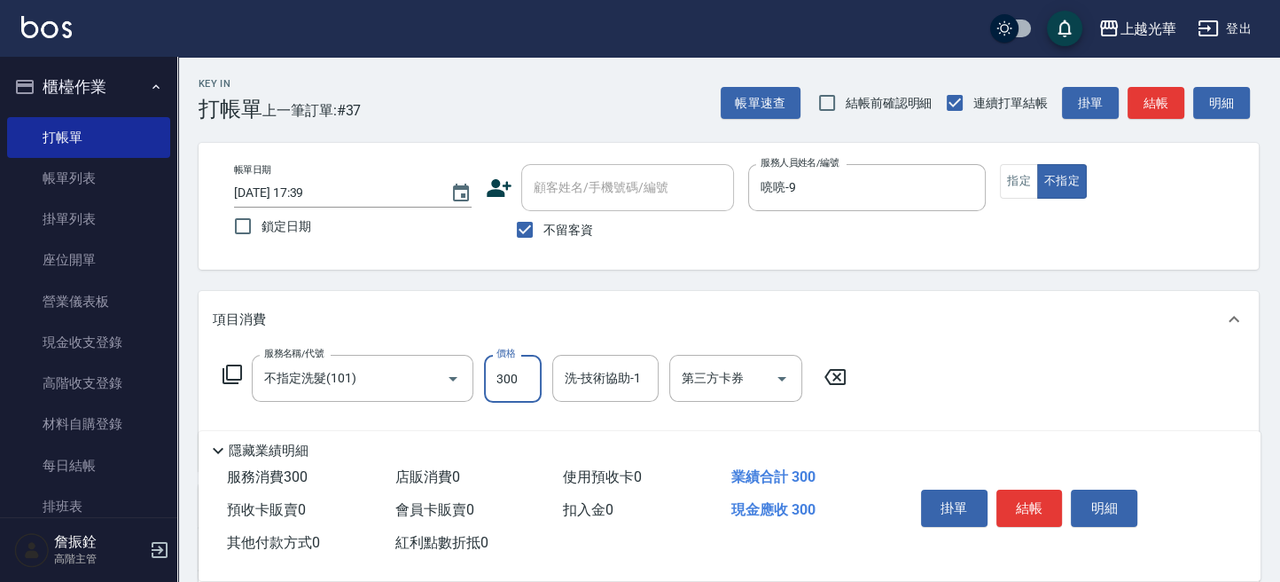
type input "300"
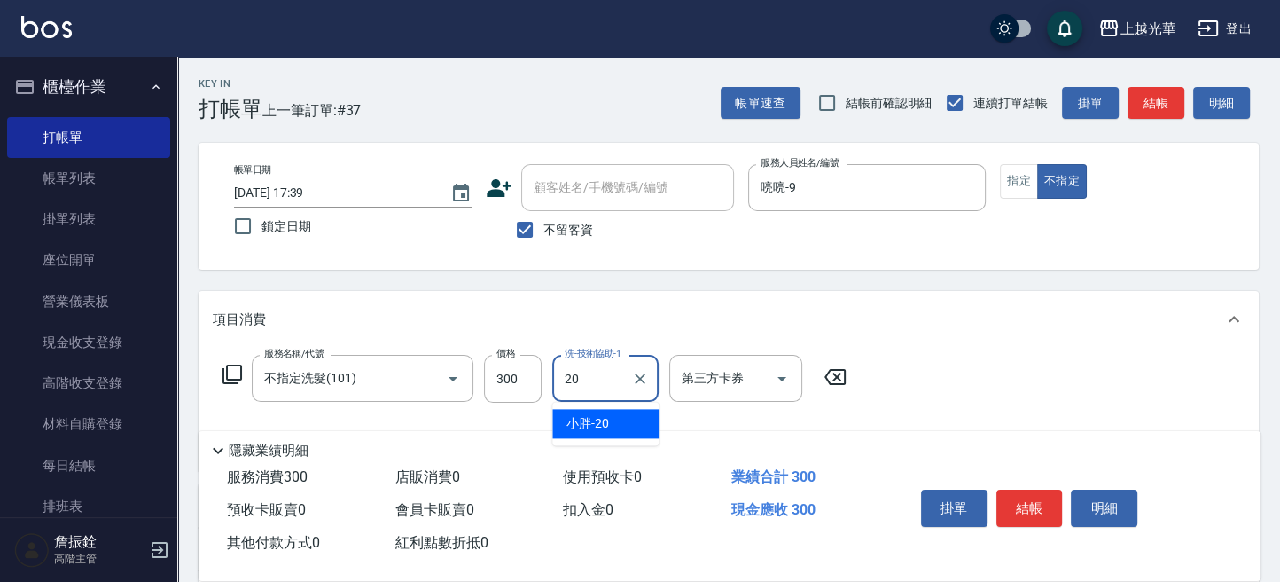
type input "小胖-20"
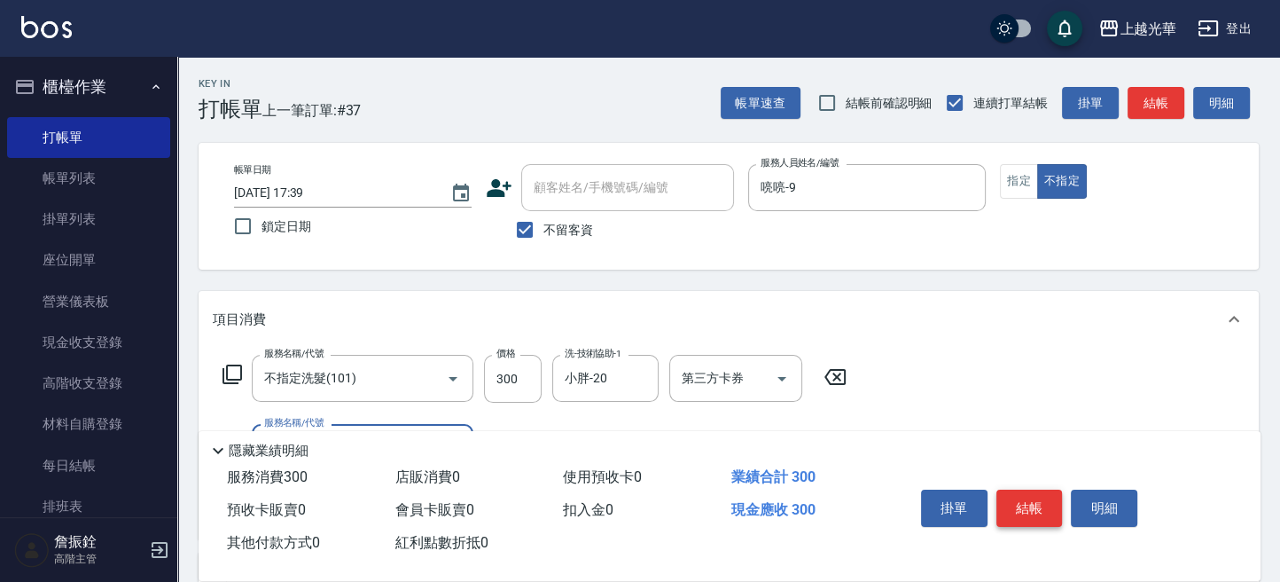
click at [1010, 491] on button "結帳" at bounding box center [1029, 507] width 66 height 37
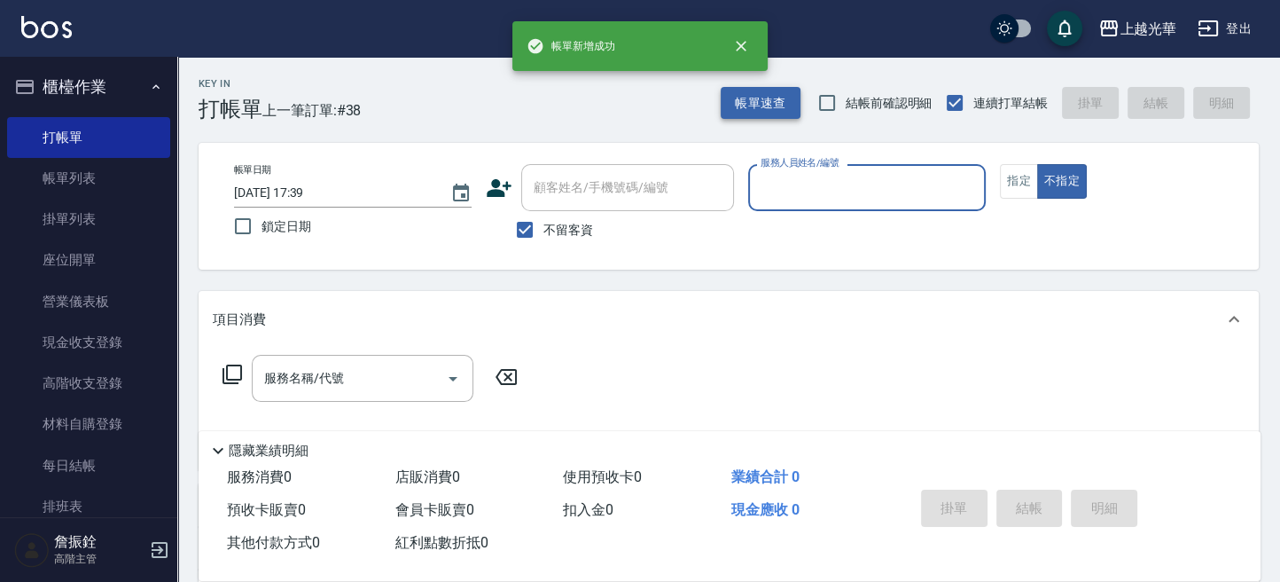
click at [763, 114] on button "帳單速查" at bounding box center [761, 103] width 80 height 33
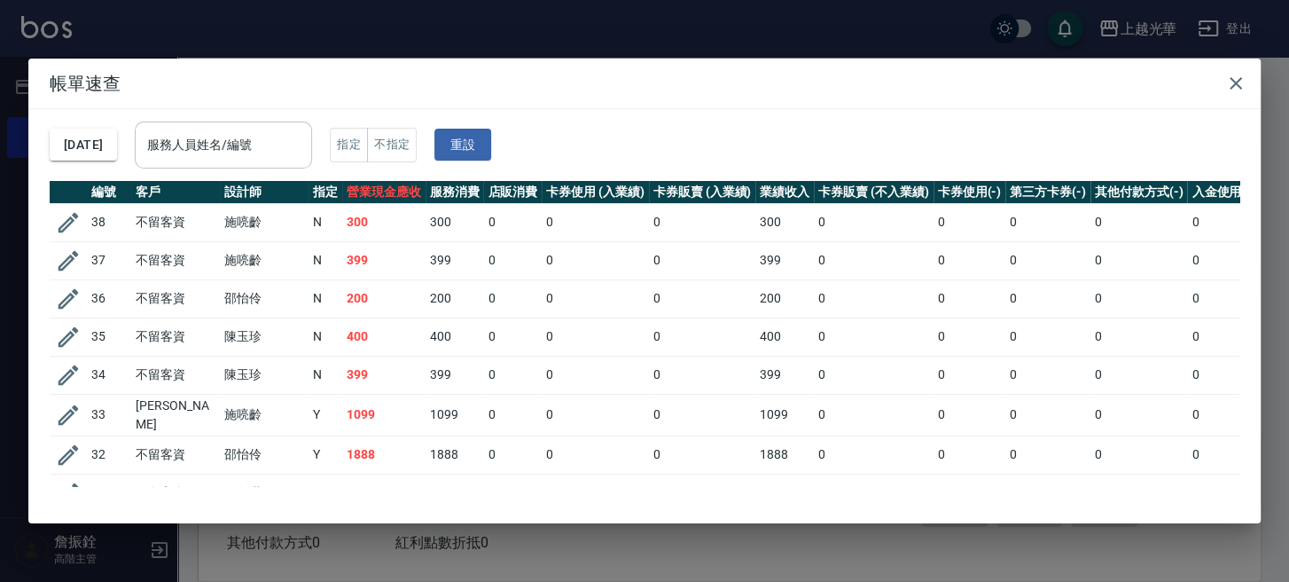
drag, startPoint x: 280, startPoint y: 152, endPoint x: 301, endPoint y: 152, distance: 21.3
click at [293, 152] on input "服務人員姓名/編號" at bounding box center [223, 144] width 161 height 31
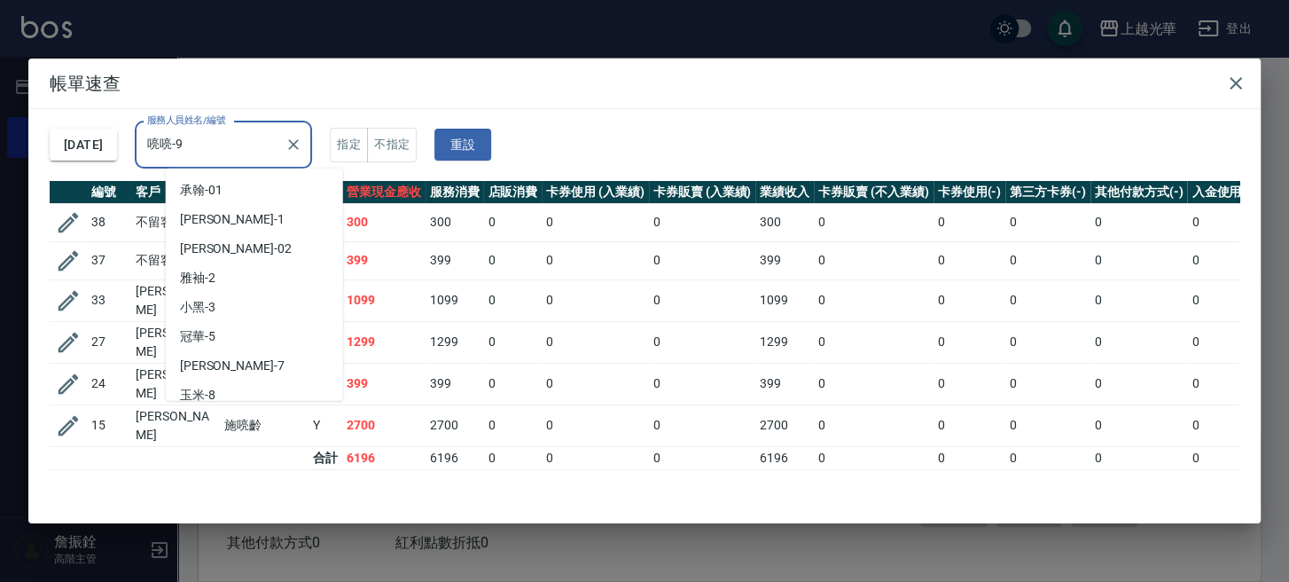
scroll to position [37, 0]
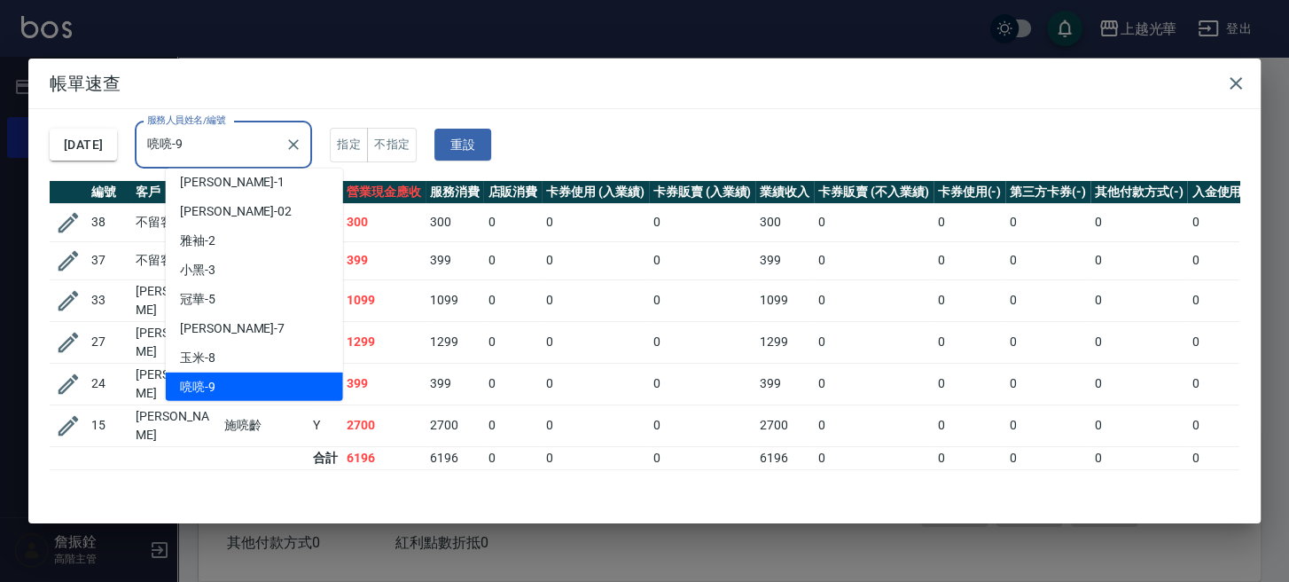
drag, startPoint x: 222, startPoint y: 143, endPoint x: 43, endPoint y: 103, distance: 182.6
click at [39, 107] on div "帳單速查 2025/10/05 服務人員姓名/編號 喨喨-9 服務人員姓名/編號 指定 不指定 重設 編號 客戶 設計師 指定 營業現金應收 服務消費 店販消…" at bounding box center [644, 291] width 1232 height 465
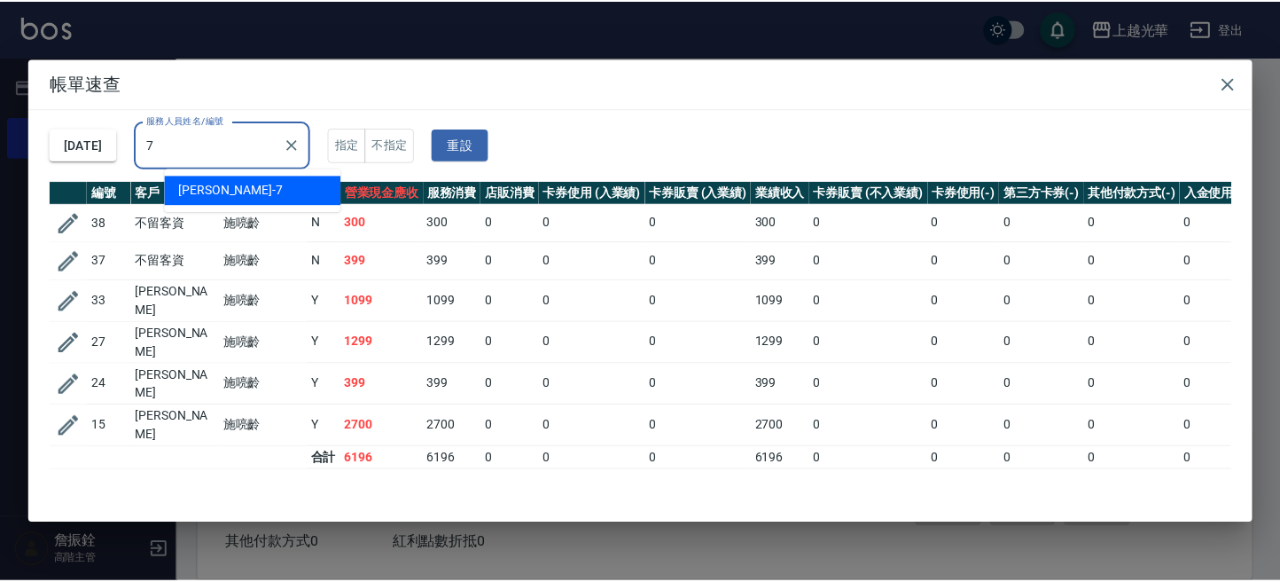
scroll to position [0, 0]
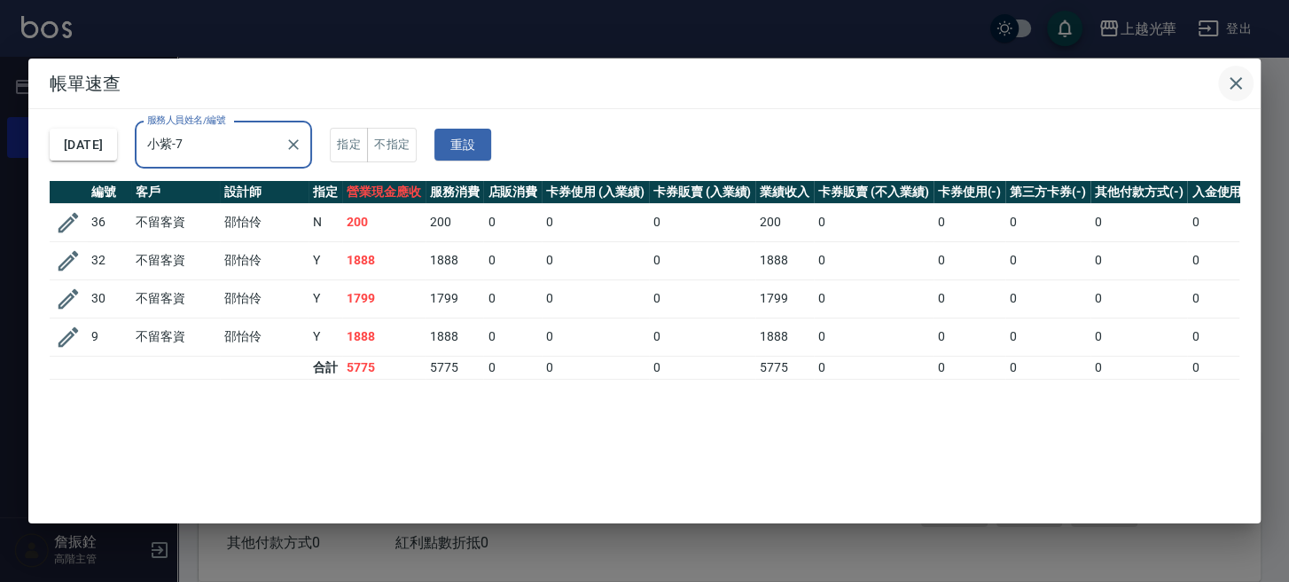
type input "小紫-7"
drag, startPoint x: 1228, startPoint y: 83, endPoint x: 1229, endPoint y: 108, distance: 24.8
click at [1229, 83] on icon "button" at bounding box center [1235, 83] width 21 height 21
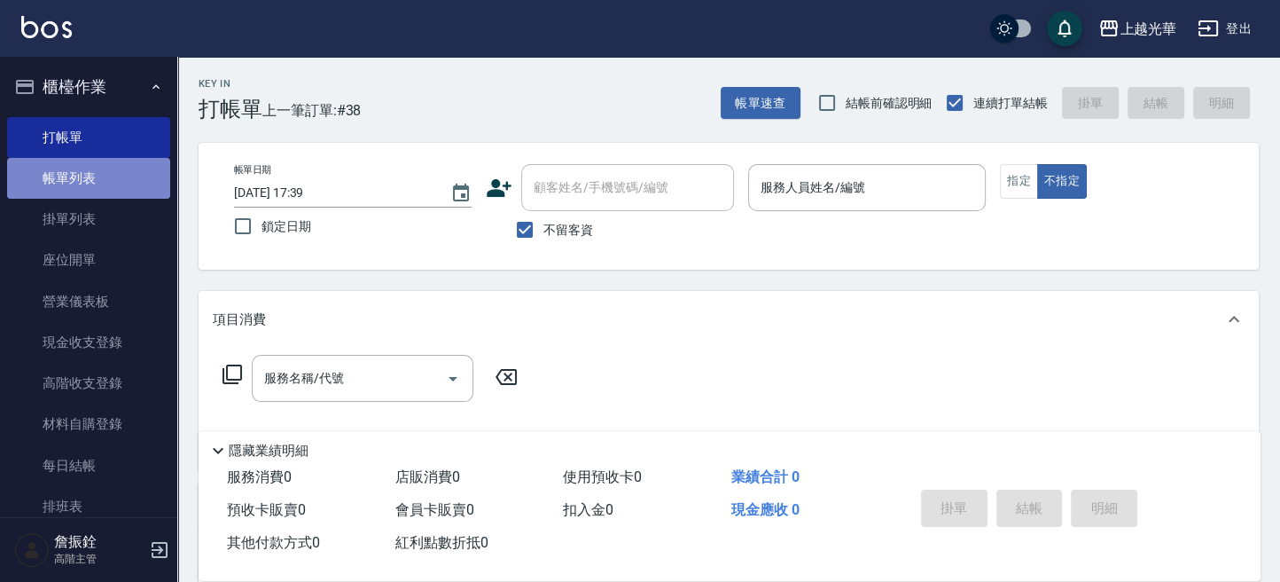
click at [90, 164] on link "帳單列表" at bounding box center [88, 178] width 163 height 41
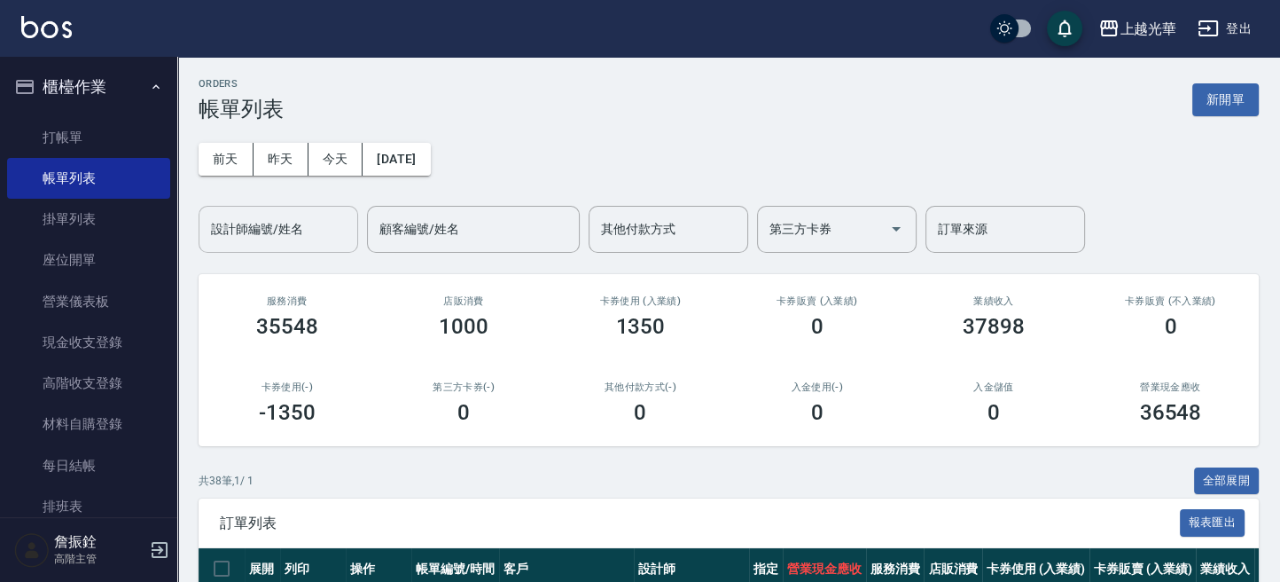
click at [239, 247] on div "設計師編號/姓名" at bounding box center [279, 229] width 160 height 47
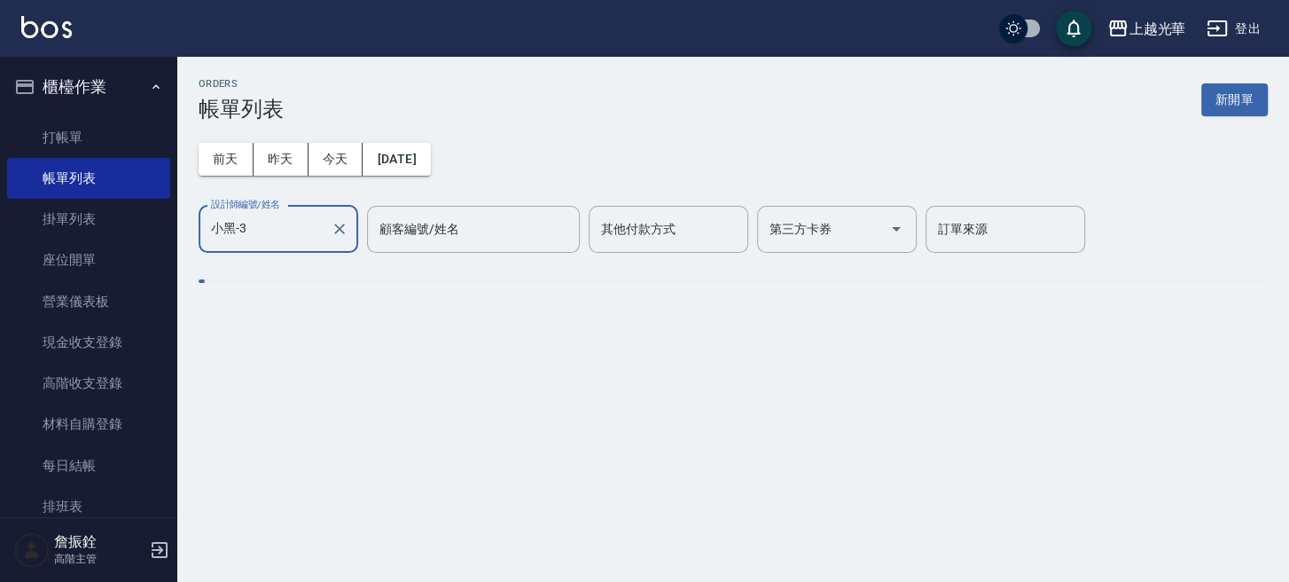
type input "小黑-3"
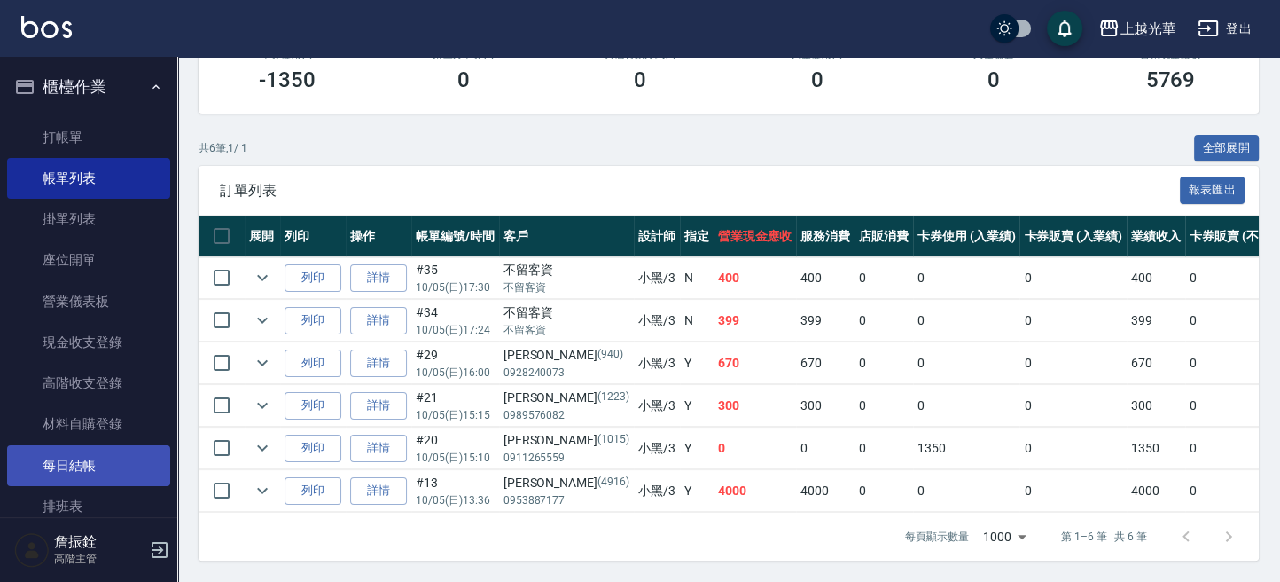
scroll to position [236, 0]
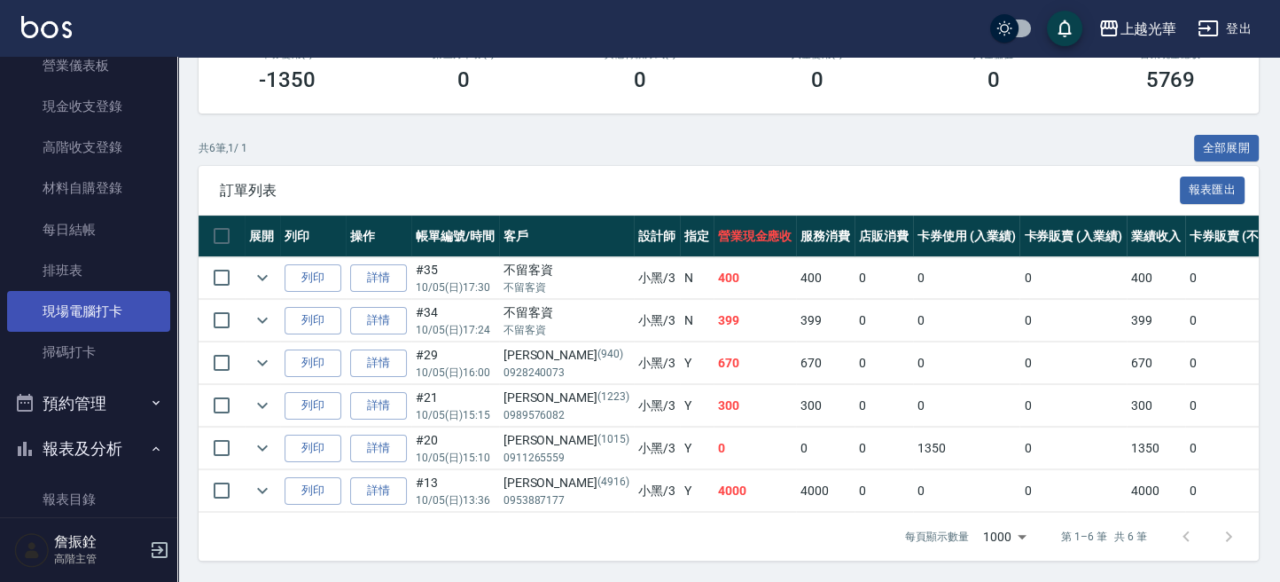
click at [83, 319] on link "現場電腦打卡" at bounding box center [88, 311] width 163 height 41
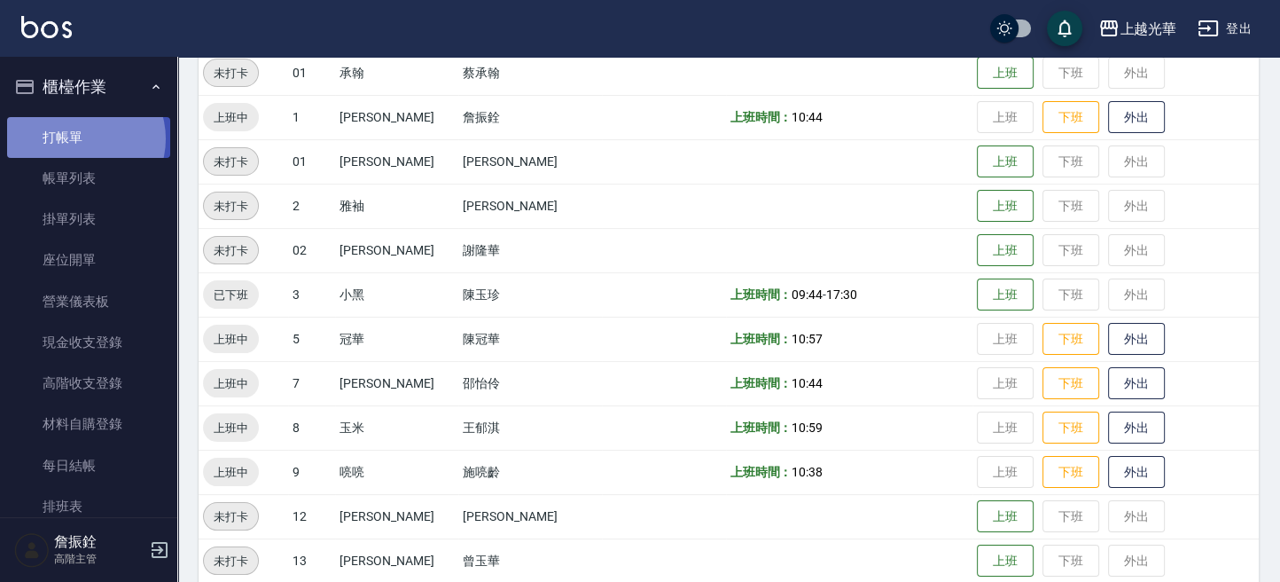
click at [79, 138] on link "打帳單" at bounding box center [88, 137] width 163 height 41
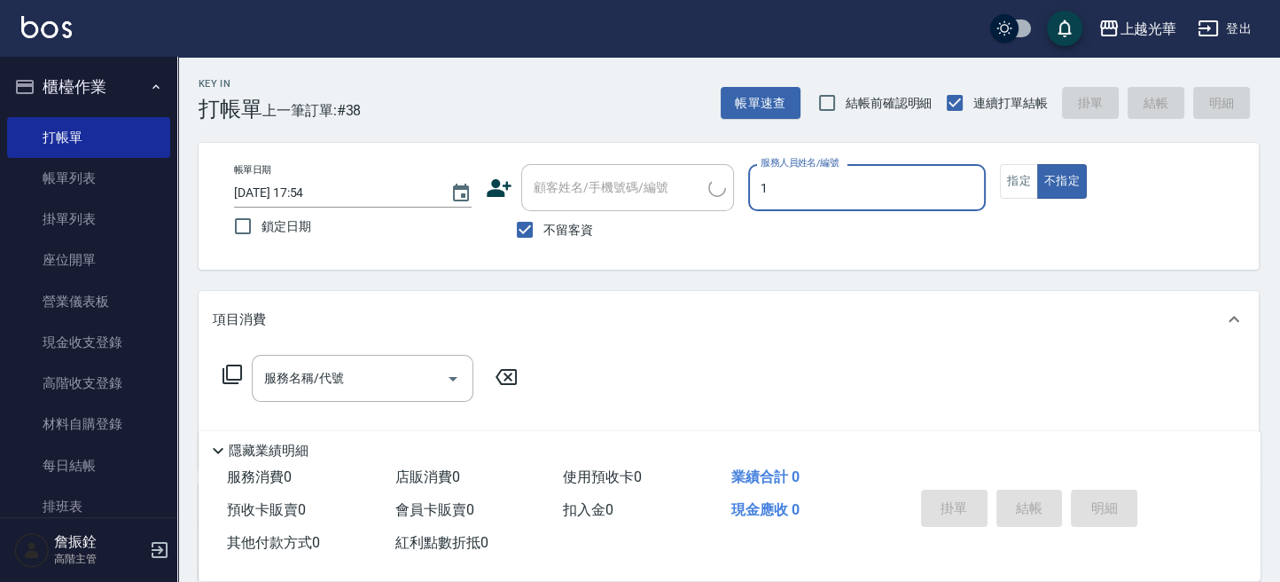
type input "1"
type button "false"
type input "小詹-1"
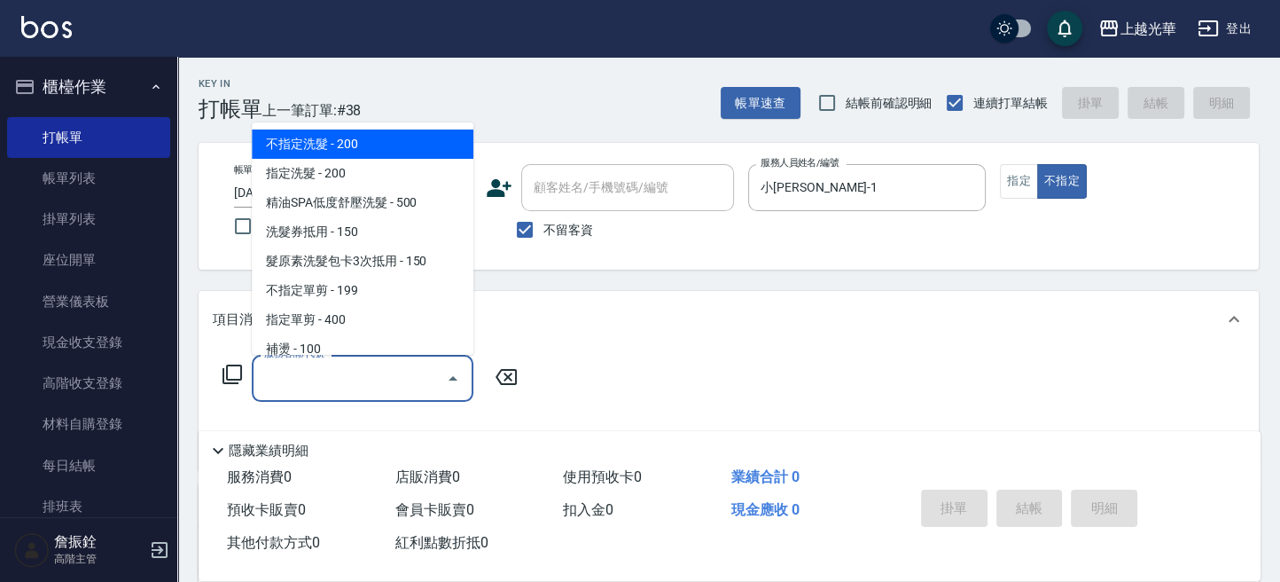
click at [348, 372] on input "服務名稱/代號" at bounding box center [349, 378] width 179 height 31
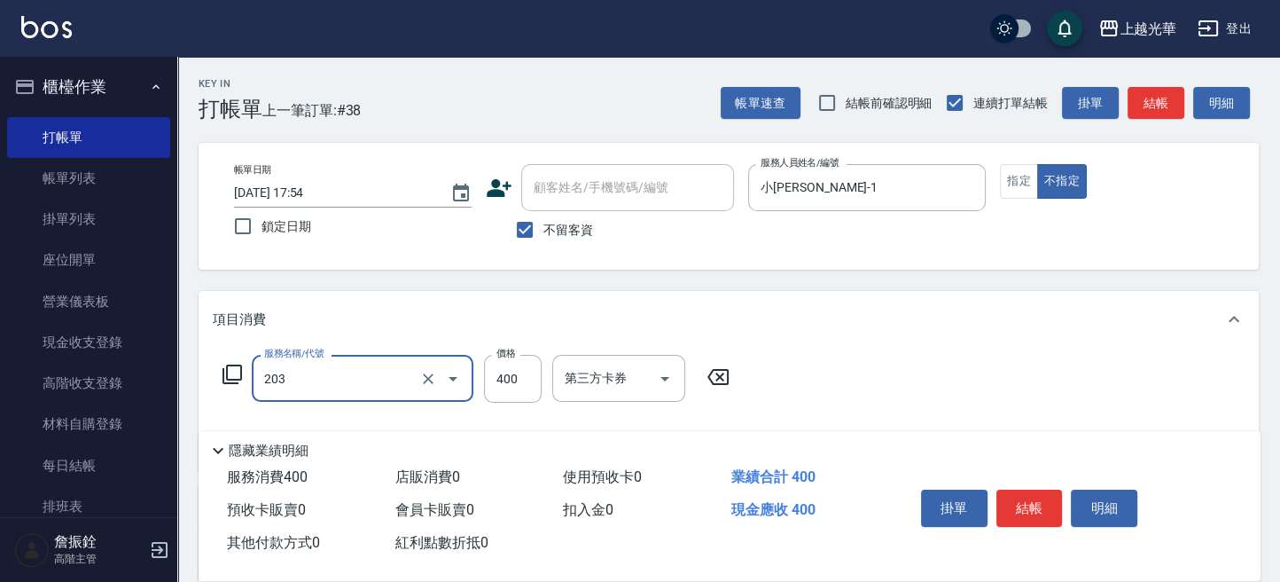
type input "指定單剪(203)"
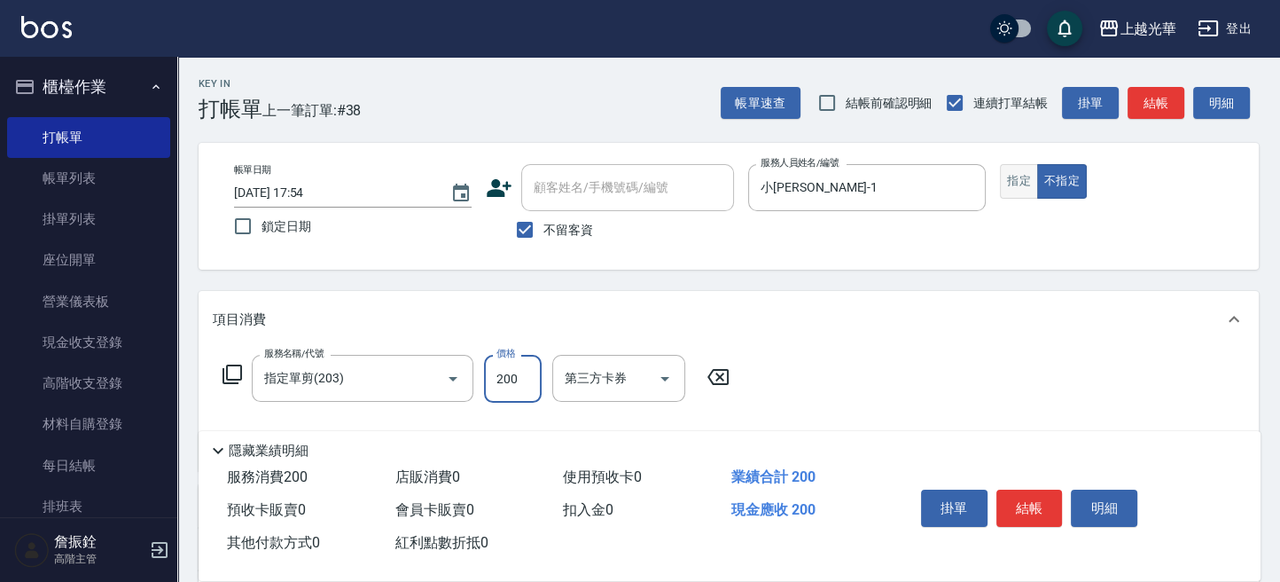
type input "200"
click at [1015, 186] on button "指定" at bounding box center [1019, 181] width 38 height 35
click at [1046, 529] on div "掛單 結帳 明細" at bounding box center [1029, 510] width 231 height 56
click at [1038, 500] on button "結帳" at bounding box center [1029, 507] width 66 height 37
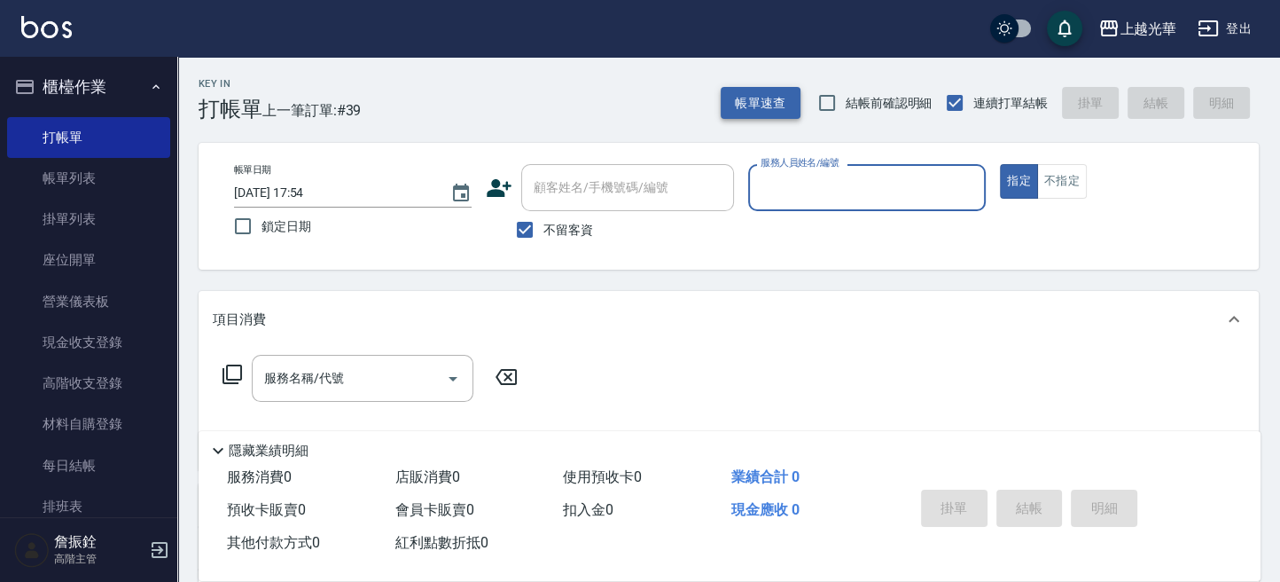
click at [717, 114] on div "Key In 打帳單 上一筆訂單:#39 帳單速查 結帳前確認明細 連續打單結帳 掛單 結帳 明細" at bounding box center [718, 89] width 1082 height 65
click at [740, 106] on button "帳單速查" at bounding box center [761, 103] width 80 height 33
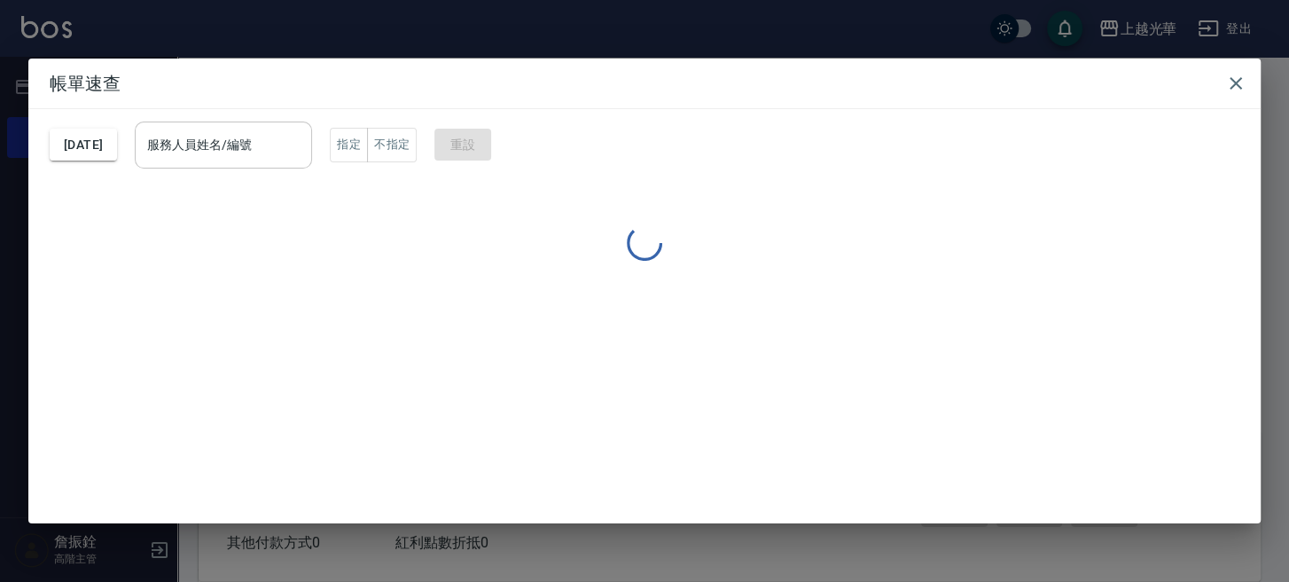
drag, startPoint x: 225, startPoint y: 145, endPoint x: 248, endPoint y: 154, distance: 25.0
click at [219, 147] on input "服務人員姓名/編號" at bounding box center [223, 144] width 161 height 31
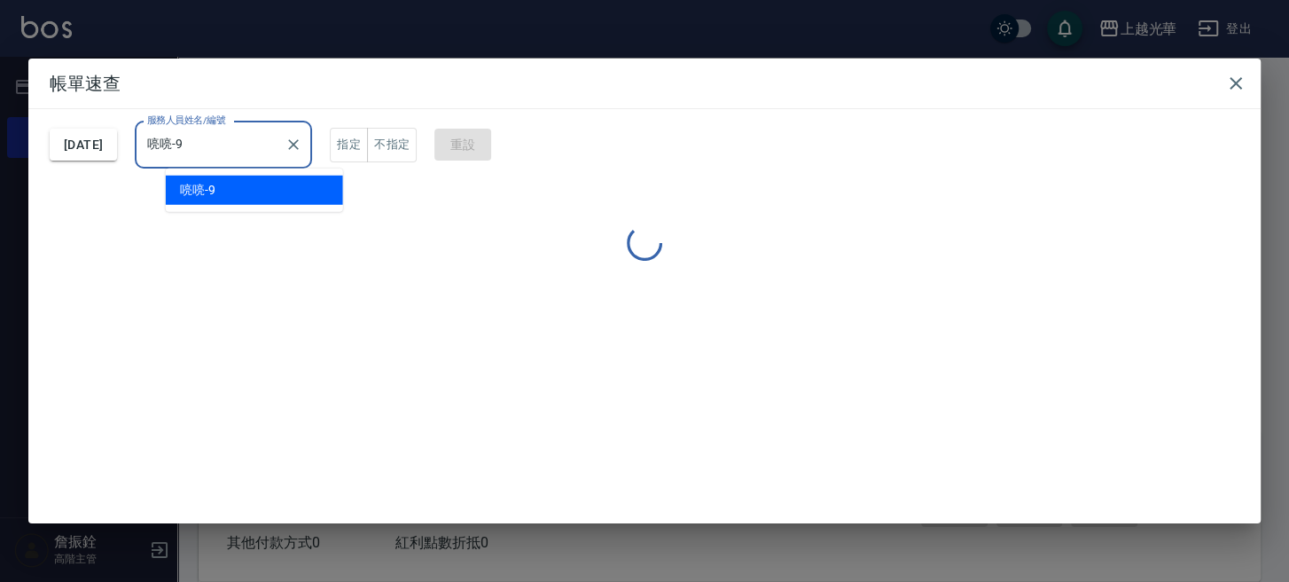
type input "喨喨-9"
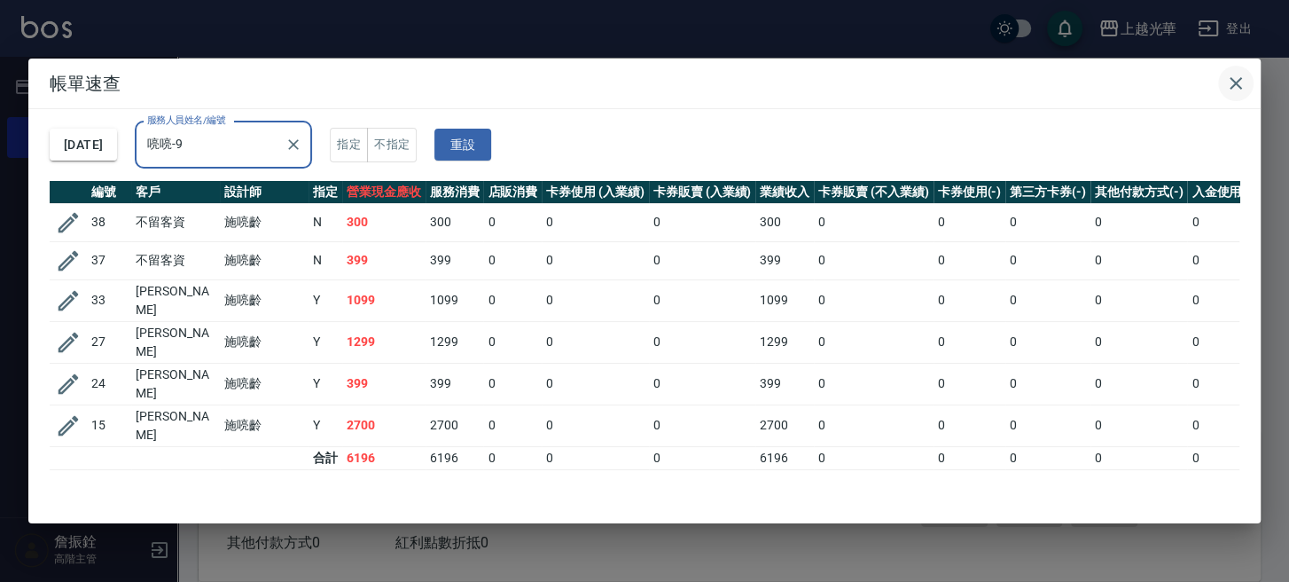
drag, startPoint x: 1238, startPoint y: 76, endPoint x: 1228, endPoint y: 76, distance: 9.8
click at [1234, 76] on icon "button" at bounding box center [1235, 83] width 21 height 21
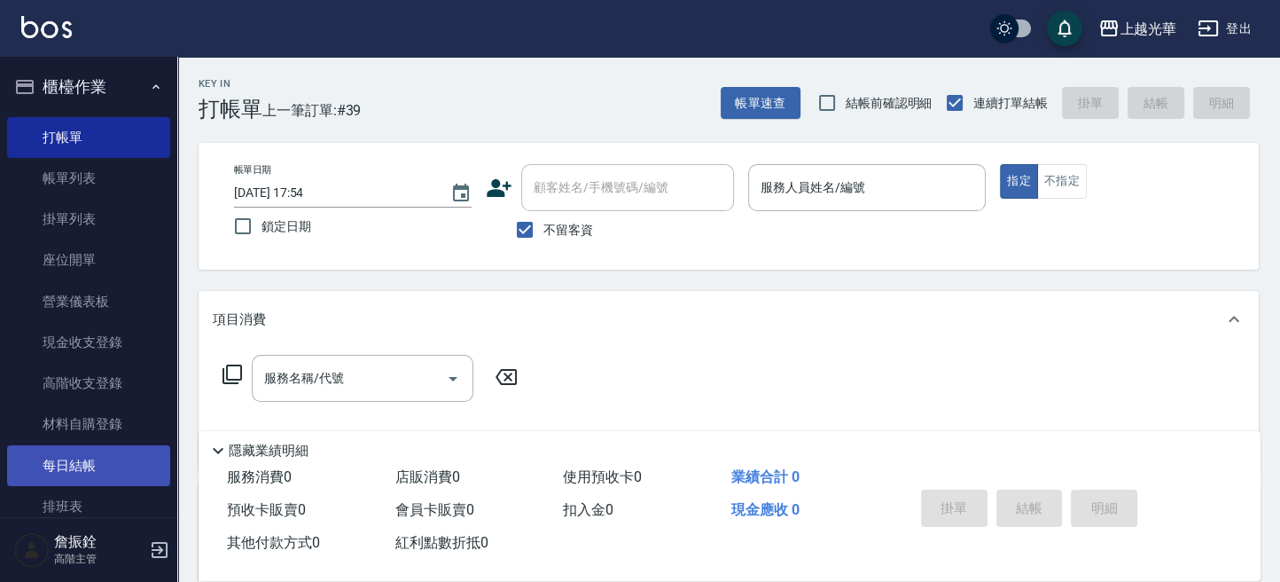
scroll to position [236, 0]
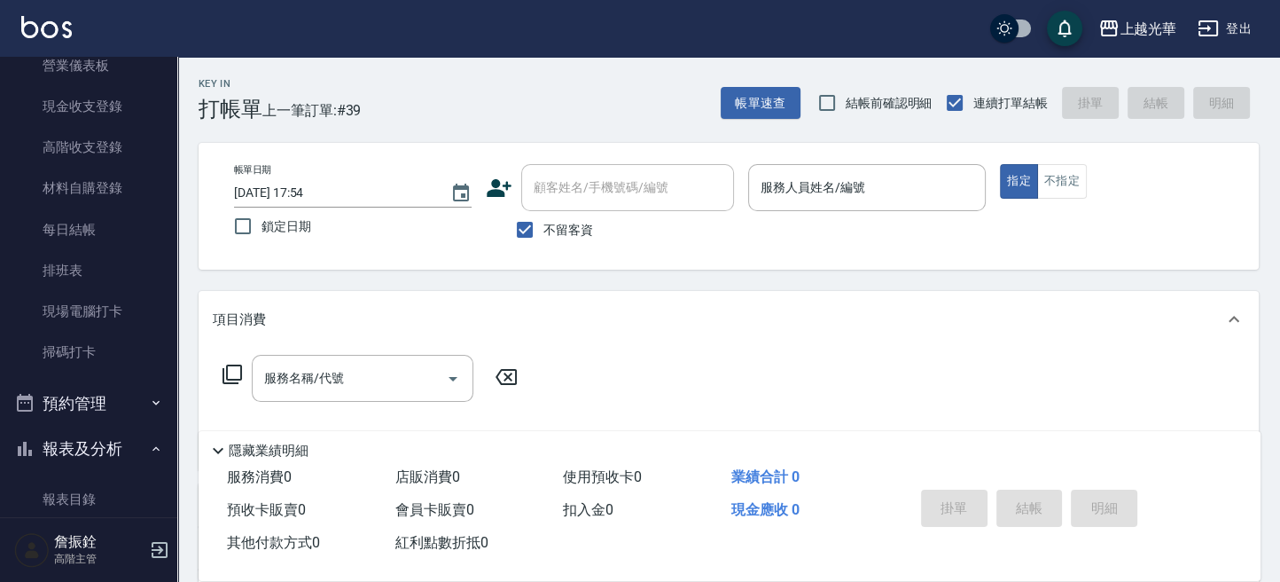
click at [79, 452] on button "報表及分析" at bounding box center [88, 449] width 163 height 46
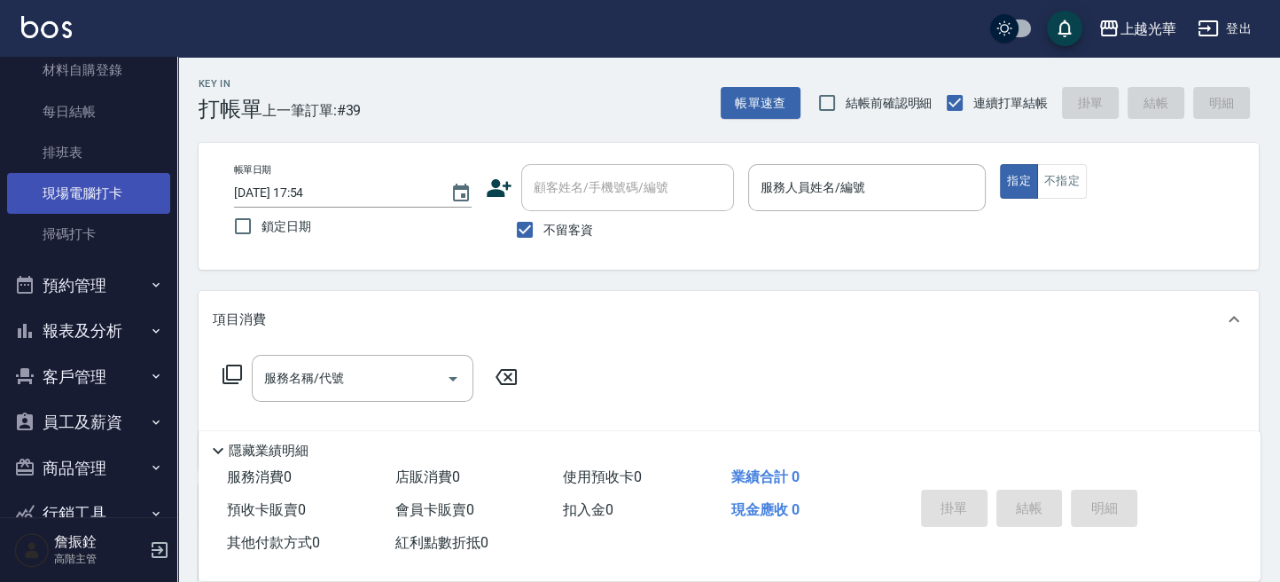
scroll to position [320, 0]
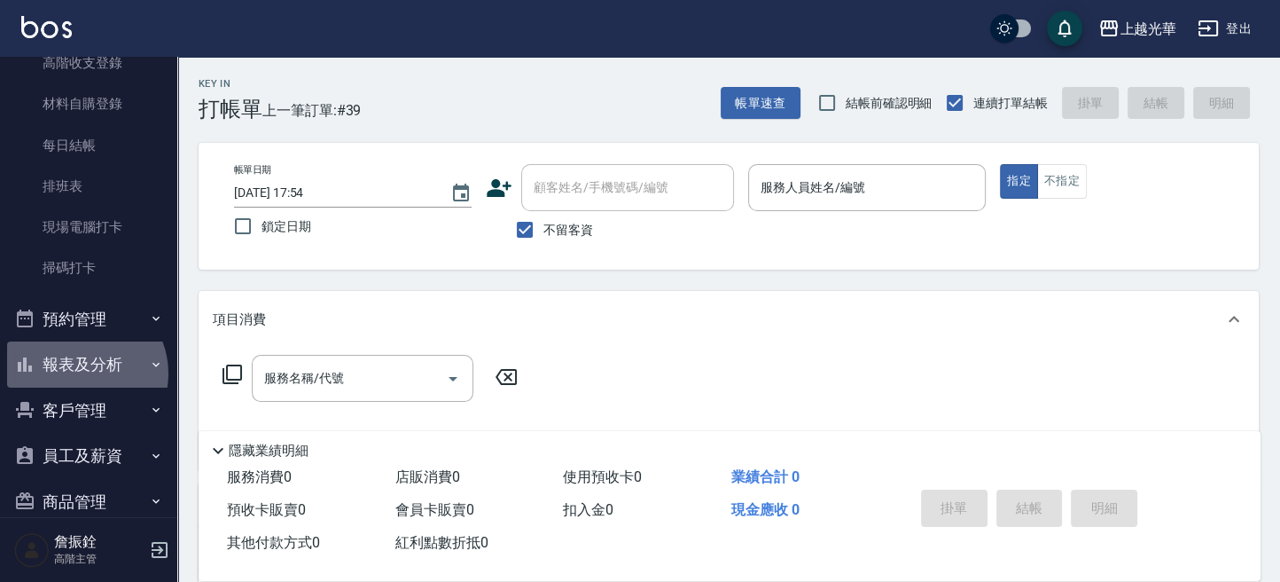
drag, startPoint x: 79, startPoint y: 372, endPoint x: 88, endPoint y: 420, distance: 48.7
click at [79, 371] on button "報表及分析" at bounding box center [88, 364] width 163 height 46
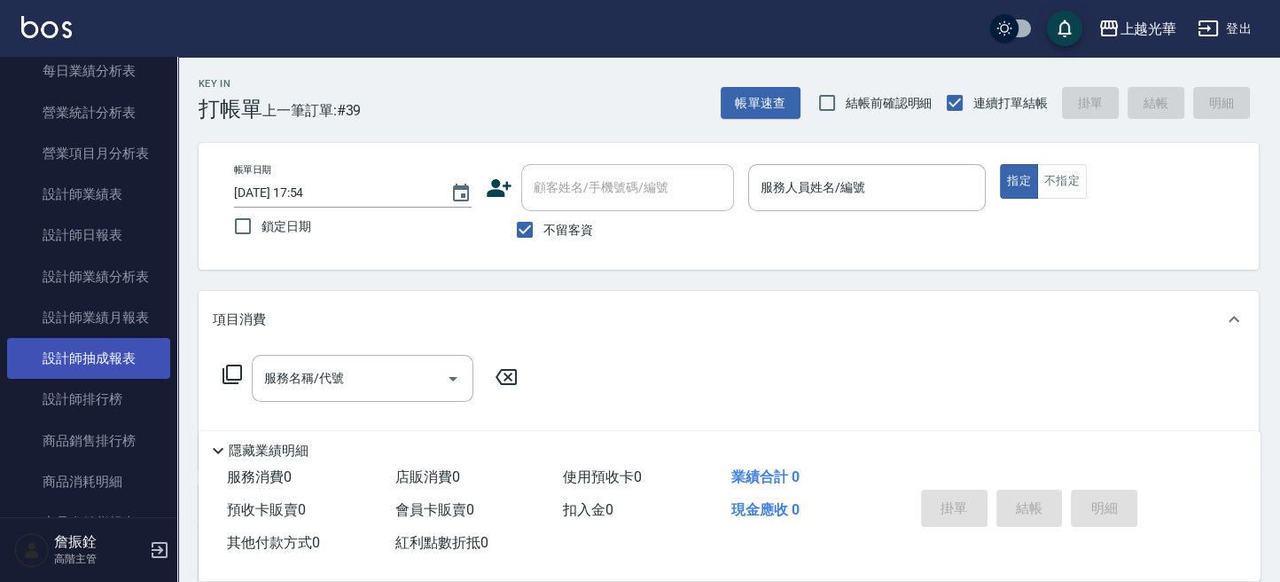
scroll to position [1148, 0]
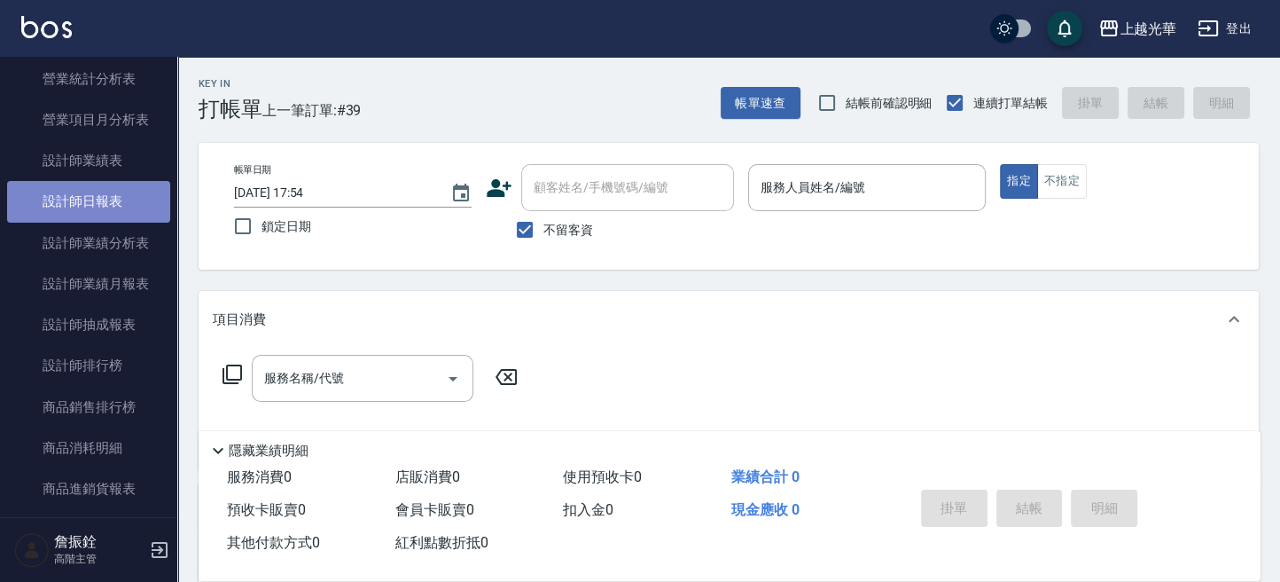
click at [102, 202] on link "設計師日報表" at bounding box center [88, 201] width 163 height 41
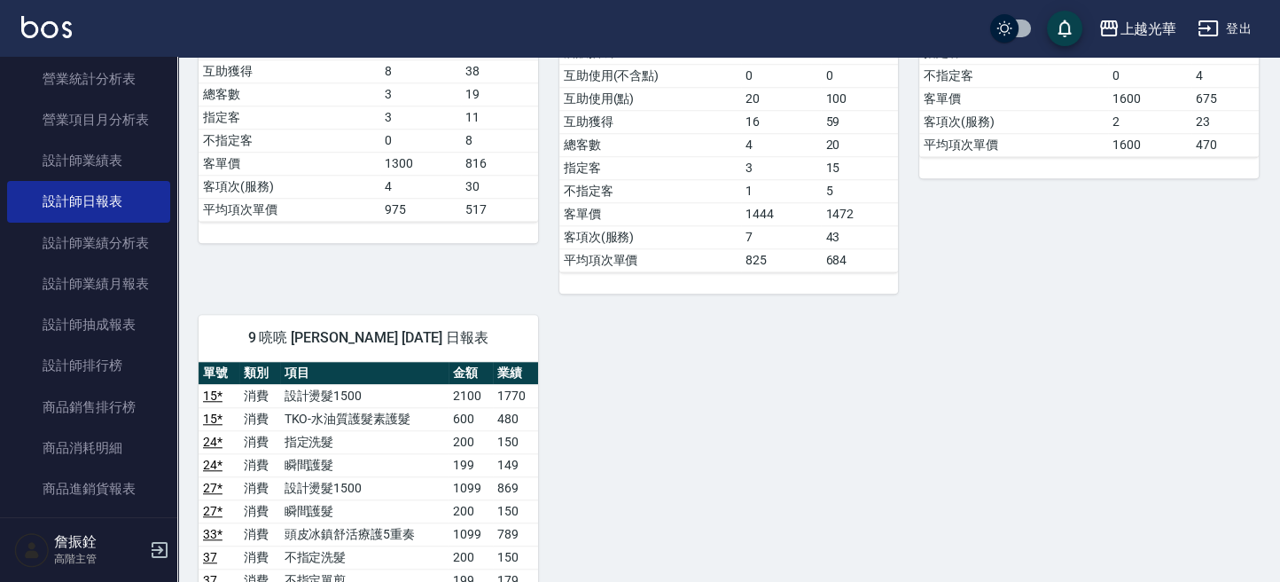
scroll to position [1891, 0]
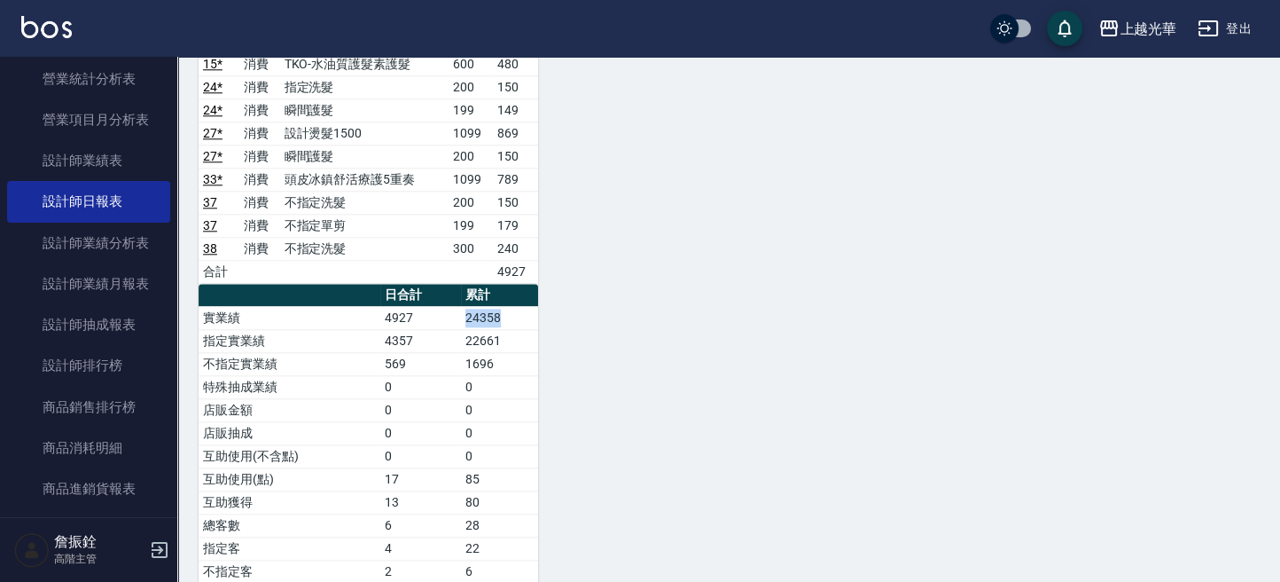
drag, startPoint x: 460, startPoint y: 300, endPoint x: 615, endPoint y: 323, distance: 156.8
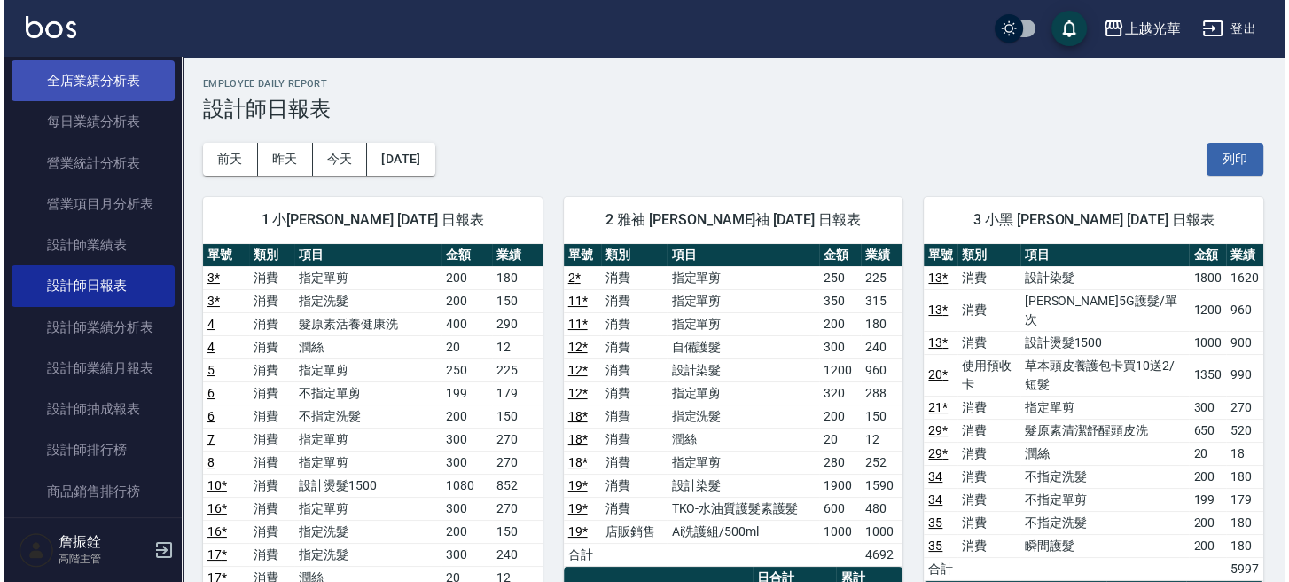
scroll to position [911, 0]
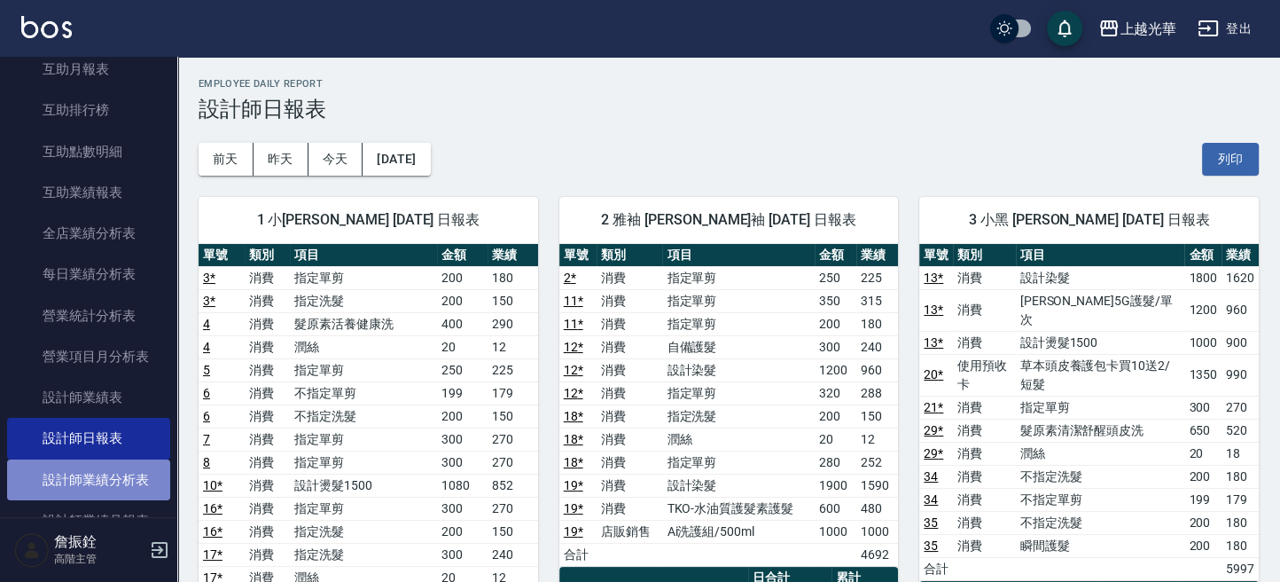
click at [122, 478] on link "設計師業績分析表" at bounding box center [88, 479] width 163 height 41
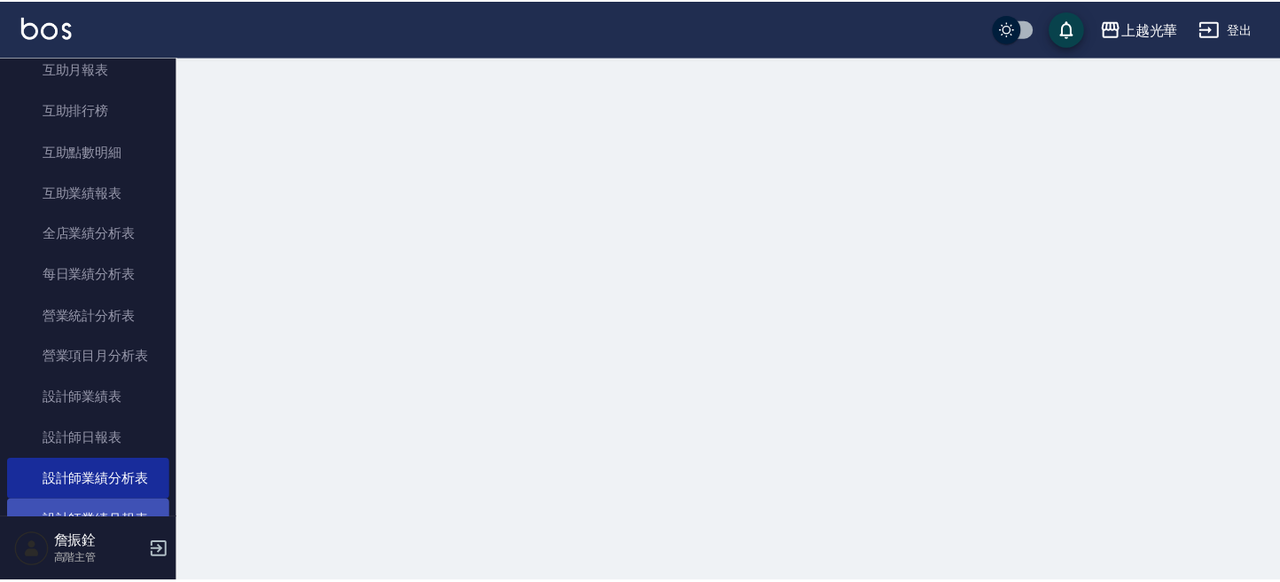
scroll to position [1029, 0]
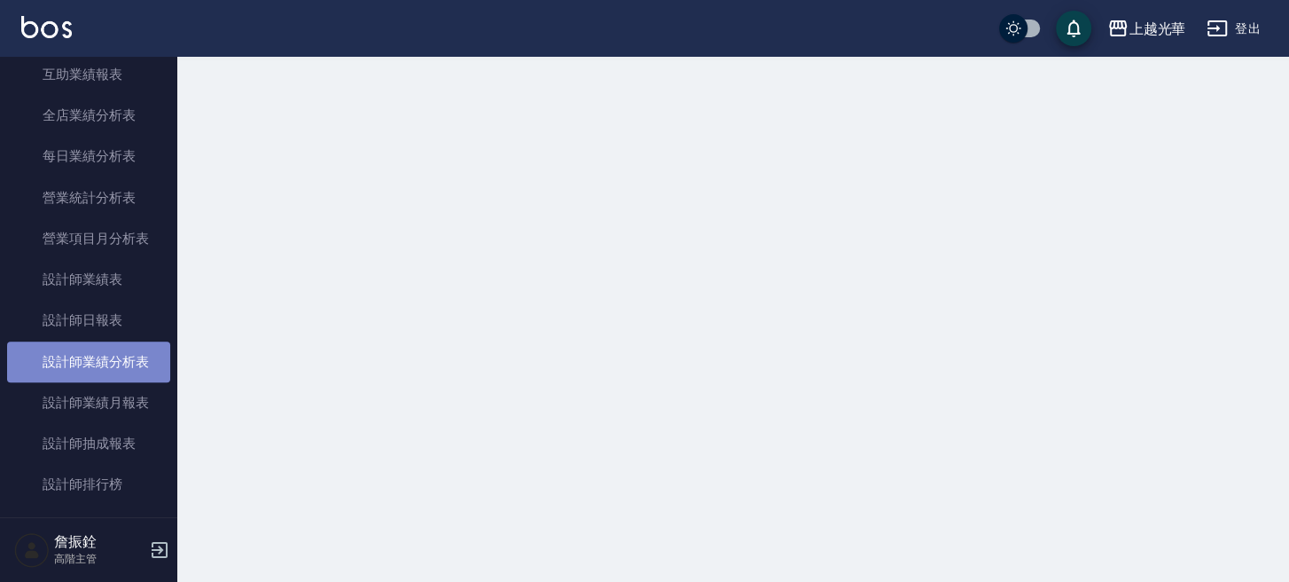
click at [88, 358] on link "設計師業績分析表" at bounding box center [88, 361] width 163 height 41
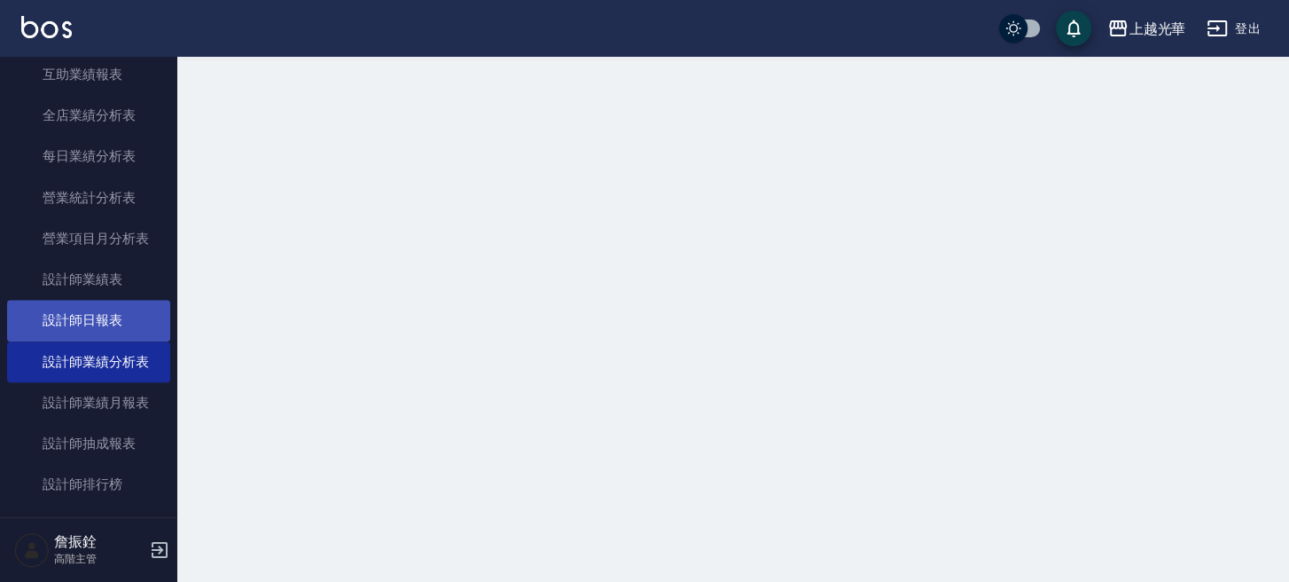
click at [90, 310] on link "設計師日報表" at bounding box center [88, 320] width 163 height 41
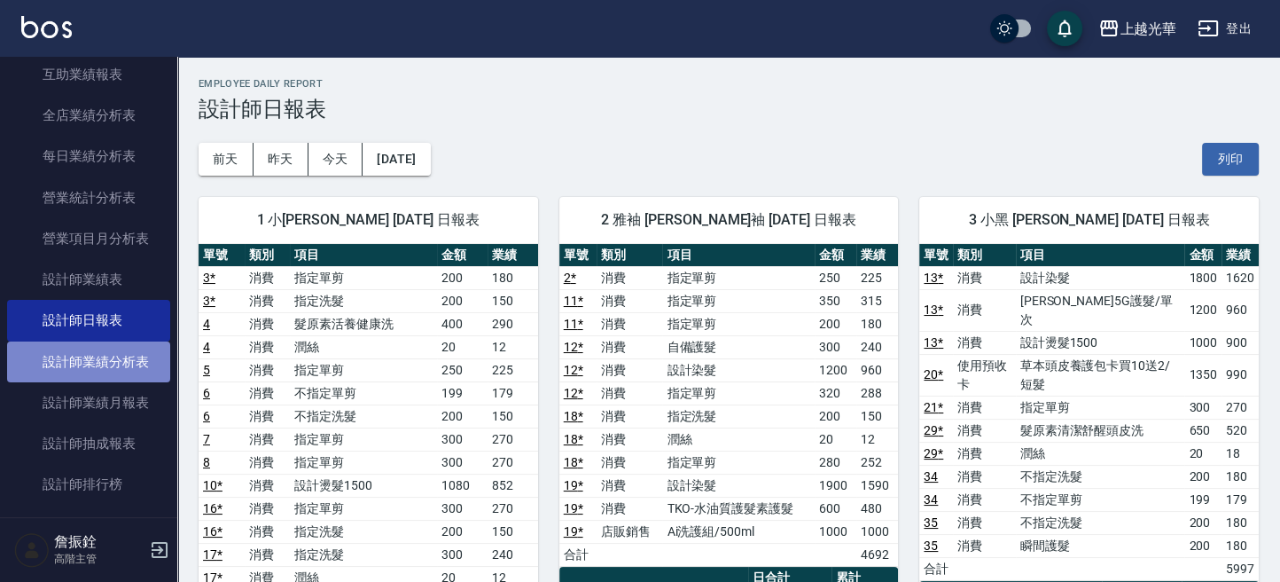
click at [98, 363] on link "設計師業績分析表" at bounding box center [88, 361] width 163 height 41
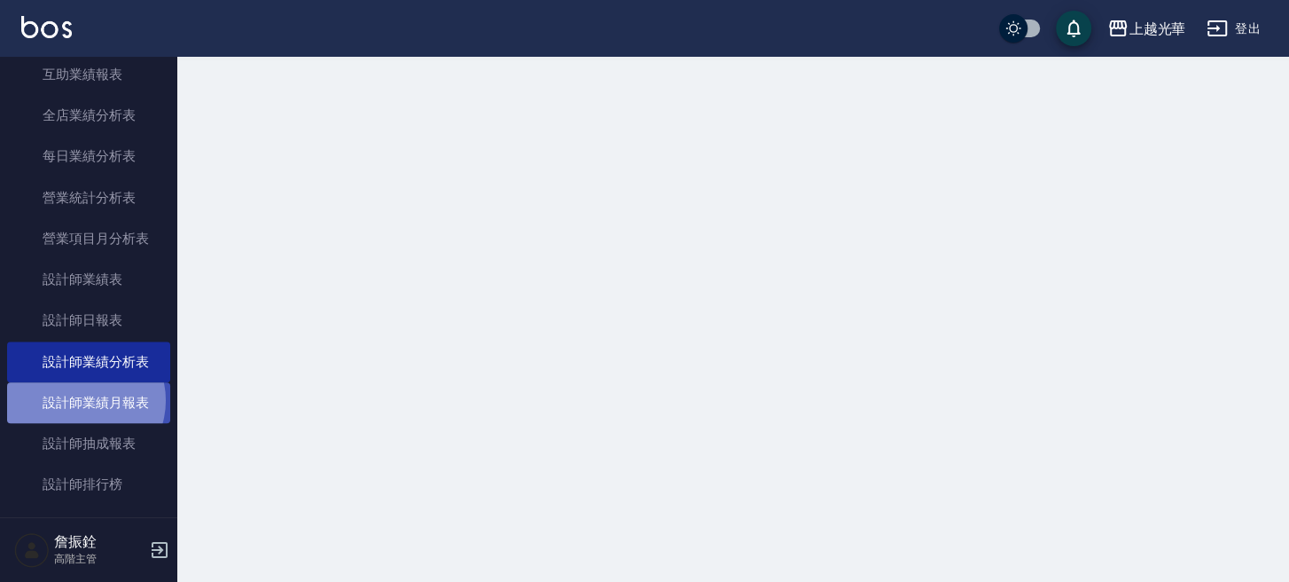
click at [81, 399] on link "設計師業績月報表" at bounding box center [88, 402] width 163 height 41
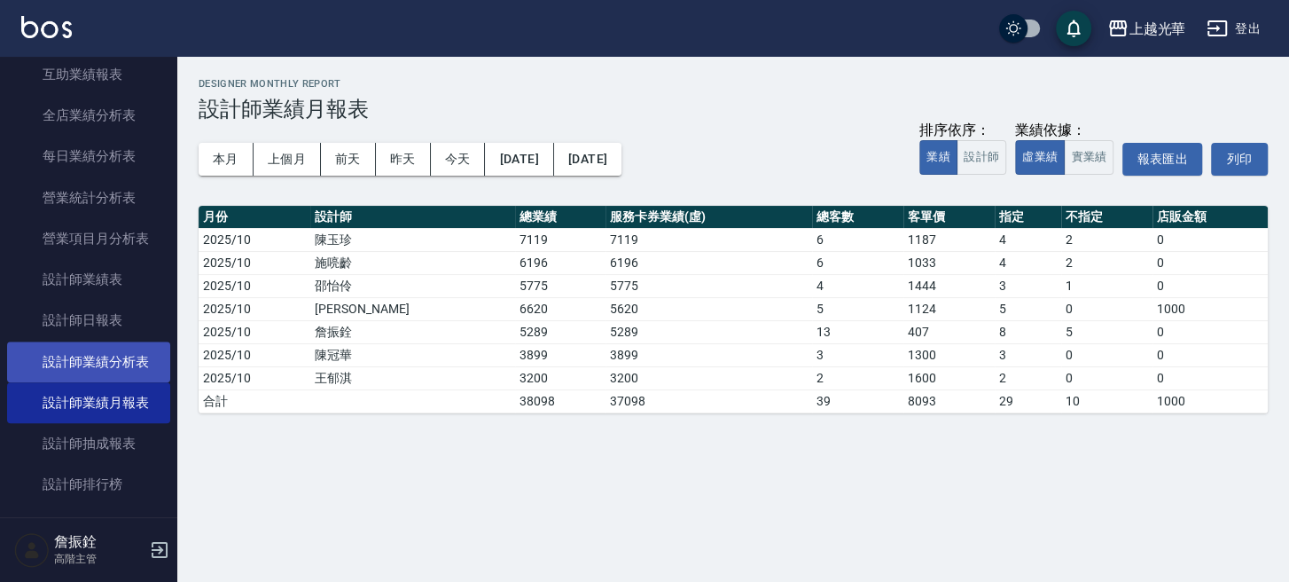
click at [122, 367] on link "設計師業績分析表" at bounding box center [88, 361] width 163 height 41
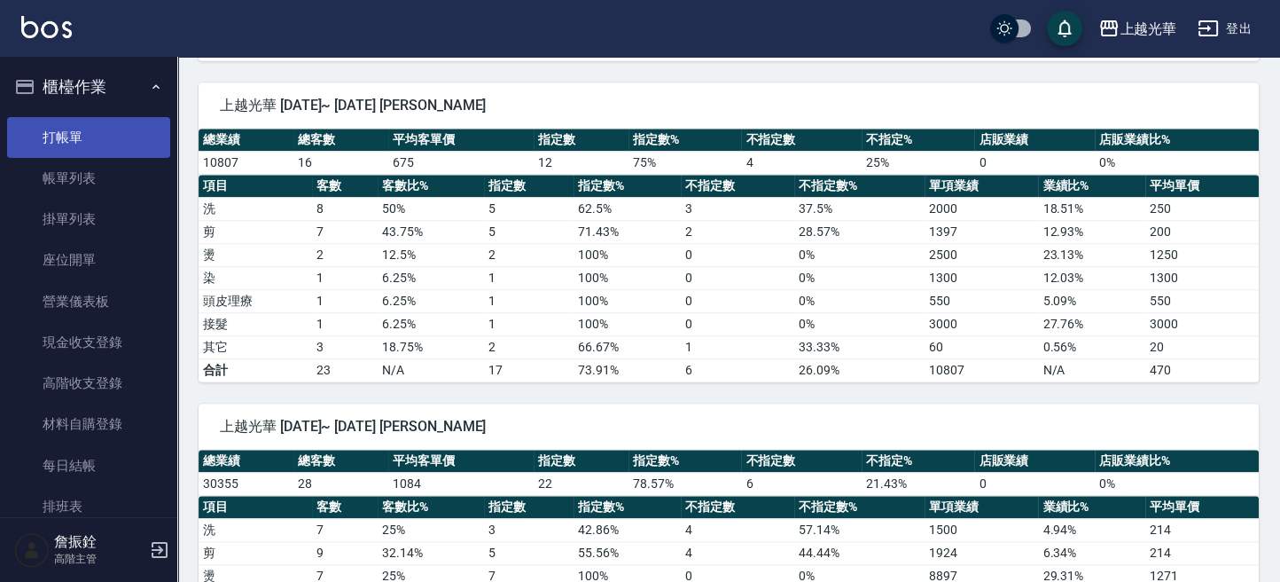
click at [62, 129] on link "打帳單" at bounding box center [88, 137] width 163 height 41
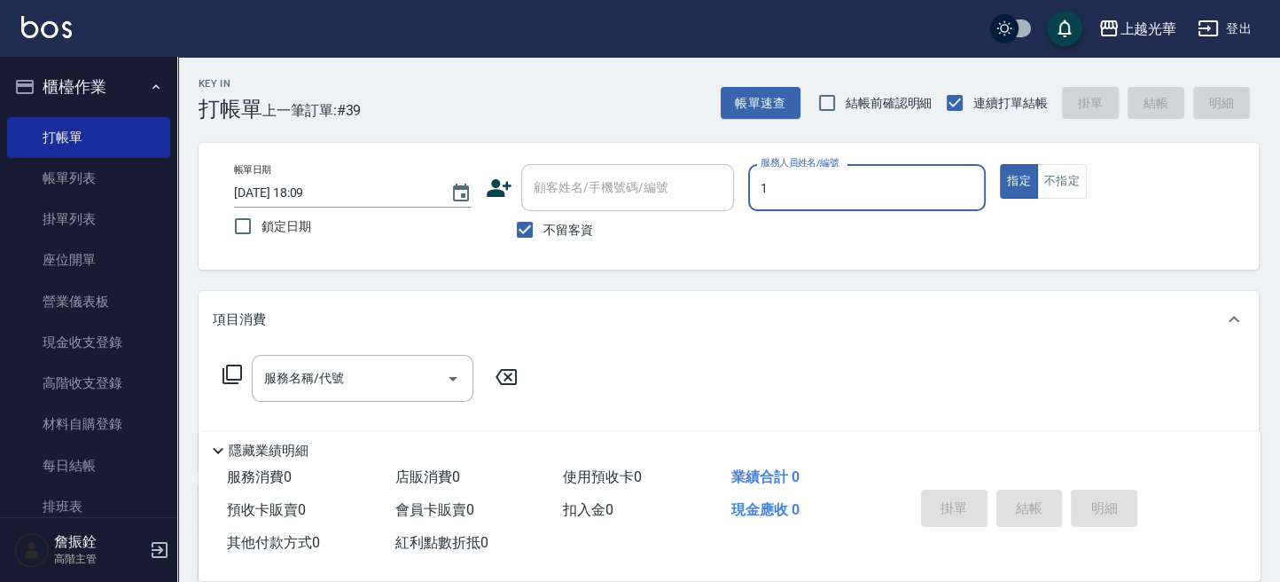
type input "1"
type button "true"
type input "小詹-1"
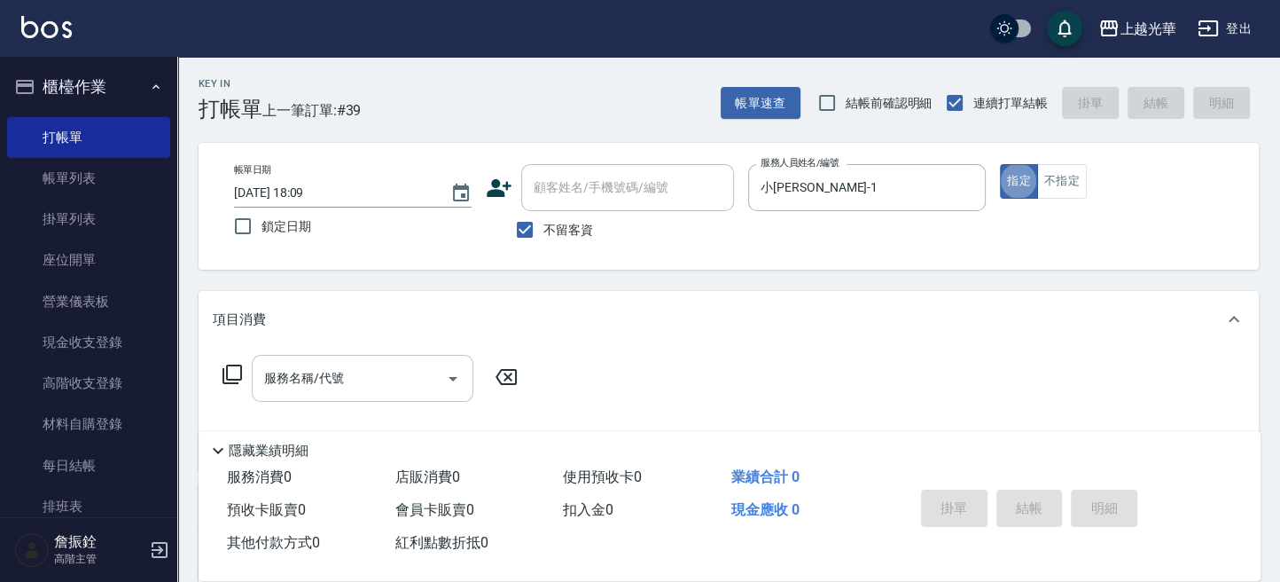
drag, startPoint x: 303, startPoint y: 405, endPoint x: 292, endPoint y: 386, distance: 22.7
click at [298, 395] on div "服務名稱/代號 服務名稱/代號" at bounding box center [371, 405] width 316 height 101
click at [292, 385] on input "服務名稱/代號" at bounding box center [349, 378] width 179 height 31
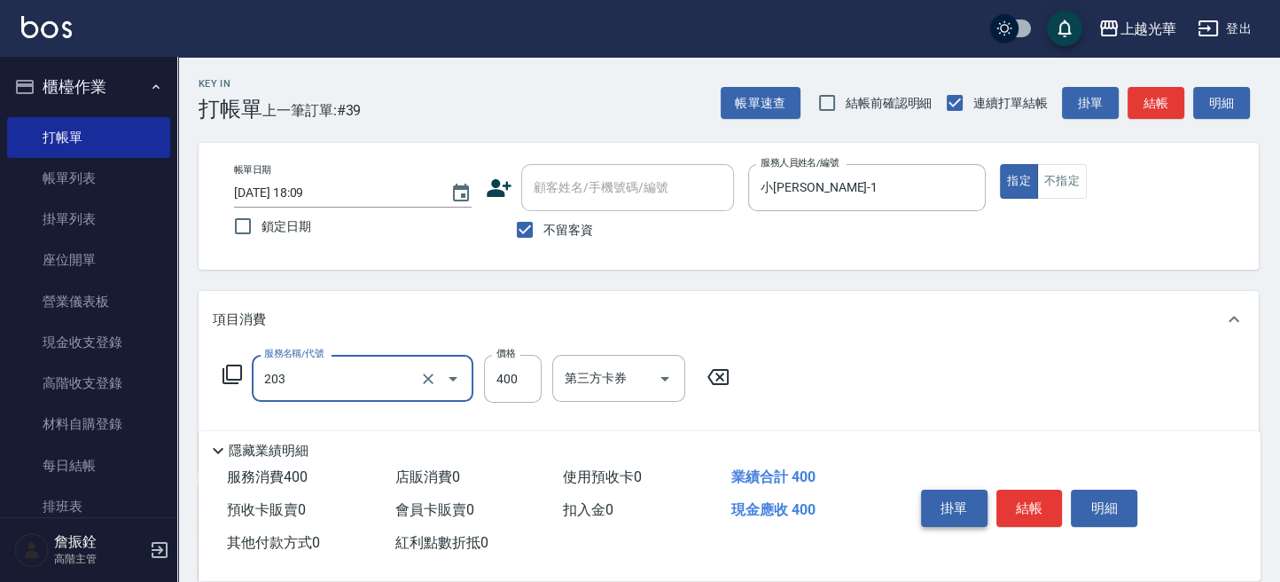
type input "指定單剪(203)"
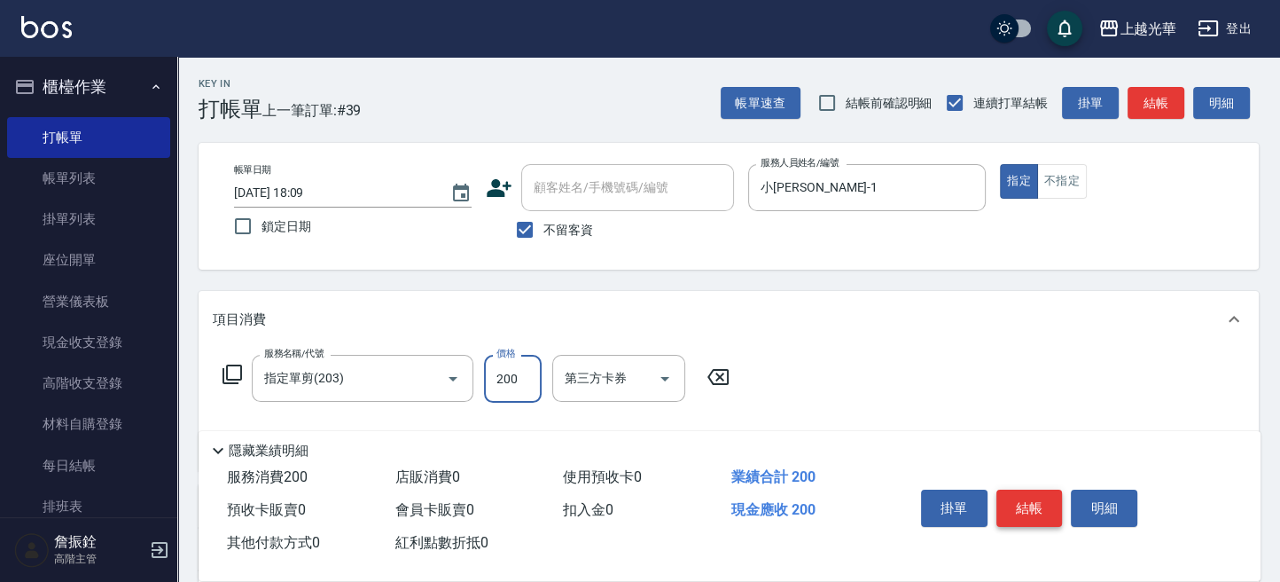
type input "200"
click at [1015, 505] on button "結帳" at bounding box center [1029, 507] width 66 height 37
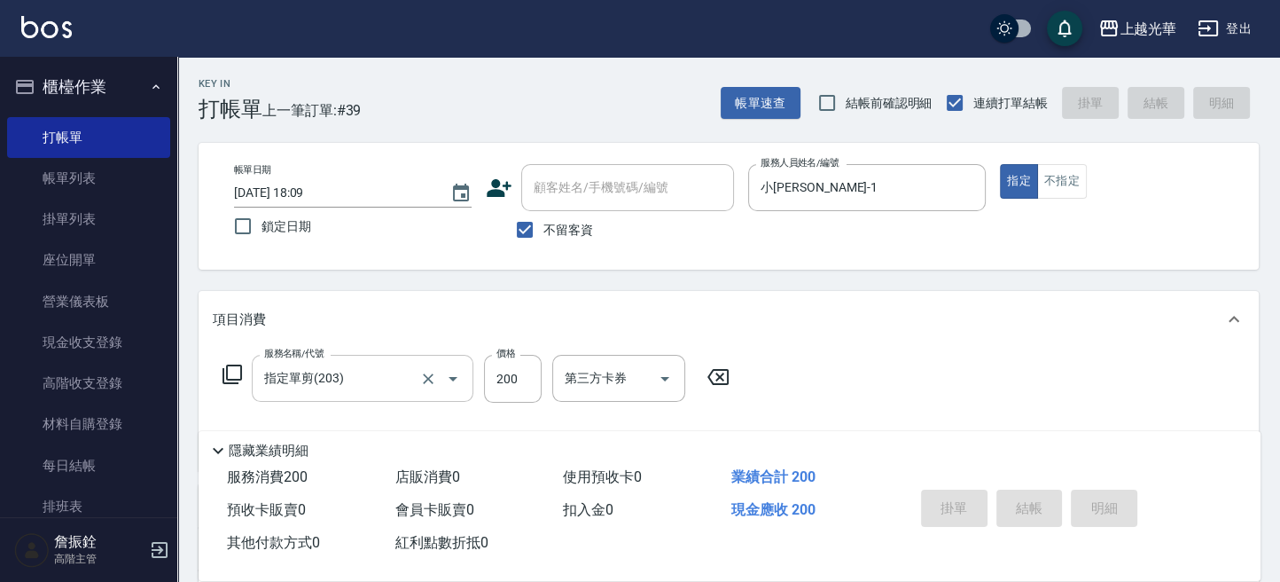
type input "2025/10/05 18:30"
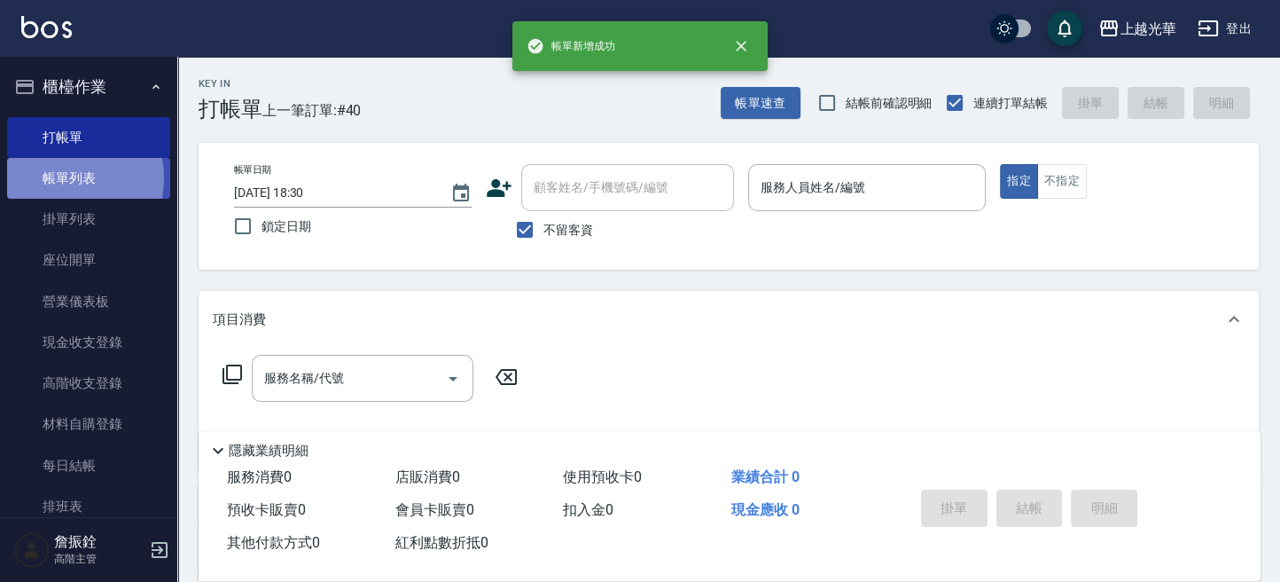
click at [57, 178] on link "帳單列表" at bounding box center [88, 178] width 163 height 41
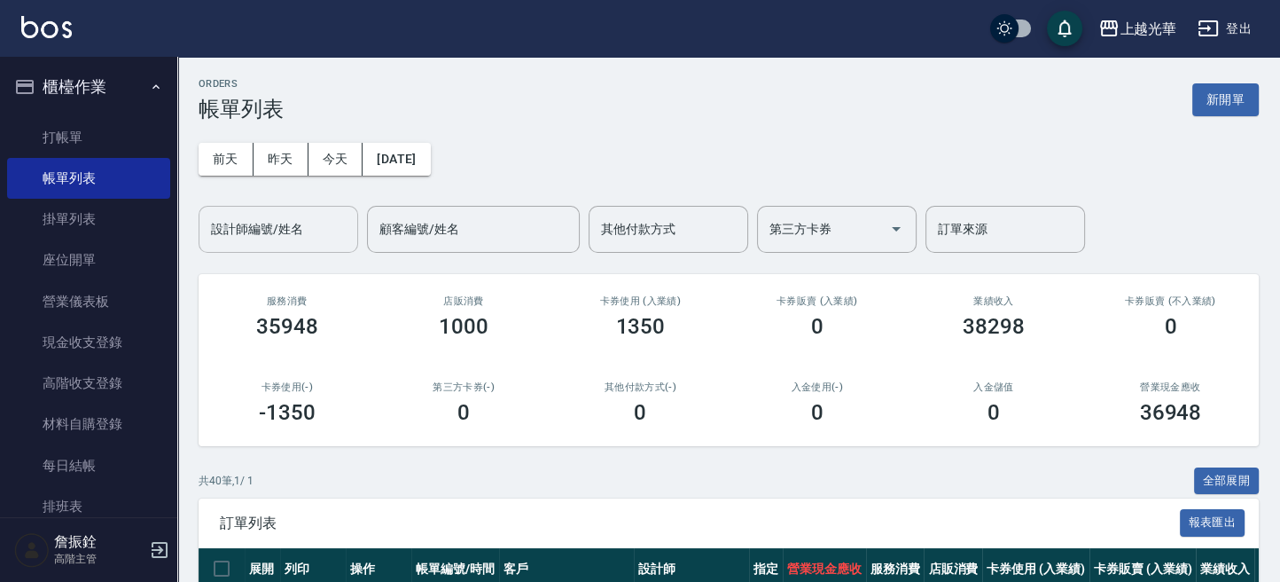
click at [272, 250] on div "設計師編號/姓名" at bounding box center [279, 229] width 160 height 47
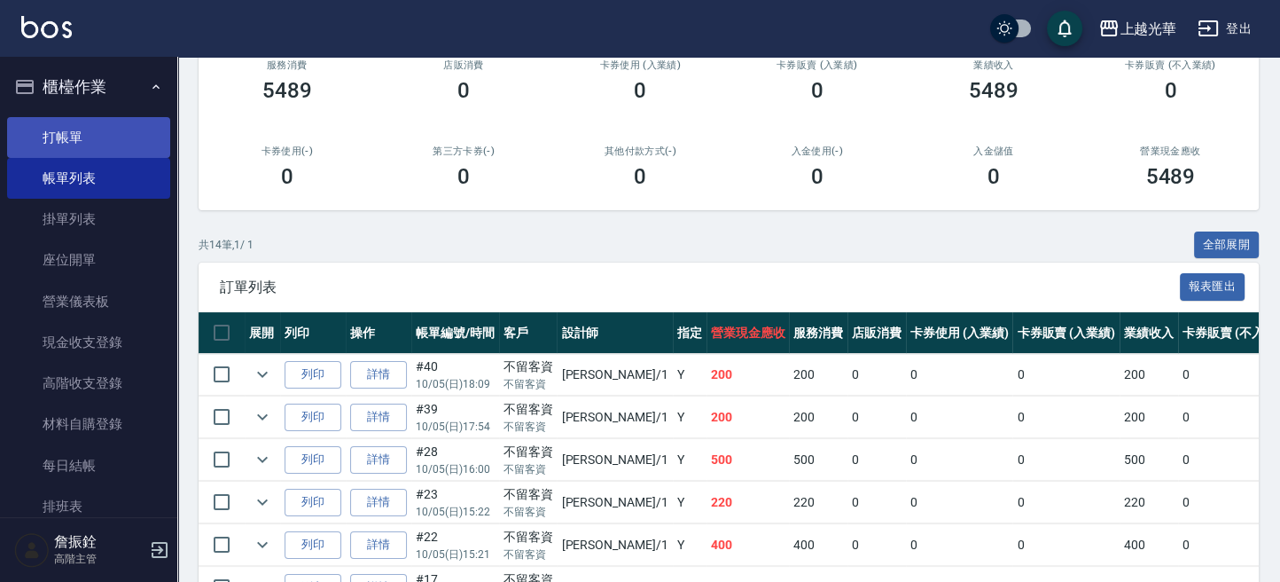
type input "小詹-1"
click at [84, 147] on link "打帳單" at bounding box center [88, 137] width 163 height 41
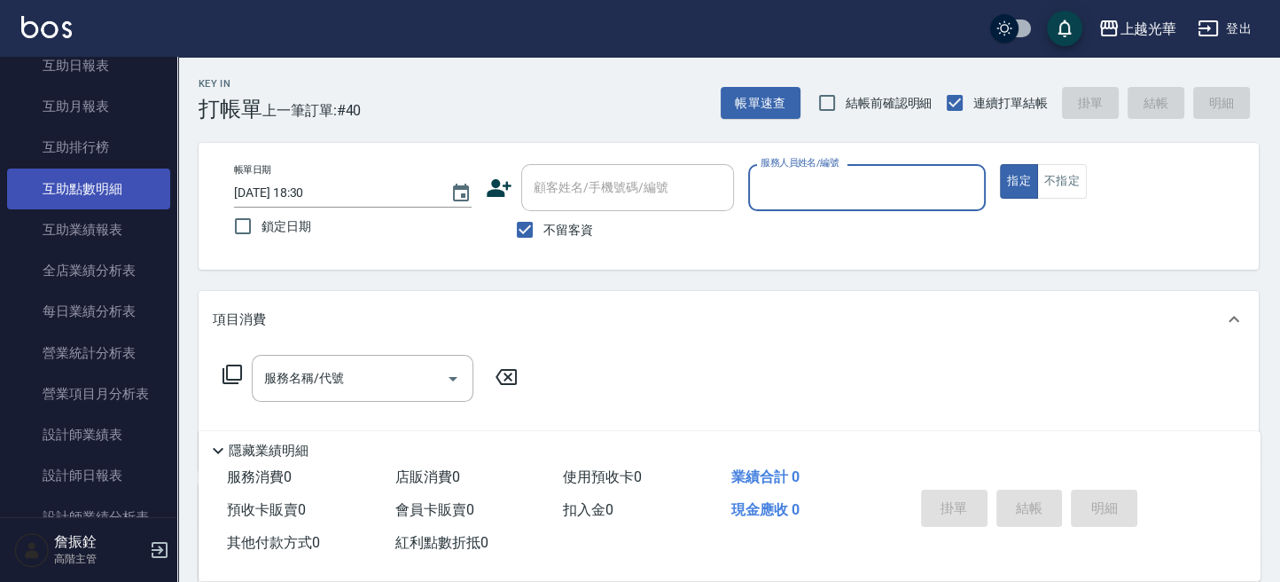
scroll to position [945, 0]
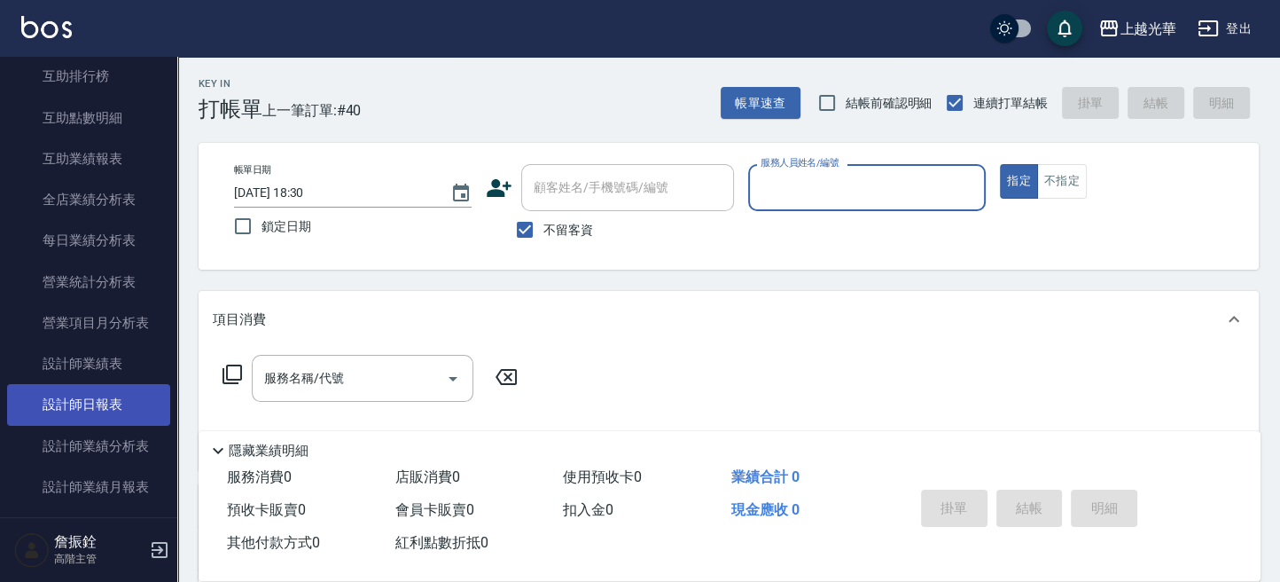
click at [116, 390] on link "設計師日報表" at bounding box center [88, 404] width 163 height 41
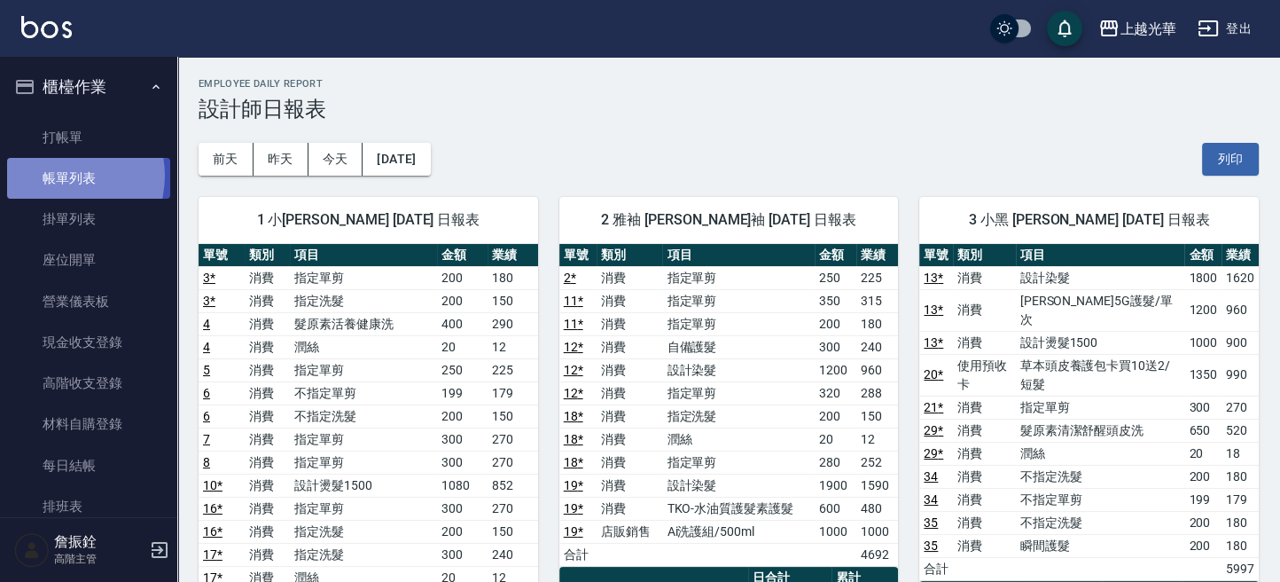
click at [62, 176] on link "帳單列表" at bounding box center [88, 178] width 163 height 41
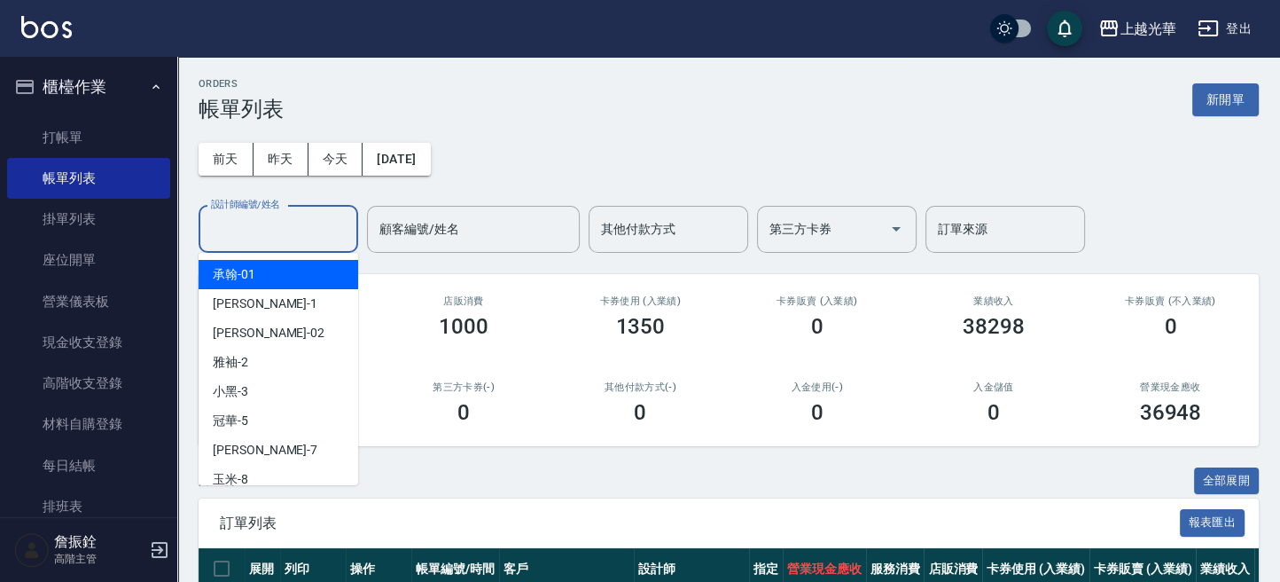
click at [304, 227] on input "設計師編號/姓名" at bounding box center [279, 229] width 144 height 31
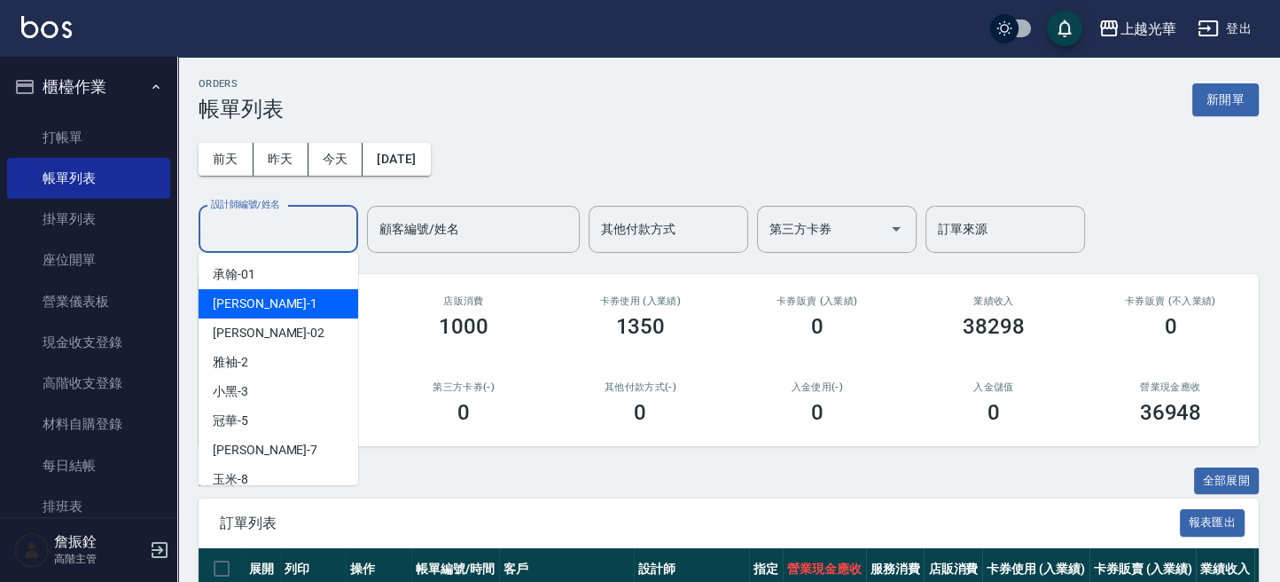
click at [300, 298] on div "小詹 -1" at bounding box center [279, 303] width 160 height 29
type input "小詹-1"
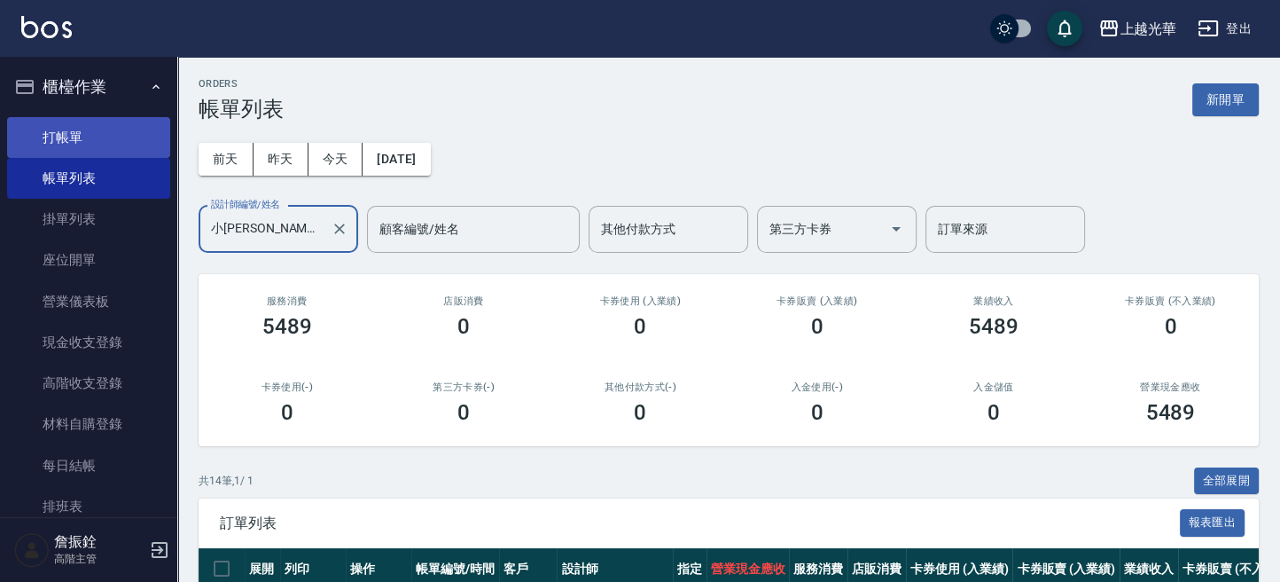
click at [69, 145] on link "打帳單" at bounding box center [88, 137] width 163 height 41
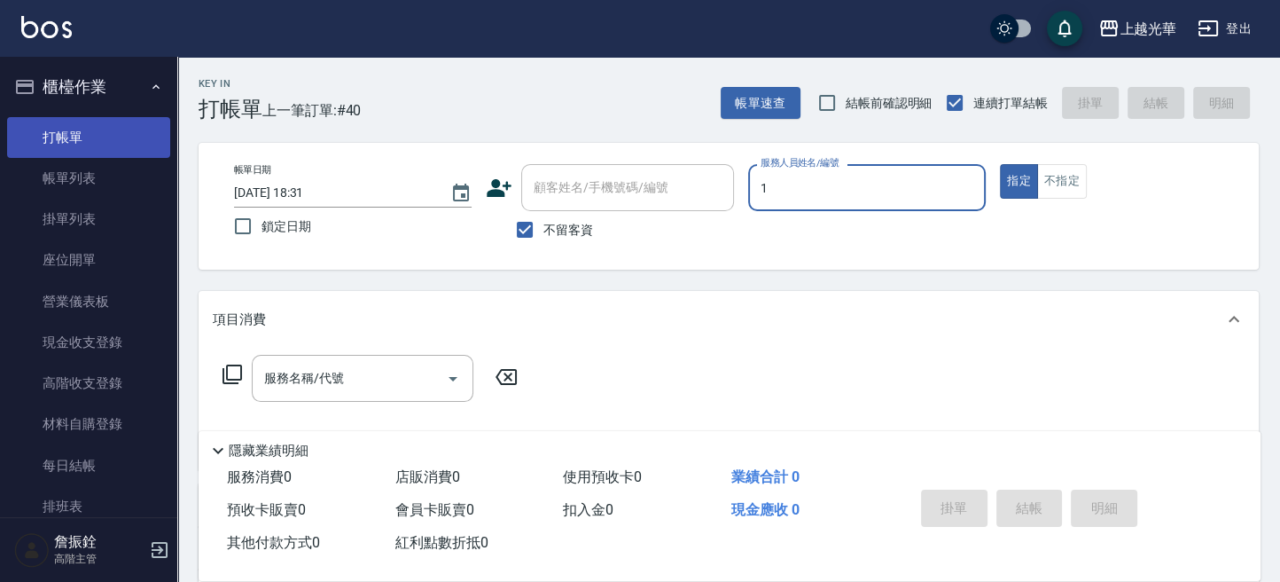
type input "1"
type button "true"
type input "小詹-1"
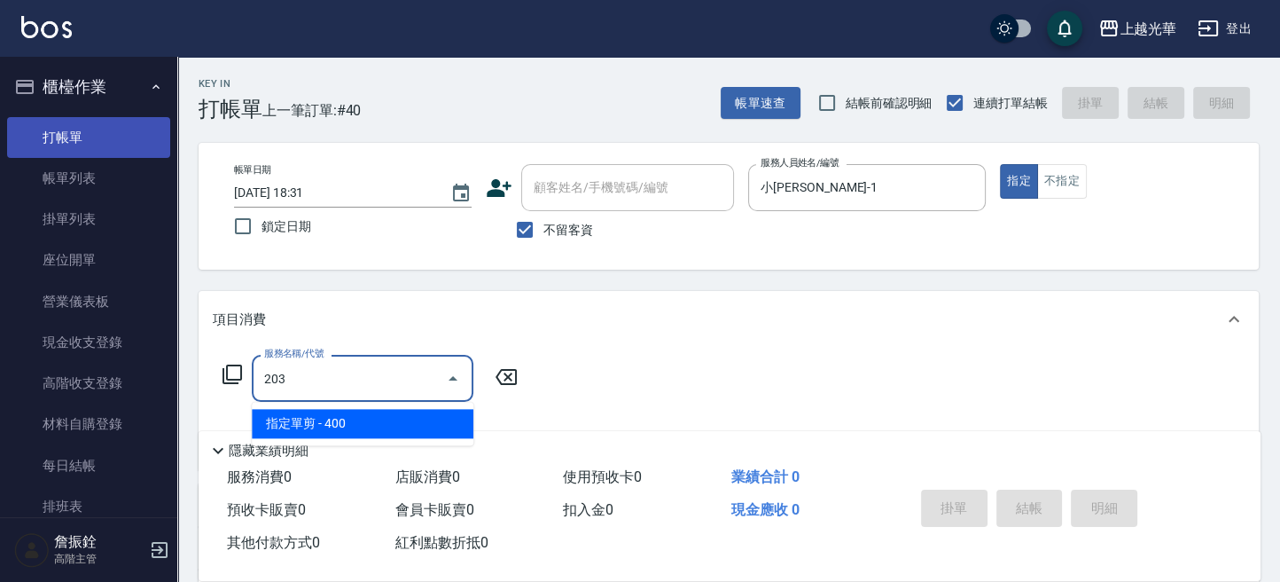
type input "指定單剪(203)"
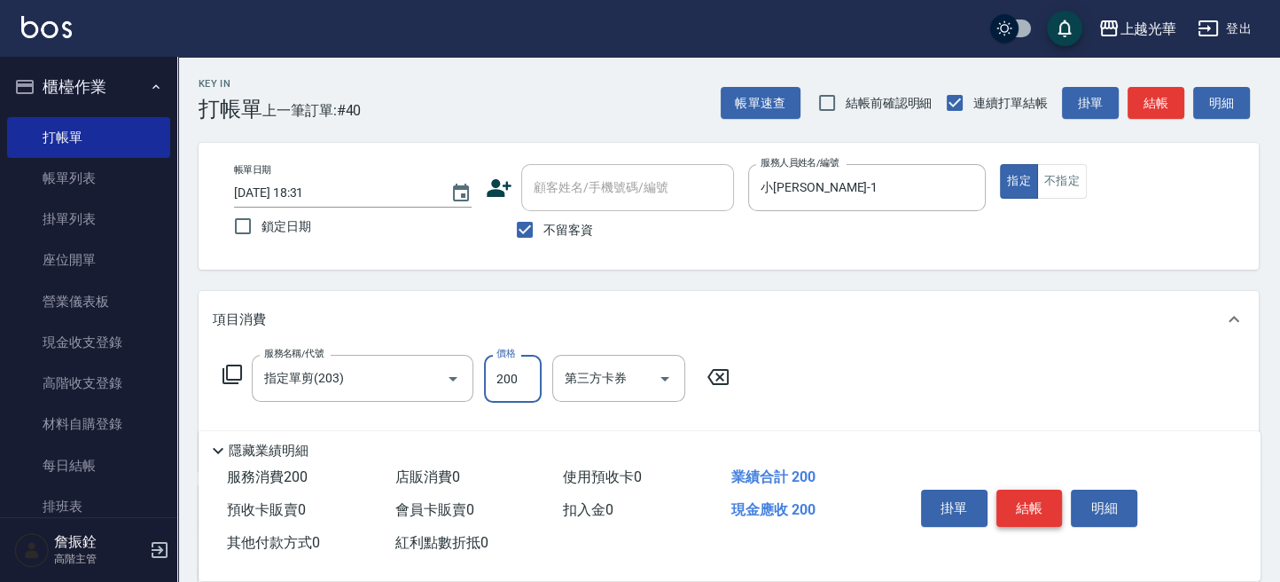
type input "200"
click at [1033, 489] on button "結帳" at bounding box center [1029, 507] width 66 height 37
type input "2025/10/05 18:32"
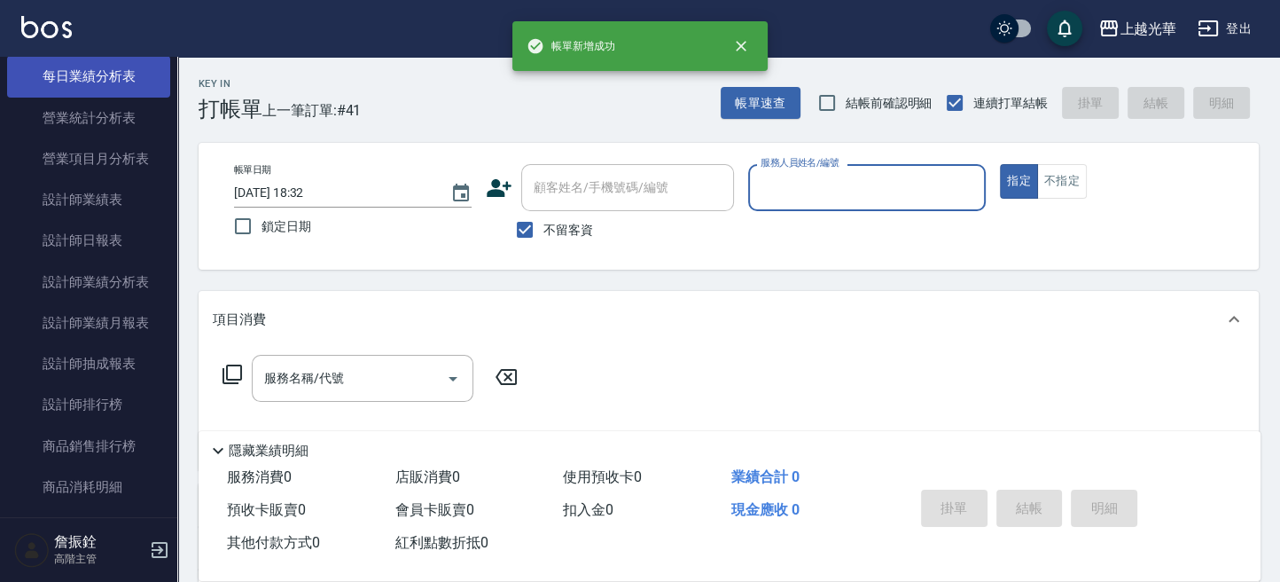
scroll to position [1182, 0]
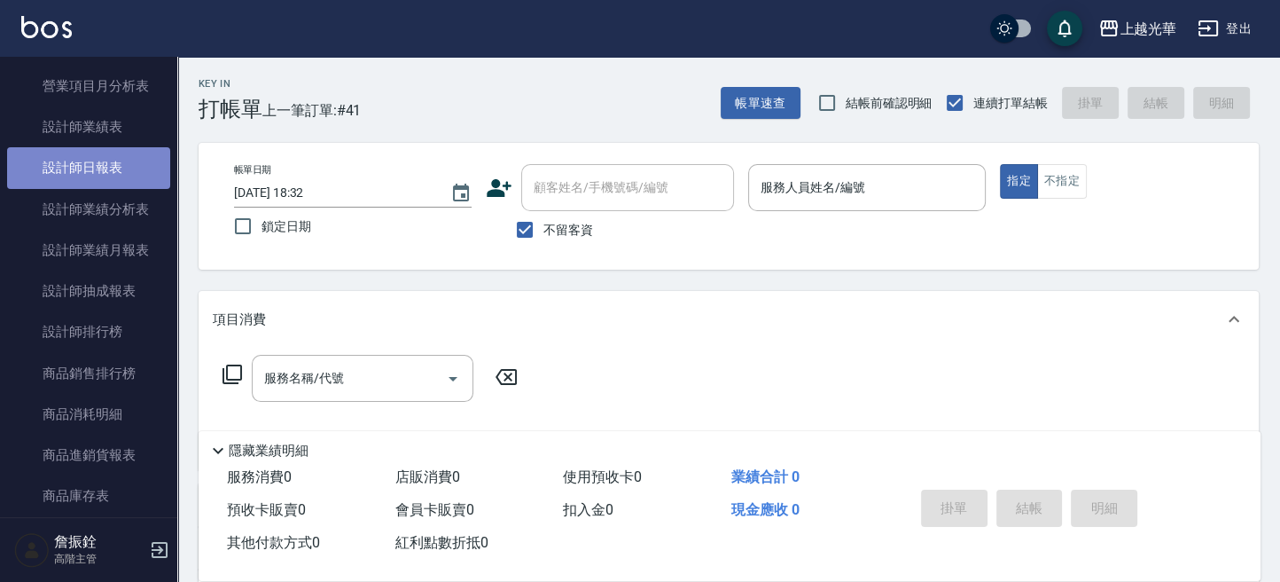
click at [127, 176] on link "設計師日報表" at bounding box center [88, 167] width 163 height 41
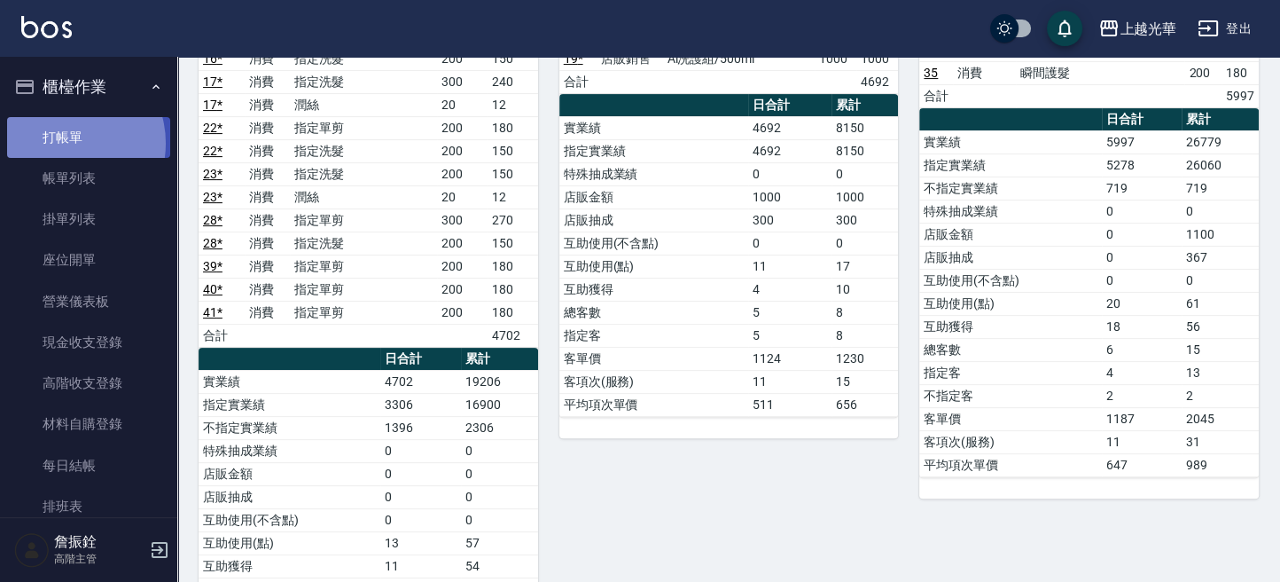
click at [66, 143] on link "打帳單" at bounding box center [88, 137] width 163 height 41
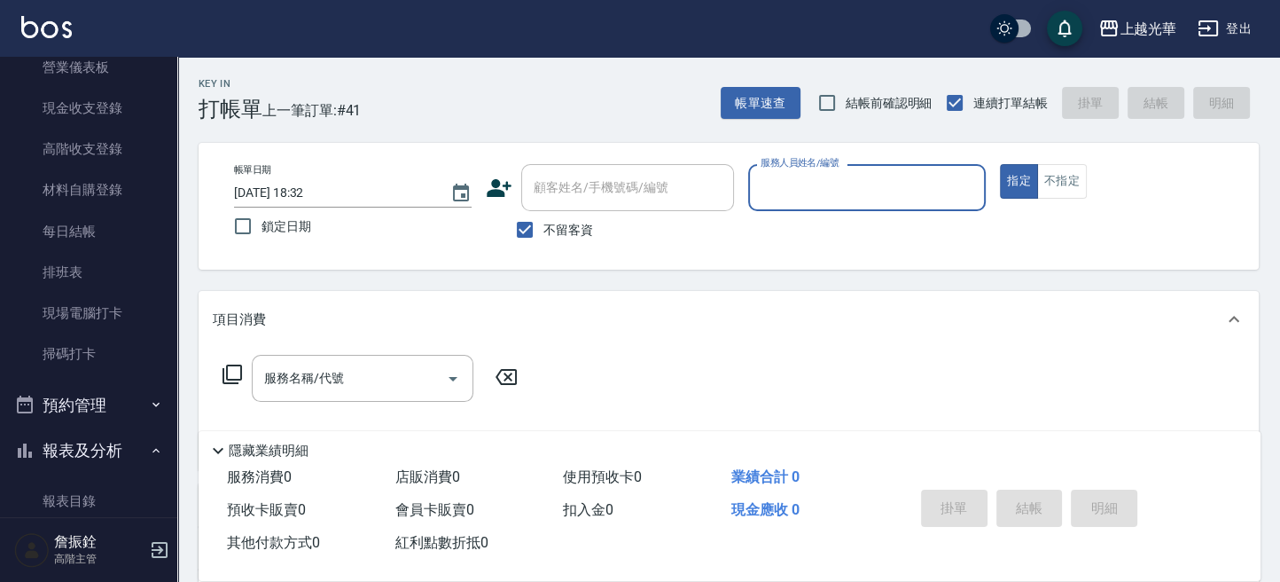
scroll to position [236, 0]
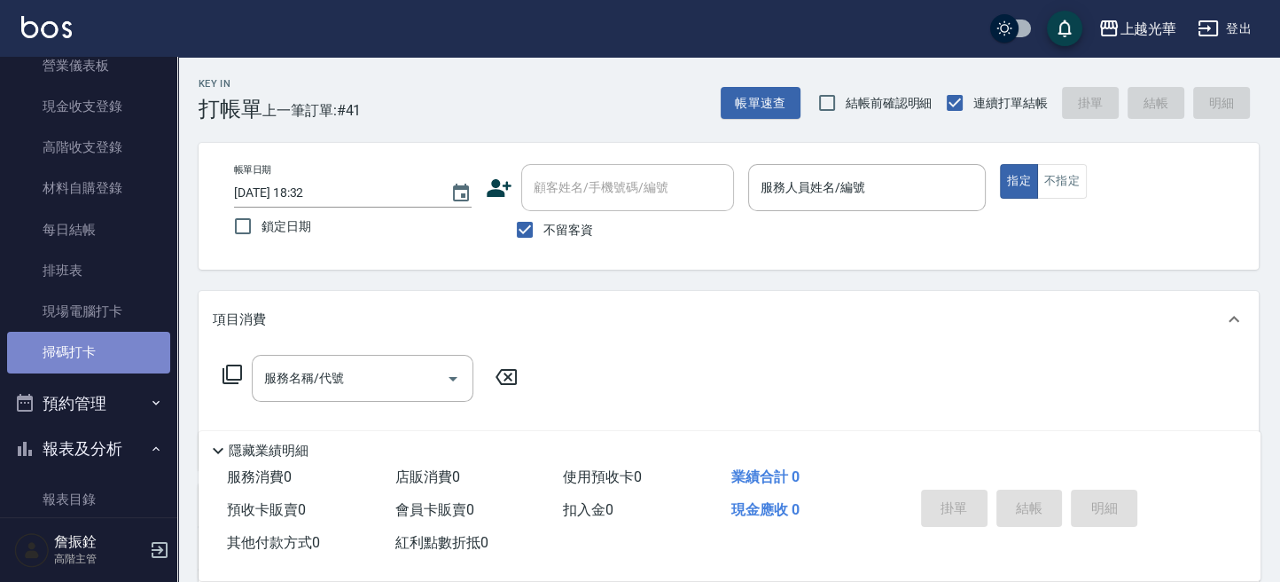
click at [107, 345] on link "掃碼打卡" at bounding box center [88, 352] width 163 height 41
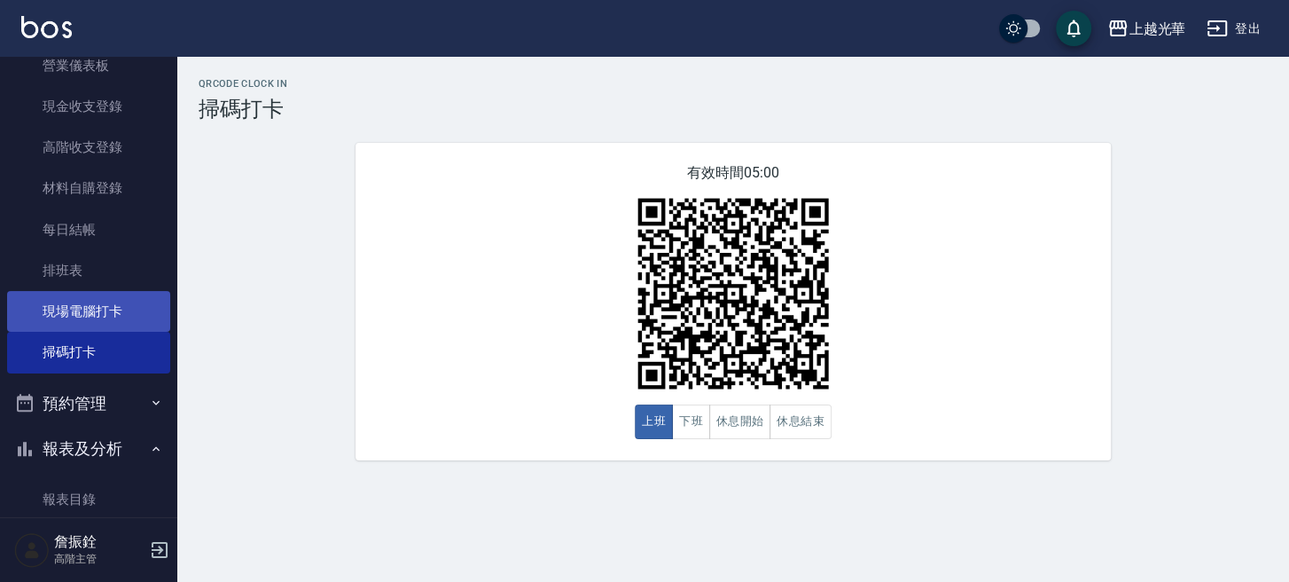
click at [137, 322] on link "現場電腦打卡" at bounding box center [88, 311] width 163 height 41
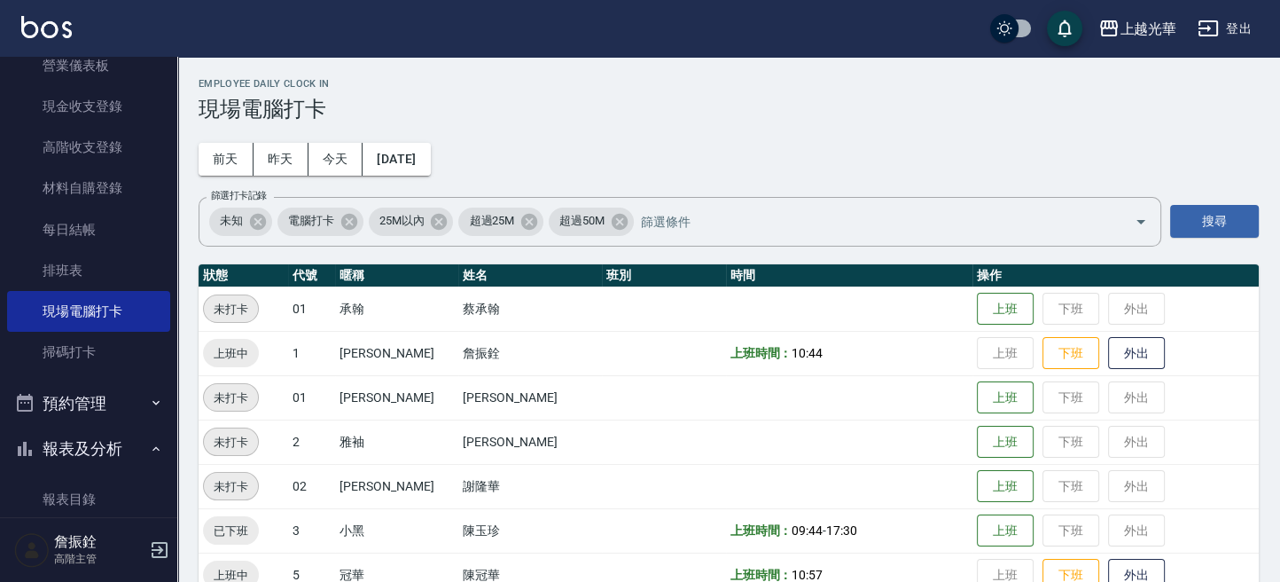
scroll to position [355, 0]
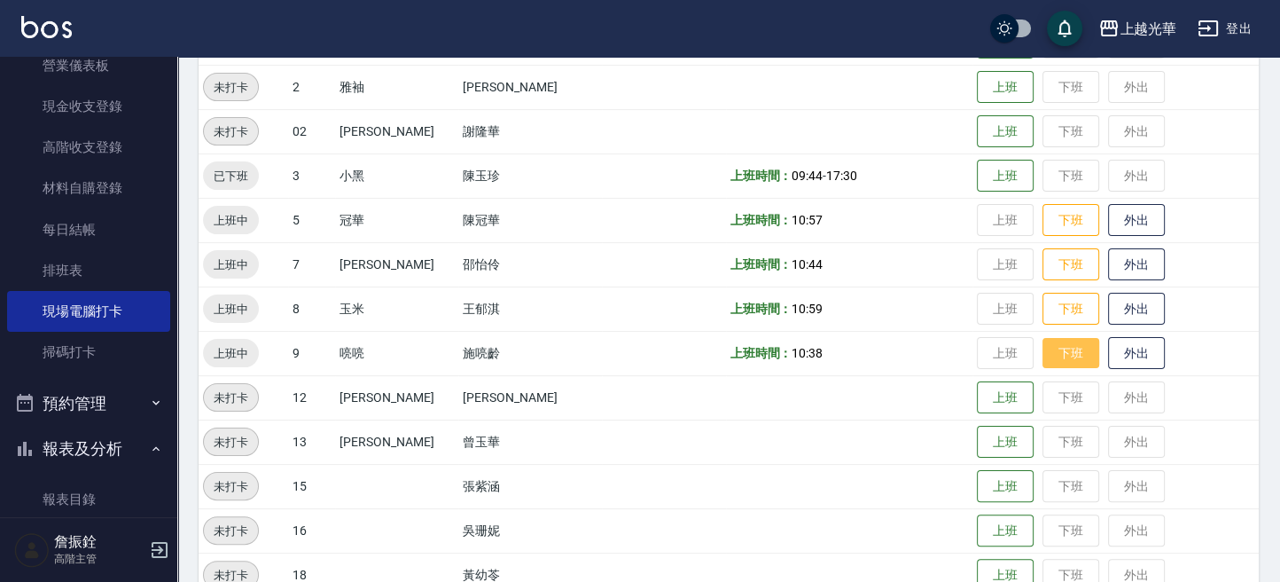
click at [1053, 350] on button "下班" at bounding box center [1071, 353] width 57 height 31
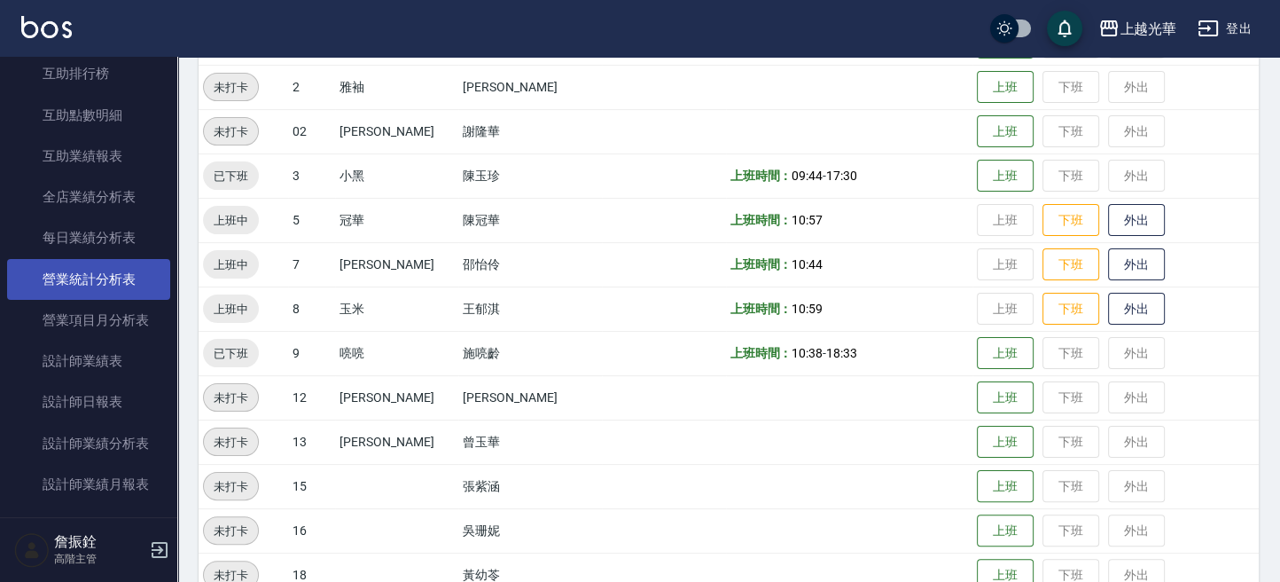
scroll to position [1064, 0]
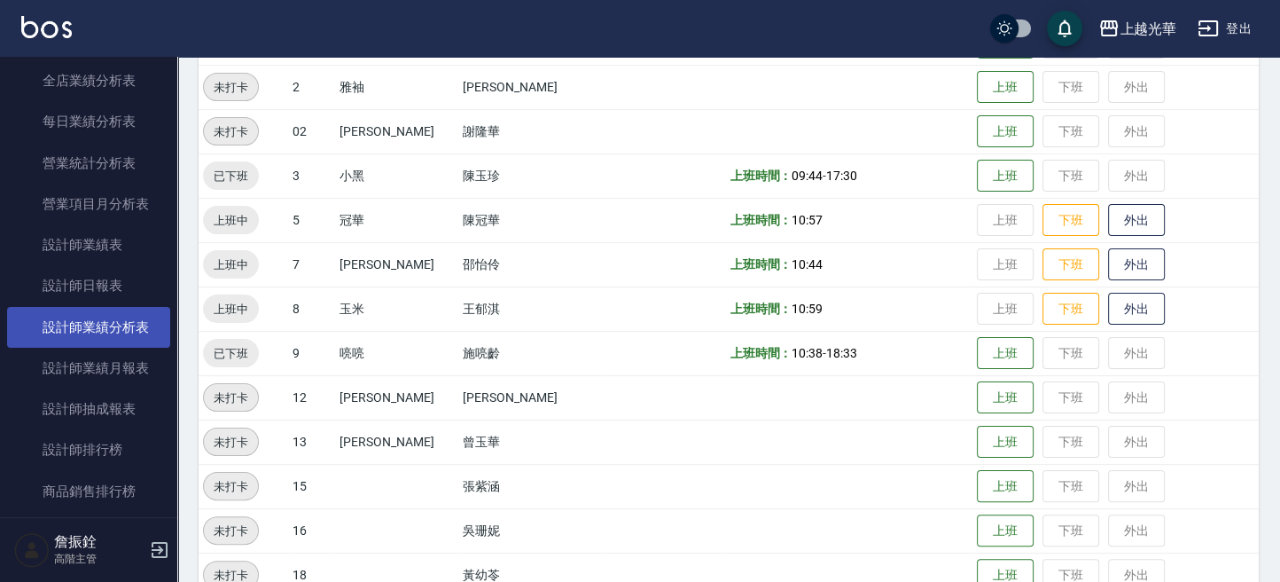
click at [90, 319] on link "設計師業績分析表" at bounding box center [88, 327] width 163 height 41
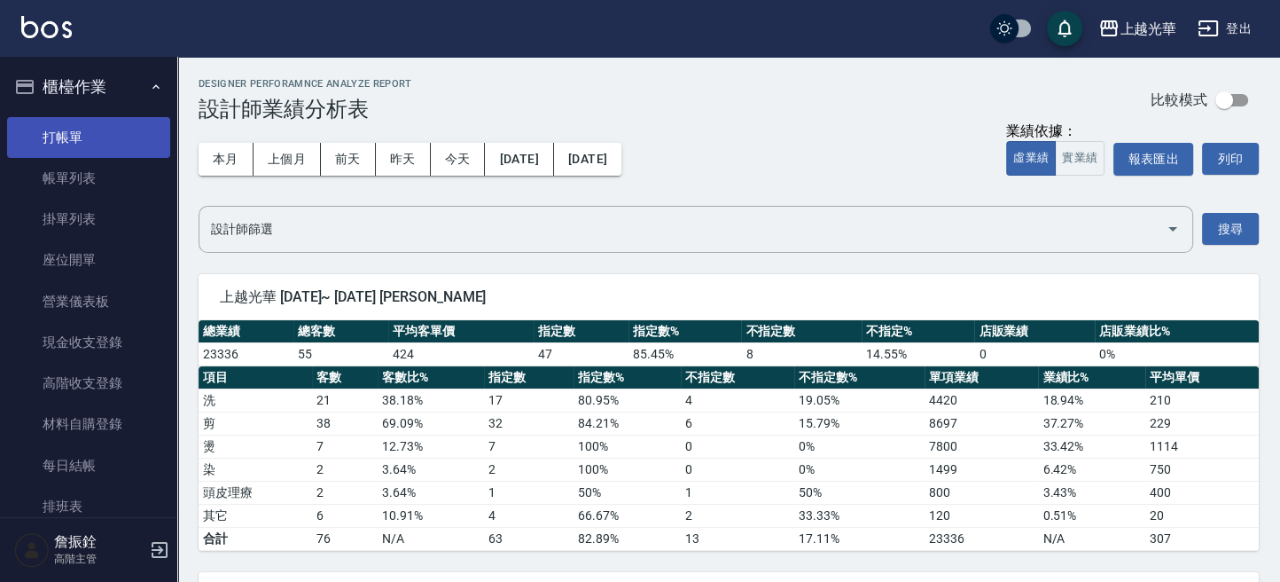
click at [98, 151] on link "打帳單" at bounding box center [88, 137] width 163 height 41
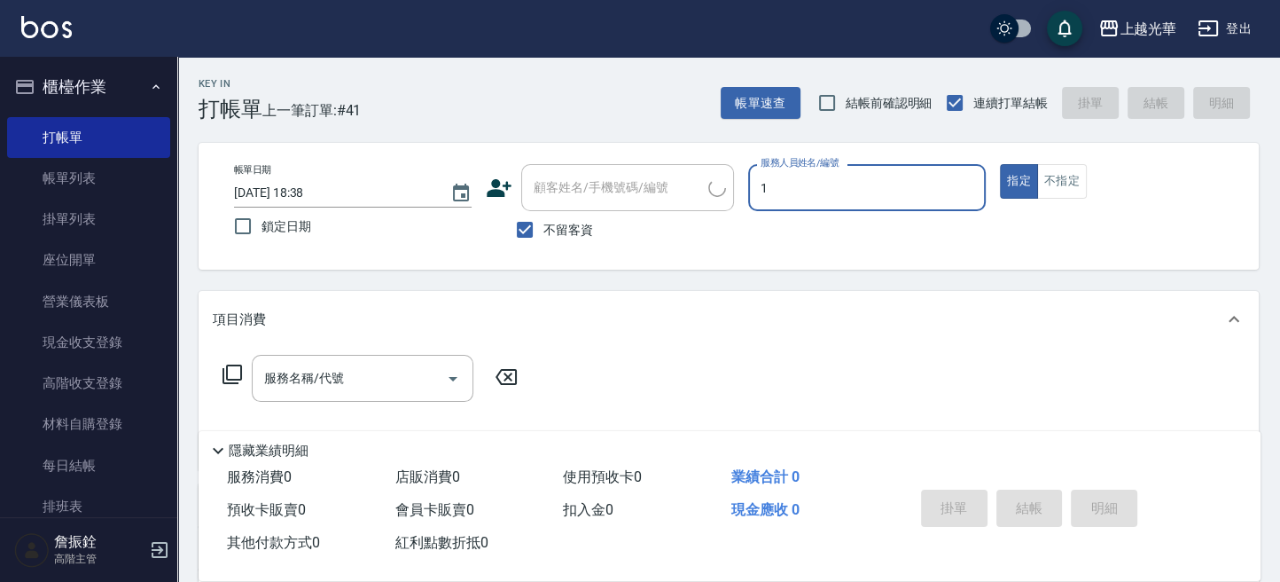
type input "小詹-1"
type button "true"
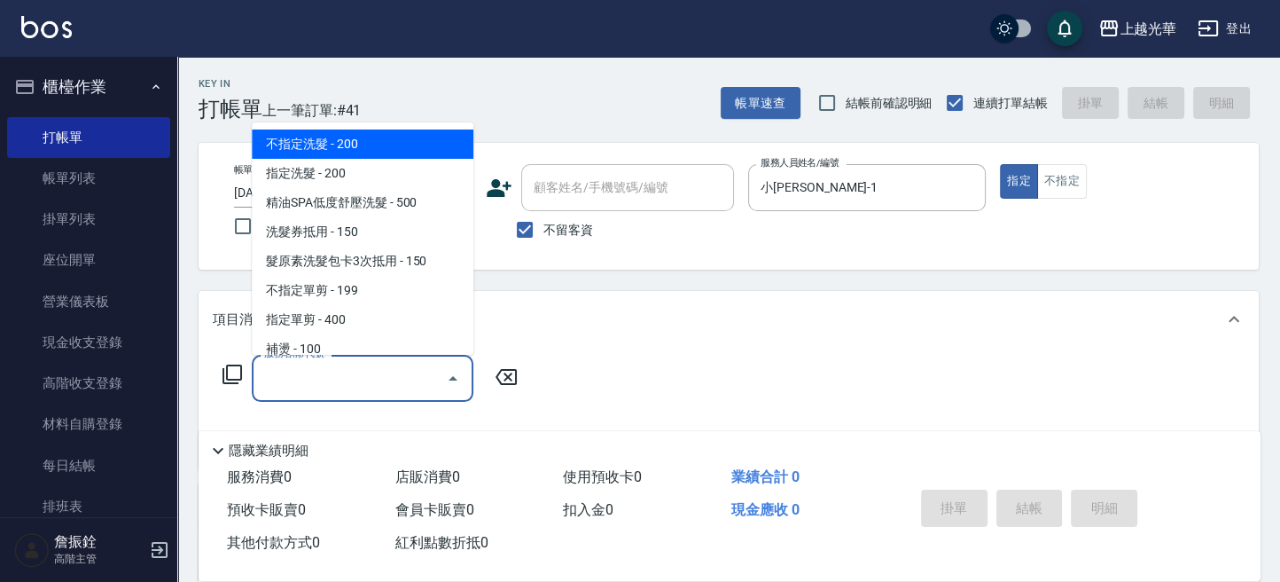
click at [309, 372] on input "服務名稱/代號" at bounding box center [349, 378] width 179 height 31
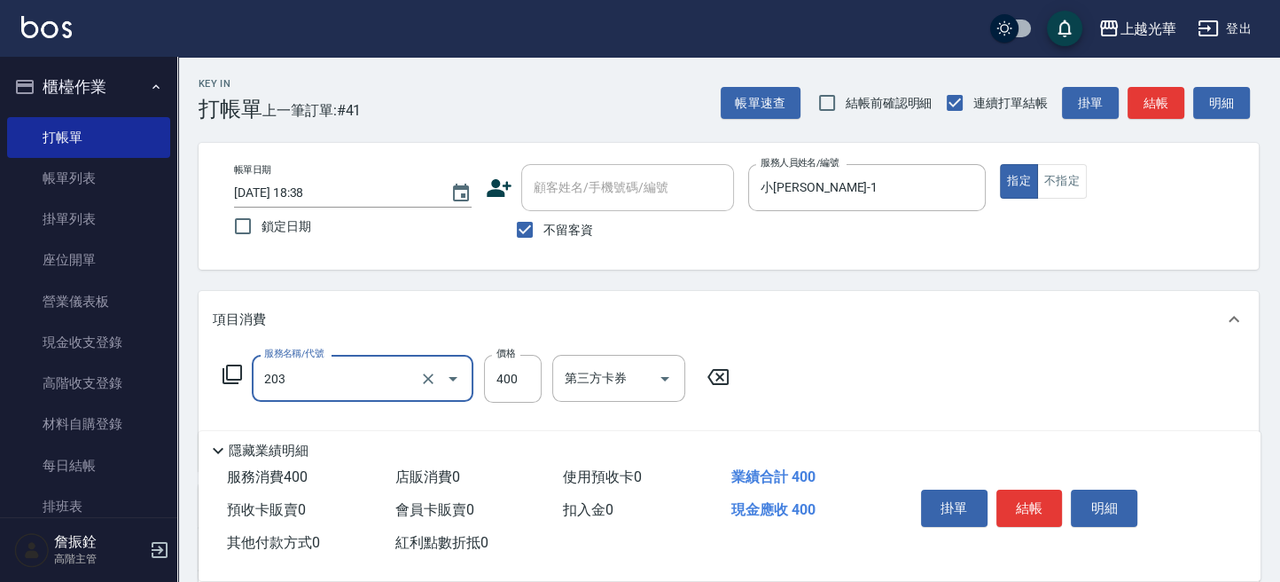
type input "指定單剪(203)"
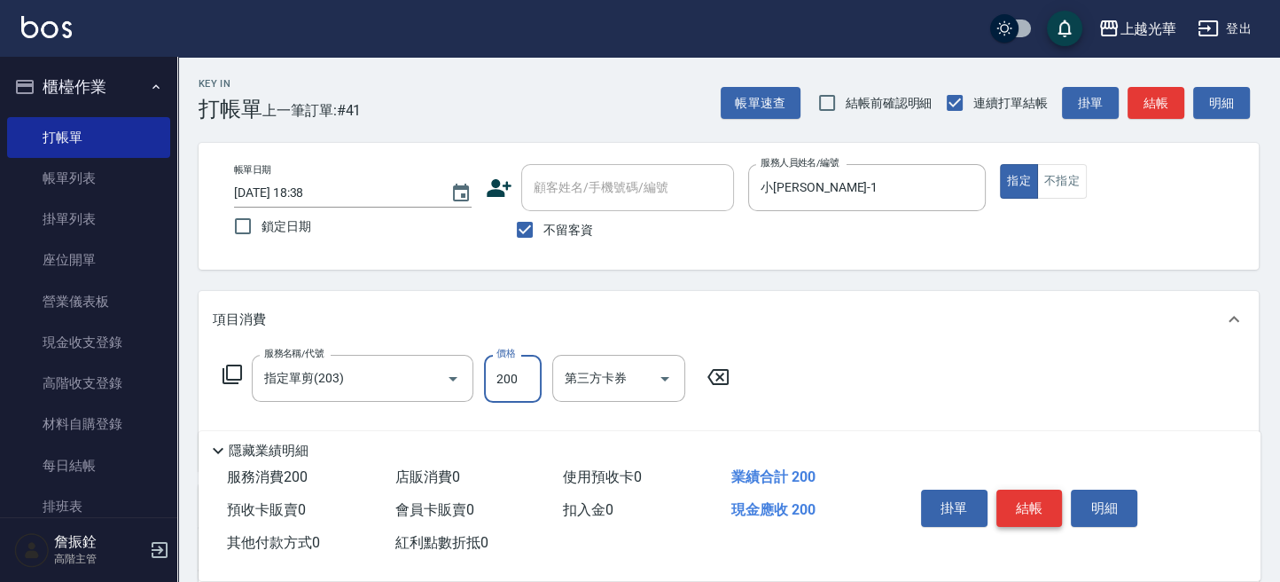
type input "200"
click at [1020, 504] on button "結帳" at bounding box center [1029, 507] width 66 height 37
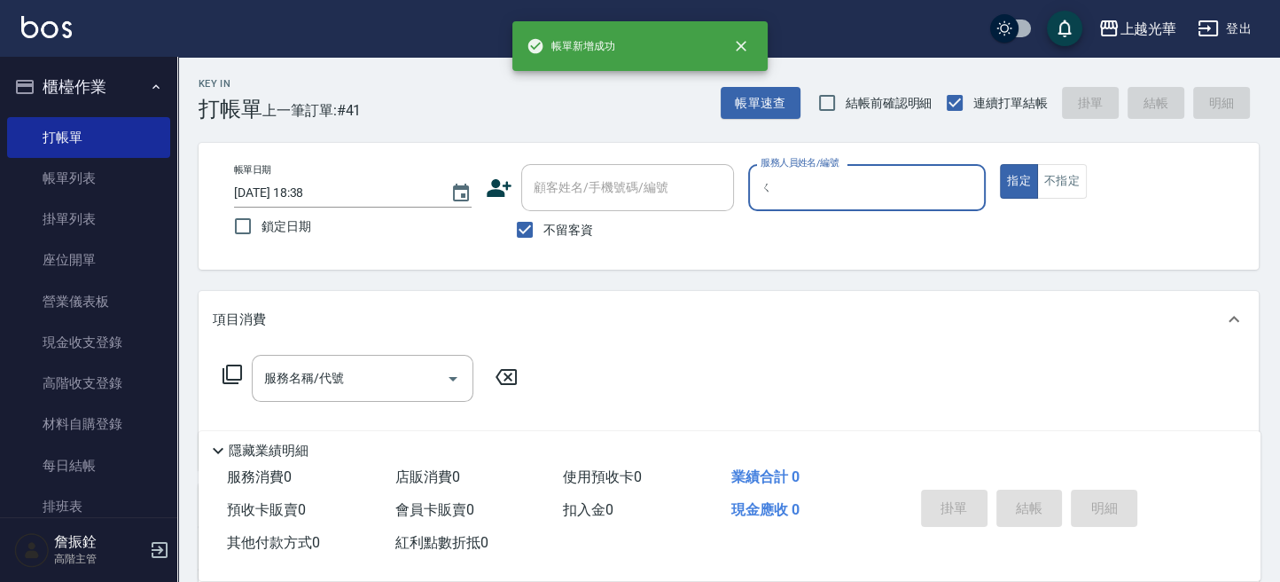
type input "ㄕ"
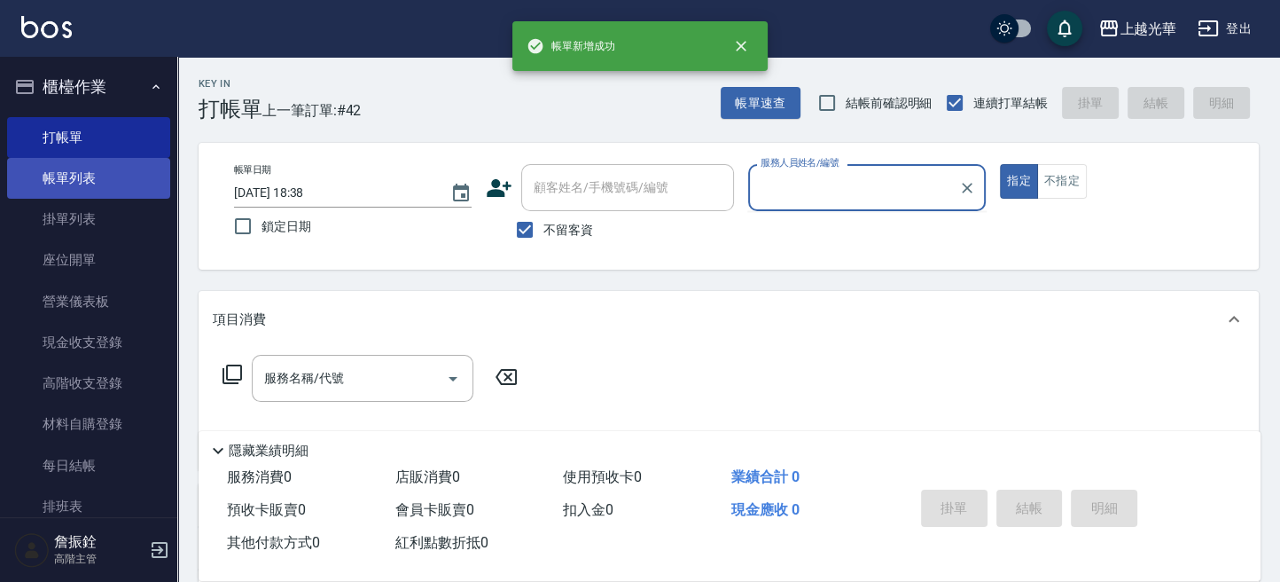
click at [72, 174] on link "帳單列表" at bounding box center [88, 178] width 163 height 41
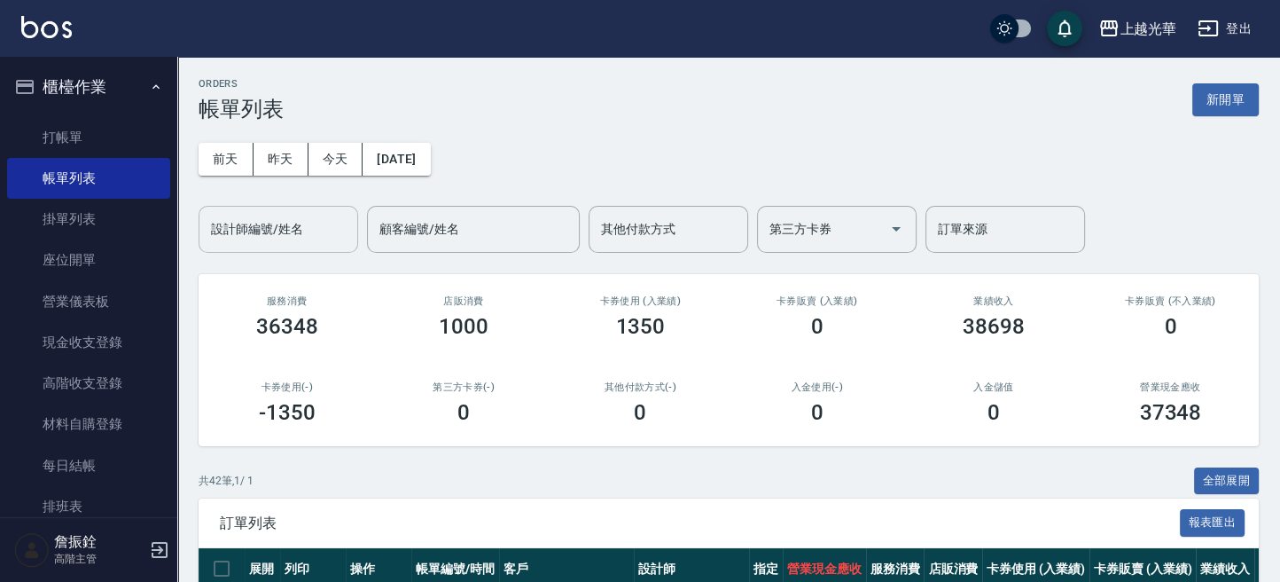
click at [272, 238] on input "設計師編號/姓名" at bounding box center [279, 229] width 144 height 31
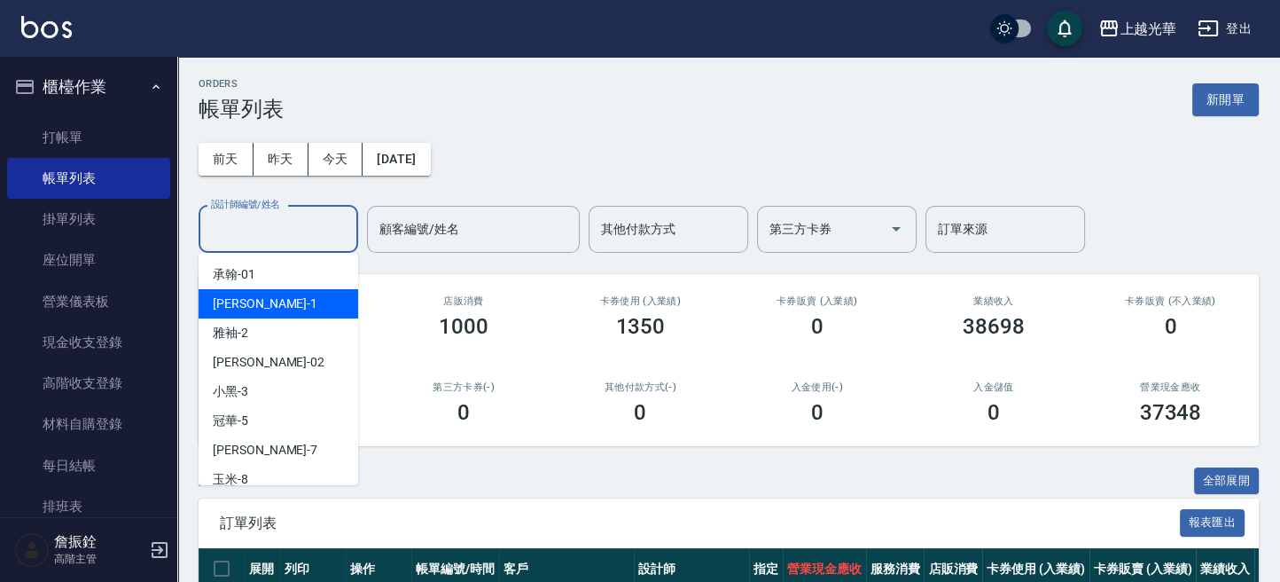
click at [276, 298] on div "小詹 -1" at bounding box center [279, 303] width 160 height 29
type input "小詹-1"
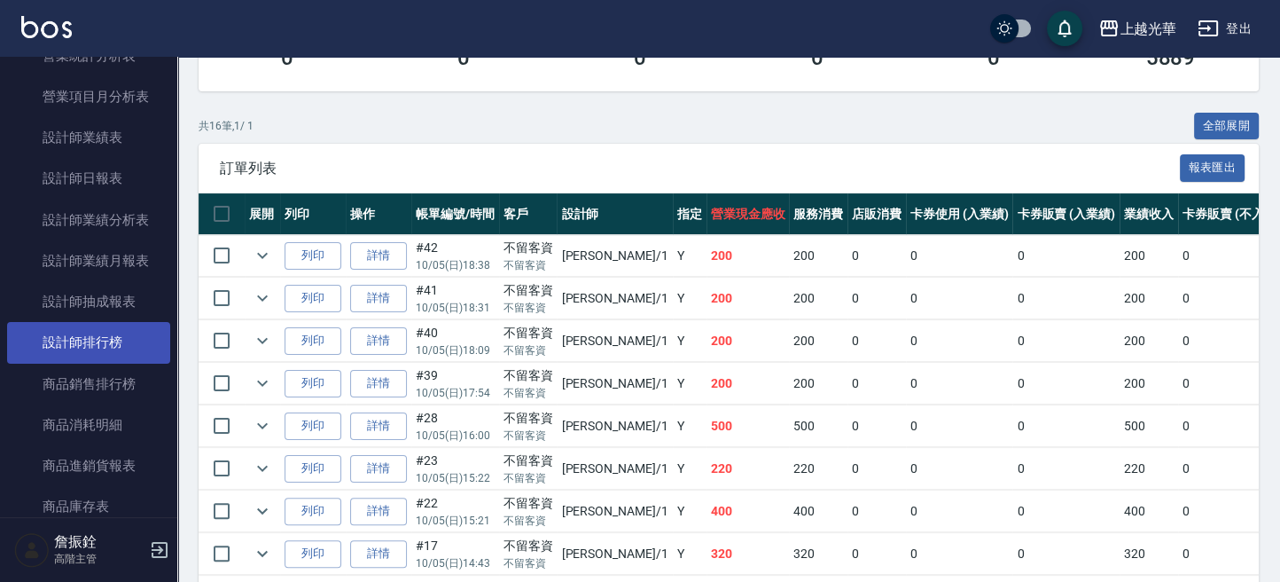
scroll to position [1182, 0]
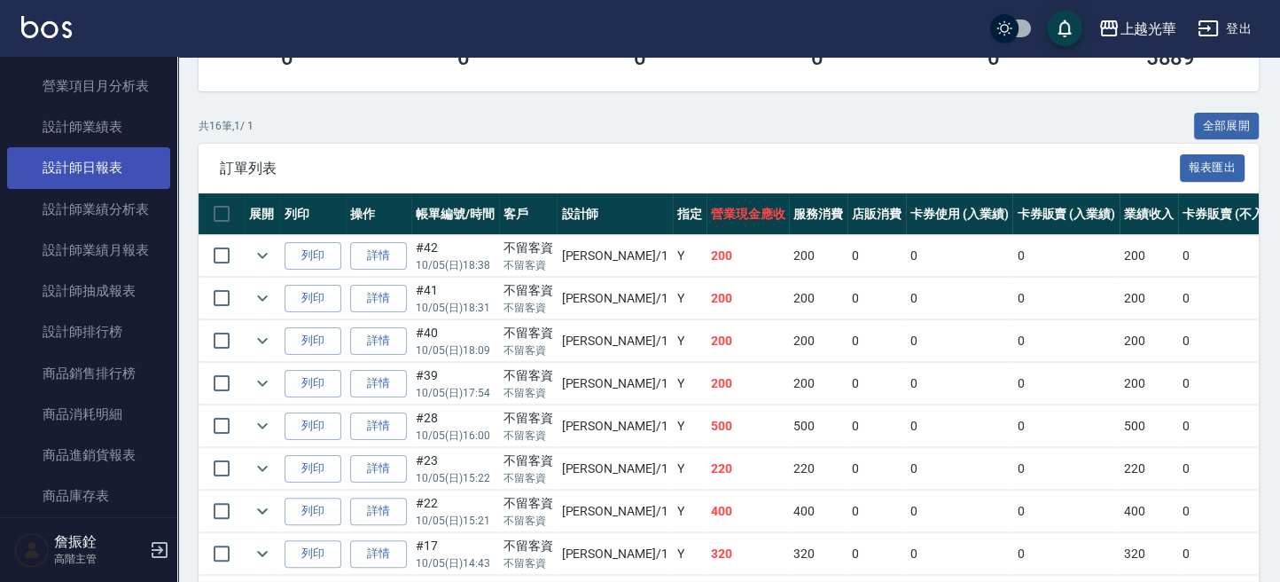
click at [90, 179] on link "設計師日報表" at bounding box center [88, 167] width 163 height 41
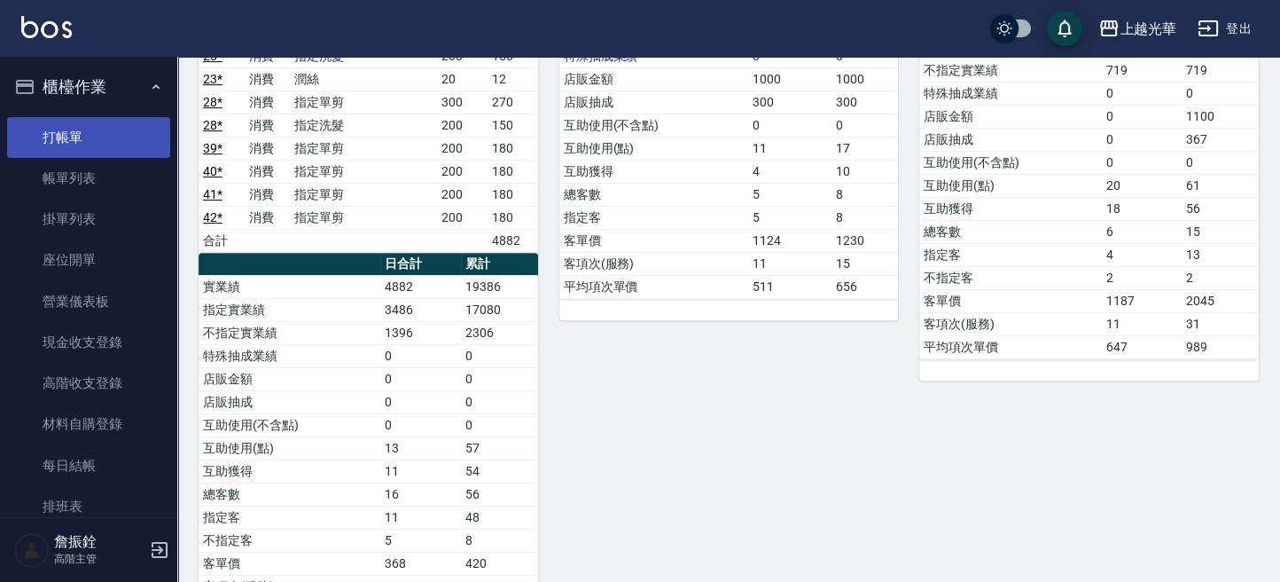
click at [88, 137] on link "打帳單" at bounding box center [88, 137] width 163 height 41
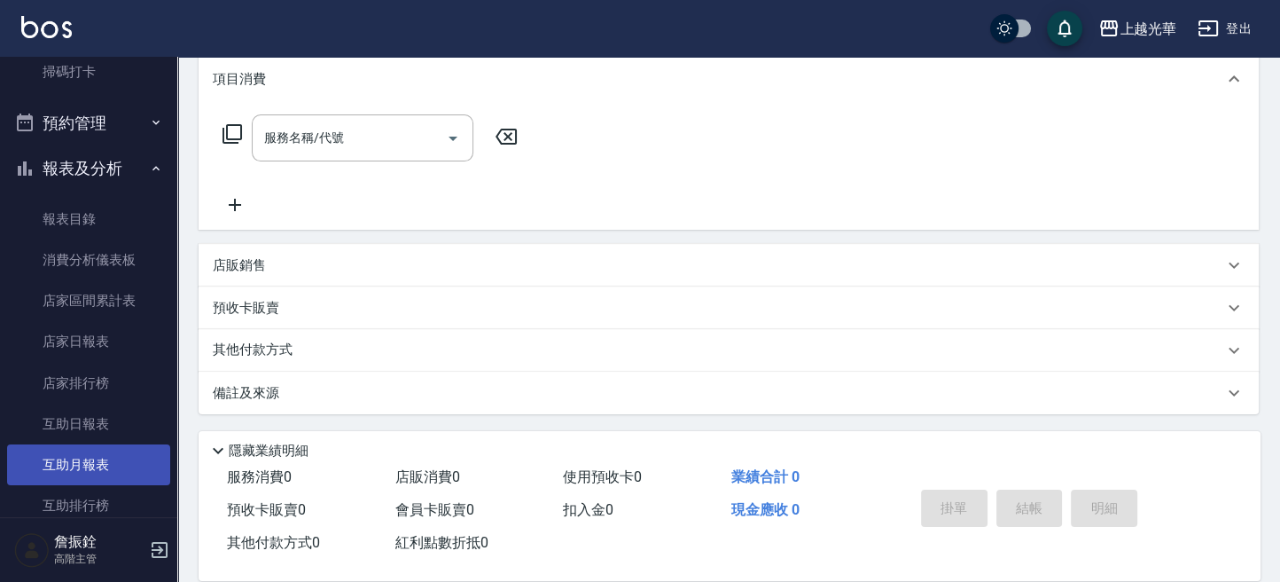
scroll to position [709, 0]
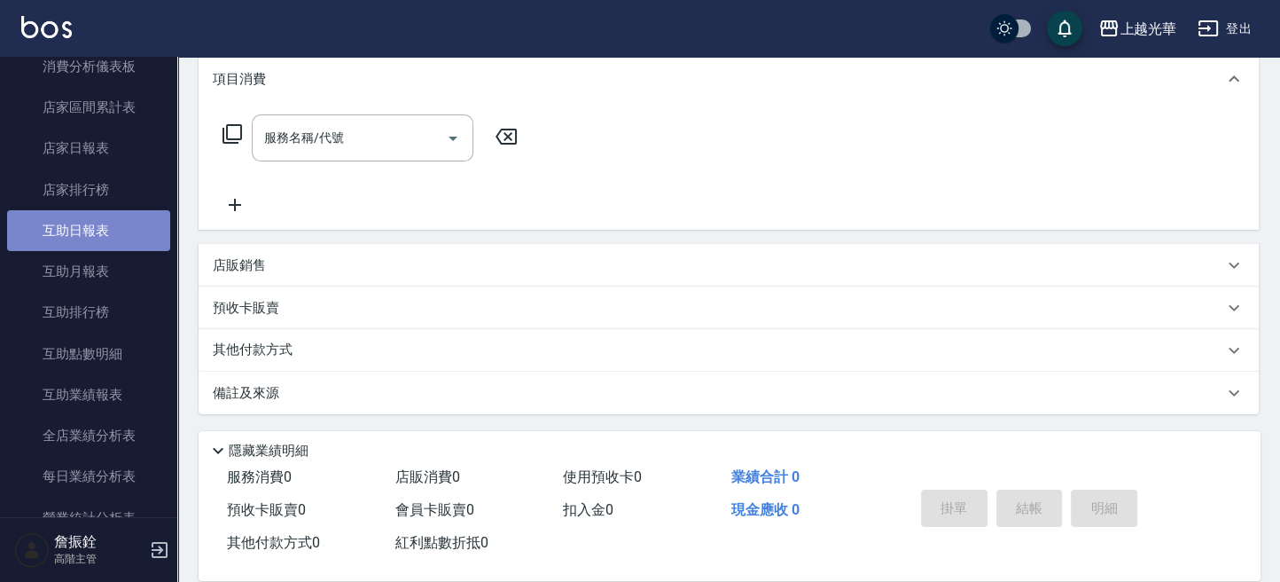
click at [105, 246] on link "互助日報表" at bounding box center [88, 230] width 163 height 41
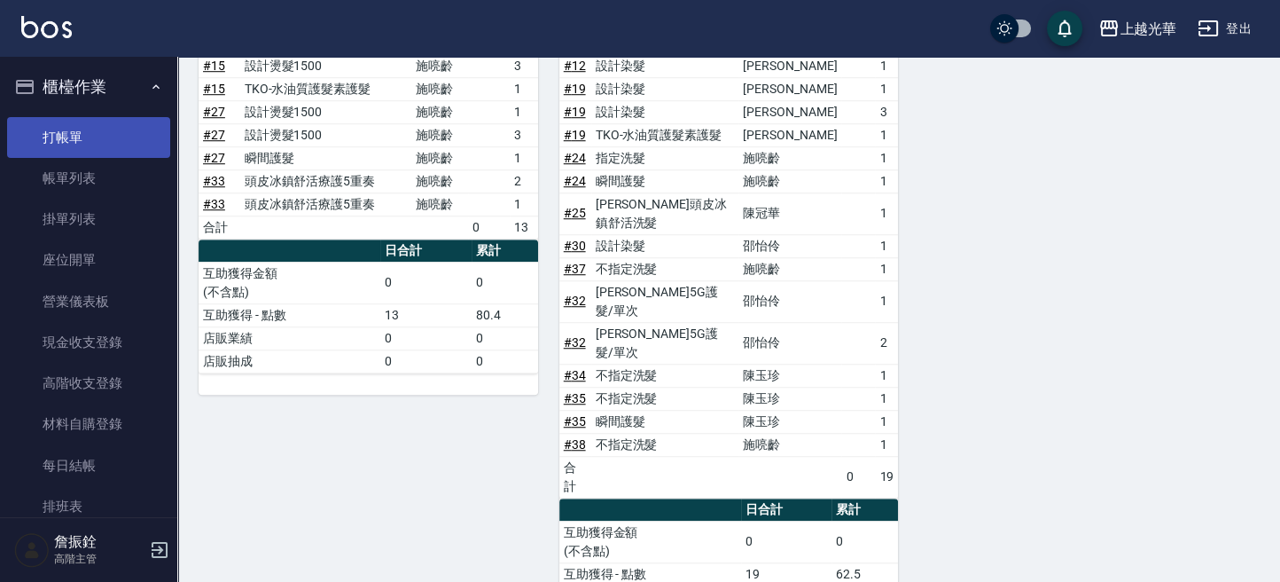
drag, startPoint x: 99, startPoint y: 140, endPoint x: 136, endPoint y: 123, distance: 40.1
click at [100, 137] on link "打帳單" at bounding box center [88, 137] width 163 height 41
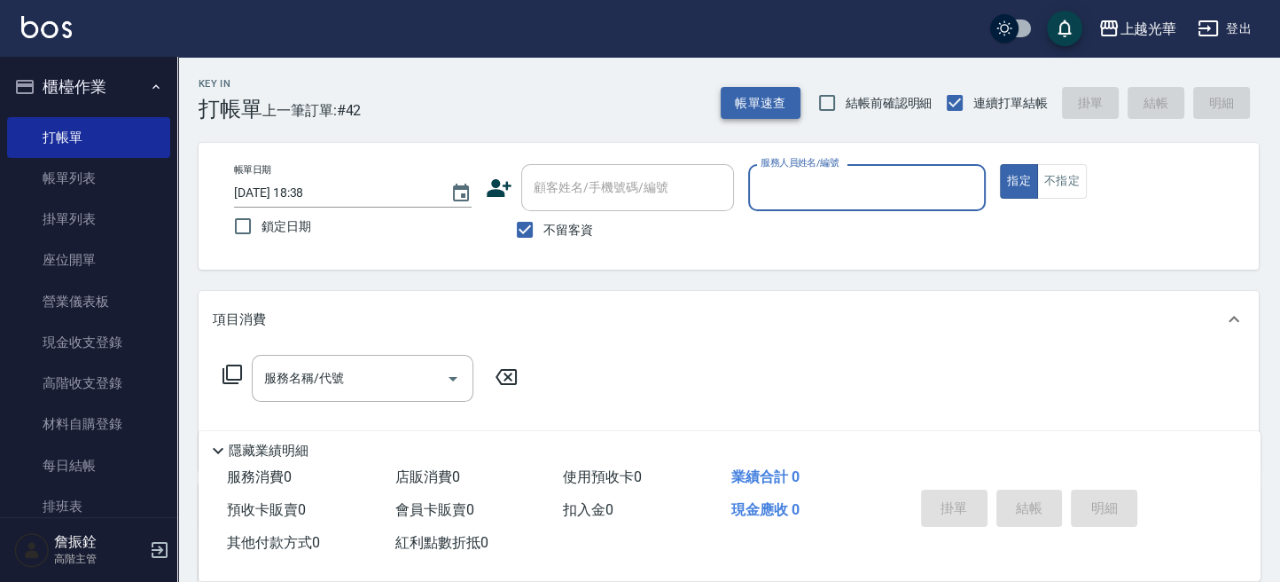
click at [774, 98] on button "帳單速查" at bounding box center [761, 103] width 80 height 33
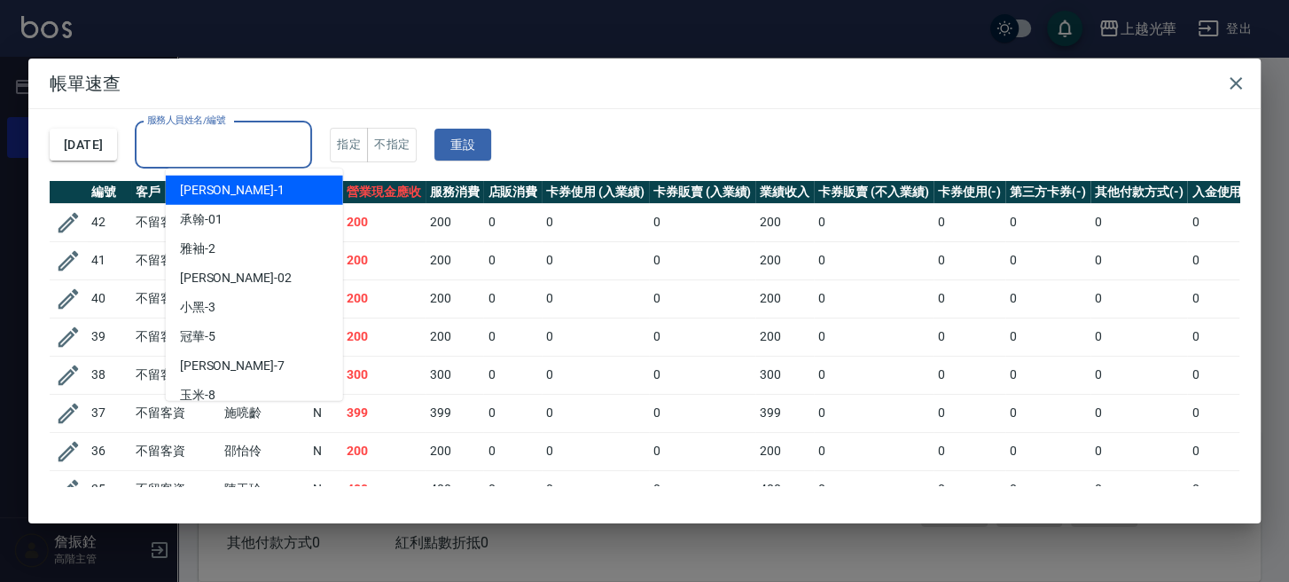
click at [292, 147] on input "服務人員姓名/編號" at bounding box center [223, 144] width 161 height 31
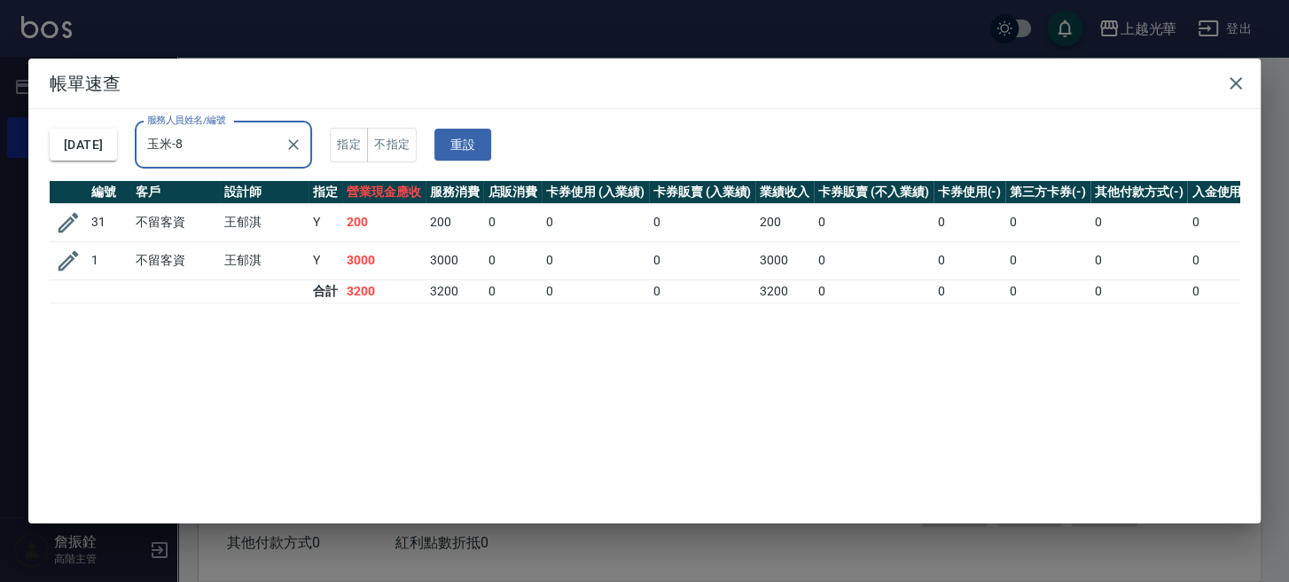
type input "玉米-8"
drag, startPoint x: 397, startPoint y: 216, endPoint x: 339, endPoint y: 219, distance: 58.6
click at [339, 219] on tr "31 不留客資 王郁淇 Y 200 200 0 0 0 200 0 0 0 0 0" at bounding box center [701, 222] width 1302 height 38
click at [1240, 82] on icon "button" at bounding box center [1235, 83] width 21 height 21
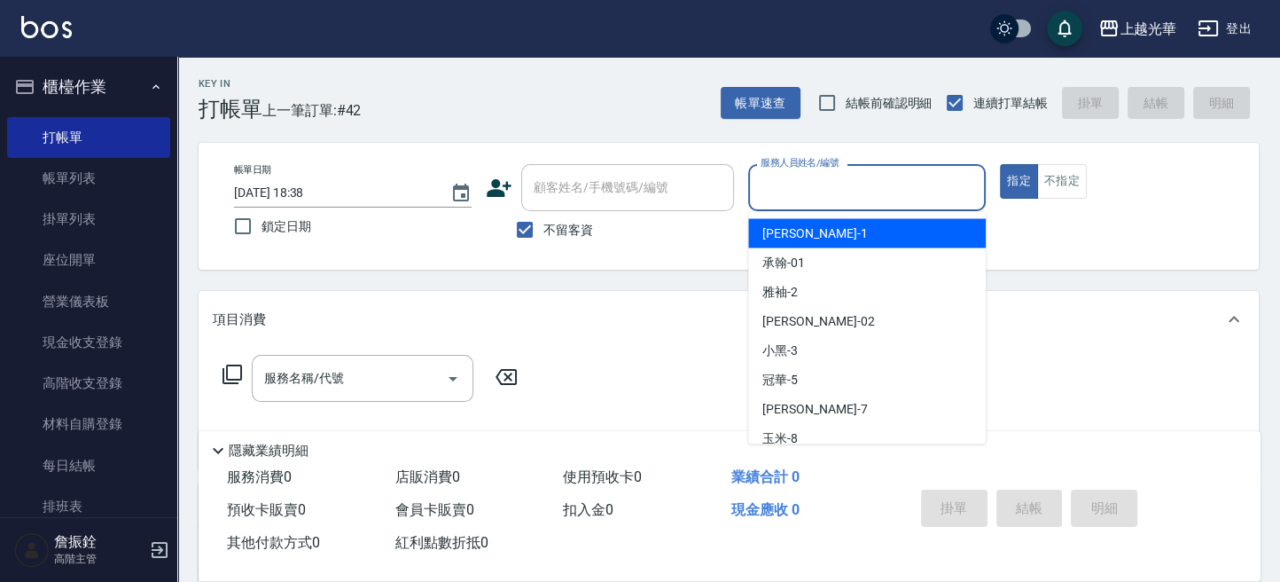
click at [779, 172] on div "服務人員姓名/編號 服務人員姓名/編號" at bounding box center [867, 187] width 238 height 47
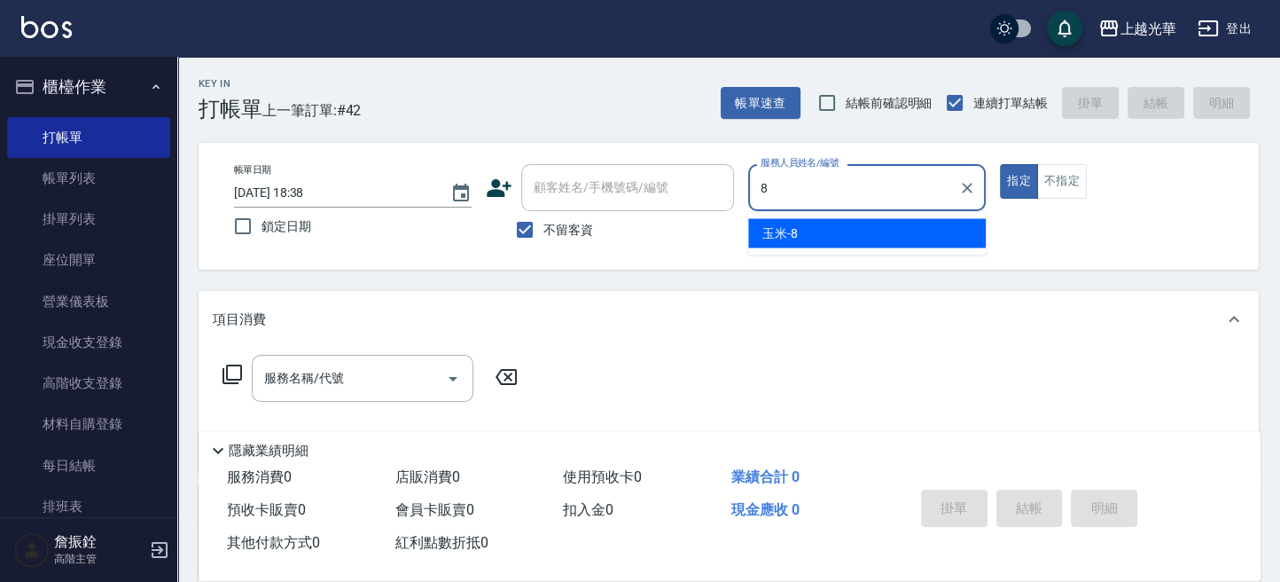
type input "玉米-8"
type button "true"
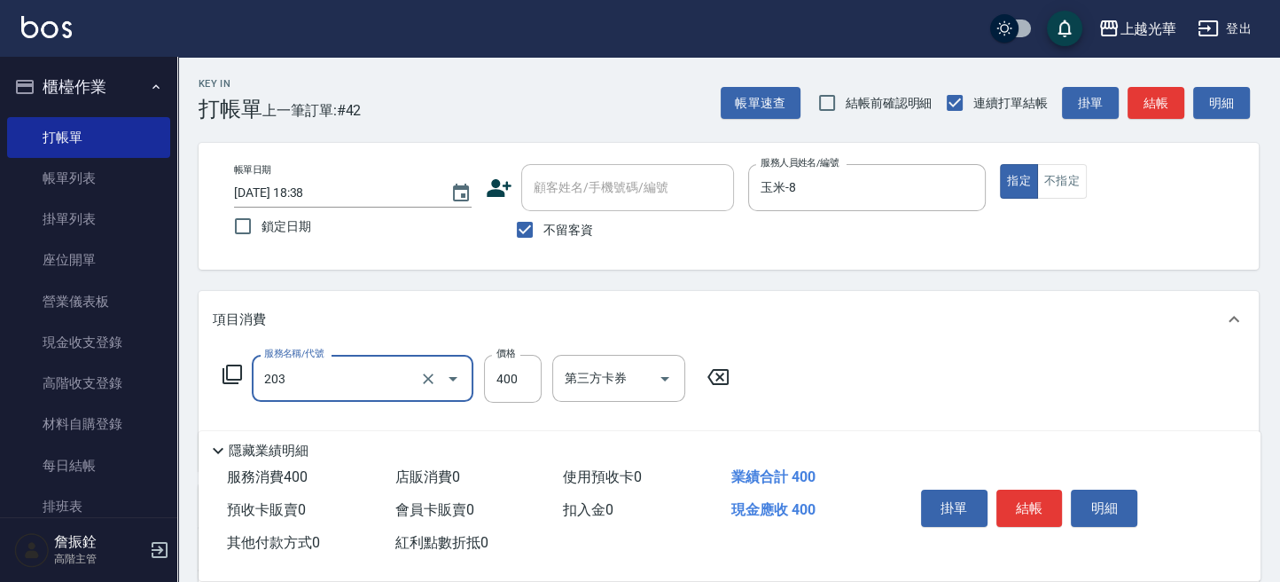
type input "指定單剪(203)"
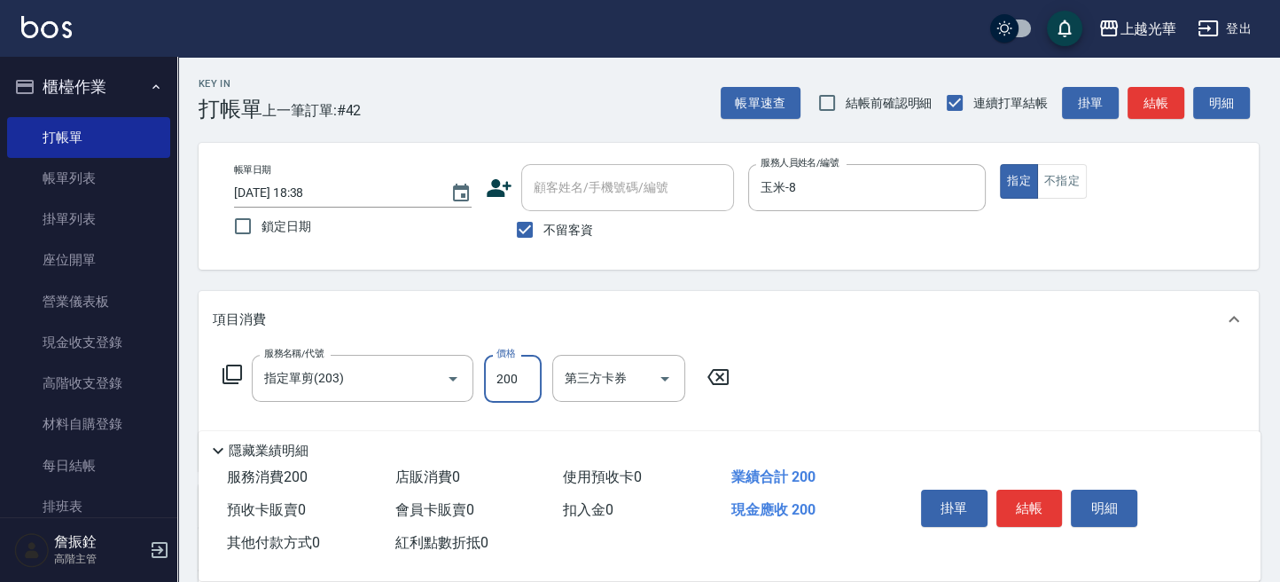
type input "200"
click at [1166, 112] on button "結帳" at bounding box center [1156, 103] width 57 height 33
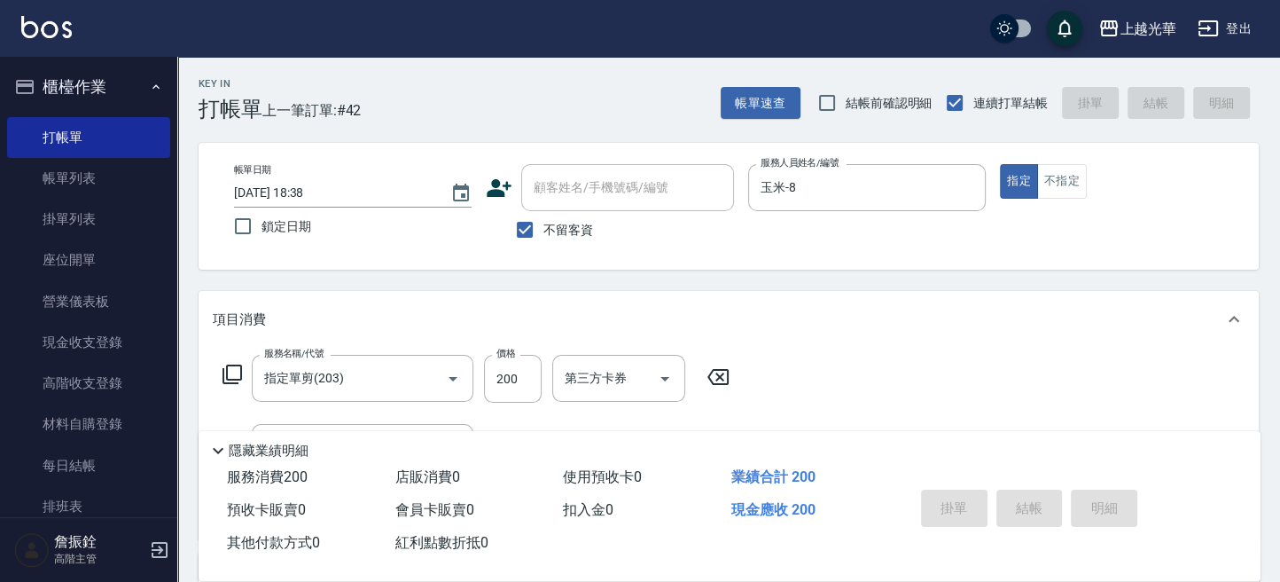
type input "2025/10/05 18:39"
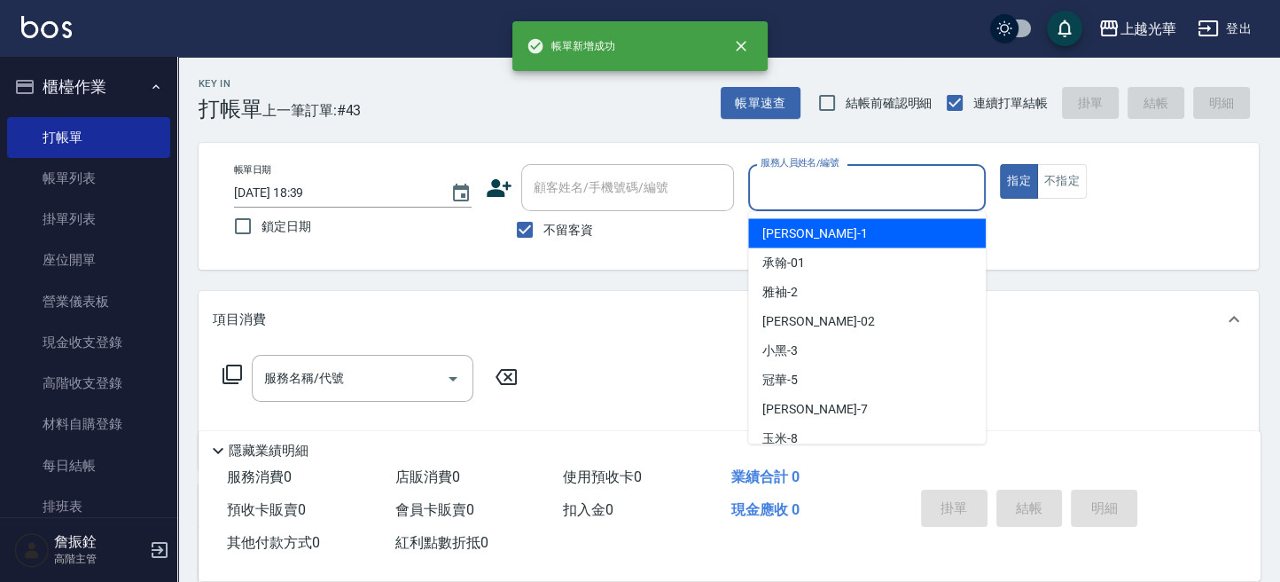
click at [871, 189] on input "服務人員姓名/編號" at bounding box center [867, 187] width 222 height 31
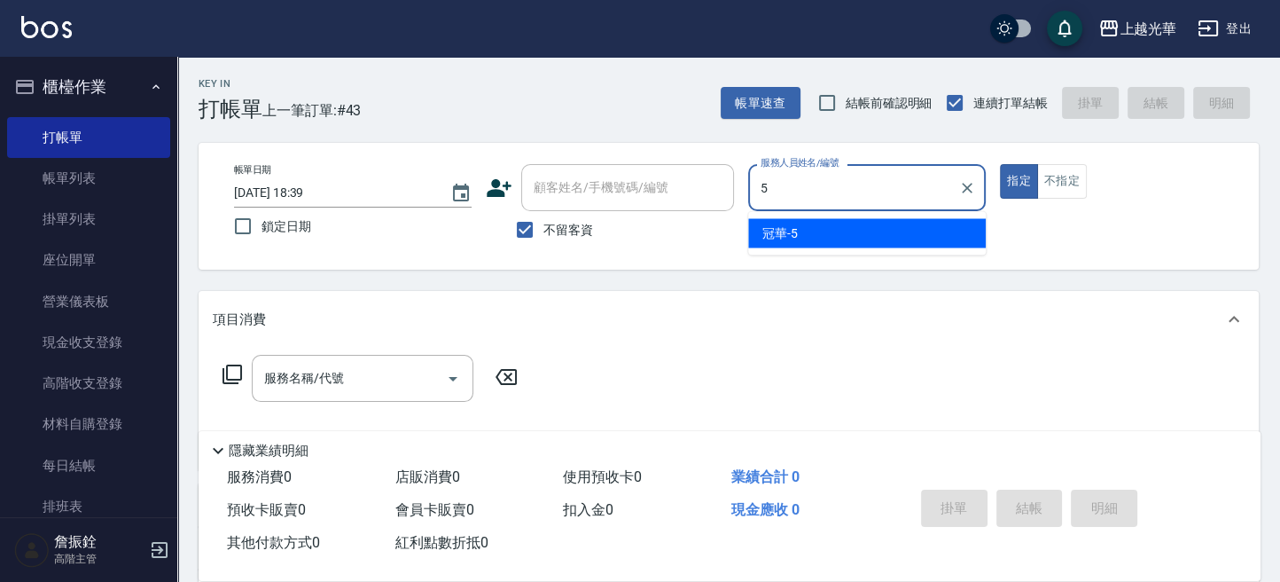
type input "冠華-5"
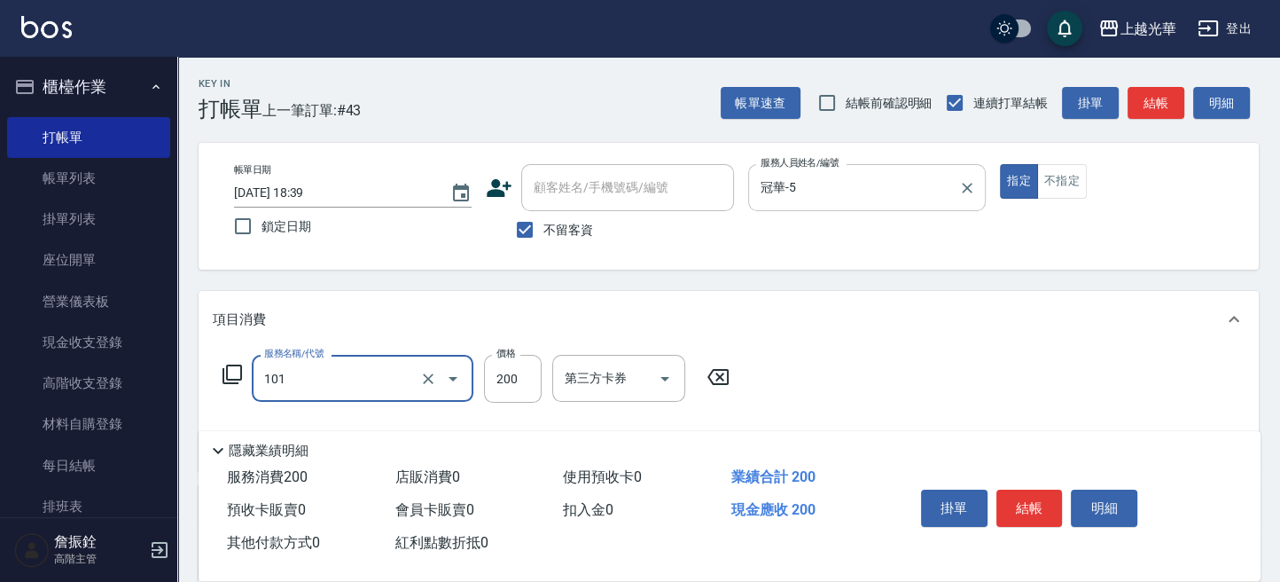
type input "不指定洗髮(101)"
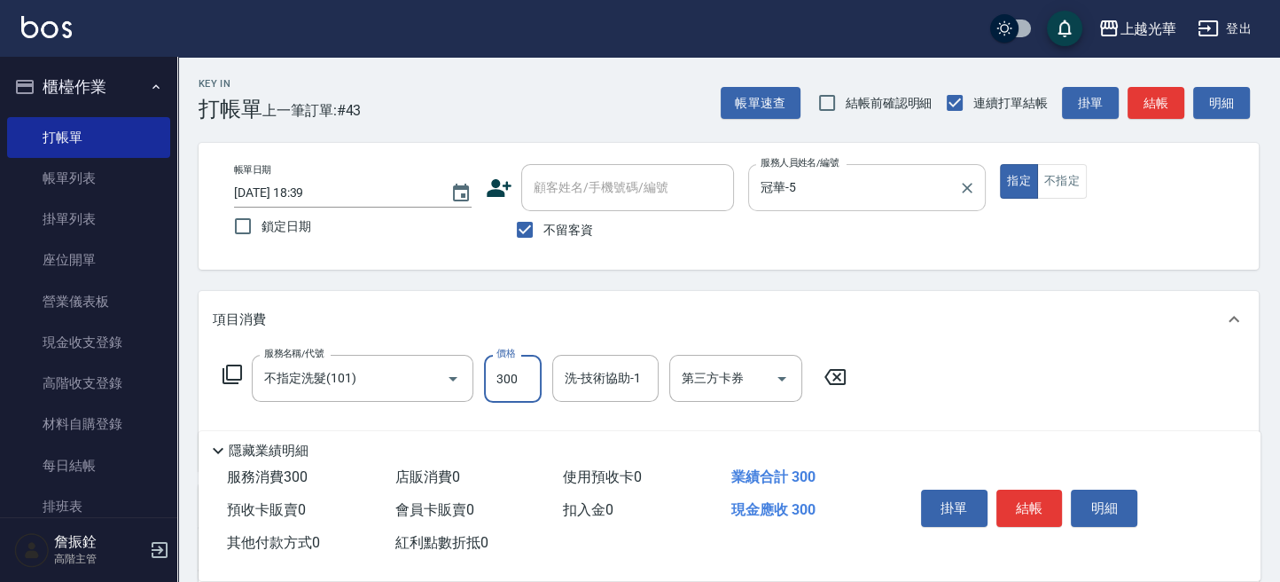
type input "300"
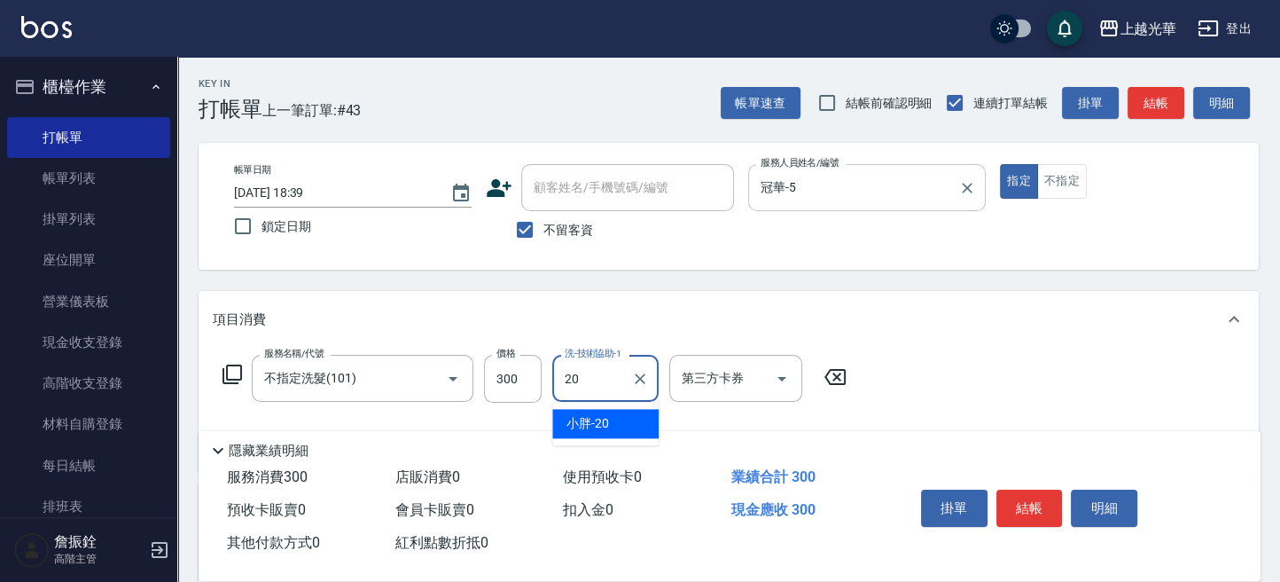
type input "小胖-20"
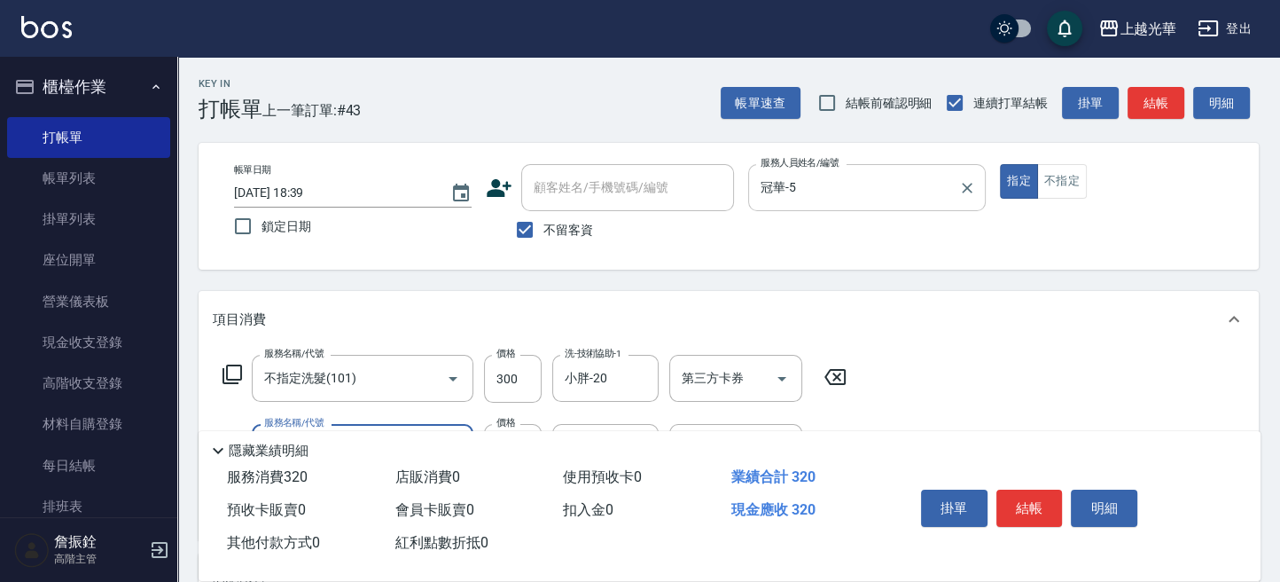
type input "潤絲(801)"
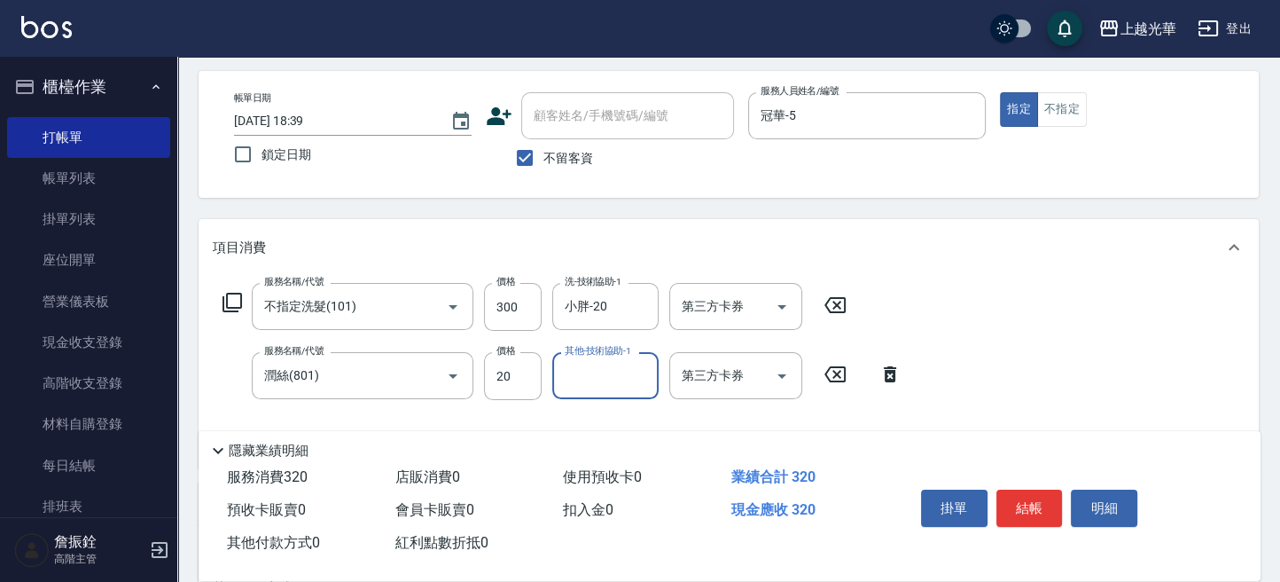
scroll to position [118, 0]
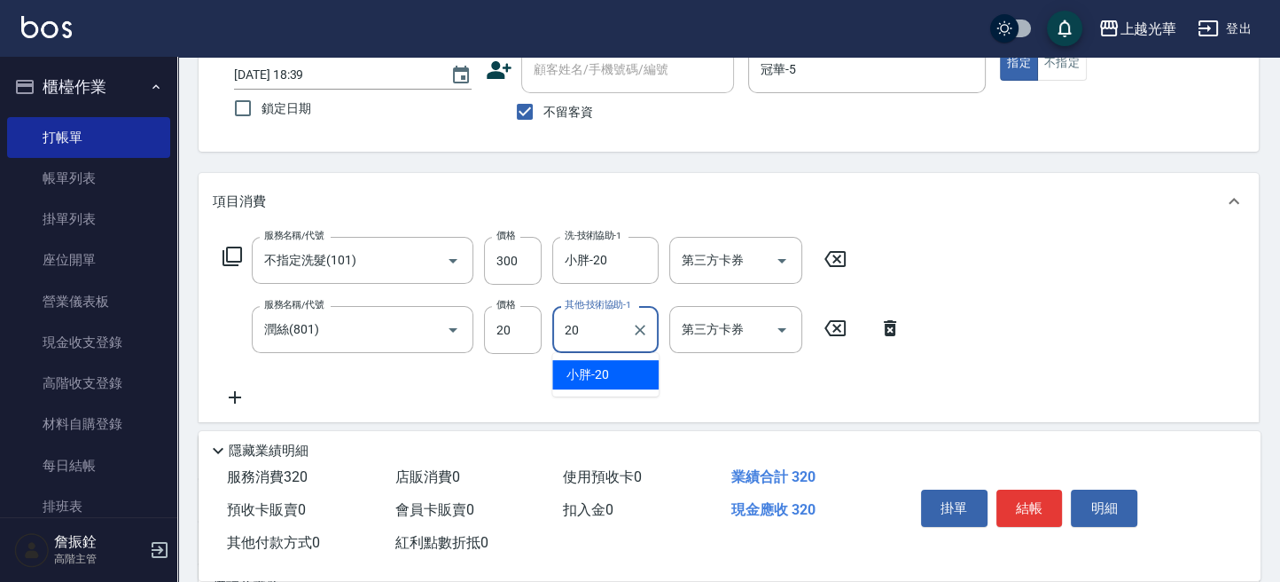
type input "小胖-20"
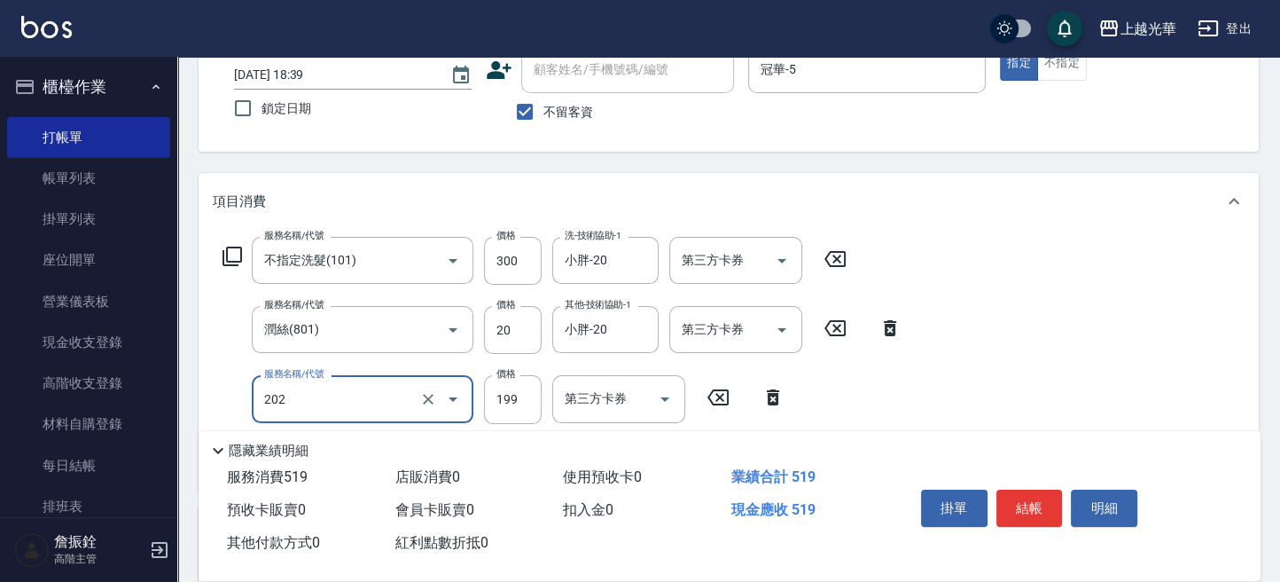
type input "不指定單剪(202)"
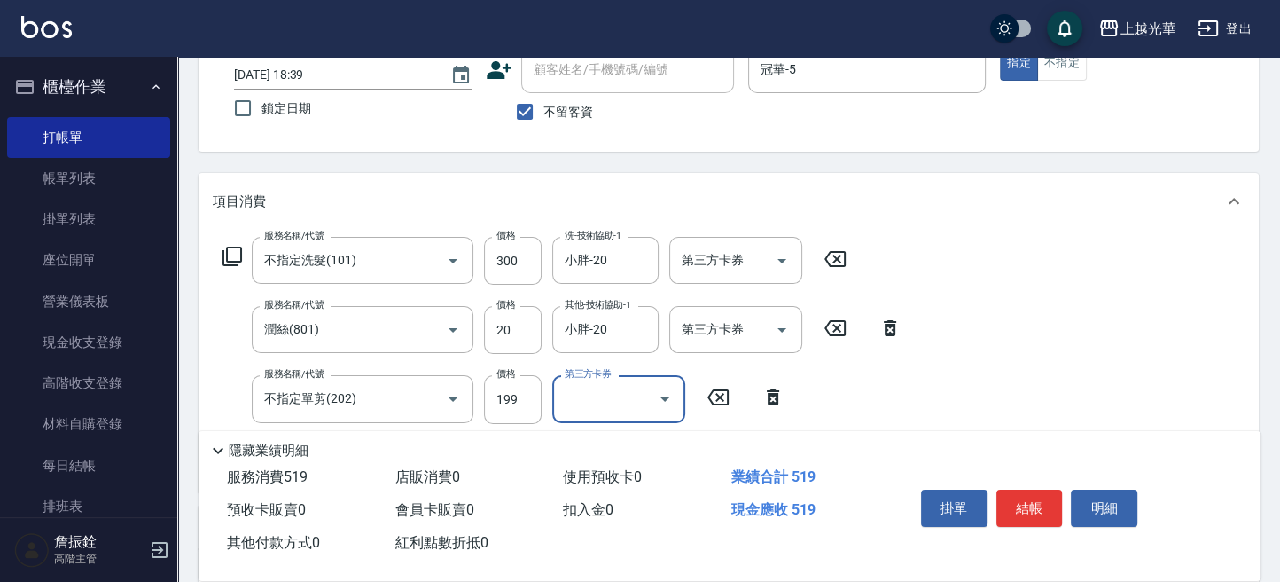
click at [1088, 301] on div "服務名稱/代號 不指定洗髮(101) 服務名稱/代號 價格 300 價格 洗-技術協助-1 小胖-20 洗-技術協助-1 第三方卡券 第三方卡券 服務名稱/代…" at bounding box center [729, 361] width 1060 height 262
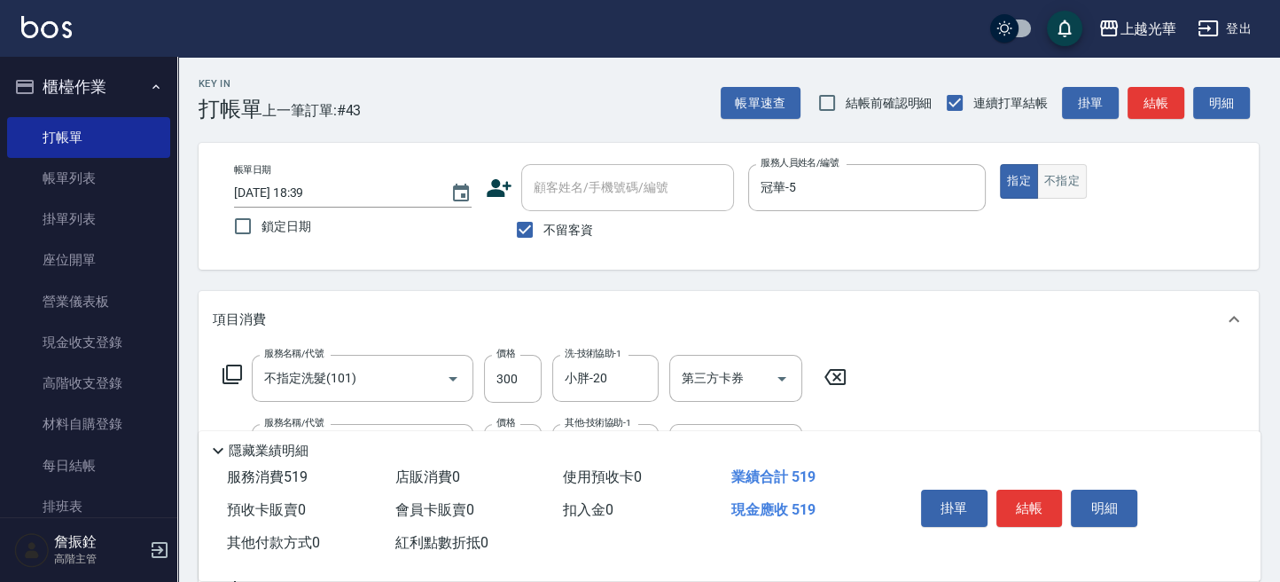
click at [1055, 181] on button "不指定" at bounding box center [1062, 181] width 50 height 35
click at [1142, 101] on button "結帳" at bounding box center [1156, 103] width 57 height 33
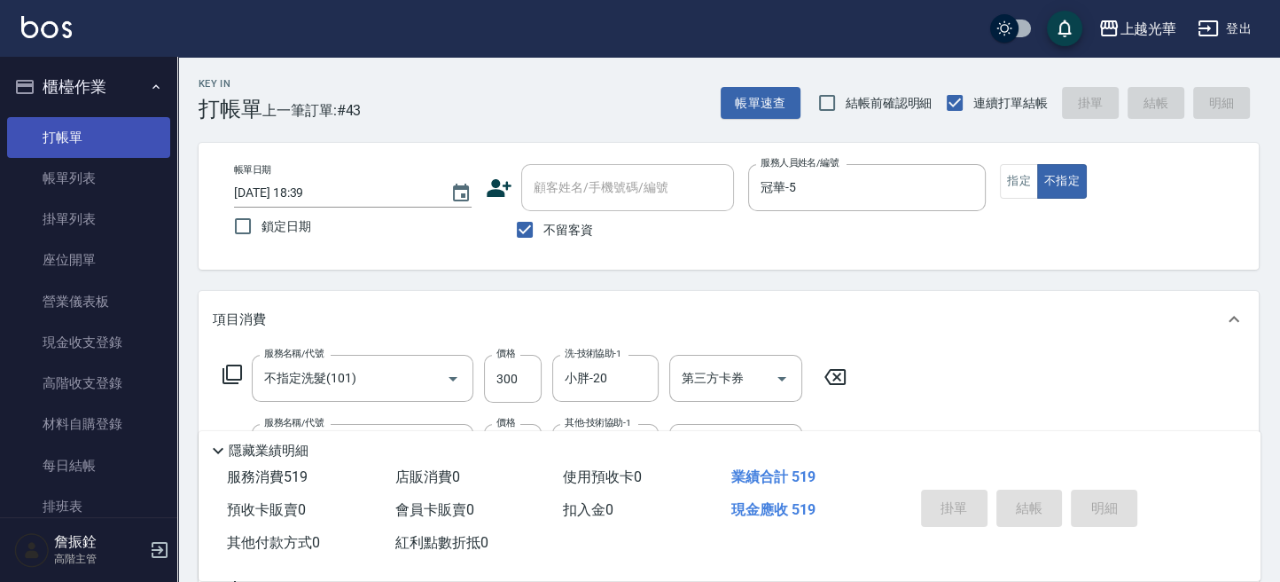
type input "2025/10/05 18:49"
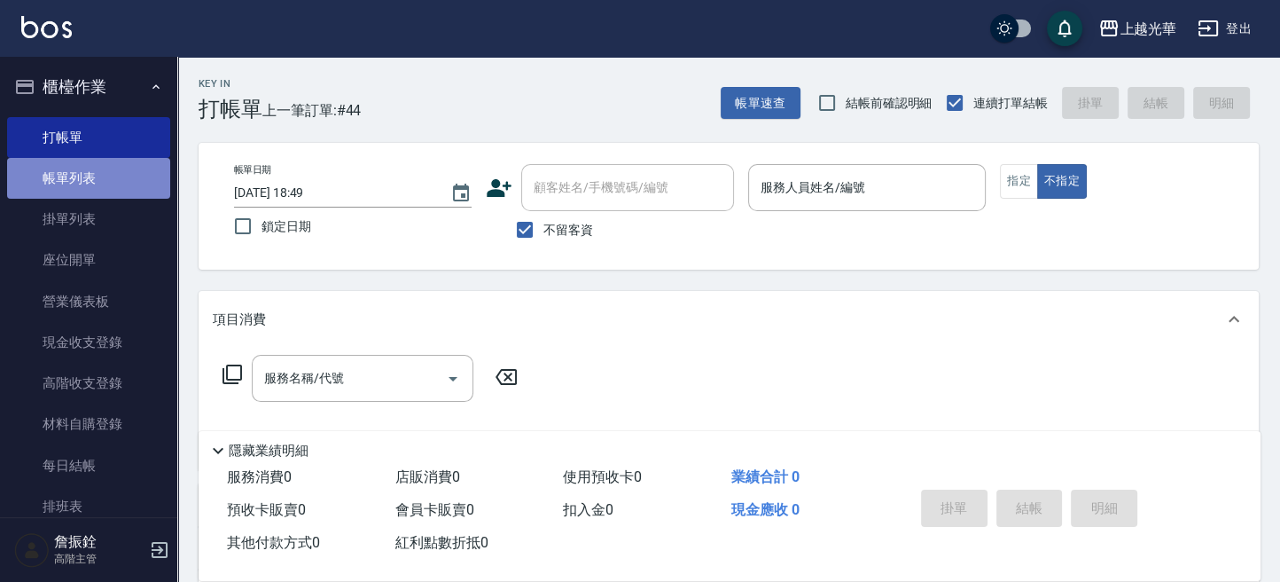
click at [102, 187] on link "帳單列表" at bounding box center [88, 178] width 163 height 41
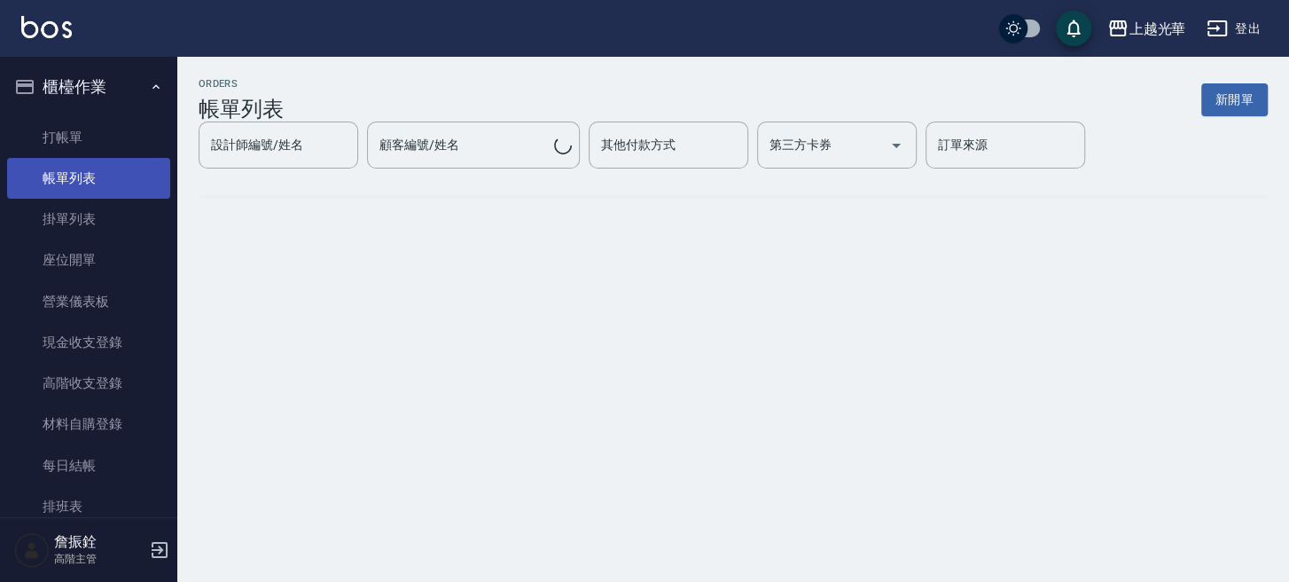
click at [106, 193] on link "帳單列表" at bounding box center [88, 178] width 163 height 41
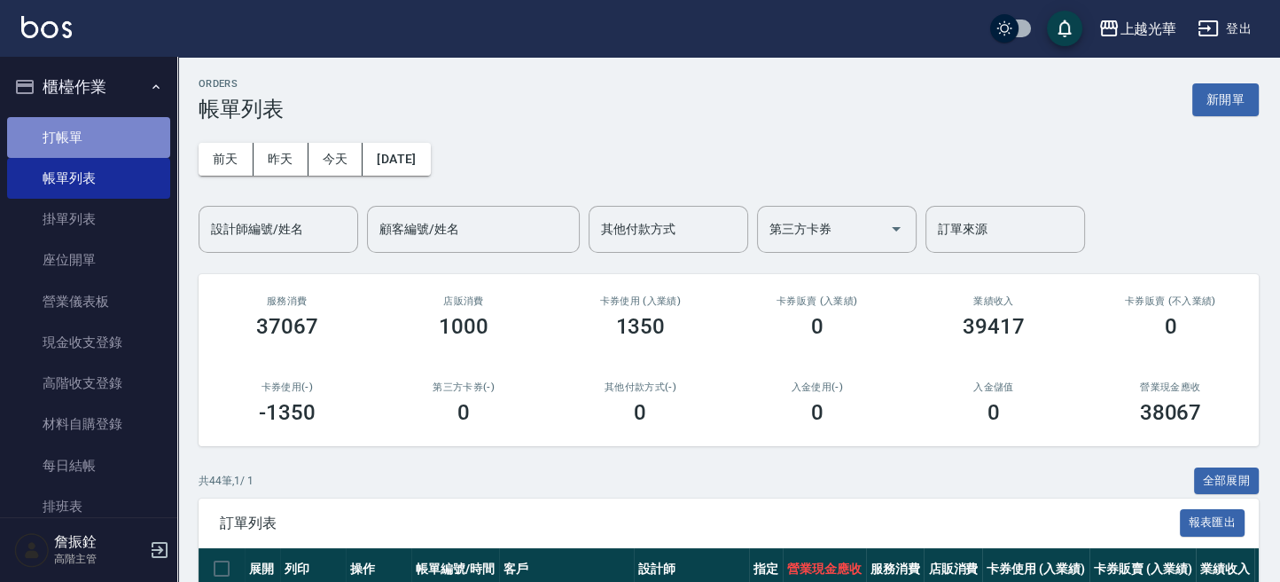
click at [96, 140] on link "打帳單" at bounding box center [88, 137] width 163 height 41
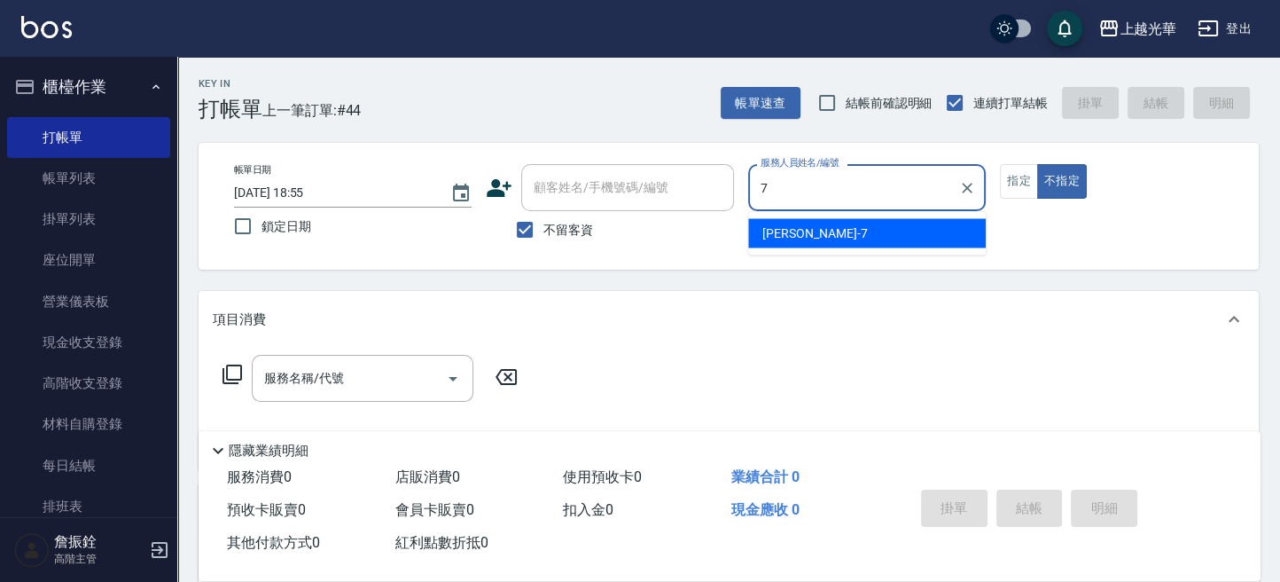
type input "小紫-7"
type button "false"
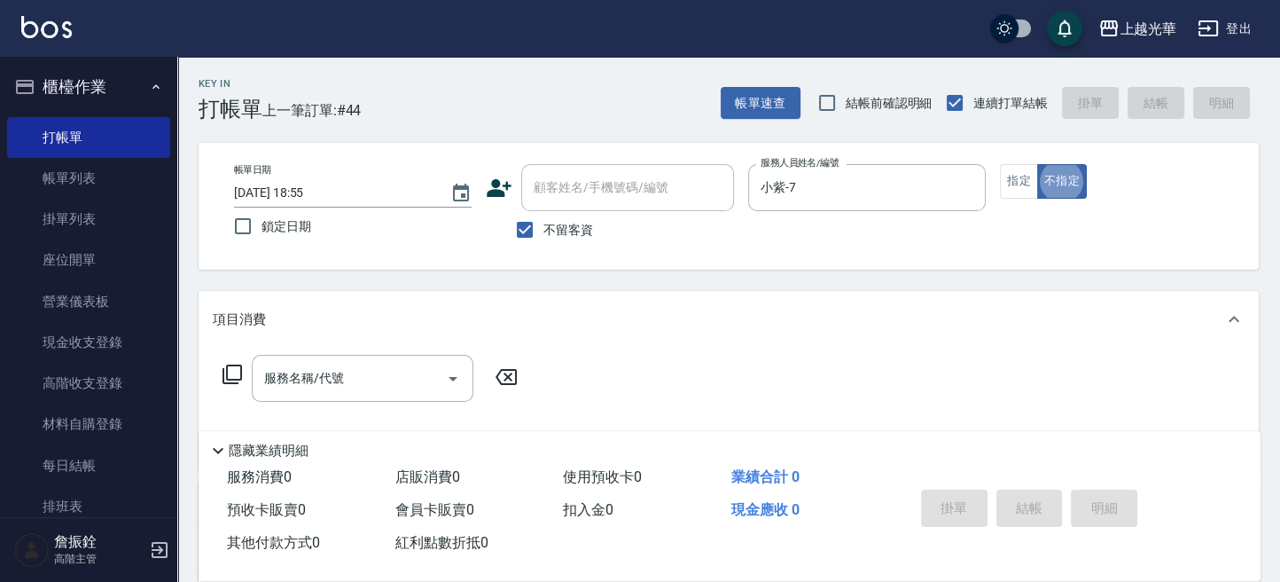
drag, startPoint x: 1070, startPoint y: 180, endPoint x: 436, endPoint y: 428, distance: 680.7
click at [1069, 180] on button "不指定" at bounding box center [1062, 181] width 50 height 35
click at [343, 376] on input "服務名稱/代號" at bounding box center [349, 378] width 179 height 31
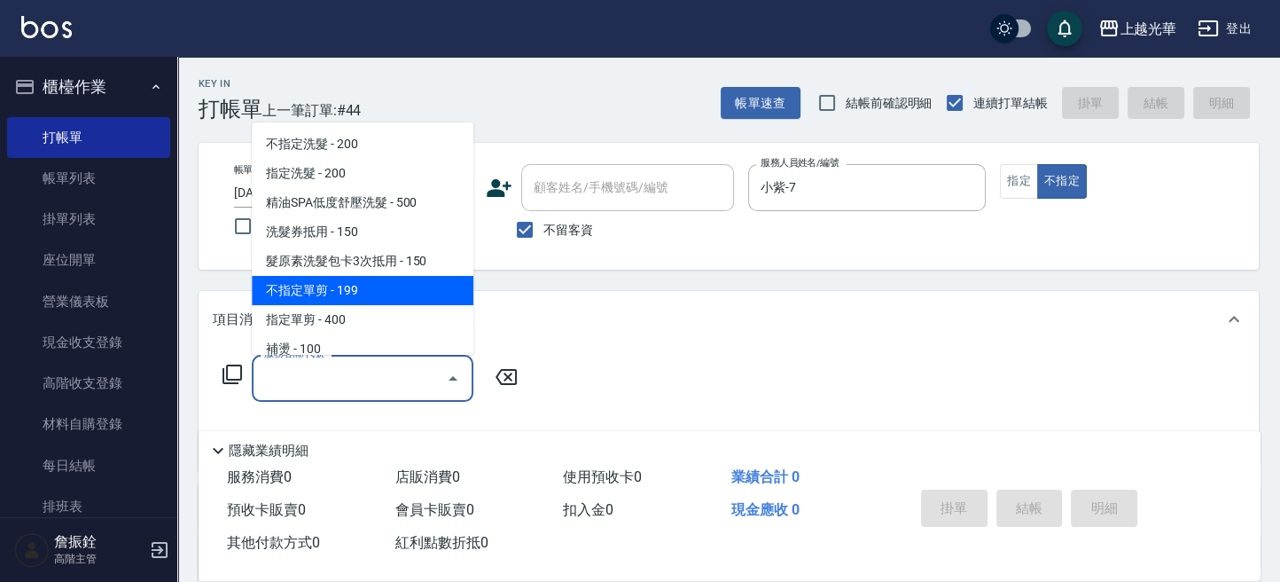
click at [397, 282] on span "不指定單剪 - 199" at bounding box center [363, 290] width 222 height 29
type input "不指定單剪(202)"
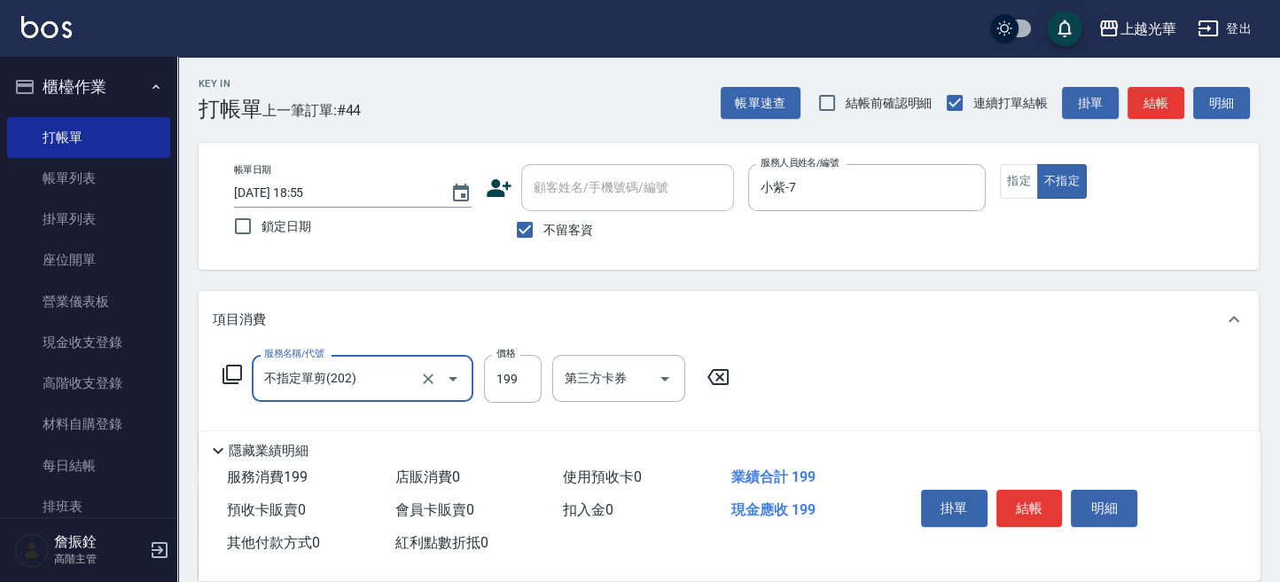
click at [1027, 501] on button "結帳" at bounding box center [1029, 507] width 66 height 37
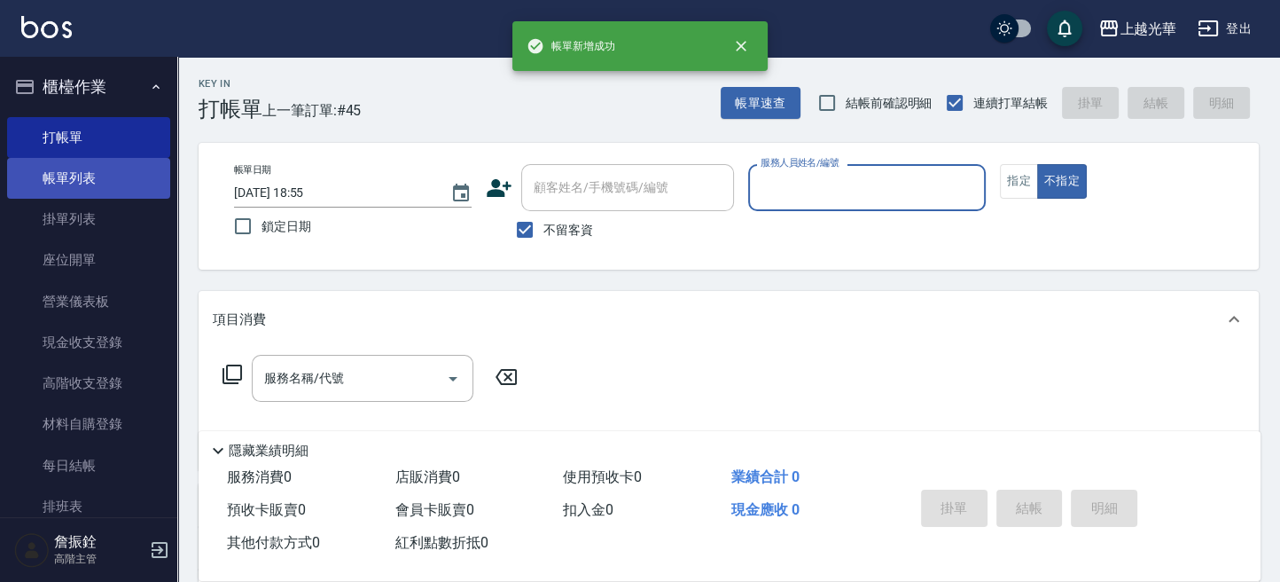
drag, startPoint x: 107, startPoint y: 179, endPoint x: 83, endPoint y: 183, distance: 24.2
click at [107, 179] on link "帳單列表" at bounding box center [88, 178] width 163 height 41
click at [83, 183] on link "帳單列表" at bounding box center [88, 178] width 163 height 41
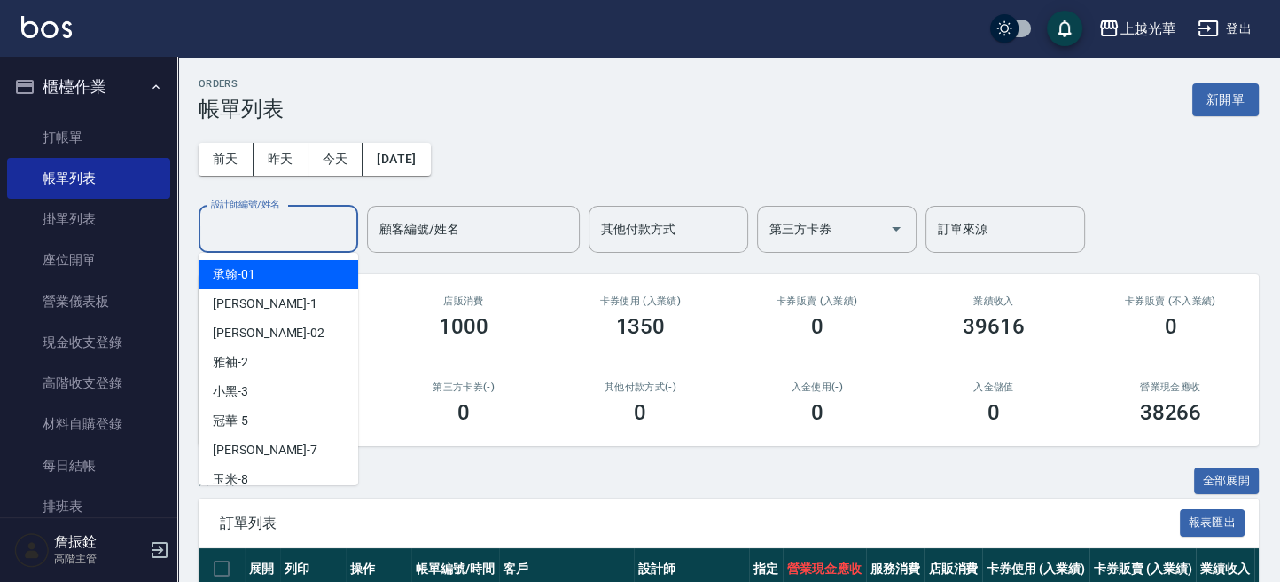
click at [316, 224] on input "設計師編號/姓名" at bounding box center [279, 229] width 144 height 31
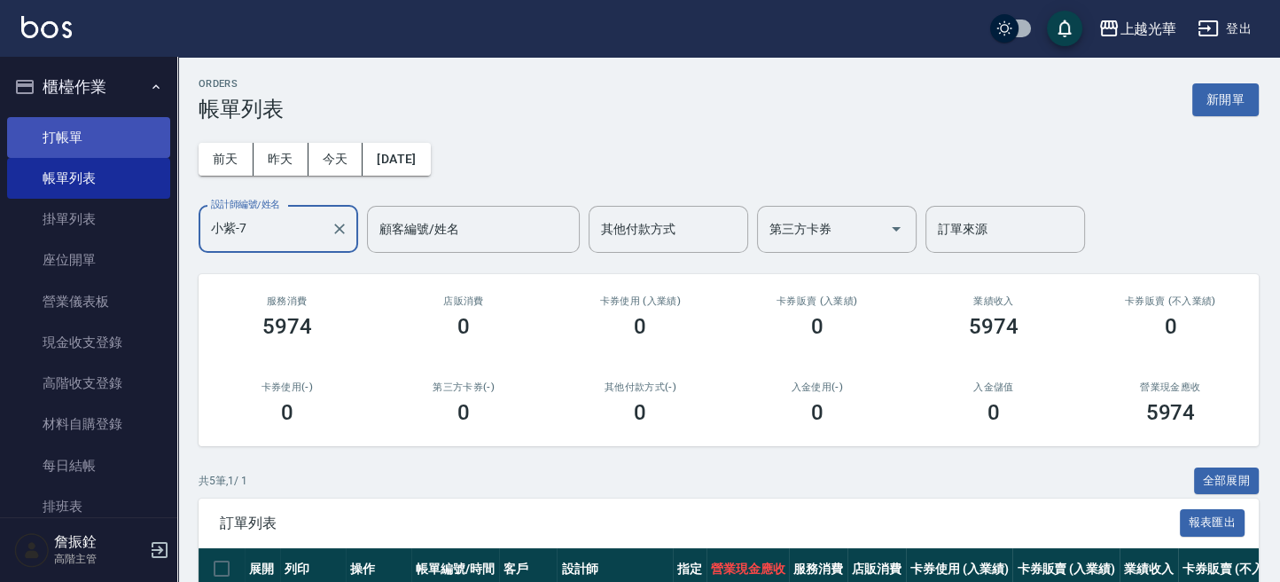
type input "小紫-7"
click at [70, 127] on link "打帳單" at bounding box center [88, 137] width 163 height 41
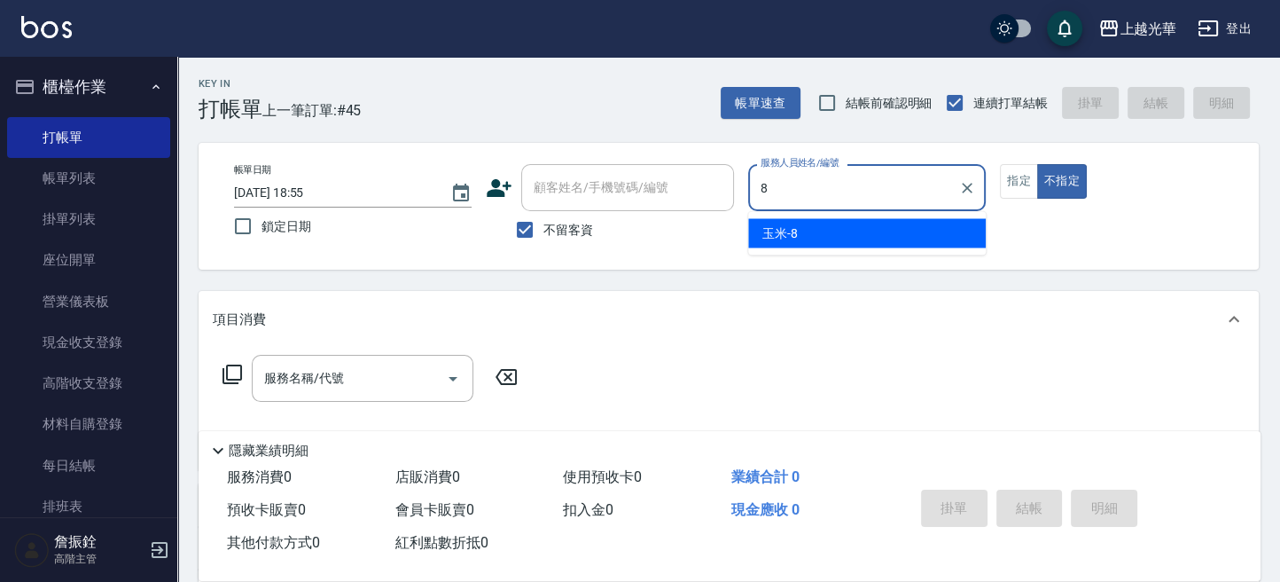
type input "玉米-8"
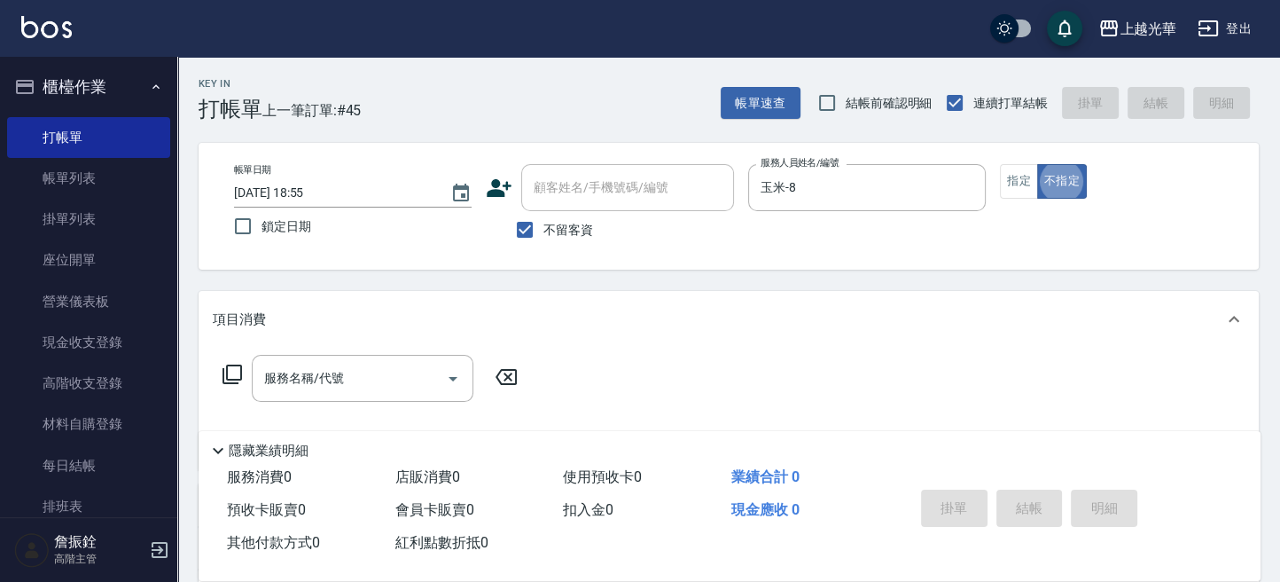
type button "false"
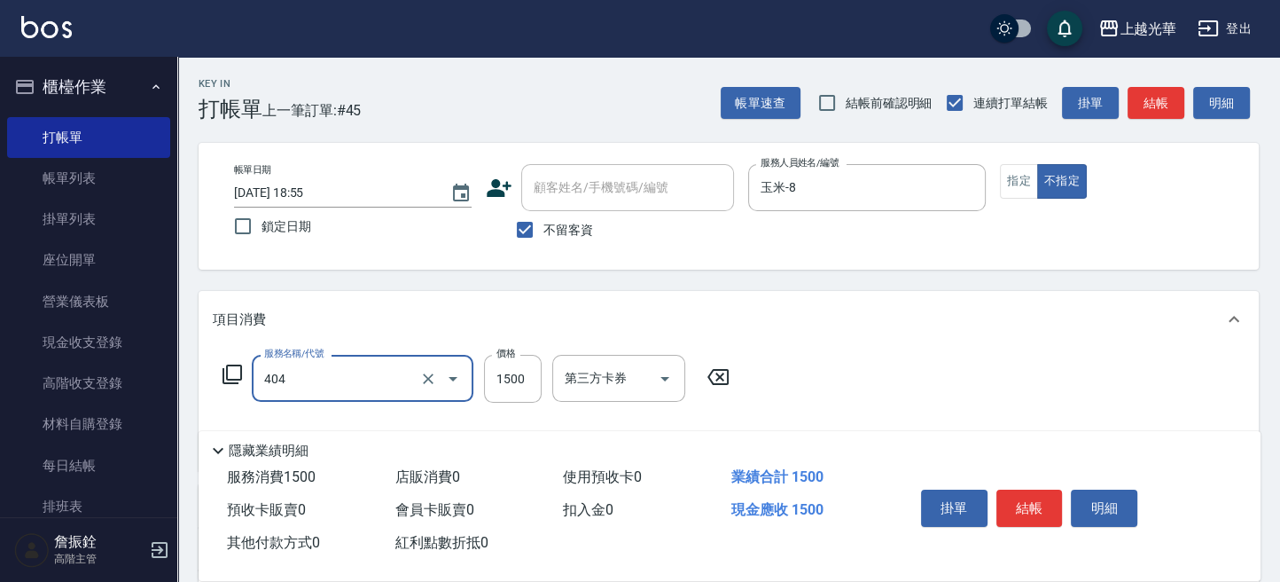
type input "設計染髮(404)"
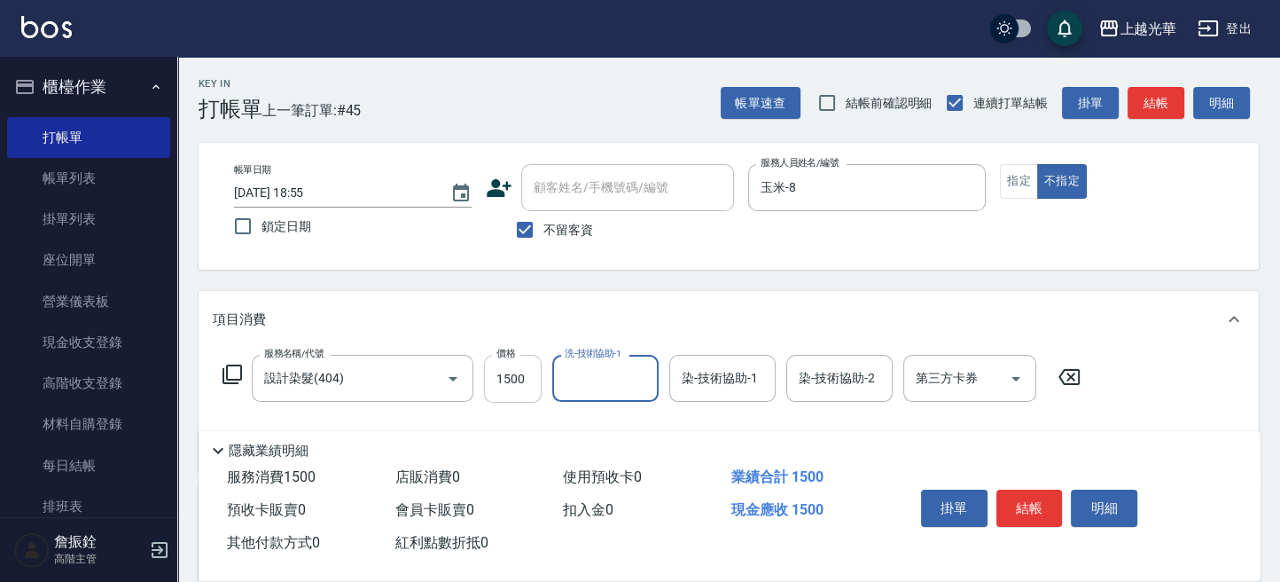
click at [504, 388] on input "1500" at bounding box center [513, 379] width 58 height 48
type input "4000"
type input "玉米-8"
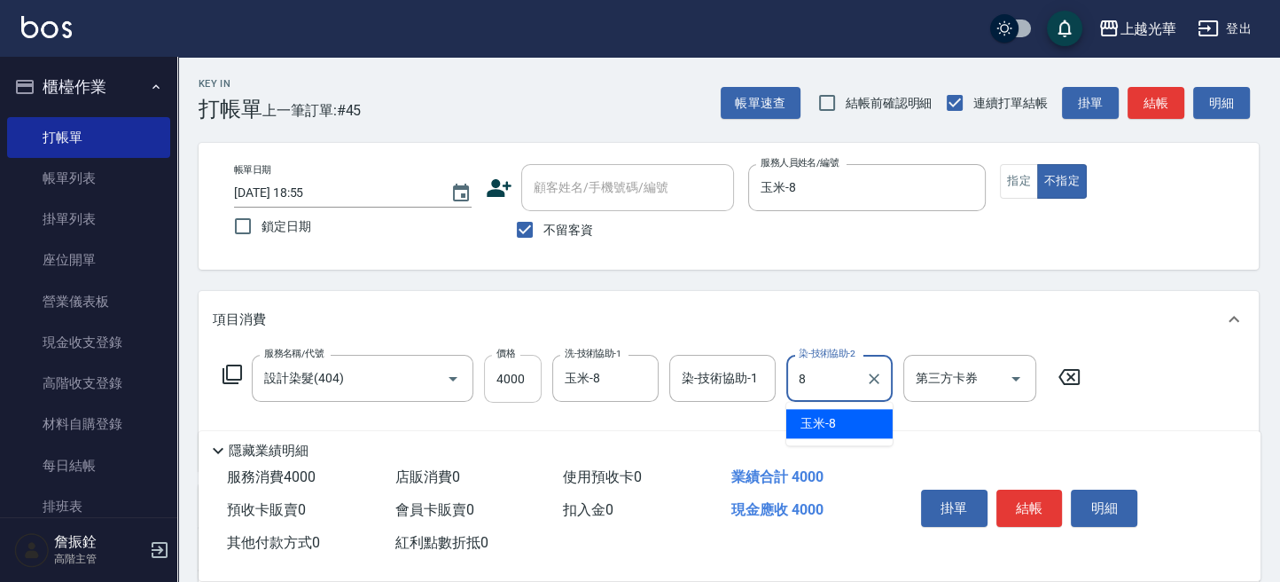
type input "玉米-8"
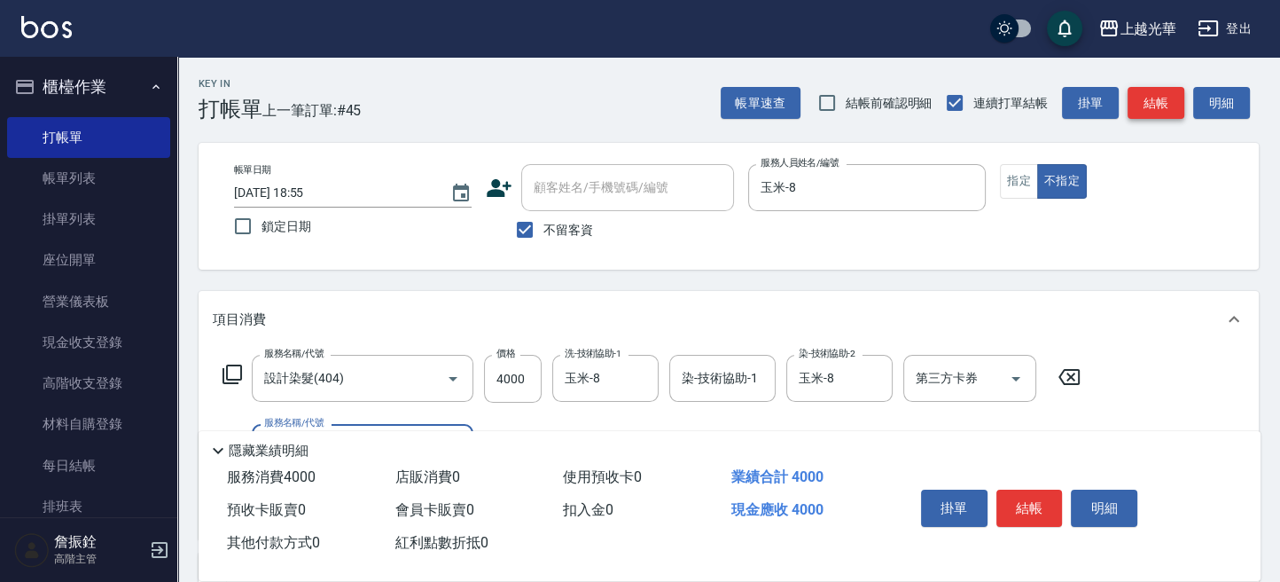
click at [1150, 104] on button "結帳" at bounding box center [1156, 103] width 57 height 33
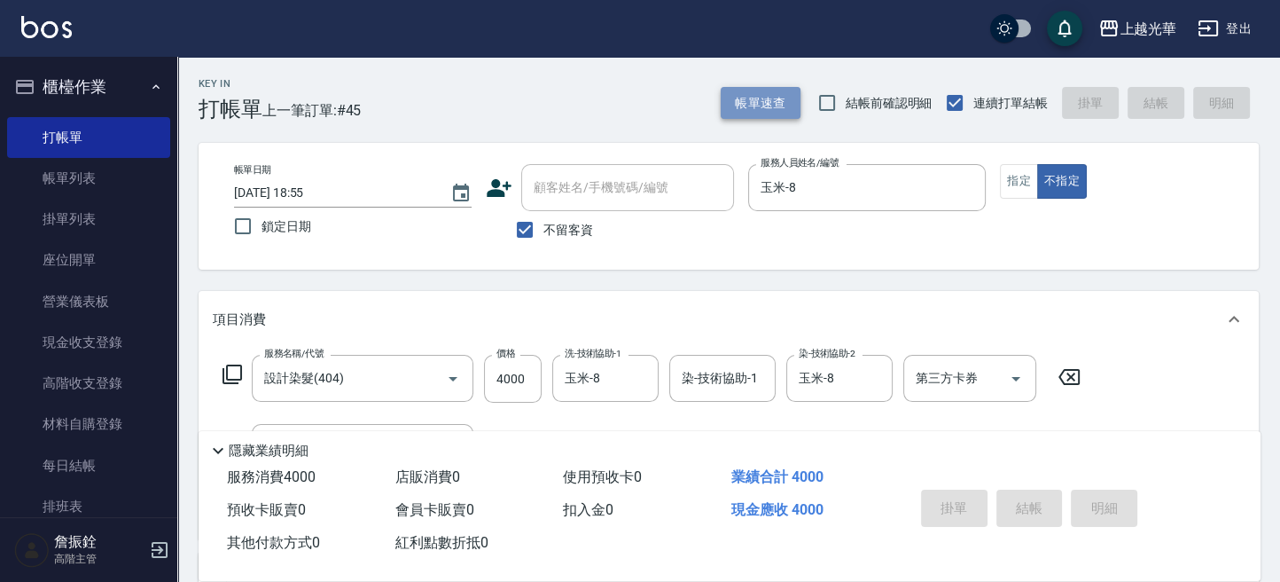
click at [740, 103] on button "帳單速查" at bounding box center [761, 103] width 80 height 33
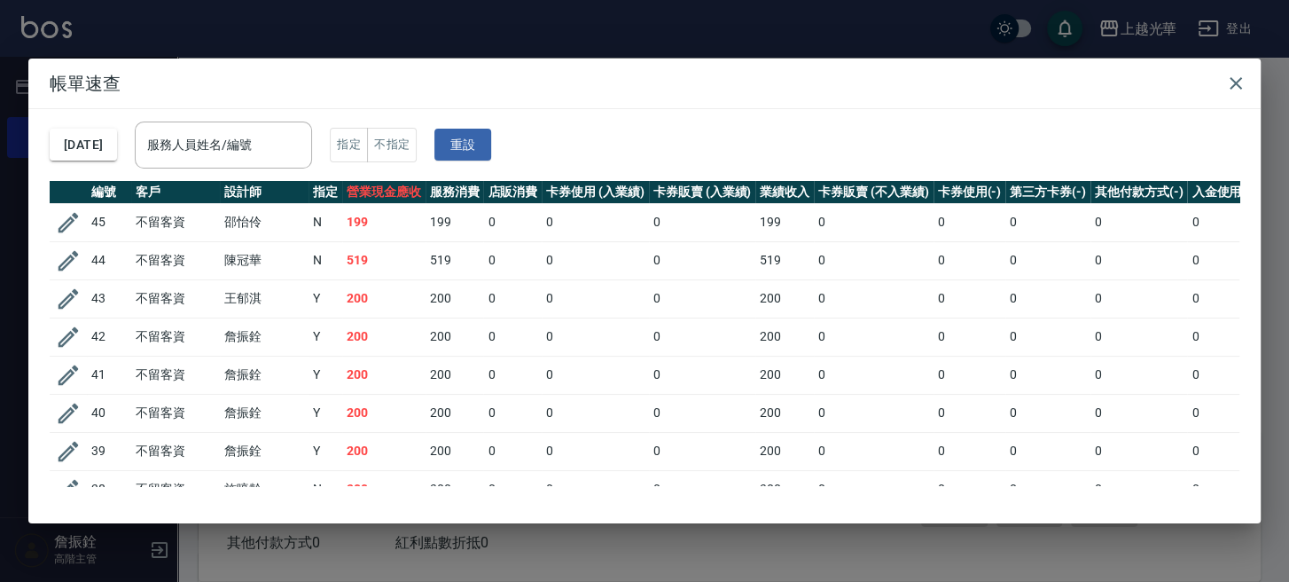
click at [258, 145] on div "服務人員姓名/編號 服務人員姓名/編號" at bounding box center [223, 144] width 177 height 47
type input "2025/10/05 19:08"
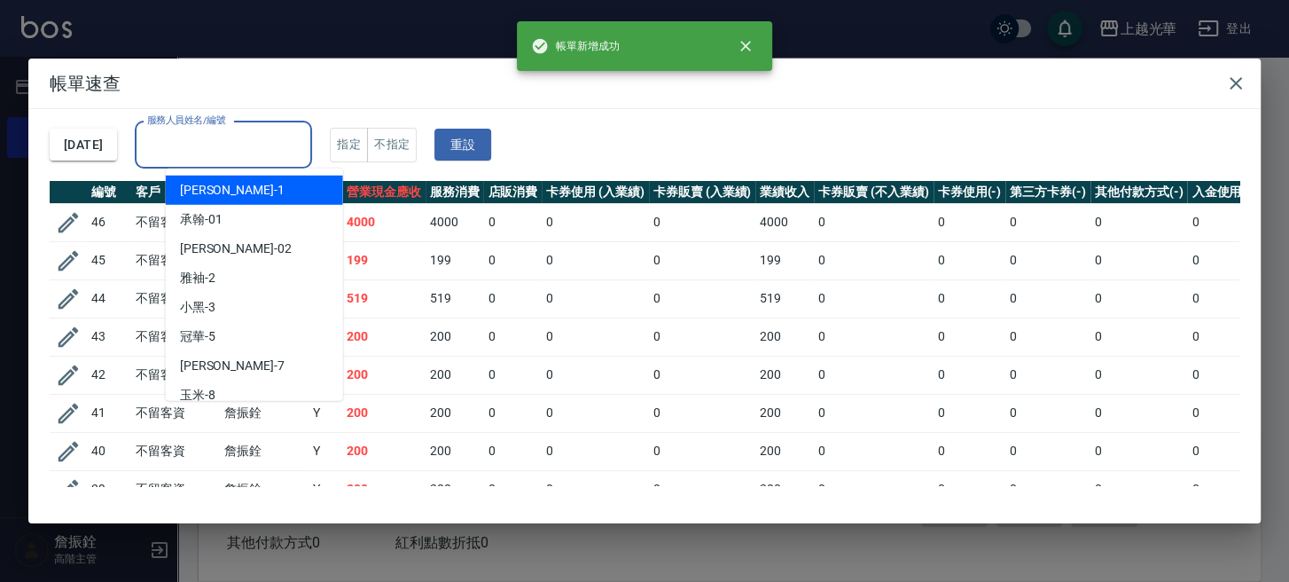
click at [264, 150] on input "服務人員姓名/編號" at bounding box center [223, 144] width 161 height 31
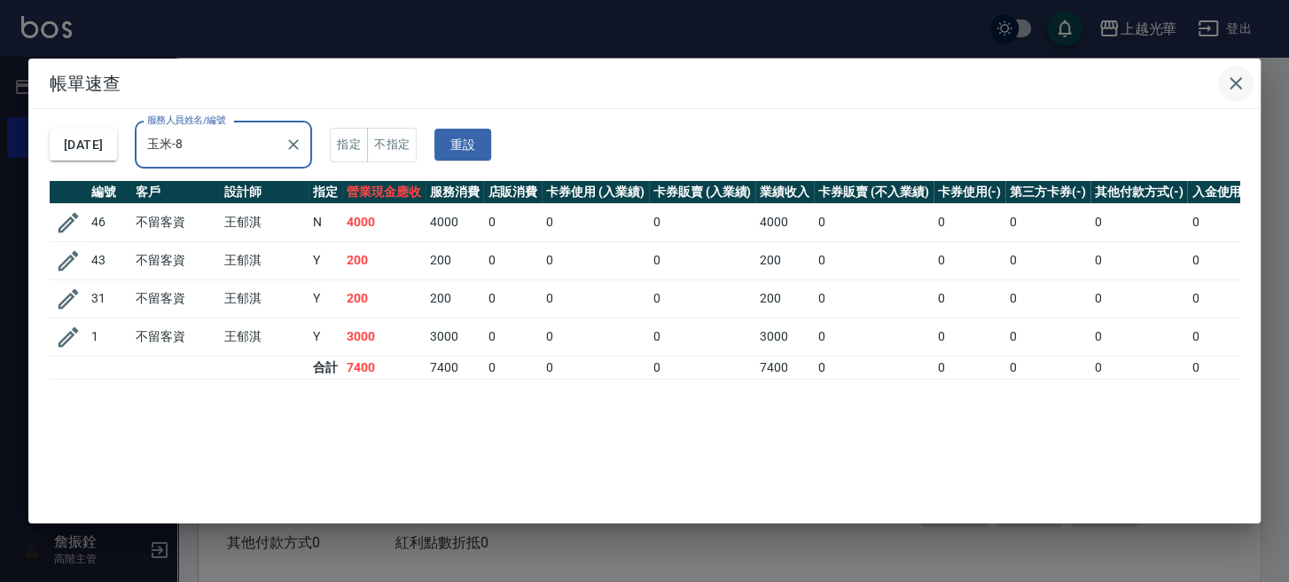
type input "玉米-8"
click at [1246, 82] on button "button" at bounding box center [1235, 83] width 35 height 35
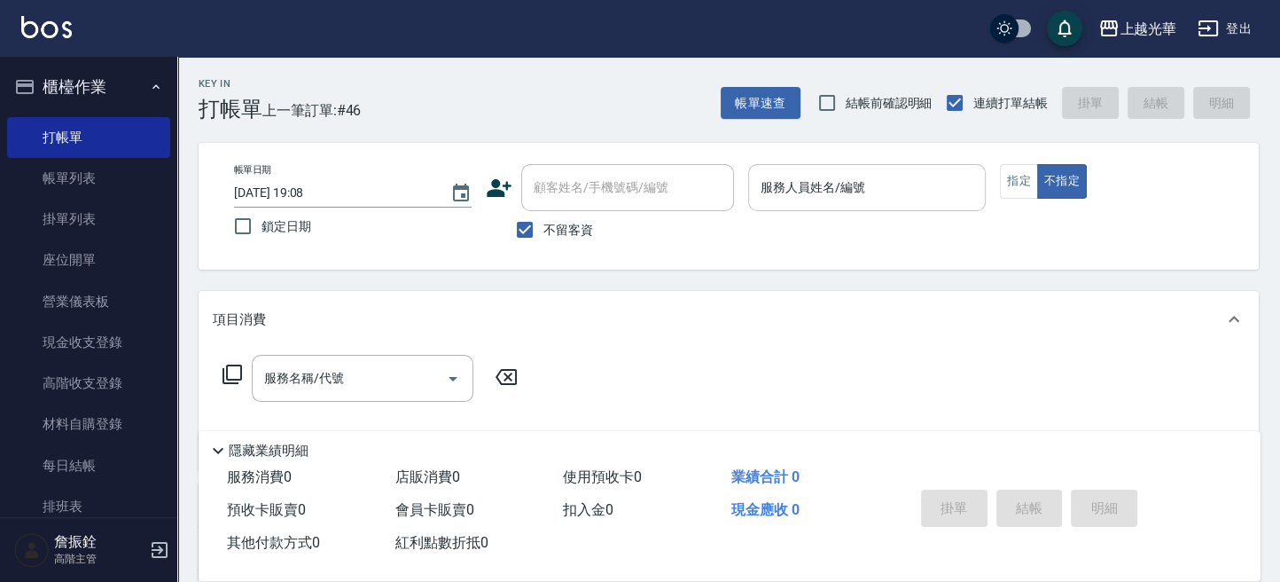
click at [748, 188] on div "服務人員姓名/編號" at bounding box center [867, 187] width 238 height 47
drag, startPoint x: 547, startPoint y: 238, endPoint x: 564, endPoint y: 211, distance: 31.5
click at [547, 237] on span "不留客資" at bounding box center [568, 230] width 50 height 19
click at [543, 237] on input "不留客資" at bounding box center [524, 229] width 37 height 37
checkbox input "false"
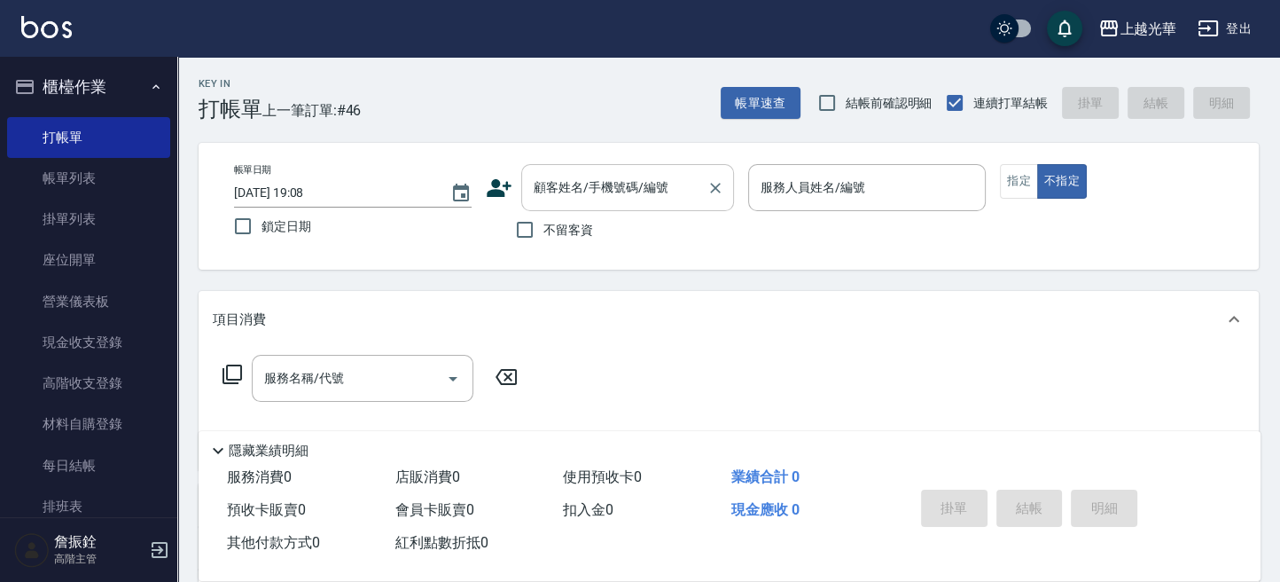
click at [567, 204] on div "顧客姓名/手機號碼/編號" at bounding box center [627, 187] width 213 height 47
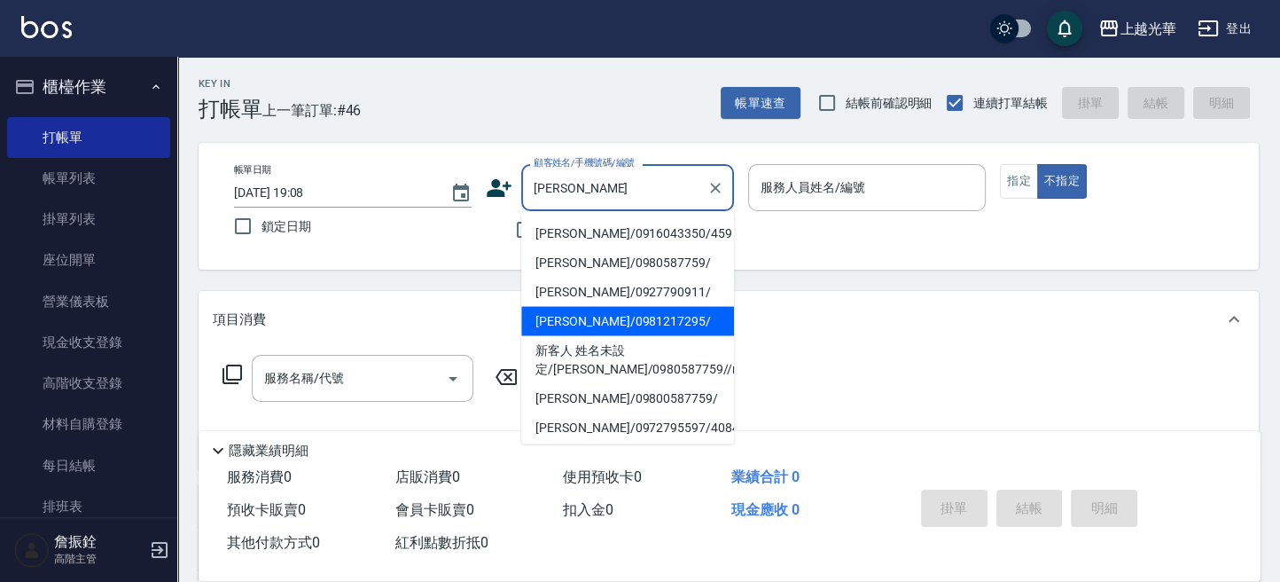
click at [647, 314] on li "楊雅妮/0981217295/" at bounding box center [627, 320] width 213 height 29
type input "楊雅妮/0981217295/"
type input "玉米-8"
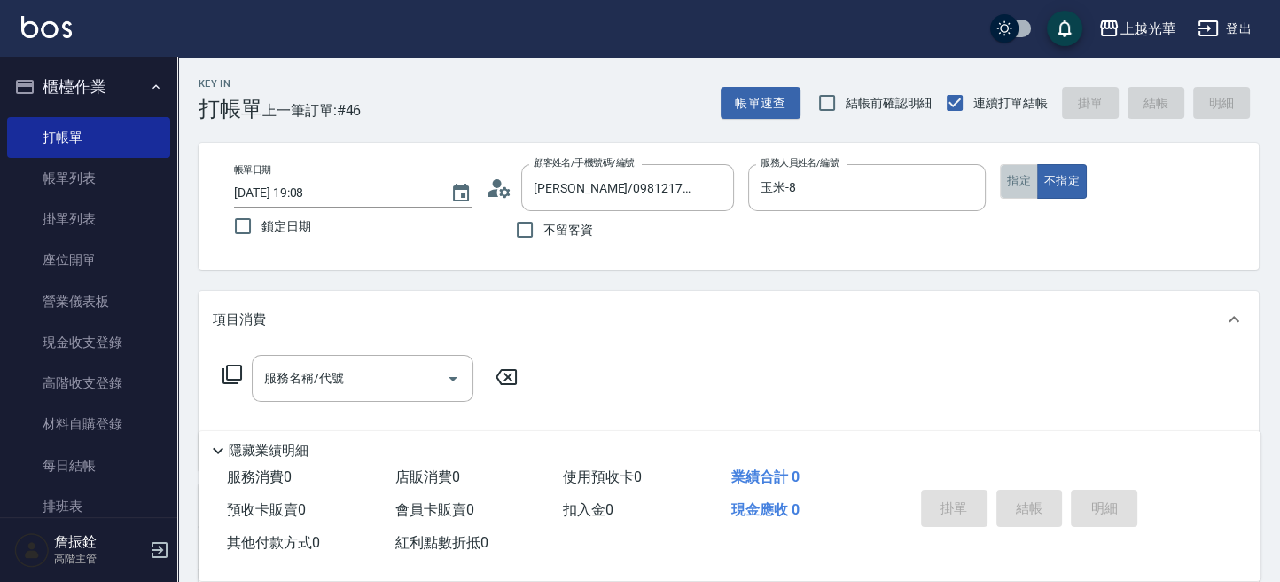
click at [1008, 183] on button "指定" at bounding box center [1019, 181] width 38 height 35
click at [332, 359] on div "服務名稱/代號" at bounding box center [363, 378] width 222 height 47
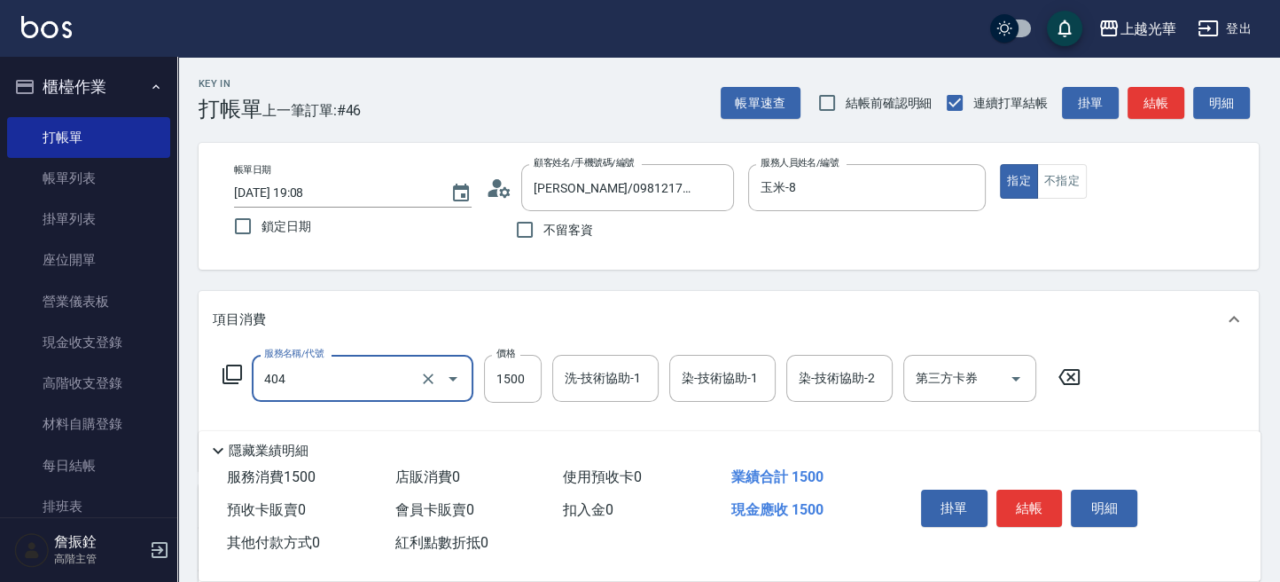
type input "設計染髮(404)"
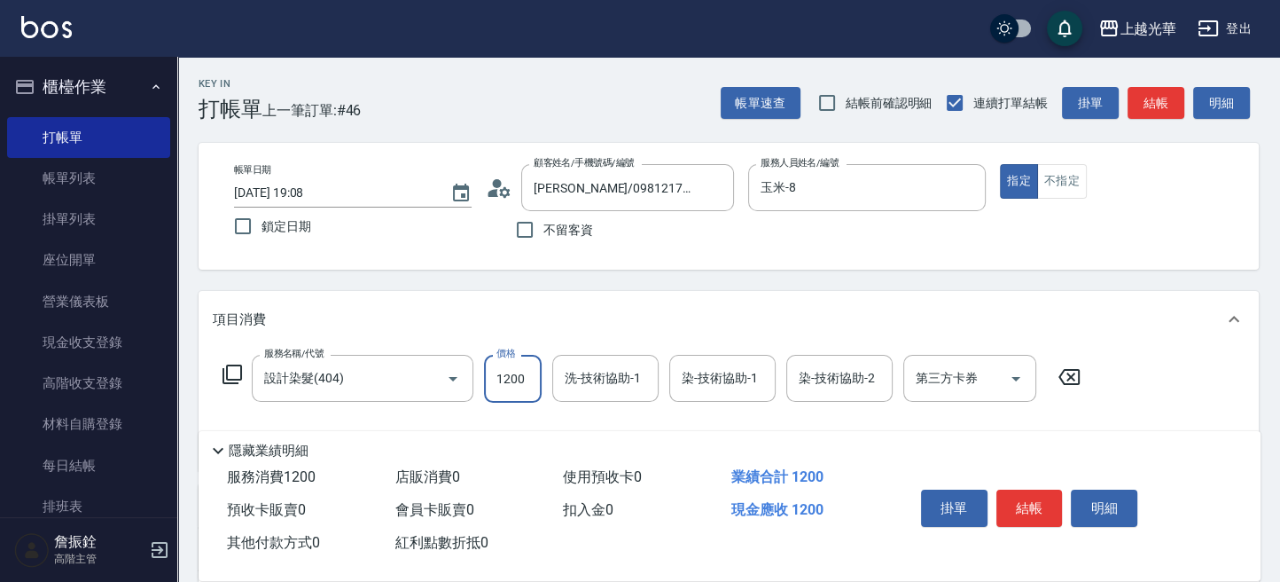
type input "1200"
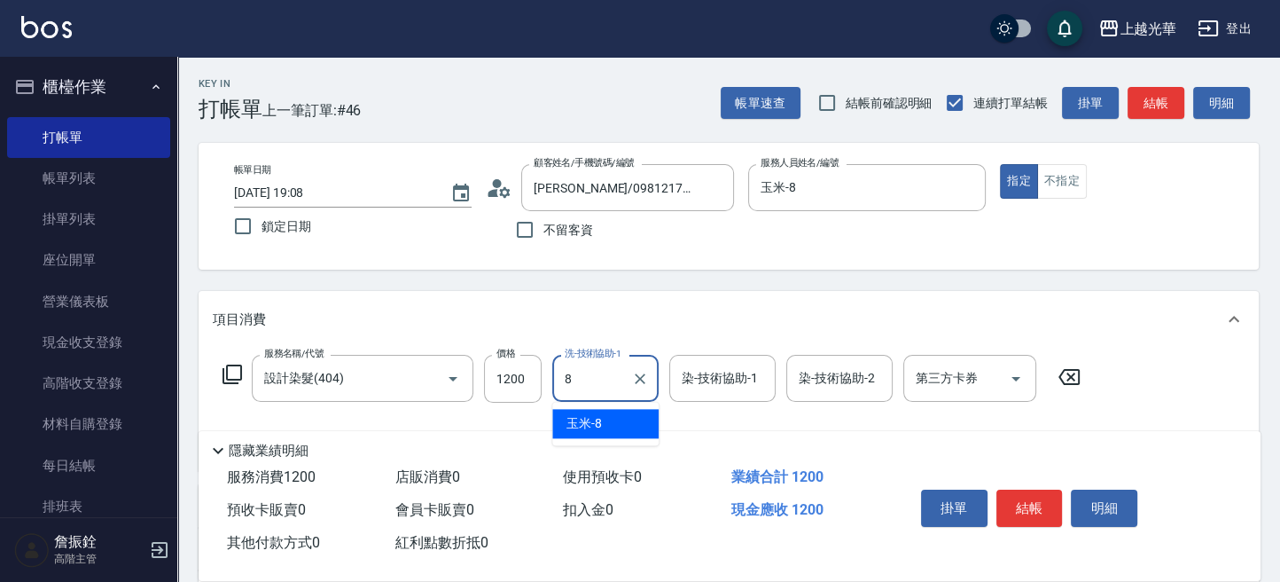
type input "玉米-8"
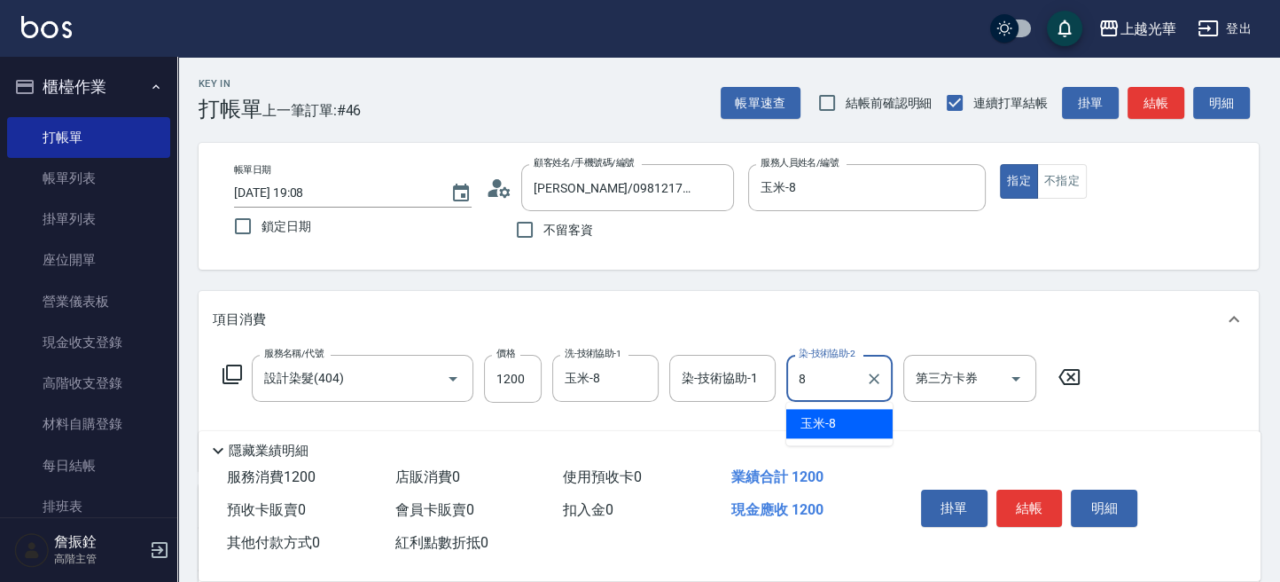
type input "玉米-8"
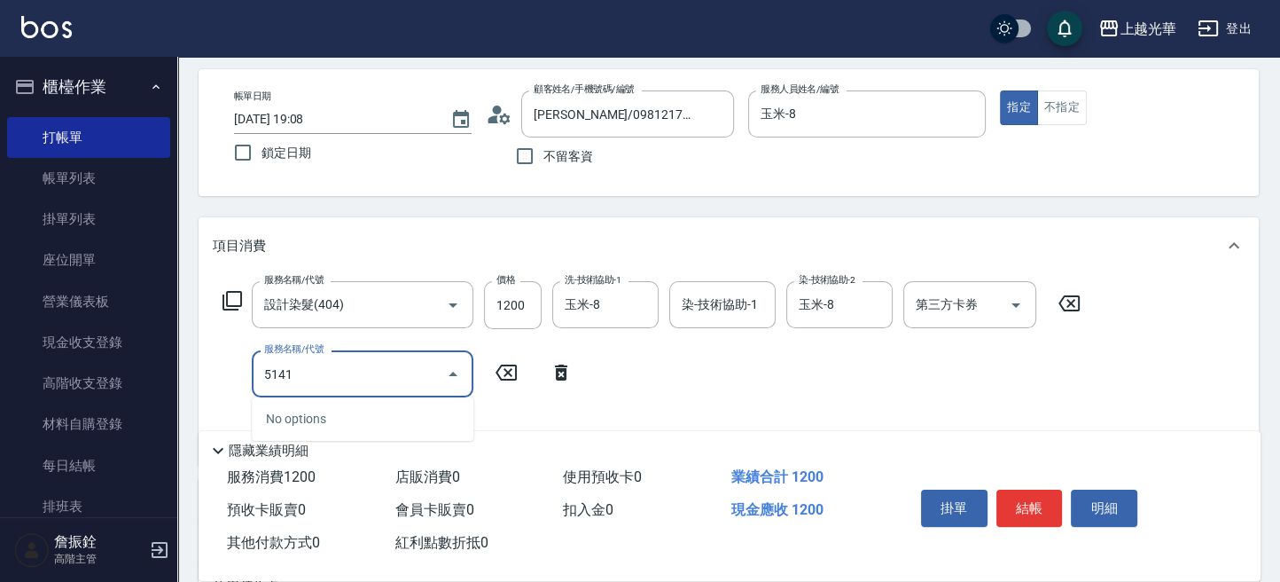
scroll to position [118, 0]
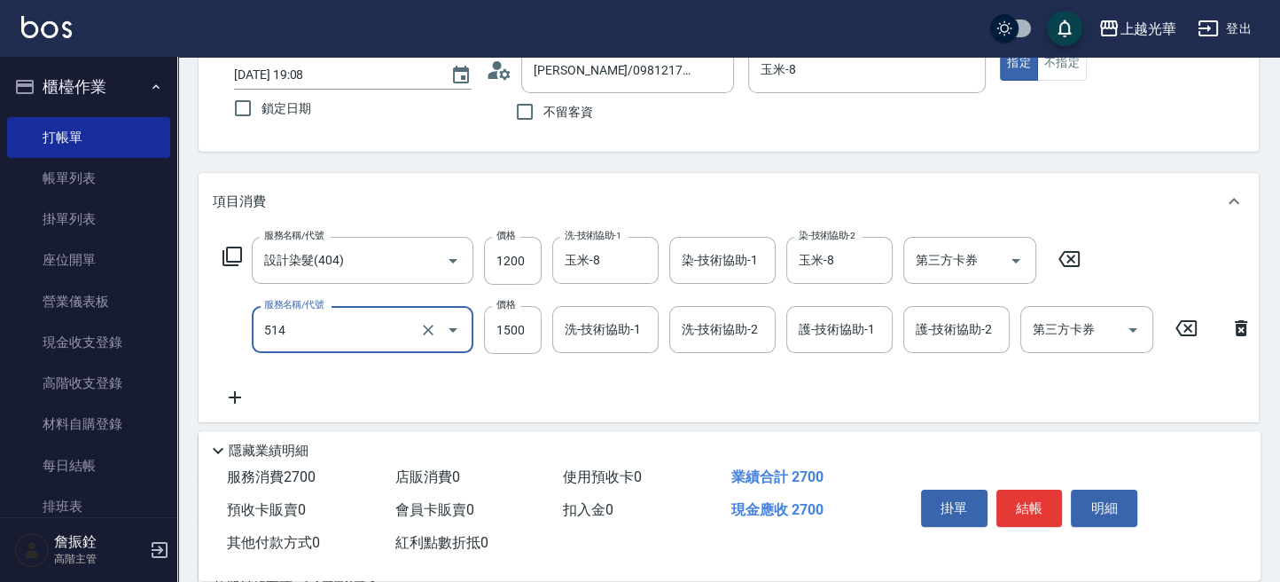
type input "歐納西斯5G護髮/單次(514)"
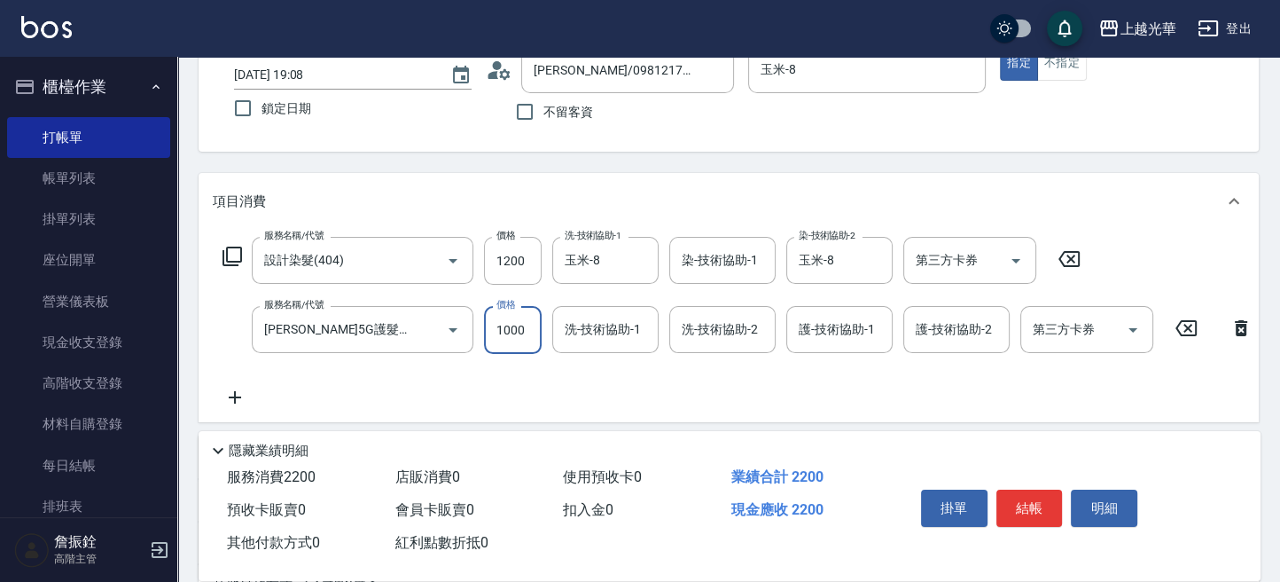
type input "1000"
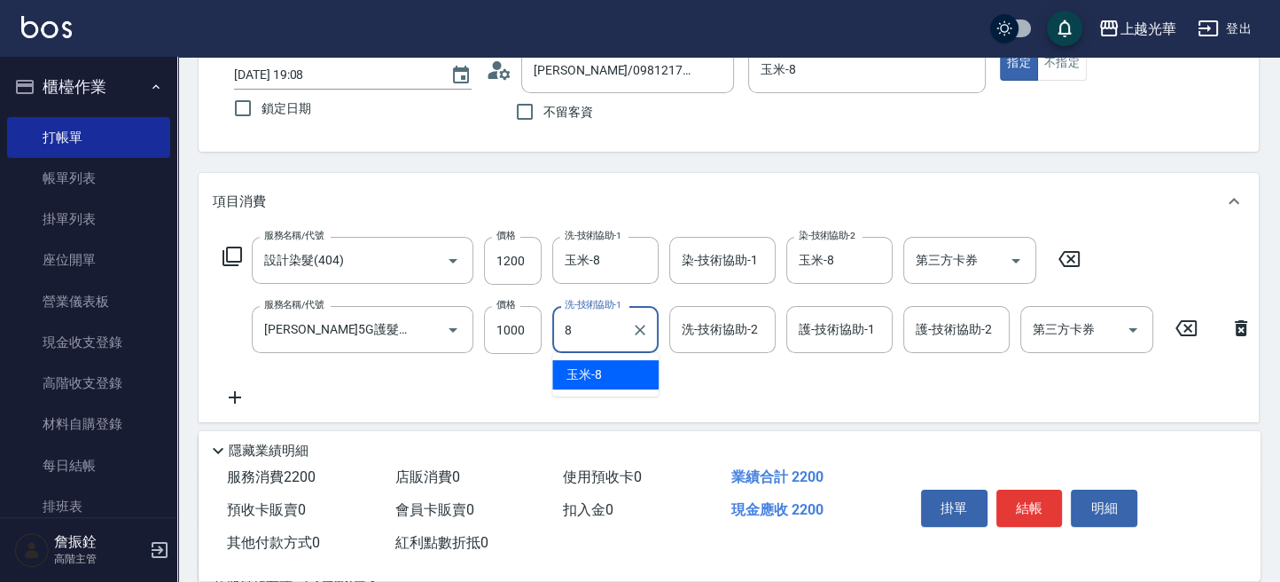
type input "玉米-8"
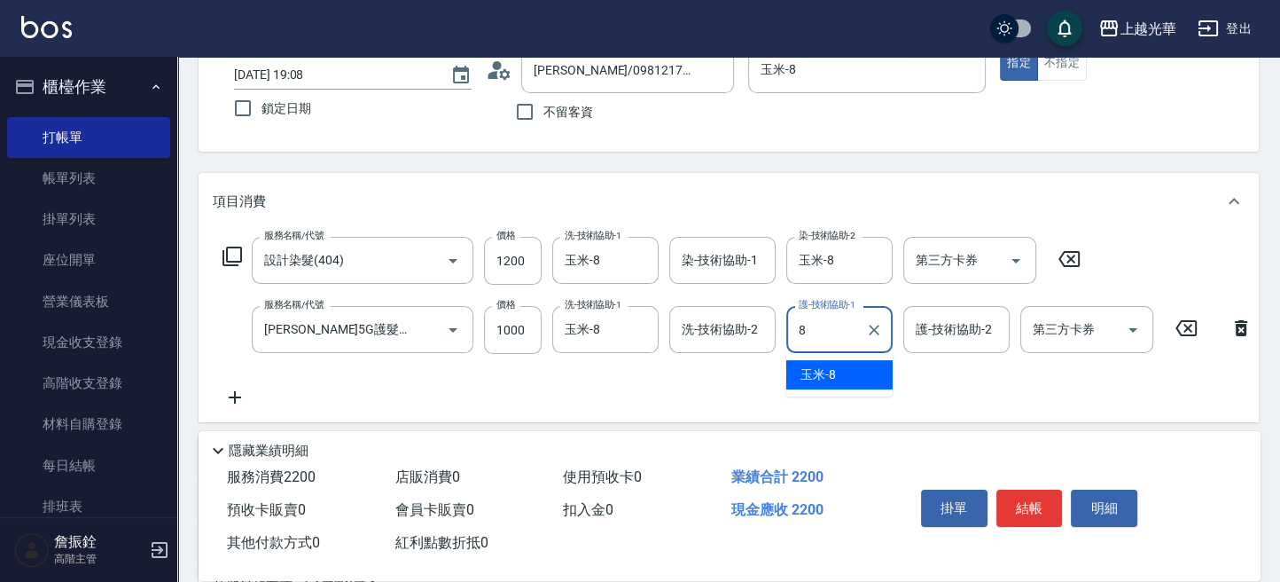
type input "玉米-8"
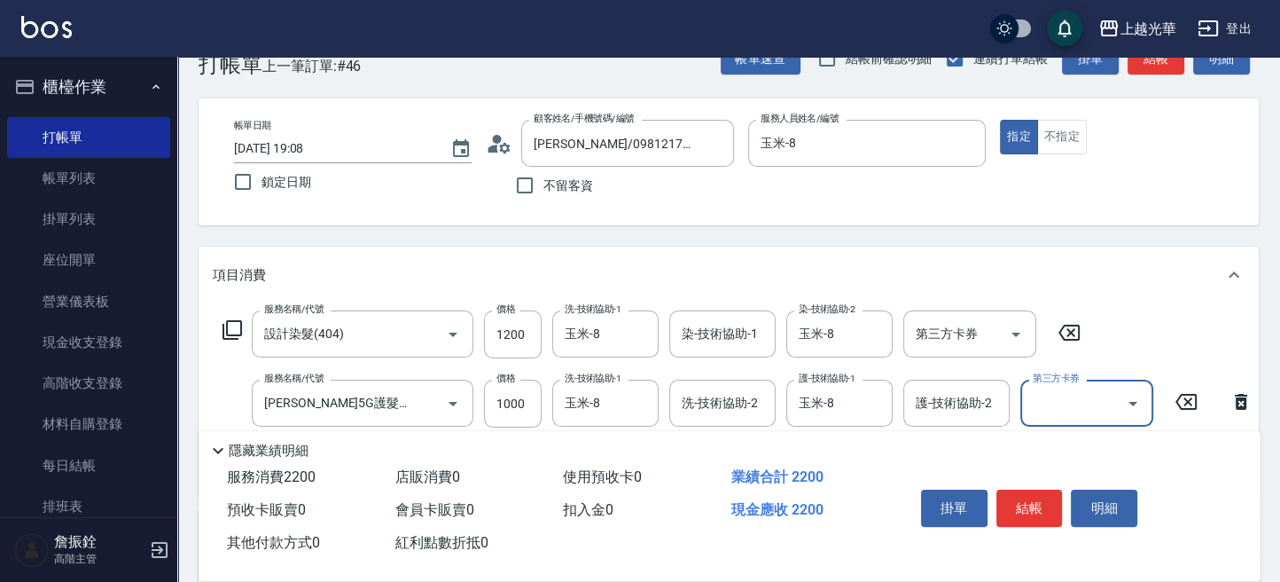
scroll to position [0, 0]
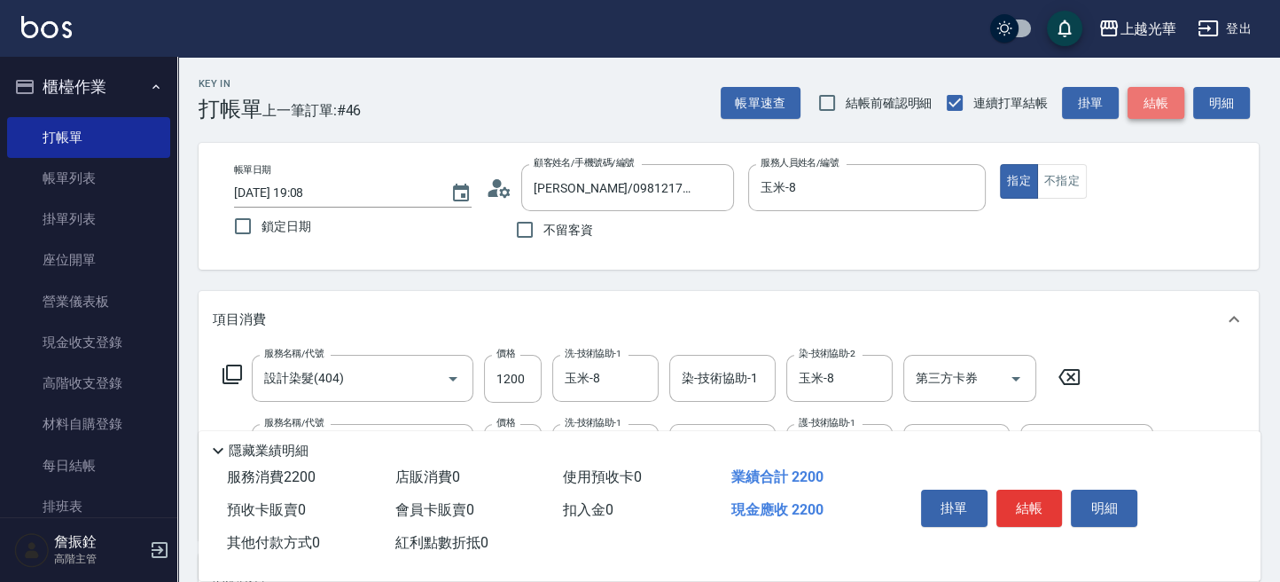
click at [1145, 98] on button "結帳" at bounding box center [1156, 103] width 57 height 33
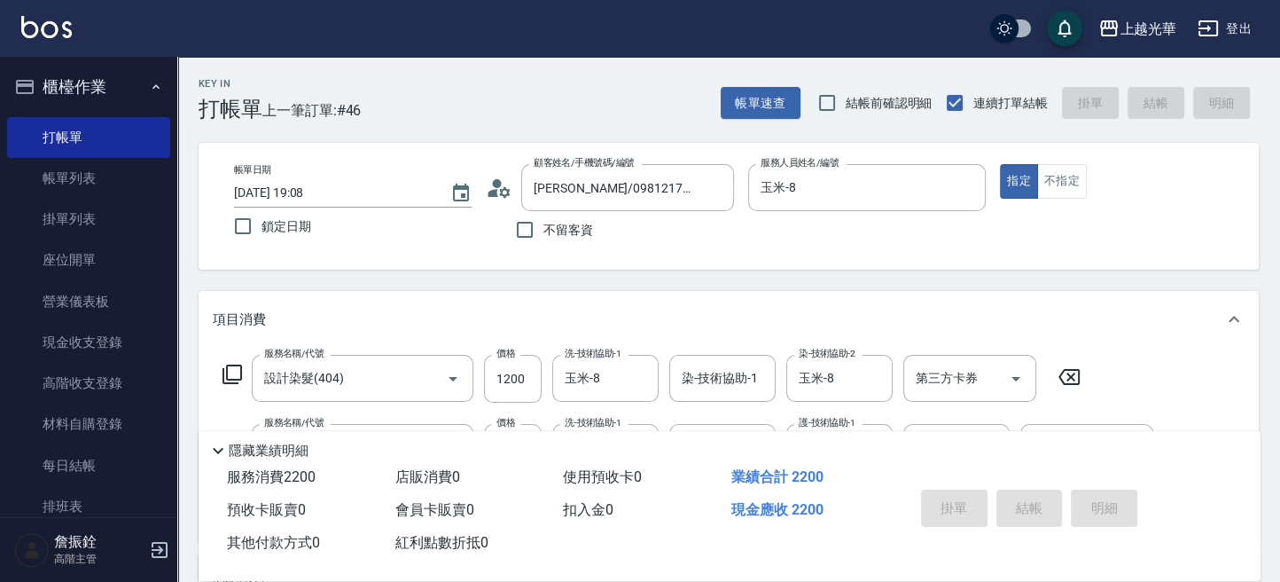
type input "2025/10/05 19:09"
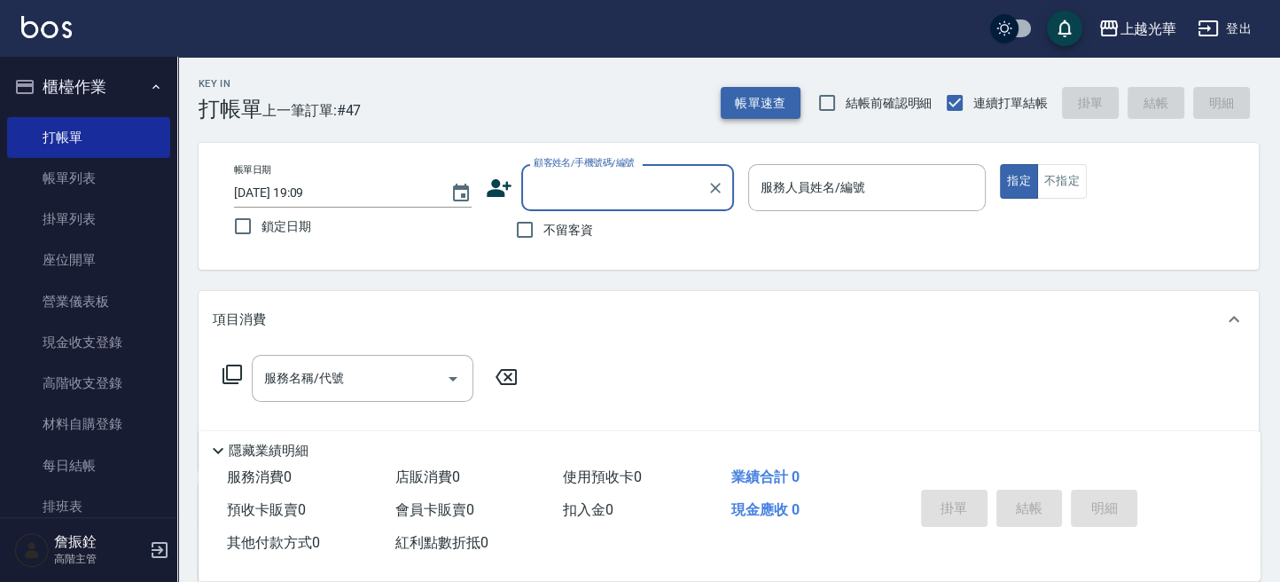
click at [745, 90] on button "帳單速查" at bounding box center [761, 103] width 80 height 33
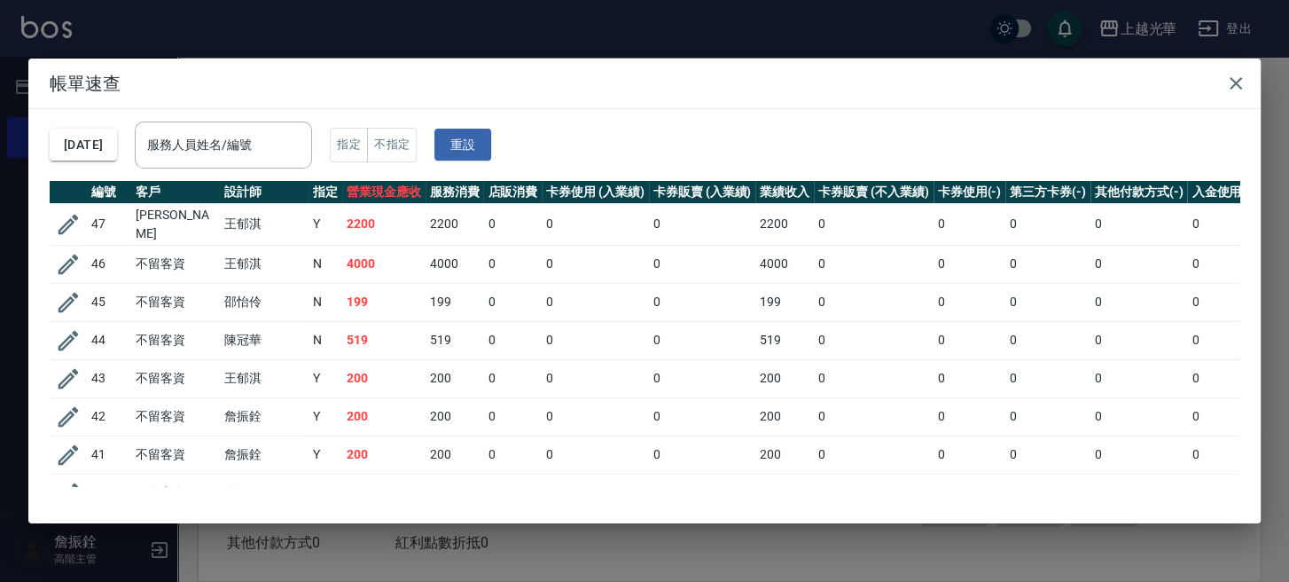
click at [245, 136] on input "服務人員姓名/編號" at bounding box center [223, 144] width 161 height 31
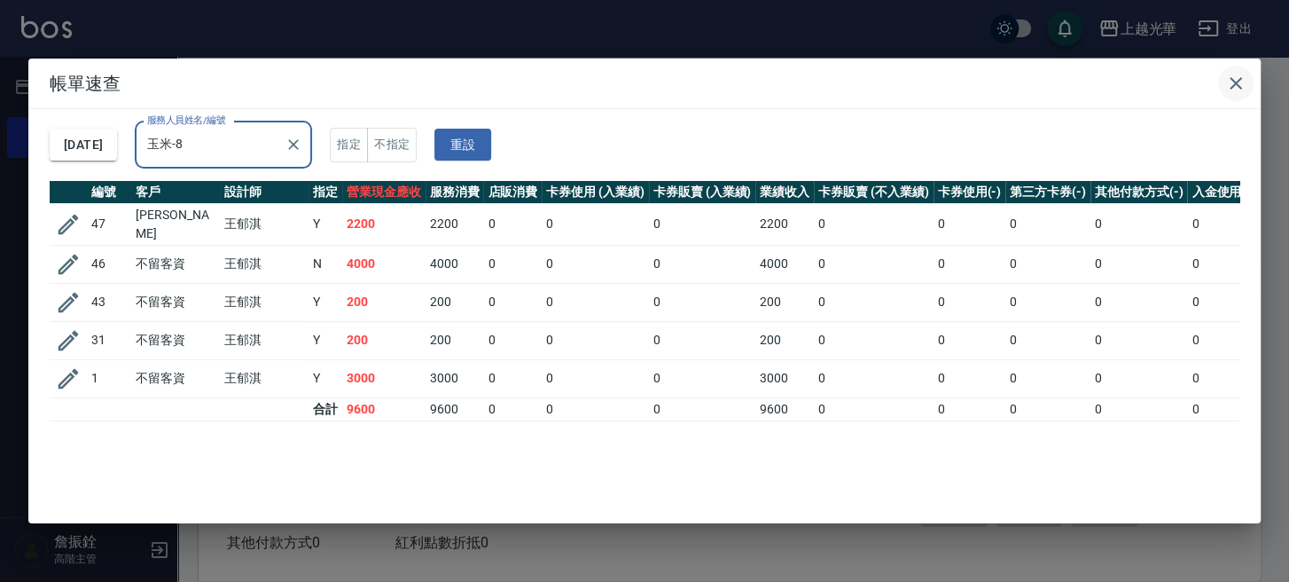
type input "玉米-8"
click at [1234, 74] on icon "button" at bounding box center [1235, 83] width 21 height 21
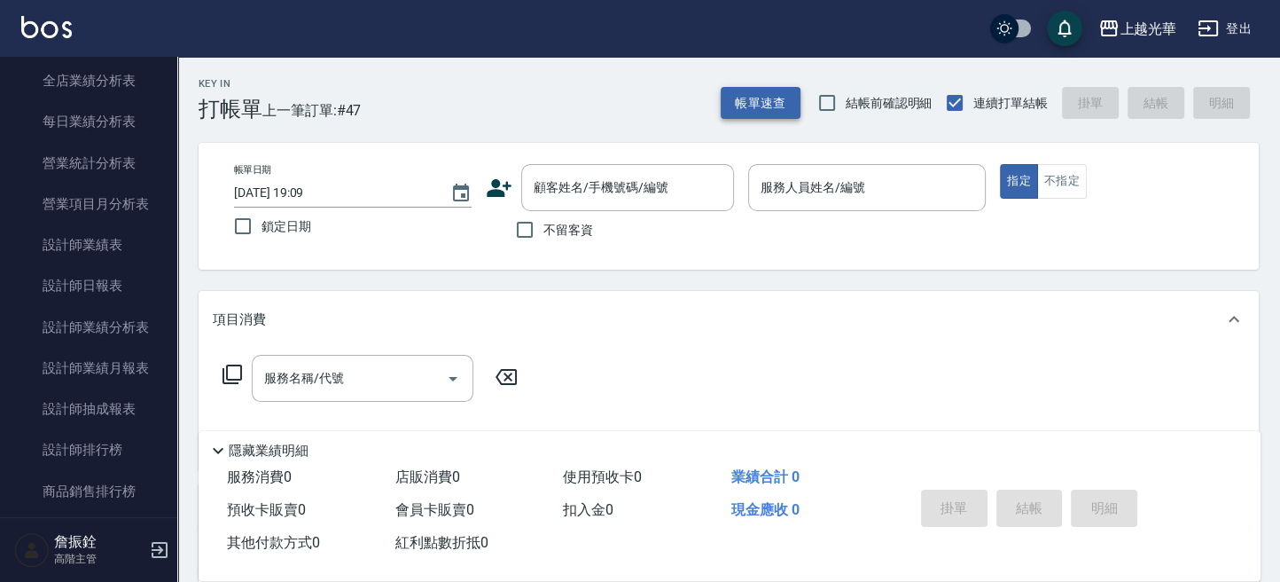
click at [731, 109] on button "帳單速查" at bounding box center [761, 103] width 80 height 33
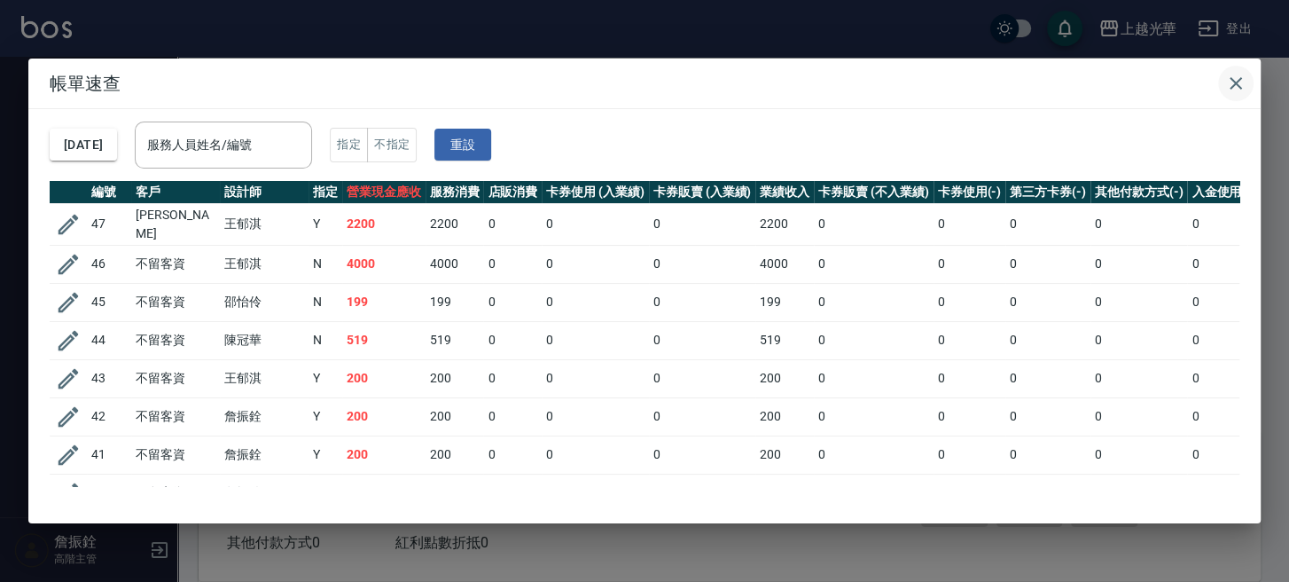
click at [1244, 86] on icon "button" at bounding box center [1235, 83] width 21 height 21
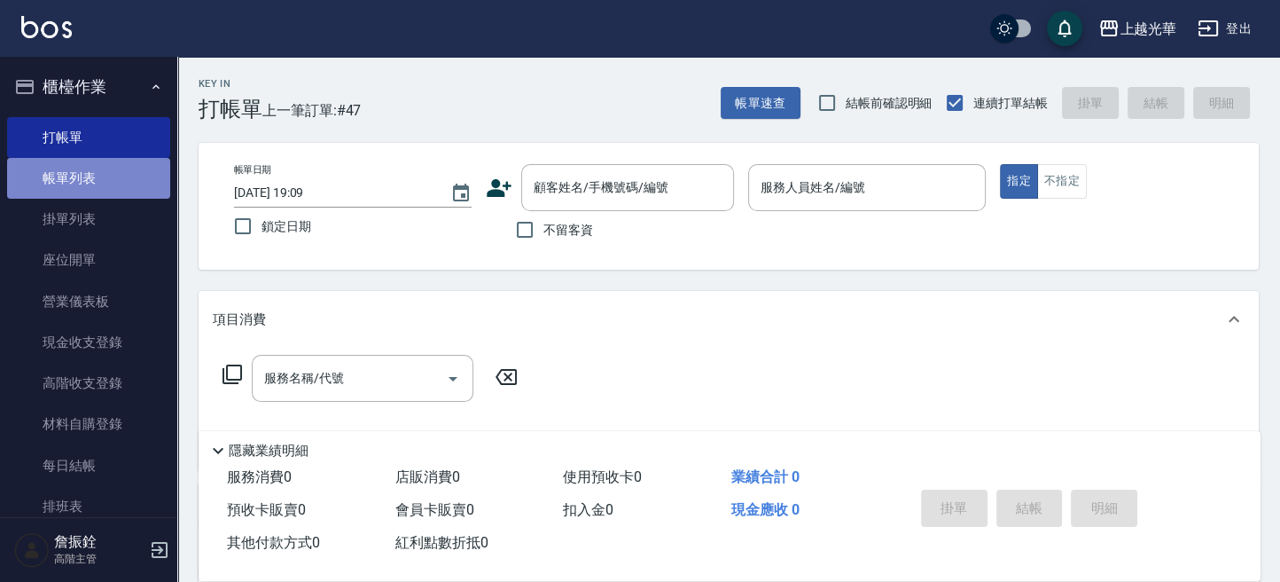
click at [90, 175] on link "帳單列表" at bounding box center [88, 178] width 163 height 41
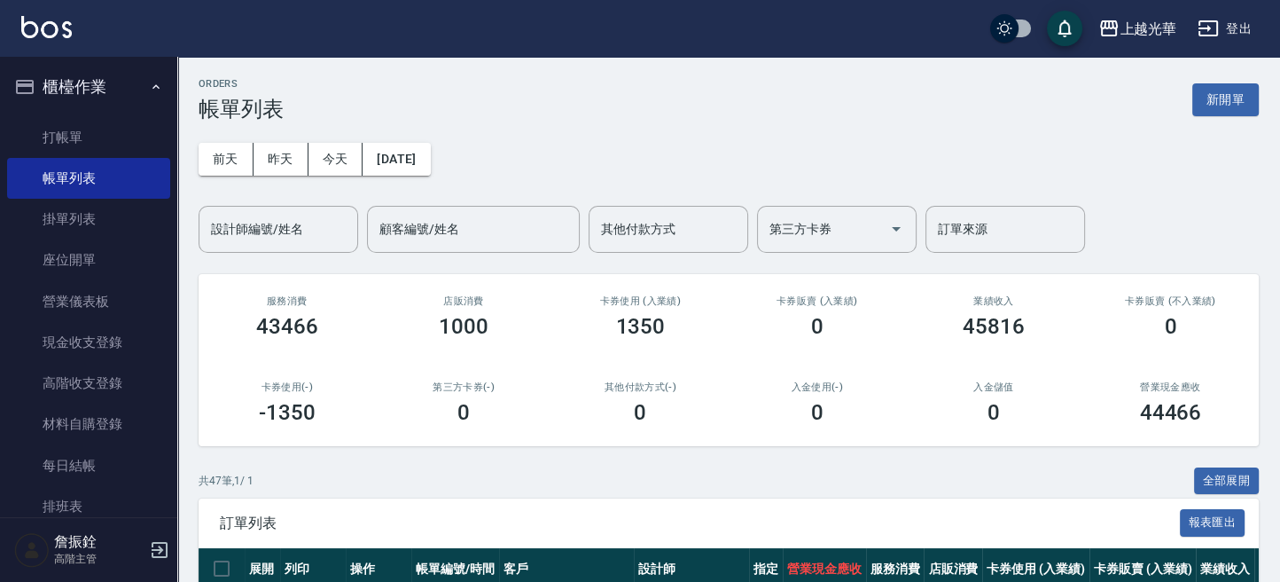
click at [259, 223] on div "設計師編號/姓名 設計師編號/姓名" at bounding box center [279, 229] width 160 height 47
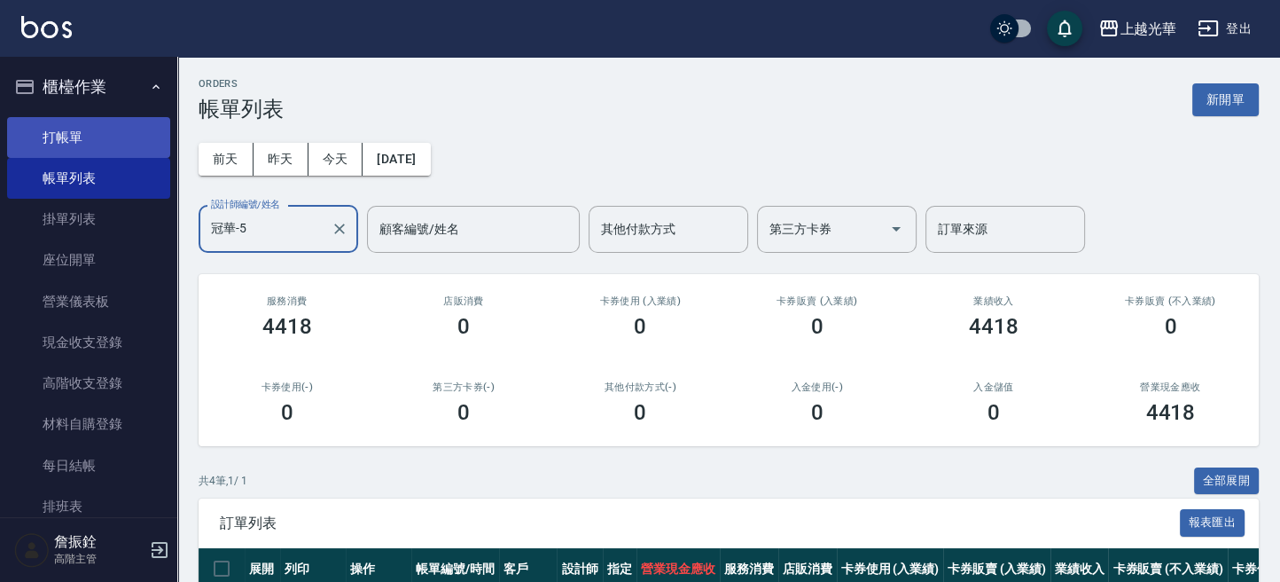
type input "冠華-5"
click at [71, 145] on link "打帳單" at bounding box center [88, 137] width 163 height 41
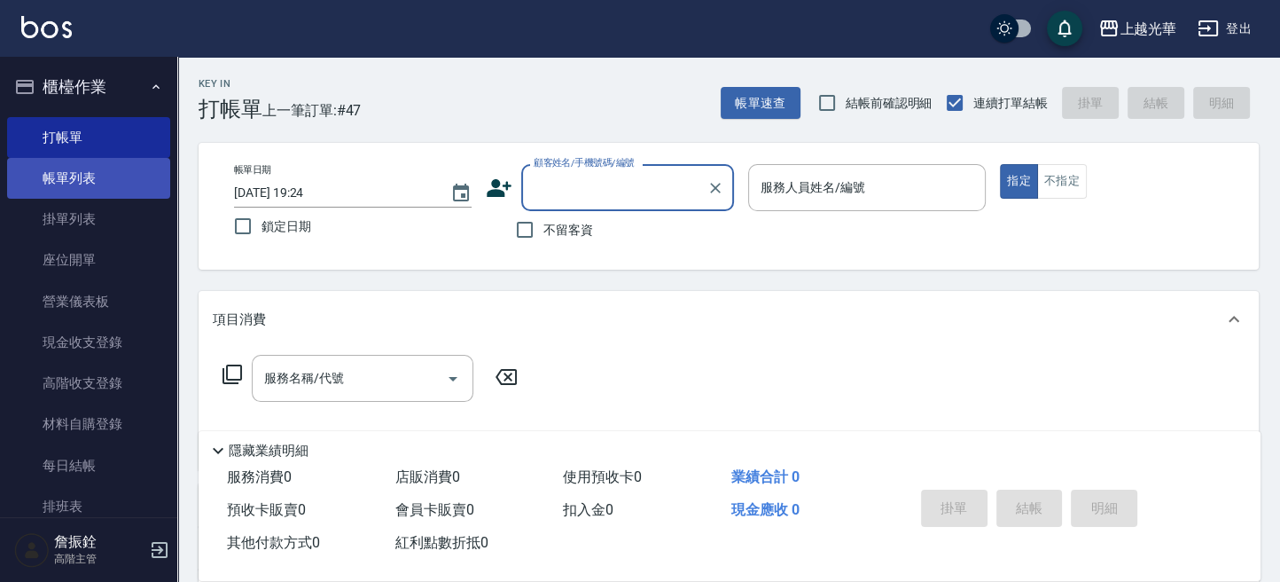
click at [65, 176] on link "帳單列表" at bounding box center [88, 178] width 163 height 41
click at [125, 180] on link "帳單列表" at bounding box center [88, 178] width 163 height 41
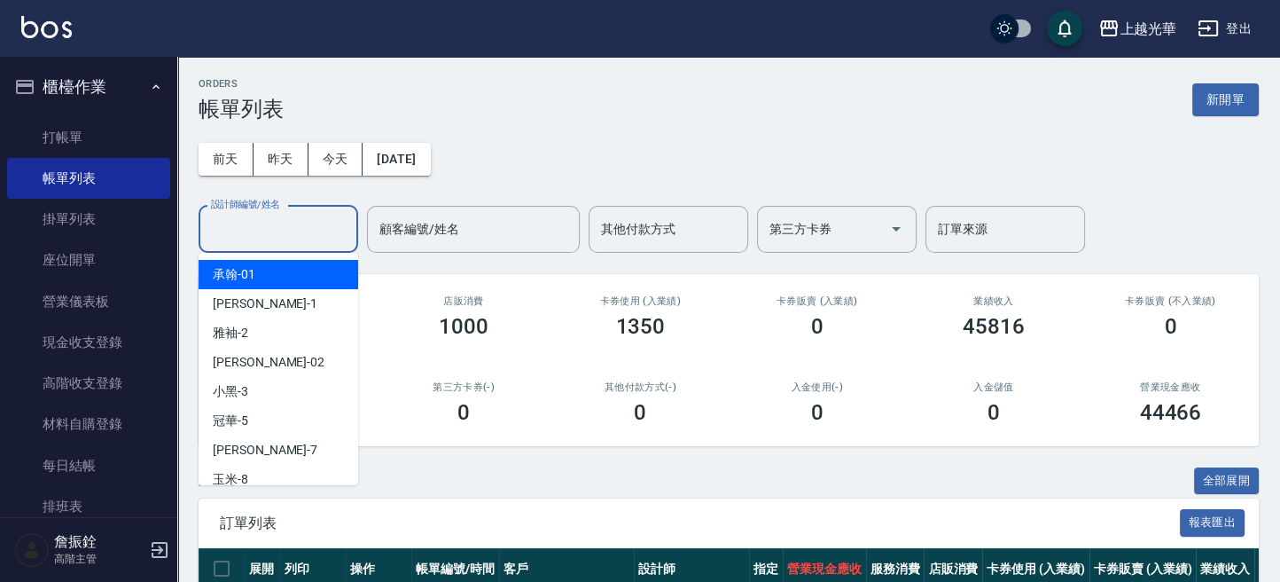
click at [288, 220] on input "設計師編號/姓名" at bounding box center [279, 229] width 144 height 31
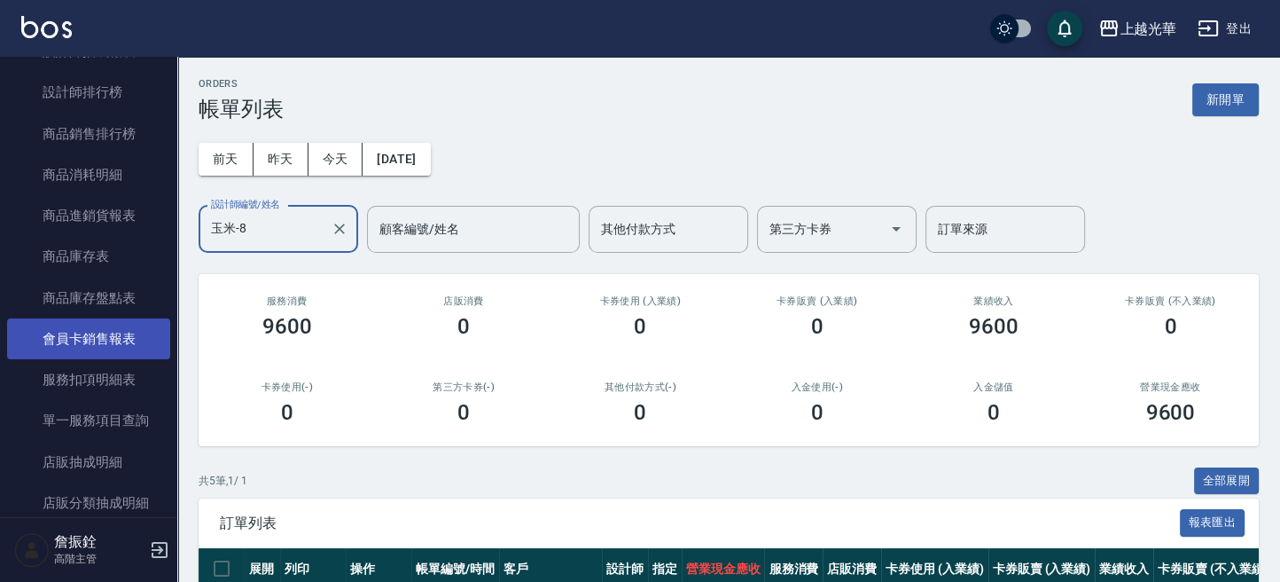
scroll to position [1182, 0]
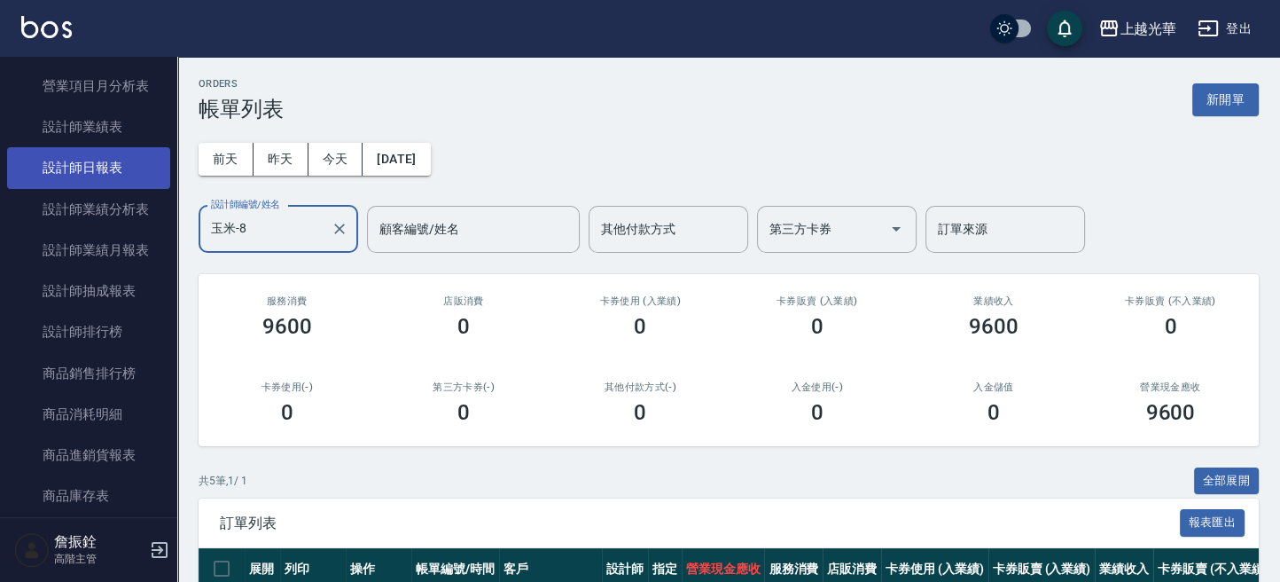
type input "玉米-8"
click at [76, 170] on link "設計師日報表" at bounding box center [88, 167] width 163 height 41
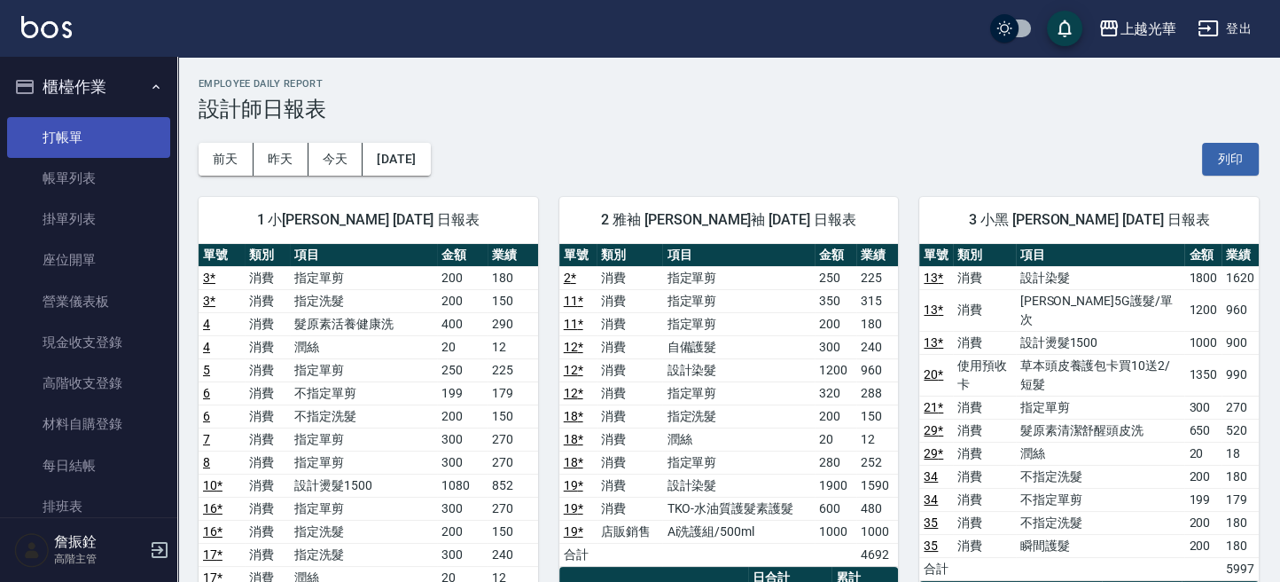
click at [96, 127] on link "打帳單" at bounding box center [88, 137] width 163 height 41
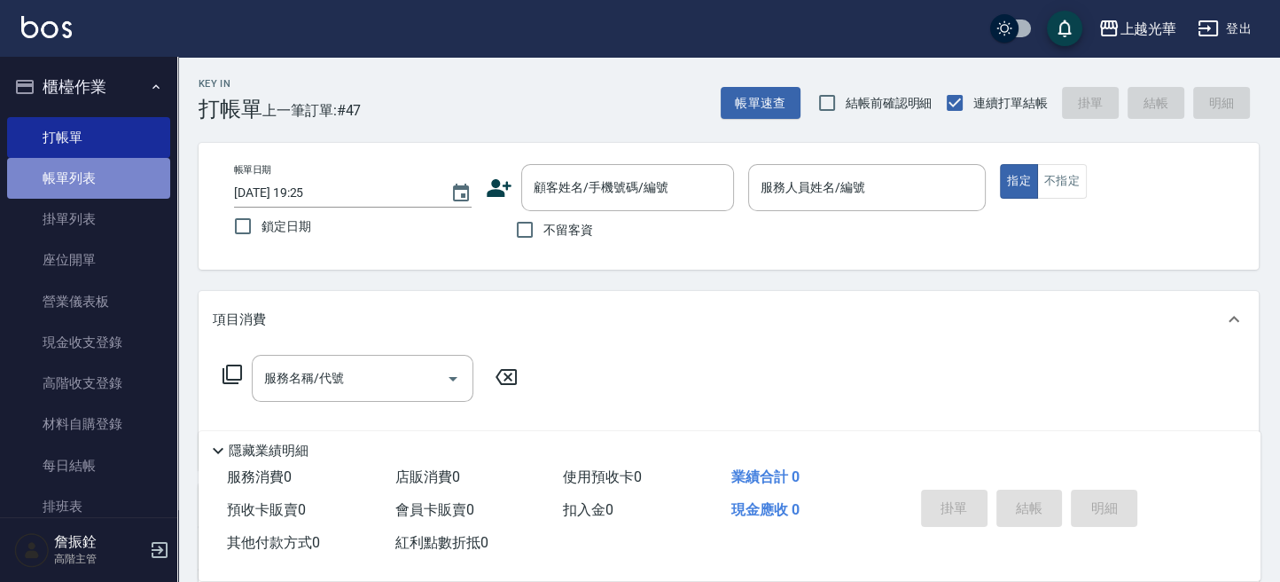
click at [121, 177] on link "帳單列表" at bounding box center [88, 178] width 163 height 41
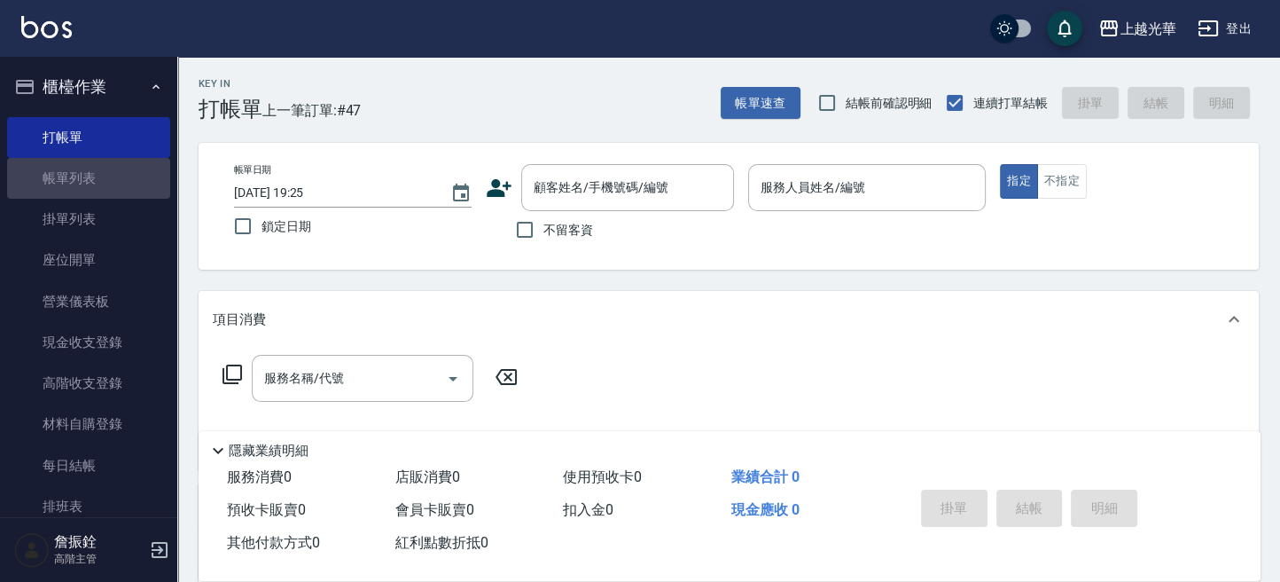
click at [79, 169] on link "帳單列表" at bounding box center [88, 178] width 163 height 41
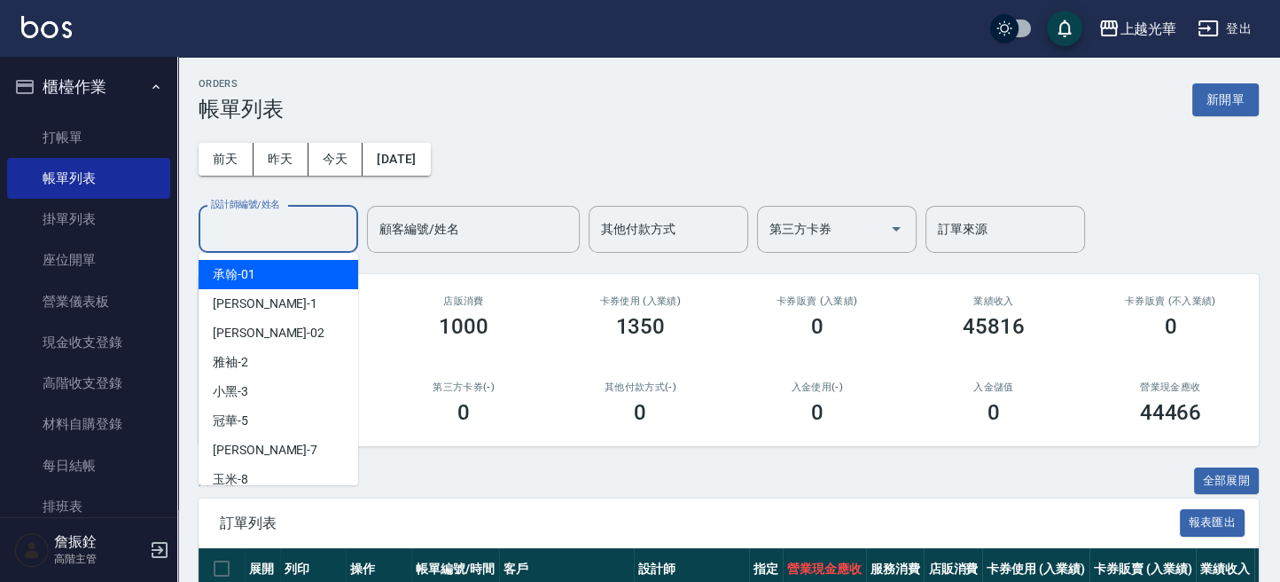
click at [269, 228] on input "設計師編號/姓名" at bounding box center [279, 229] width 144 height 31
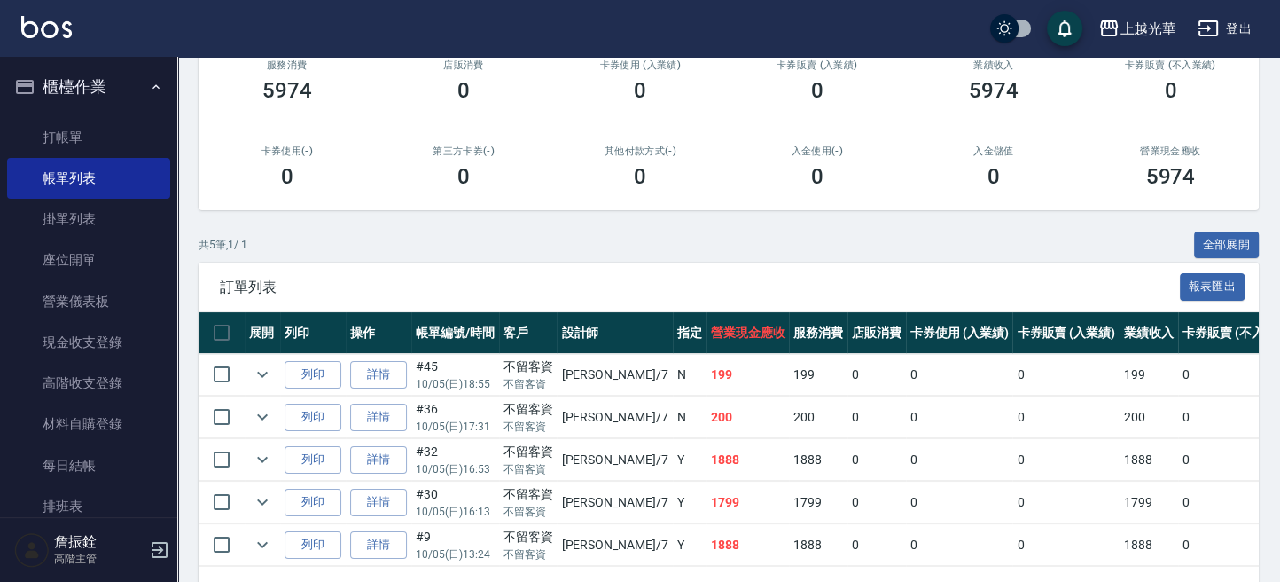
scroll to position [305, 0]
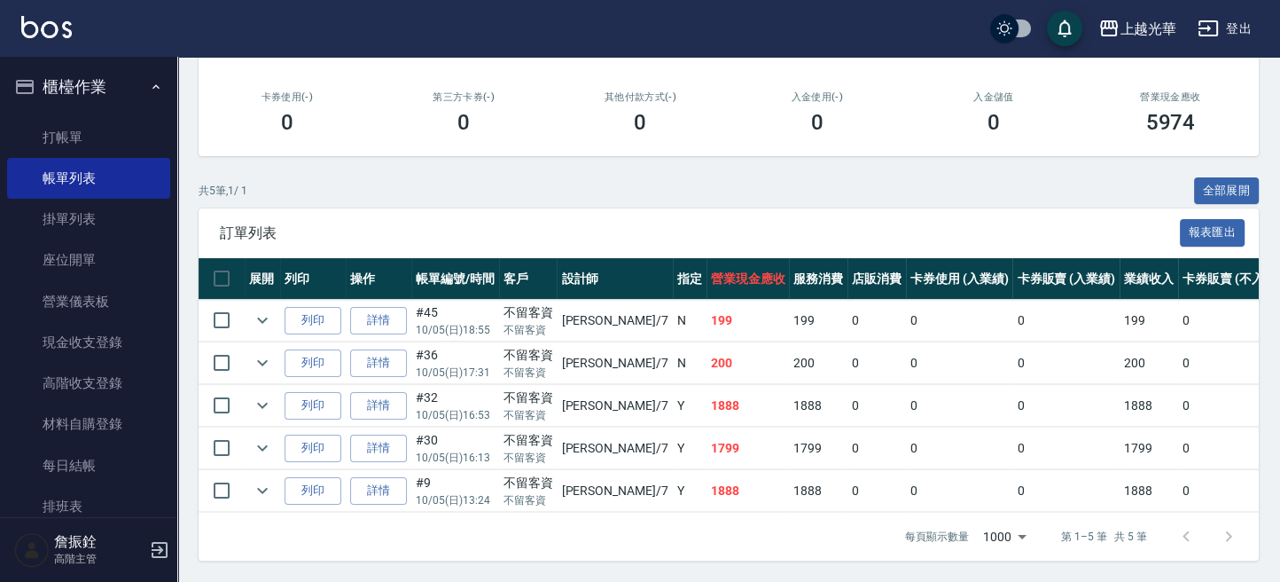
type input "小紫-7"
click at [665, 208] on div "訂單列表 報表匯出" at bounding box center [729, 232] width 1060 height 49
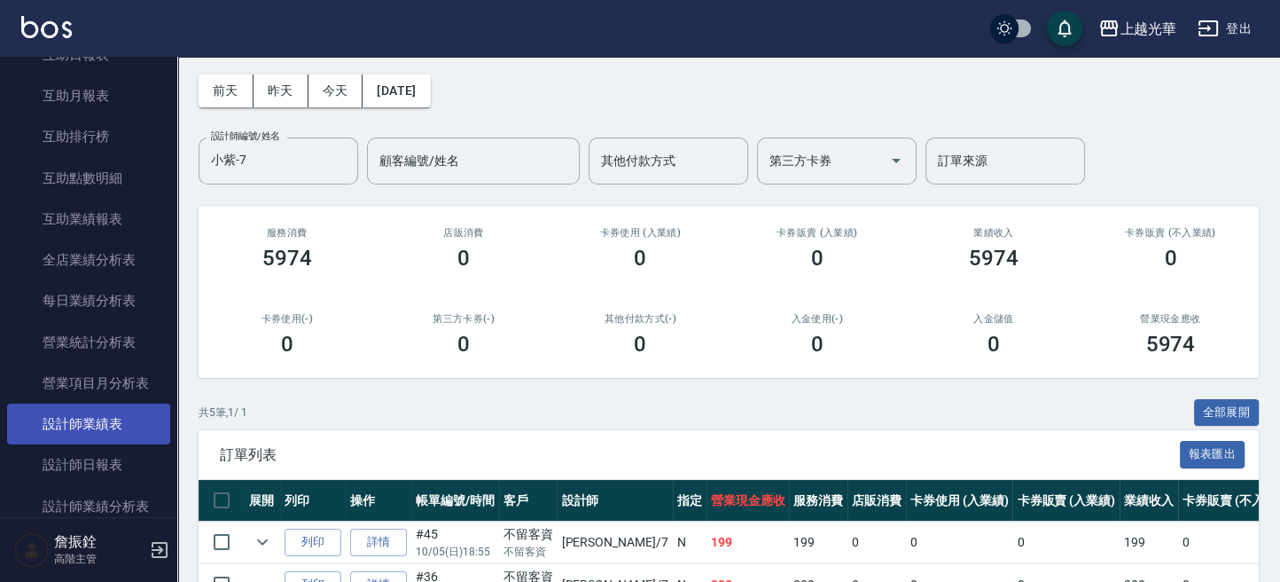
scroll to position [945, 0]
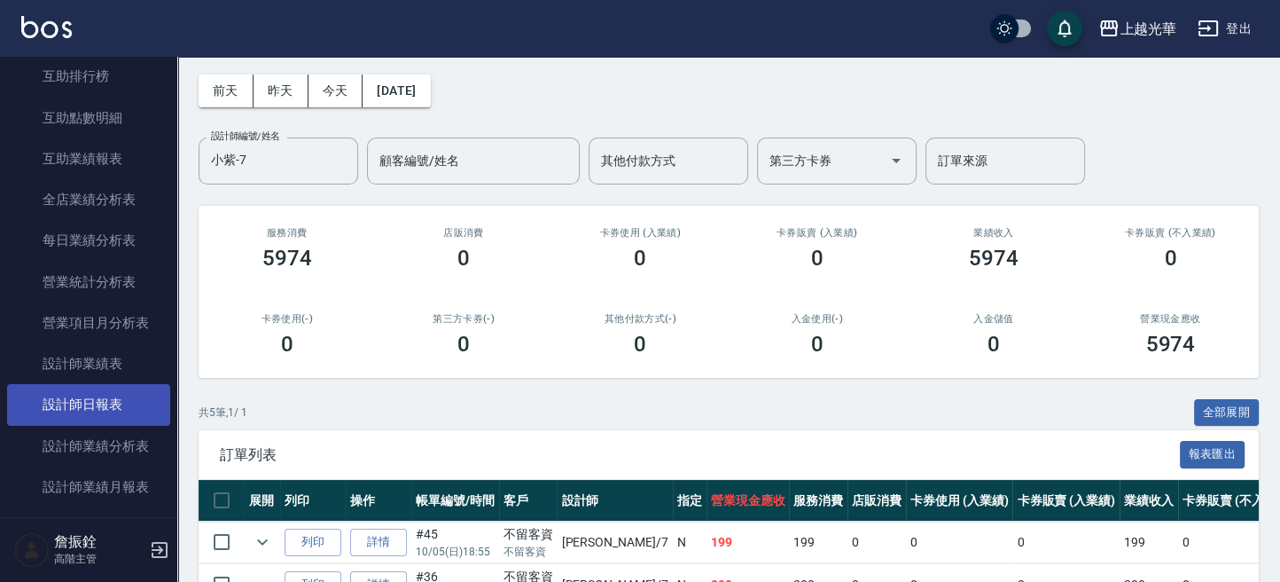
click at [112, 410] on link "設計師日報表" at bounding box center [88, 404] width 163 height 41
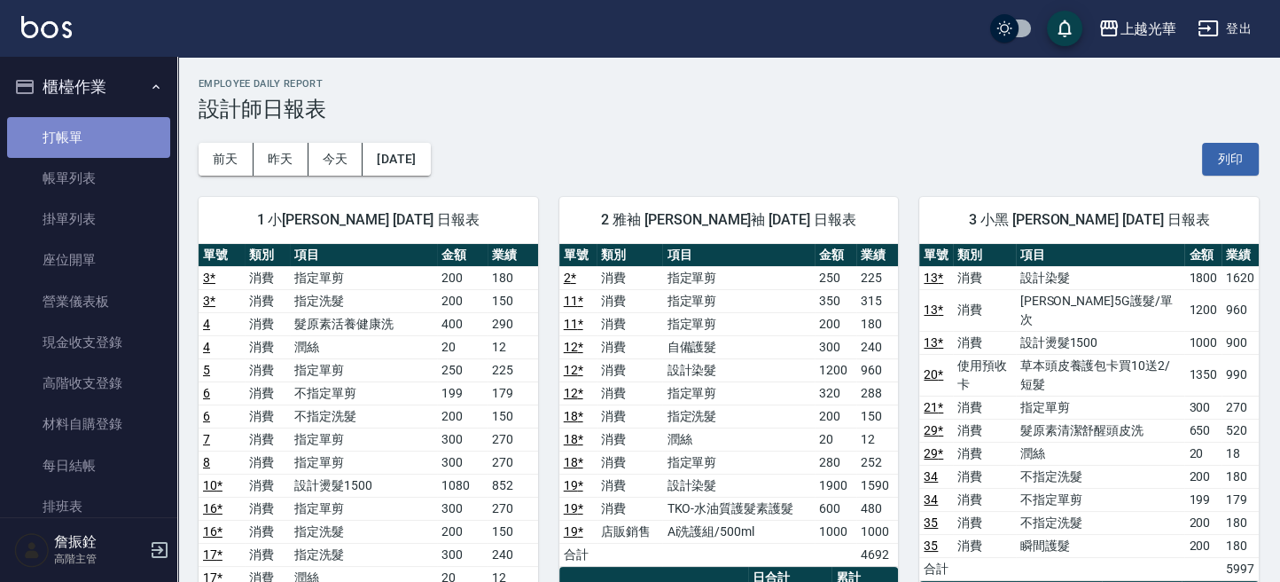
click at [91, 139] on link "打帳單" at bounding box center [88, 137] width 163 height 41
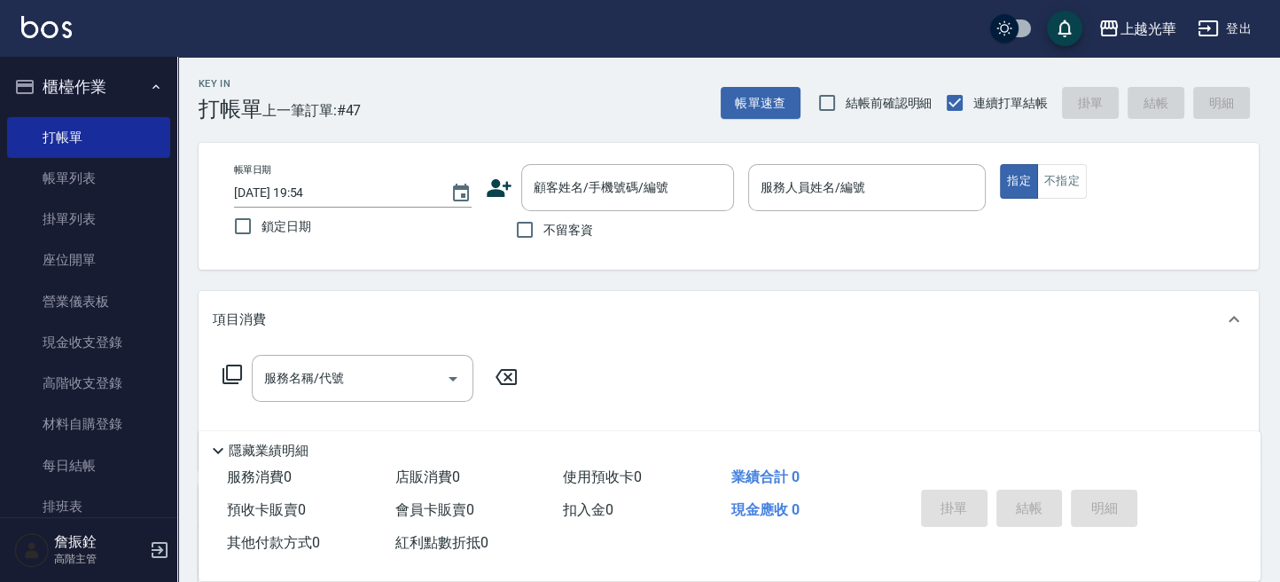
click at [578, 246] on label "不留客資" at bounding box center [549, 229] width 87 height 37
click at [543, 246] on input "不留客資" at bounding box center [524, 229] width 37 height 37
checkbox input "true"
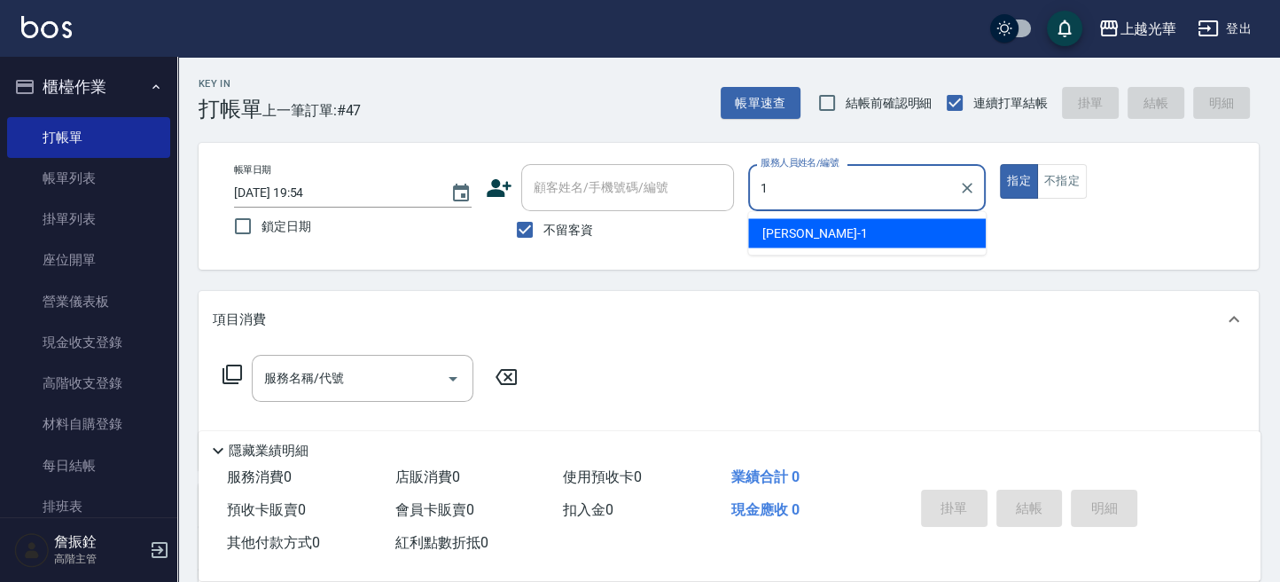
type input "1"
type button "true"
type input "小詹-1"
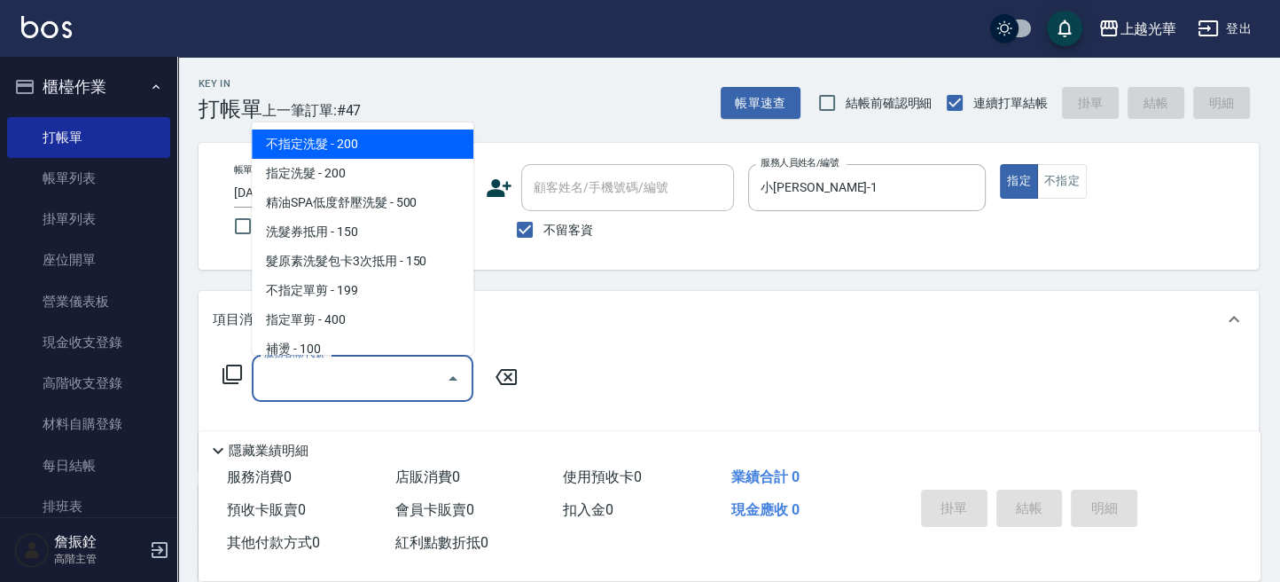
click at [362, 380] on input "服務名稱/代號" at bounding box center [349, 378] width 179 height 31
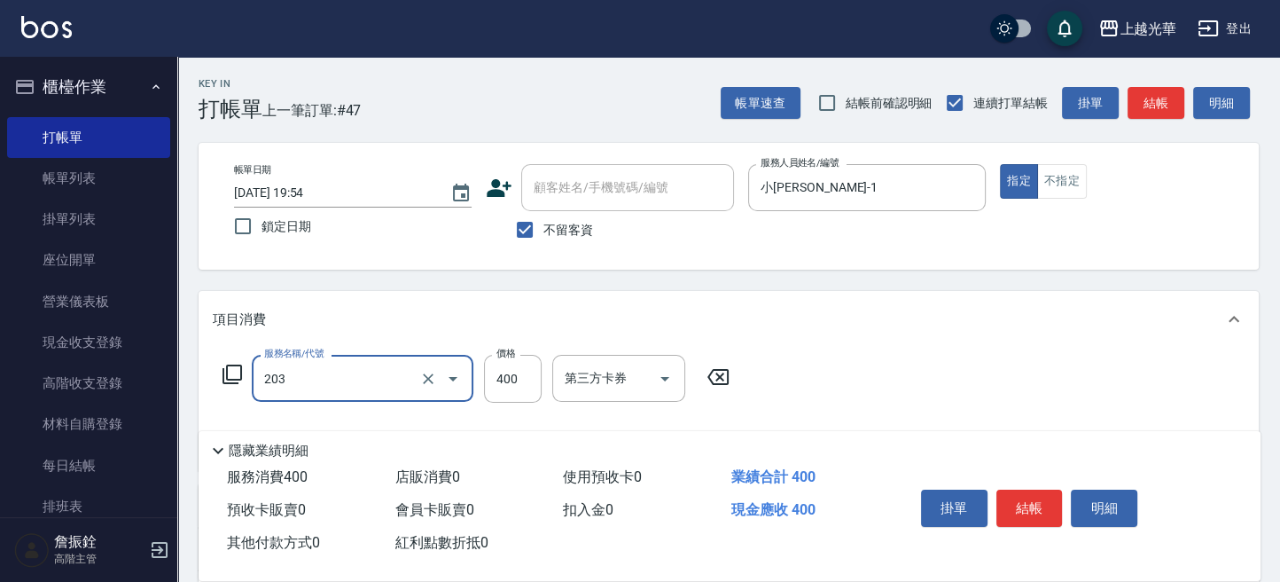
type input "指定單剪(203)"
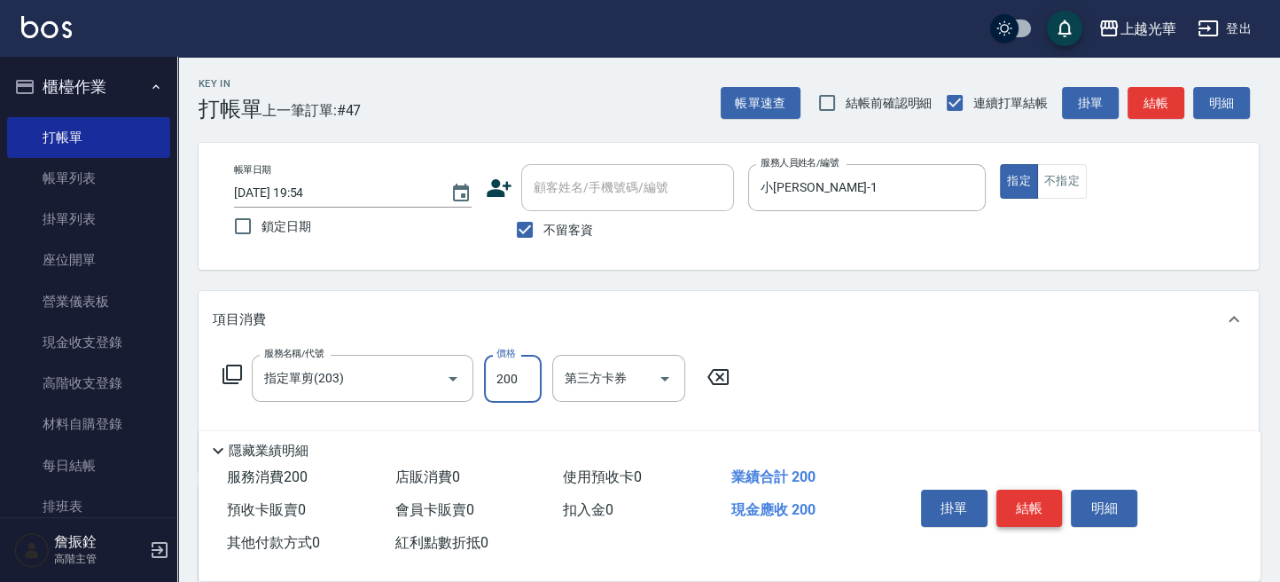
type input "200"
click at [1047, 506] on button "結帳" at bounding box center [1029, 507] width 66 height 37
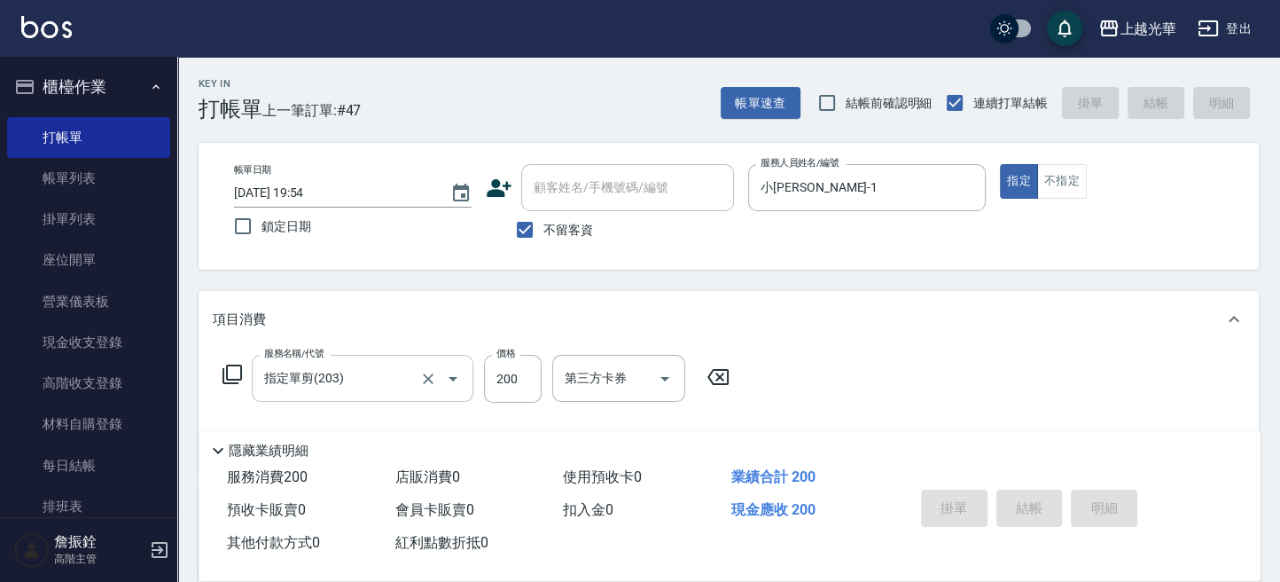
type input "2025/10/05 19:56"
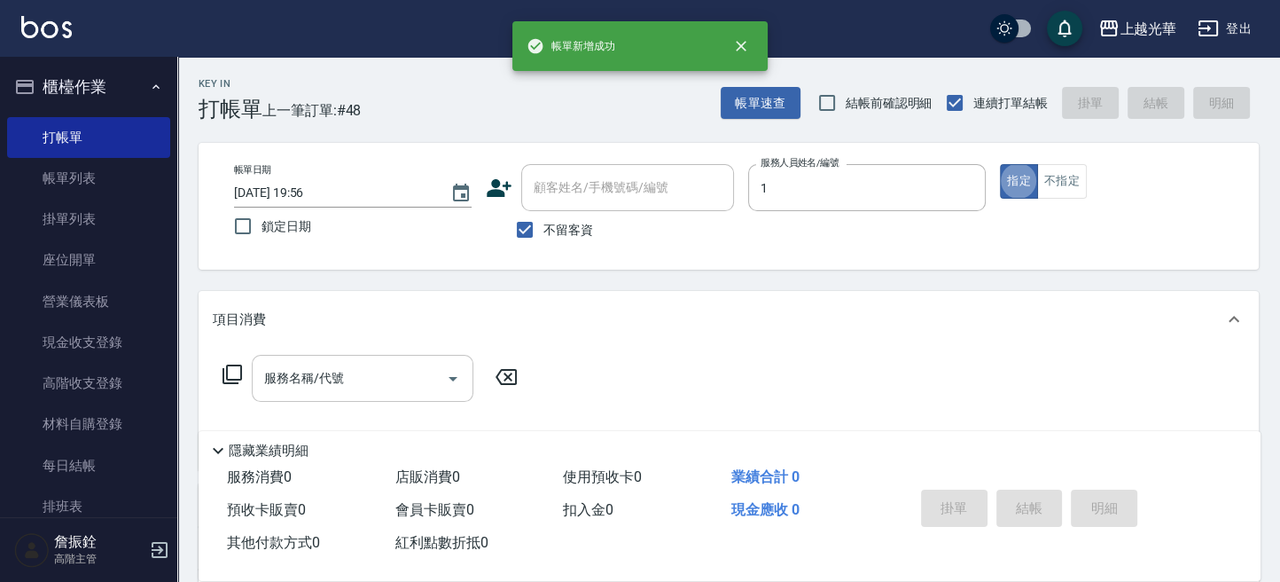
type input "小詹-1"
click at [361, 372] on input "服務名稱/代號" at bounding box center [349, 378] width 179 height 31
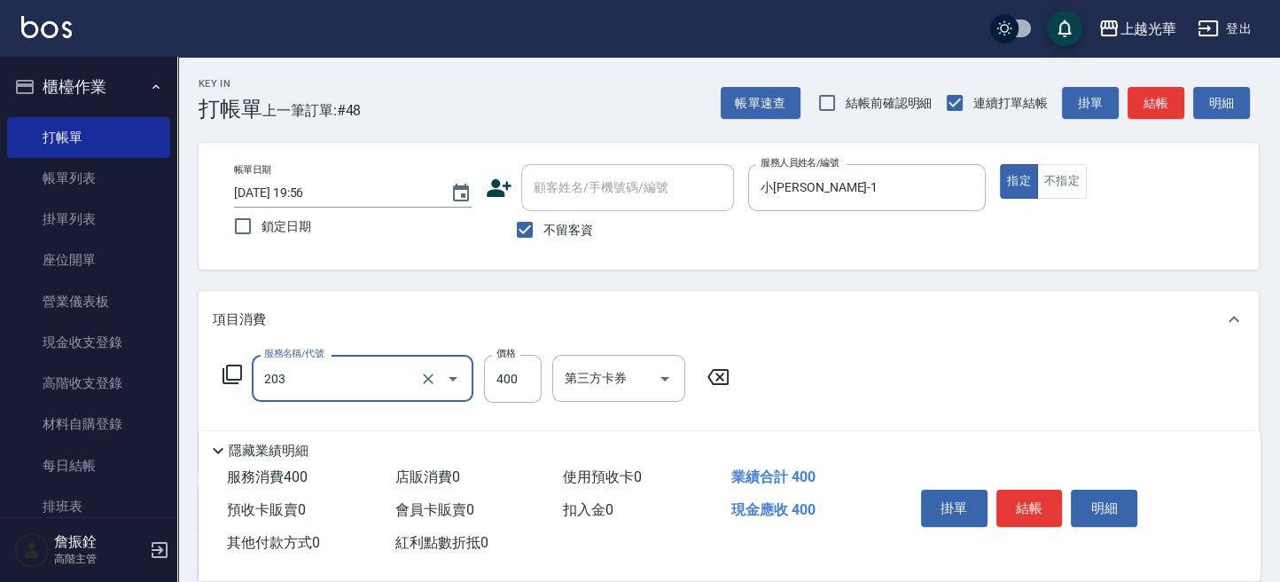
type input "指定單剪(203)"
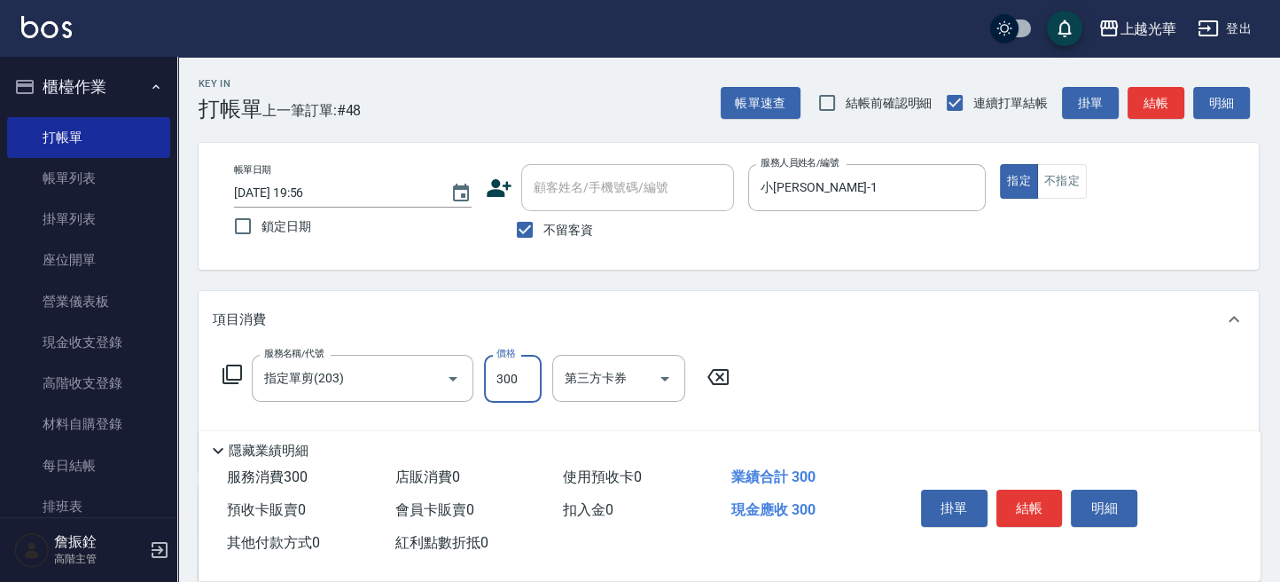
scroll to position [118, 0]
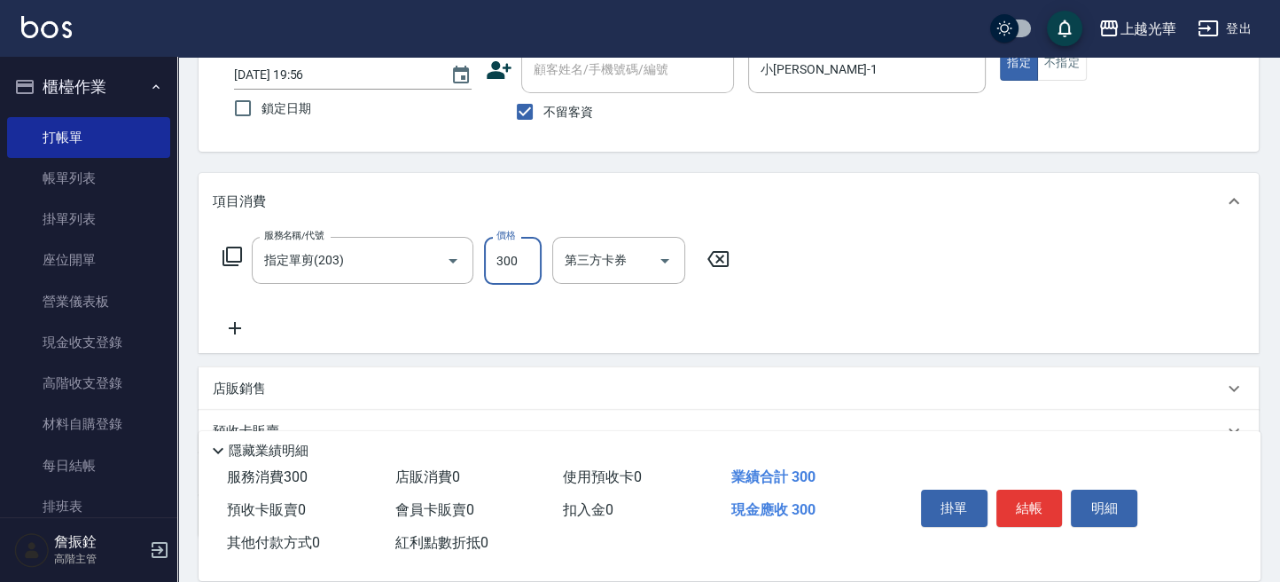
type input "300"
click at [232, 333] on icon at bounding box center [235, 327] width 44 height 21
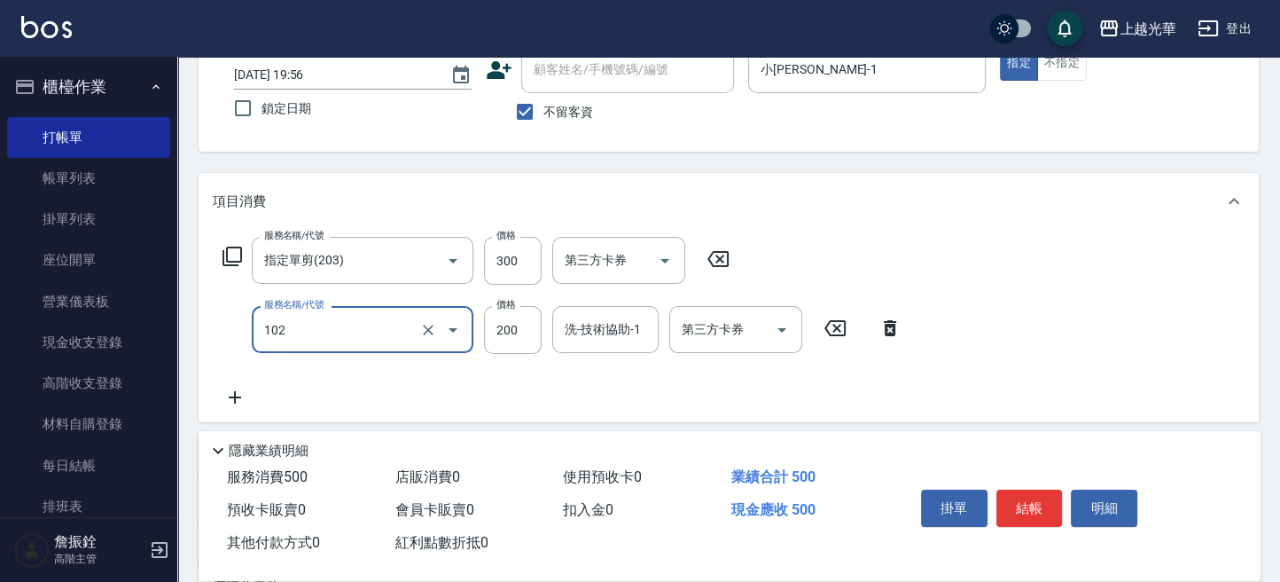
type input "指定洗髮(102)"
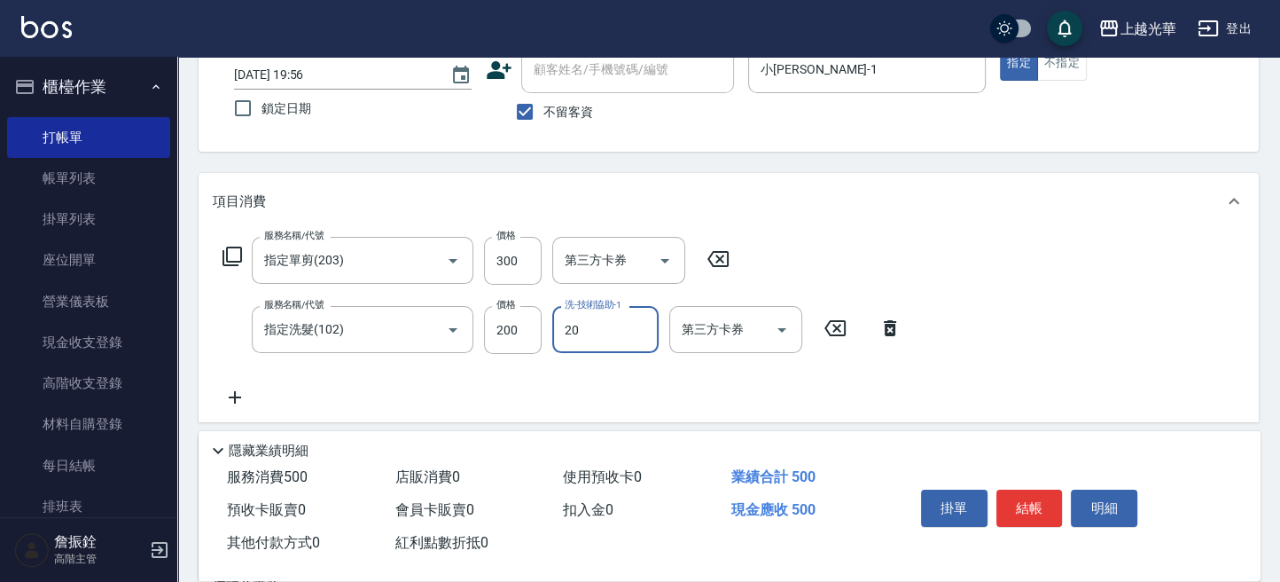
type input "小胖-20"
click at [1022, 508] on button "結帳" at bounding box center [1029, 507] width 66 height 37
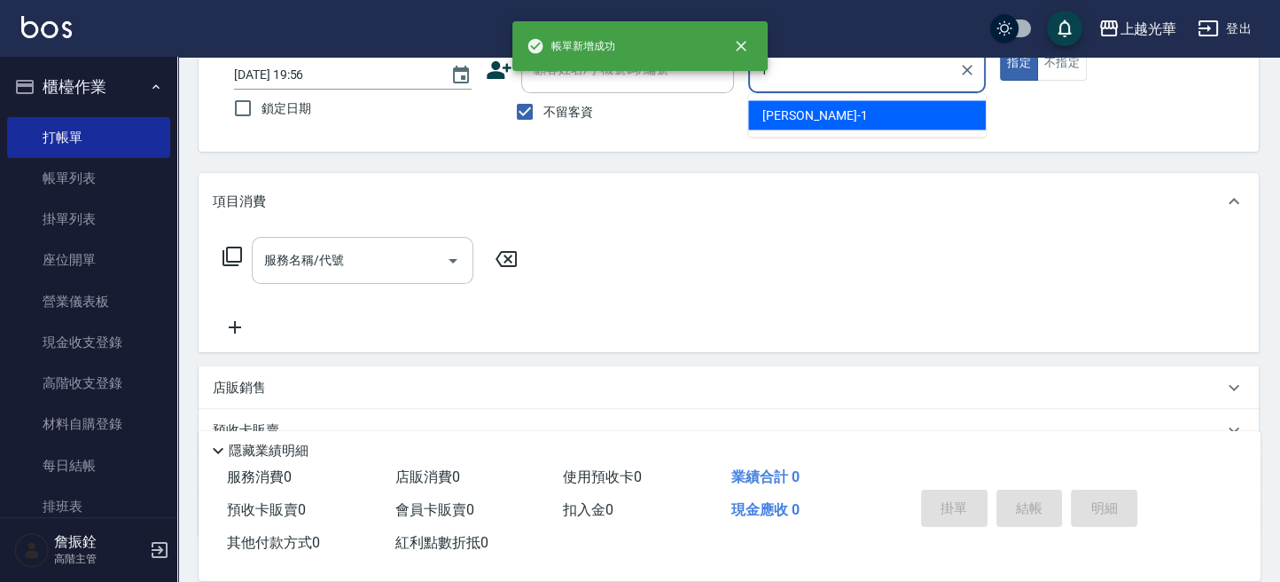
type input "小詹-1"
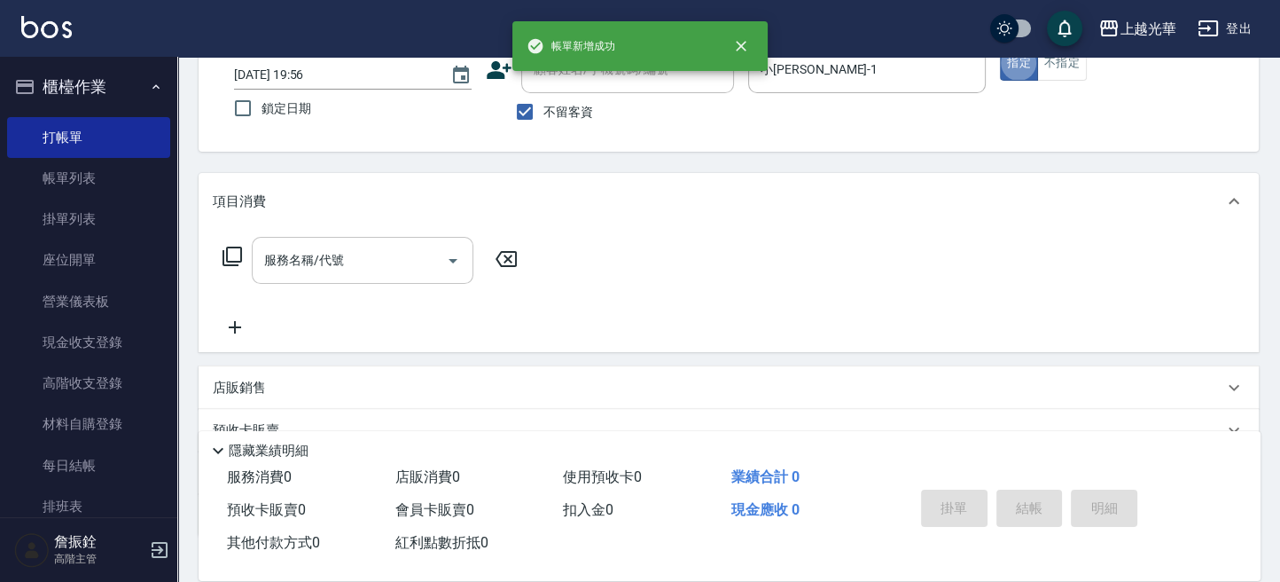
click at [351, 265] on input "服務名稱/代號" at bounding box center [349, 260] width 179 height 31
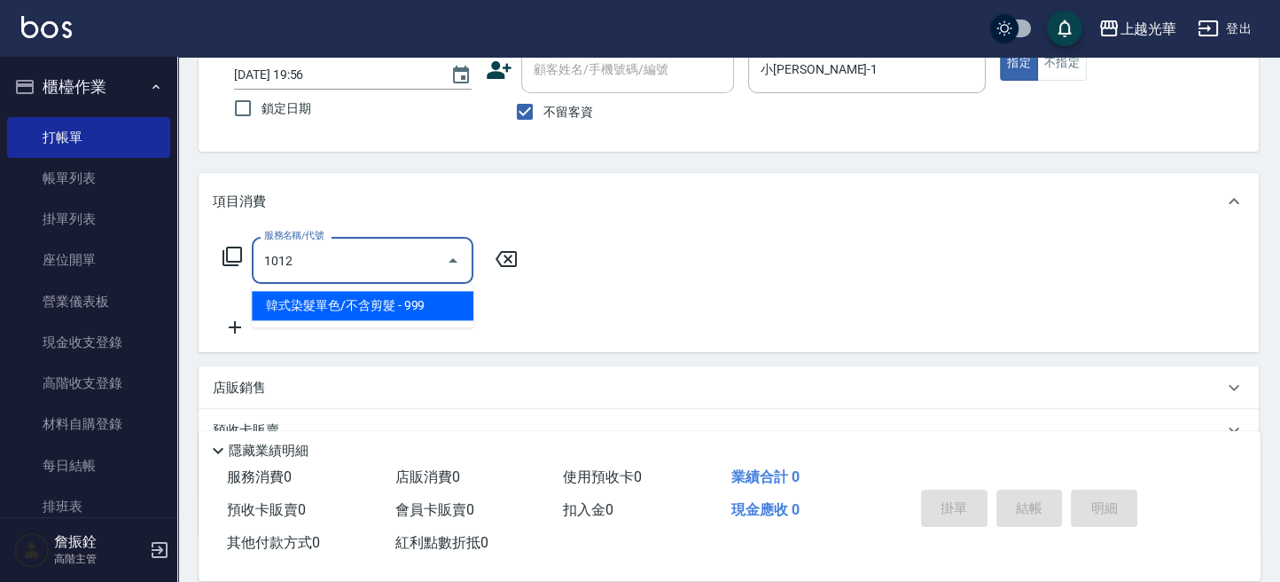
type input "韓式染髮單色/不含剪髮(1012)"
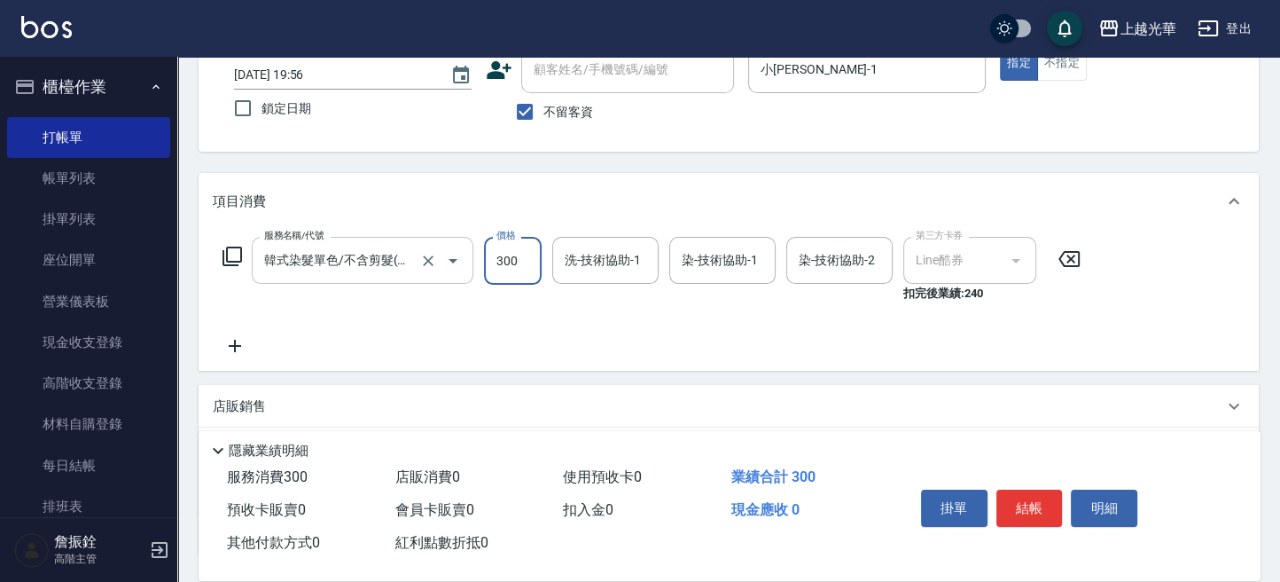
type input "300"
click at [329, 263] on input "韓式染髮單色/不含剪髮(1012)" at bounding box center [338, 260] width 156 height 31
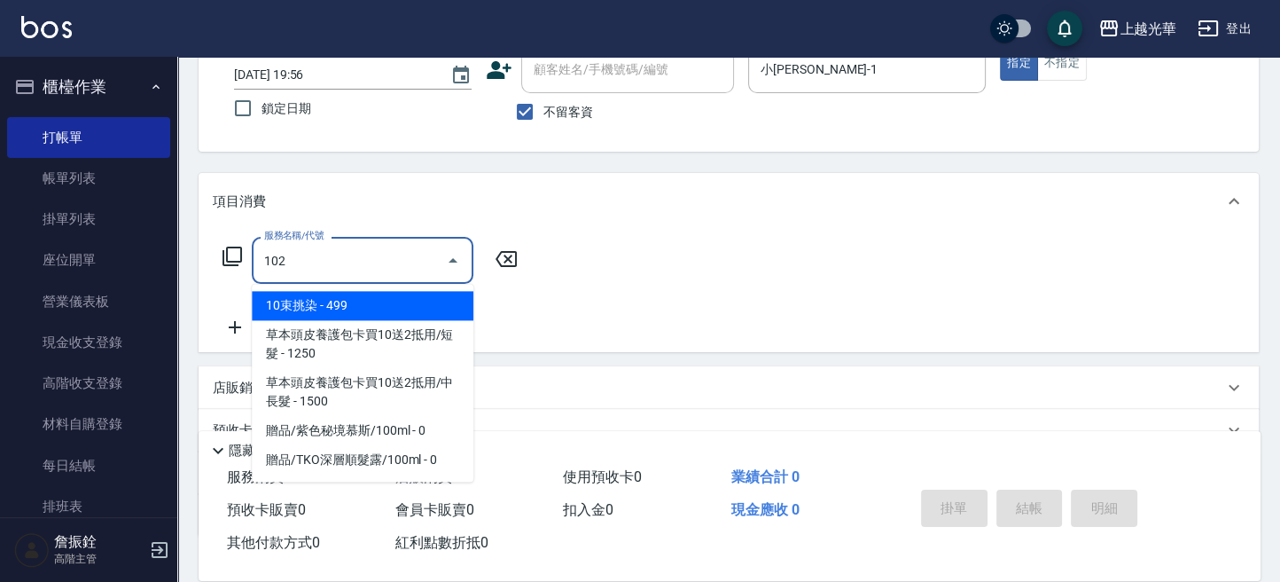
scroll to position [0, 0]
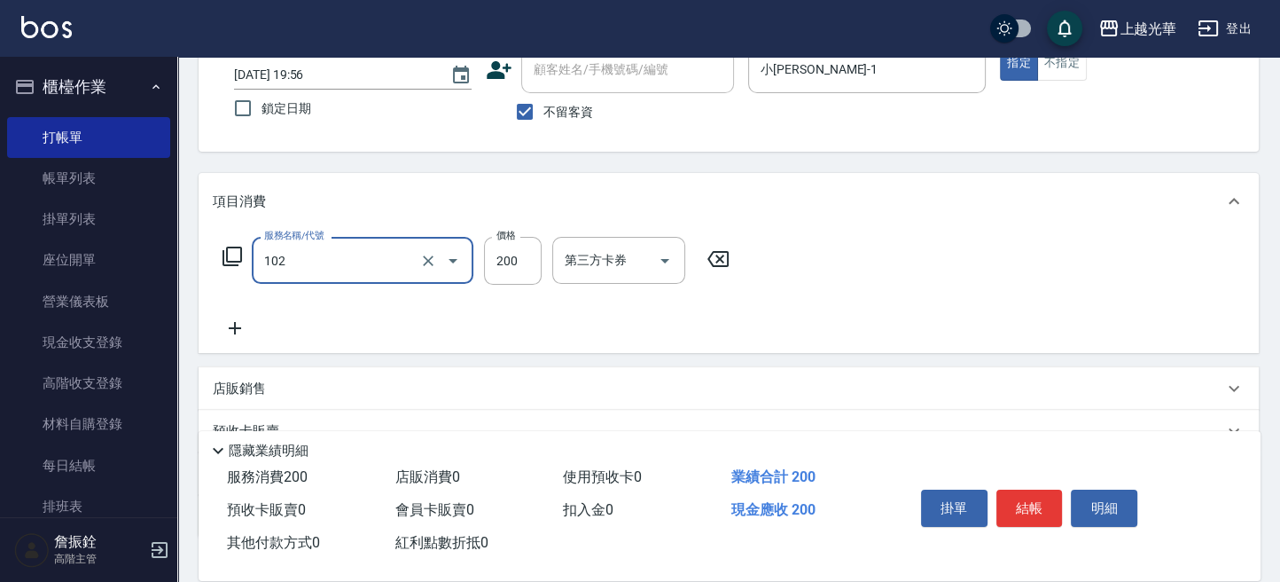
type input "指定洗髮(102)"
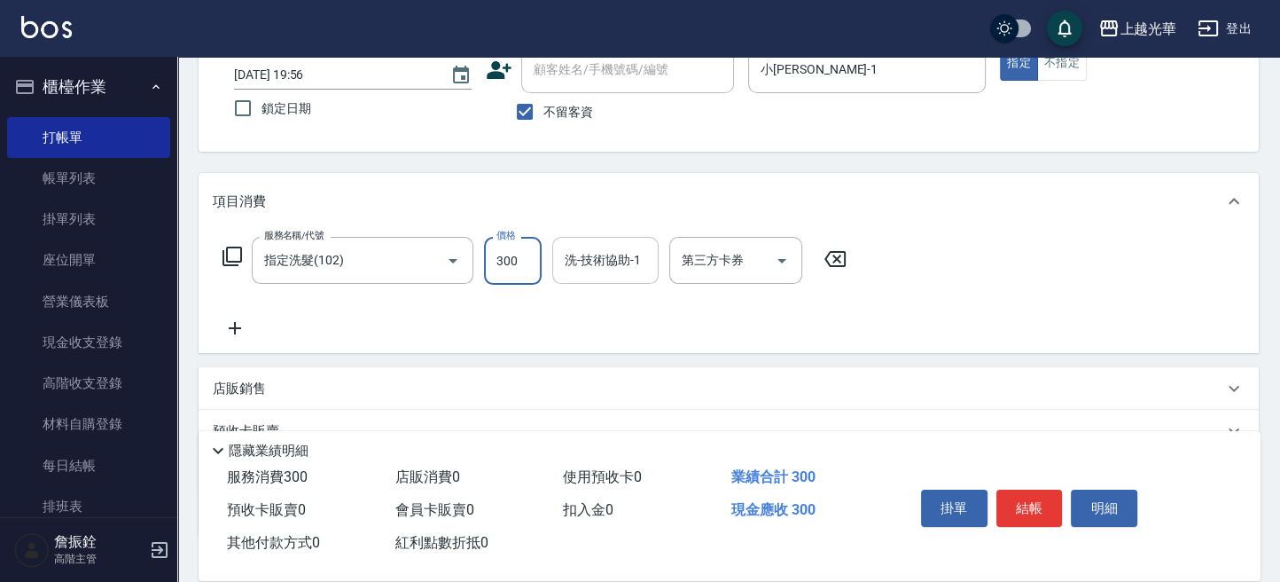
type input "300"
click at [581, 262] on input "洗-技術協助-1" at bounding box center [605, 260] width 90 height 31
type input "小詹-1"
click at [243, 324] on icon at bounding box center [235, 327] width 44 height 21
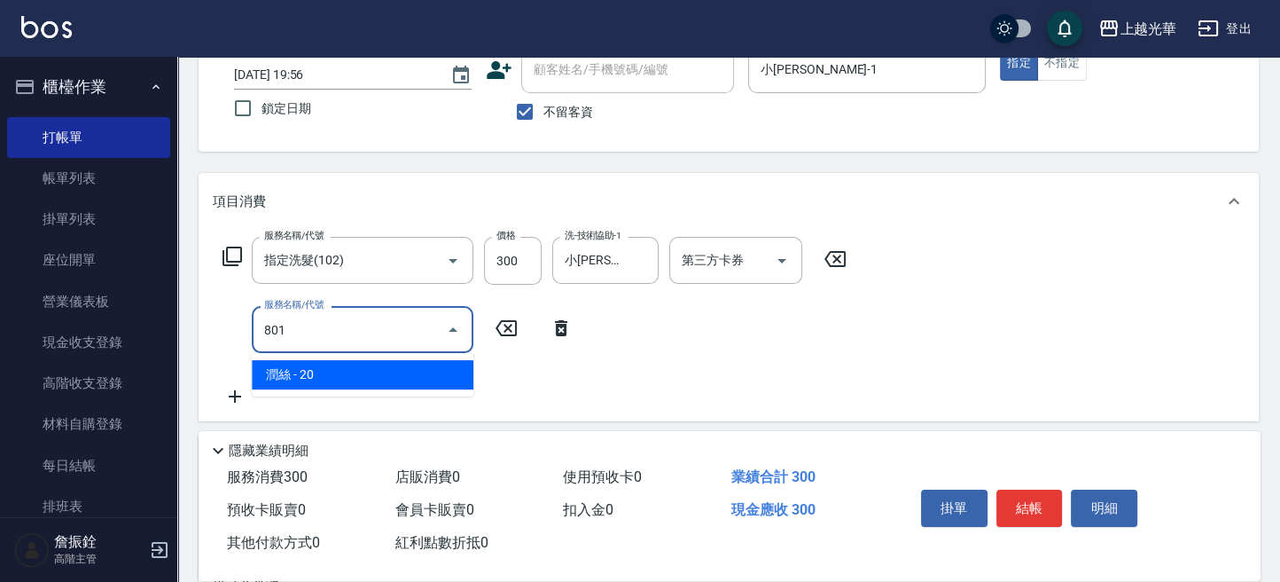
type input "潤絲(801)"
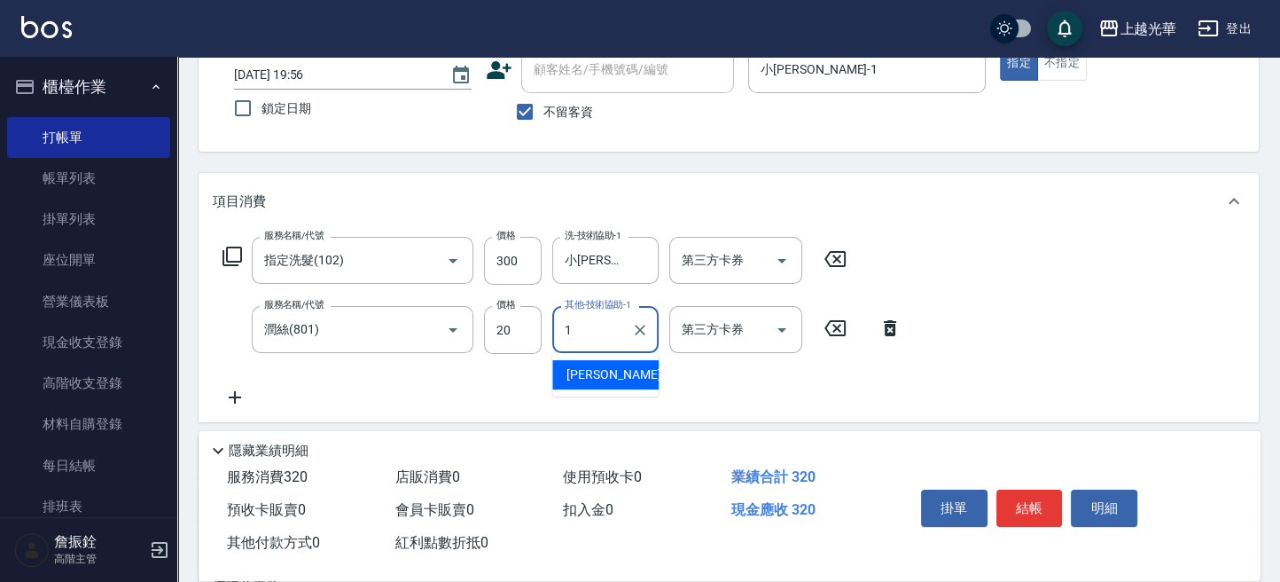
type input "小詹-1"
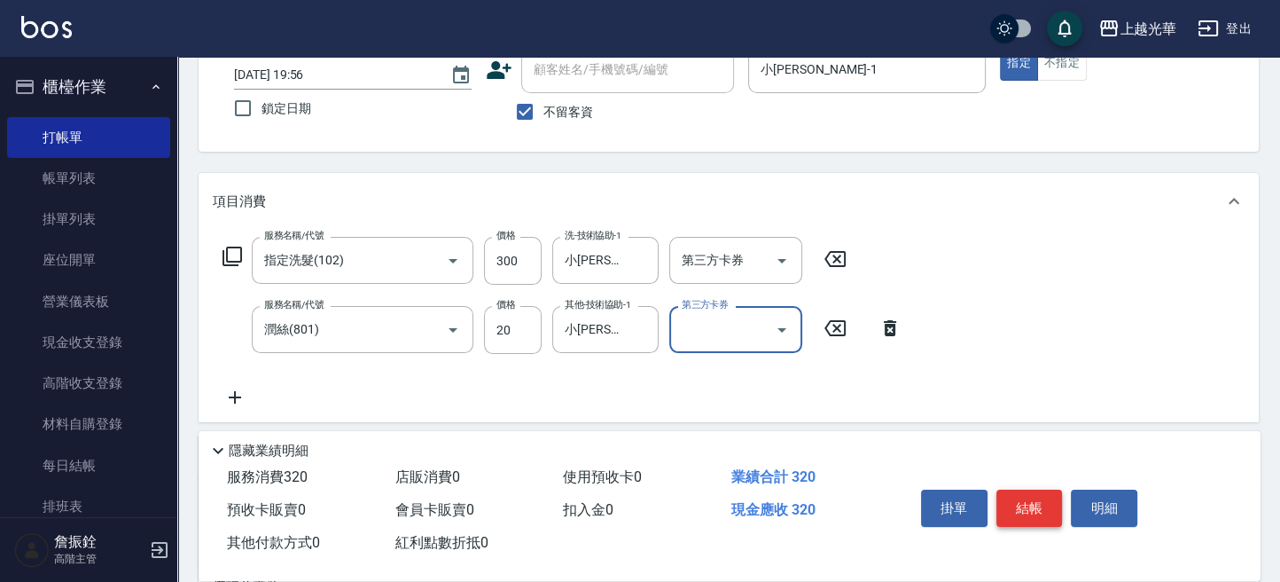
click at [1027, 505] on button "結帳" at bounding box center [1029, 507] width 66 height 37
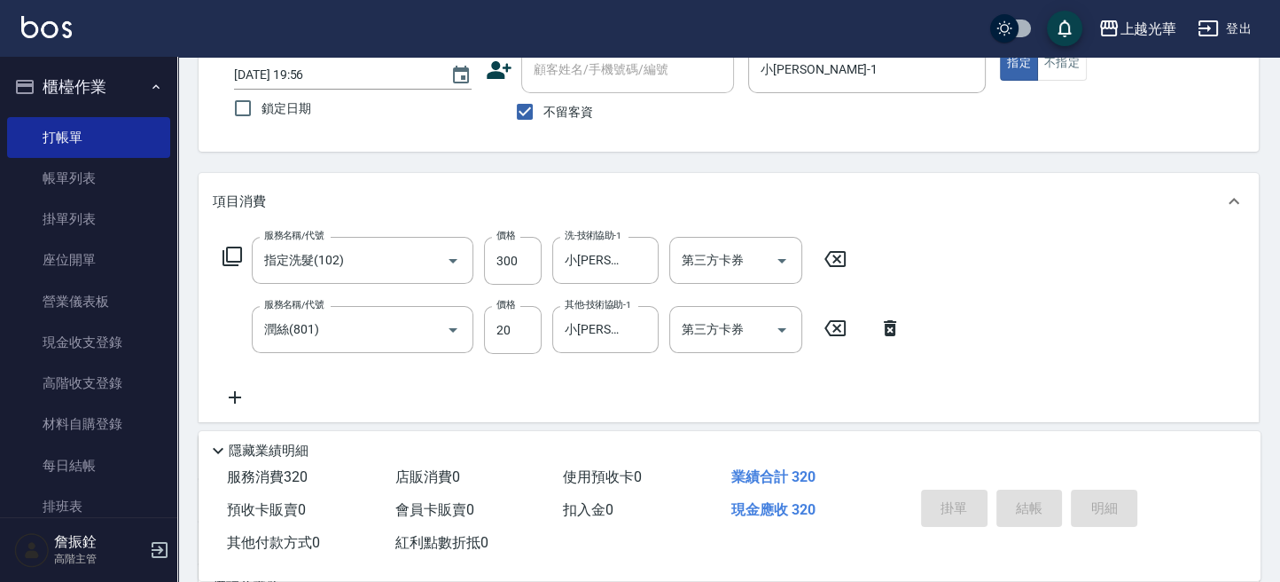
type input "2025/10/05 19:57"
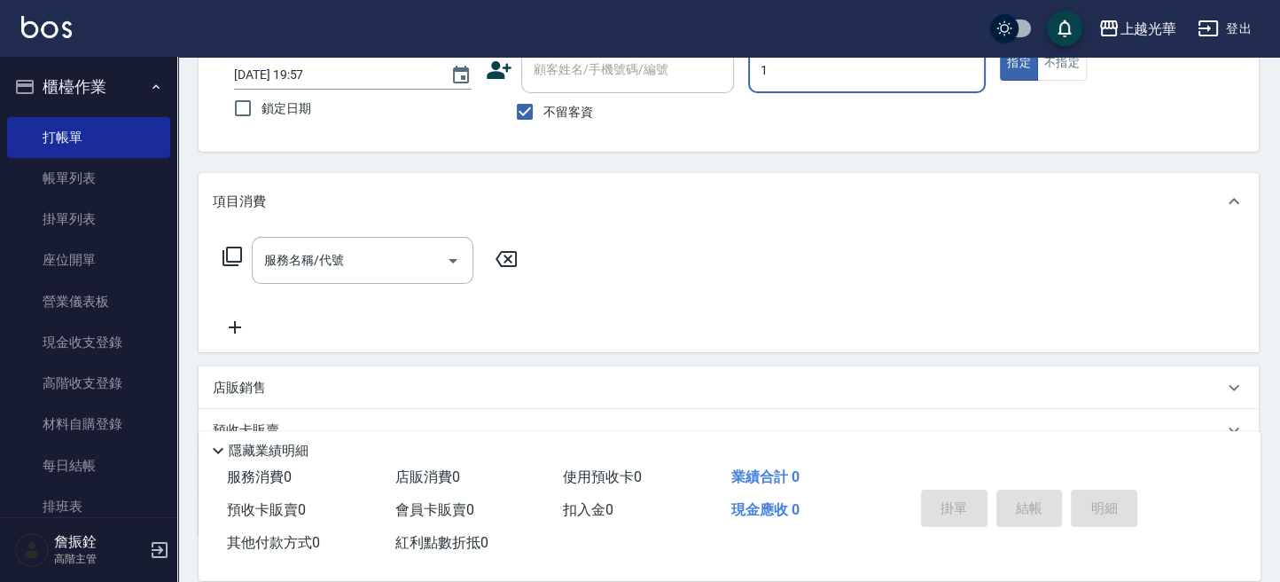
type input "小詹-1"
click at [343, 252] on input "服務名稱/代號" at bounding box center [349, 260] width 179 height 31
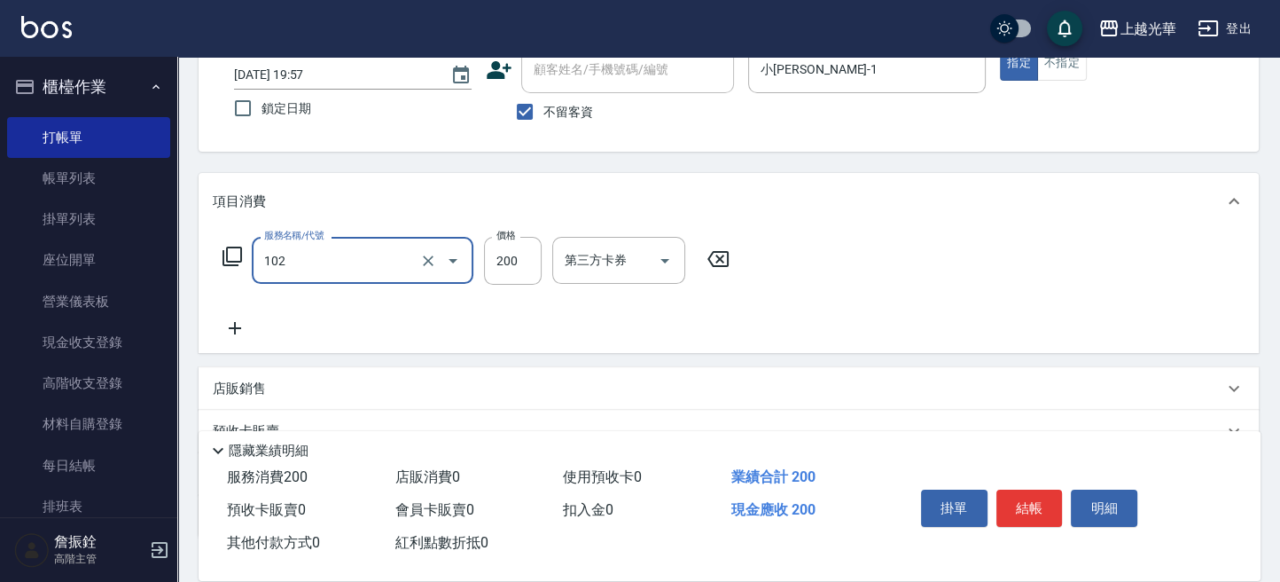
type input "指定洗髮(102)"
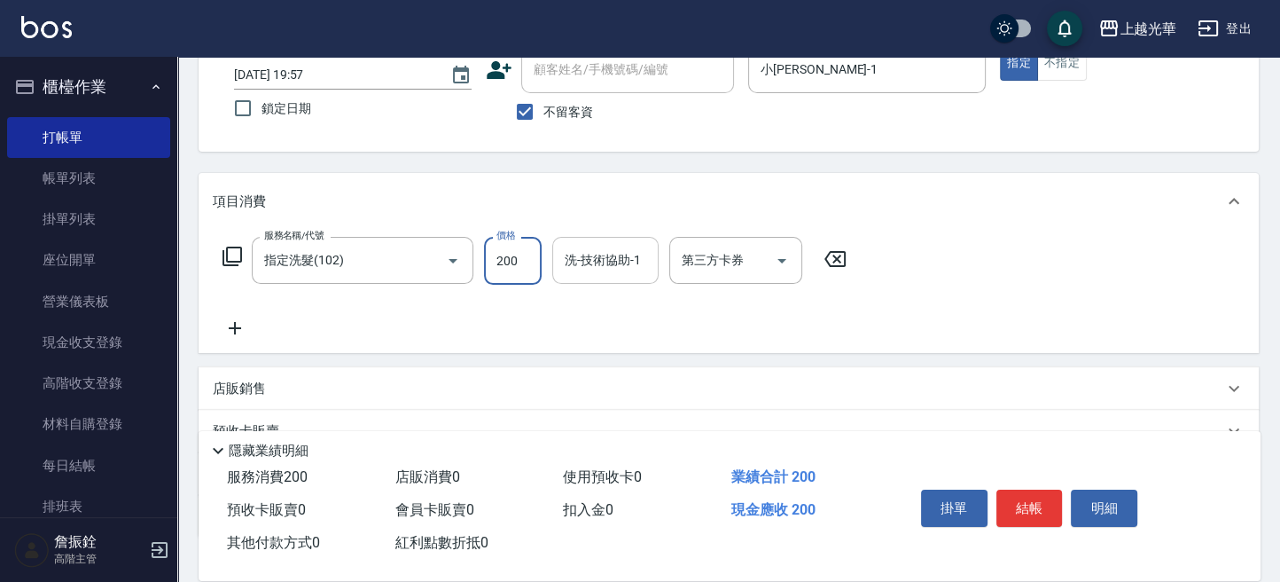
drag, startPoint x: 504, startPoint y: 270, endPoint x: 571, endPoint y: 270, distance: 67.4
click at [504, 270] on input "200" at bounding box center [513, 261] width 58 height 48
type input "300"
click at [604, 273] on input "洗-技術協助-1" at bounding box center [605, 260] width 90 height 31
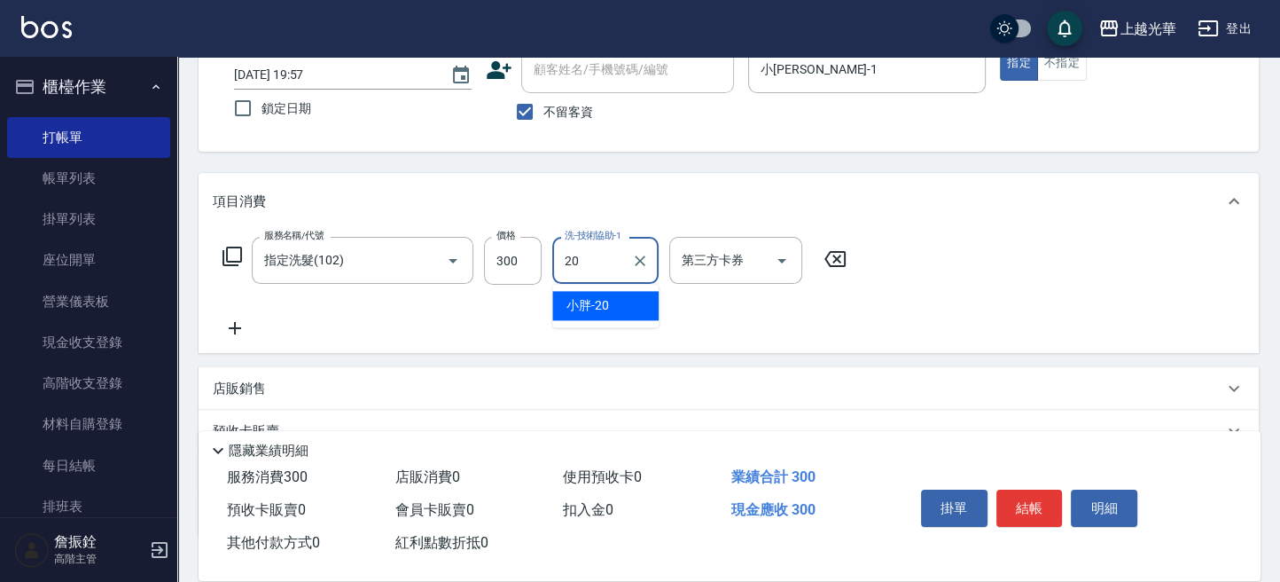
type input "小胖-20"
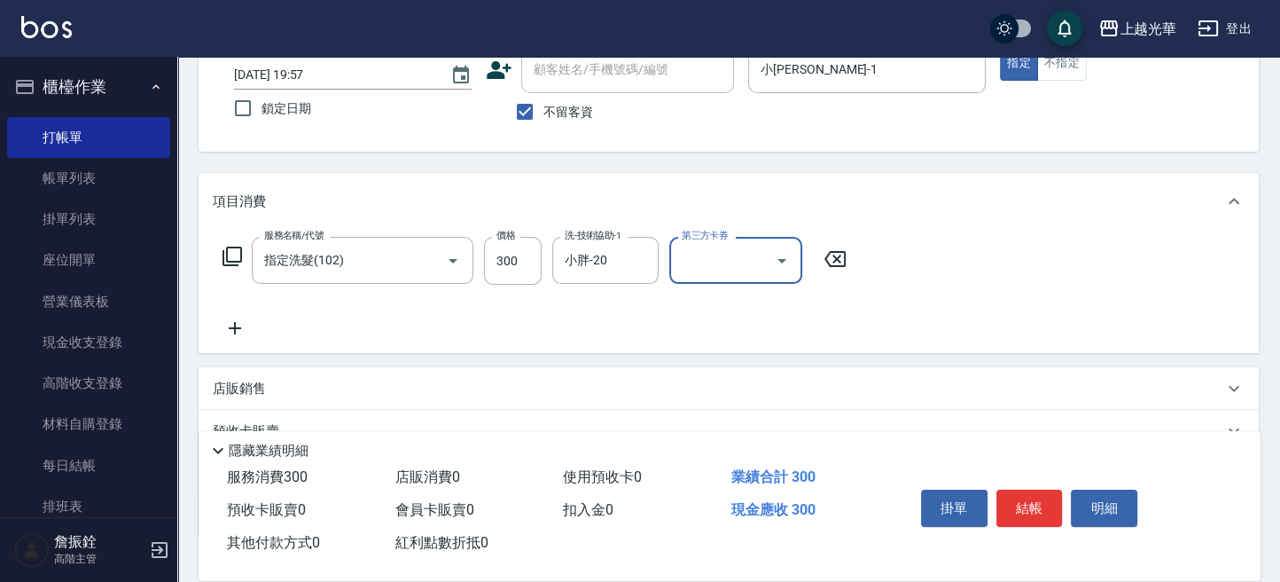
click at [247, 327] on icon at bounding box center [235, 327] width 44 height 21
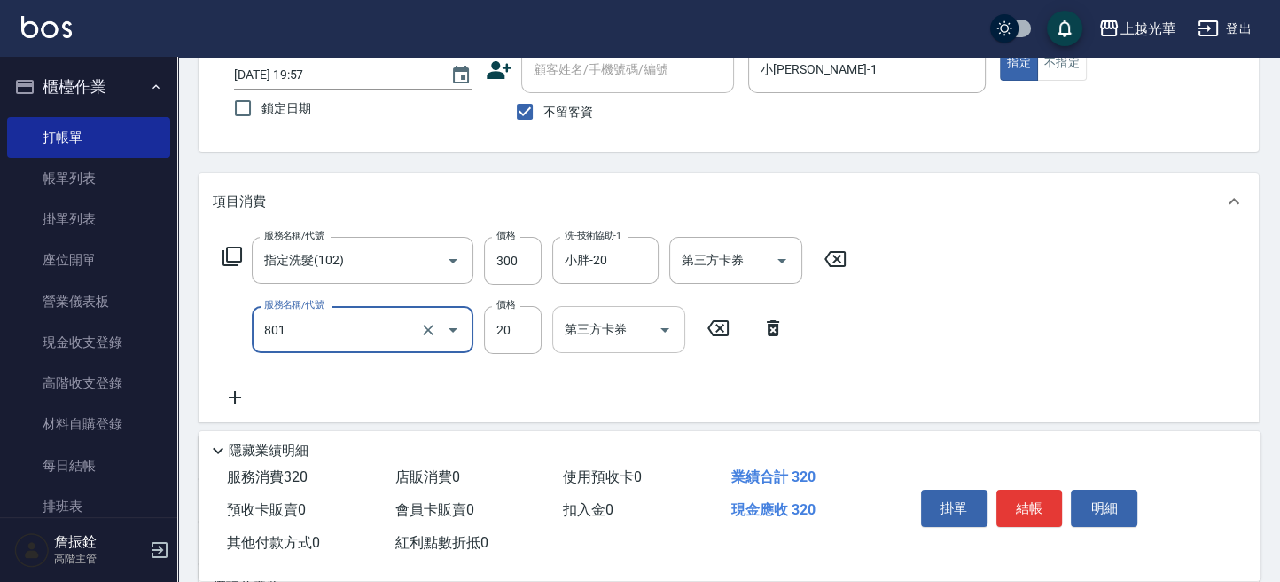
type input "潤絲(801)"
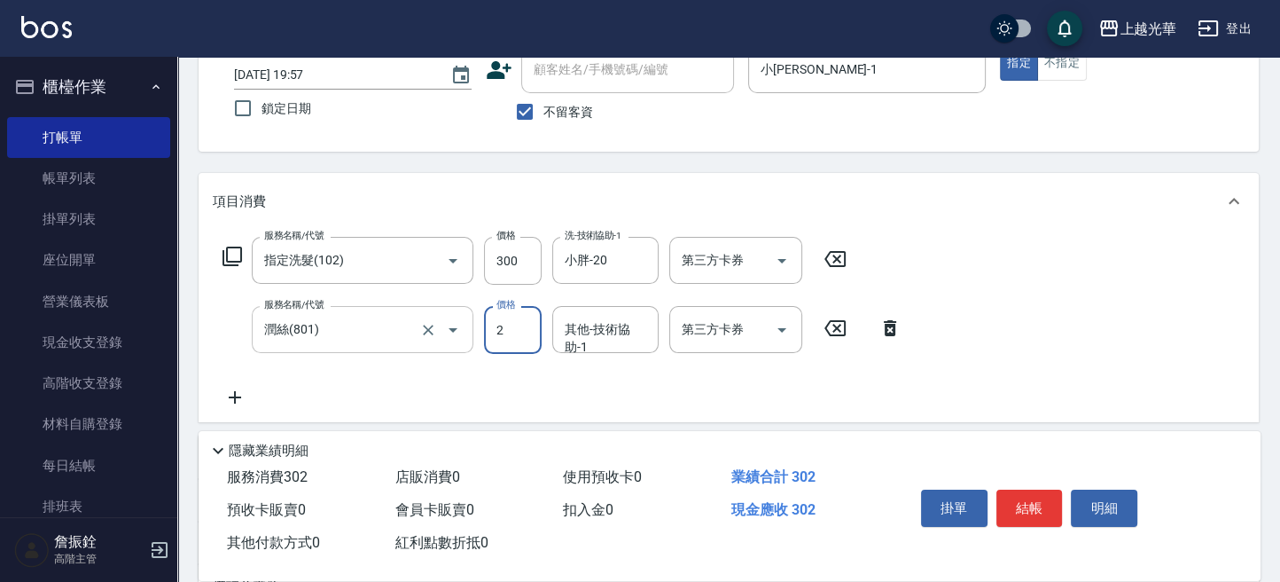
drag, startPoint x: 525, startPoint y: 333, endPoint x: 469, endPoint y: 334, distance: 55.9
click at [469, 334] on div "服務名稱/代號 潤絲(801) 服務名稱/代號 價格 2 價格 其他-技術協助-1 其他-技術協助-1 第三方卡券 第三方卡券" at bounding box center [562, 330] width 699 height 48
click at [471, 331] on div "潤絲(801) 服務名稱/代號" at bounding box center [363, 329] width 222 height 47
type input "20"
click at [608, 324] on div "其他-技術協助-1 其他-技術協助-1" at bounding box center [605, 329] width 106 height 47
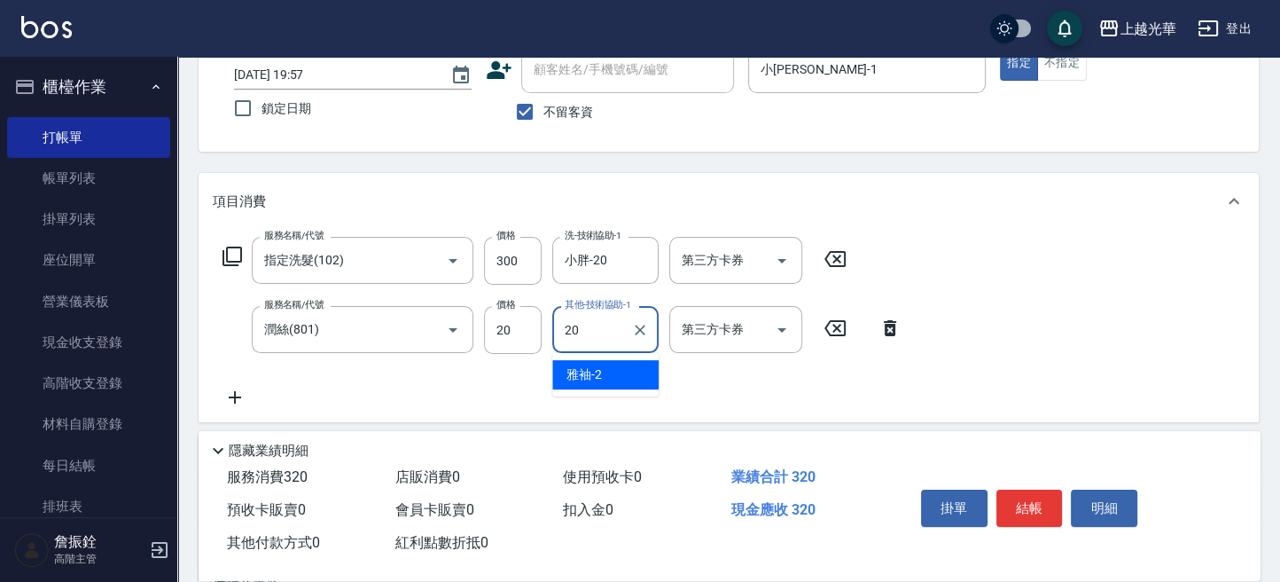
type input "小胖-20"
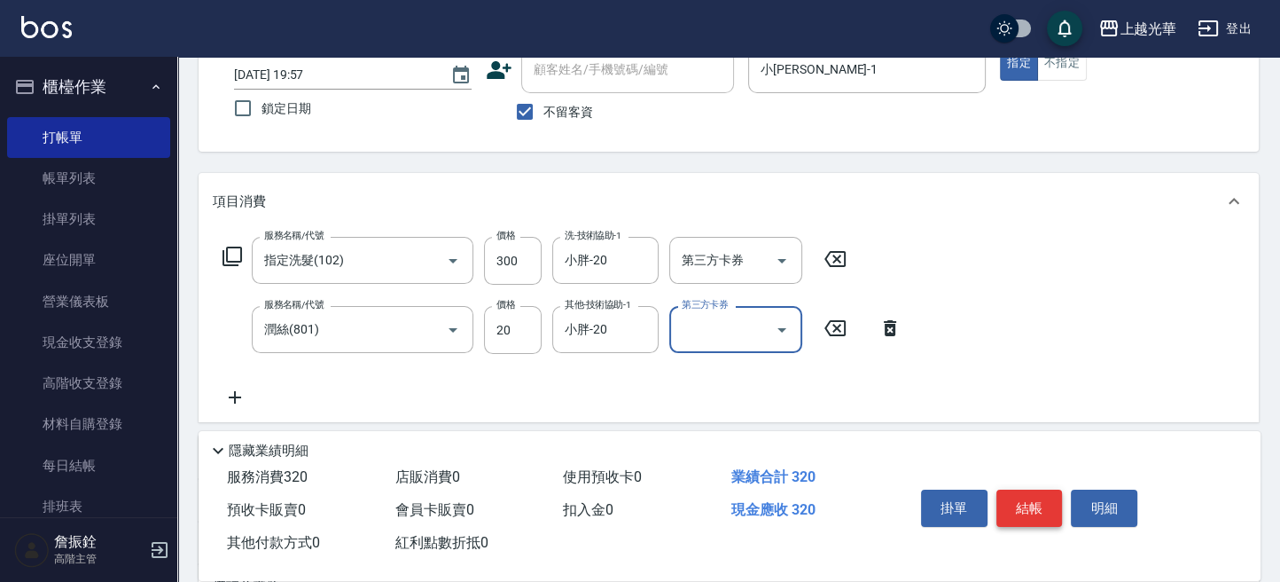
click at [1026, 499] on button "結帳" at bounding box center [1029, 507] width 66 height 37
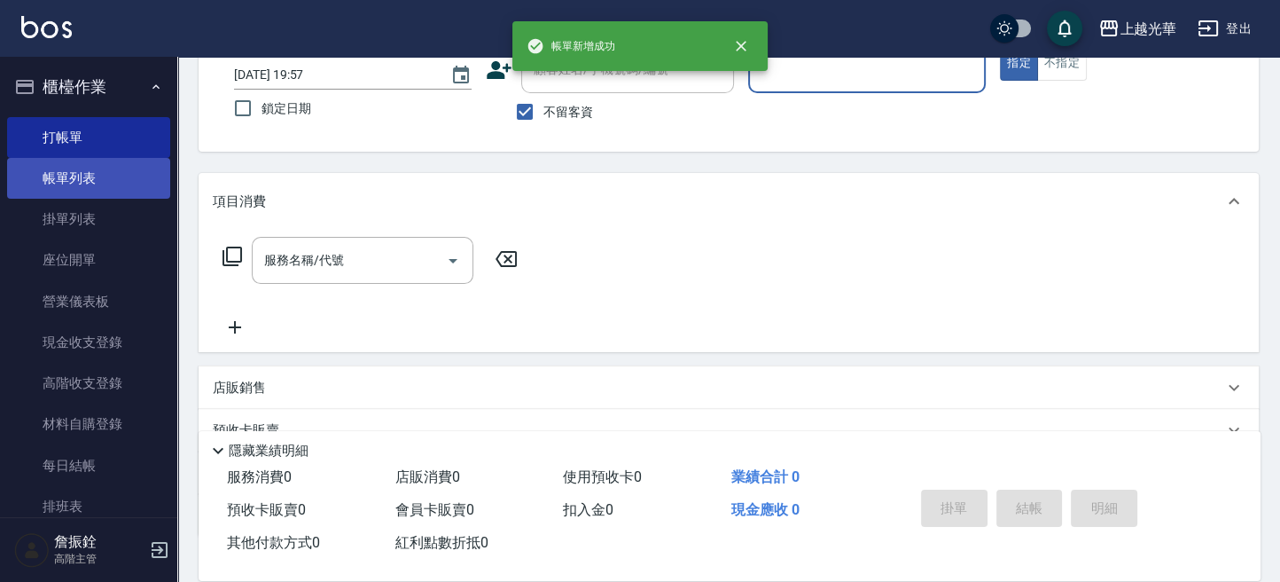
click at [57, 175] on link "帳單列表" at bounding box center [88, 178] width 163 height 41
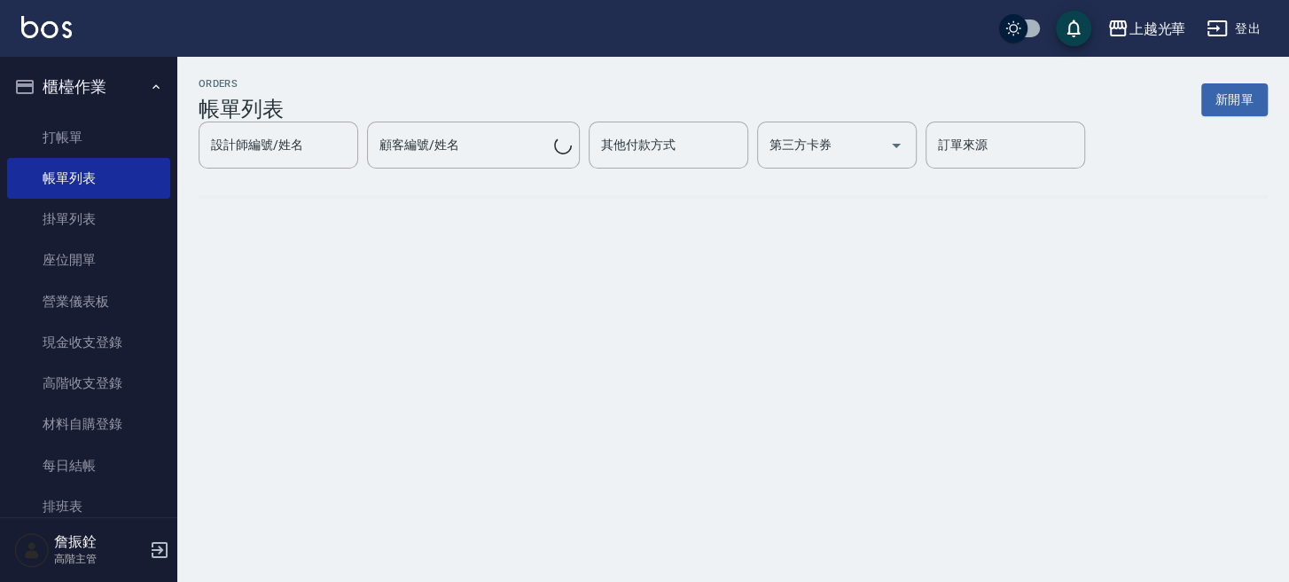
click at [293, 168] on div "設計師編號/姓名 設計師編號/姓名" at bounding box center [279, 144] width 160 height 47
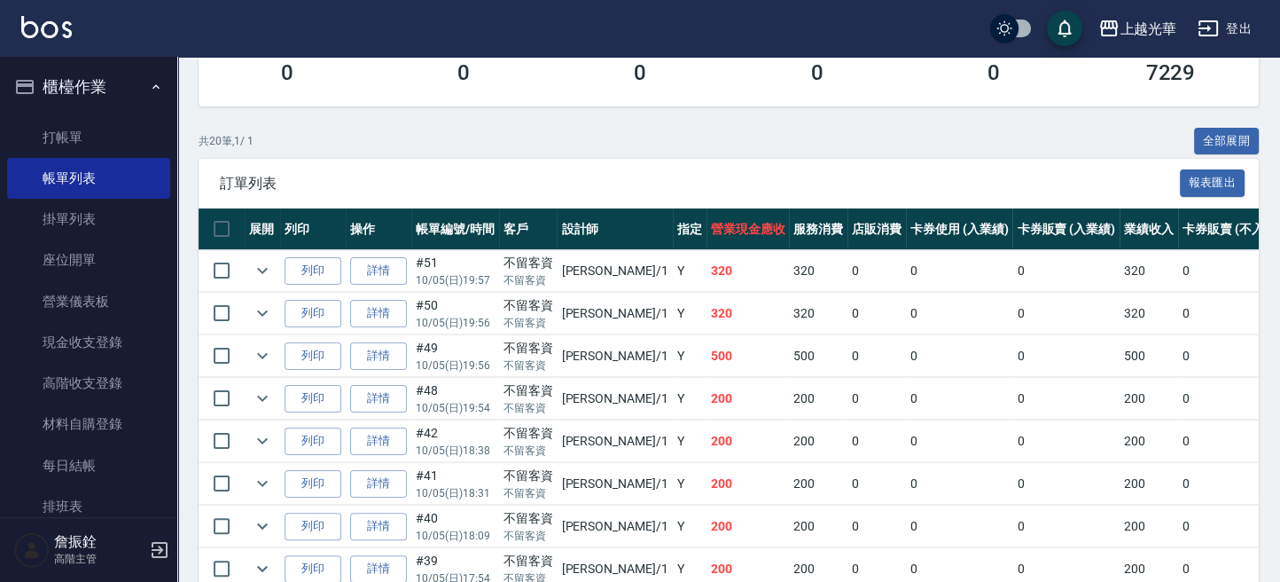
scroll to position [355, 0]
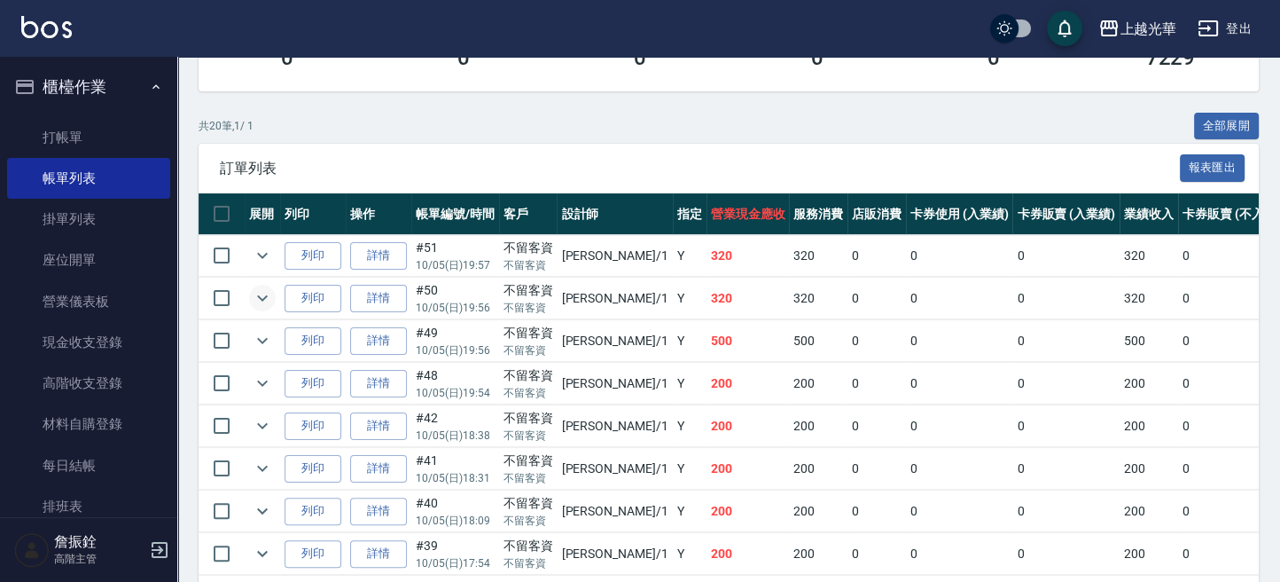
type input "小詹-1"
click at [267, 303] on icon "expand row" at bounding box center [262, 297] width 21 height 21
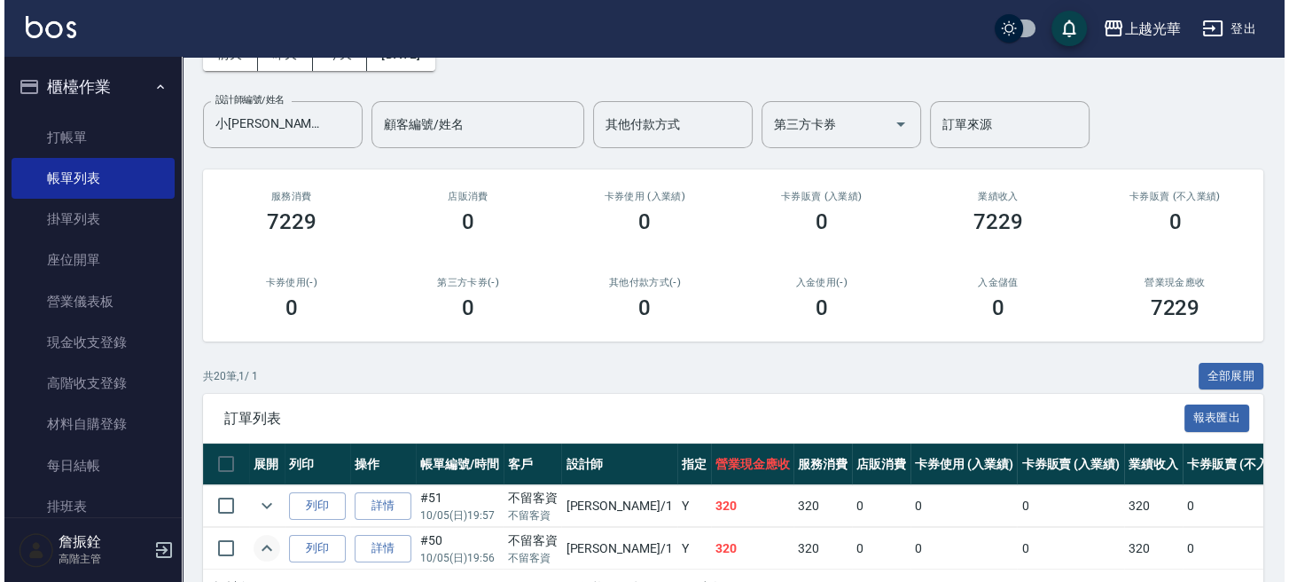
scroll to position [0, 0]
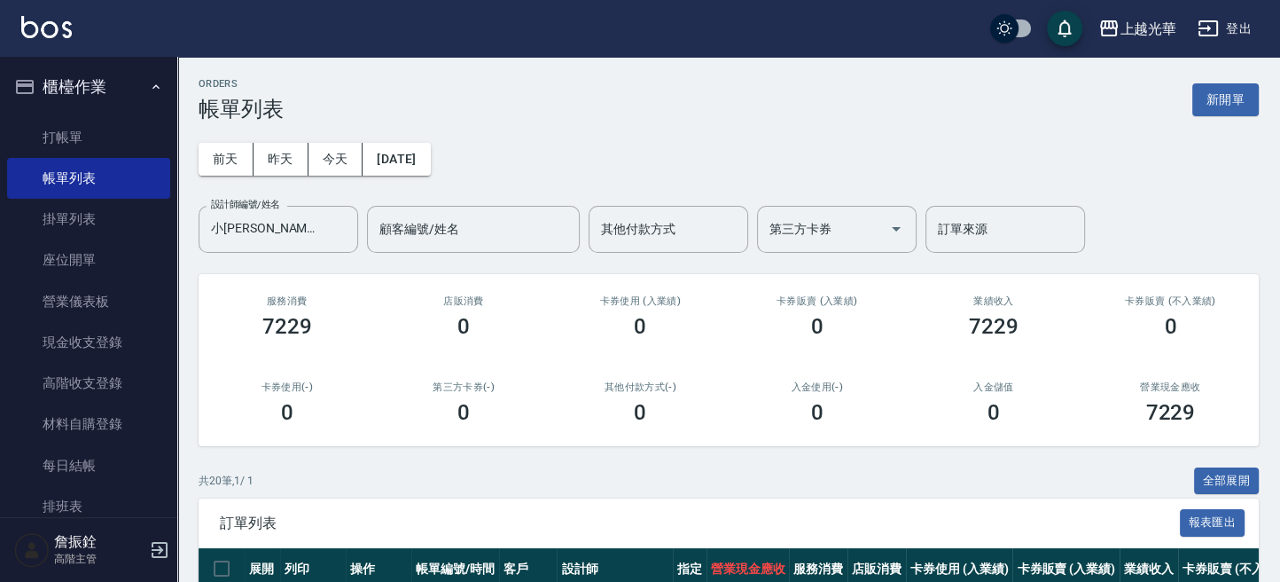
click at [1228, 29] on button "登出" at bounding box center [1225, 28] width 68 height 33
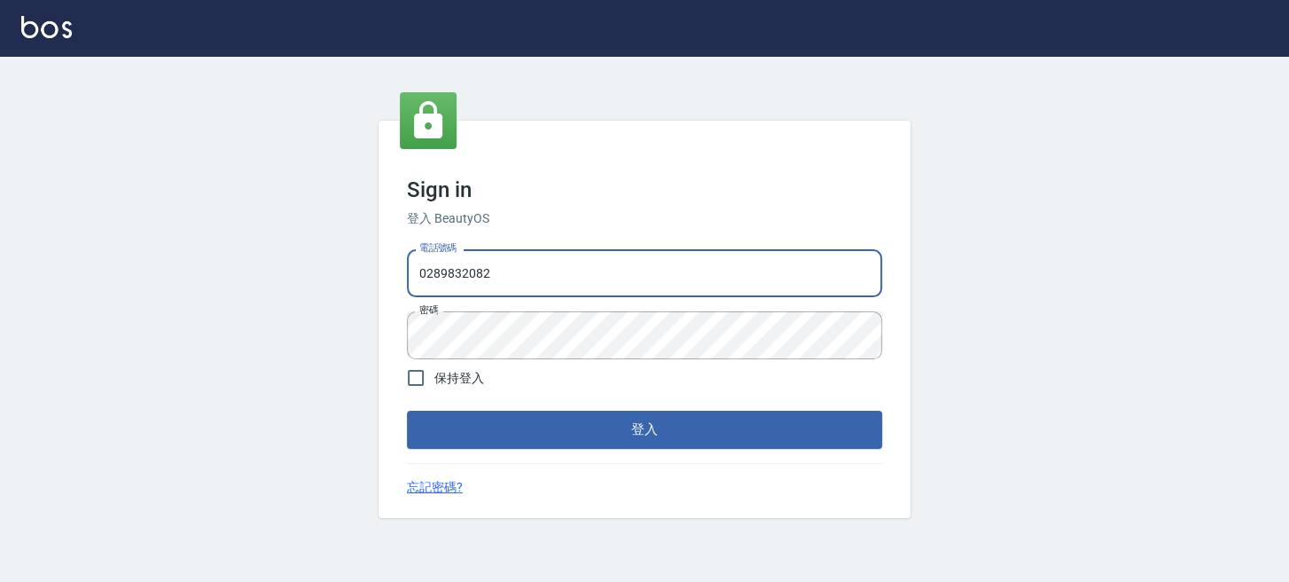
click at [556, 262] on input "0289832082" at bounding box center [644, 273] width 475 height 48
drag, startPoint x: -5, startPoint y: 308, endPoint x: 96, endPoint y: 296, distance: 101.7
click at [0, 301] on div "Sign in 登入 BeautyOS 電話號碼 [PHONE_NUMBER] 電話號碼 密碼 密碼 保持登入 登入 忘記密碼?" at bounding box center [644, 319] width 1289 height 525
paste input "955332100"
type input "0955332100"
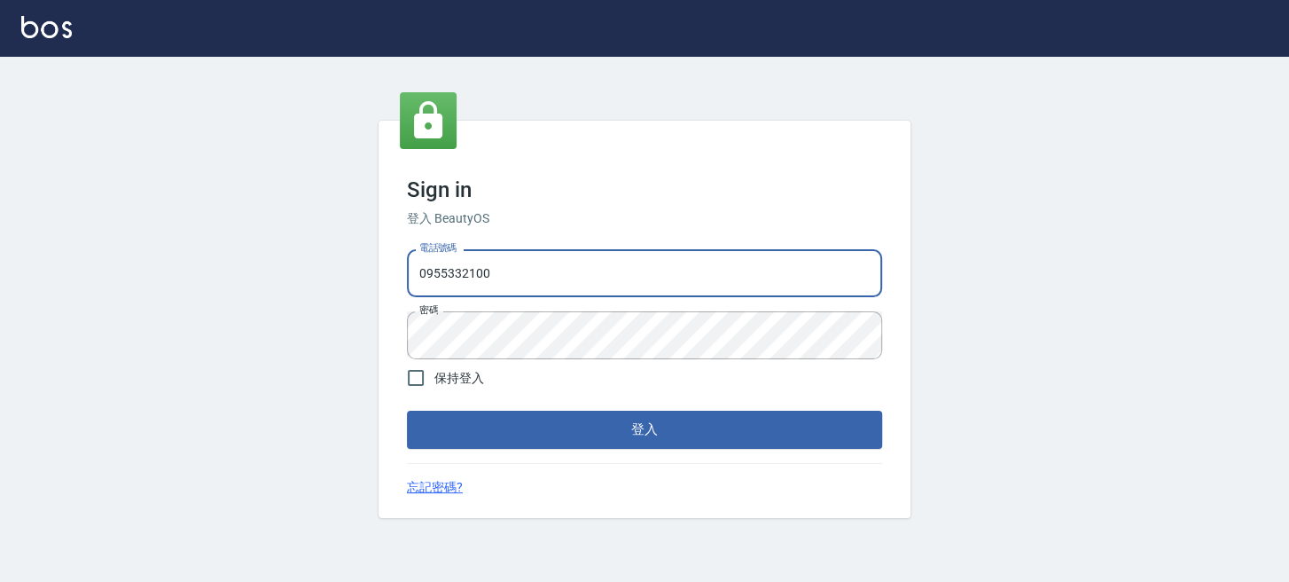
drag, startPoint x: 286, startPoint y: 305, endPoint x: 465, endPoint y: 309, distance: 179.1
click at [303, 305] on div "Sign in 登入 BeautyOS 電話號碼 [PHONE_NUMBER] 電話號碼 密碼 密碼 保持登入 登入 忘記密碼?" at bounding box center [644, 319] width 1289 height 525
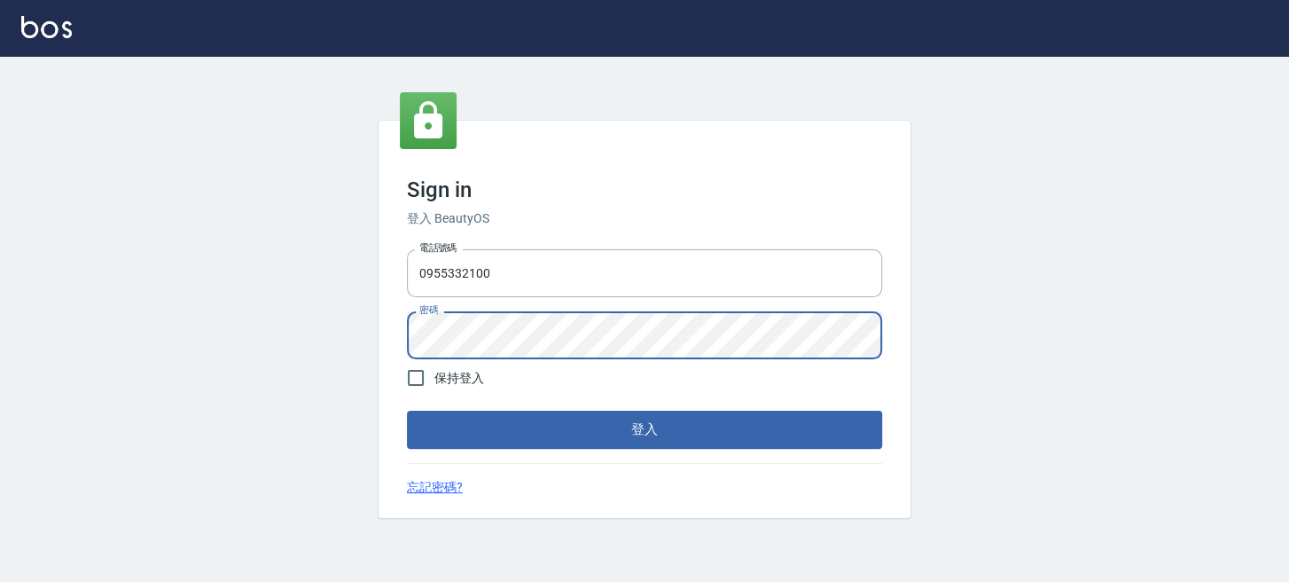
click at [87, 340] on div "Sign in 登入 BeautyOS 電話號碼 [PHONE_NUMBER] 電話號碼 密碼 密碼 保持登入 登入 忘記密碼?" at bounding box center [644, 319] width 1289 height 525
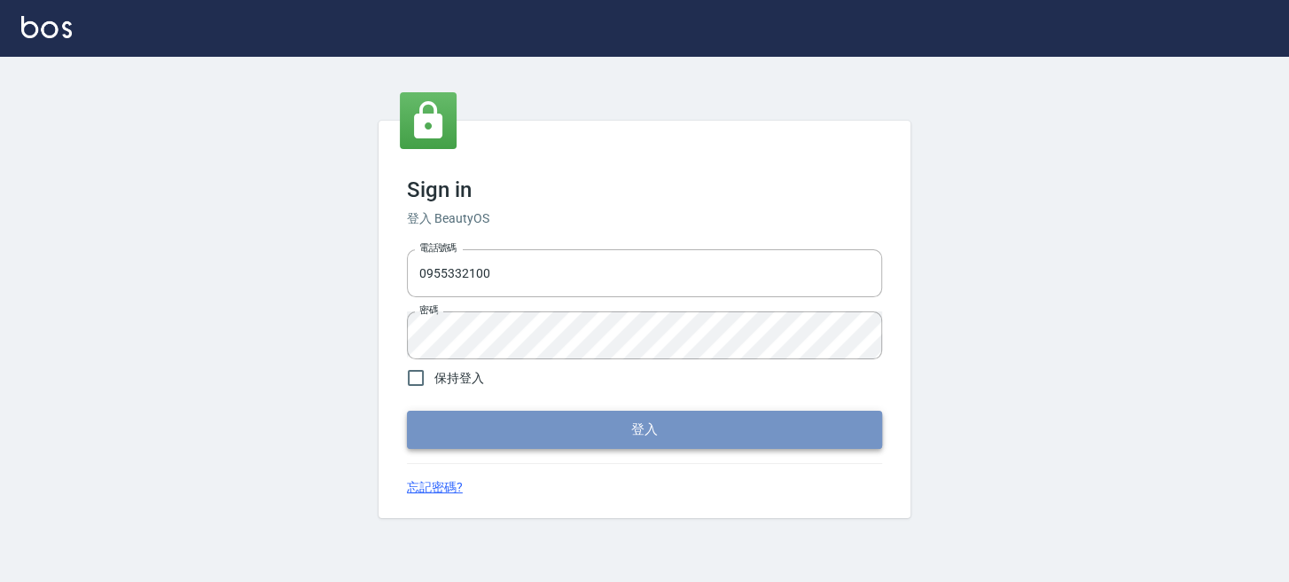
click at [429, 430] on button "登入" at bounding box center [644, 428] width 475 height 37
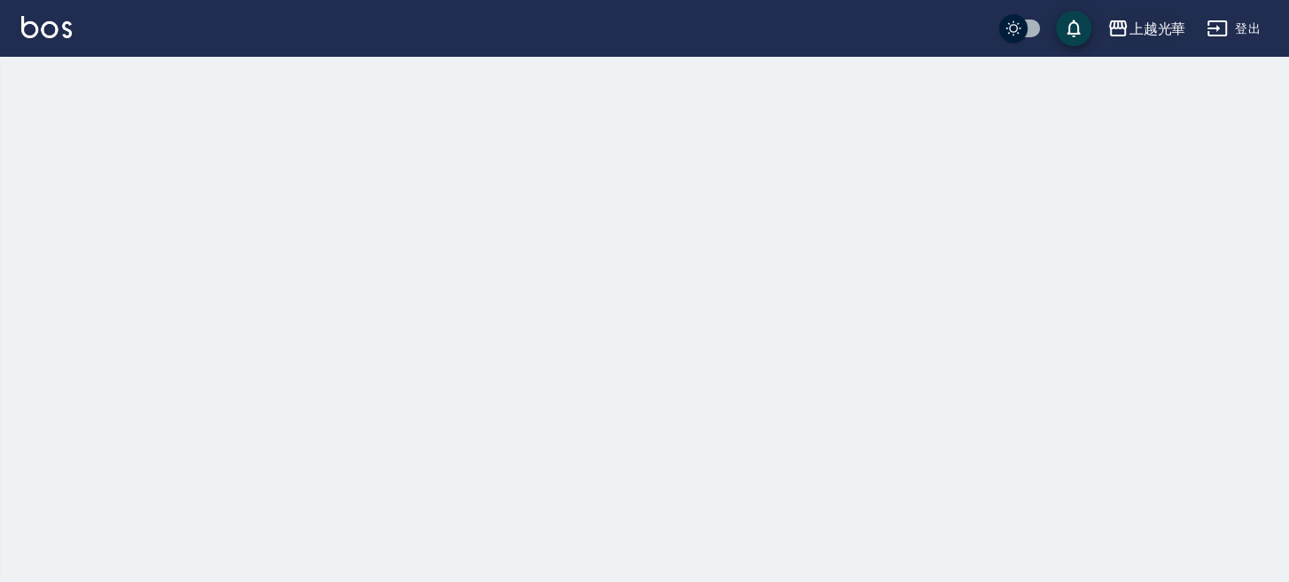
click at [1162, 24] on div "上越光華" at bounding box center [1157, 29] width 57 height 22
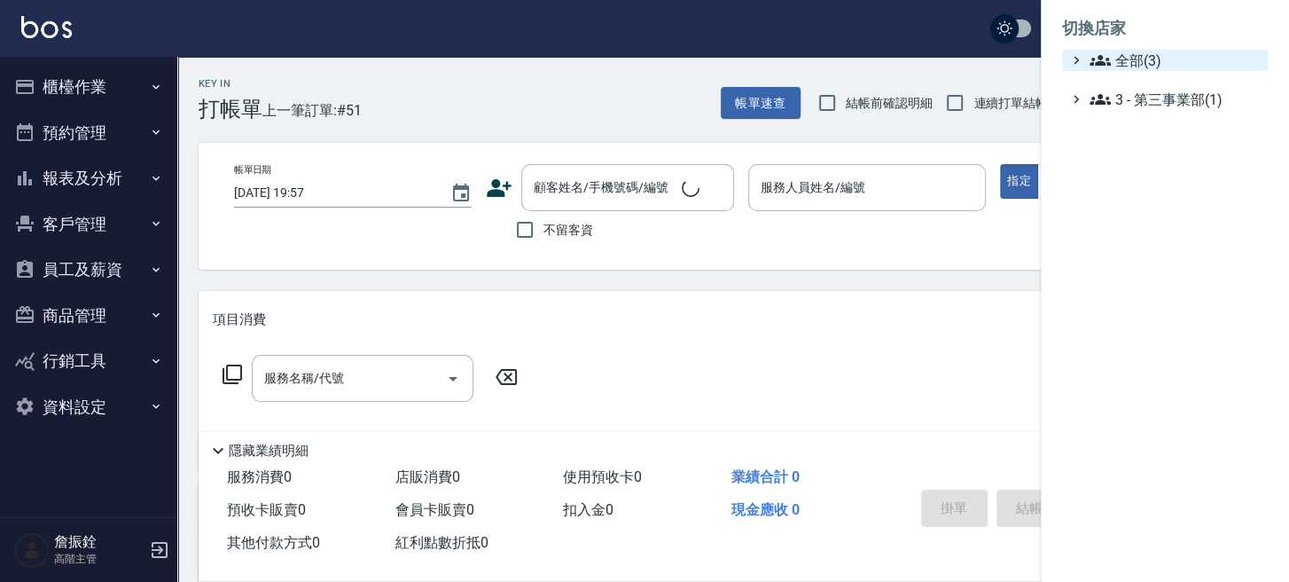
click at [1152, 54] on span "全部(3)" at bounding box center [1175, 60] width 171 height 21
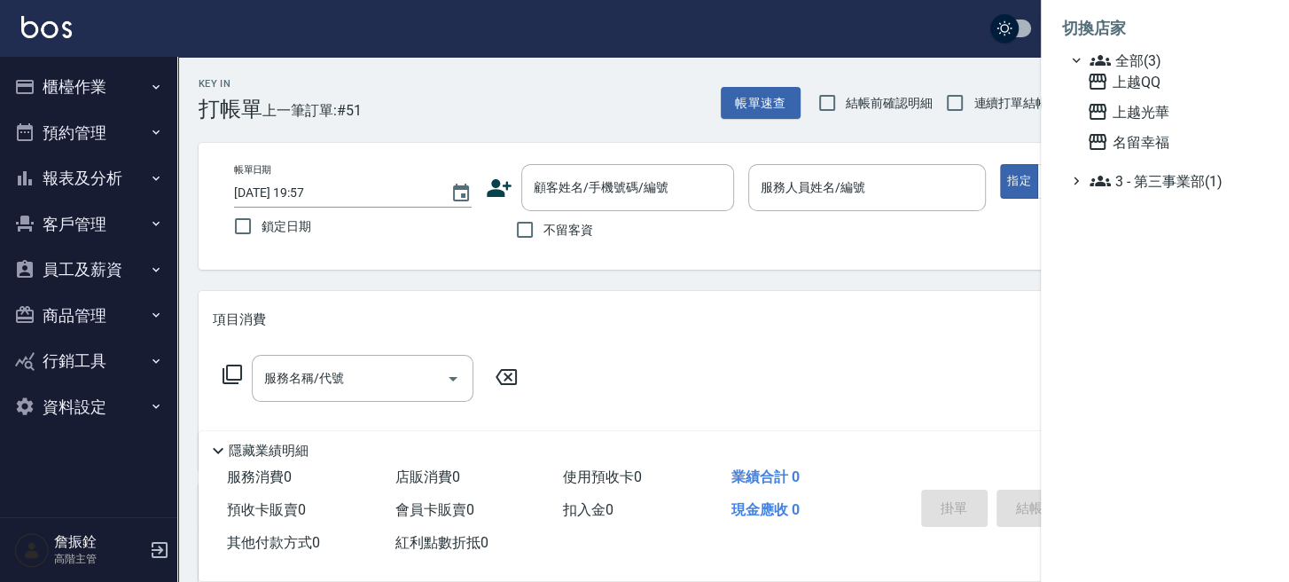
click at [1152, 68] on span "全部(3)" at bounding box center [1175, 60] width 171 height 21
click at [1144, 52] on span "全部(3)" at bounding box center [1175, 60] width 171 height 21
click at [1144, 69] on span "全部(3)" at bounding box center [1175, 60] width 171 height 21
click at [1142, 66] on span "全部(3)" at bounding box center [1175, 60] width 171 height 21
click at [1142, 76] on span "上越QQ" at bounding box center [1174, 81] width 174 height 21
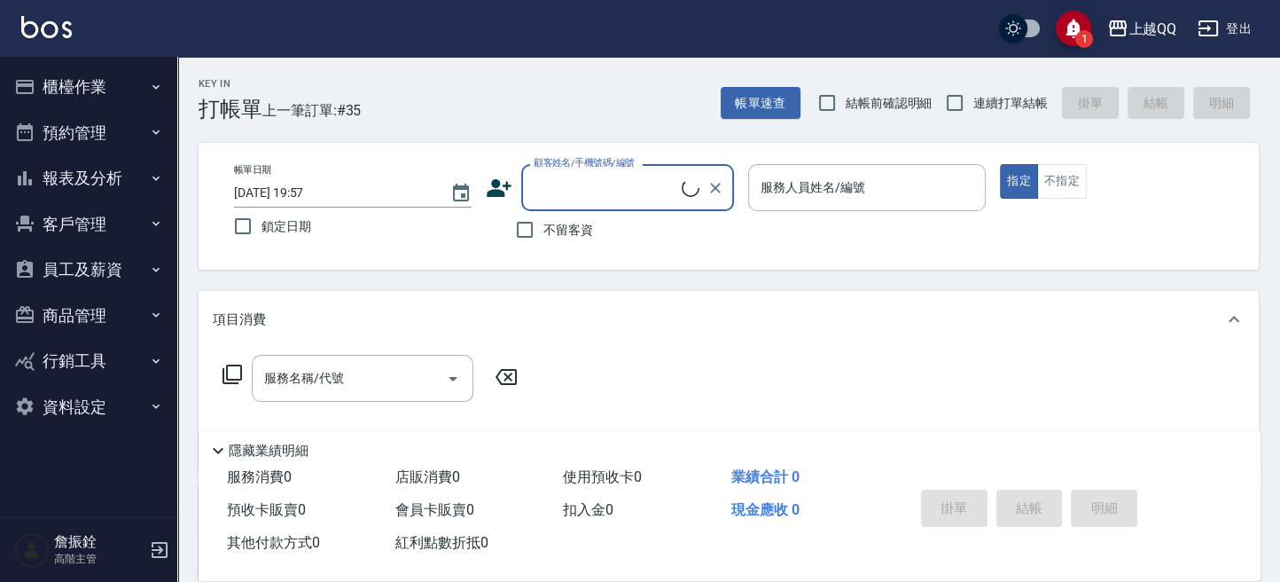
click at [51, 174] on button "報表及分析" at bounding box center [88, 178] width 163 height 46
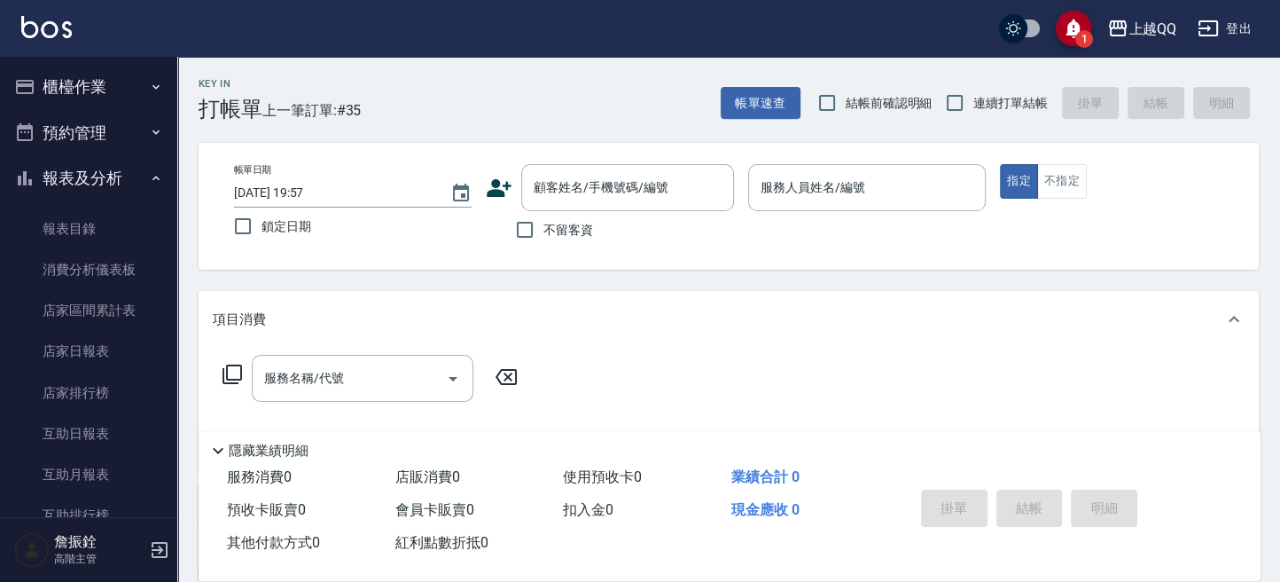
scroll to position [473, 0]
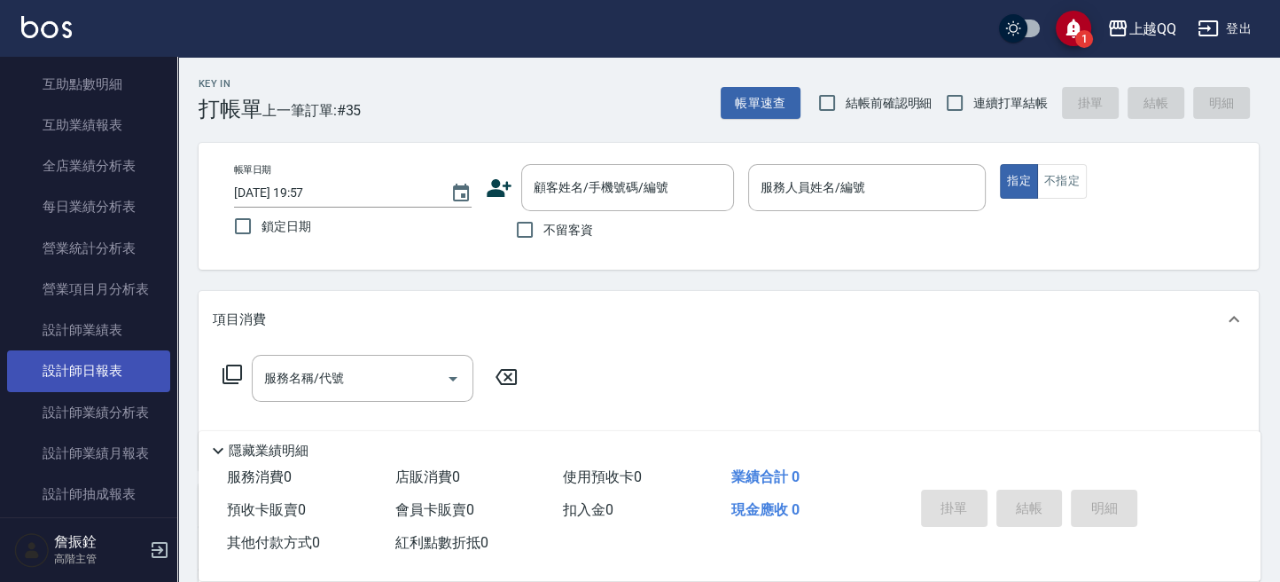
click at [109, 355] on link "設計師日報表" at bounding box center [88, 370] width 163 height 41
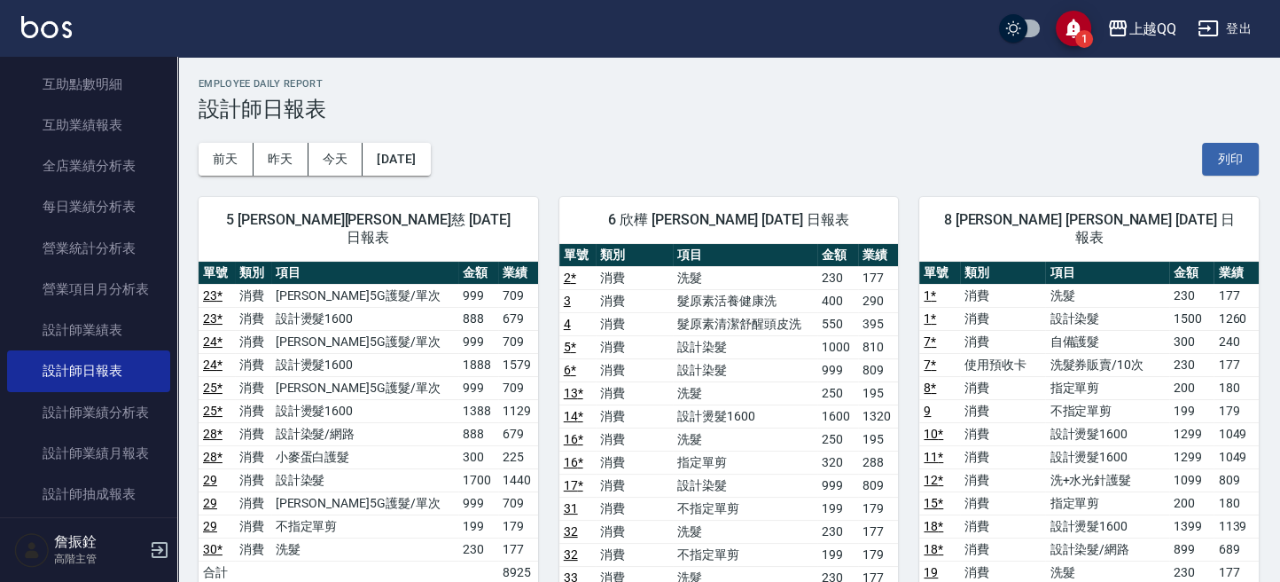
click at [281, 160] on button "昨天" at bounding box center [281, 159] width 55 height 33
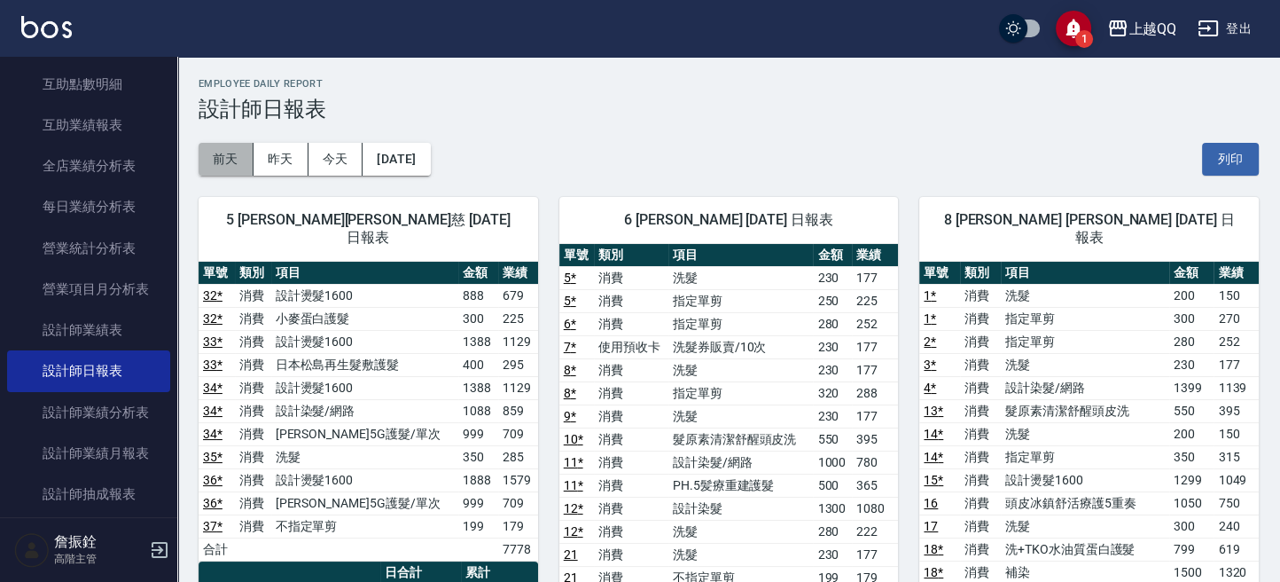
click at [245, 155] on button "前天" at bounding box center [226, 159] width 55 height 33
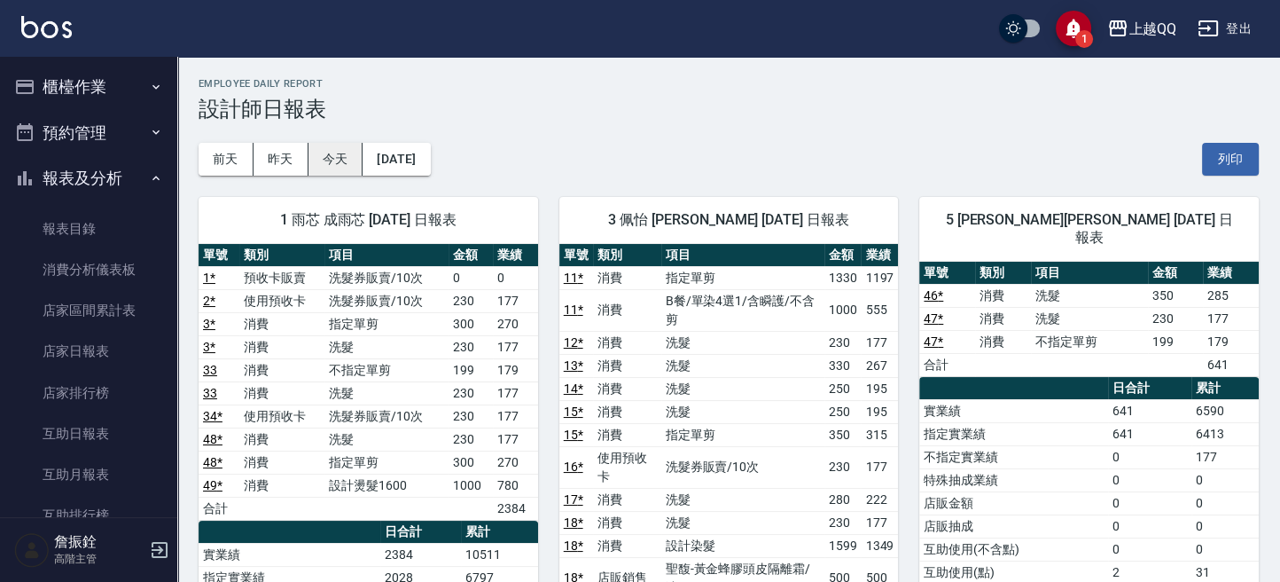
click at [327, 145] on button "今天" at bounding box center [336, 159] width 55 height 33
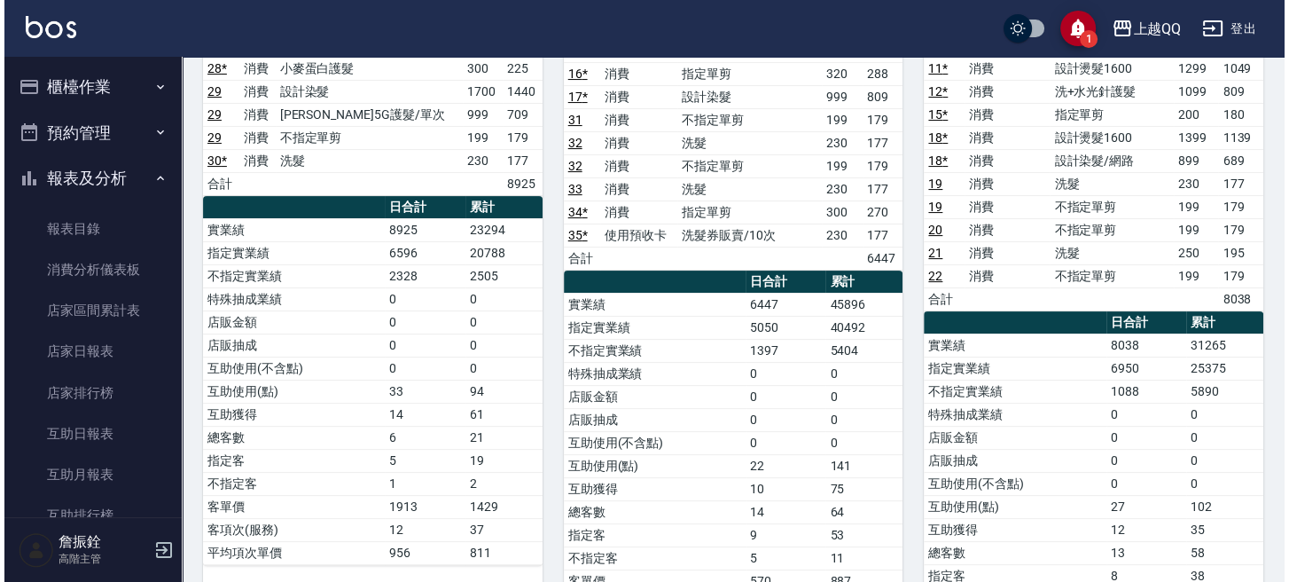
scroll to position [266, 0]
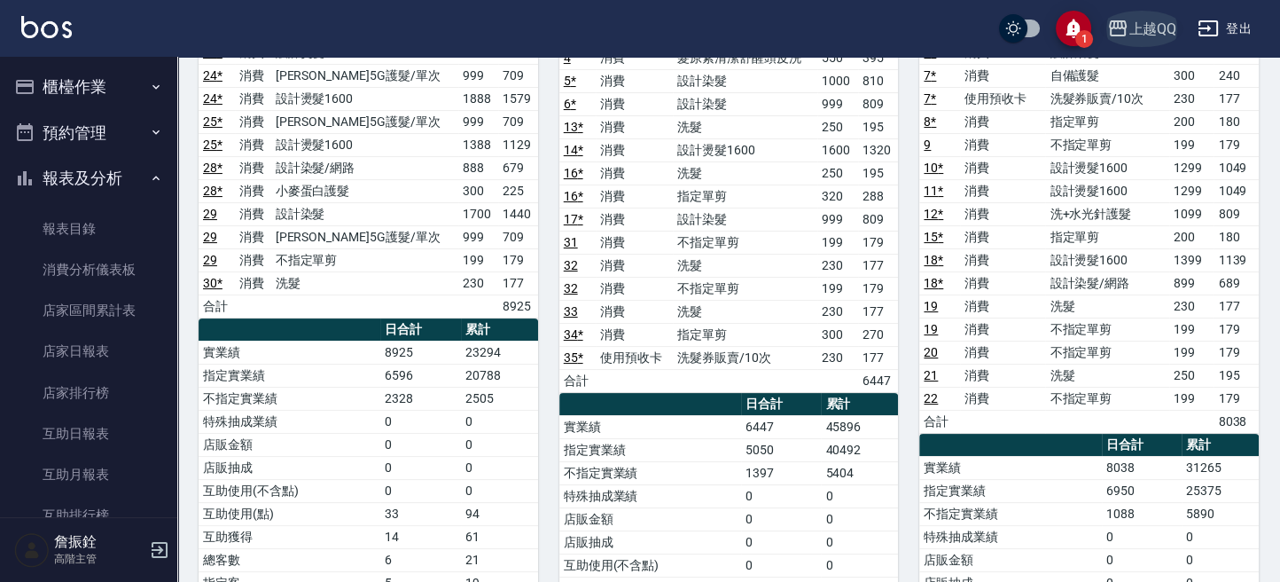
click at [1154, 27] on div "上越QQ" at bounding box center [1153, 29] width 48 height 22
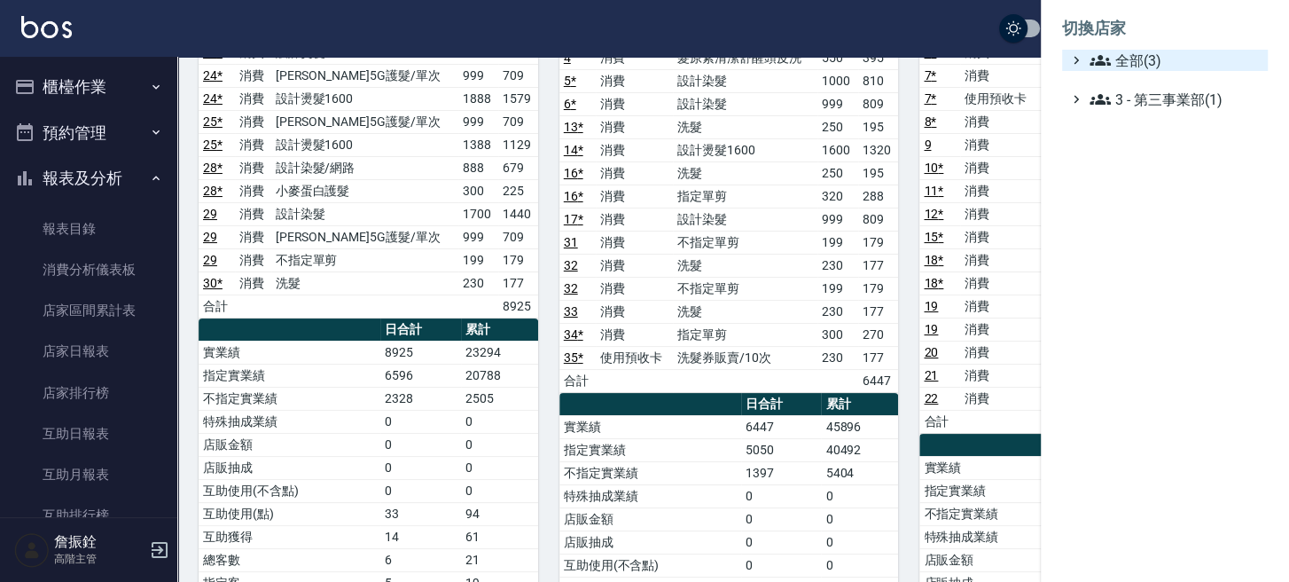
click at [1117, 62] on span "全部(3)" at bounding box center [1175, 60] width 171 height 21
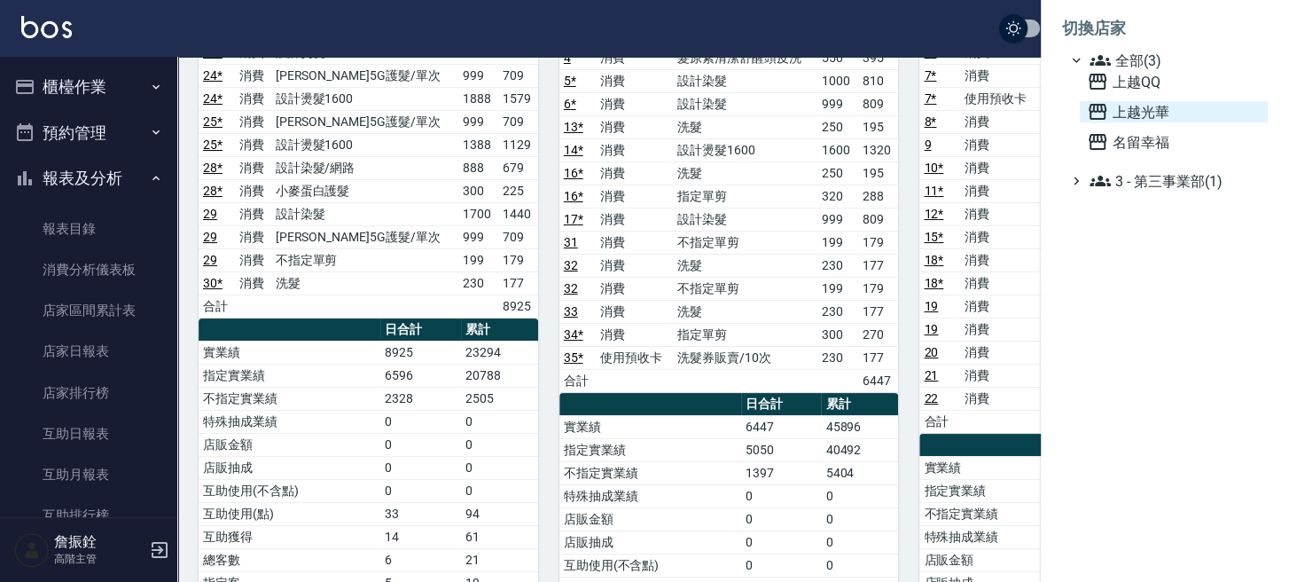
click at [1130, 112] on span "上越光華" at bounding box center [1174, 111] width 174 height 21
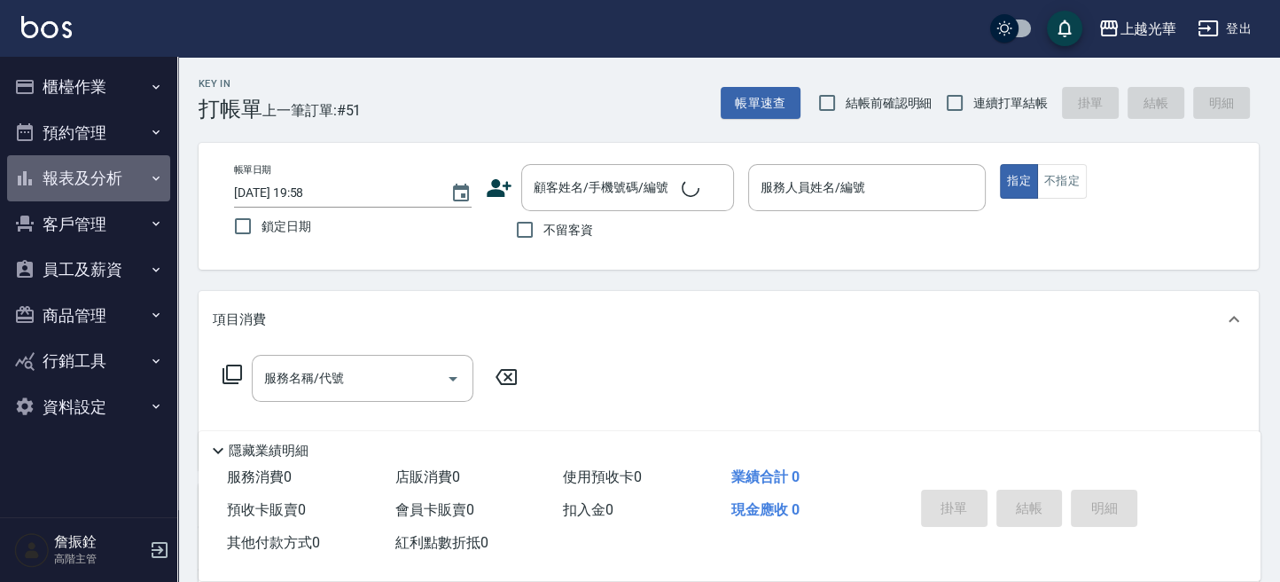
click at [37, 190] on button "報表及分析" at bounding box center [88, 178] width 163 height 46
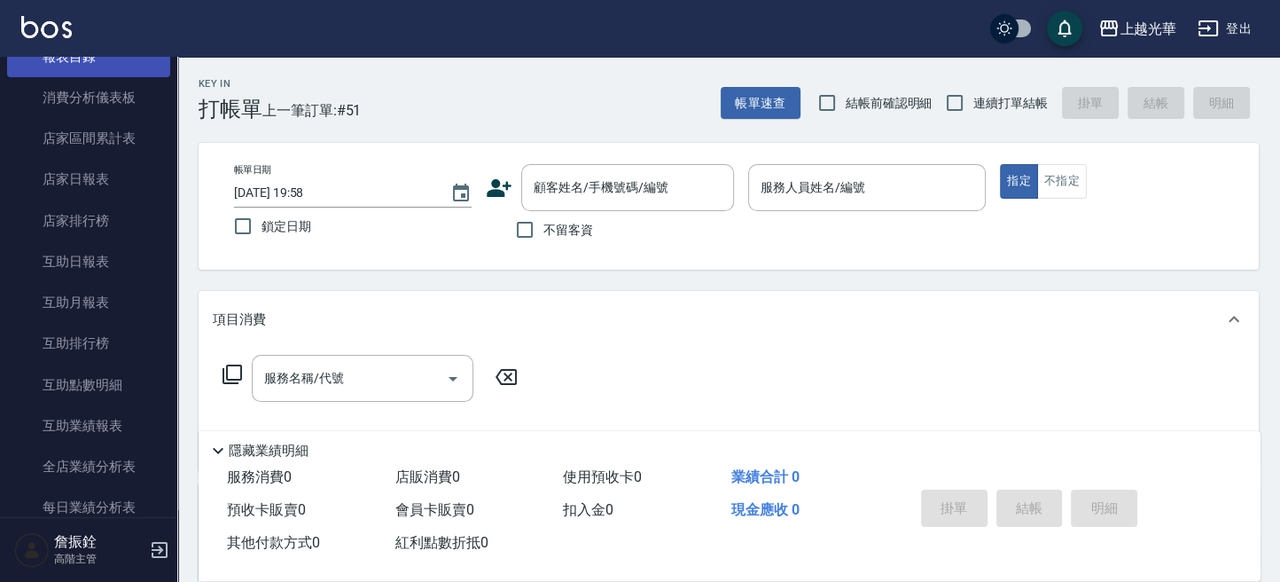
scroll to position [473, 0]
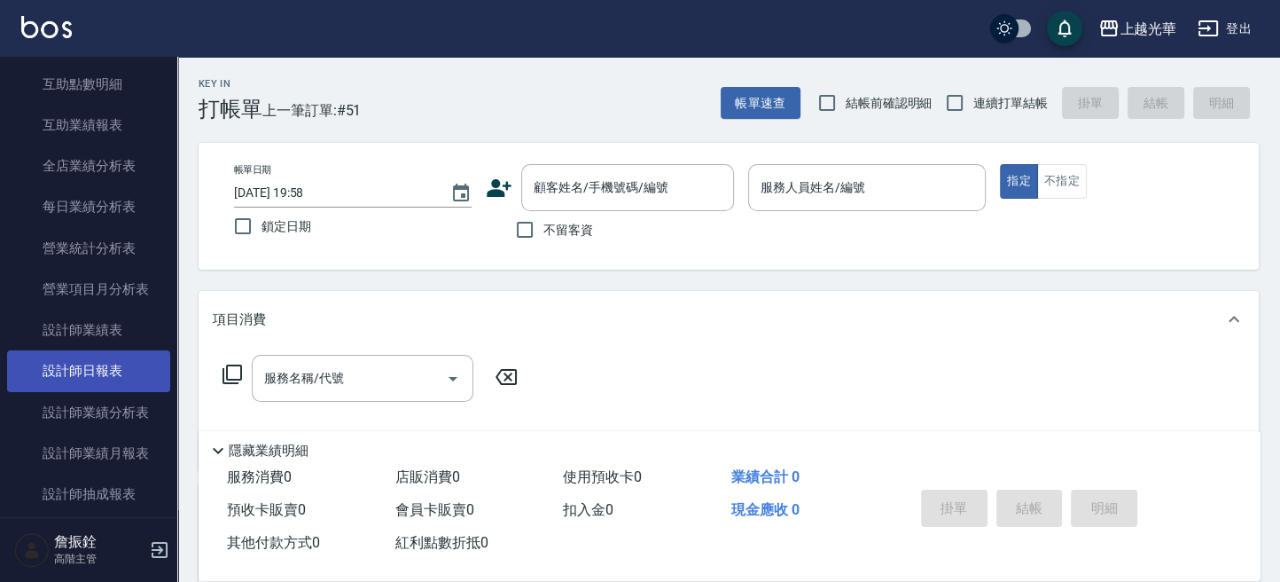
click at [139, 367] on link "設計師日報表" at bounding box center [88, 370] width 163 height 41
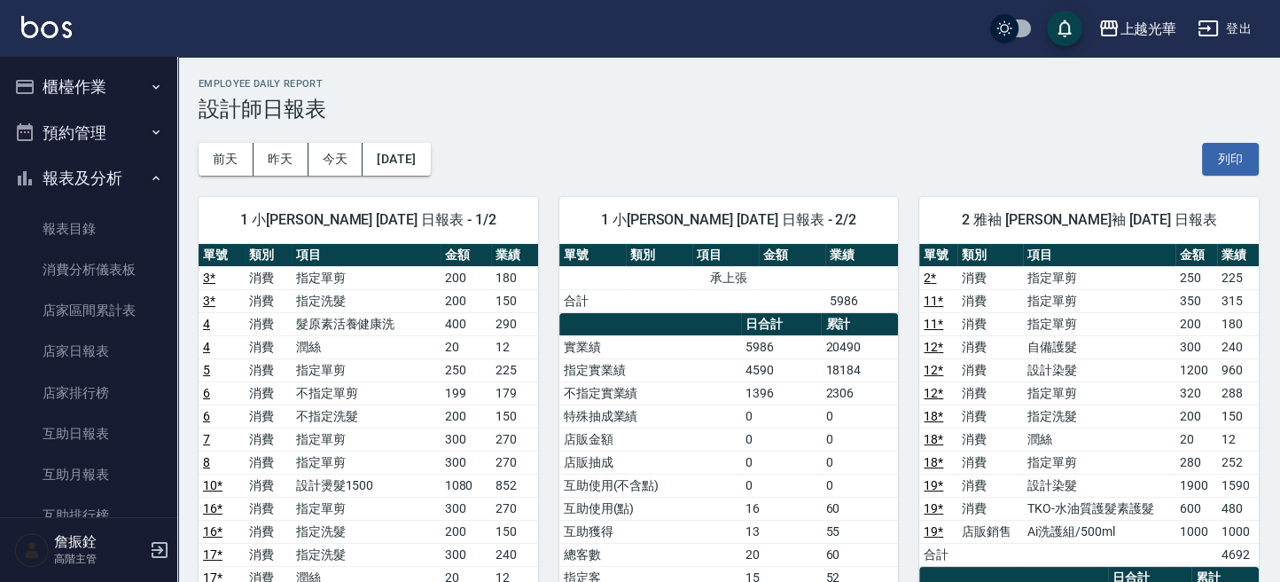
click at [1238, 35] on button "登出" at bounding box center [1225, 28] width 68 height 33
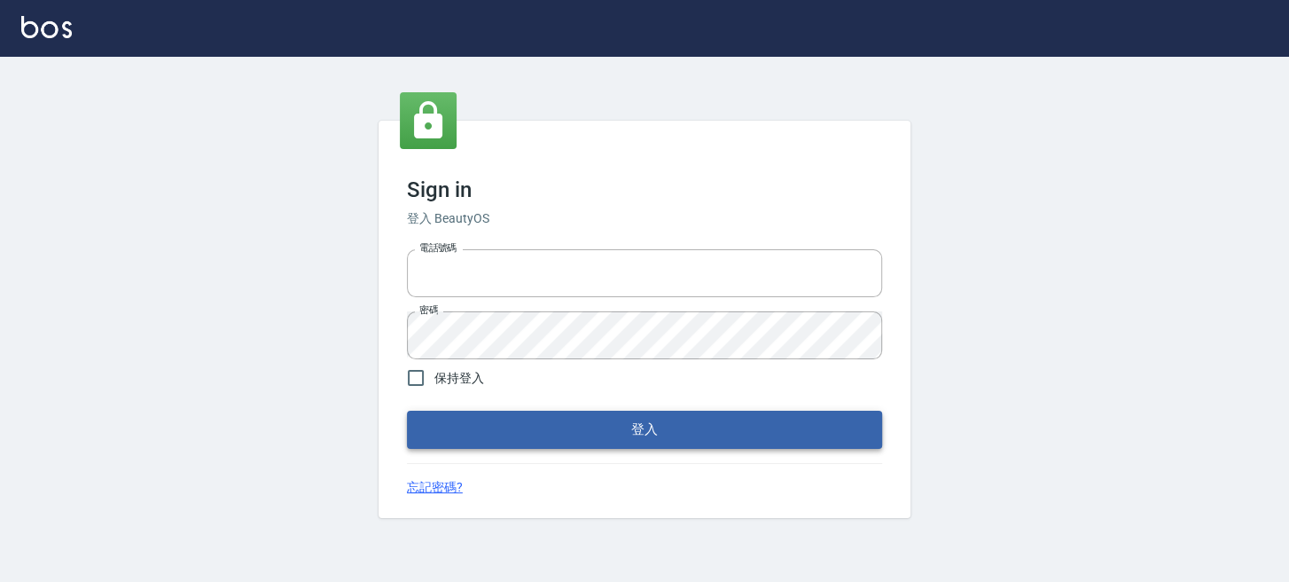
type input "0289832082"
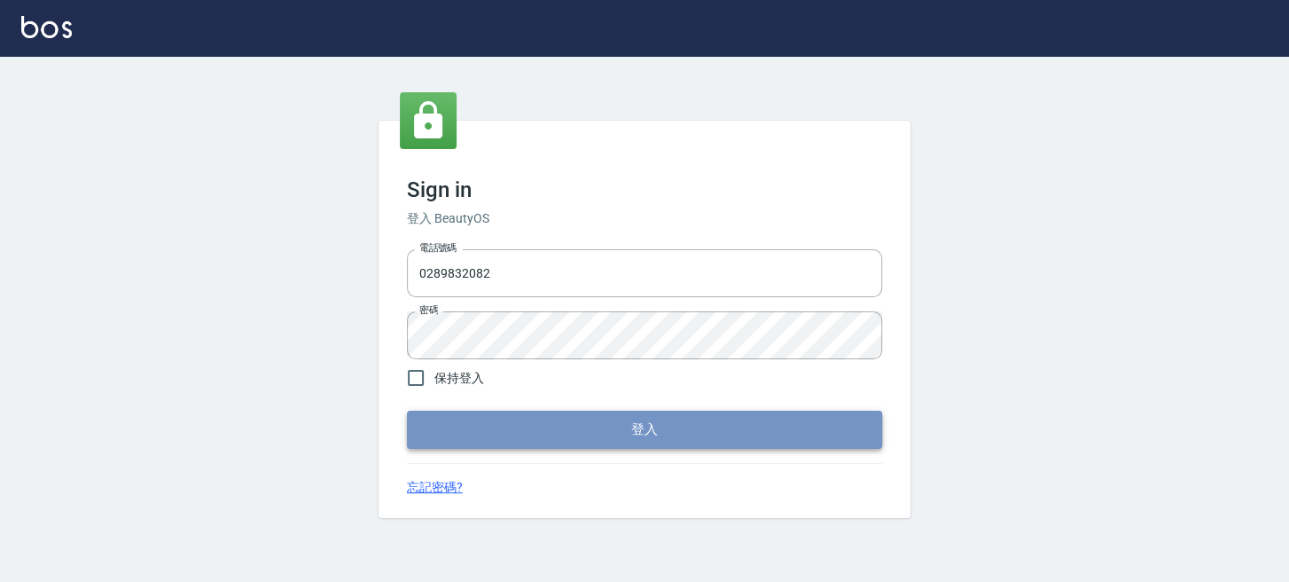
click at [613, 438] on button "登入" at bounding box center [644, 428] width 475 height 37
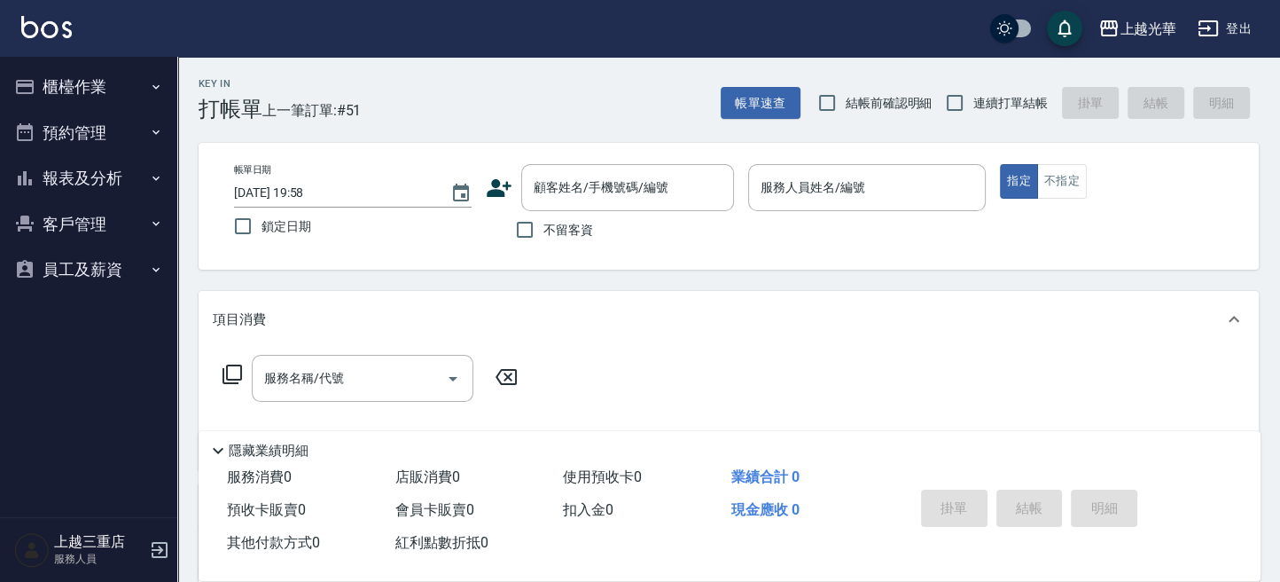
click at [82, 554] on p "服務人員" at bounding box center [99, 559] width 90 height 16
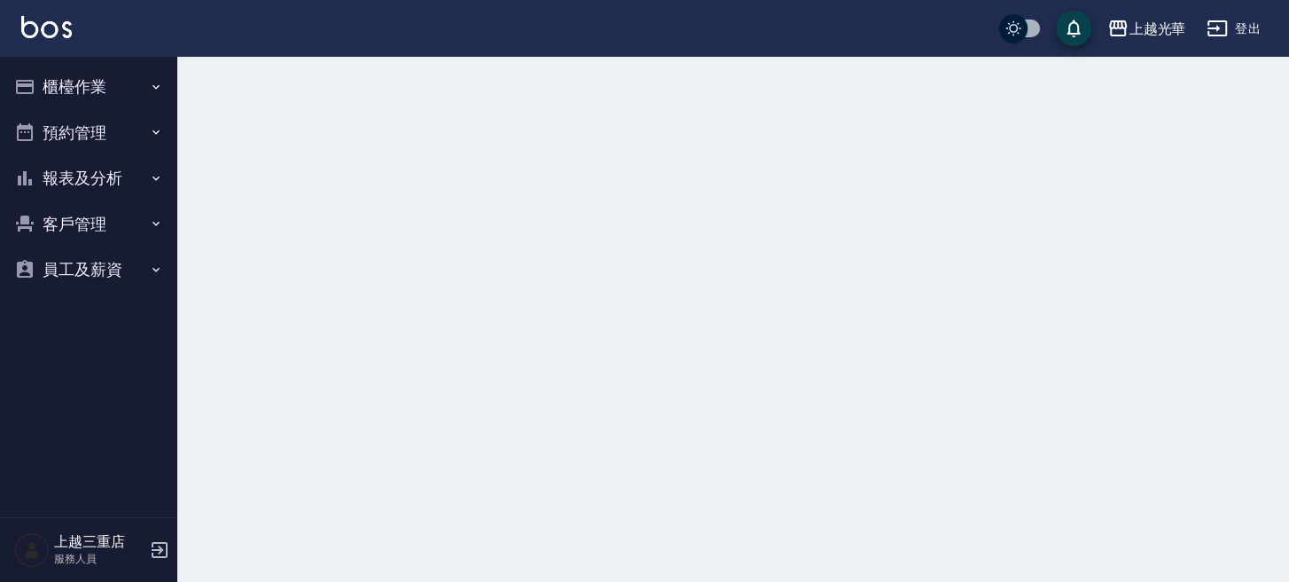
click at [82, 554] on p "服務人員" at bounding box center [99, 559] width 90 height 16
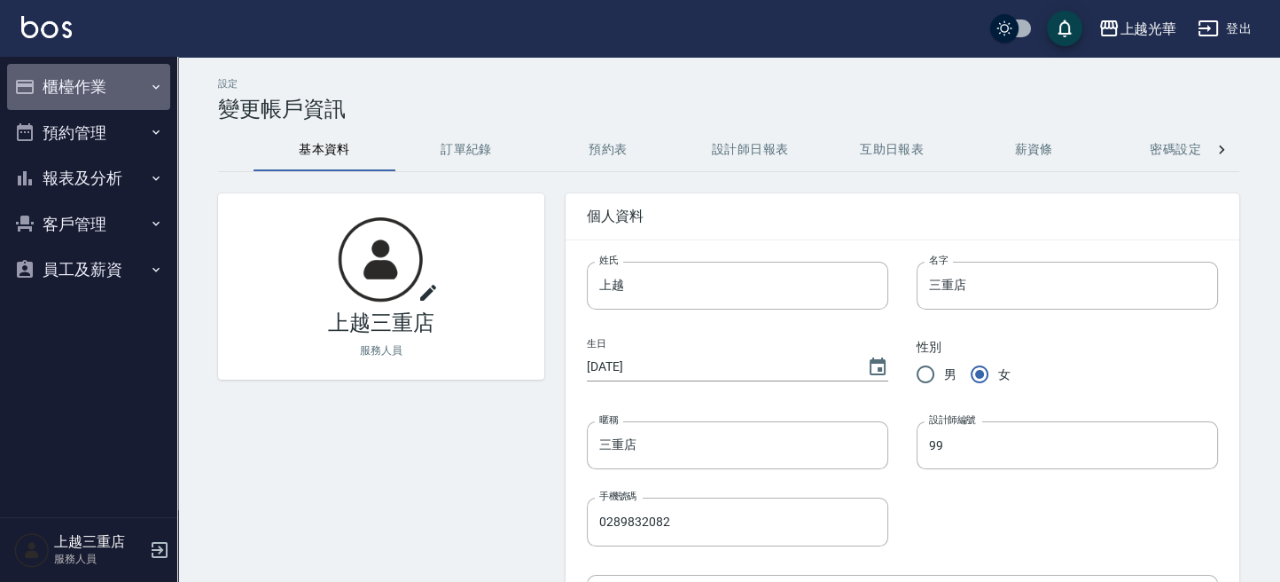
click at [41, 77] on button "櫃檯作業" at bounding box center [88, 87] width 163 height 46
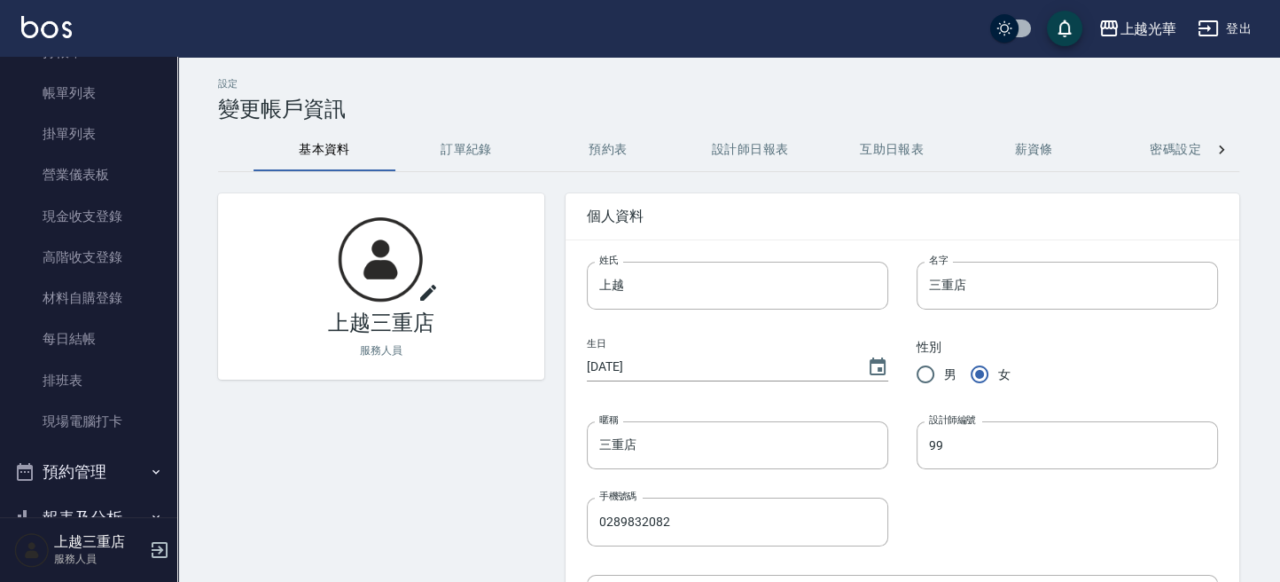
scroll to position [220, 0]
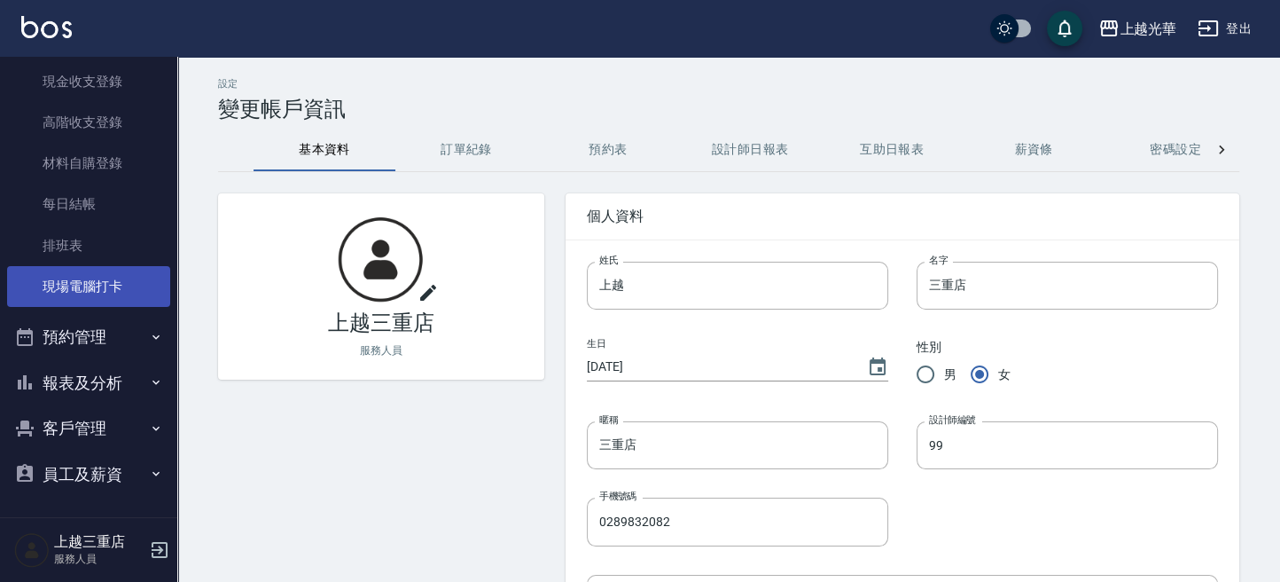
click at [85, 293] on link "現場電腦打卡" at bounding box center [88, 286] width 163 height 41
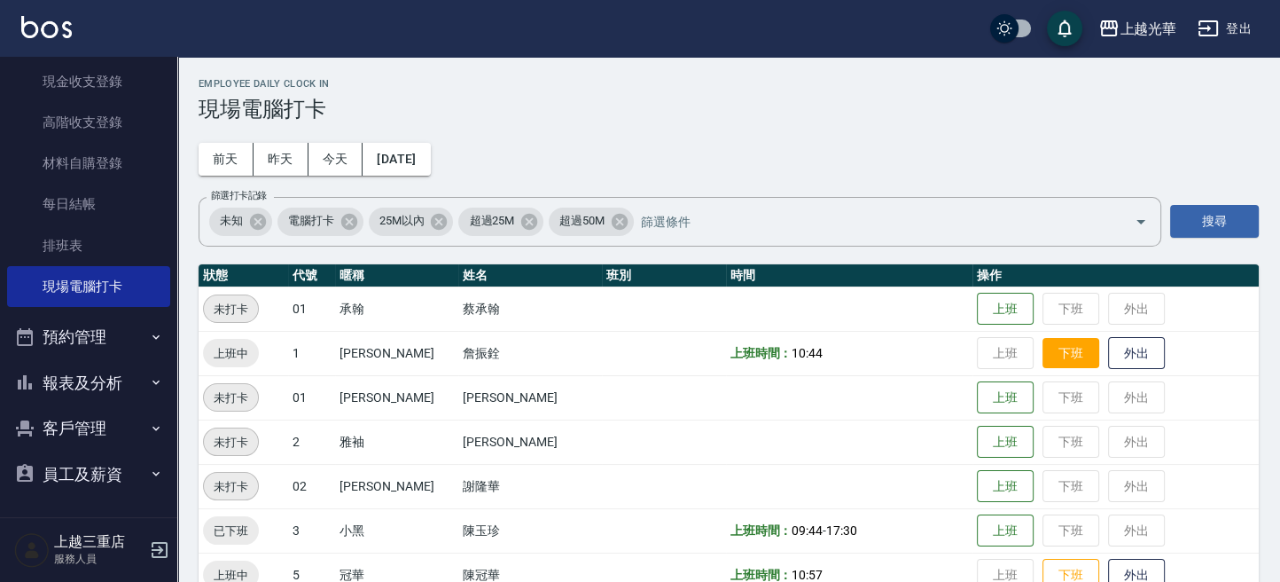
click at [1060, 341] on button "下班" at bounding box center [1071, 353] width 57 height 31
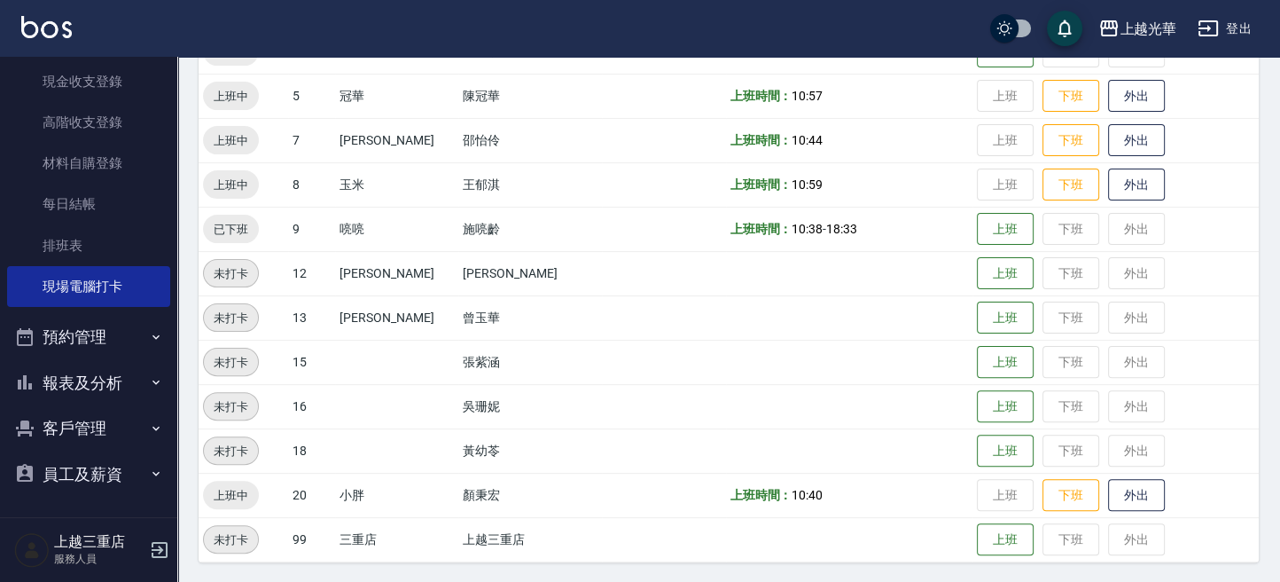
scroll to position [479, 0]
click at [1053, 500] on button "下班" at bounding box center [1071, 495] width 57 height 31
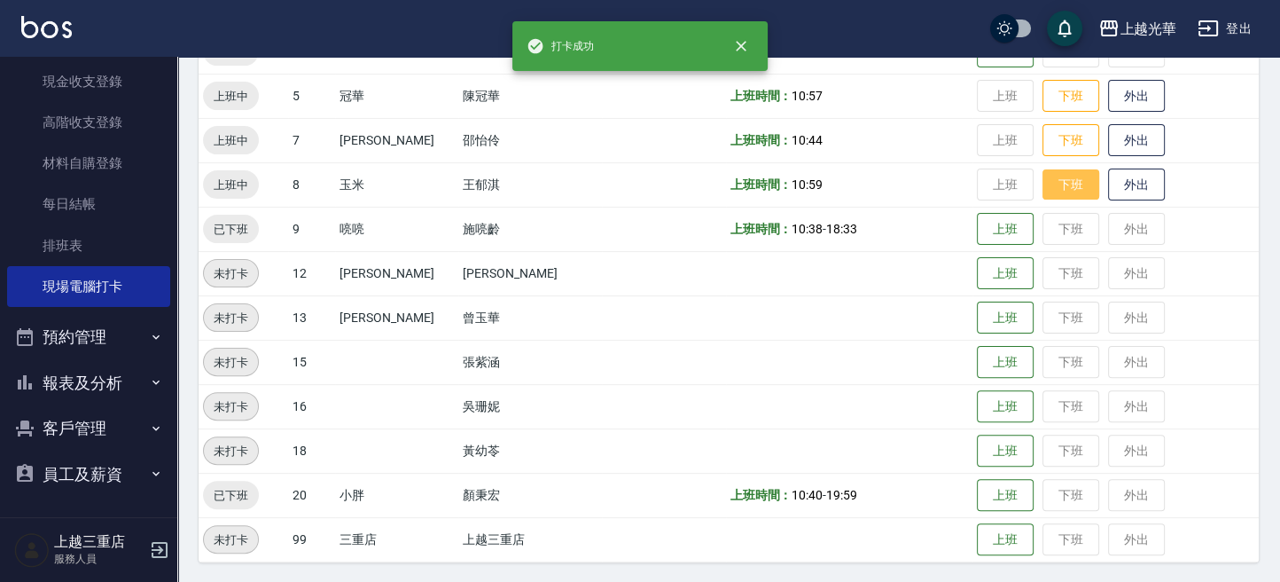
click at [1068, 189] on button "下班" at bounding box center [1071, 184] width 57 height 31
click at [1051, 150] on button "下班" at bounding box center [1071, 140] width 57 height 31
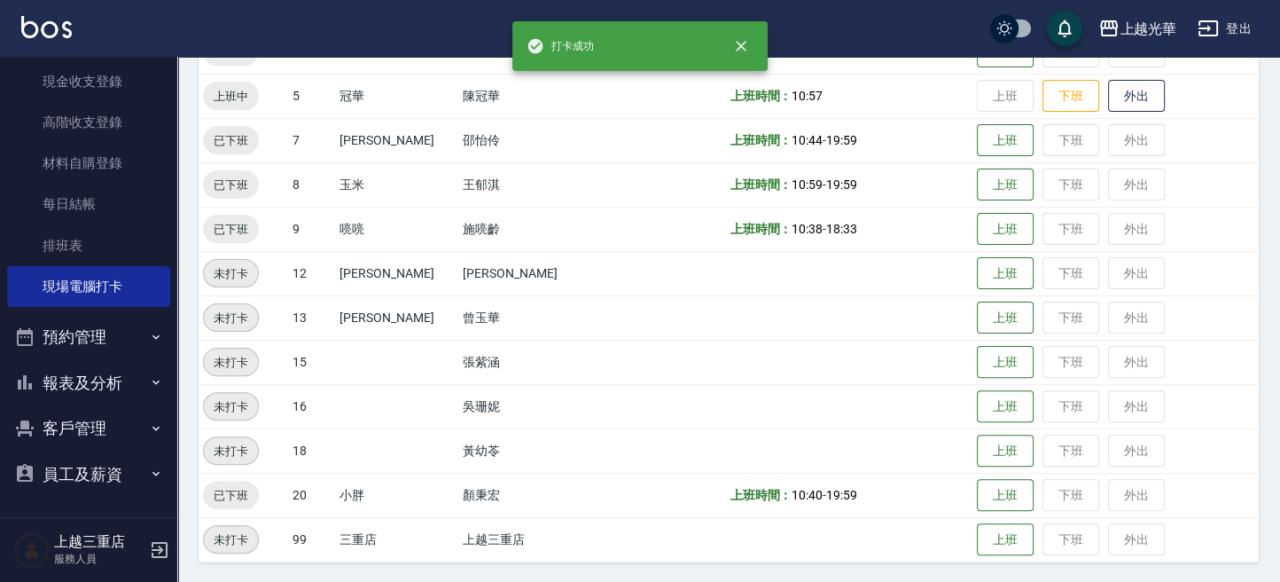
scroll to position [243, 0]
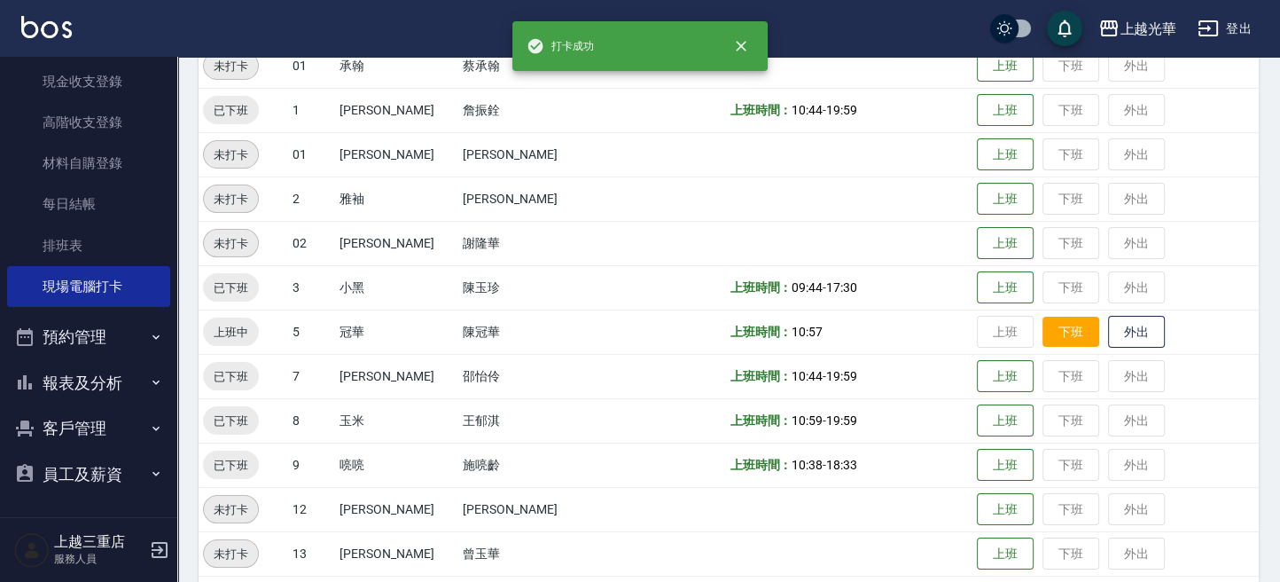
click at [1055, 333] on button "下班" at bounding box center [1071, 331] width 57 height 31
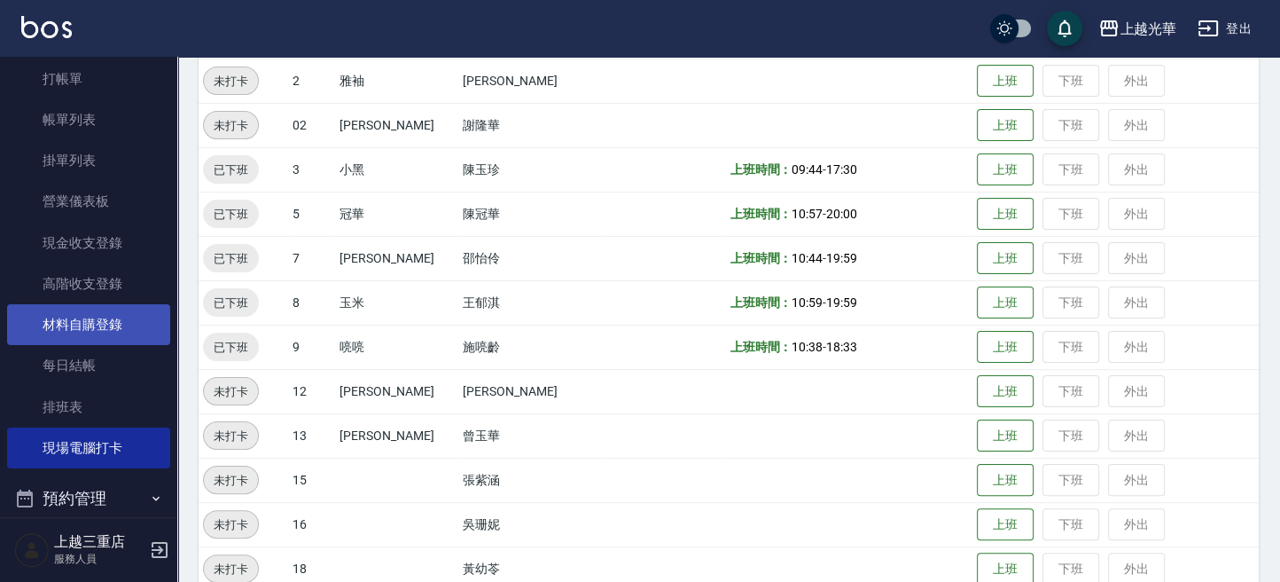
scroll to position [0, 0]
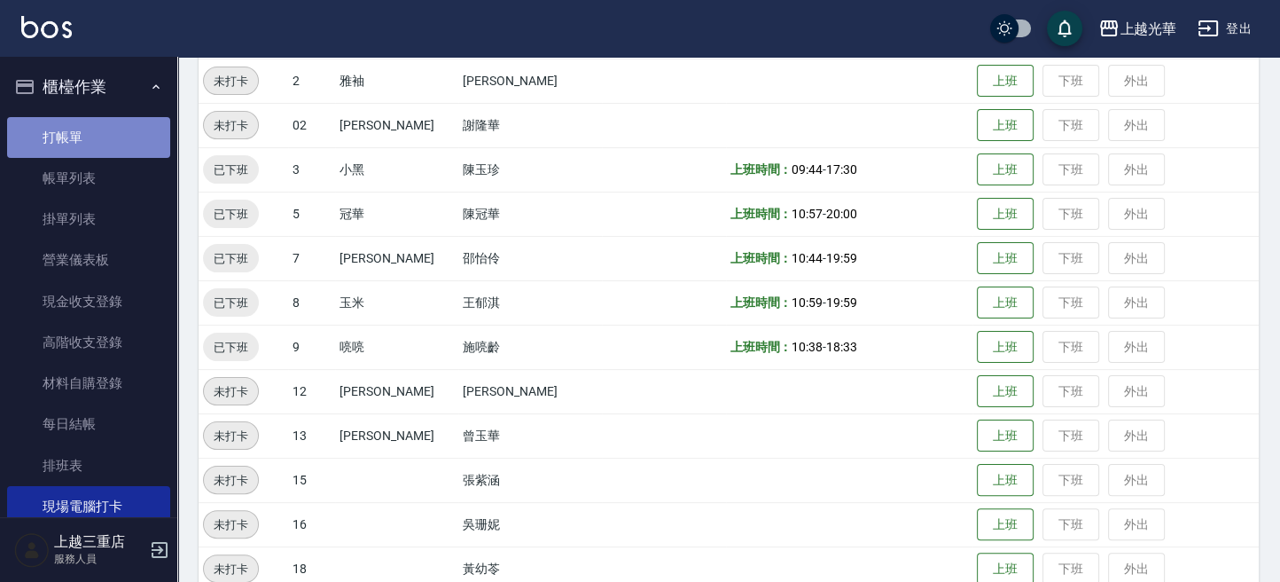
click at [96, 149] on link "打帳單" at bounding box center [88, 137] width 163 height 41
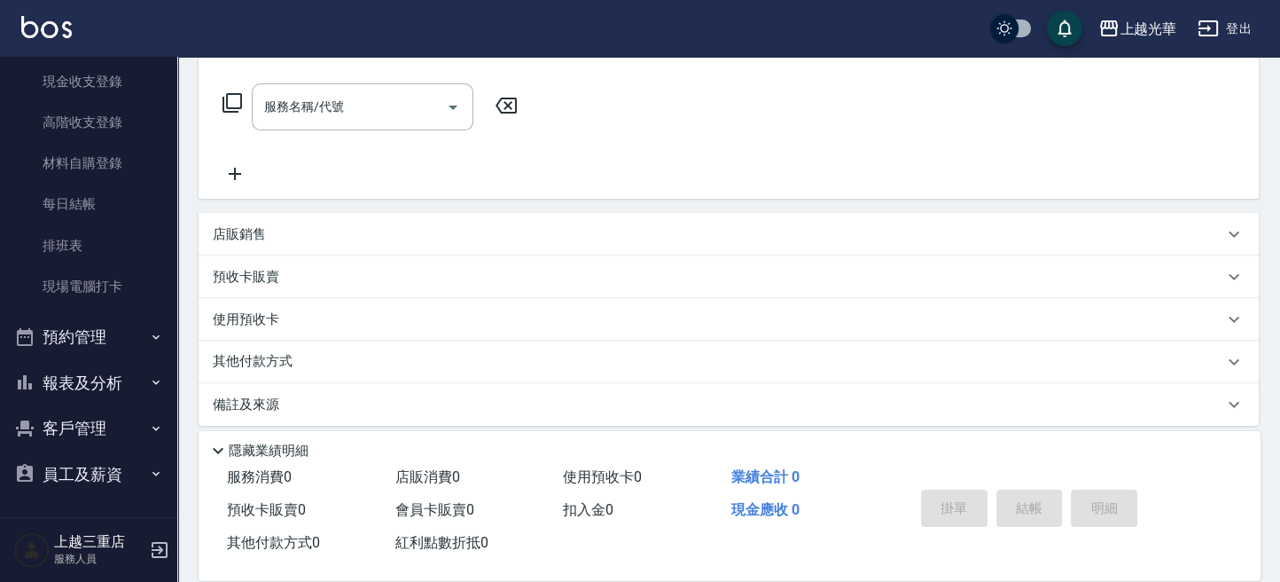
scroll to position [283, 0]
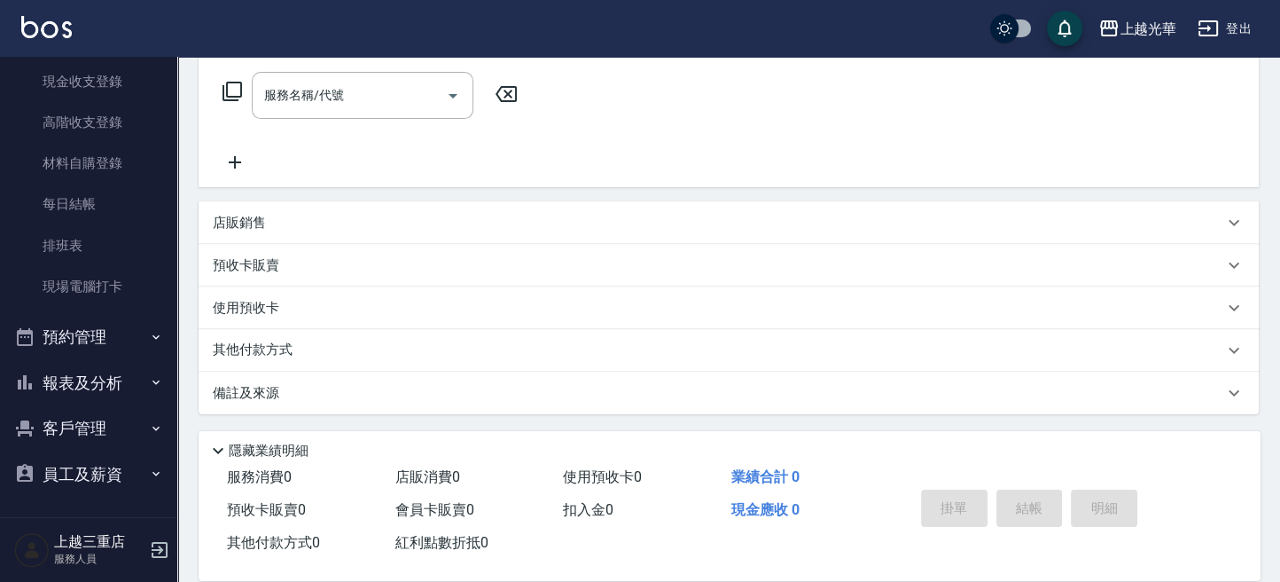
click at [102, 395] on button "報表及分析" at bounding box center [88, 383] width 163 height 46
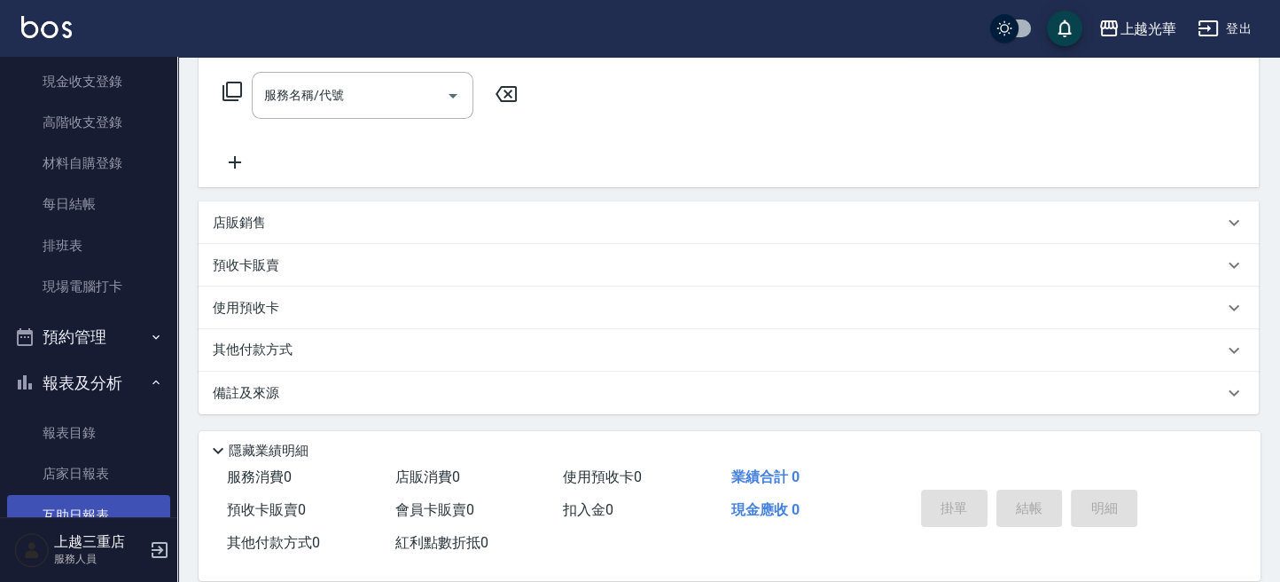
click at [83, 505] on link "互助日報表" at bounding box center [88, 515] width 163 height 41
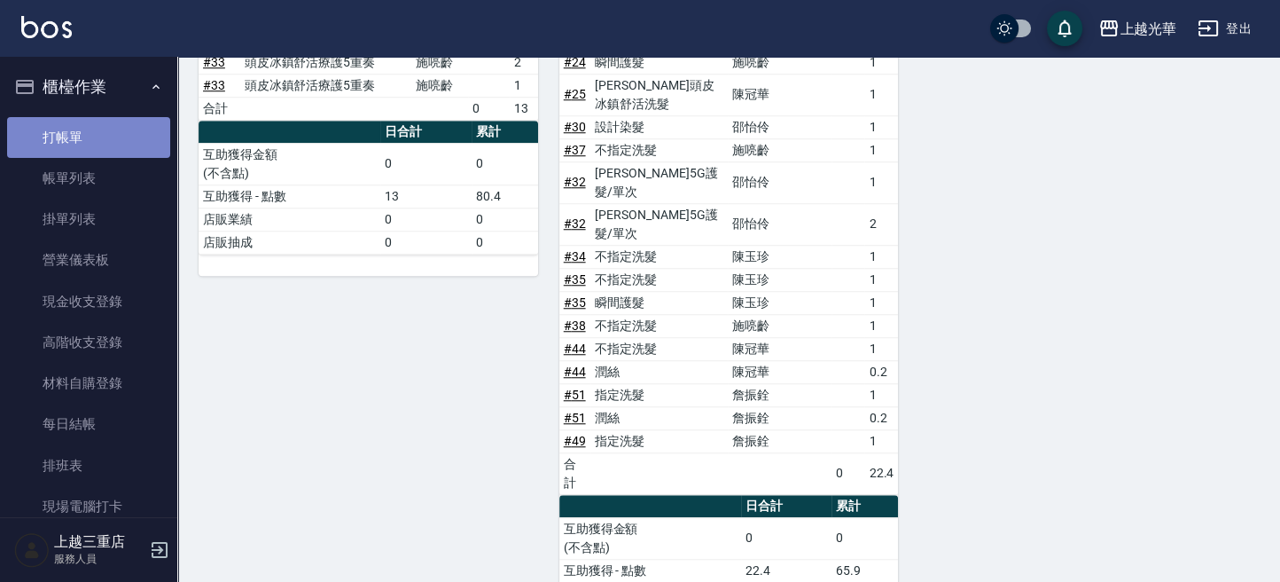
click at [98, 139] on link "打帳單" at bounding box center [88, 137] width 163 height 41
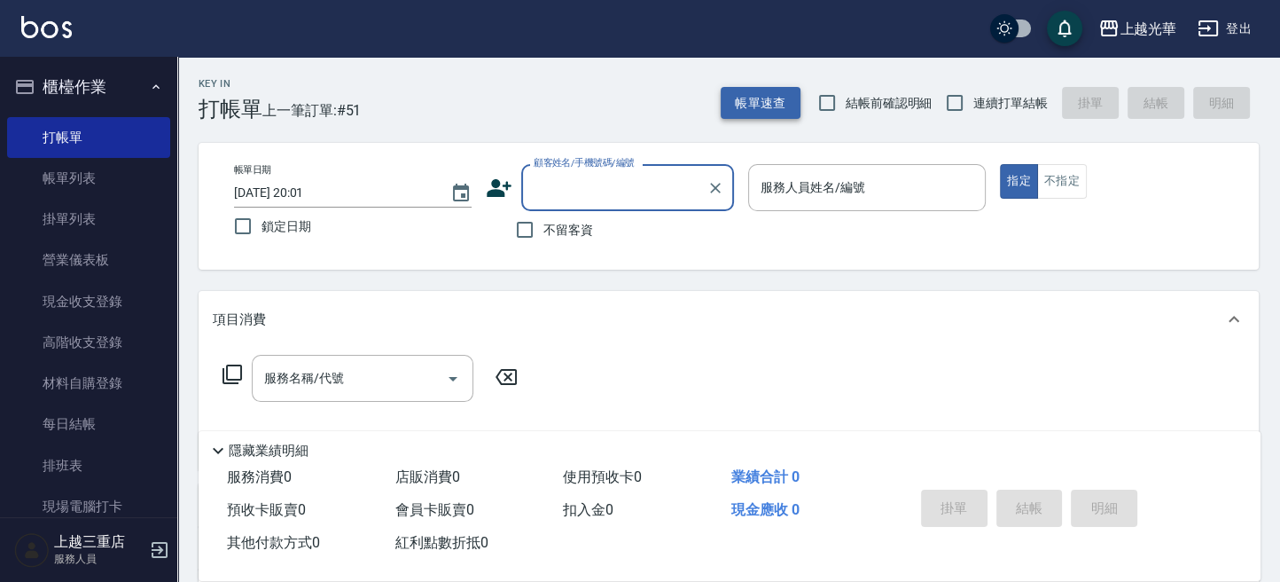
click at [779, 109] on button "帳單速查" at bounding box center [761, 103] width 80 height 33
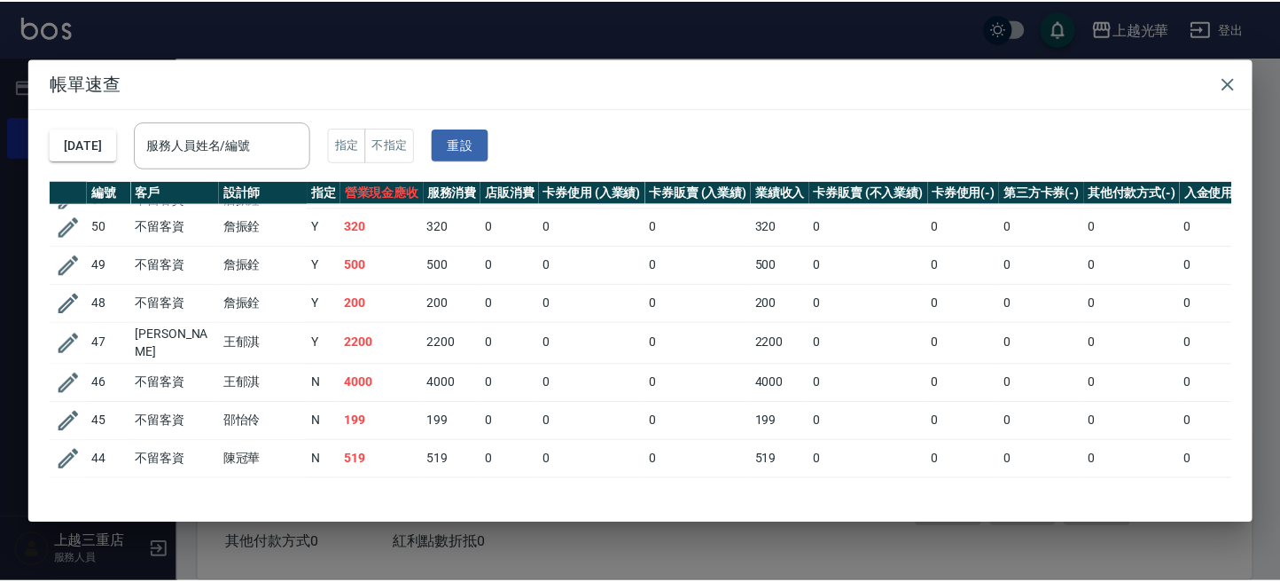
scroll to position [118, 0]
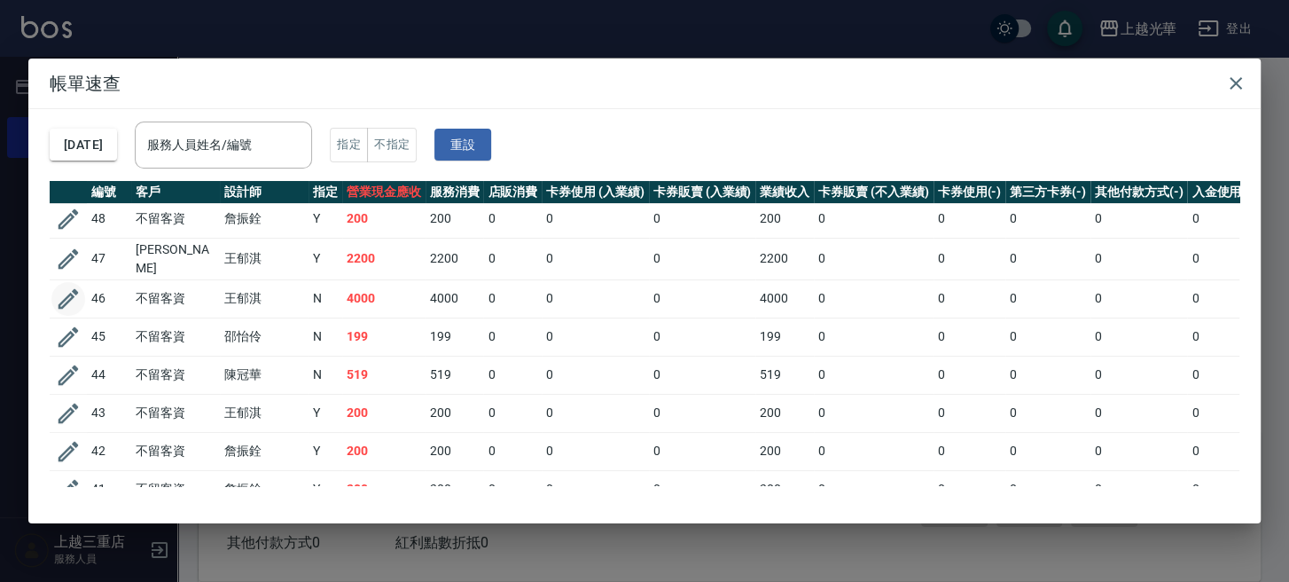
click at [75, 290] on icon "button" at bounding box center [68, 298] width 27 height 27
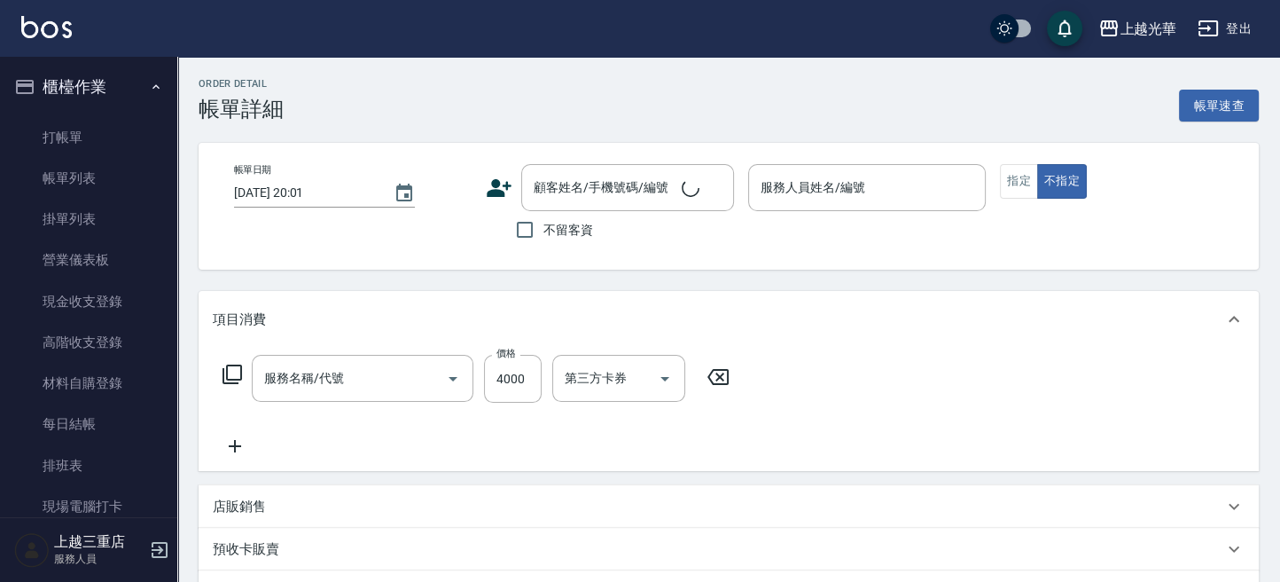
scroll to position [118, 0]
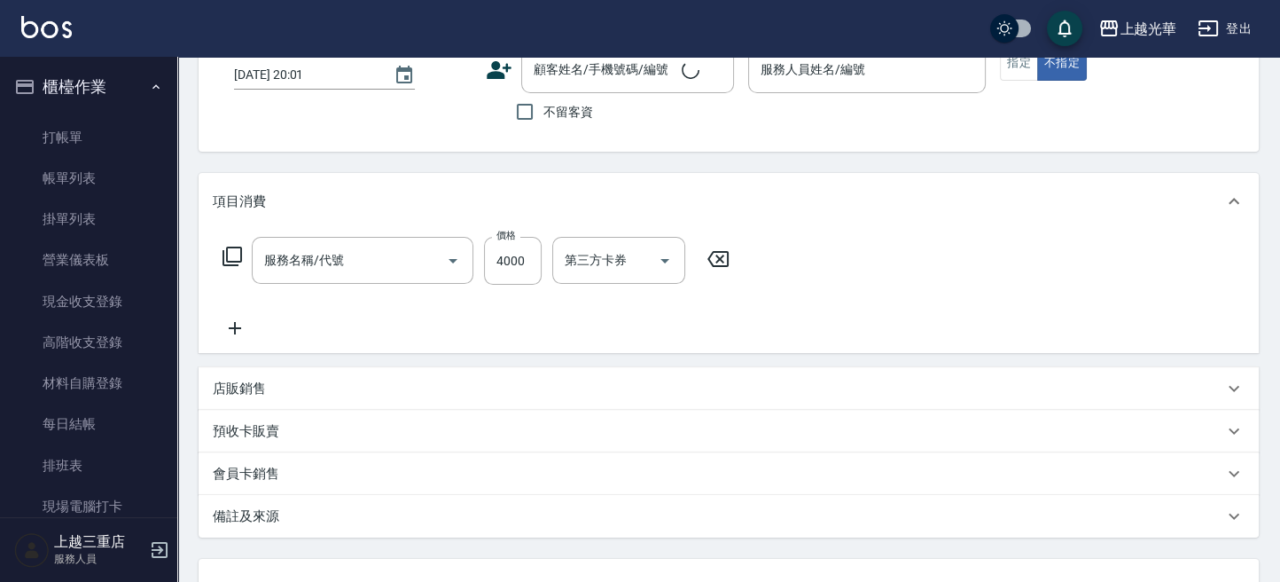
type input "2025/10/05 18:55"
checkbox input "true"
type input "玉米-8"
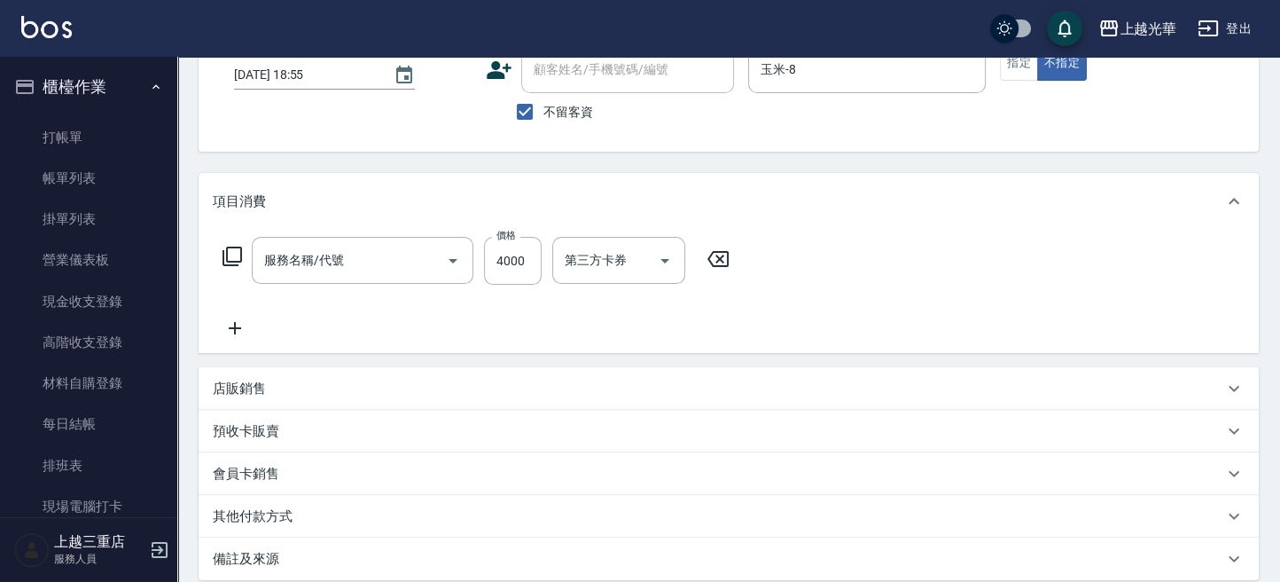
type input "設計染髮(404)"
click at [270, 390] on div "店販銷售" at bounding box center [718, 388] width 1011 height 19
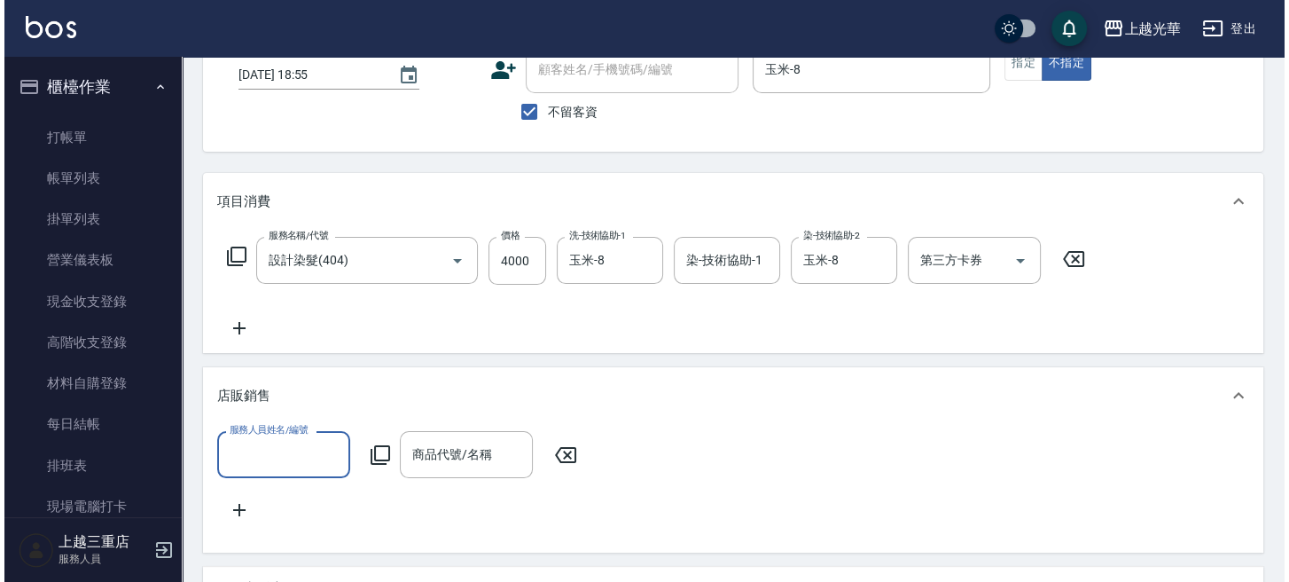
scroll to position [0, 0]
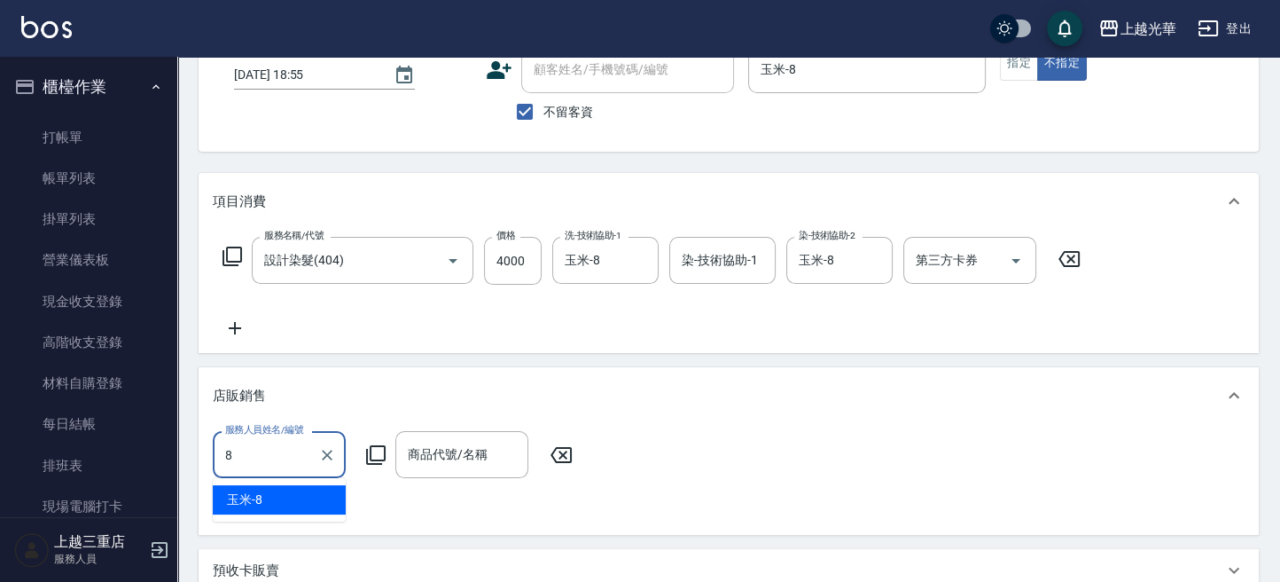
type input "玉米-8"
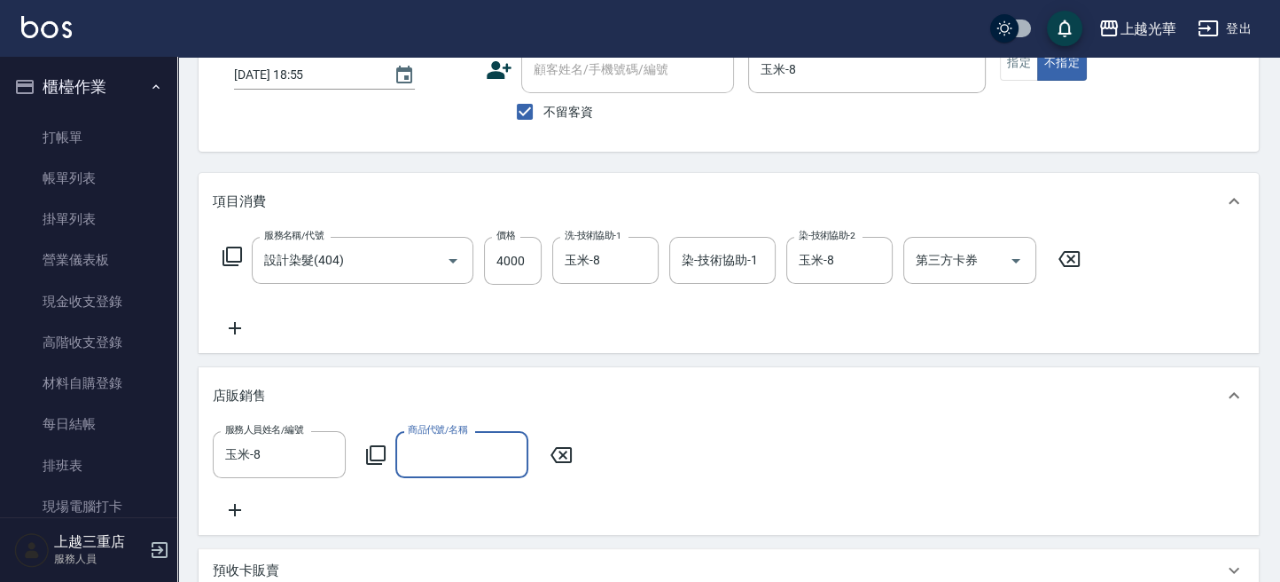
click at [379, 457] on icon at bounding box center [375, 454] width 21 height 21
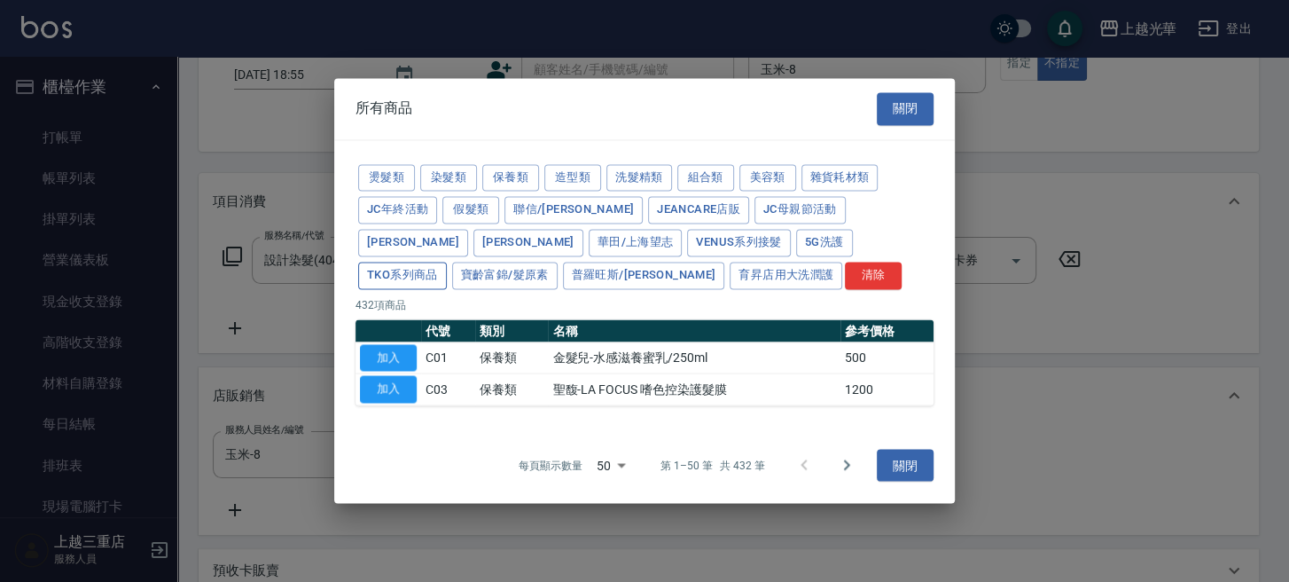
click at [447, 262] on button "TKO系列商品" at bounding box center [402, 275] width 89 height 27
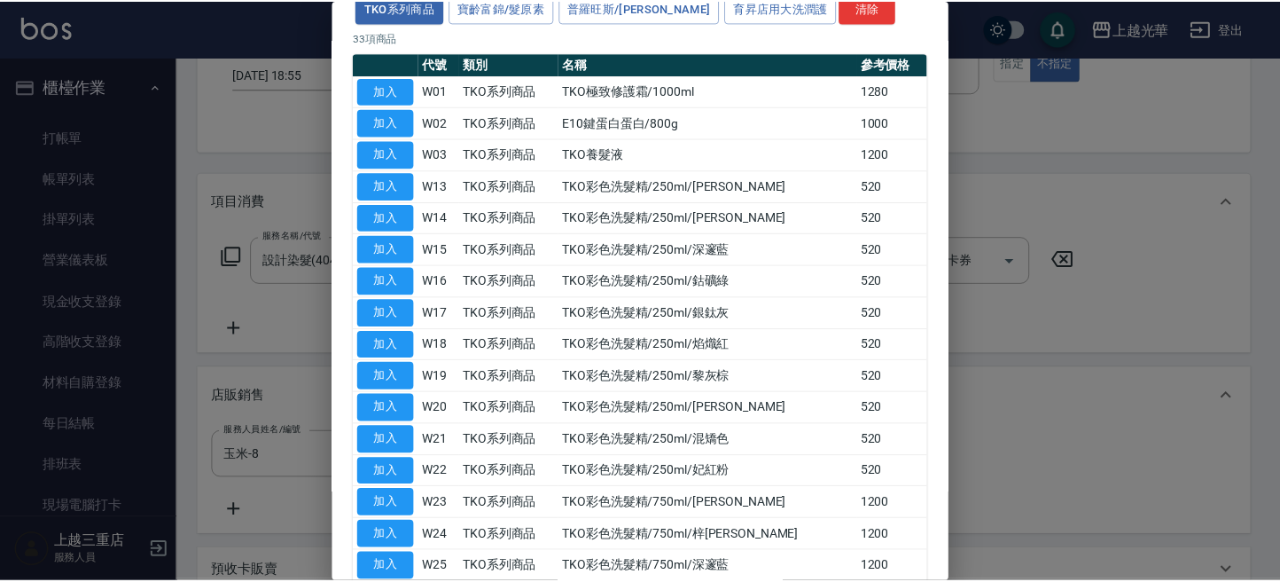
scroll to position [236, 0]
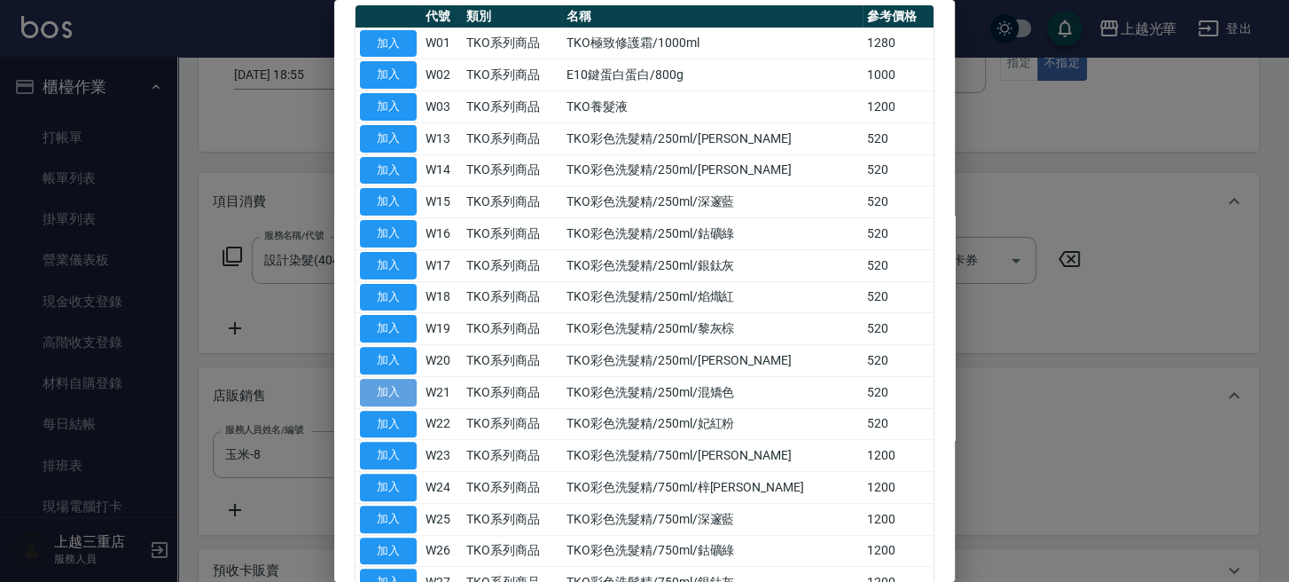
click at [404, 394] on button "加入" at bounding box center [388, 392] width 57 height 27
type input "TKO彩色洗髮精/250ml/混矯色"
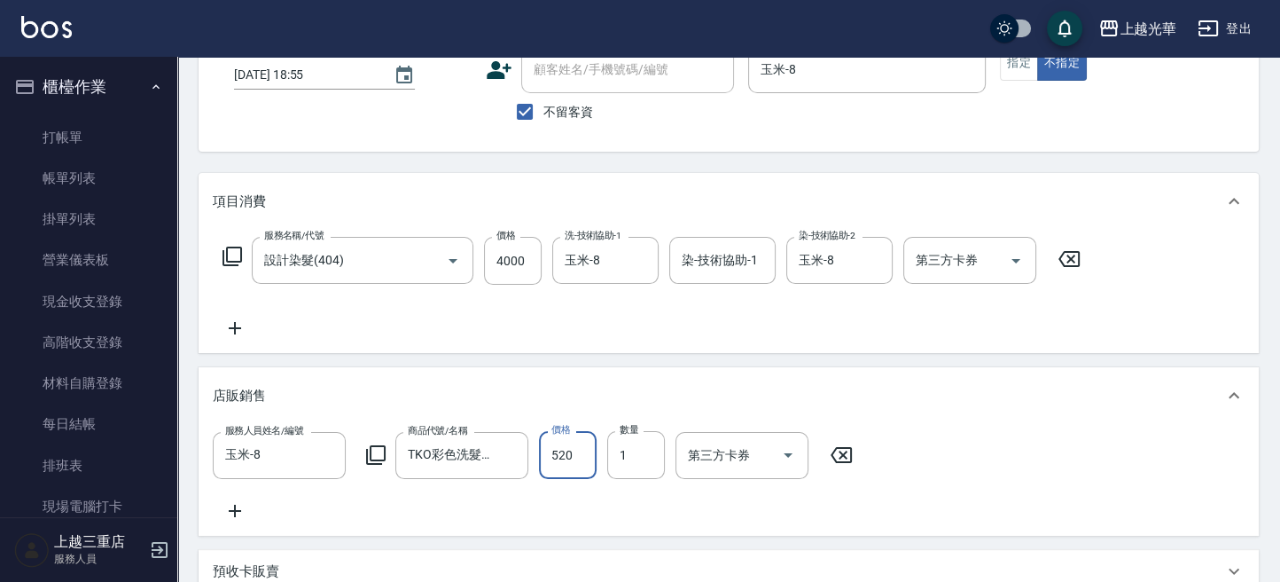
click at [578, 473] on input "520" at bounding box center [568, 455] width 58 height 48
type input "460"
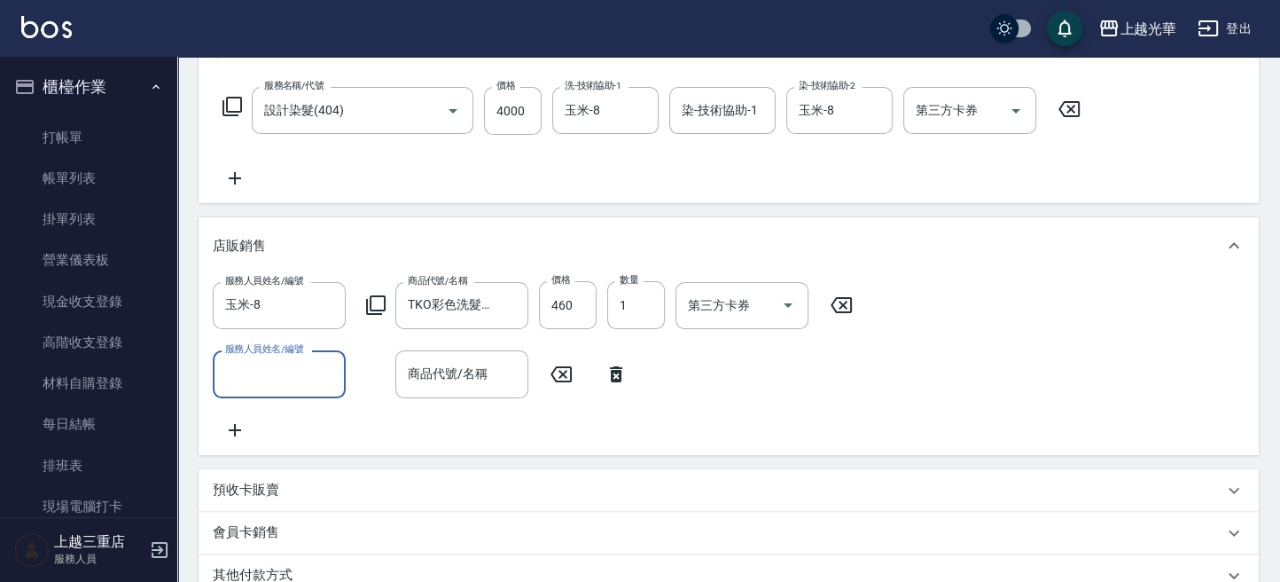
scroll to position [58, 0]
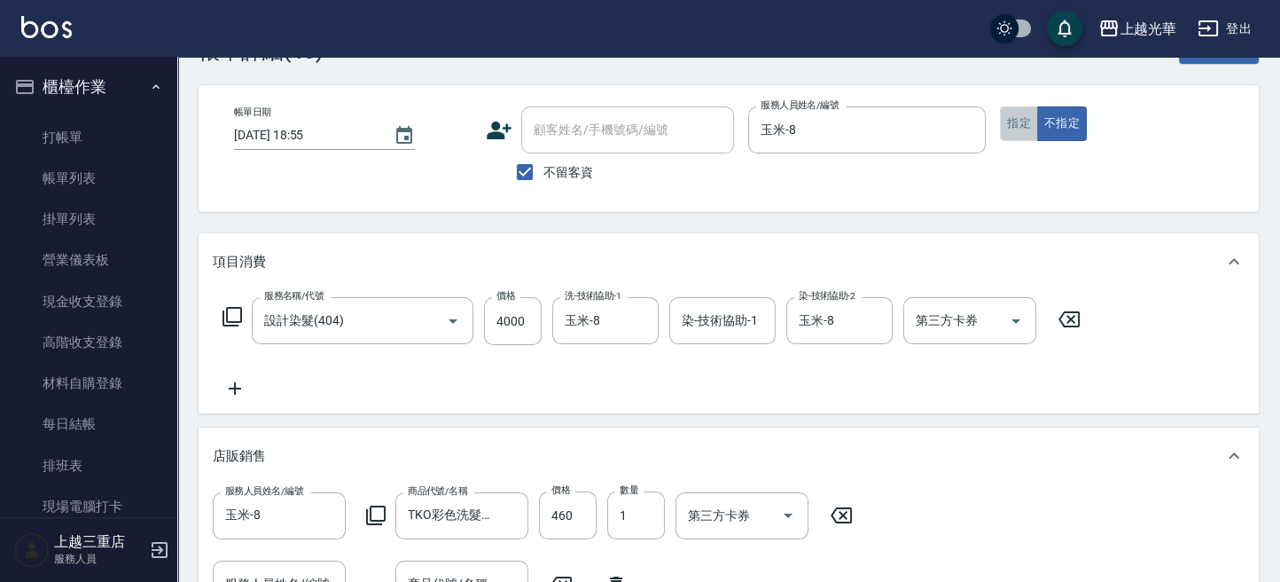
click at [1028, 129] on button "指定" at bounding box center [1019, 123] width 38 height 35
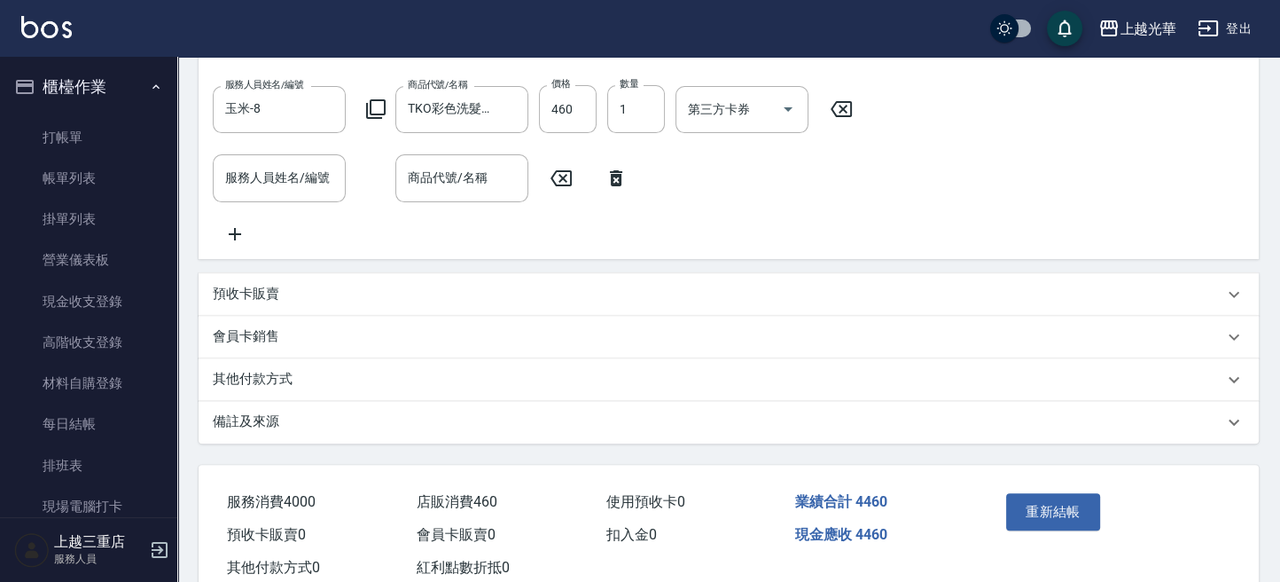
scroll to position [530, 0]
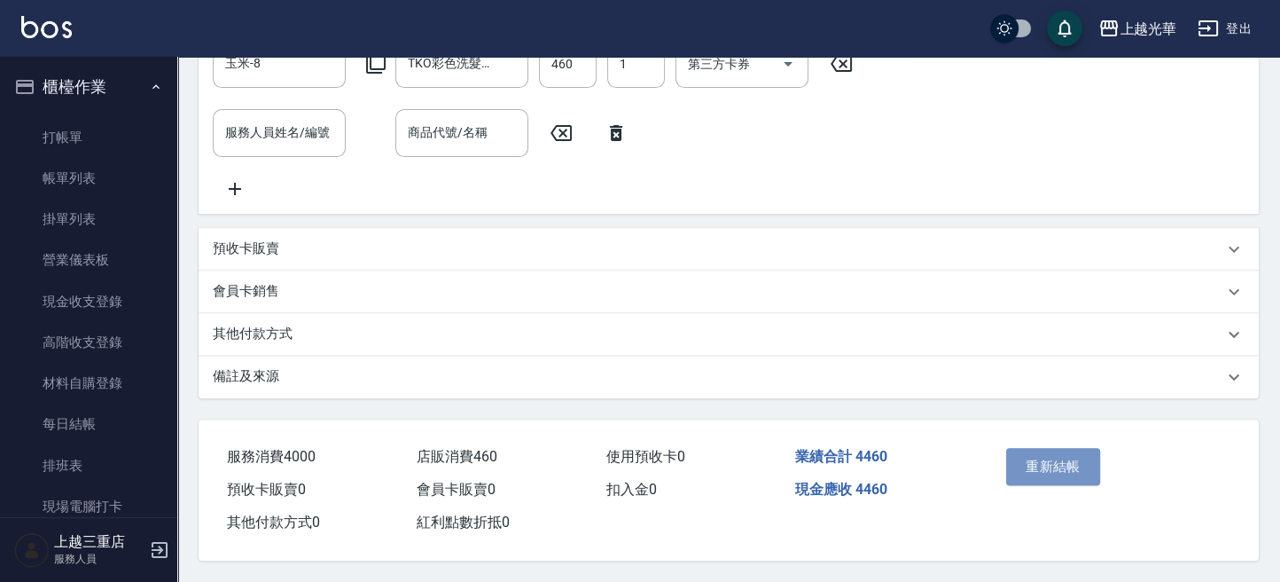
click at [1088, 451] on button "重新結帳" at bounding box center [1053, 466] width 94 height 37
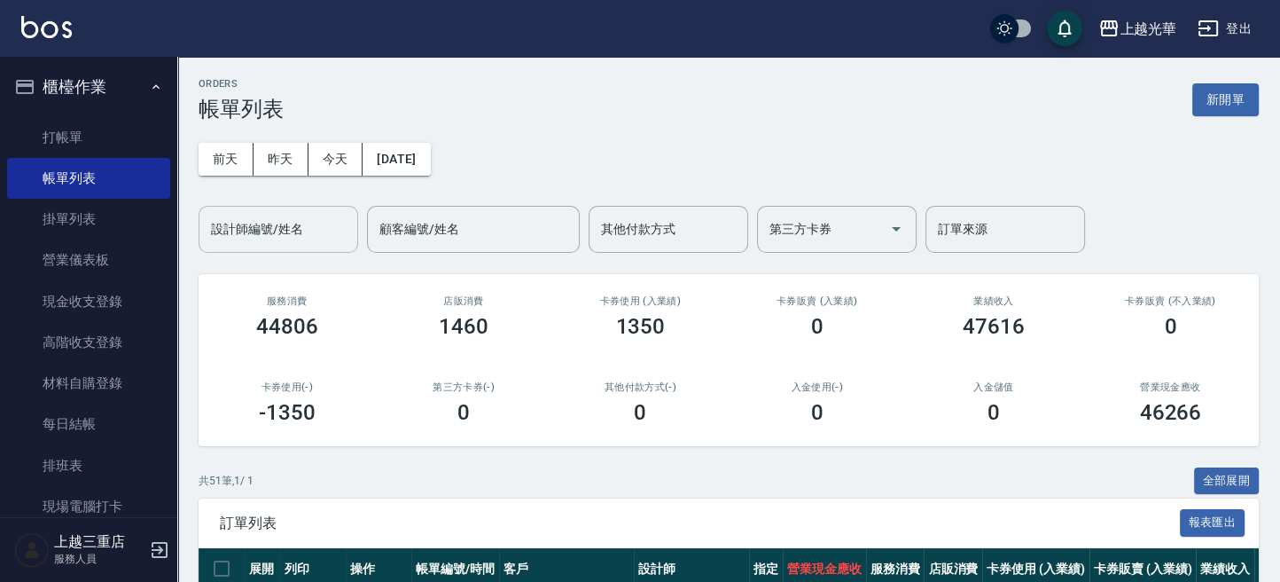
click at [250, 230] on input "設計師編號/姓名" at bounding box center [279, 229] width 144 height 31
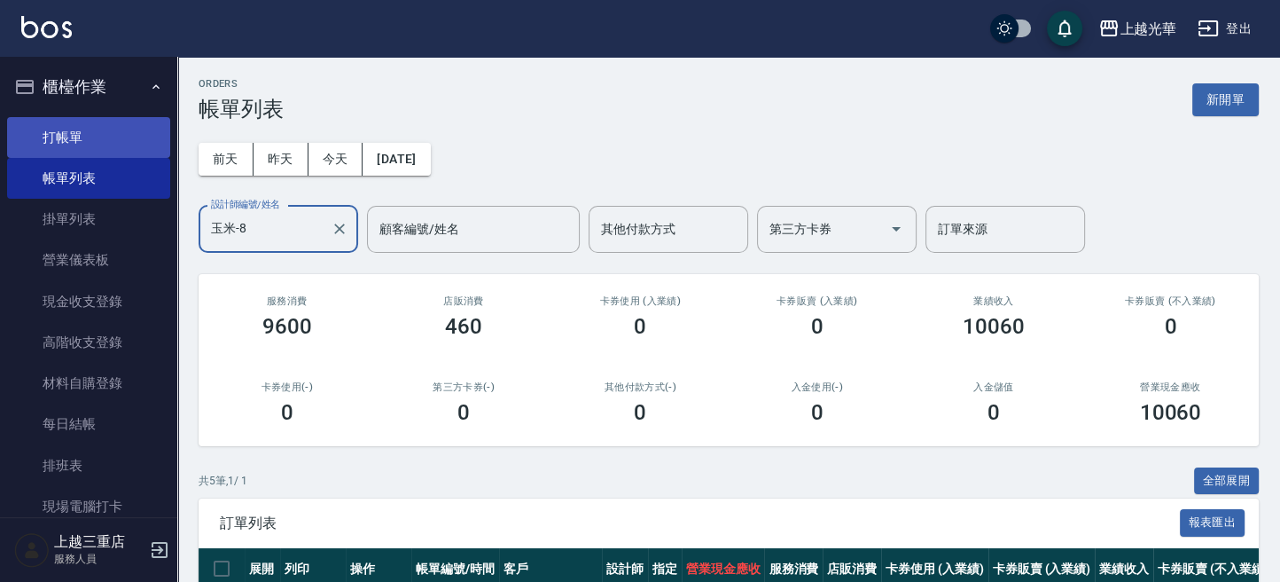
type input "玉米-8"
click at [122, 133] on link "打帳單" at bounding box center [88, 137] width 163 height 41
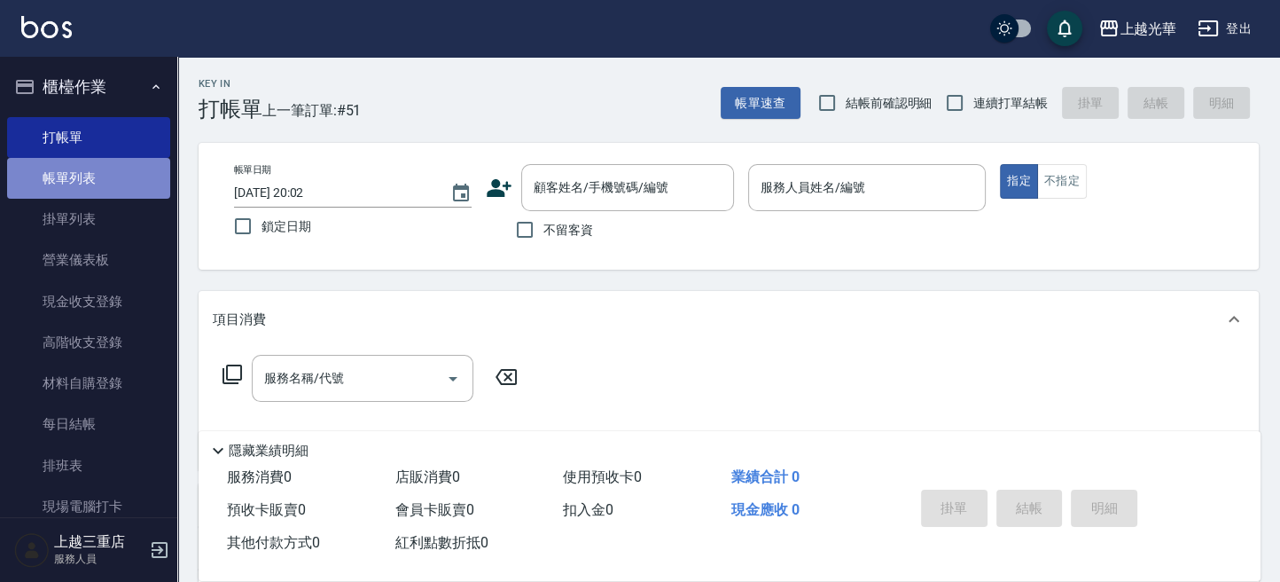
click at [98, 183] on link "帳單列表" at bounding box center [88, 178] width 163 height 41
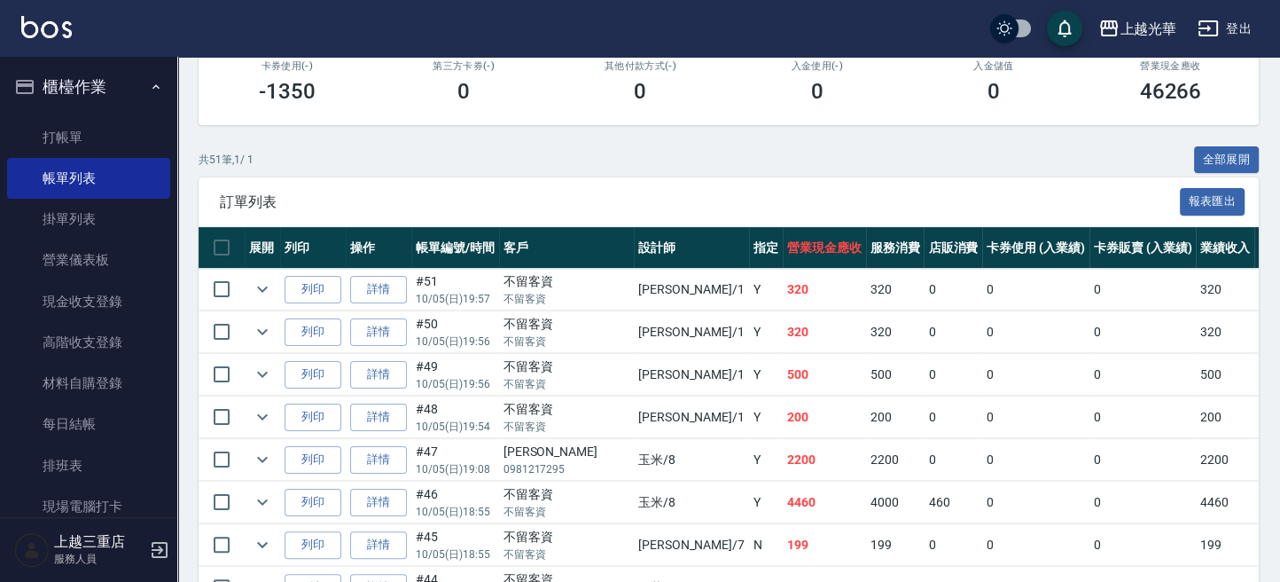
scroll to position [355, 0]
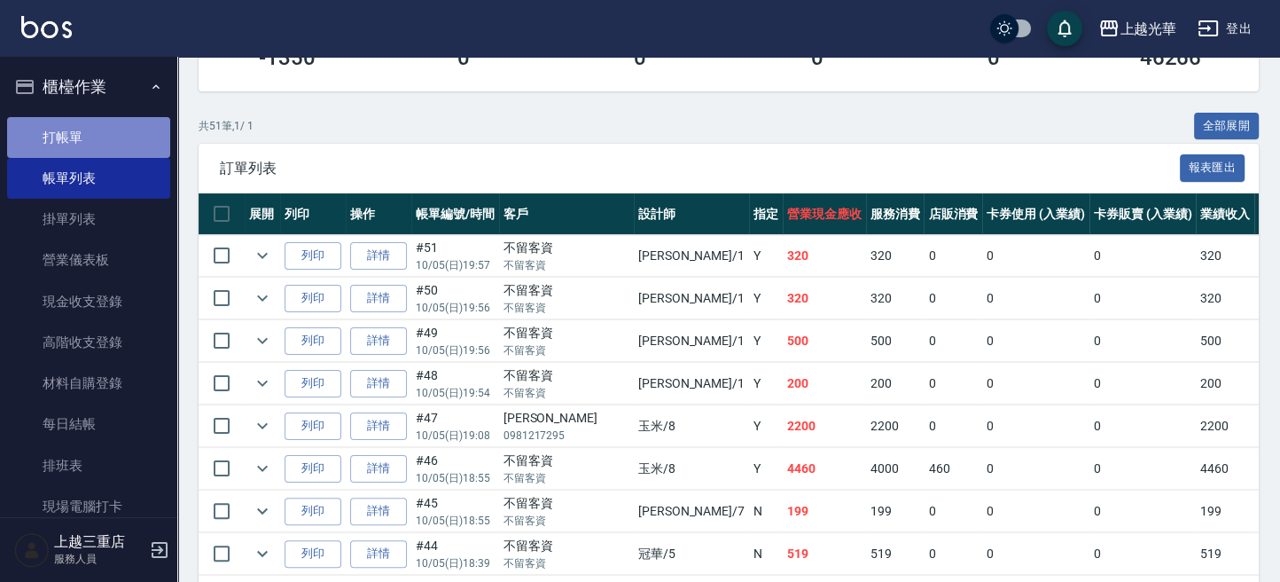
click at [93, 143] on link "打帳單" at bounding box center [88, 137] width 163 height 41
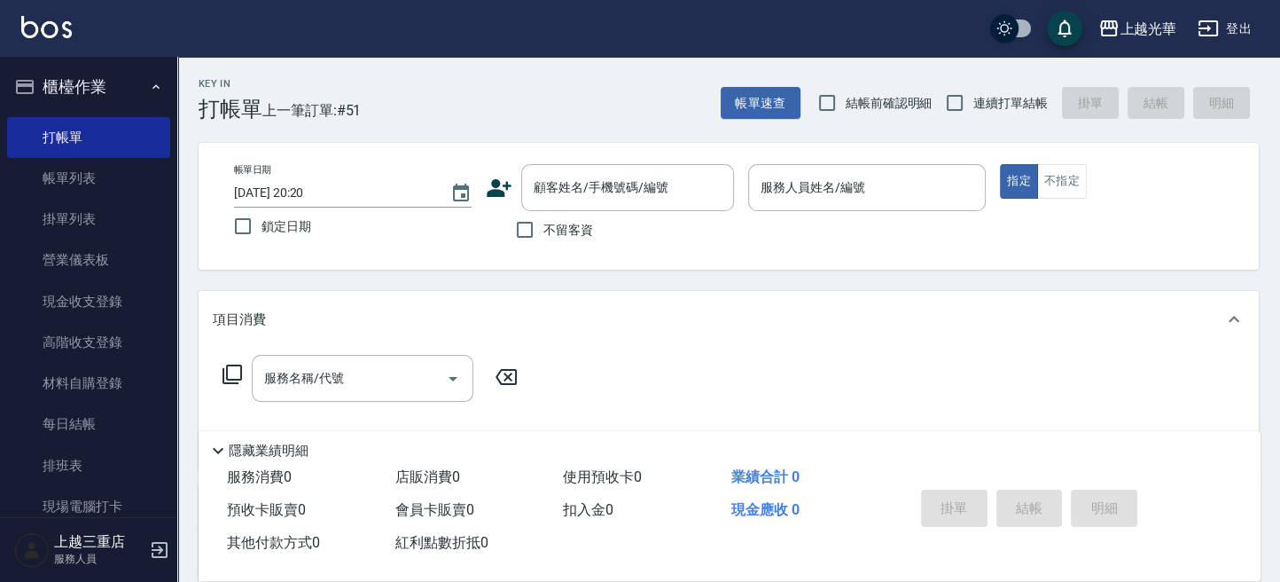
click at [553, 239] on label "不留客資" at bounding box center [549, 229] width 87 height 37
click at [543, 239] on input "不留客資" at bounding box center [524, 229] width 37 height 37
checkbox input "true"
type input "小詹-1"
type button "true"
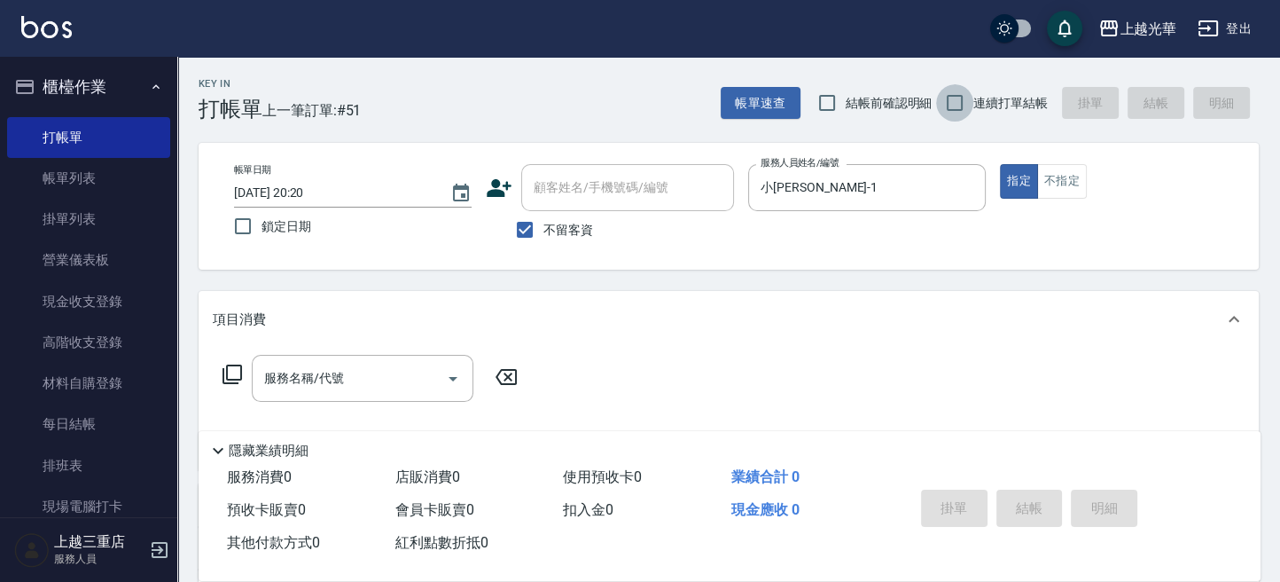
drag, startPoint x: 957, startPoint y: 105, endPoint x: 575, endPoint y: 379, distance: 469.6
click at [957, 105] on input "連續打單結帳" at bounding box center [954, 102] width 37 height 37
checkbox input "true"
click at [344, 390] on input "服務名稱/代號" at bounding box center [349, 378] width 179 height 31
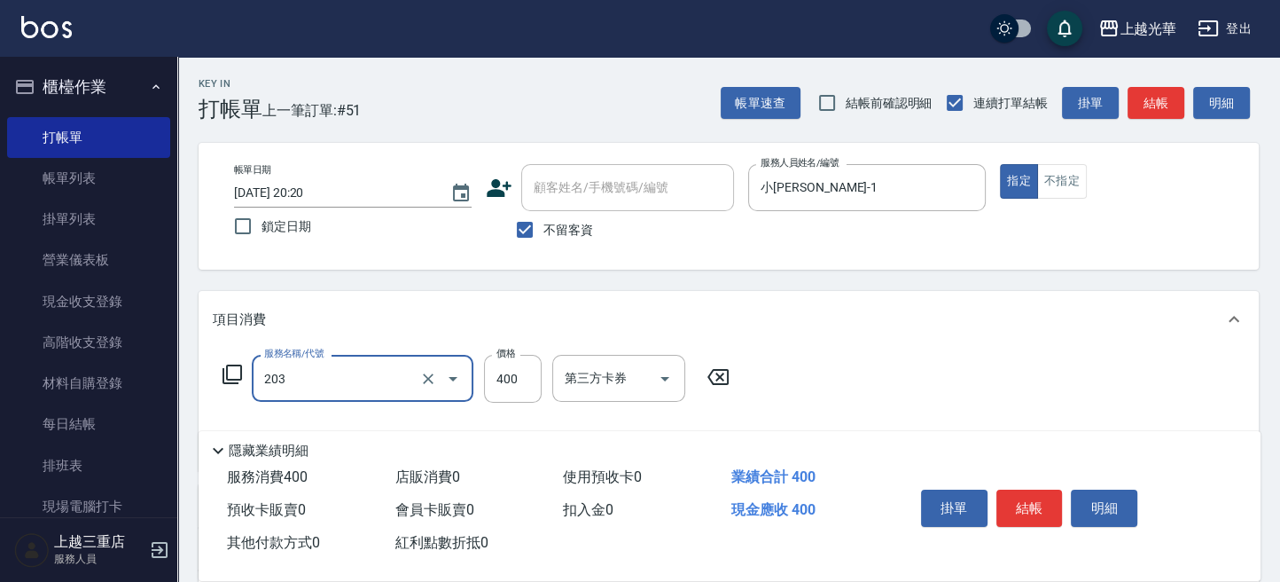
type input "指定單剪(203)"
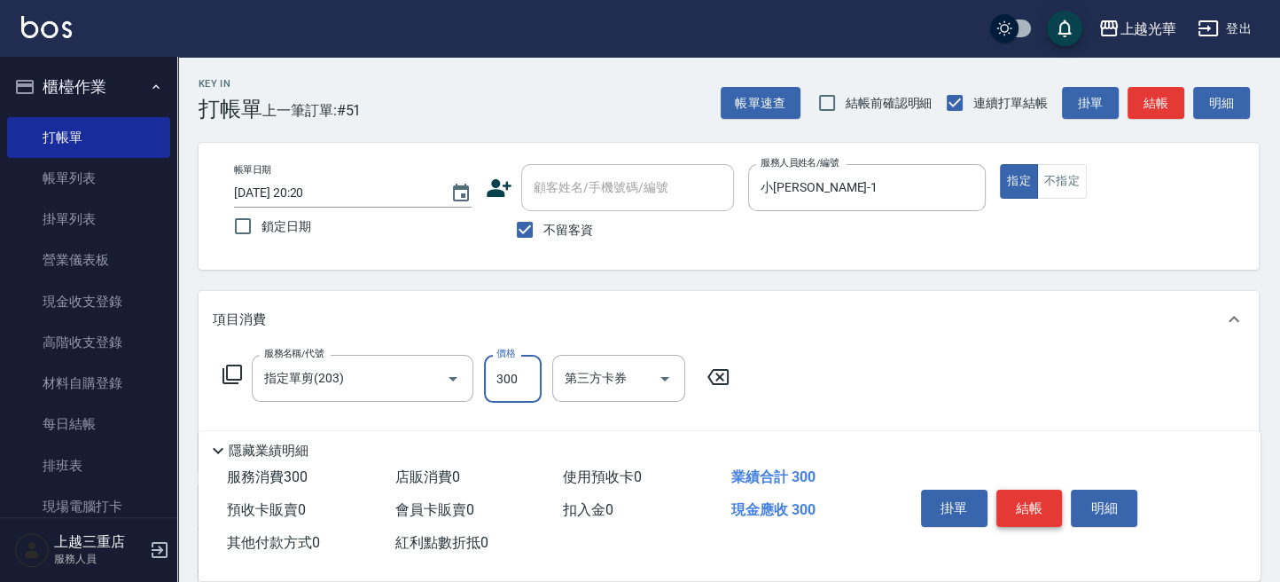
type input "300"
click at [1042, 506] on button "結帳" at bounding box center [1029, 507] width 66 height 37
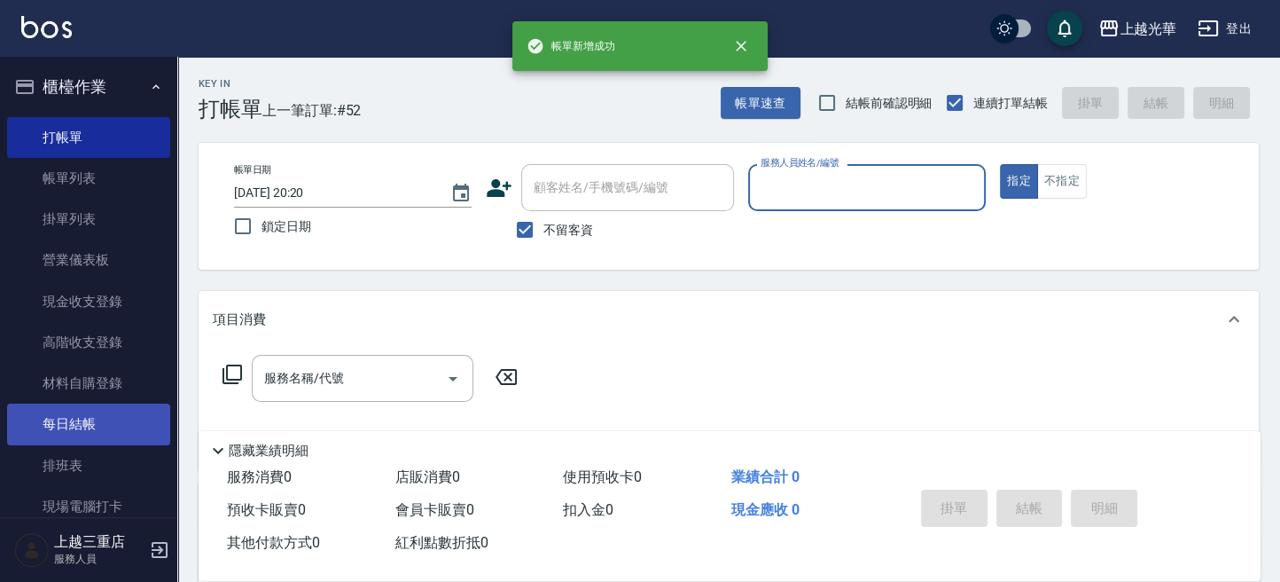
click at [50, 424] on link "每日結帳" at bounding box center [88, 423] width 163 height 41
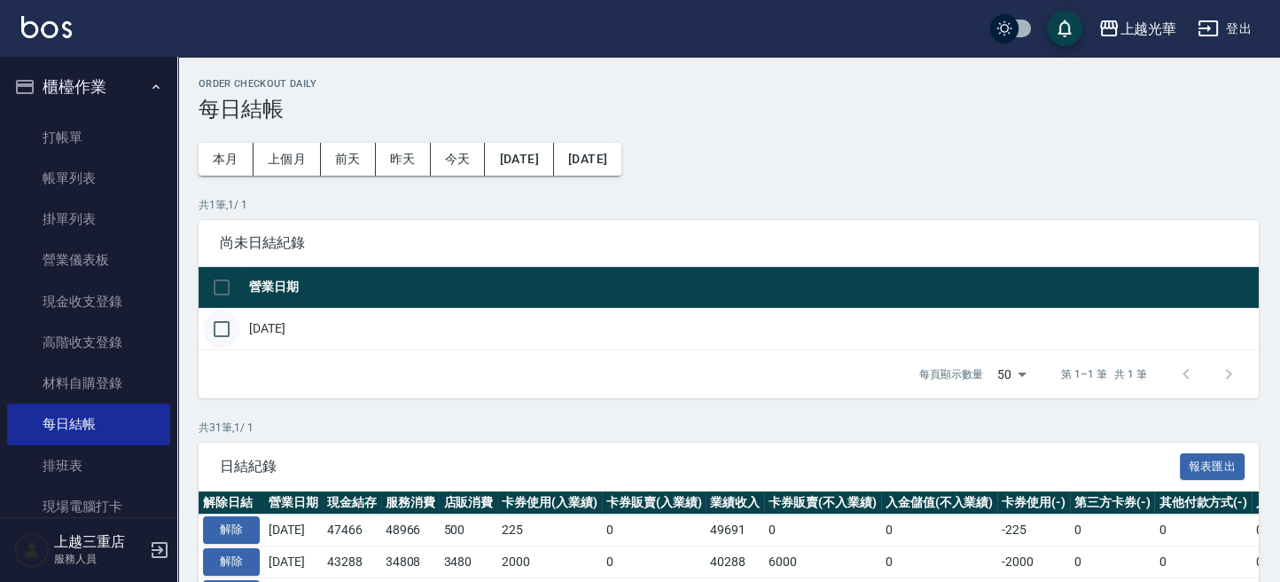
click at [223, 328] on input "checkbox" at bounding box center [221, 328] width 37 height 37
checkbox input "true"
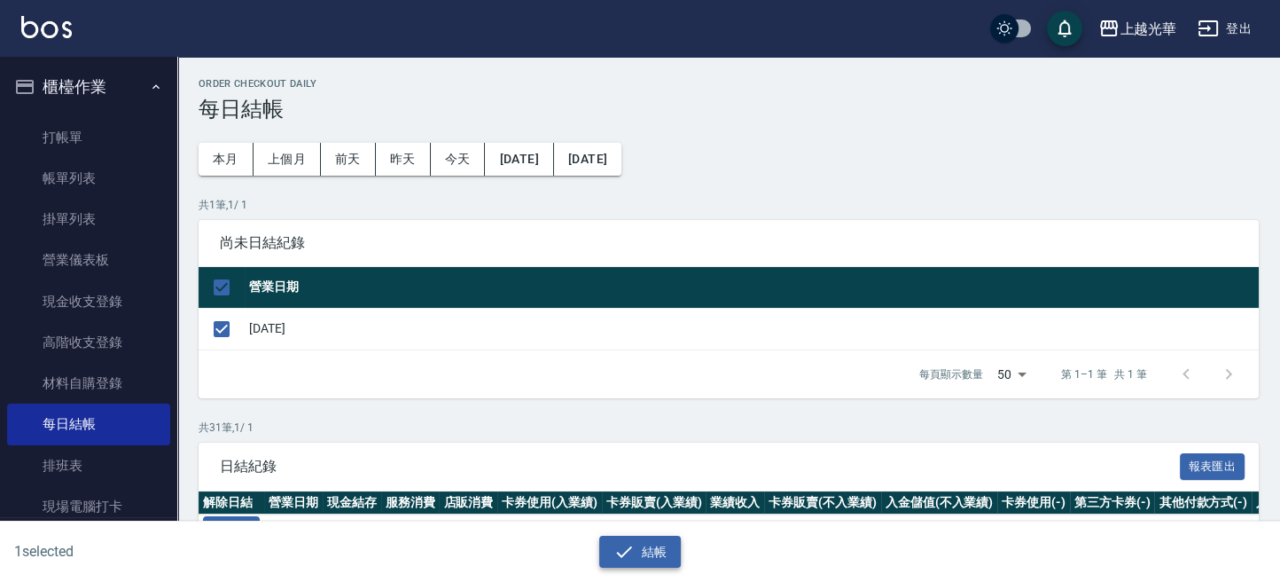
click at [642, 544] on button "結帳" at bounding box center [640, 551] width 82 height 33
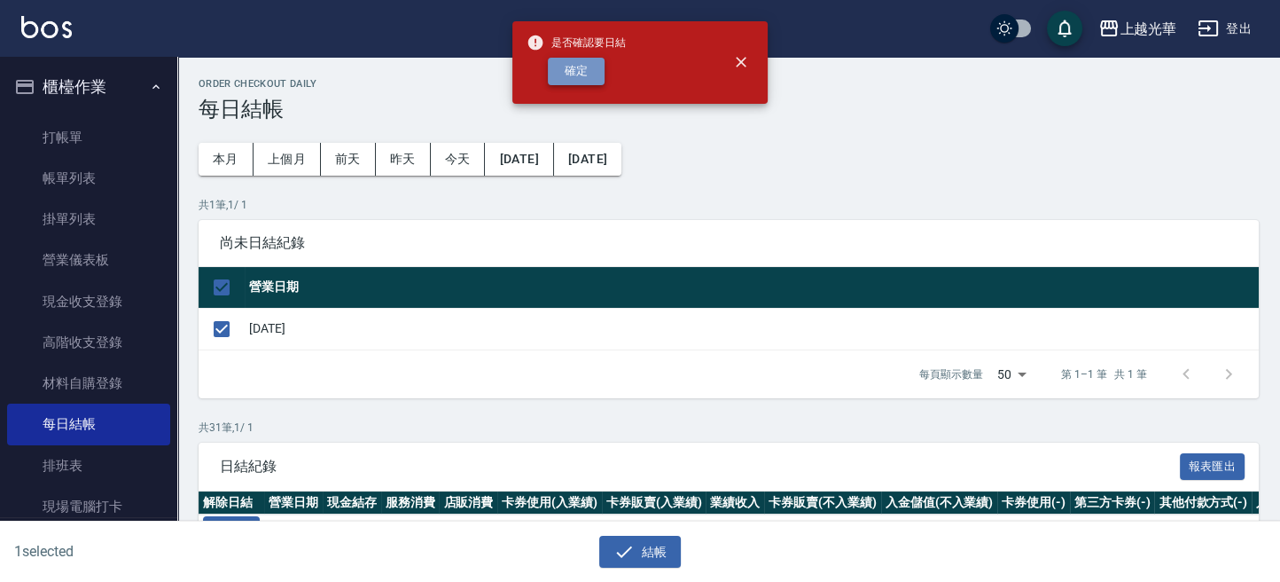
click at [582, 68] on button "確定" at bounding box center [576, 71] width 57 height 27
checkbox input "false"
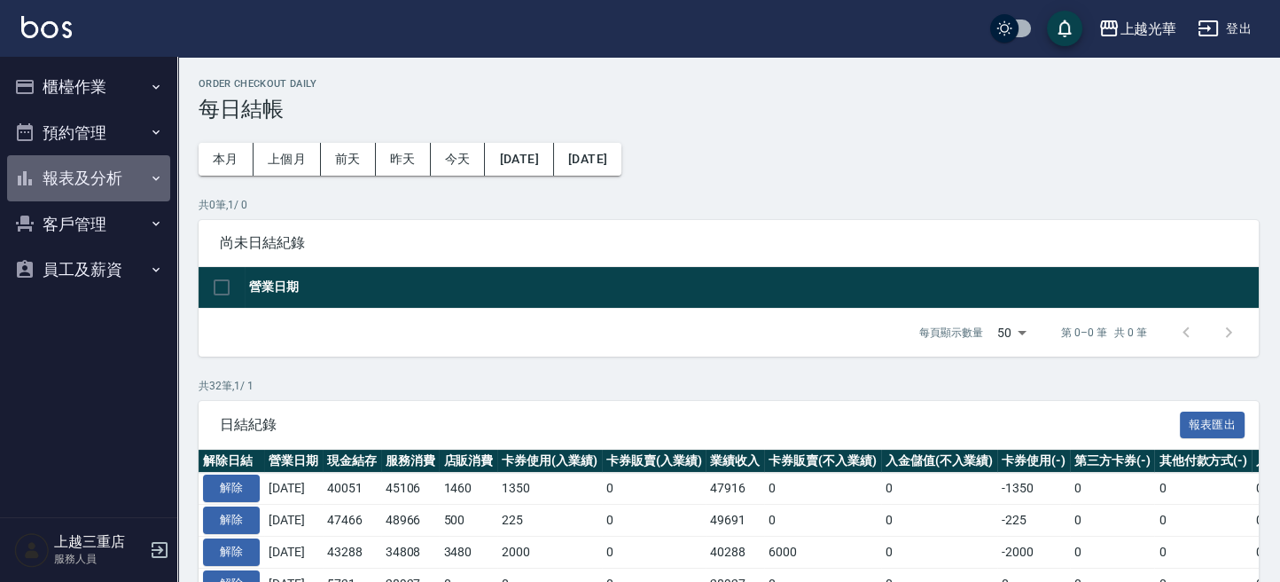
click at [101, 177] on button "報表及分析" at bounding box center [88, 178] width 163 height 46
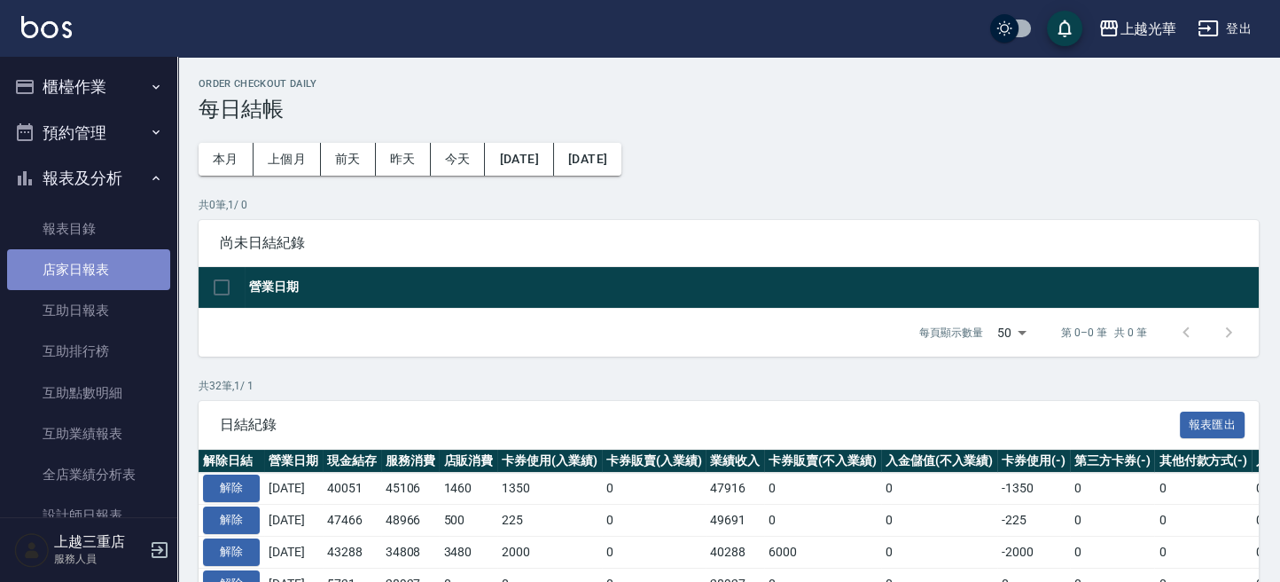
click at [116, 267] on link "店家日報表" at bounding box center [88, 269] width 163 height 41
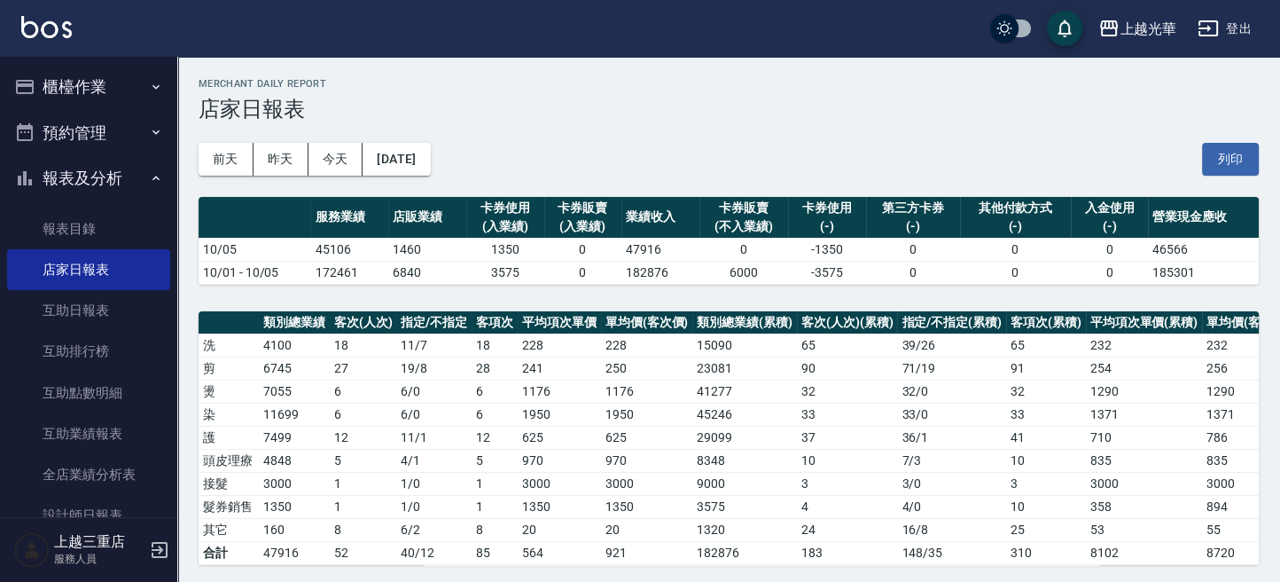
click at [533, 248] on td "1350" at bounding box center [505, 249] width 78 height 23
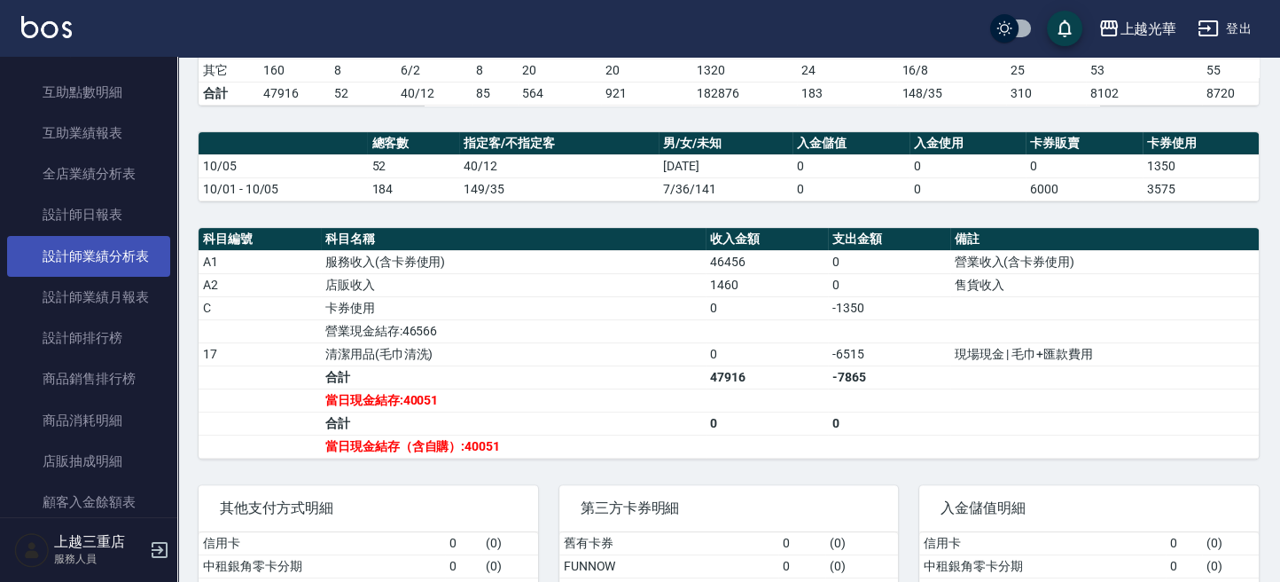
scroll to position [355, 0]
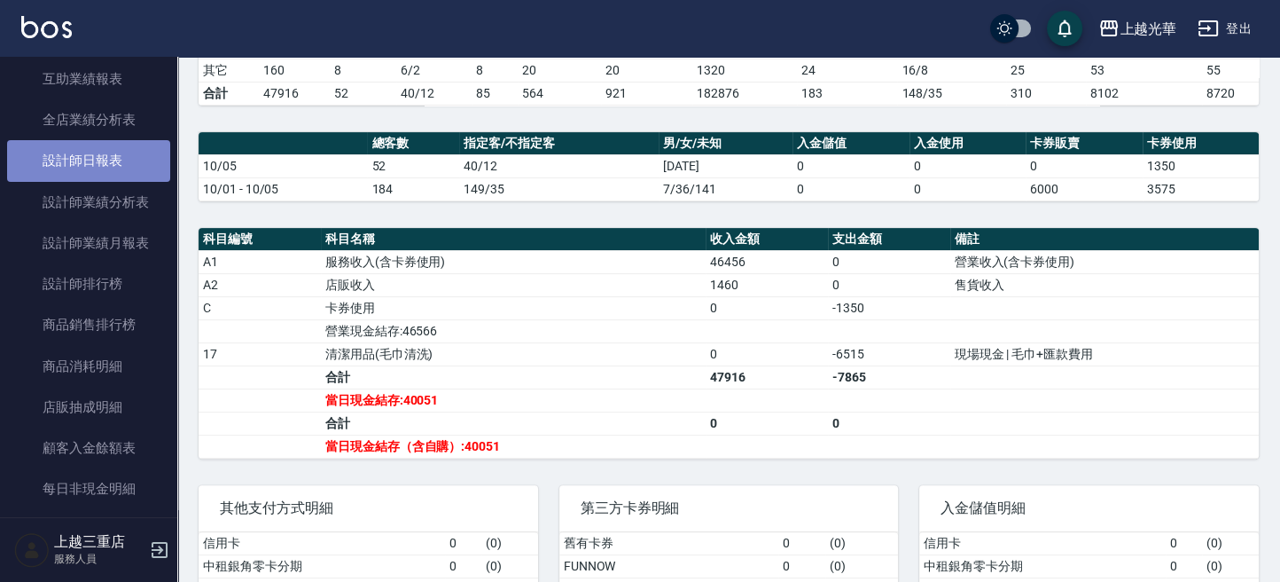
click at [113, 177] on link "設計師日報表" at bounding box center [88, 160] width 163 height 41
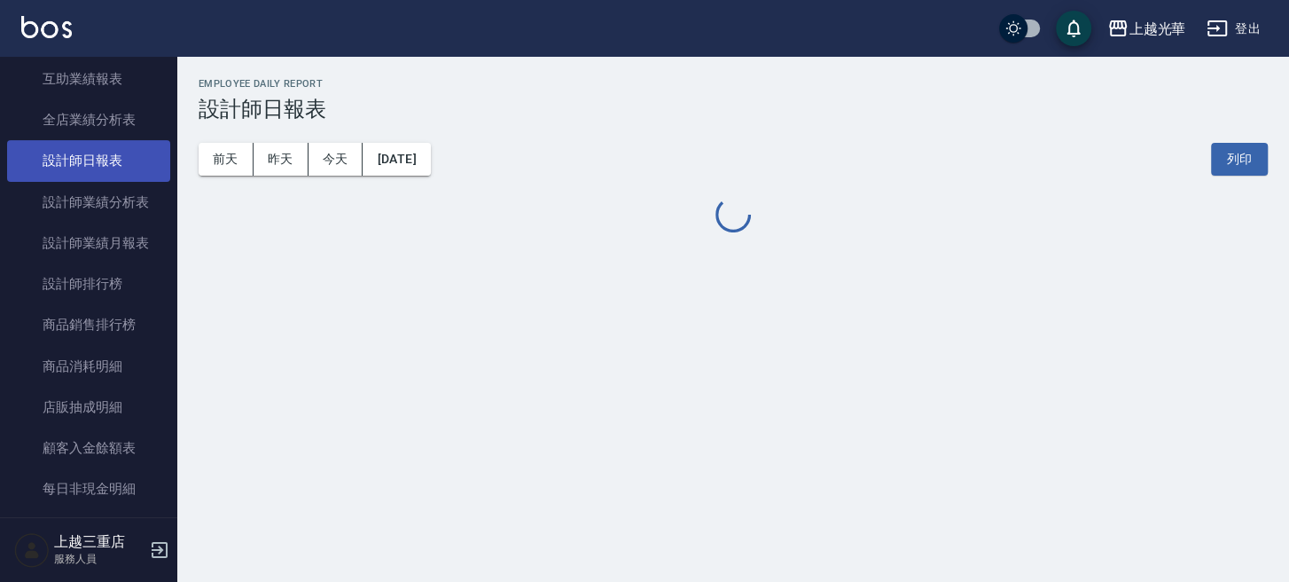
click at [113, 177] on link "設計師日報表" at bounding box center [88, 160] width 163 height 41
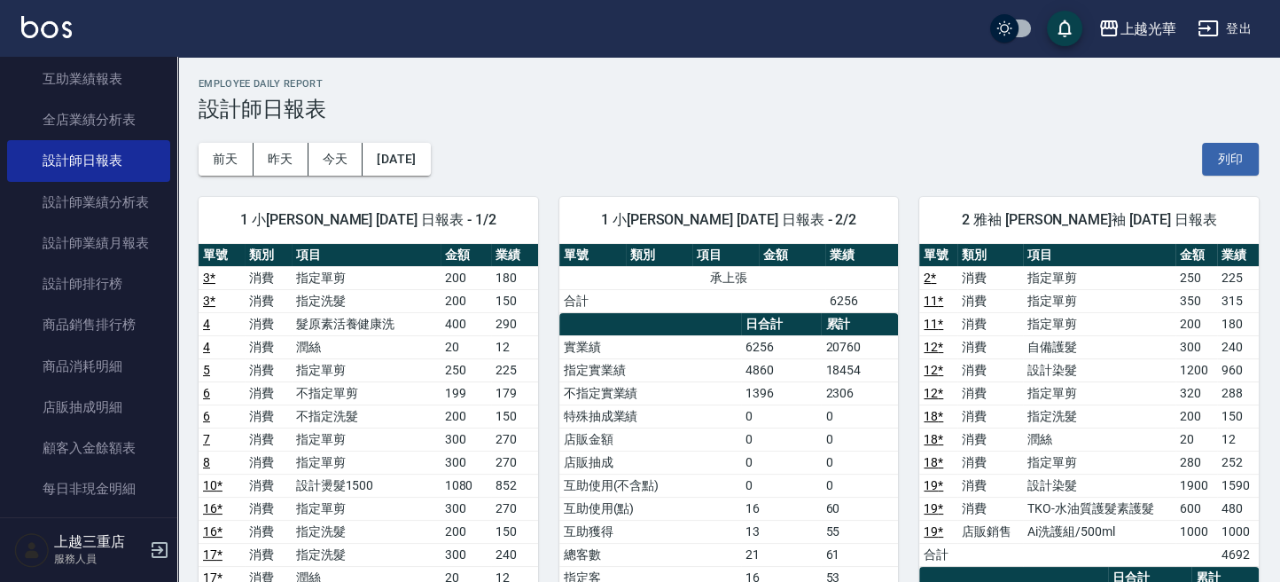
click at [1201, 35] on icon "button" at bounding box center [1209, 28] width 20 height 16
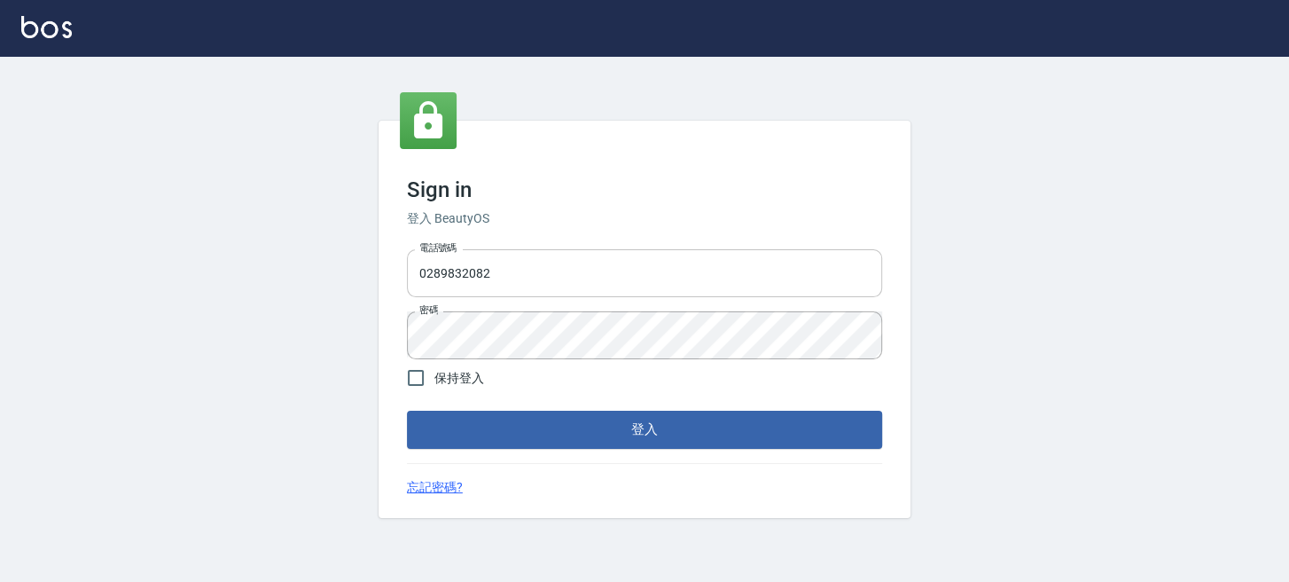
click at [647, 277] on input "0289832082" at bounding box center [644, 273] width 475 height 48
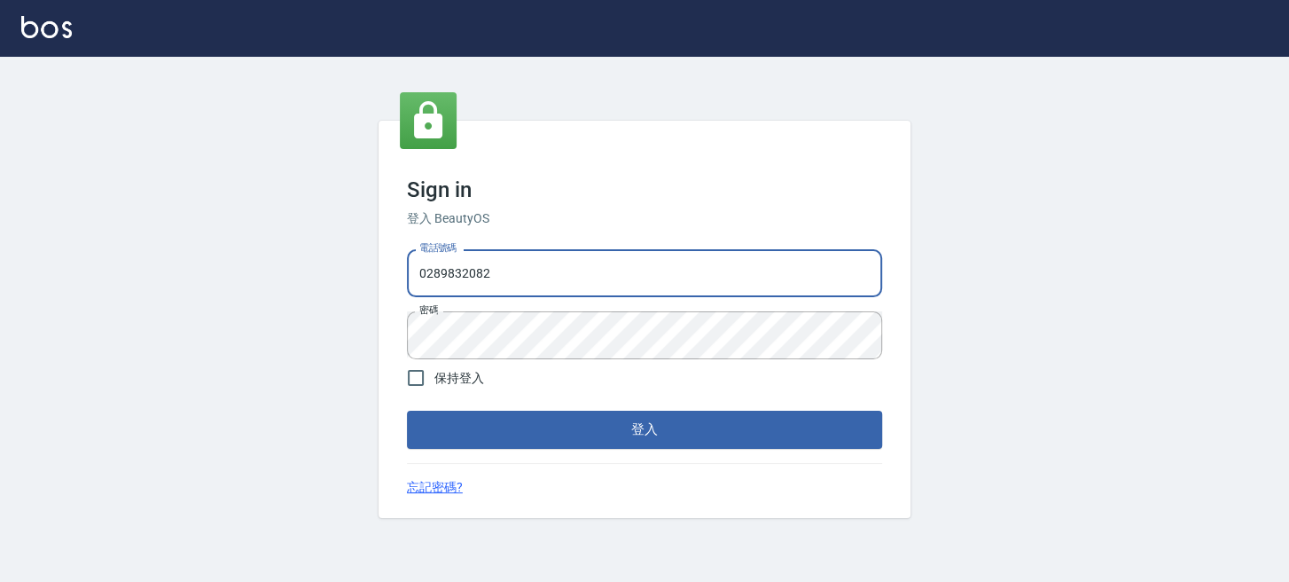
drag, startPoint x: 647, startPoint y: 277, endPoint x: 27, endPoint y: 236, distance: 622.0
click at [0, 292] on html "Sign in 登入 BeautyOS 電話號碼 [PHONE_NUMBER] 電話號碼 密碼 密碼 保持登入 登入 忘記密碼?" at bounding box center [644, 291] width 1289 height 582
type input "0955332100"
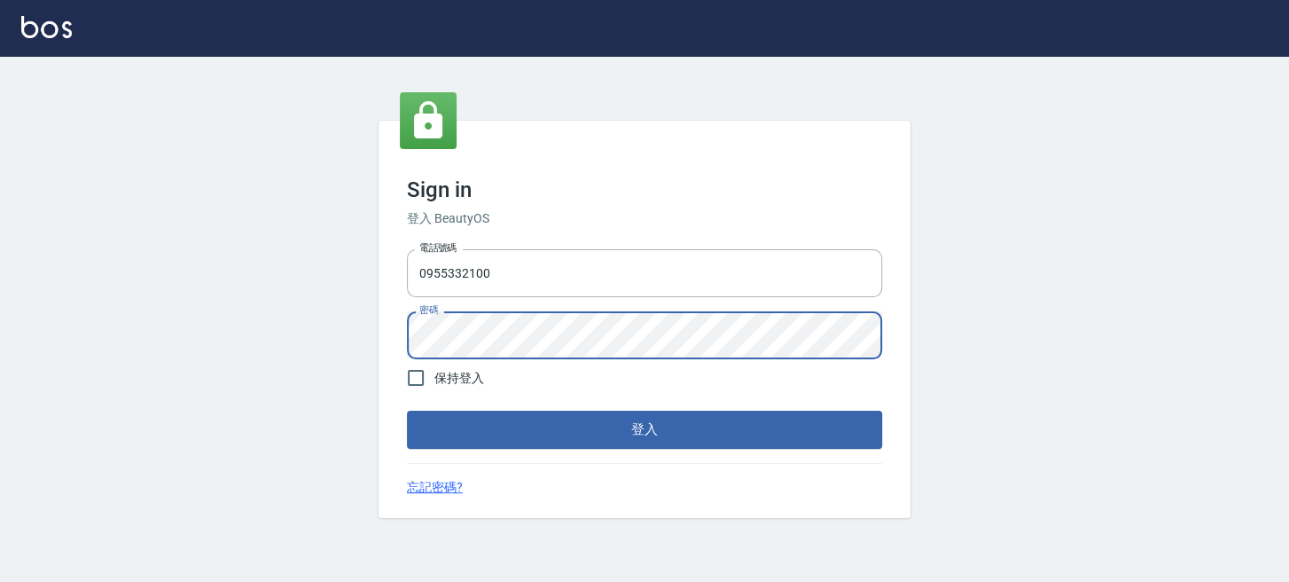
click at [407, 410] on button "登入" at bounding box center [644, 428] width 475 height 37
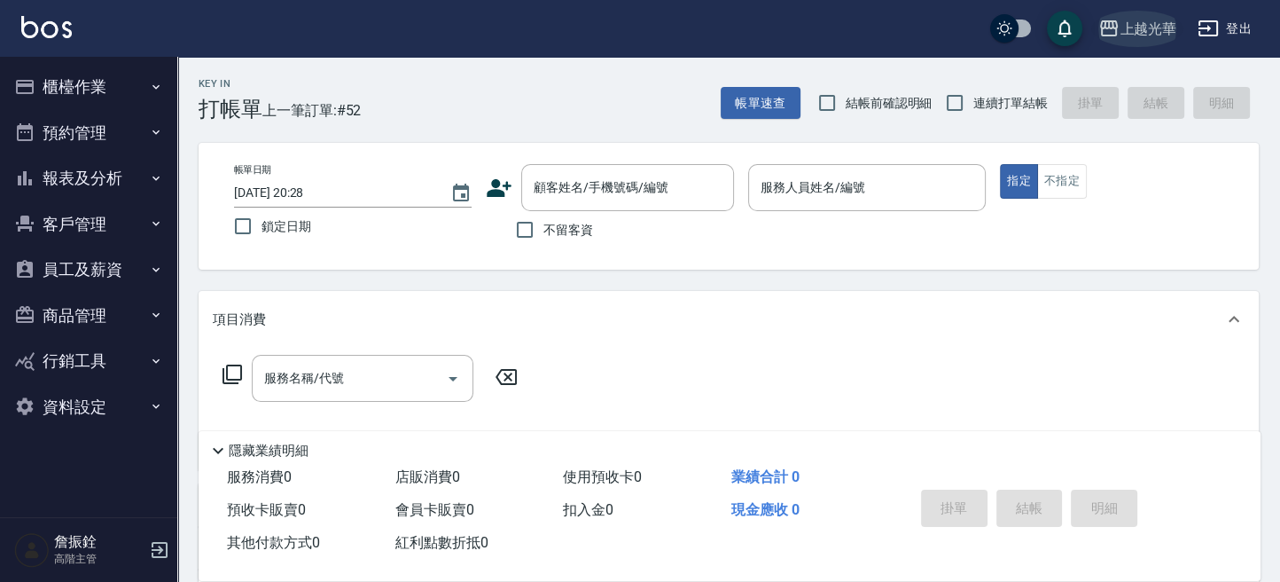
click at [1164, 29] on div "上越光華" at bounding box center [1148, 29] width 57 height 22
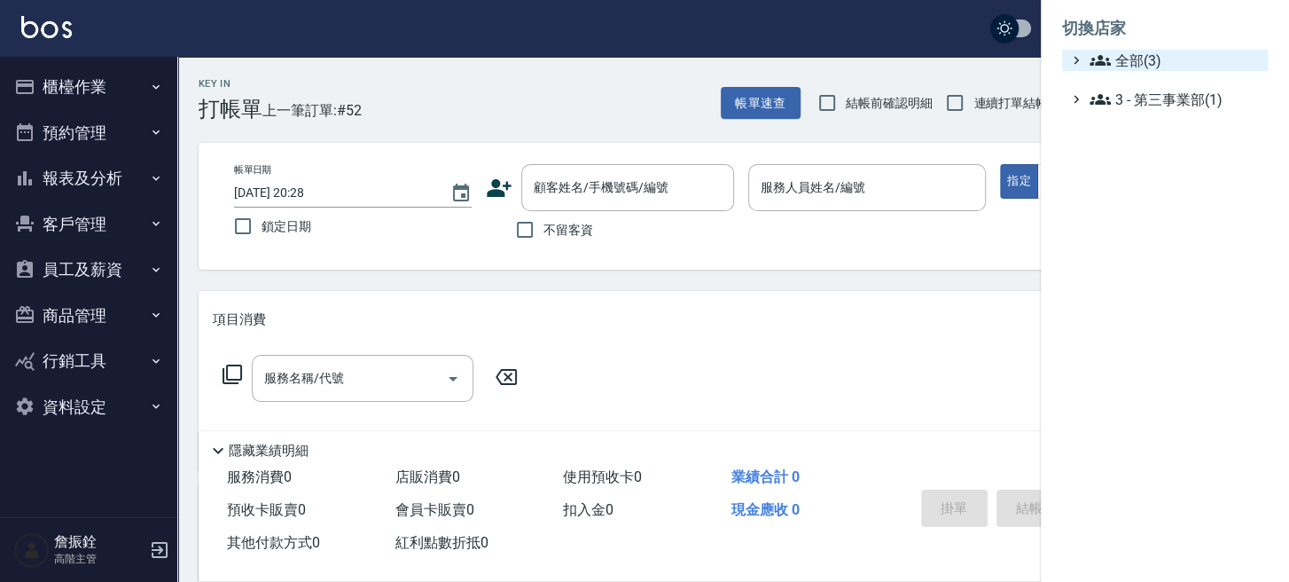
click at [1143, 55] on span "全部(3)" at bounding box center [1175, 60] width 171 height 21
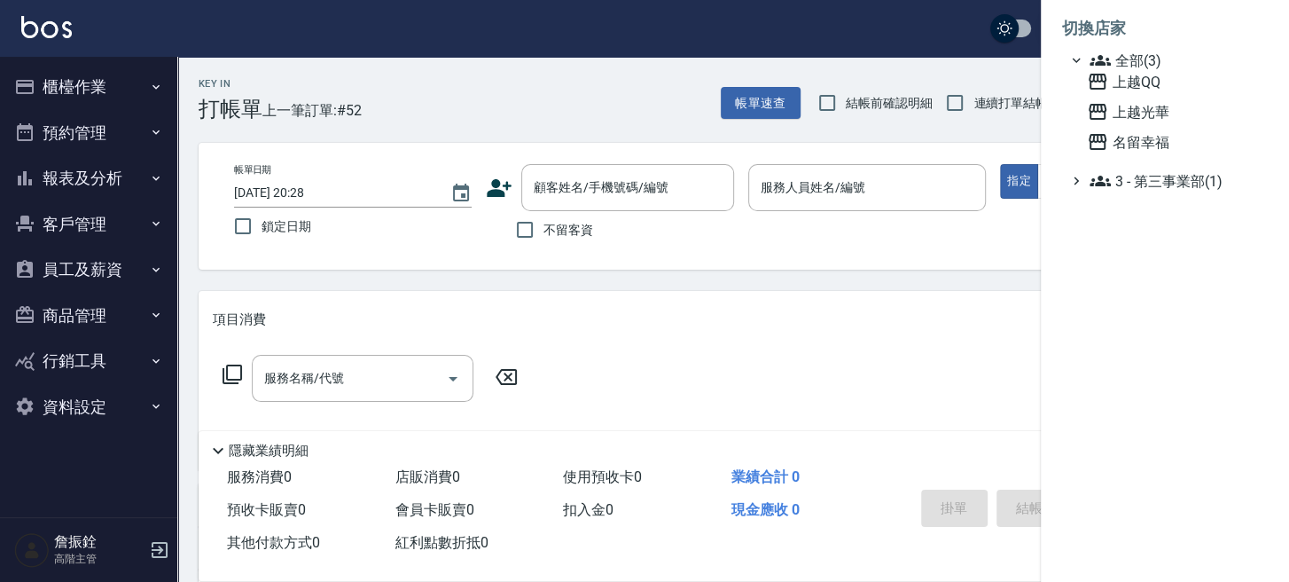
click at [1138, 77] on span "上越QQ" at bounding box center [1174, 81] width 174 height 21
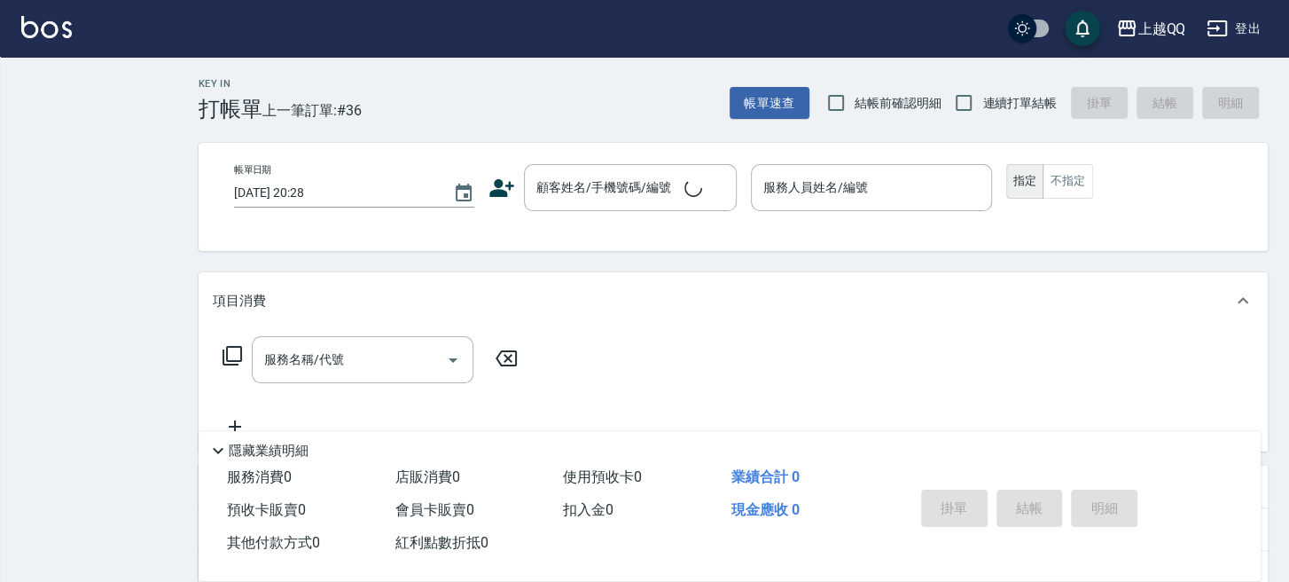
click at [91, 191] on div "Key In 打帳單 上一筆訂單:#36 帳單速查 結帳前確認明細 連續打單結帳 掛單 結帳 明細 帳單日期 [DATE] 20:28 顧客姓名/手機號碼/編…" at bounding box center [644, 423] width 1289 height 846
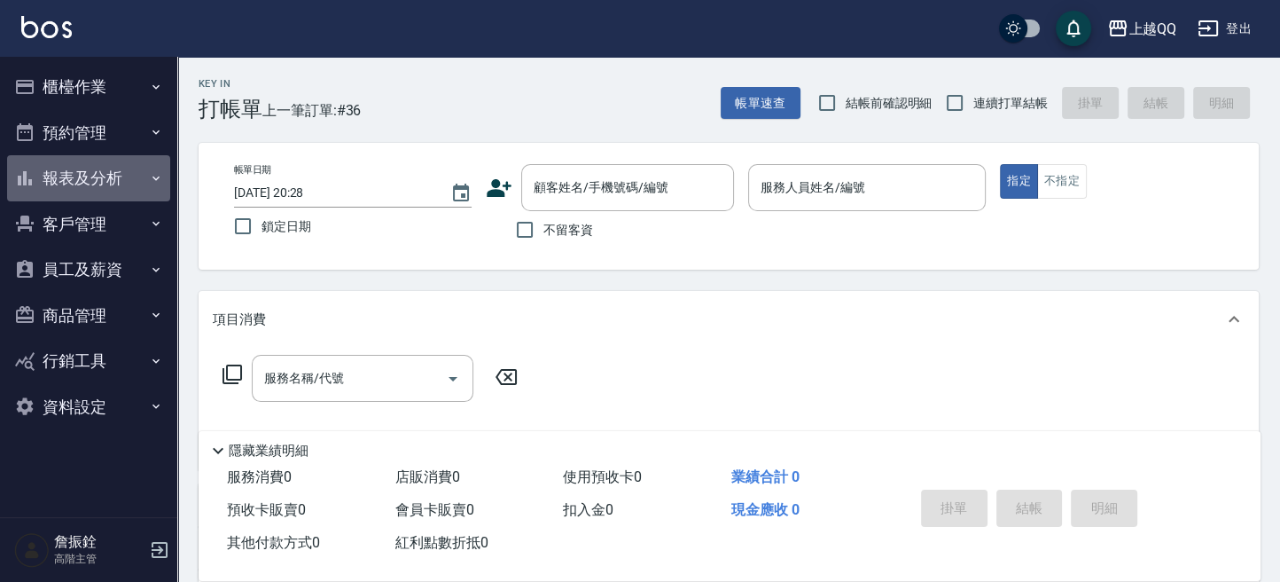
click at [91, 191] on button "報表及分析" at bounding box center [88, 178] width 163 height 46
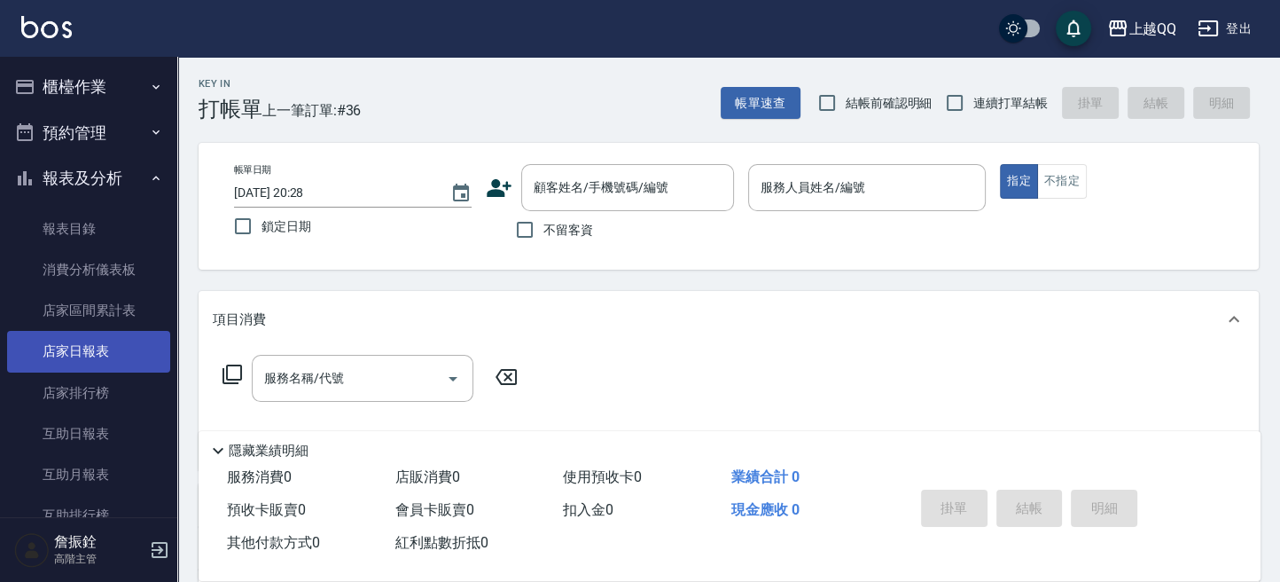
click at [102, 331] on link "店家日報表" at bounding box center [88, 351] width 163 height 41
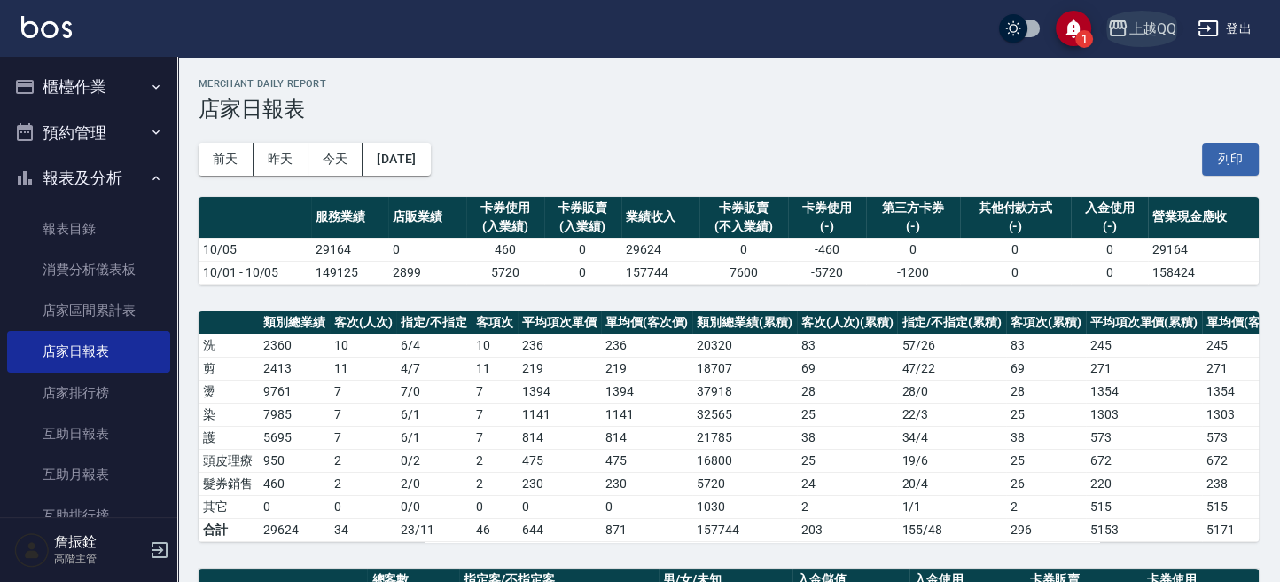
click at [1120, 27] on icon "button" at bounding box center [1117, 28] width 21 height 21
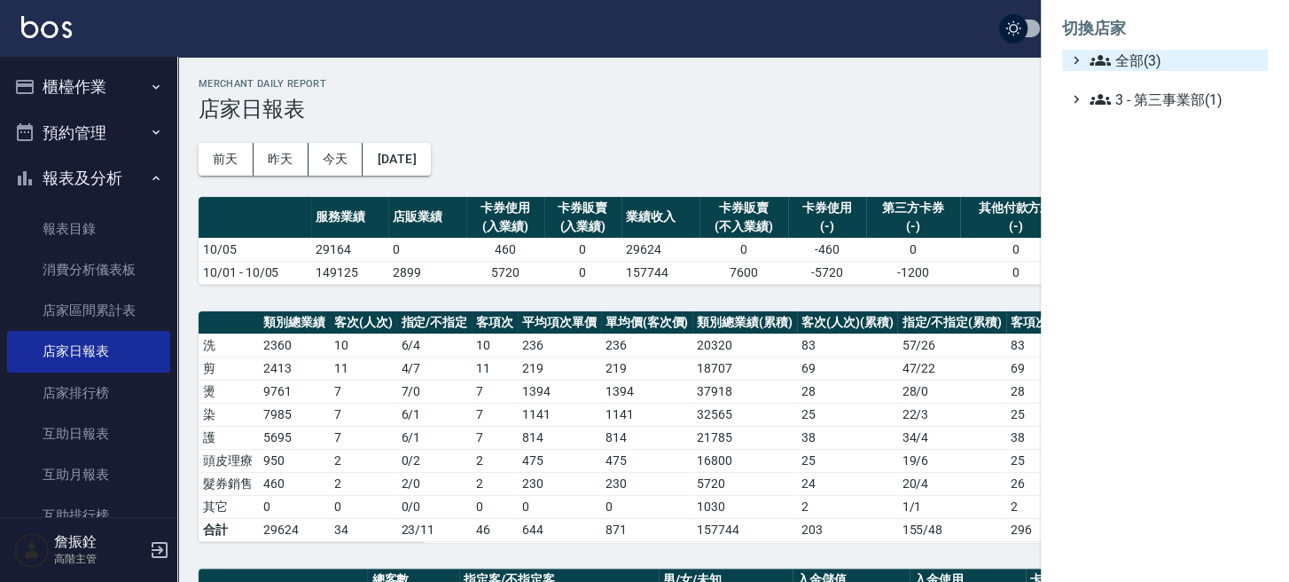
click at [1140, 66] on span "全部(3)" at bounding box center [1175, 60] width 171 height 21
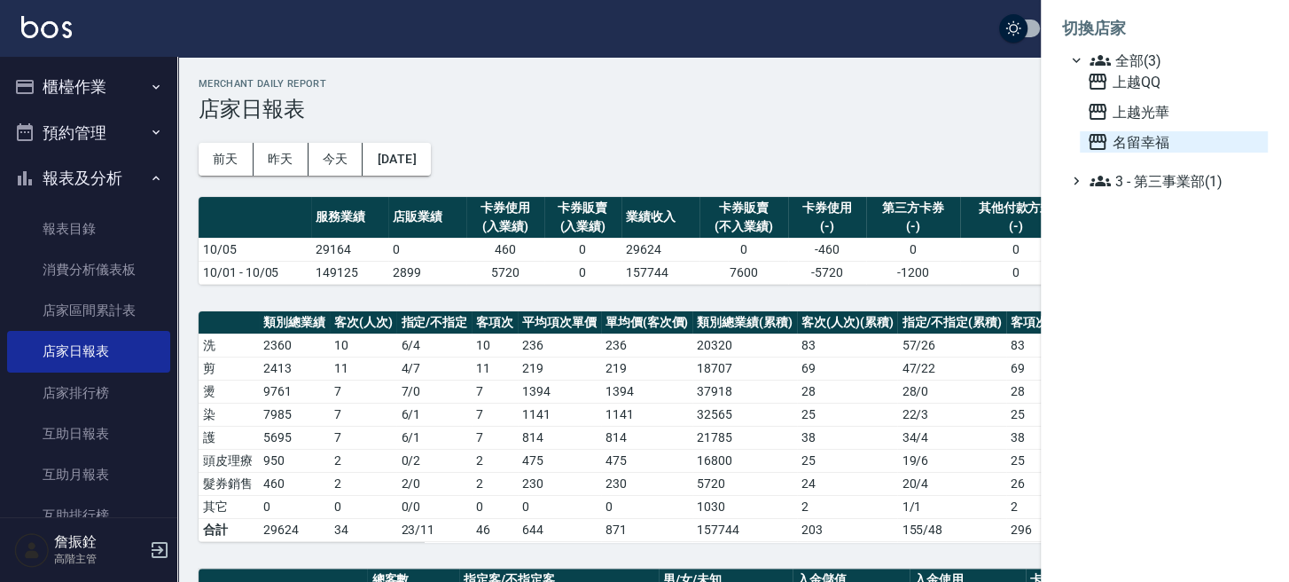
click at [1146, 144] on span "名留幸福" at bounding box center [1174, 141] width 174 height 21
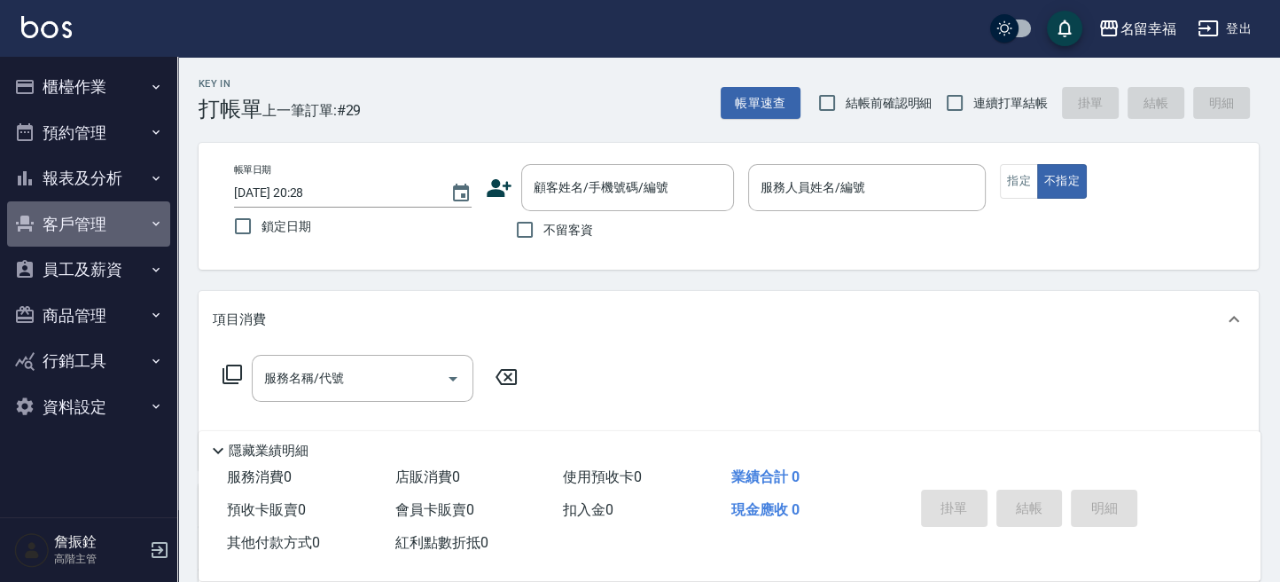
click at [61, 202] on button "客戶管理" at bounding box center [88, 224] width 163 height 46
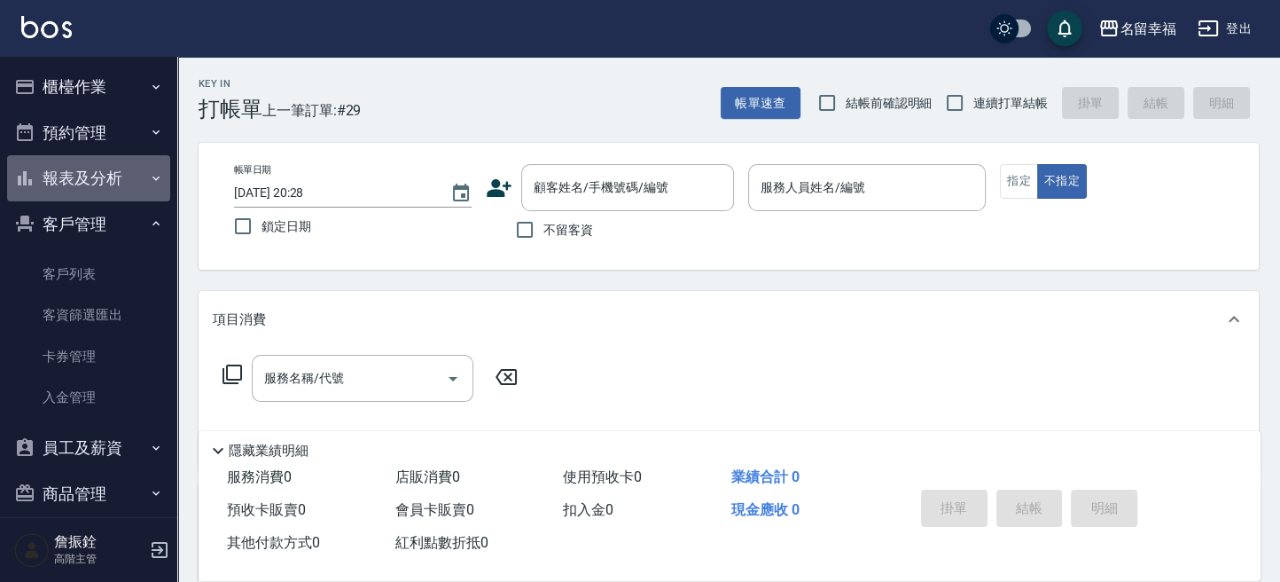
click at [93, 171] on button "報表及分析" at bounding box center [88, 178] width 163 height 46
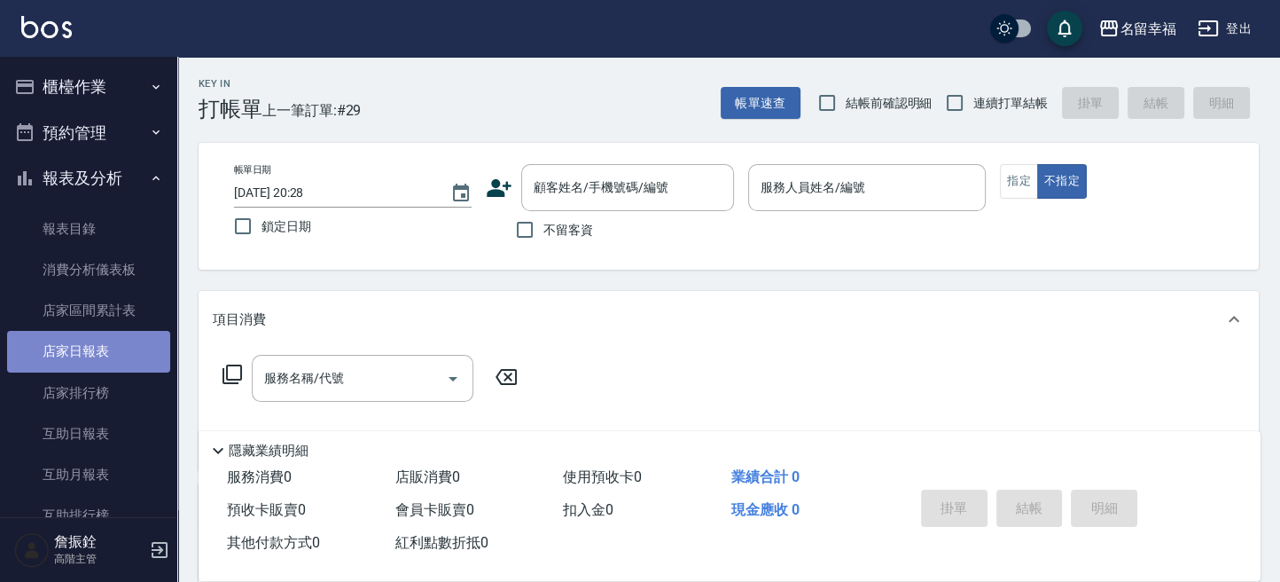
click at [98, 340] on link "店家日報表" at bounding box center [88, 351] width 163 height 41
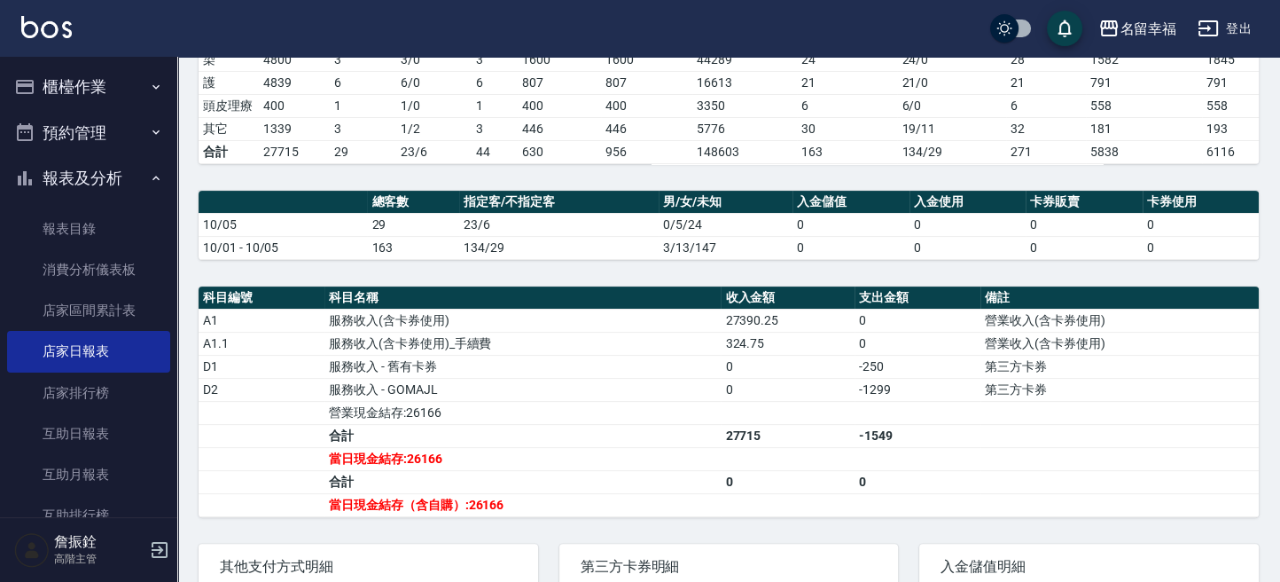
scroll to position [531, 0]
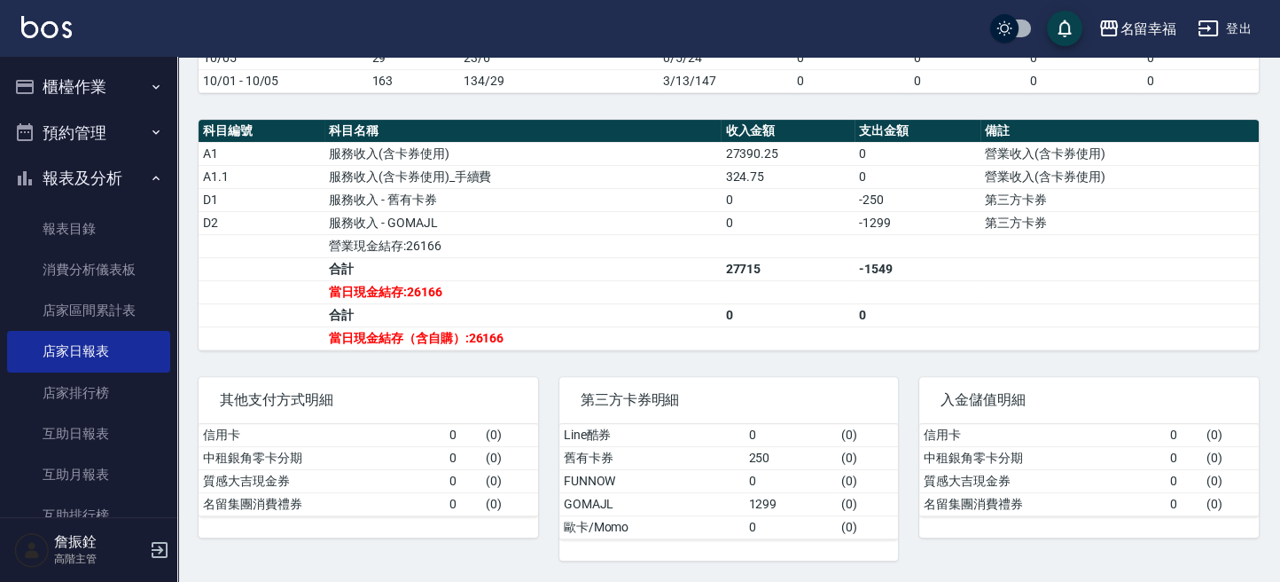
click at [230, 458] on td "中租銀角零卡分期" at bounding box center [322, 457] width 246 height 23
click at [1249, 27] on button "登出" at bounding box center [1225, 28] width 68 height 33
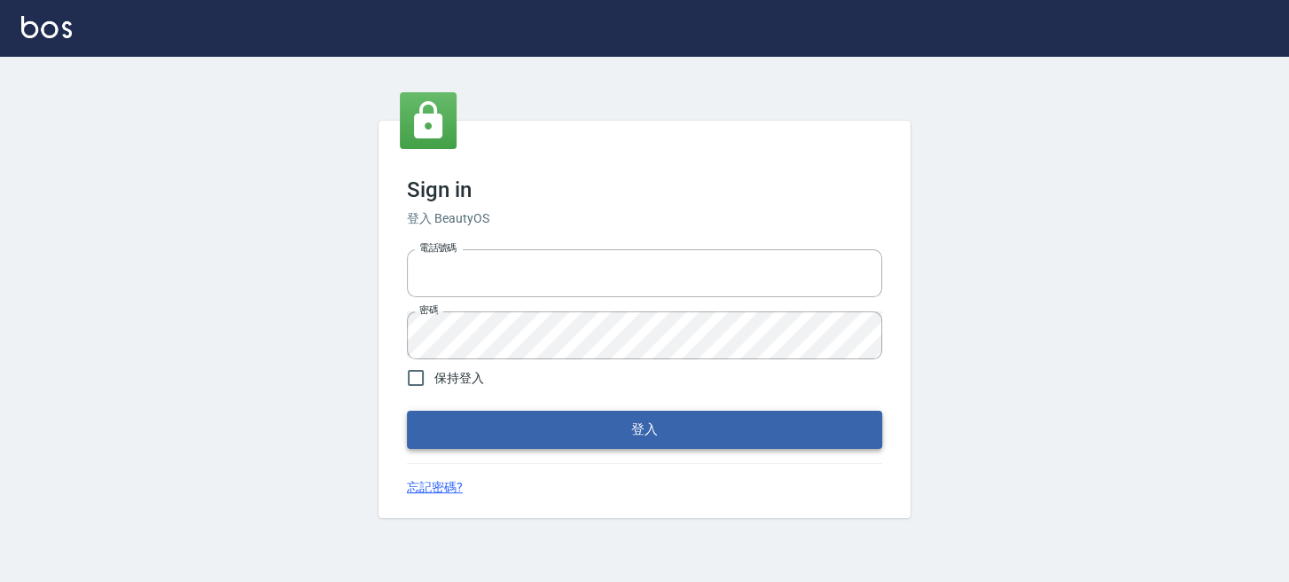
type input "0289832082"
click at [660, 426] on button "登入" at bounding box center [644, 428] width 475 height 37
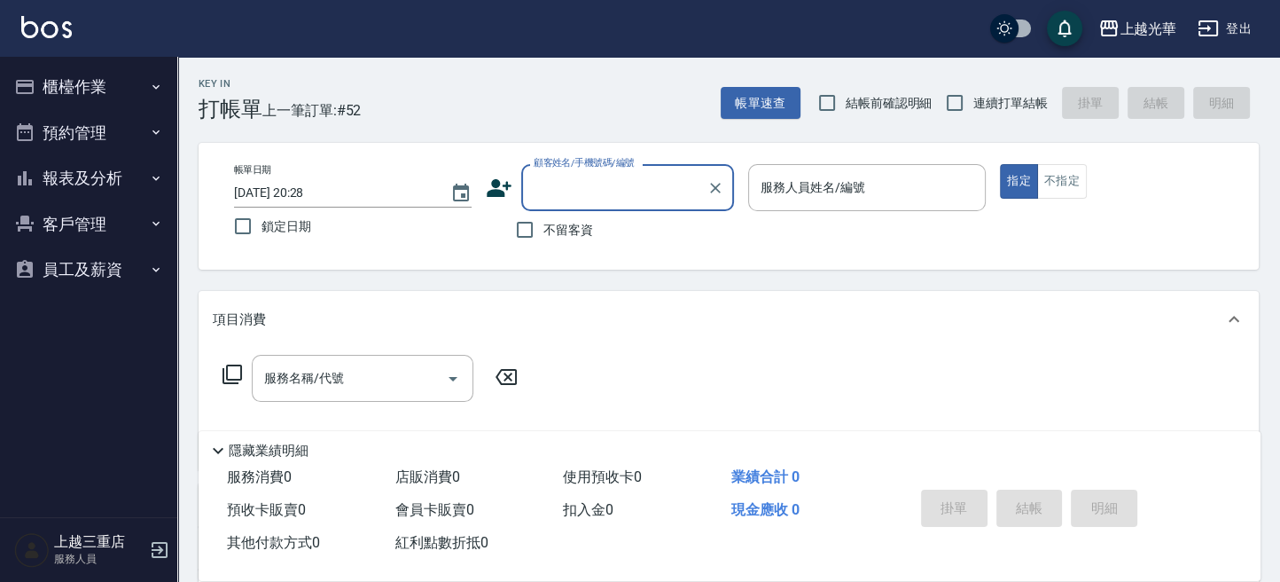
click at [73, 177] on button "報表及分析" at bounding box center [88, 178] width 163 height 46
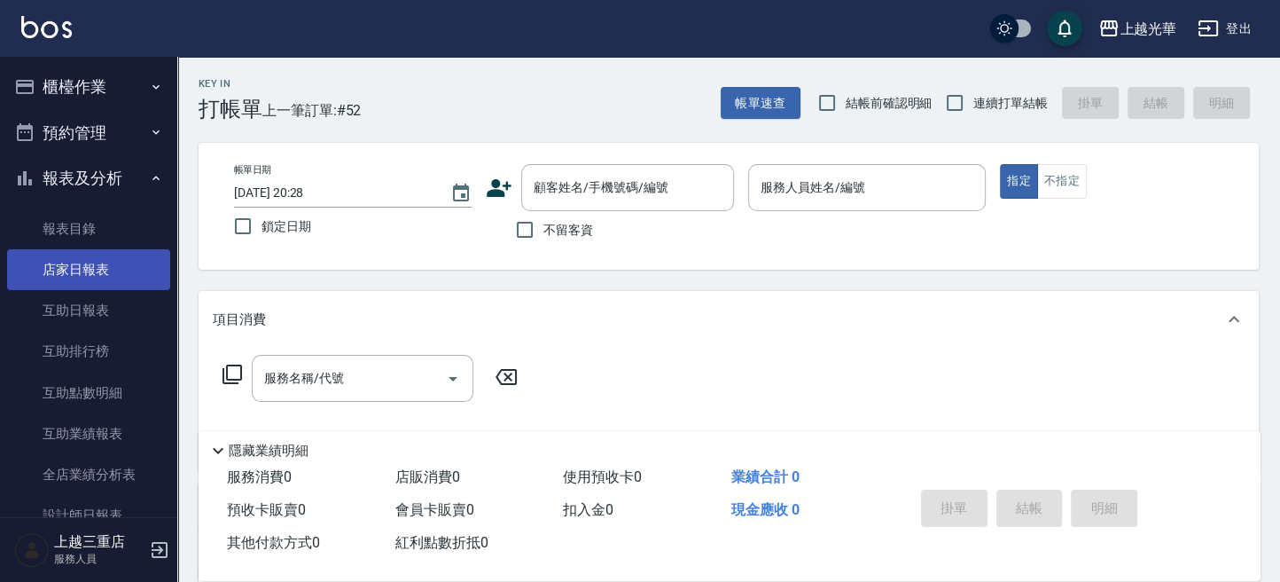
click at [109, 265] on link "店家日報表" at bounding box center [88, 269] width 163 height 41
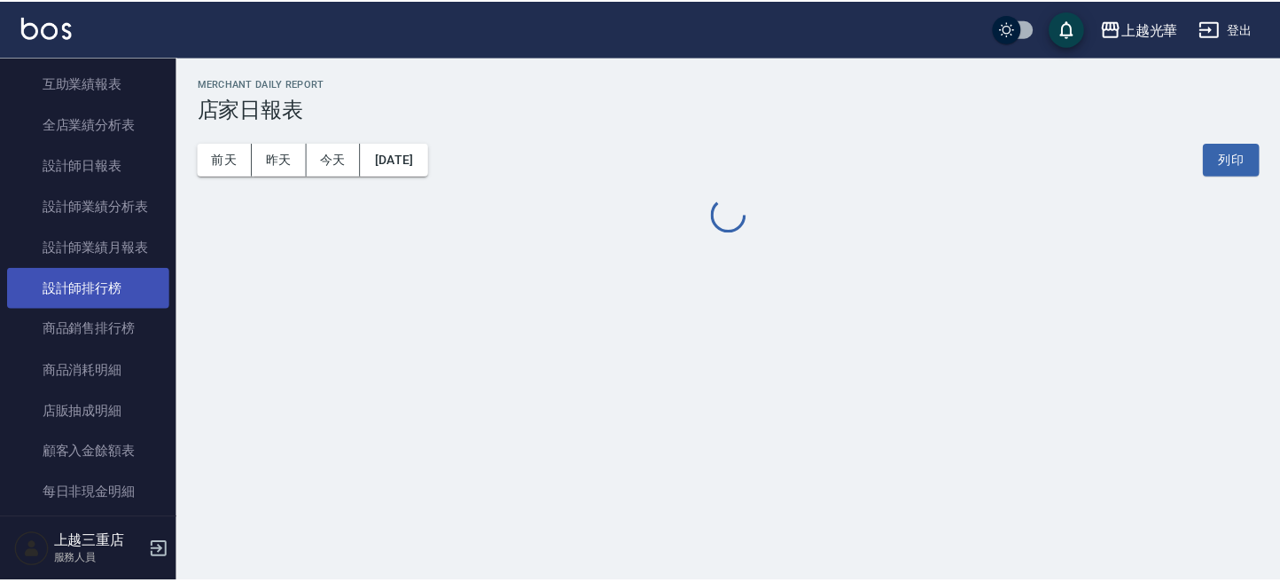
scroll to position [355, 0]
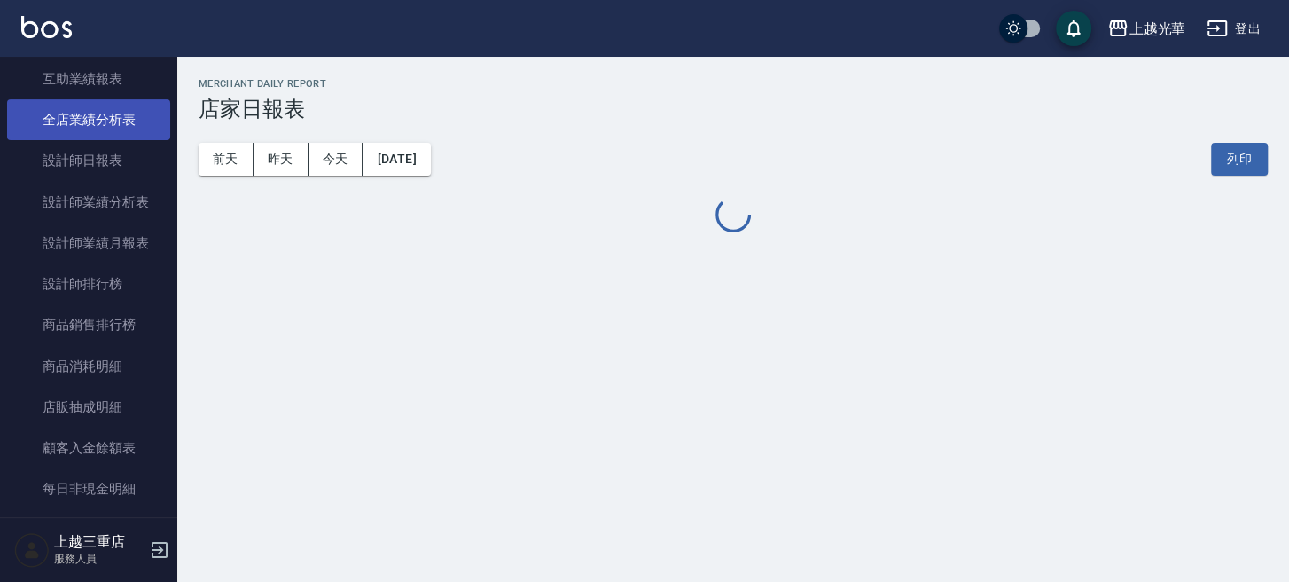
click at [122, 138] on link "全店業績分析表" at bounding box center [88, 119] width 163 height 41
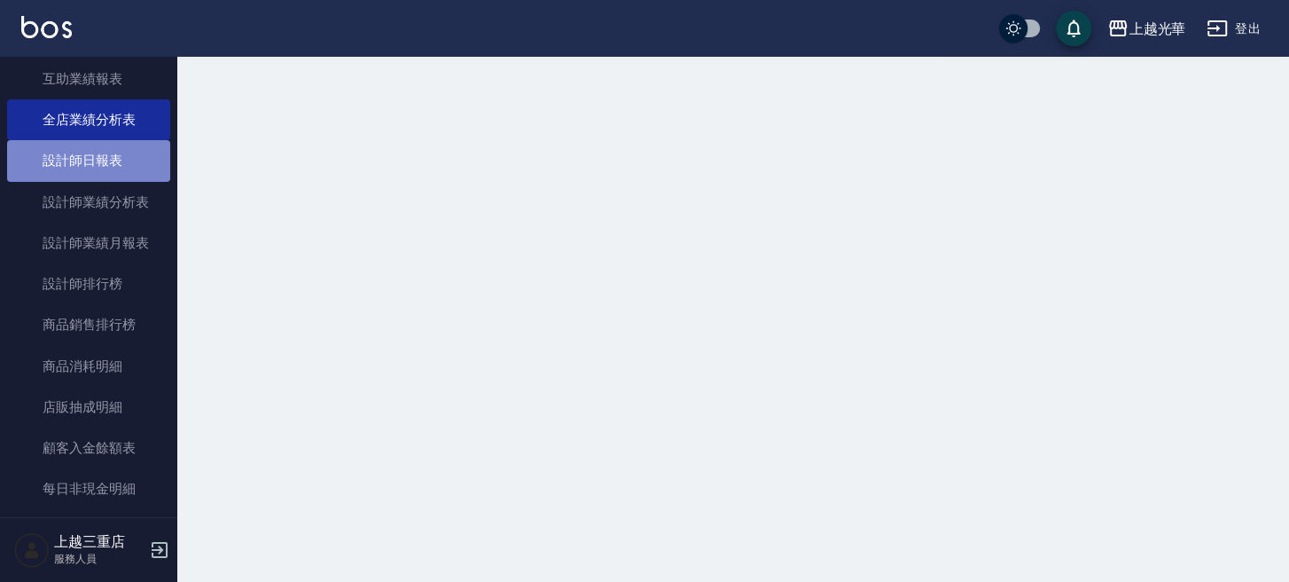
click at [122, 154] on link "設計師日報表" at bounding box center [88, 160] width 163 height 41
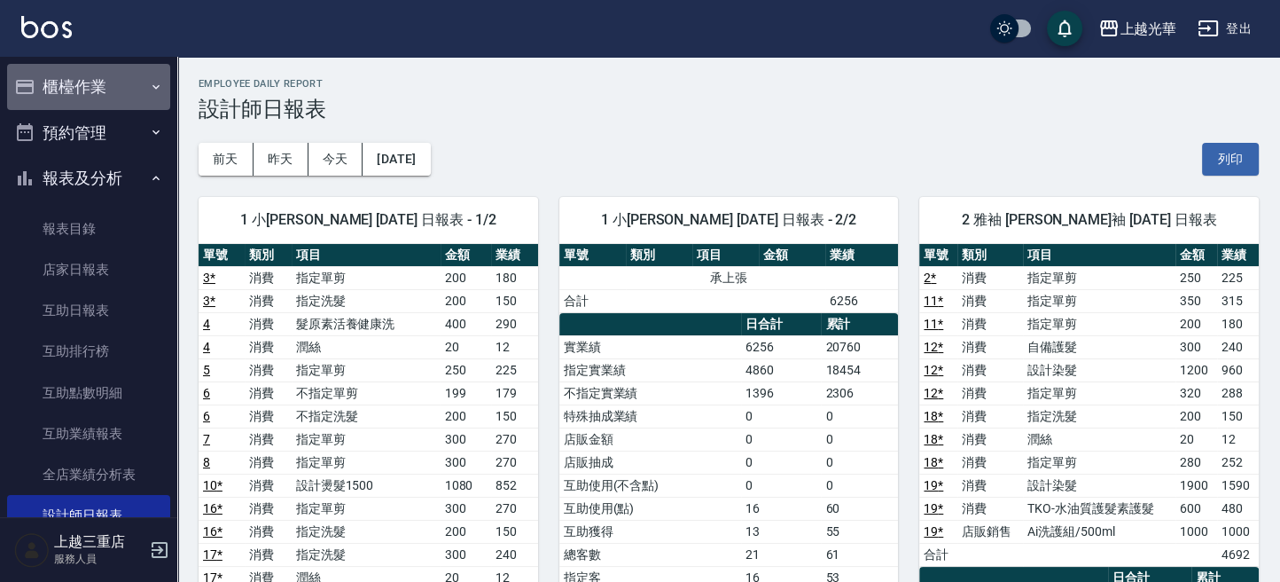
click at [115, 99] on button "櫃檯作業" at bounding box center [88, 87] width 163 height 46
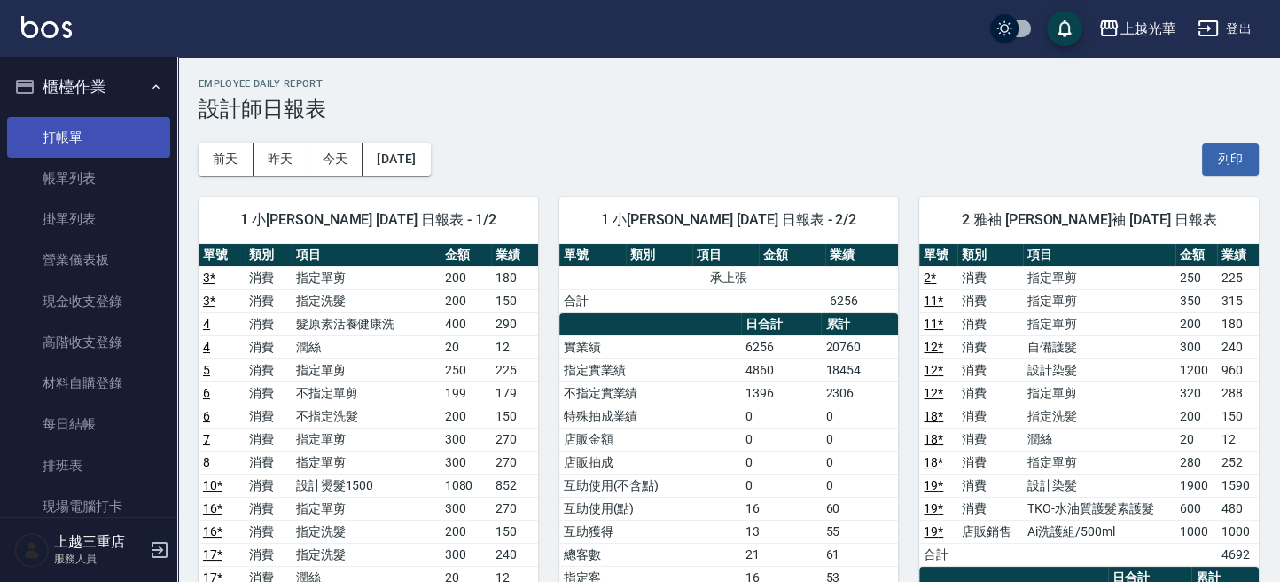
click at [117, 143] on link "打帳單" at bounding box center [88, 137] width 163 height 41
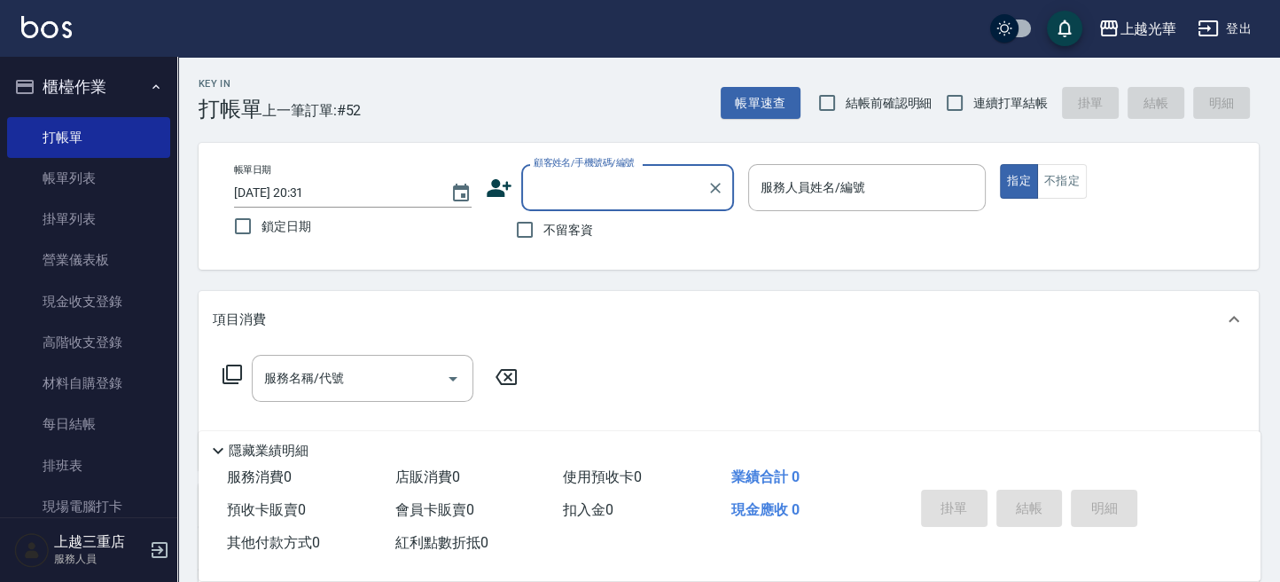
scroll to position [355, 0]
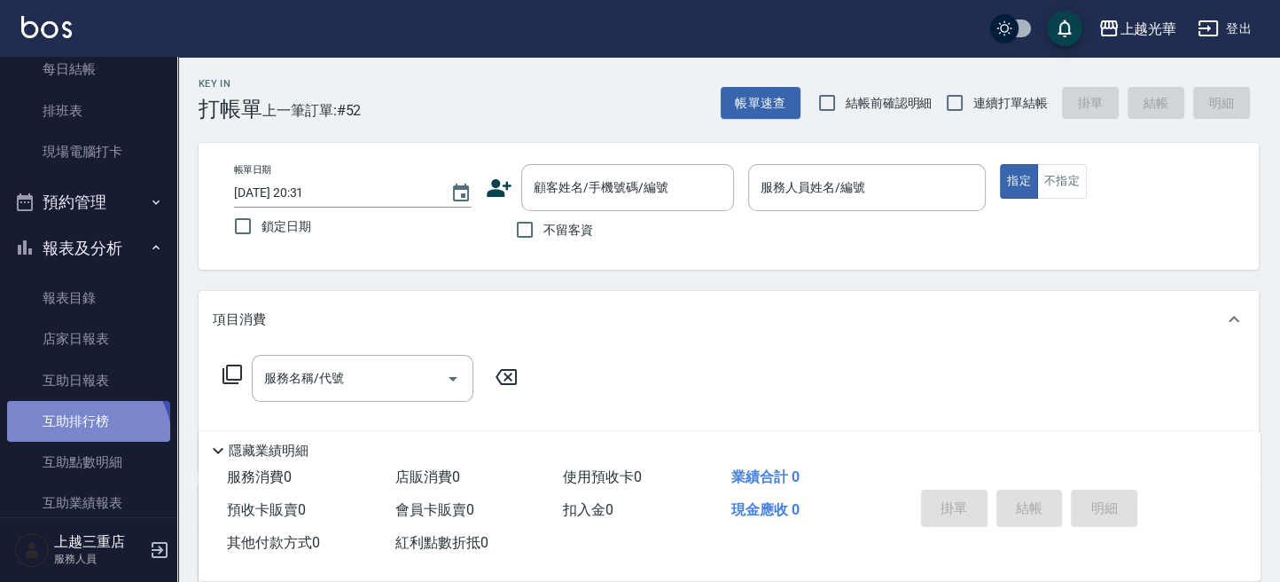
click at [83, 441] on link "互助排行榜" at bounding box center [88, 421] width 163 height 41
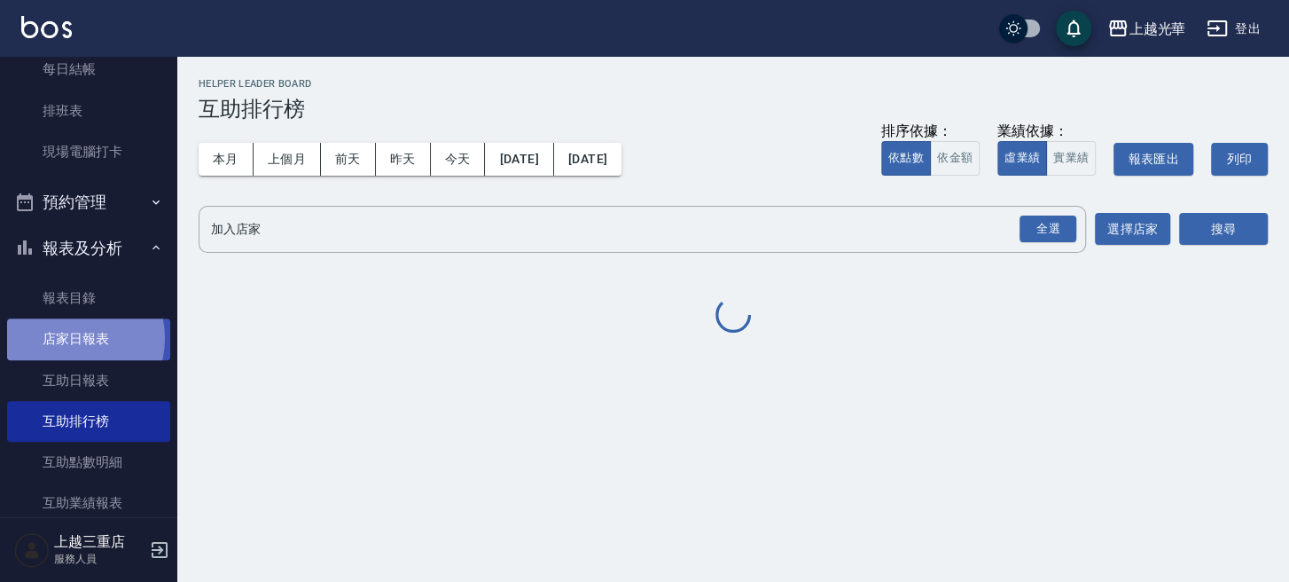
click at [69, 338] on link "店家日報表" at bounding box center [88, 338] width 163 height 41
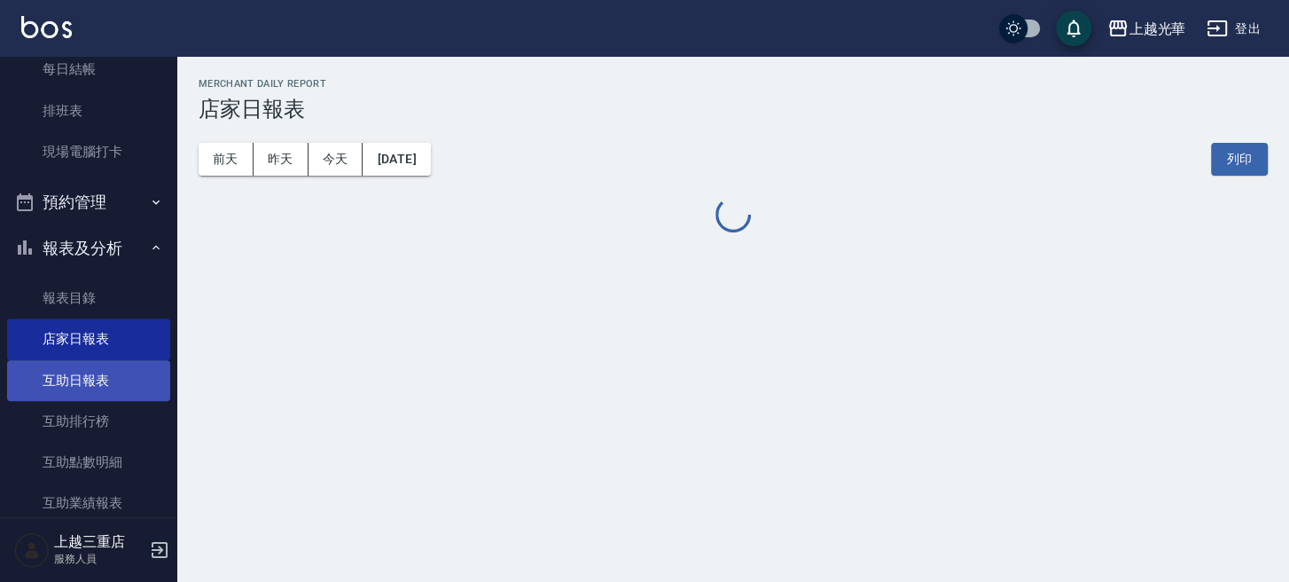
click at [74, 373] on link "互助日報表" at bounding box center [88, 380] width 163 height 41
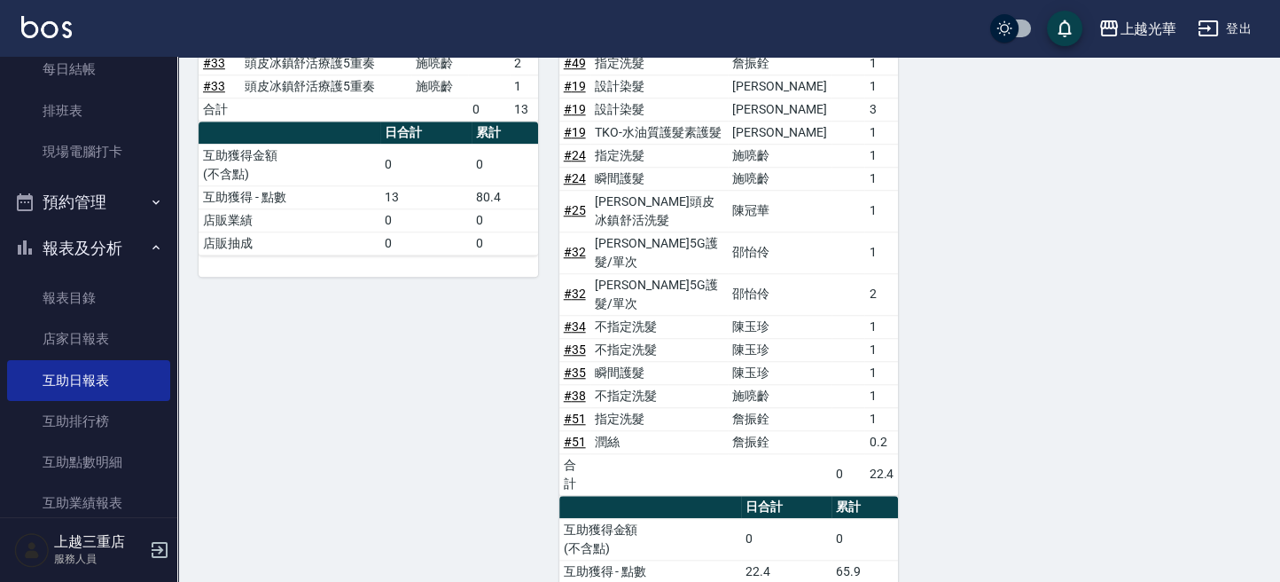
scroll to position [1479, 0]
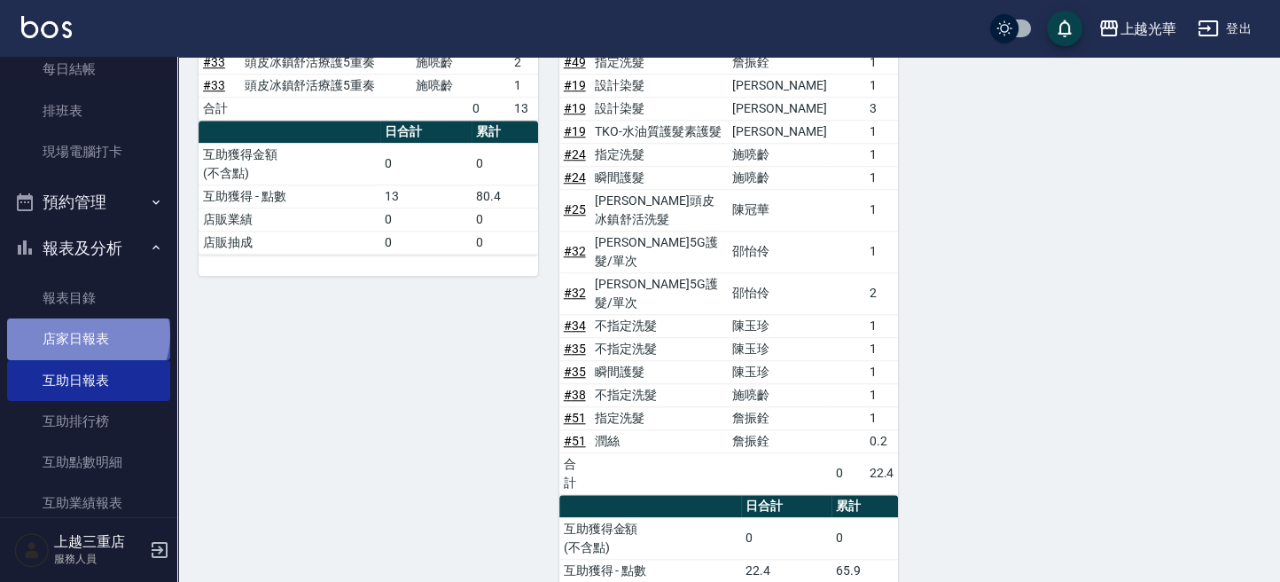
click at [86, 334] on link "店家日報表" at bounding box center [88, 338] width 163 height 41
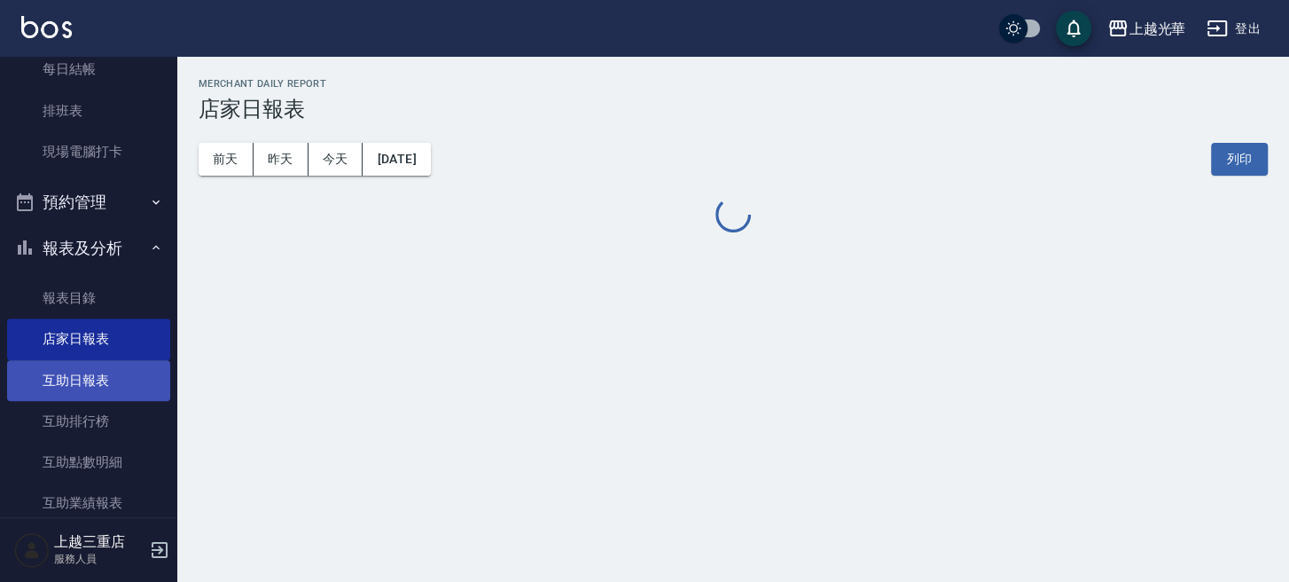
click at [40, 371] on link "互助日報表" at bounding box center [88, 380] width 163 height 41
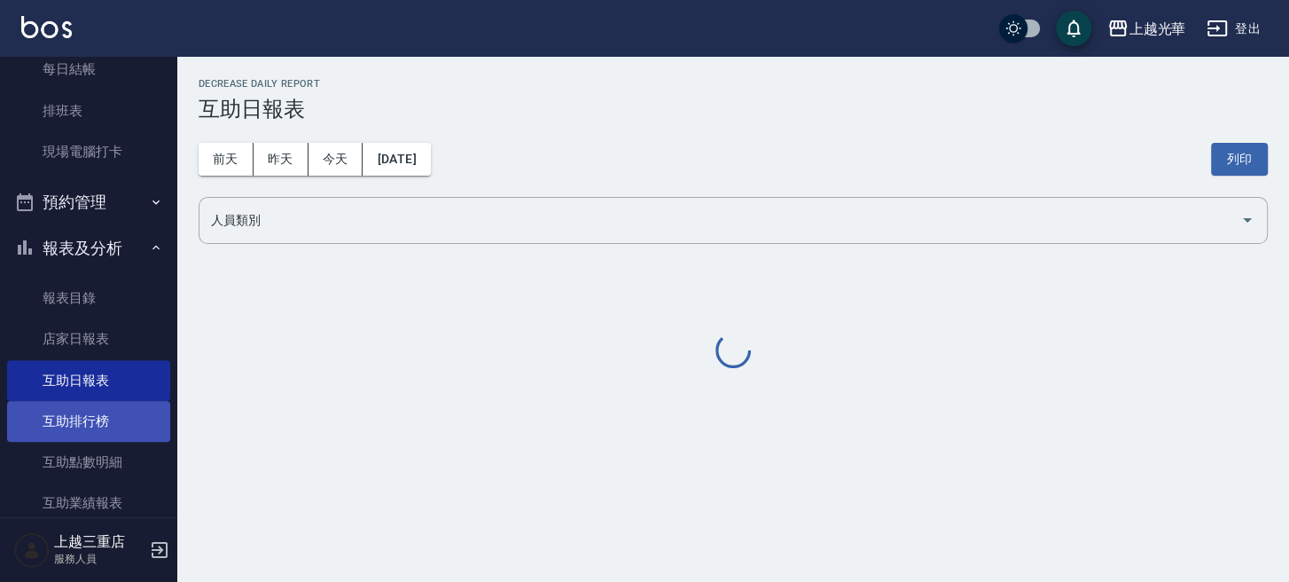
click at [76, 417] on link "互助排行榜" at bounding box center [88, 421] width 163 height 41
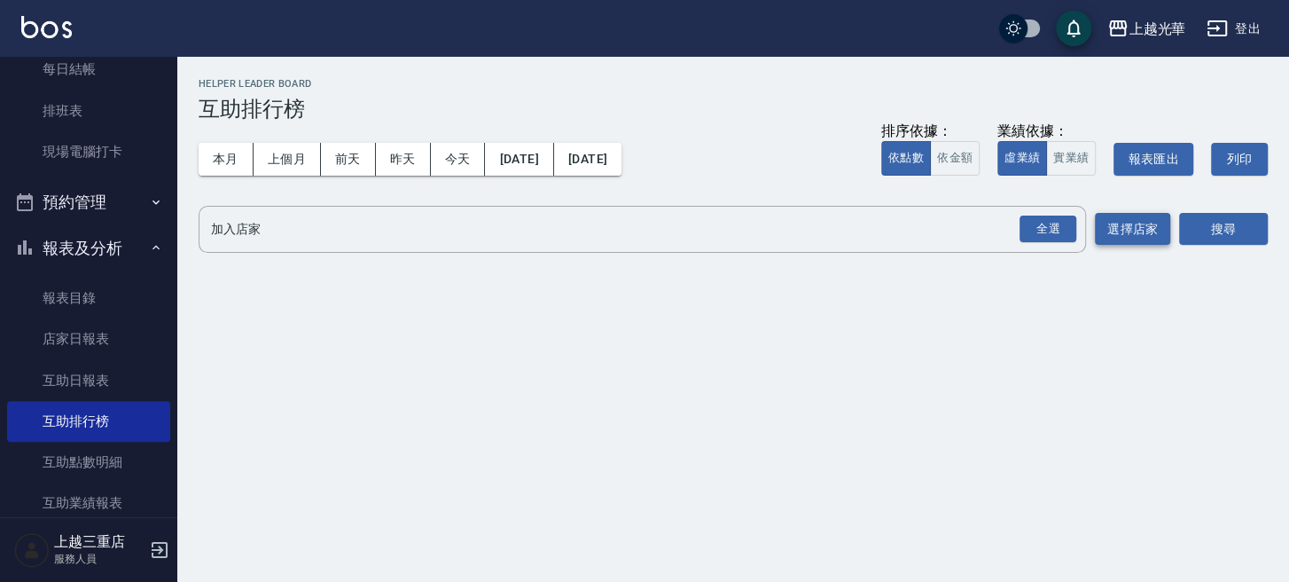
click at [1137, 232] on button "選擇店家" at bounding box center [1132, 229] width 75 height 33
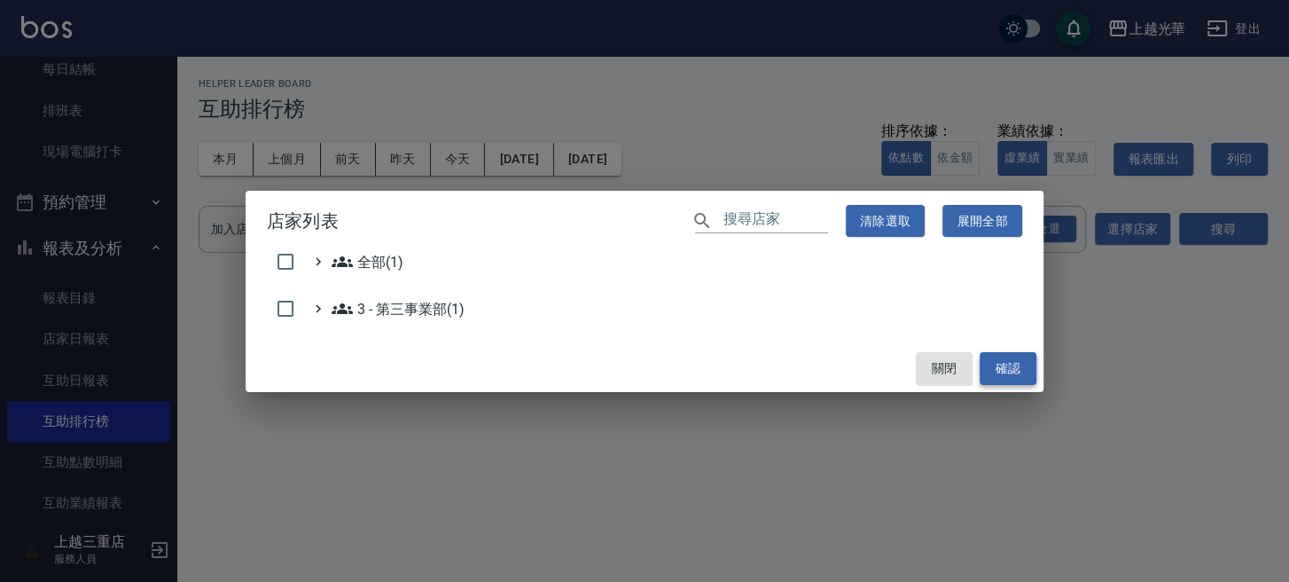
click at [998, 370] on button "確認" at bounding box center [1008, 368] width 57 height 33
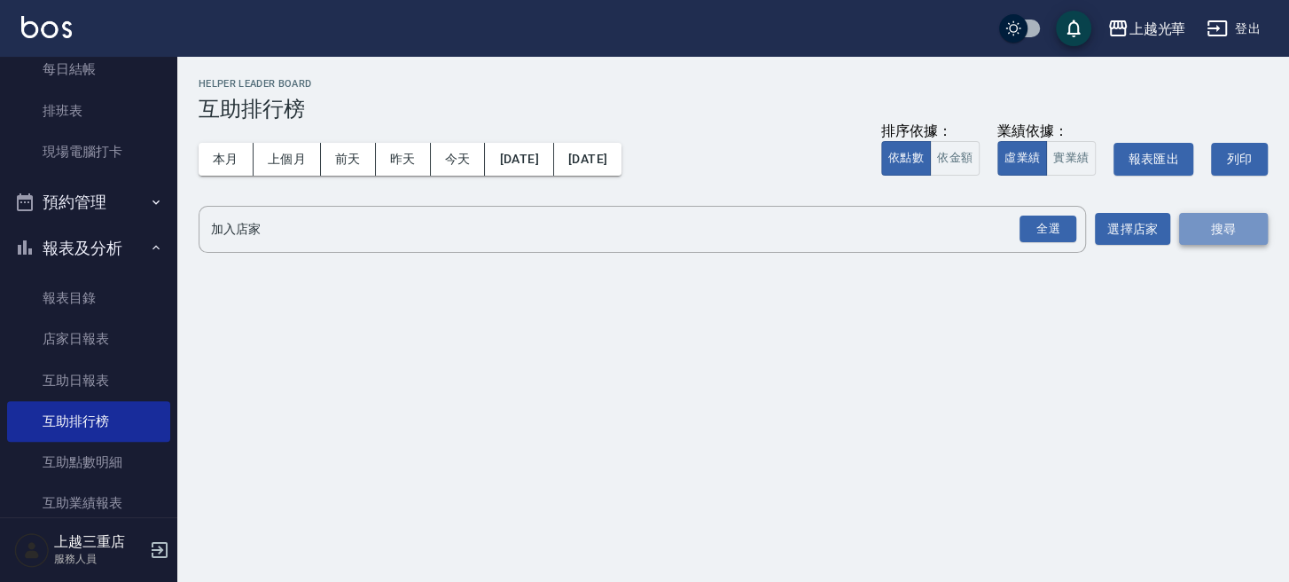
click at [1229, 236] on button "搜尋" at bounding box center [1223, 229] width 89 height 33
click at [1053, 230] on div "全選" at bounding box center [1047, 228] width 57 height 27
click at [1212, 211] on div "搜尋" at bounding box center [1223, 231] width 89 height 50
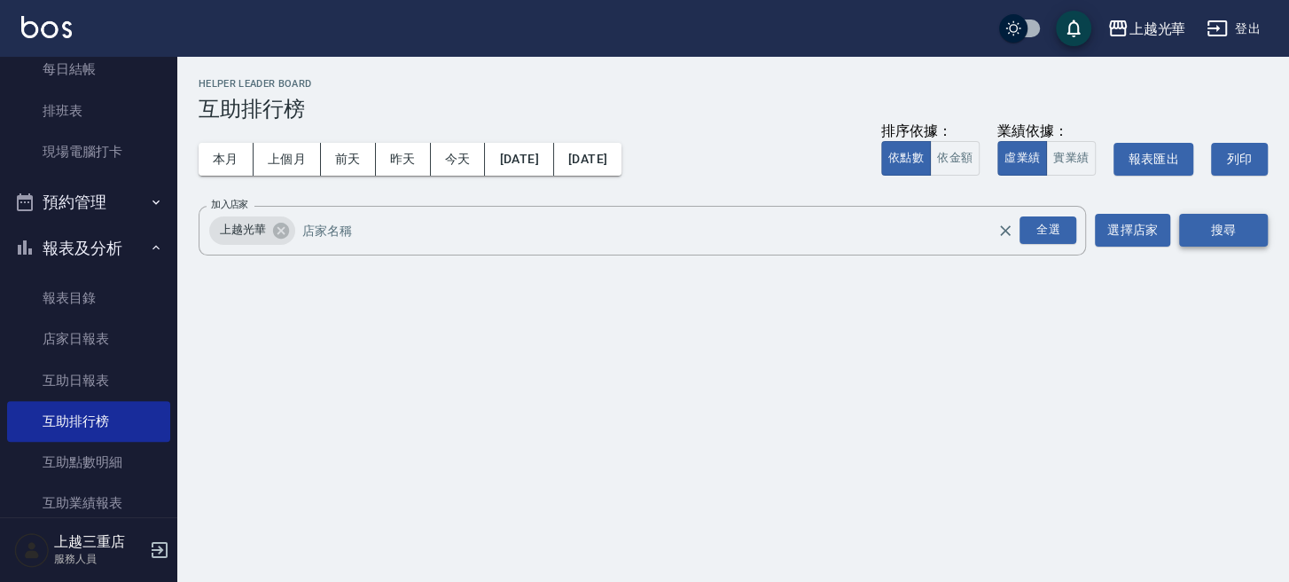
click at [1215, 224] on button "搜尋" at bounding box center [1223, 230] width 89 height 33
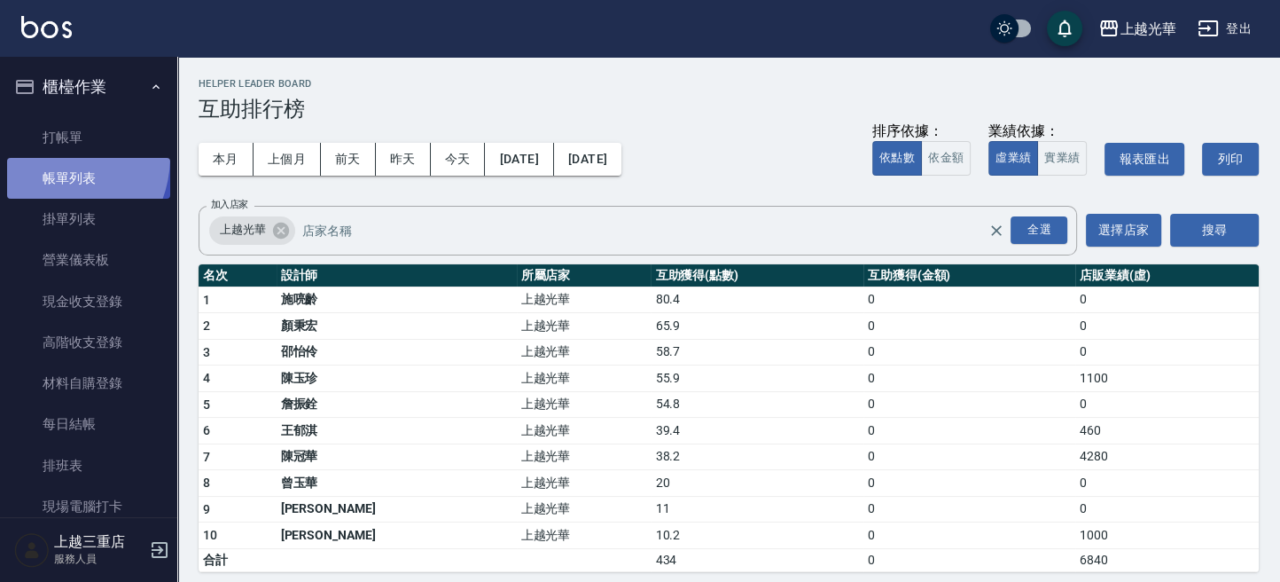
click at [47, 158] on link "帳單列表" at bounding box center [88, 178] width 163 height 41
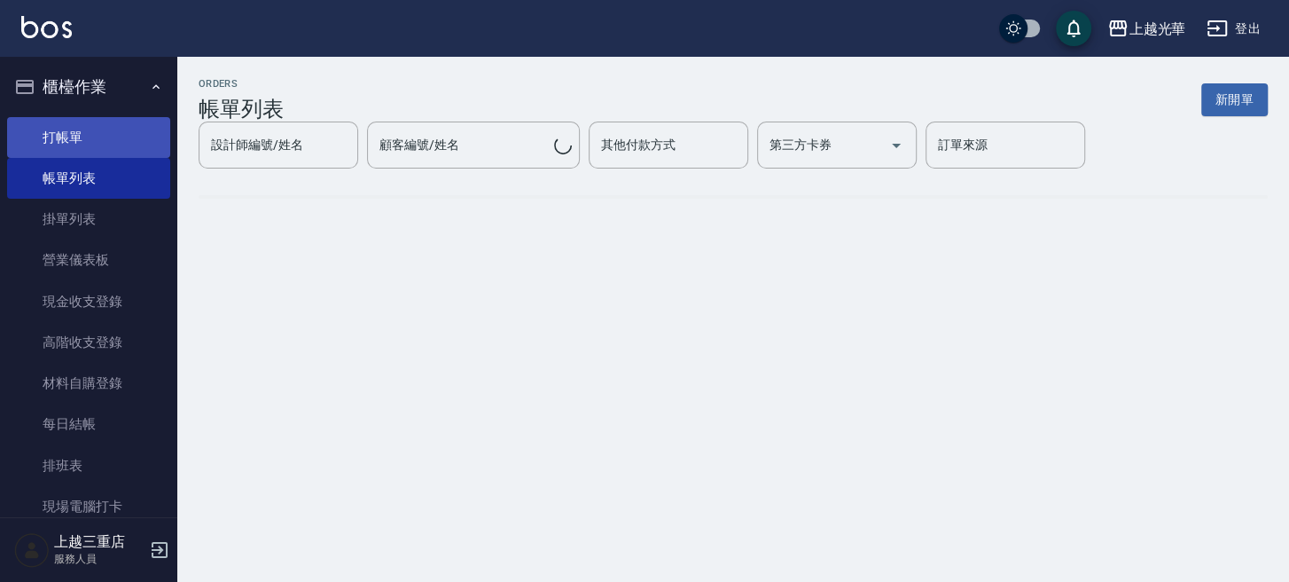
click at [52, 144] on link "打帳單" at bounding box center [88, 137] width 163 height 41
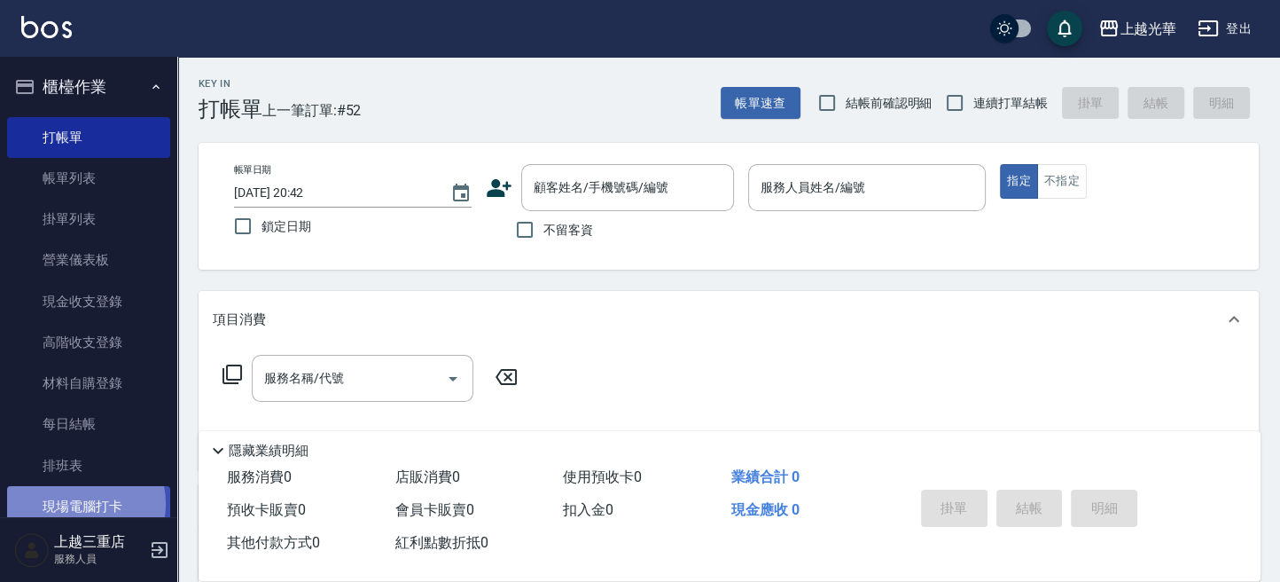
click at [76, 504] on link "現場電腦打卡" at bounding box center [88, 506] width 163 height 41
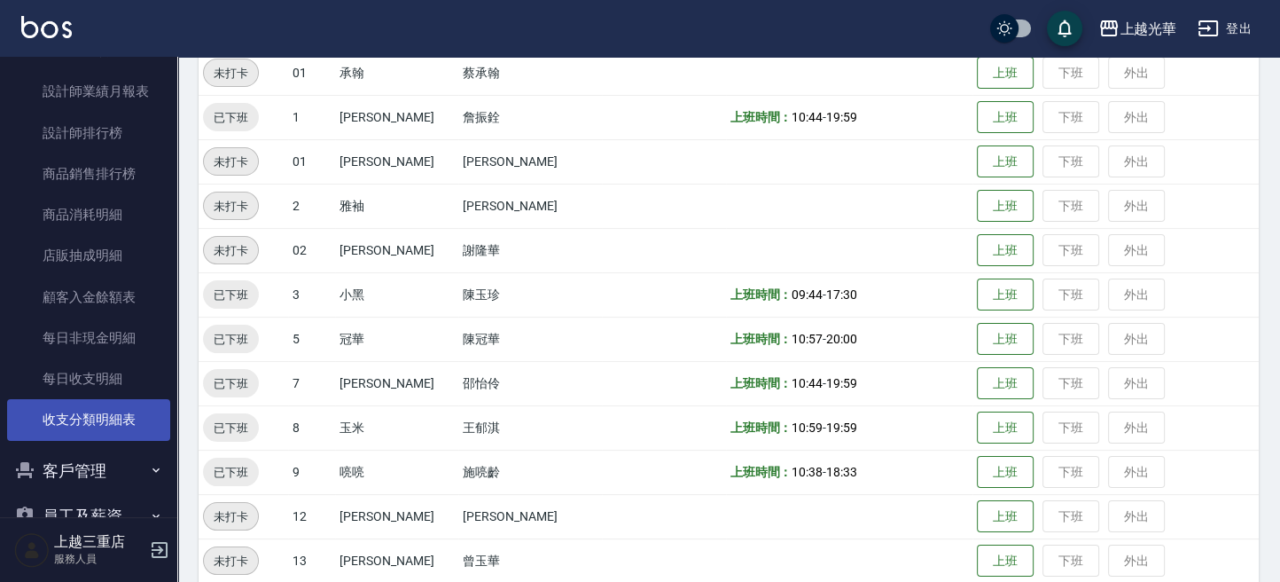
scroll to position [973, 0]
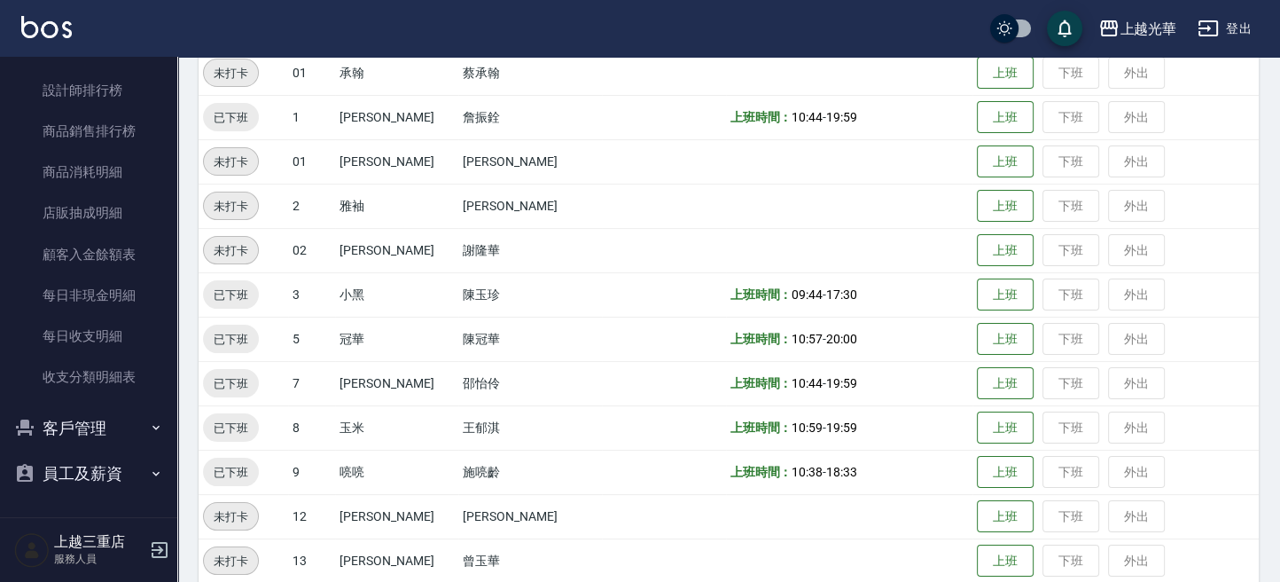
click at [99, 474] on button "員工及薪資" at bounding box center [88, 473] width 163 height 46
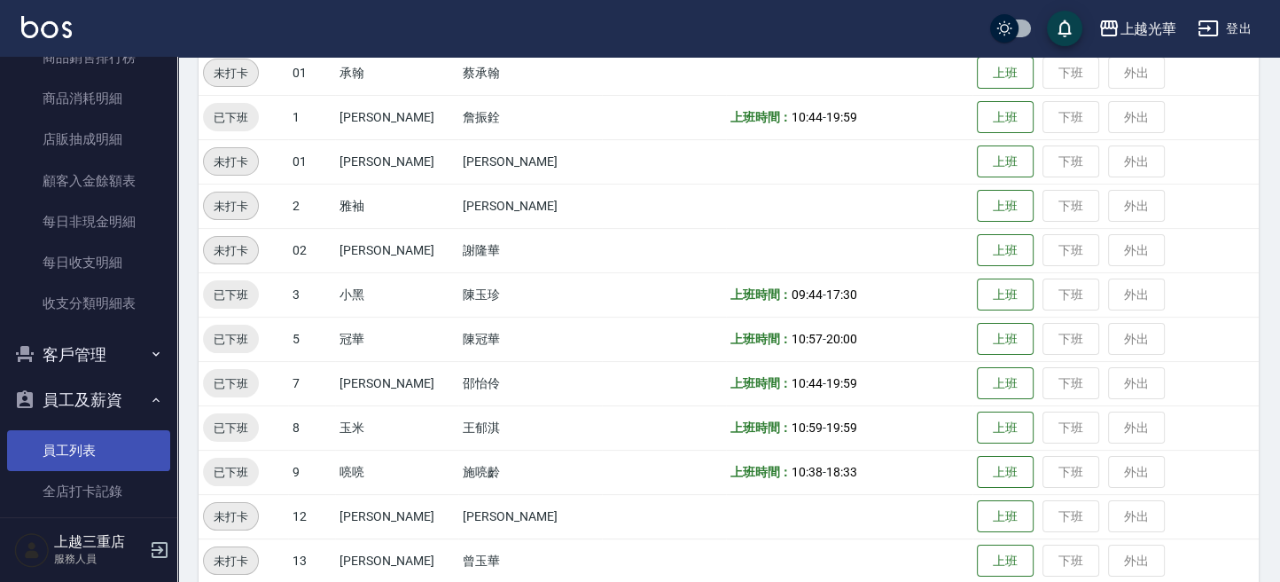
scroll to position [1052, 0]
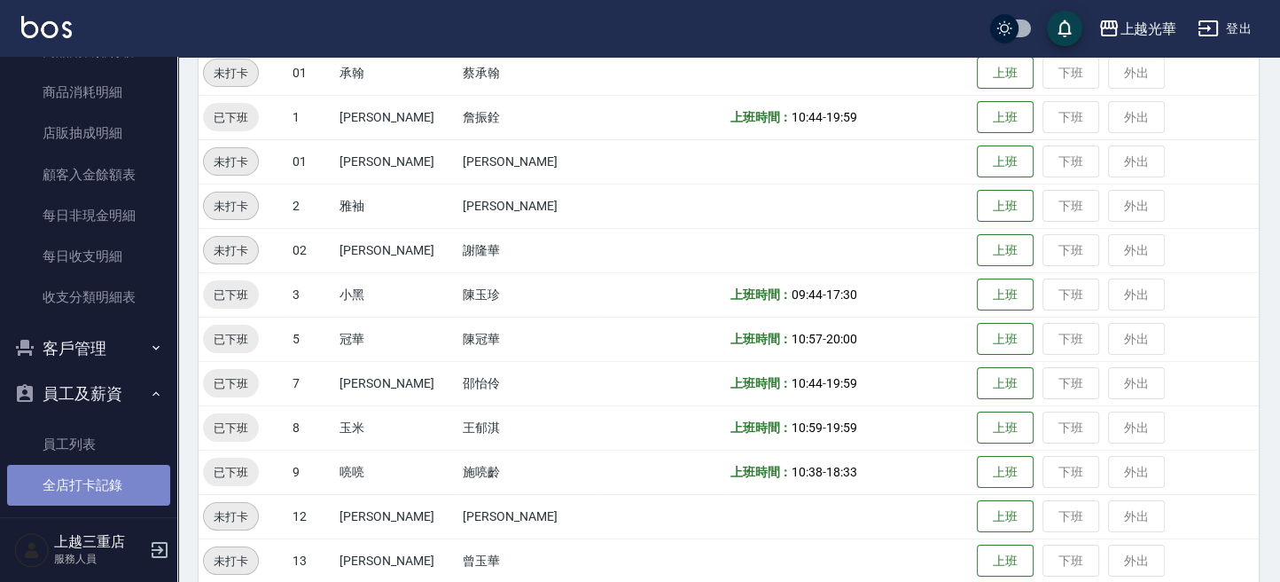
click at [107, 483] on link "全店打卡記錄" at bounding box center [88, 485] width 163 height 41
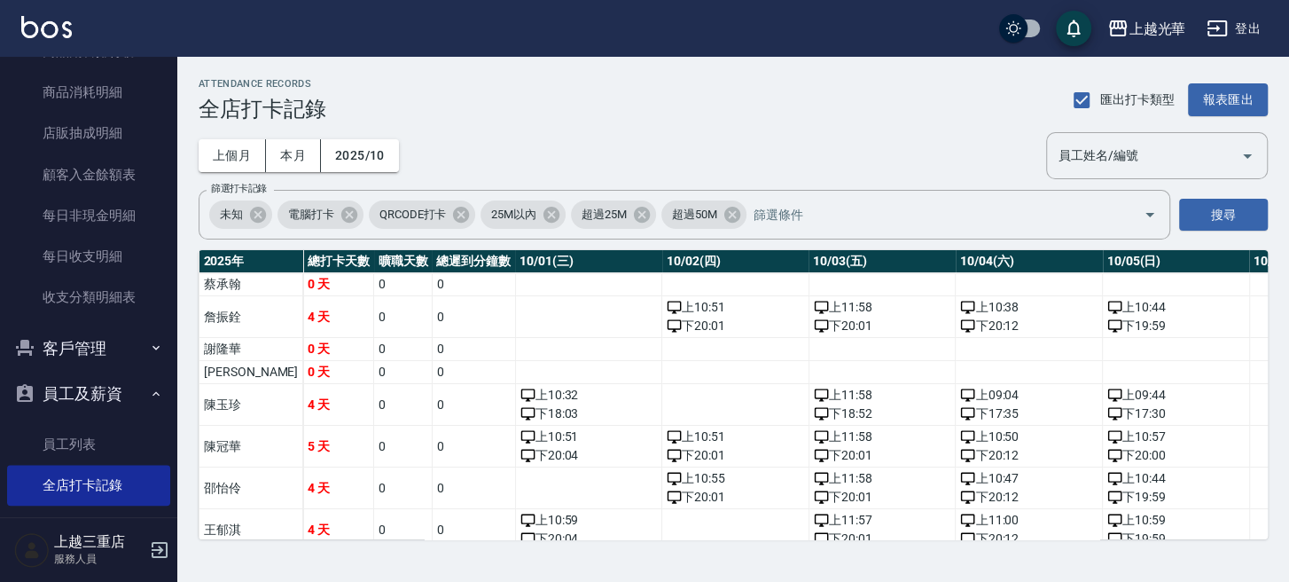
drag, startPoint x: 410, startPoint y: 518, endPoint x: 428, endPoint y: 518, distance: 18.6
click at [432, 518] on td "0" at bounding box center [473, 530] width 83 height 42
drag, startPoint x: 391, startPoint y: 510, endPoint x: 399, endPoint y: 523, distance: 15.5
click at [432, 516] on td "0" at bounding box center [473, 530] width 83 height 42
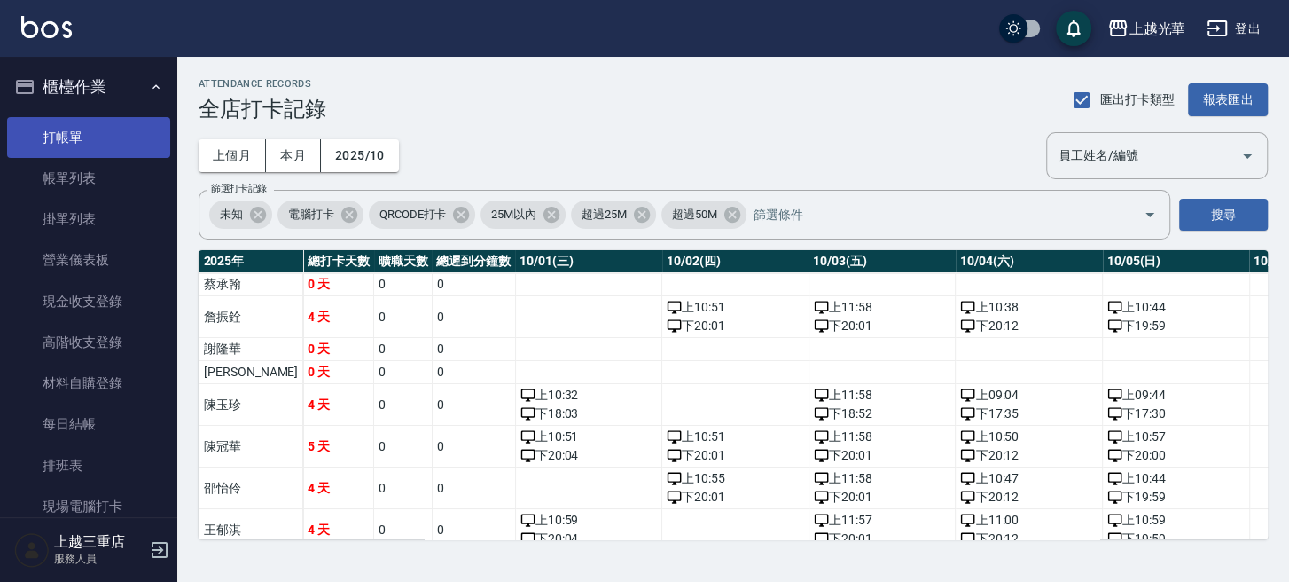
click at [98, 149] on link "打帳單" at bounding box center [88, 137] width 163 height 41
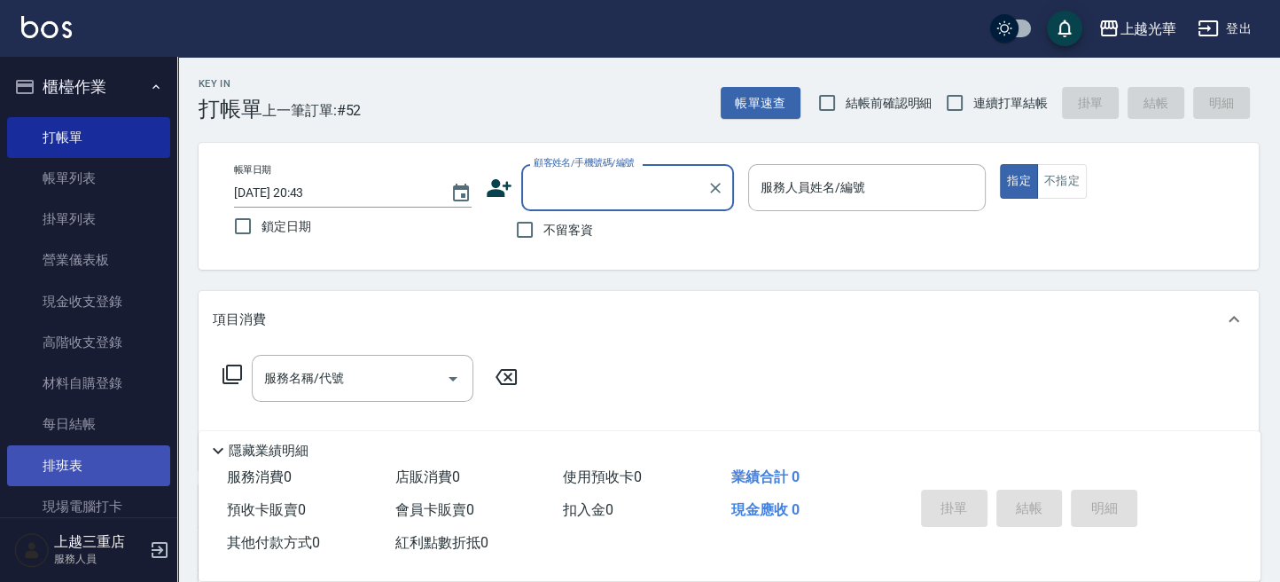
scroll to position [355, 0]
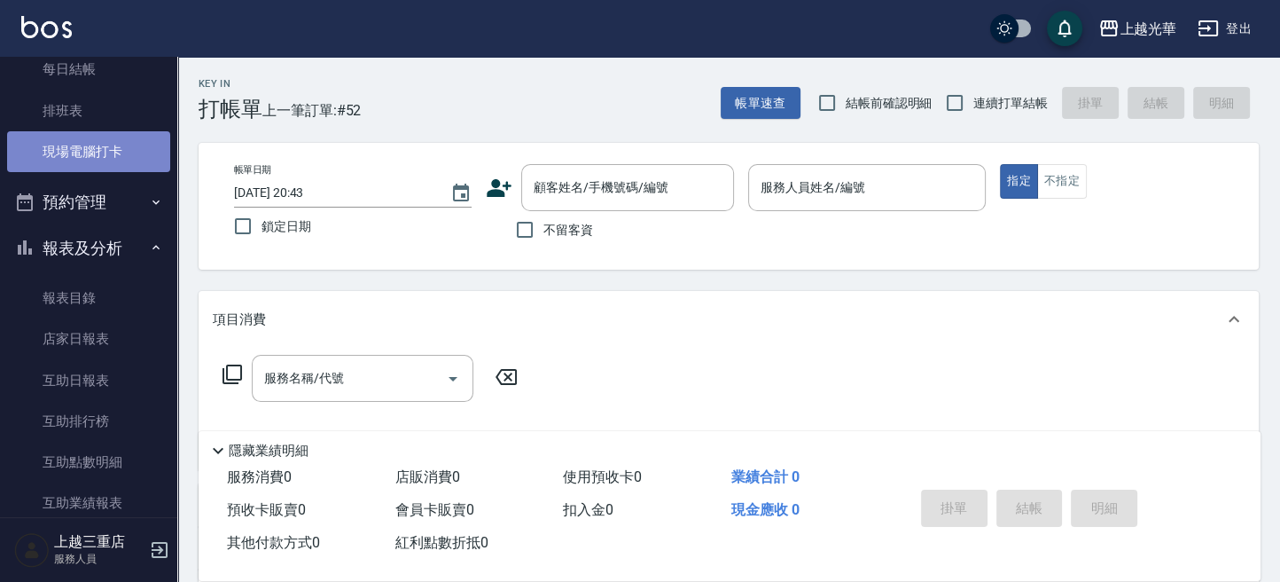
click at [143, 148] on link "現場電腦打卡" at bounding box center [88, 151] width 163 height 41
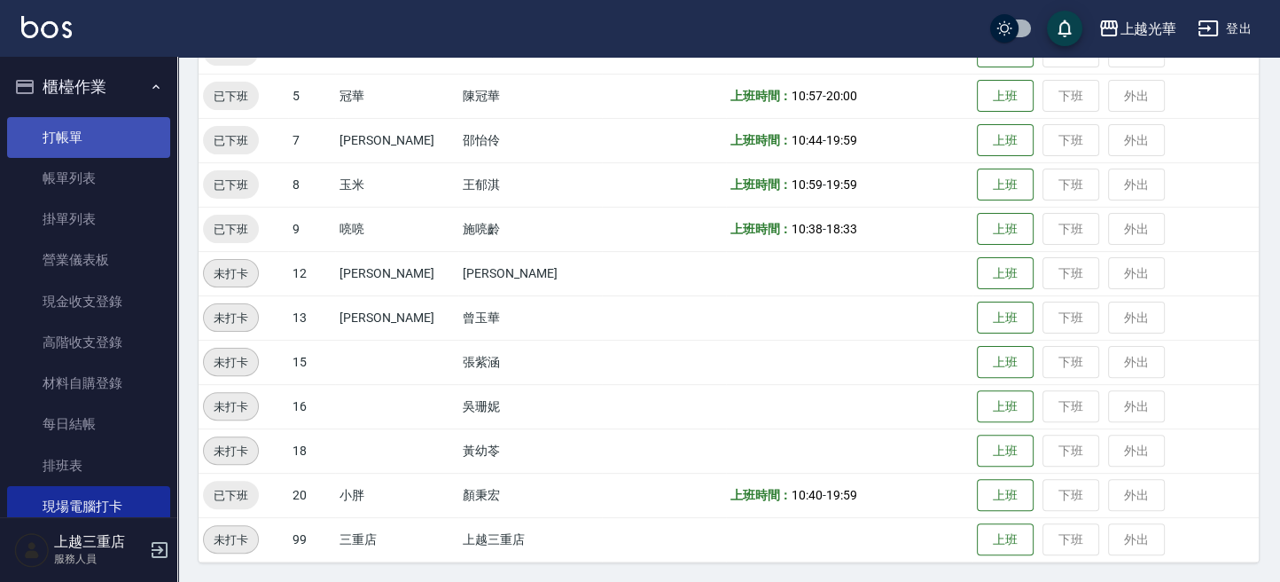
click at [110, 135] on link "打帳單" at bounding box center [88, 137] width 163 height 41
